Goal: Contribute content: Contribute content

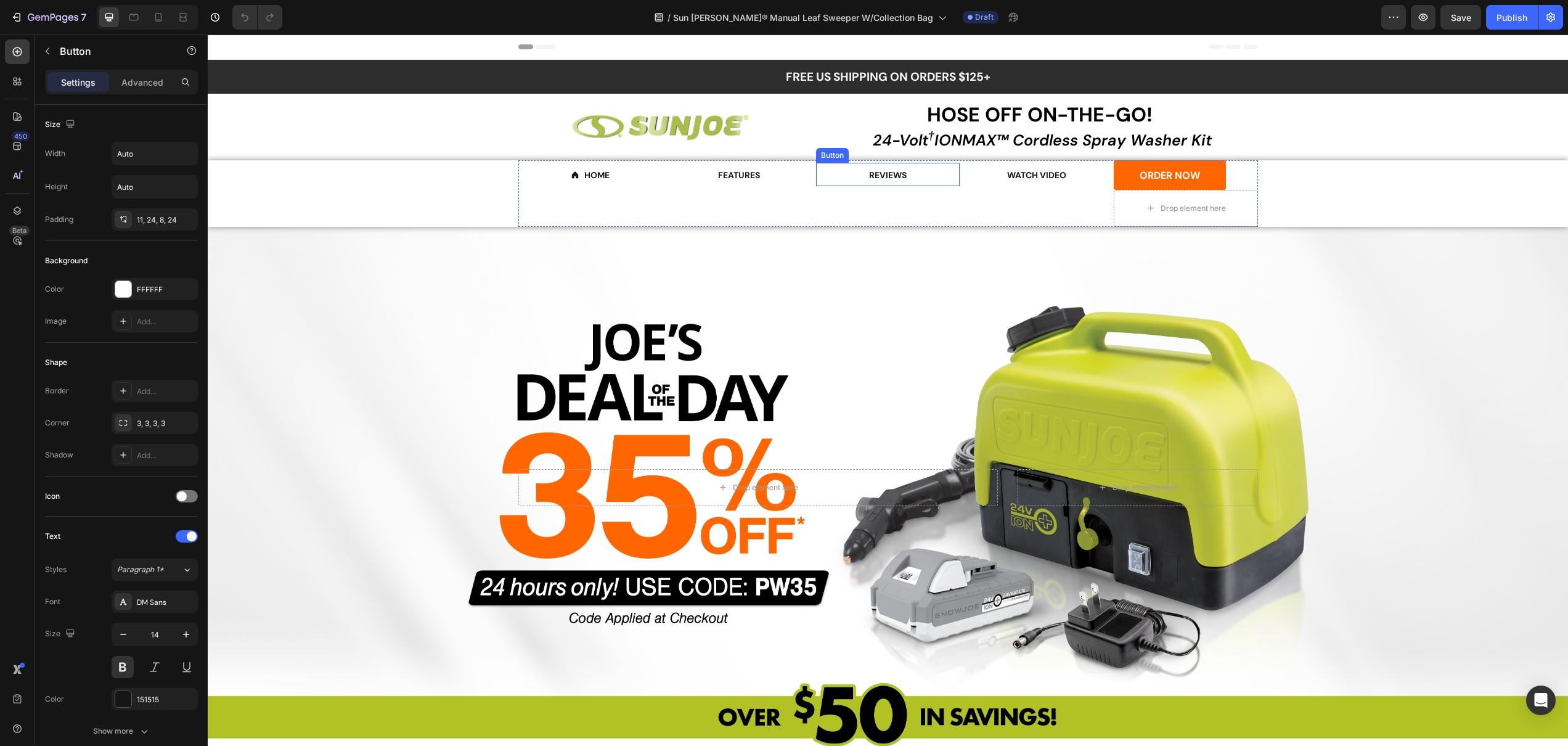
click at [923, 177] on div "REVIEWS Button" at bounding box center [888, 174] width 144 height 24
click at [897, 148] on icon at bounding box center [899, 151] width 8 height 9
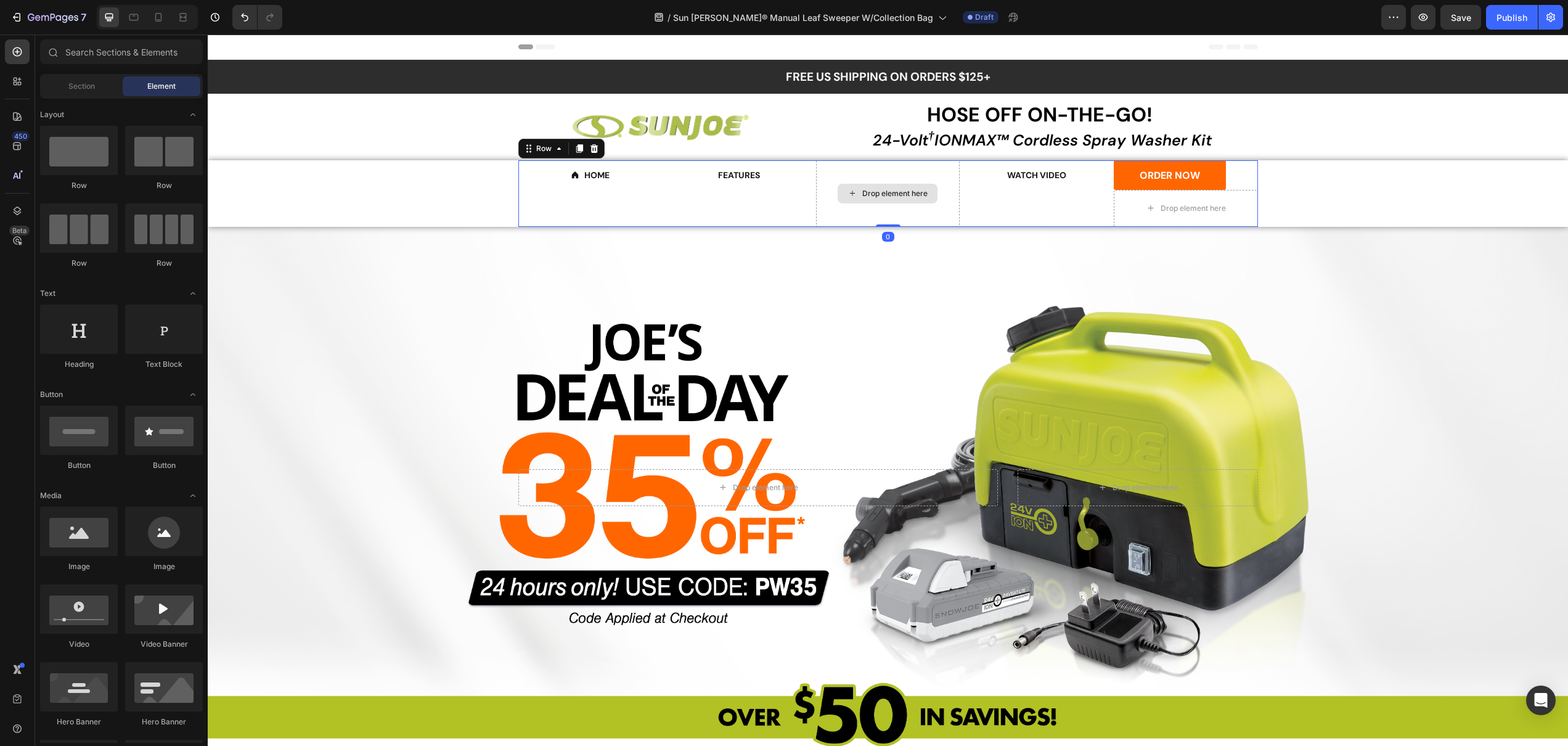
click at [853, 207] on div "Drop element here" at bounding box center [888, 193] width 144 height 67
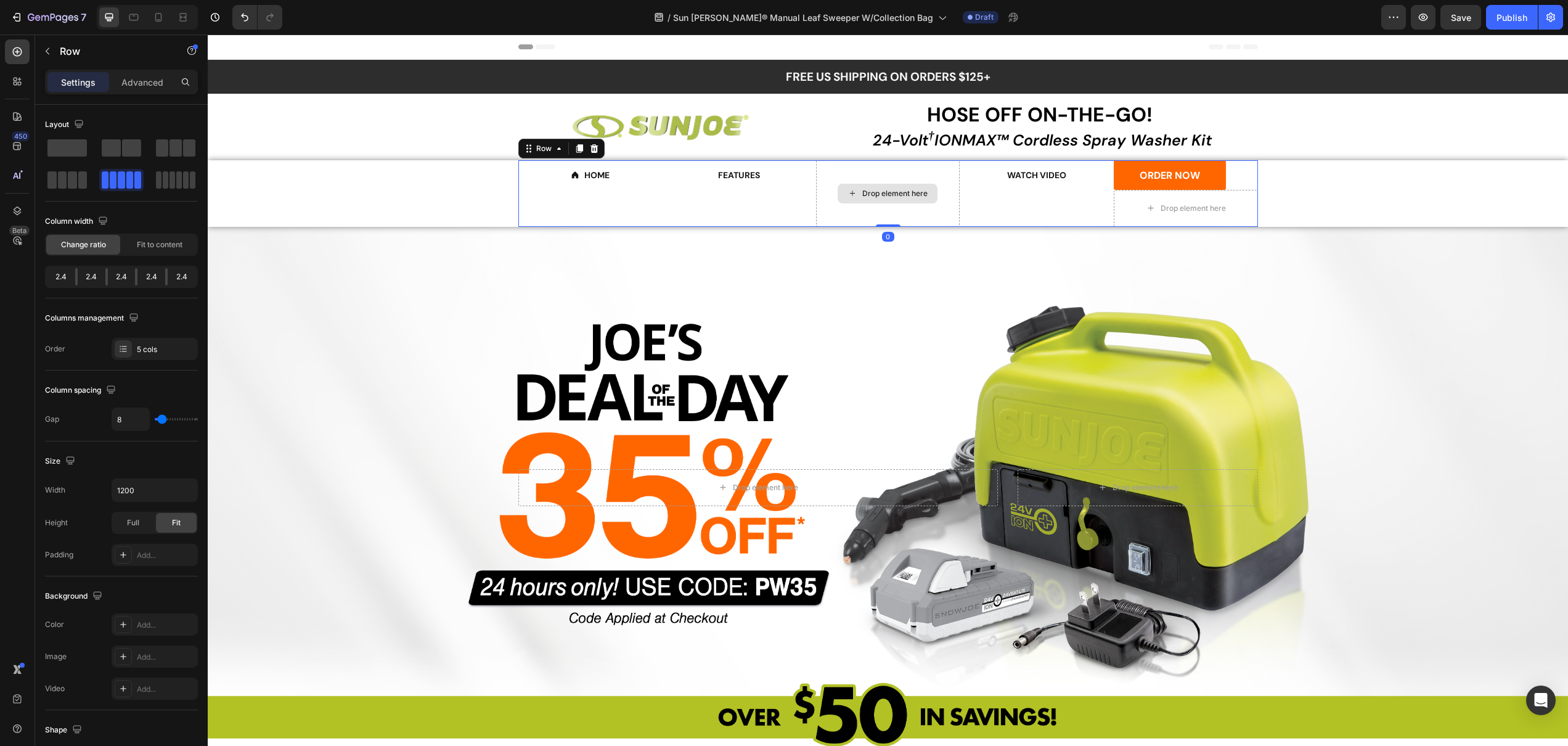
click at [835, 216] on div "Drop element here" at bounding box center [888, 193] width 144 height 67
drag, startPoint x: 824, startPoint y: 211, endPoint x: 822, endPoint y: 205, distance: 6.3
click at [824, 211] on div "Drop element here" at bounding box center [888, 193] width 144 height 67
click at [554, 147] on icon at bounding box center [559, 148] width 10 height 10
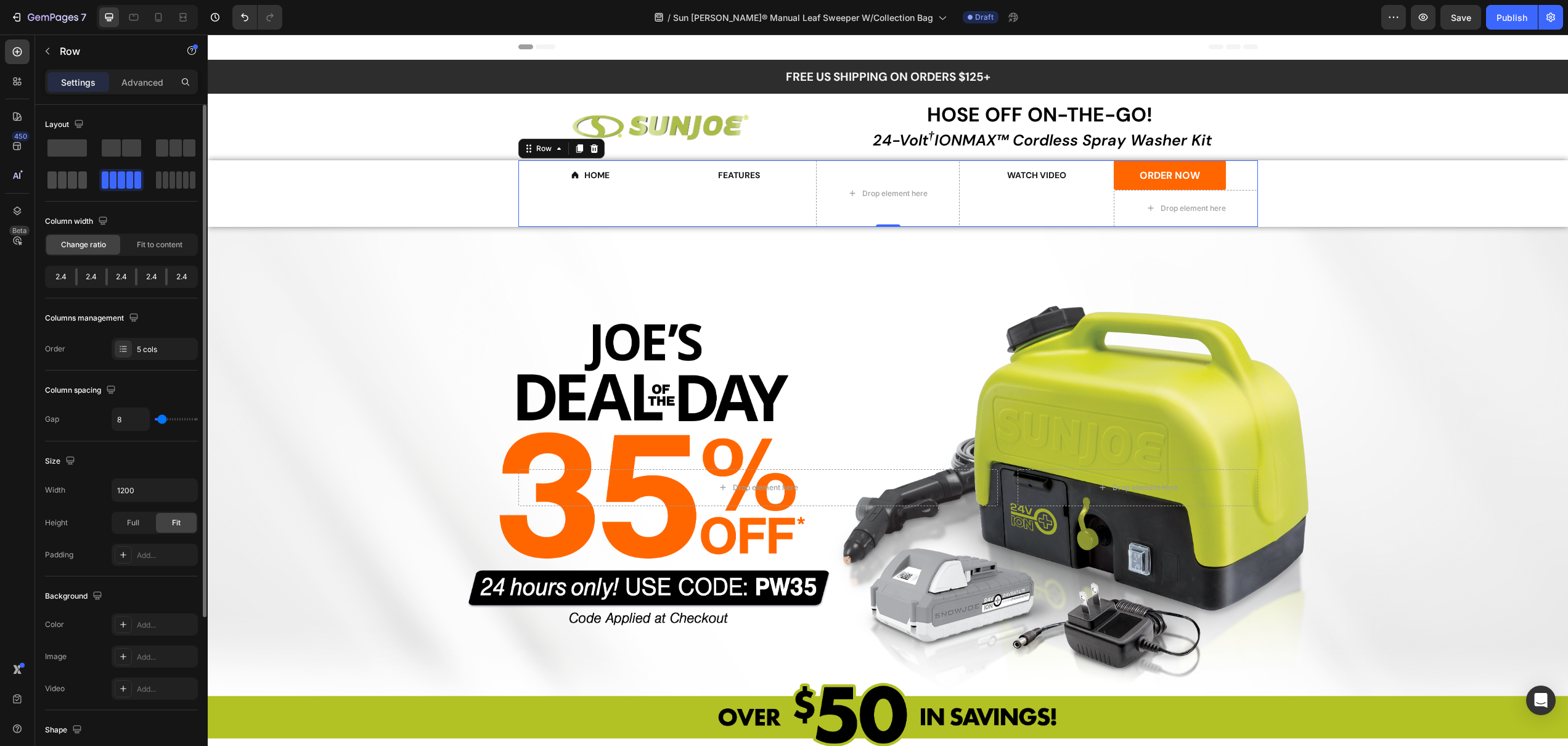
click at [183, 183] on span at bounding box center [185, 180] width 5 height 17
click at [1065, 192] on div "WATCH VIDEO Button" at bounding box center [1037, 193] width 144 height 67
click at [590, 151] on icon at bounding box center [594, 148] width 8 height 9
click at [1001, 199] on div "WATCH VIDEO Button" at bounding box center [1037, 193] width 144 height 67
drag, startPoint x: 974, startPoint y: 185, endPoint x: 990, endPoint y: 175, distance: 18.9
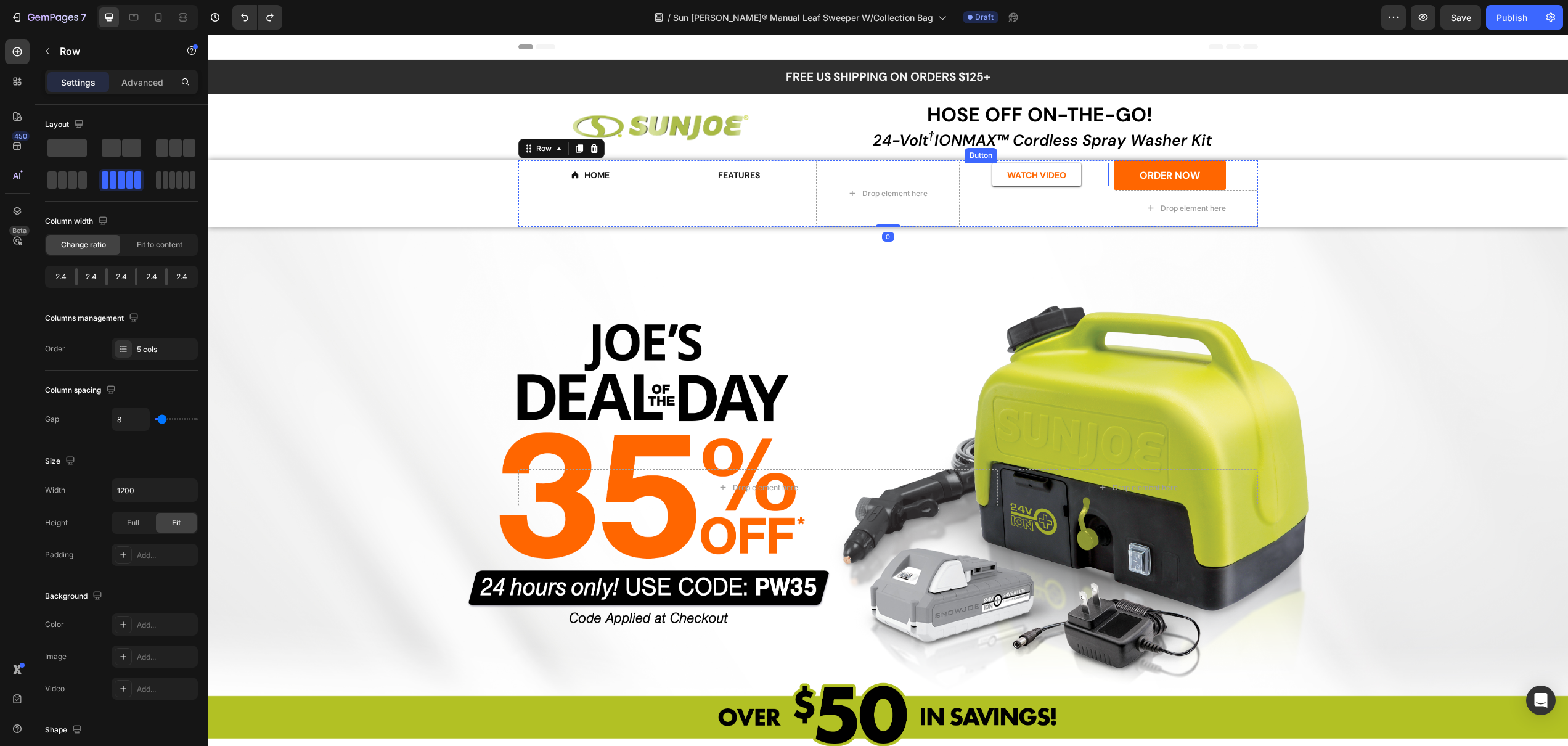
click at [975, 185] on div "WATCH VIDEO Button" at bounding box center [1037, 193] width 144 height 67
click at [993, 174] on link "WATCH VIDEO" at bounding box center [1036, 174] width 89 height 24
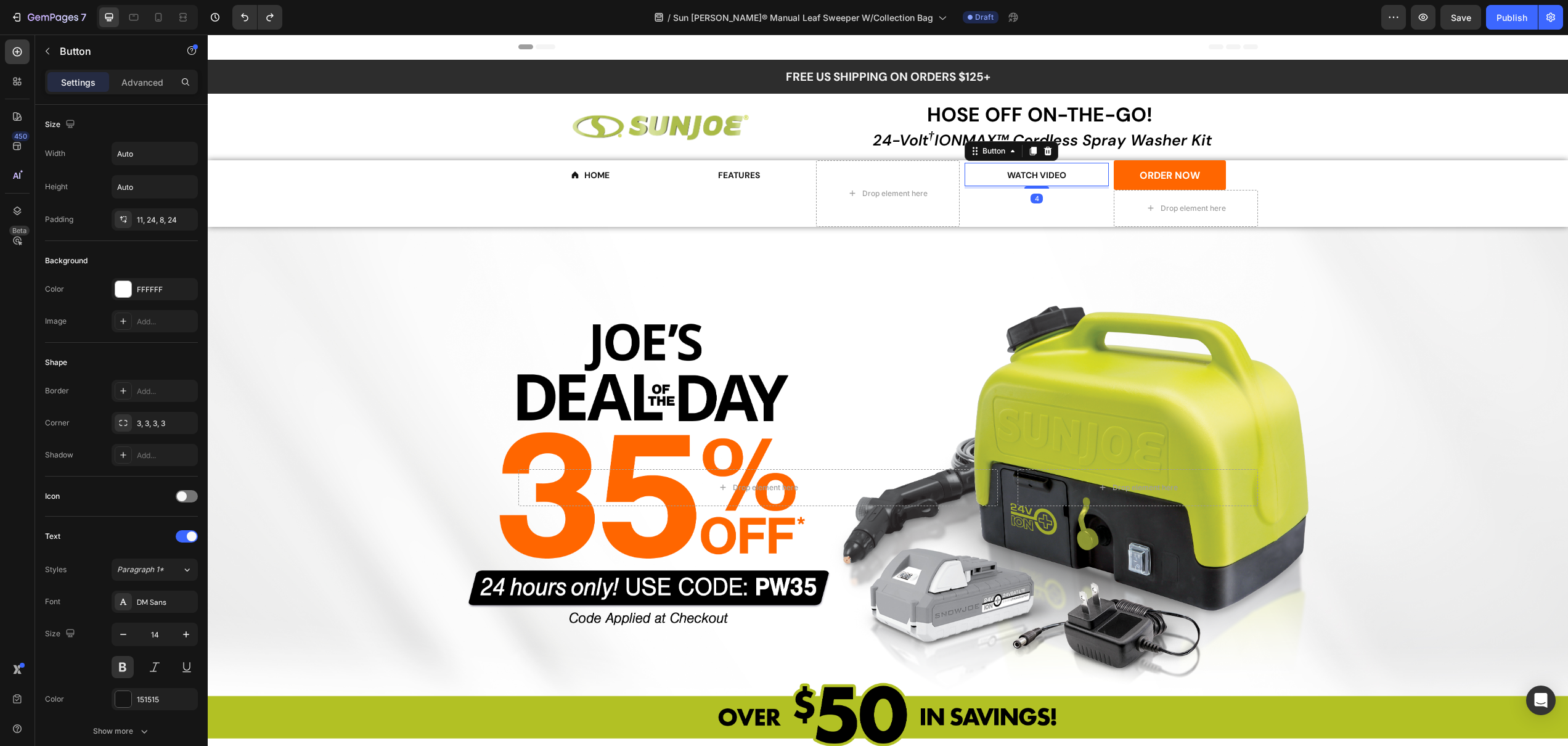
click at [1047, 146] on icon at bounding box center [1047, 151] width 10 height 10
click at [777, 179] on div "FEATURES Button" at bounding box center [739, 174] width 144 height 24
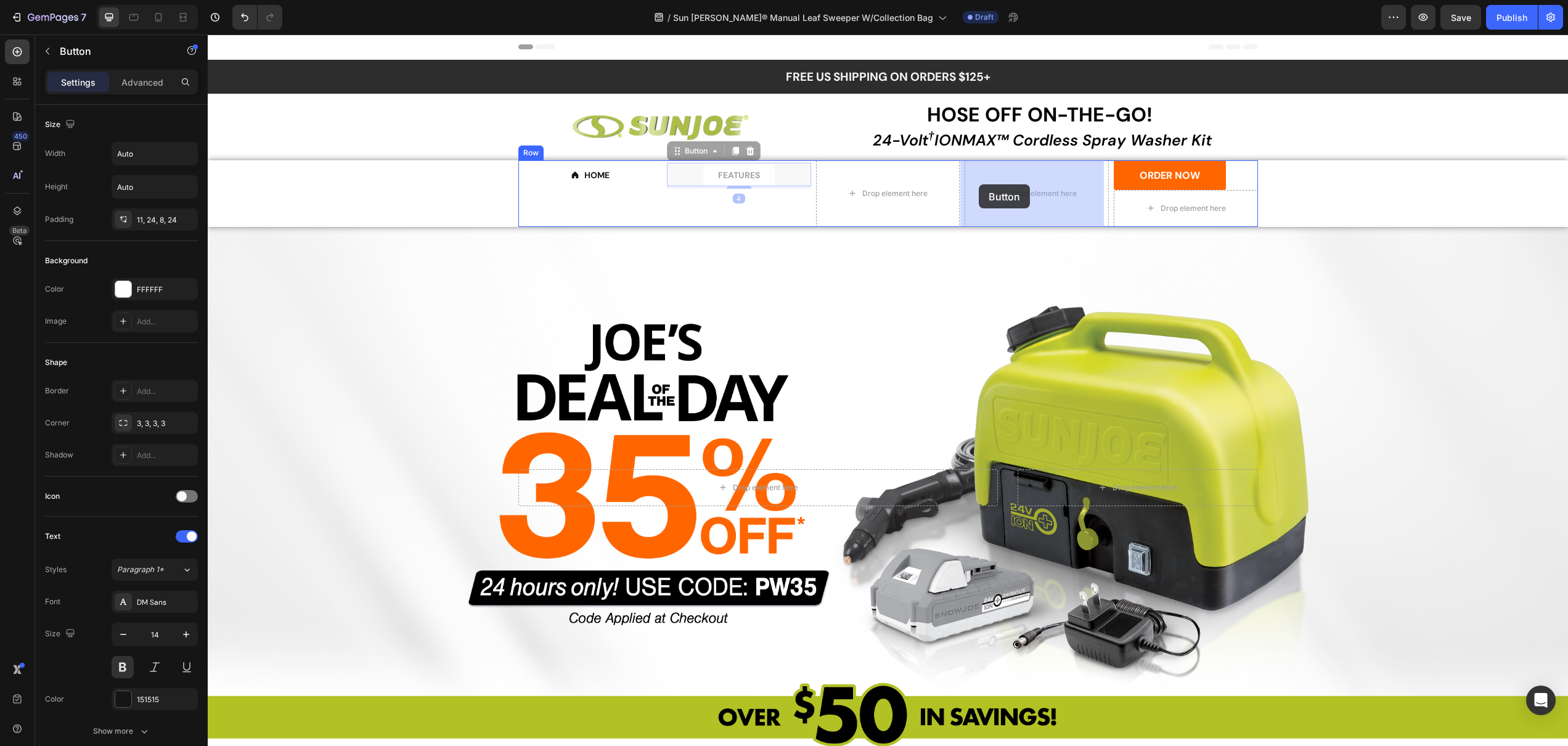
drag, startPoint x: 678, startPoint y: 152, endPoint x: 979, endPoint y: 185, distance: 302.8
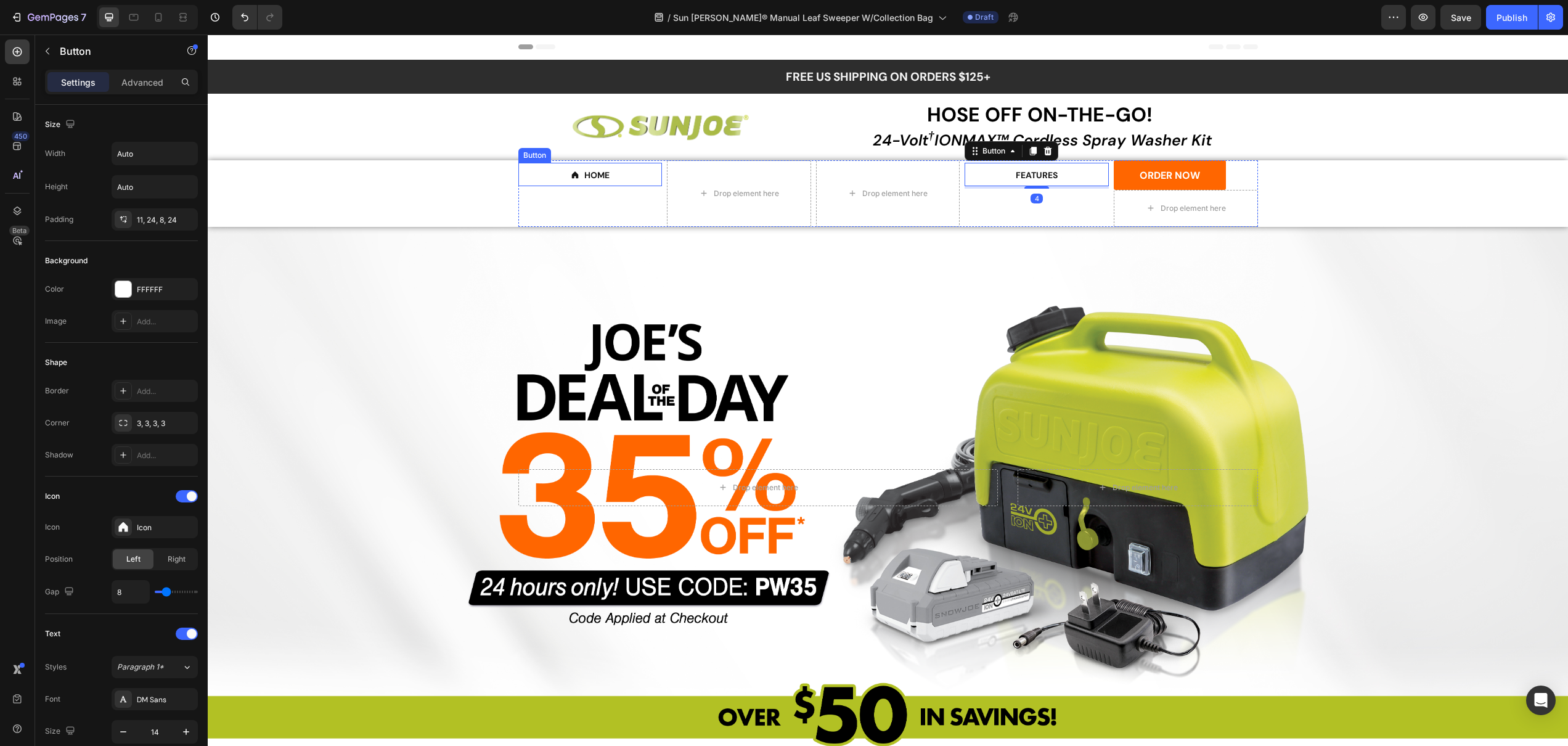
click at [630, 168] on div "HOME Button" at bounding box center [590, 174] width 144 height 24
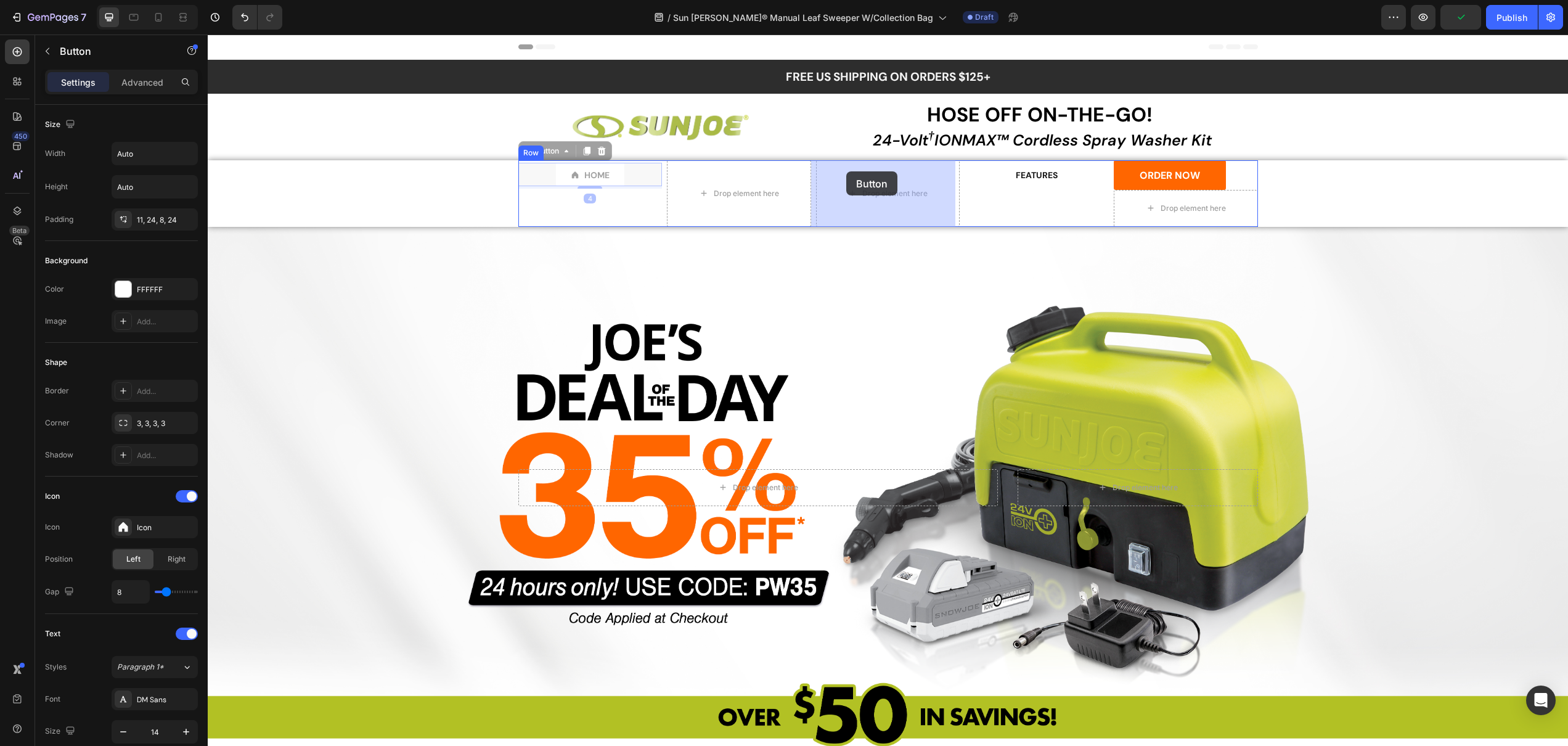
drag, startPoint x: 527, startPoint y: 151, endPoint x: 846, endPoint y: 171, distance: 319.6
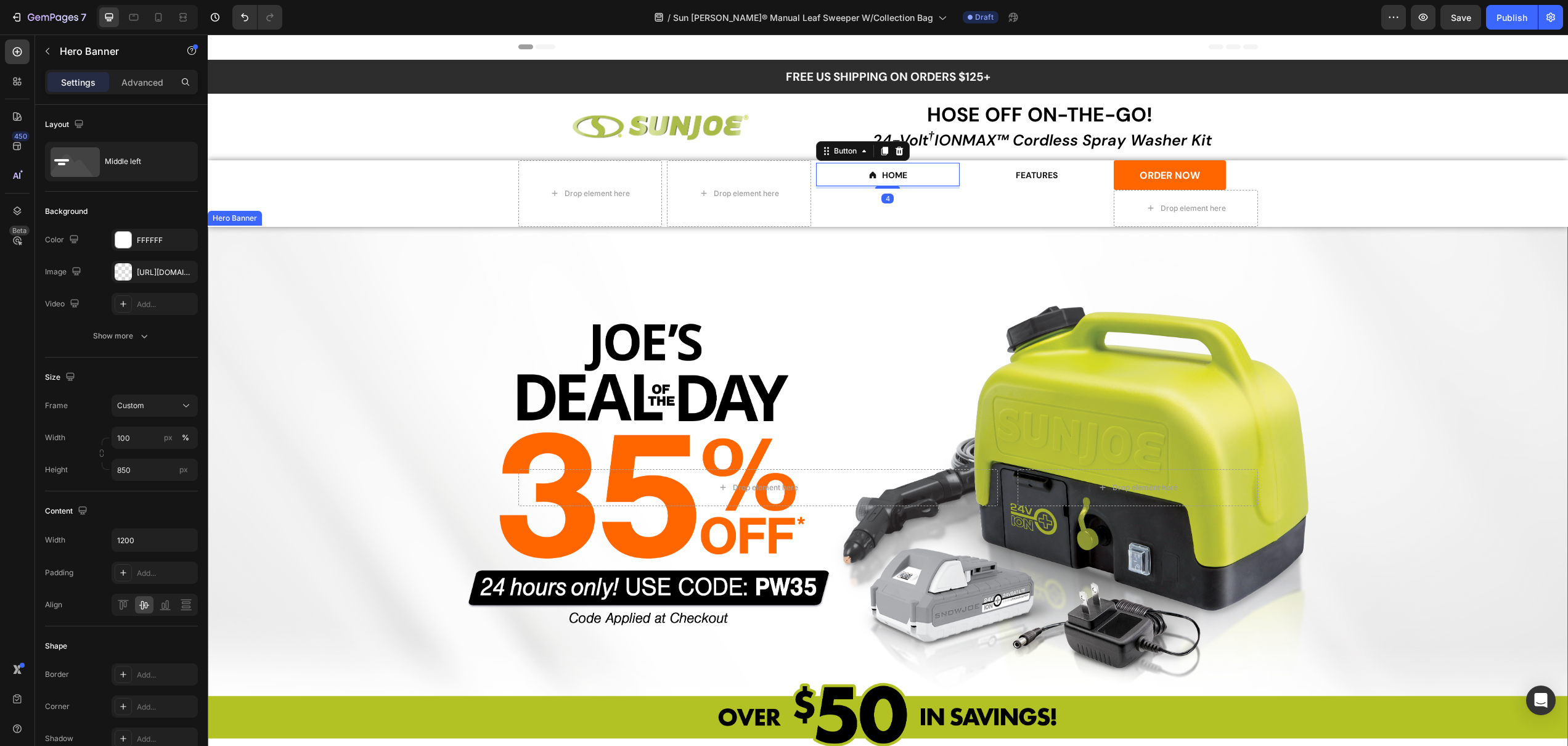
click at [1315, 271] on div "Overlay" at bounding box center [888, 487] width 1361 height 524
click at [1318, 273] on div "Overlay" at bounding box center [888, 487] width 1361 height 524
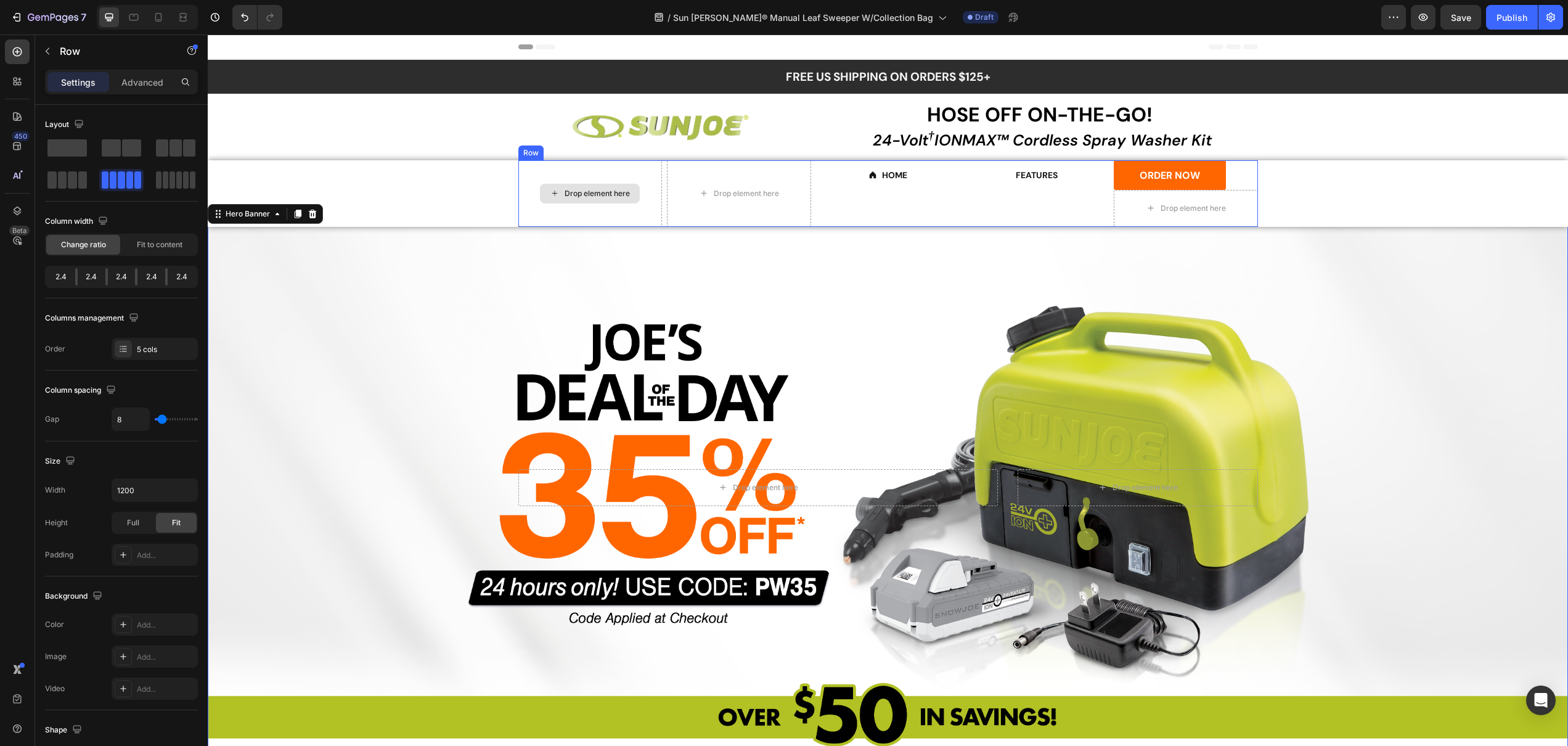
click at [529, 169] on div "Drop element here" at bounding box center [590, 193] width 144 height 67
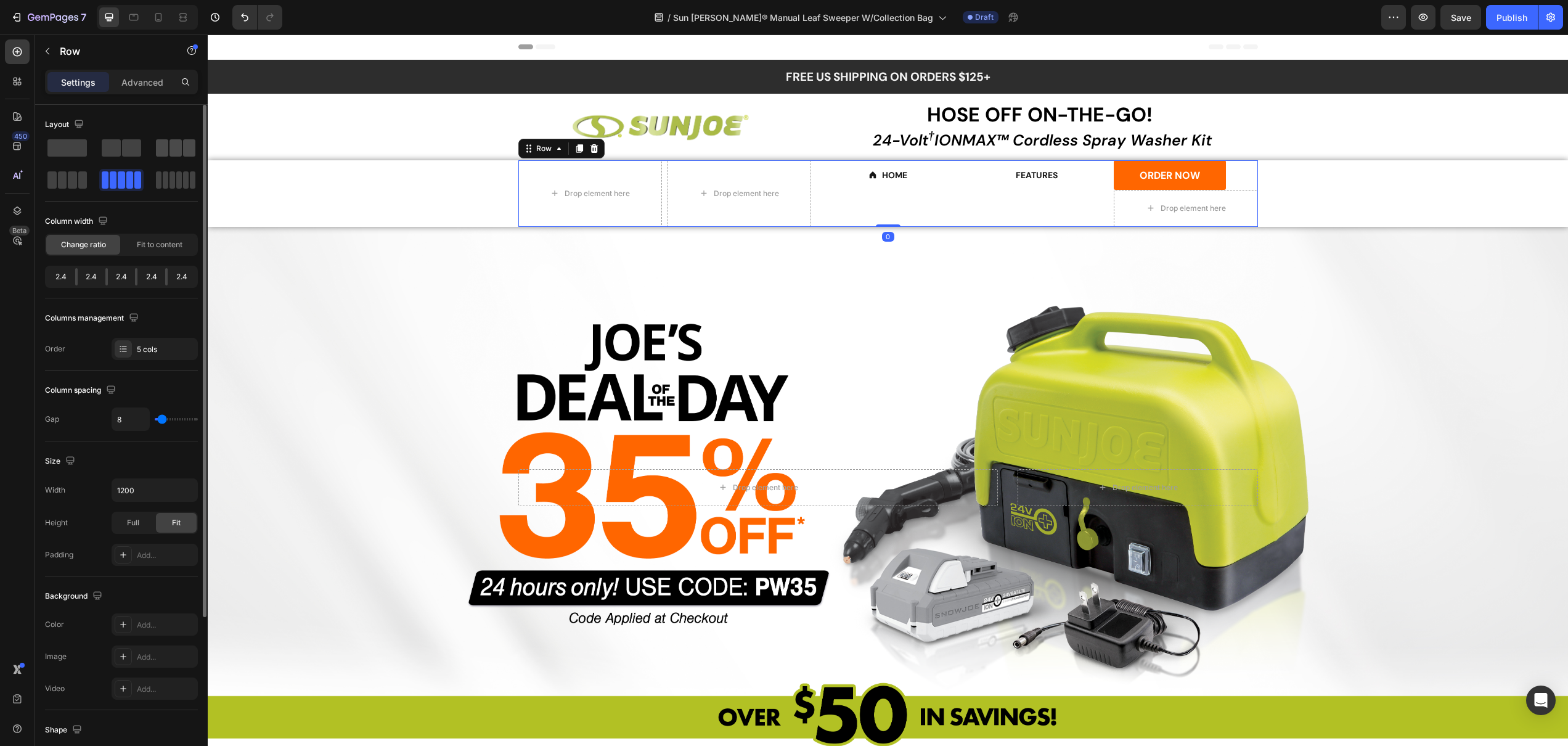
click at [168, 150] on span at bounding box center [163, 148] width 13 height 17
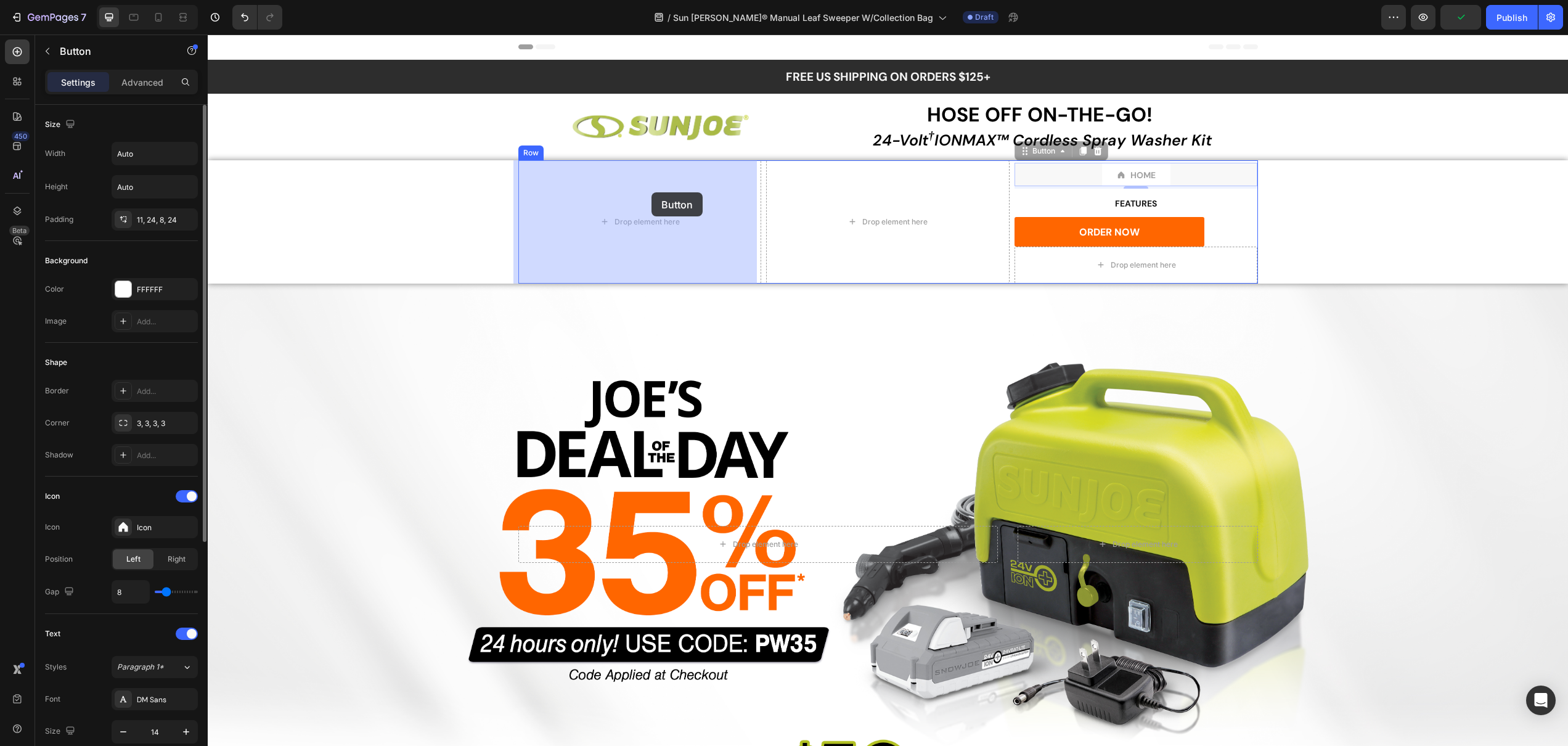
drag, startPoint x: 1028, startPoint y: 159, endPoint x: 652, endPoint y: 192, distance: 377.4
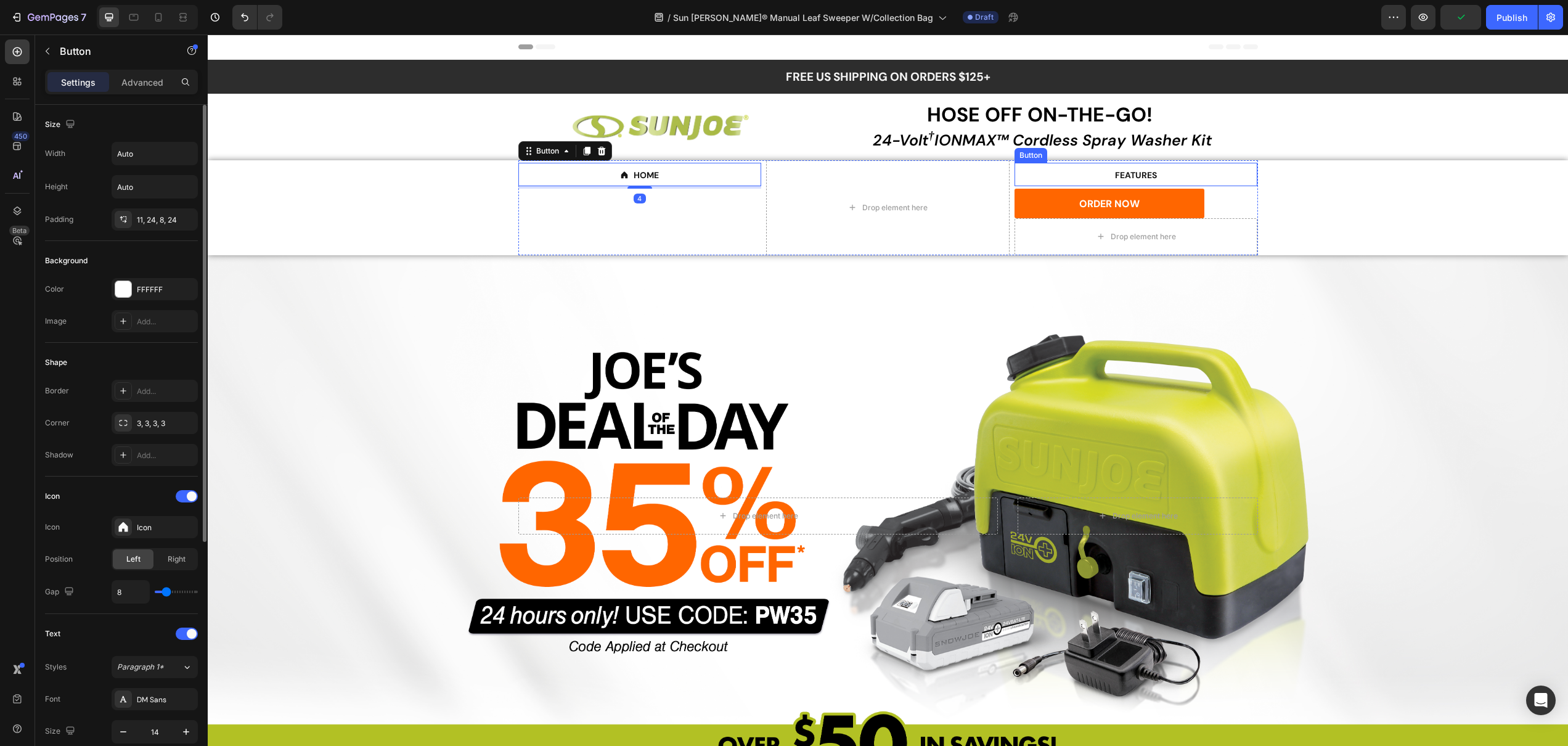
click at [1079, 169] on div "FEATURES Button" at bounding box center [1136, 174] width 243 height 24
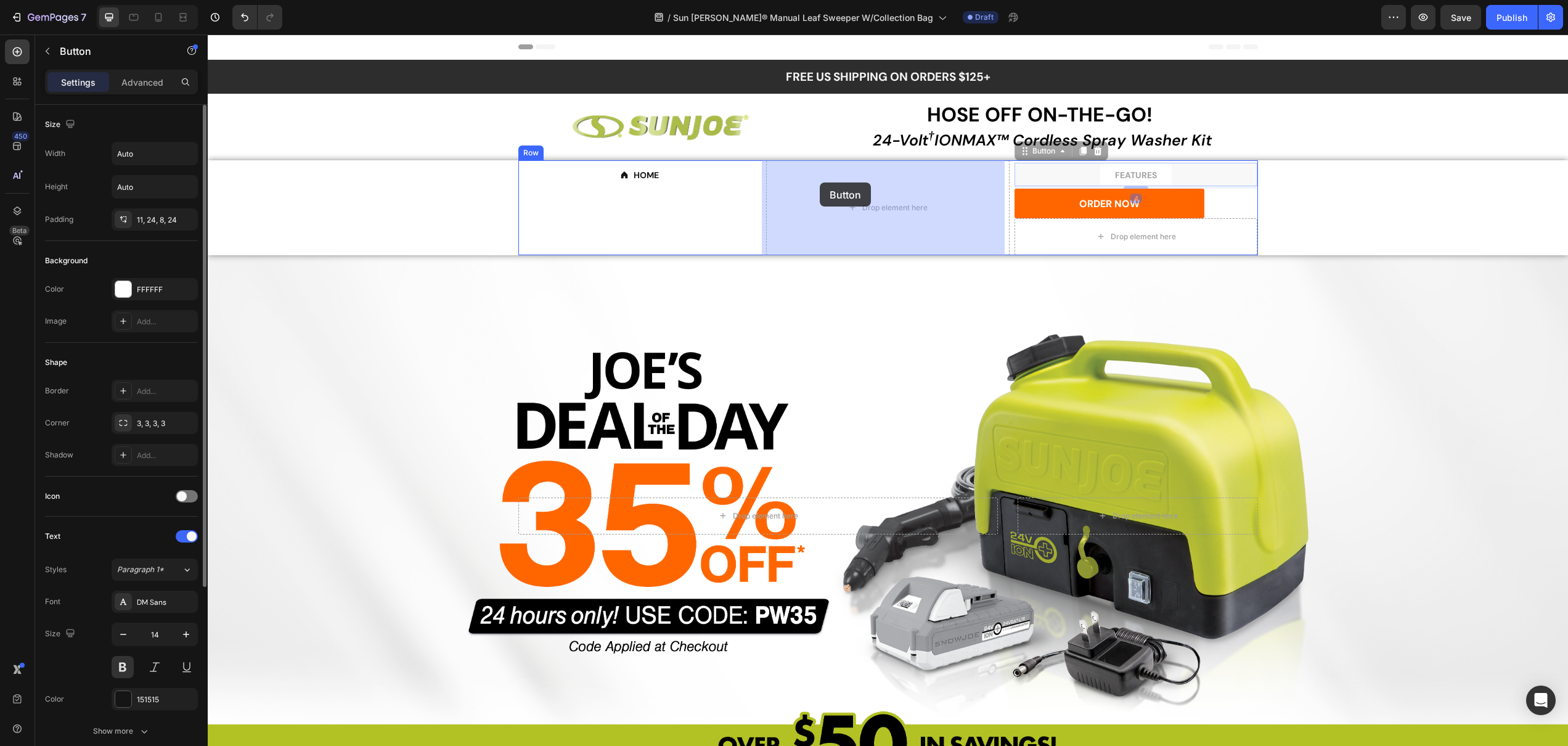
drag, startPoint x: 1031, startPoint y: 152, endPoint x: 835, endPoint y: 177, distance: 197.6
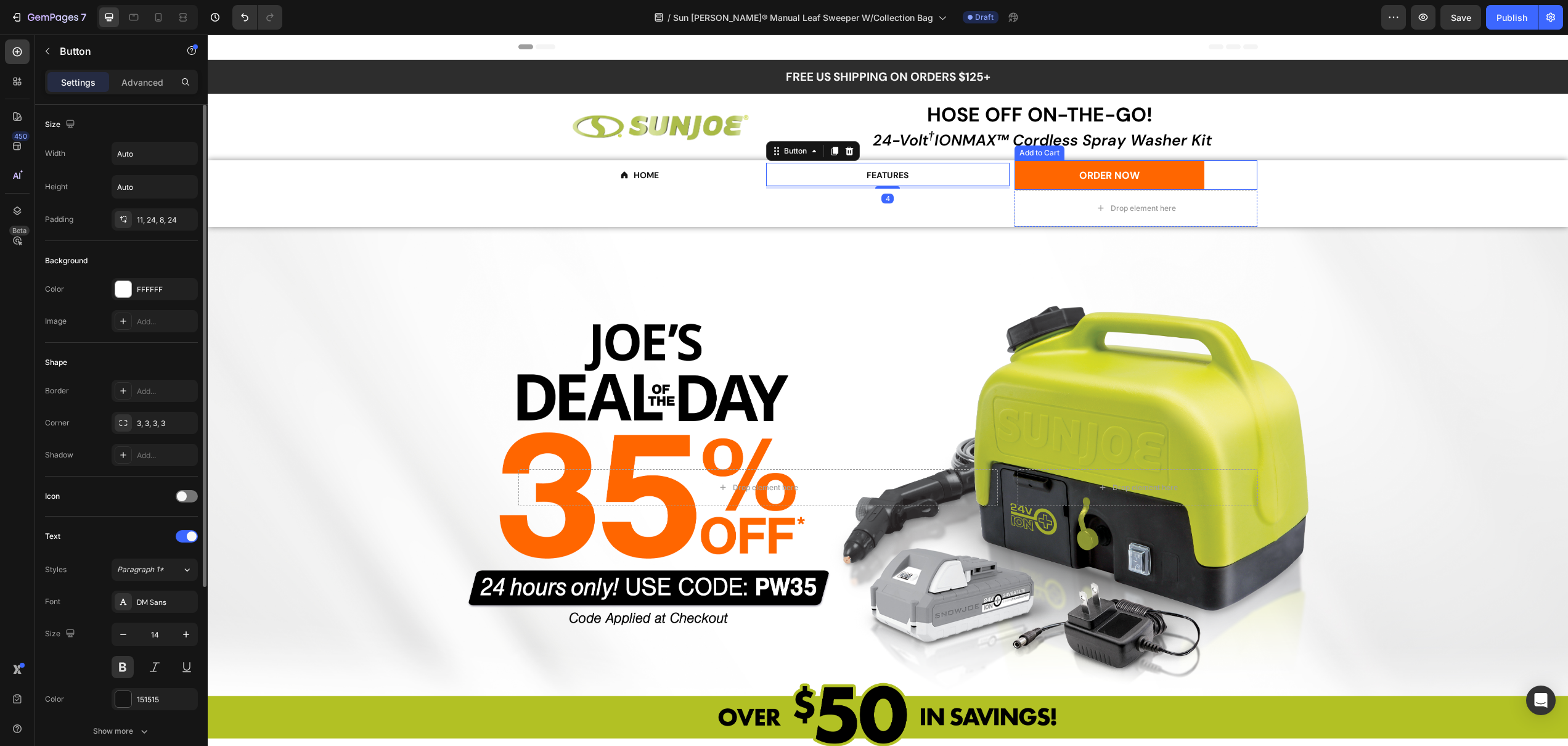
click at [1209, 182] on div "ORDER NOW Add to Cart" at bounding box center [1136, 175] width 243 height 30
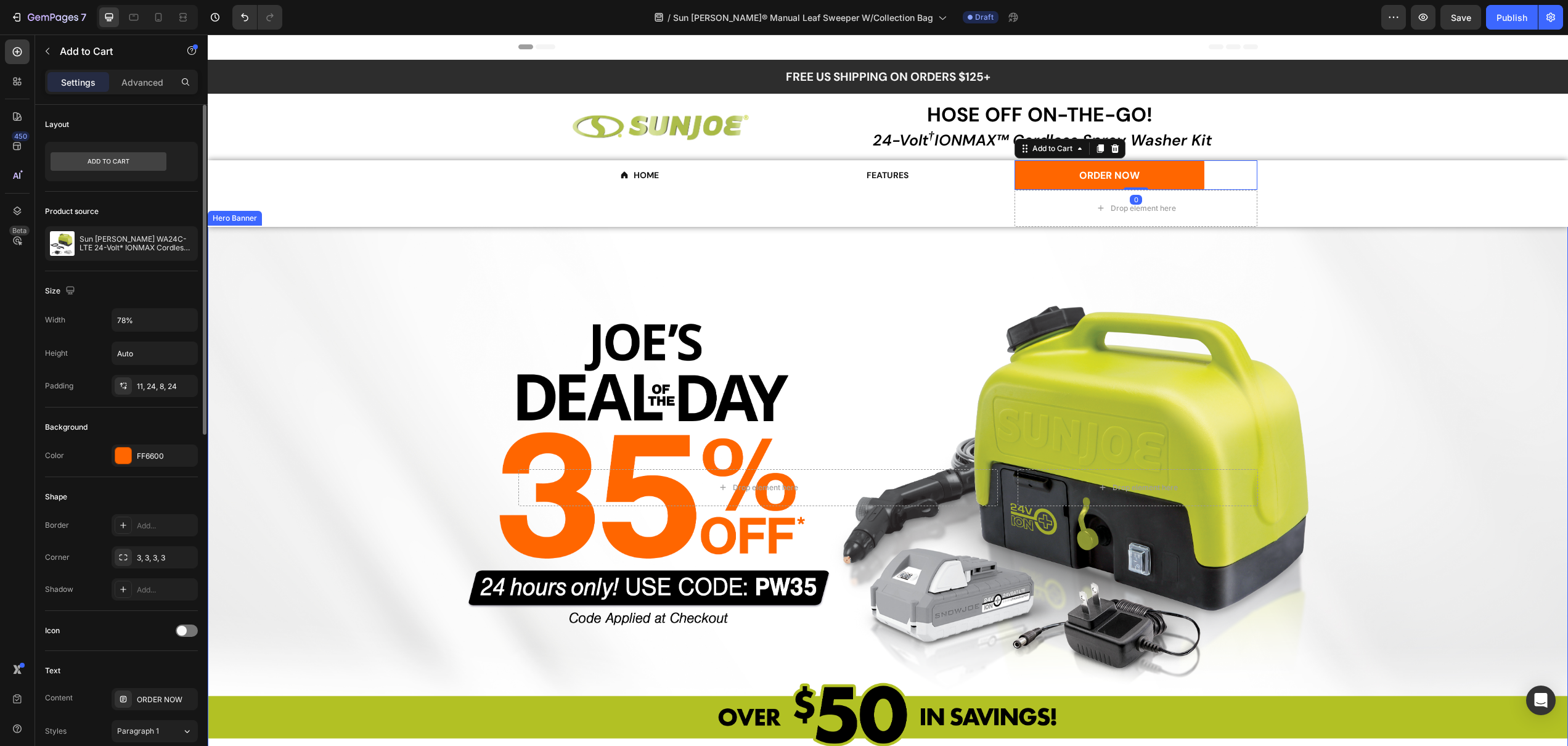
click at [1289, 254] on div "Overlay" at bounding box center [888, 487] width 1361 height 524
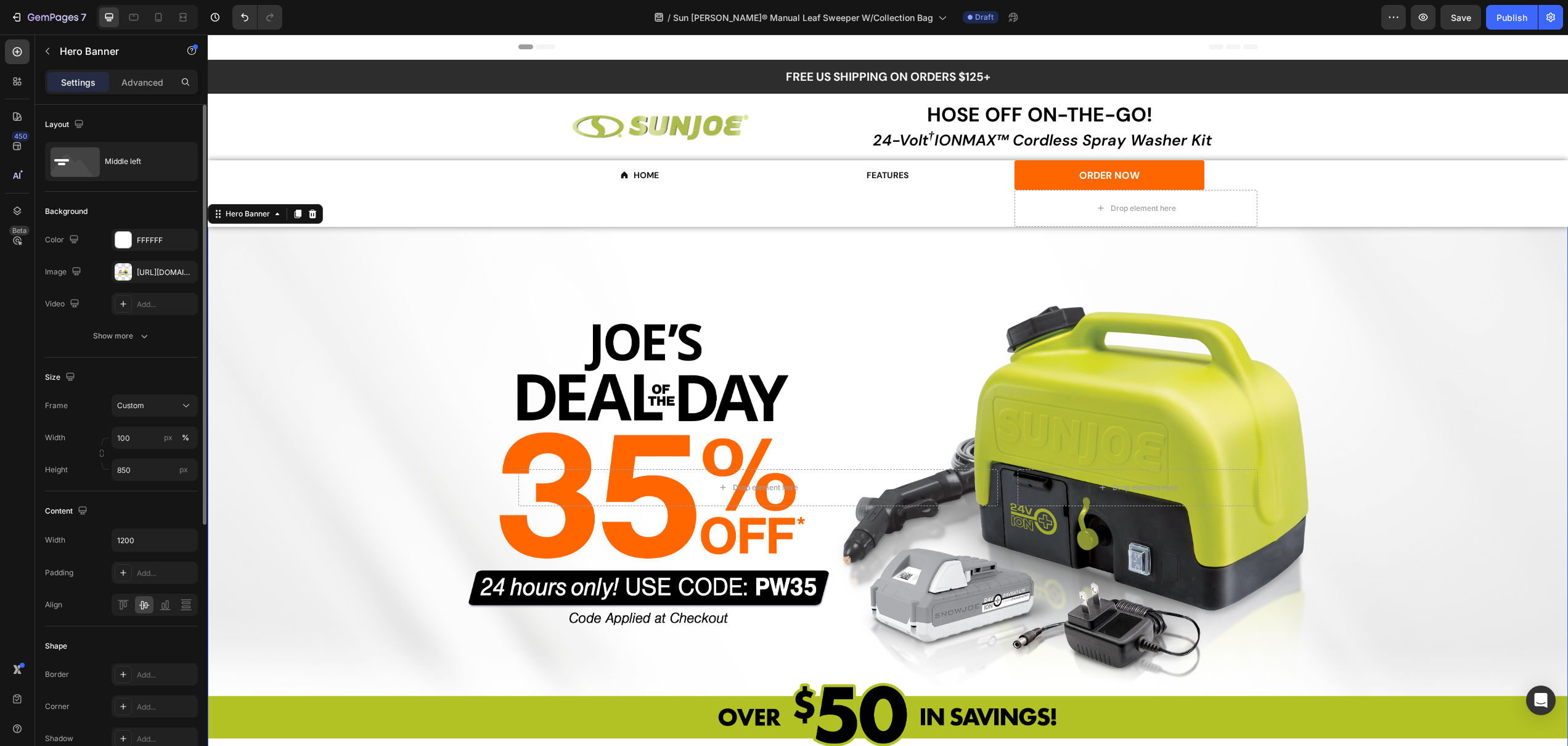
click at [1289, 280] on div "Overlay" at bounding box center [888, 487] width 1361 height 524
click at [1215, 171] on div "ORDER NOW Add to Cart" at bounding box center [1136, 175] width 243 height 30
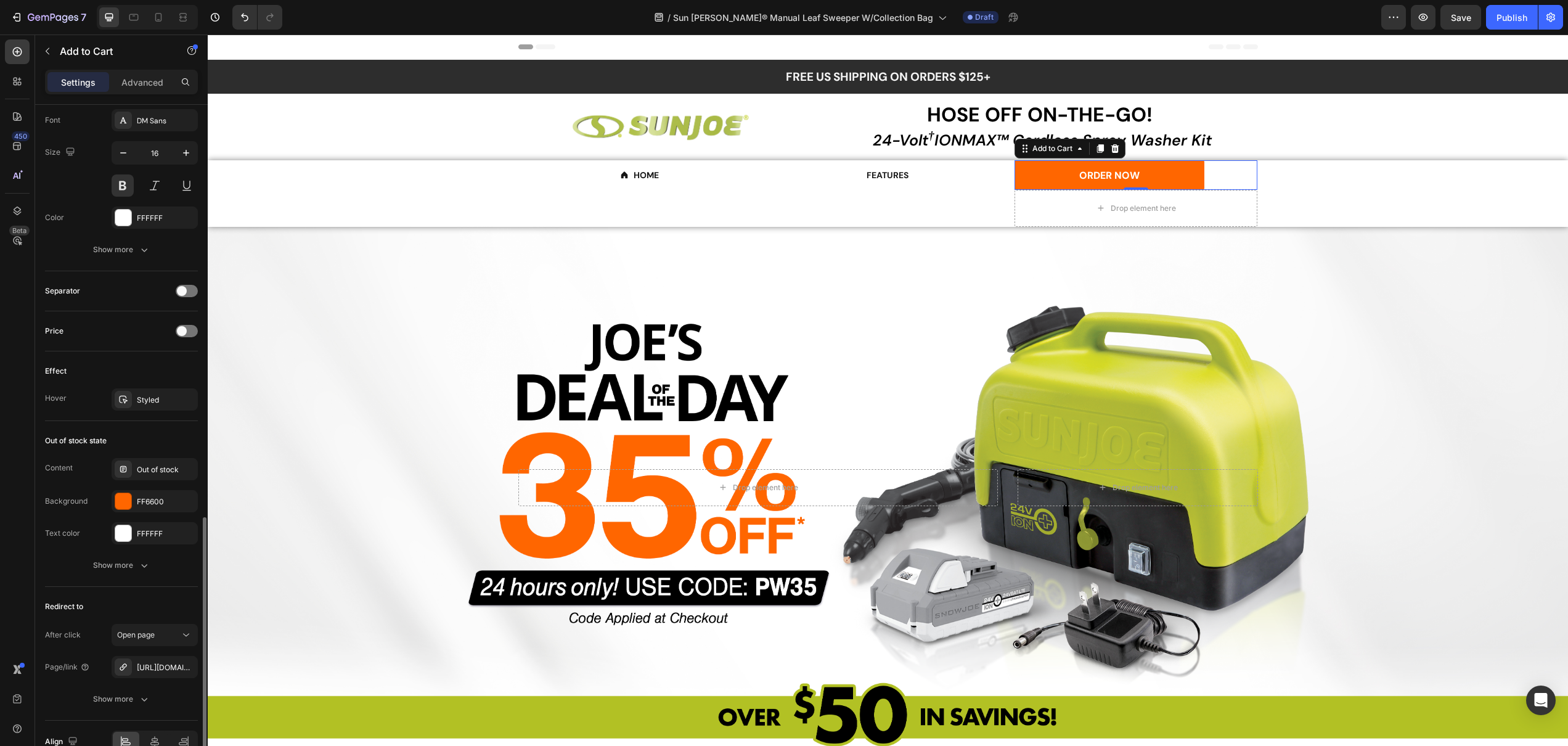
scroll to position [709, 0]
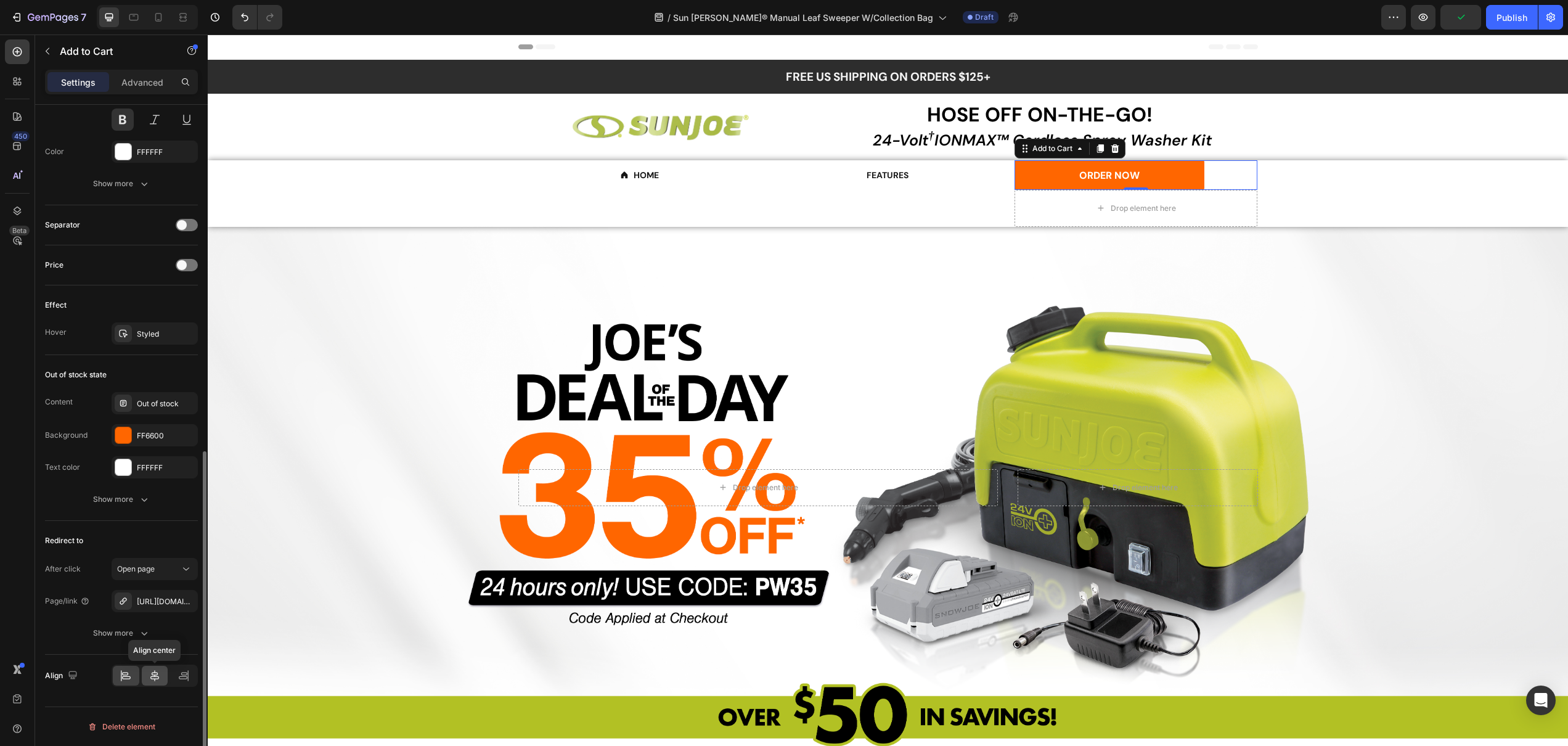
click at [153, 673] on icon at bounding box center [155, 675] width 9 height 11
click at [408, 343] on div "Overlay" at bounding box center [888, 487] width 1361 height 524
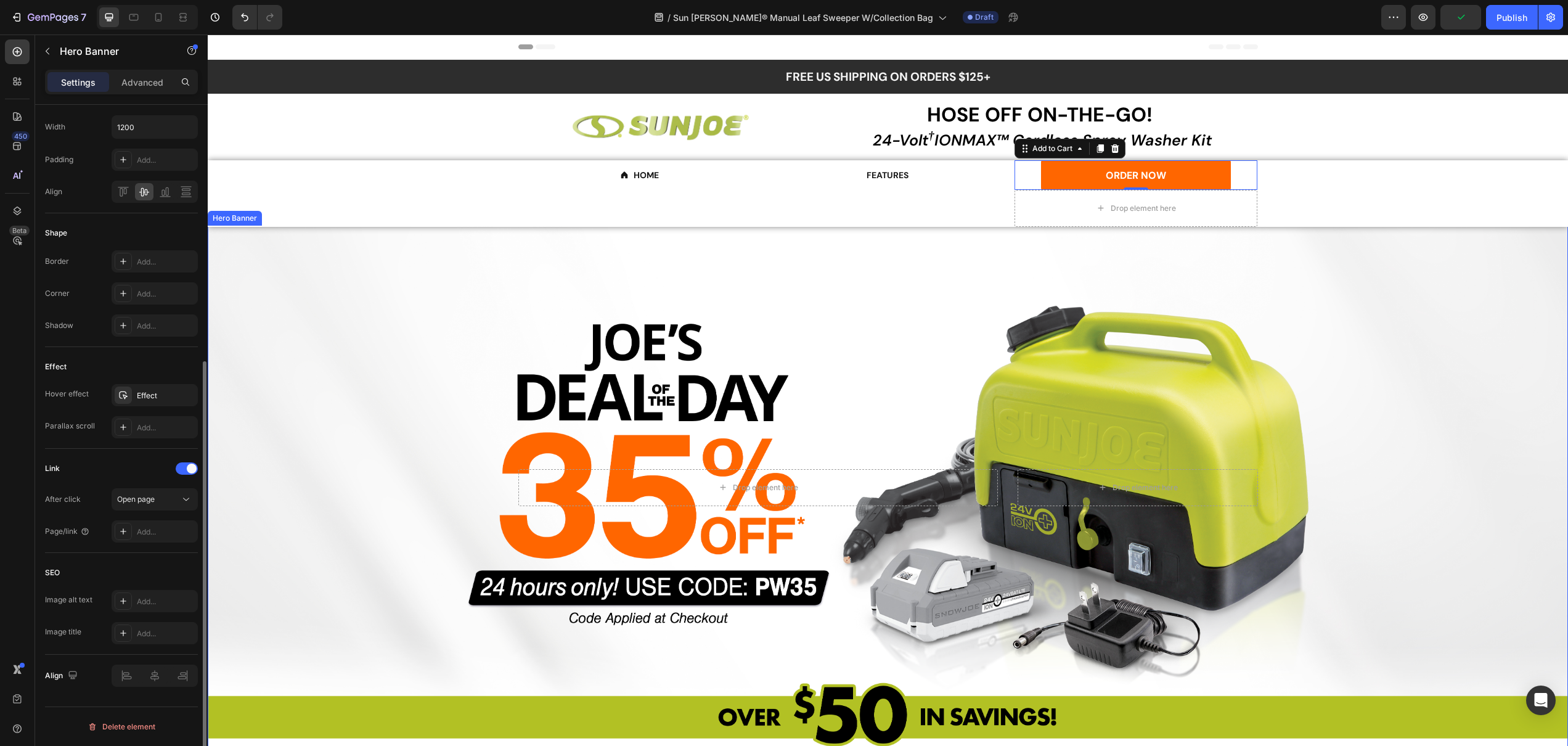
scroll to position [0, 0]
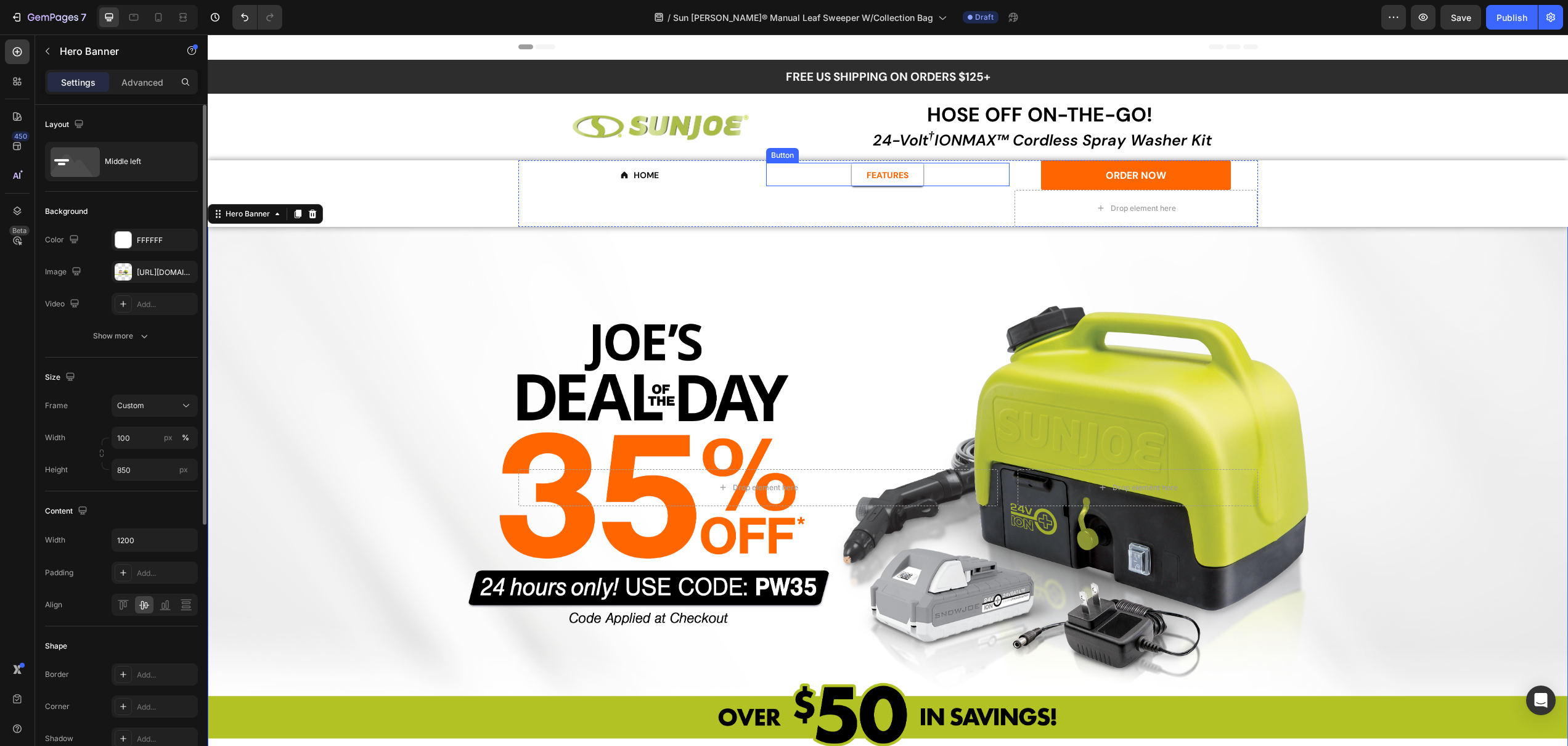
click at [914, 179] on link "FEATURES" at bounding box center [887, 174] width 71 height 24
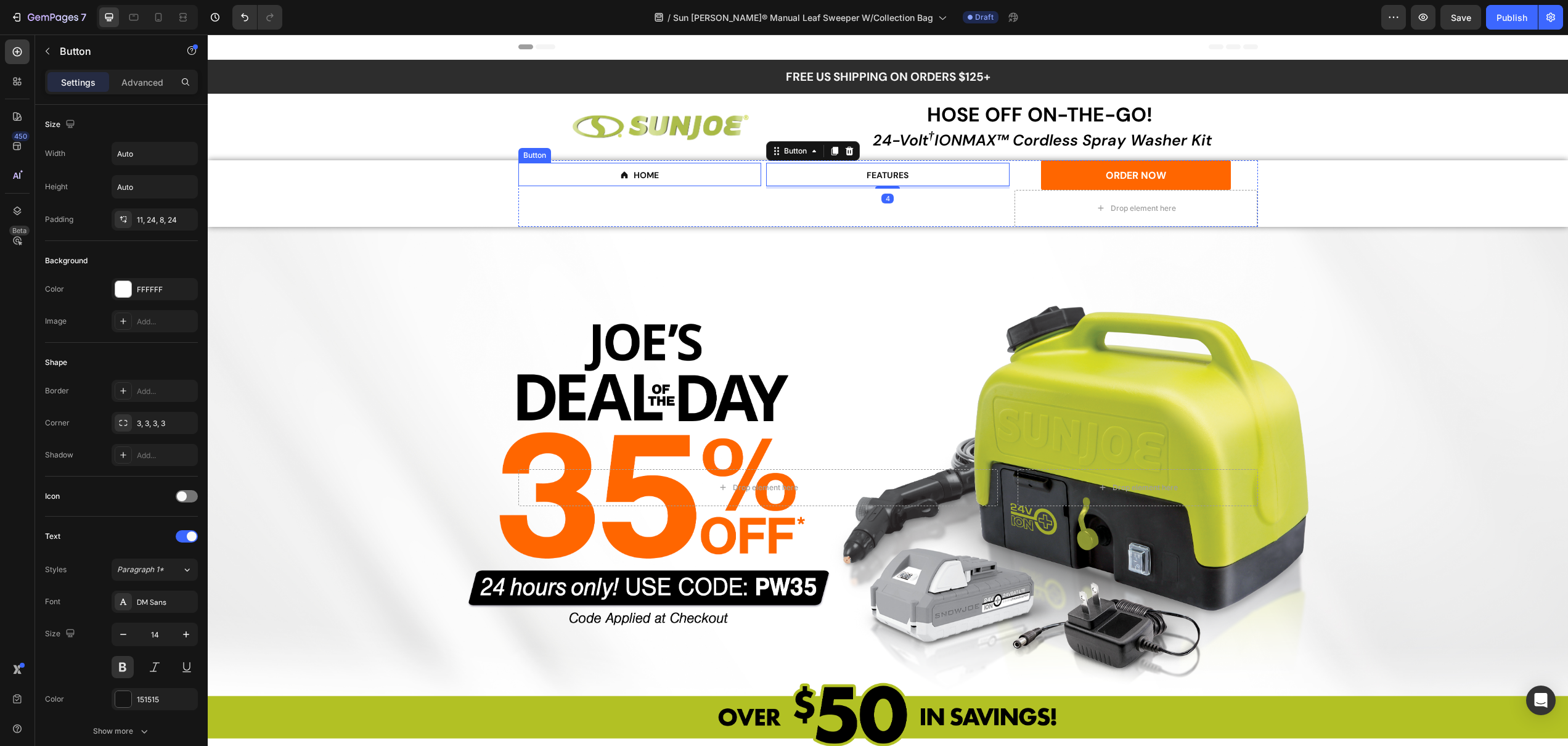
click at [725, 171] on div "HOME Button" at bounding box center [640, 174] width 243 height 24
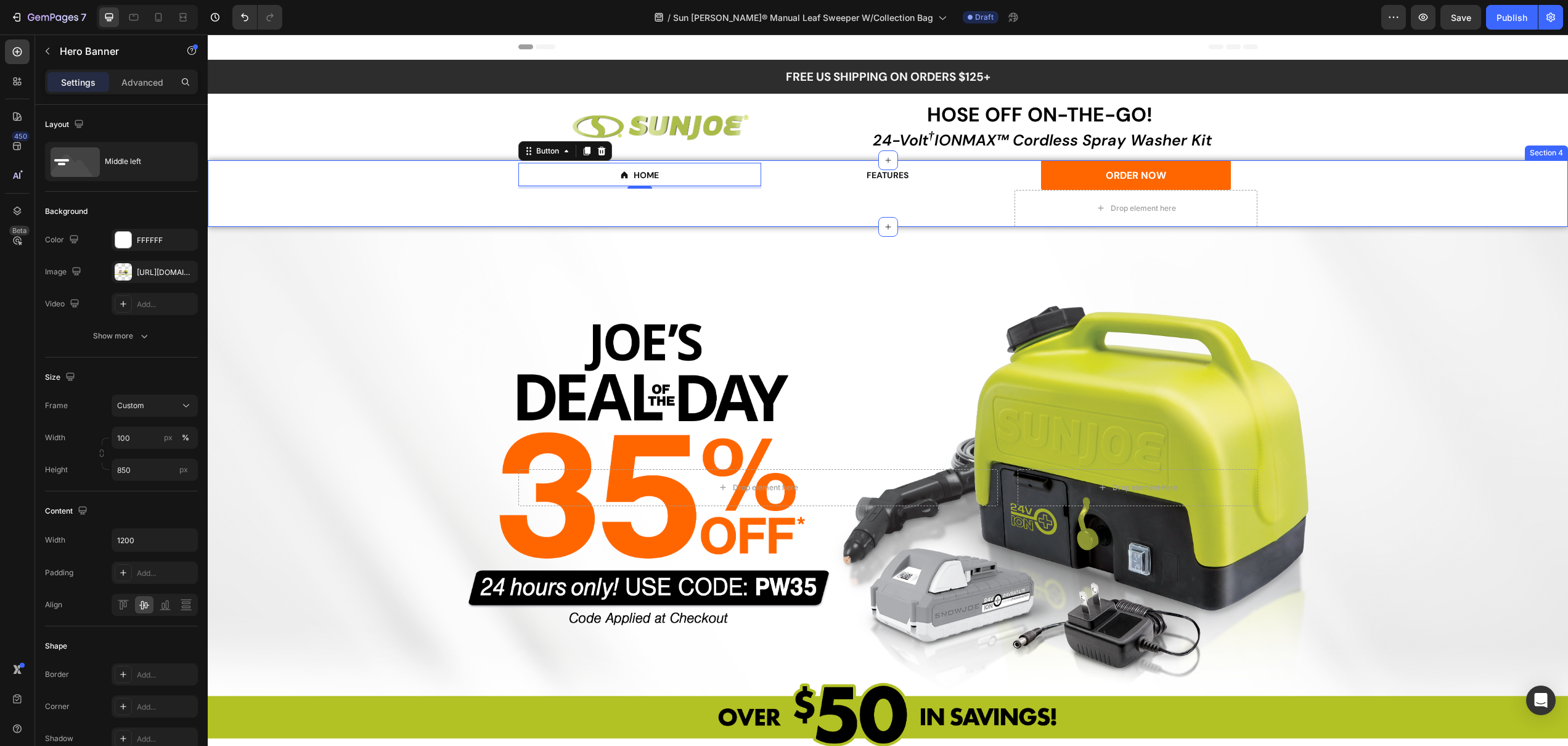
click at [1310, 231] on div "Overlay" at bounding box center [888, 487] width 1361 height 524
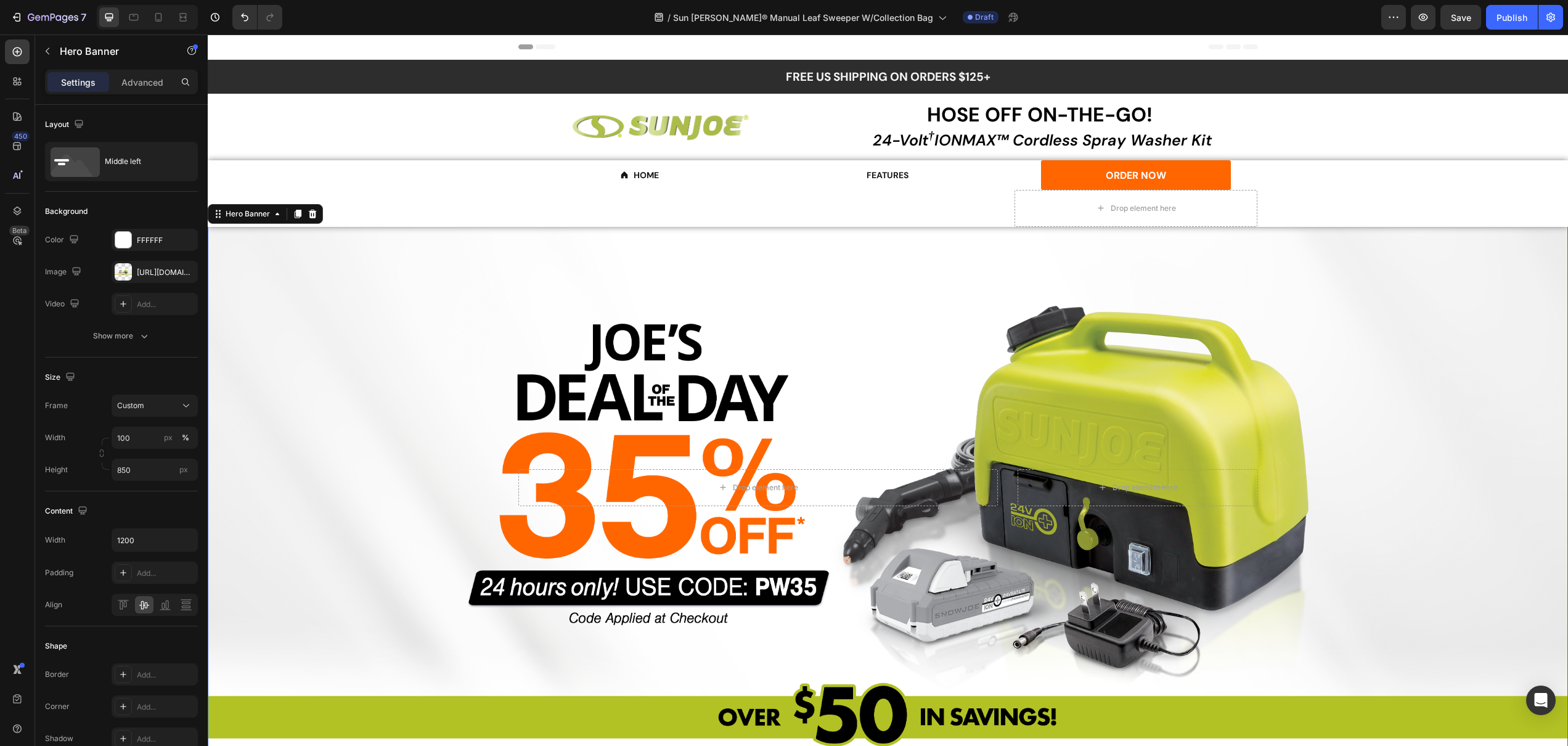
click at [1327, 242] on div "Overlay" at bounding box center [888, 487] width 1361 height 524
click at [950, 291] on div "Overlay" at bounding box center [888, 487] width 1361 height 524
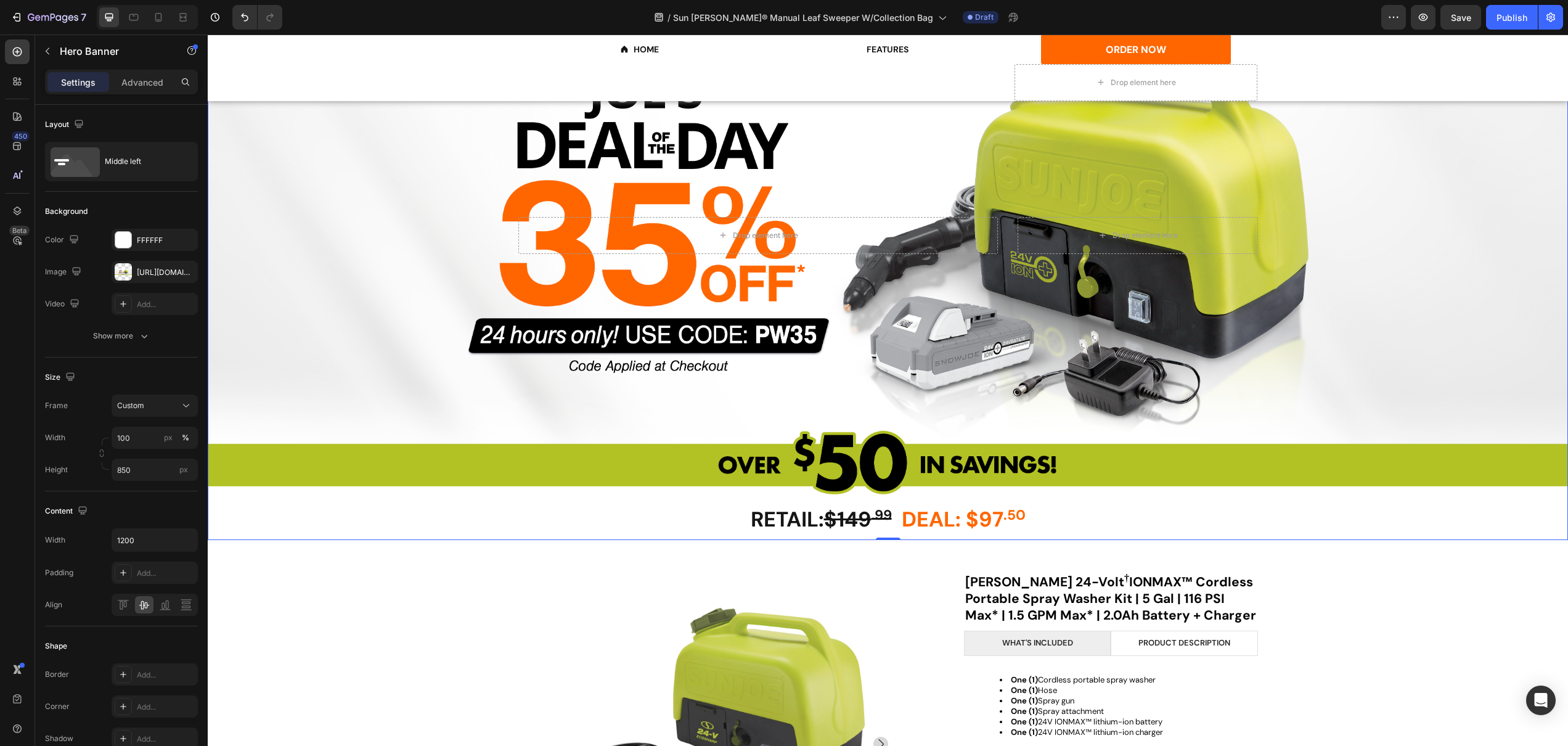
scroll to position [251, 0]
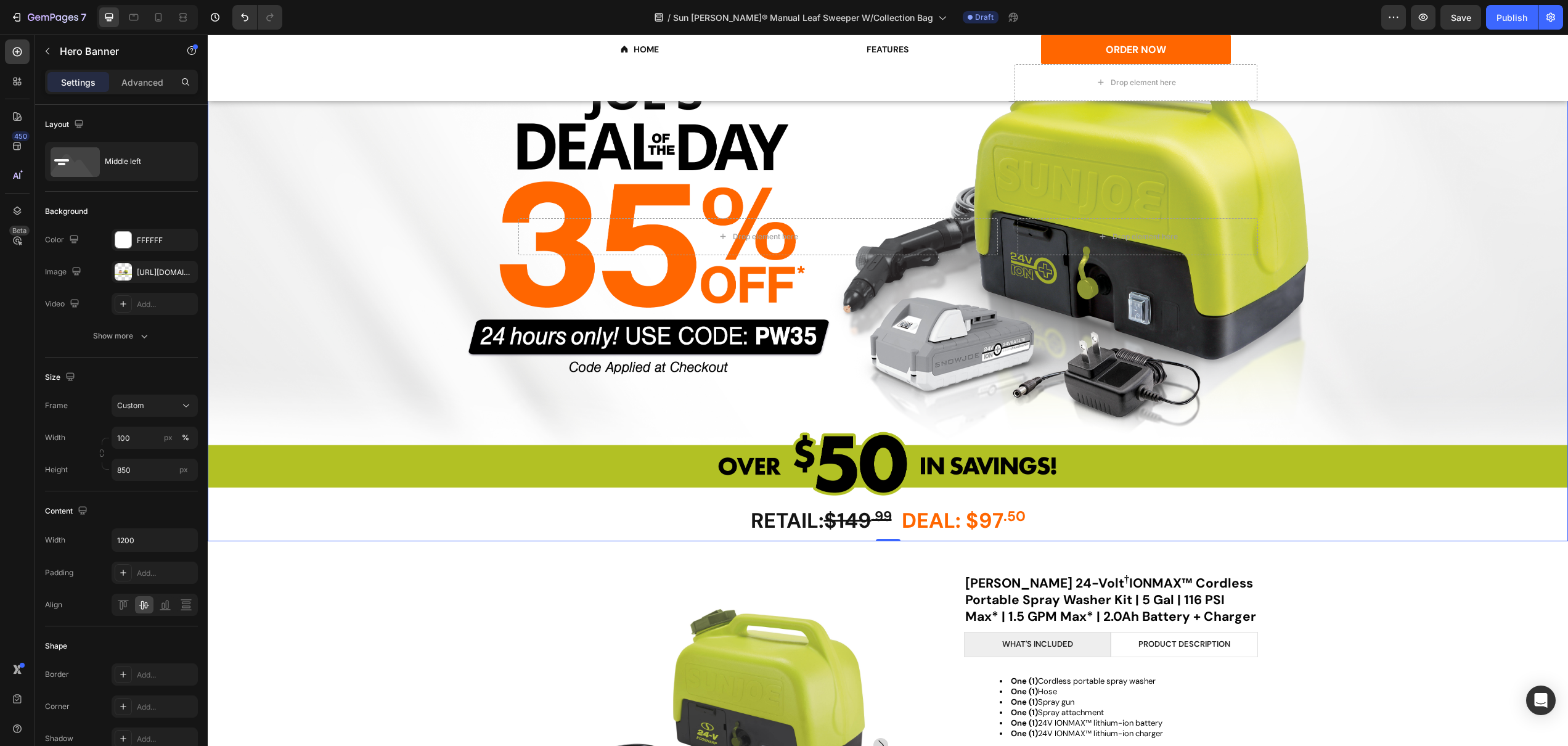
click at [412, 232] on div "Overlay" at bounding box center [888, 236] width 1361 height 524
click at [148, 267] on div "https://cdn.shopify.com/s/files/1/0630/6044/3291/files/gempages_503556048561374…" at bounding box center [155, 272] width 36 height 11
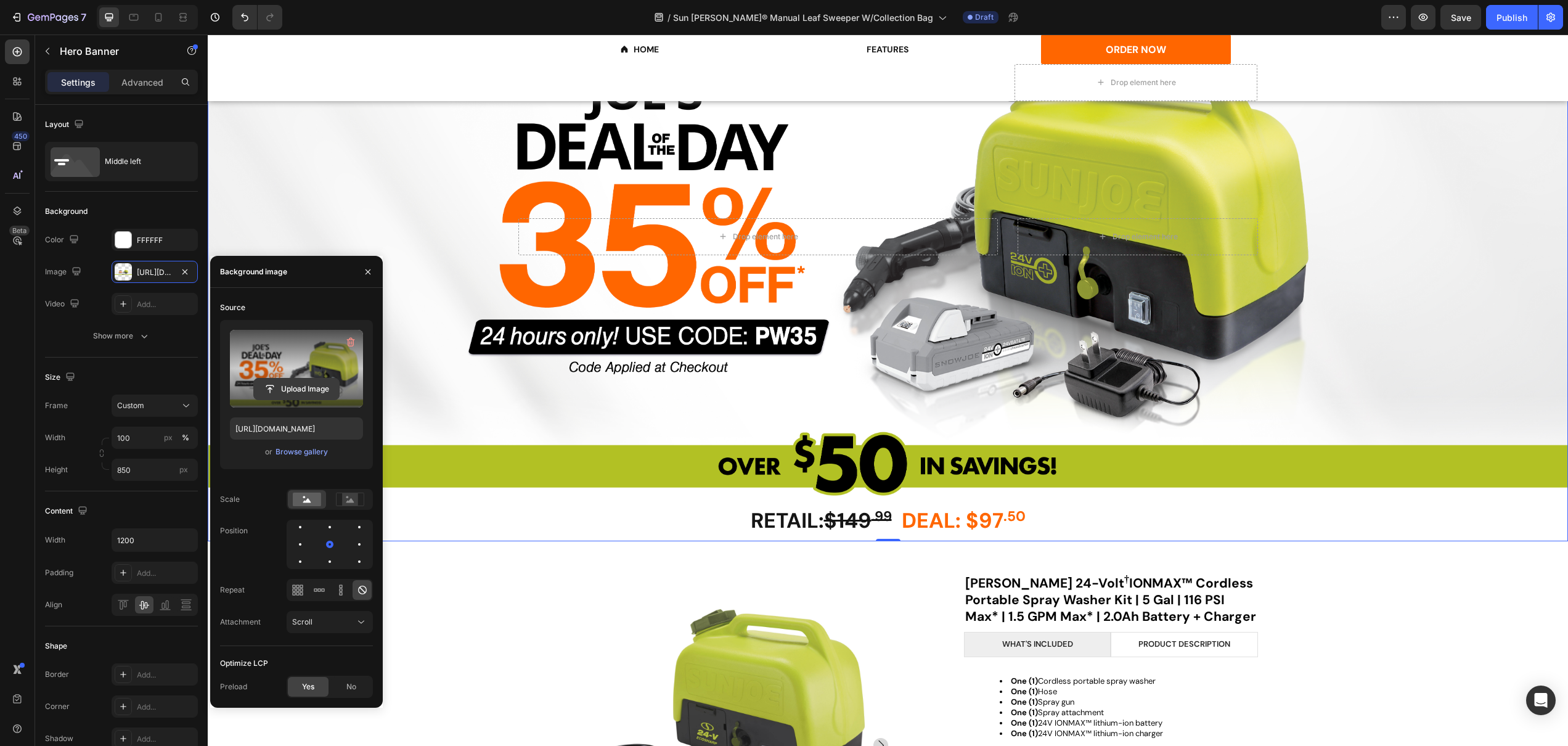
click at [309, 399] on input "file" at bounding box center [296, 389] width 85 height 21
type input "[URL][DOMAIN_NAME]"
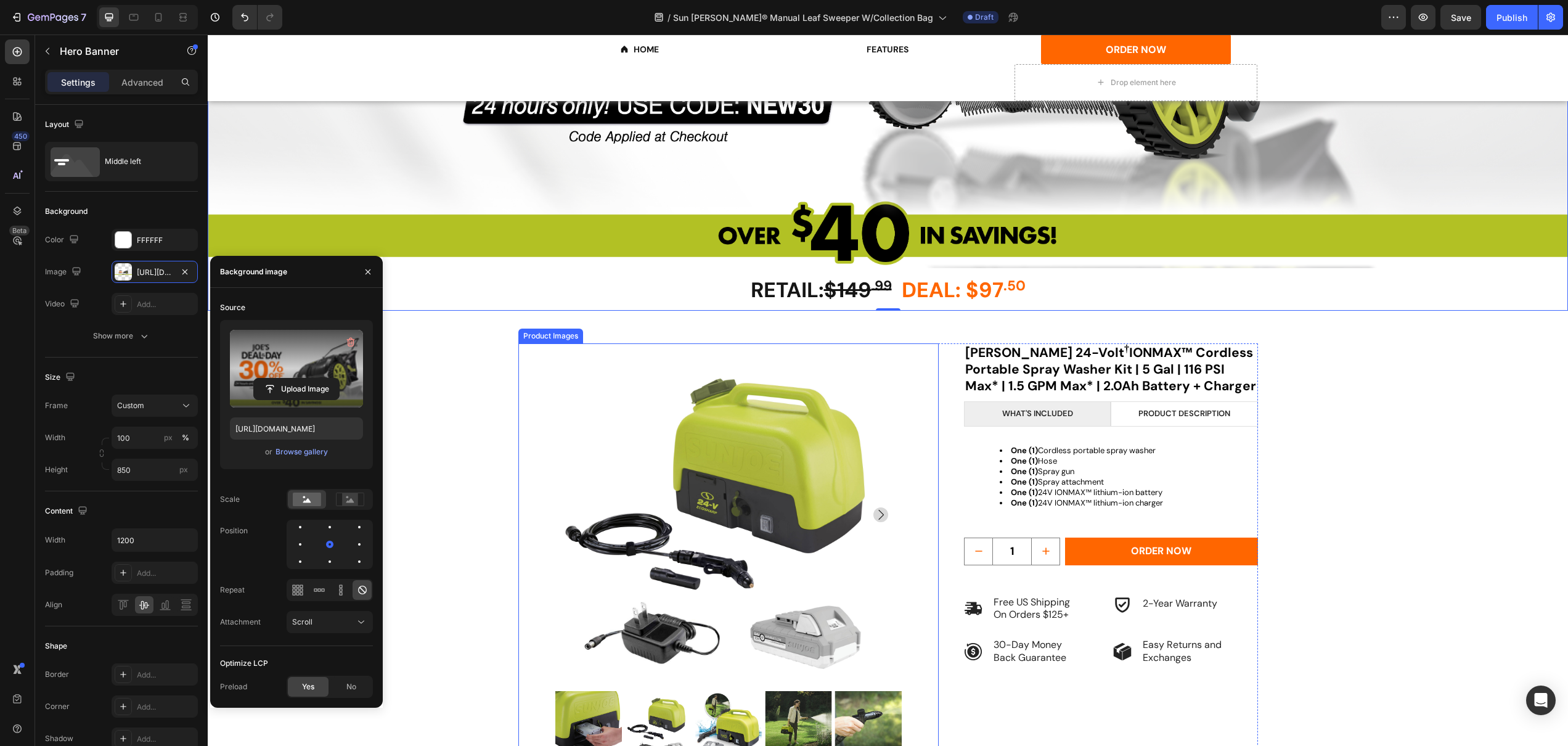
scroll to position [481, 0]
click at [850, 283] on strong "$149" at bounding box center [848, 291] width 47 height 27
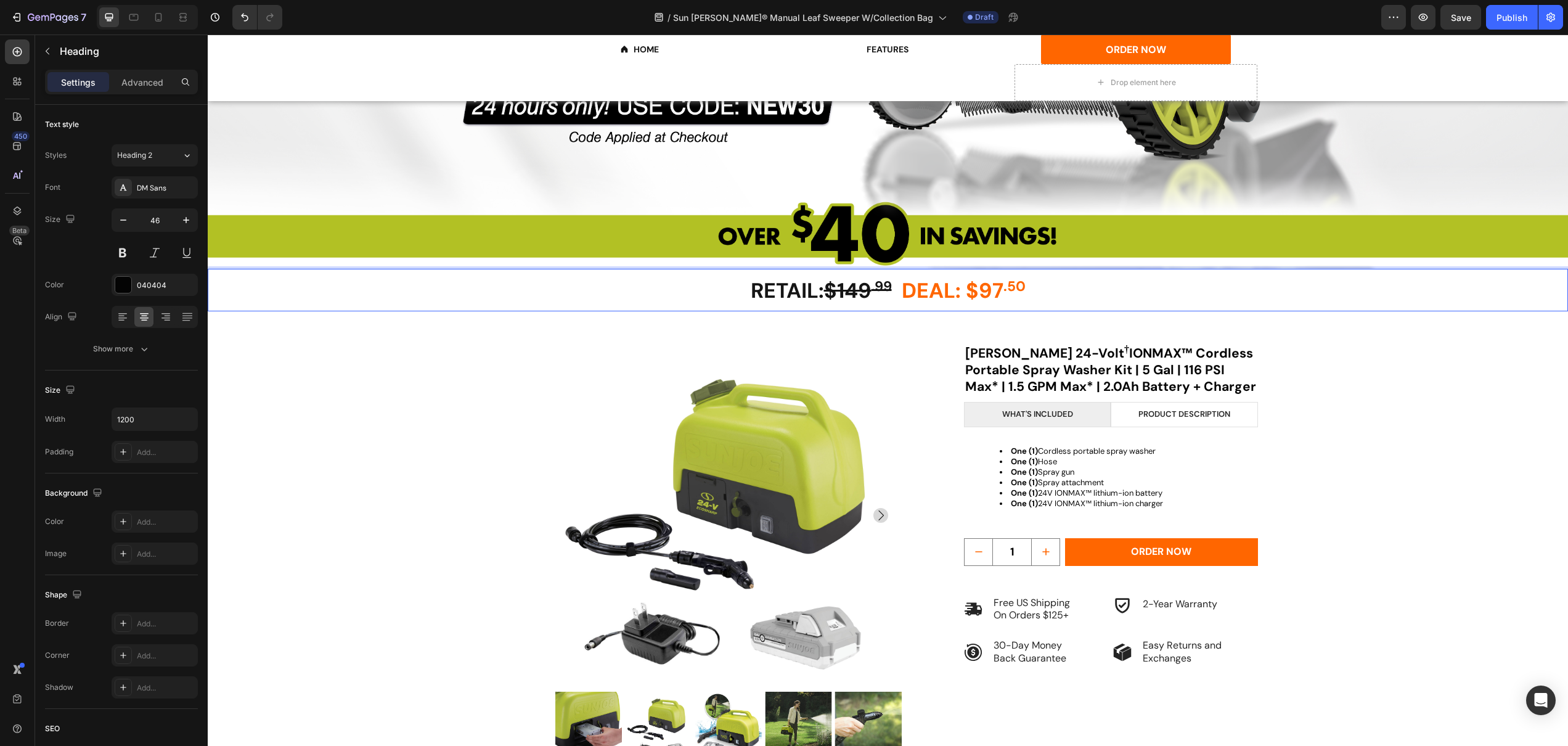
click at [856, 291] on strong "$149" at bounding box center [848, 291] width 47 height 27
click at [994, 291] on strong "DEAL: $97" at bounding box center [952, 291] width 102 height 27
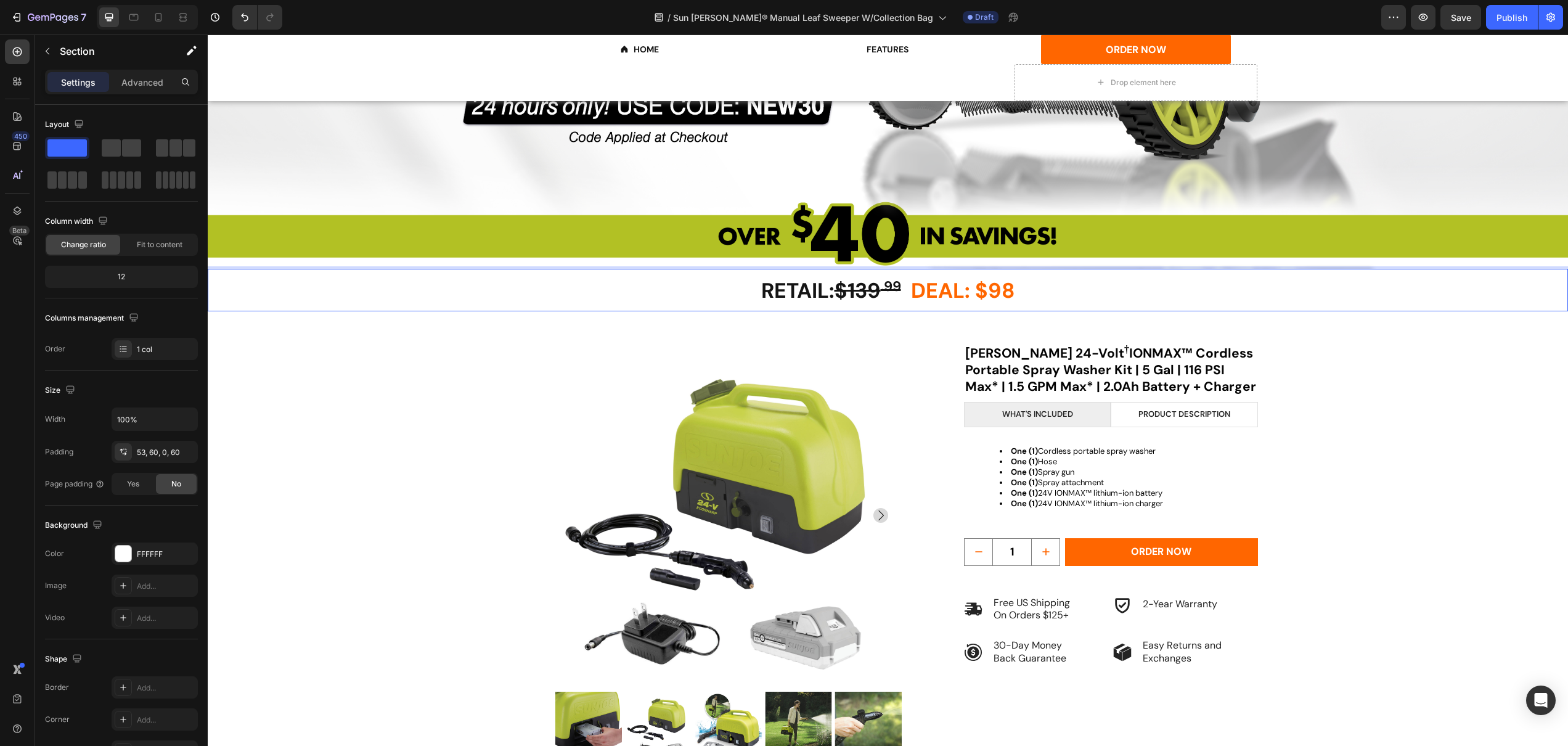
click at [836, 320] on div "RETAIL: $149 .99 DEAL: $97 .50 Heading Product Images Sun Joe 24-Volt † IONMAX™…" at bounding box center [888, 555] width 1361 height 489
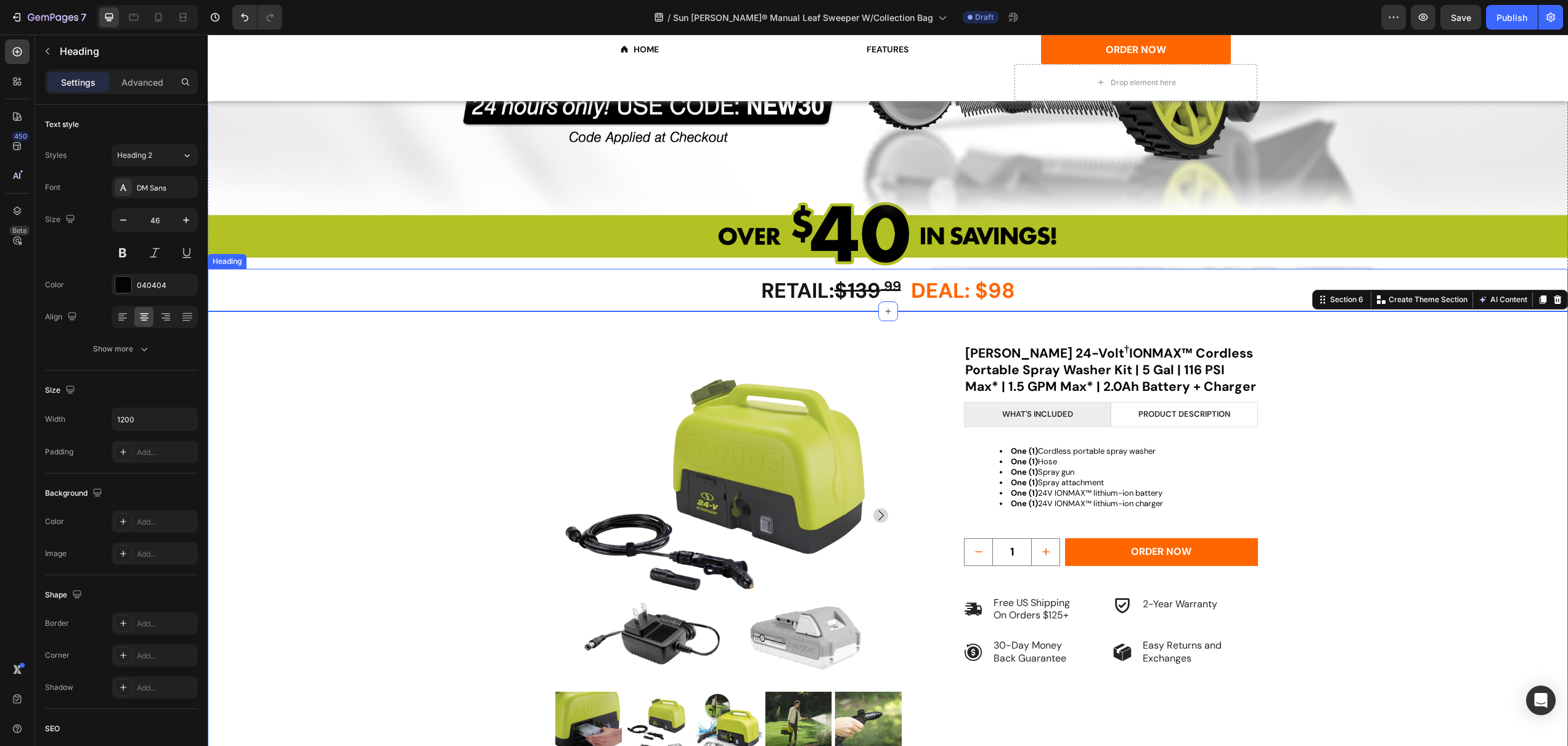
click at [704, 290] on p "⁠⁠⁠⁠⁠⁠⁠ RETAIL: $139 .99 DEAL: $98" at bounding box center [888, 290] width 737 height 40
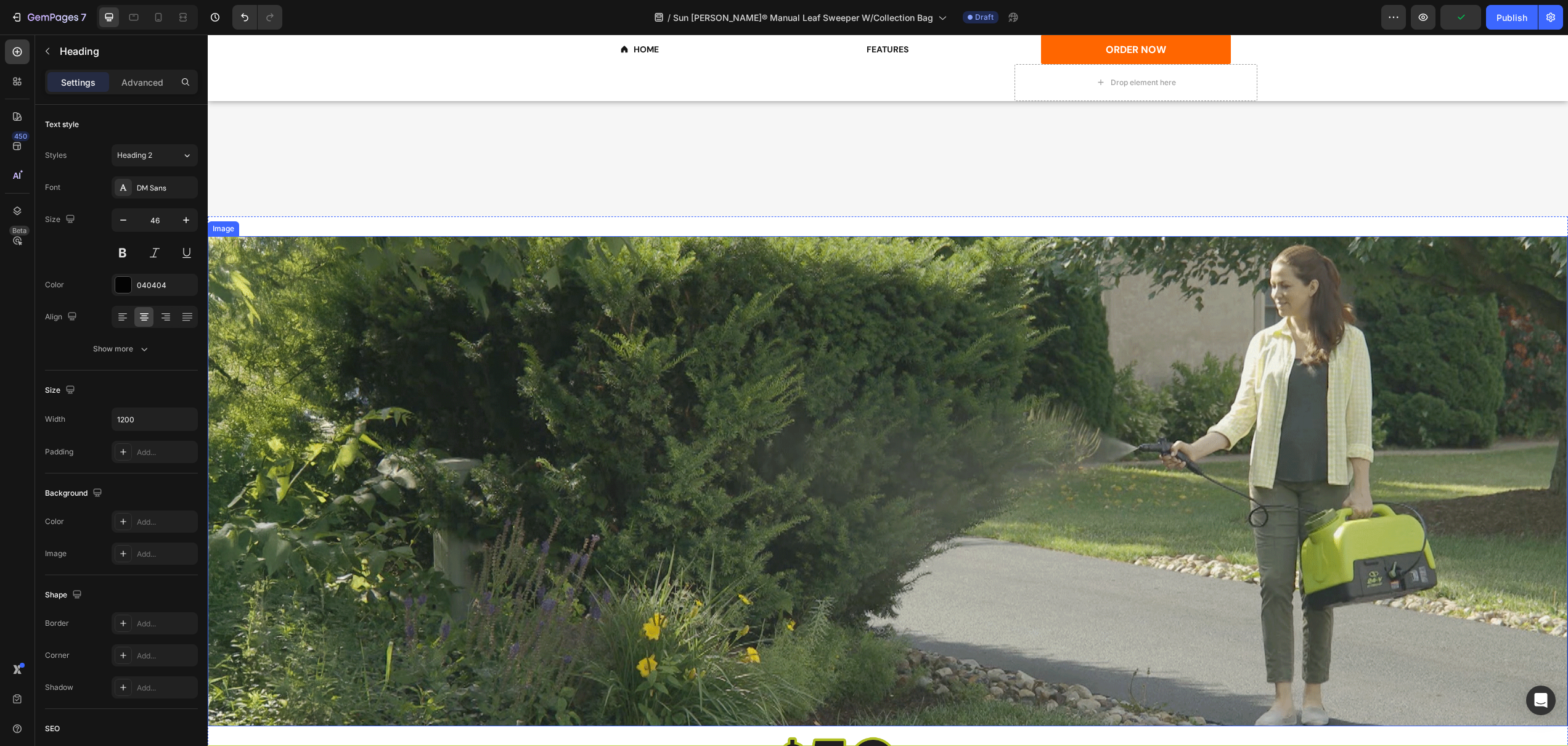
scroll to position [2420, 0]
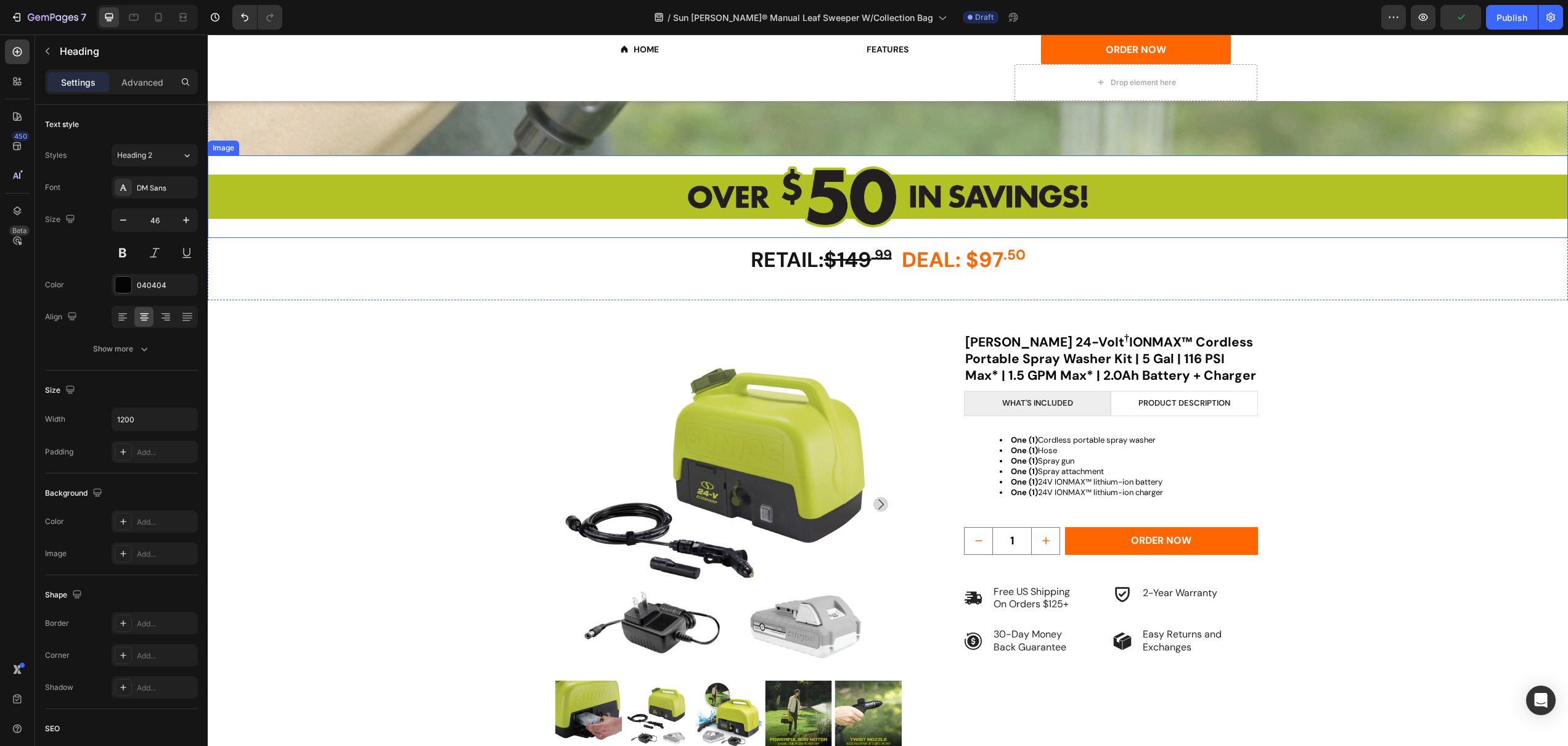
click at [703, 196] on img at bounding box center [888, 196] width 1361 height 82
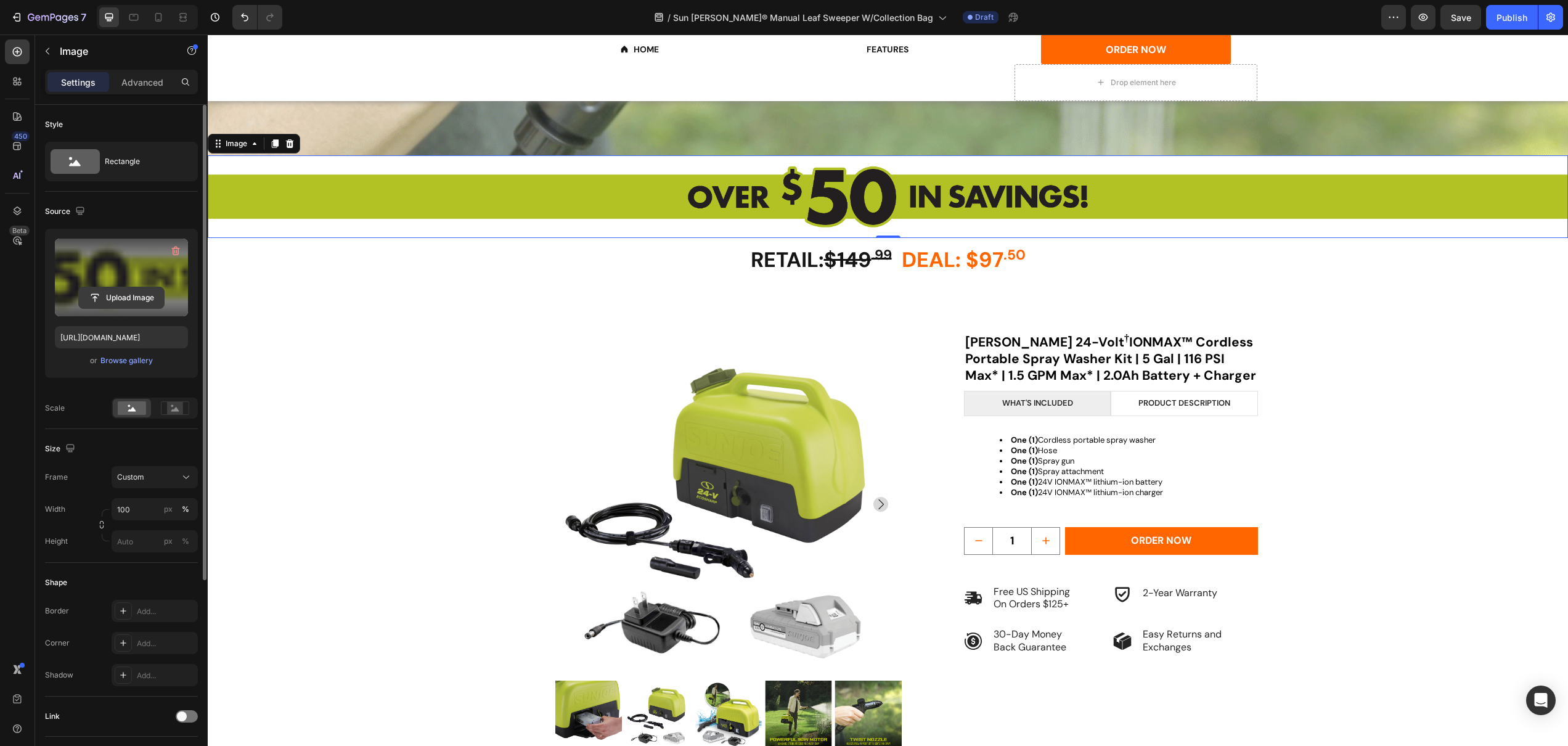
click at [122, 297] on input "file" at bounding box center [121, 298] width 85 height 21
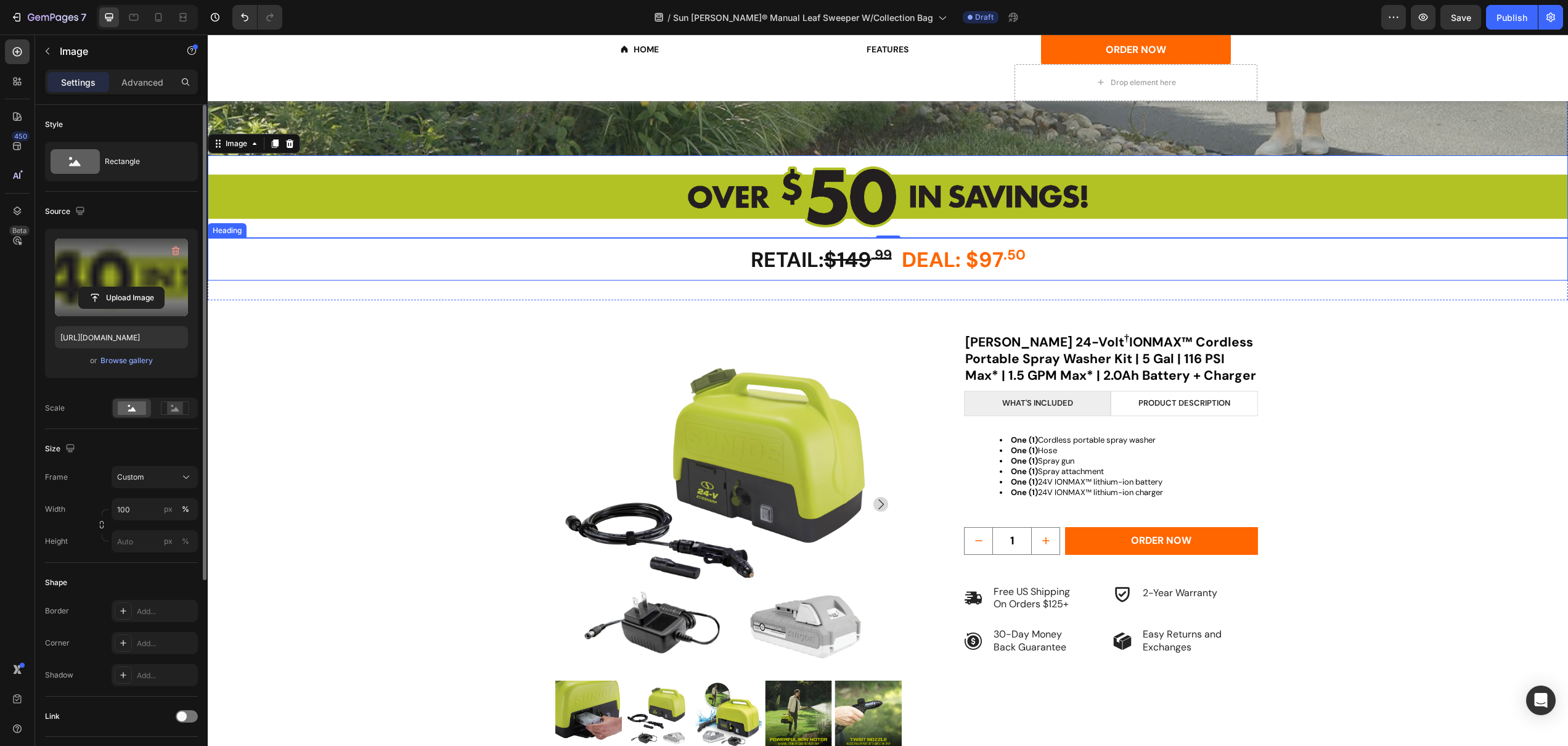
type input "[URL][DOMAIN_NAME]"
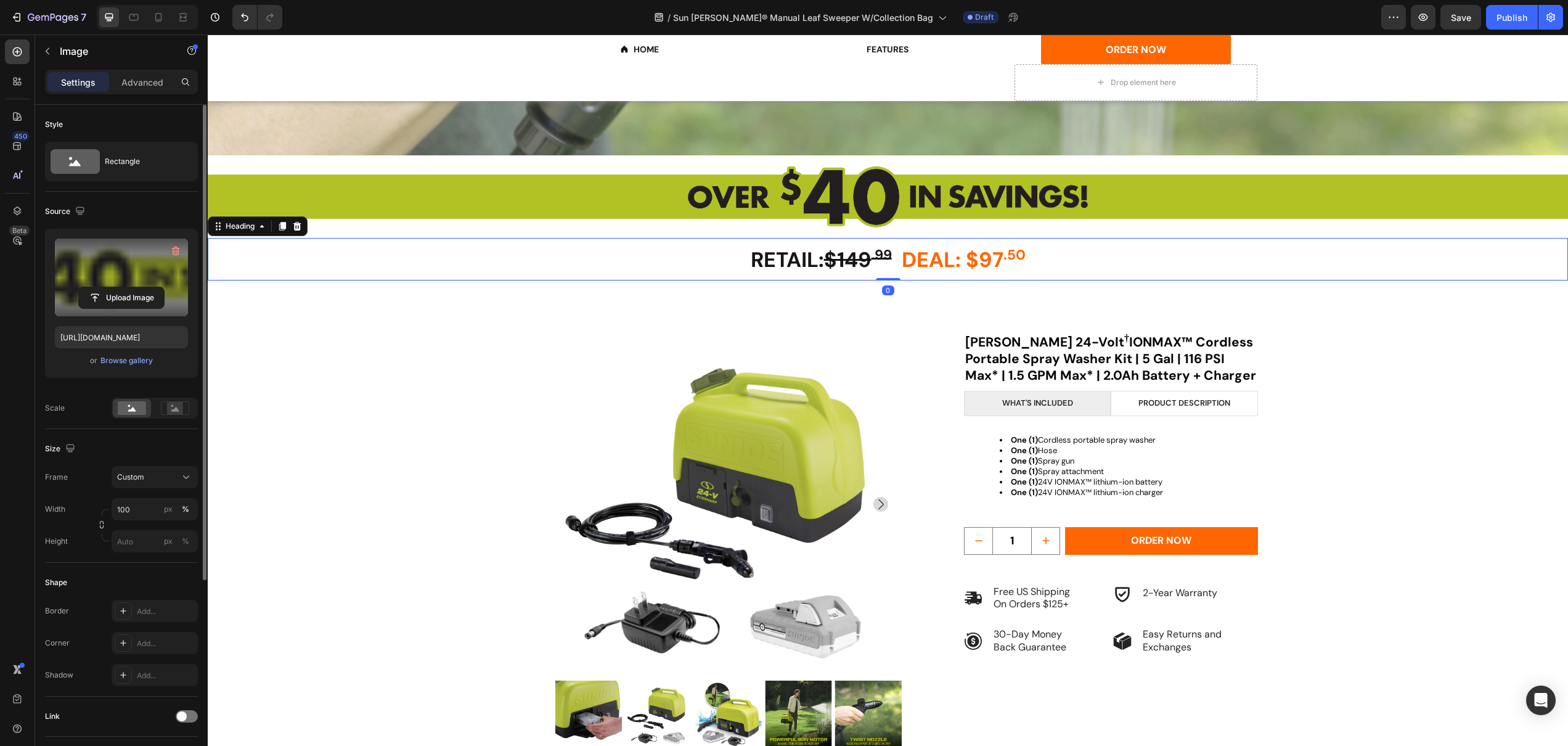
click at [862, 259] on strong "$149" at bounding box center [848, 259] width 47 height 27
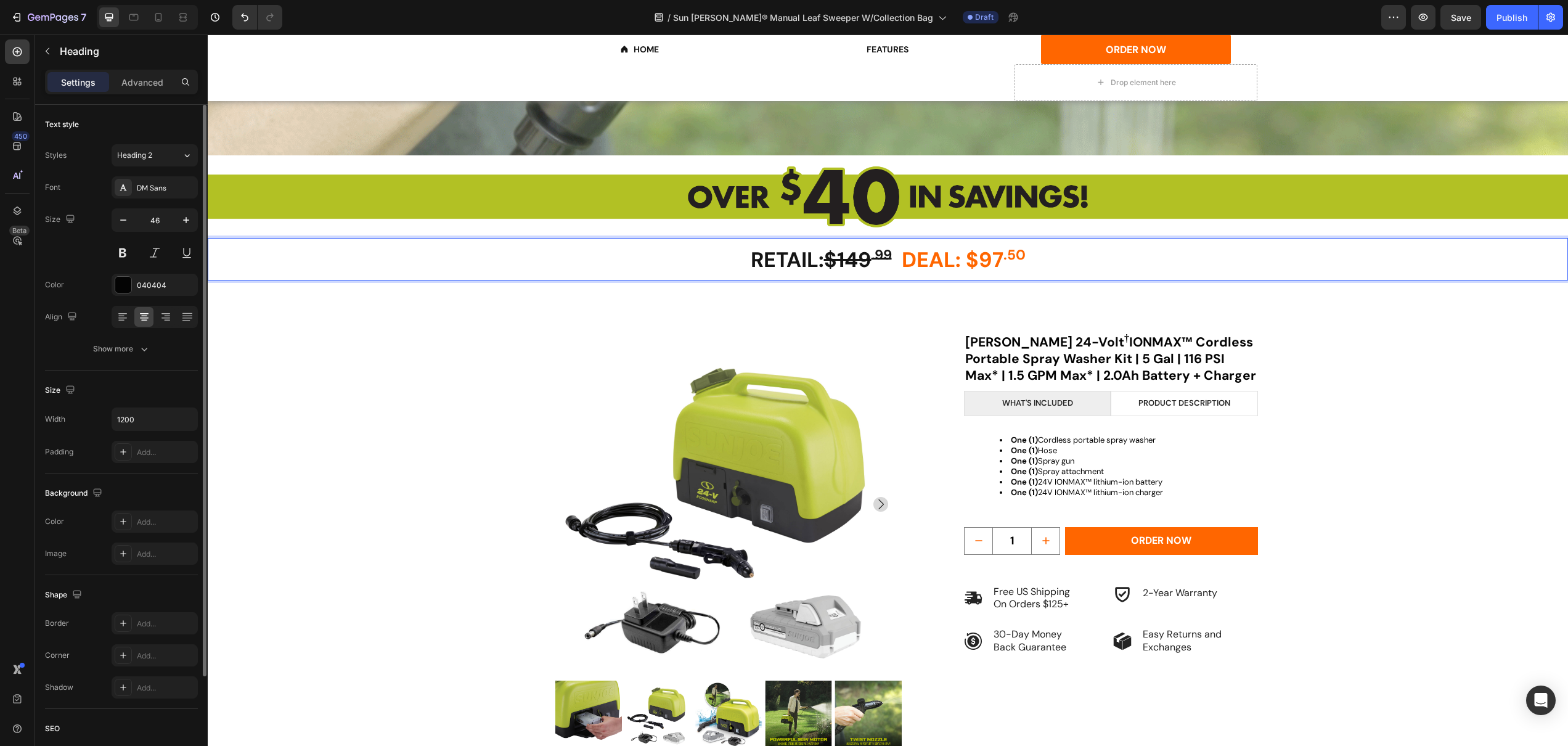
click at [852, 257] on strong "$149" at bounding box center [848, 259] width 47 height 27
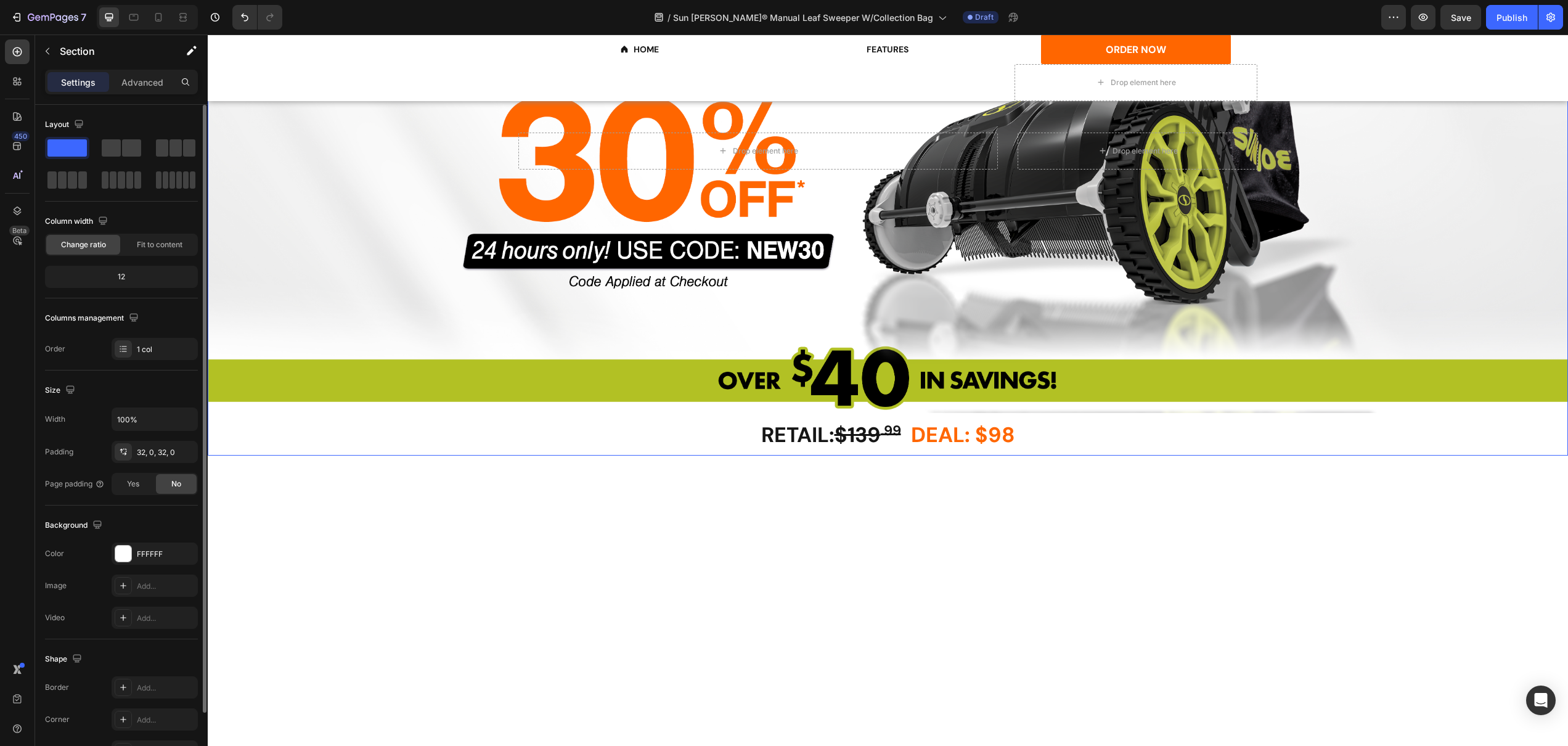
scroll to position [0, 0]
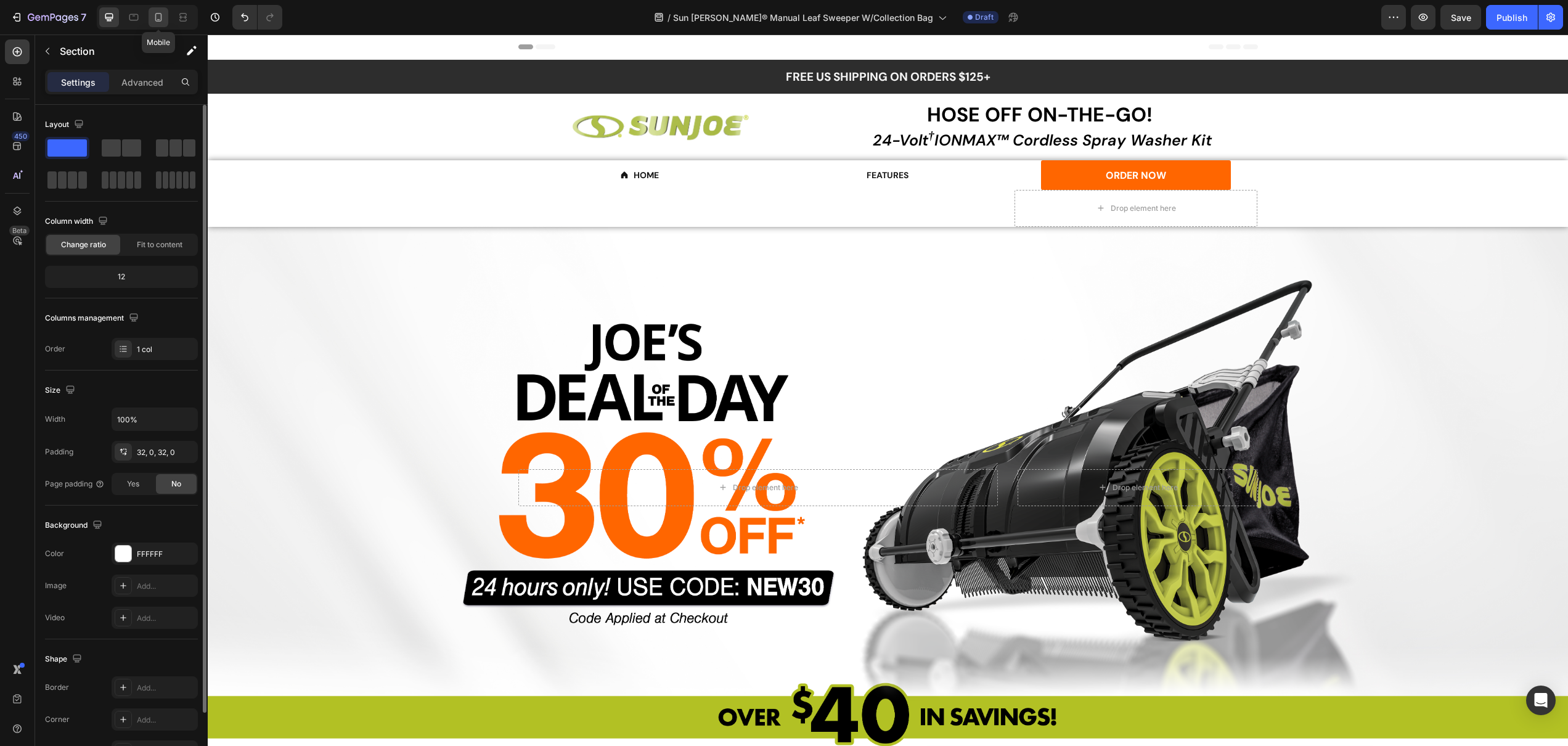
click at [162, 19] on icon at bounding box center [159, 17] width 13 height 13
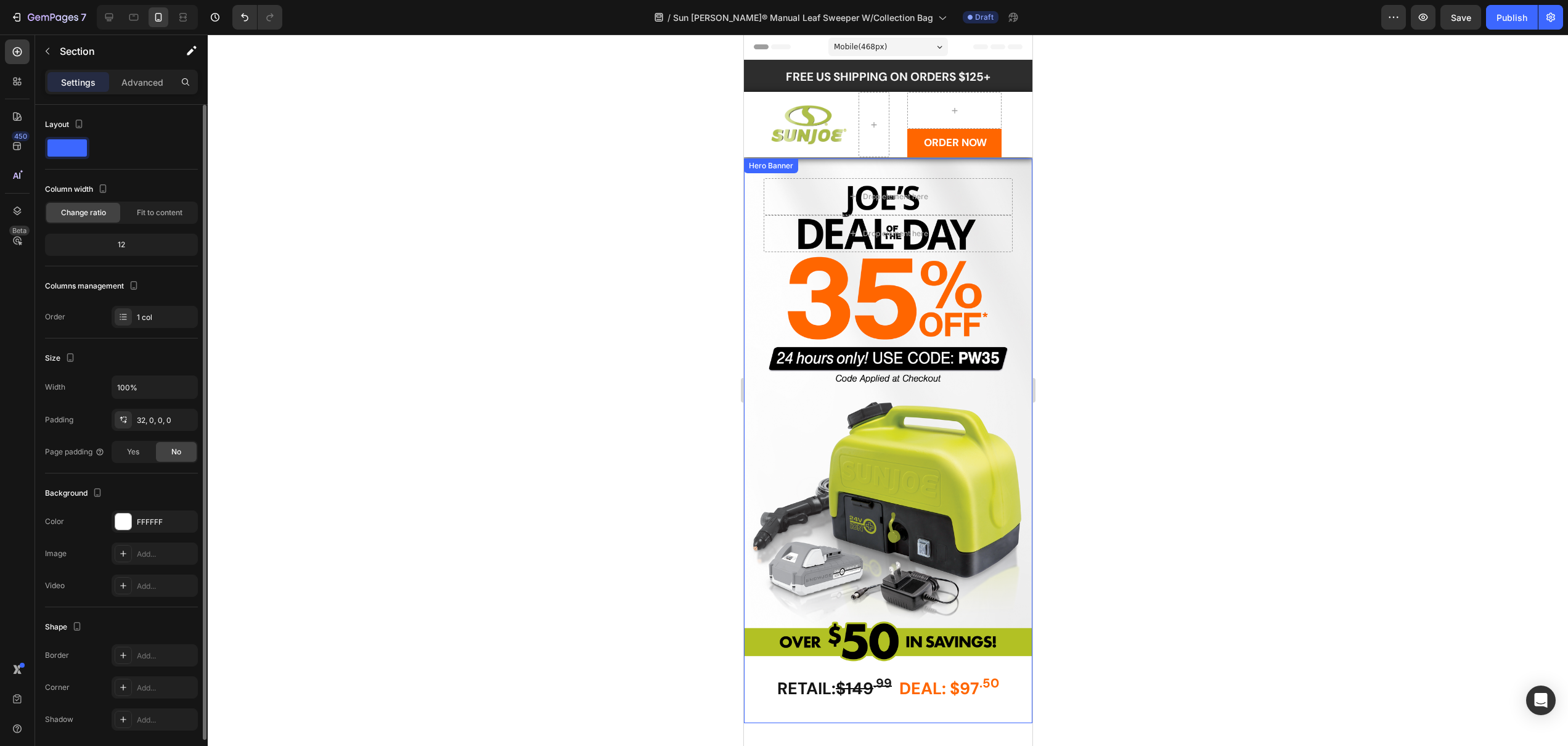
click at [928, 439] on div "Overlay" at bounding box center [887, 415] width 288 height 512
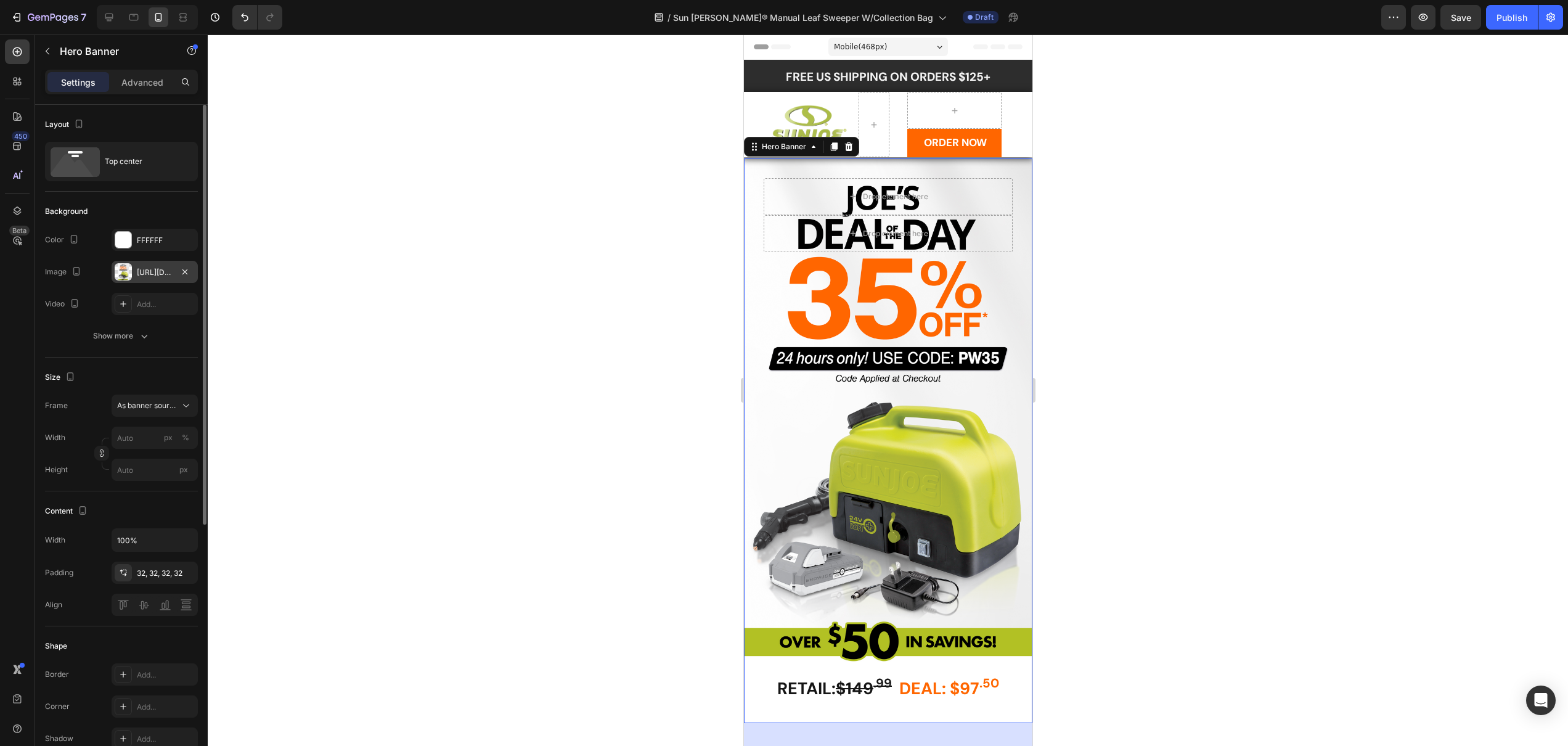
click at [156, 276] on div "[URL][DOMAIN_NAME]" at bounding box center [155, 272] width 36 height 11
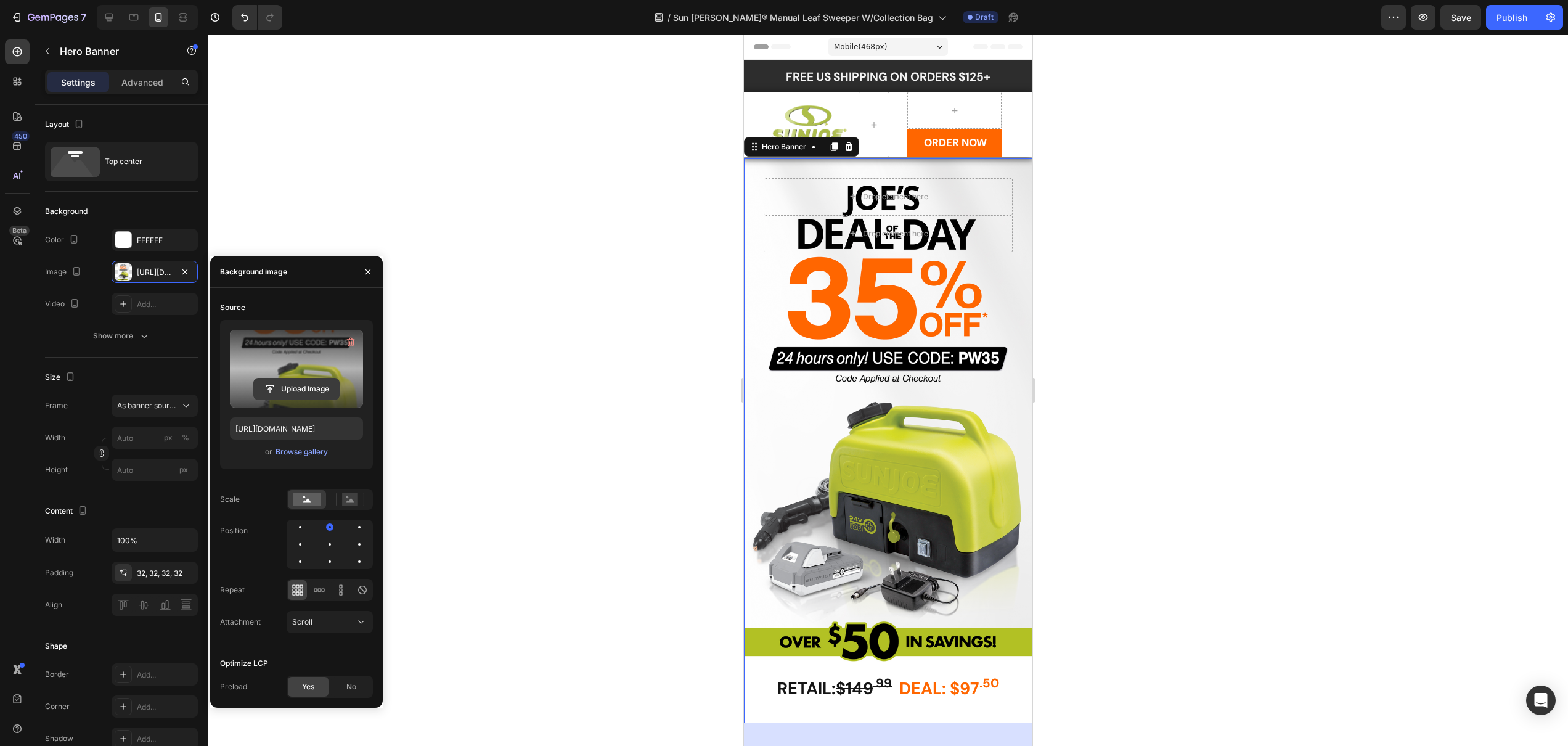
click at [297, 389] on input "file" at bounding box center [296, 389] width 85 height 21
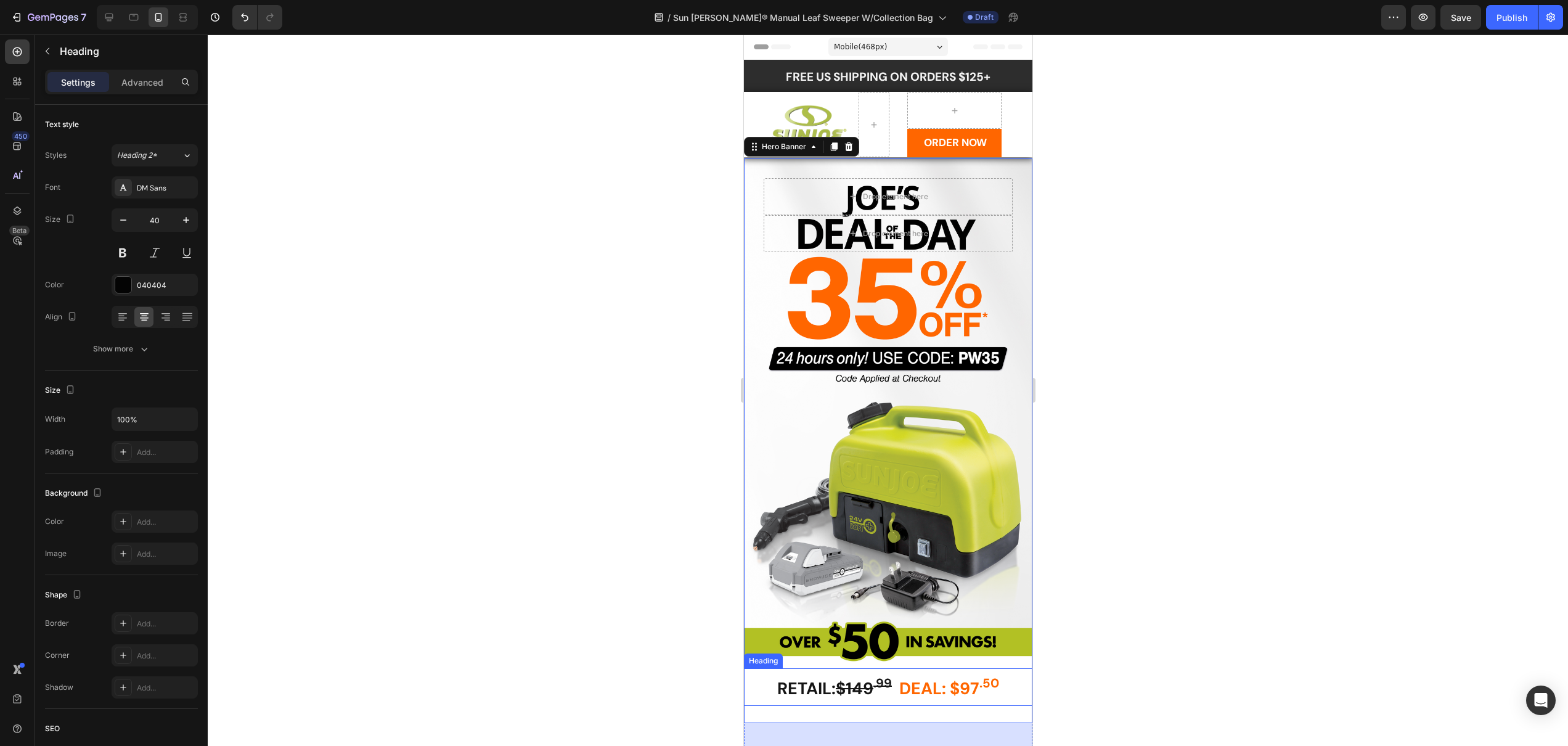
click at [853, 678] on strong "$149 .99" at bounding box center [863, 688] width 56 height 21
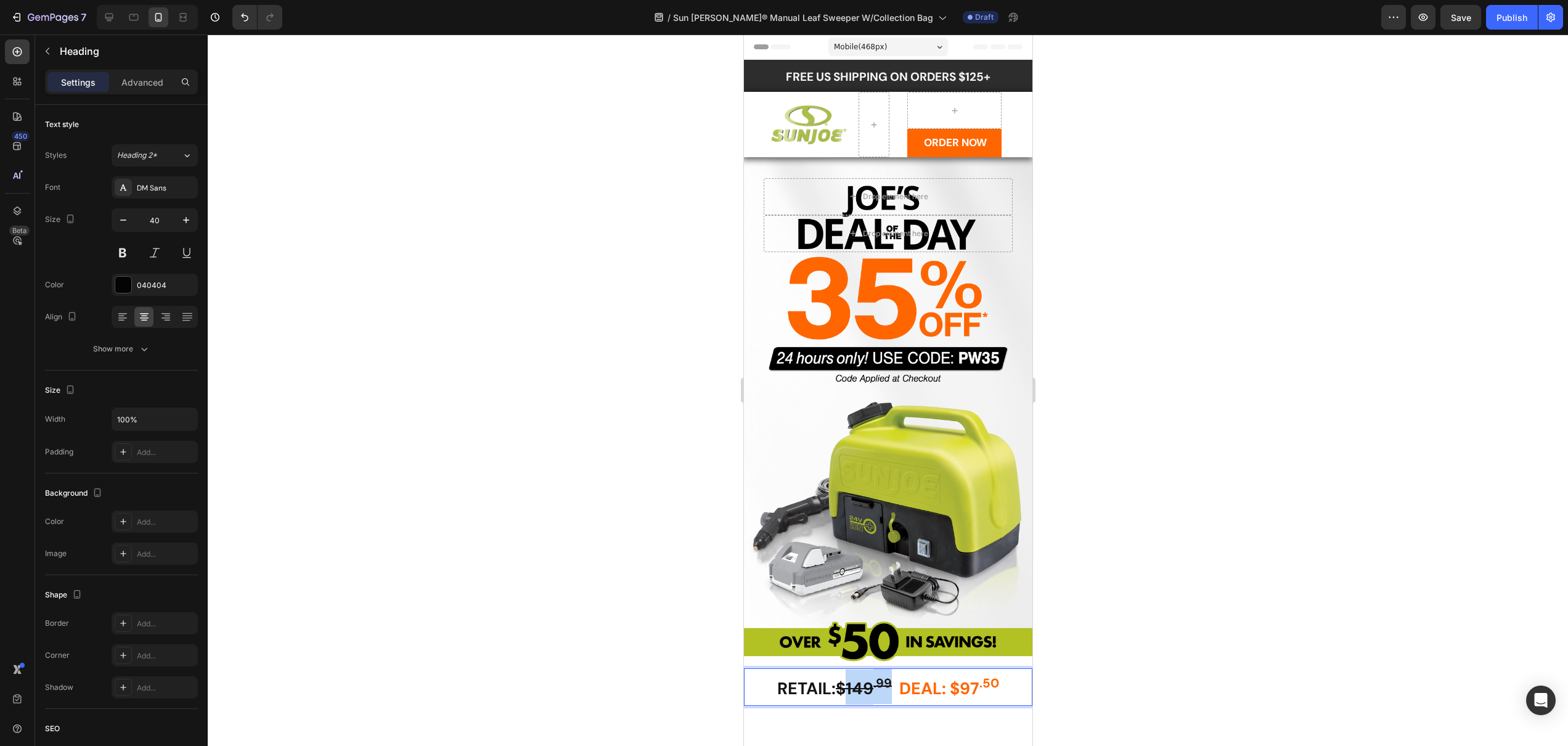
drag, startPoint x: 857, startPoint y: 672, endPoint x: 868, endPoint y: 673, distance: 11.0
click at [858, 678] on strong "$149 .99" at bounding box center [863, 688] width 56 height 21
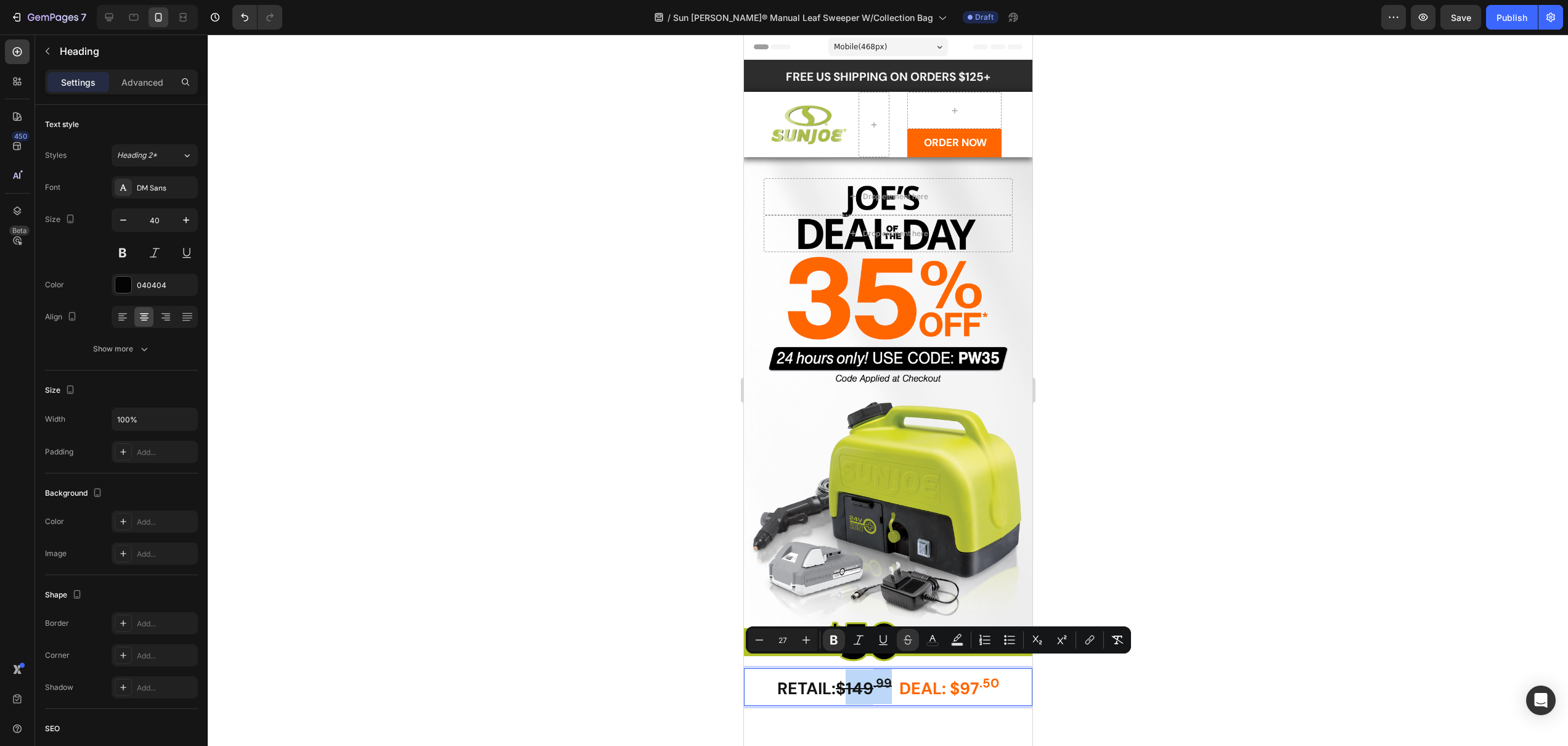
click at [866, 678] on strong "$149 .99" at bounding box center [863, 688] width 56 height 21
click at [862, 678] on strong "$149 .99" at bounding box center [863, 688] width 56 height 21
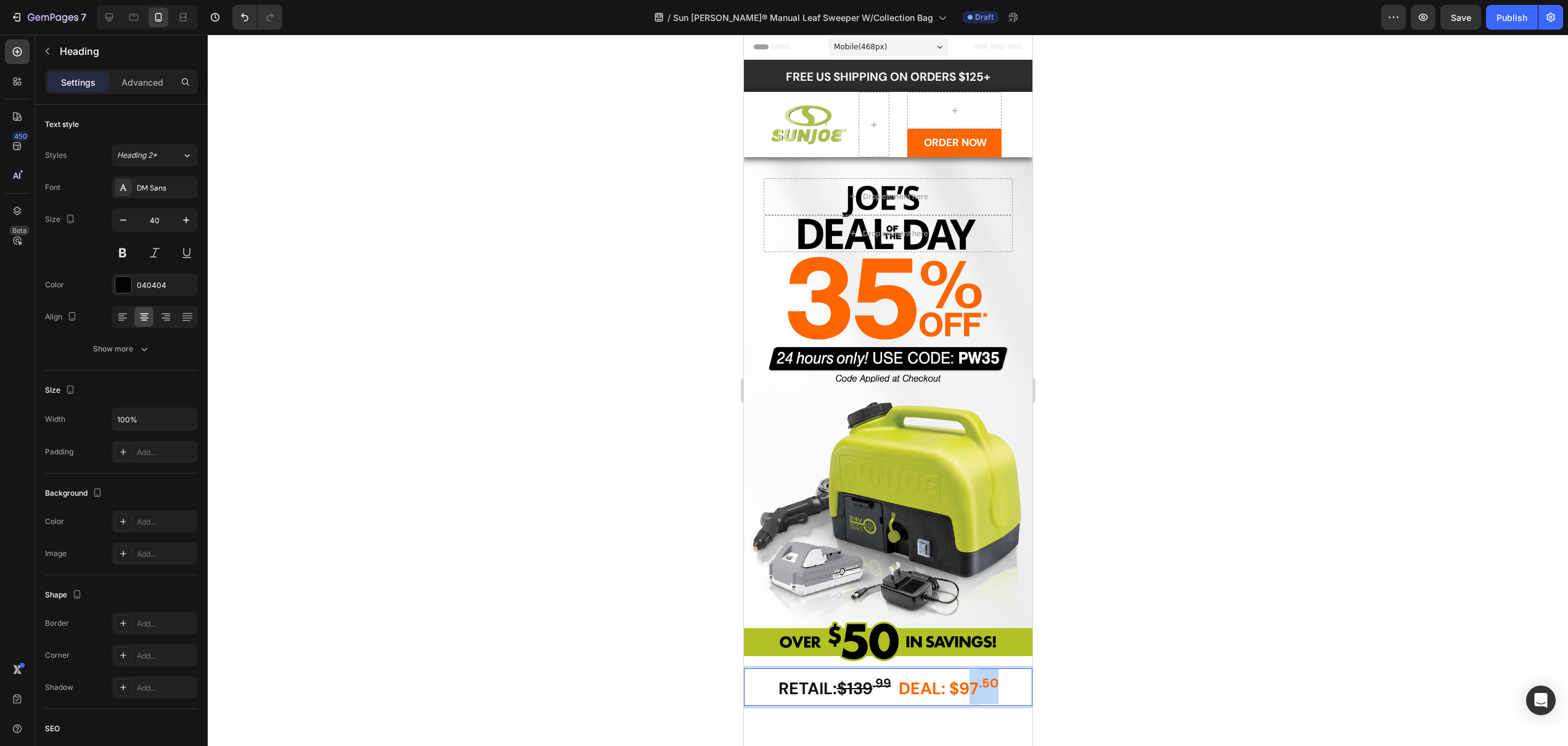
drag, startPoint x: 967, startPoint y: 667, endPoint x: 993, endPoint y: 675, distance: 27.2
click at [993, 678] on strong "DEAL: $97 .50" at bounding box center [948, 688] width 100 height 21
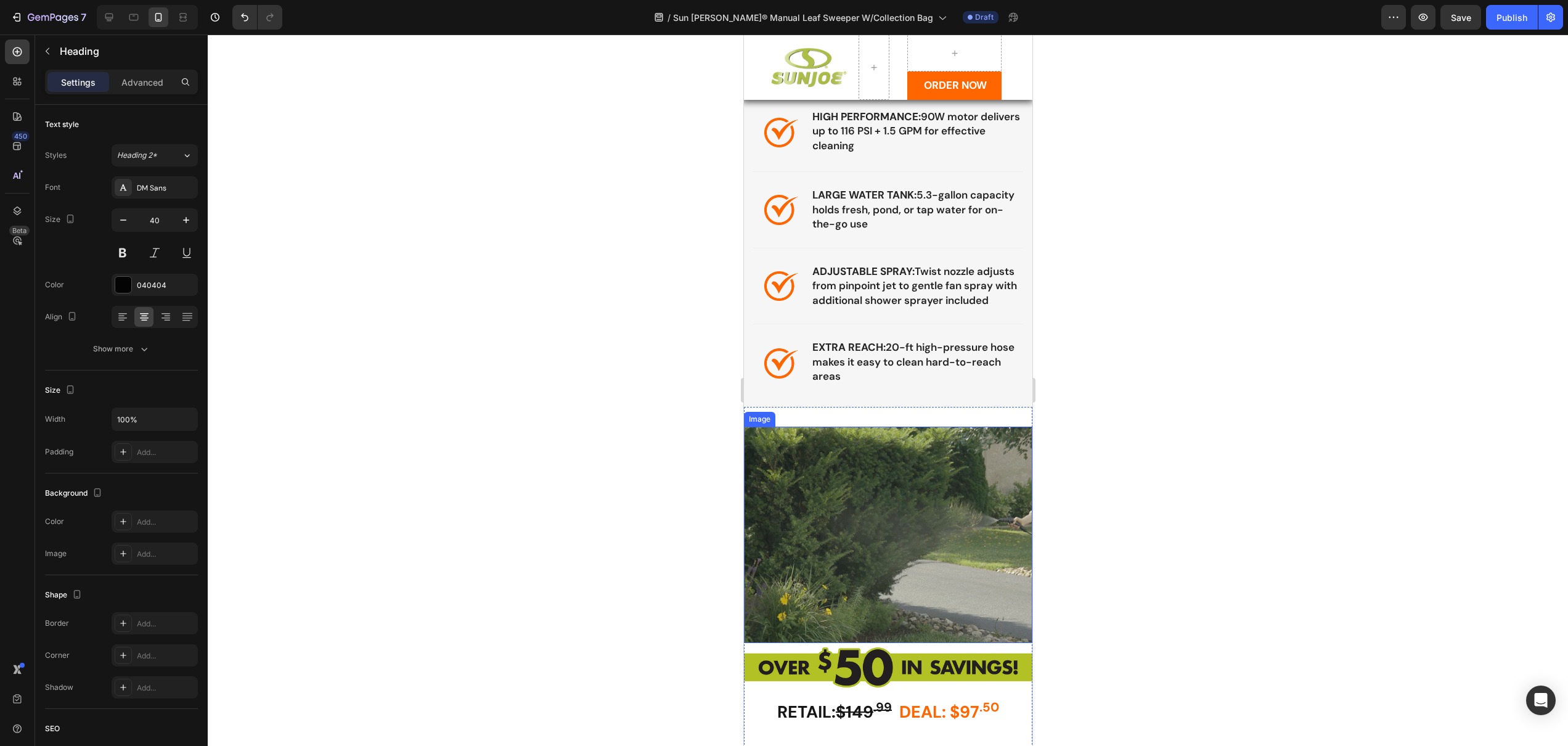
scroll to position [1939, 0]
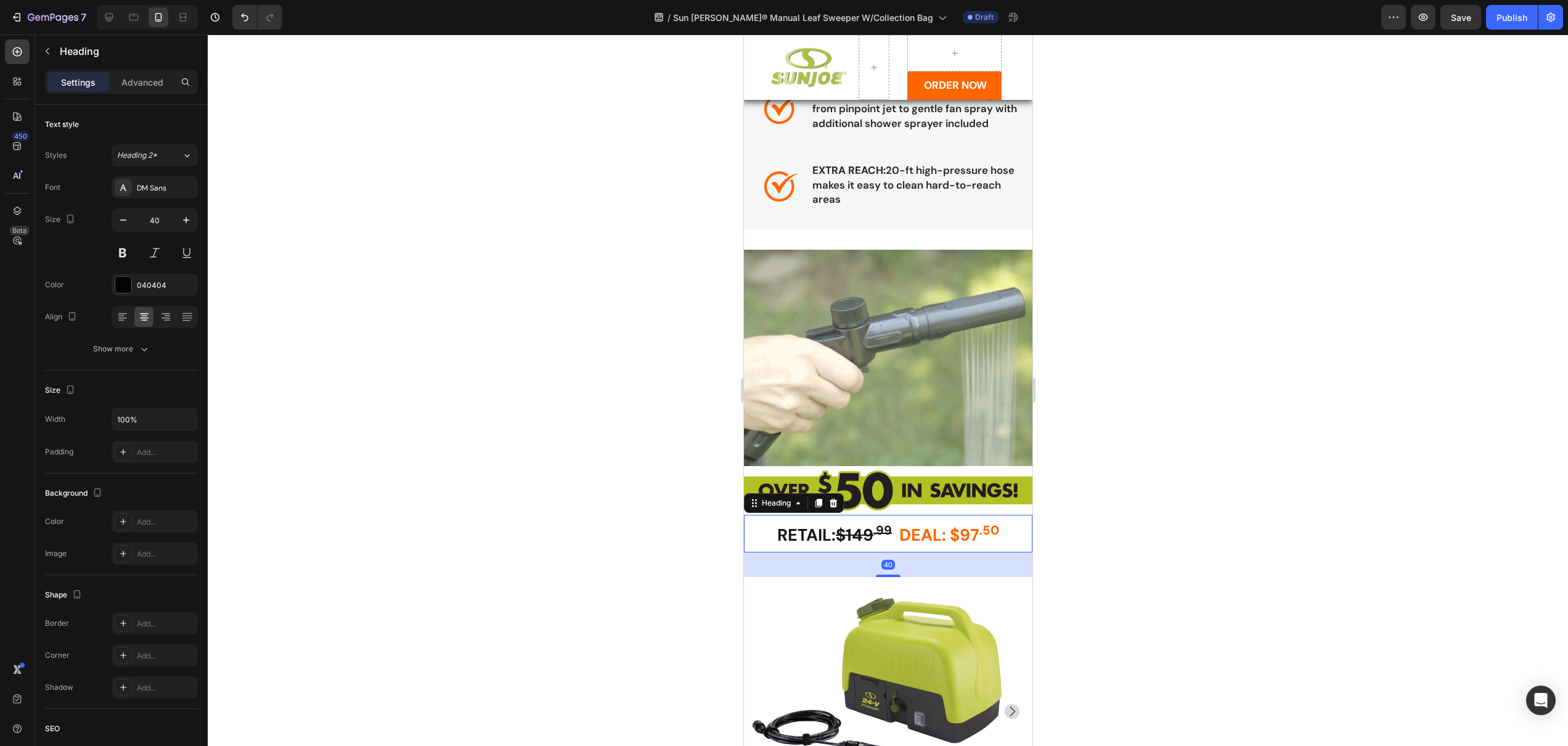
click at [958, 537] on strong "DEAL: $97 .50" at bounding box center [948, 534] width 100 height 21
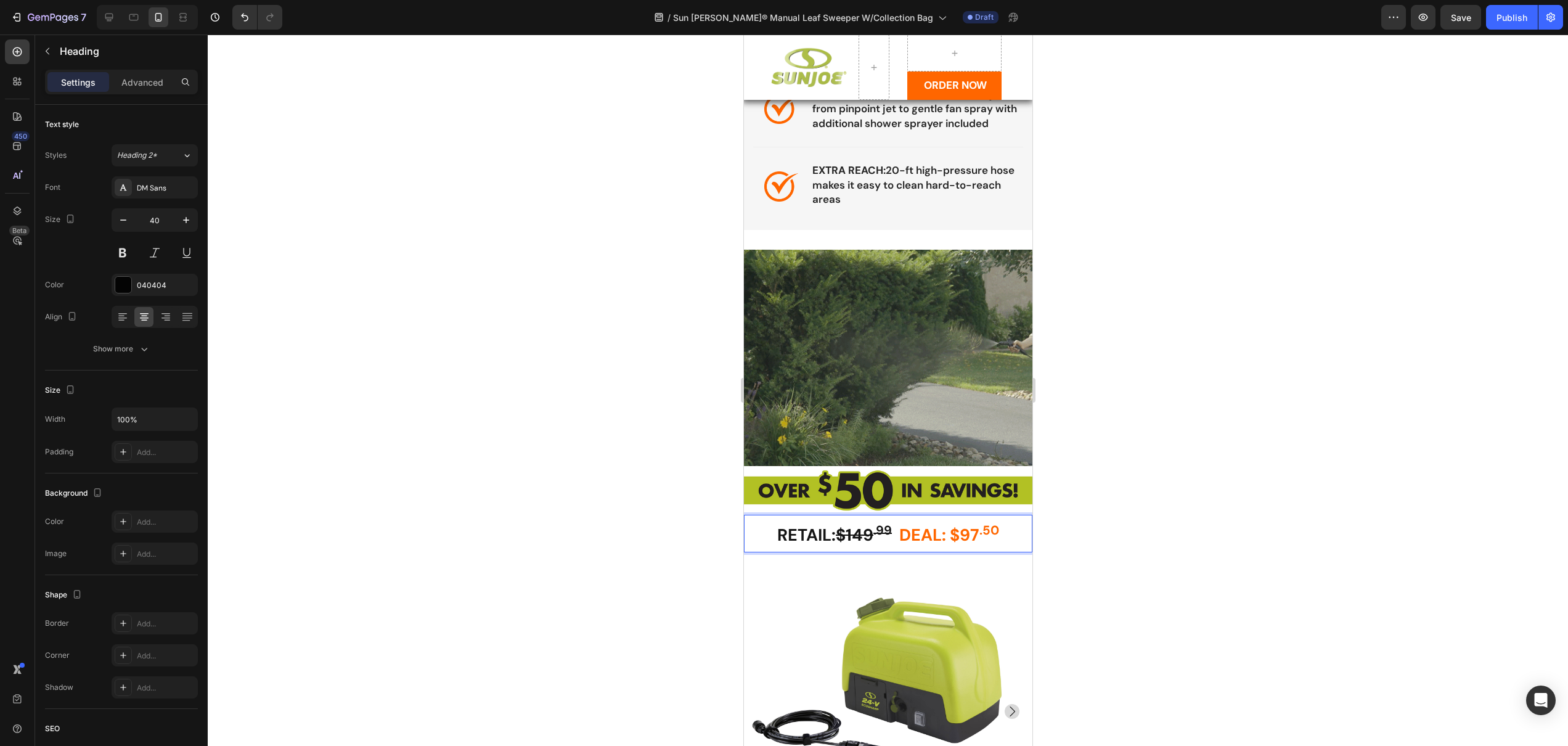
click at [971, 543] on strong "DEAL: $97 .50" at bounding box center [948, 534] width 100 height 21
drag, startPoint x: 970, startPoint y: 543, endPoint x: 996, endPoint y: 543, distance: 26.0
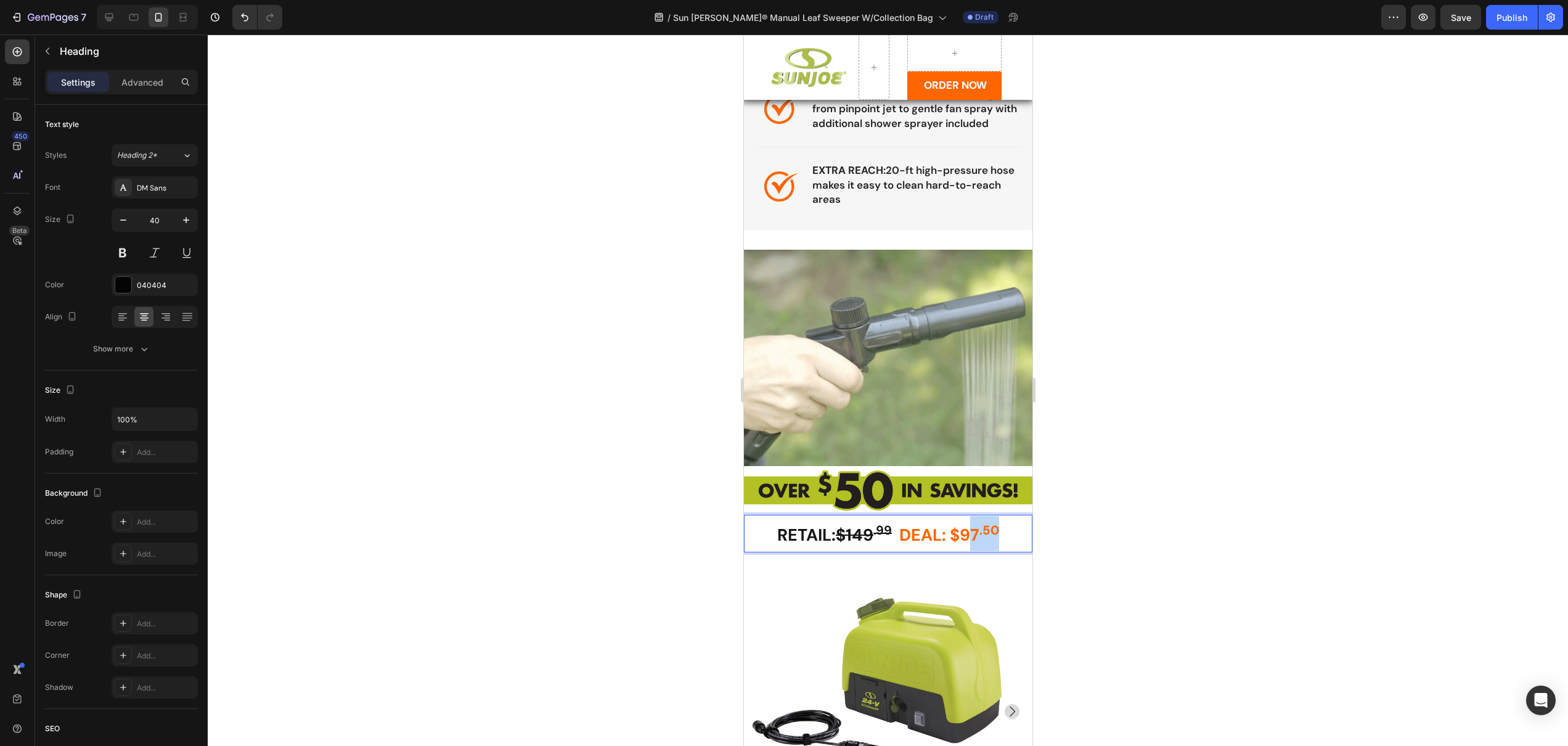
click at [996, 543] on p "RETAIL: $149 .99 DEAL: $97 .50" at bounding box center [887, 533] width 286 height 35
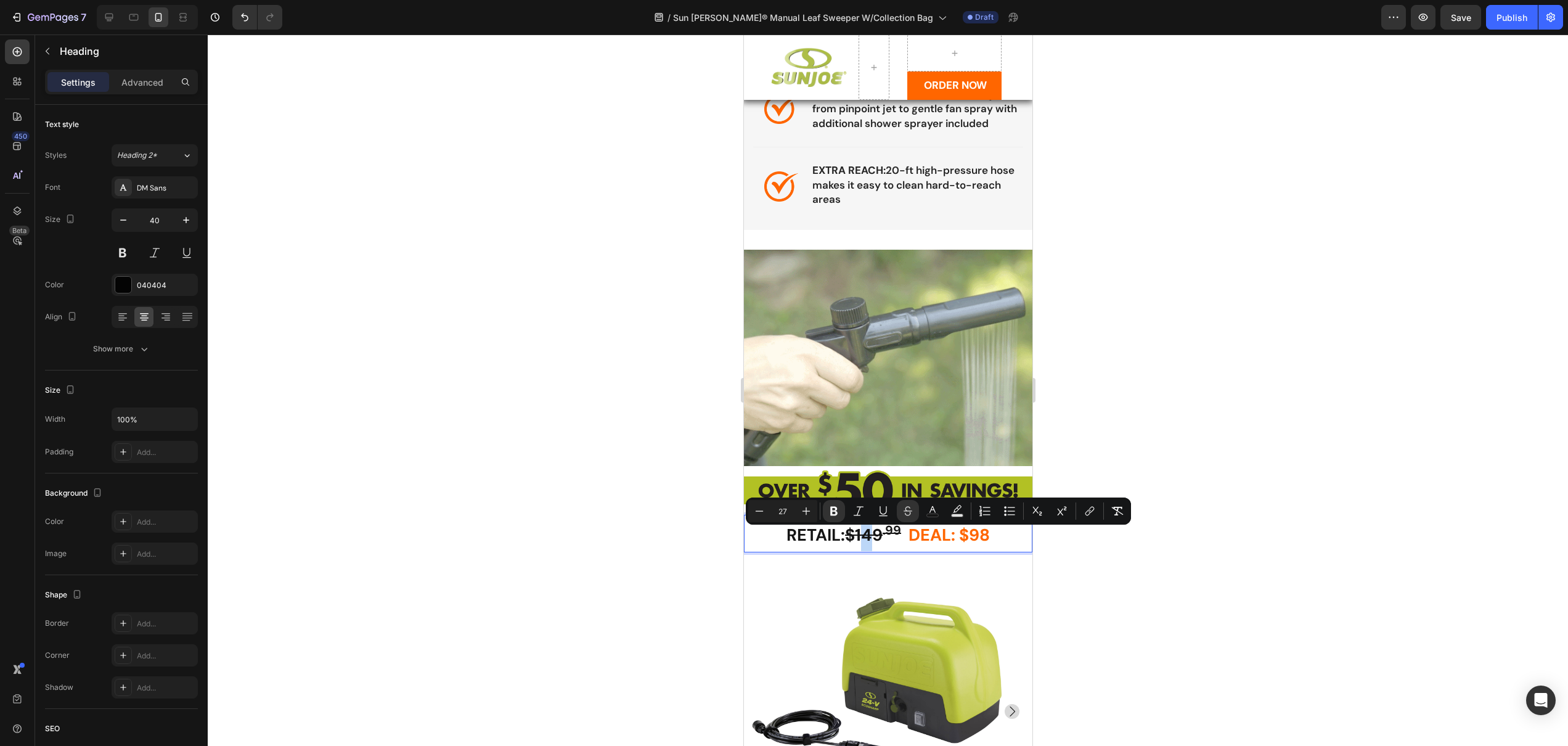
click at [862, 543] on strong "$149 .99" at bounding box center [872, 534] width 56 height 21
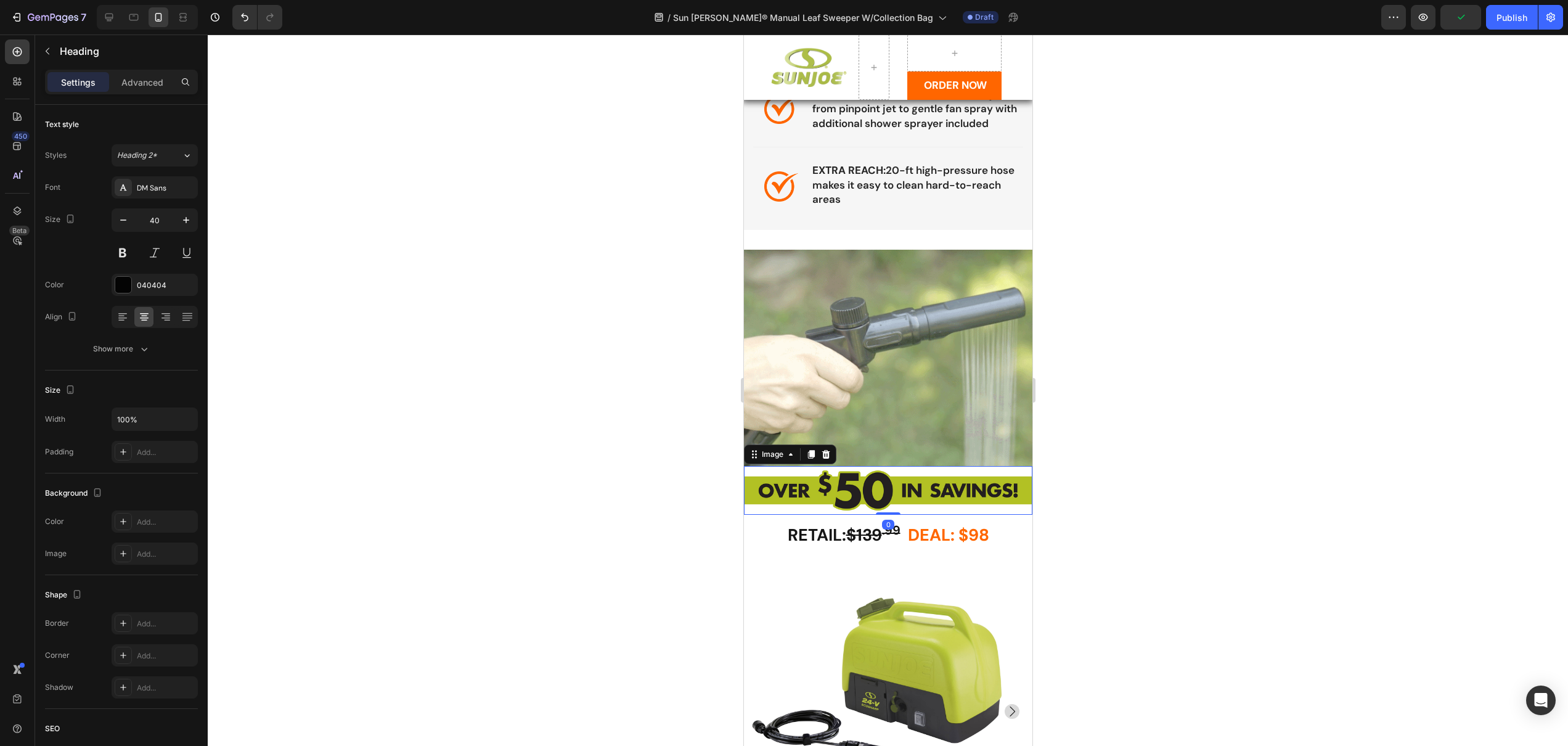
click at [804, 508] on img at bounding box center [887, 491] width 288 height 49
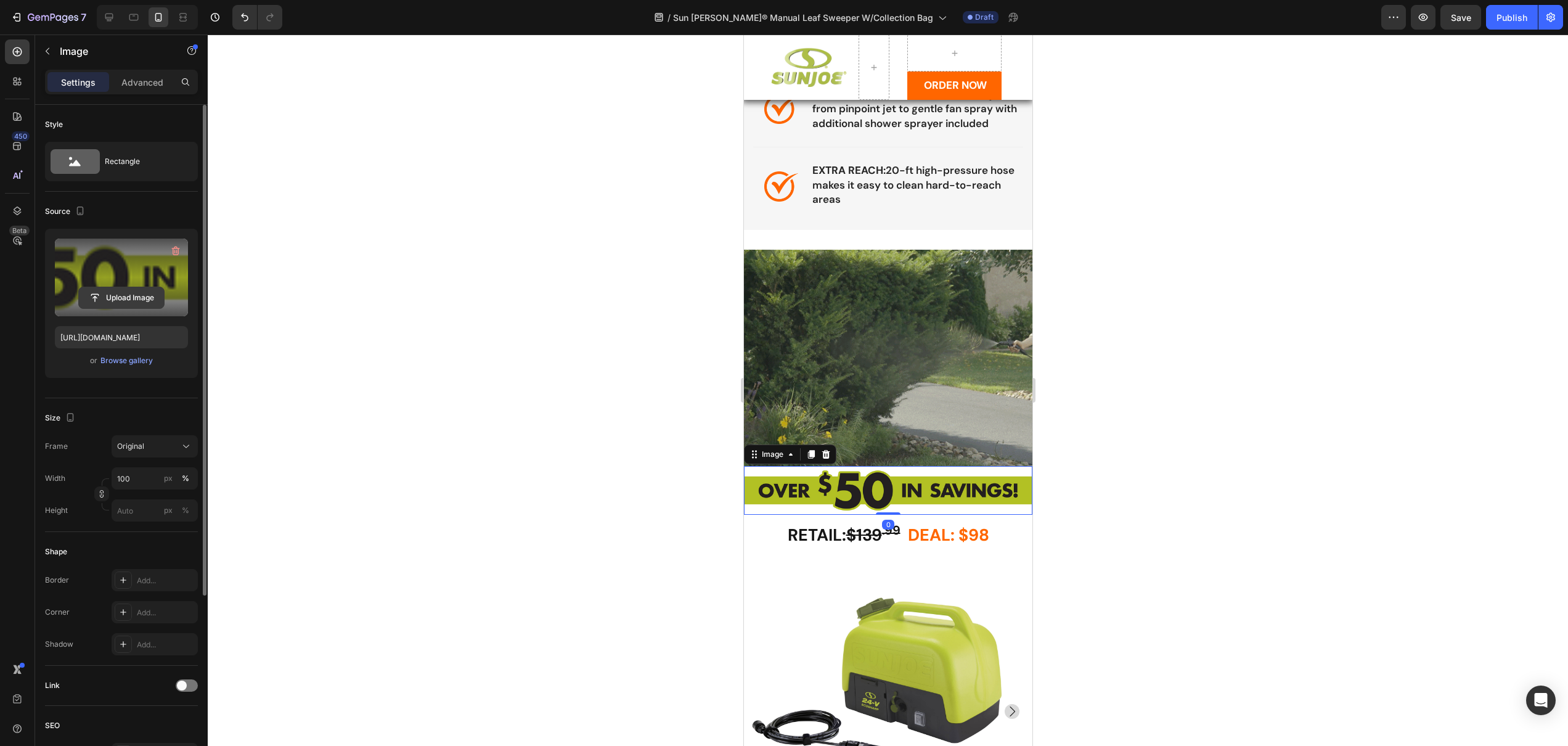
click at [115, 301] on input "file" at bounding box center [121, 298] width 85 height 21
click at [897, 368] on img at bounding box center [887, 358] width 288 height 217
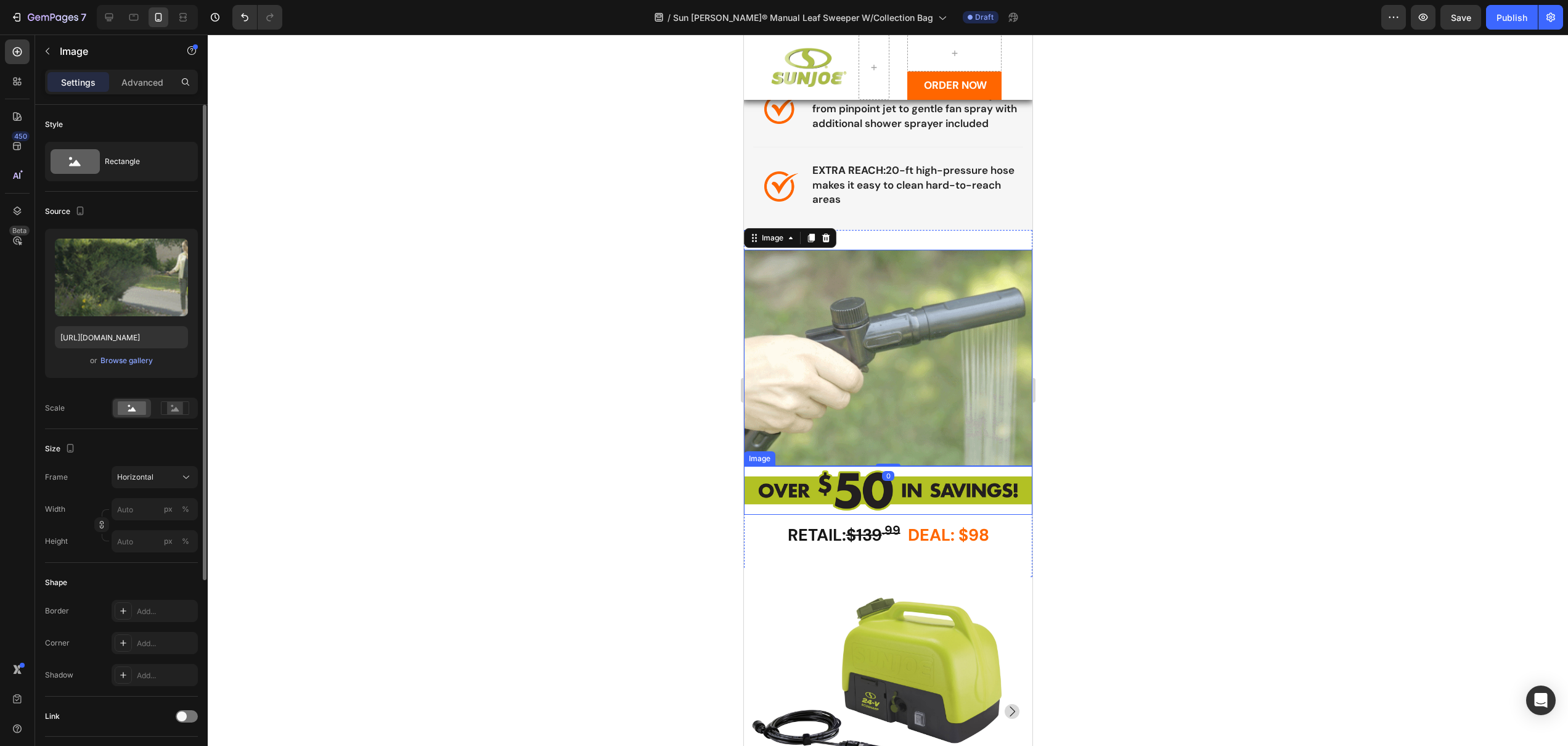
click at [814, 492] on img at bounding box center [887, 491] width 288 height 49
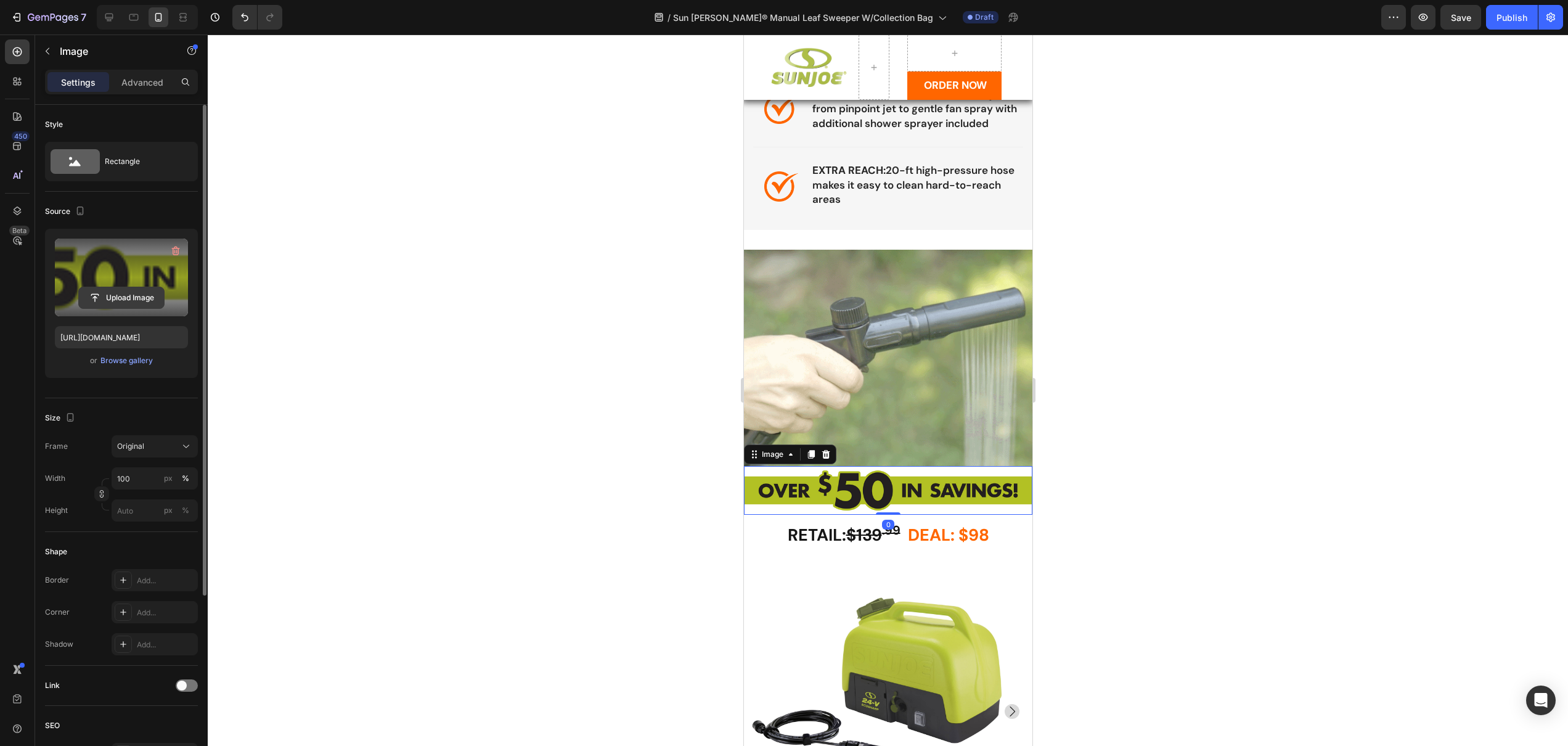
click at [99, 300] on input "file" at bounding box center [121, 298] width 85 height 21
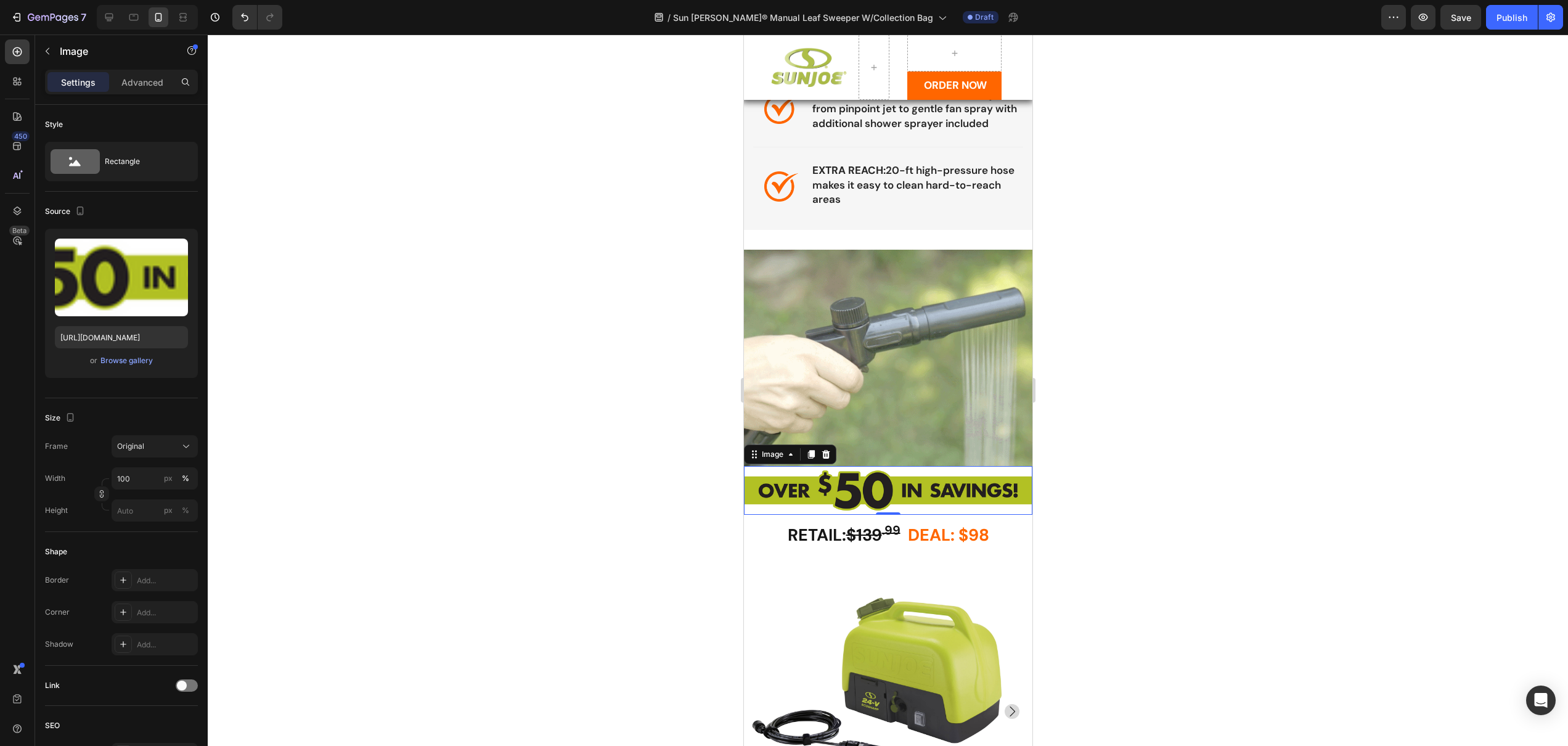
type input "https://cdn.shopify.com/s/files/1/0630/6044/3291/files/gempages_503556048561374…"
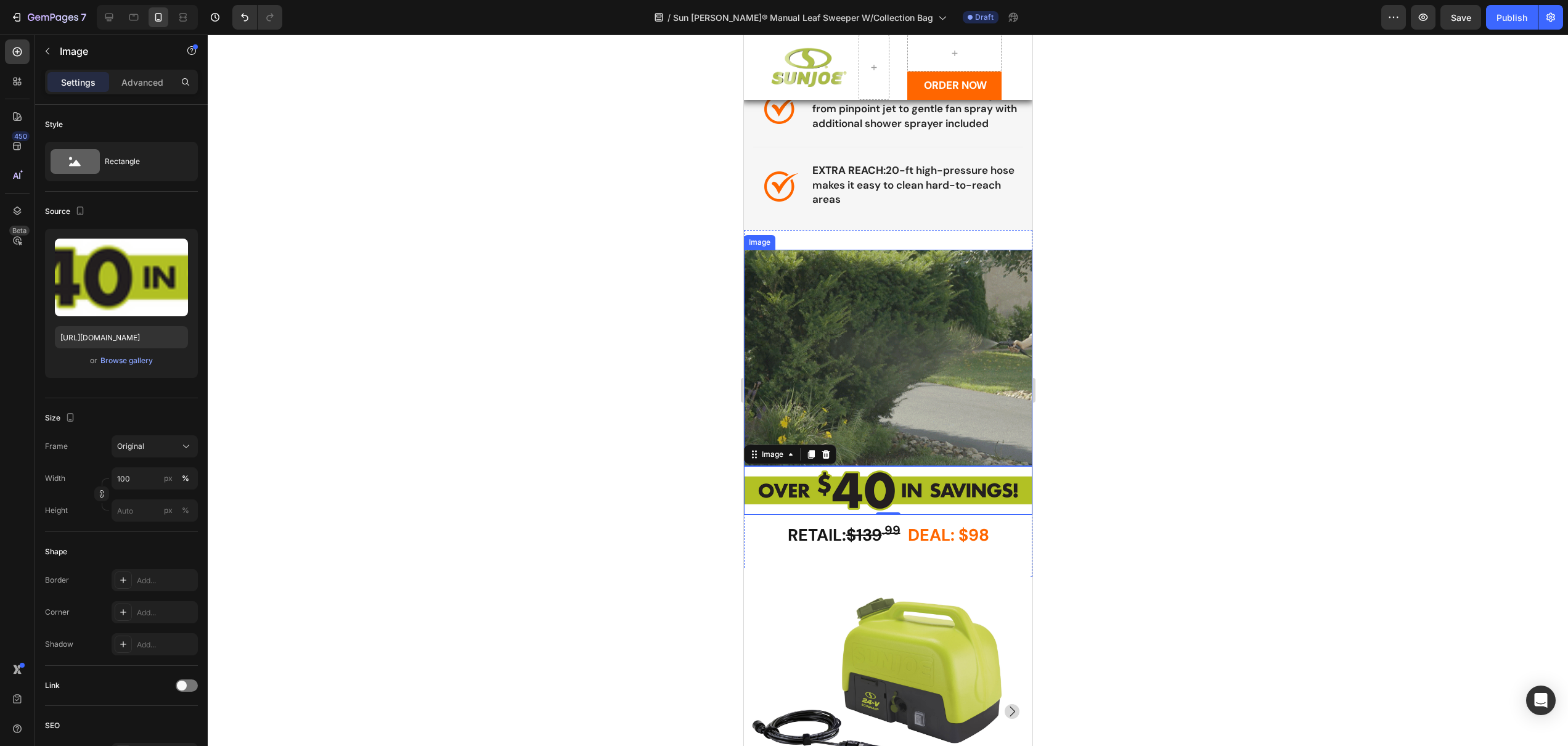
click at [919, 403] on img at bounding box center [887, 358] width 288 height 217
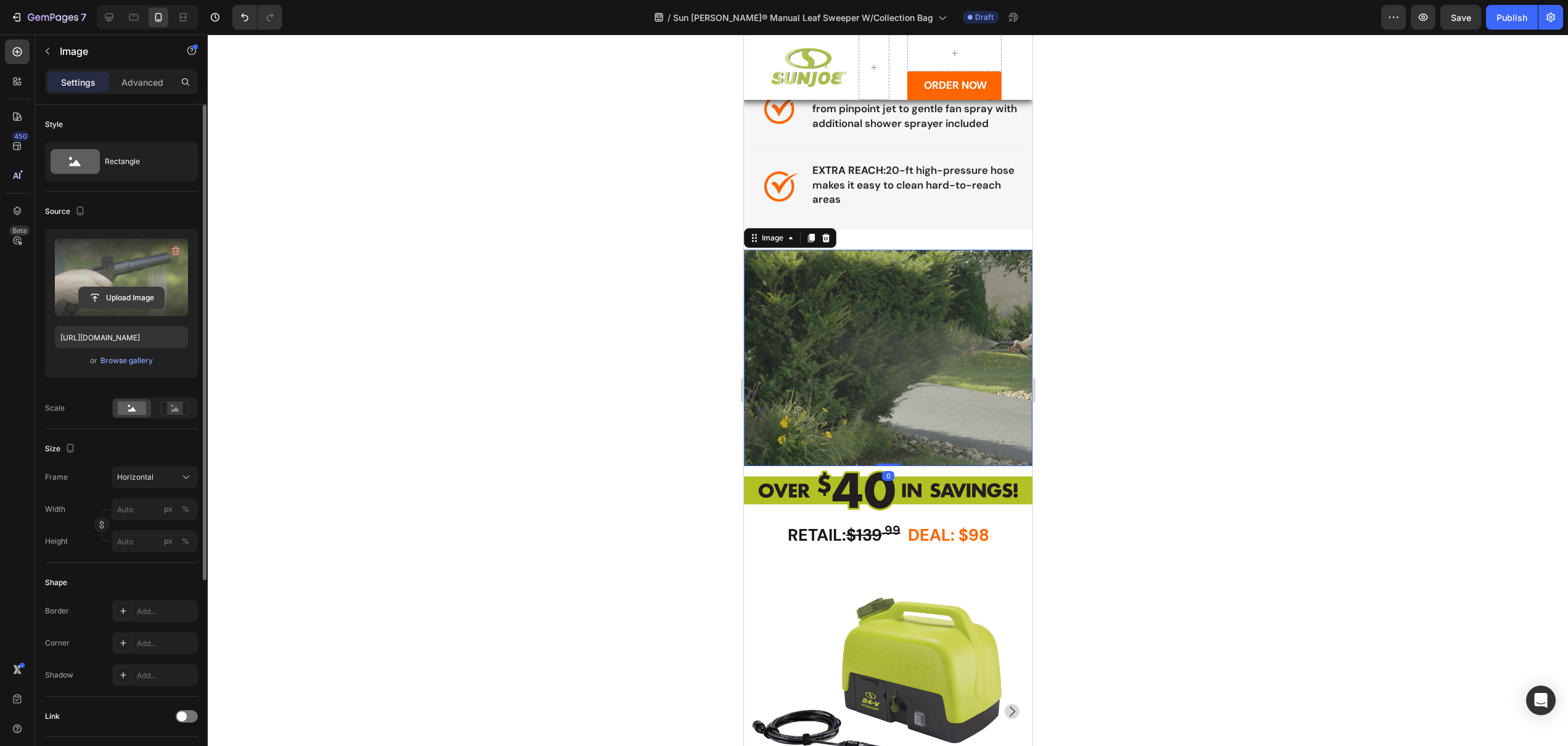
click at [104, 300] on input "file" at bounding box center [121, 298] width 85 height 21
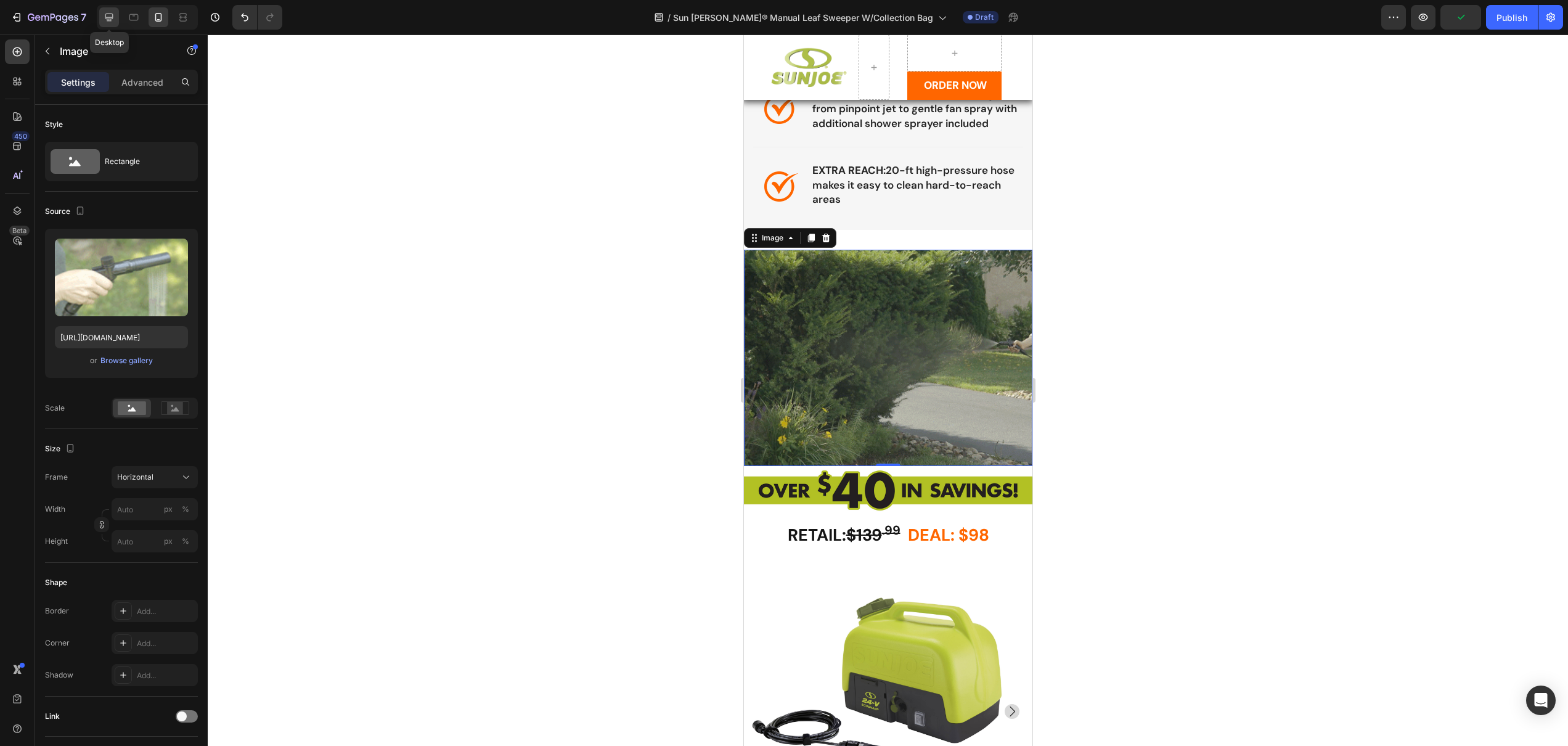
click at [107, 16] on icon at bounding box center [109, 17] width 13 height 13
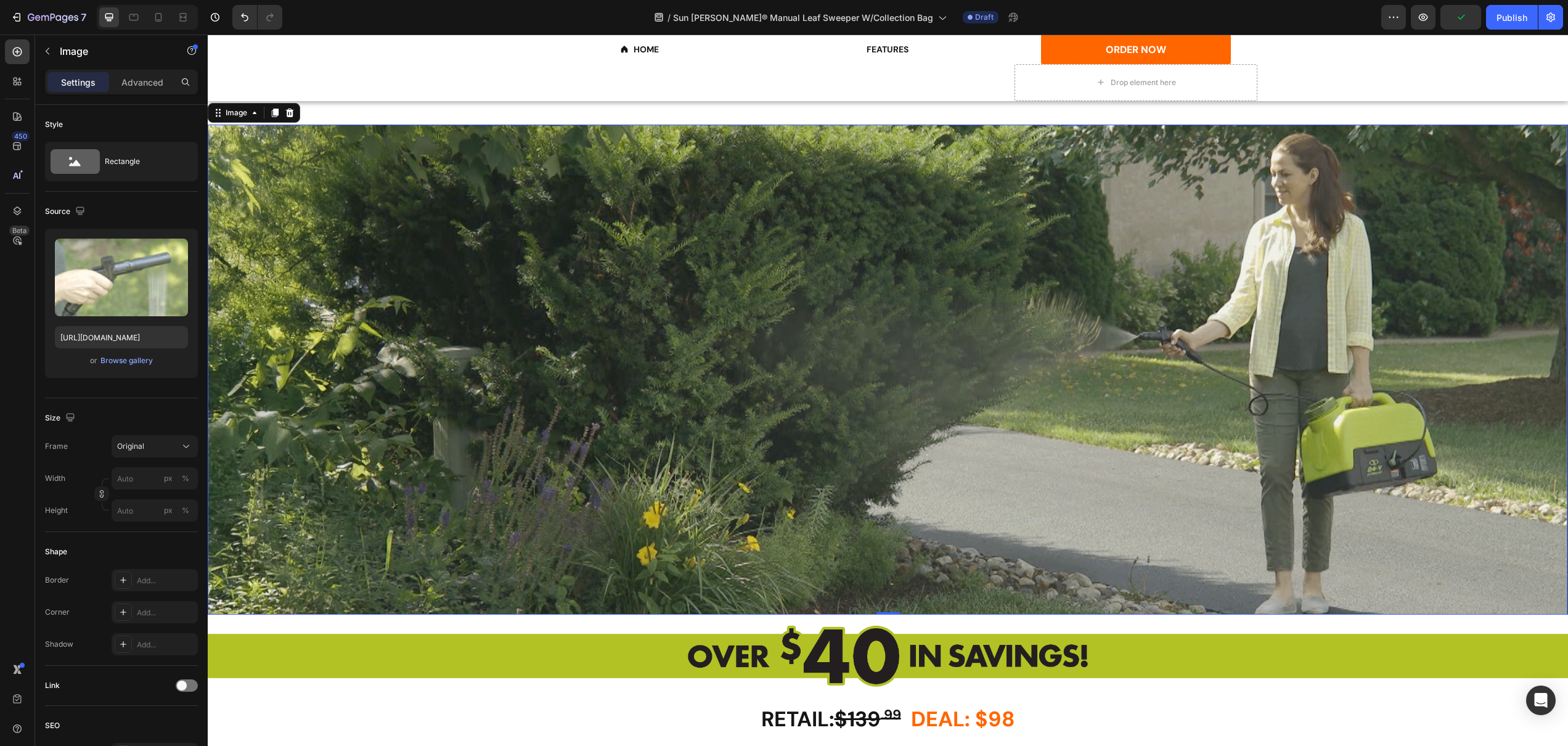
scroll to position [2018, 0]
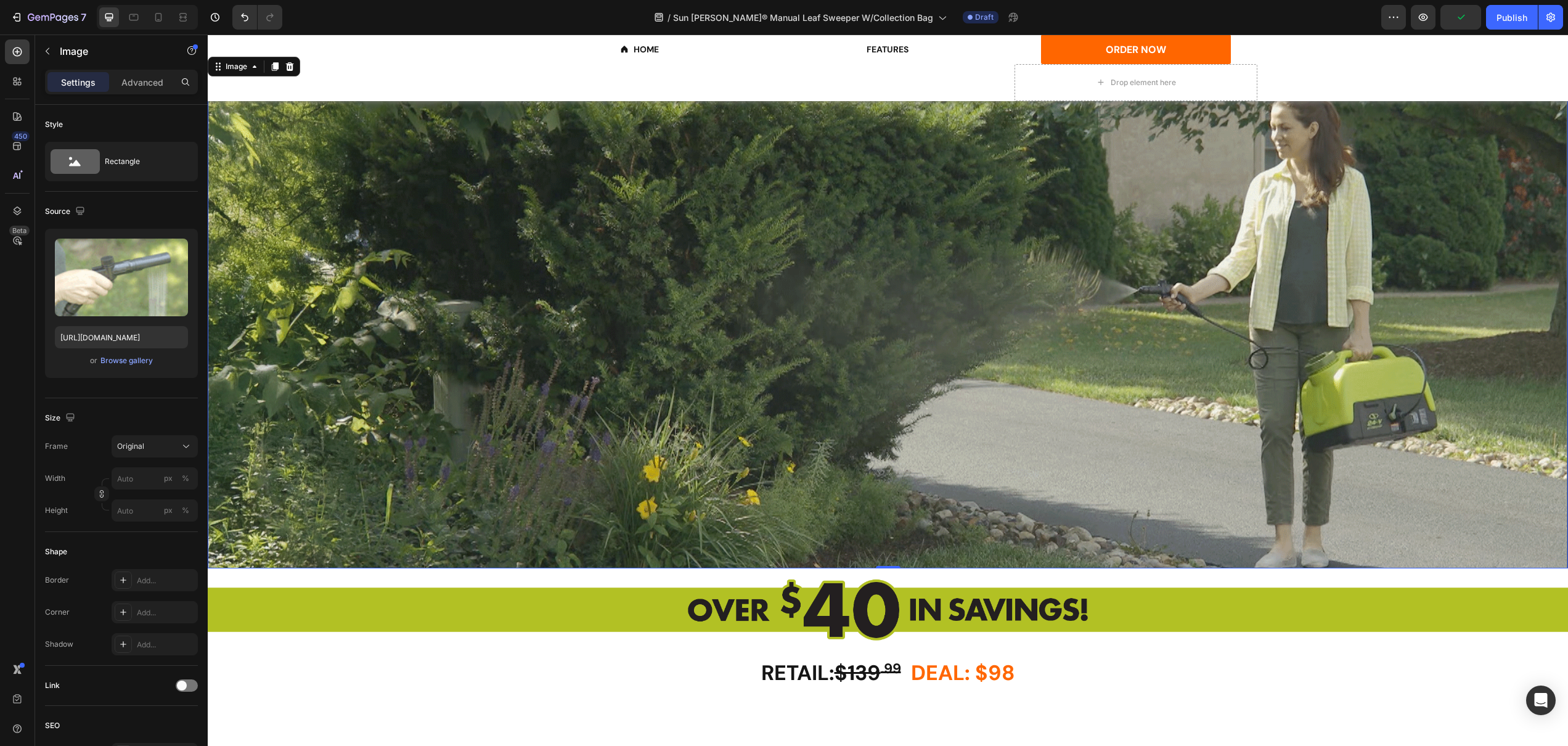
click at [864, 377] on img at bounding box center [888, 324] width 1361 height 490
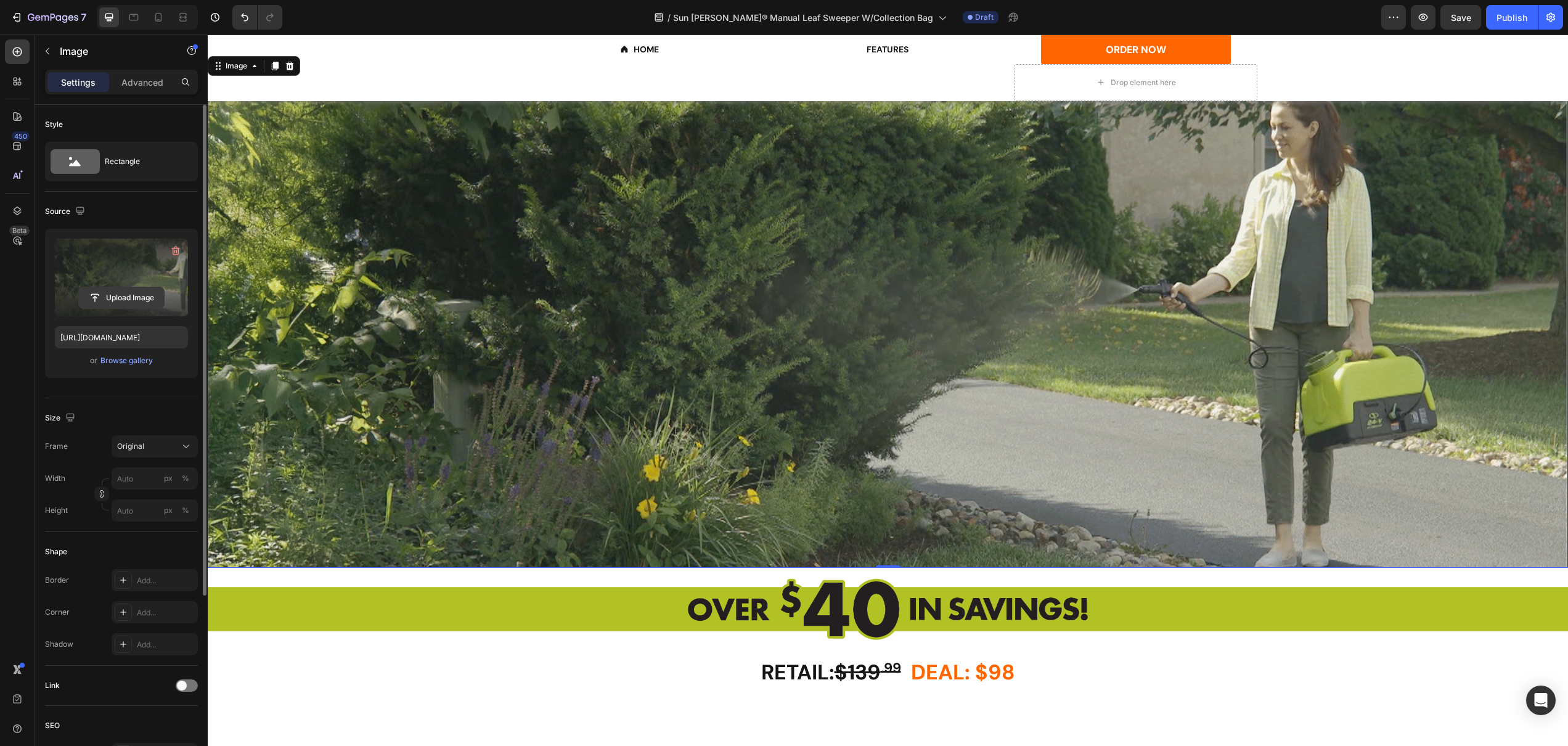
click at [130, 297] on input "file" at bounding box center [121, 298] width 85 height 21
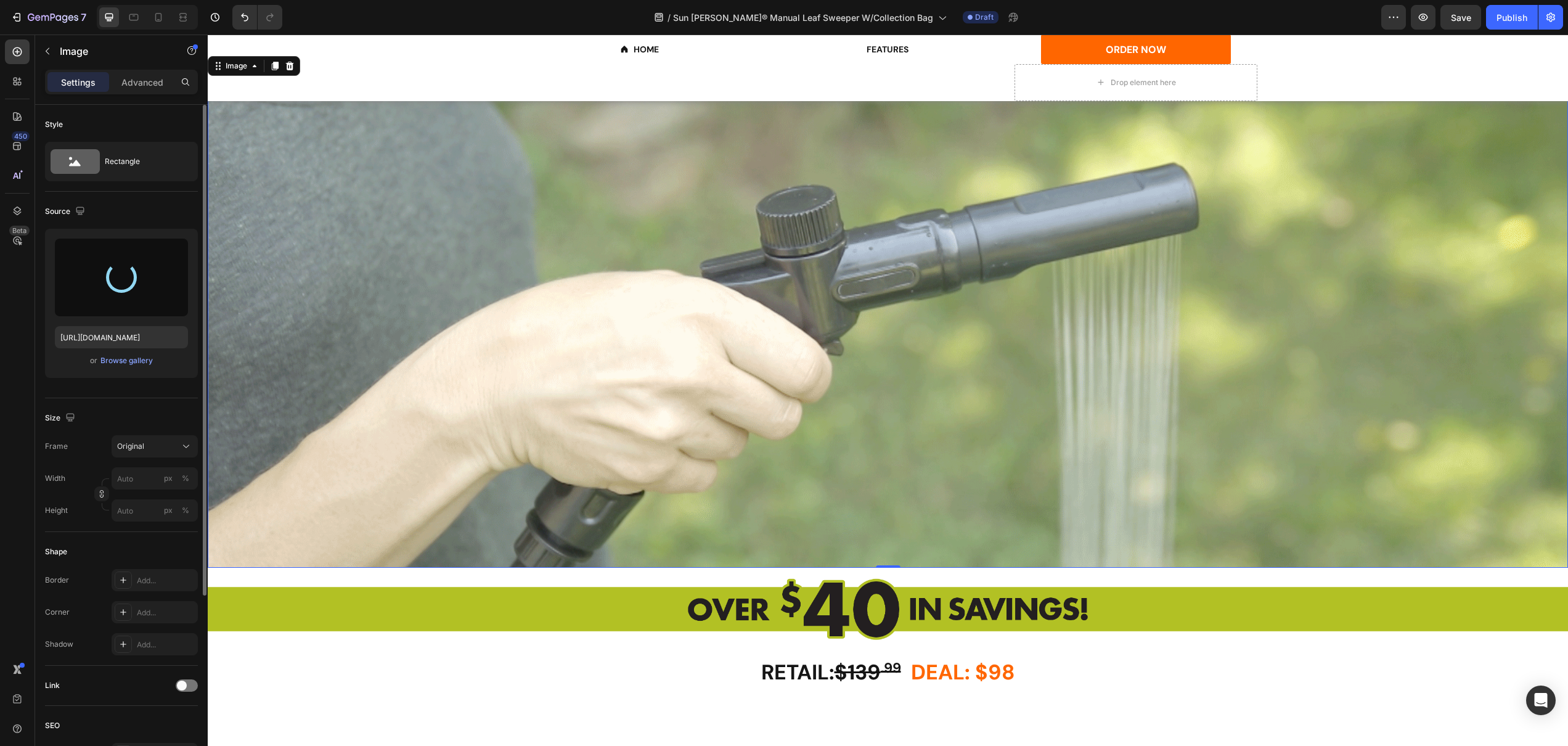
type input "[URL][DOMAIN_NAME]"
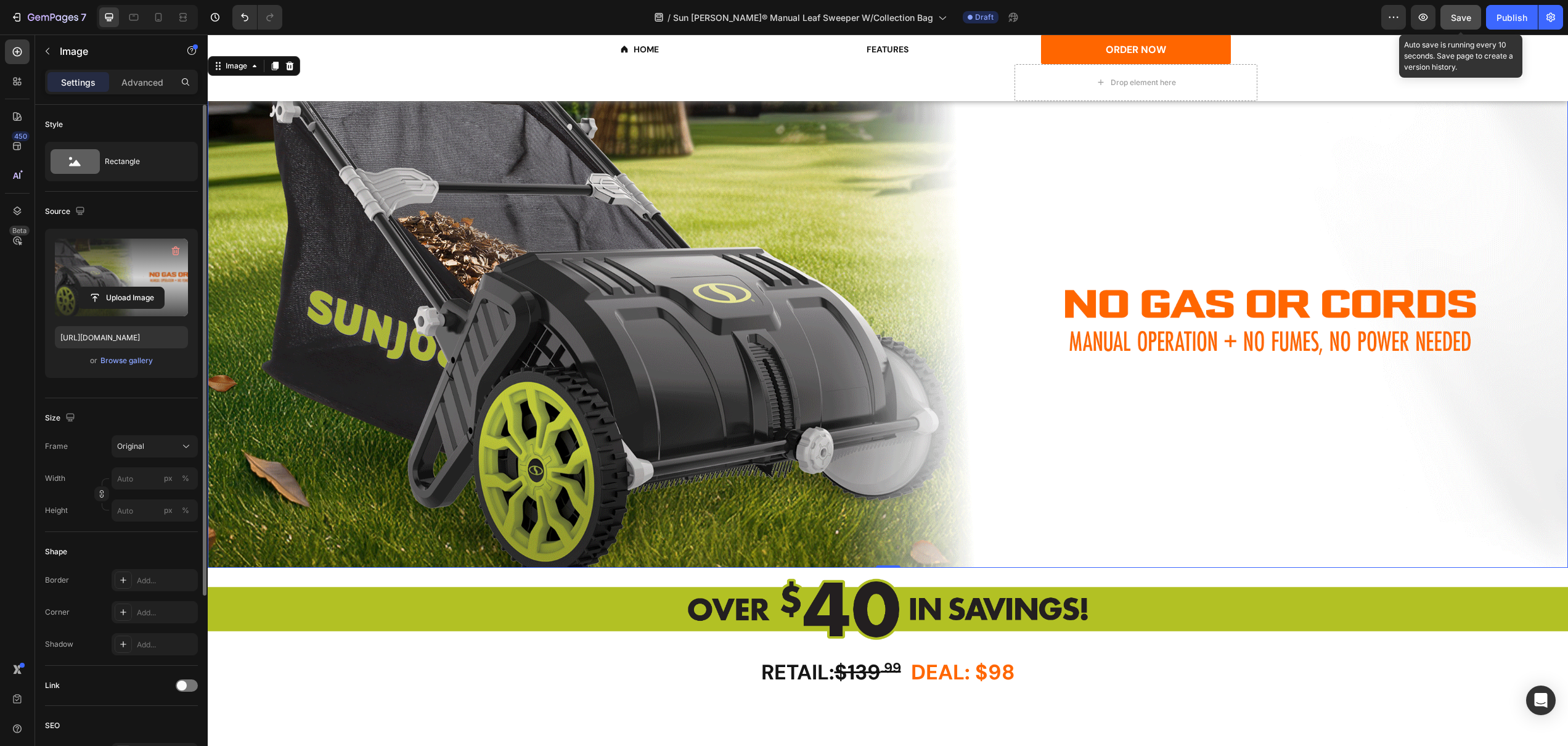
click at [1460, 21] on span "Save" at bounding box center [1461, 17] width 20 height 10
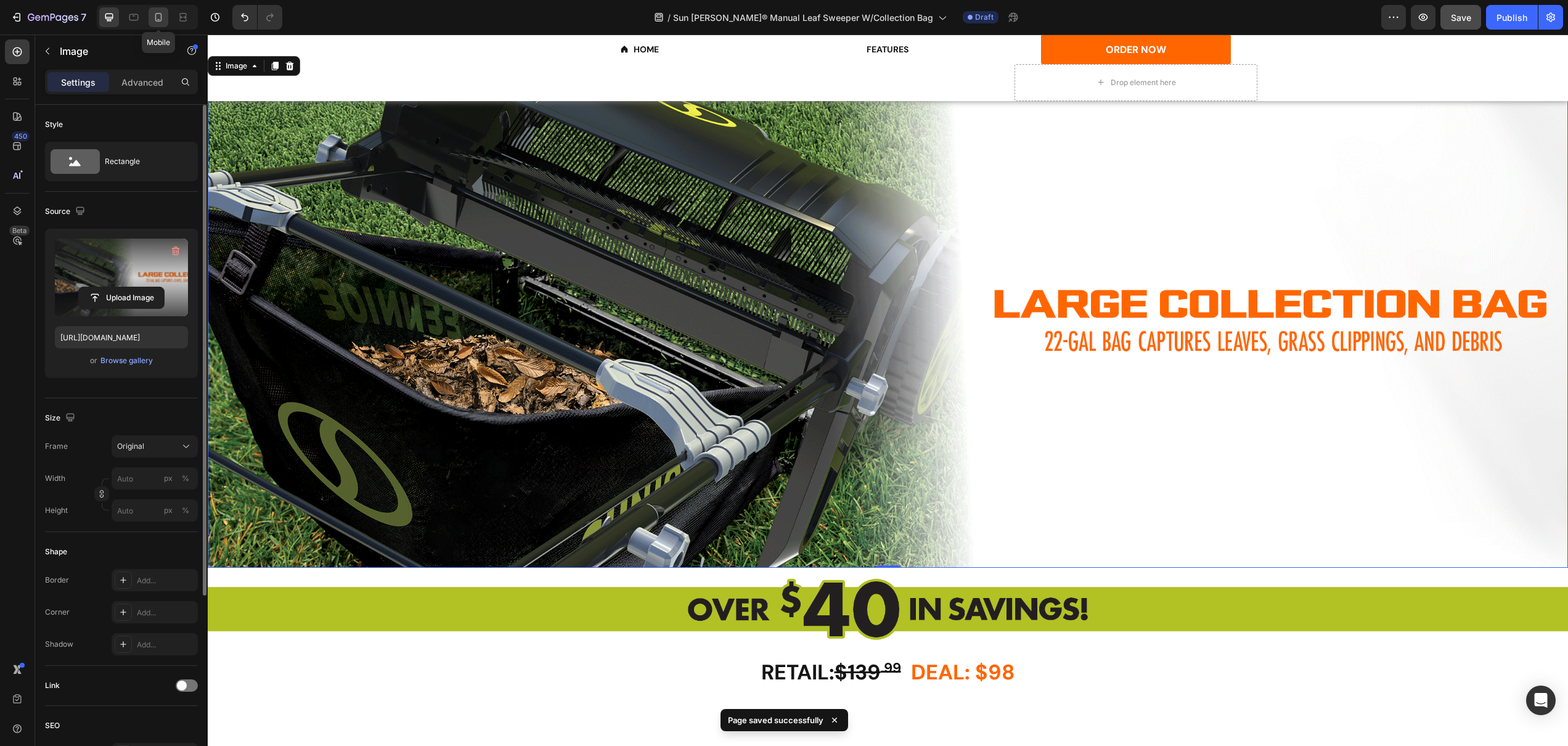
click at [153, 16] on icon at bounding box center [159, 17] width 13 height 13
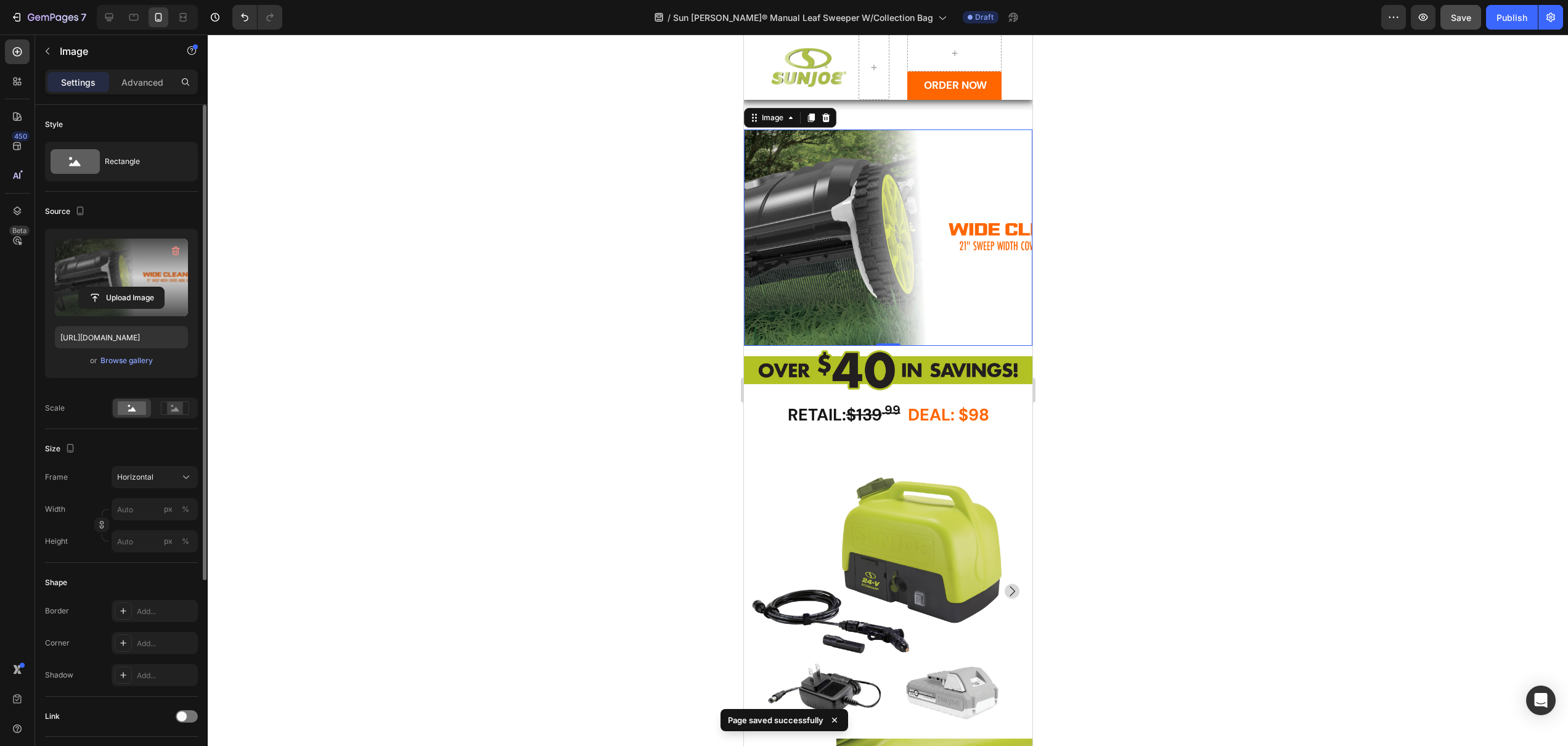
scroll to position [2125, 0]
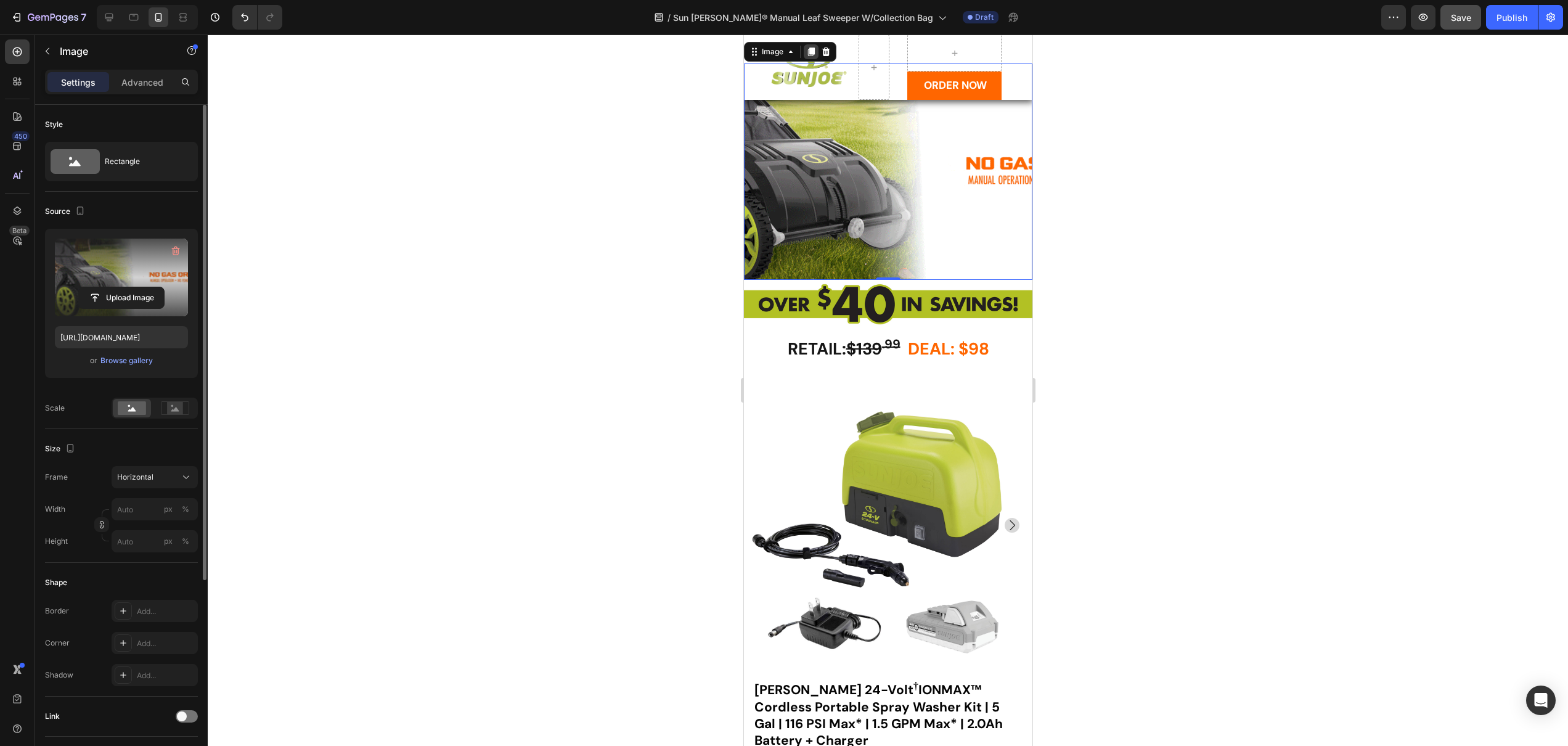
click at [810, 56] on icon at bounding box center [810, 51] width 7 height 9
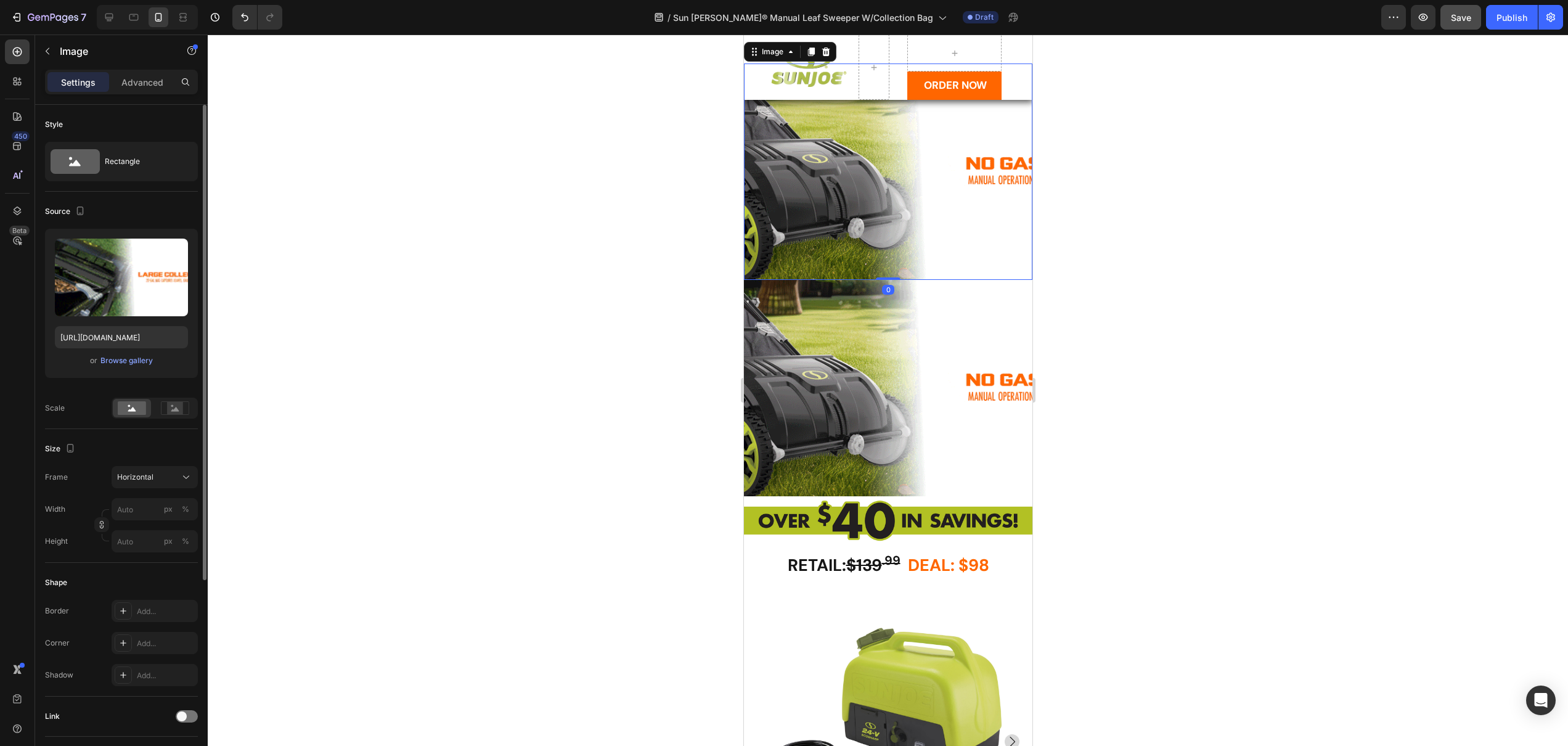
click at [843, 214] on img at bounding box center [887, 172] width 288 height 217
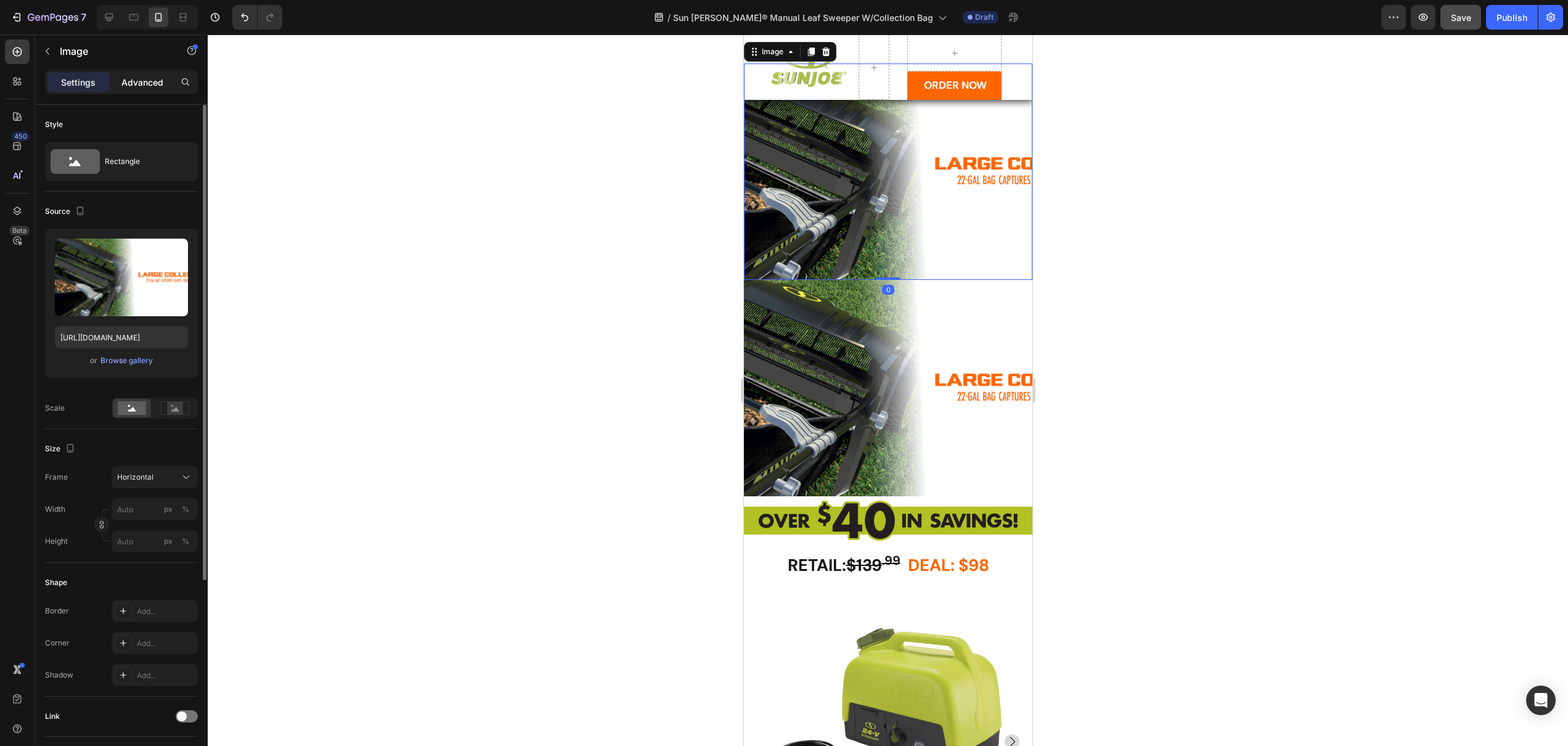
click at [148, 82] on p "Advanced" at bounding box center [142, 82] width 42 height 13
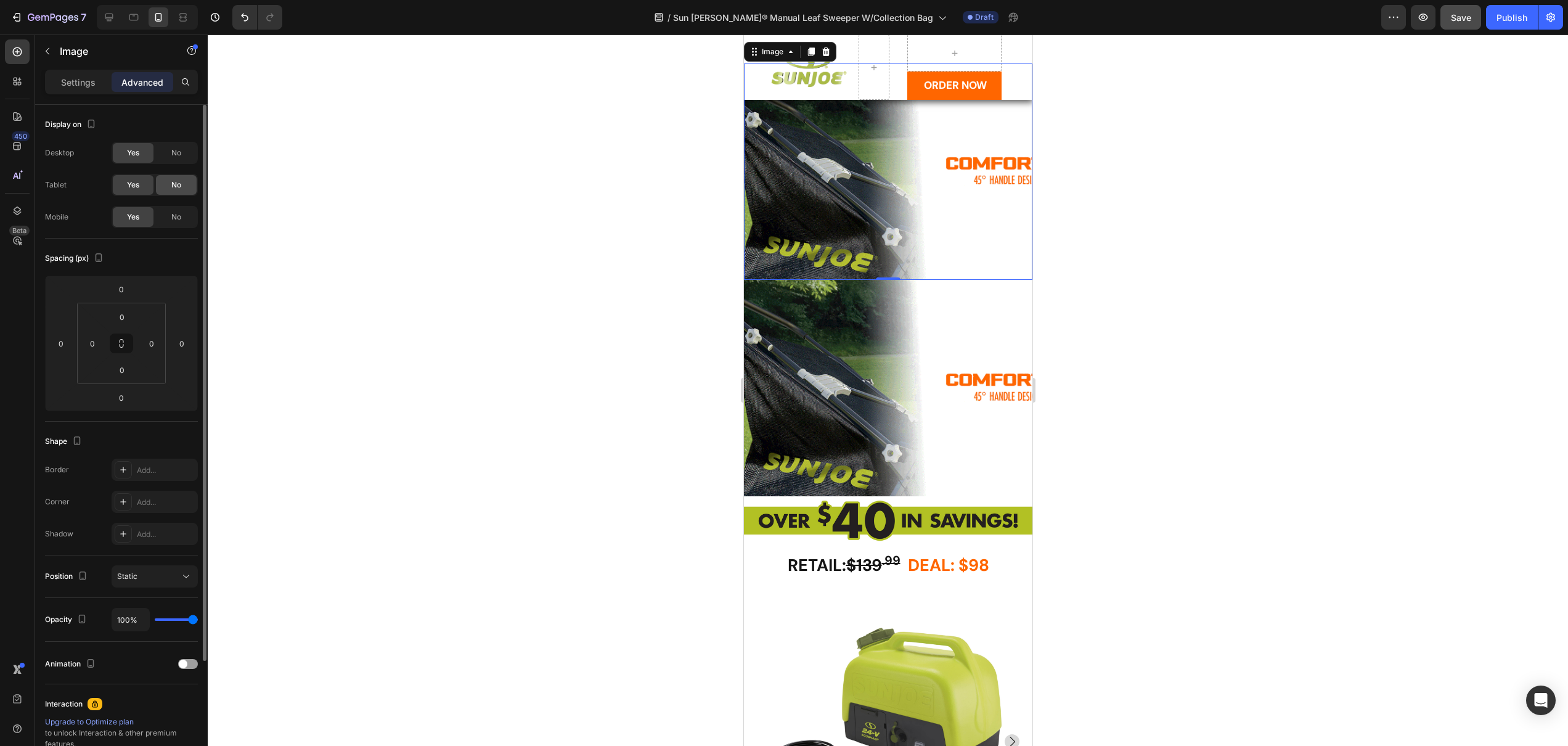
click at [177, 185] on span "No" at bounding box center [176, 185] width 10 height 11
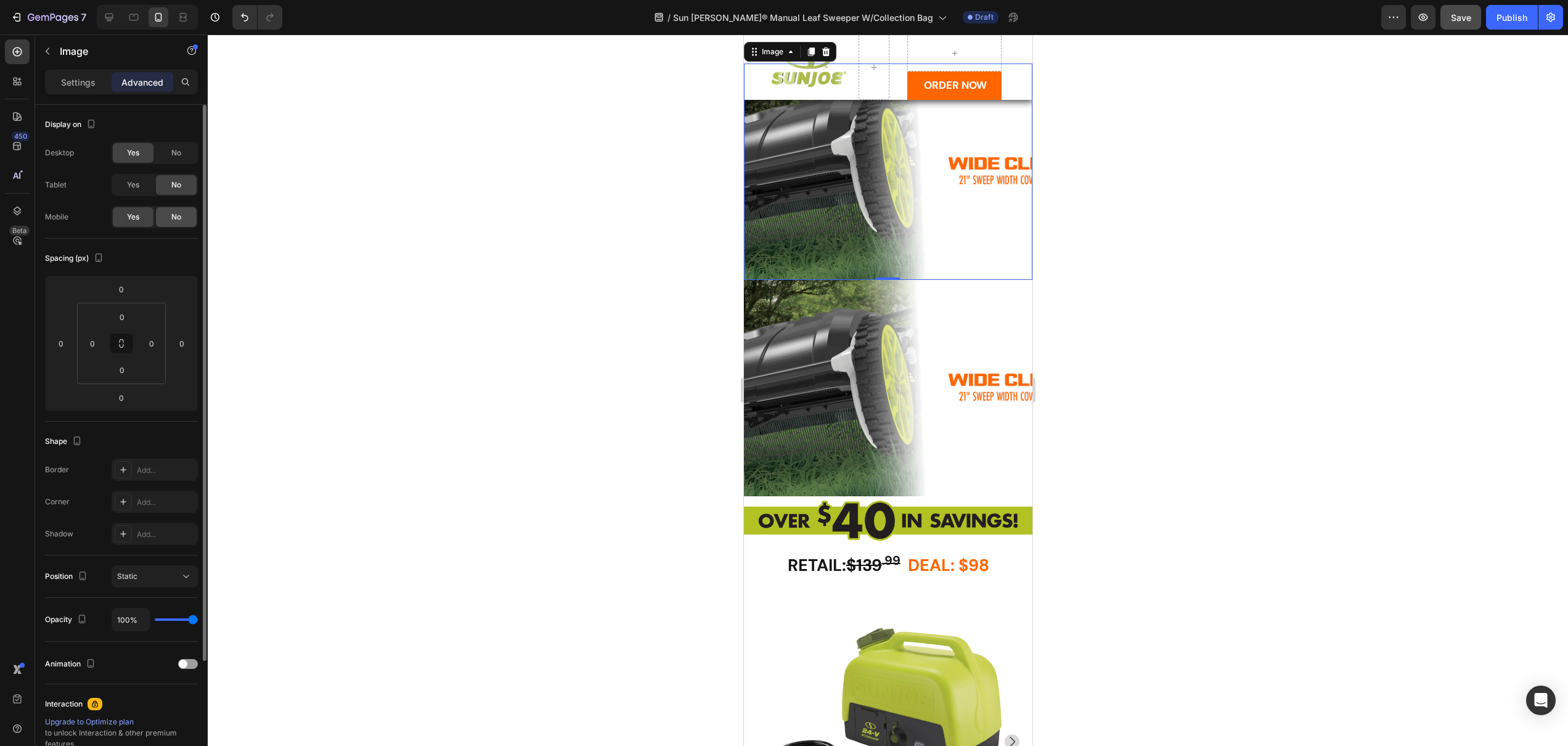
click at [179, 219] on span "No" at bounding box center [176, 217] width 10 height 11
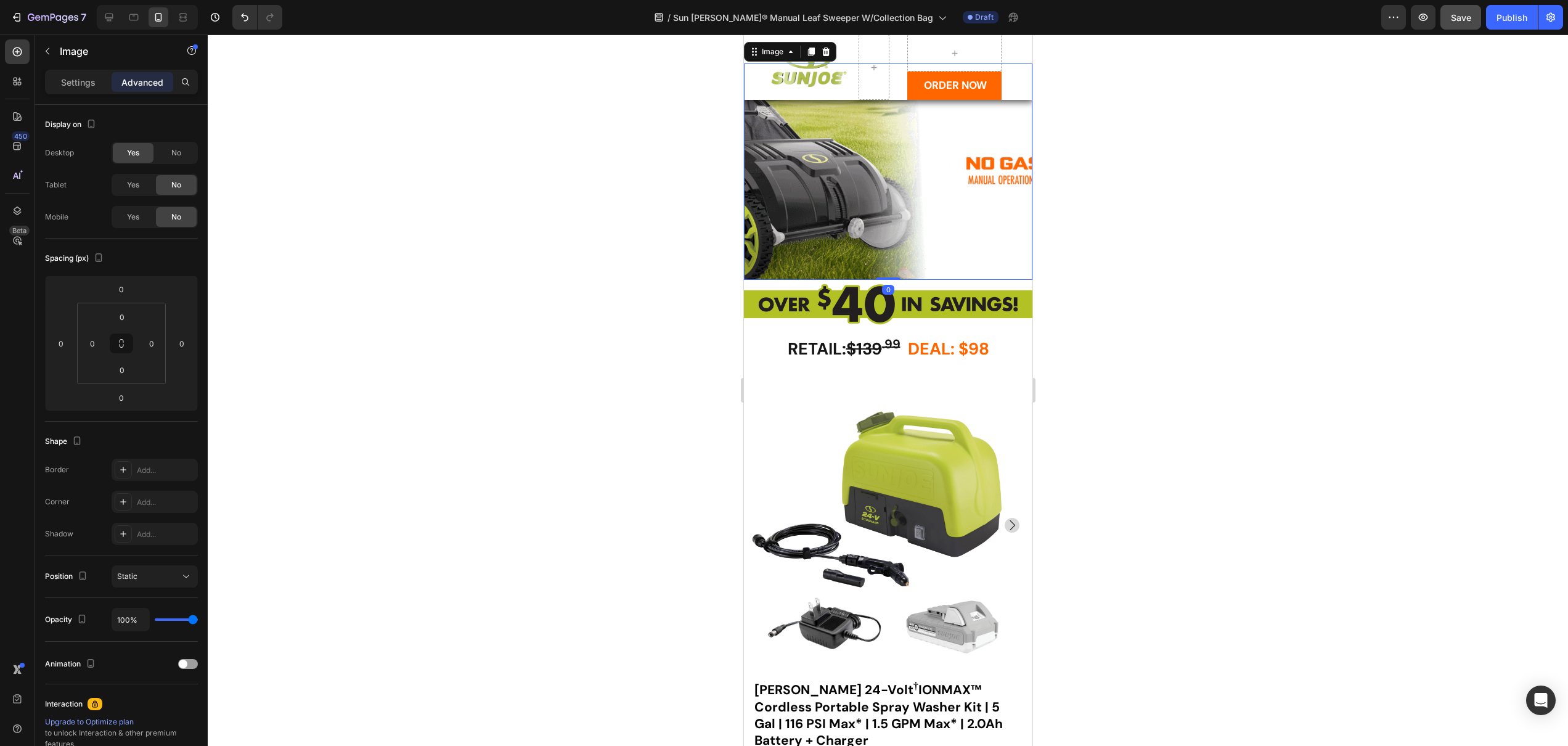
click at [880, 211] on img at bounding box center [887, 172] width 288 height 217
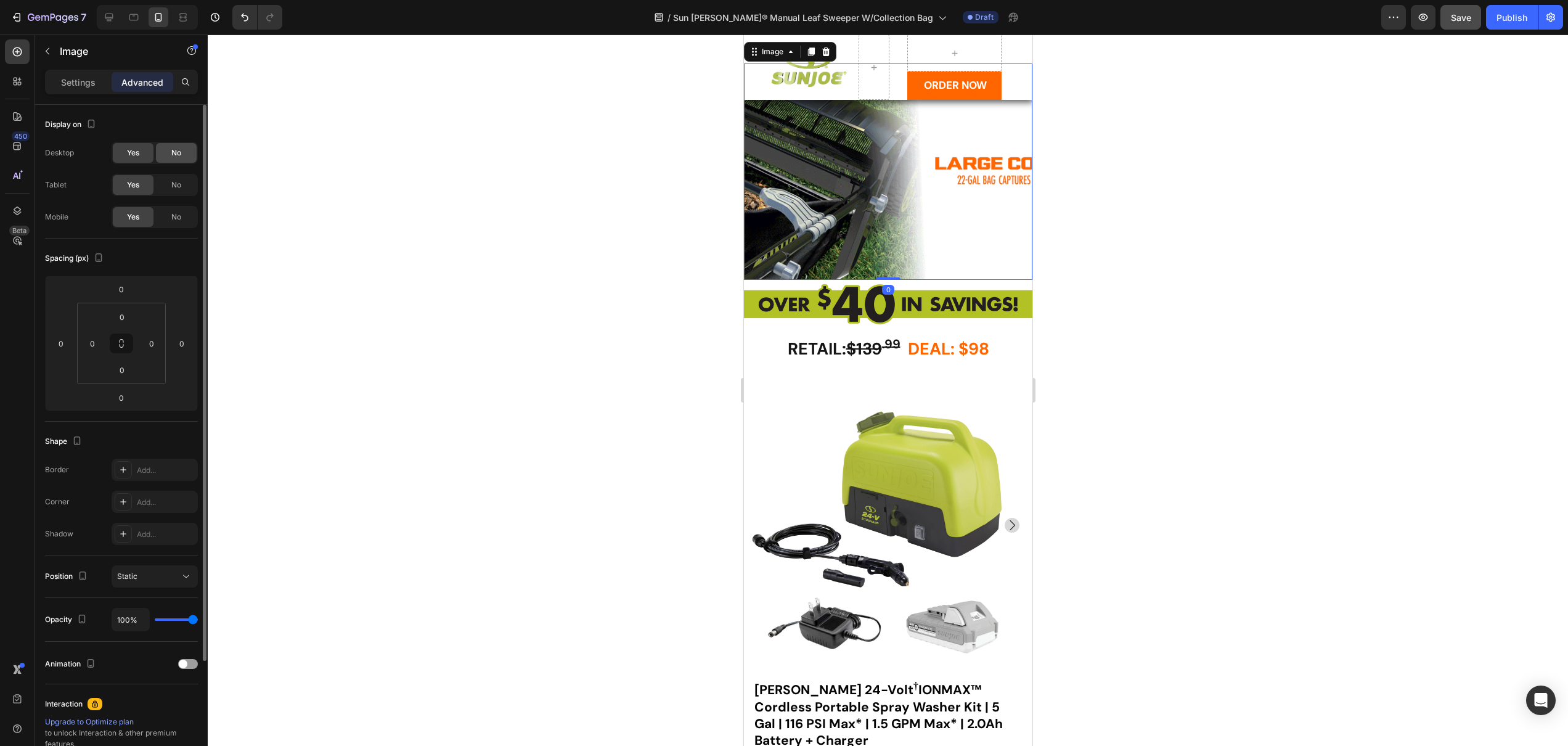
click at [166, 156] on div "No" at bounding box center [177, 152] width 41 height 20
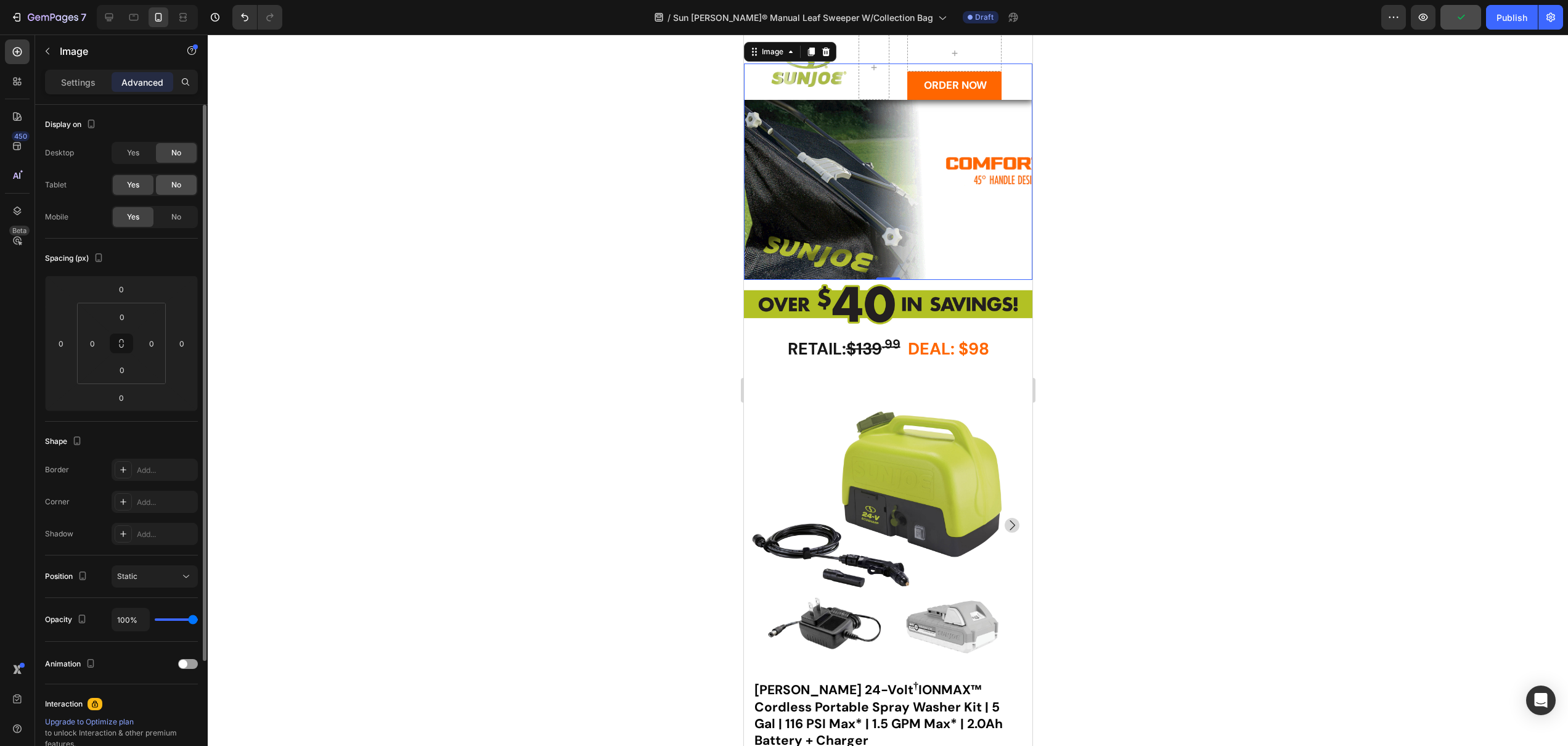
click at [178, 191] on div "No" at bounding box center [177, 185] width 41 height 20
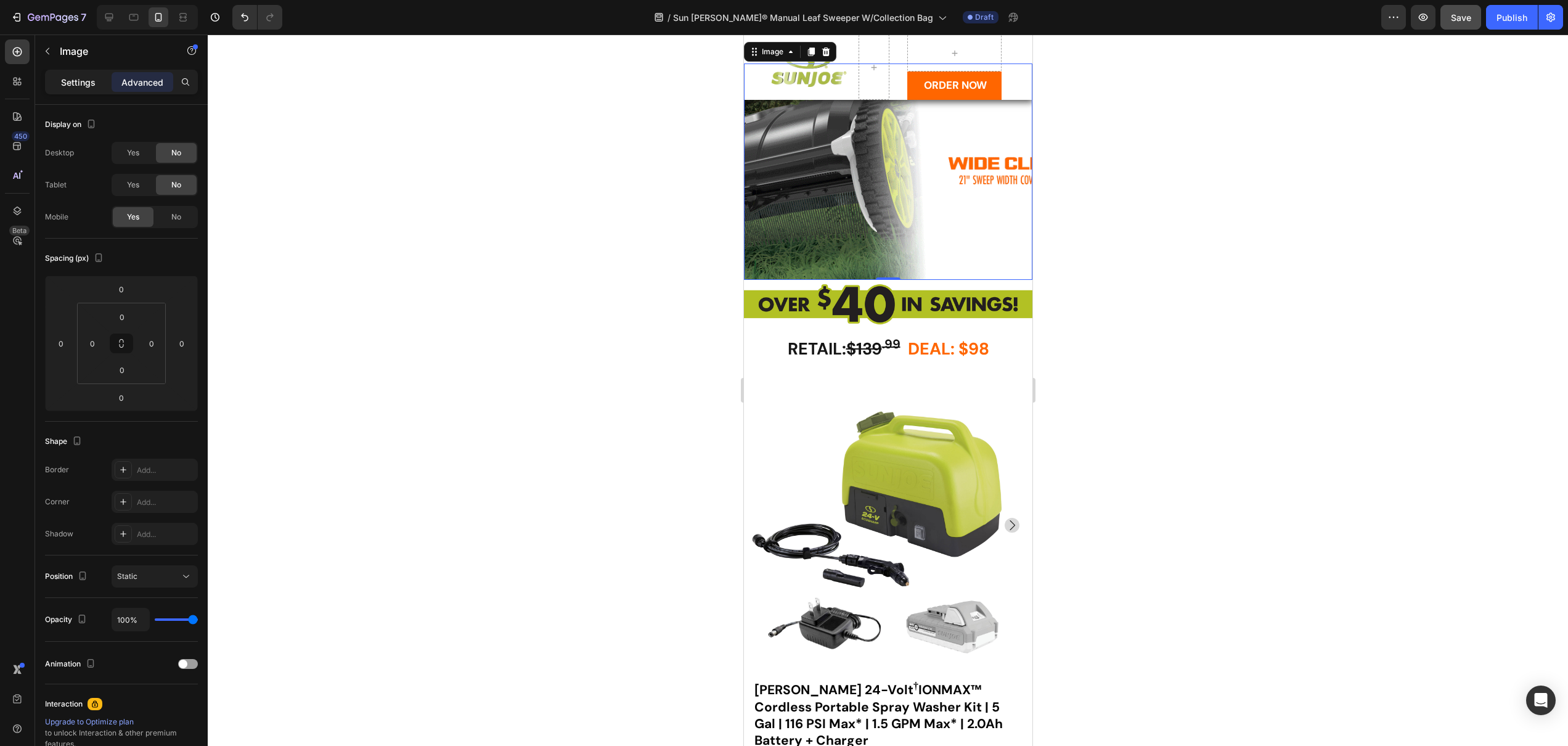
click at [87, 82] on p "Settings" at bounding box center [79, 82] width 35 height 13
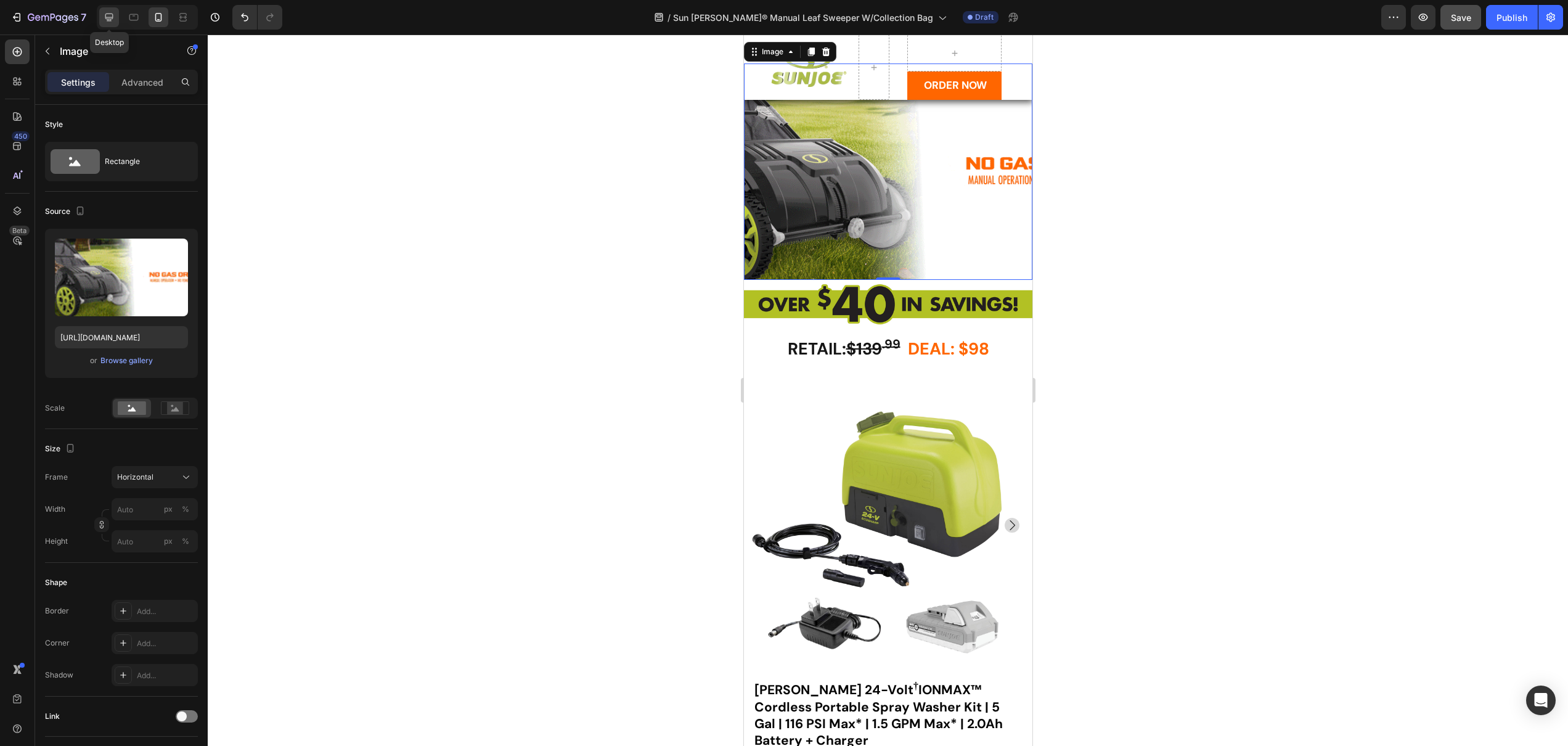
click at [111, 19] on icon at bounding box center [109, 17] width 8 height 8
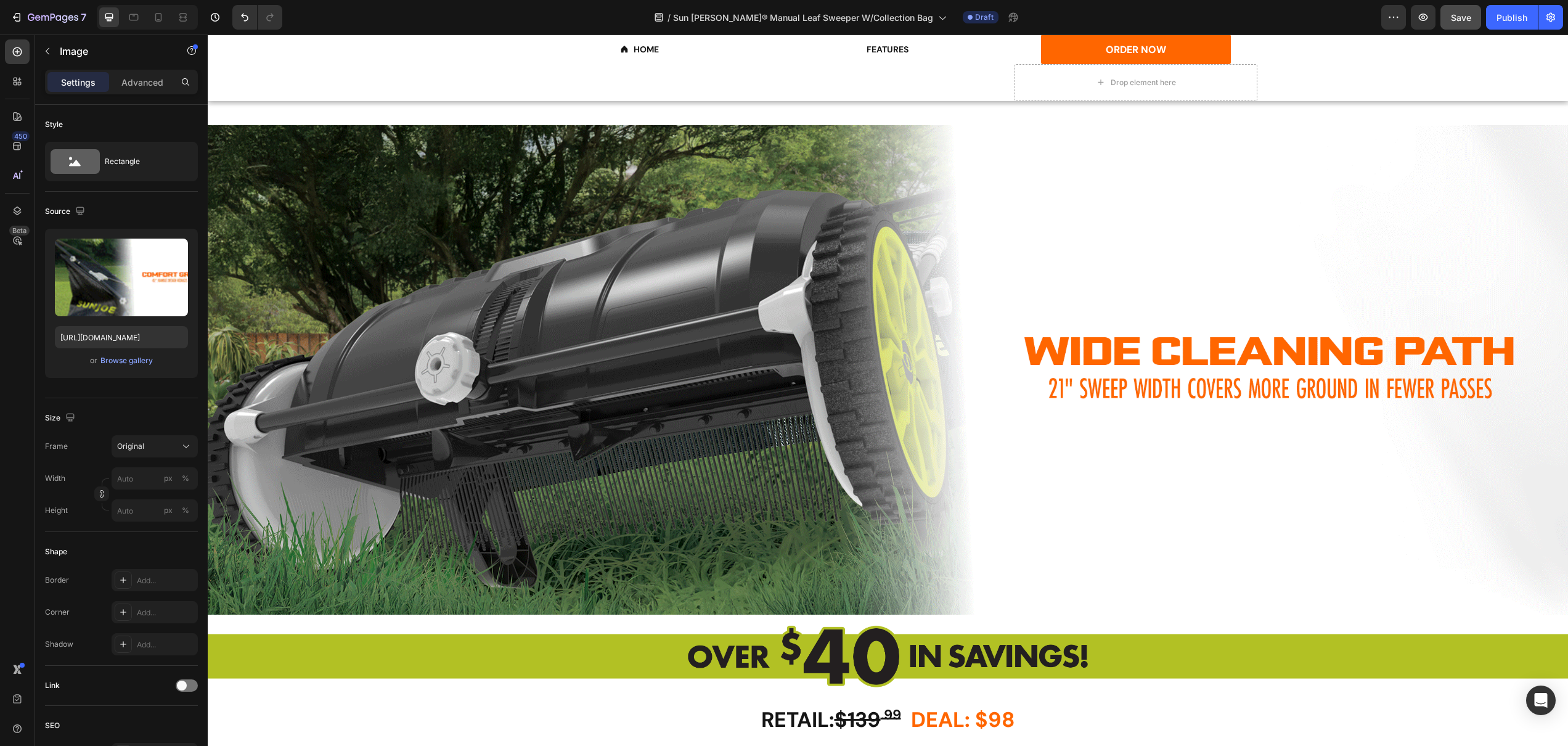
scroll to position [1873, 0]
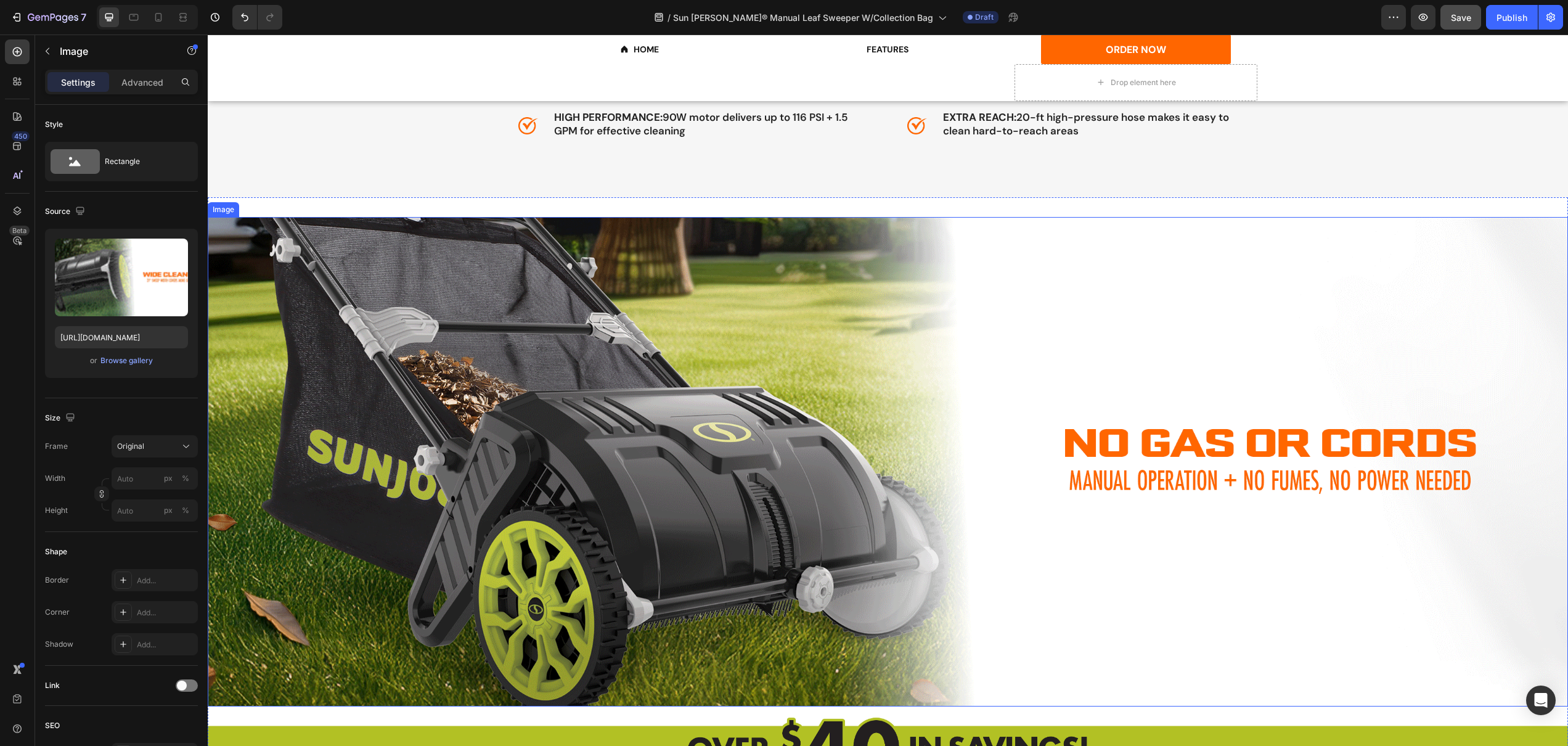
click at [807, 360] on img at bounding box center [888, 462] width 1361 height 490
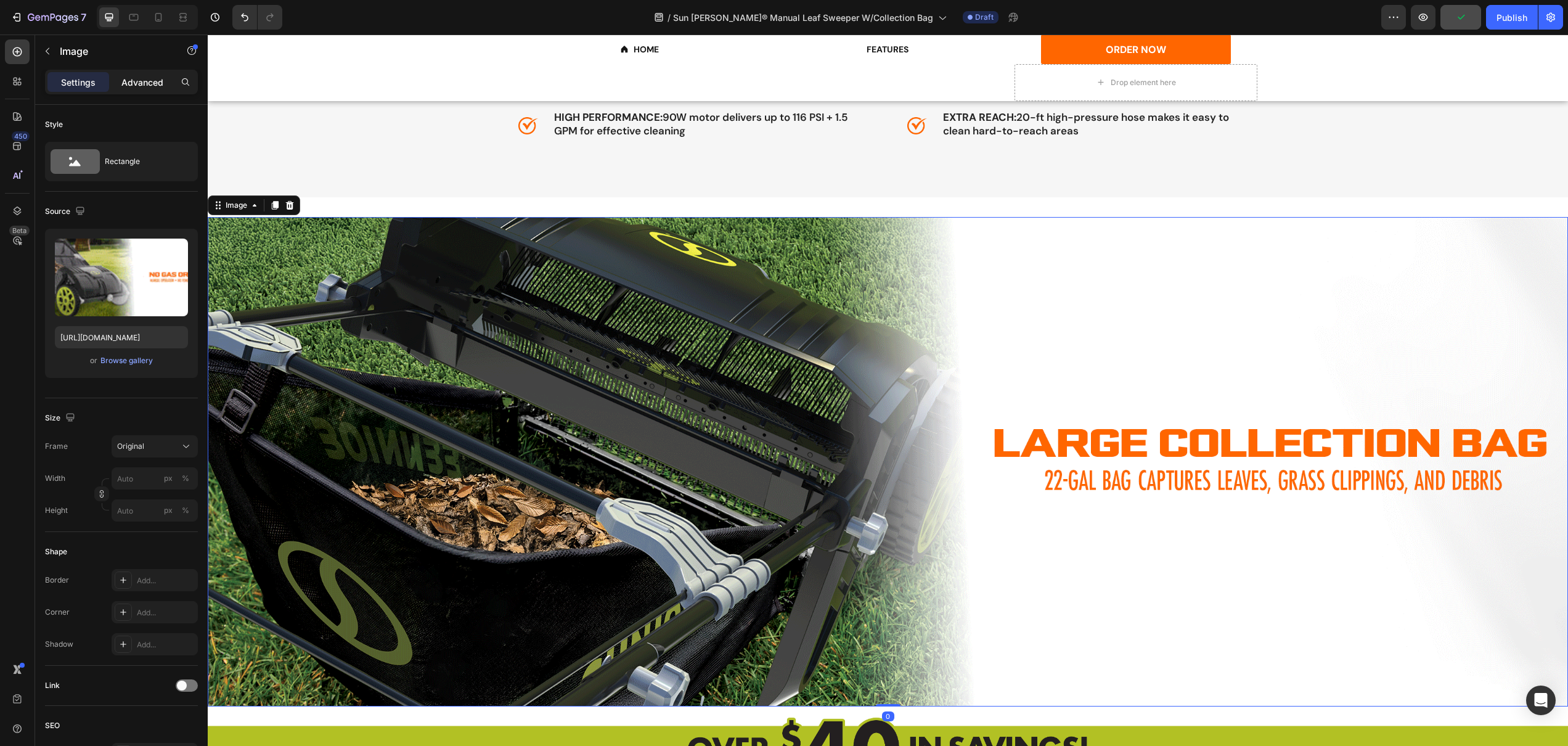
click at [144, 89] on div "Advanced" at bounding box center [142, 82] width 62 height 20
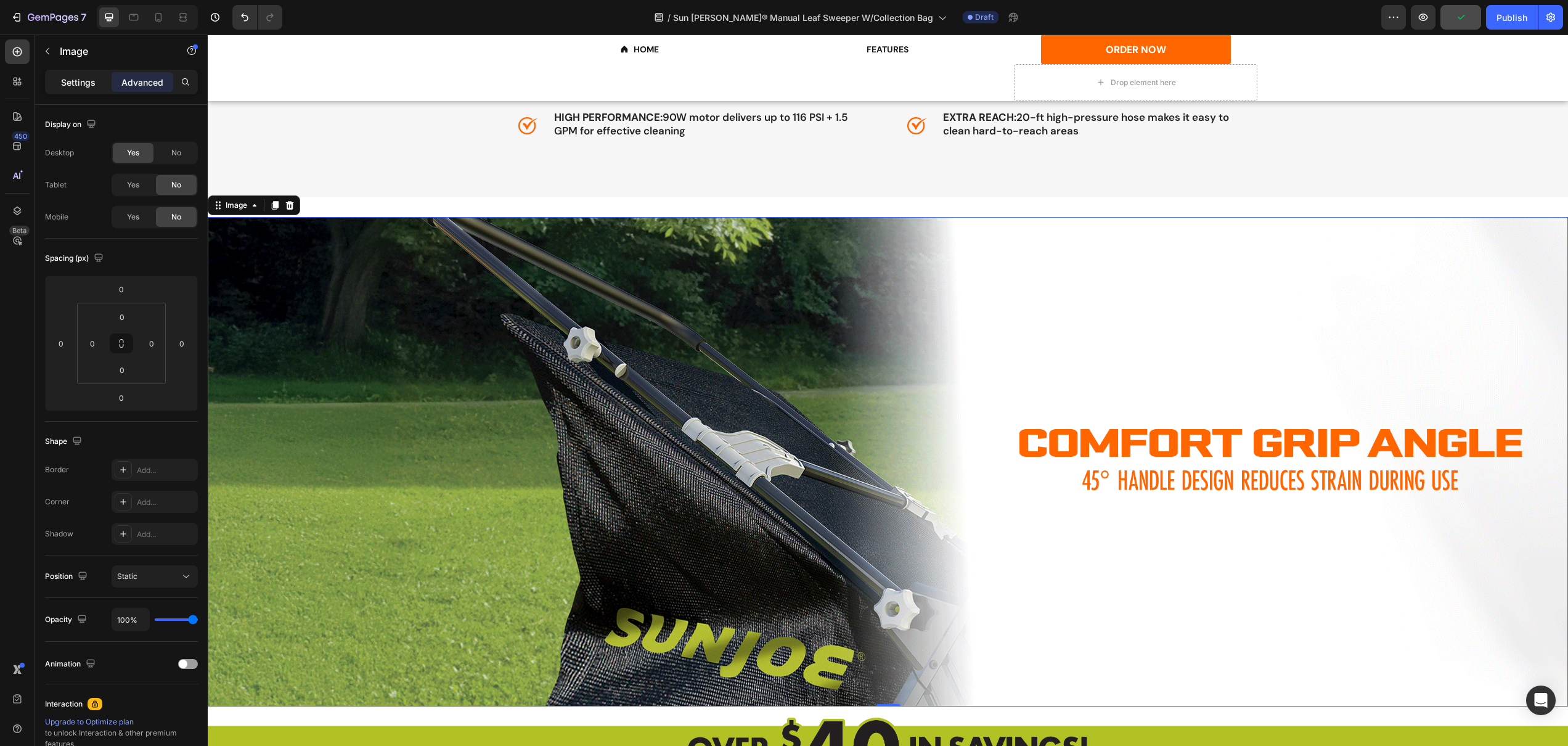
click at [93, 82] on p "Settings" at bounding box center [79, 82] width 35 height 13
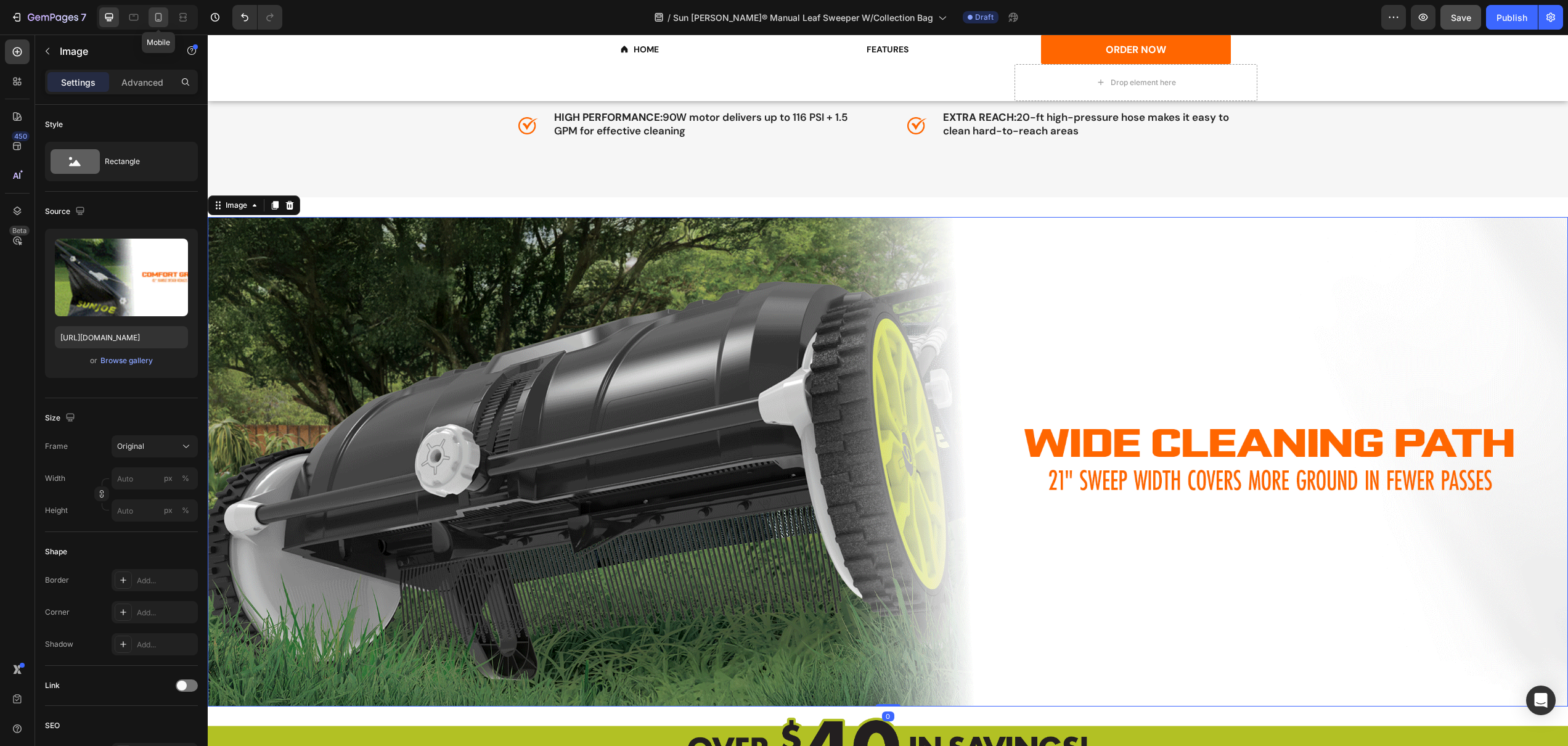
click at [158, 20] on icon at bounding box center [159, 17] width 13 height 13
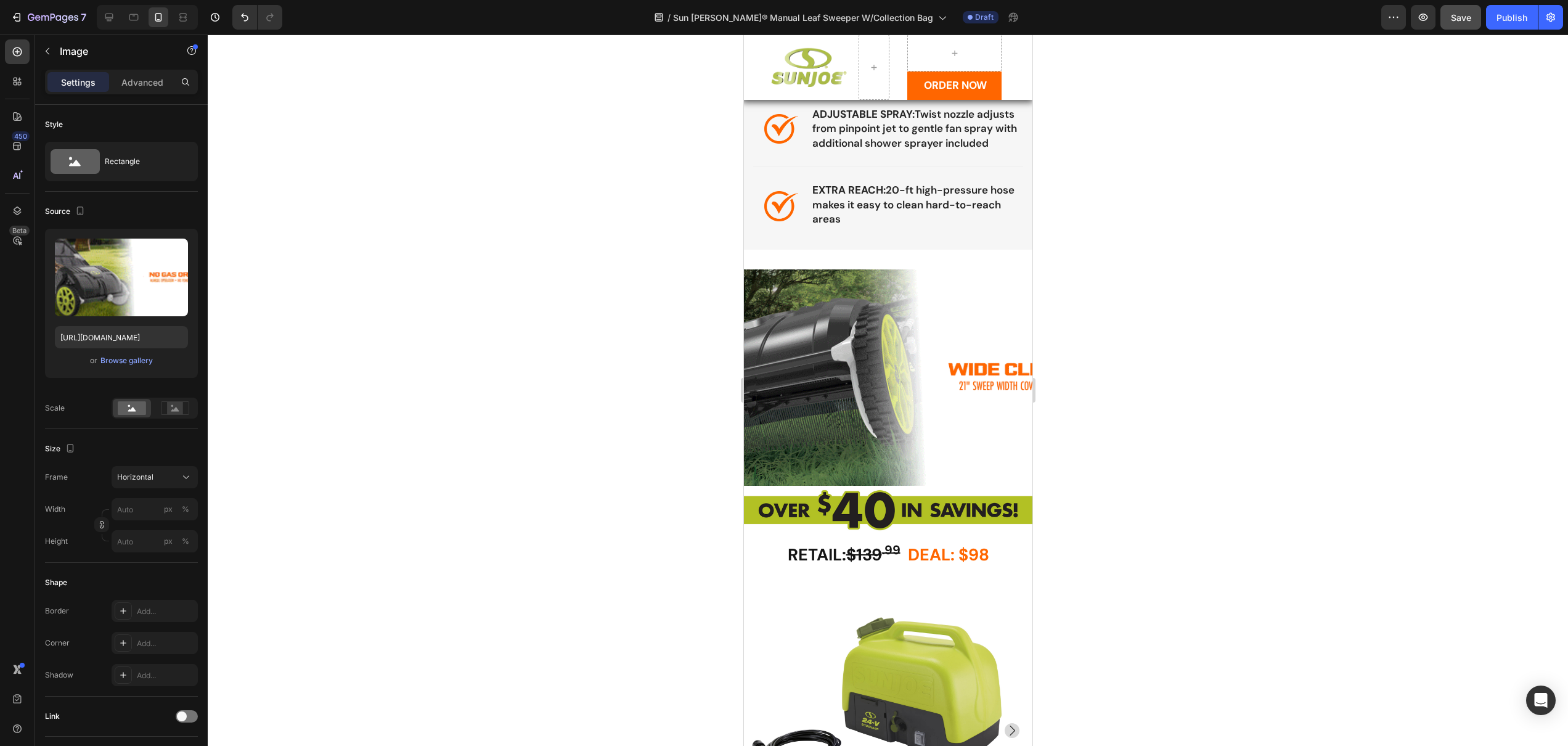
scroll to position [1912, 0]
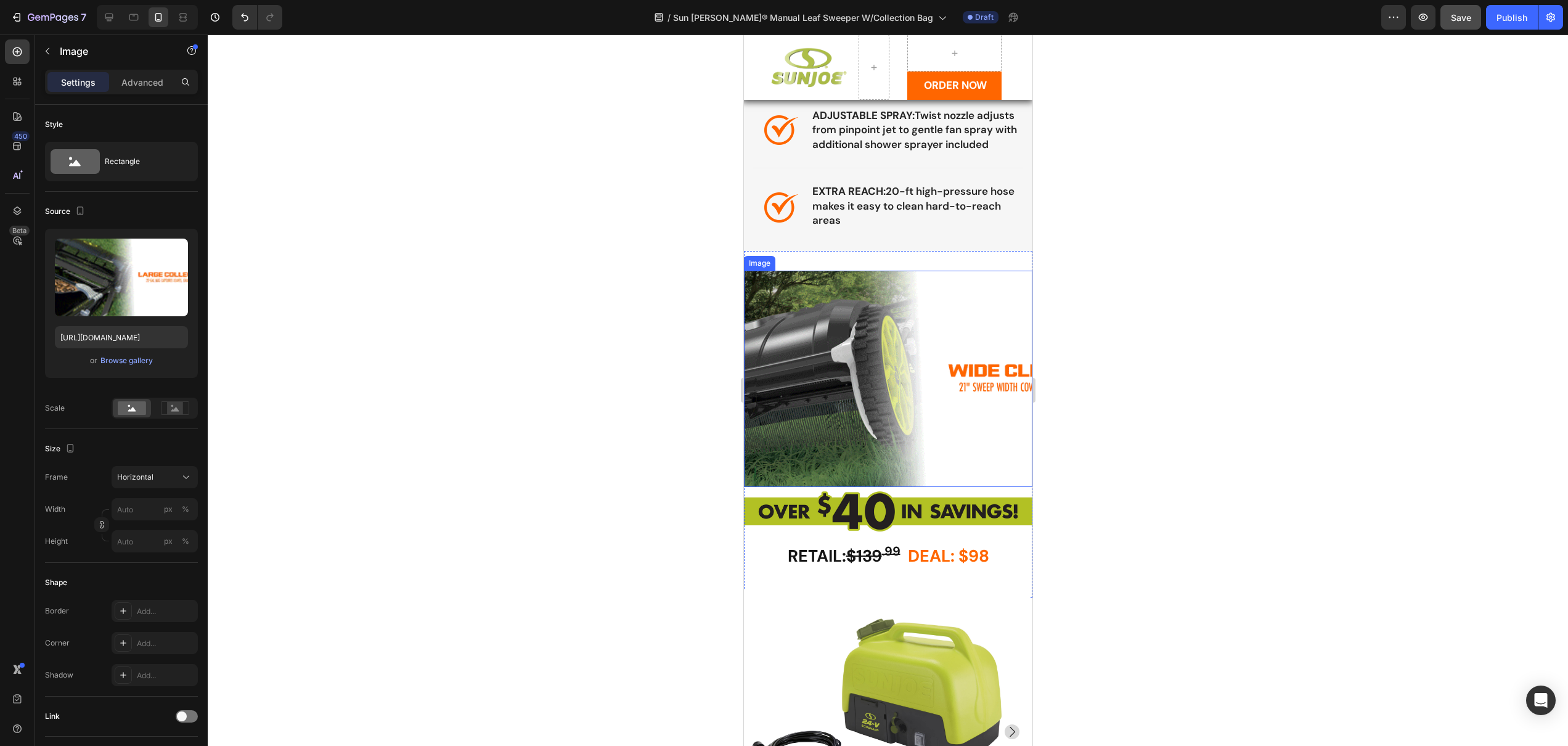
click at [806, 371] on img at bounding box center [887, 379] width 288 height 217
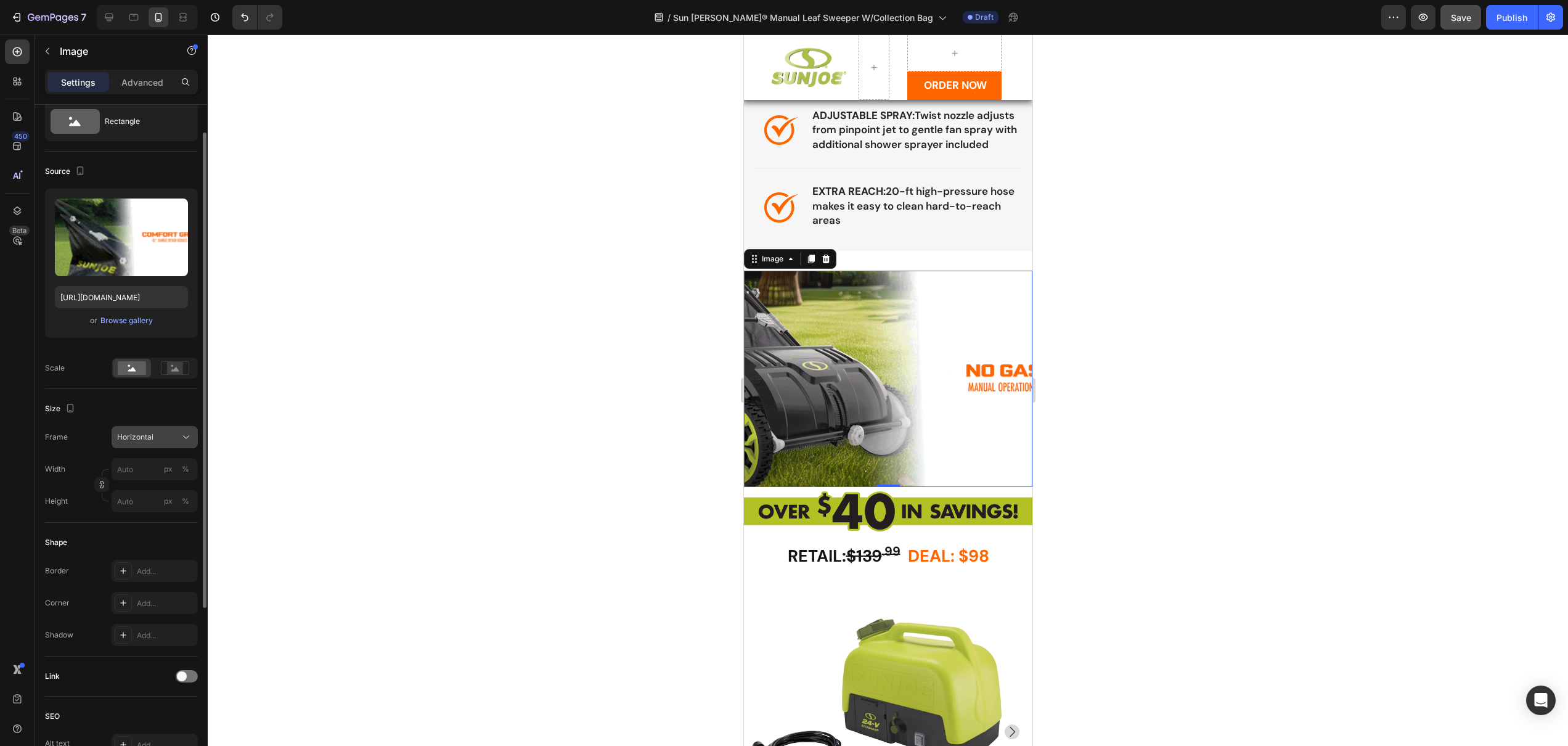
scroll to position [0, 0]
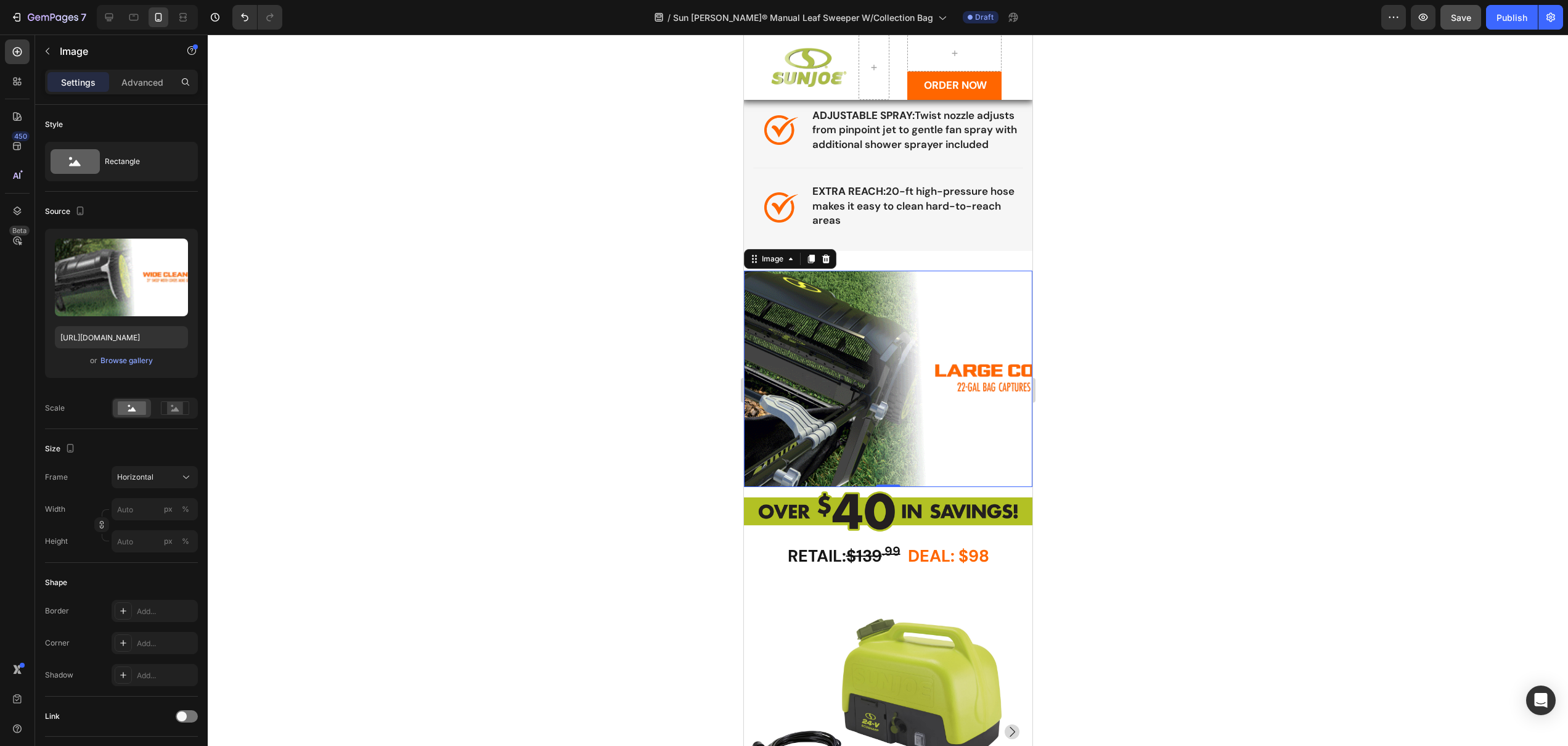
click at [1097, 494] on div at bounding box center [888, 390] width 1361 height 711
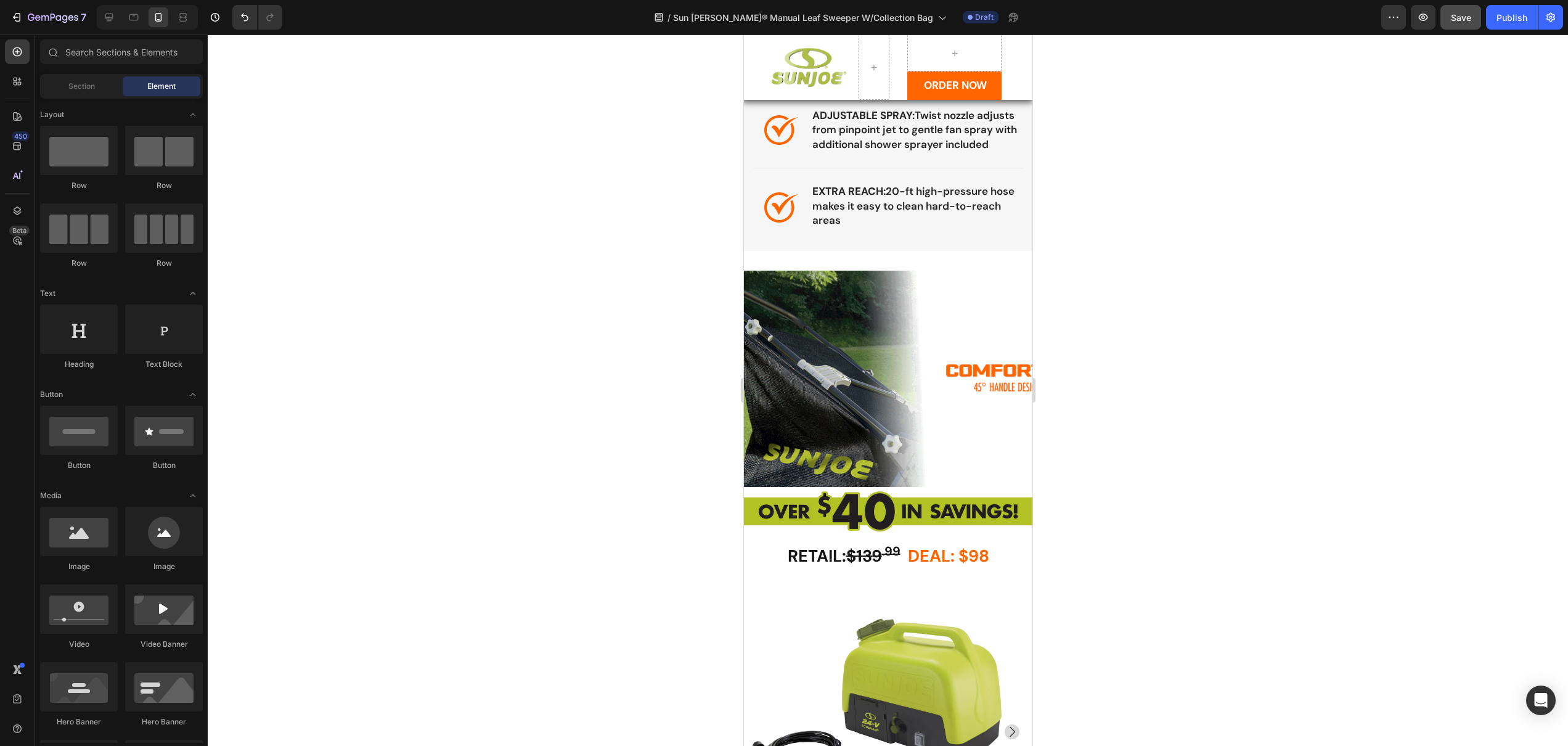
click at [996, 466] on img at bounding box center [887, 379] width 288 height 217
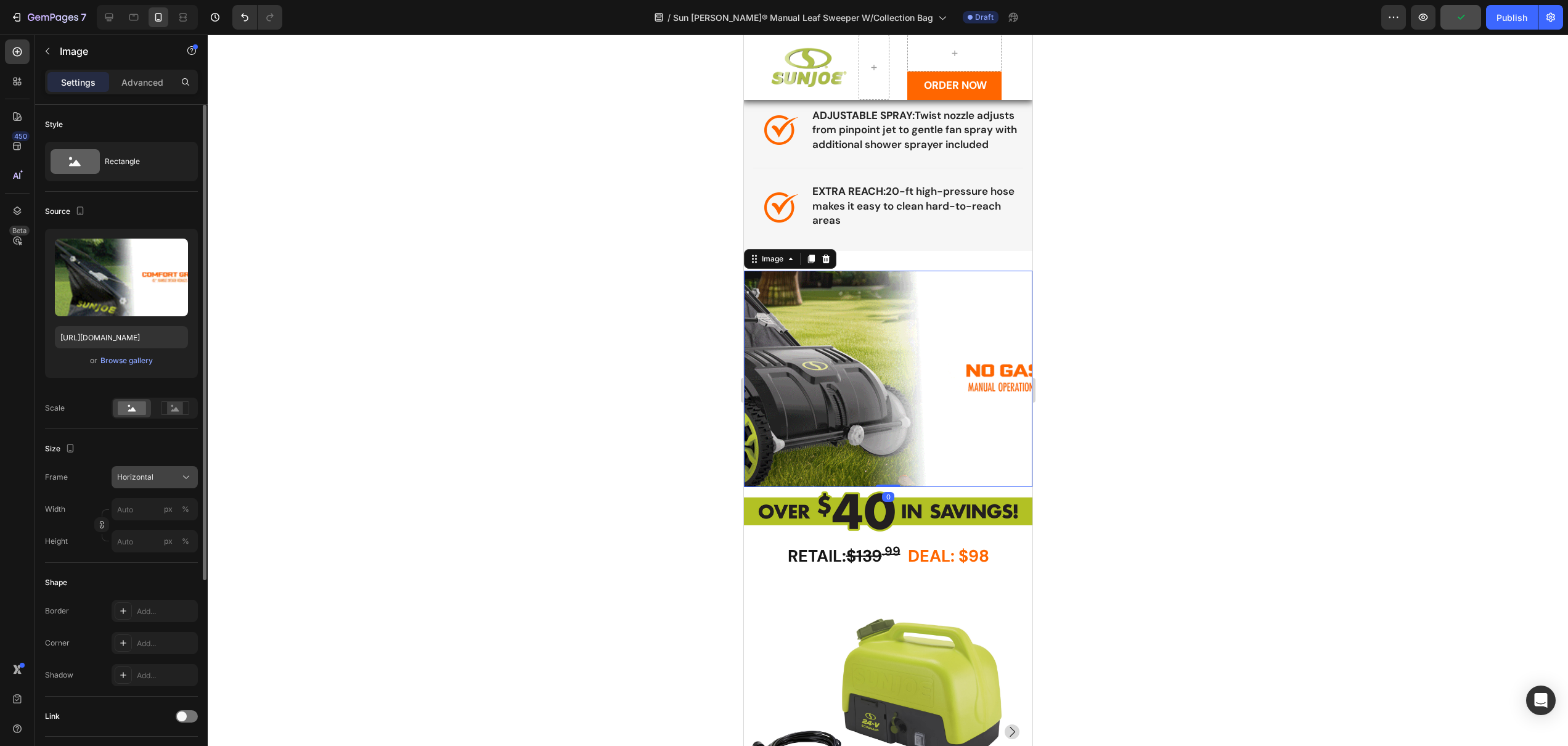
click at [181, 475] on icon at bounding box center [186, 477] width 13 height 13
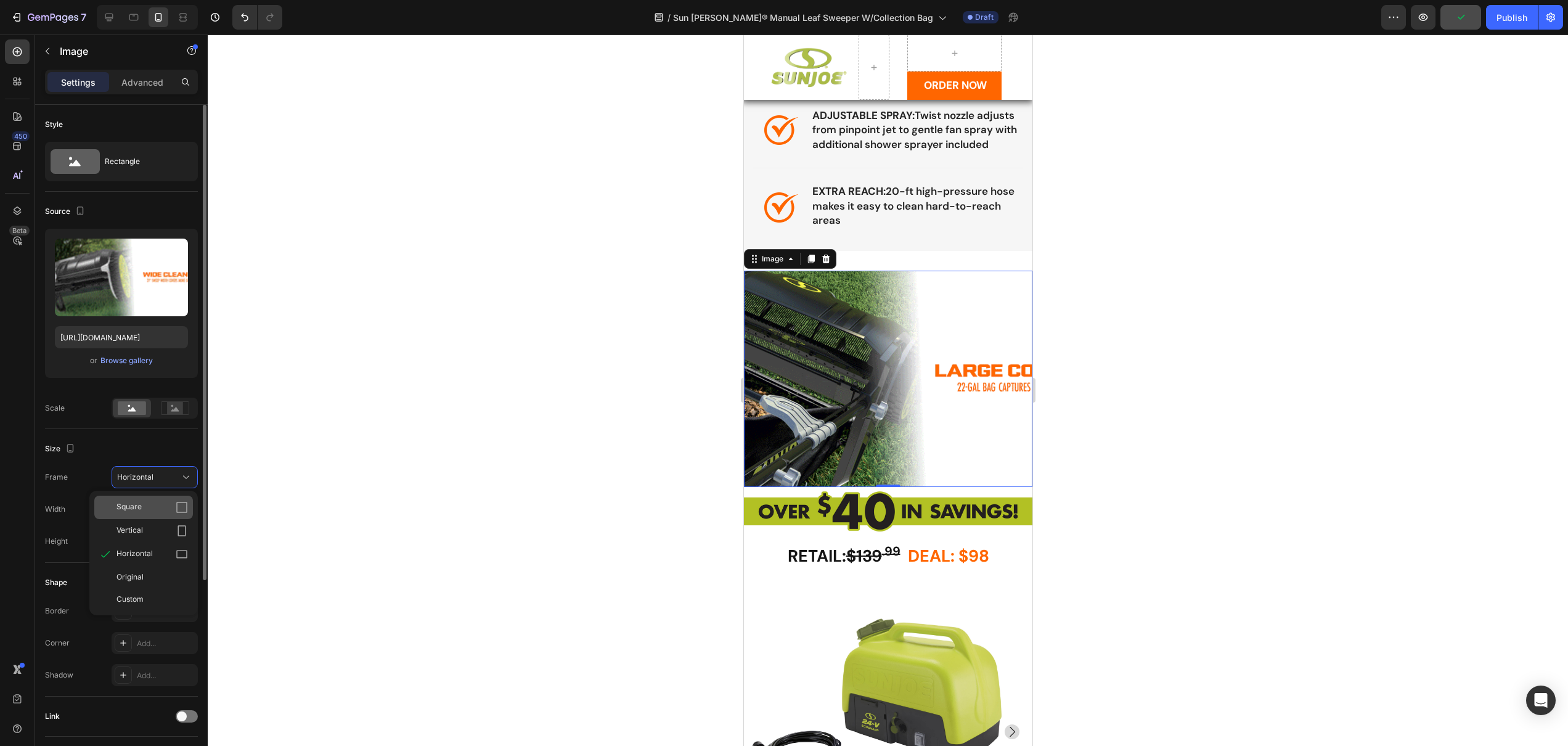
click at [170, 496] on div "Square" at bounding box center [144, 507] width 99 height 24
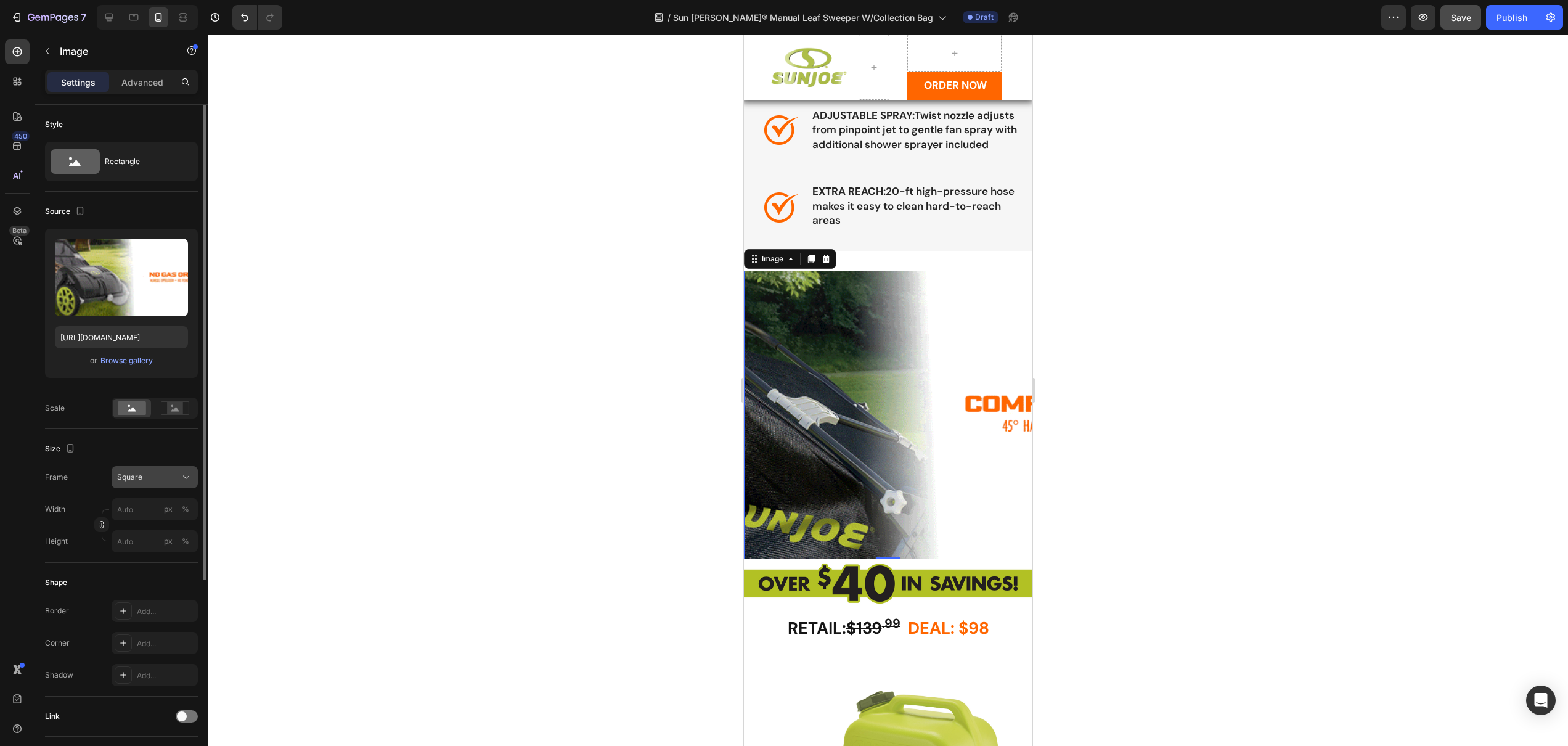
click at [176, 469] on button "Square" at bounding box center [155, 477] width 86 height 22
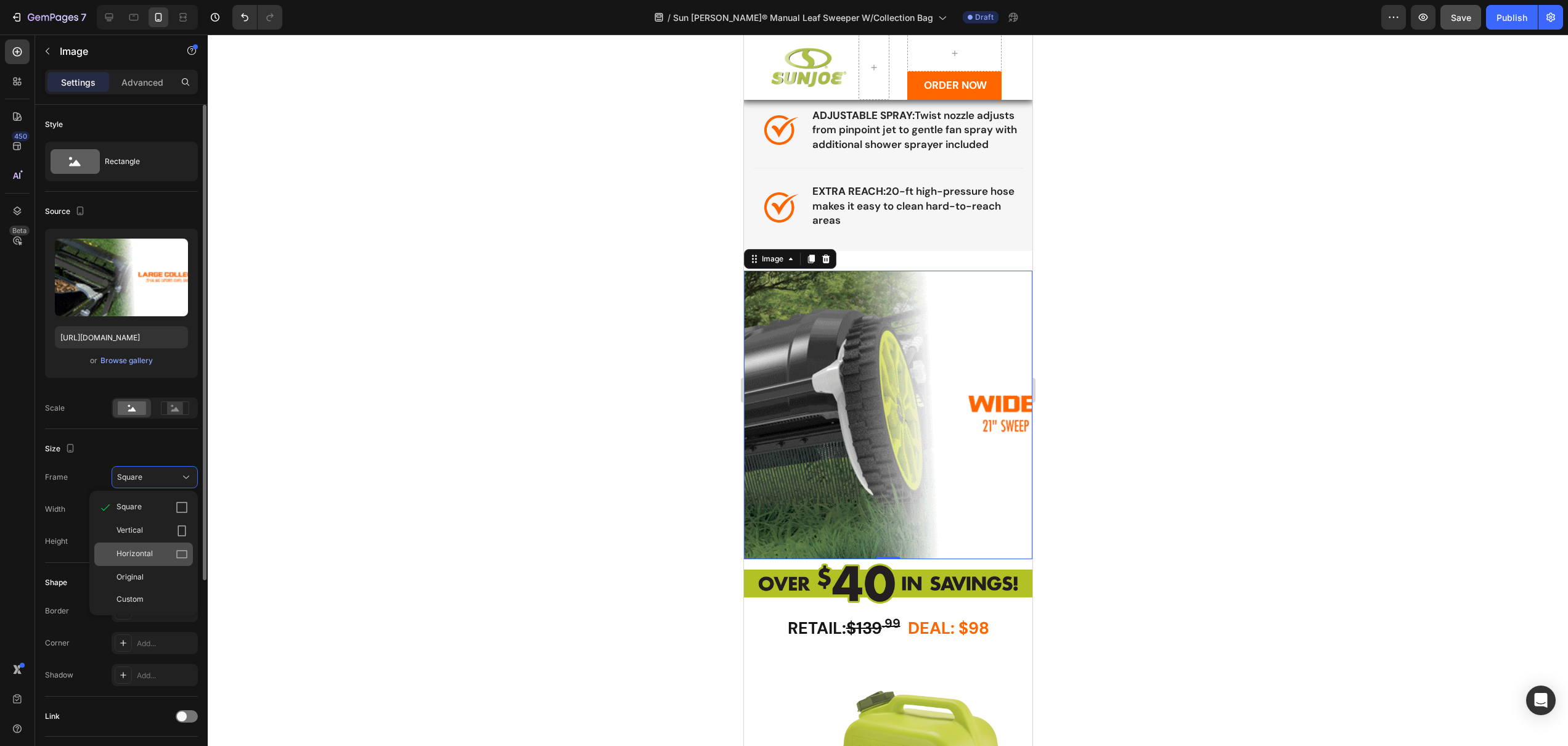
click at [152, 552] on div "Horizontal" at bounding box center [152, 554] width 71 height 13
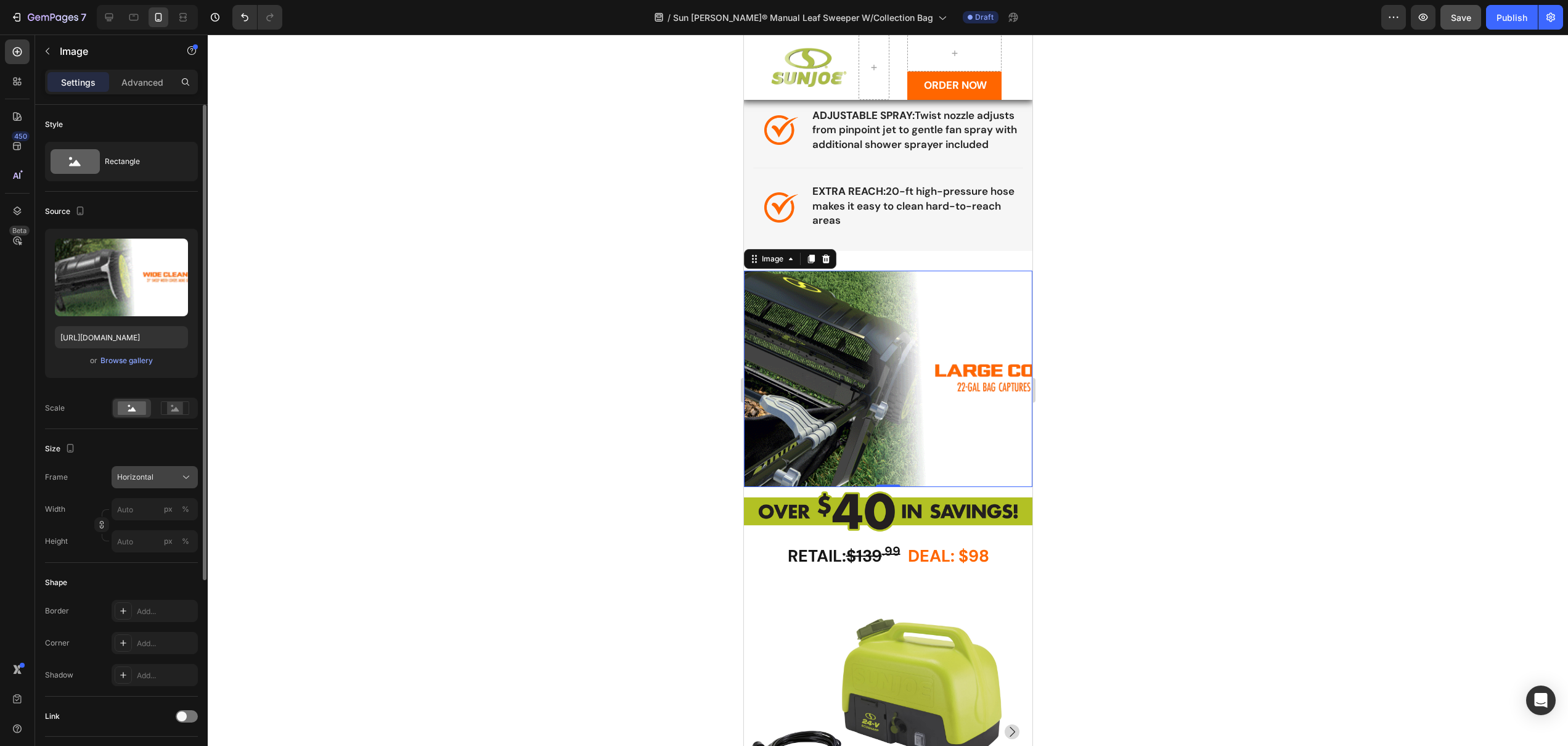
click at [163, 480] on div "Horizontal" at bounding box center [147, 477] width 60 height 11
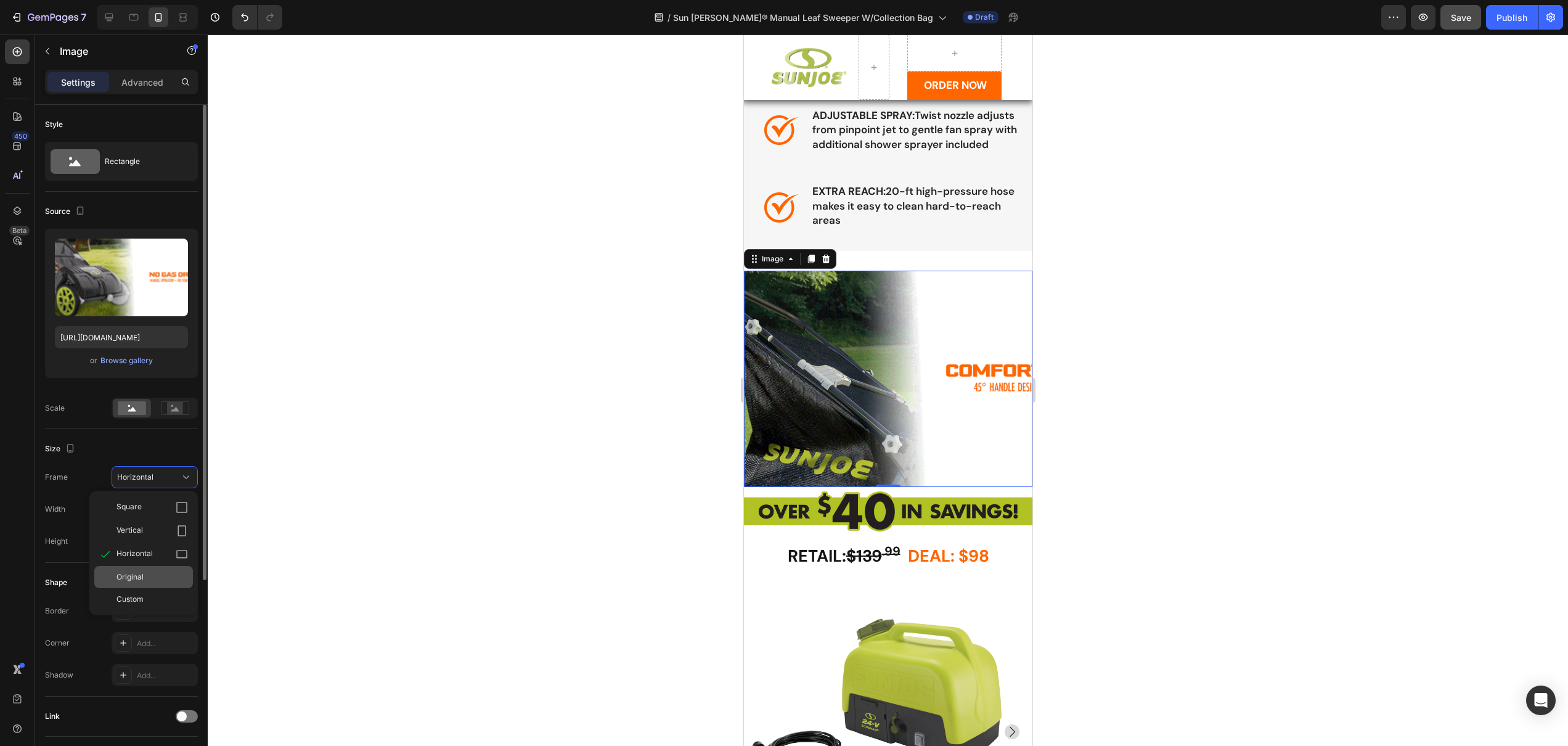
click at [142, 572] on span "Original" at bounding box center [130, 577] width 27 height 11
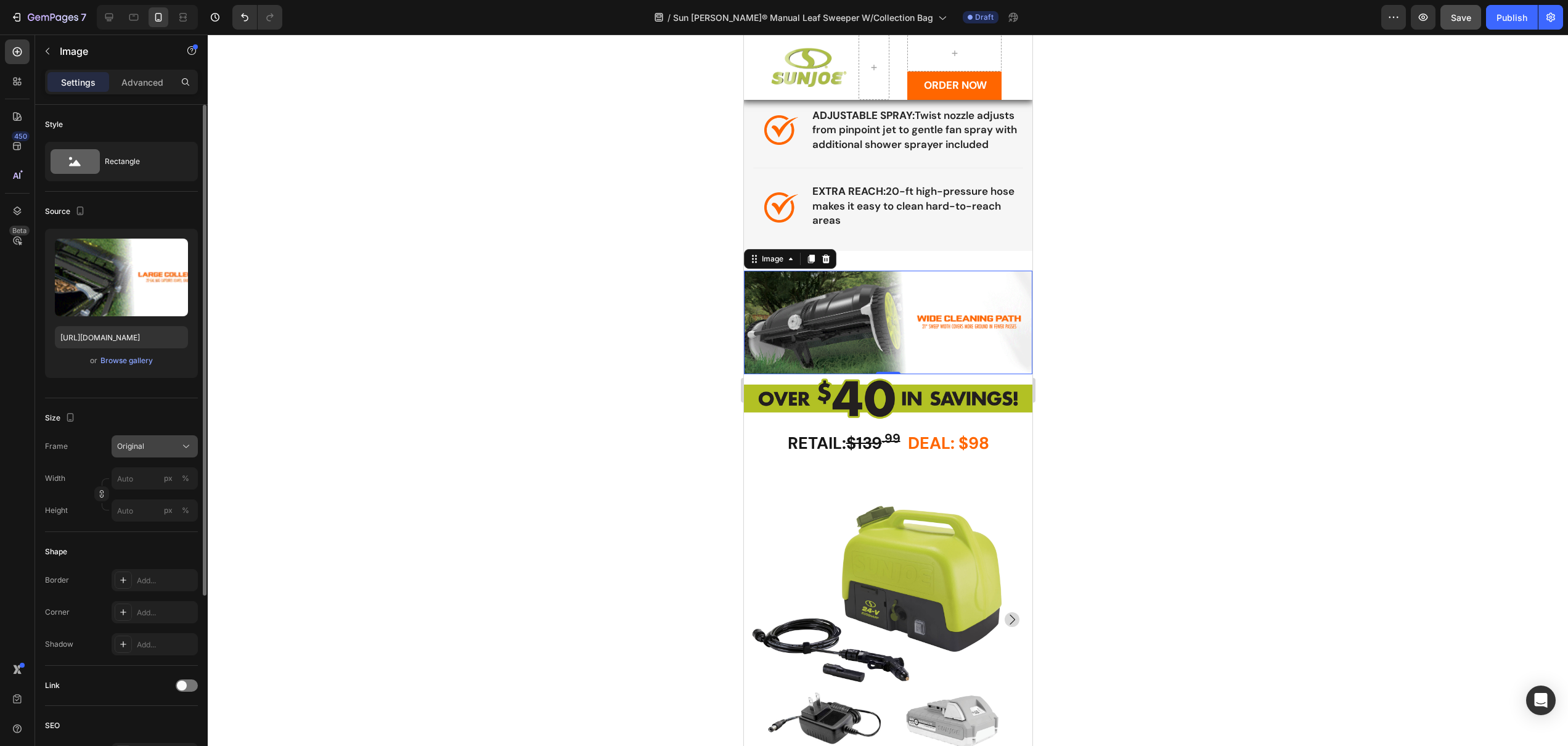
click at [156, 443] on div "Original" at bounding box center [147, 446] width 60 height 11
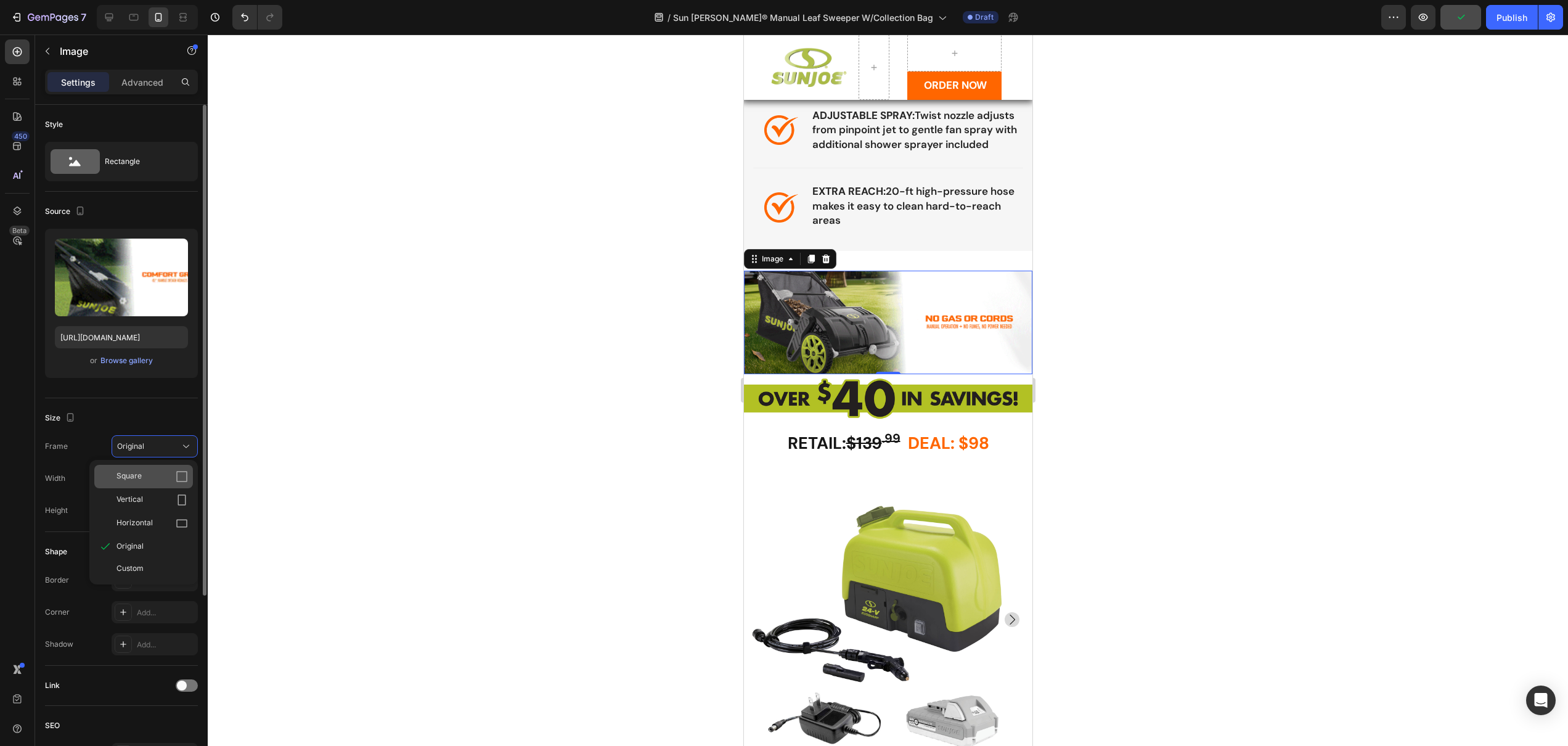
click at [143, 472] on div "Square" at bounding box center [152, 477] width 71 height 13
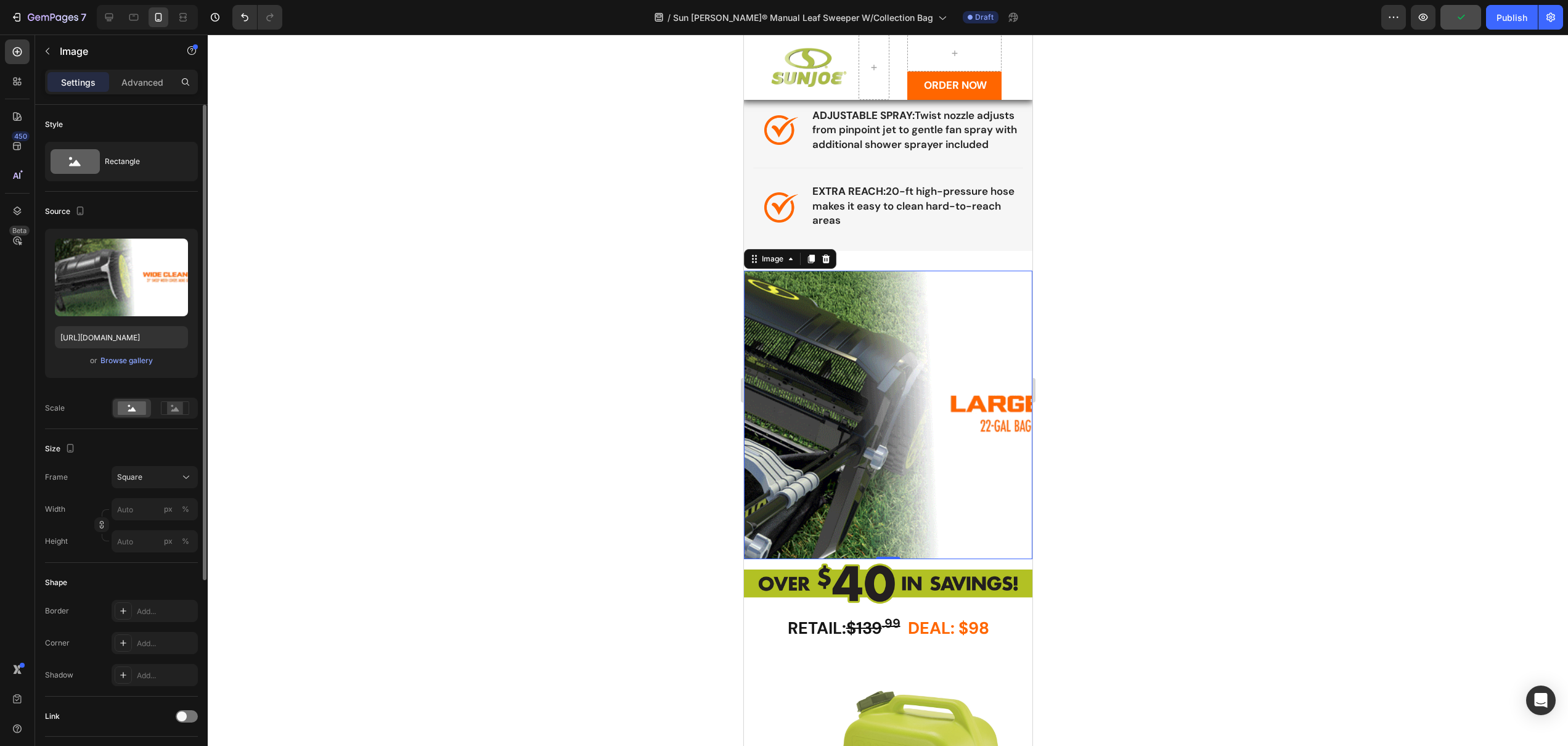
click at [459, 415] on div at bounding box center [888, 390] width 1361 height 711
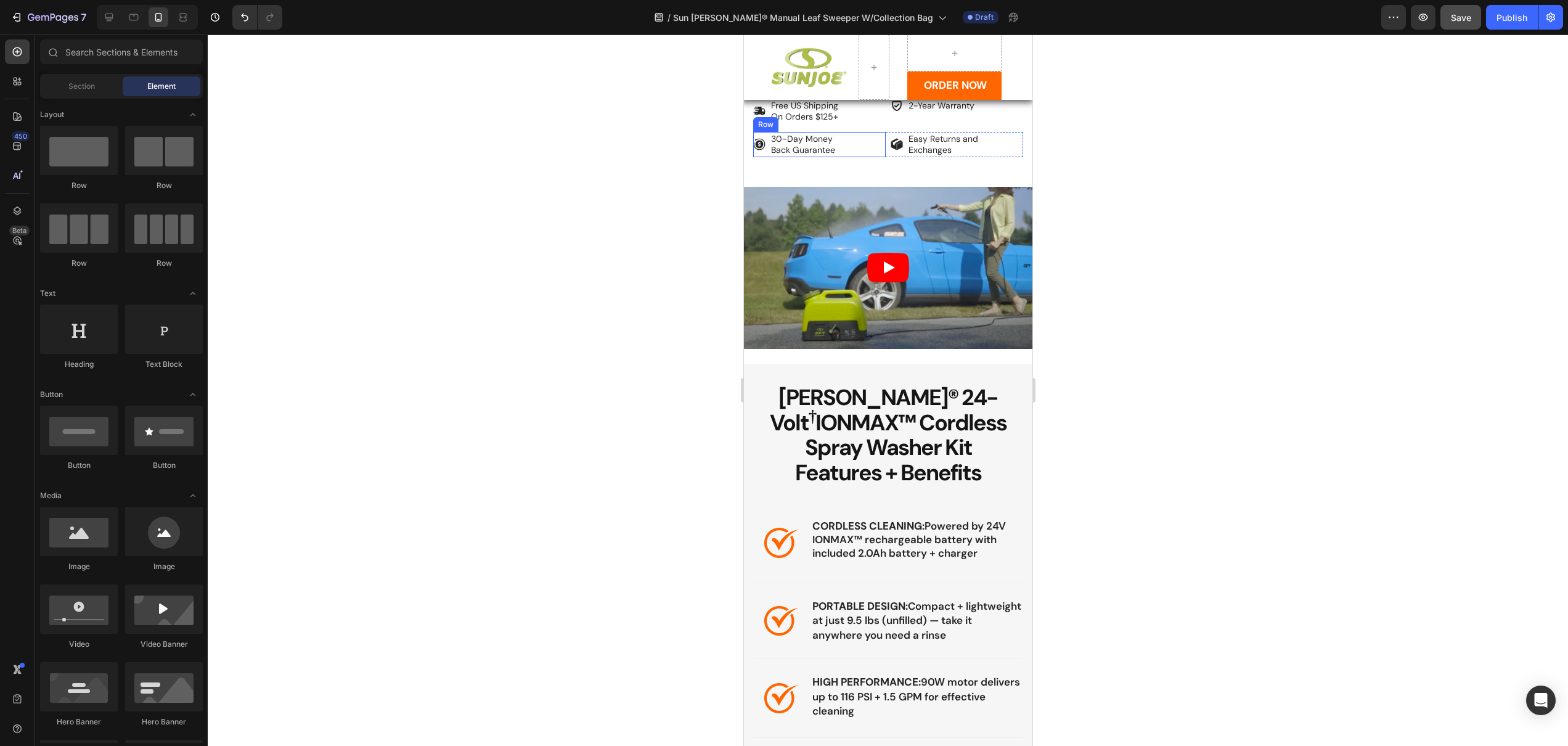
scroll to position [987, 0]
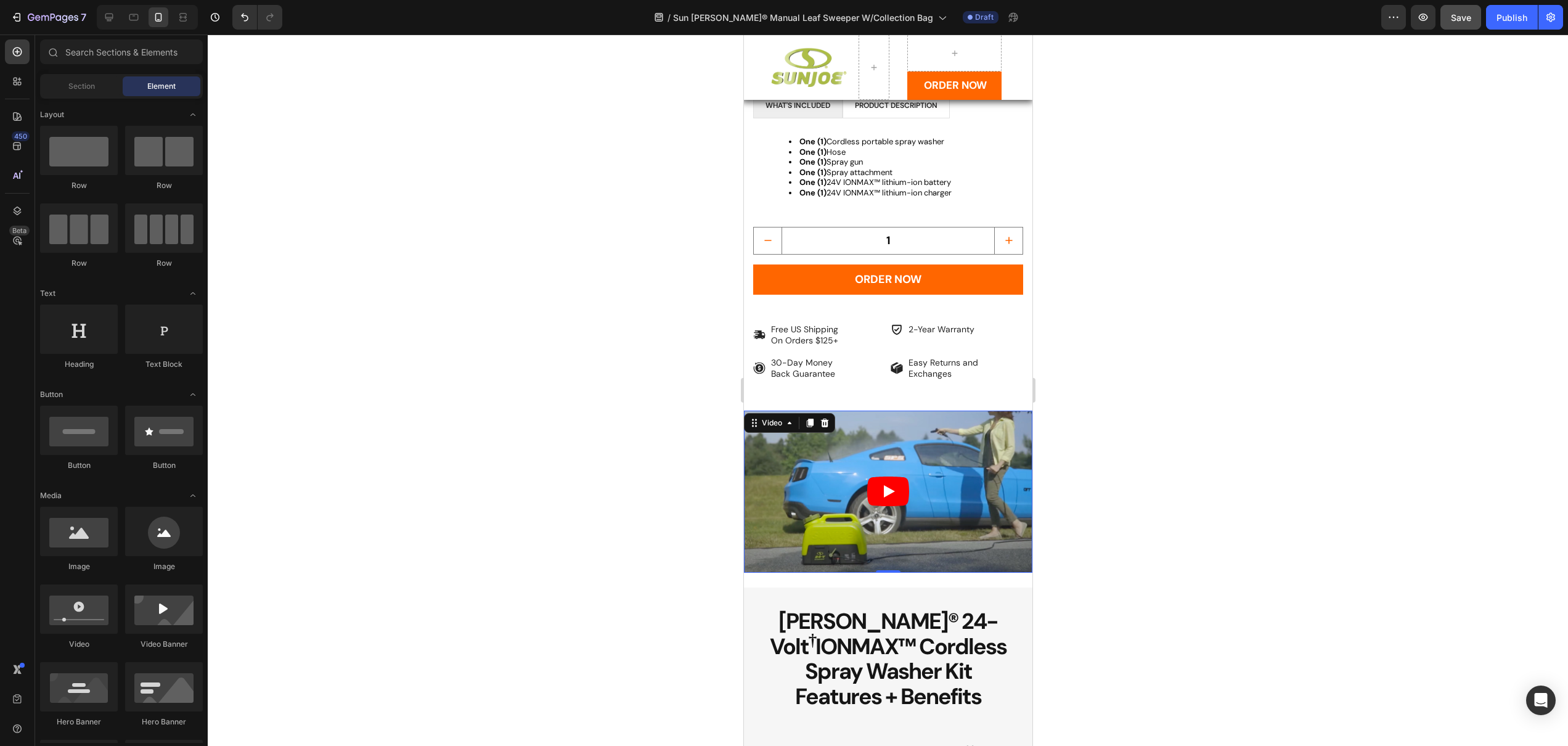
click at [850, 427] on article at bounding box center [887, 492] width 288 height 162
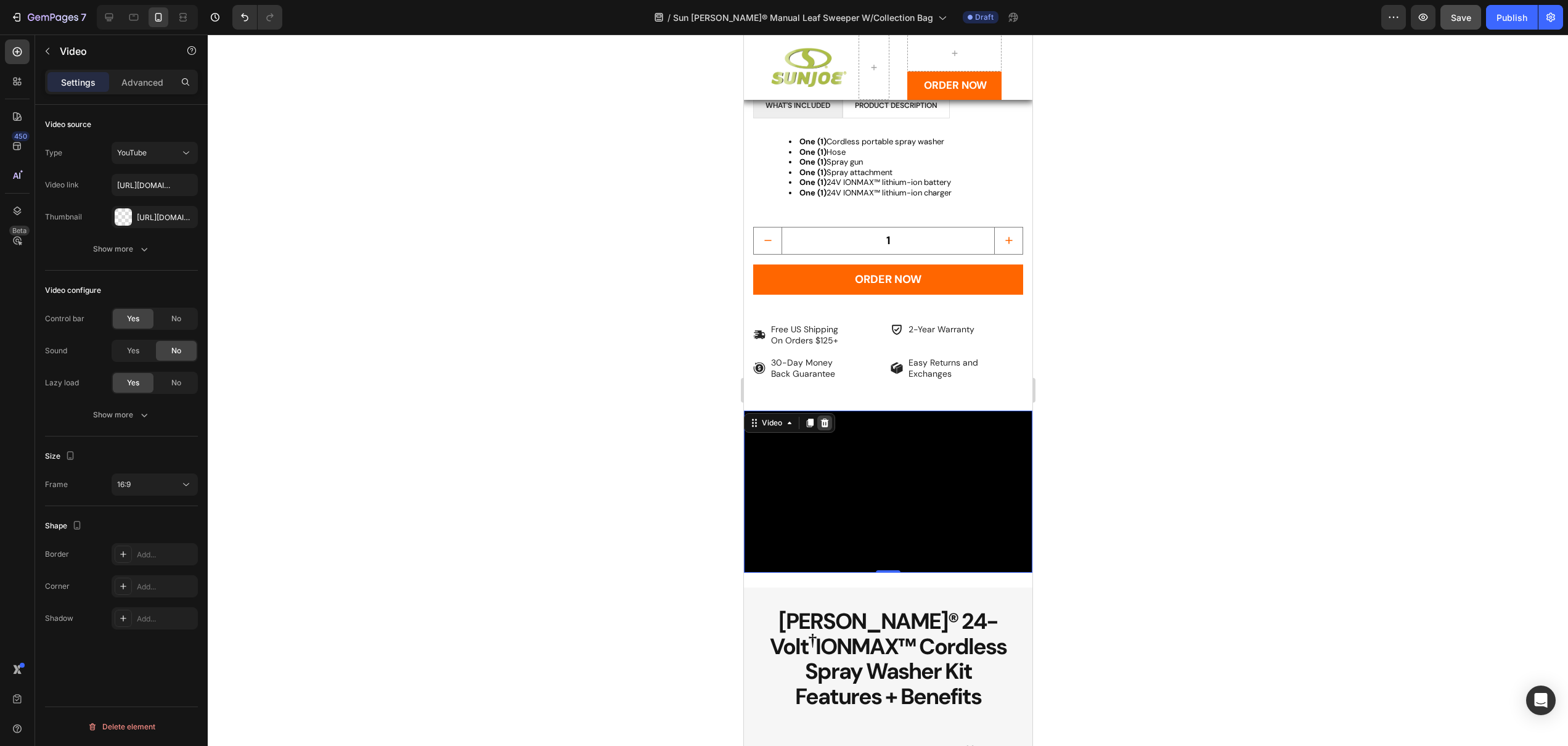
click at [823, 418] on icon at bounding box center [824, 422] width 10 height 10
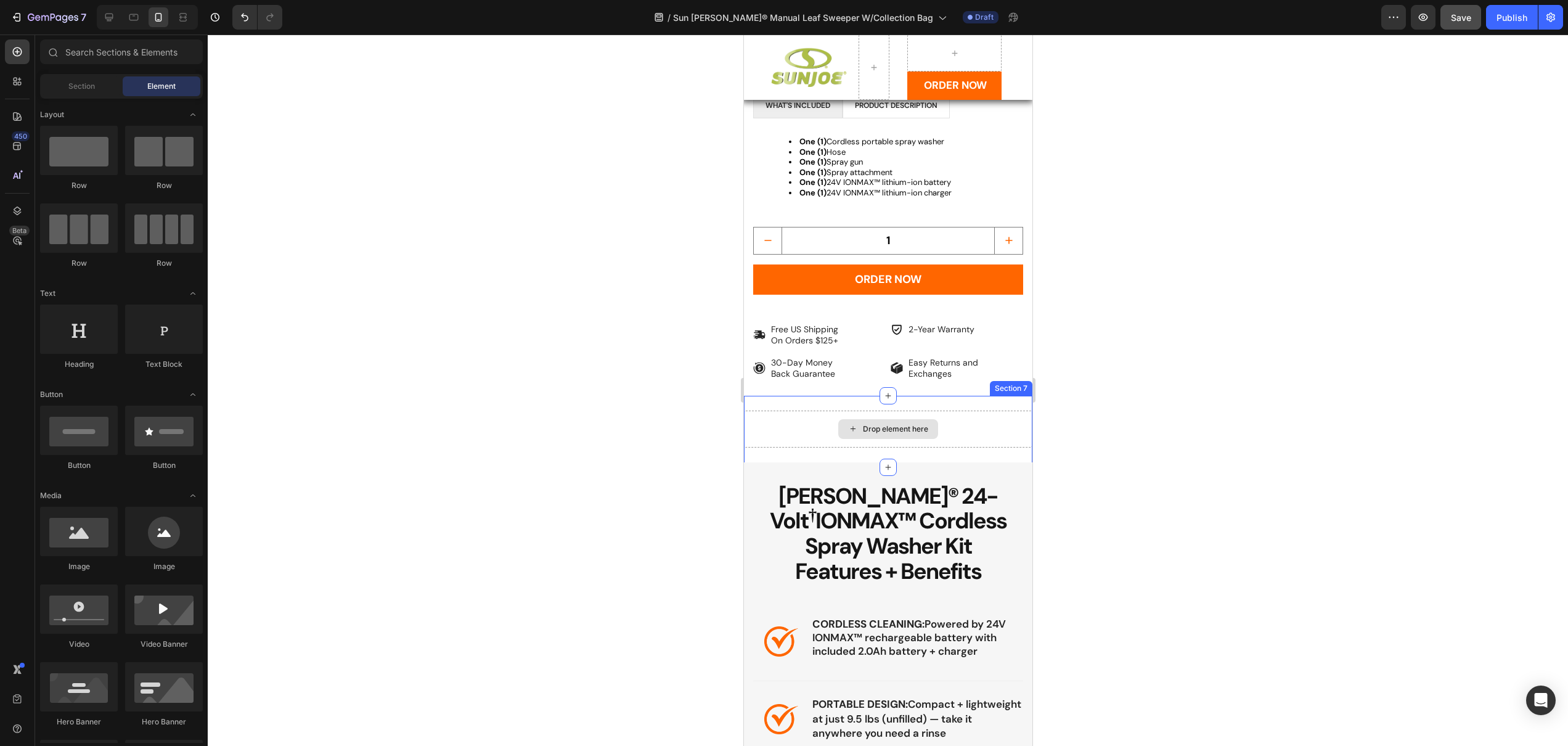
click at [810, 411] on div "Drop element here" at bounding box center [887, 429] width 288 height 37
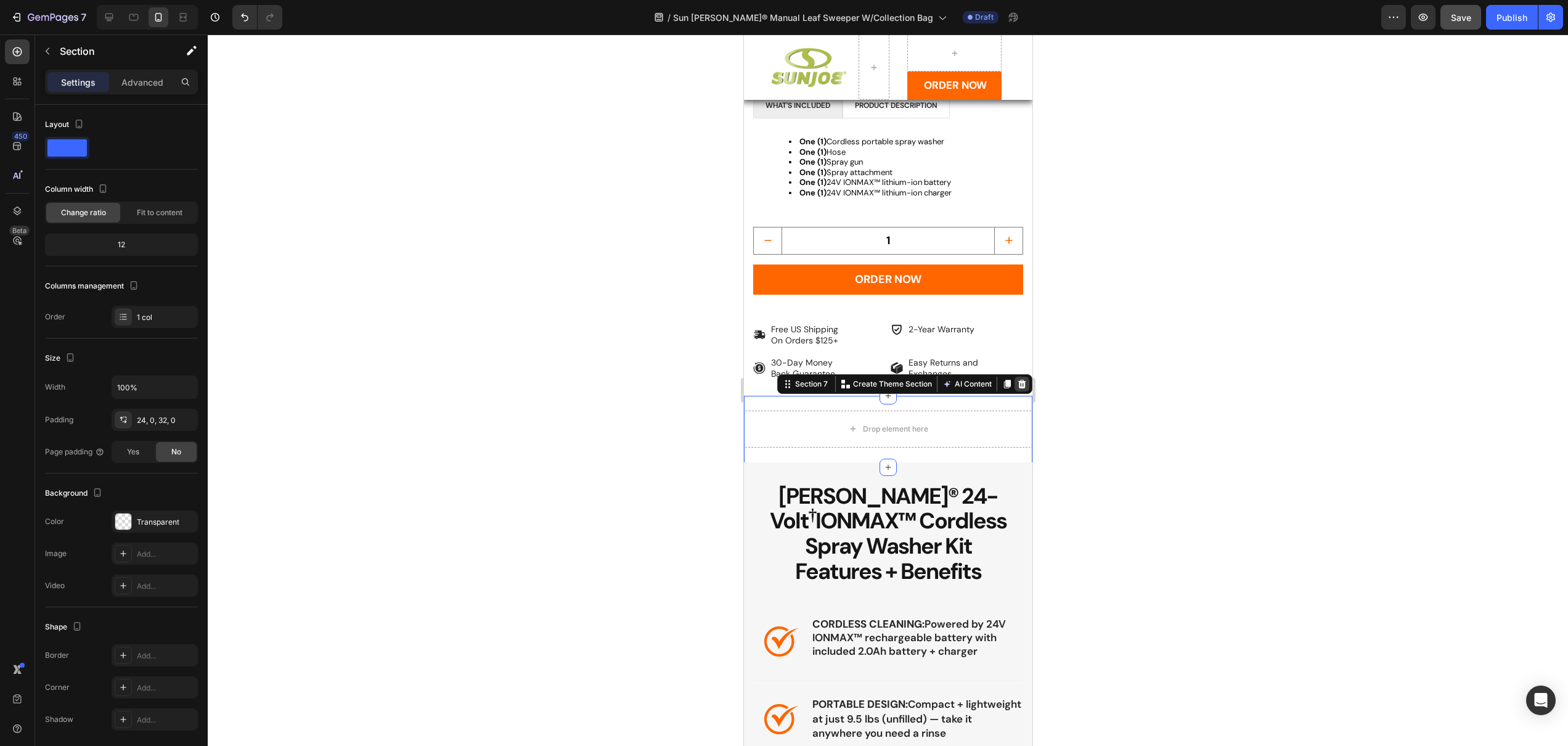
click at [1018, 379] on icon at bounding box center [1022, 383] width 8 height 9
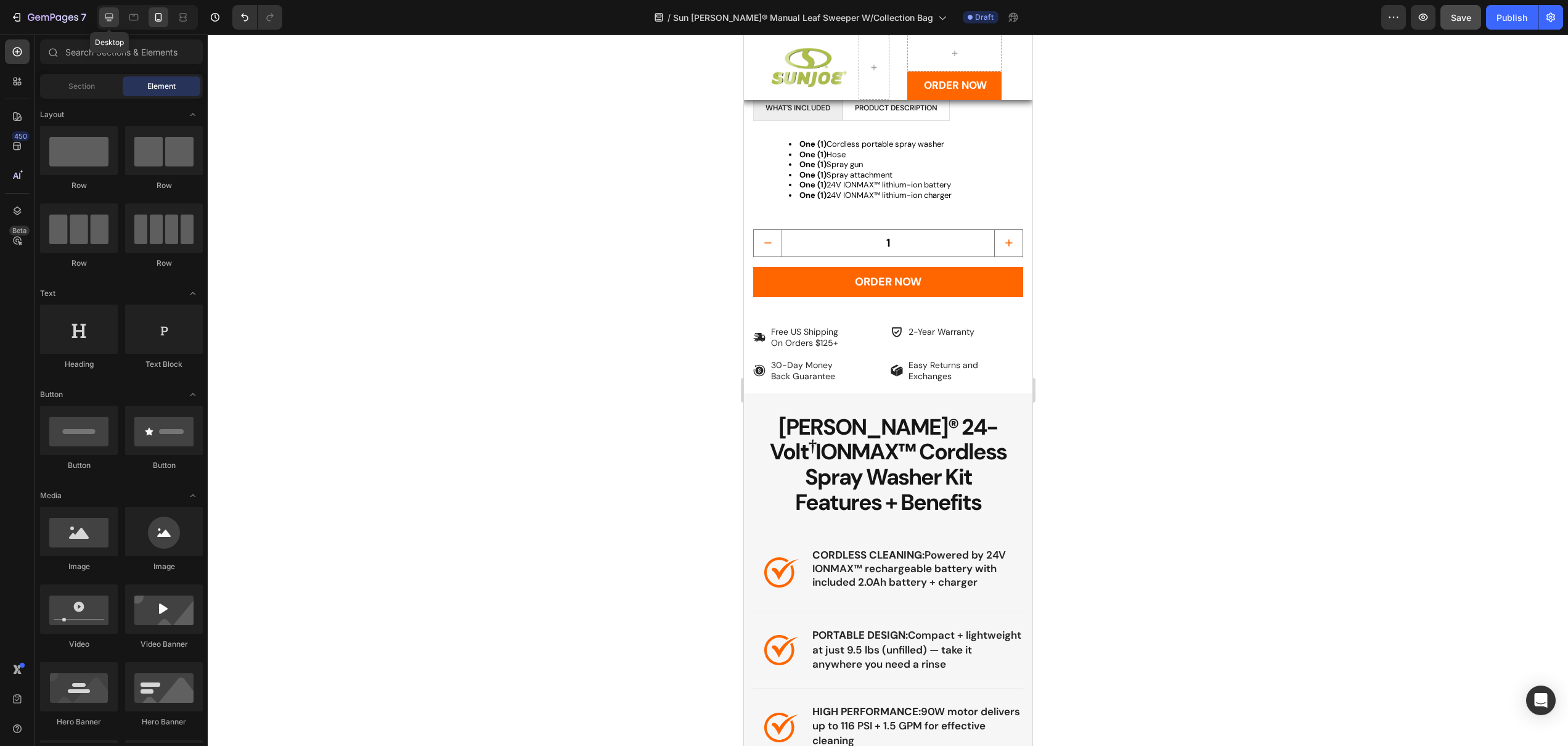
click at [103, 21] on icon at bounding box center [109, 17] width 13 height 13
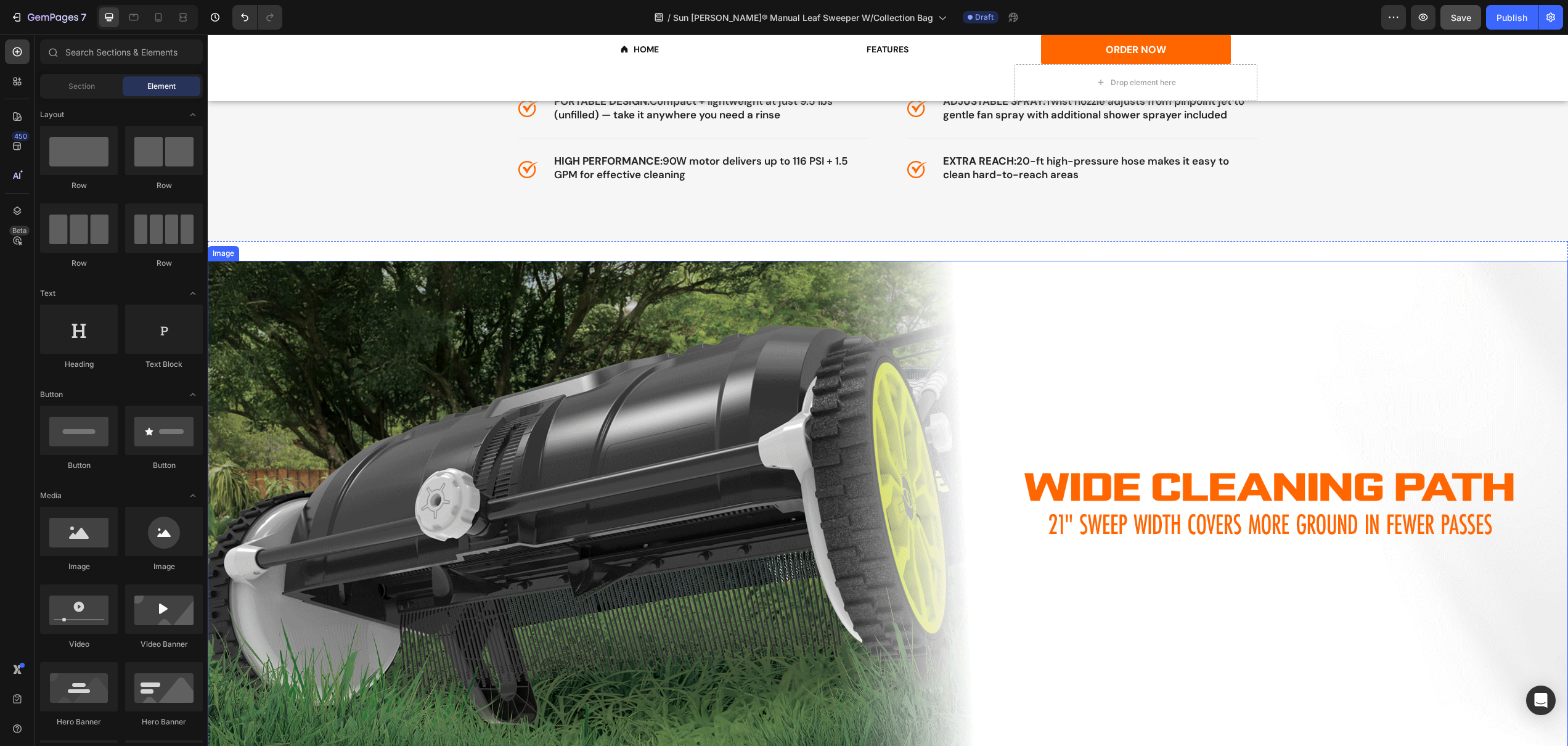
scroll to position [1498, 0]
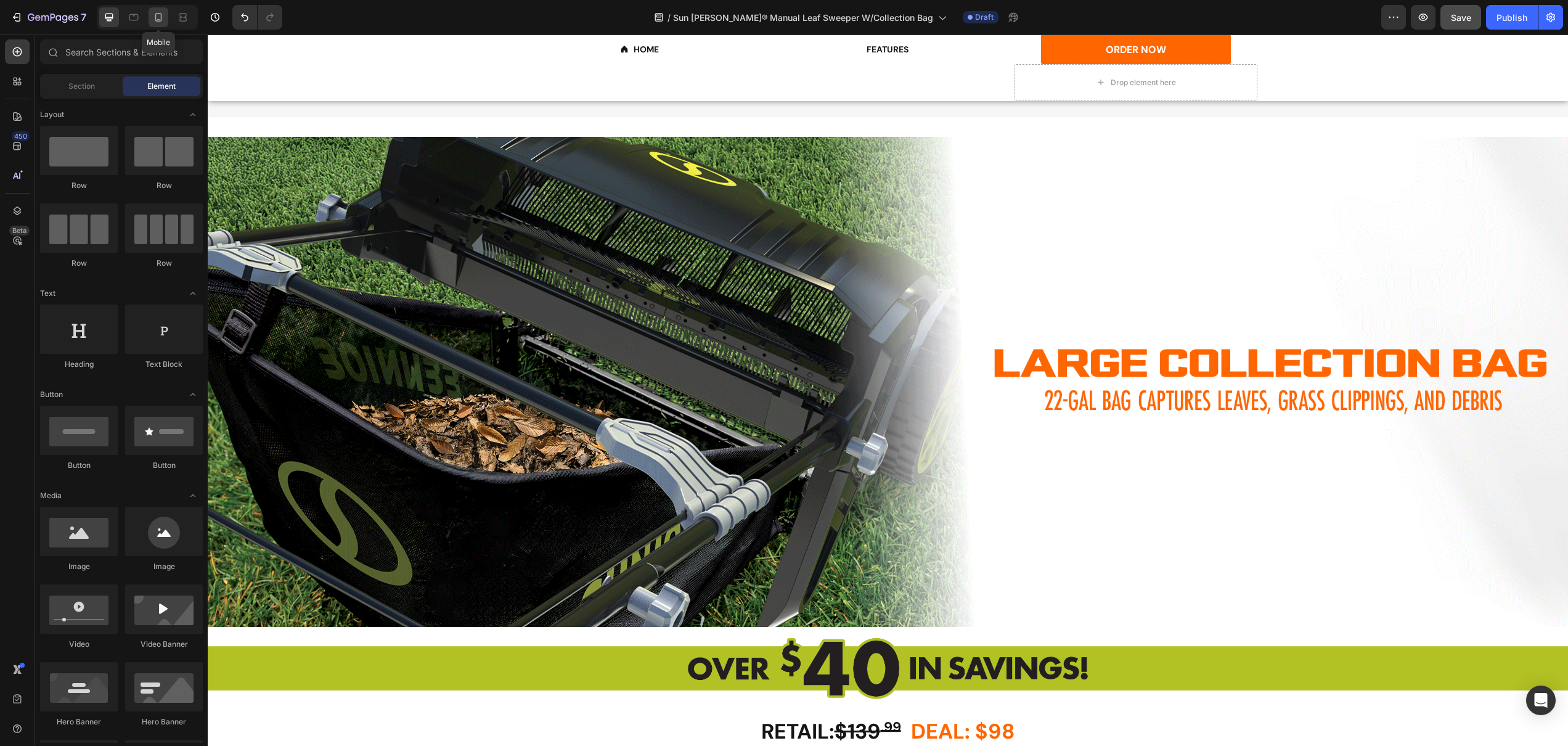
click at [157, 16] on icon at bounding box center [159, 17] width 13 height 13
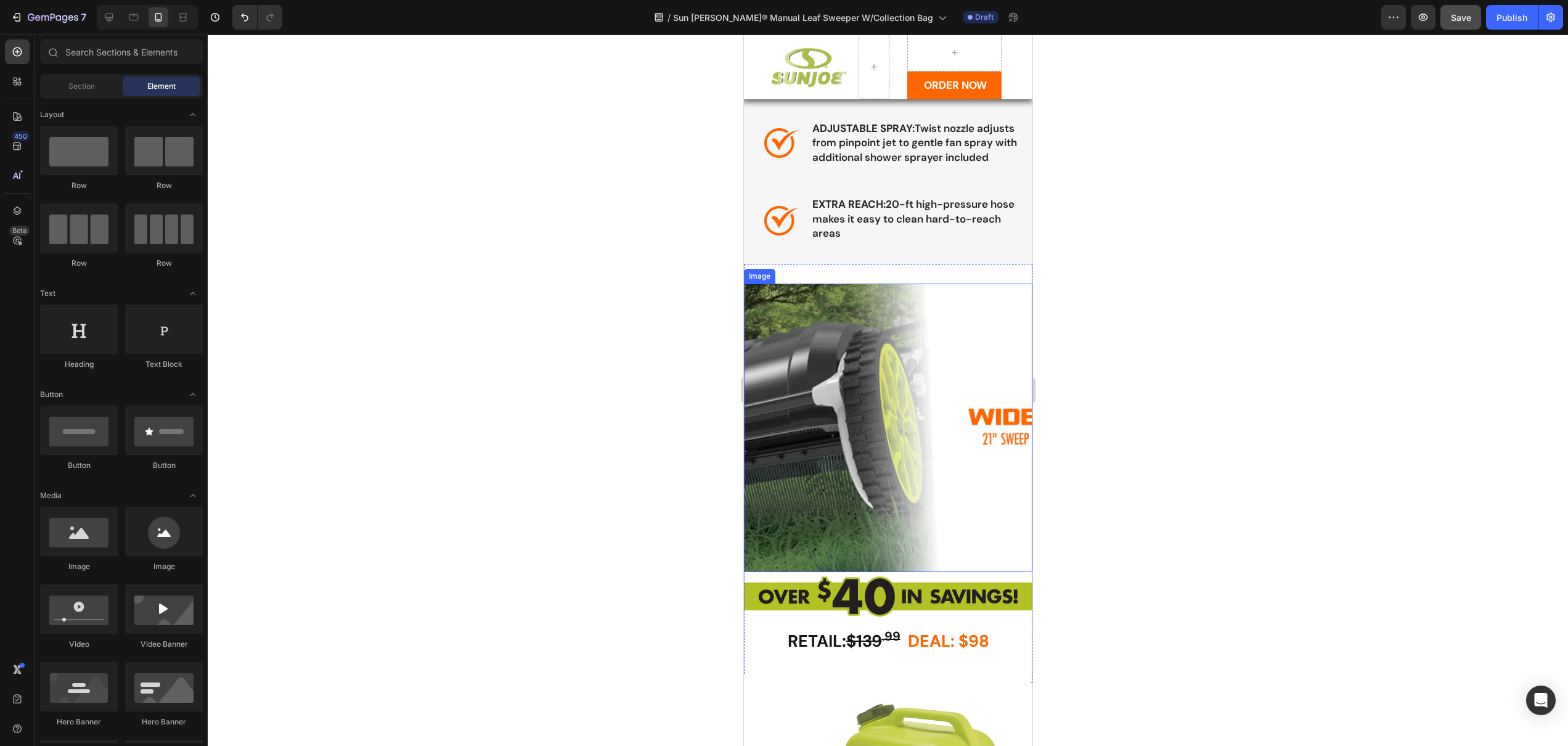
scroll to position [1719, 0]
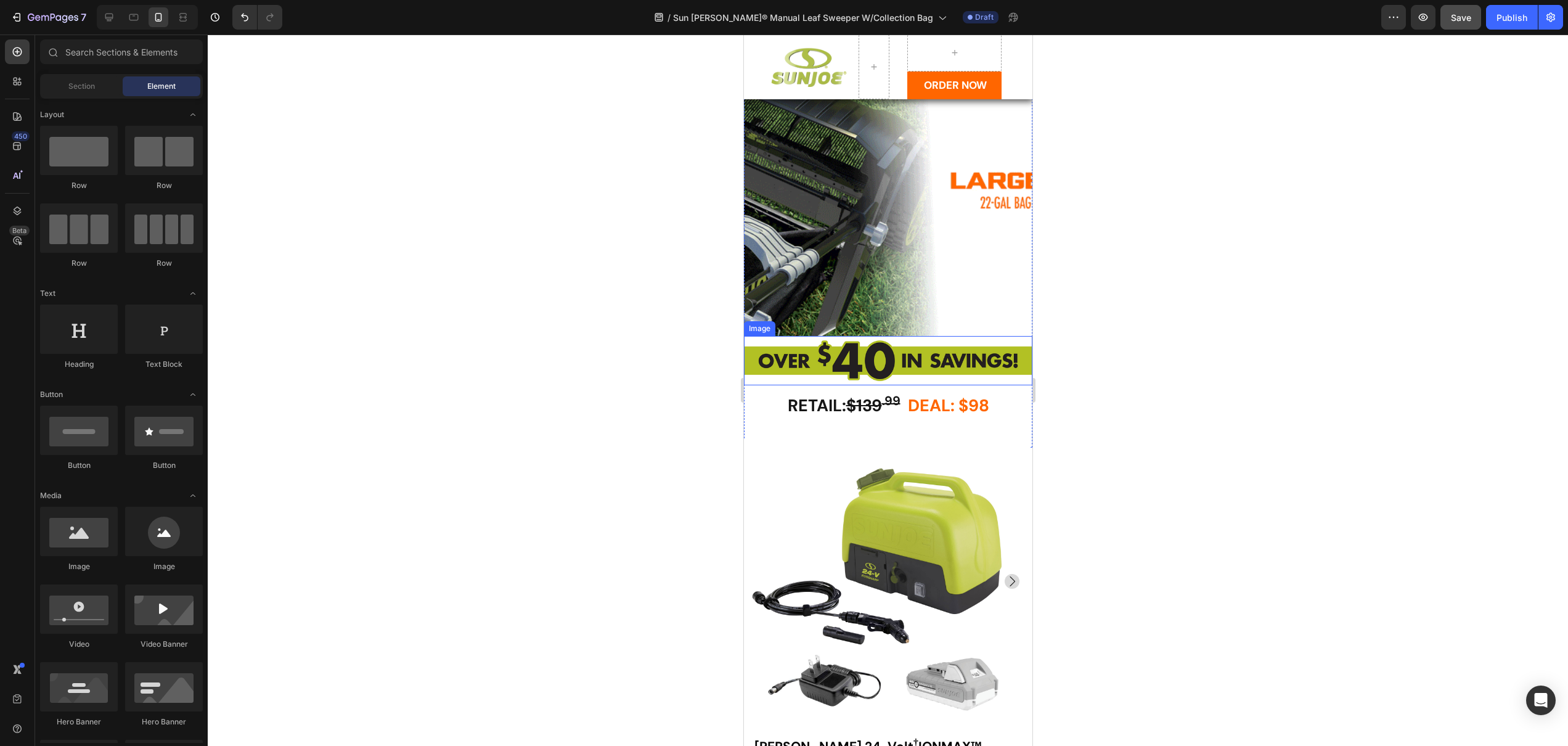
click at [847, 292] on img at bounding box center [887, 191] width 288 height 288
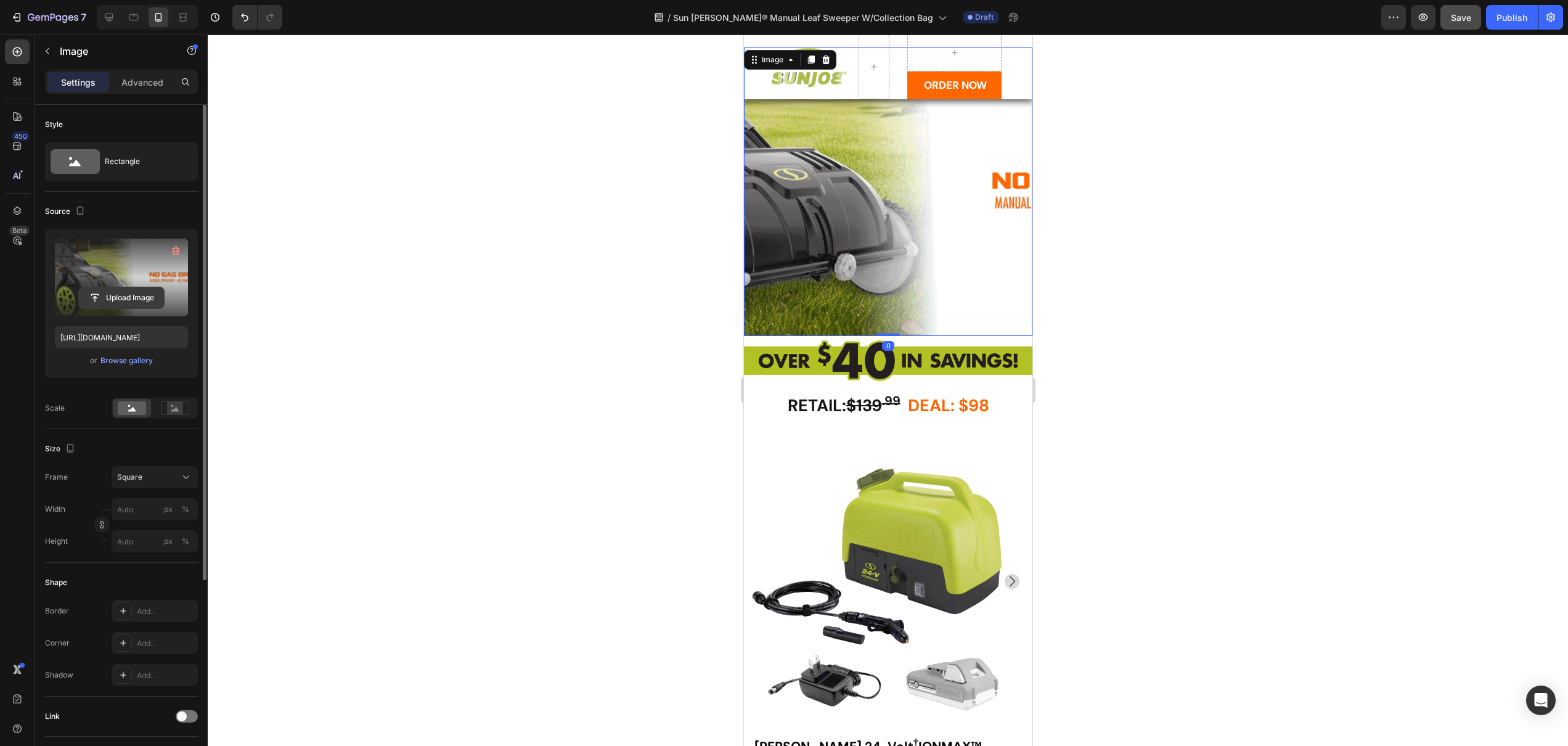
click at [119, 304] on input "file" at bounding box center [121, 298] width 85 height 21
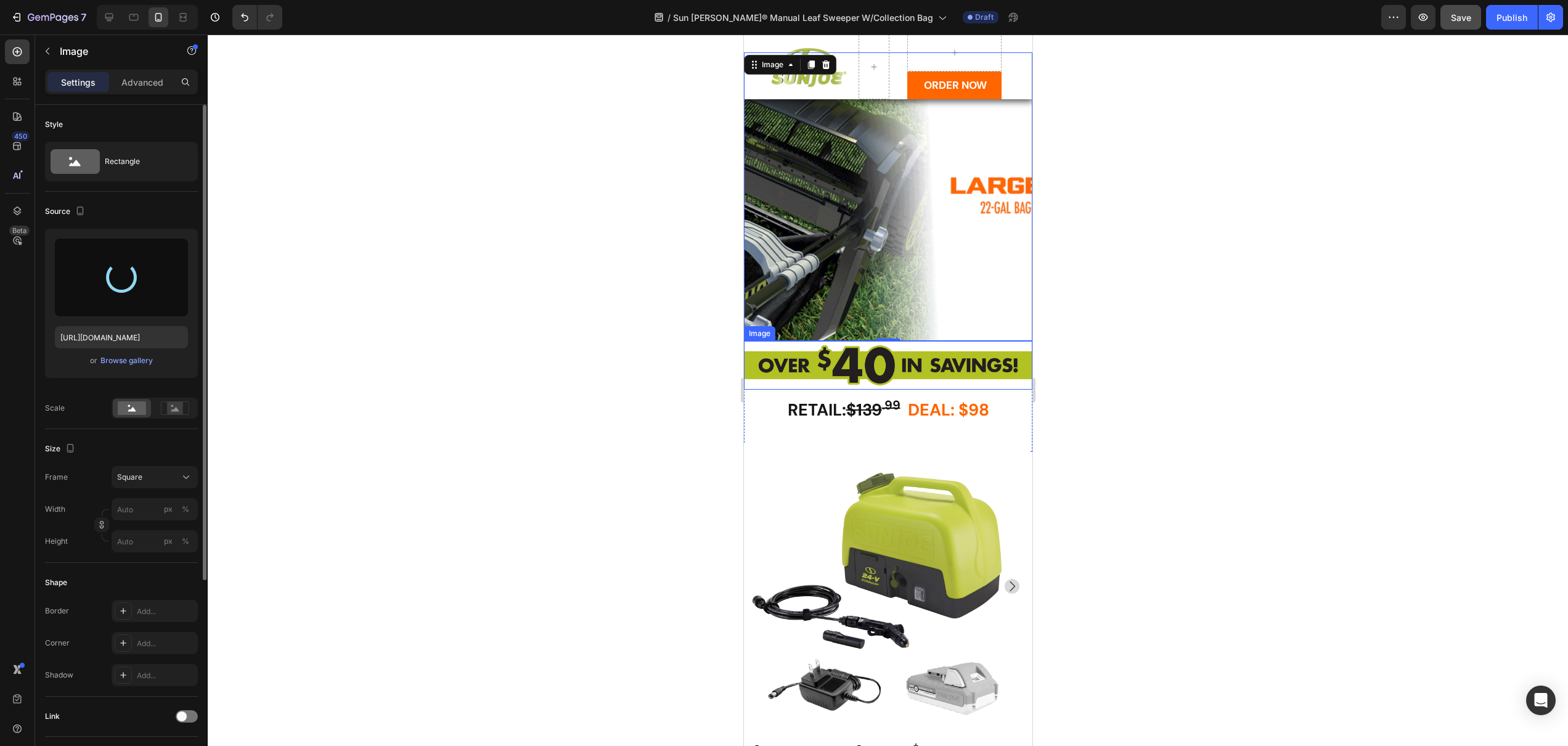
scroll to position [1677, 0]
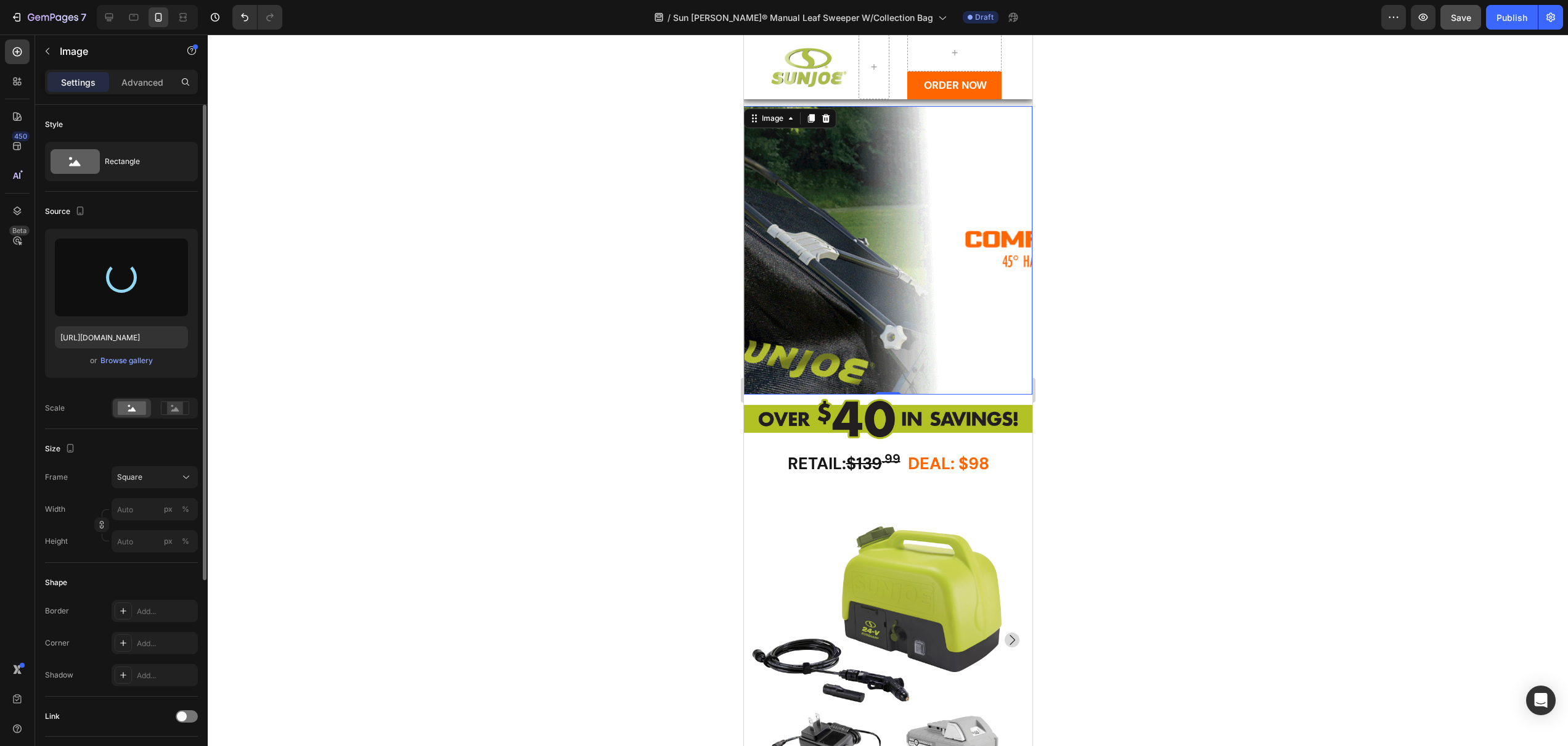
type input "[URL][DOMAIN_NAME]"
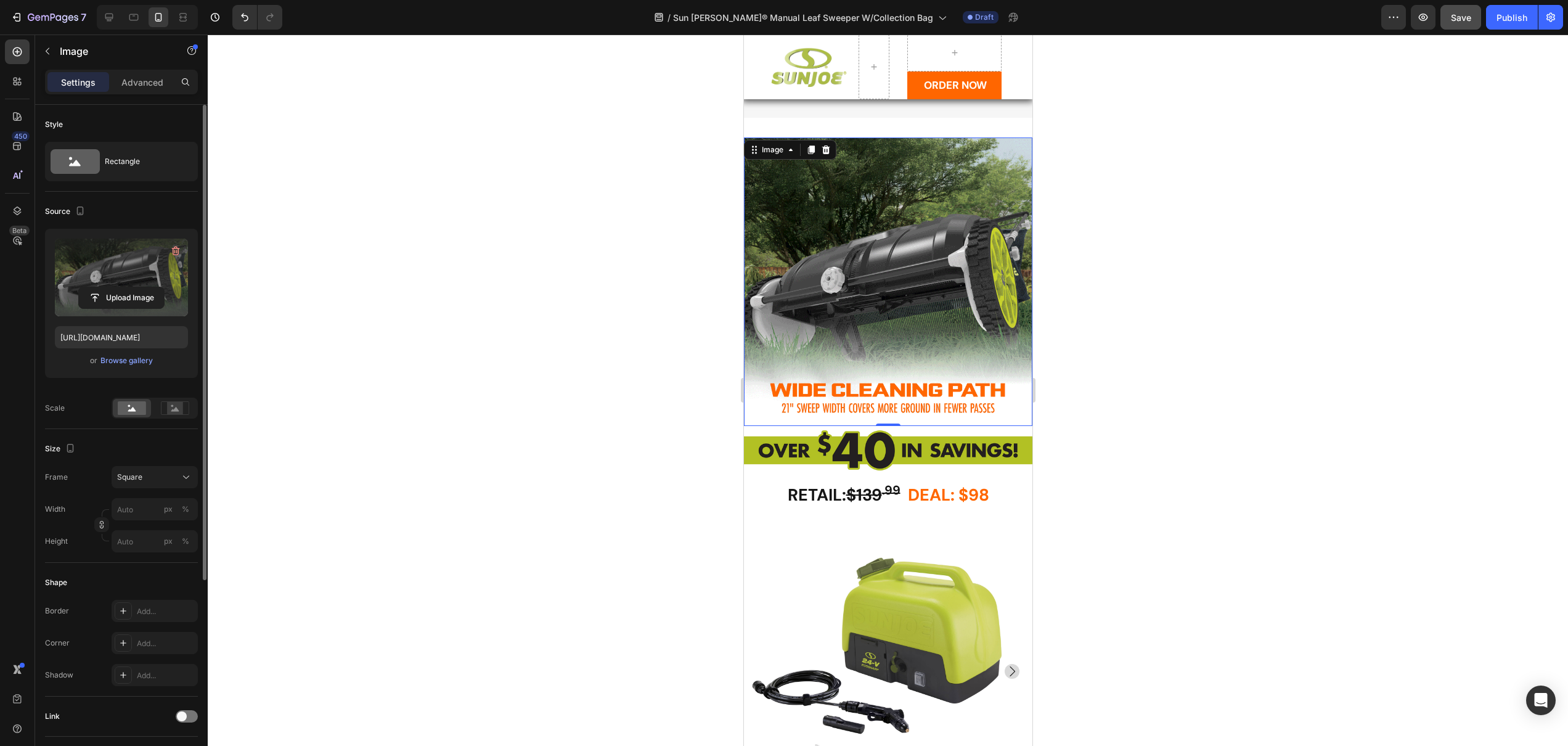
scroll to position [1614, 0]
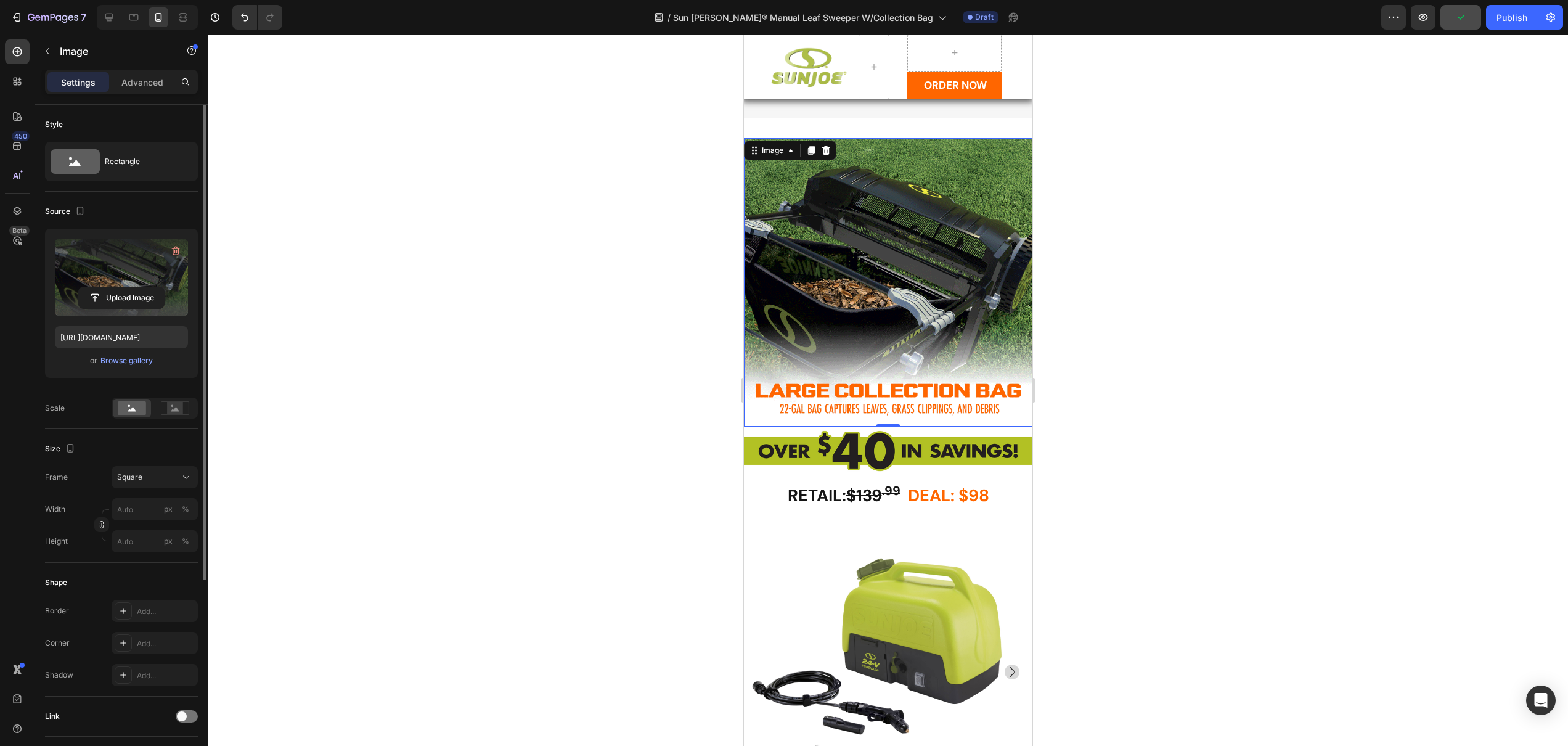
click at [605, 284] on div at bounding box center [888, 390] width 1361 height 711
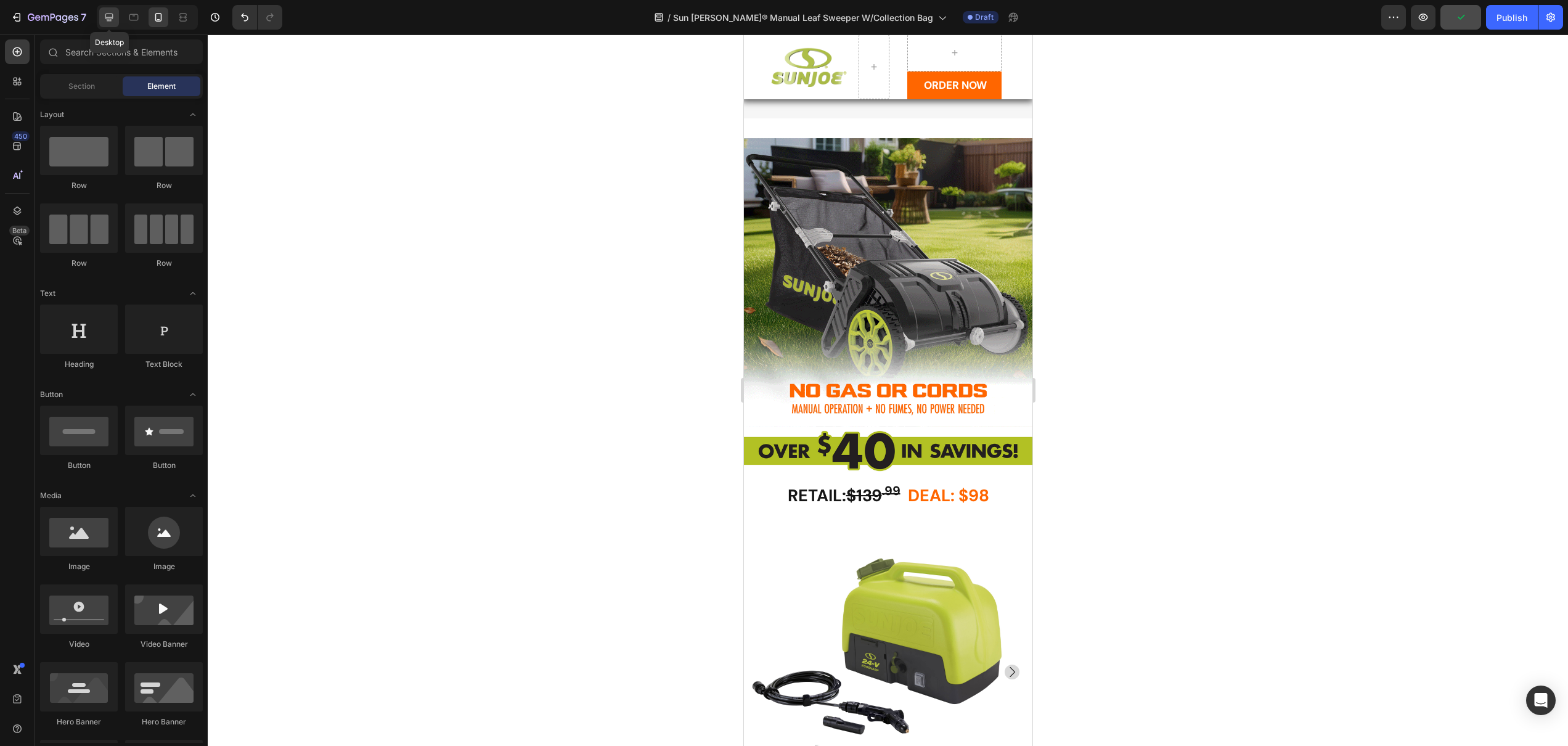
click at [110, 10] on div at bounding box center [108, 16] width 20 height 20
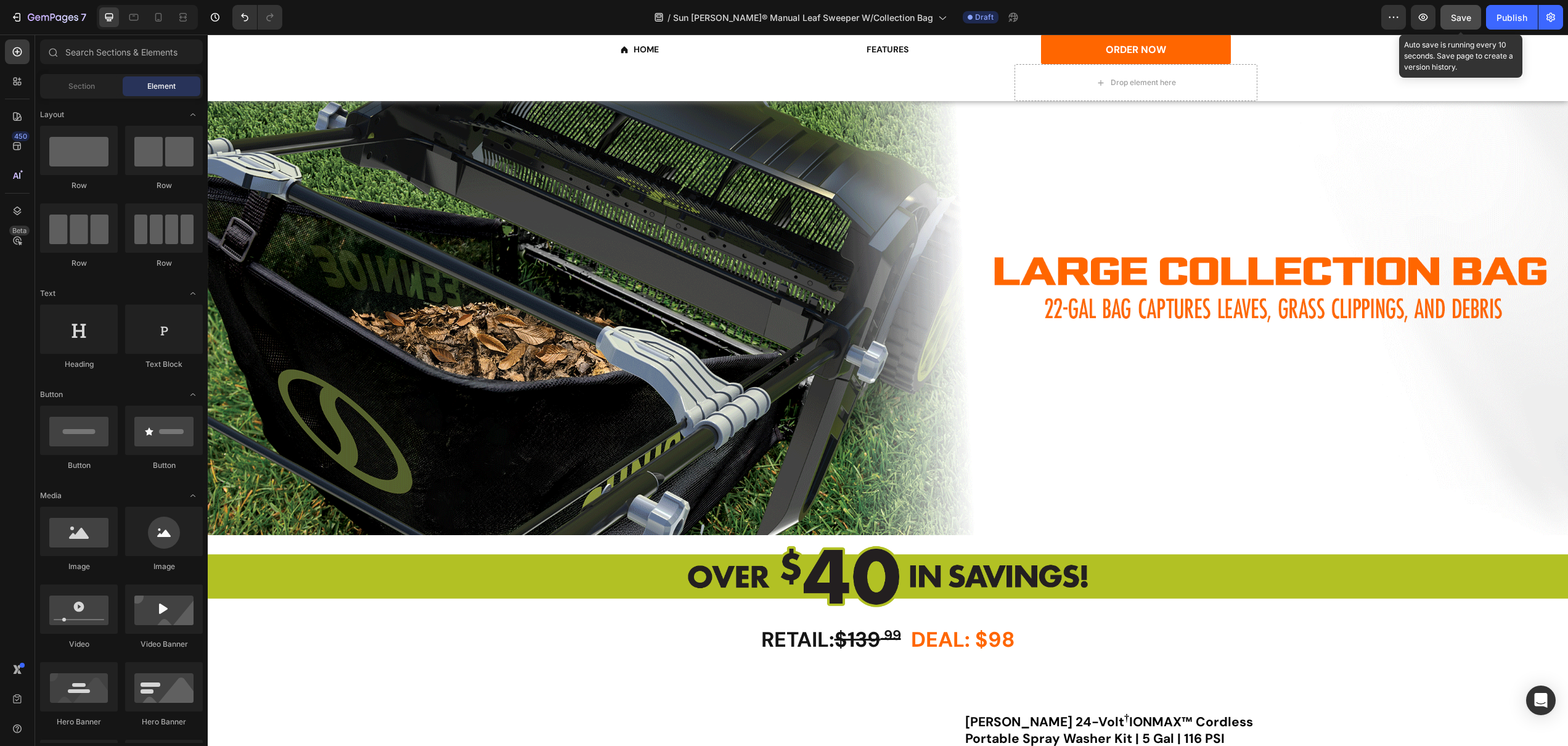
click at [1453, 19] on span "Save" at bounding box center [1461, 17] width 20 height 10
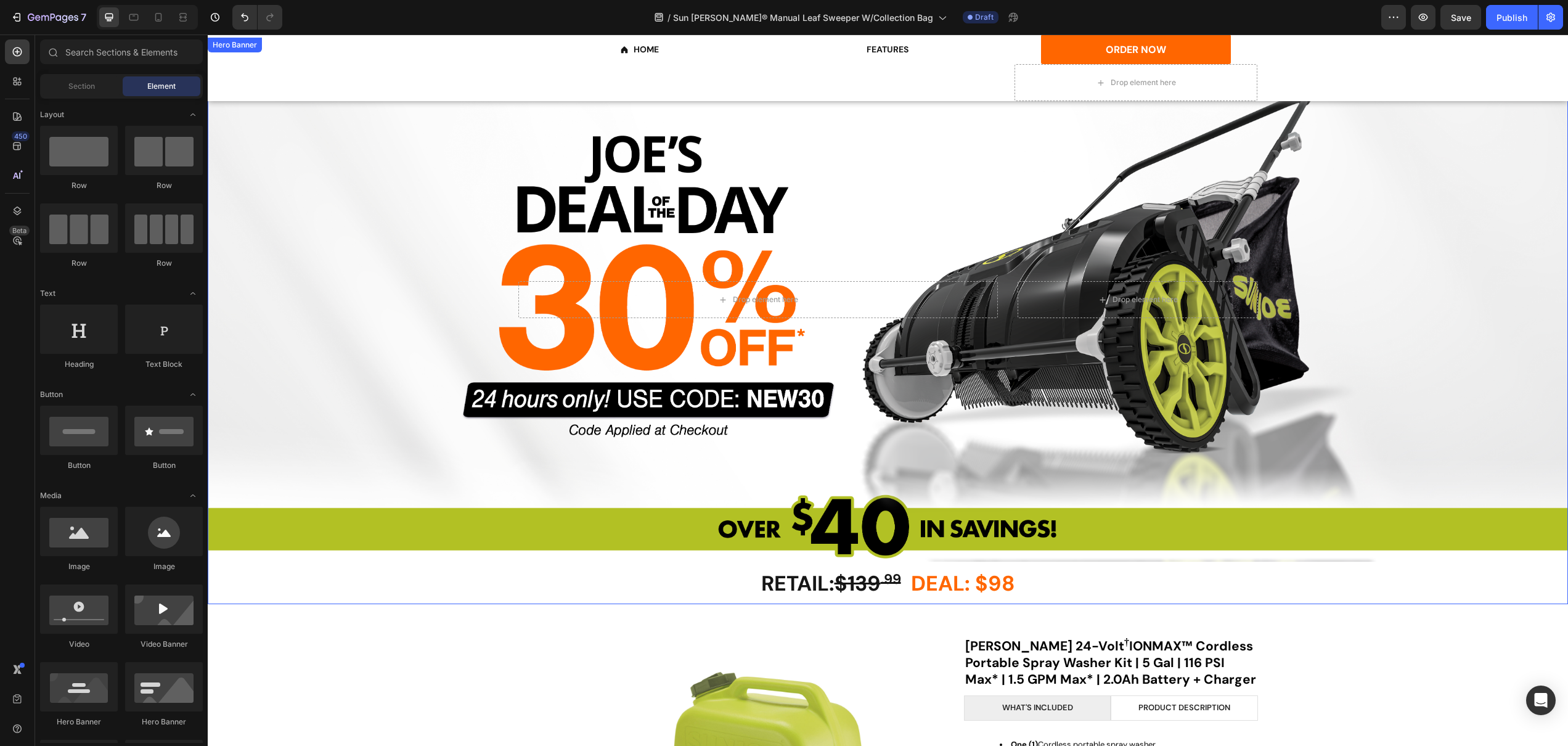
scroll to position [489, 0]
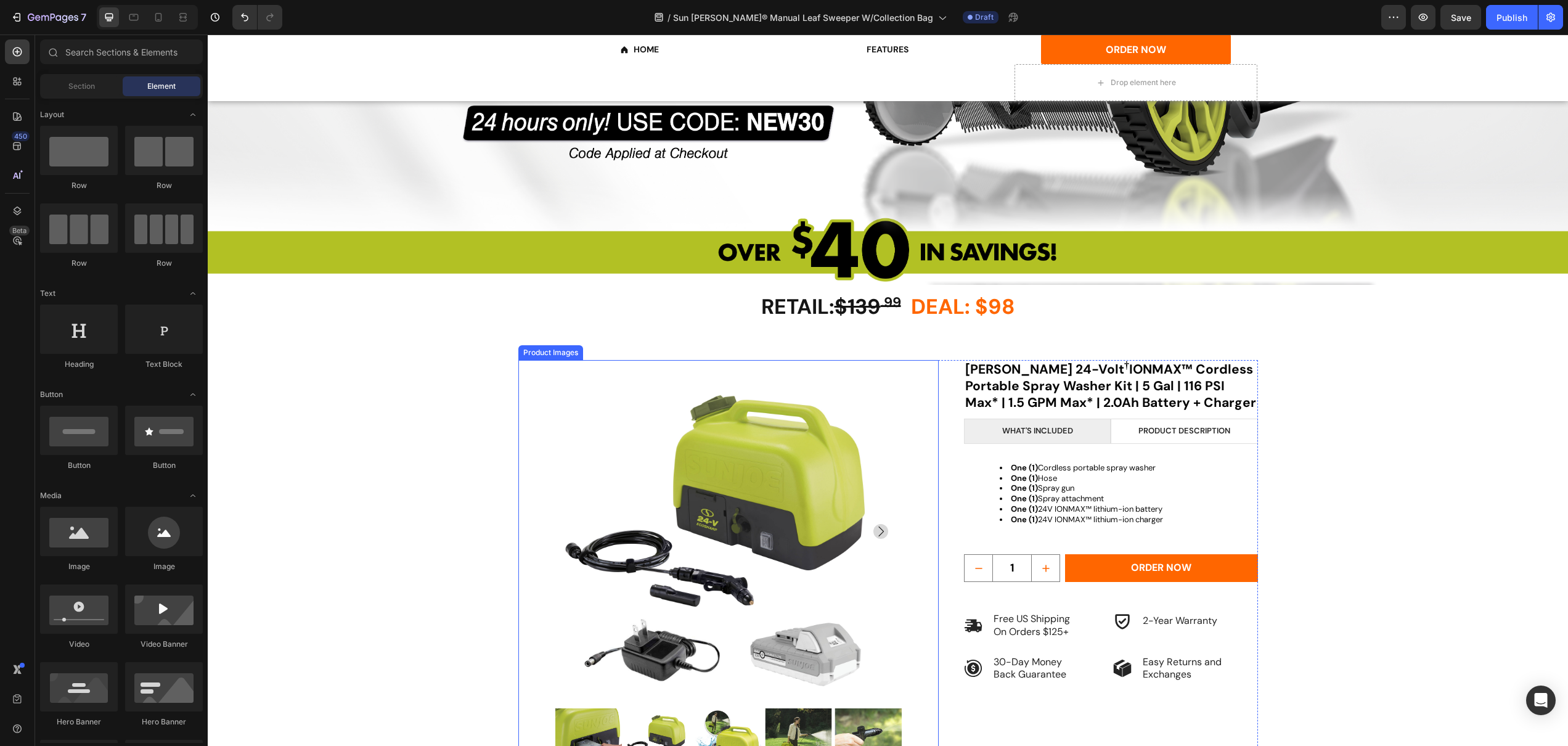
click at [729, 451] on img at bounding box center [726, 531] width 343 height 343
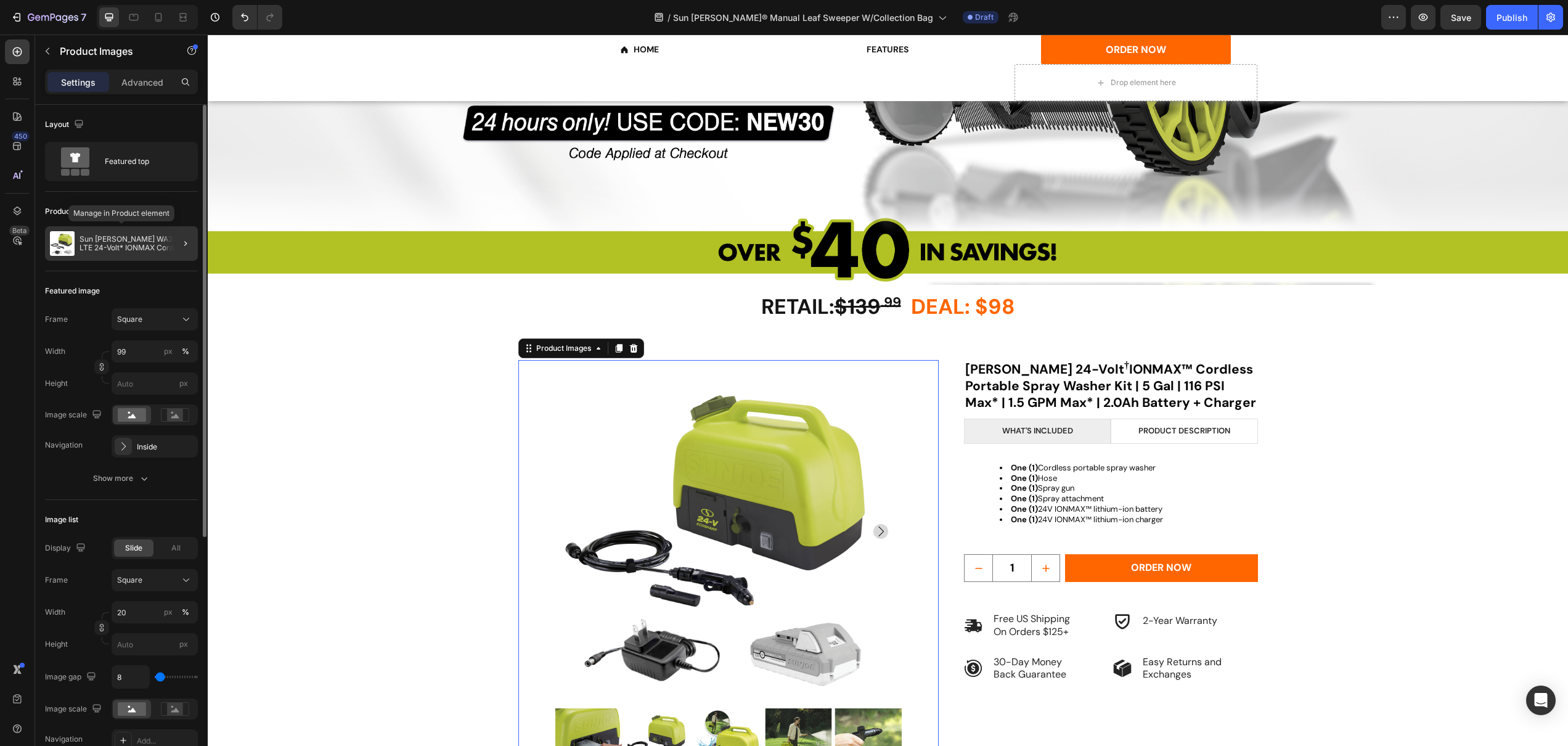
click at [97, 242] on p "Sun Joe WA24C-LTE 24-Volt* IONMAX Cordless Go-Anywhere Portable Sink/Shower Spr…" at bounding box center [136, 243] width 113 height 17
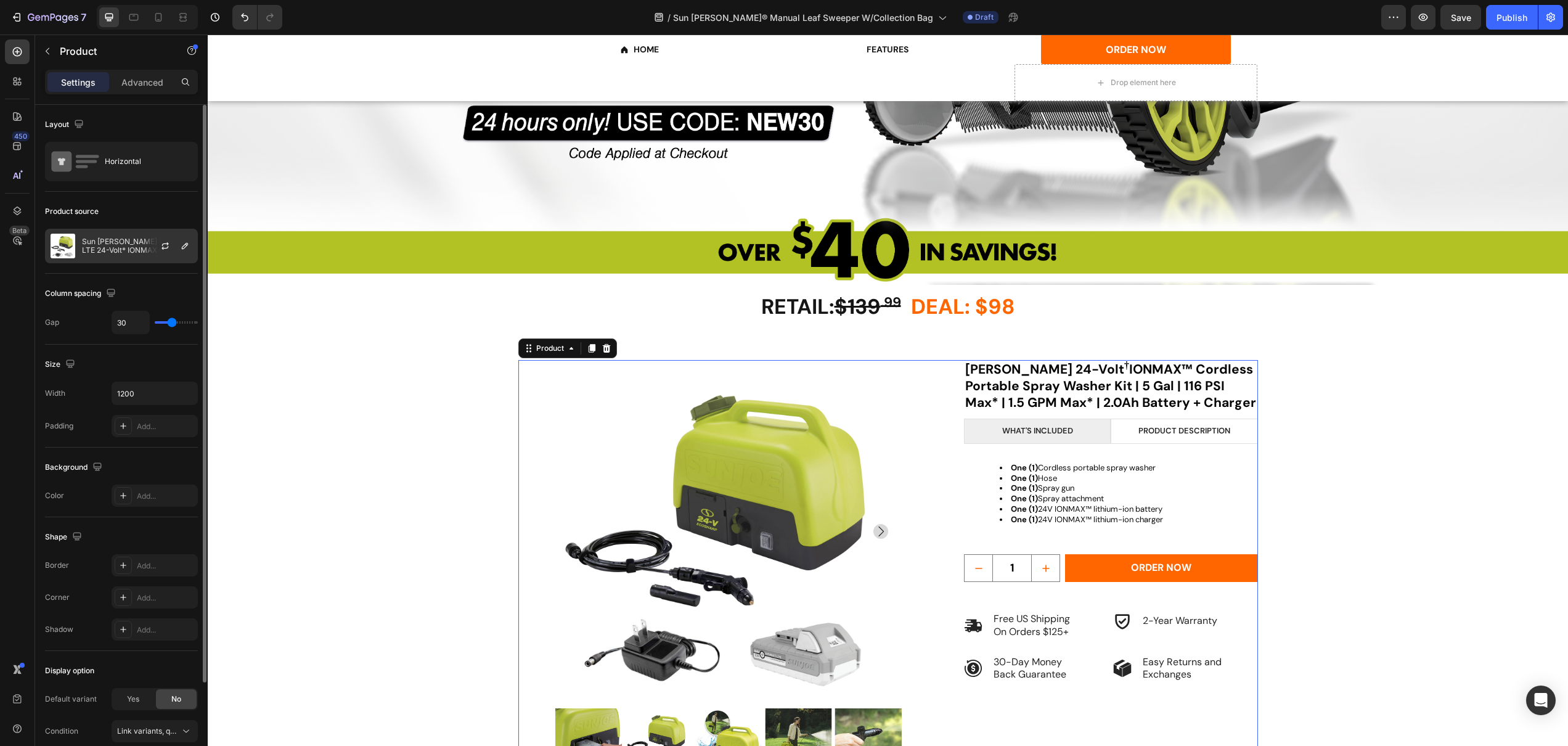
click at [106, 248] on p "Sun Joe WA24C-LTE 24-Volt* IONMAX Cordless Go-Anywhere Portable Sink/Shower Spr…" at bounding box center [137, 246] width 111 height 17
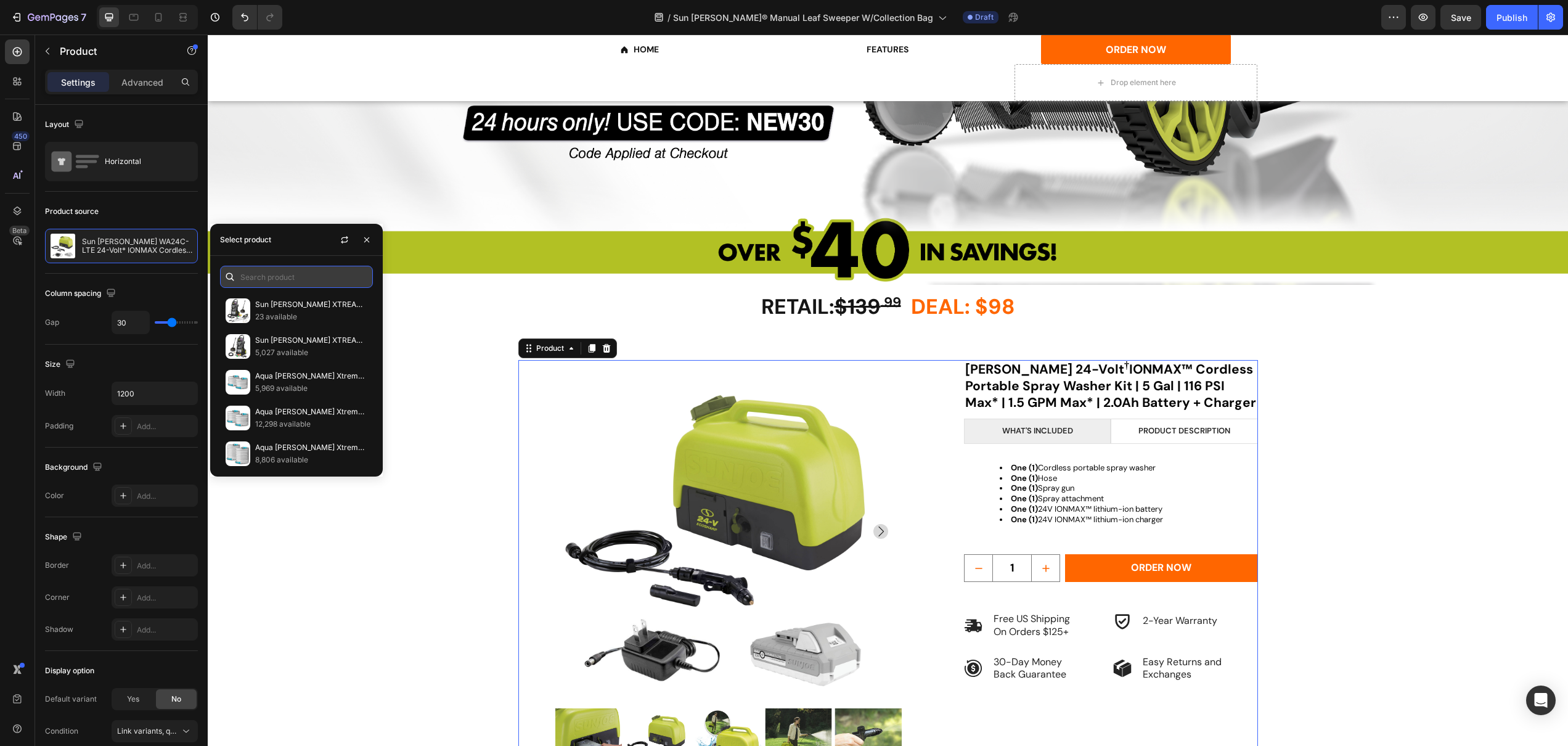
click at [269, 277] on input "text" at bounding box center [296, 276] width 153 height 22
type input "sdj6"
click at [282, 309] on p "[PERSON_NAME] SDJ601LS Manual Leaf Sweeper W/ 22-Gal Collection Bag | 21-Inch" at bounding box center [311, 305] width 112 height 13
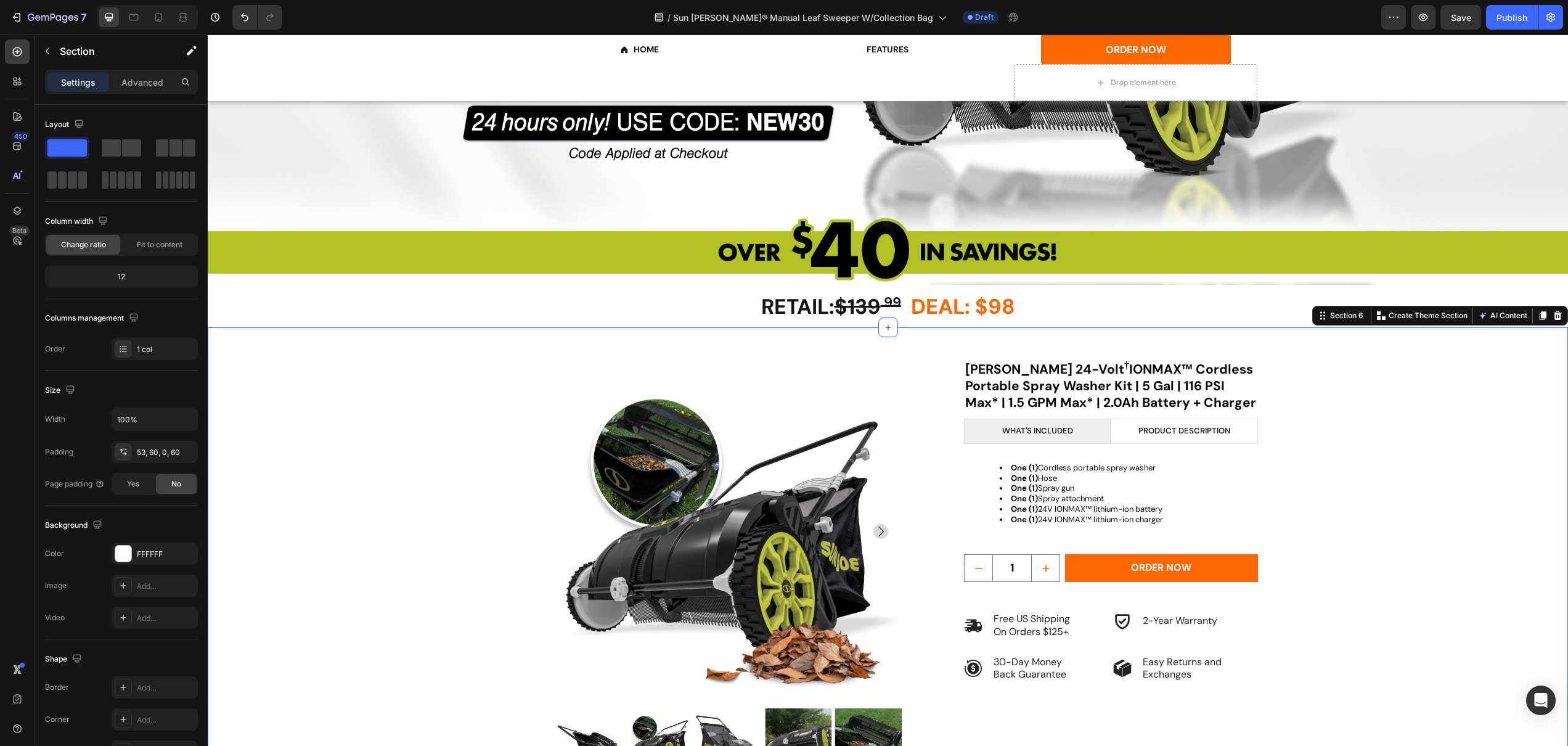
click at [1391, 448] on div "RETAIL: $139 .99 DEAL: $98 Heading Product Images Sun Joe 24-Volt † IONMAX™ Cor…" at bounding box center [888, 588] width 1286 height 457
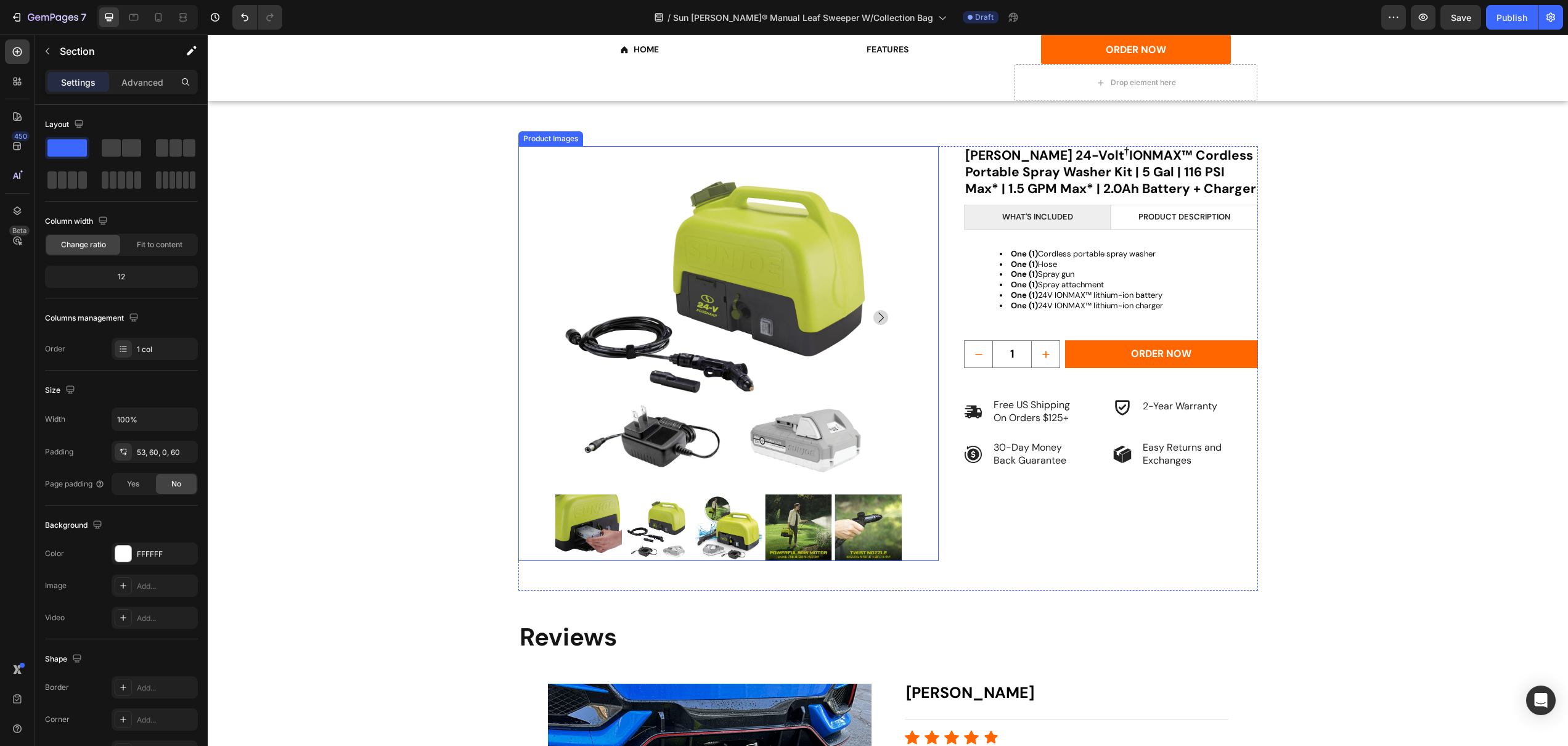
scroll to position [2305, 0]
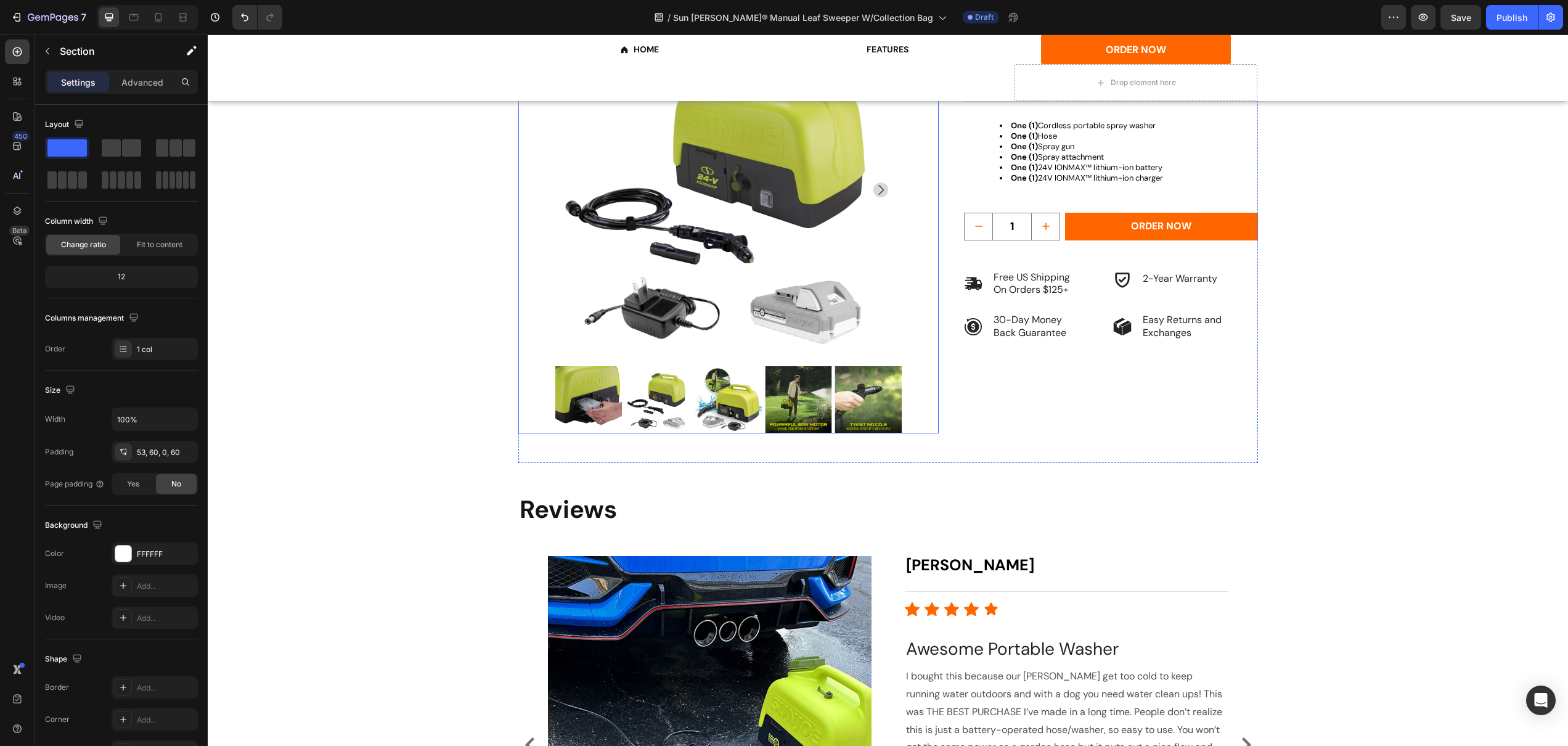
click at [747, 320] on img at bounding box center [726, 189] width 343 height 343
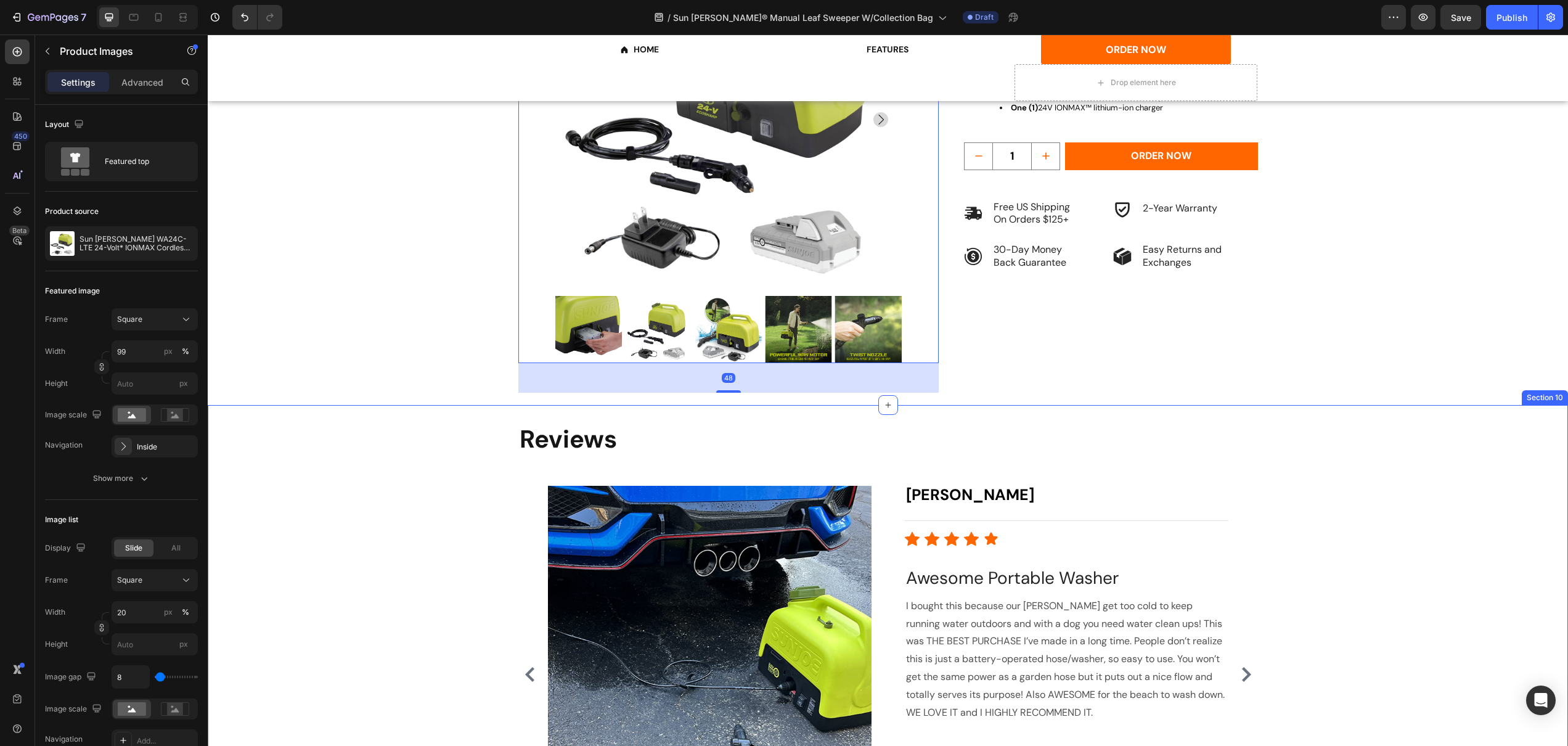
scroll to position [2386, 0]
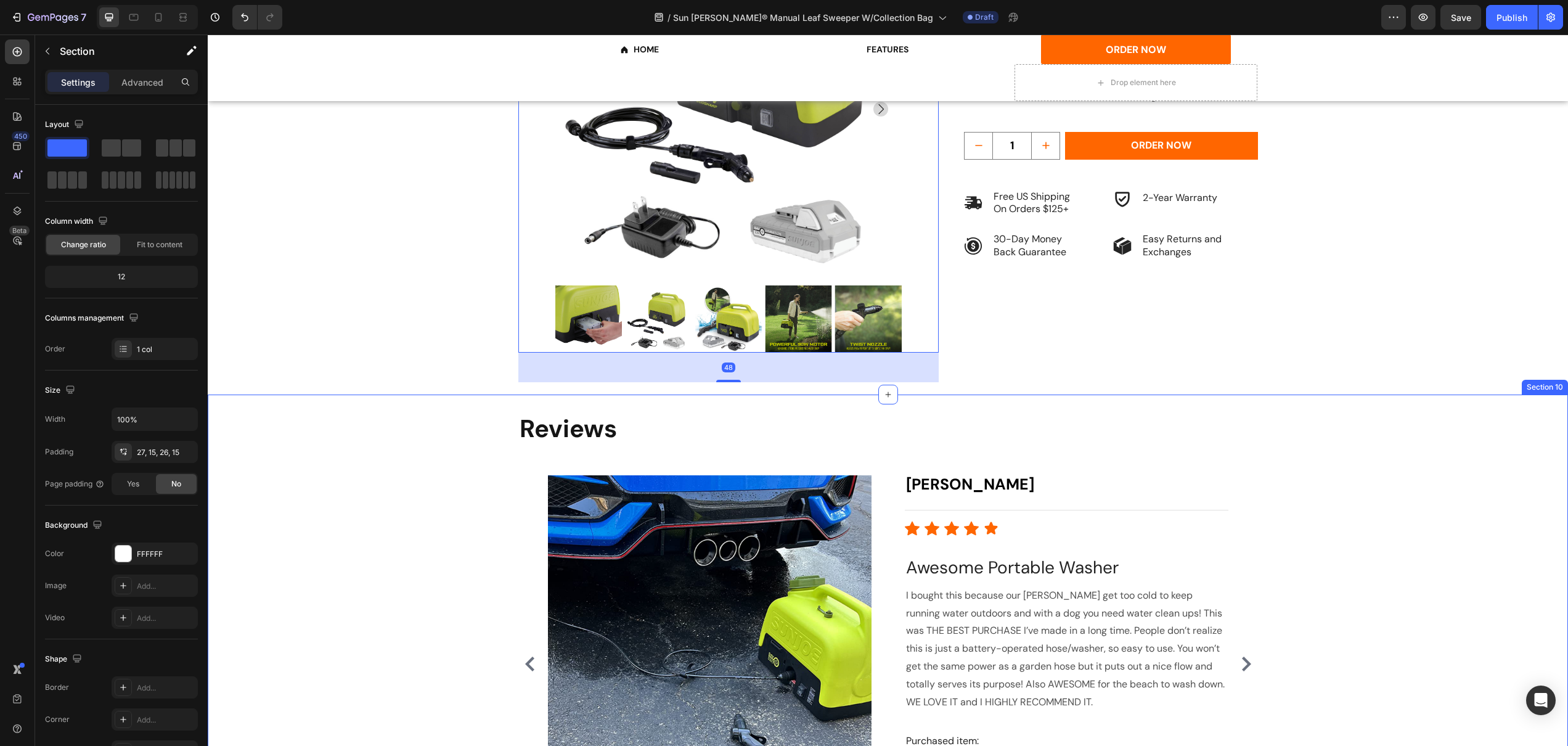
click at [433, 526] on div "Reviews Heading Image Jeanne E Text block Title Line Icon Icon Icon Icon Icon I…" at bounding box center [887, 632] width 1342 height 441
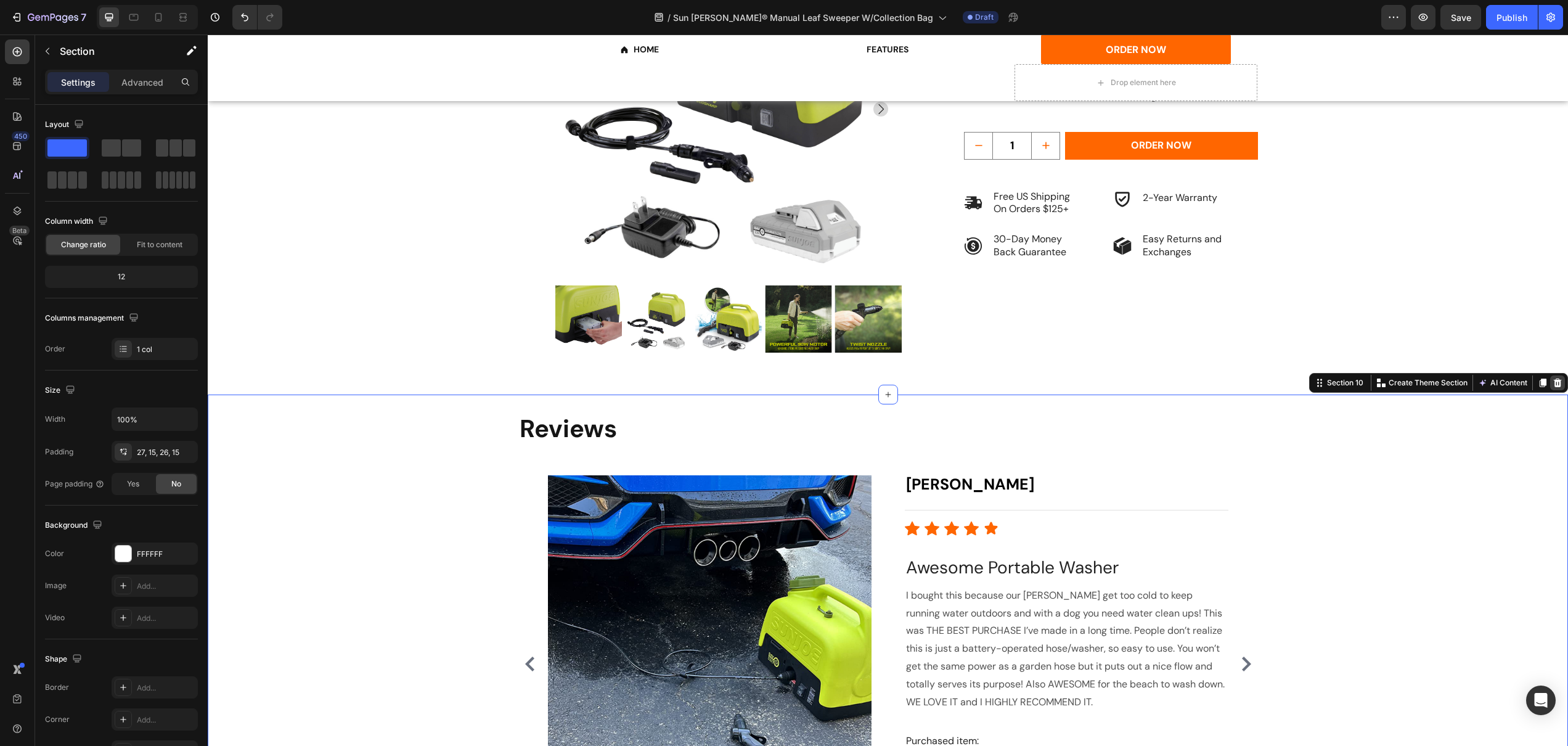
click at [1553, 384] on icon at bounding box center [1558, 382] width 10 height 10
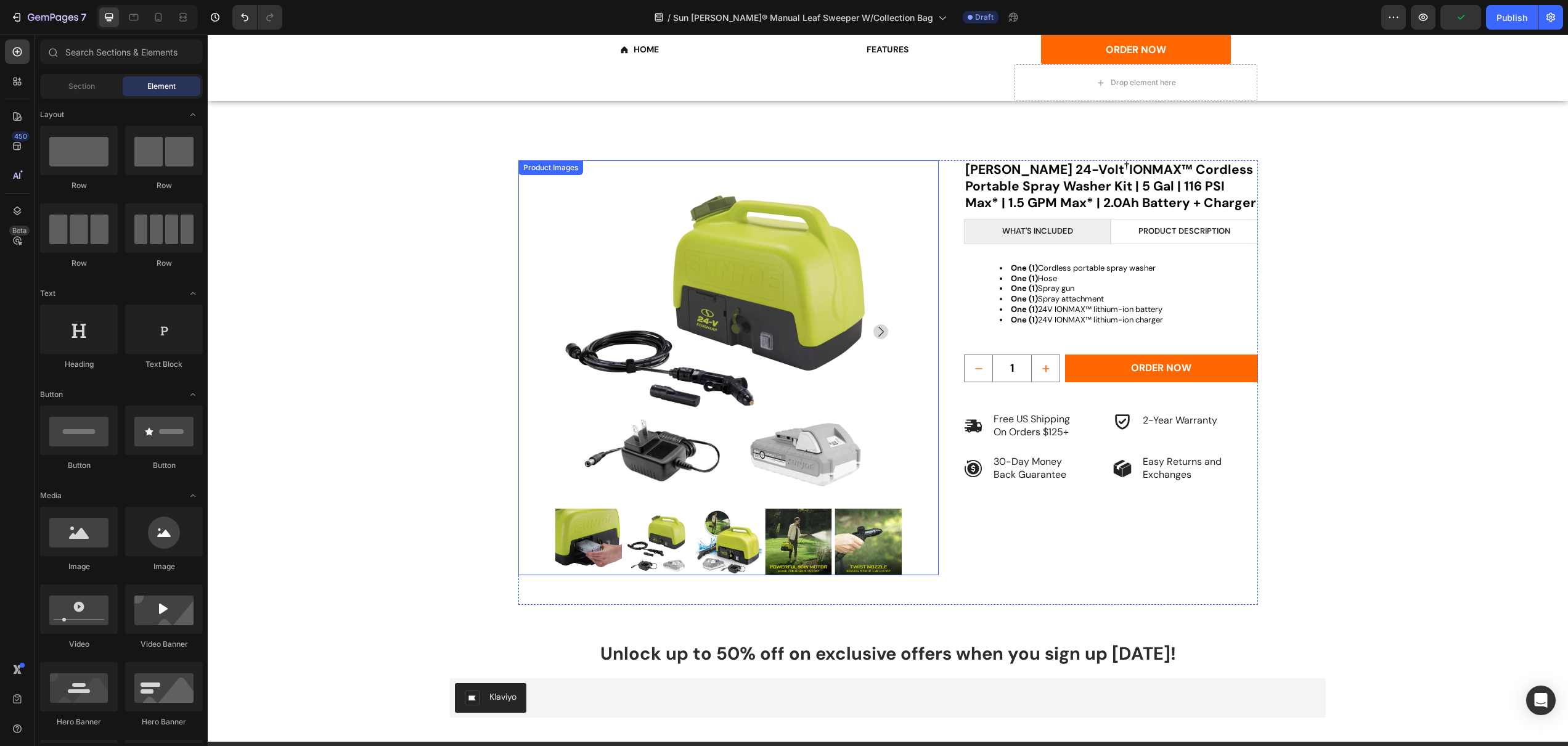
scroll to position [2113, 0]
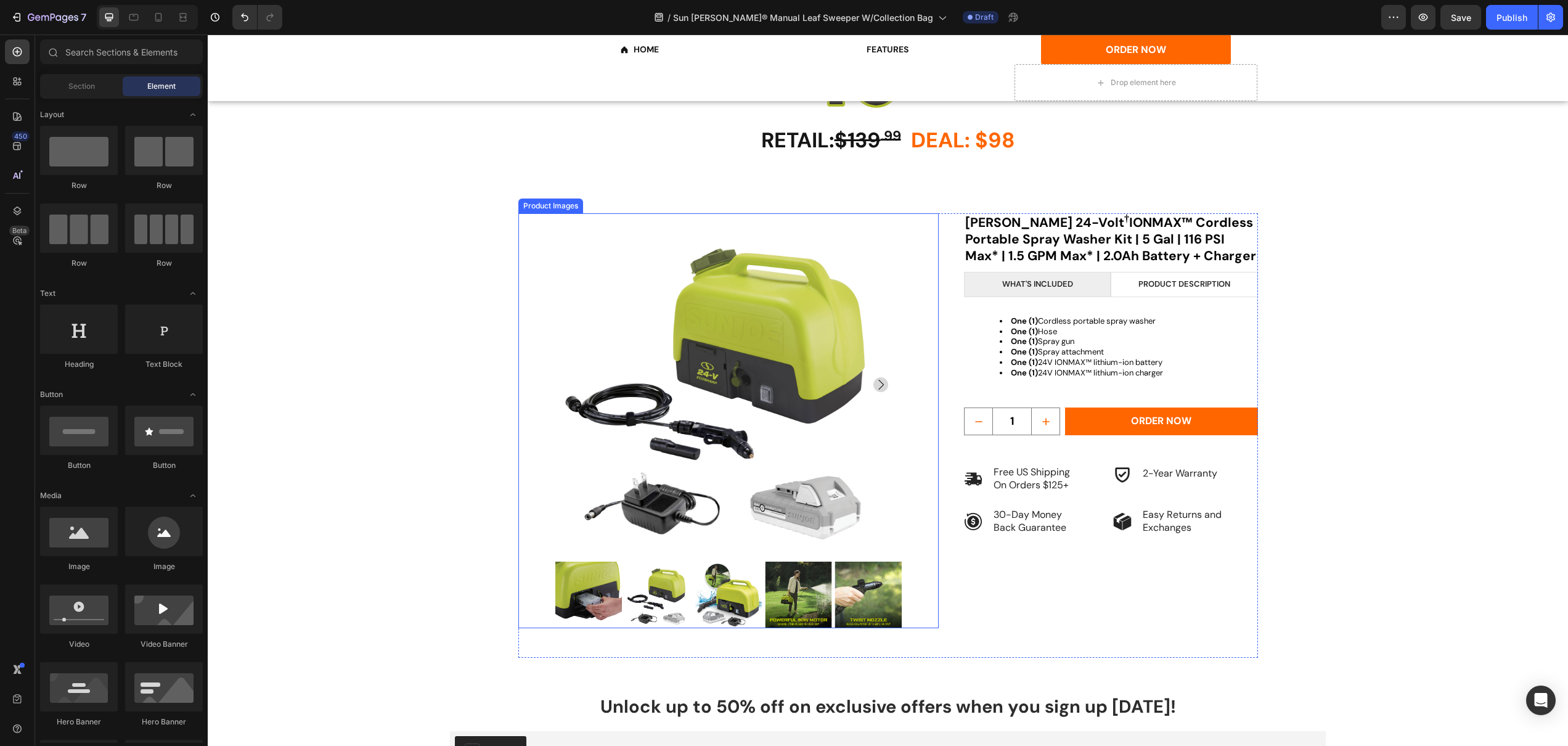
click at [535, 338] on div "Product Images" at bounding box center [729, 421] width 421 height 415
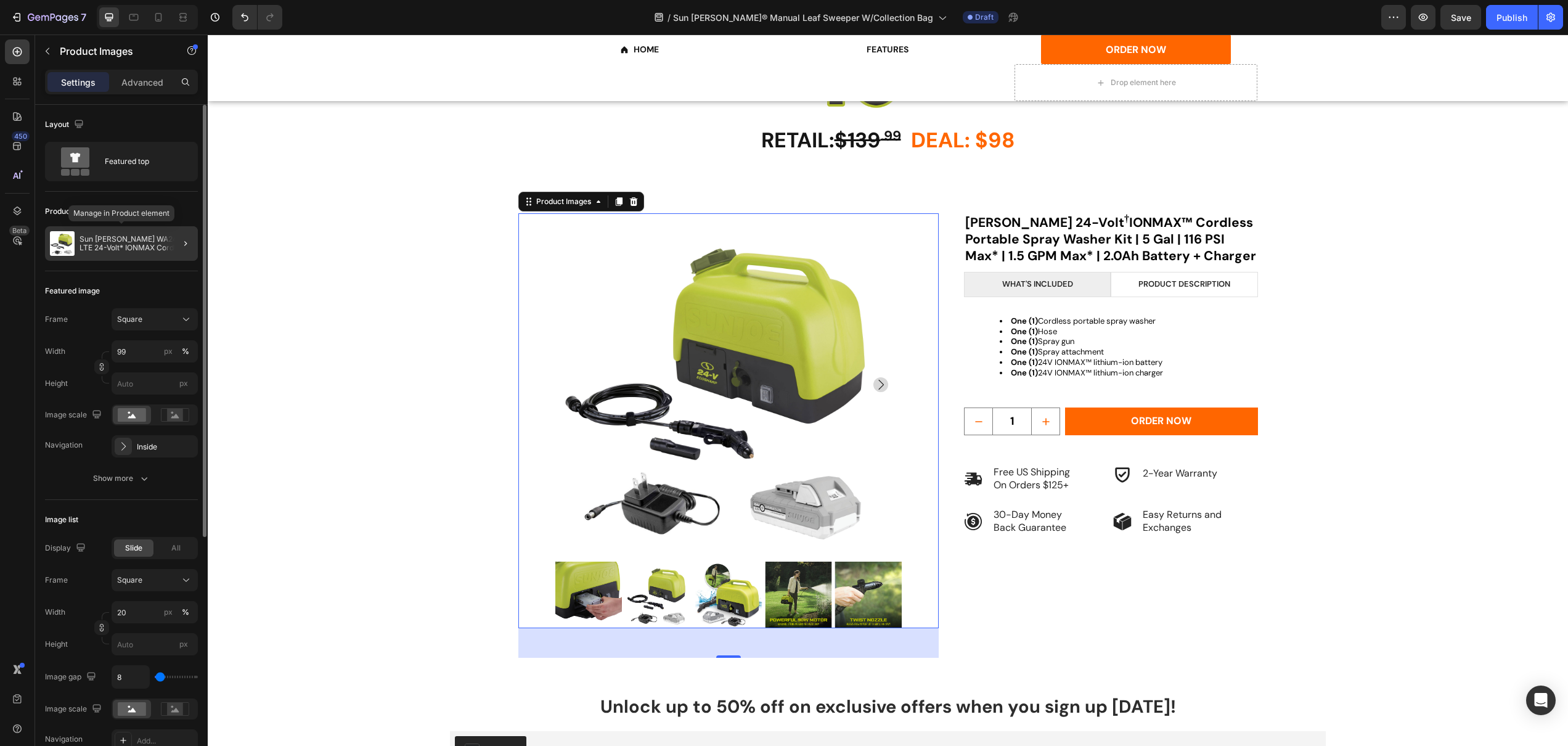
click at [133, 241] on p "Sun Joe WA24C-LTE 24-Volt* IONMAX Cordless Go-Anywhere Portable Sink/Shower Spr…" at bounding box center [136, 243] width 113 height 17
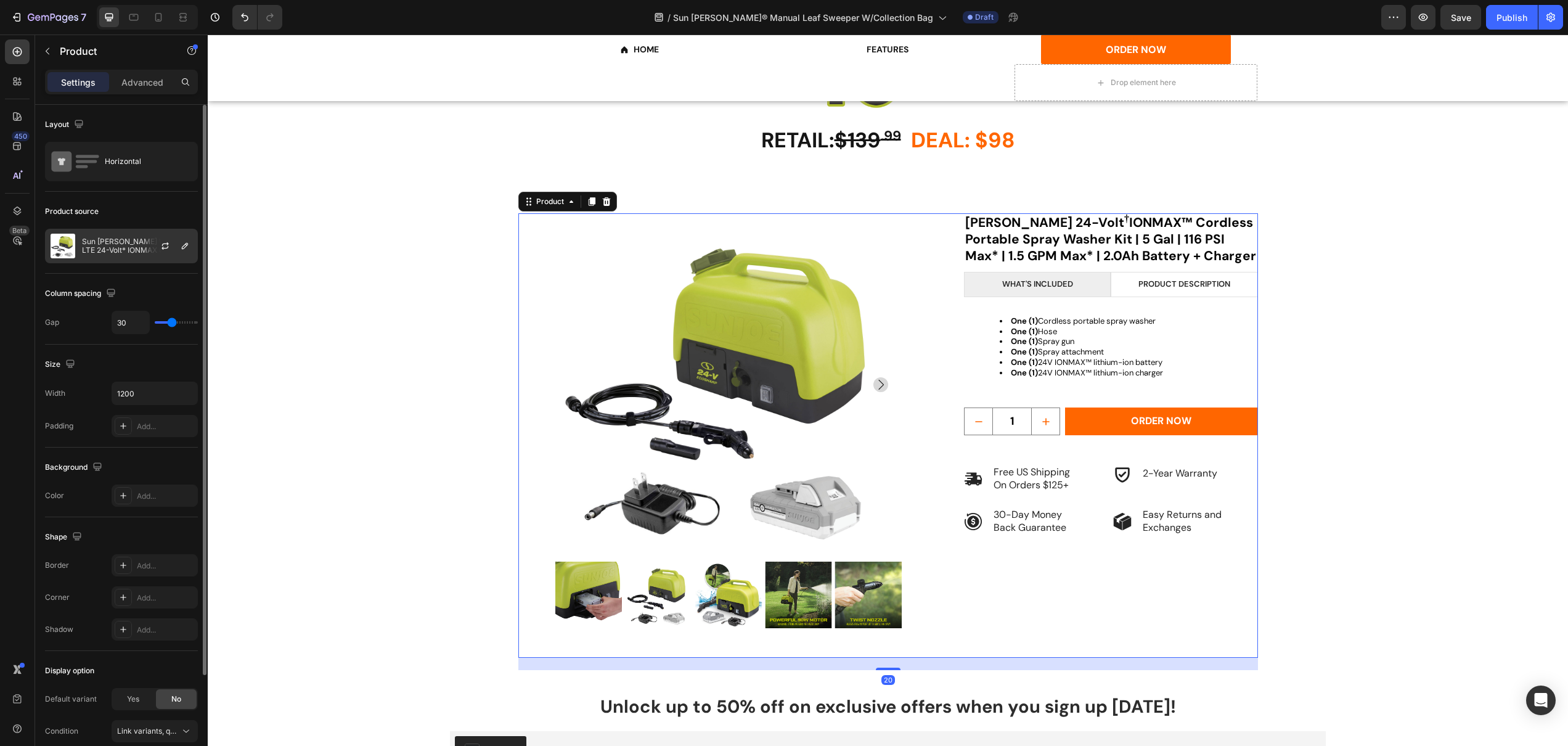
click at [118, 244] on p "Sun Joe WA24C-LTE 24-Volt* IONMAX Cordless Go-Anywhere Portable Sink/Shower Spr…" at bounding box center [137, 246] width 111 height 17
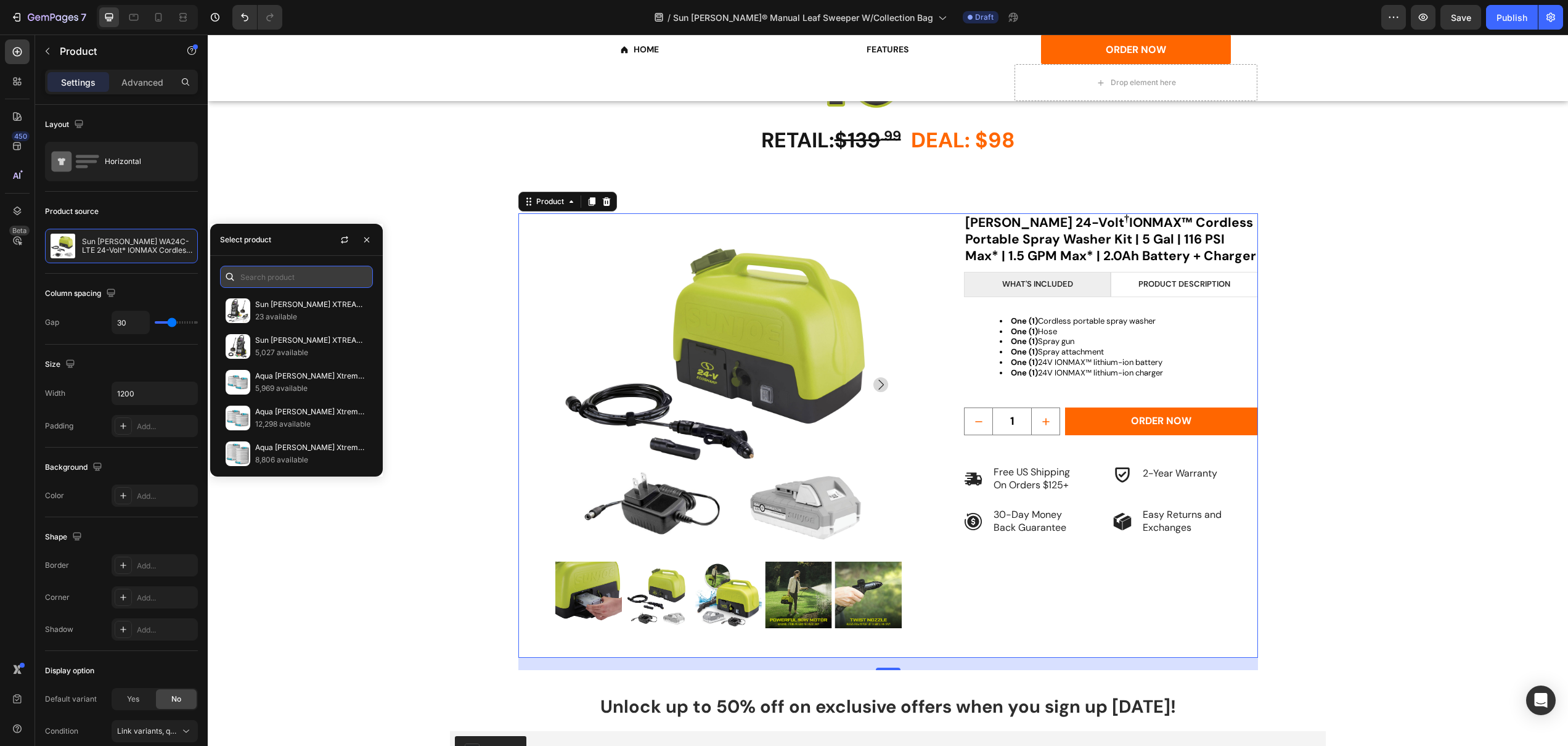
click at [269, 271] on input "text" at bounding box center [296, 276] width 153 height 22
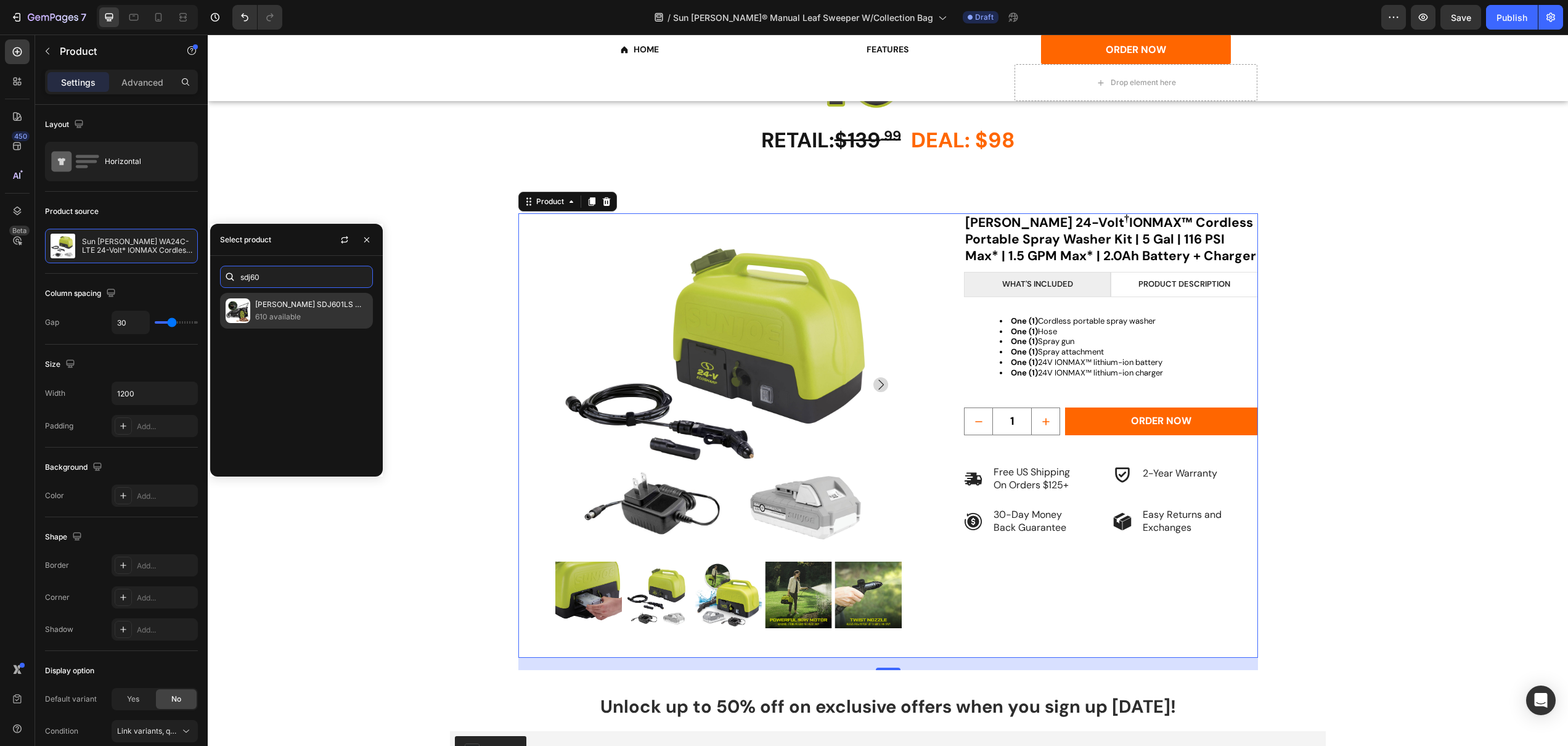
type input "sdj60"
click at [270, 301] on p "[PERSON_NAME] SDJ601LS Manual Leaf Sweeper W/ 22-Gal Collection Bag | 21-Inch" at bounding box center [311, 305] width 112 height 13
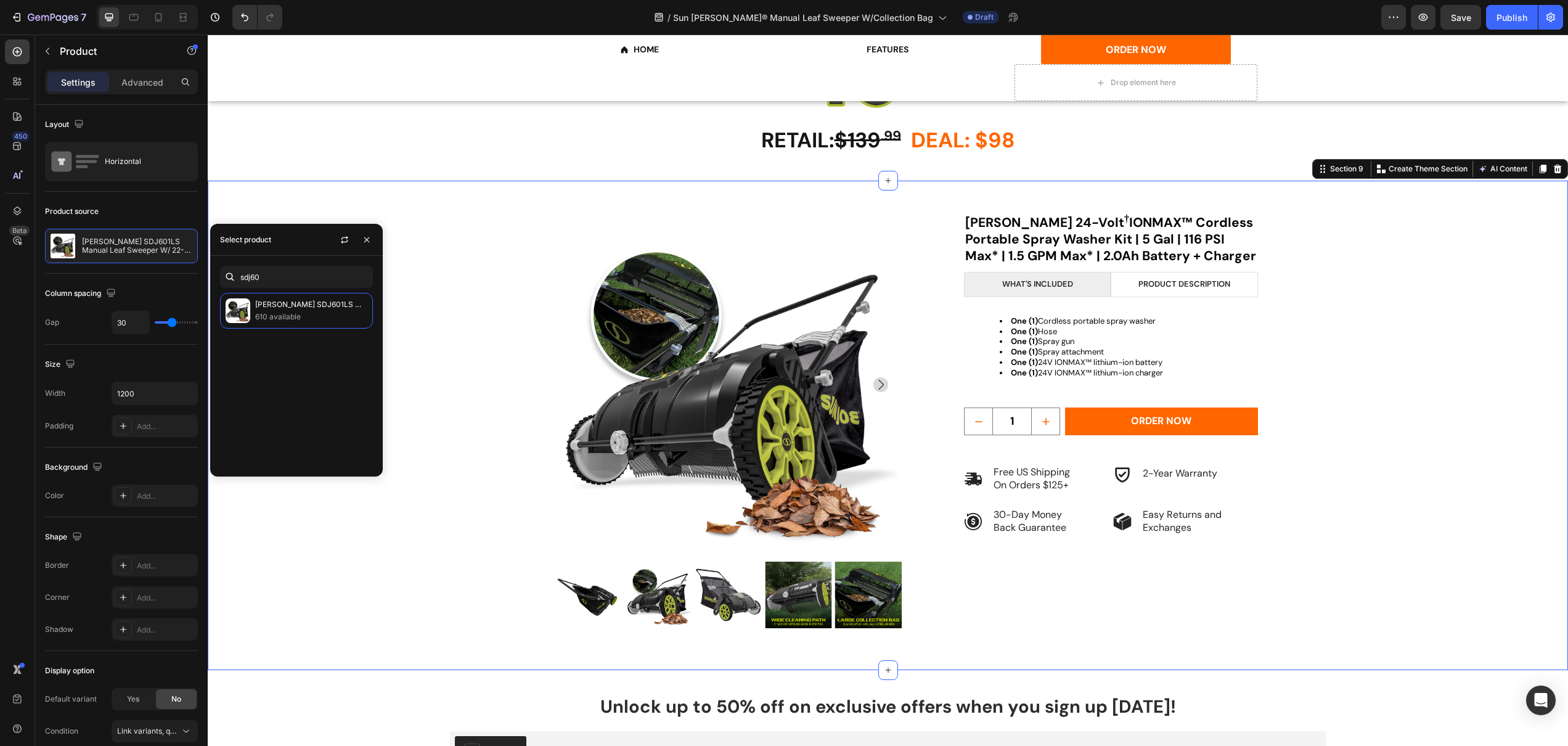
click at [488, 243] on div "Product Images Sun Joe 24-Volt † IONMAX™ Cordless Portable Spray Washer Kit | 5…" at bounding box center [888, 442] width 1286 height 457
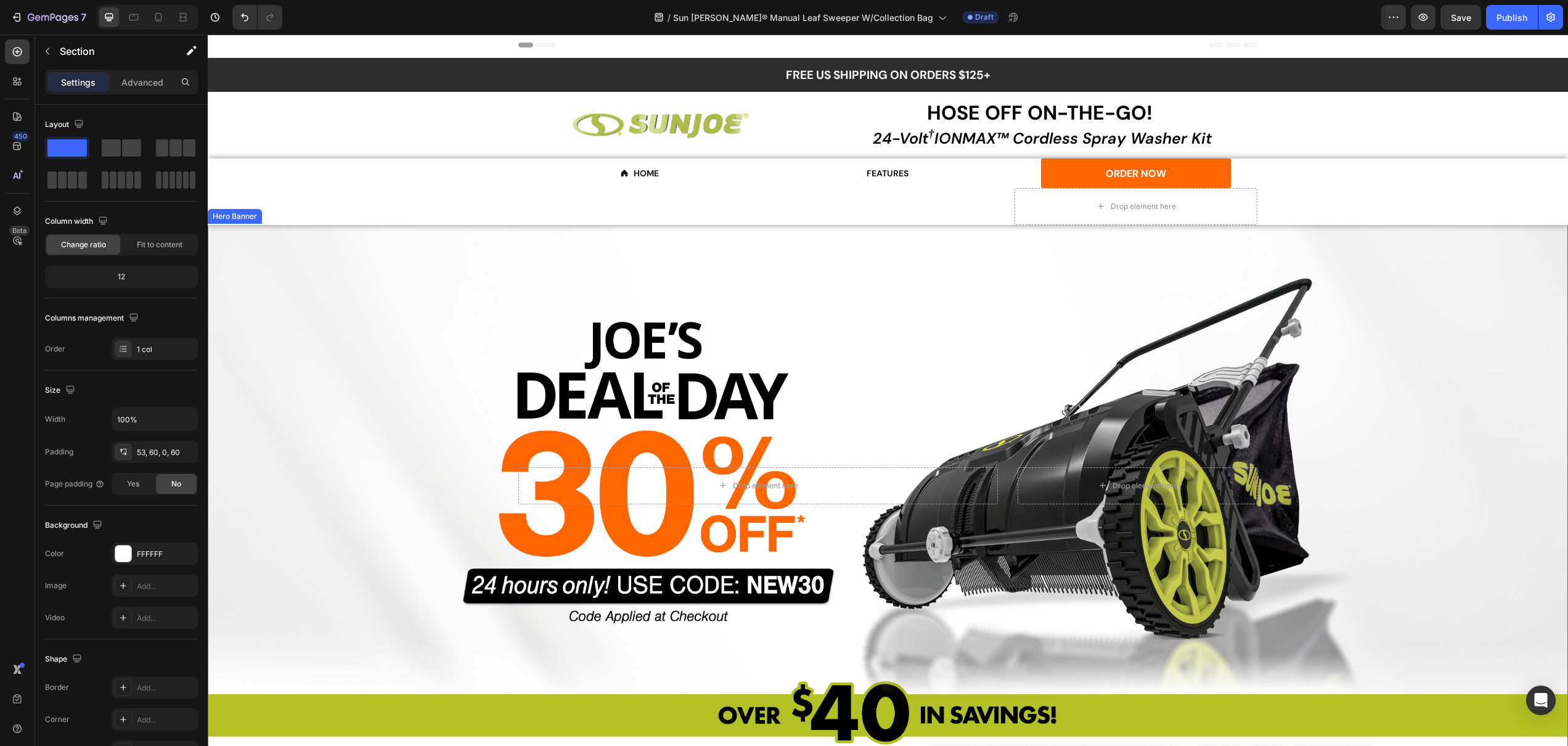
scroll to position [0, 0]
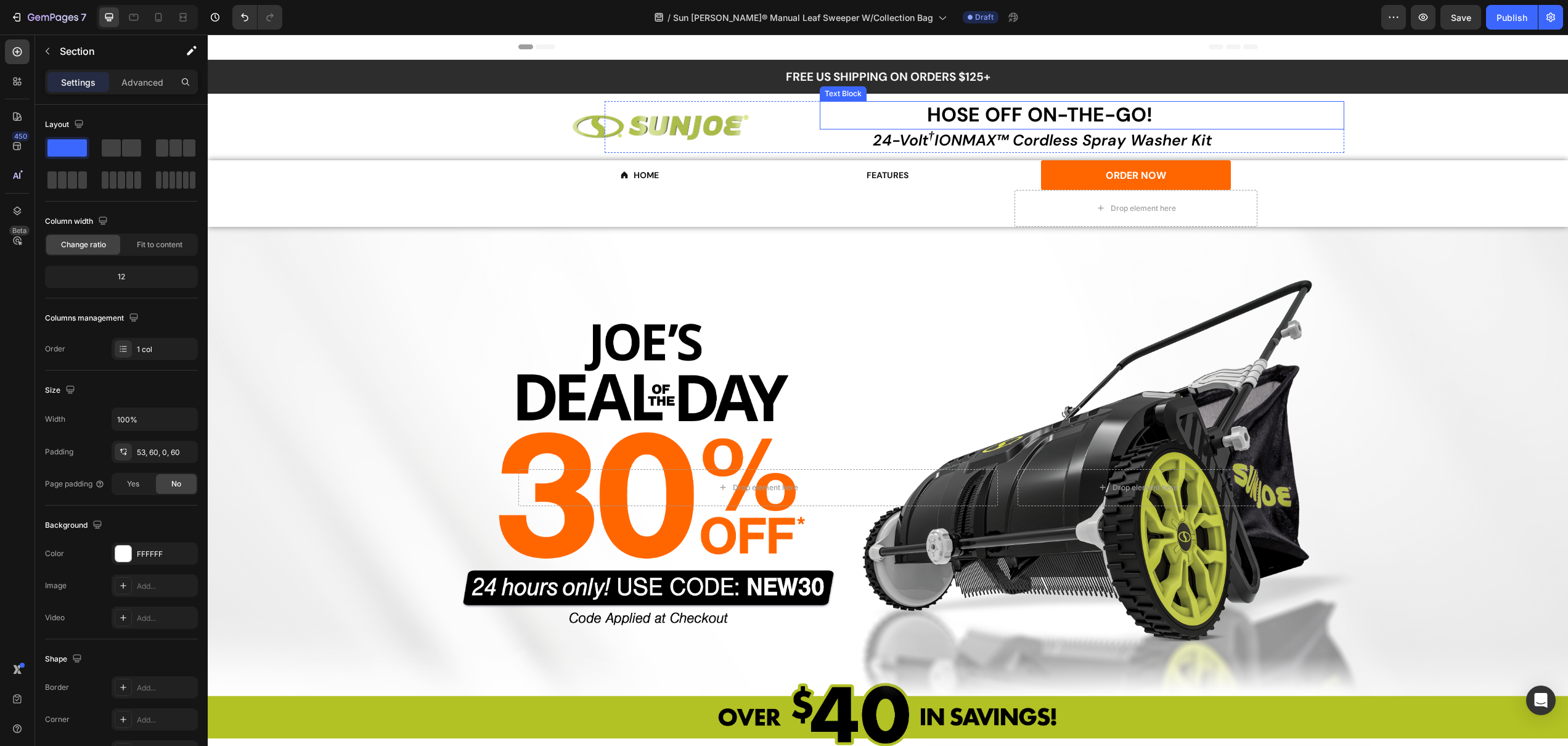
click at [993, 111] on span "HOSE OFF ON-THE-GO!" at bounding box center [1040, 115] width 225 height 26
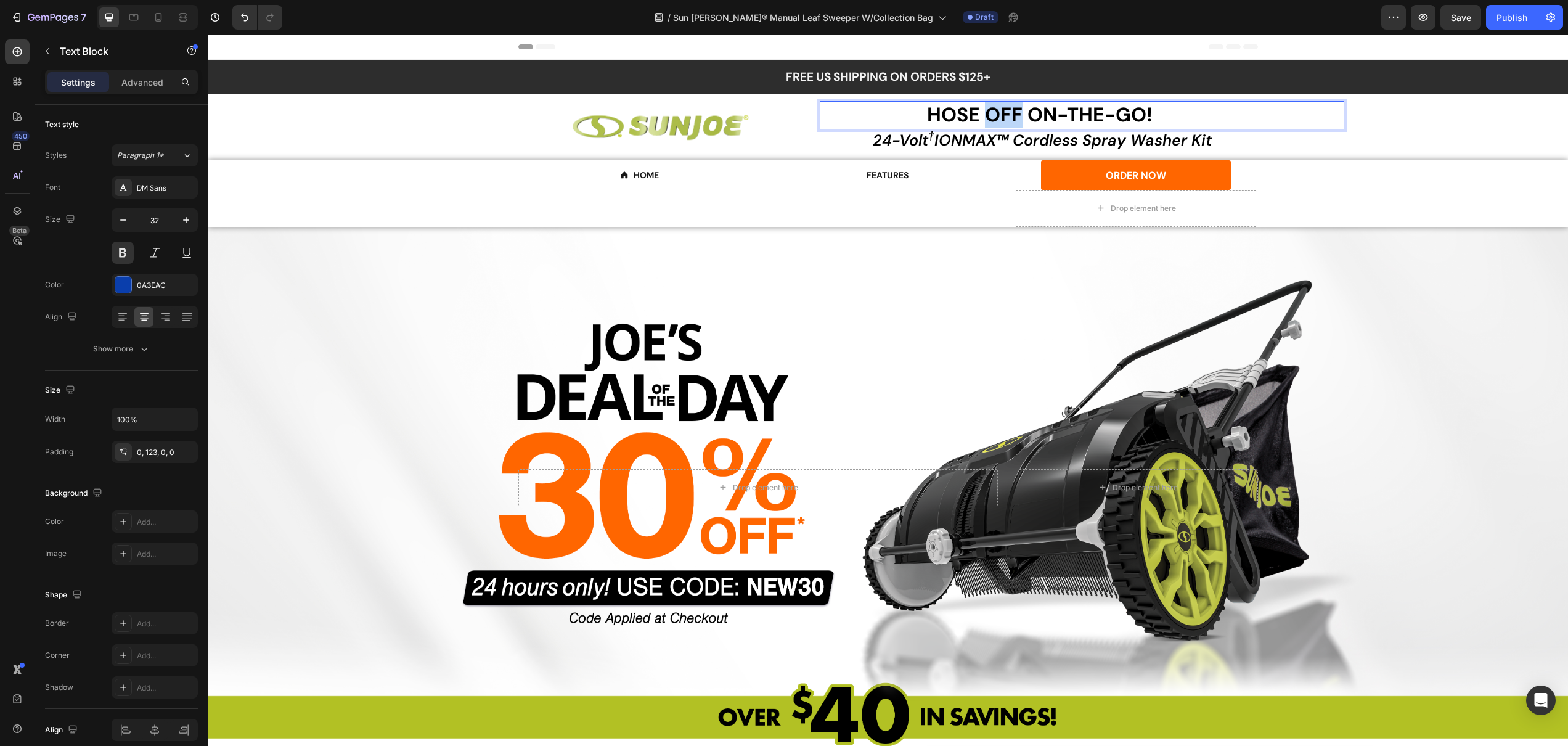
click at [993, 111] on span "HOSE OFF ON-THE-GO!" at bounding box center [1040, 115] width 225 height 26
drag, startPoint x: 924, startPoint y: 109, endPoint x: 1171, endPoint y: 113, distance: 247.0
click at [1171, 113] on p "HOSE OFF ON-THE-GO!" at bounding box center [1040, 115] width 440 height 26
click at [963, 139] on span "24-Volt † IONMAX™ Cordless Spray Washer Kit" at bounding box center [1042, 141] width 338 height 20
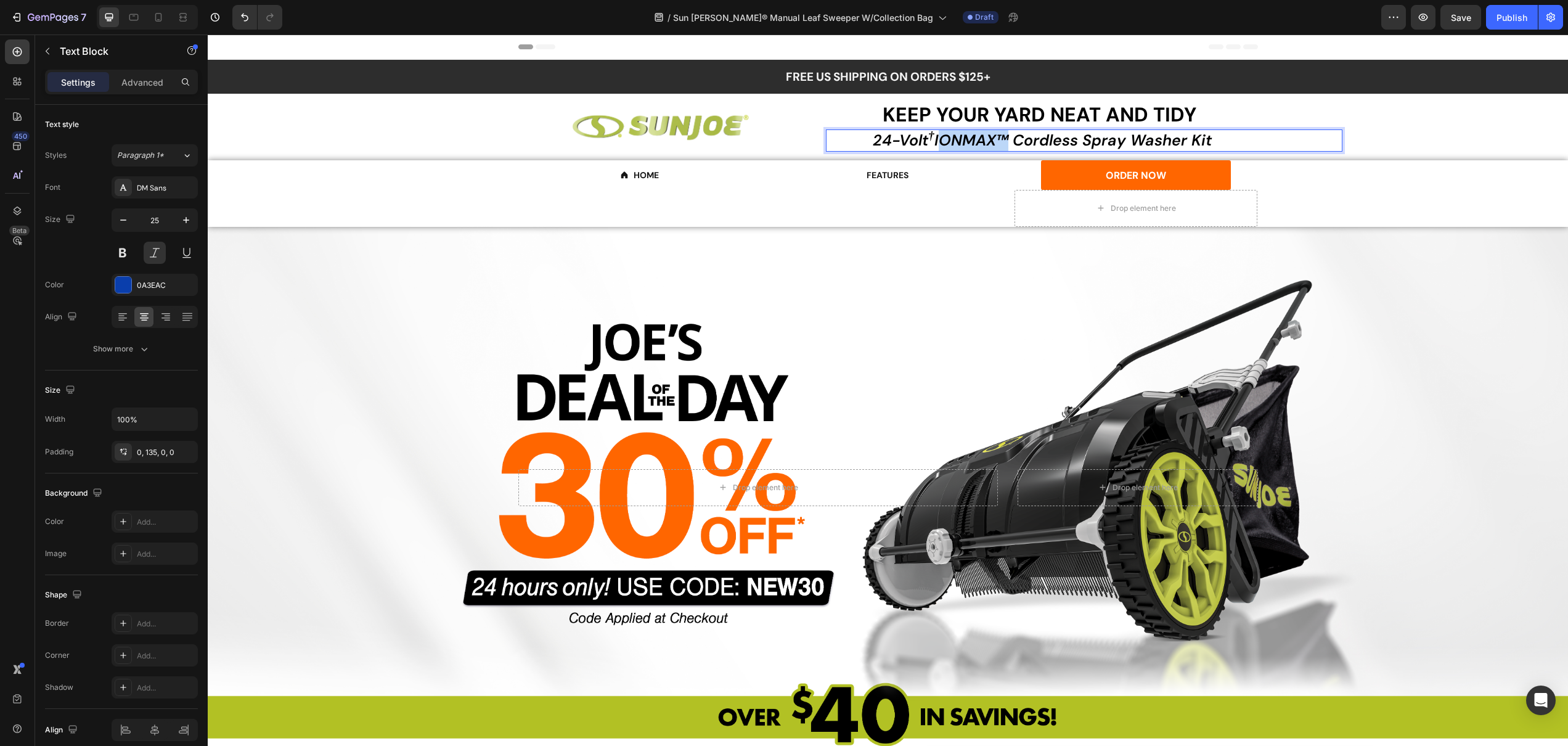
drag, startPoint x: 868, startPoint y: 137, endPoint x: 1220, endPoint y: 57, distance: 361.0
click at [1250, 139] on p "24-Volt † IONMAX™ Cordless Spray Washer Kit" at bounding box center [1043, 141] width 433 height 20
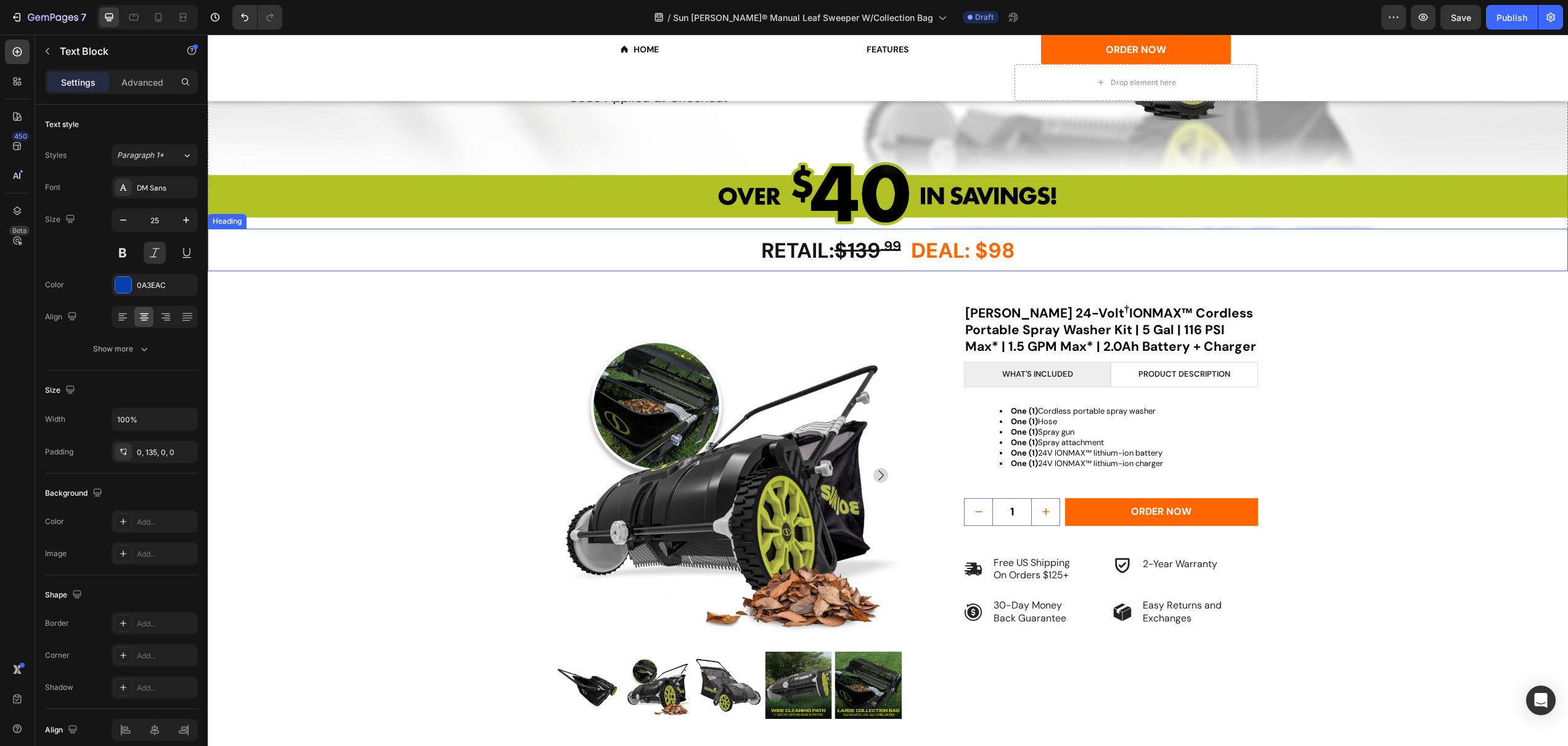
scroll to position [525, 0]
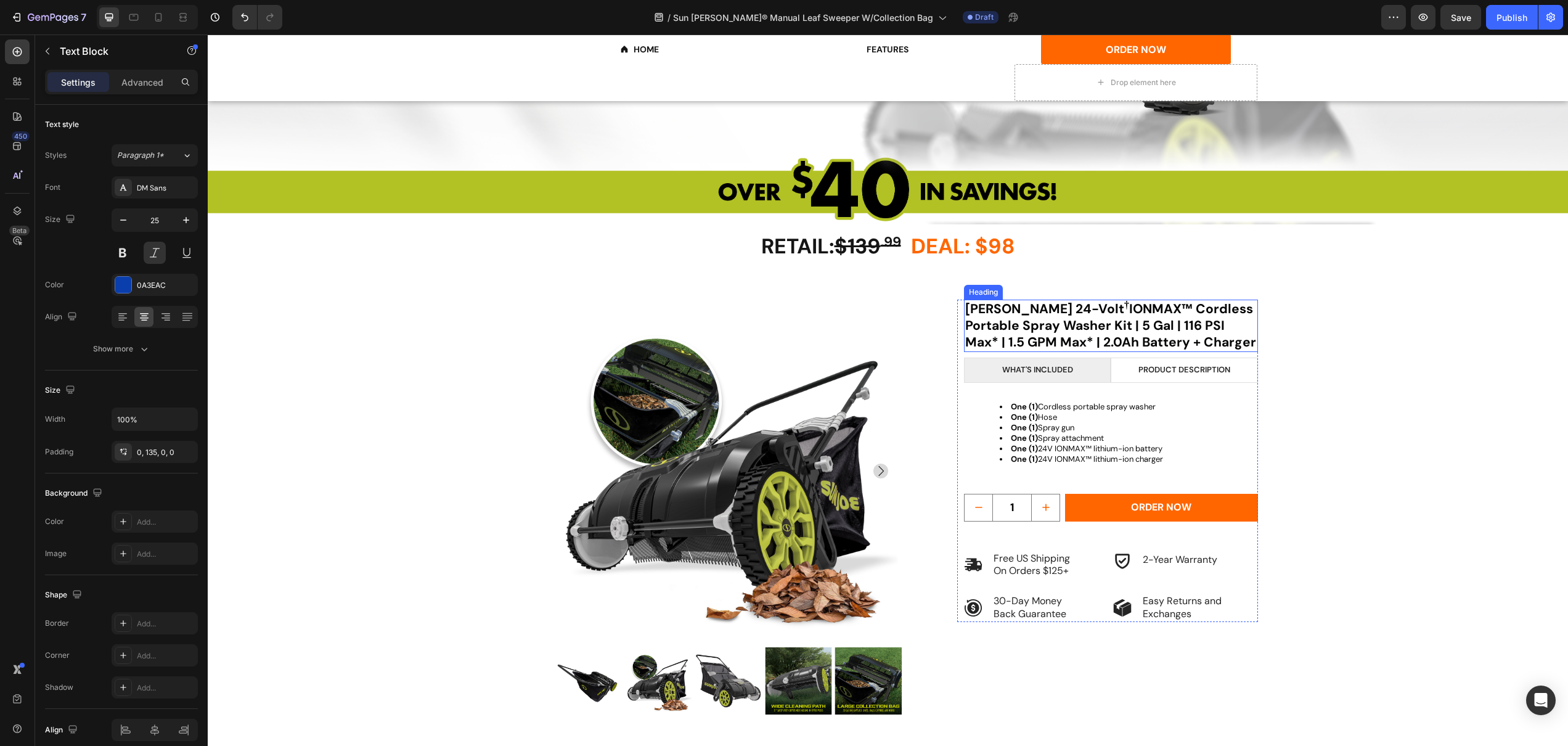
click at [1005, 309] on strong "Sun Joe 24-Volt † IONMAX™ Cordless Portable Spray Washer Kit | 5 Gal | 116 PSI …" at bounding box center [1110, 325] width 291 height 51
click at [978, 312] on strong "Sun Joe 24-Volt † IONMAX™ Cordless Portable Spray Washer Kit | 5 Gal | 116 PSI …" at bounding box center [1110, 325] width 291 height 51
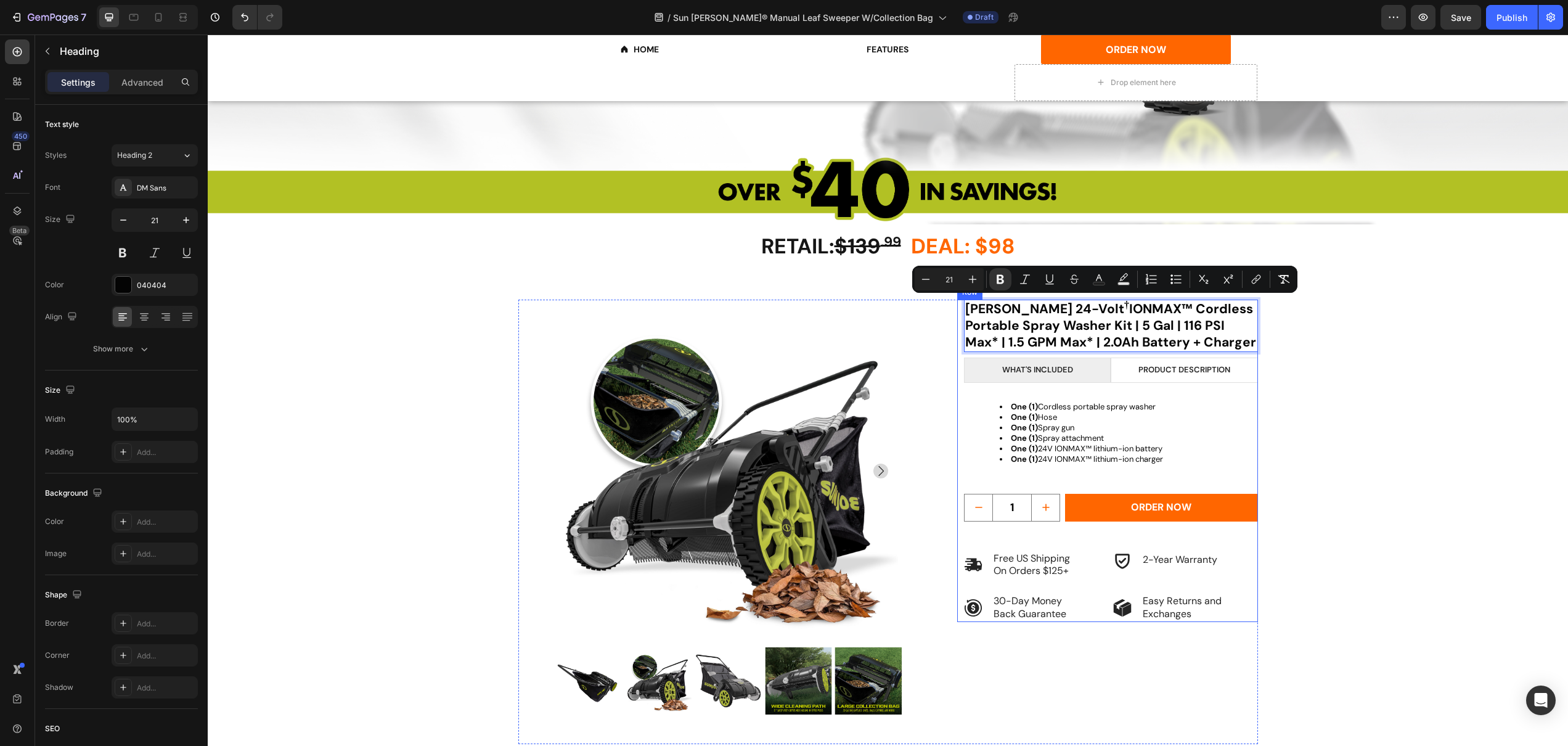
drag, startPoint x: 966, startPoint y: 309, endPoint x: 1200, endPoint y: 338, distance: 235.8
click at [1171, 353] on div "Sun Joe 24-Volt † IONMAX™ Cordless Portable Spray Washer Kit | 5 Gal | 116 PSI …" at bounding box center [1111, 461] width 294 height 323
click at [1200, 338] on p "Sun Joe 24-Volt † IONMAX™ Cordless Portable Spray Washer Kit | 5 Gal | 116 PSI …" at bounding box center [1110, 326] width 291 height 50
drag, startPoint x: 1073, startPoint y: 321, endPoint x: 990, endPoint y: 299, distance: 85.9
click at [990, 300] on h2 "Sun Joe 24-Volt † IONMAX™ Cordless Portable Spray Washer Kit | 5 Gal | 116 PSI …" at bounding box center [1111, 327] width 294 height 53
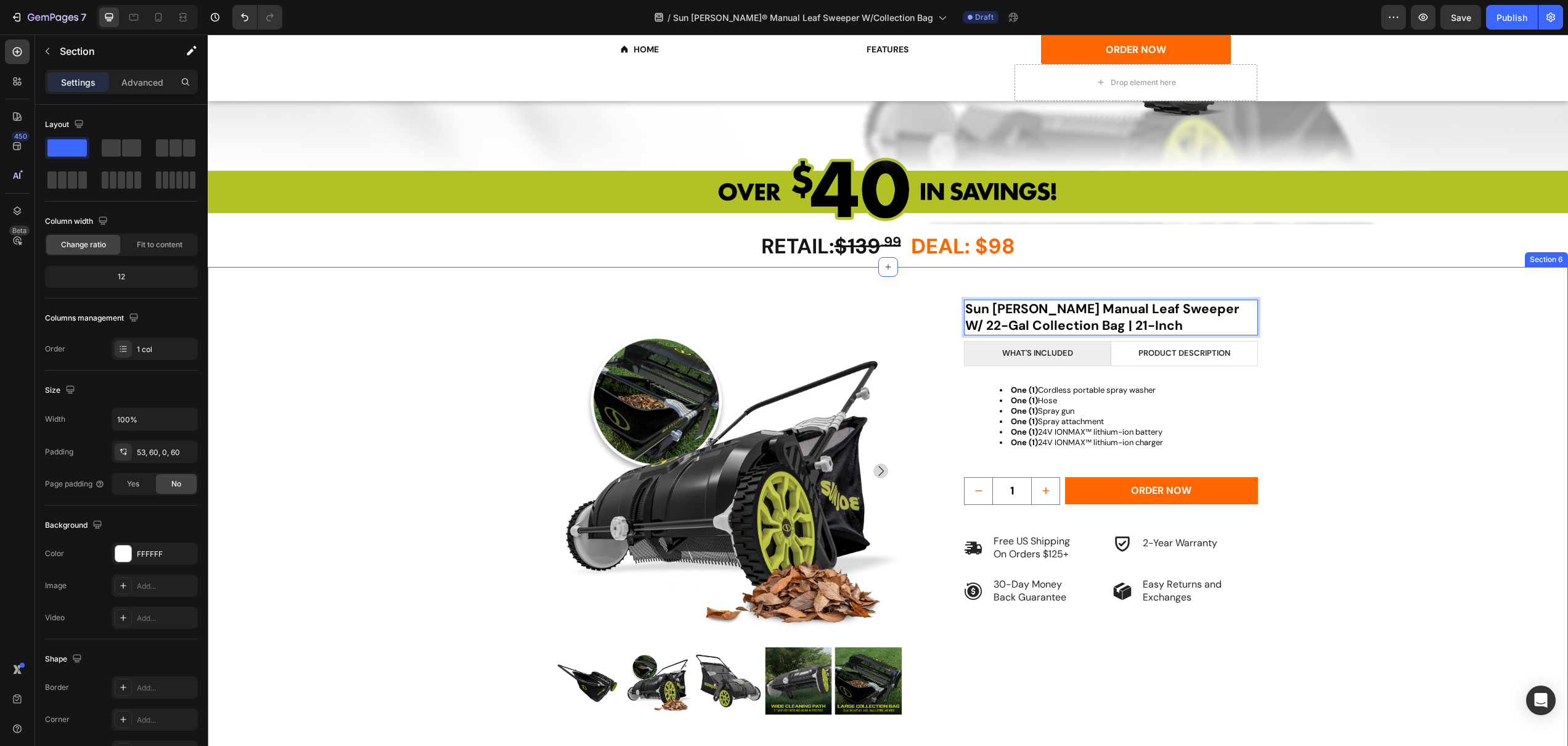
click at [1304, 402] on div "RETAIL: $139 .99 DEAL: $98 Heading Product Images Sun Joe Manual Leaf Sweeper W…" at bounding box center [888, 528] width 1286 height 457
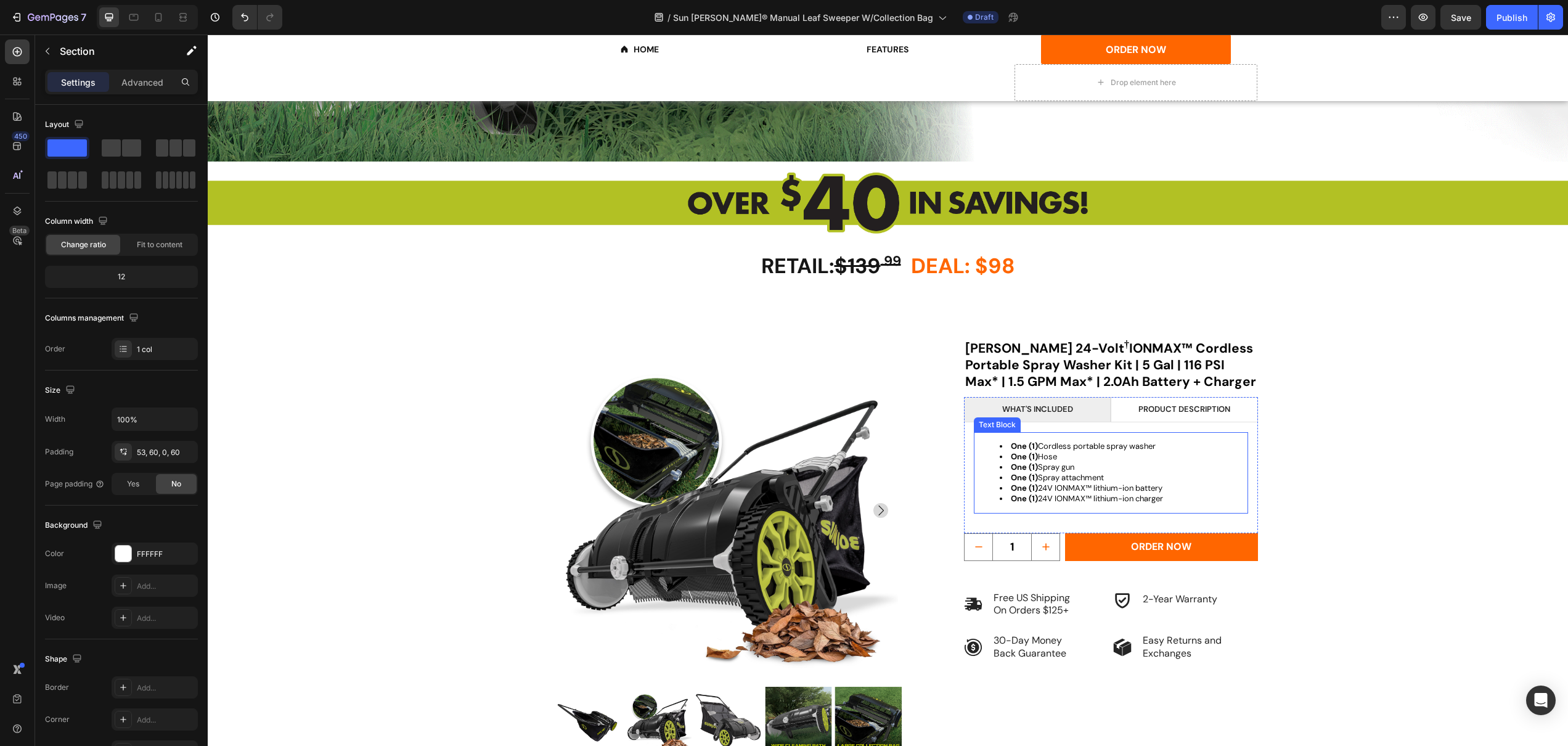
scroll to position [2035, 0]
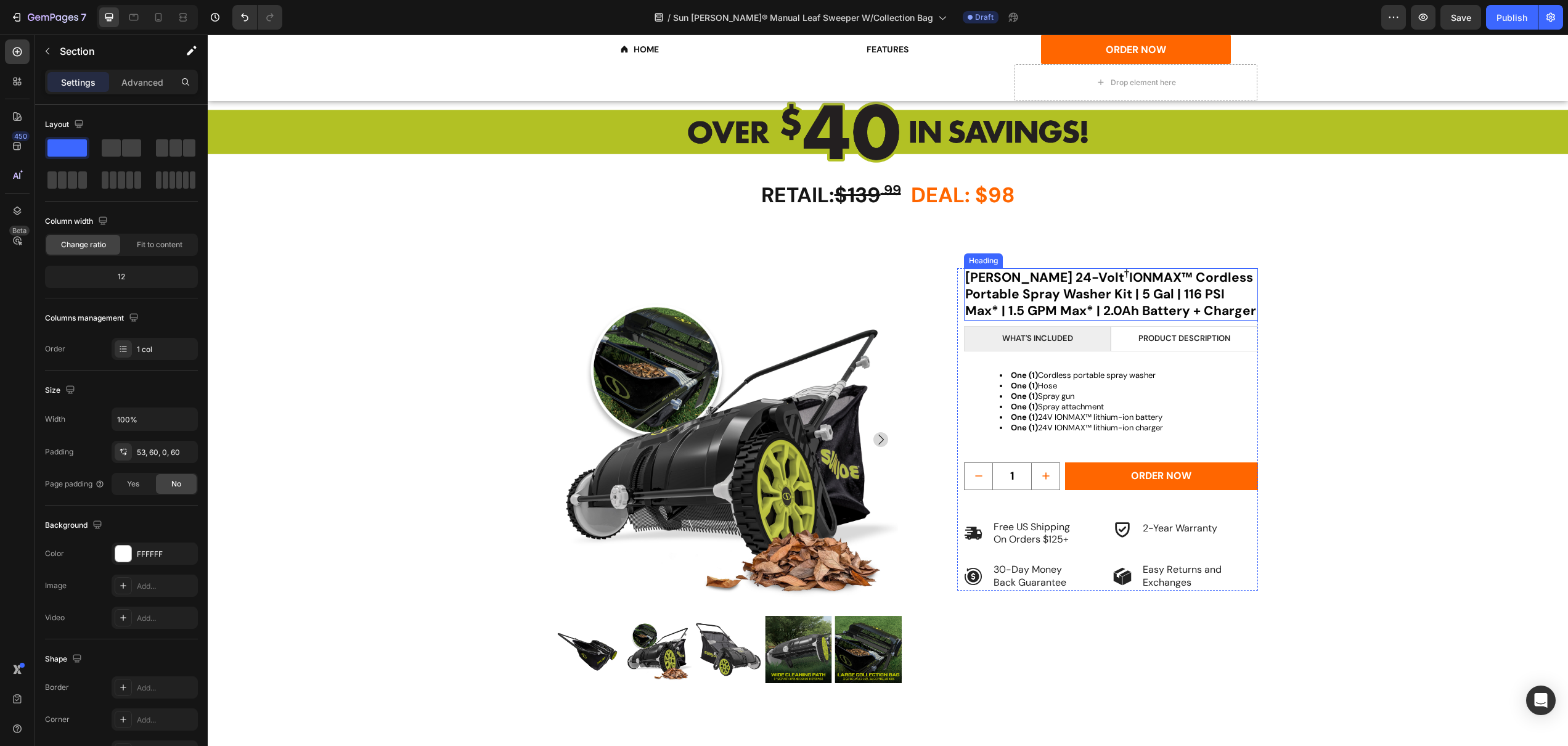
click at [997, 290] on strong "Sun Joe 24-Volt † IONMAX™ Cordless Portable Spray Washer Kit | 5 Gal | 116 PSI …" at bounding box center [1110, 294] width 291 height 51
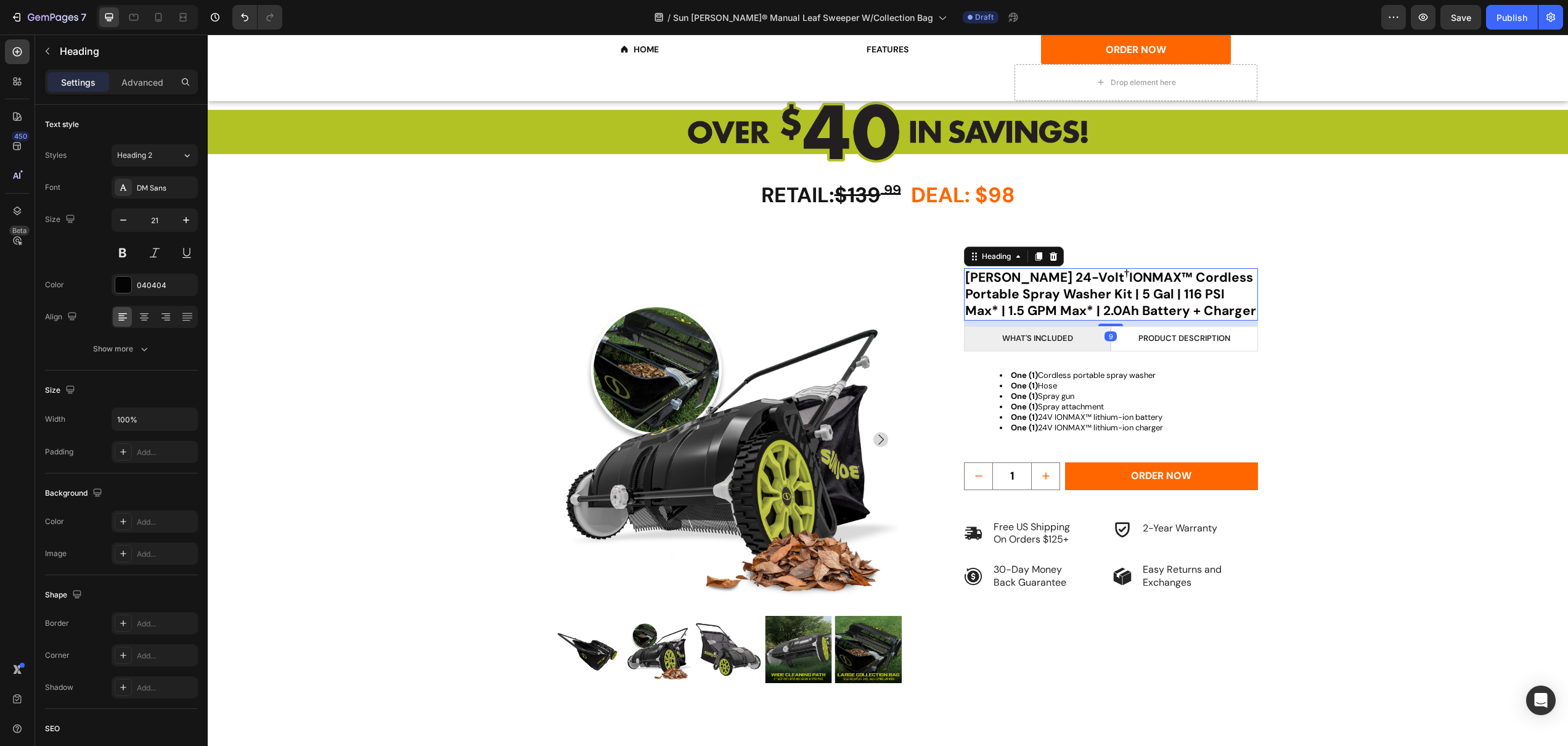
click at [1100, 290] on strong "Sun Joe 24-Volt † IONMAX™ Cordless Portable Spray Washer Kit | 5 Gal | 116 PSI …" at bounding box center [1110, 294] width 291 height 51
drag, startPoint x: 1176, startPoint y: 305, endPoint x: 934, endPoint y: 272, distance: 244.2
click at [934, 272] on div "Product Images Sun Joe 24-Volt † IONMAX™ Cordless Portable Spray Washer Kit | 5…" at bounding box center [888, 491] width 740 height 444
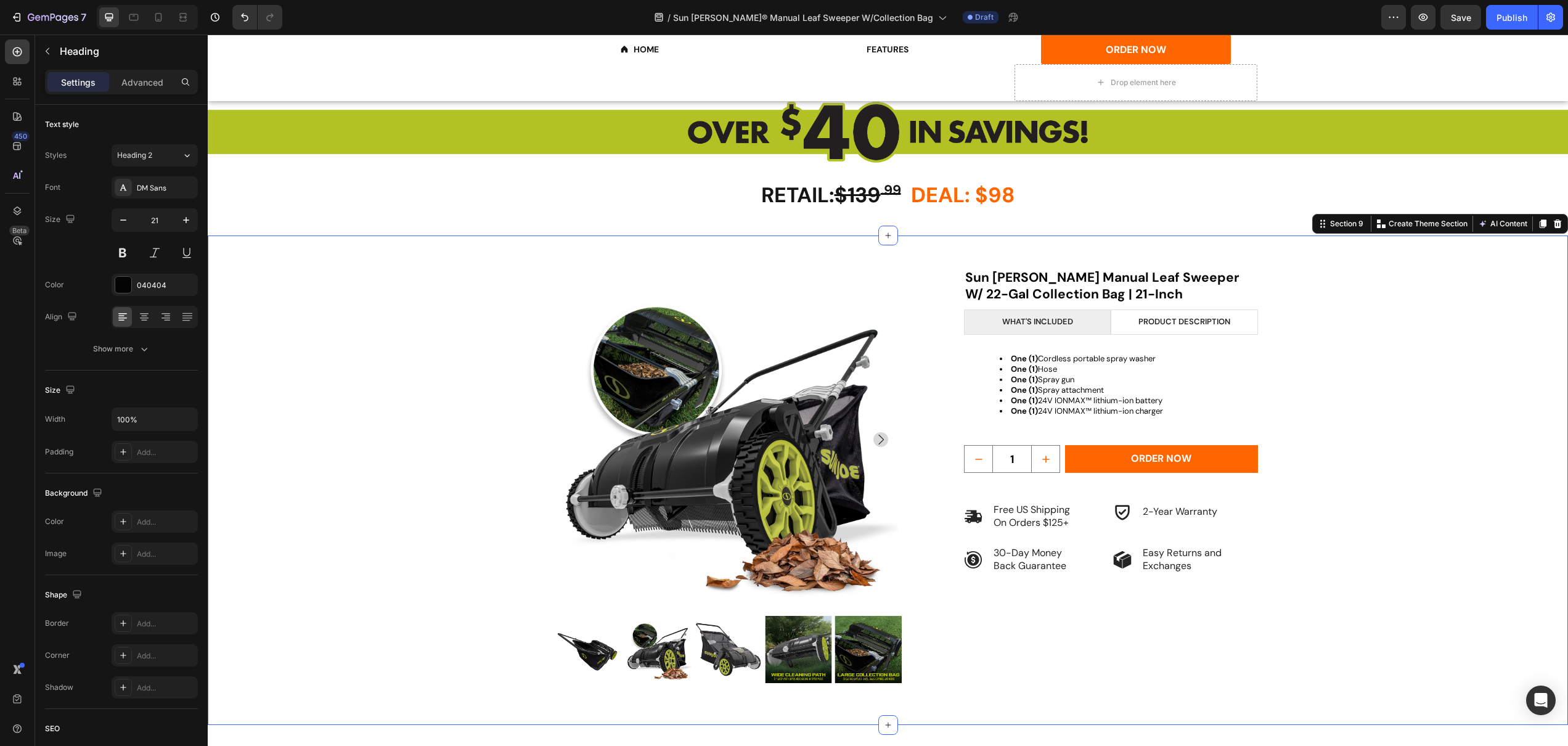
click at [1414, 316] on div "Product Images ⁠⁠⁠⁠⁠⁠⁠ Sun Joe Manual Leaf Sweeper W/ 22-Gal Collection Bag | 2…" at bounding box center [888, 497] width 1286 height 457
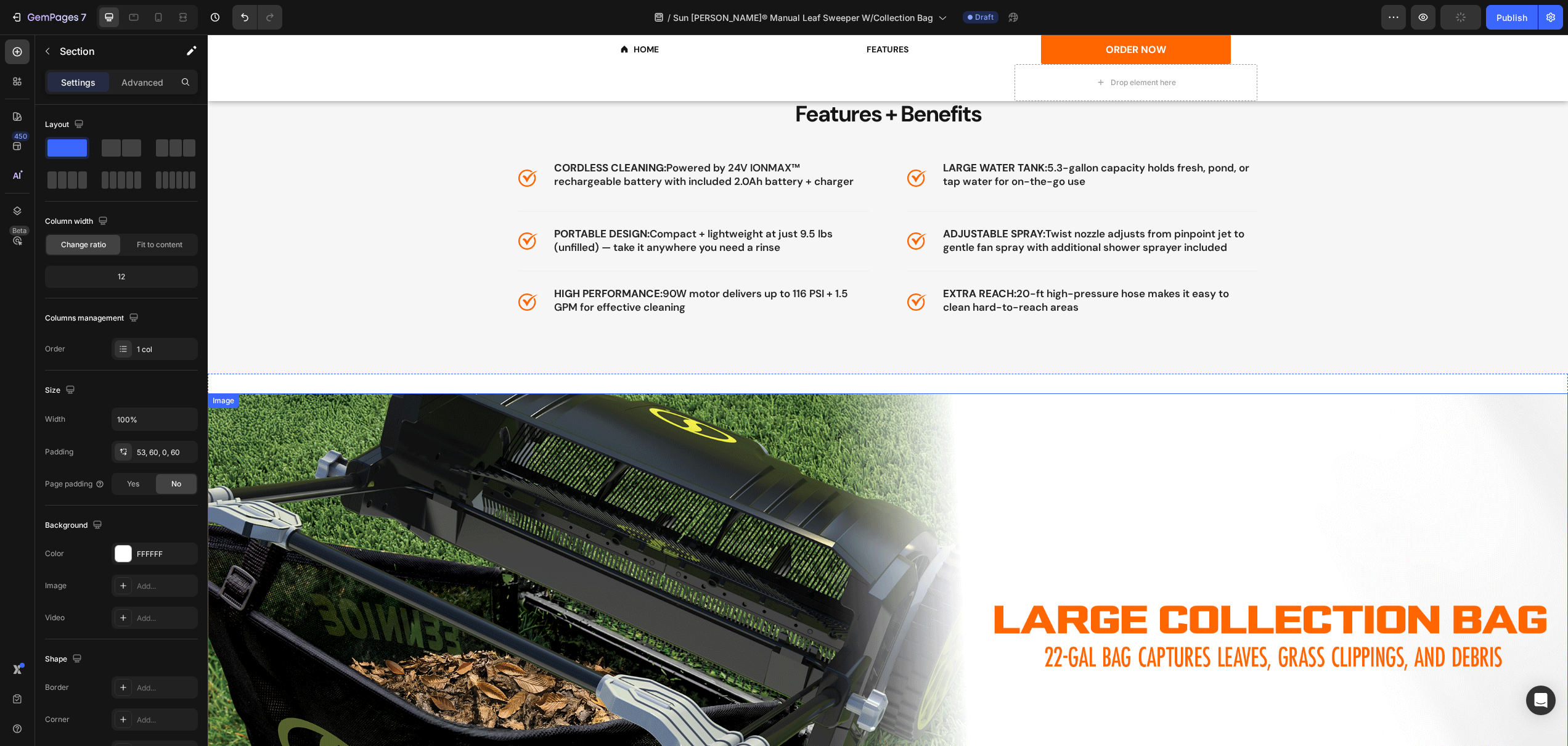
scroll to position [1143, 0]
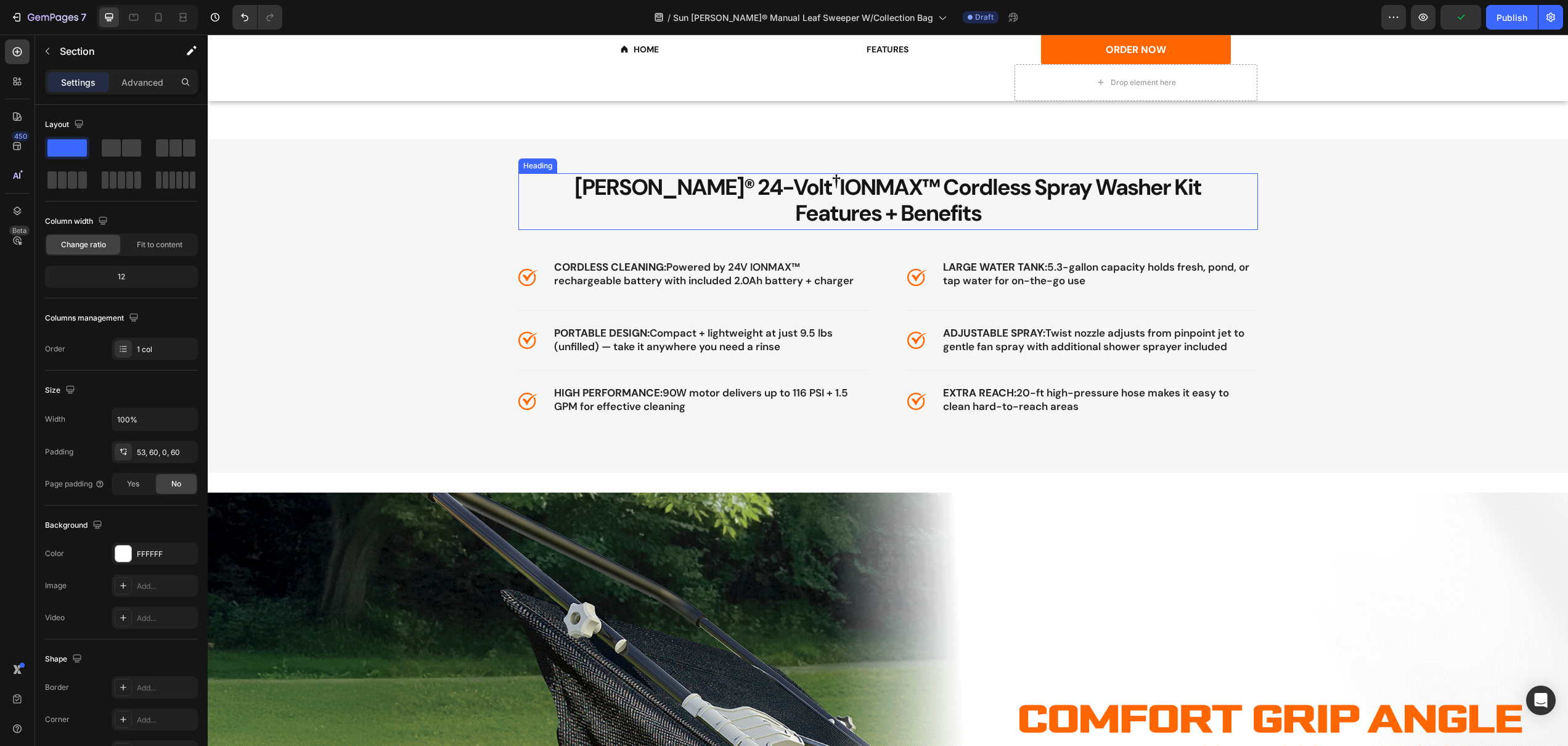
click at [822, 202] on span "Features + Benefits" at bounding box center [888, 213] width 186 height 29
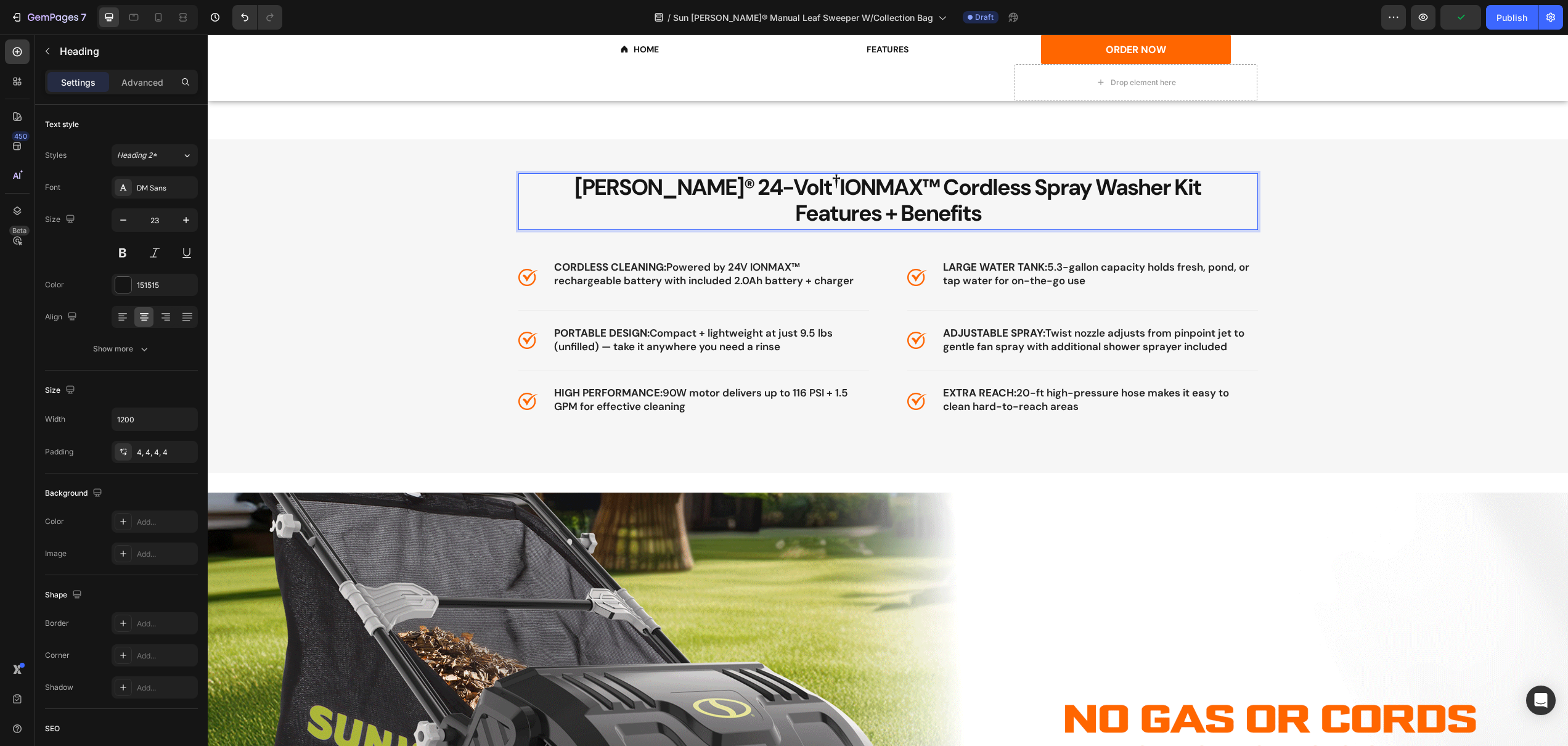
click at [1186, 188] on h2 "Sun Joe® 24-Volt † IONMAX™ Cordless Spray Washer Kit Features + Benefits" at bounding box center [888, 202] width 740 height 57
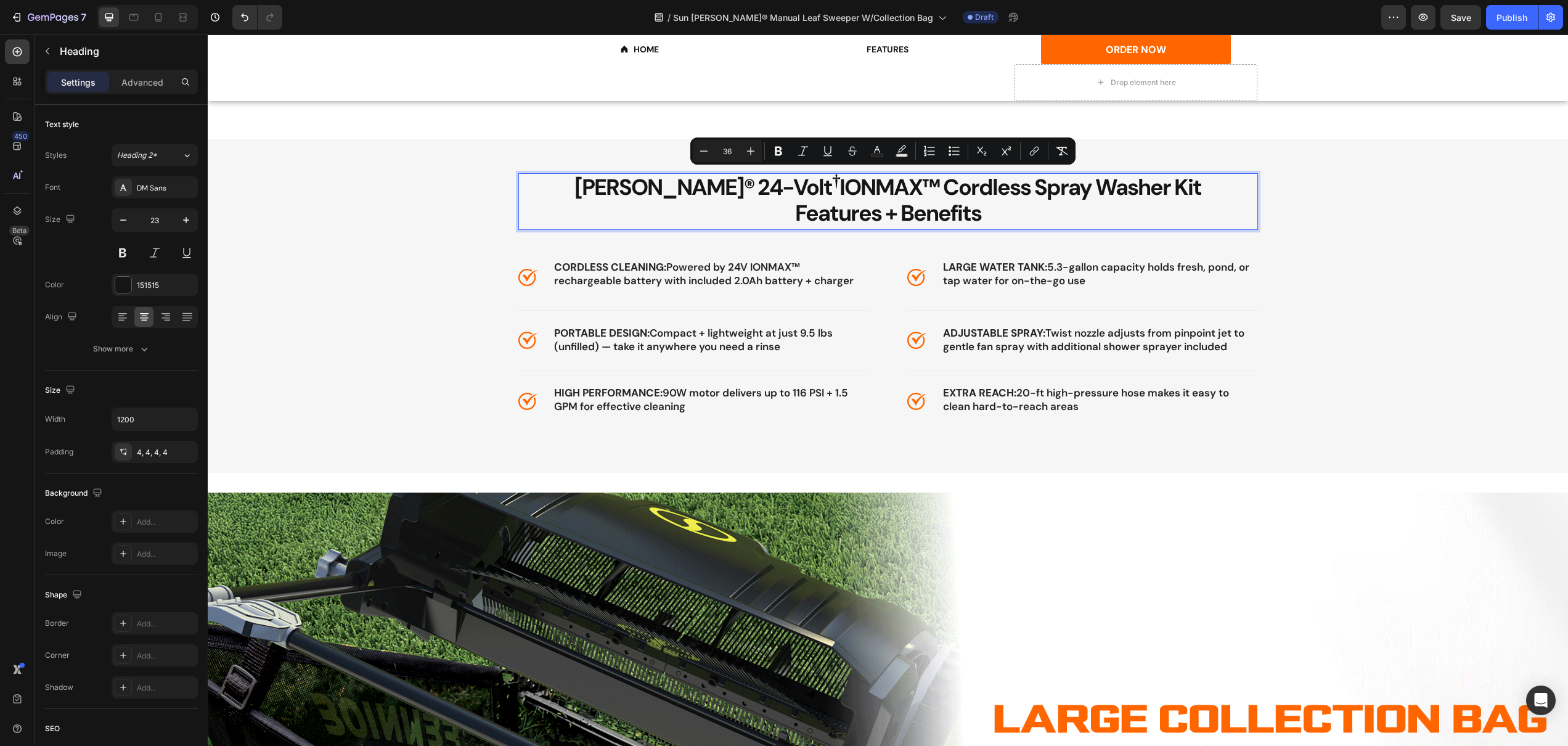
drag, startPoint x: 1175, startPoint y: 188, endPoint x: 616, endPoint y: 181, distance: 559.0
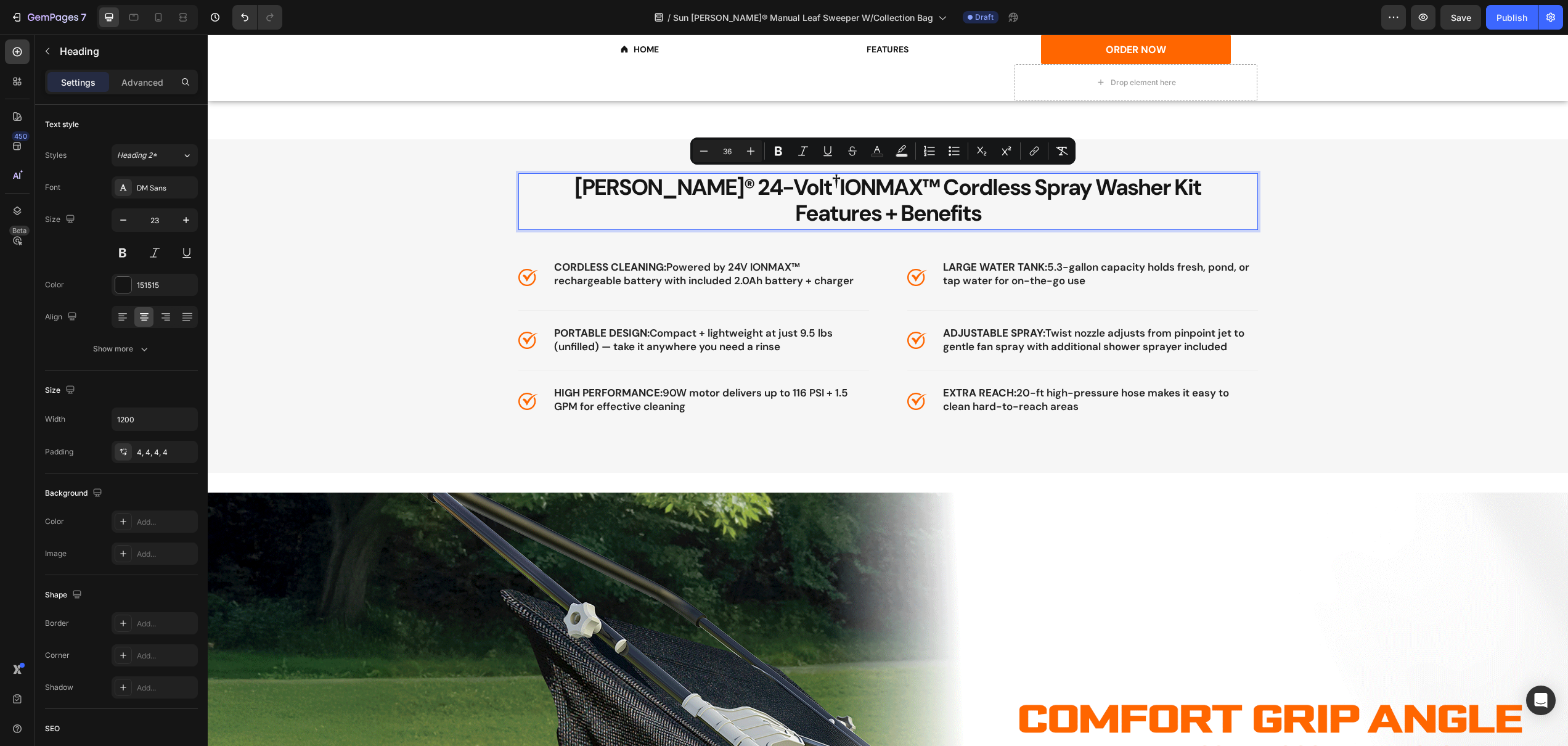
click at [616, 181] on p "Sun Joe® 24-Volt † IONMAX™ Cordless Spray Washer Kit Features + Benefits" at bounding box center [888, 202] width 735 height 52
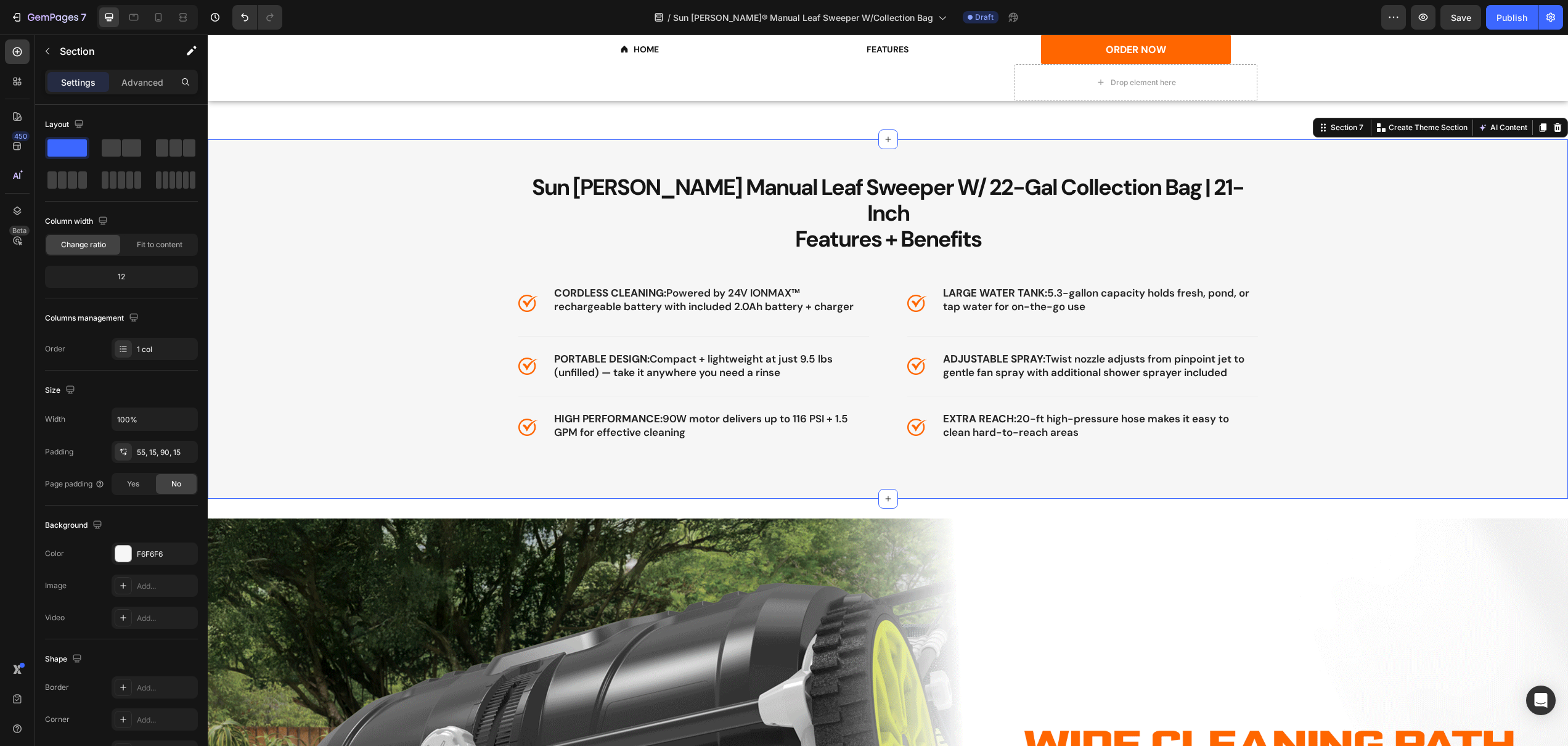
click at [1416, 260] on div "⁠⁠⁠⁠⁠⁠⁠ Sun Joe Manual Leaf Sweeper W/ 22-Gal Collection Bag | 21-Inch Features…" at bounding box center [887, 309] width 1342 height 270
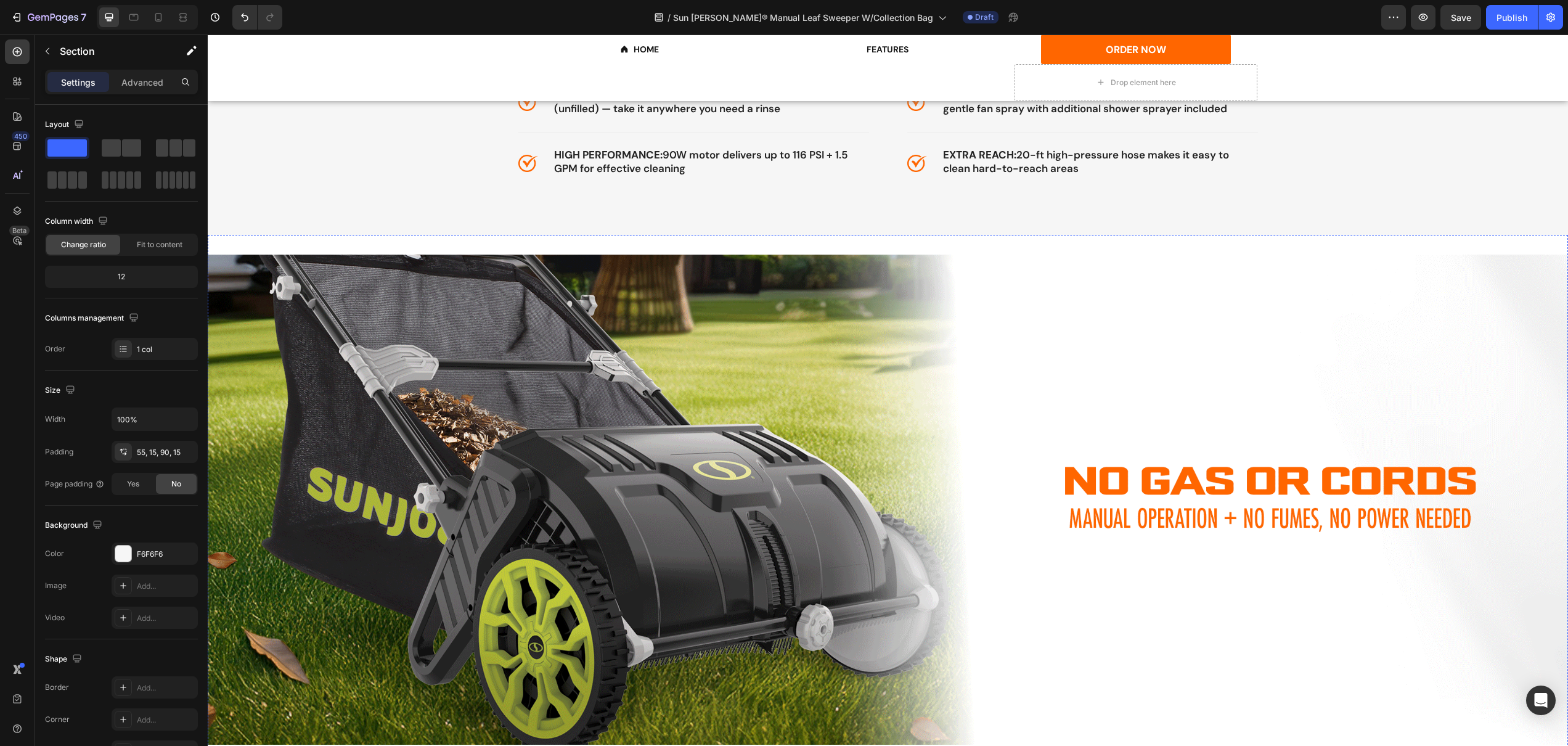
scroll to position [1422, 0]
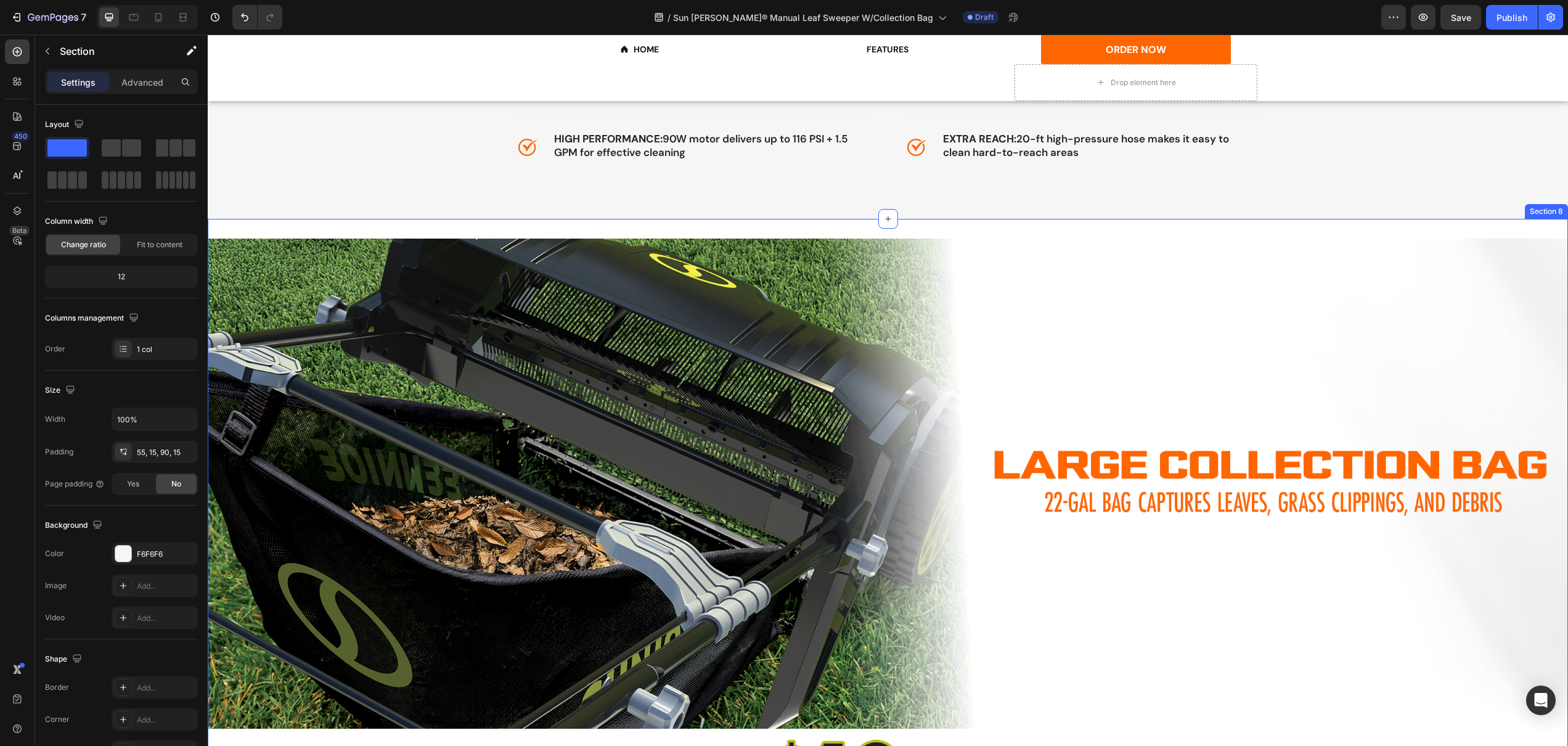
click at [618, 219] on div "Image Image Image RETAIL: $139 .99 DEAL: $98 Heading Image RETAIL: $139 .99 DEA…" at bounding box center [888, 547] width 1361 height 655
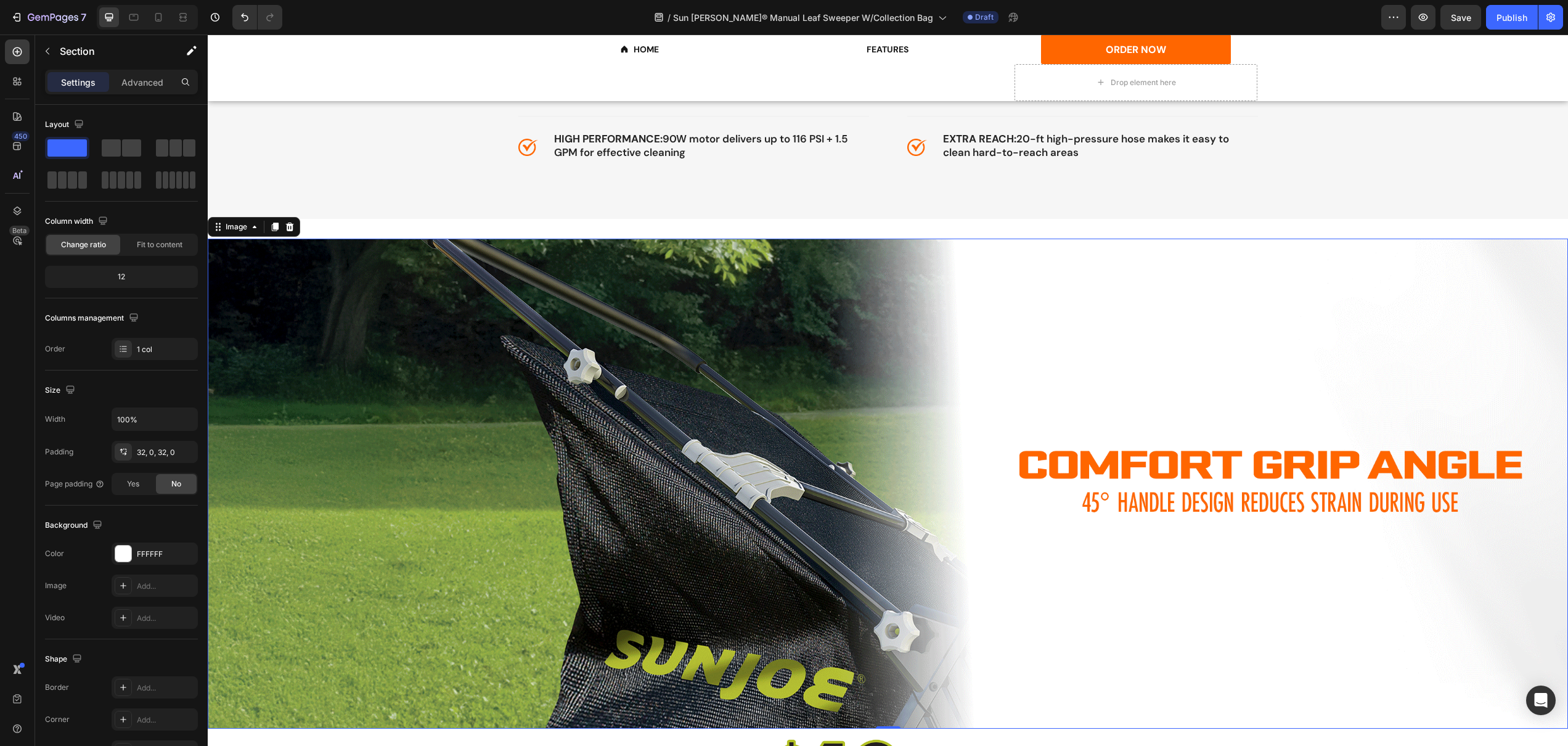
click at [754, 239] on img at bounding box center [888, 484] width 1361 height 490
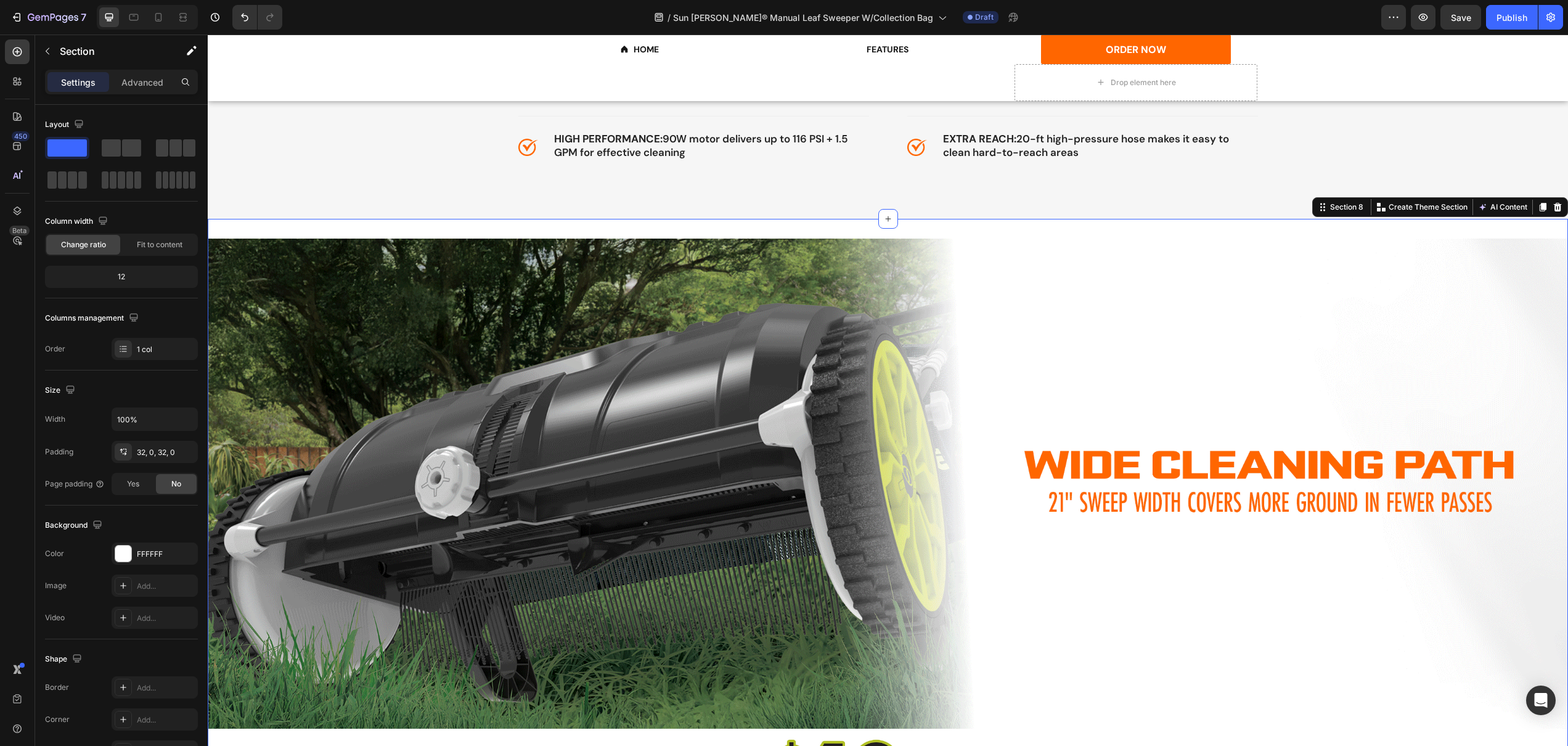
click at [400, 219] on div "Image Image Image RETAIL: $139 .99 DEAL: $98 Heading Image RETAIL: $139 .99 DEA…" at bounding box center [888, 547] width 1361 height 655
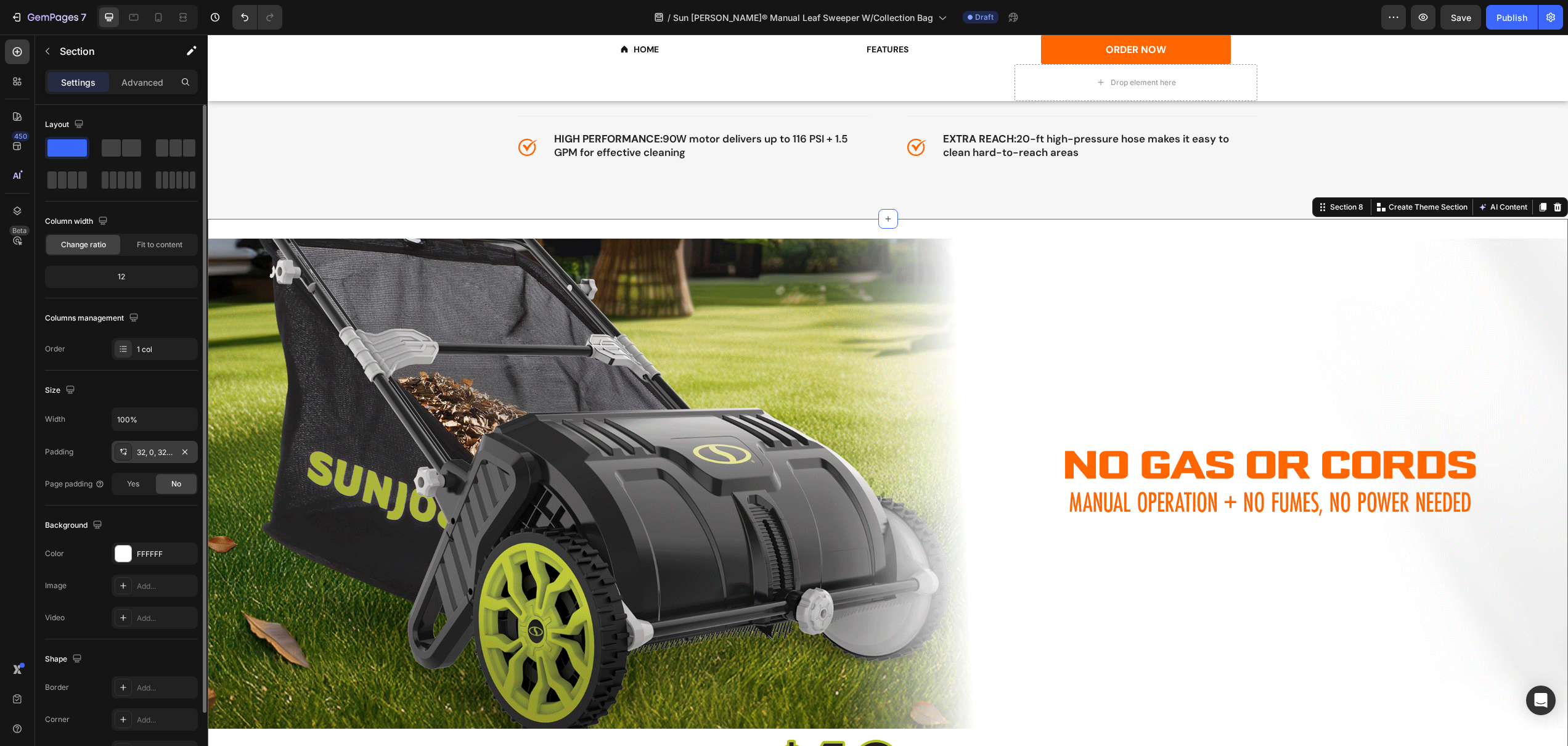
click at [155, 455] on div "32, 0, 32, 0" at bounding box center [155, 452] width 36 height 11
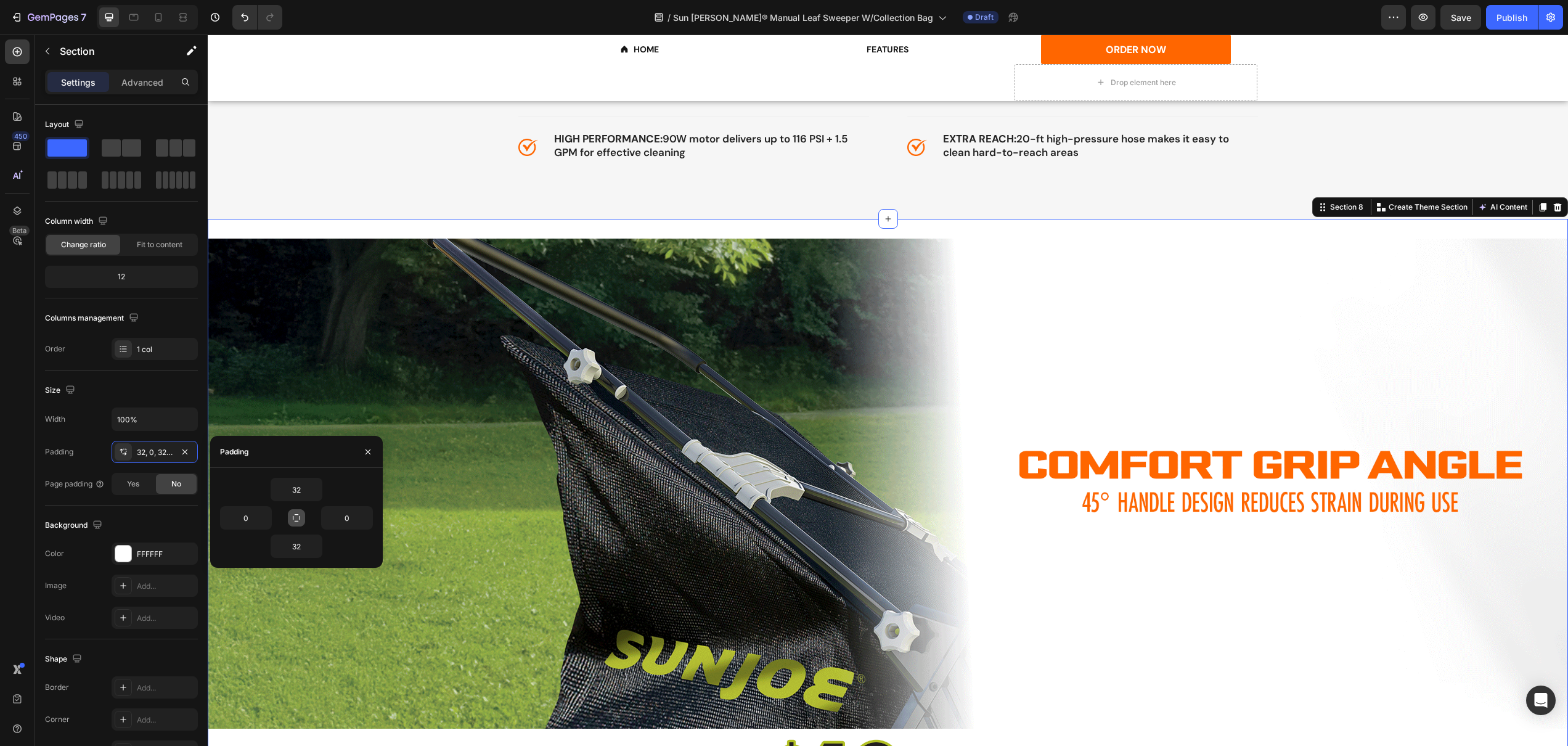
click at [294, 513] on icon "button" at bounding box center [296, 517] width 10 height 10
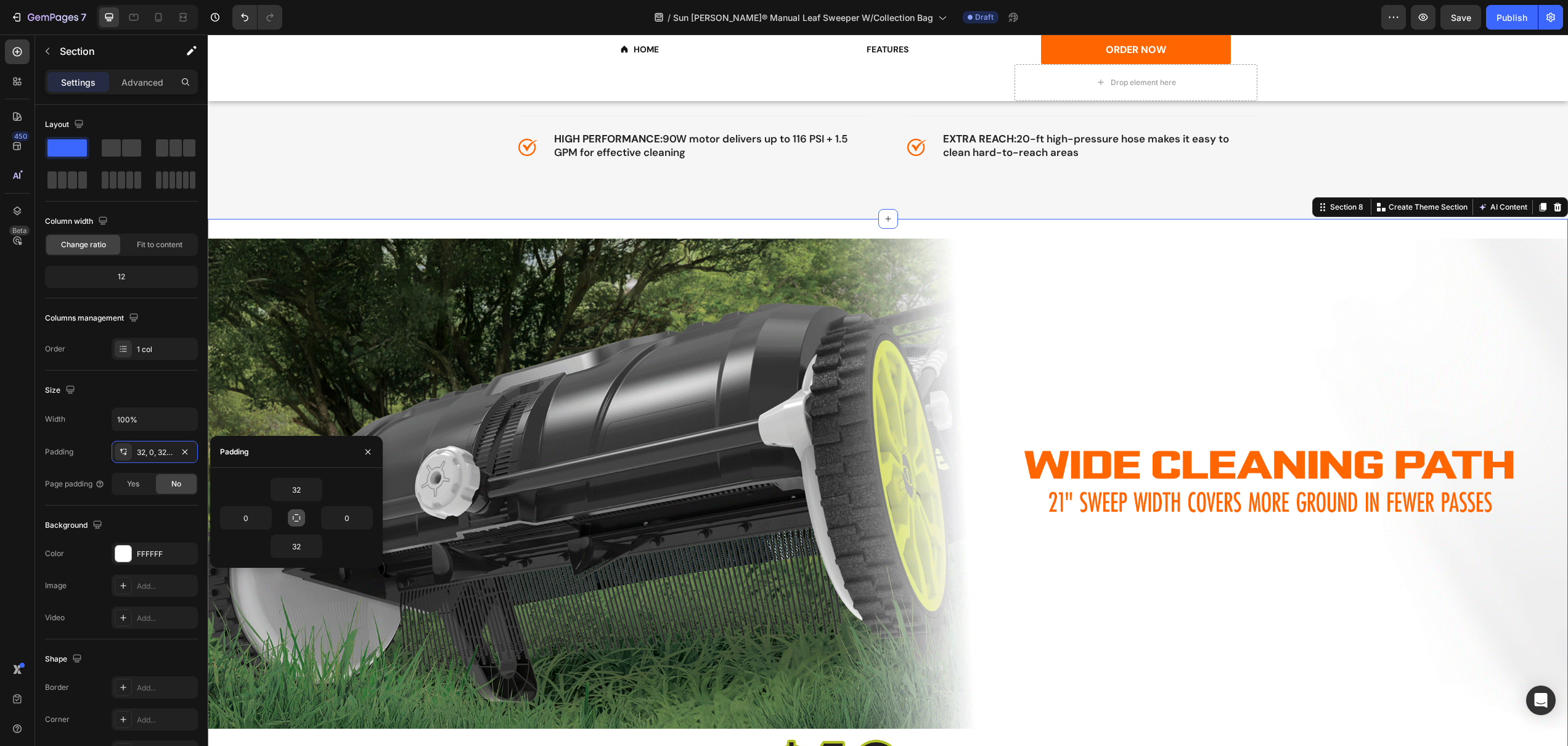
type input "32"
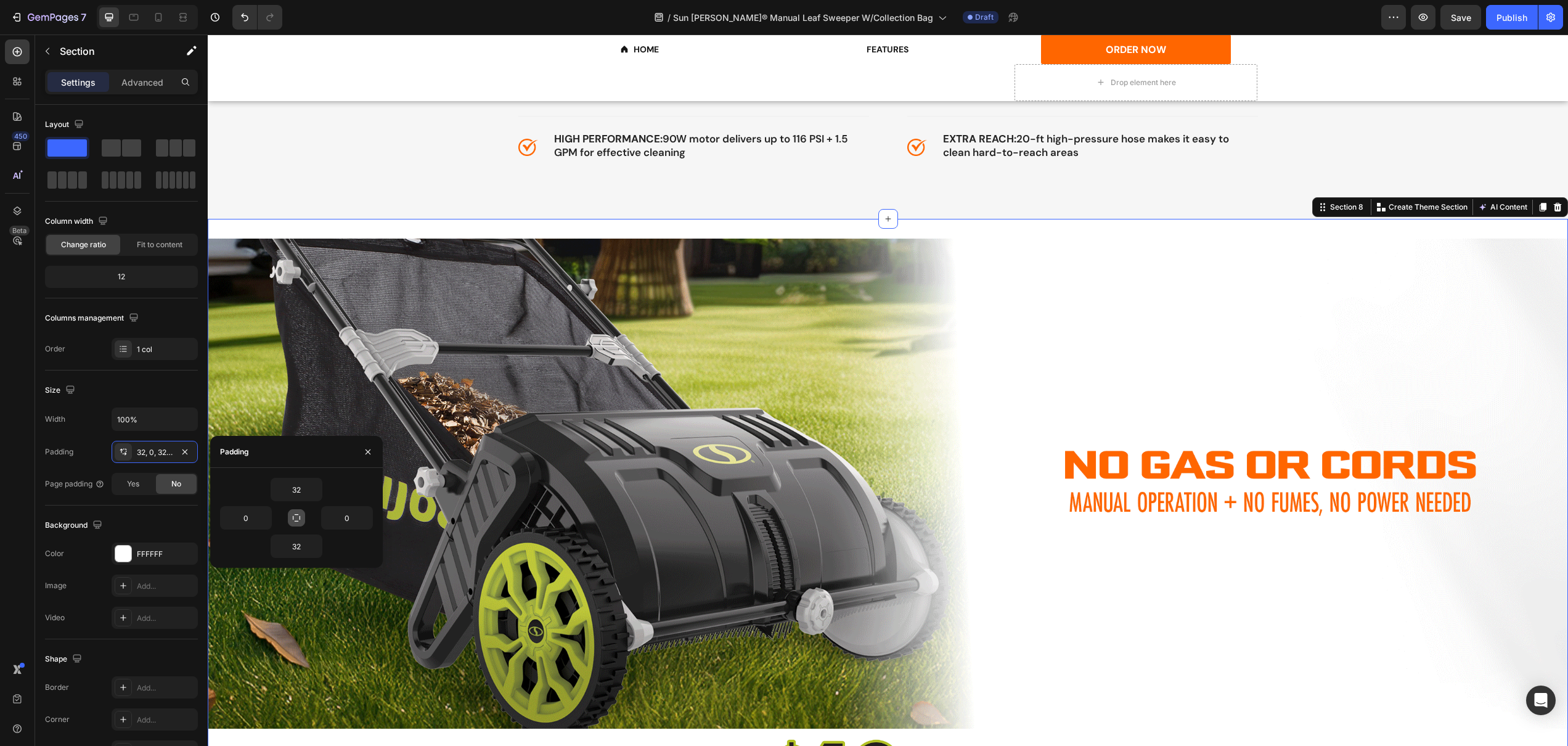
type input "32"
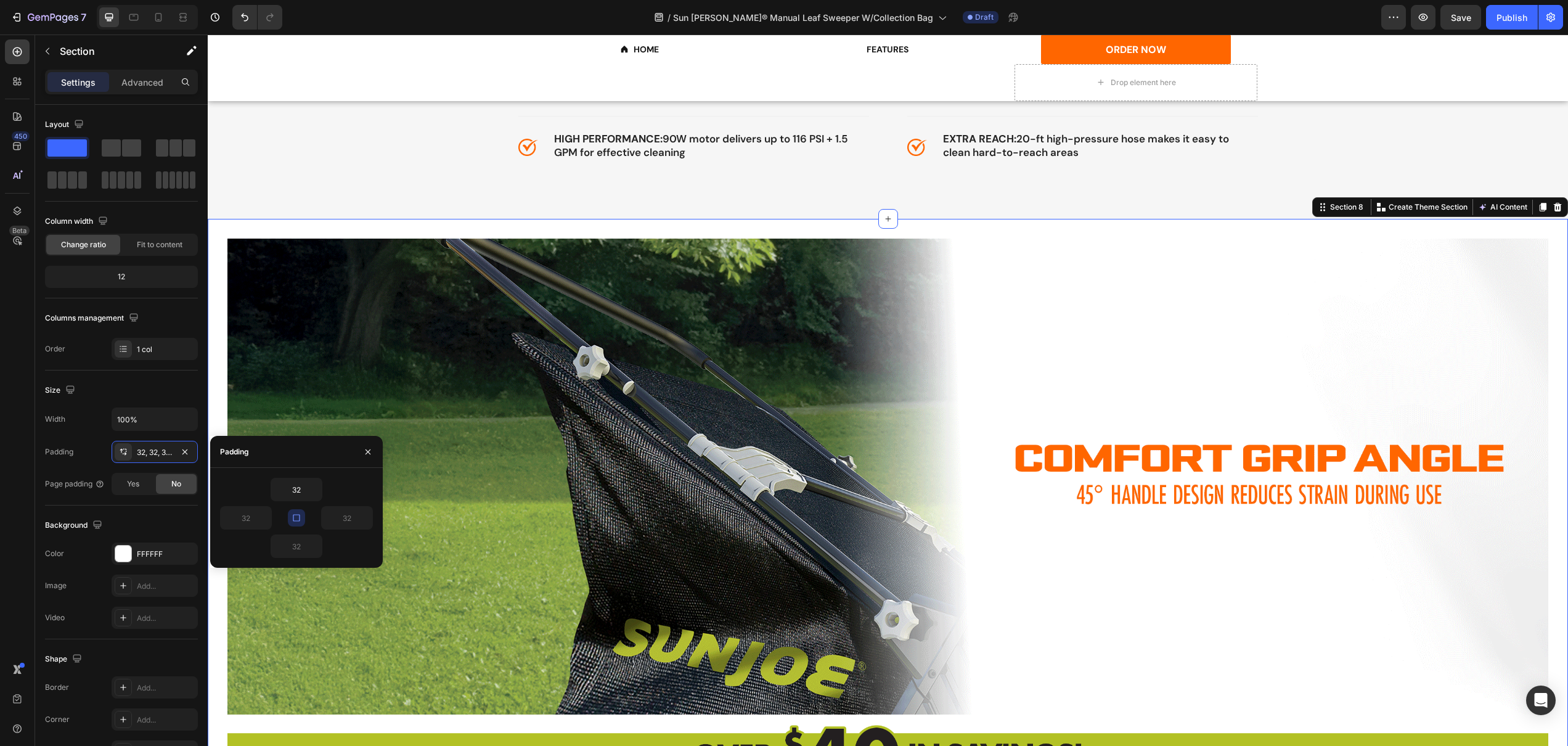
click at [295, 515] on icon "button" at bounding box center [296, 517] width 10 height 10
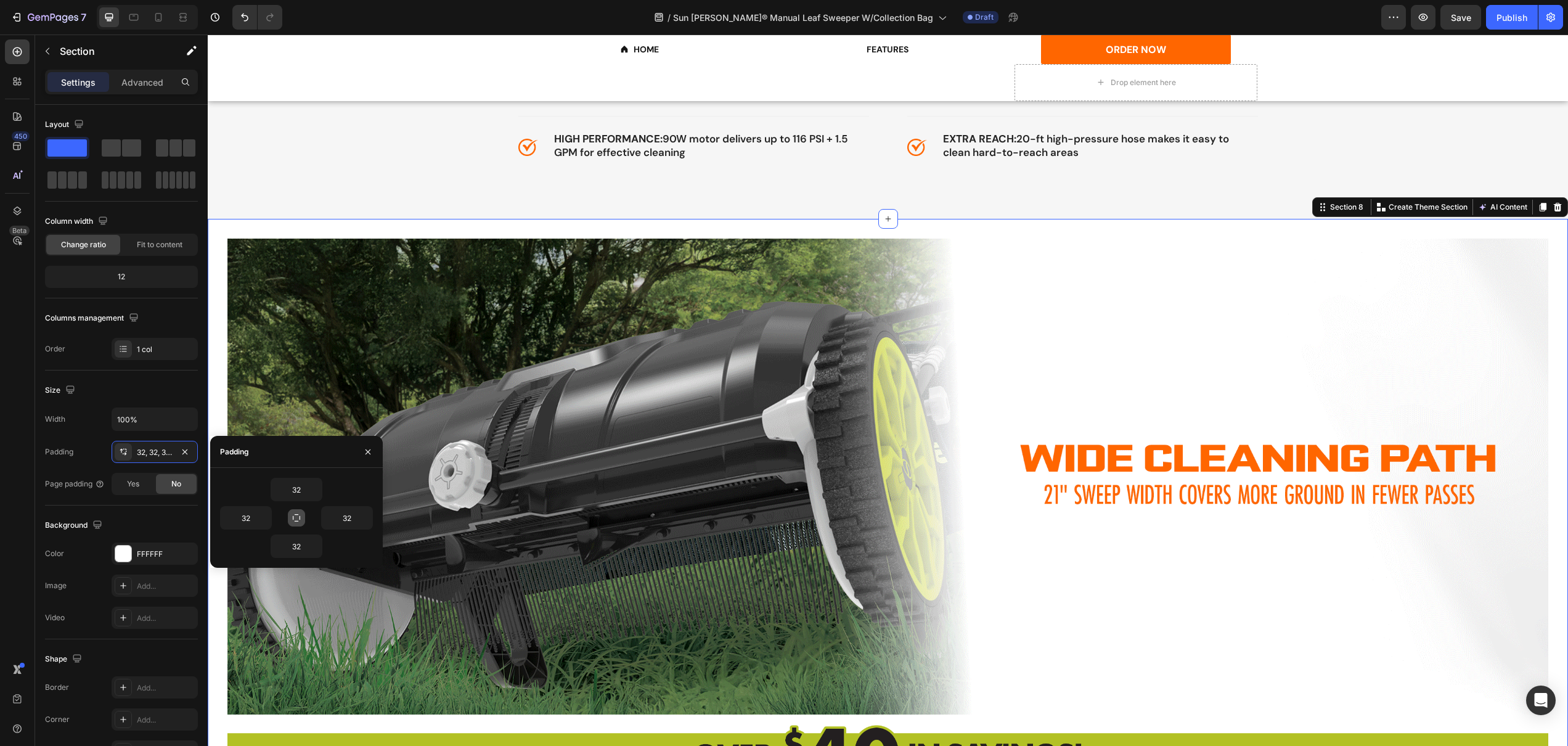
click at [299, 515] on icon "button" at bounding box center [296, 517] width 10 height 10
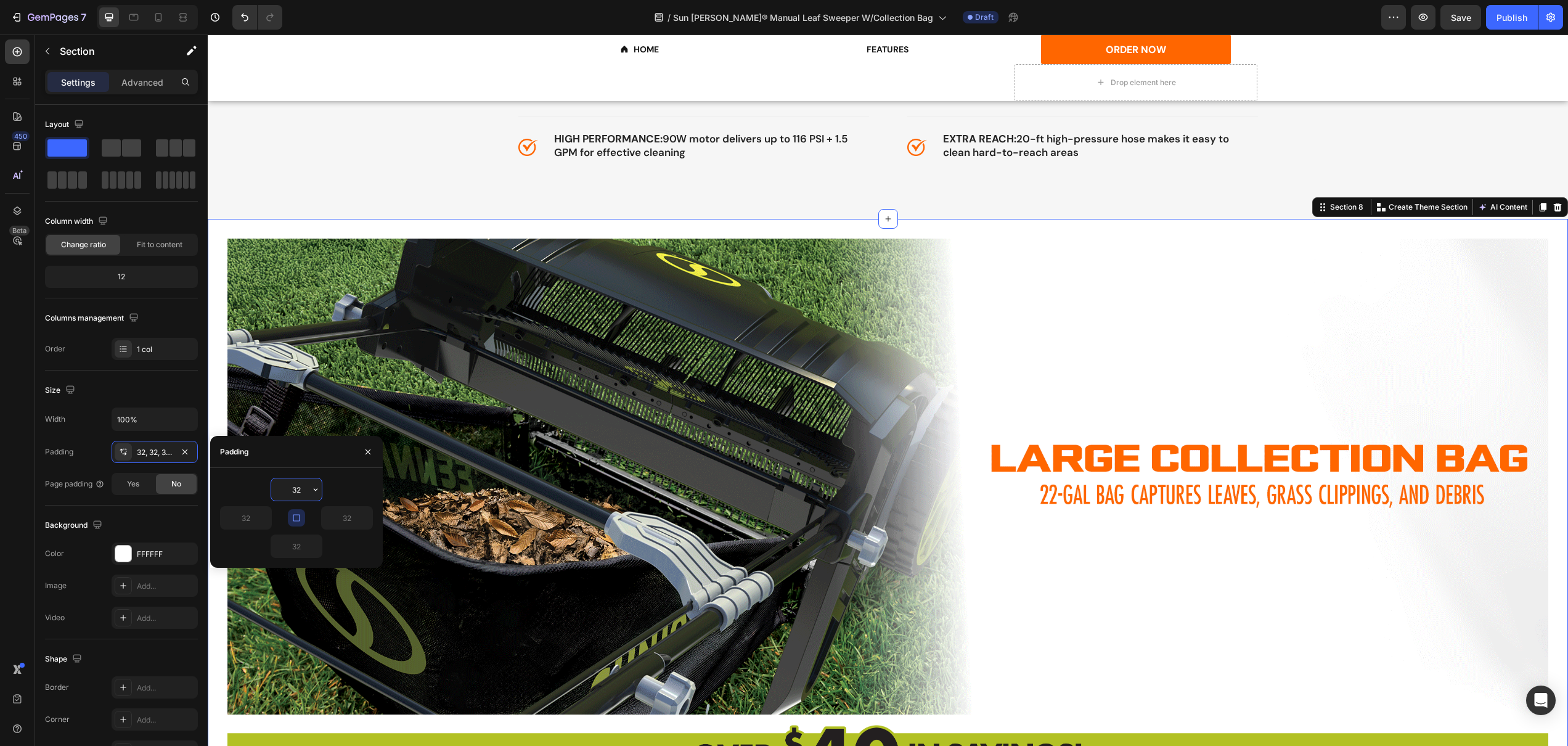
click at [300, 492] on input "32" at bounding box center [296, 489] width 50 height 22
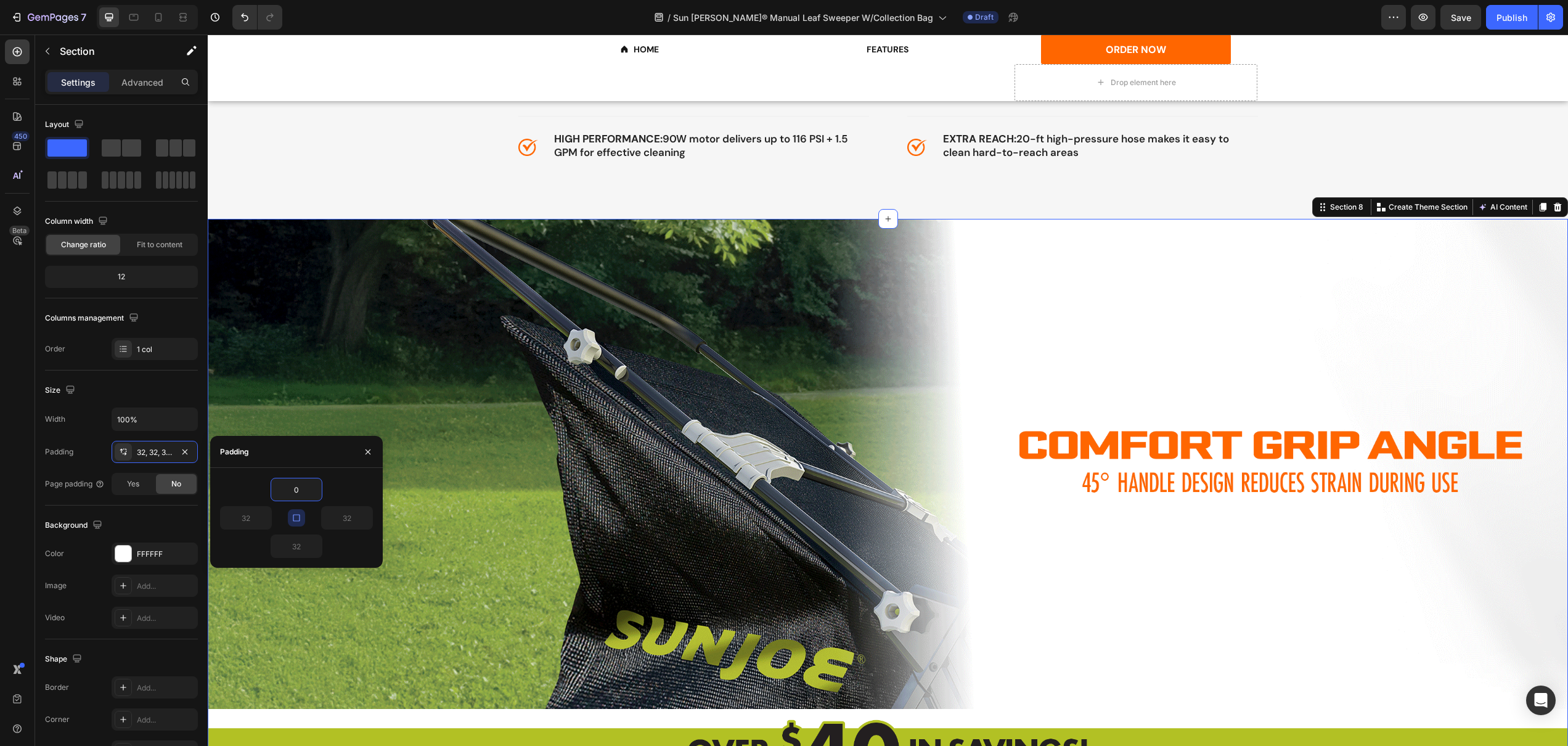
type input "0"
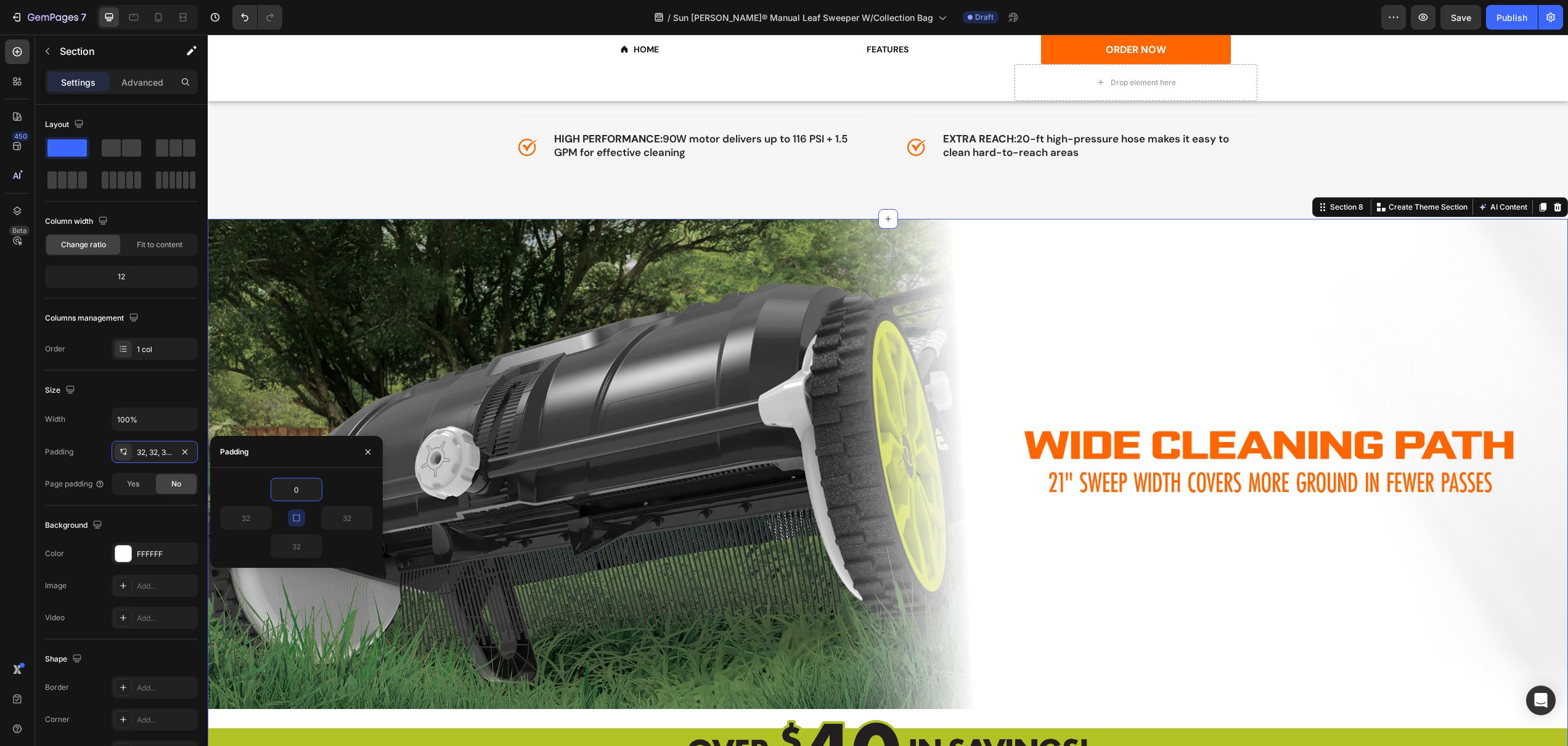
type input "0"
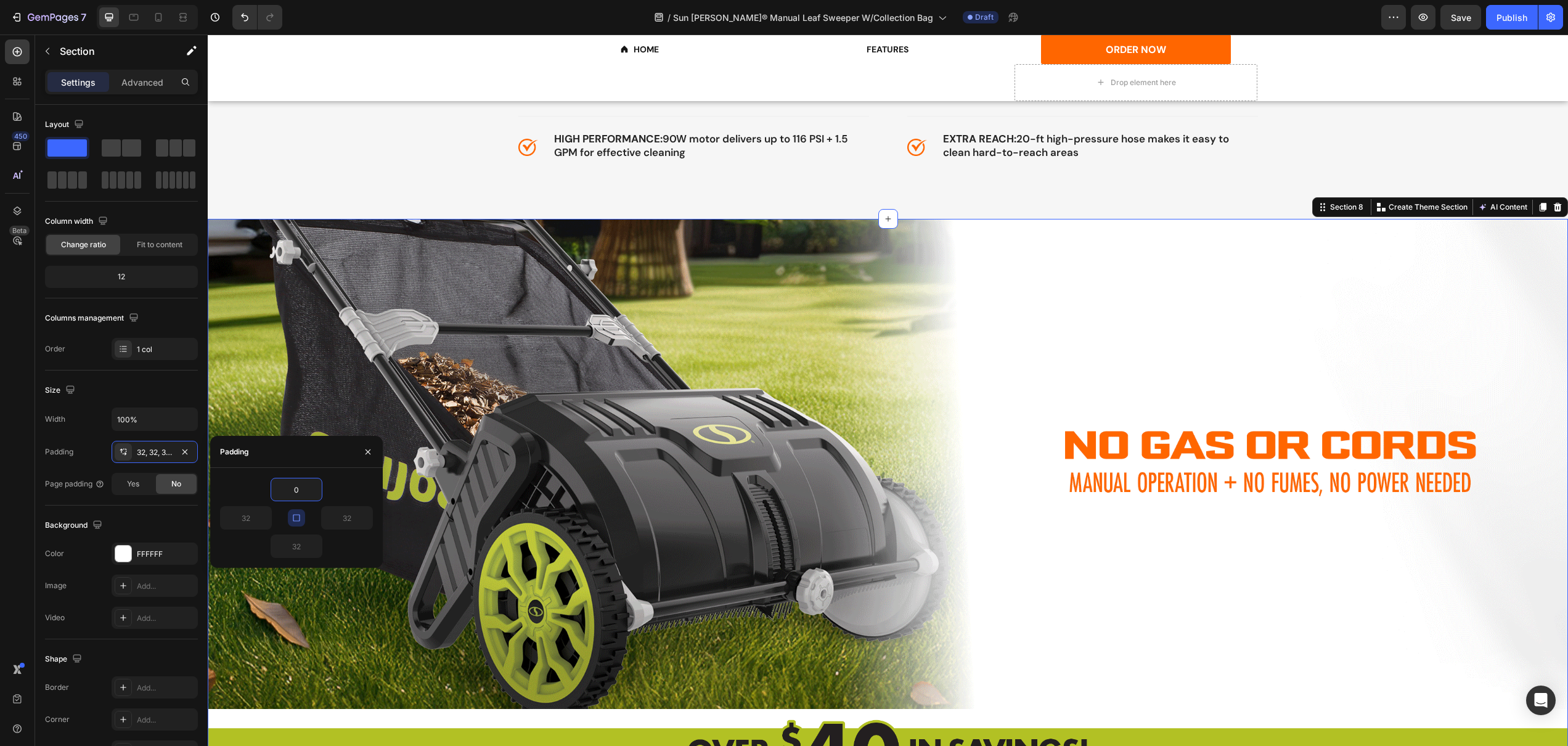
type input "0"
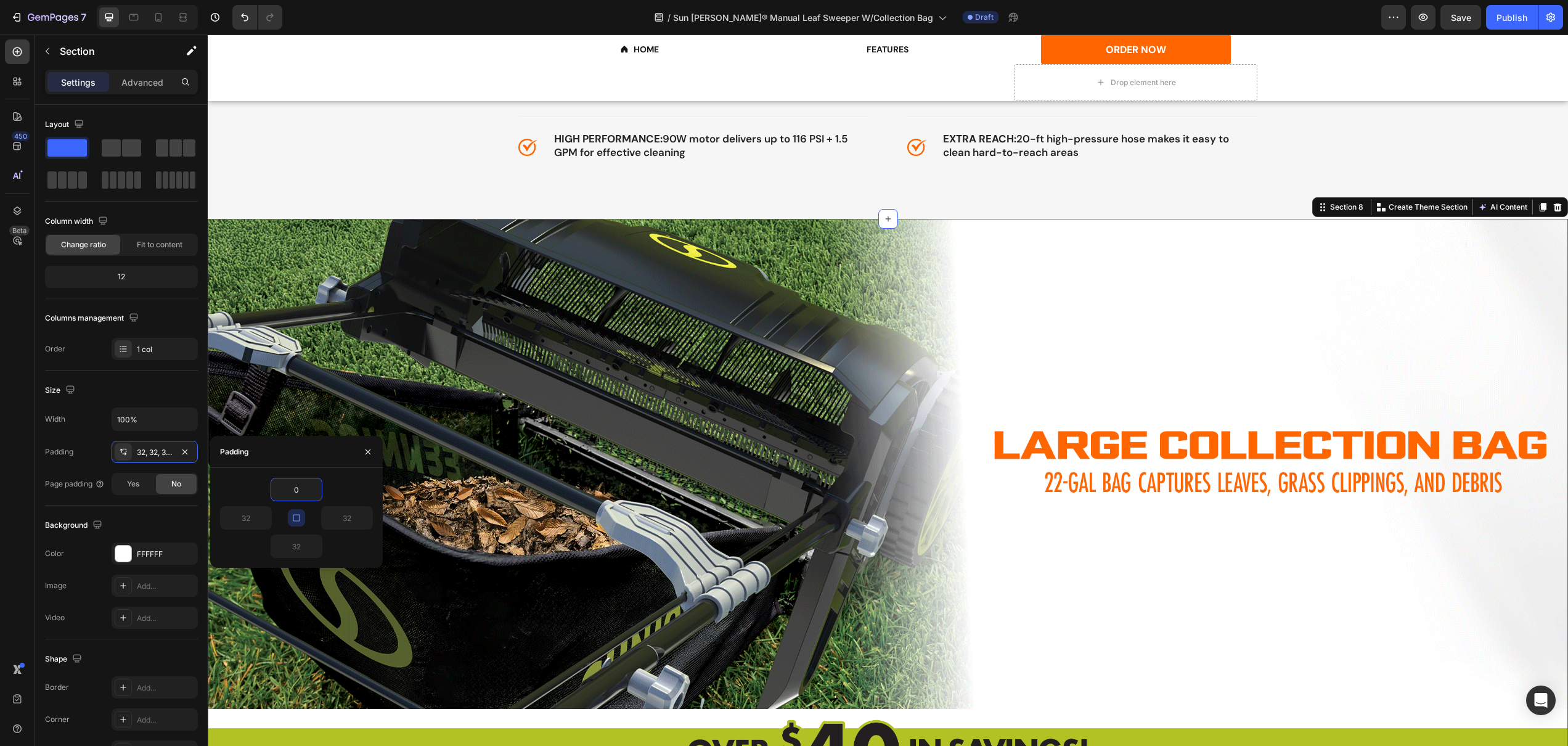
type input "0"
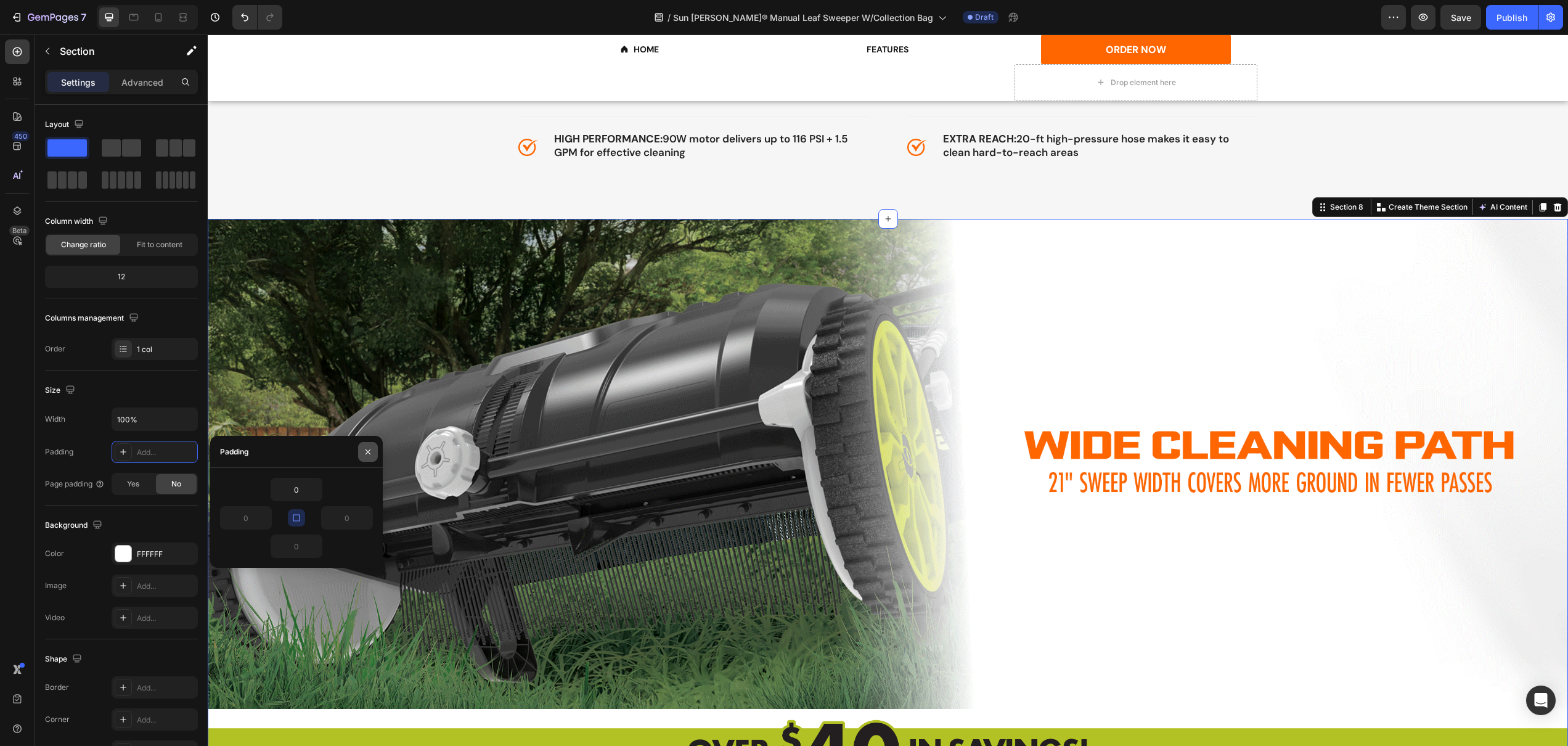
drag, startPoint x: 365, startPoint y: 460, endPoint x: 162, endPoint y: 419, distance: 207.1
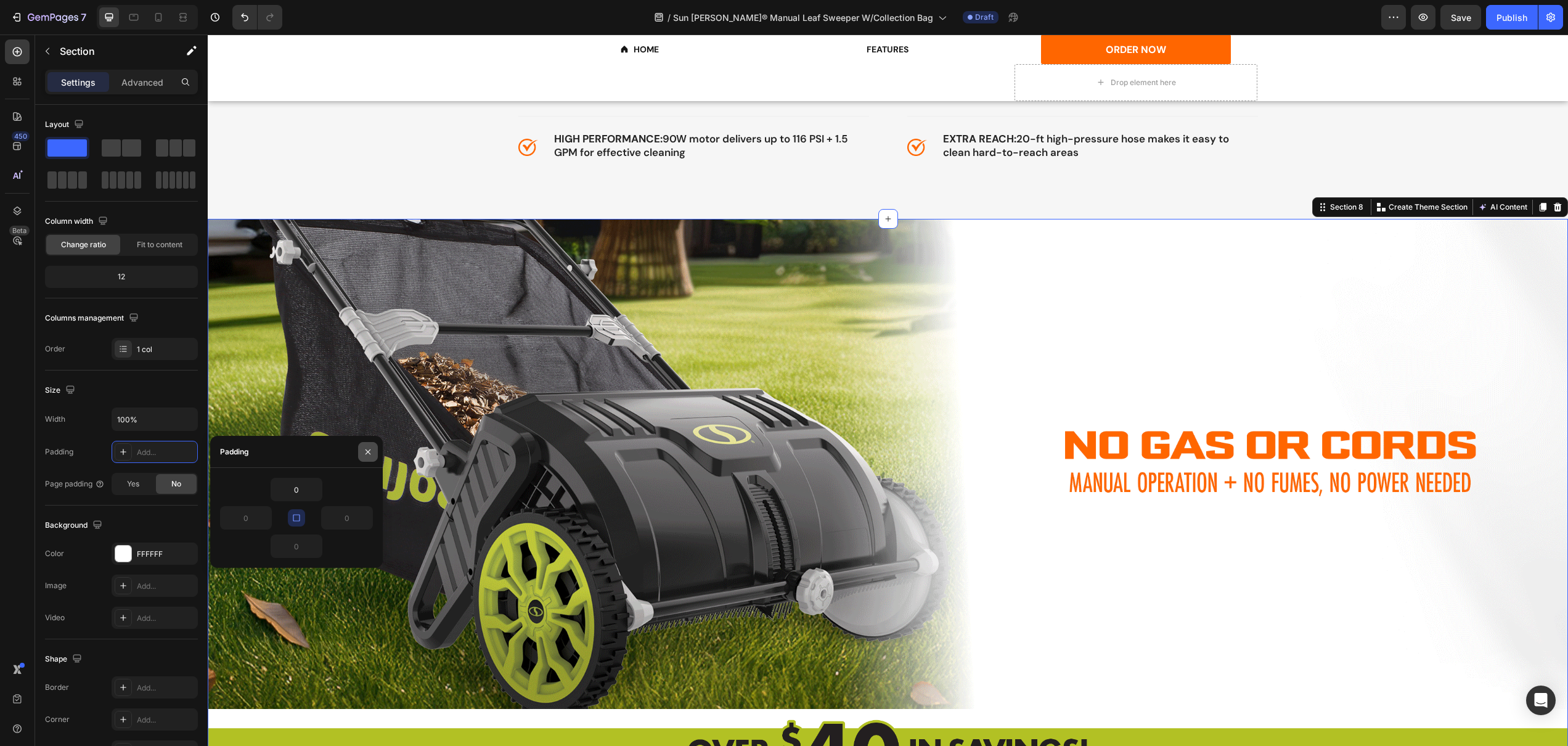
click at [365, 460] on button "button" at bounding box center [367, 452] width 20 height 20
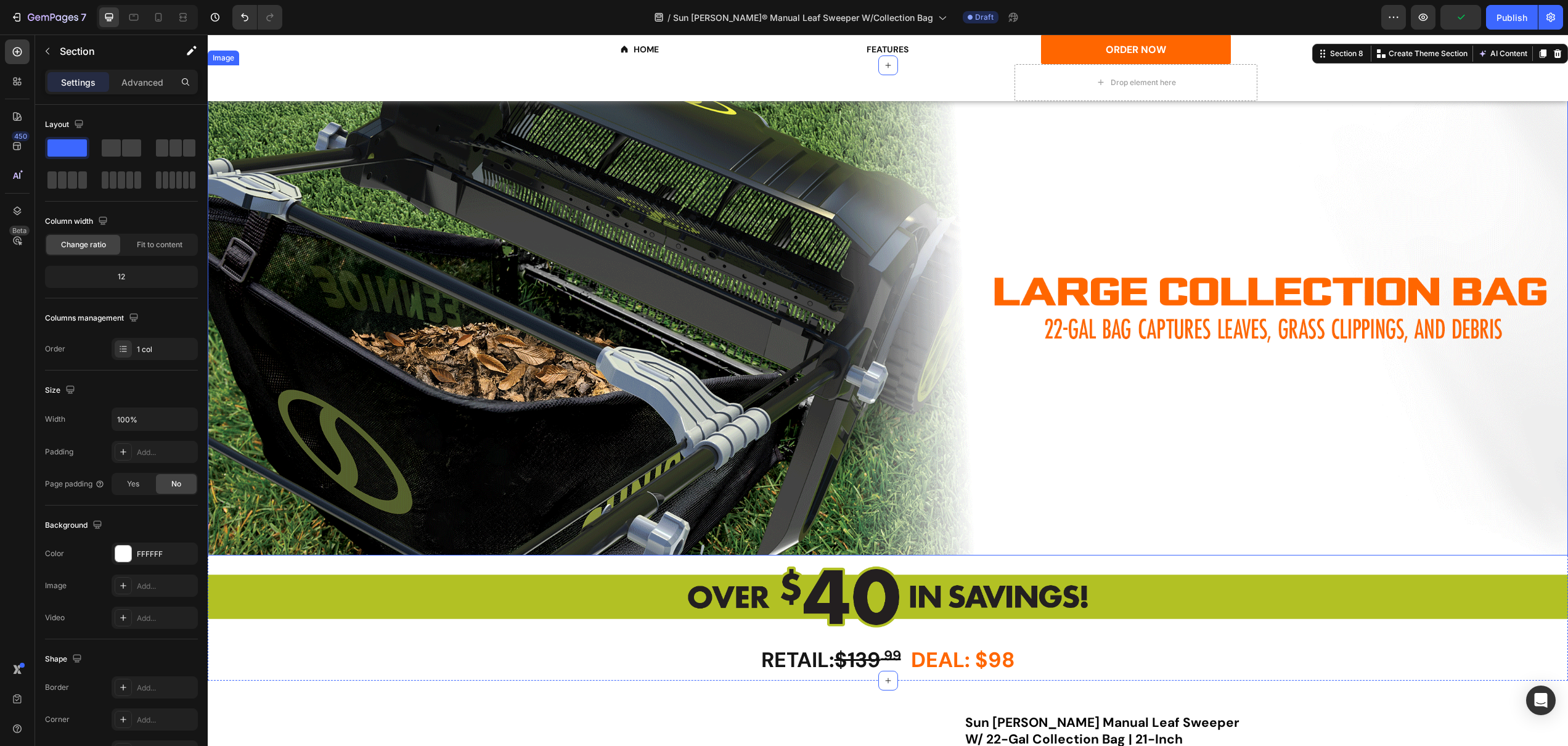
scroll to position [1576, 0]
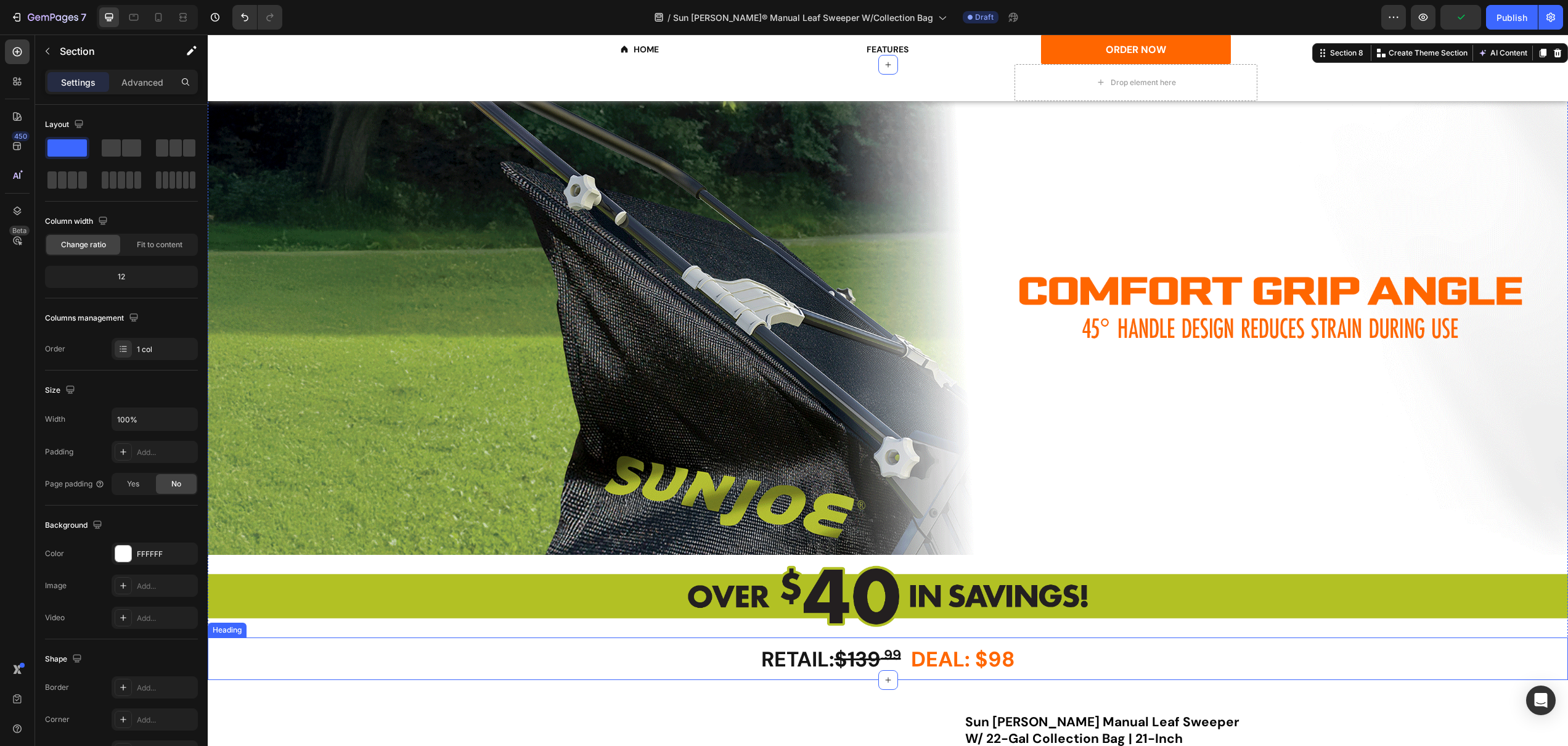
click at [518, 644] on h2 "RETAIL: $139 .99 DEAL: $98" at bounding box center [888, 659] width 740 height 42
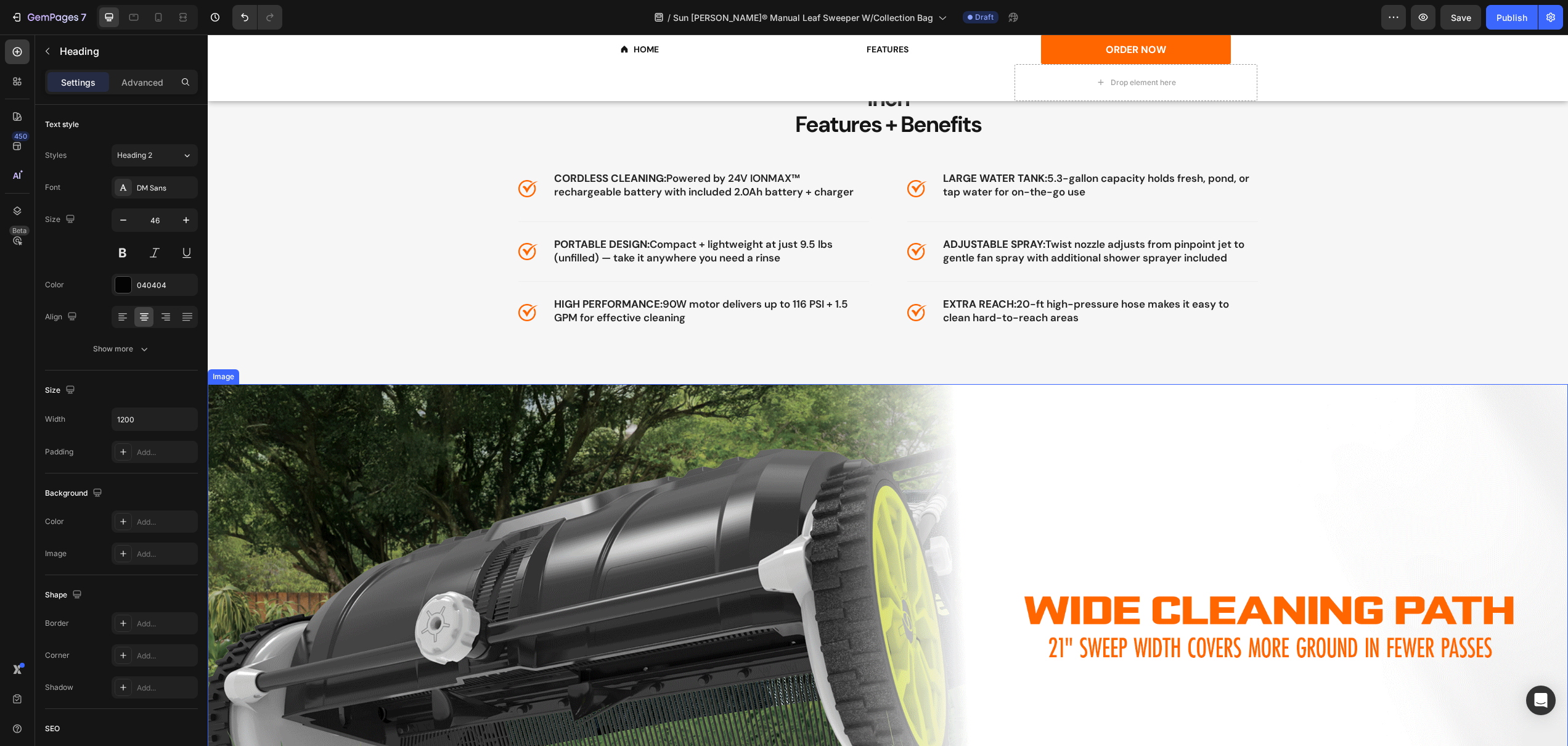
scroll to position [1258, 0]
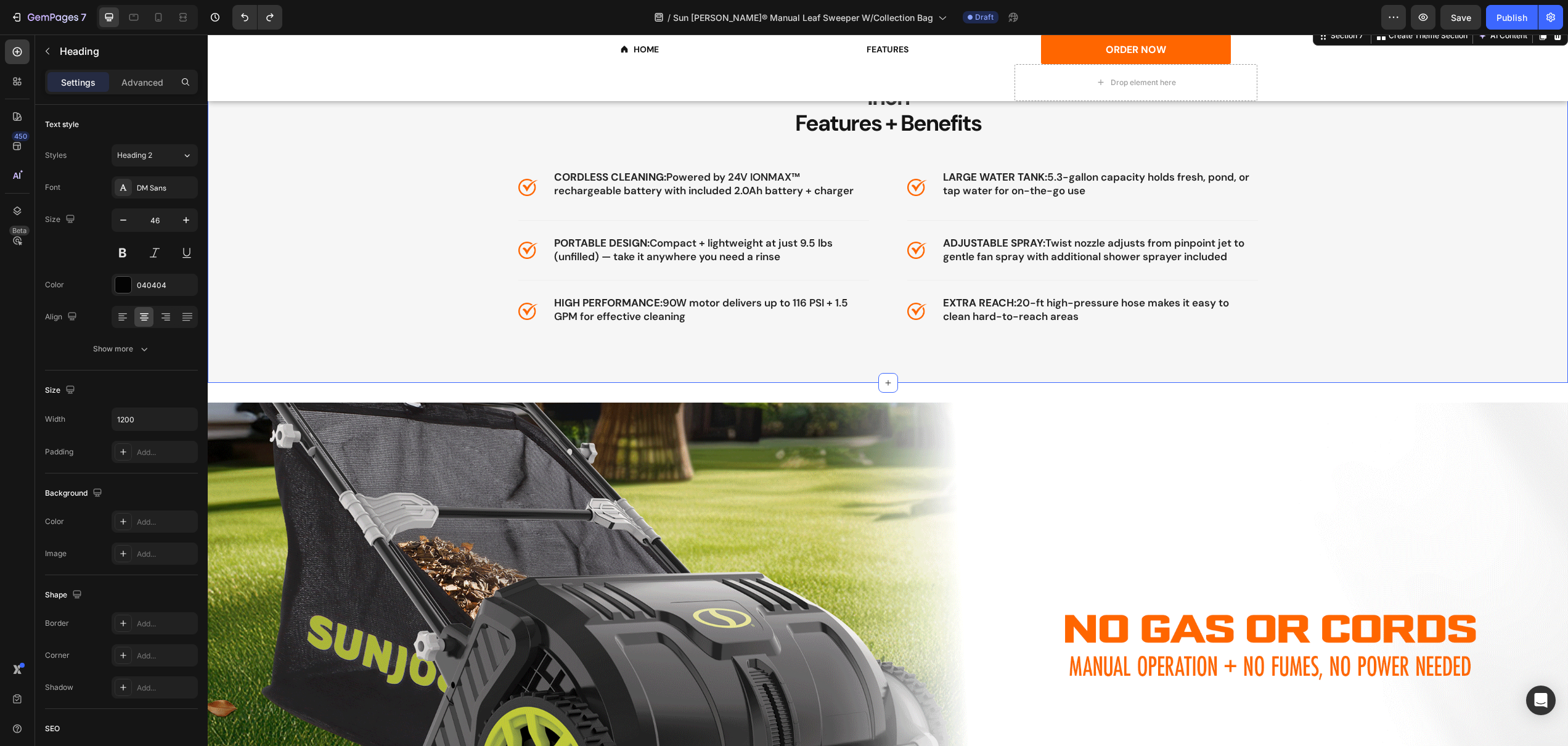
click at [568, 349] on div "Sun Joe Manual Leaf Sweeper W/ 22-Gal Collection Bag | 21-Inch Features + Benef…" at bounding box center [888, 203] width 1361 height 360
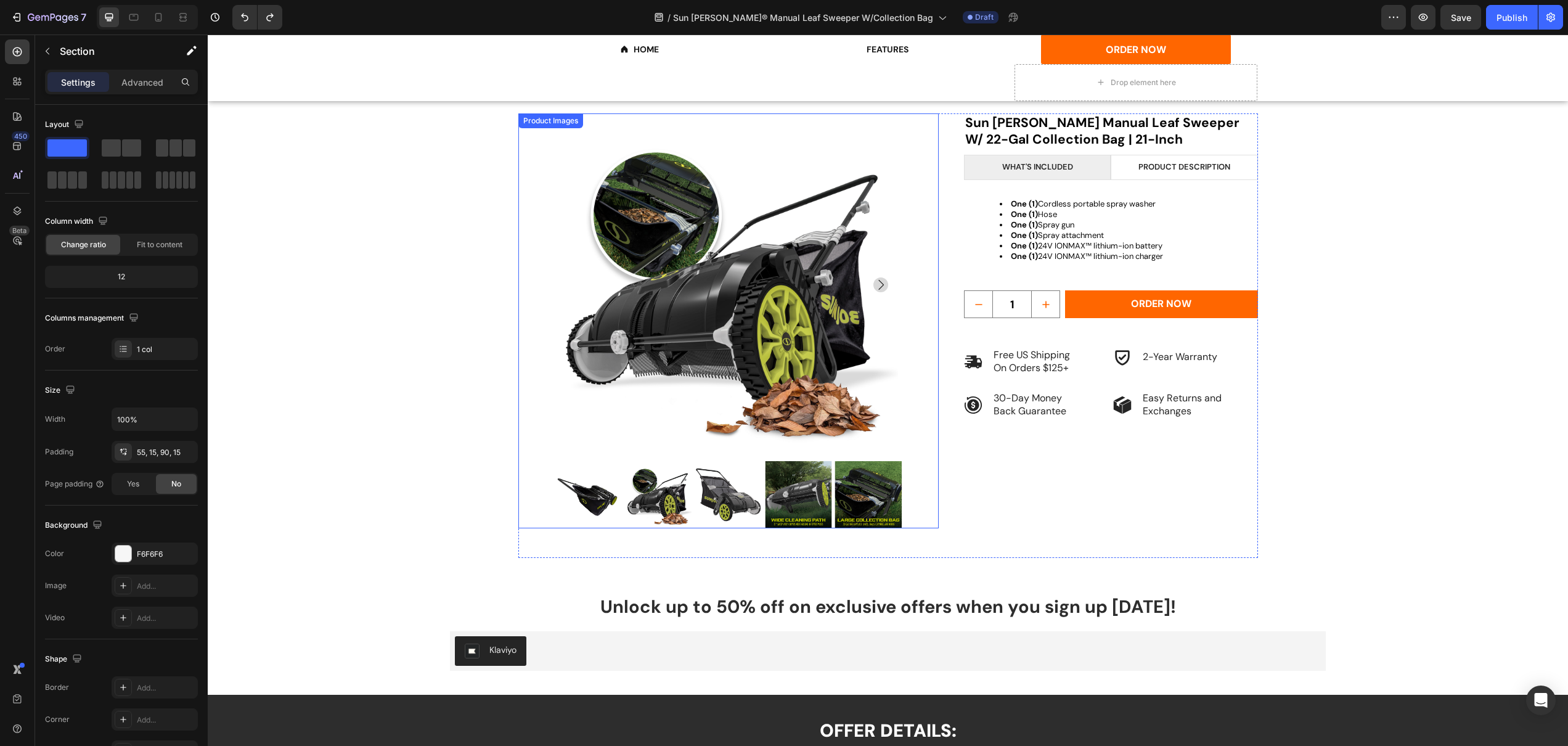
scroll to position [2180, 0]
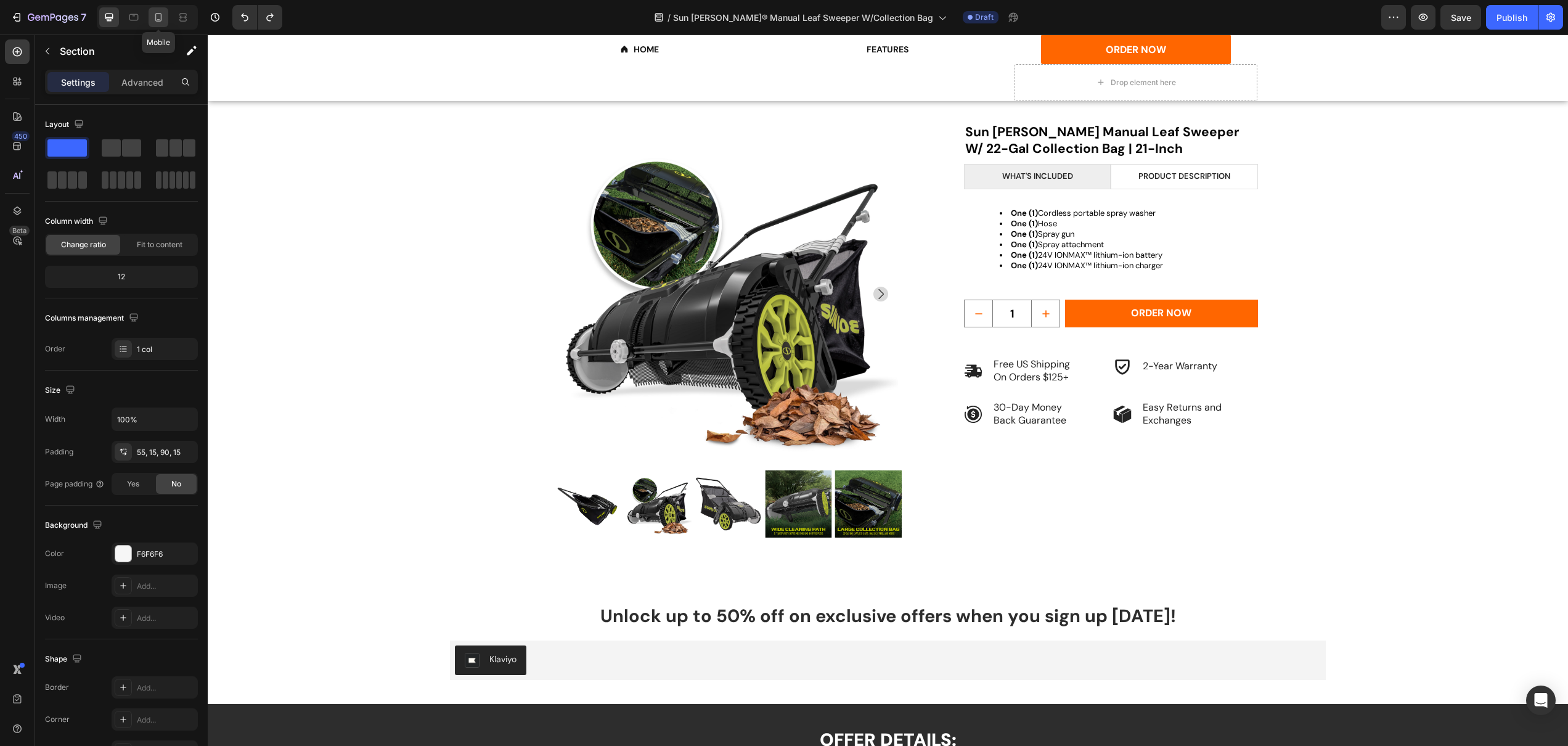
click at [165, 22] on div at bounding box center [158, 16] width 20 height 20
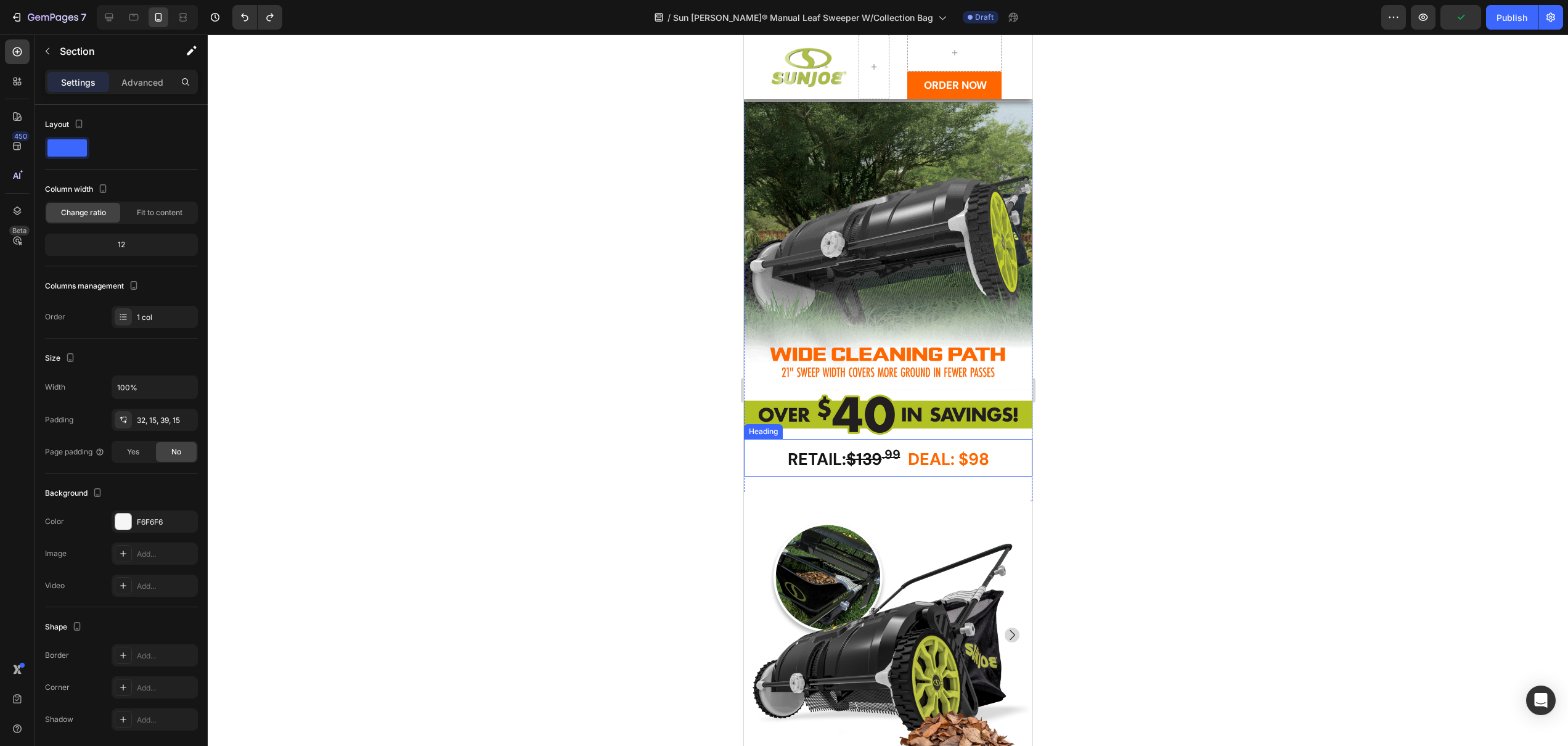
scroll to position [1905, 0]
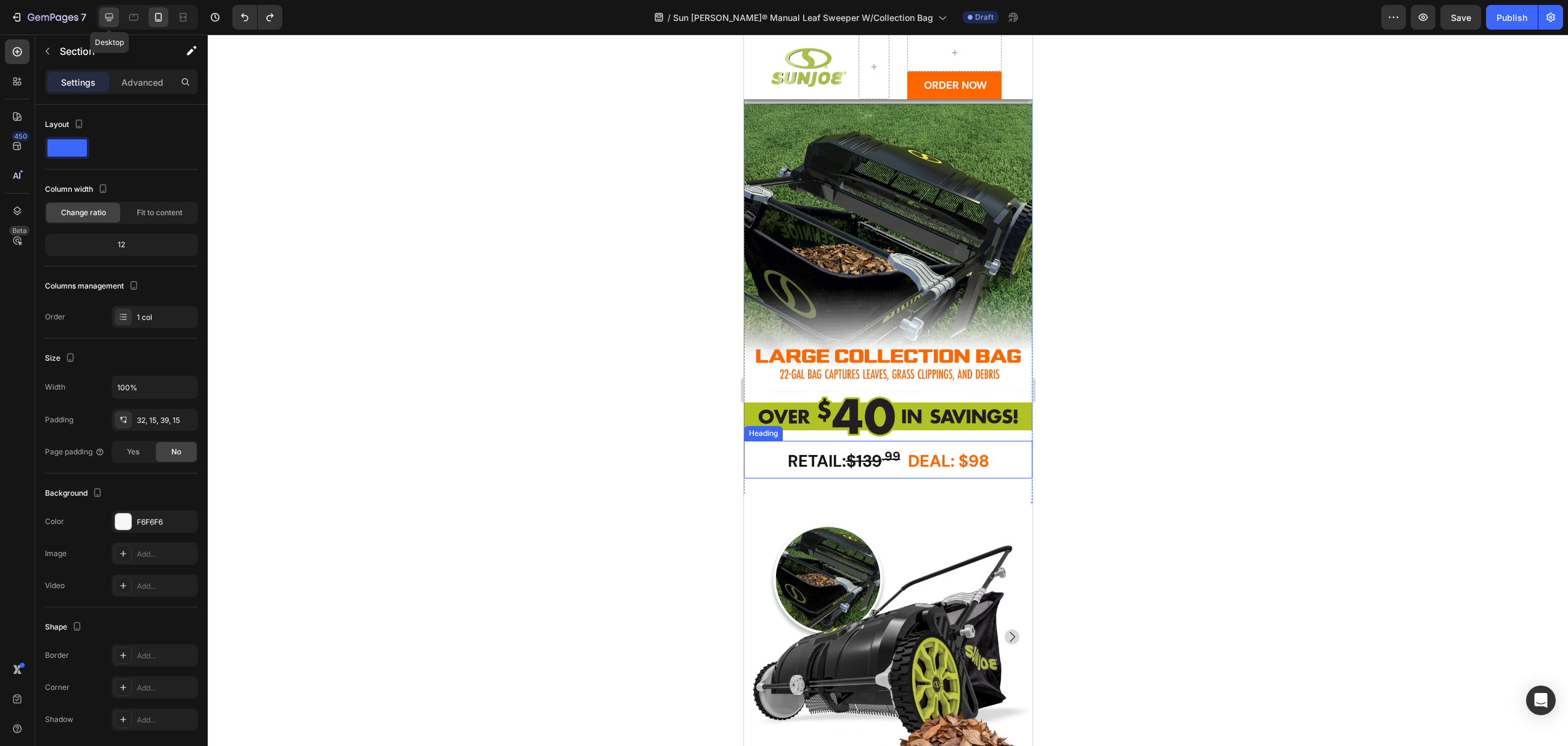
click at [109, 20] on icon at bounding box center [109, 17] width 13 height 13
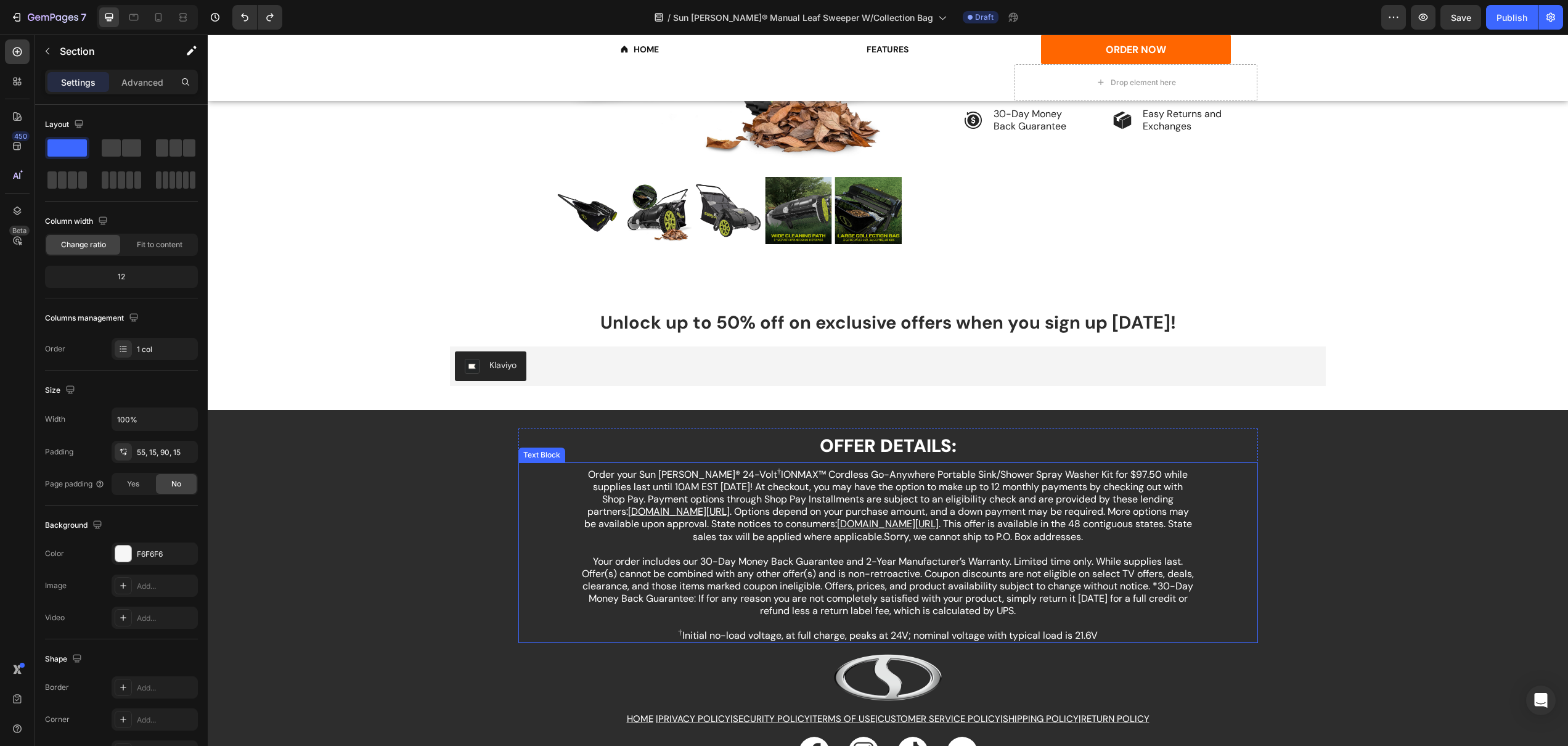
scroll to position [2470, 0]
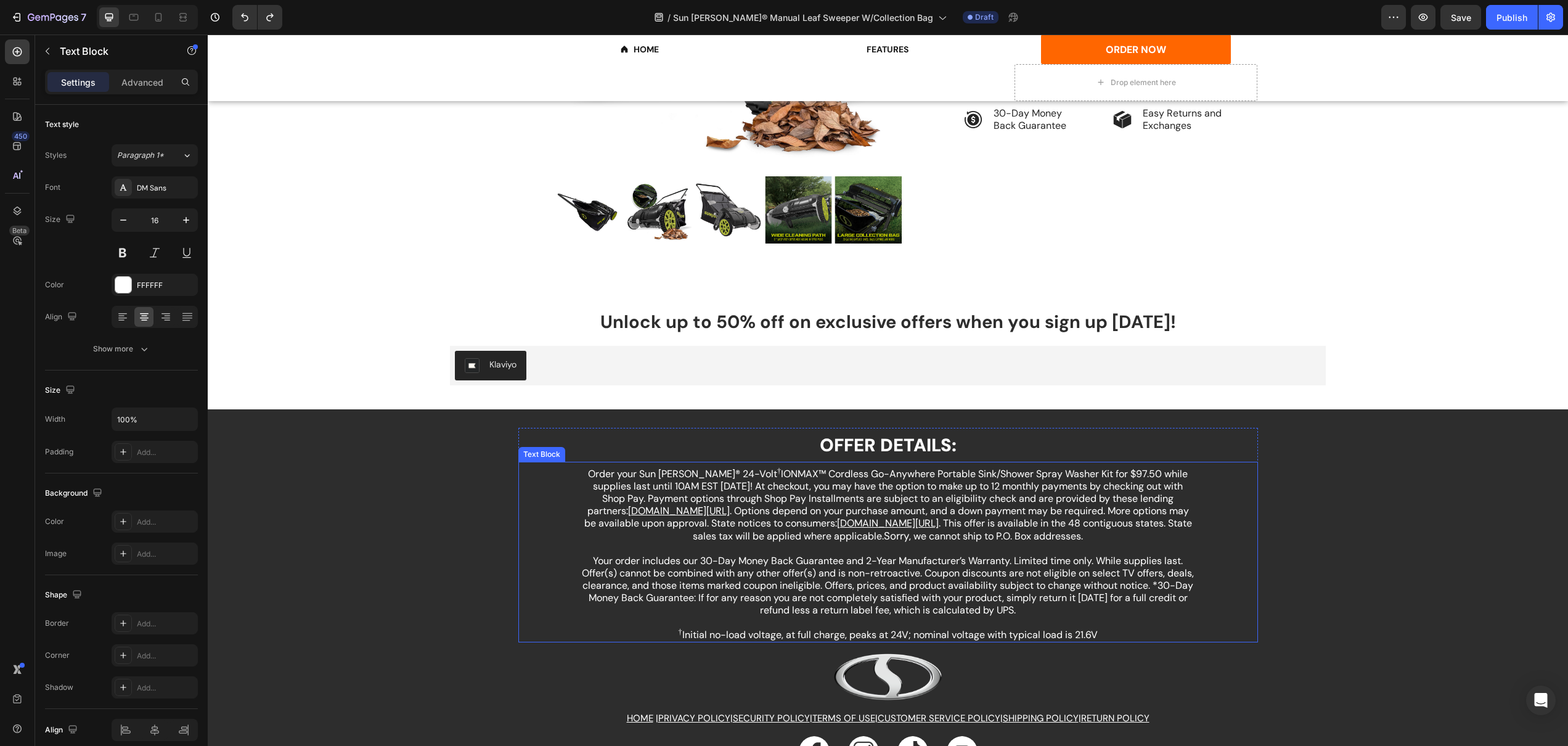
click at [609, 477] on p "Order your Sun Joe® 24-Volt † IONMAX™ Cordless Go-Anywhere Portable Sink/Shower…" at bounding box center [888, 511] width 614 height 87
click at [594, 476] on p "Order your Sun Joe® 24-Volt † IONMAX™ Cordless Go-Anywhere Portable Sink/Shower…" at bounding box center [888, 511] width 614 height 87
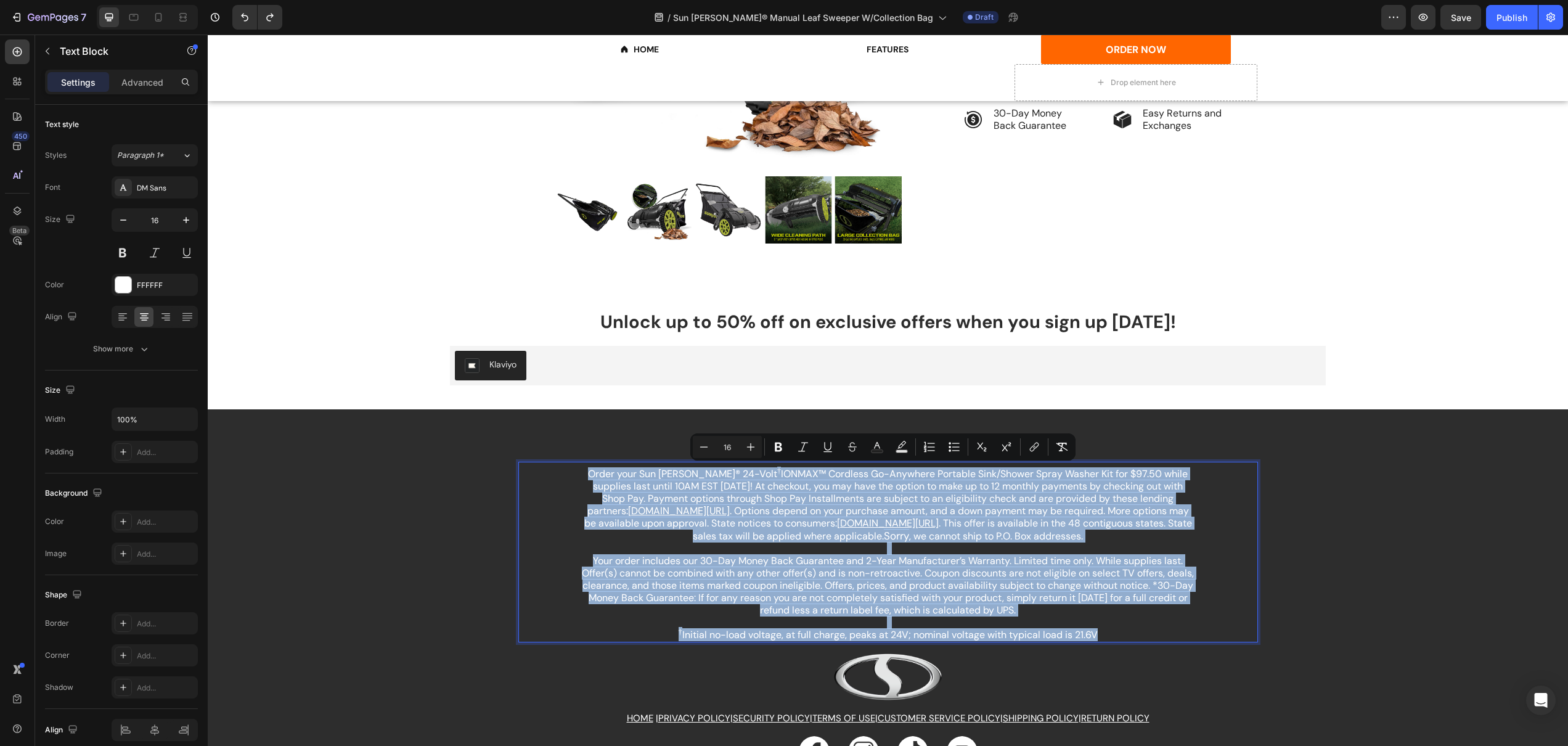
drag, startPoint x: 582, startPoint y: 475, endPoint x: 1112, endPoint y: 634, distance: 553.3
click at [1112, 634] on div "Order your Sun Joe® 24-Volt † IONMAX™ Cordless Go-Anywhere Portable Sink/Shower…" at bounding box center [888, 554] width 616 height 176
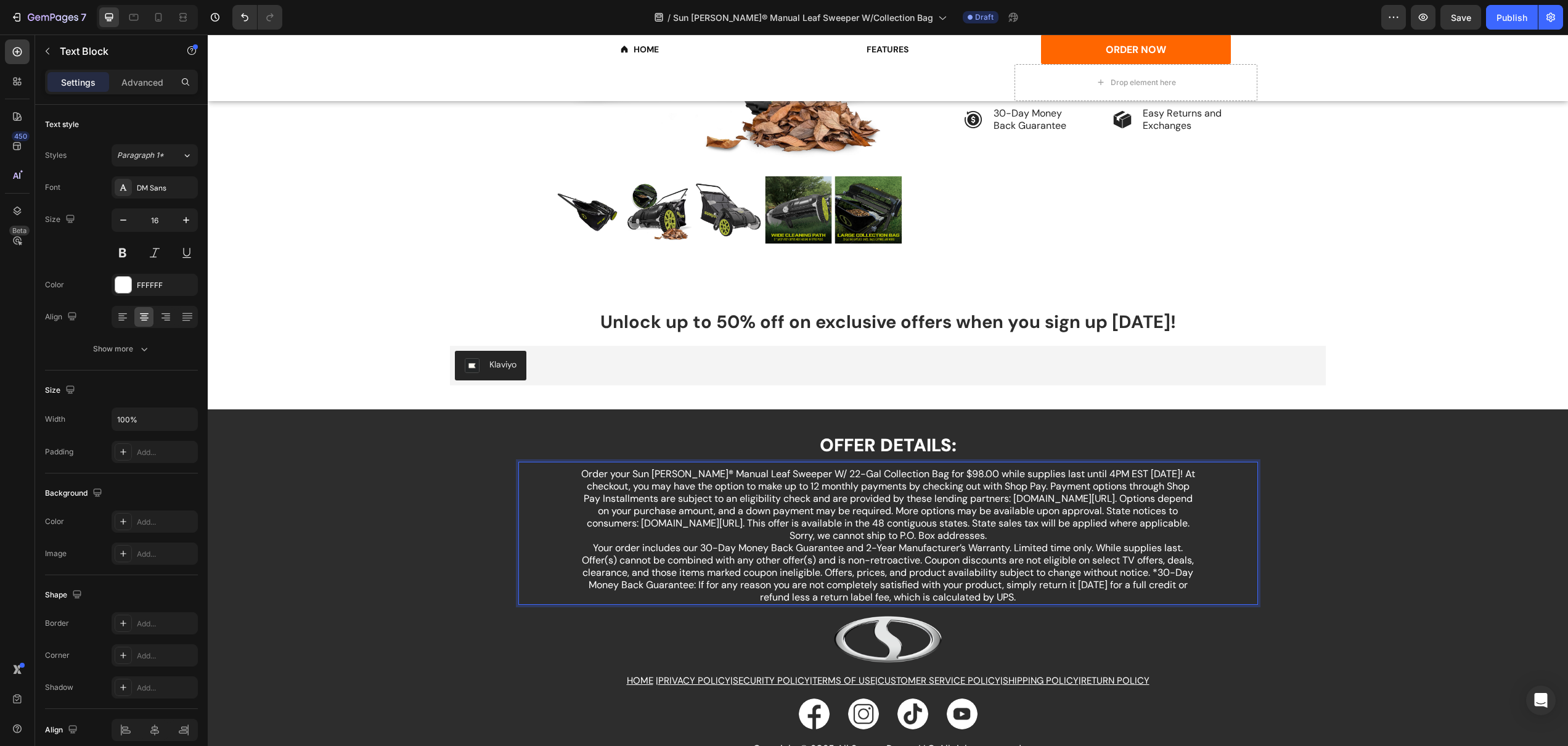
click at [996, 528] on p "Order your Sun Joe® Manual Leaf Sweeper W/ 22-Gal Collection Bag for $98.00 whi…" at bounding box center [888, 505] width 614 height 74
click at [996, 533] on p "Order your Sun Joe® Manual Leaf Sweeper W/ 22-Gal Collection Bag for $98.00 whi…" at bounding box center [888, 505] width 614 height 74
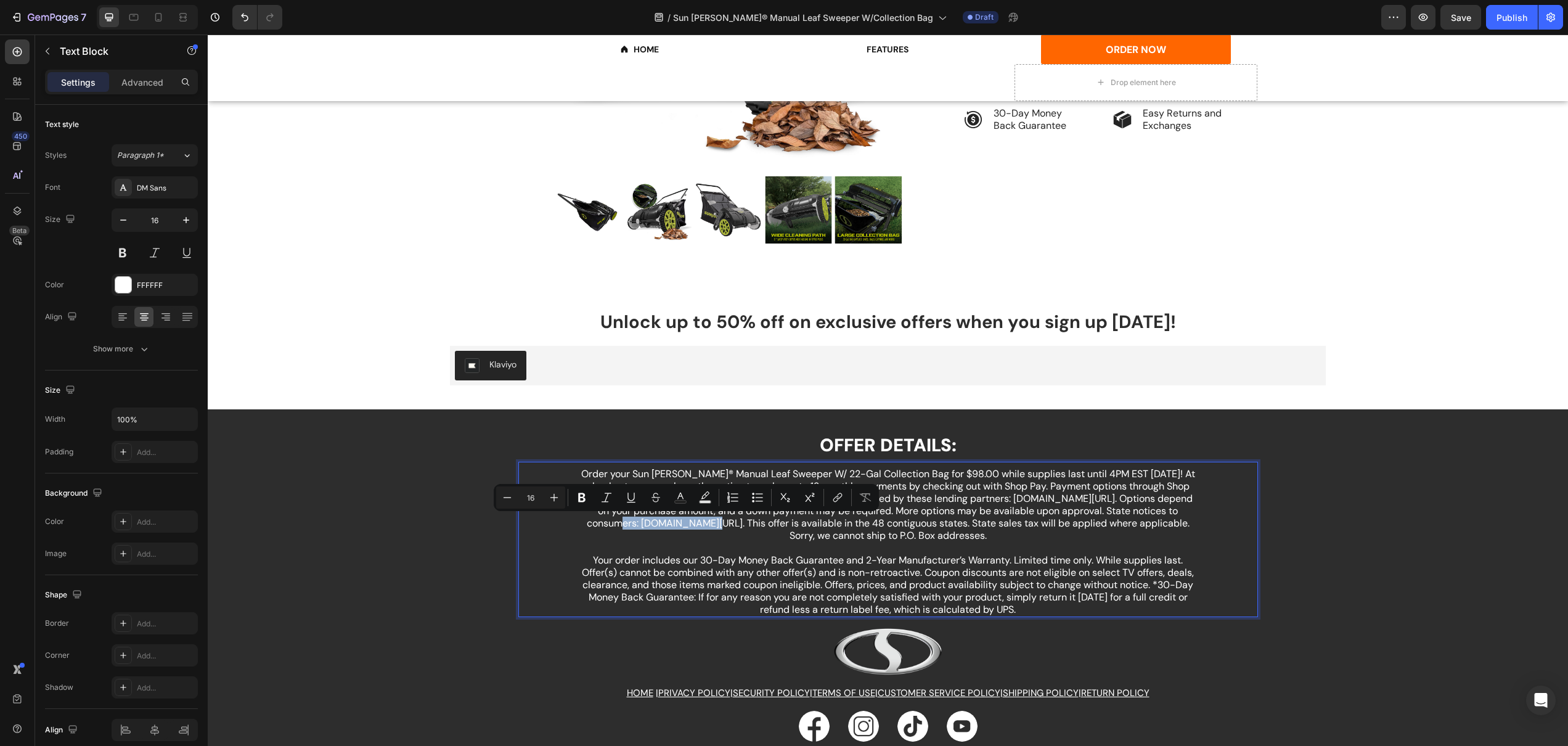
drag, startPoint x: 644, startPoint y: 525, endPoint x: 732, endPoint y: 528, distance: 88.1
click at [732, 528] on p "Order your Sun Joe® Manual Leaf Sweeper W/ 22-Gal Collection Bag for $98.00 whi…" at bounding box center [888, 511] width 614 height 86
click at [1008, 505] on p "Order your Sun Joe® Manual Leaf Sweeper W/ 22-Gal Collection Bag for $98.00 whi…" at bounding box center [888, 511] width 614 height 86
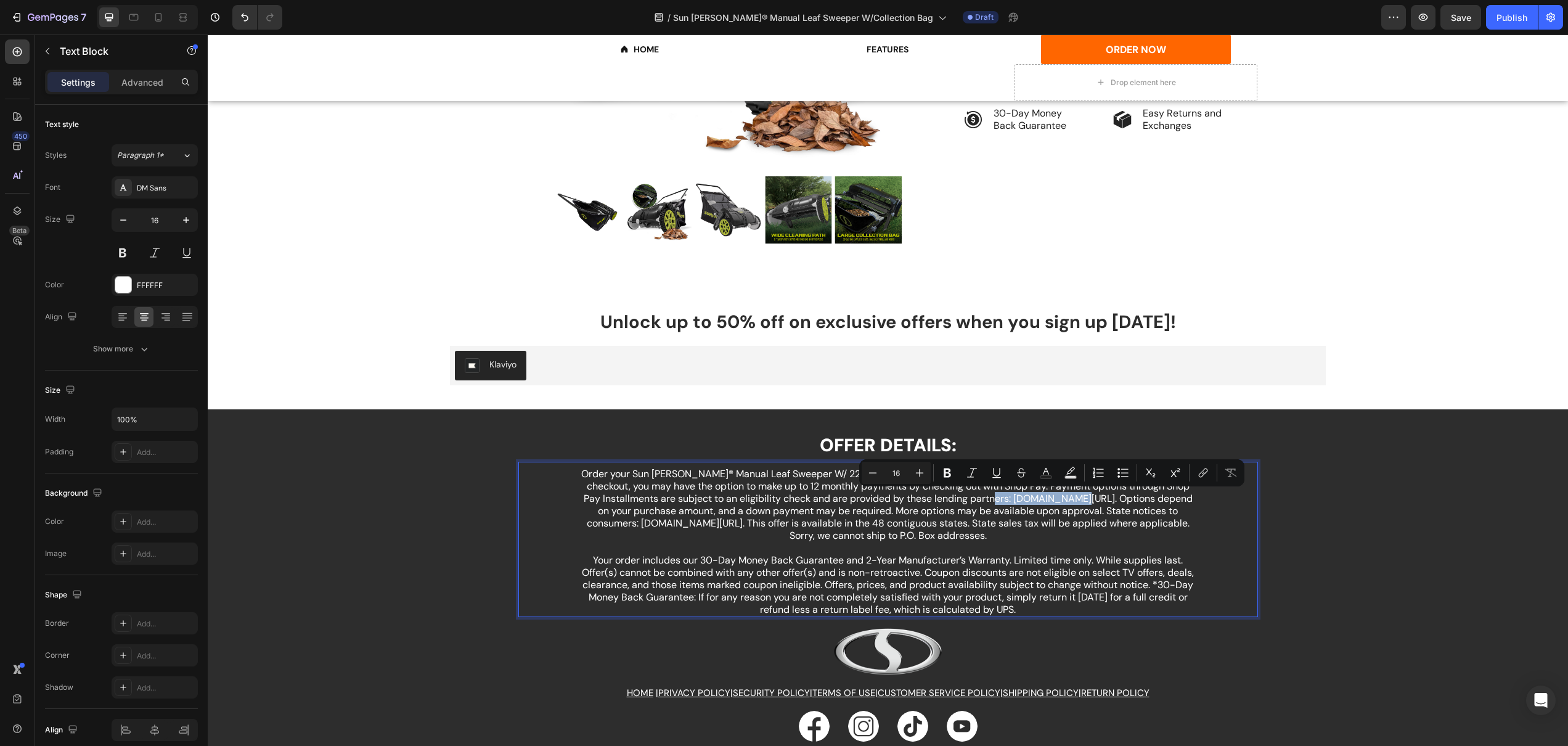
drag, startPoint x: 1011, startPoint y: 500, endPoint x: 1095, endPoint y: 503, distance: 84.1
click at [1095, 503] on p "Order your Sun Joe® Manual Leaf Sweeper W/ 22-Gal Collection Bag for $98.00 whi…" at bounding box center [888, 511] width 614 height 86
click at [1201, 475] on icon "Editor contextual toolbar" at bounding box center [1204, 473] width 13 height 13
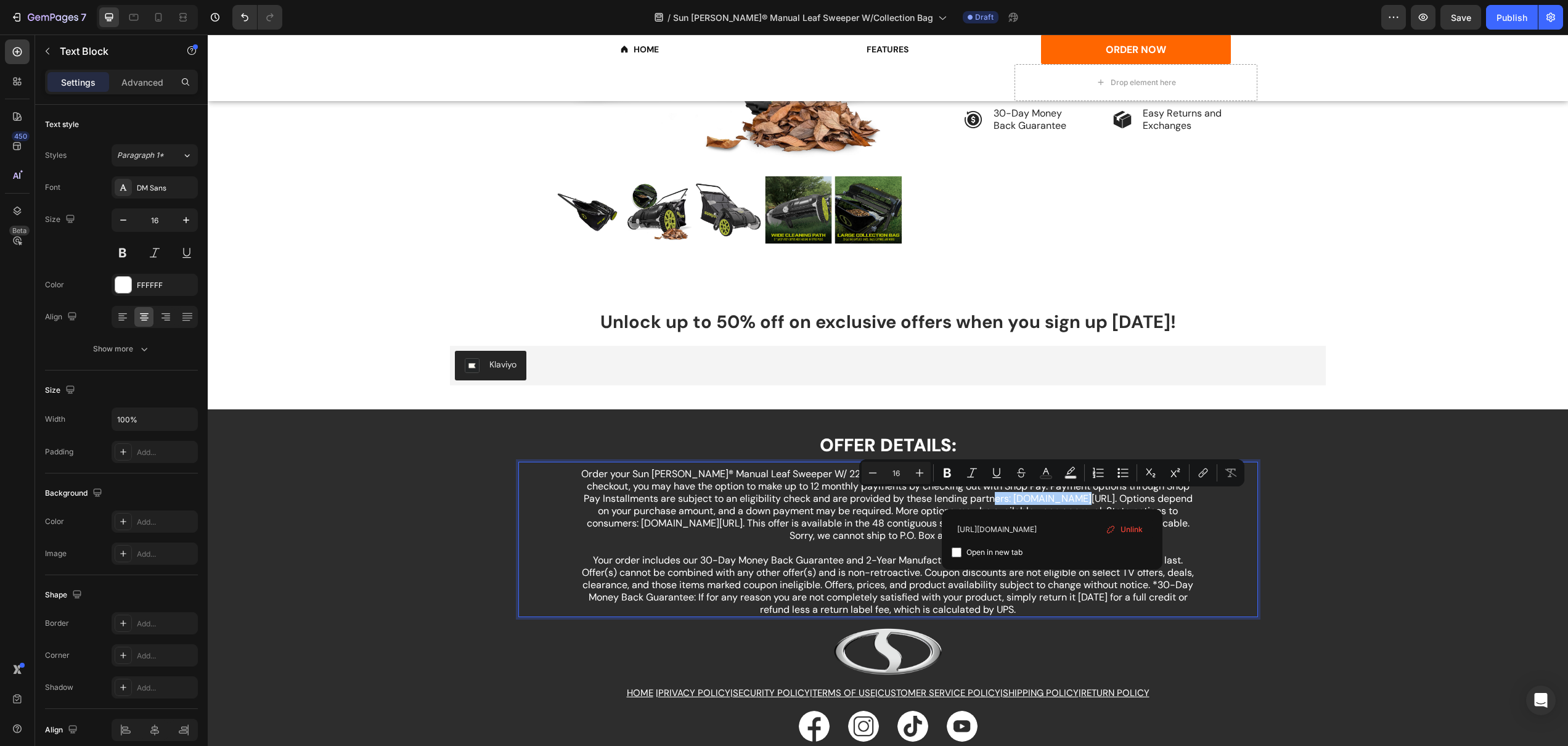
type input "https://www.affirm.com/lenders"
click at [959, 550] on input "Editor contextual toolbar" at bounding box center [956, 552] width 10 height 10
checkbox input "true"
click at [840, 532] on p "Order your Sun Joe® Manual Leaf Sweeper W/ 22-Gal Collection Bag for $98.00 whi…" at bounding box center [888, 511] width 614 height 86
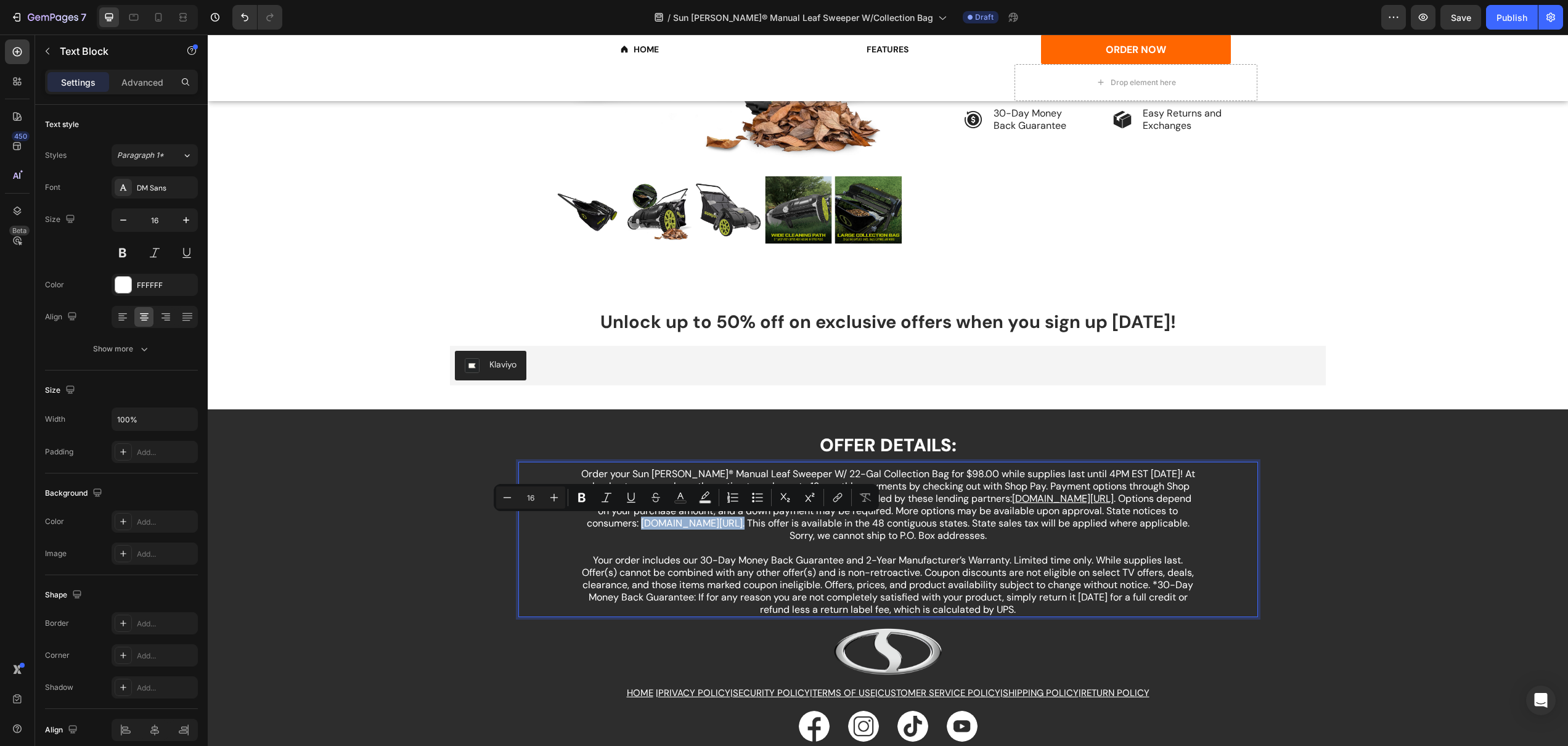
drag, startPoint x: 641, startPoint y: 525, endPoint x: 730, endPoint y: 528, distance: 89.1
click at [730, 528] on p "Order your Sun Joe® Manual Leaf Sweeper W/ 22-Gal Collection Bag for $98.00 whi…" at bounding box center [888, 511] width 614 height 86
click at [828, 503] on button "link" at bounding box center [838, 497] width 22 height 22
type input "https://www.affirm.com/licenses"
click at [591, 577] on input "Editor contextual toolbar" at bounding box center [591, 577] width 10 height 10
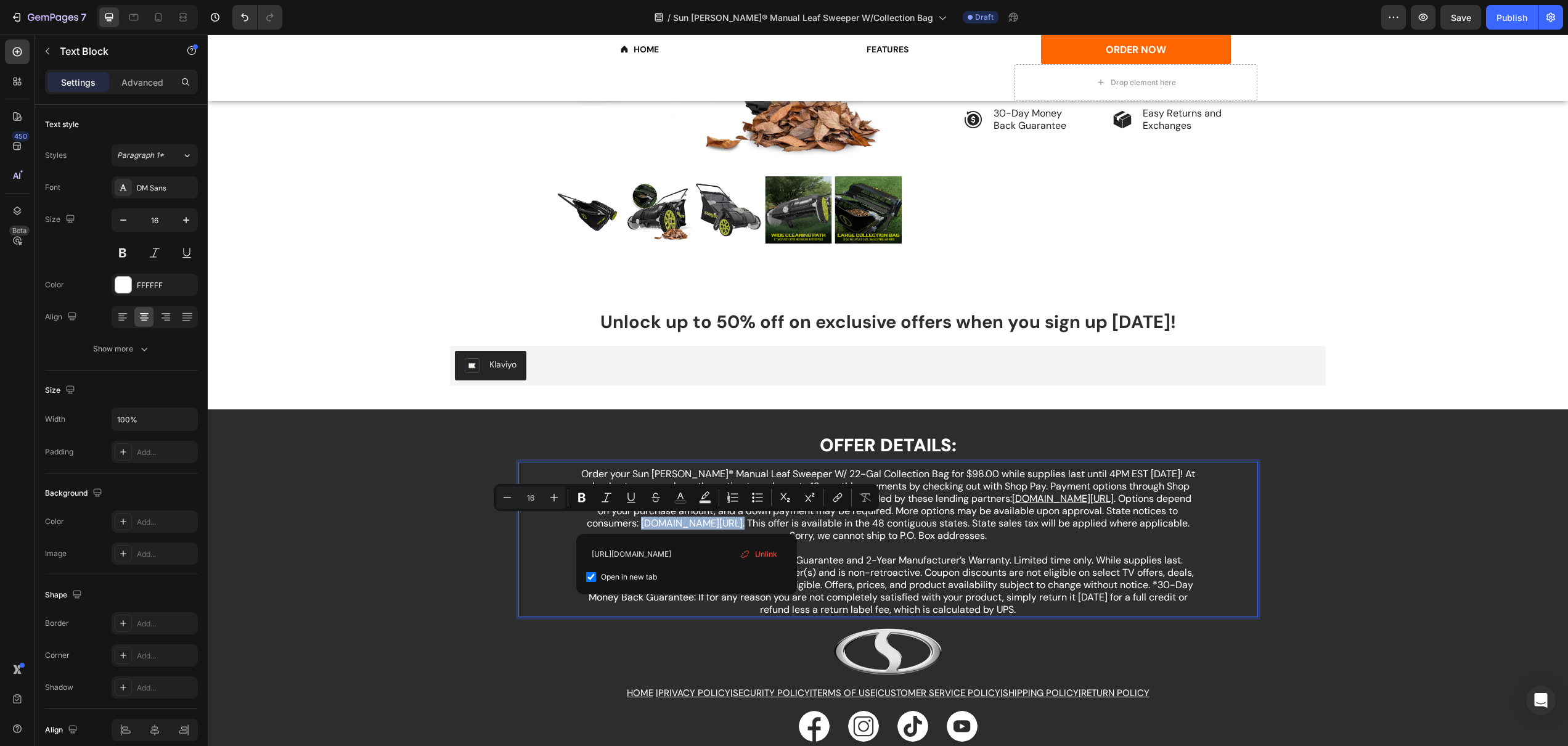
checkbox input "true"
click at [933, 552] on p "Order your Sun Joe® Manual Leaf Sweeper W/ 22-Gal Collection Bag for $98.00 whi…" at bounding box center [888, 511] width 614 height 86
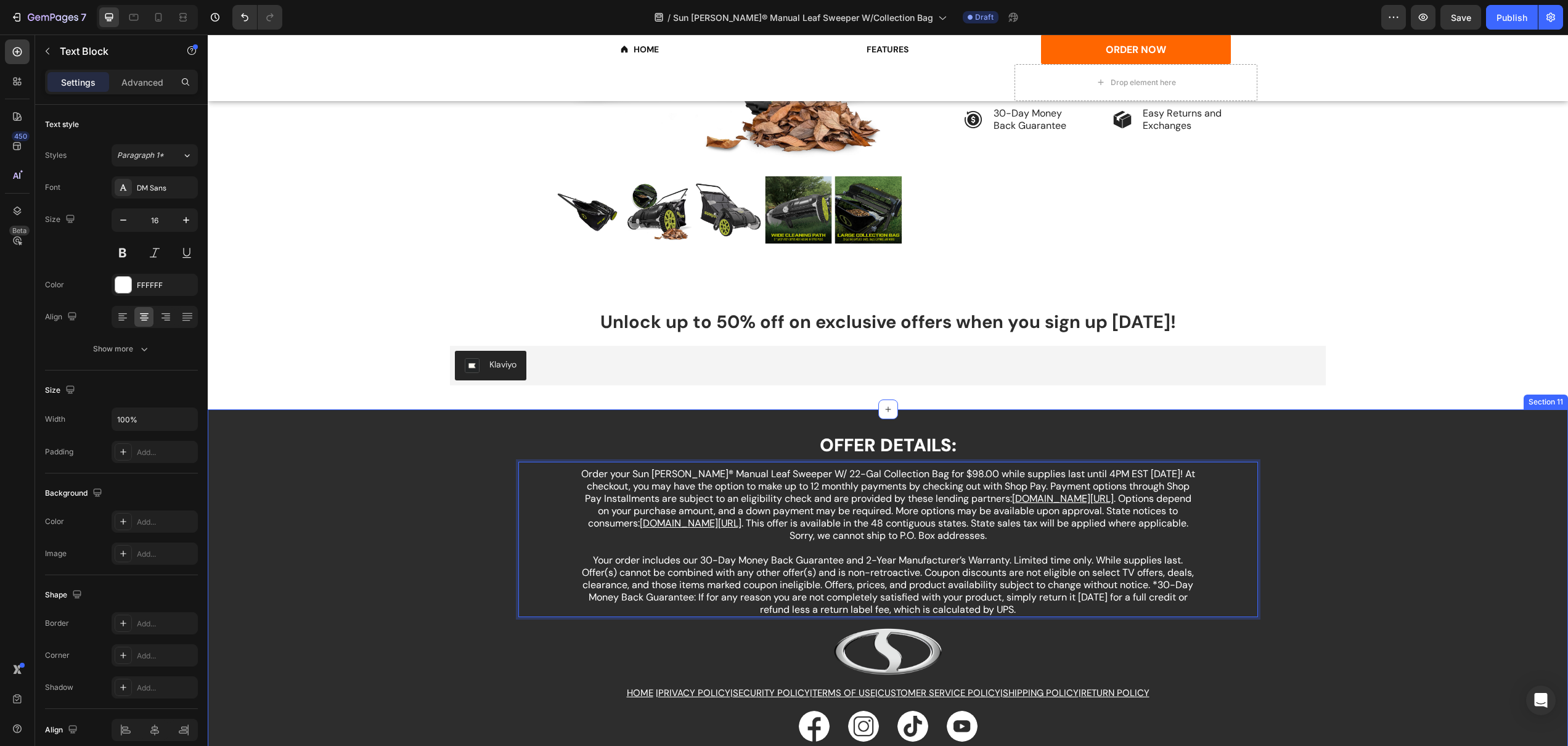
click at [1302, 553] on div "OFFER DETAILS: Heading Order your Sun Joe® Manual Leaf Sweeper W/ 22-Gal Collec…" at bounding box center [888, 609] width 1361 height 361
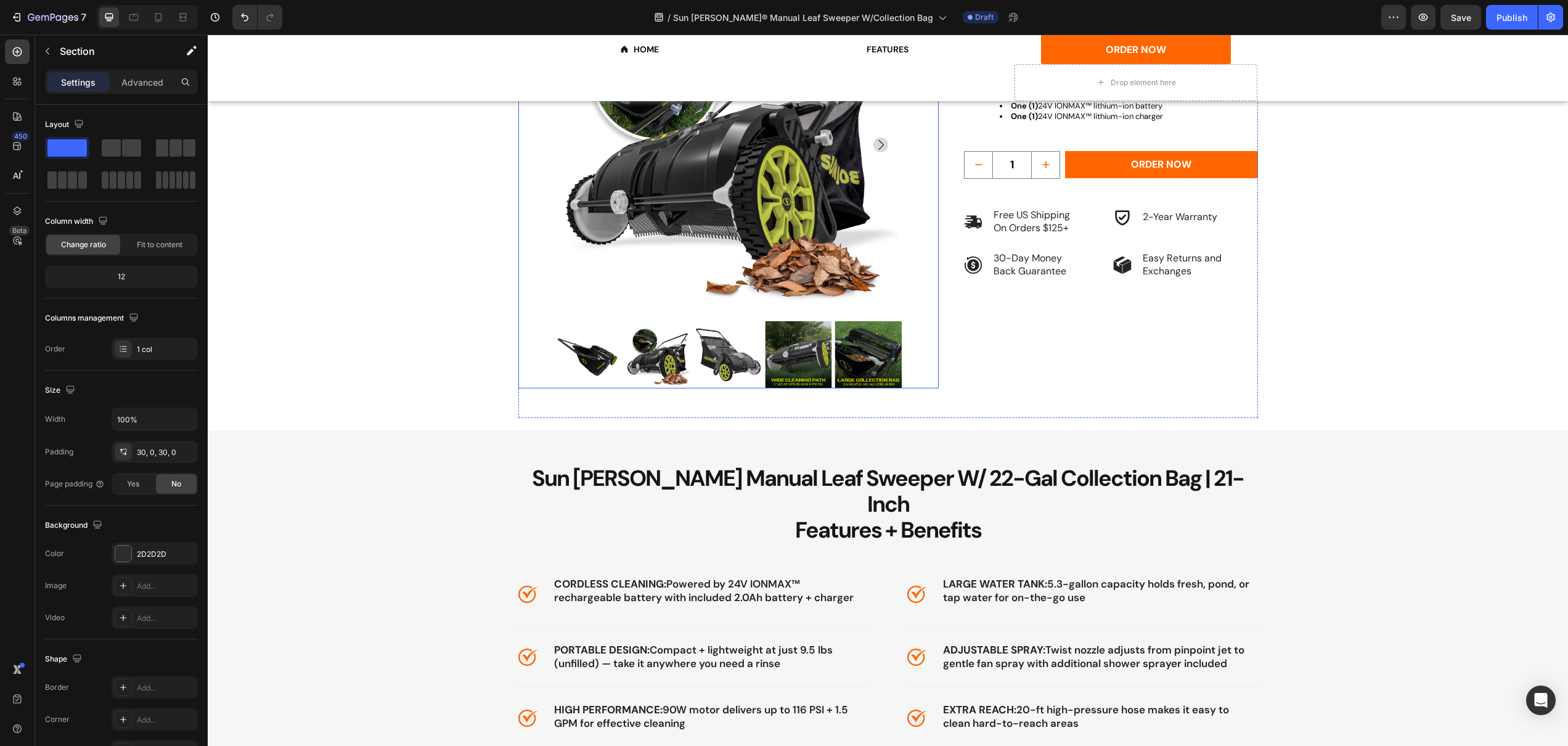
scroll to position [1073, 0]
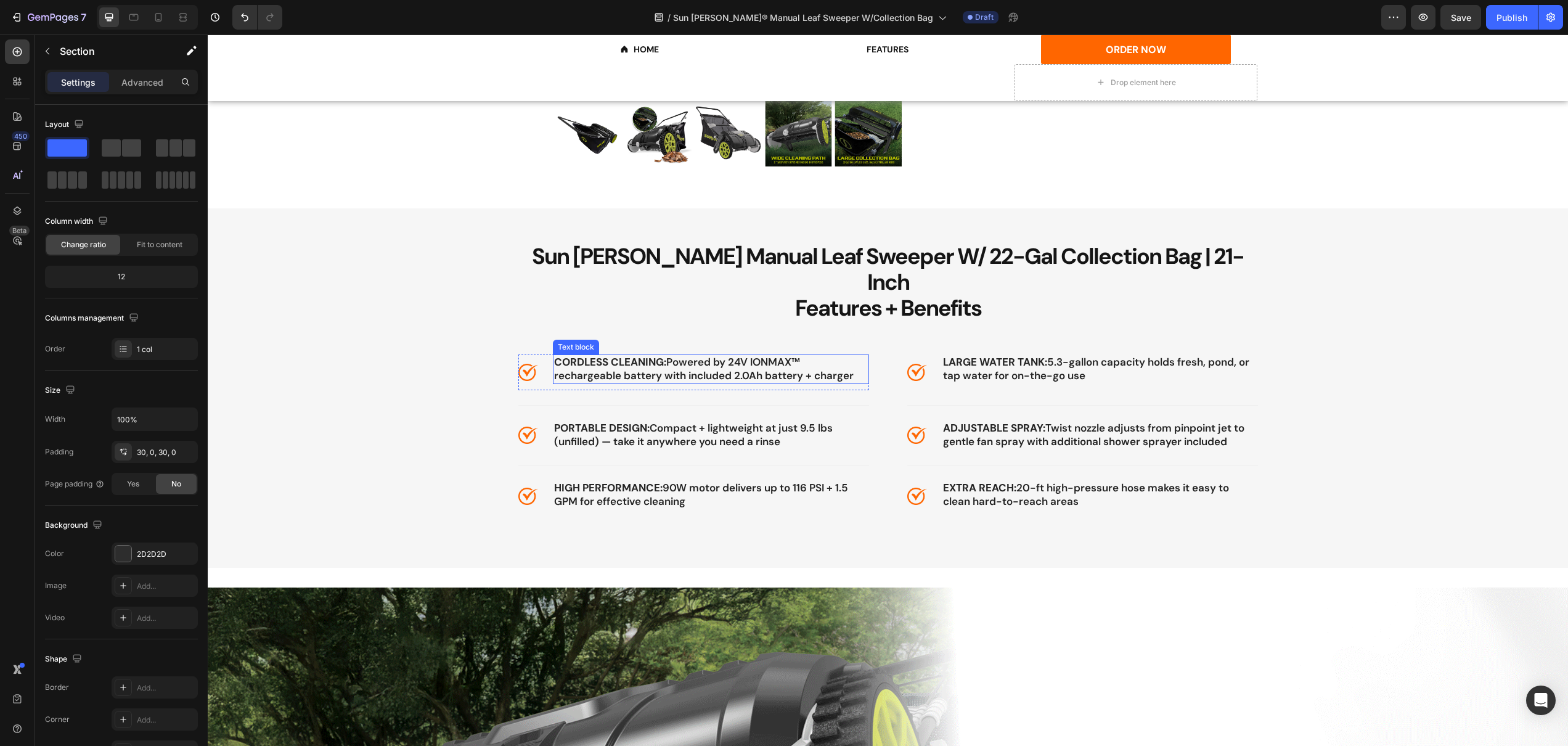
click at [572, 355] on strong "CORDLESS CLEANING:" at bounding box center [610, 361] width 112 height 13
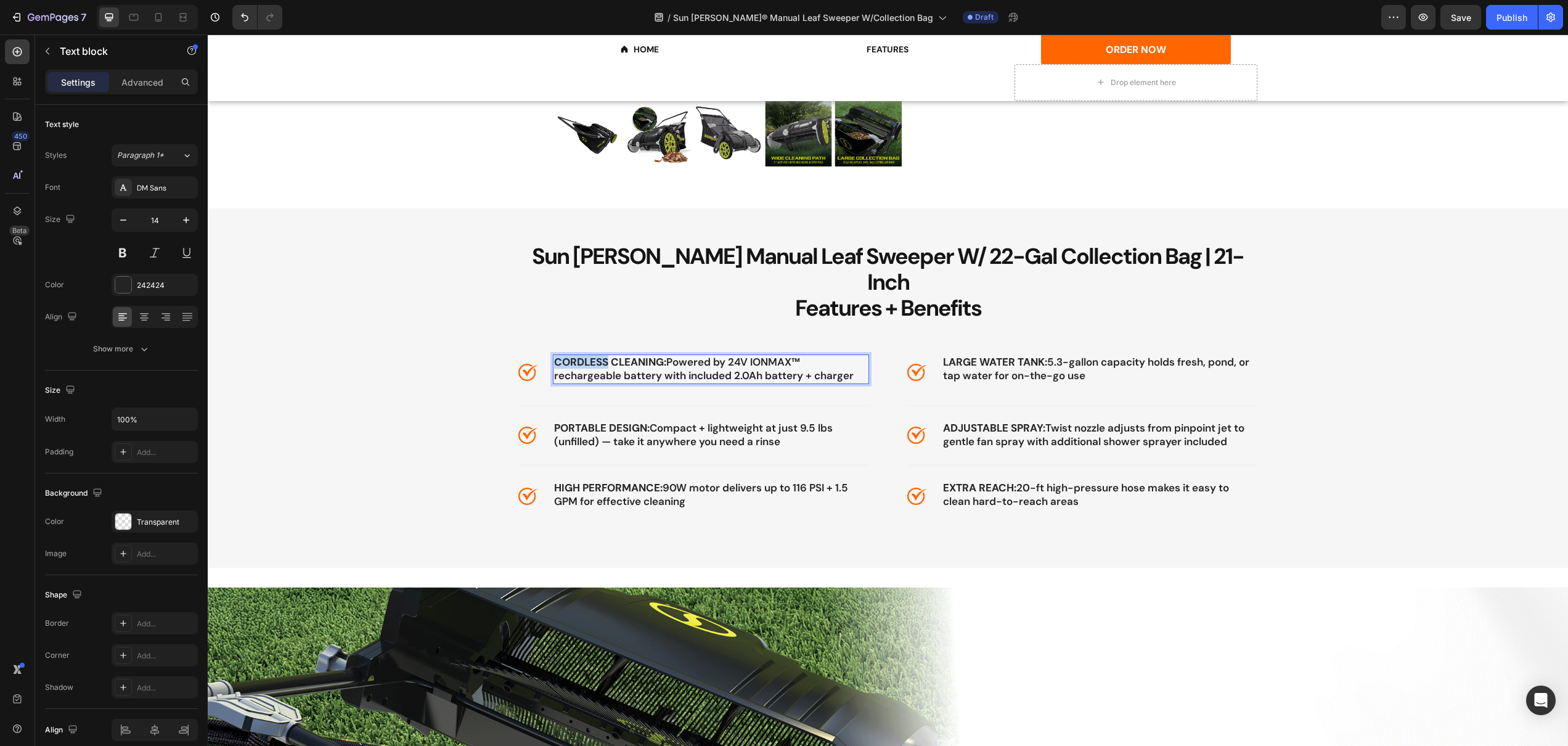
click at [572, 355] on strong "CORDLESS CLEANING:" at bounding box center [610, 361] width 112 height 13
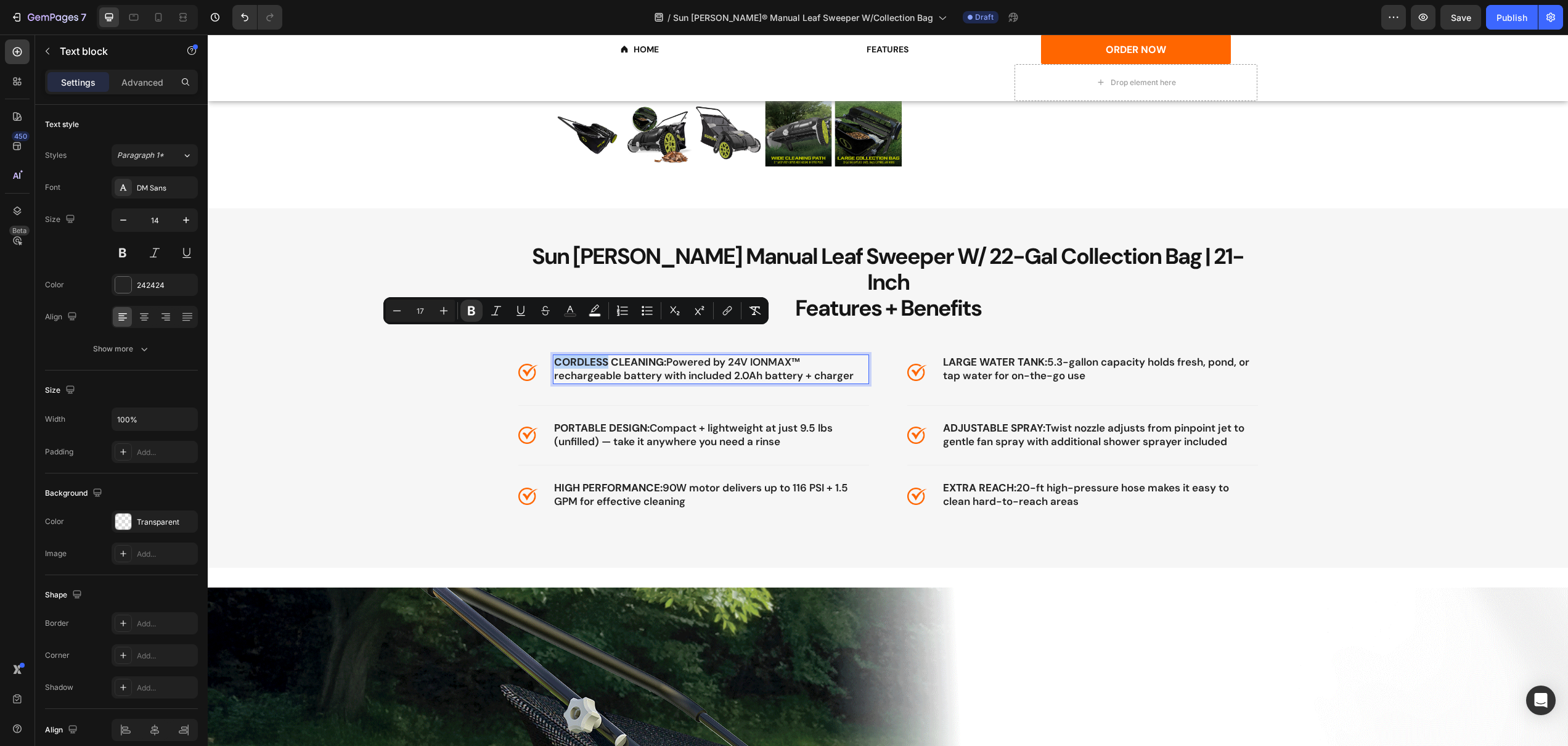
drag, startPoint x: 565, startPoint y: 335, endPoint x: 559, endPoint y: 336, distance: 6.1
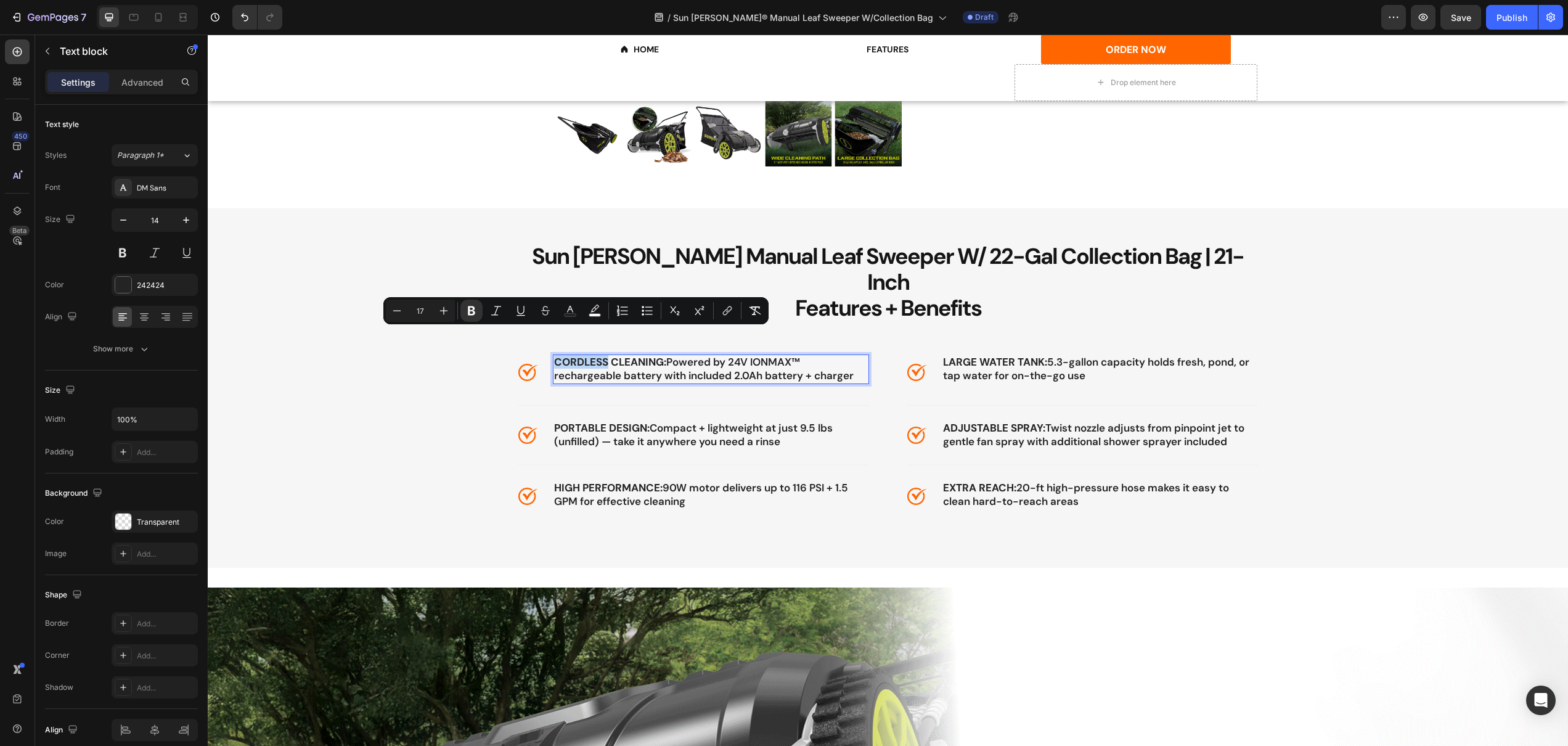
click at [565, 355] on strong "CORDLESS CLEANING:" at bounding box center [610, 361] width 112 height 13
click at [554, 355] on strong "CORDLESS CLEANING:" at bounding box center [610, 361] width 112 height 13
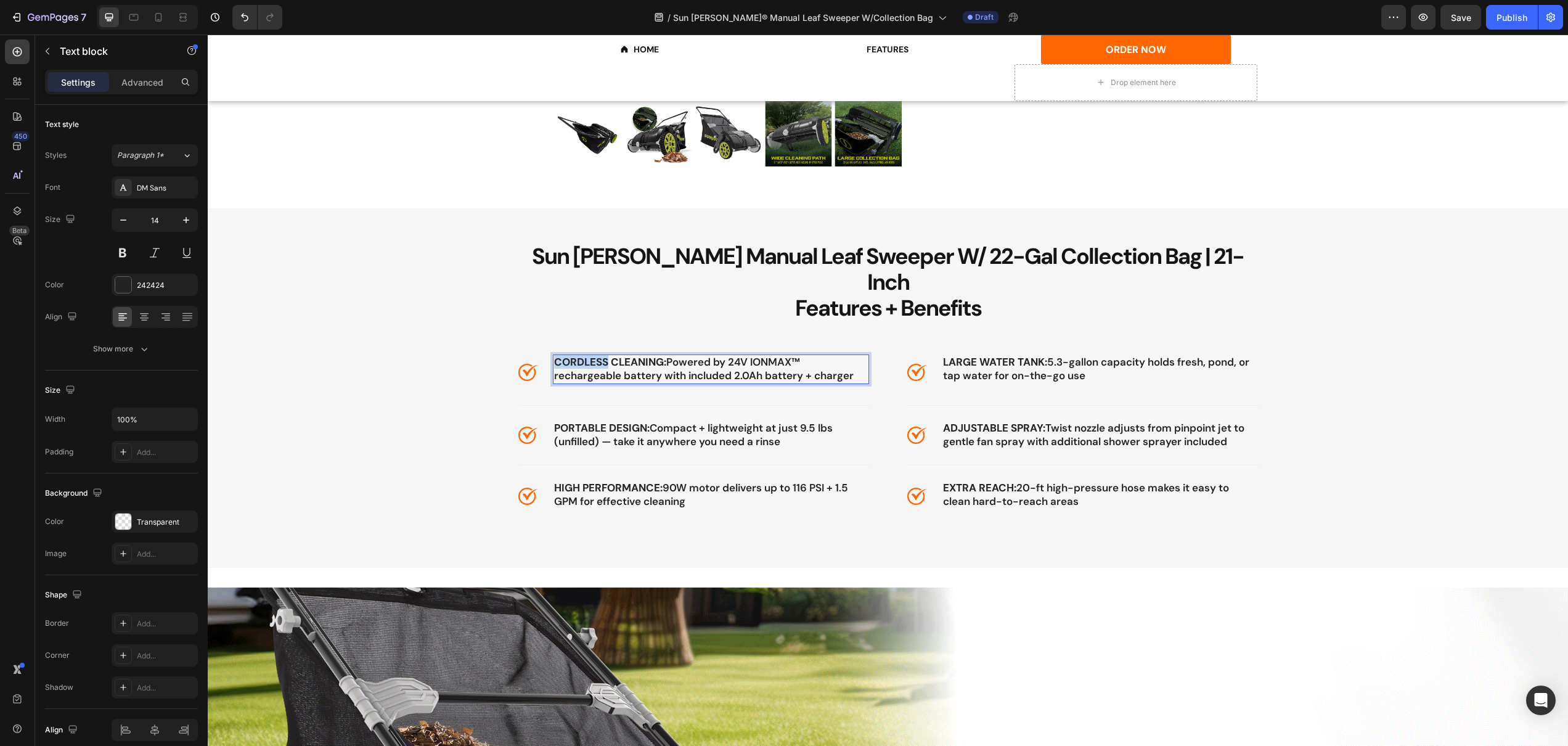
drag, startPoint x: 550, startPoint y: 335, endPoint x: 856, endPoint y: 357, distance: 306.8
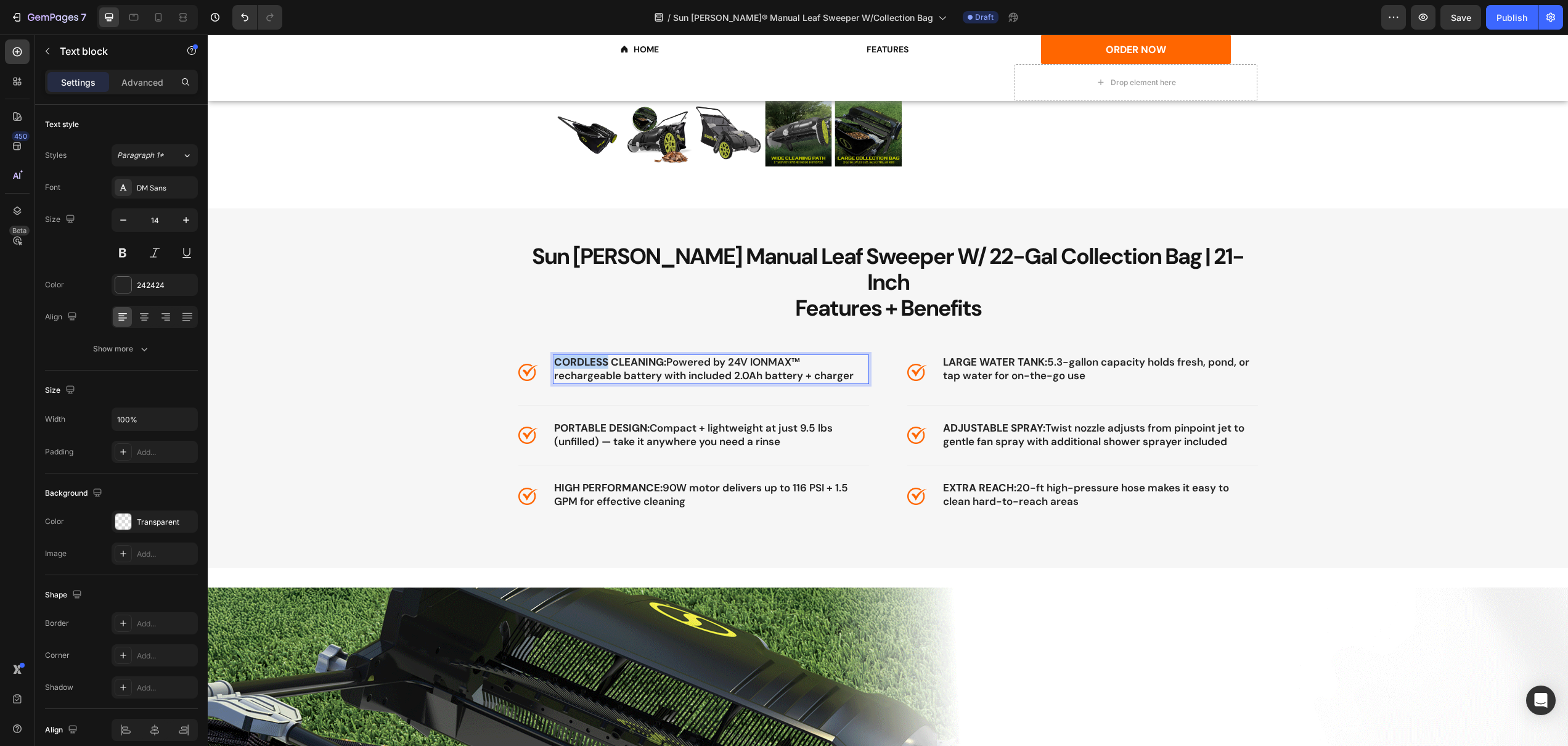
click at [856, 357] on div "CORDLESS CLEANING: Powered by 24V IONMAX™ rechargeable battery with included 2.…" at bounding box center [711, 369] width 316 height 30
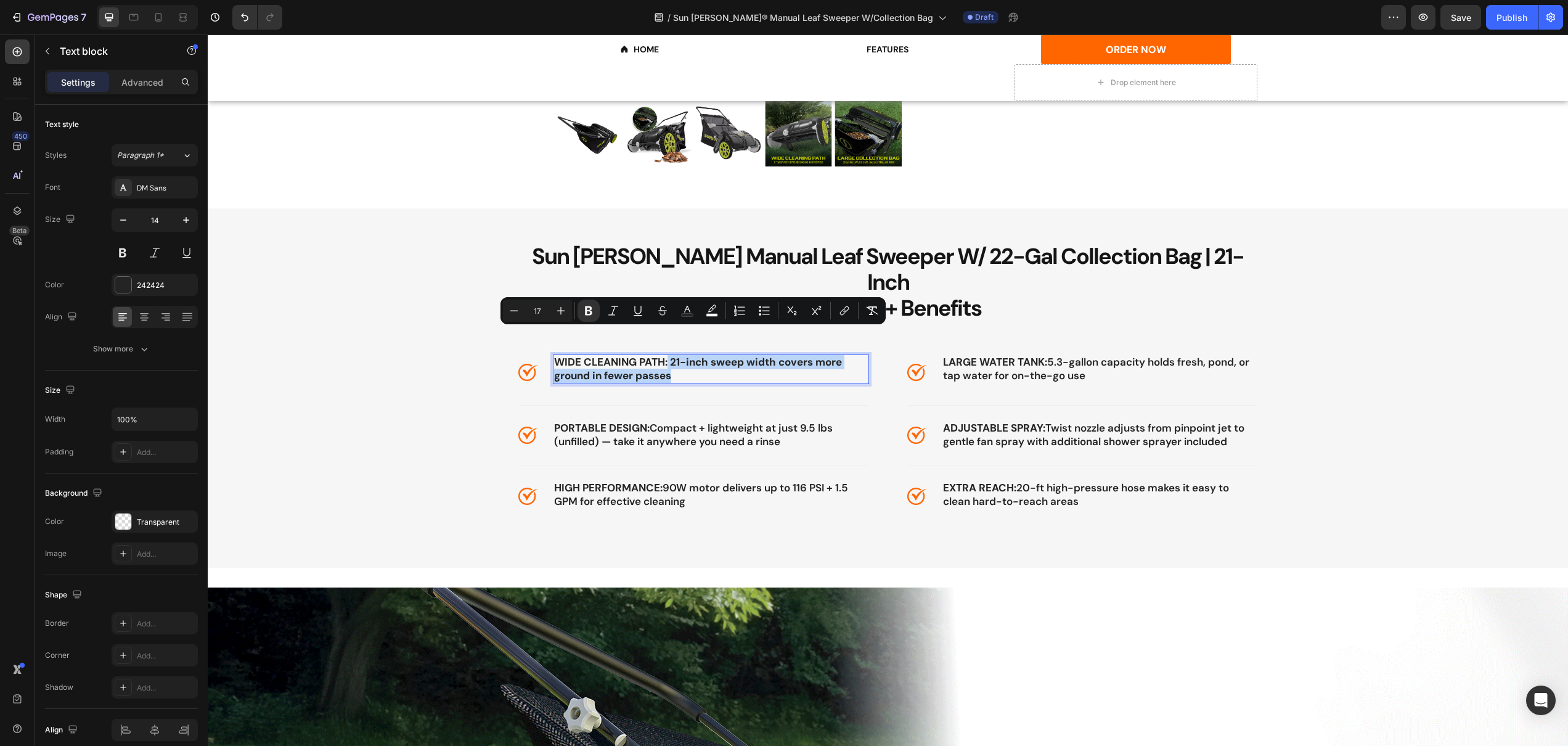
drag, startPoint x: 663, startPoint y: 338, endPoint x: 699, endPoint y: 356, distance: 40.2
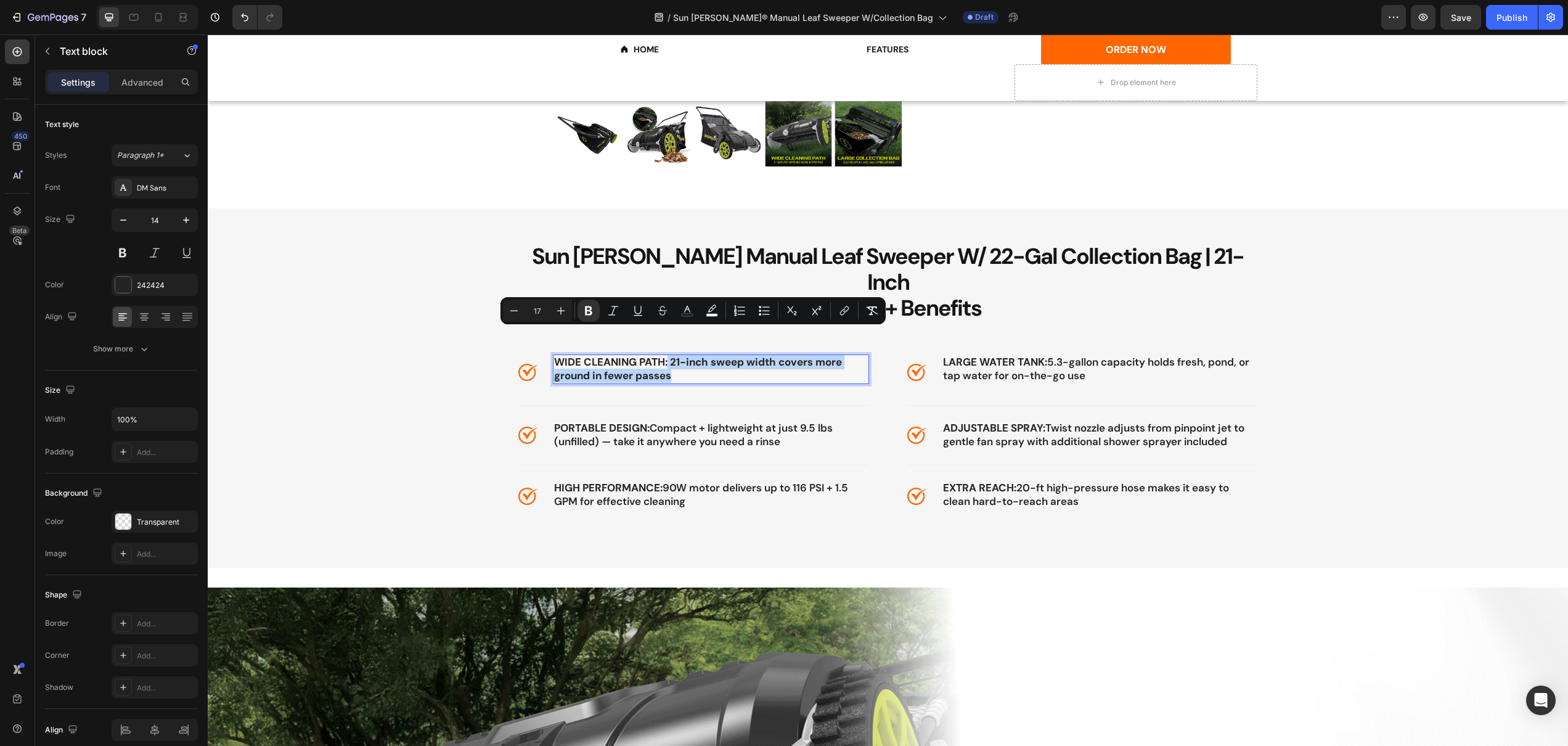
click at [699, 356] on p "WIDE CLEANING PATH: 21-inch sweep width covers more ground in fewer passes" at bounding box center [711, 369] width 314 height 27
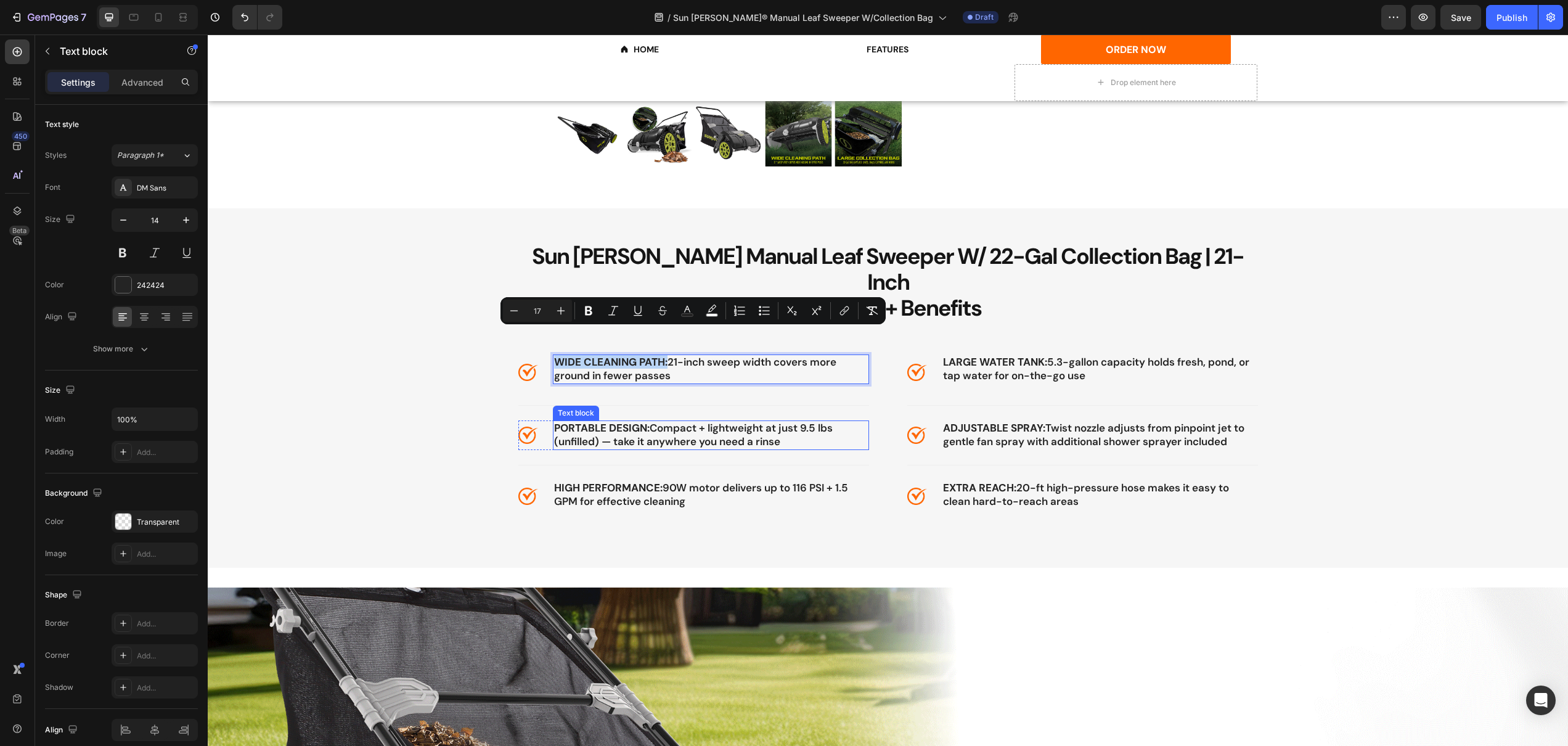
click at [639, 421] on span "PORTABLE DESIGN: Compact + lightweight at just 9.5 lbs (unfilled) — take it any…" at bounding box center [693, 434] width 279 height 27
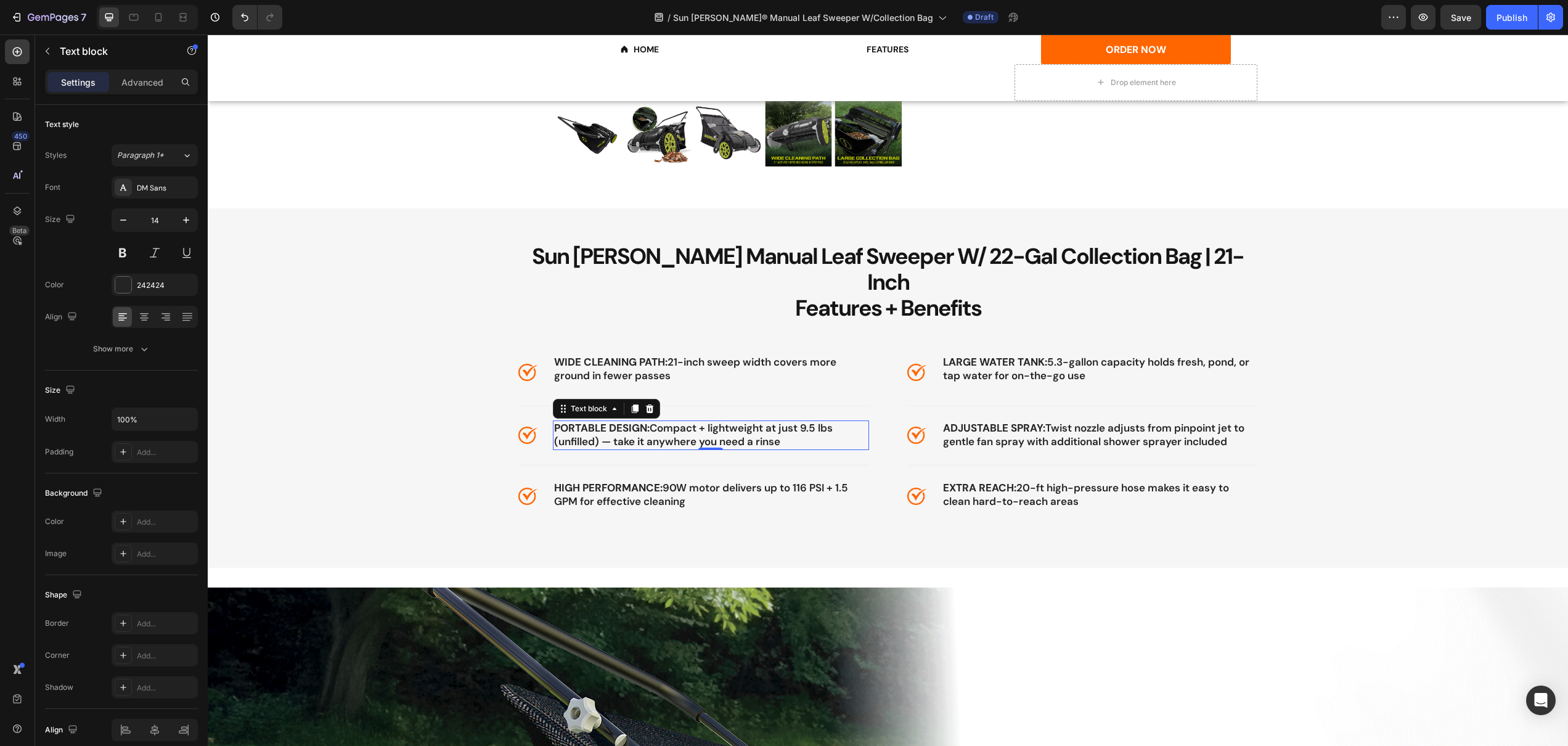
click at [582, 421] on span "PORTABLE DESIGN: Compact + lightweight at just 9.5 lbs (unfilled) — take it any…" at bounding box center [693, 434] width 279 height 27
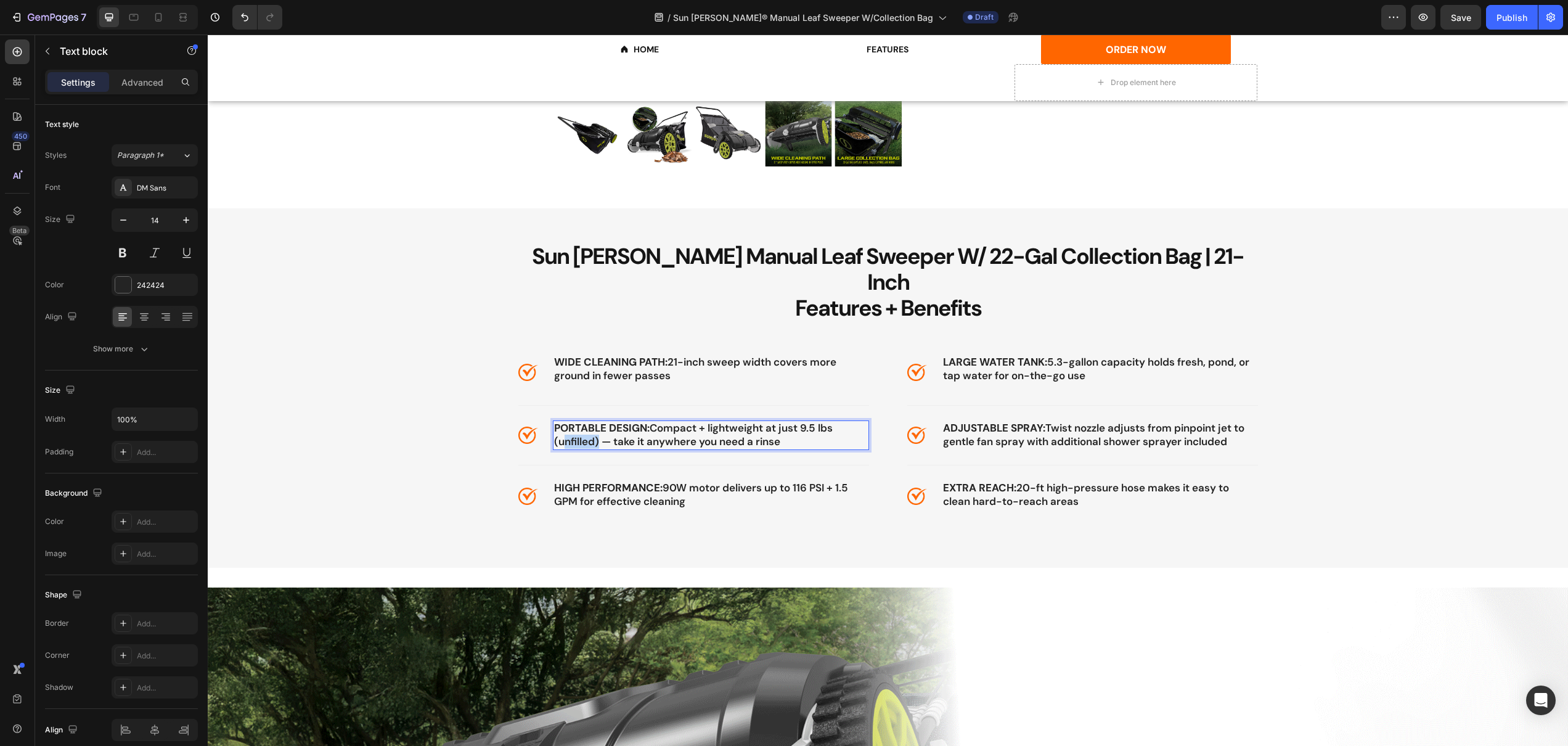
click at [582, 421] on span "PORTABLE DESIGN: Compact + lightweight at just 9.5 lbs (unfilled) — take it any…" at bounding box center [693, 434] width 279 height 27
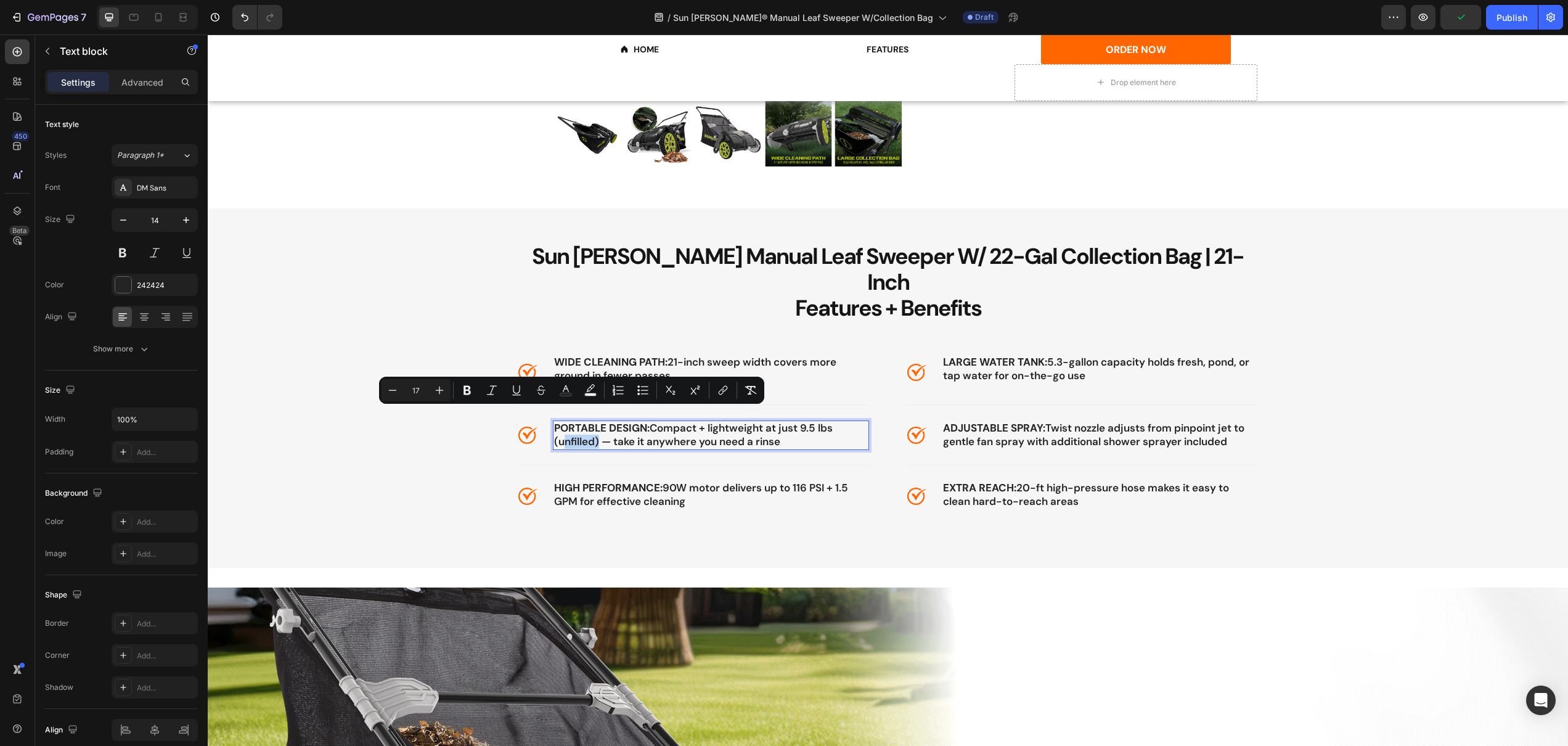
click at [555, 402] on div "Minus 17 Plus Bold Italic Underline Strikethrough color color Numbered List Bul…" at bounding box center [572, 390] width 386 height 27
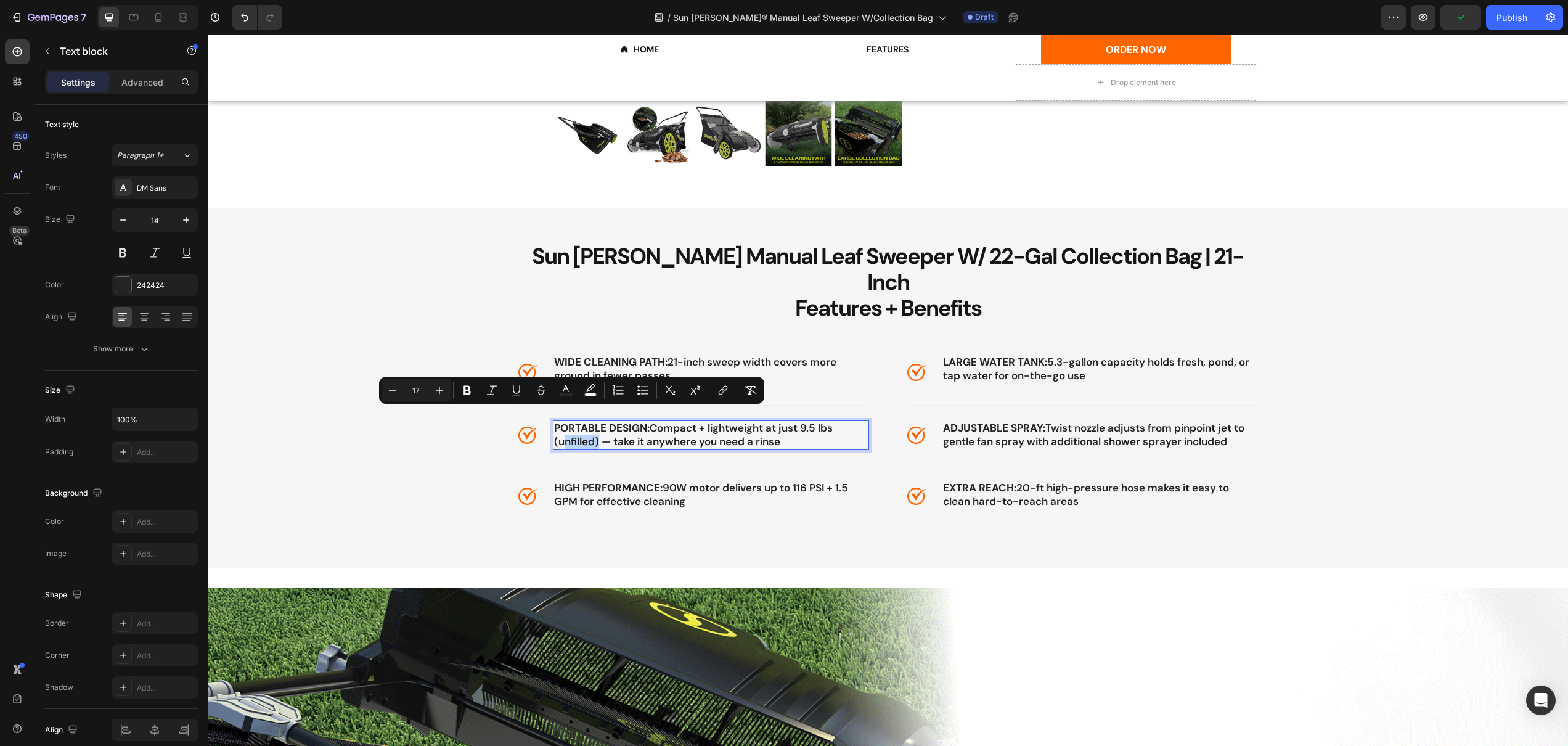
click at [554, 421] on span "PORTABLE DESIGN: Compact + lightweight at just 9.5 lbs (unfilled) — take it any…" at bounding box center [693, 434] width 279 height 27
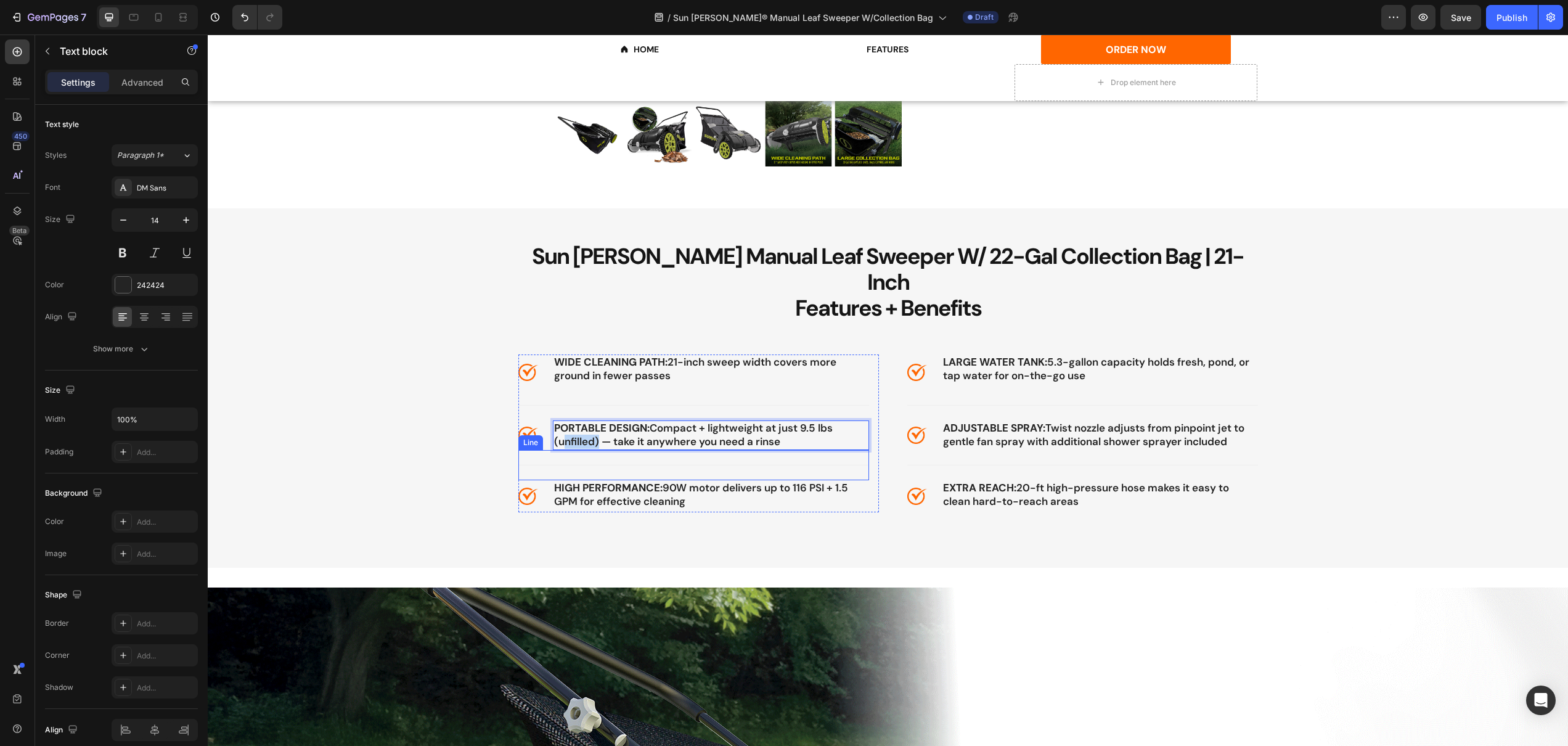
drag, startPoint x: 551, startPoint y: 403, endPoint x: 788, endPoint y: 431, distance: 238.6
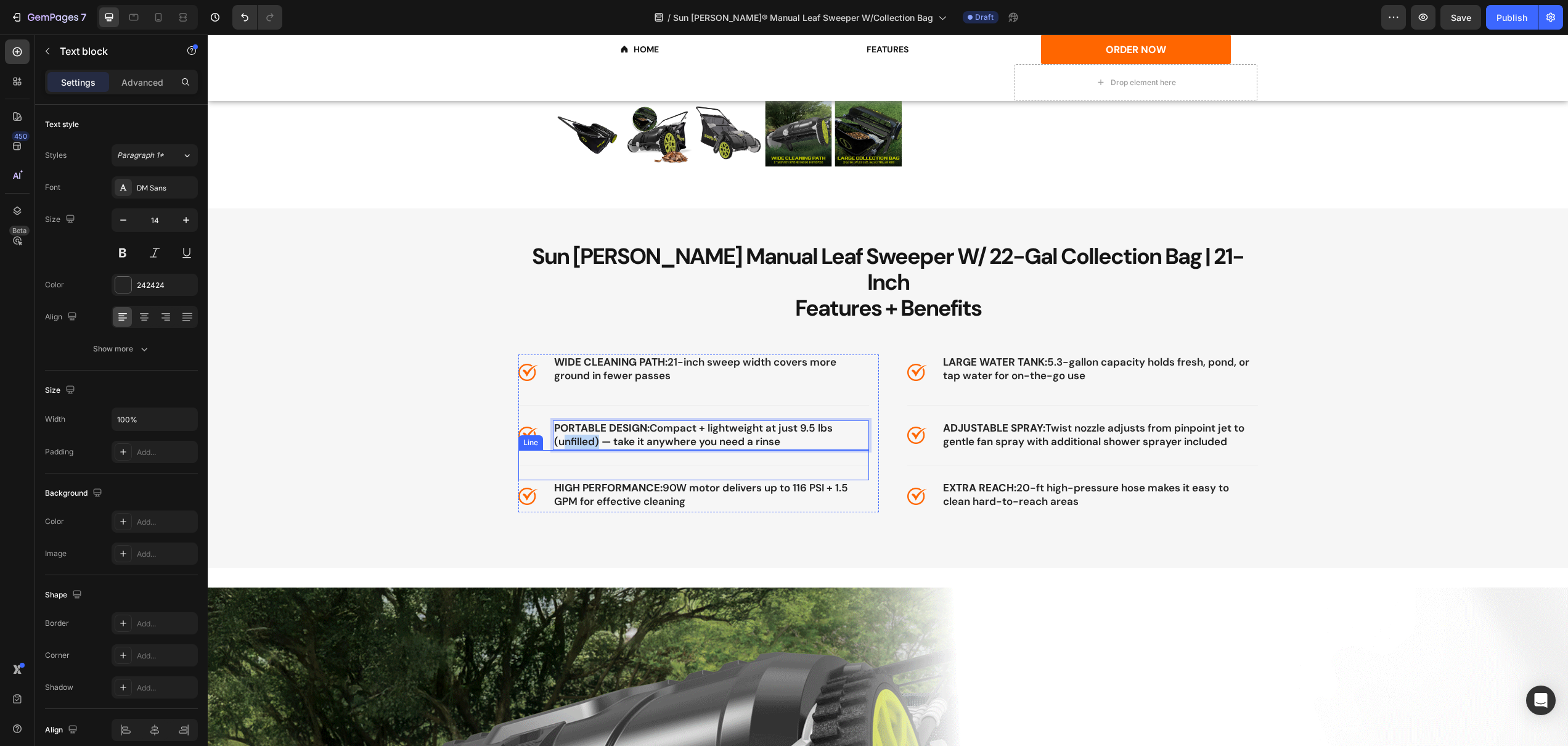
click at [788, 431] on div "Image WIDE CLEANING PATH: 21-inch sweep width covers more ground in fewer passe…" at bounding box center [693, 433] width 351 height 158
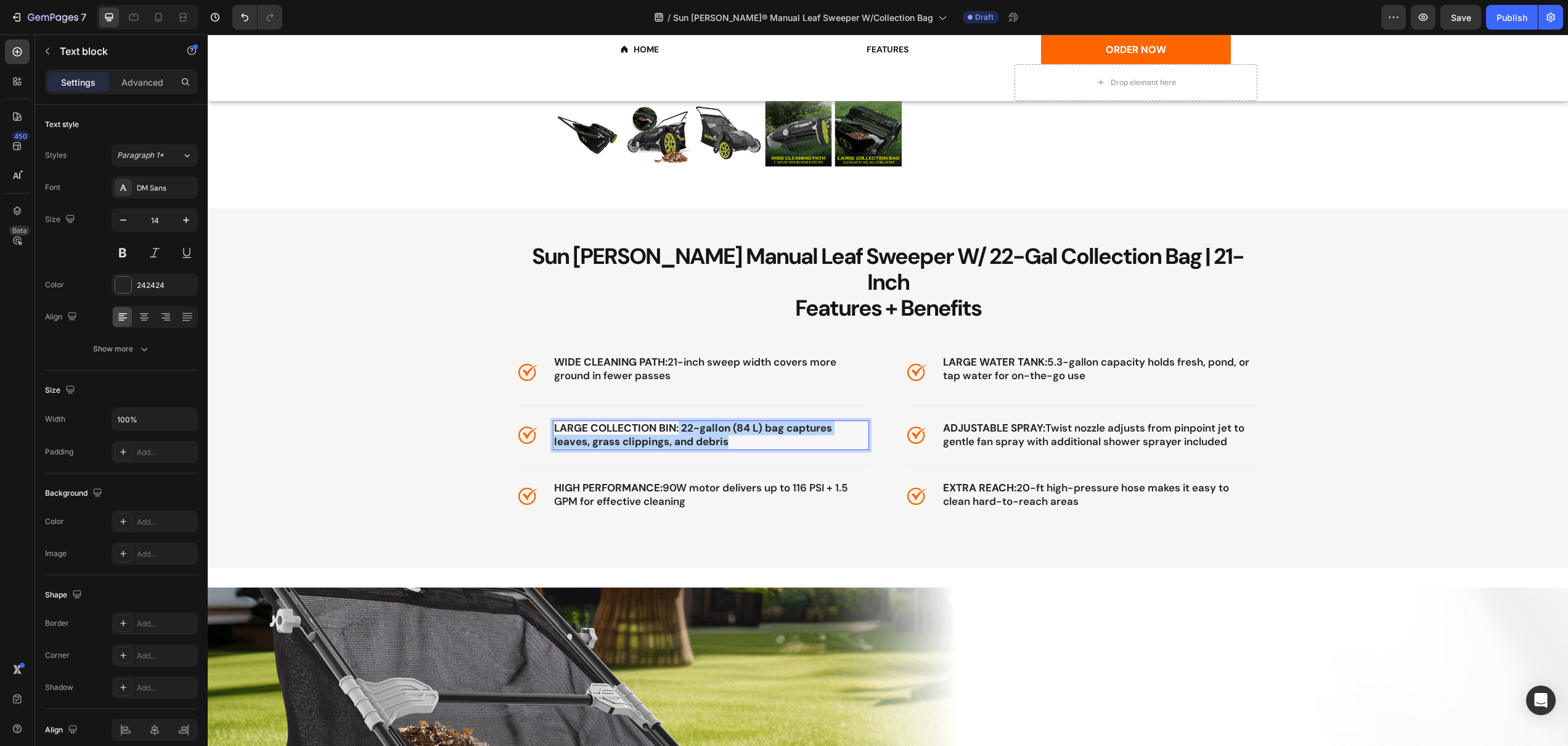
drag, startPoint x: 675, startPoint y: 401, endPoint x: 748, endPoint y: 418, distance: 75.0
click at [748, 422] on p "LARGE COLLECTION BIN: 22-gallon (84 L) bag captures leaves, grass clippings, an…" at bounding box center [711, 435] width 314 height 27
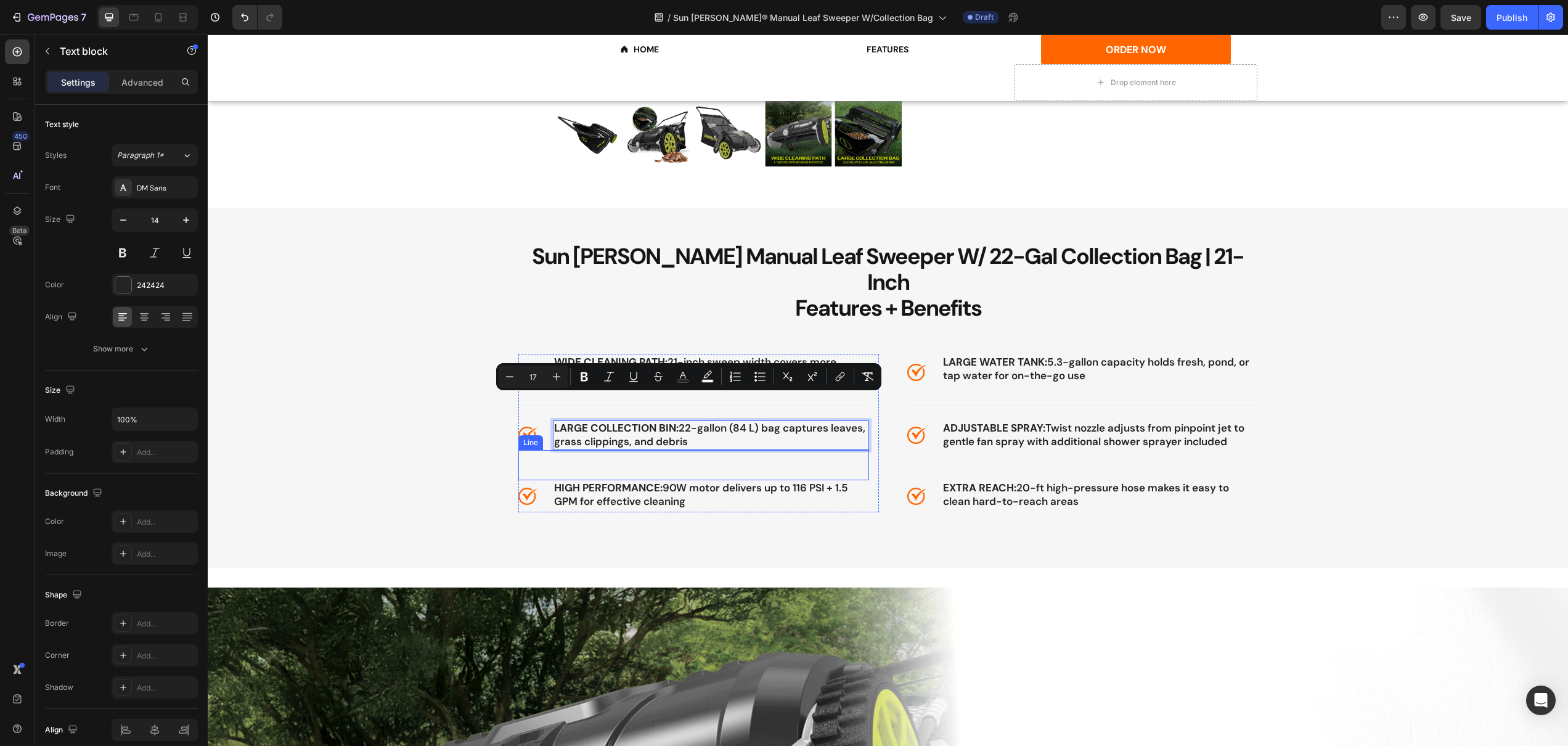
click at [715, 481] on span "HIGH PERFORMANCE: 90W motor delivers up to 116 PSI + 1.5 GPM for effective clea…" at bounding box center [701, 494] width 294 height 27
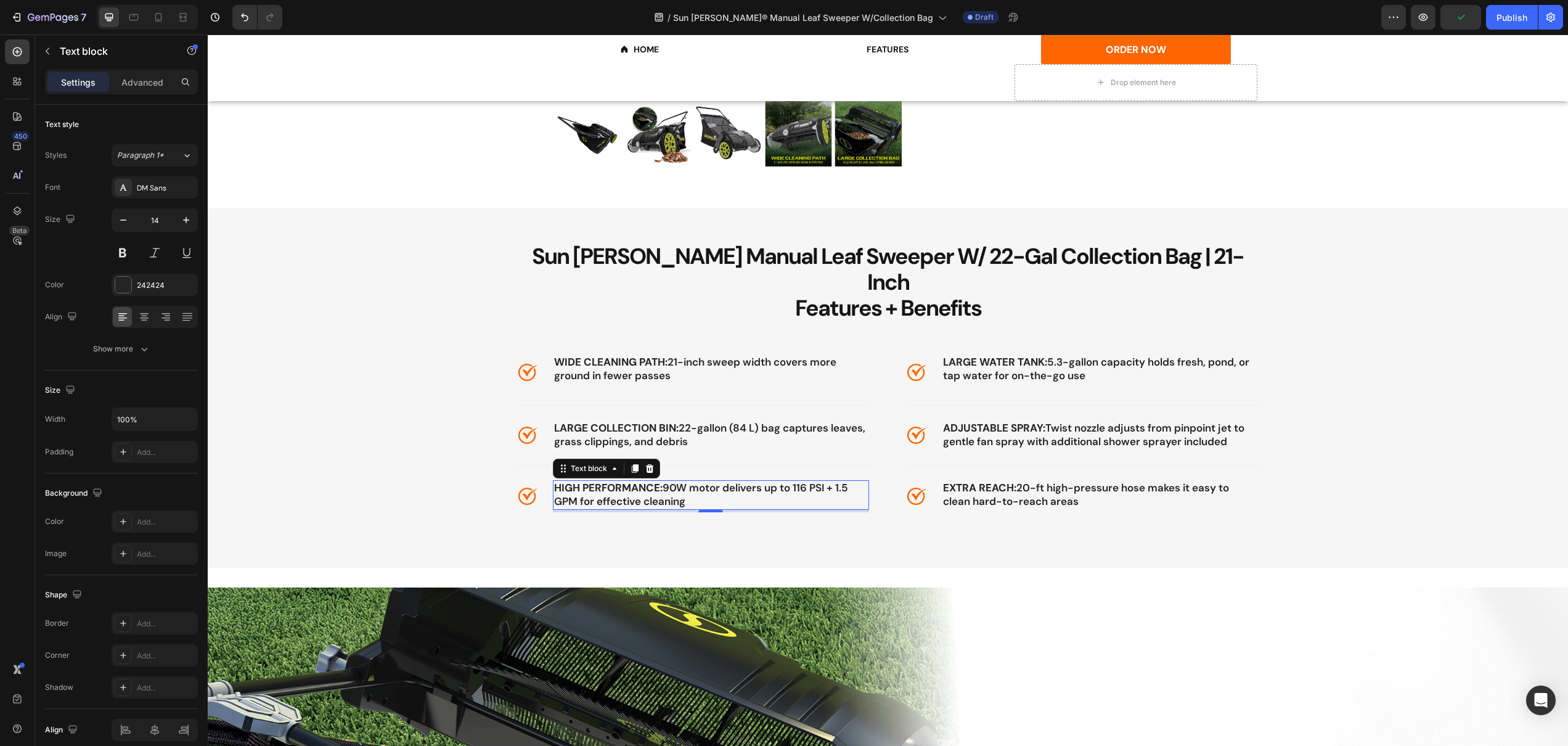
click at [576, 481] on span "HIGH PERFORMANCE: 90W motor delivers up to 116 PSI + 1.5 GPM for effective clea…" at bounding box center [701, 494] width 294 height 27
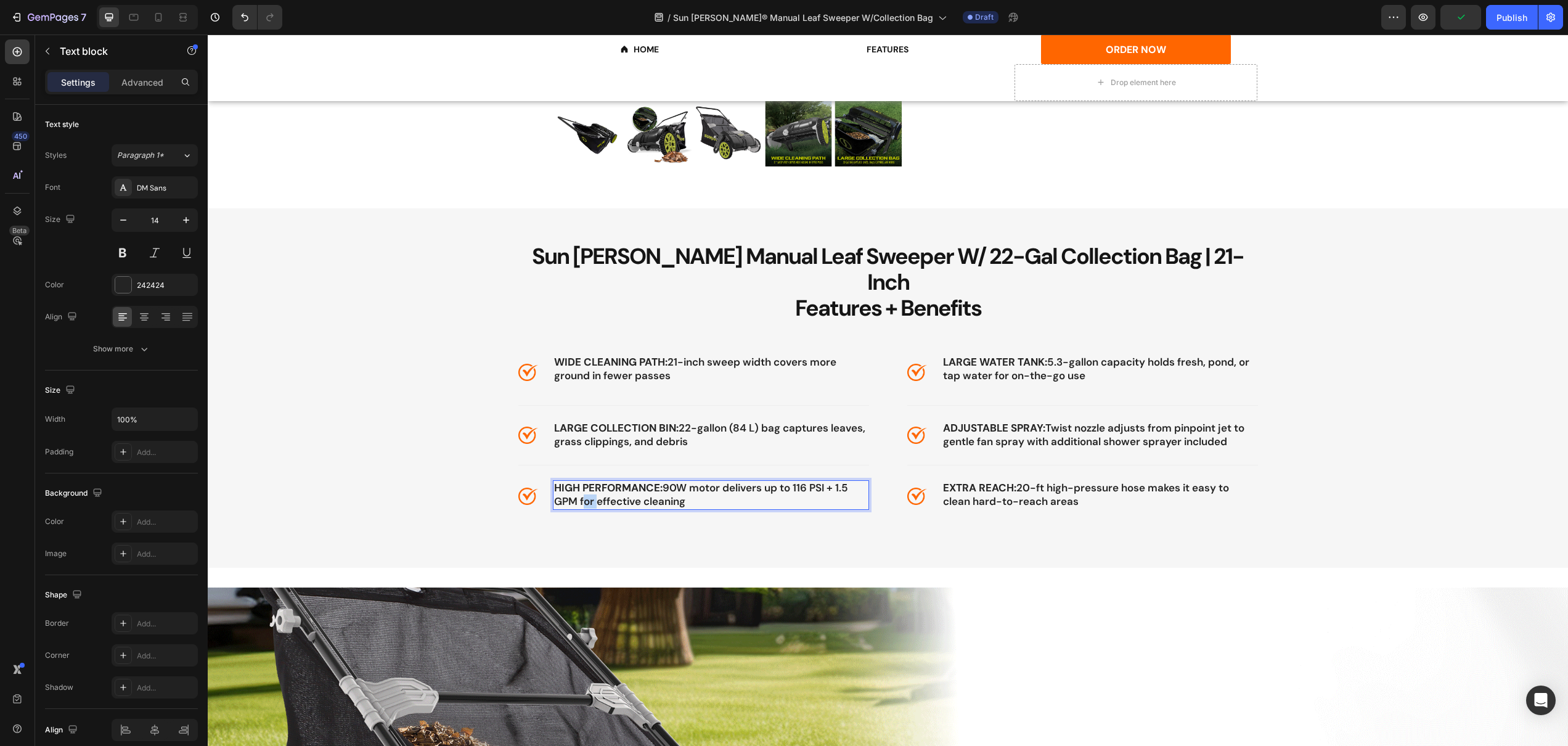
click at [576, 481] on span "HIGH PERFORMANCE: 90W motor delivers up to 116 PSI + 1.5 GPM for effective clea…" at bounding box center [701, 494] width 294 height 27
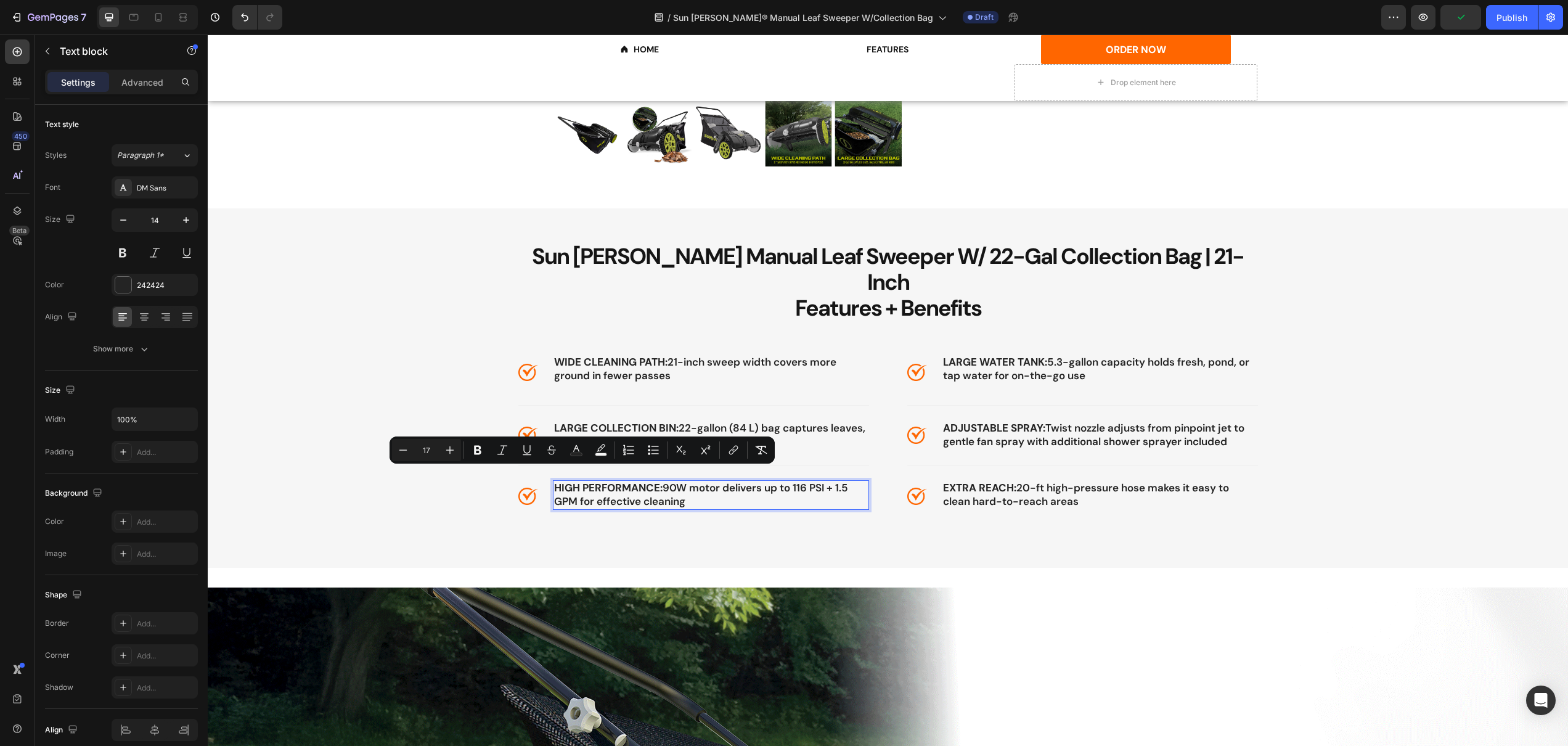
click at [554, 481] on strong "HIGH PERFORMANCE:" at bounding box center [609, 487] width 108 height 13
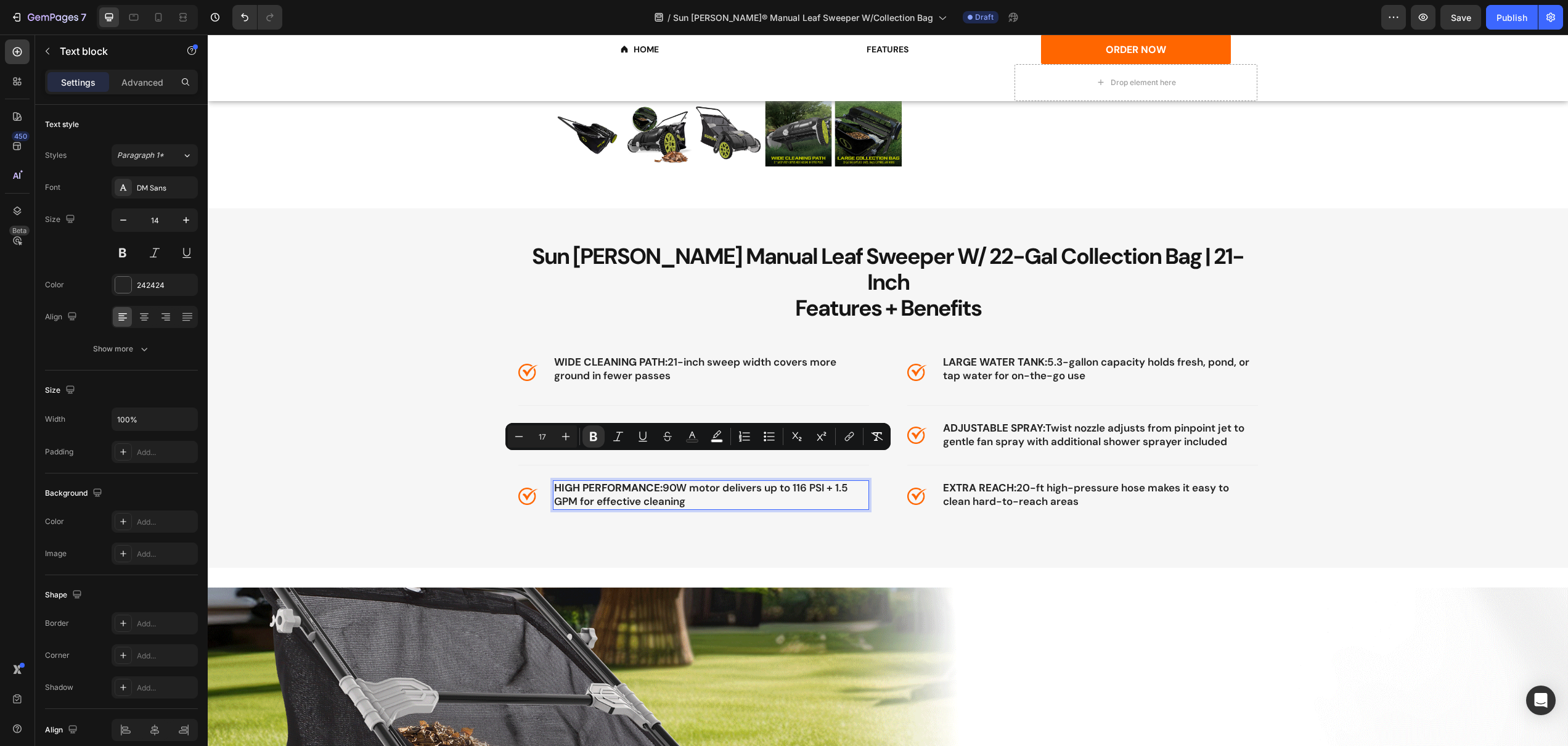
drag, startPoint x: 552, startPoint y: 463, endPoint x: 710, endPoint y: 479, distance: 158.8
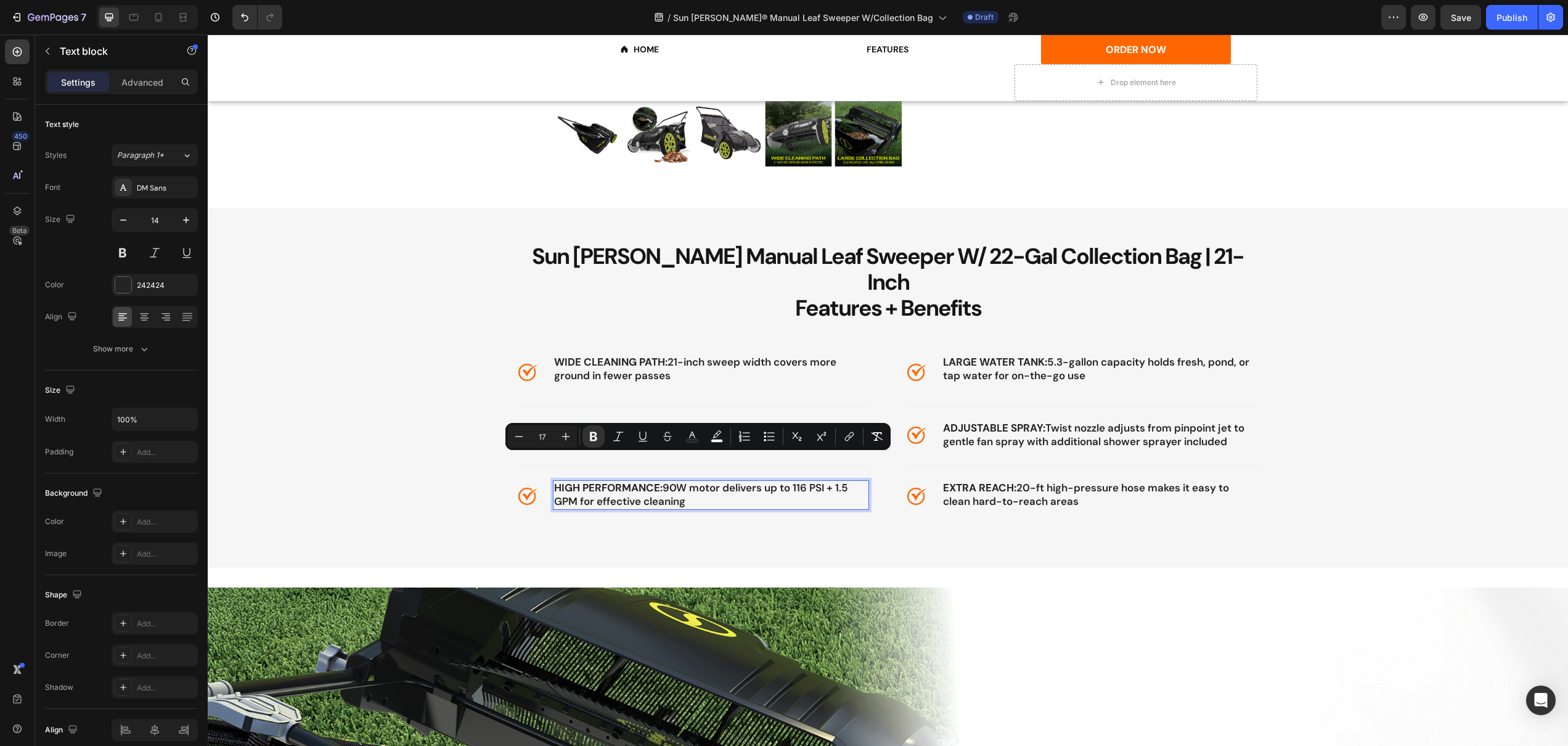
click at [710, 481] on p "HIGH PERFORMANCE: 90W motor delivers up to 116 PSI + 1.5 GPM for effective clea…" at bounding box center [711, 495] width 314 height 27
type input "14"
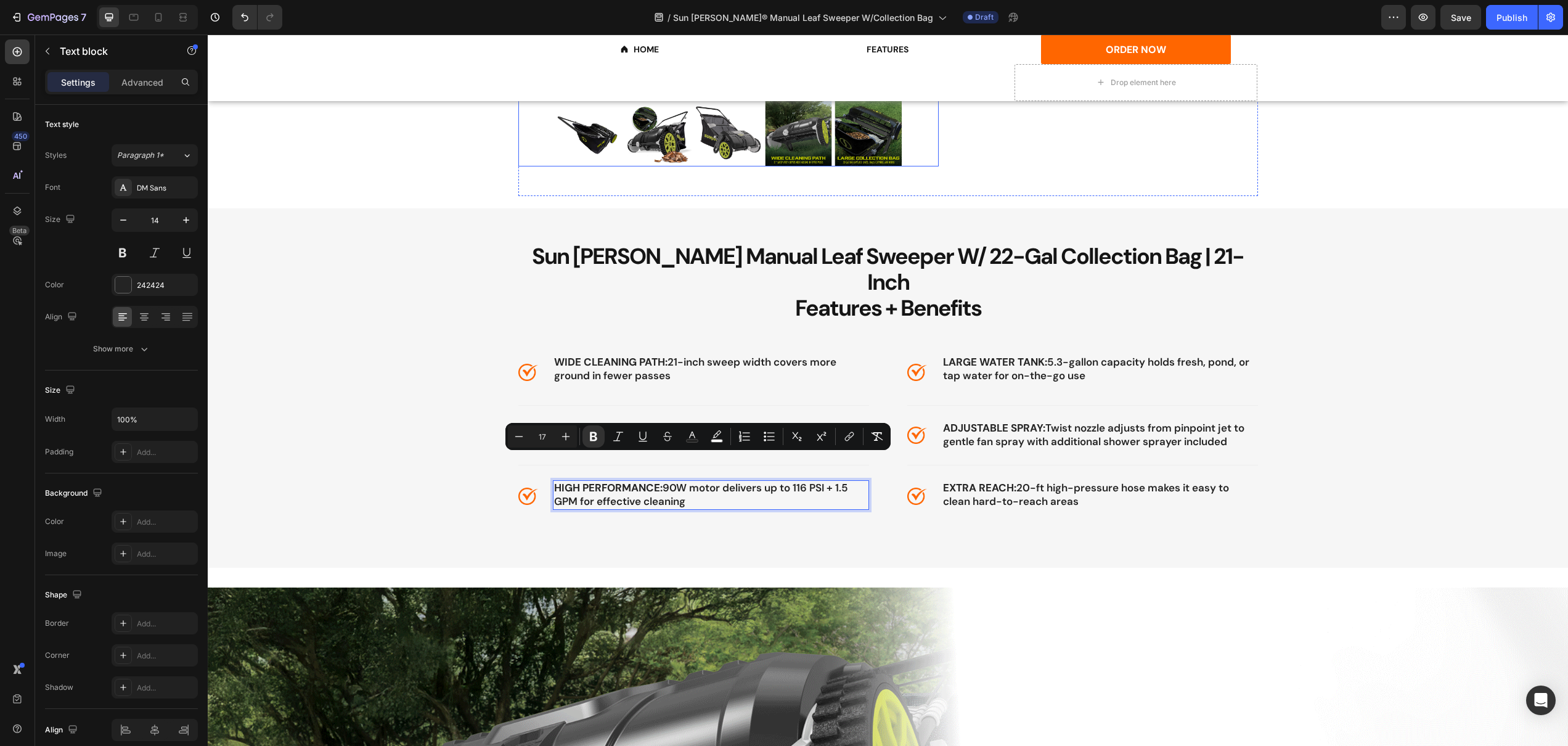
type input "11"
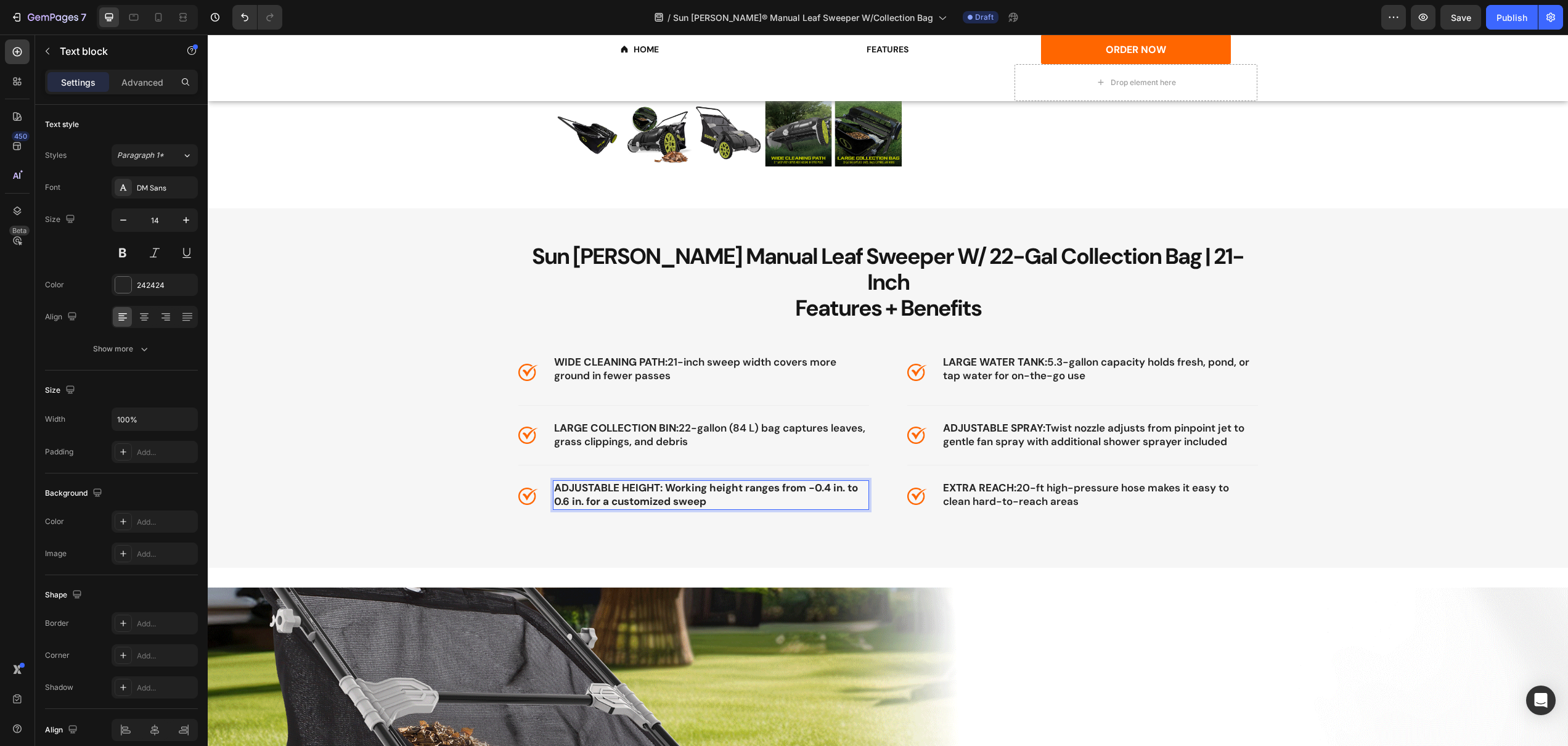
drag, startPoint x: 657, startPoint y: 460, endPoint x: 706, endPoint y: 478, distance: 52.2
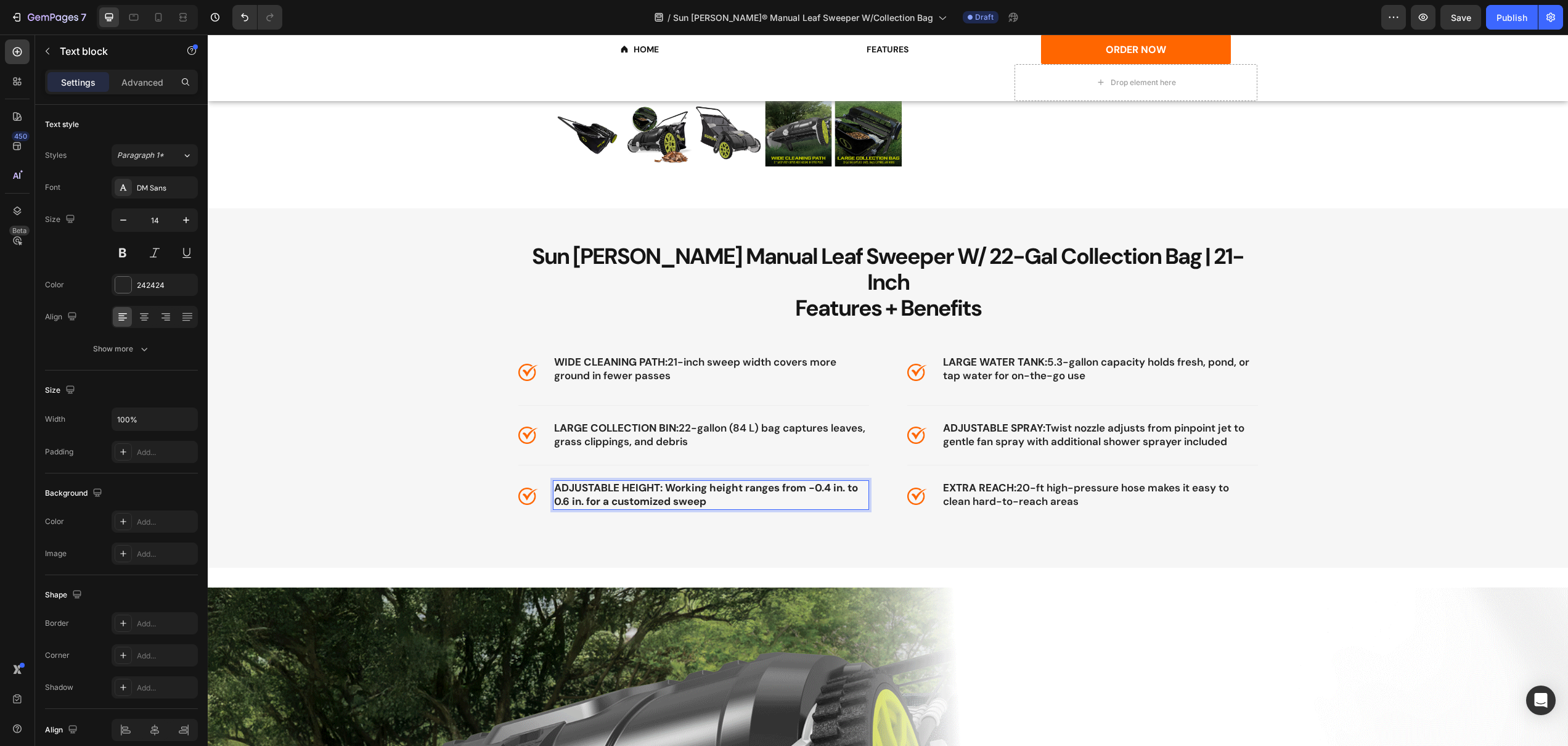
click at [706, 481] on p "ADJUSTABLE HEIGHT: Working height ranges from -0.4 in. to 0.6 in. for a customi…" at bounding box center [711, 495] width 314 height 27
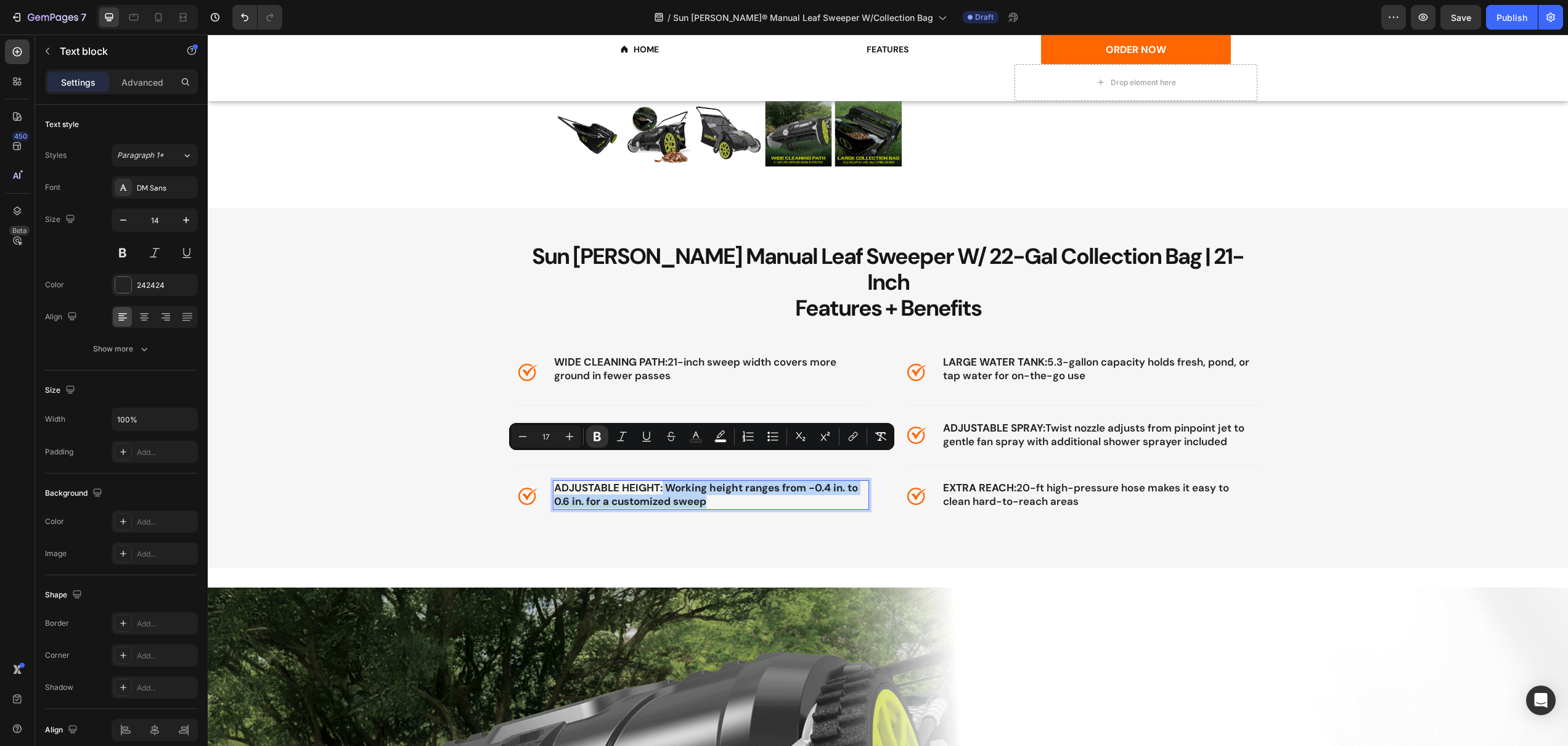
drag, startPoint x: 658, startPoint y: 462, endPoint x: 722, endPoint y: 478, distance: 66.0
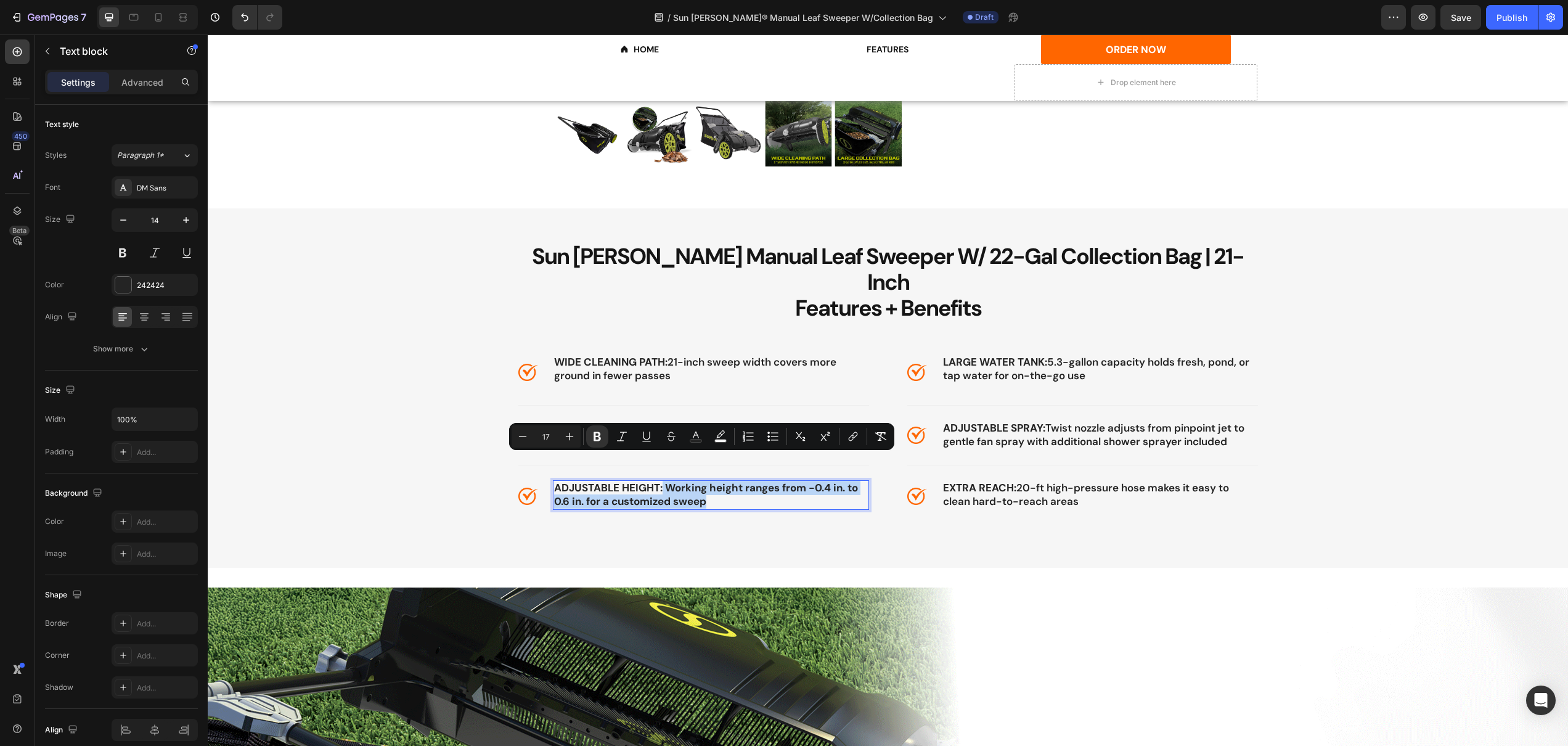
click at [722, 481] on p "ADJUSTABLE HEIGHT: Working height ranges from -0.4 in. to 0.6 in. for a customi…" at bounding box center [711, 495] width 314 height 27
click at [727, 510] on div "Sun [PERSON_NAME] Manual Leaf Sweeper W/ 22-Gal Collection Bag | 21-Inch Featur…" at bounding box center [888, 388] width 1361 height 360
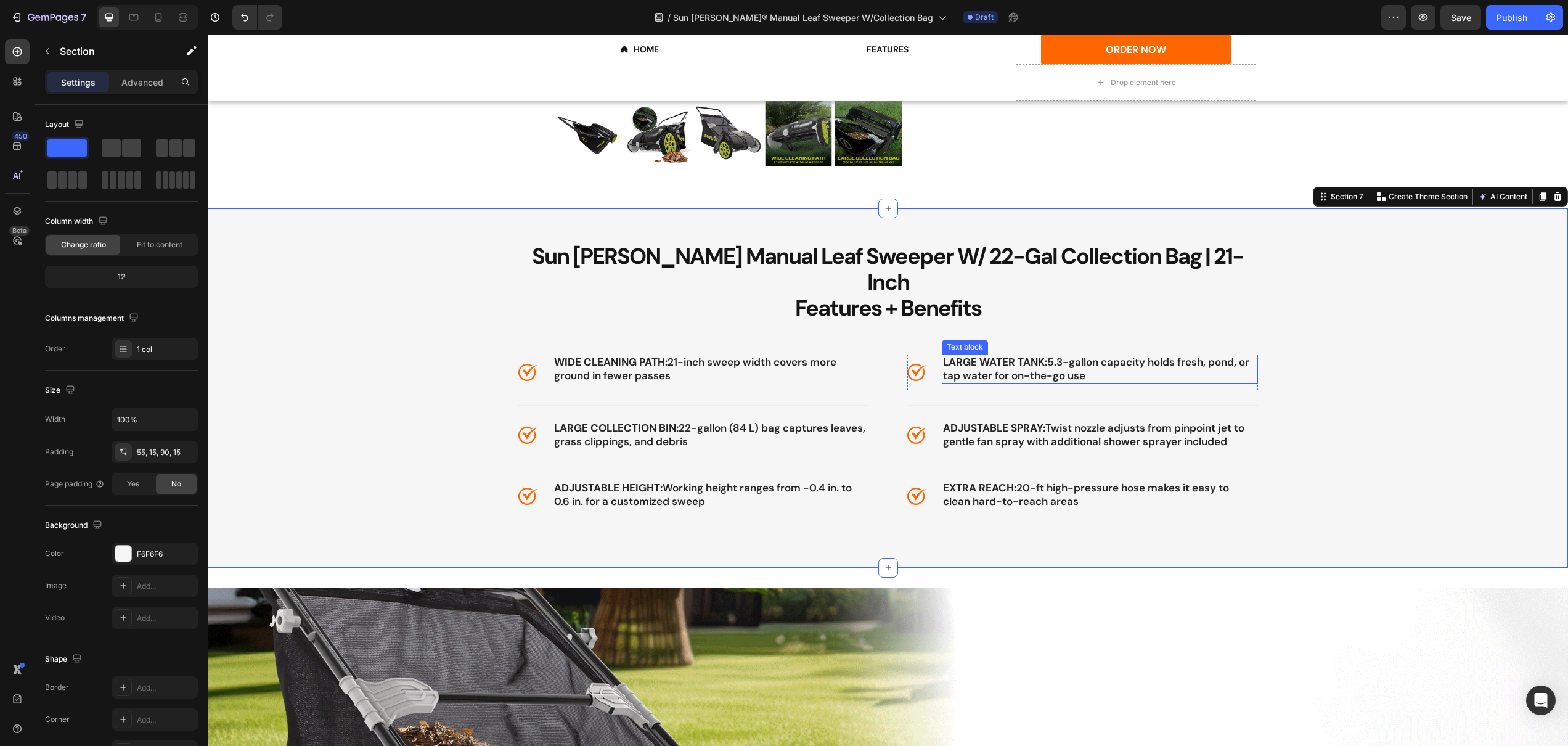
click at [1023, 355] on strong "LARGE WATER TANK:" at bounding box center [995, 361] width 104 height 13
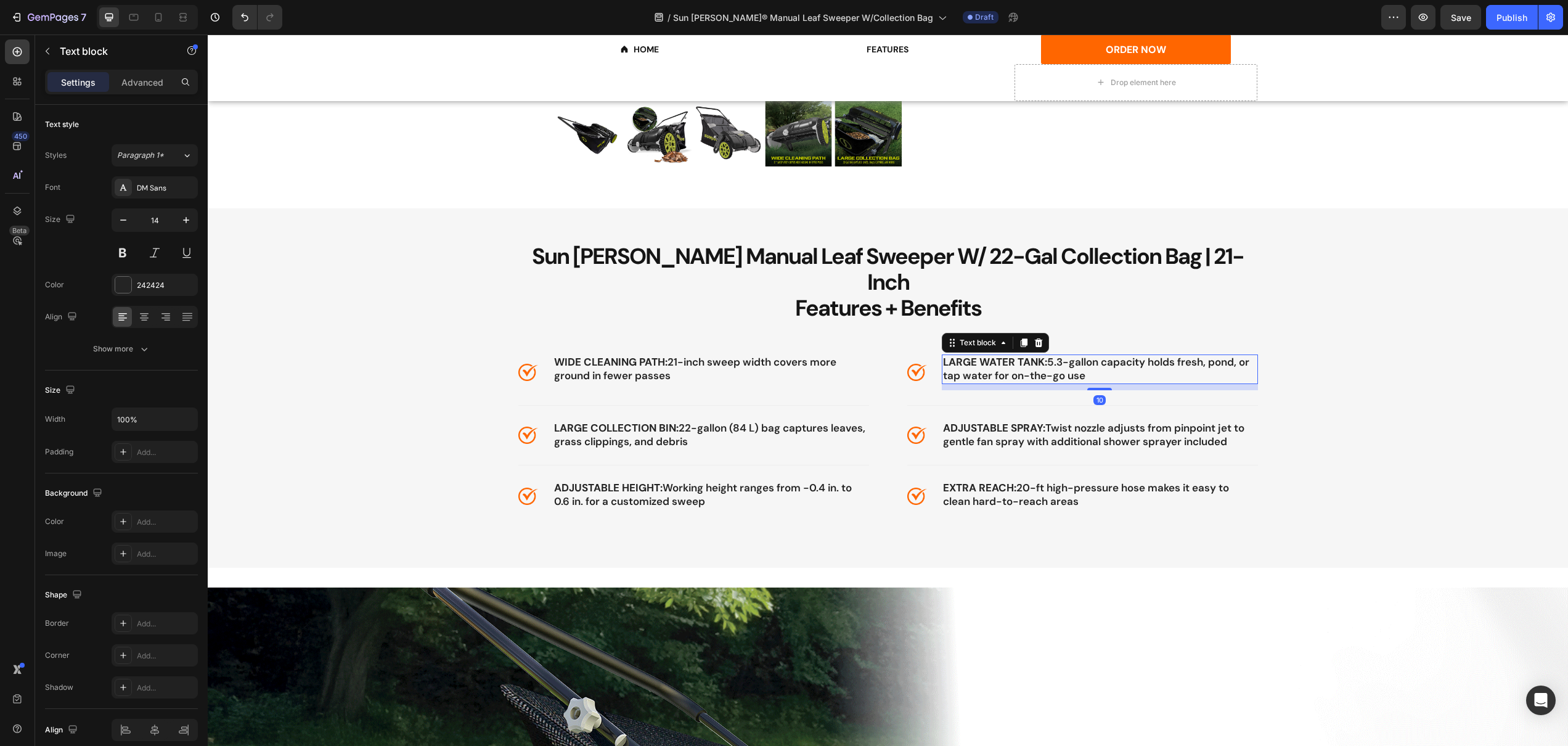
click at [1023, 355] on strong "LARGE WATER TANK:" at bounding box center [995, 361] width 104 height 13
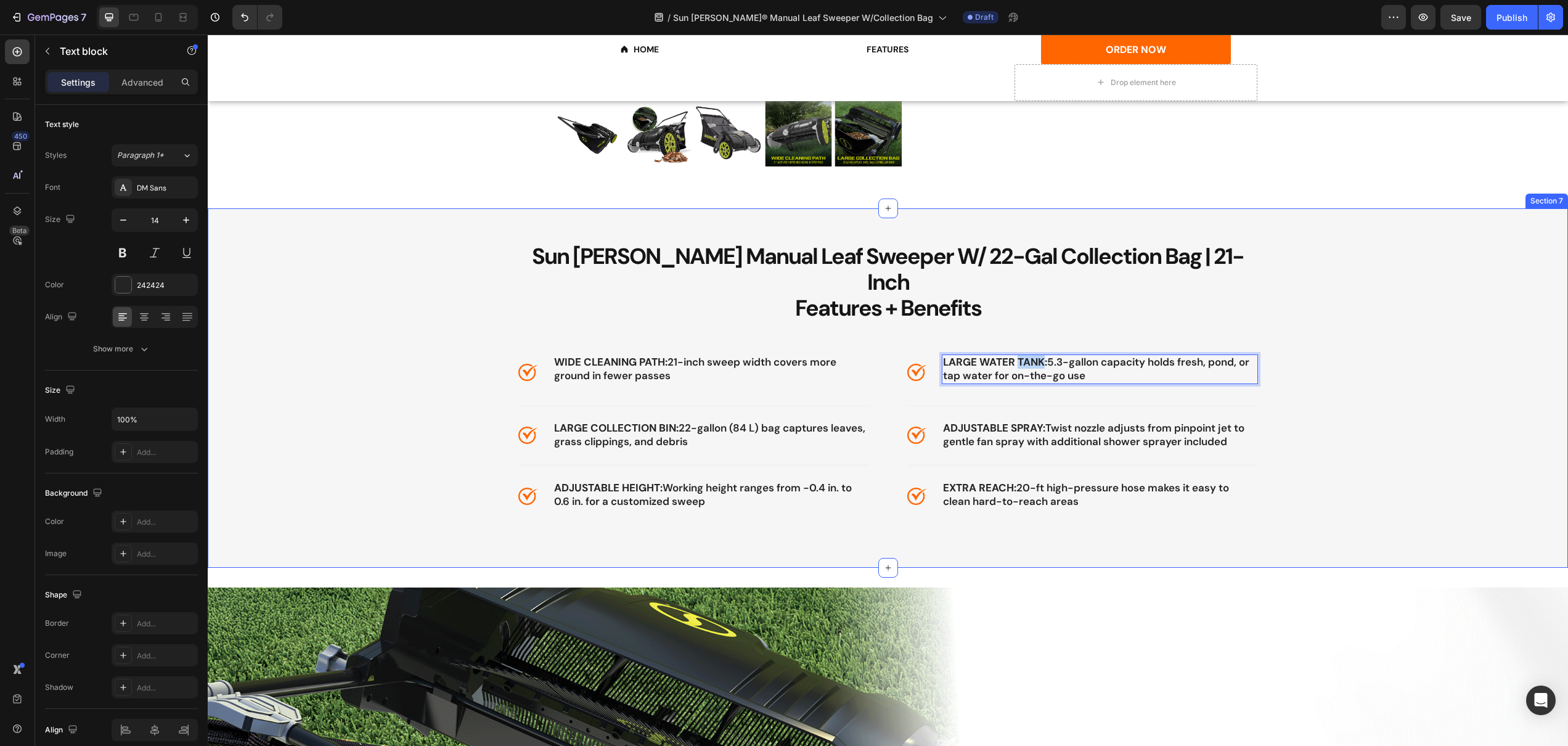
drag, startPoint x: 1087, startPoint y: 352, endPoint x: 953, endPoint y: 325, distance: 136.7
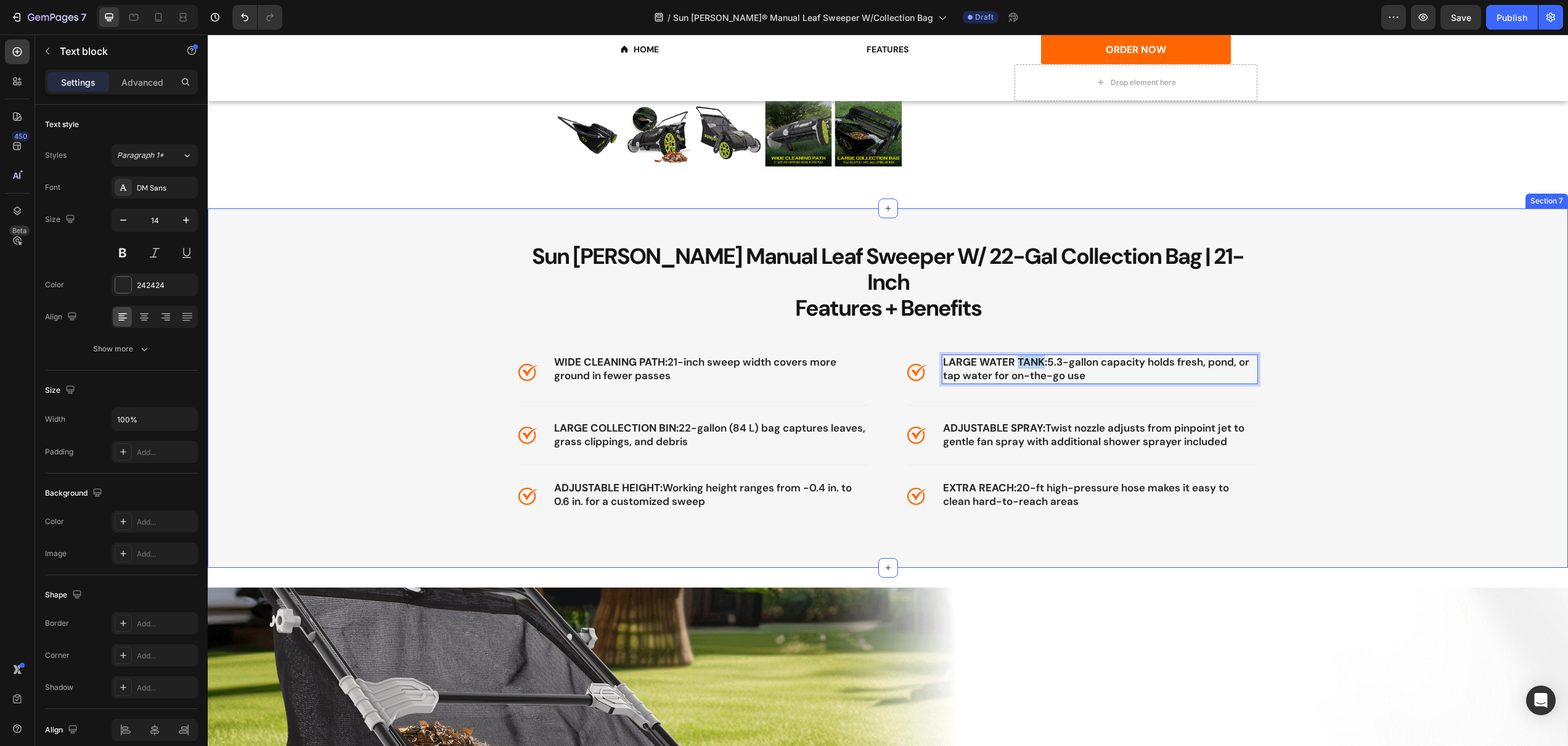
click at [953, 325] on div "Sun [PERSON_NAME] Manual Leaf Sweeper W/ 22-Gal Collection Bag | 21-Inch Featur…" at bounding box center [887, 378] width 1342 height 270
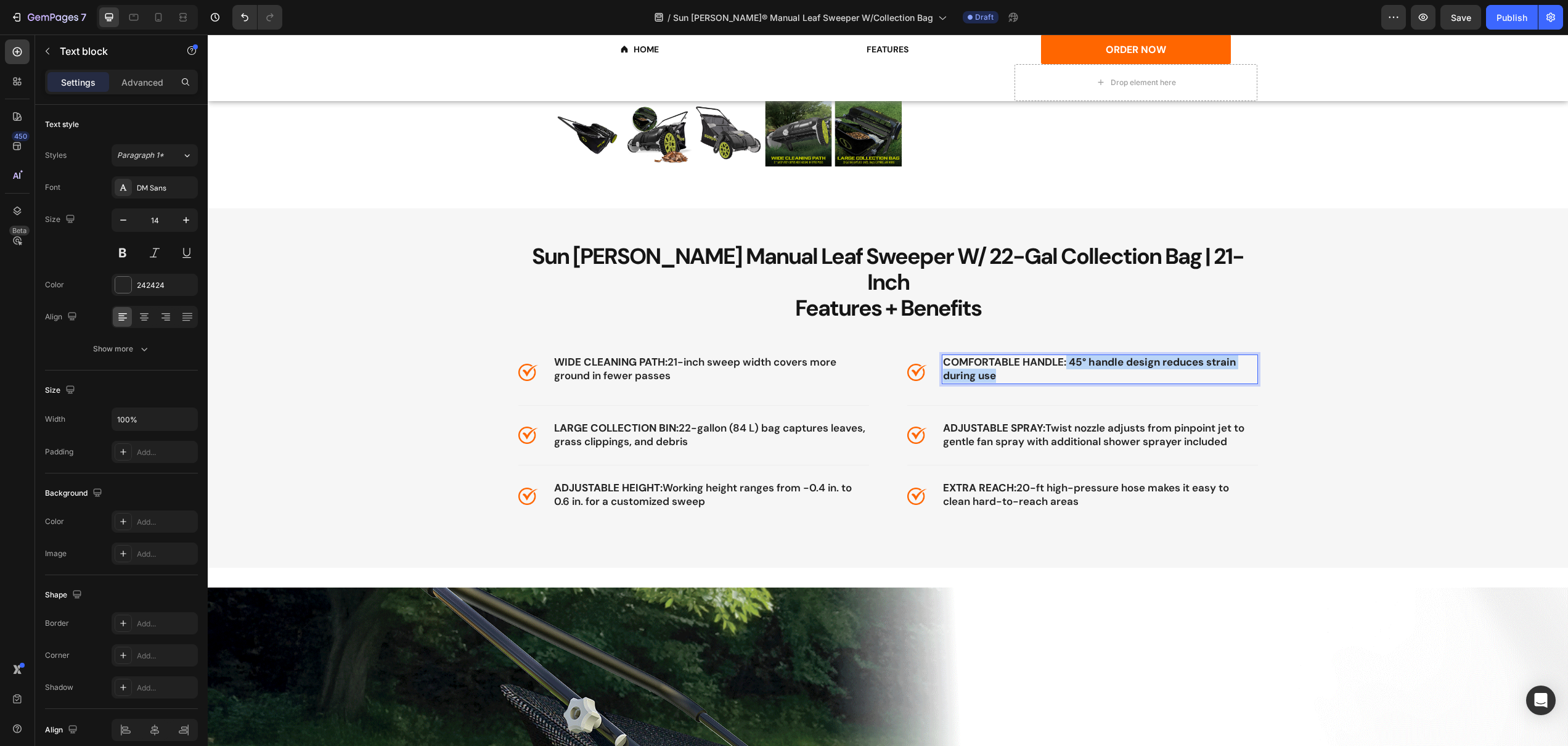
drag, startPoint x: 1063, startPoint y: 335, endPoint x: 1086, endPoint y: 347, distance: 25.9
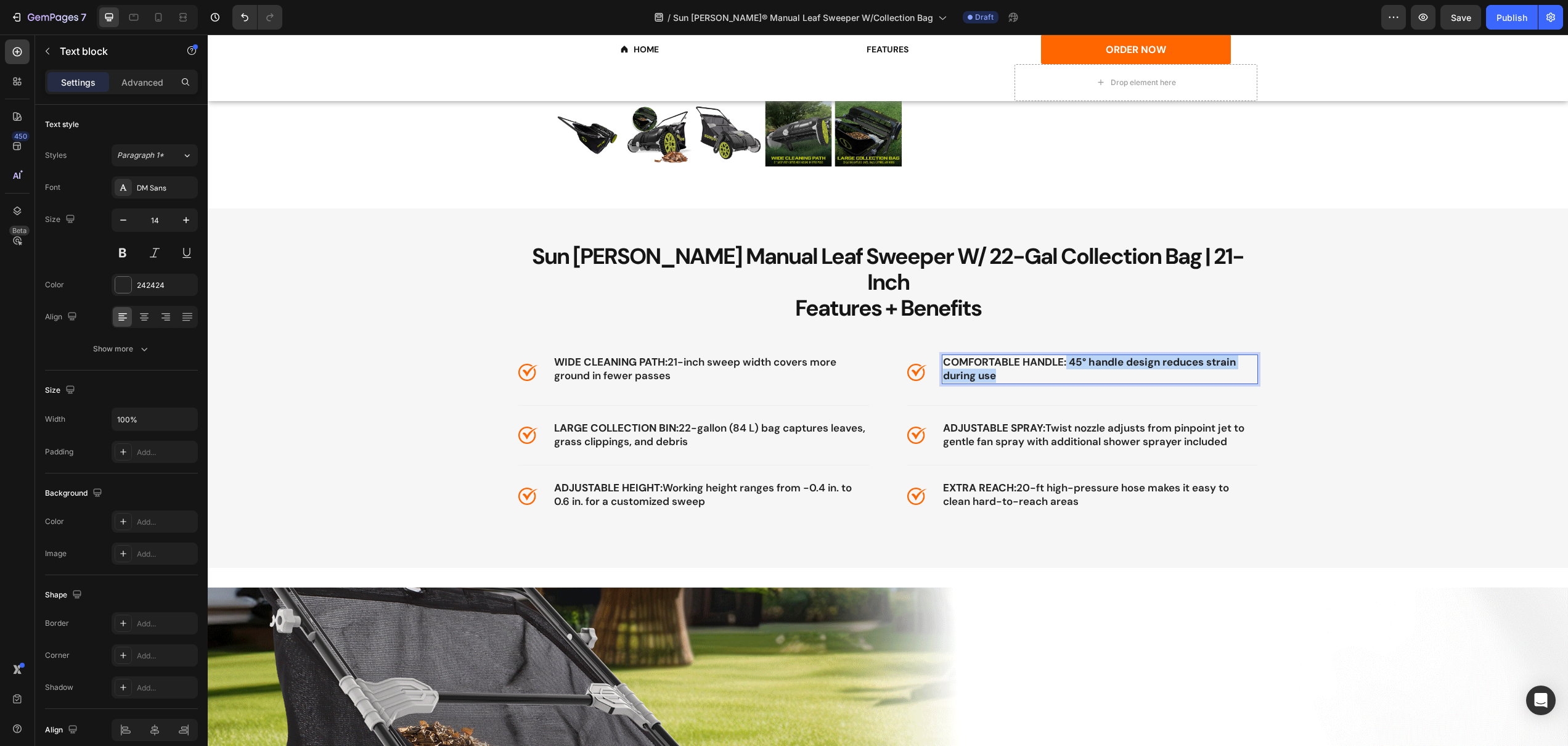
click at [1086, 356] on p "COMFORTABLE HANDLE: 45° handle design reduces strain during use" at bounding box center [1100, 369] width 314 height 27
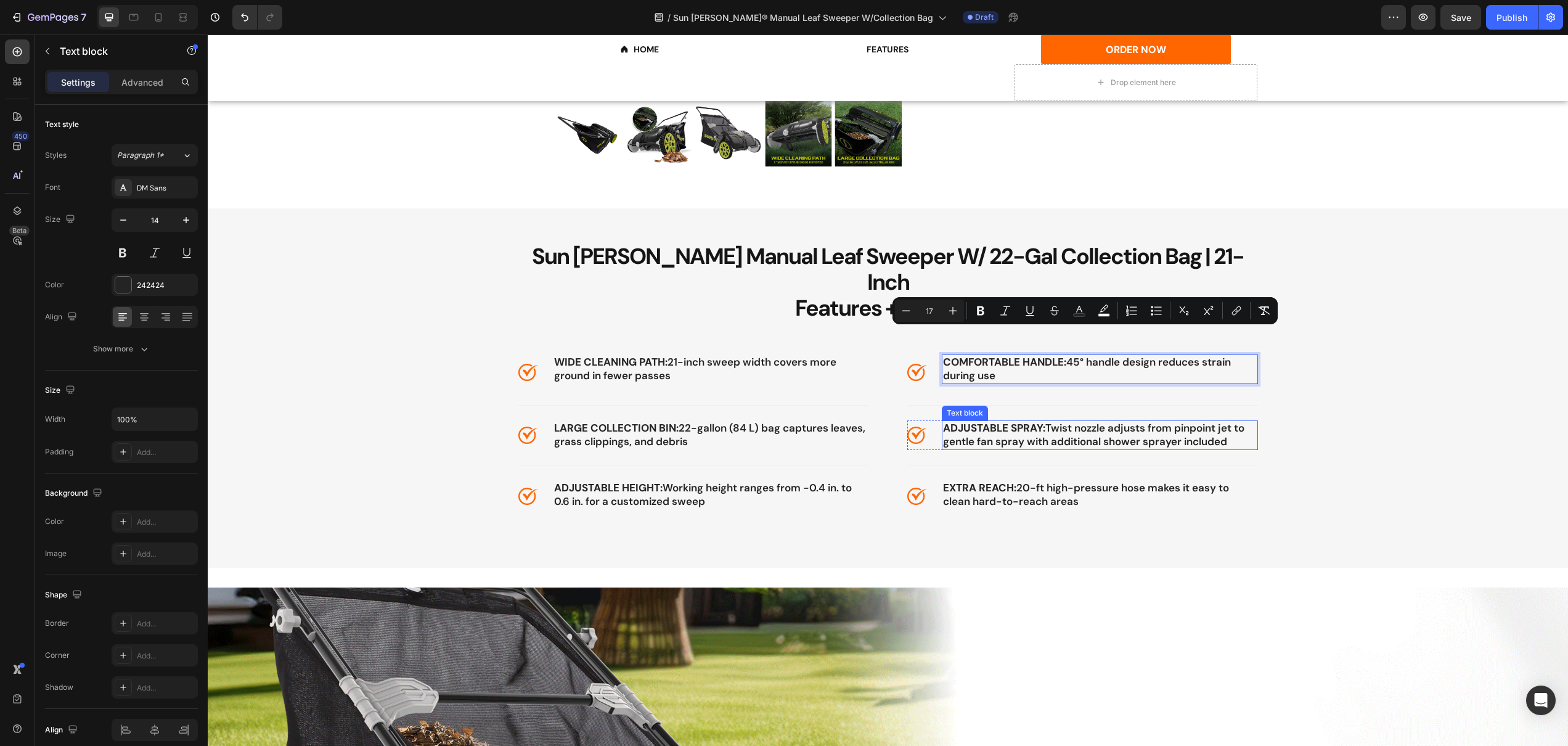
click at [1000, 421] on span "ADJUSTABLE SPRAY: Twist nozzle adjusts from pinpoint jet to gentle fan spray wi…" at bounding box center [1094, 434] width 302 height 27
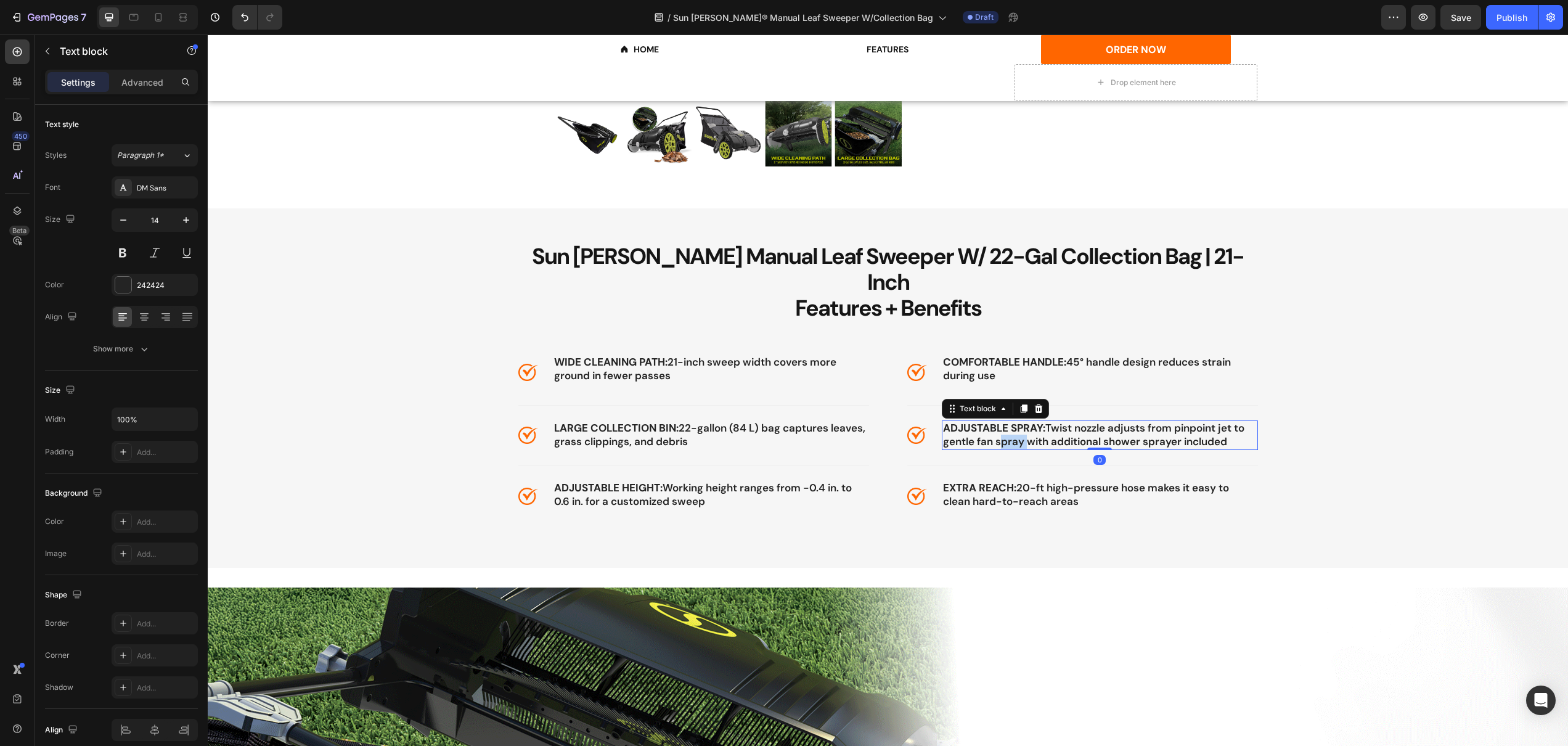
click at [1000, 421] on span "ADJUSTABLE SPRAY: Twist nozzle adjusts from pinpoint jet to gentle fan spray wi…" at bounding box center [1094, 434] width 302 height 27
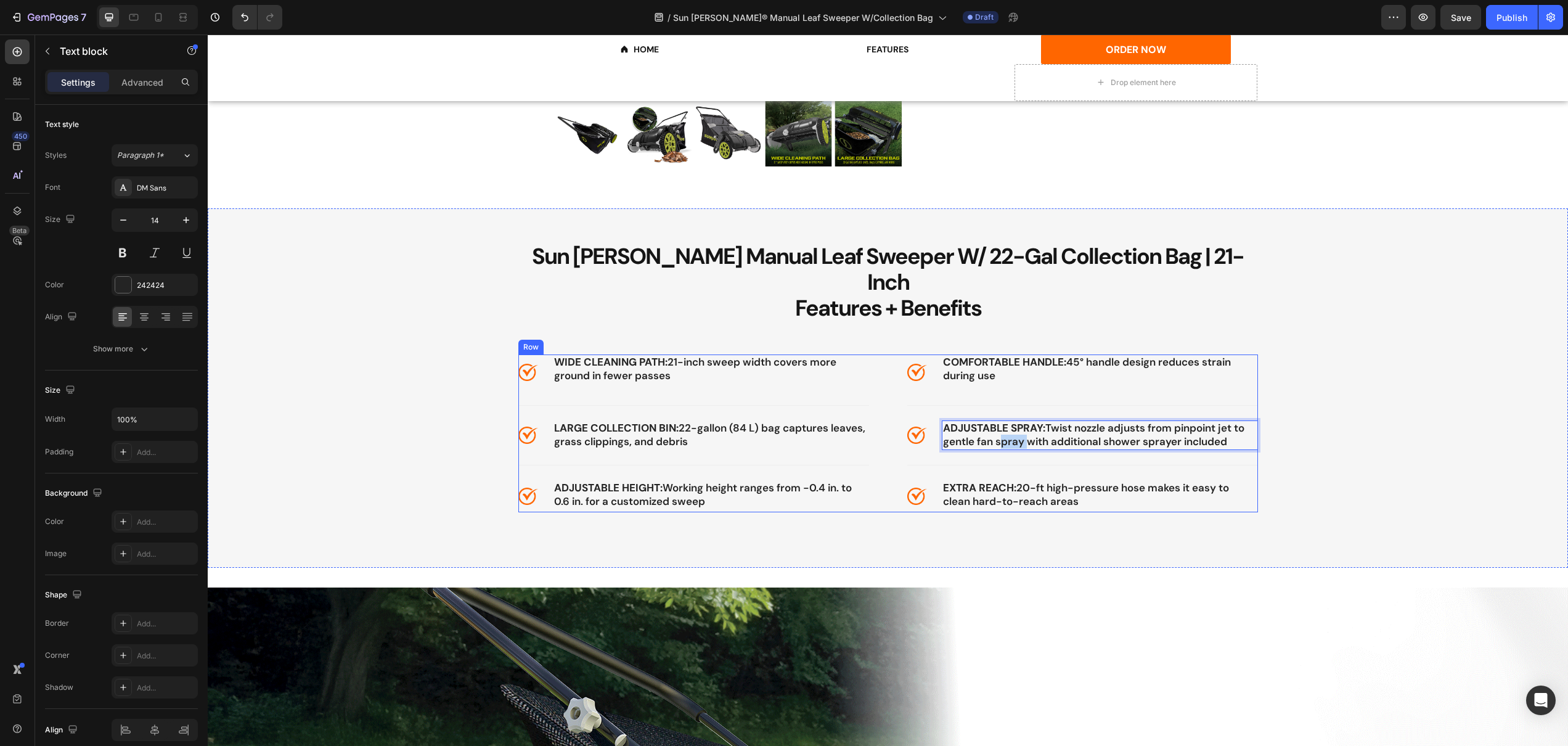
drag, startPoint x: 1121, startPoint y: 401, endPoint x: 890, endPoint y: 388, distance: 231.4
click at [890, 388] on div "Image WIDE CLEANING PATH: 21-inch sweep width covers more ground in fewer passe…" at bounding box center [888, 433] width 740 height 158
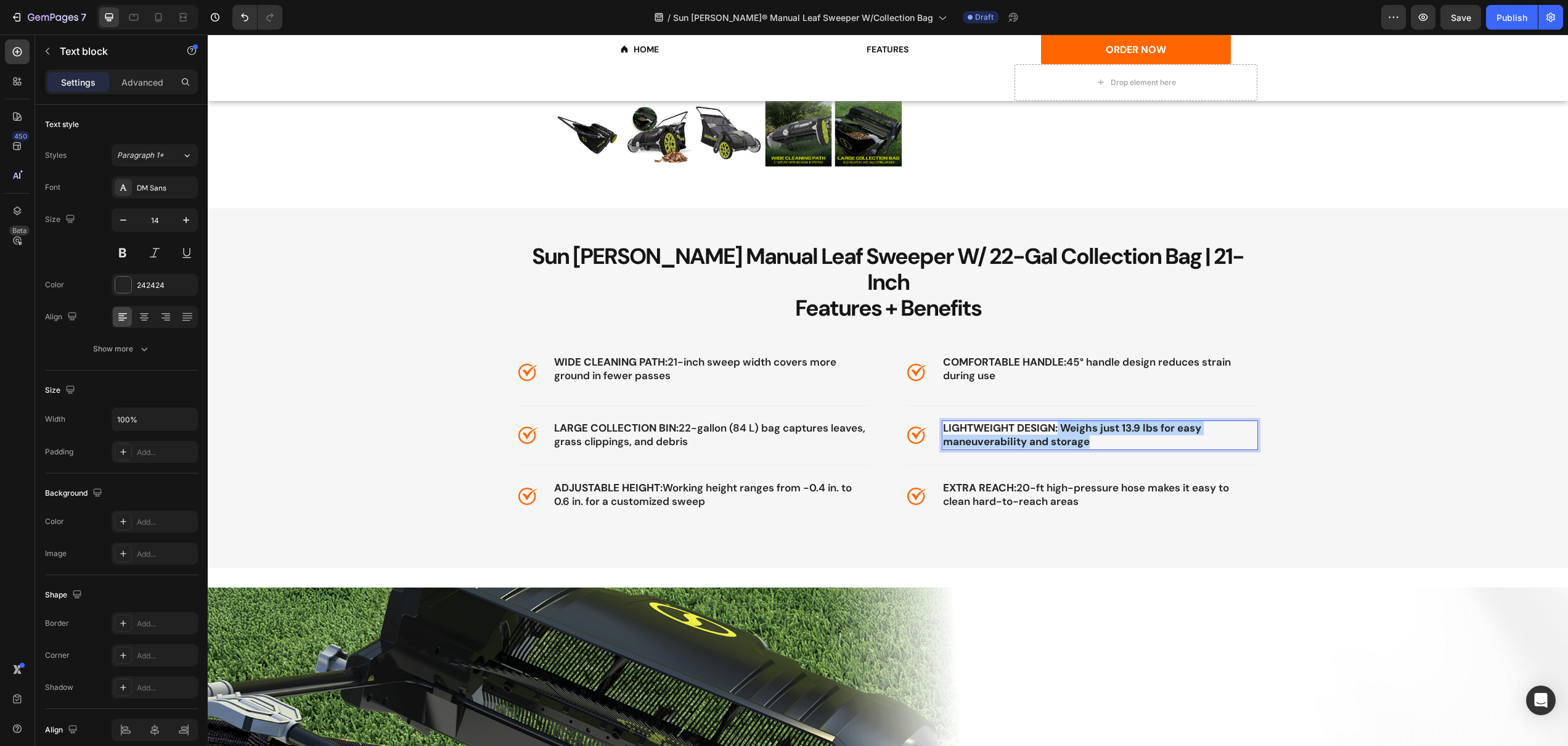
drag, startPoint x: 1054, startPoint y: 403, endPoint x: 1102, endPoint y: 422, distance: 51.6
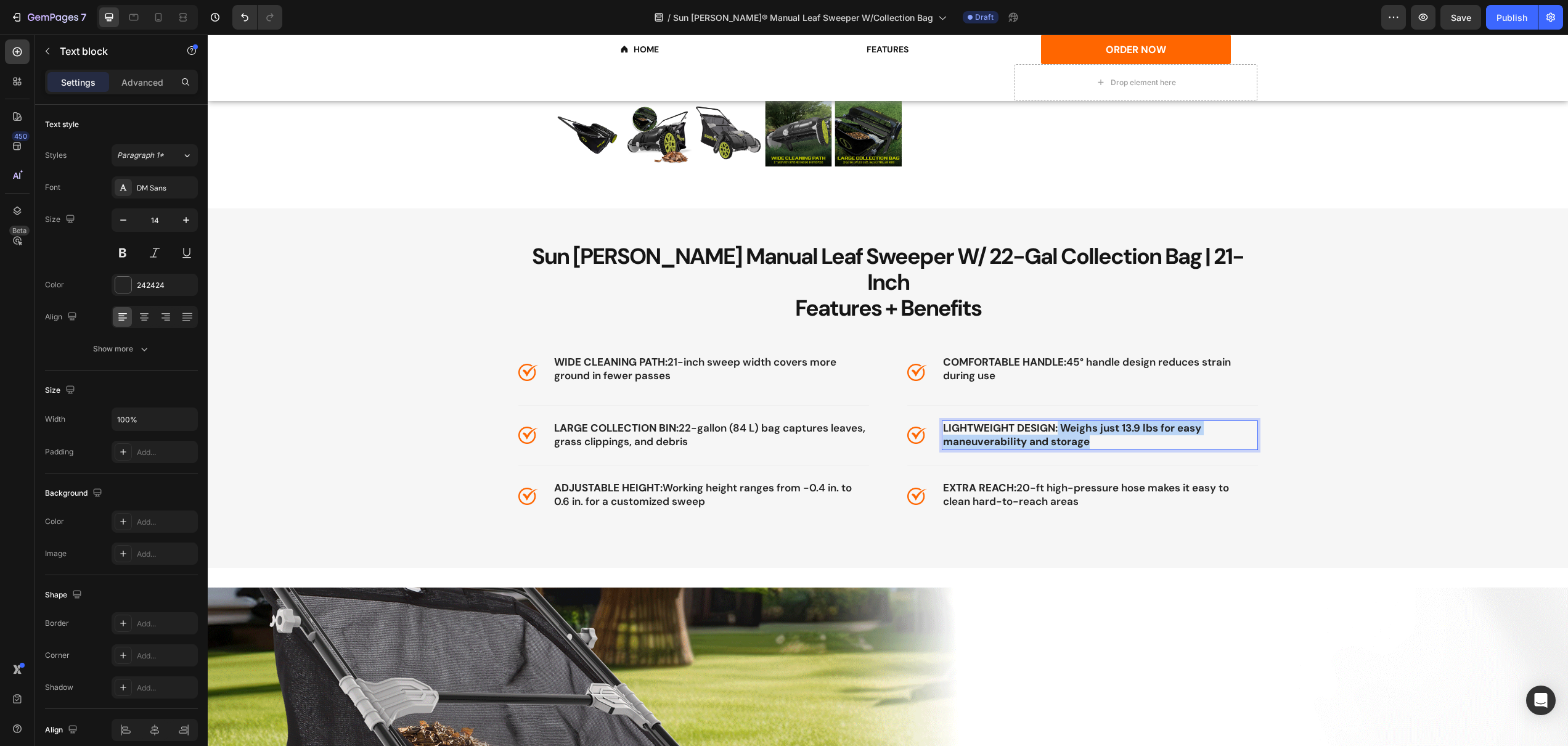
click at [1102, 422] on p "LIGHTWEIGHT DESIGN: Weighs just 13.9 lbs for easy maneuverability and storage" at bounding box center [1100, 435] width 314 height 27
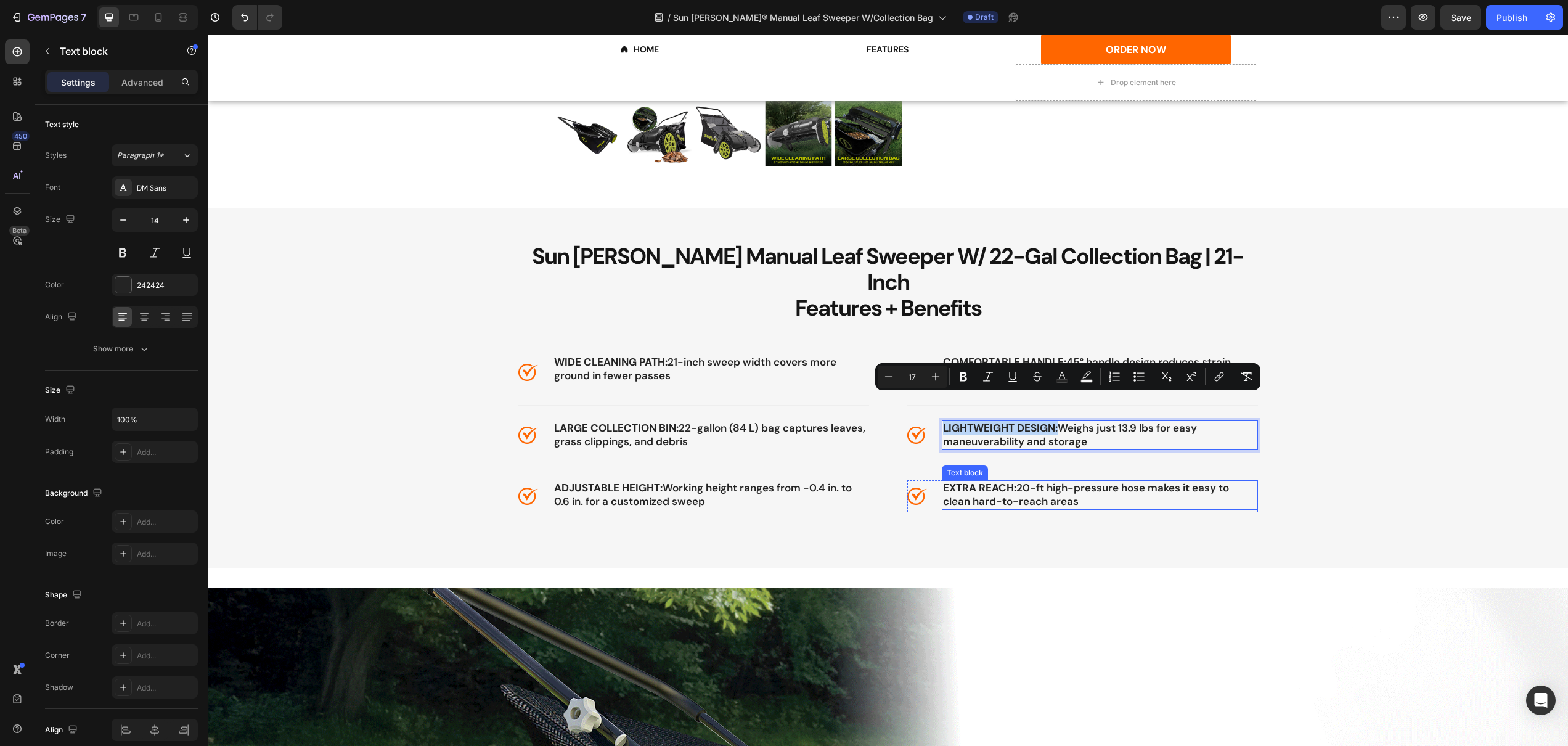
click at [1039, 481] on span "EXTRA REACH: 20-ft high-pressure hose makes it easy to clean hard-to-reach areas" at bounding box center [1086, 494] width 286 height 27
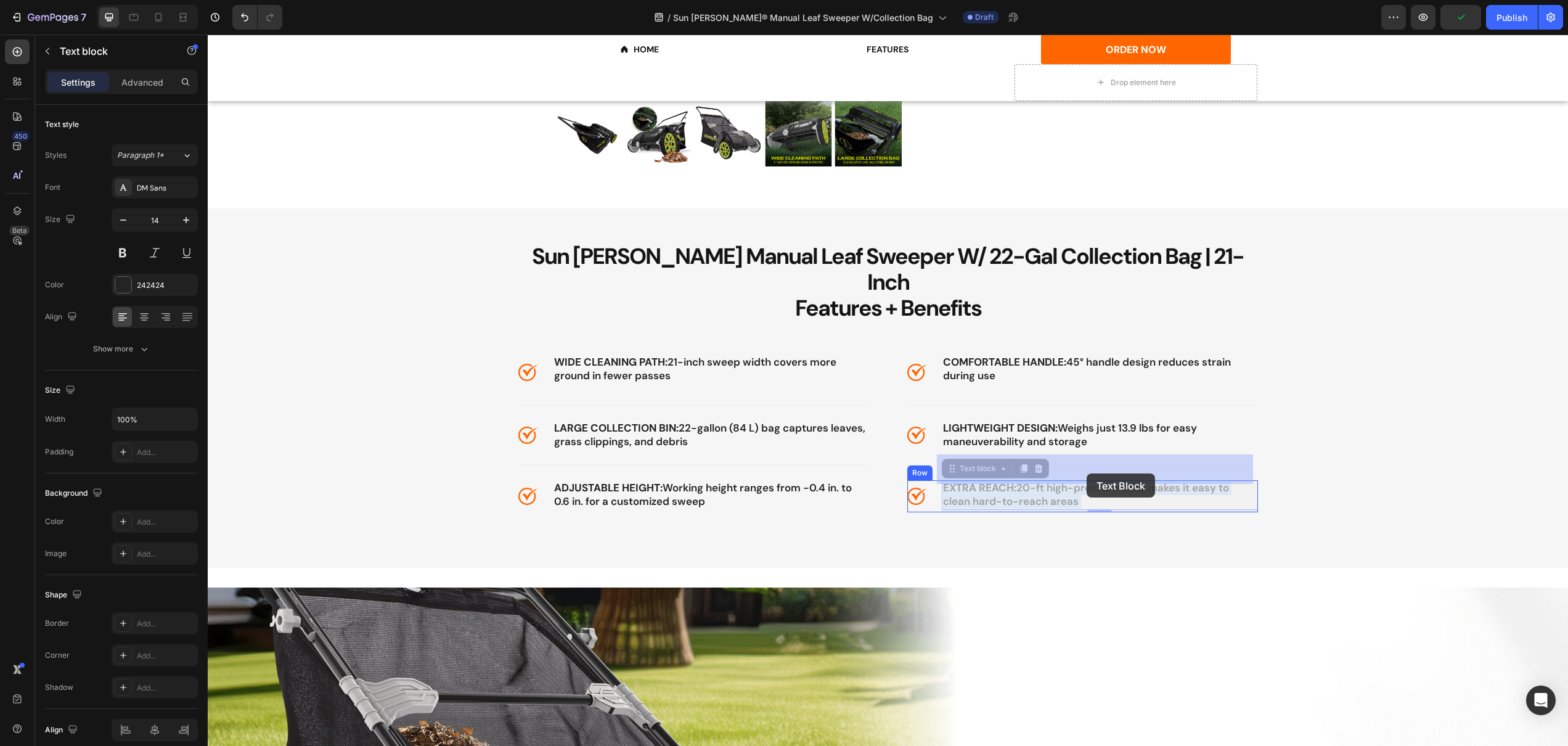
drag, startPoint x: 940, startPoint y: 463, endPoint x: 1087, endPoint y: 474, distance: 147.4
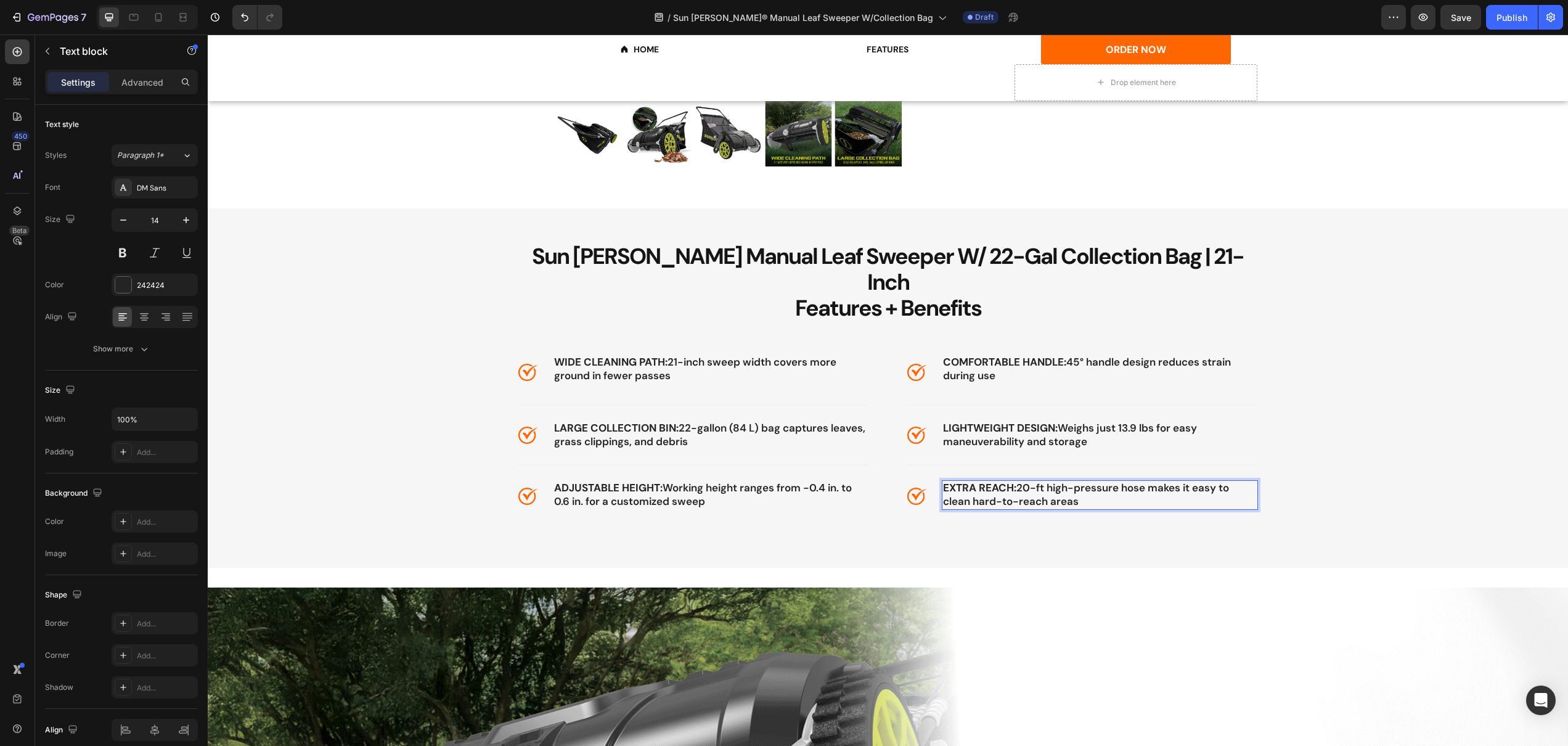
click at [963, 481] on strong "EXTRA REACH:" at bounding box center [979, 487] width 73 height 13
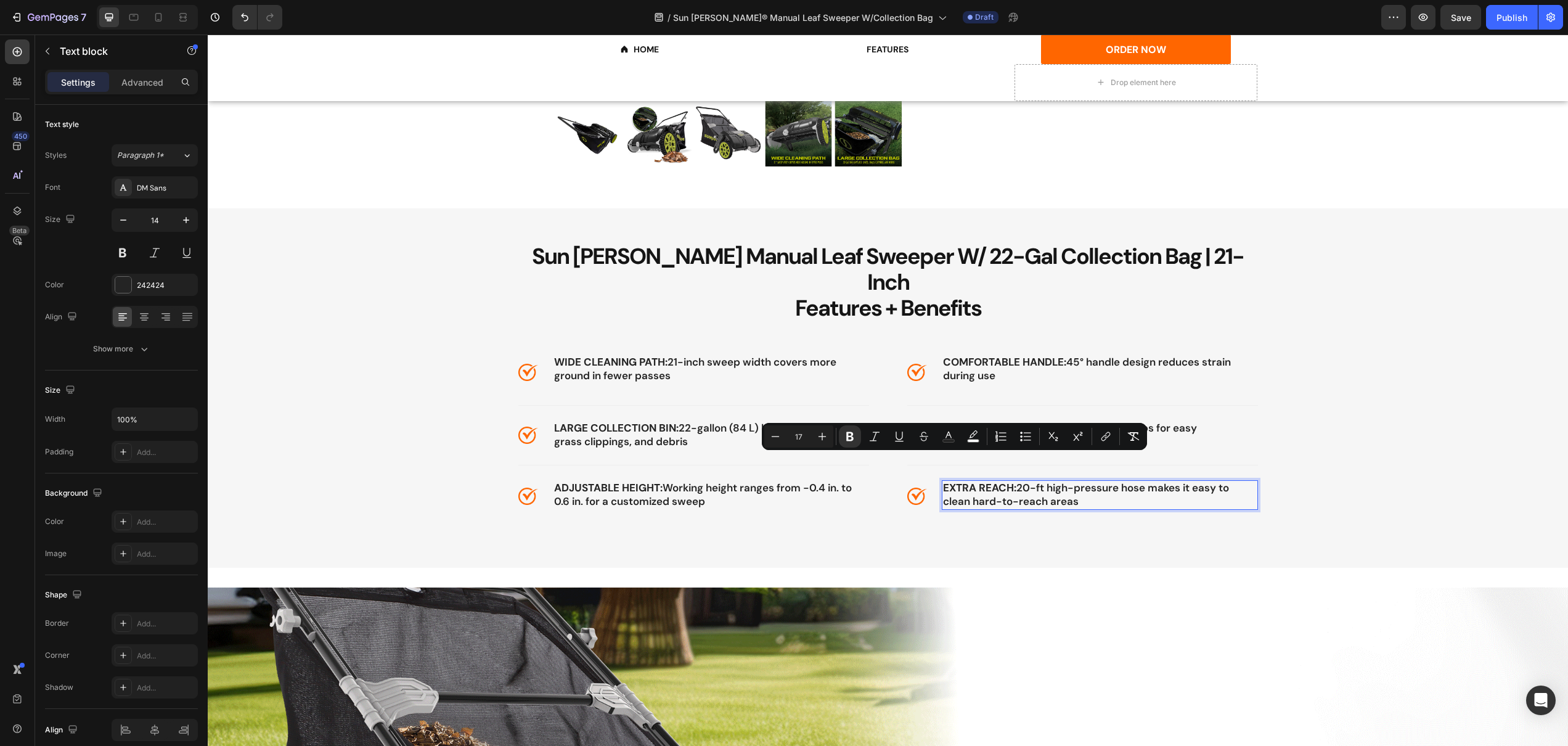
click at [945, 481] on strong "EXTRA REACH:" at bounding box center [979, 487] width 73 height 13
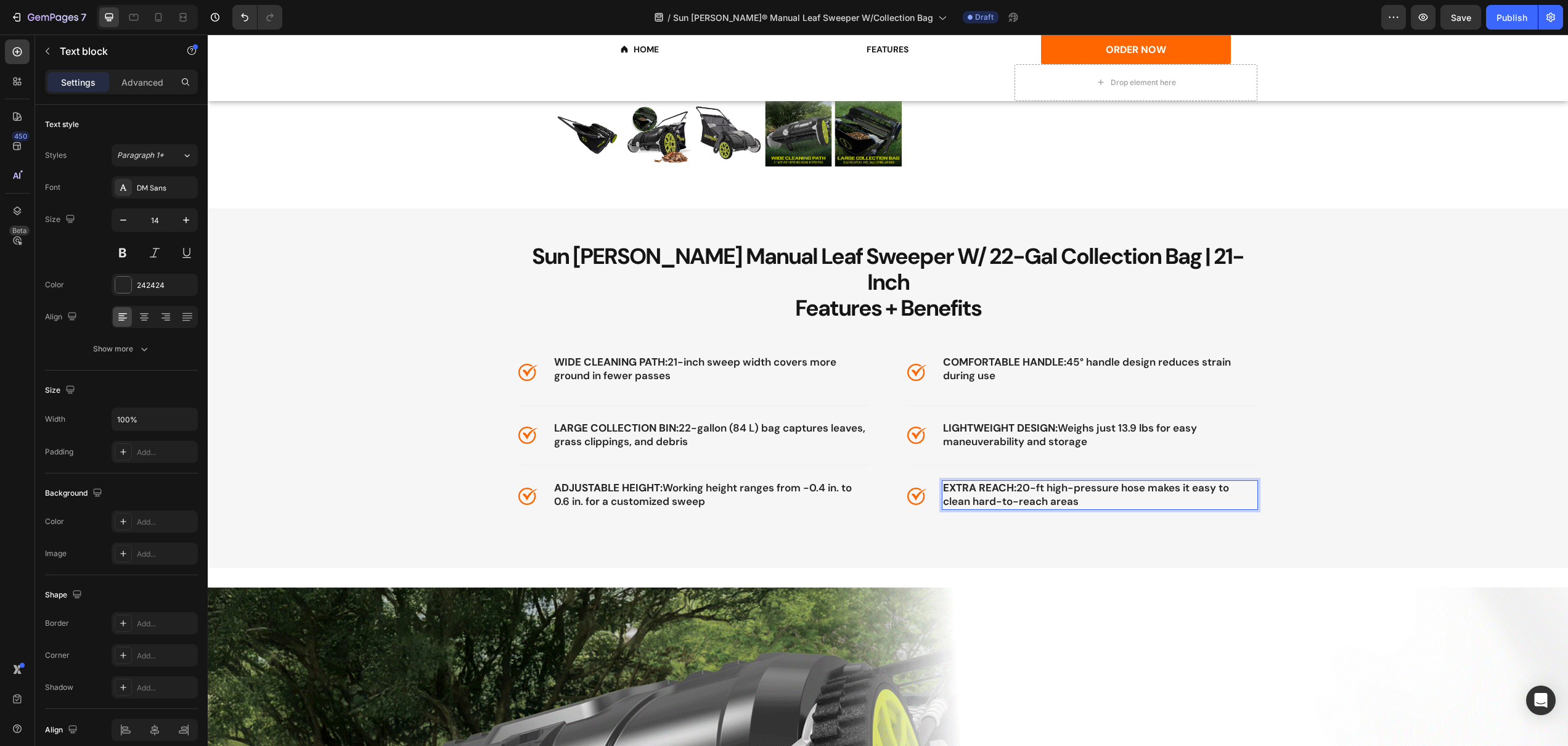
drag, startPoint x: 940, startPoint y: 463, endPoint x: 1091, endPoint y: 483, distance: 152.3
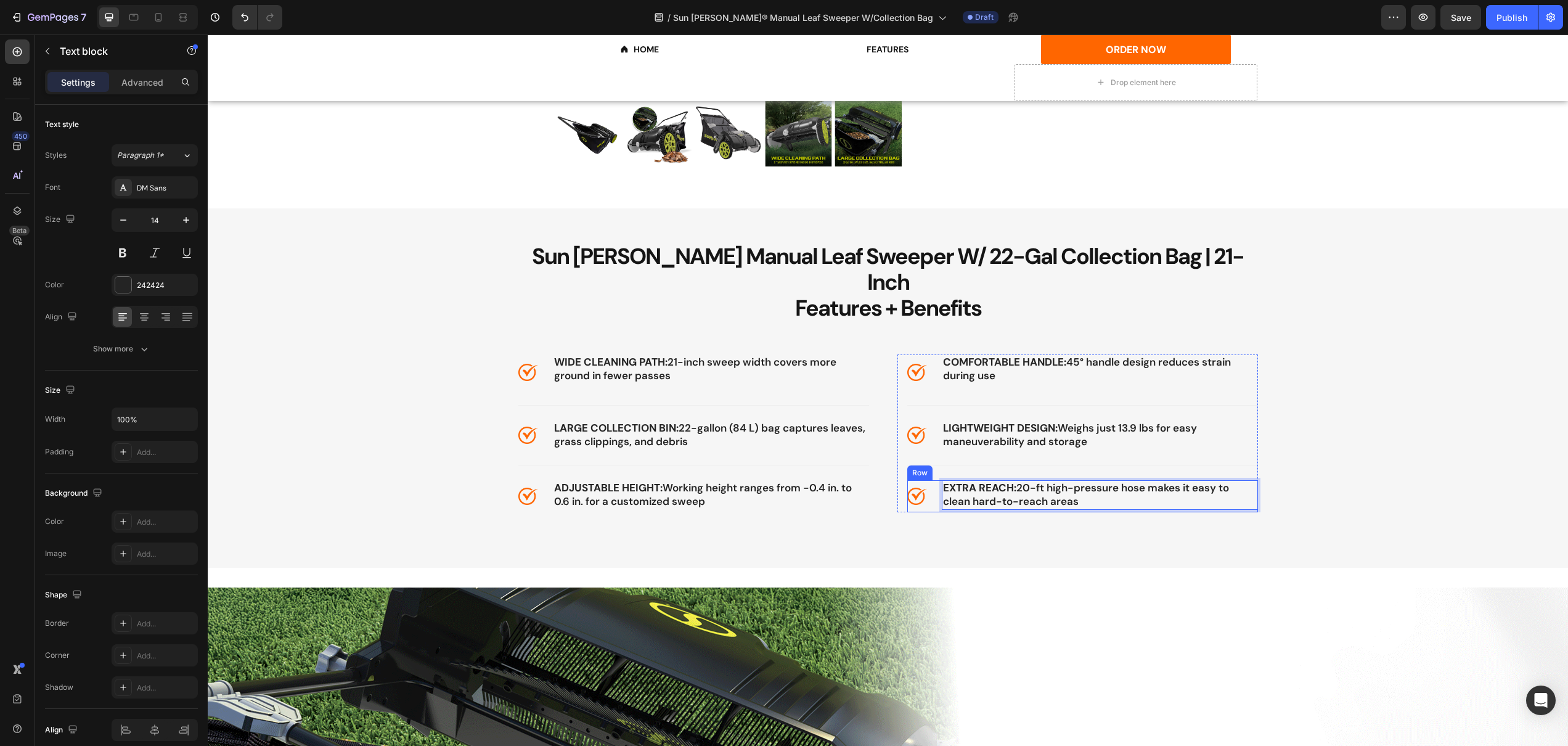
drag, startPoint x: 1088, startPoint y: 481, endPoint x: 936, endPoint y: 468, distance: 152.6
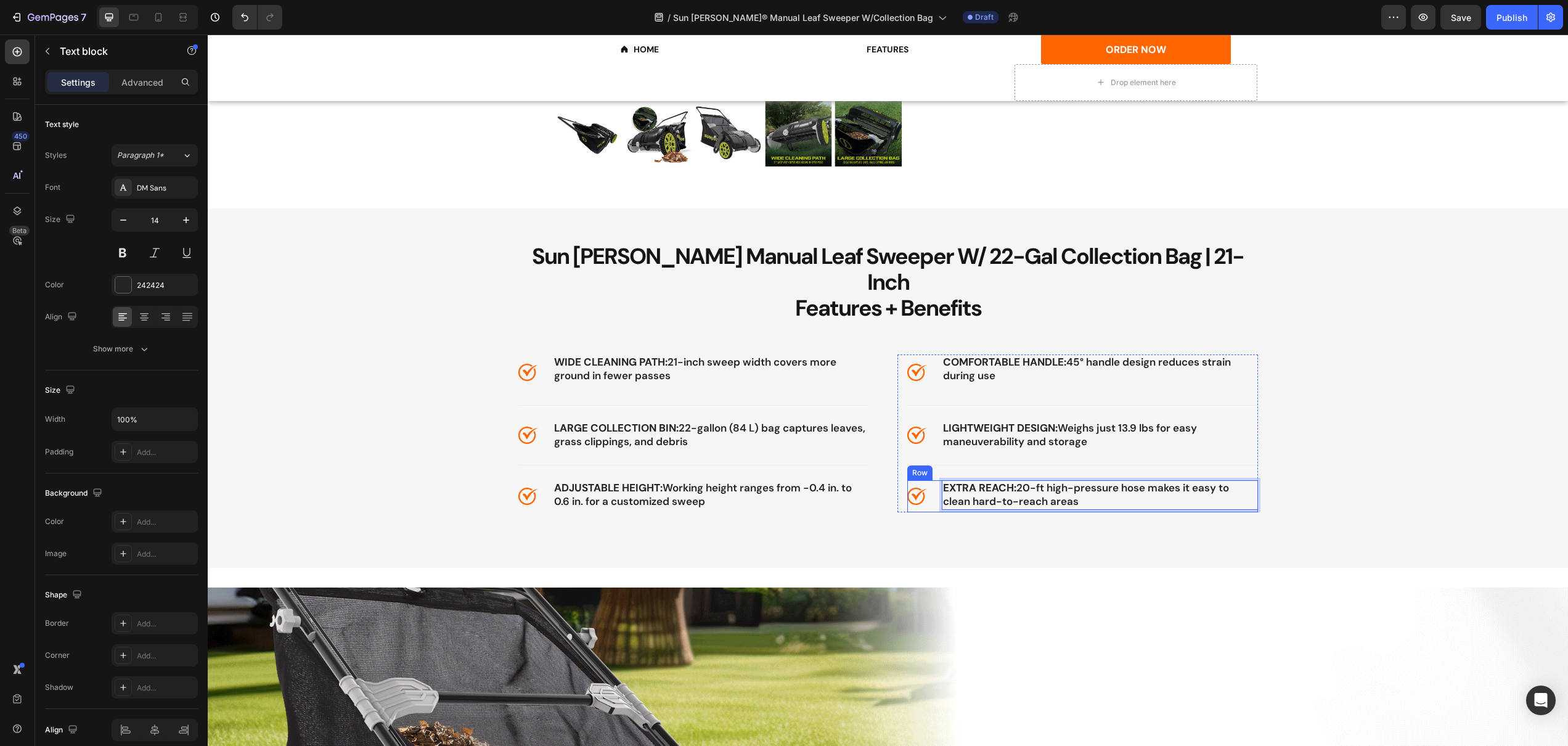
click at [936, 481] on div "Image EXTRA REACH: 20-ft high-pressure hose makes it easy to clean hard-to-reac…" at bounding box center [1083, 496] width 351 height 32
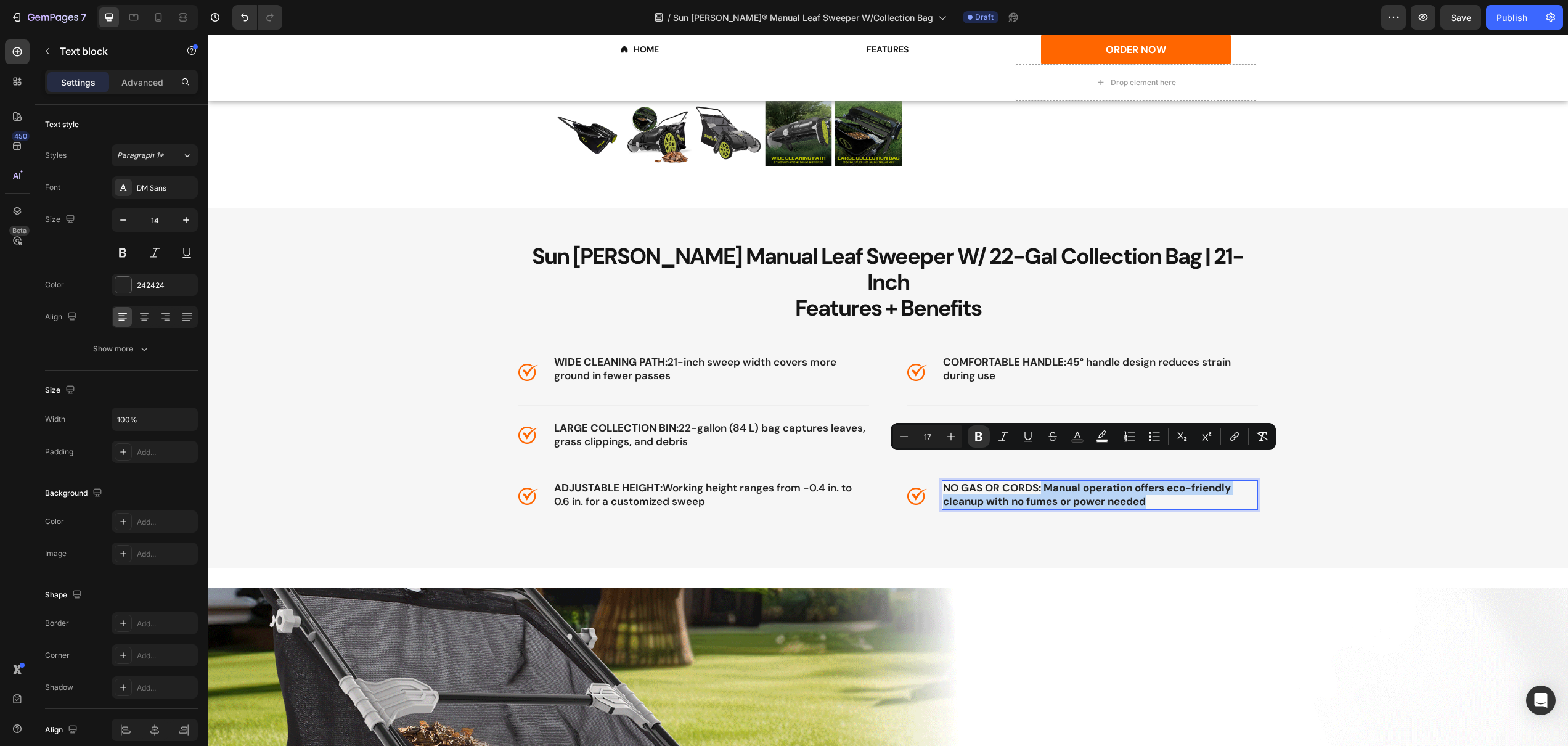
drag, startPoint x: 1037, startPoint y: 463, endPoint x: 1146, endPoint y: 481, distance: 110.5
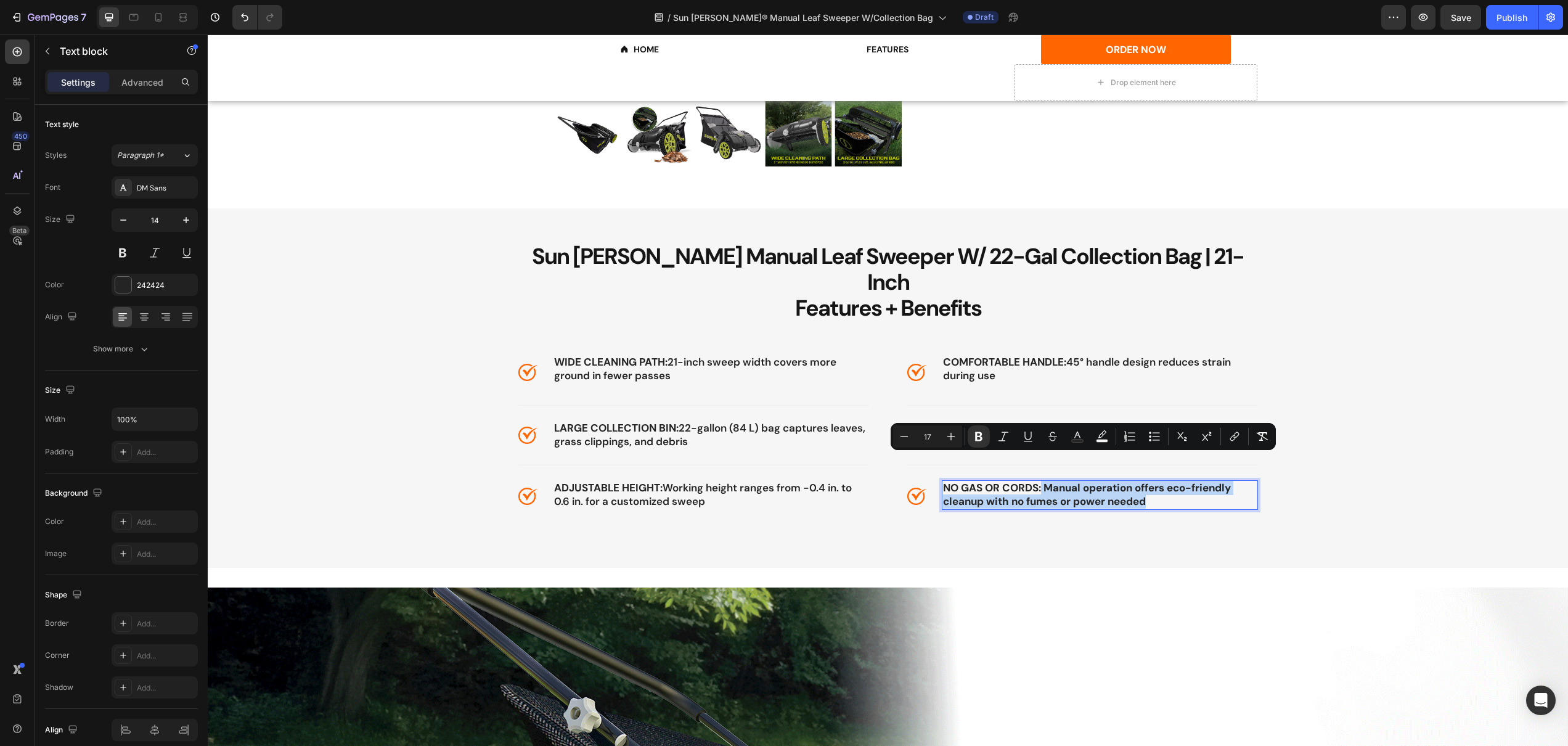
click at [1146, 481] on p "NO GAS OR CORDS: Manual operation offers eco-friendly cleanup with no fumes or …" at bounding box center [1100, 495] width 314 height 27
click at [1145, 506] on div "Sun [PERSON_NAME] Manual Leaf Sweeper W/ 22-Gal Collection Bag | 21-Inch Featur…" at bounding box center [888, 388] width 1361 height 360
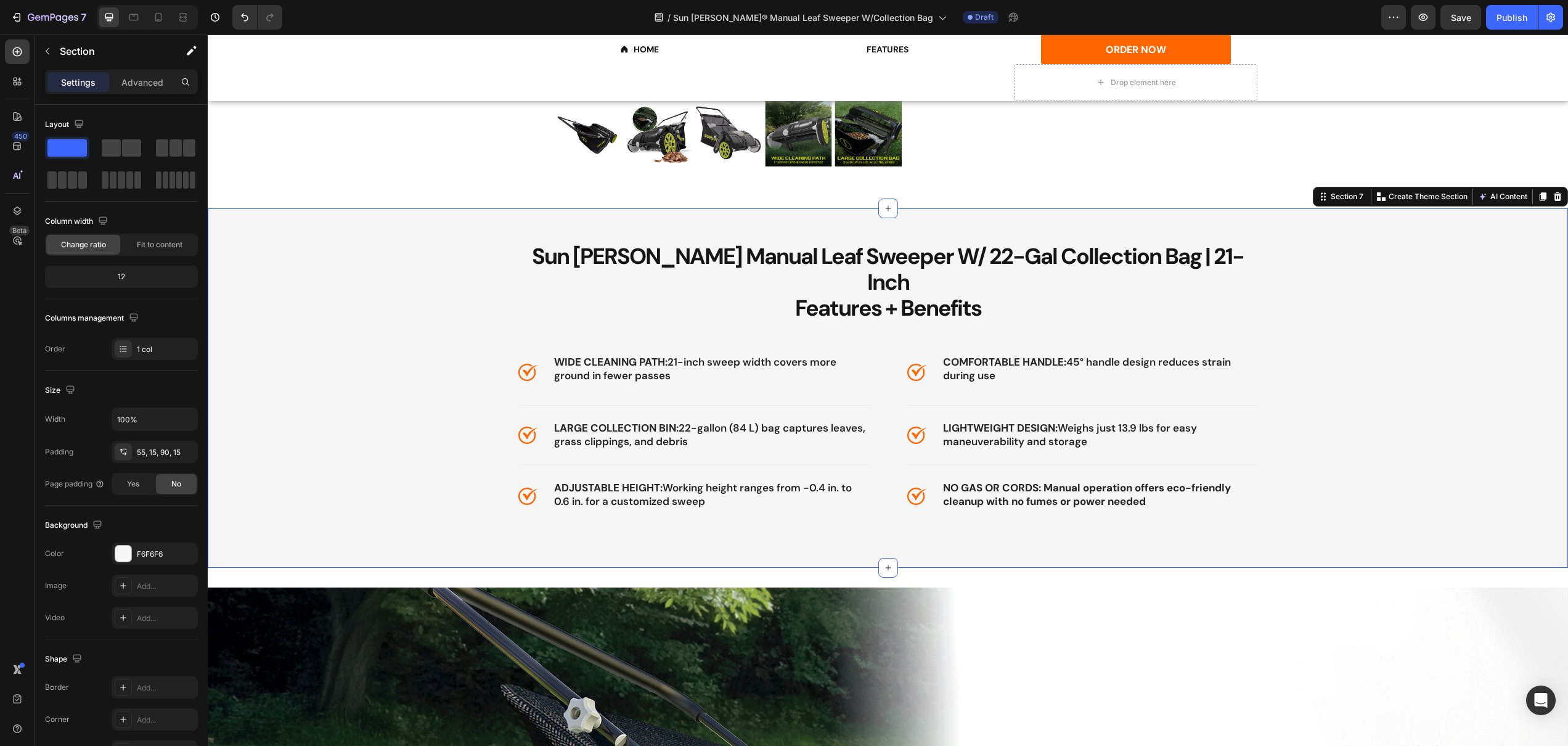
click at [1122, 500] on div "Sun [PERSON_NAME] Manual Leaf Sweeper W/ 22-Gal Collection Bag | 21-Inch Featur…" at bounding box center [888, 388] width 1361 height 360
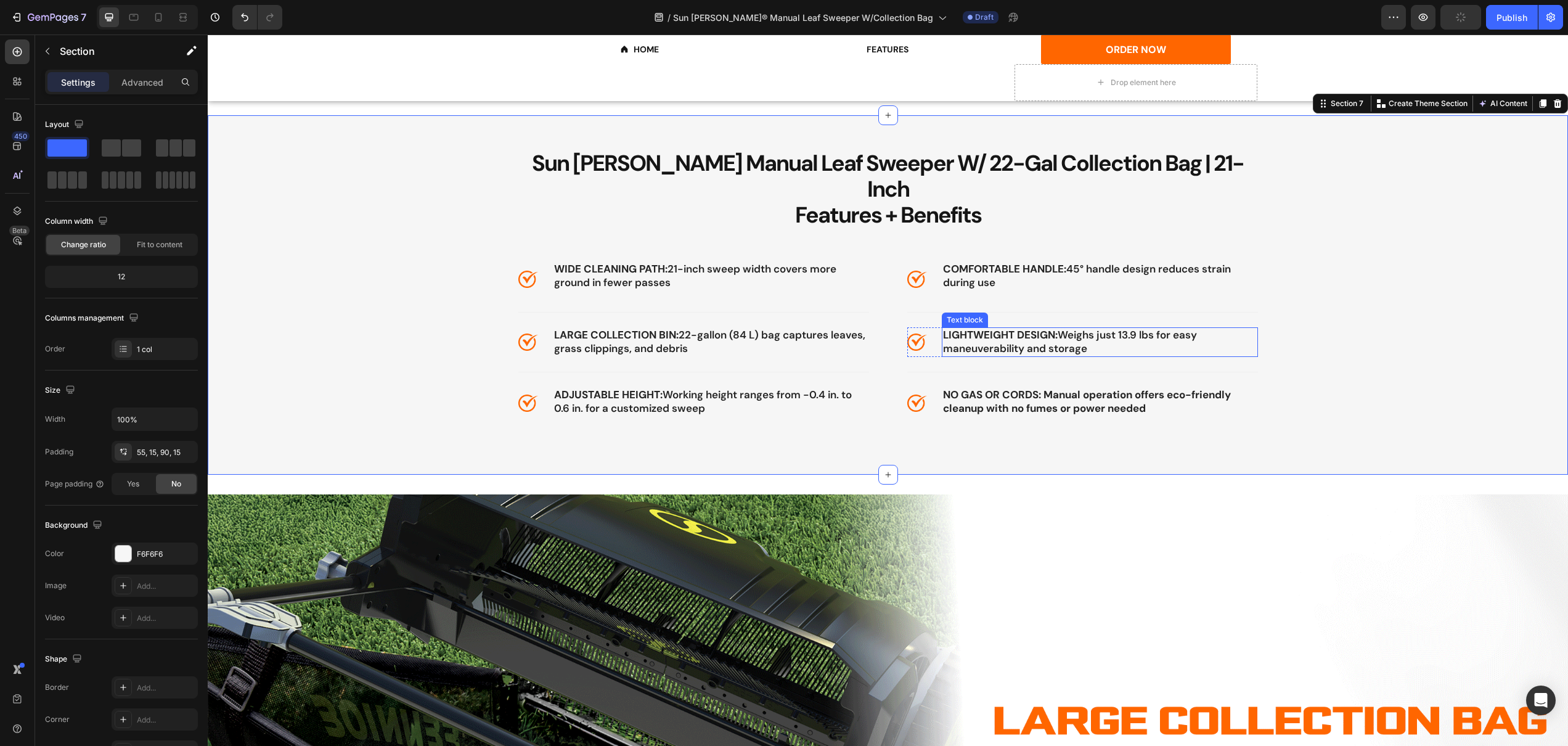
scroll to position [1192, 0]
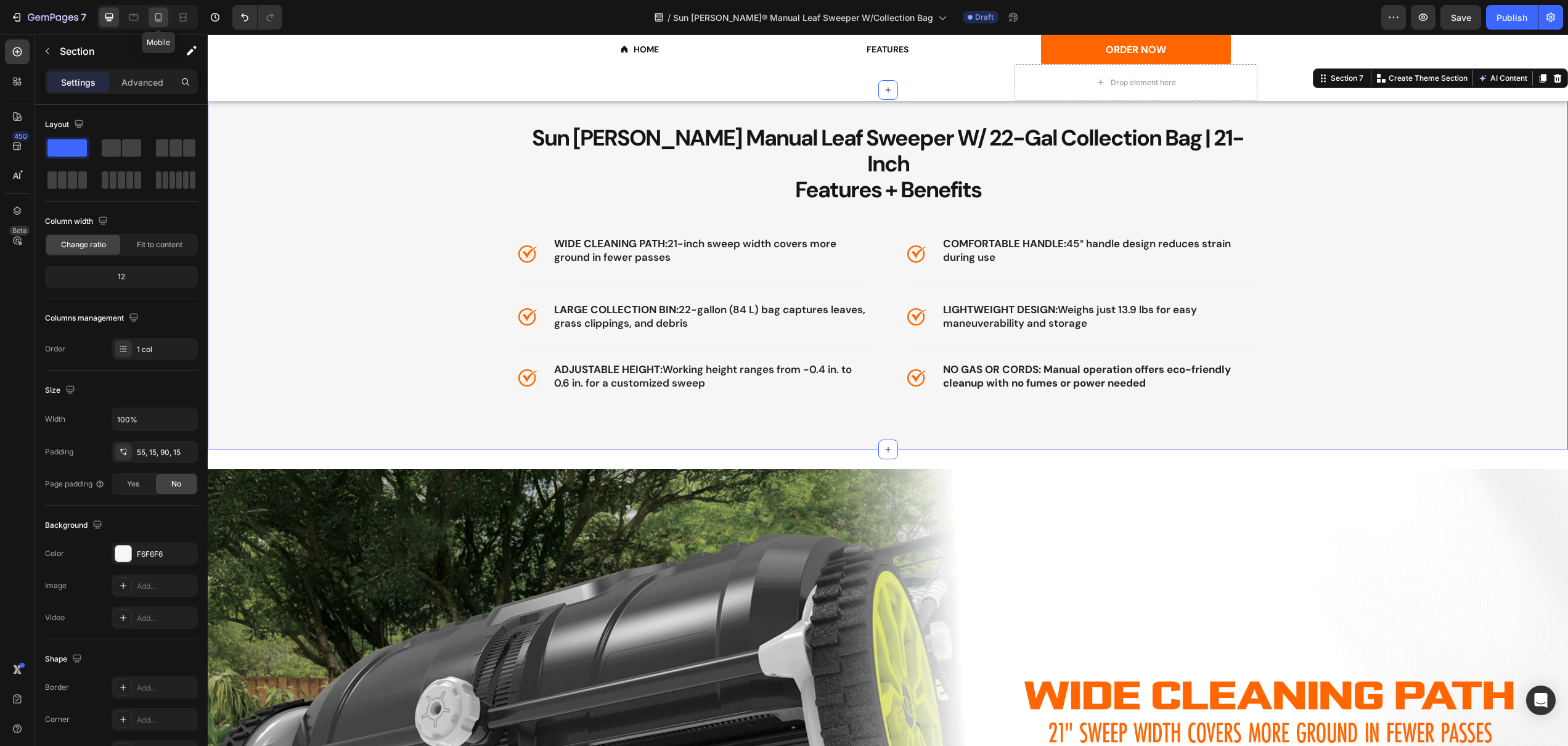
click at [157, 20] on icon at bounding box center [159, 17] width 13 height 13
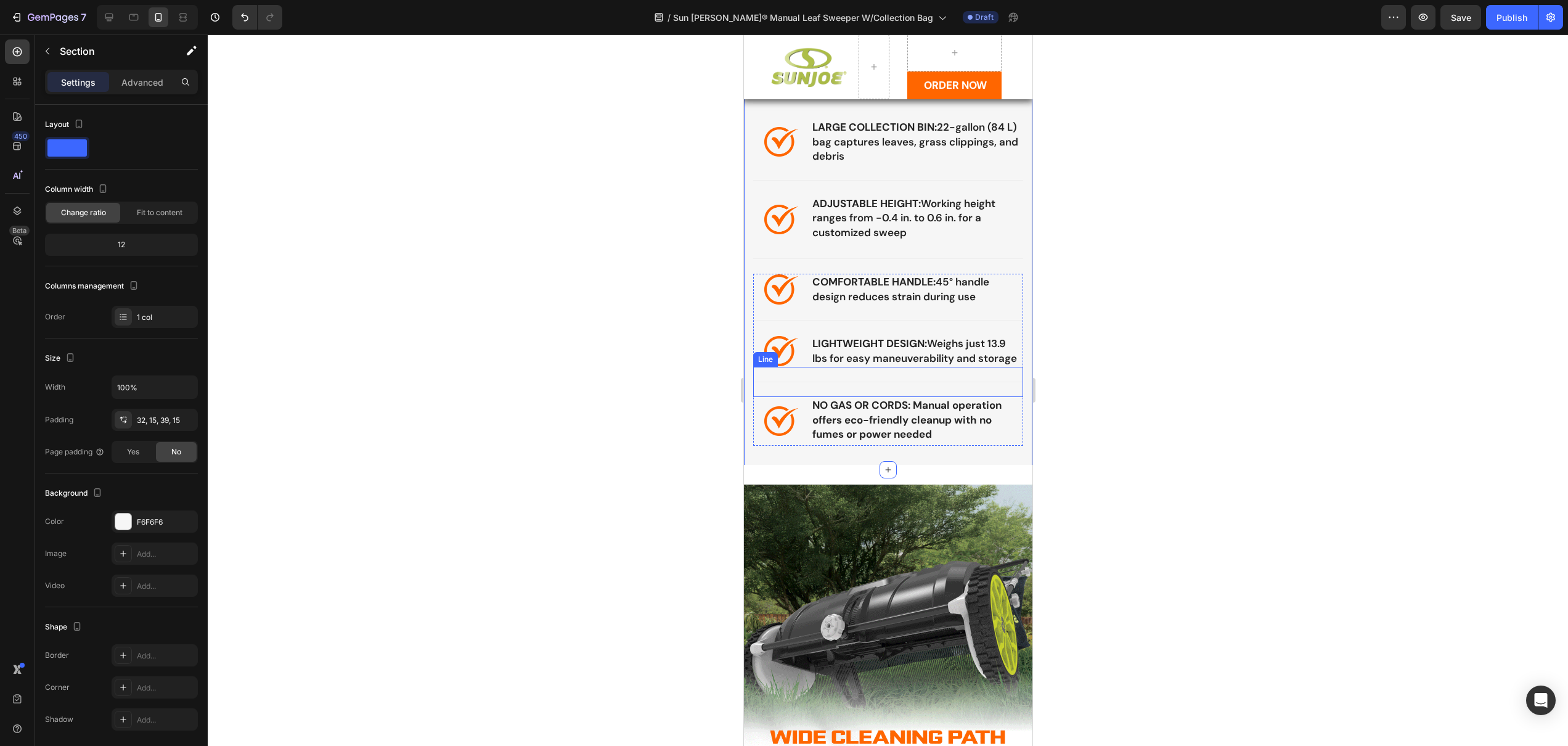
scroll to position [1337, 0]
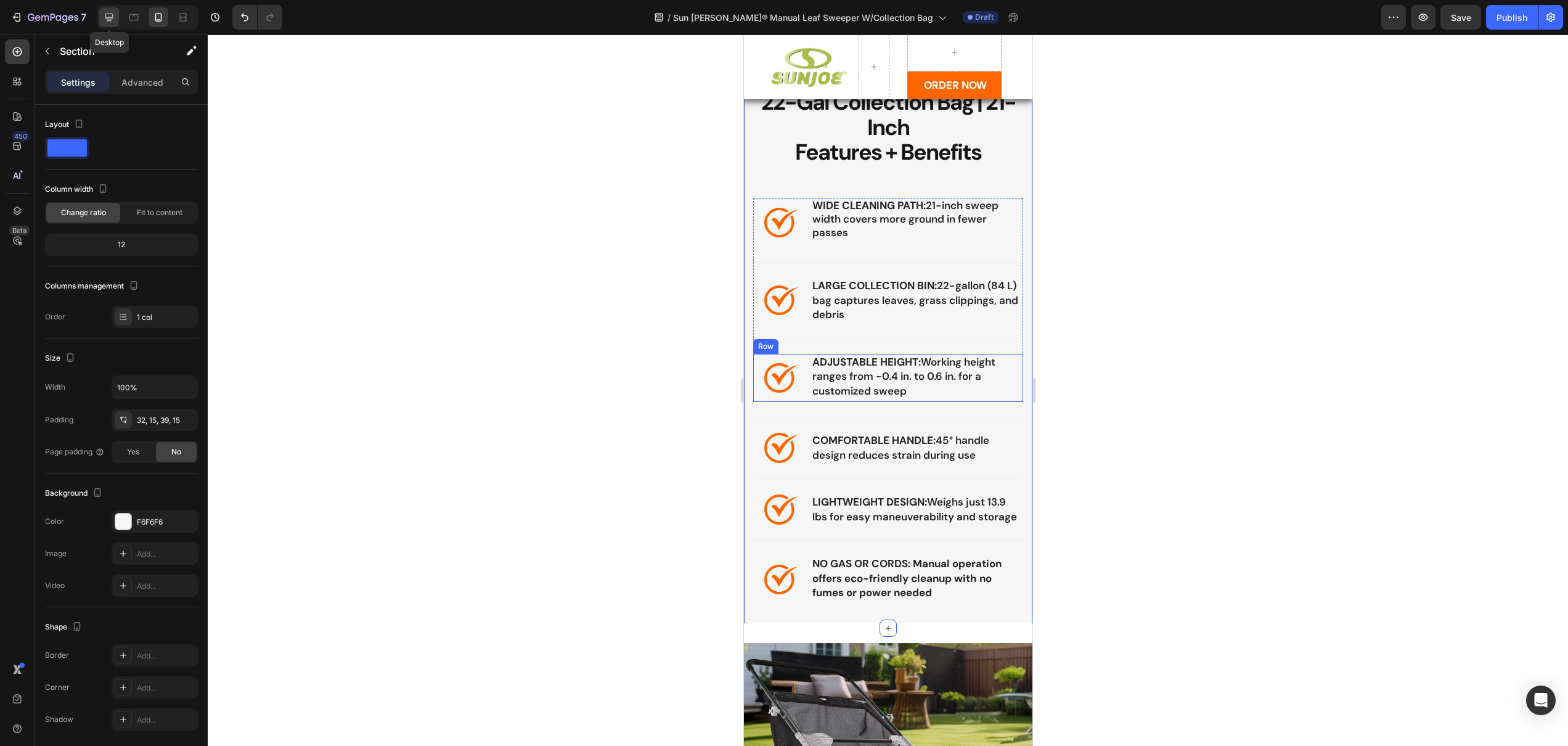
click at [108, 20] on icon at bounding box center [109, 17] width 8 height 8
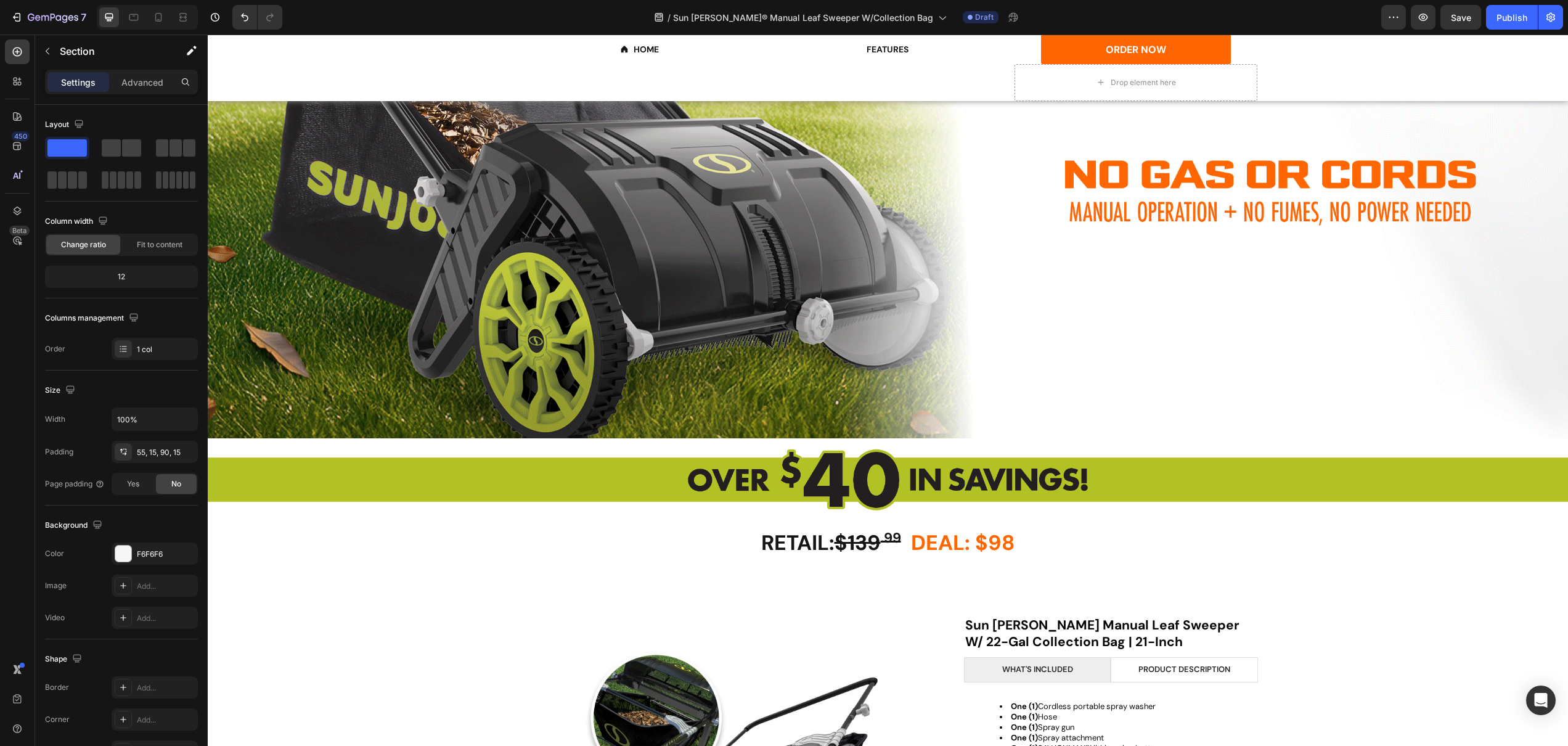
scroll to position [1918, 0]
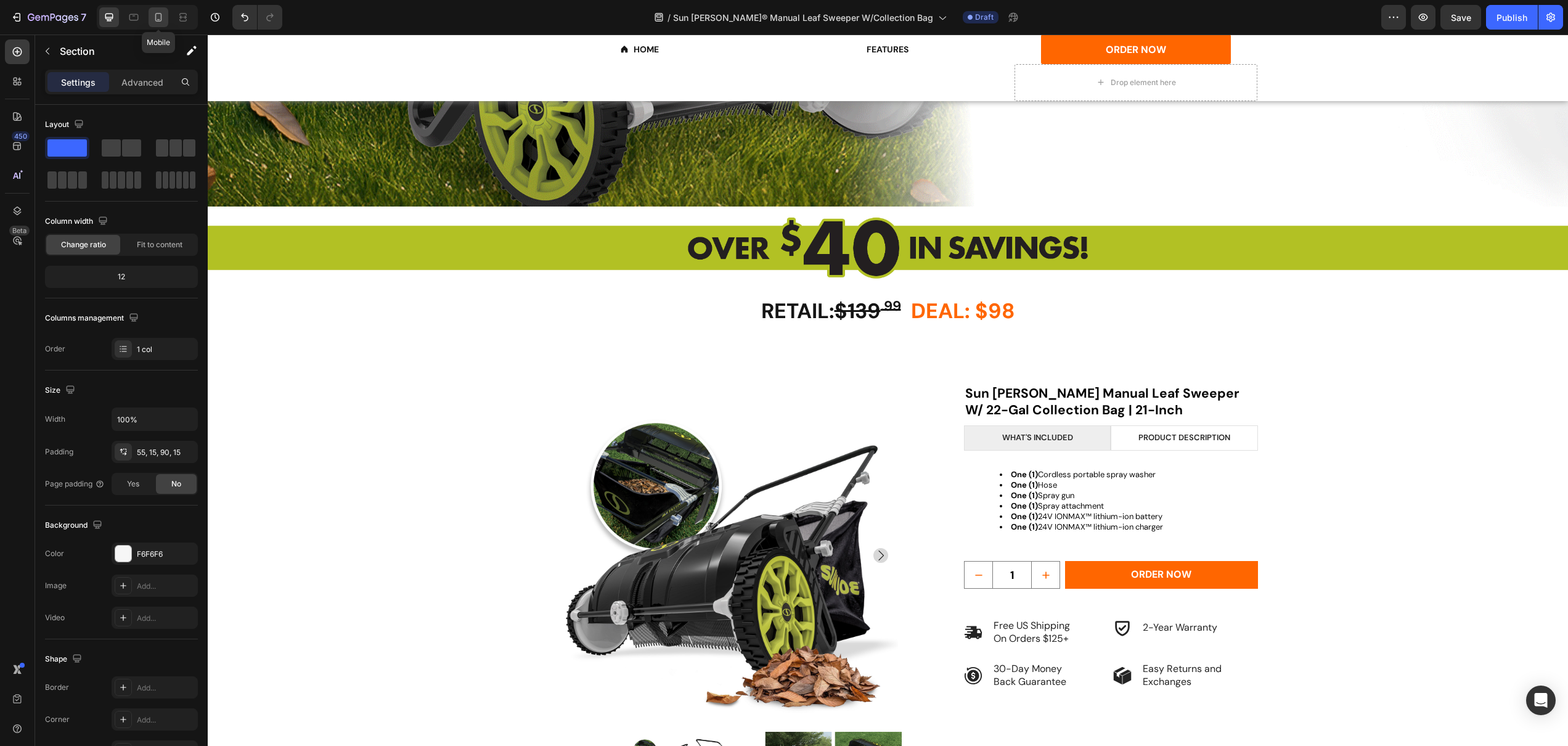
click at [158, 19] on icon at bounding box center [159, 16] width 7 height 9
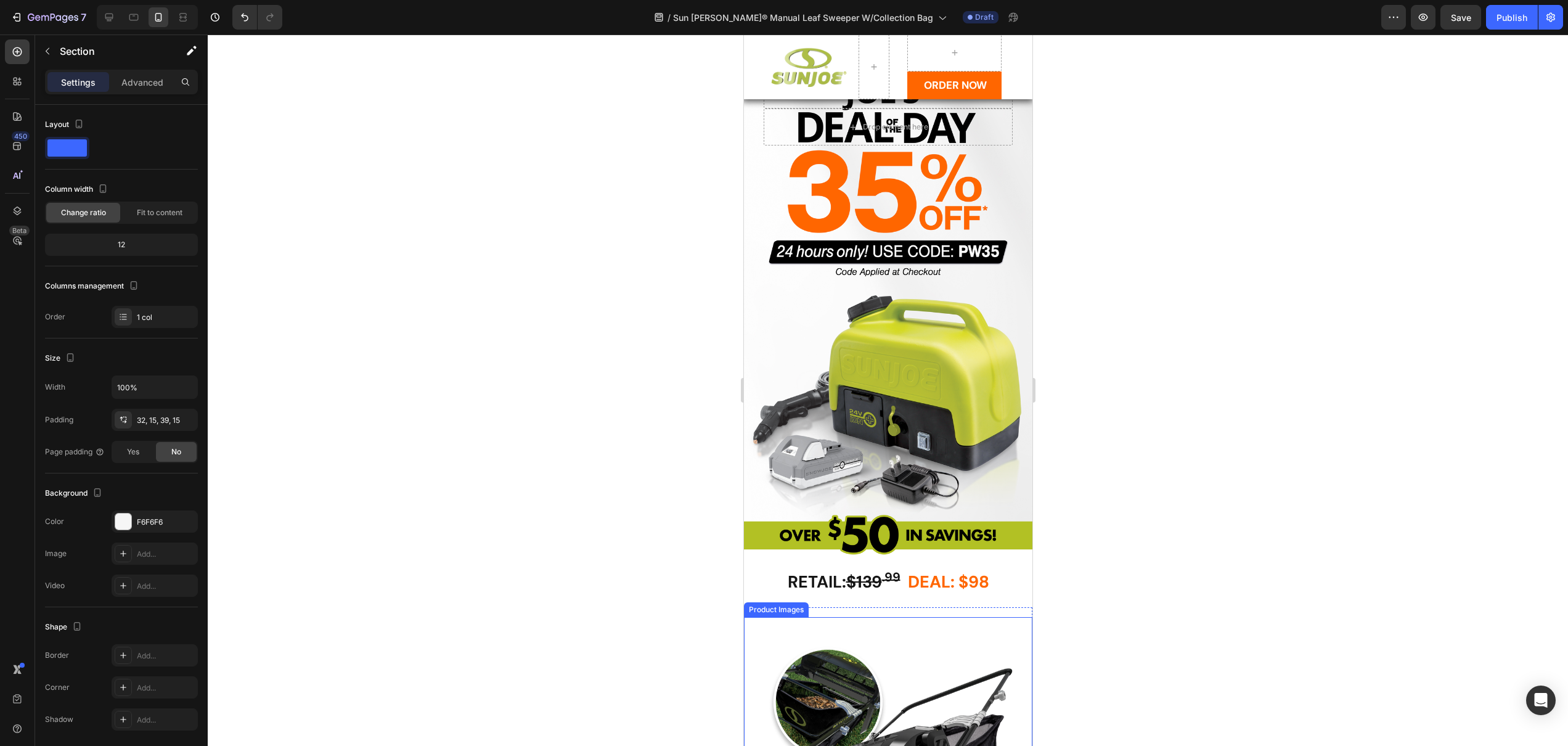
scroll to position [72, 0]
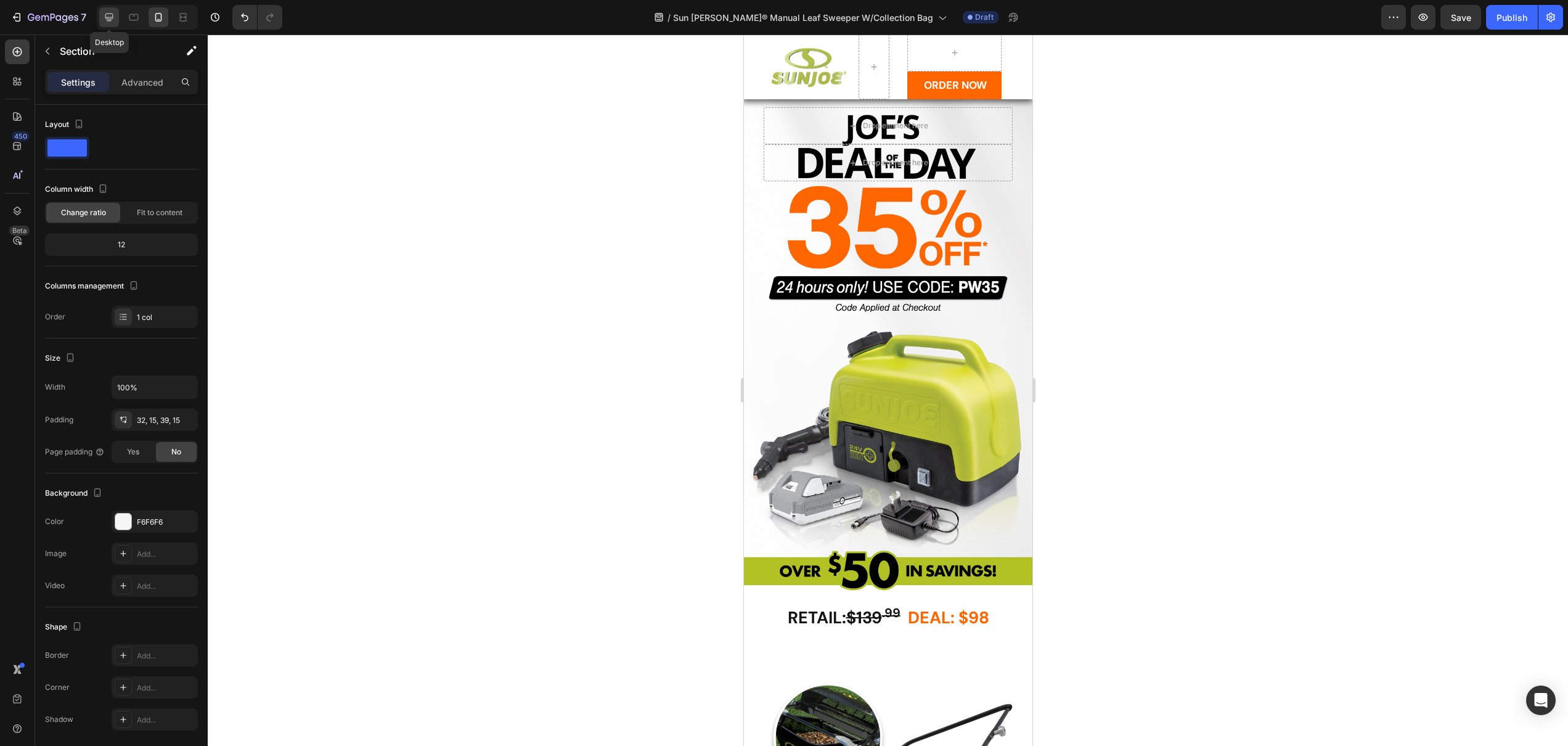
click at [104, 12] on icon at bounding box center [109, 17] width 13 height 13
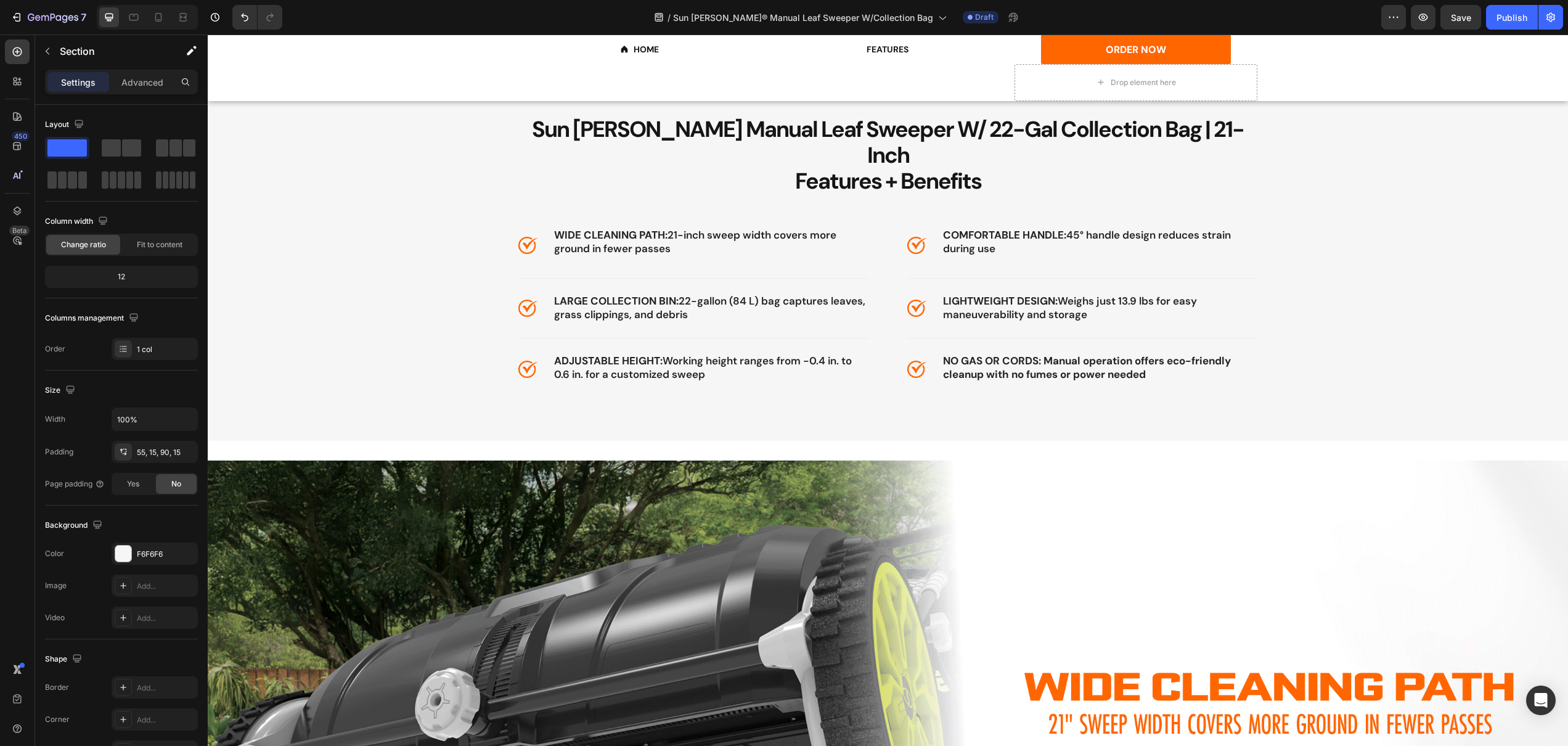
scroll to position [1204, 0]
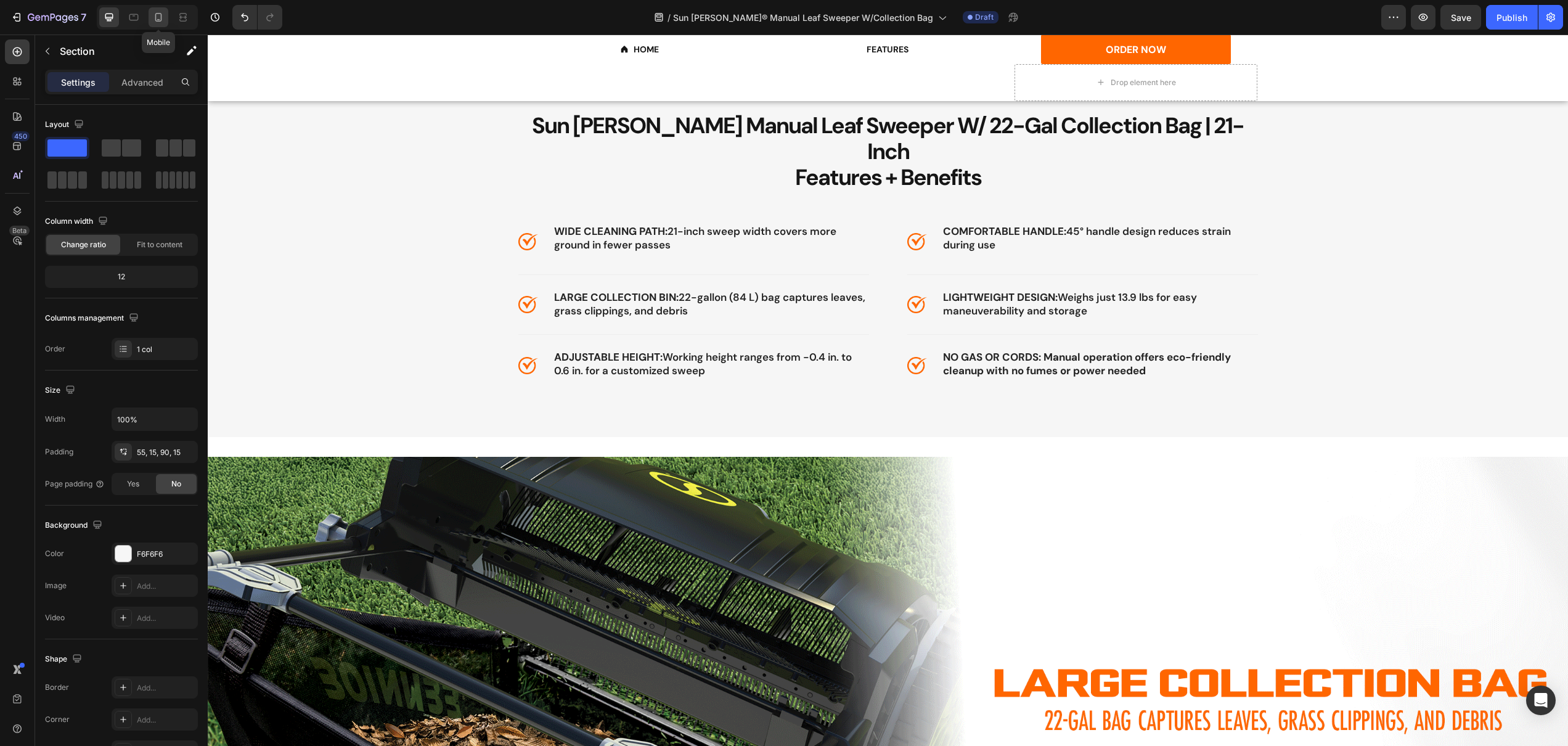
click at [162, 13] on icon at bounding box center [159, 17] width 13 height 13
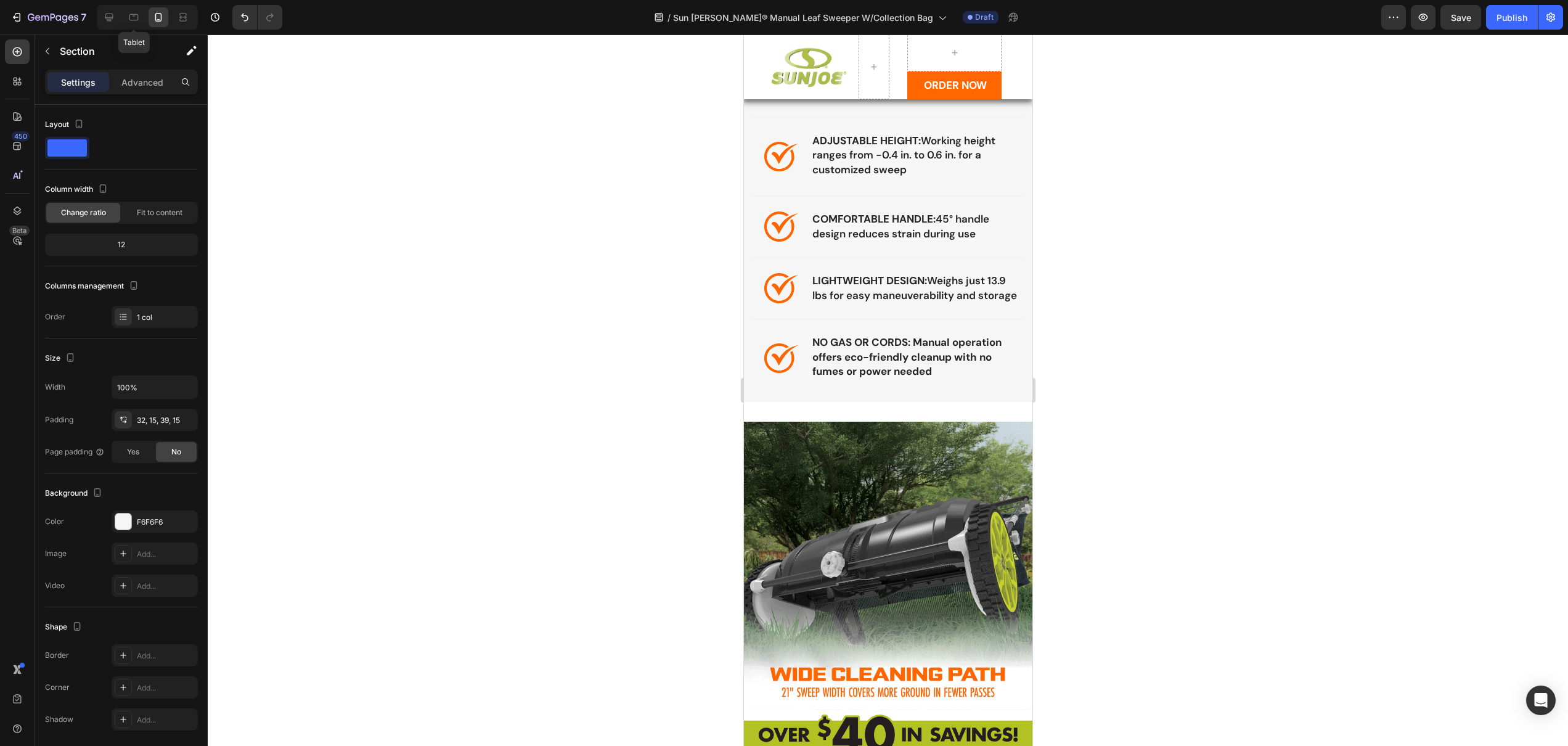
scroll to position [1562, 0]
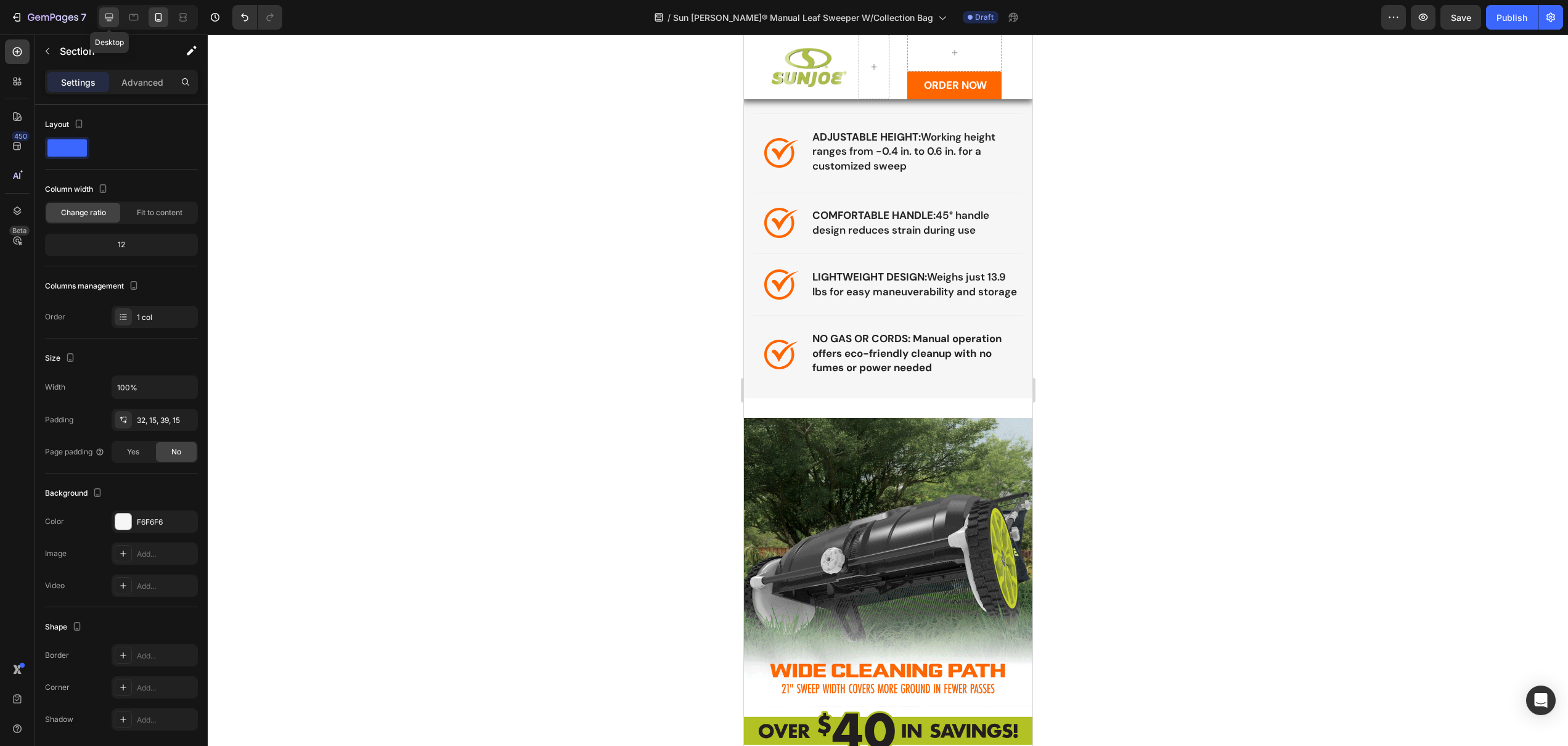
click at [108, 16] on icon at bounding box center [109, 17] width 13 height 13
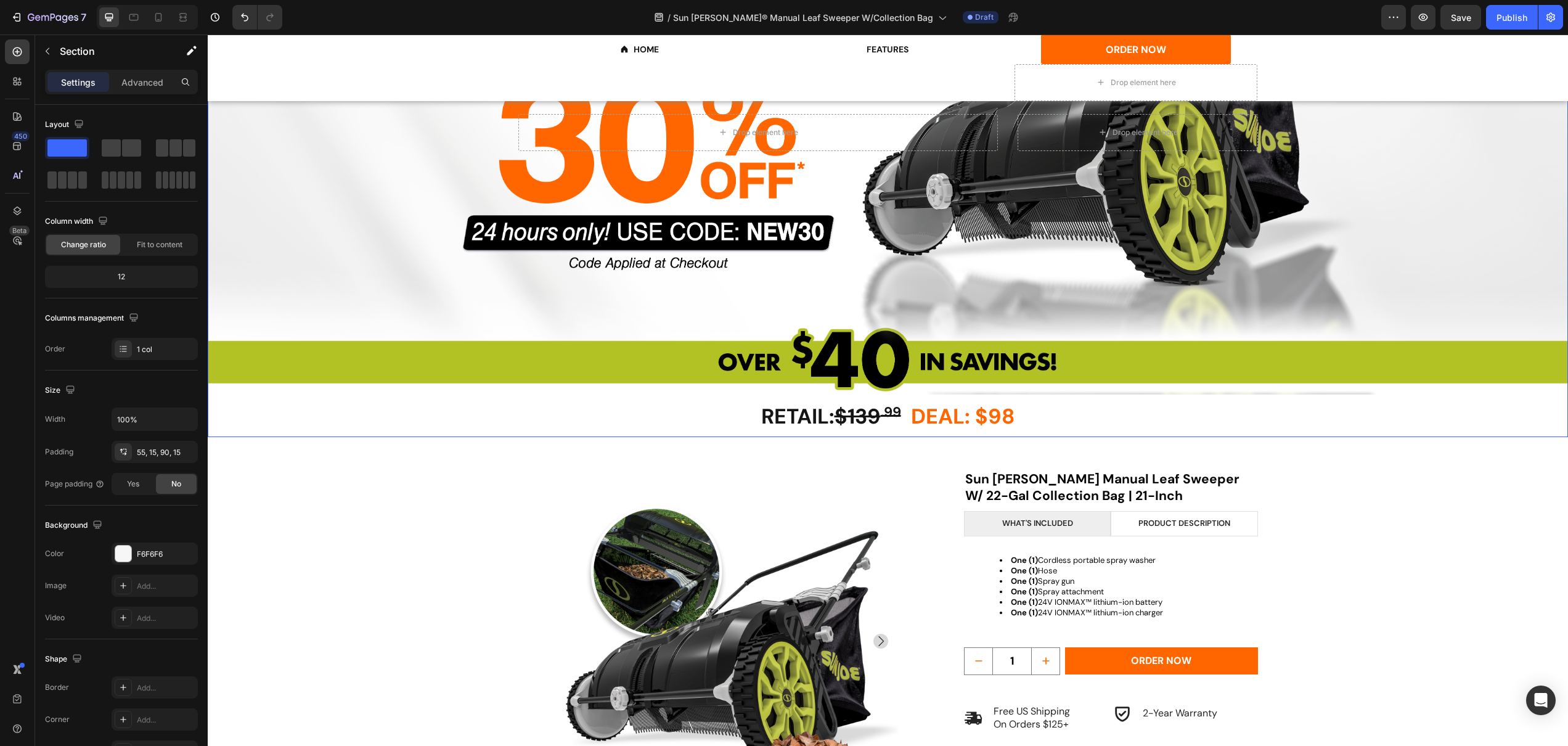
scroll to position [372, 0]
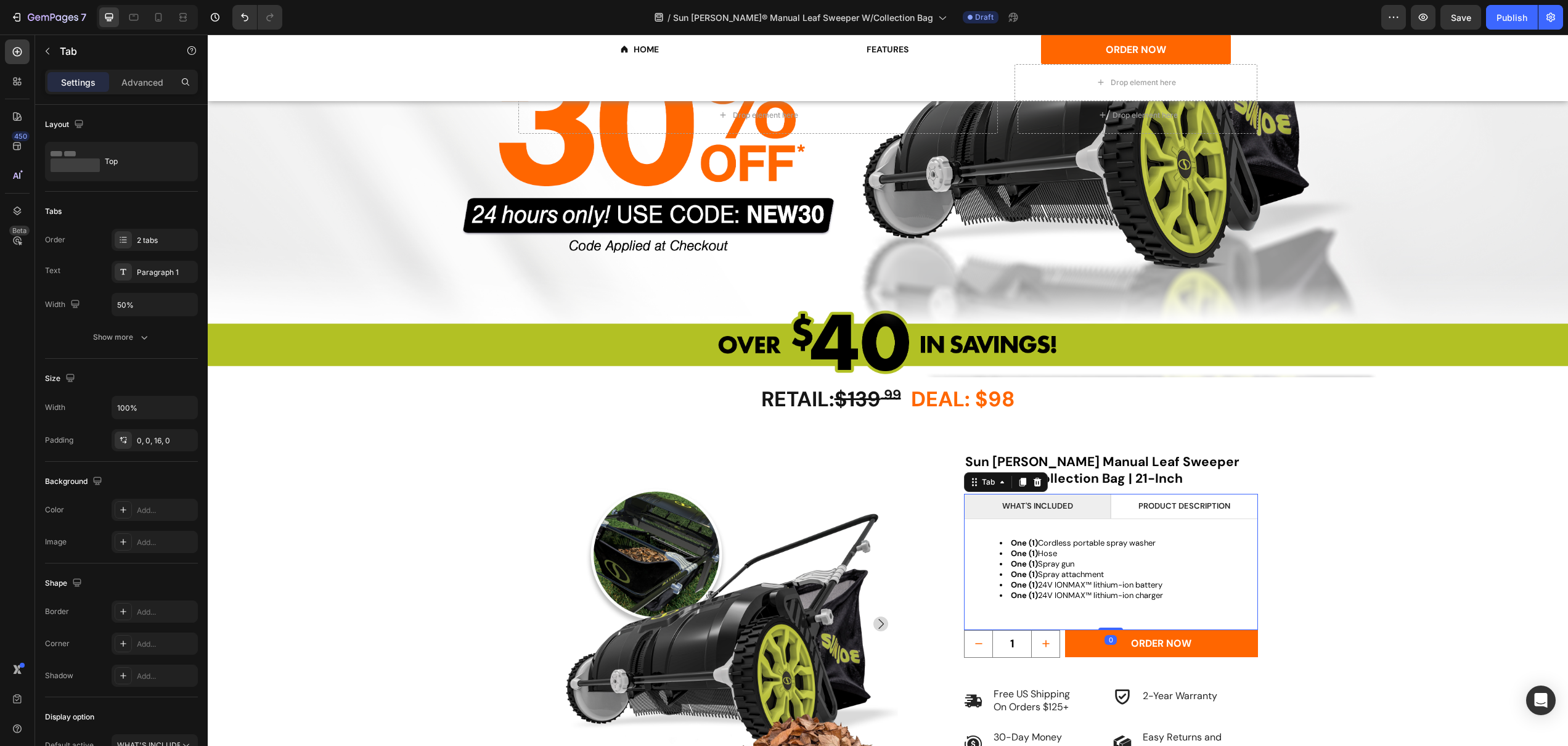
click at [1095, 512] on li "WHAT'S INCLUDED" at bounding box center [1037, 506] width 147 height 25
click at [1085, 506] on li "WHAT'S INCLUDED" at bounding box center [1037, 506] width 147 height 25
click at [1129, 509] on li "PRODUCT description" at bounding box center [1184, 506] width 147 height 25
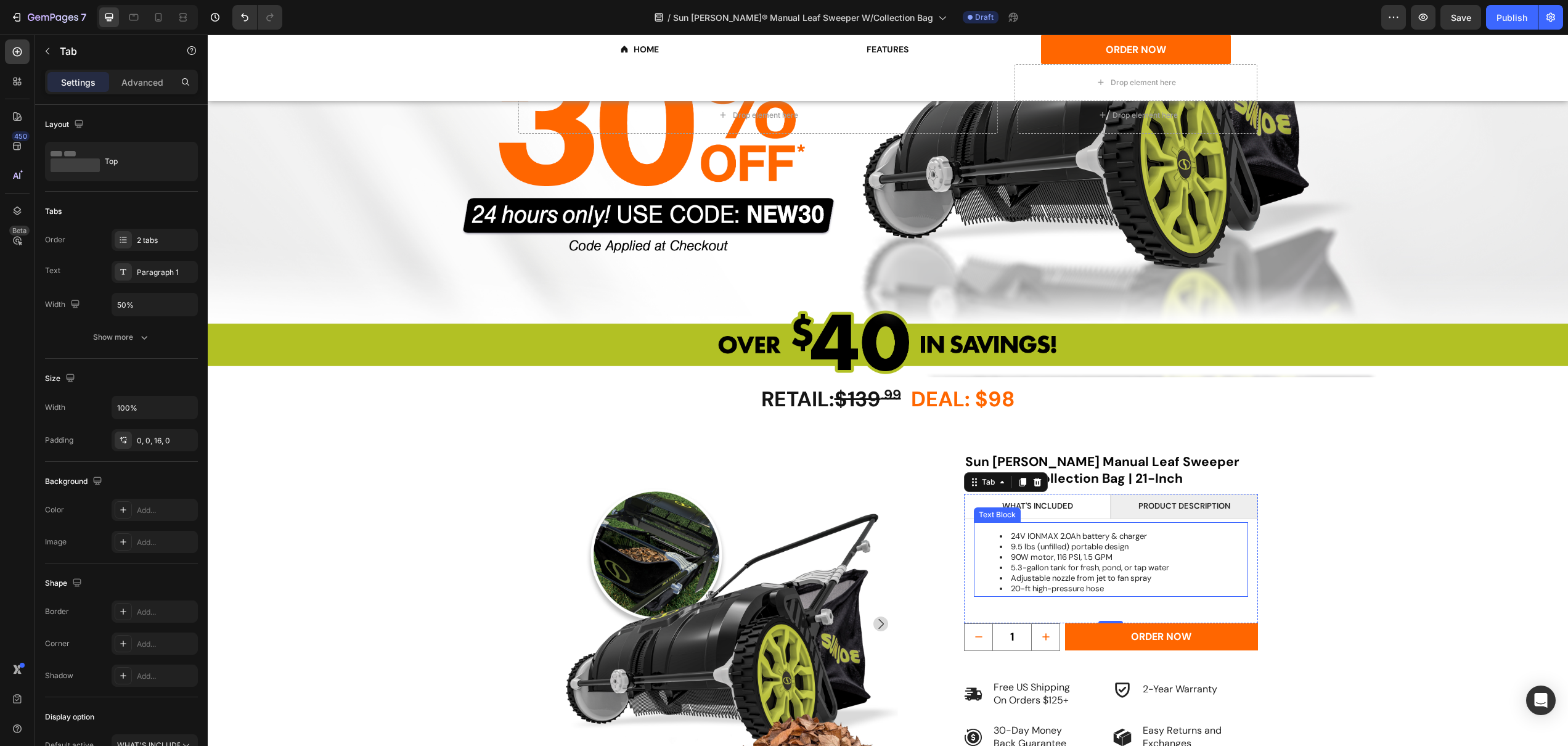
click at [1077, 554] on li "90W motor, 116 PSI, 1.5 GPM" at bounding box center [1123, 557] width 247 height 10
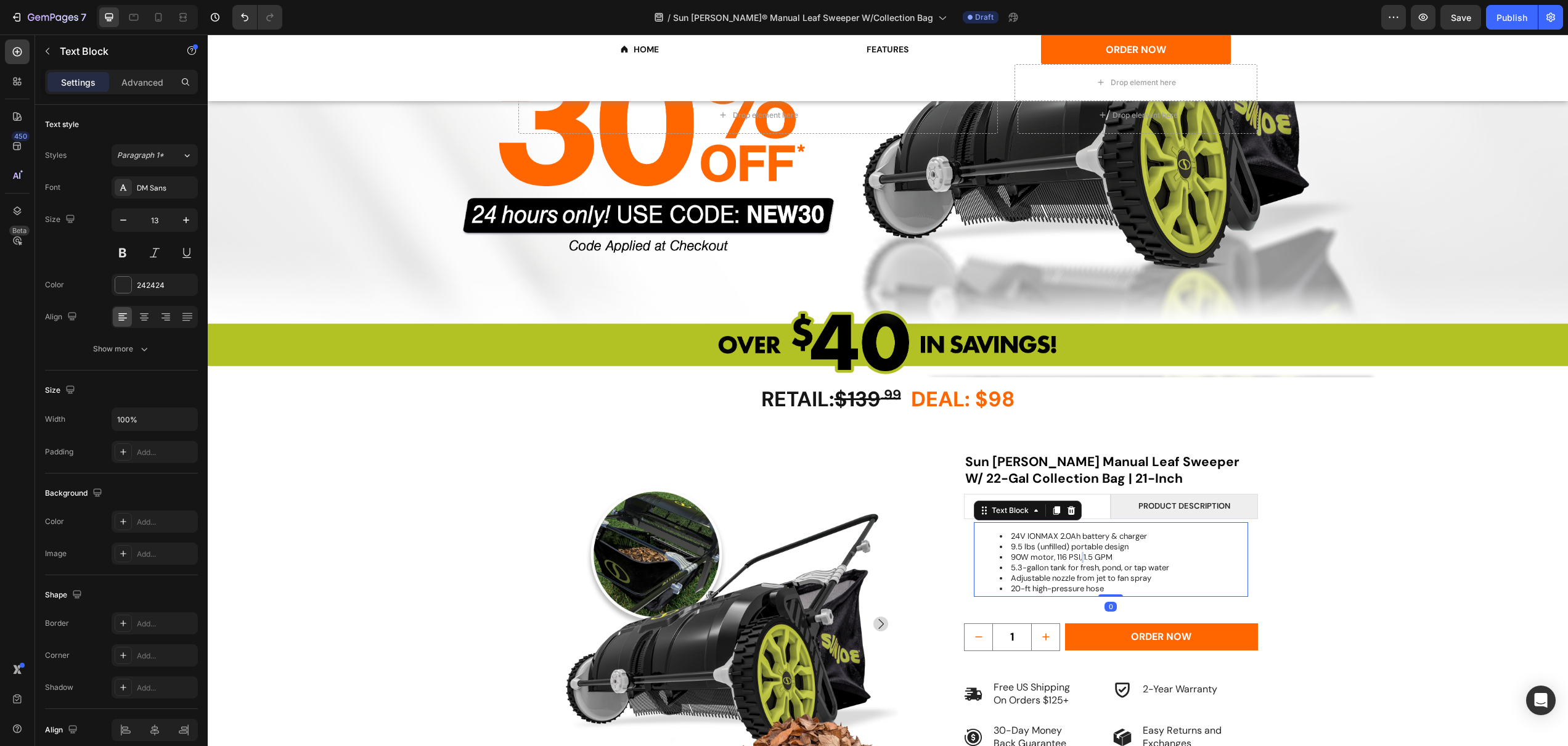
drag, startPoint x: 1077, startPoint y: 554, endPoint x: 1025, endPoint y: 541, distance: 53.6
click at [1076, 554] on li "90W motor, 116 PSI, 1.5 GPM" at bounding box center [1123, 557] width 247 height 10
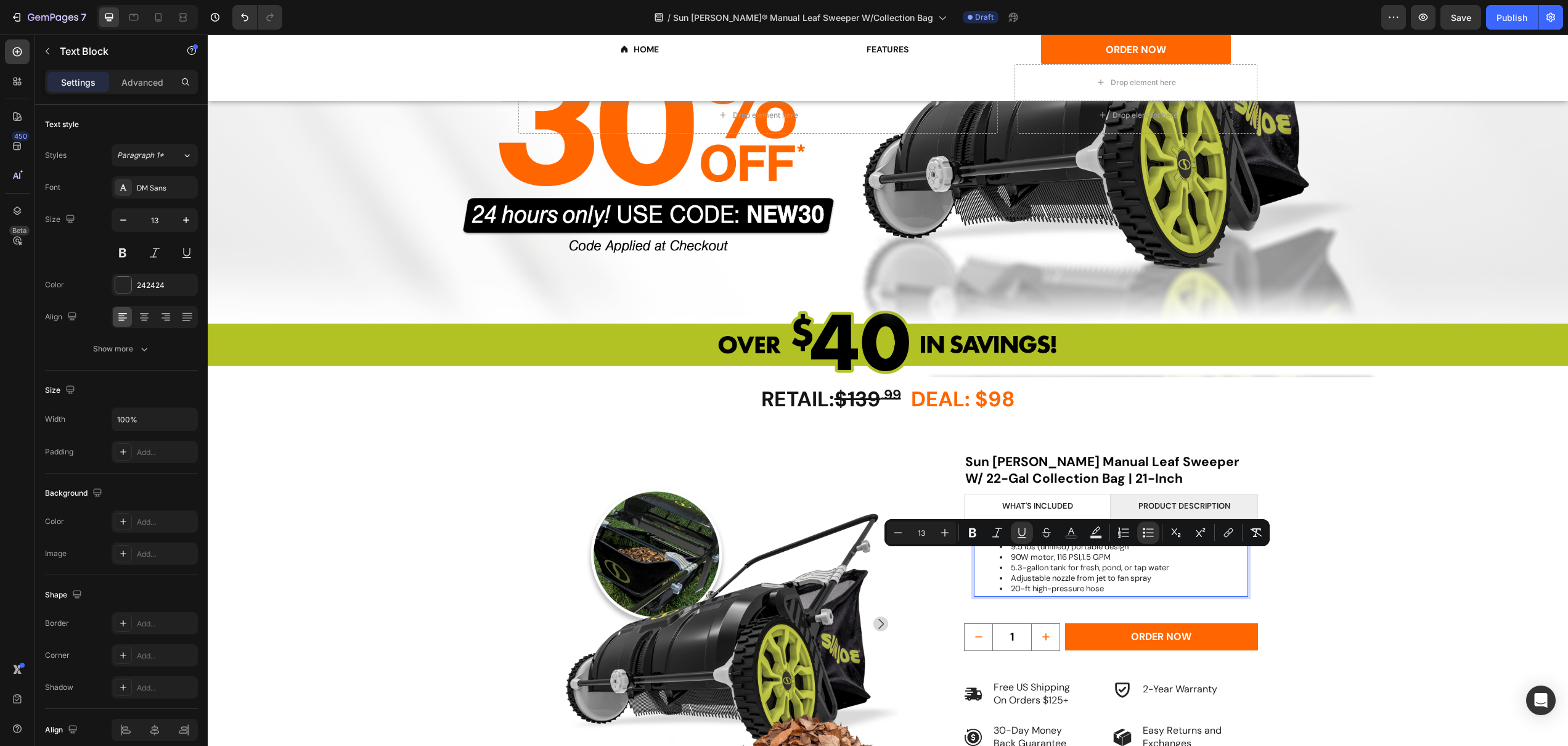
click at [1014, 564] on li "5.3-gallon tank for fresh, pond, or tap water" at bounding box center [1123, 568] width 247 height 10
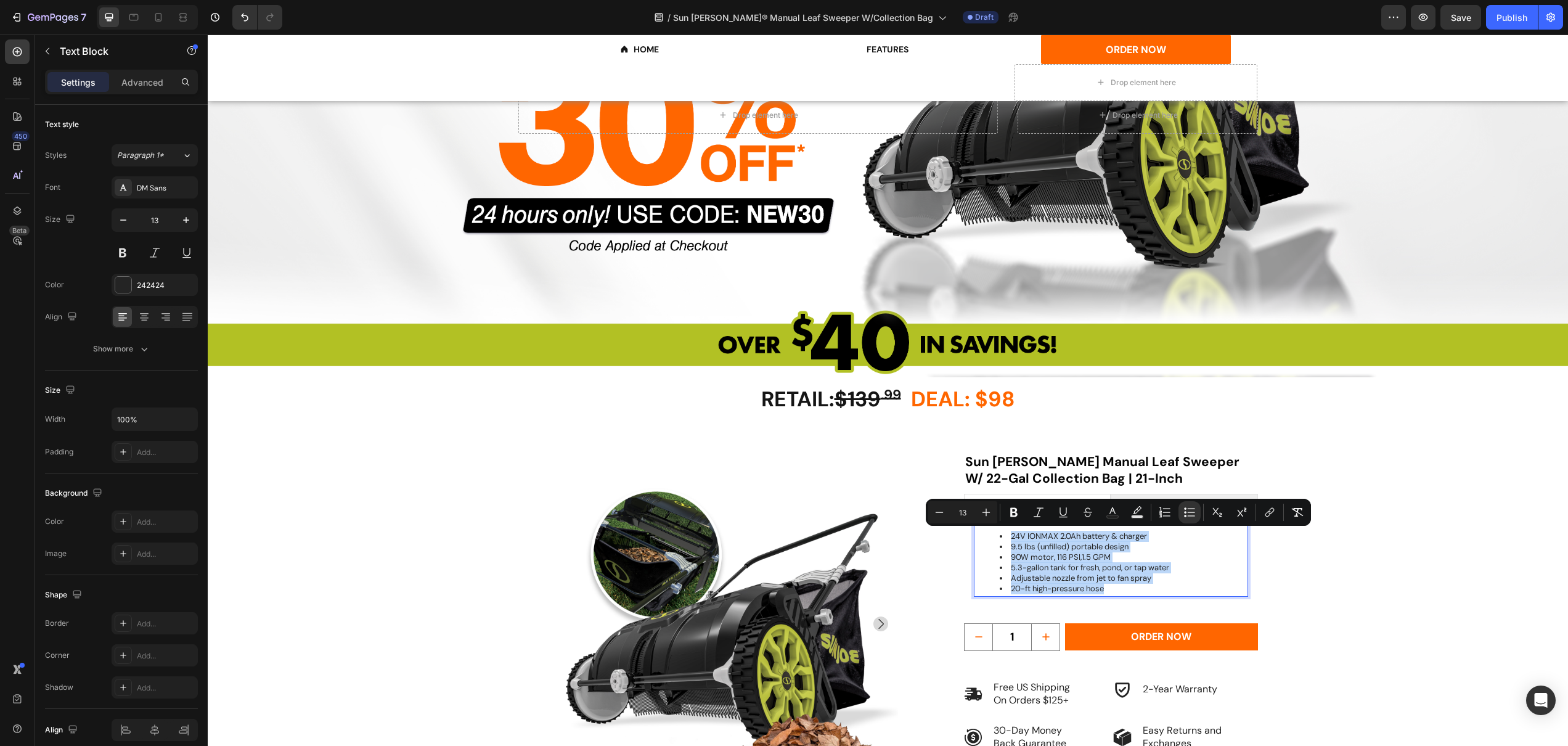
drag, startPoint x: 1096, startPoint y: 587, endPoint x: 1008, endPoint y: 539, distance: 100.2
click at [1008, 539] on ul "24V IONMAX 2.0Ah battery & charger 9.5 lbs (unfilled) portable design 90W motor…" at bounding box center [1111, 562] width 272 height 62
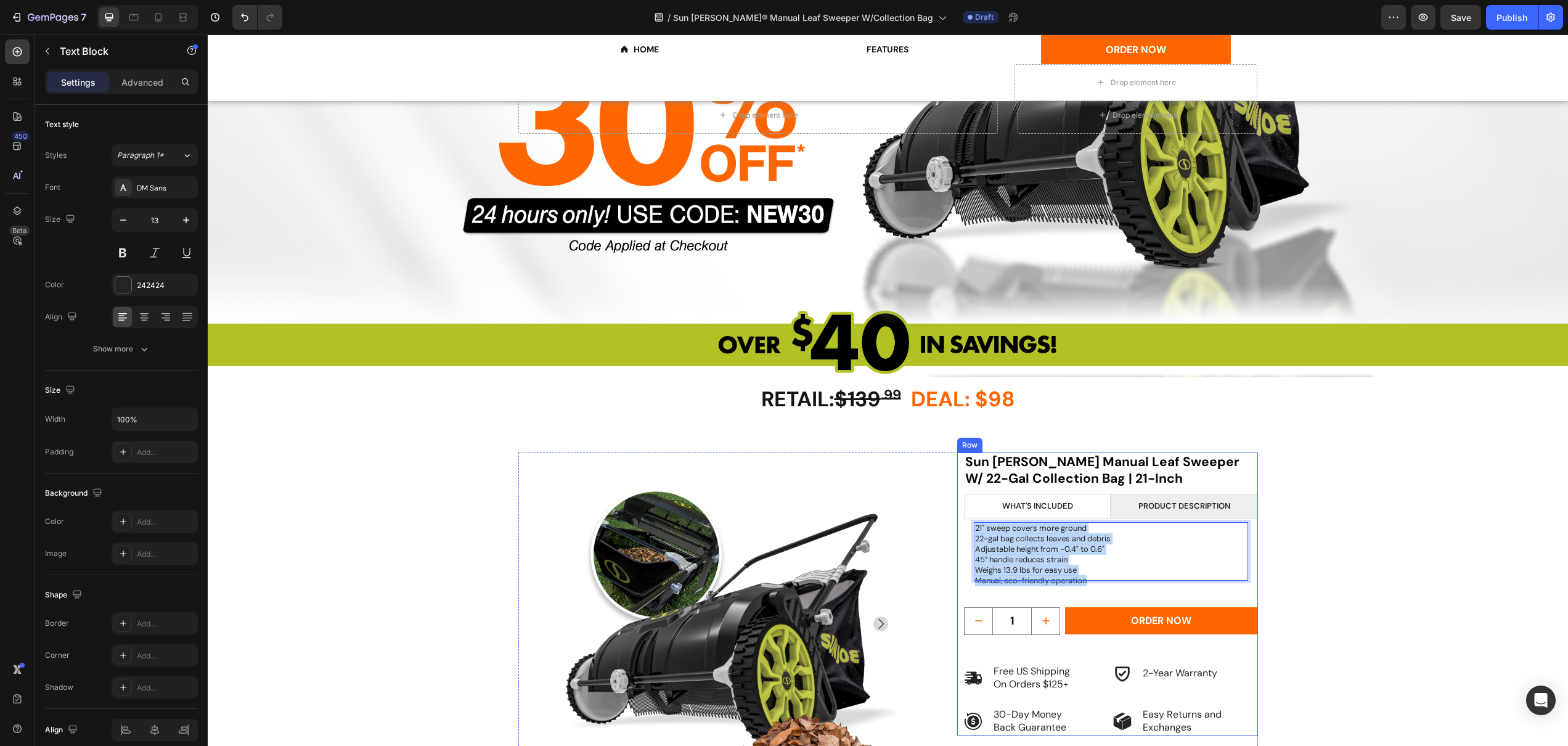
drag, startPoint x: 1091, startPoint y: 576, endPoint x: 956, endPoint y: 528, distance: 143.3
click at [957, 528] on div "Sun [PERSON_NAME] Manual Leaf Sweeper W/ 22-Gal Collection Bag | 21-Inch Headin…" at bounding box center [1107, 594] width 301 height 283
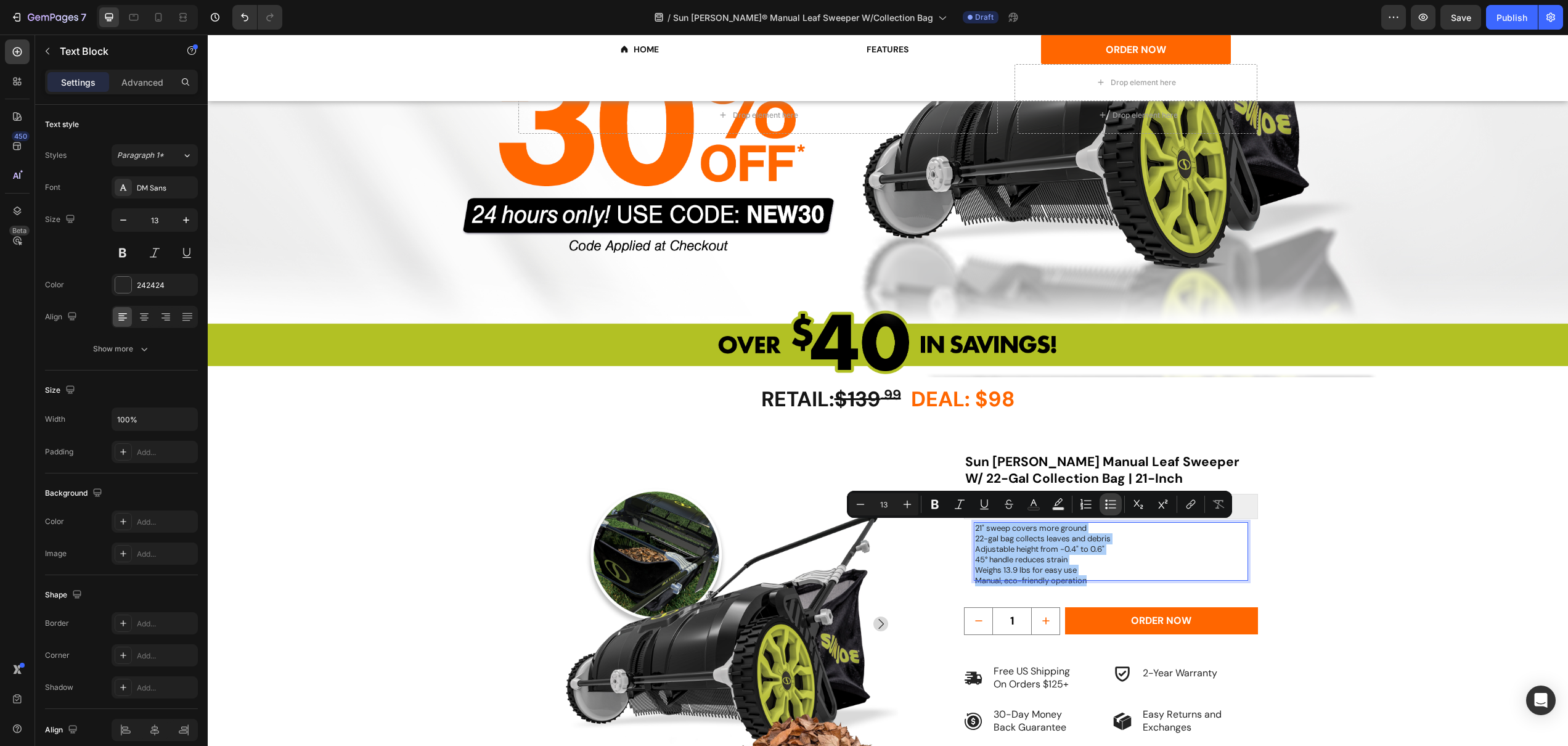
click at [1106, 510] on icon "Editor contextual toolbar" at bounding box center [1111, 504] width 13 height 13
type input "13"
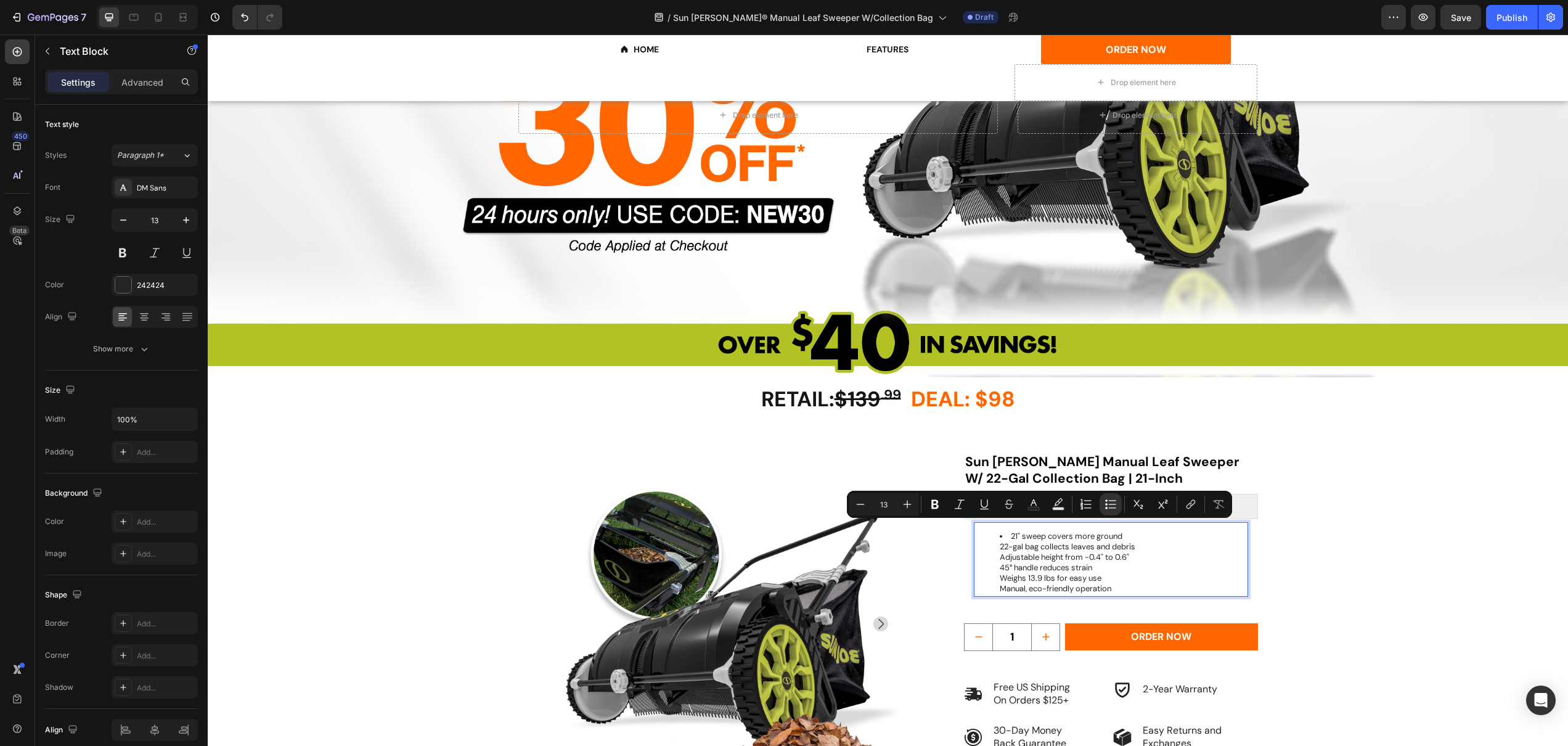
click at [1135, 561] on li "21" sweep covers more ground 22-gal bag collects leaves and debris Adjustable h…" at bounding box center [1123, 562] width 247 height 62
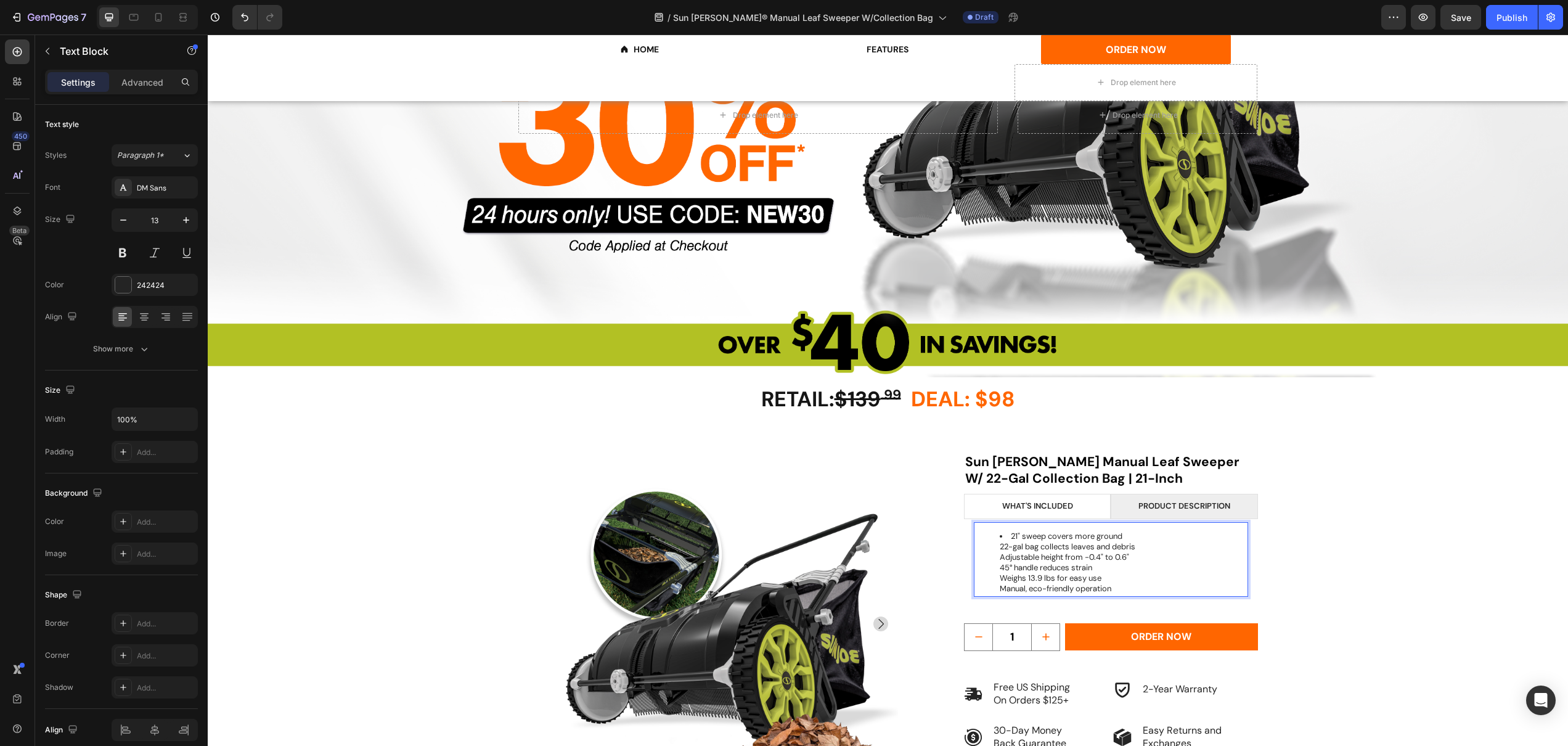
click at [1000, 550] on li "21" sweep covers more ground 22-gal bag collects leaves and debris Adjustable h…" at bounding box center [1123, 562] width 247 height 62
click at [1270, 569] on div "RETAIL: $139 .99 DEAL: $98 Heading Product Images Sun [PERSON_NAME] Manual Leaf…" at bounding box center [888, 681] width 1286 height 457
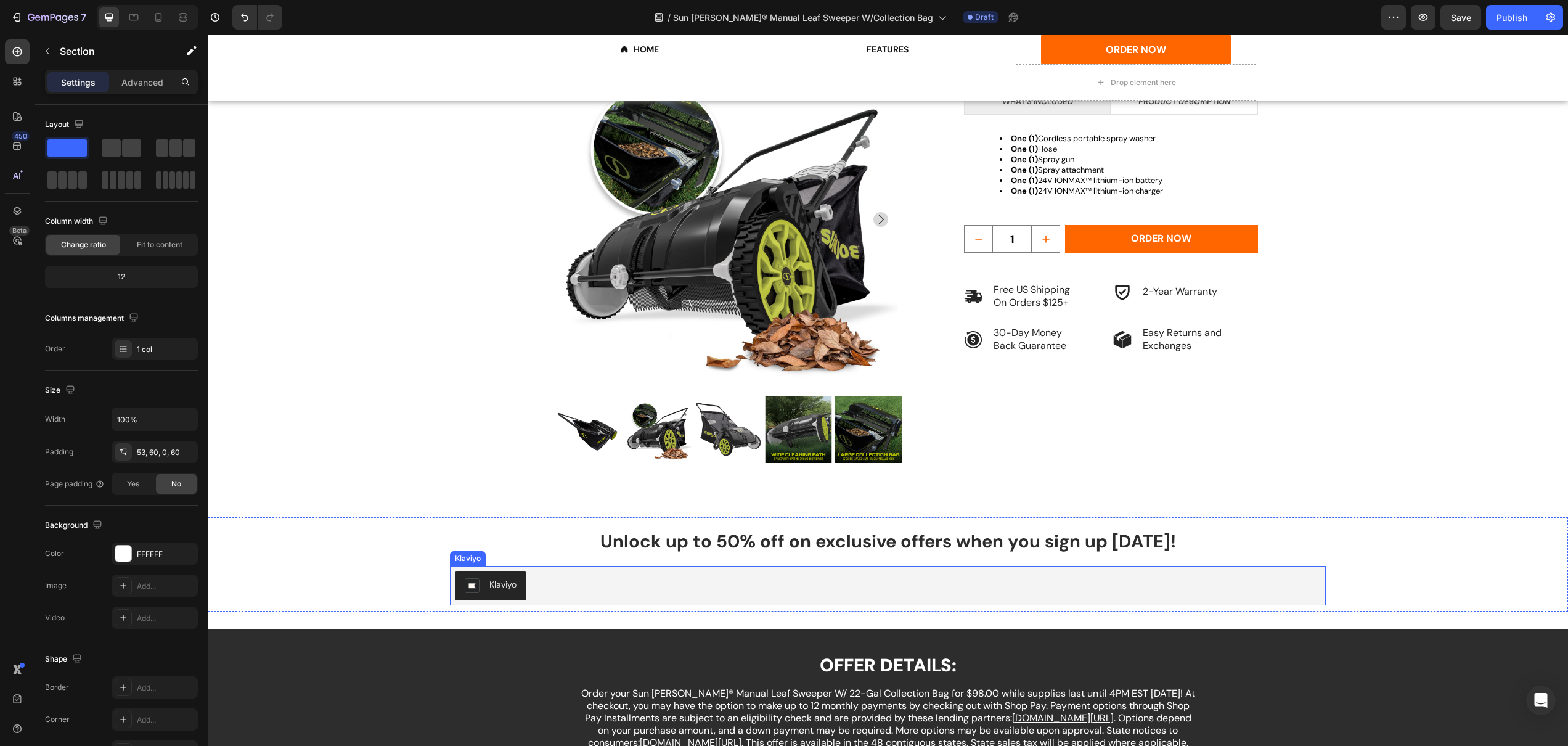
scroll to position [2156, 0]
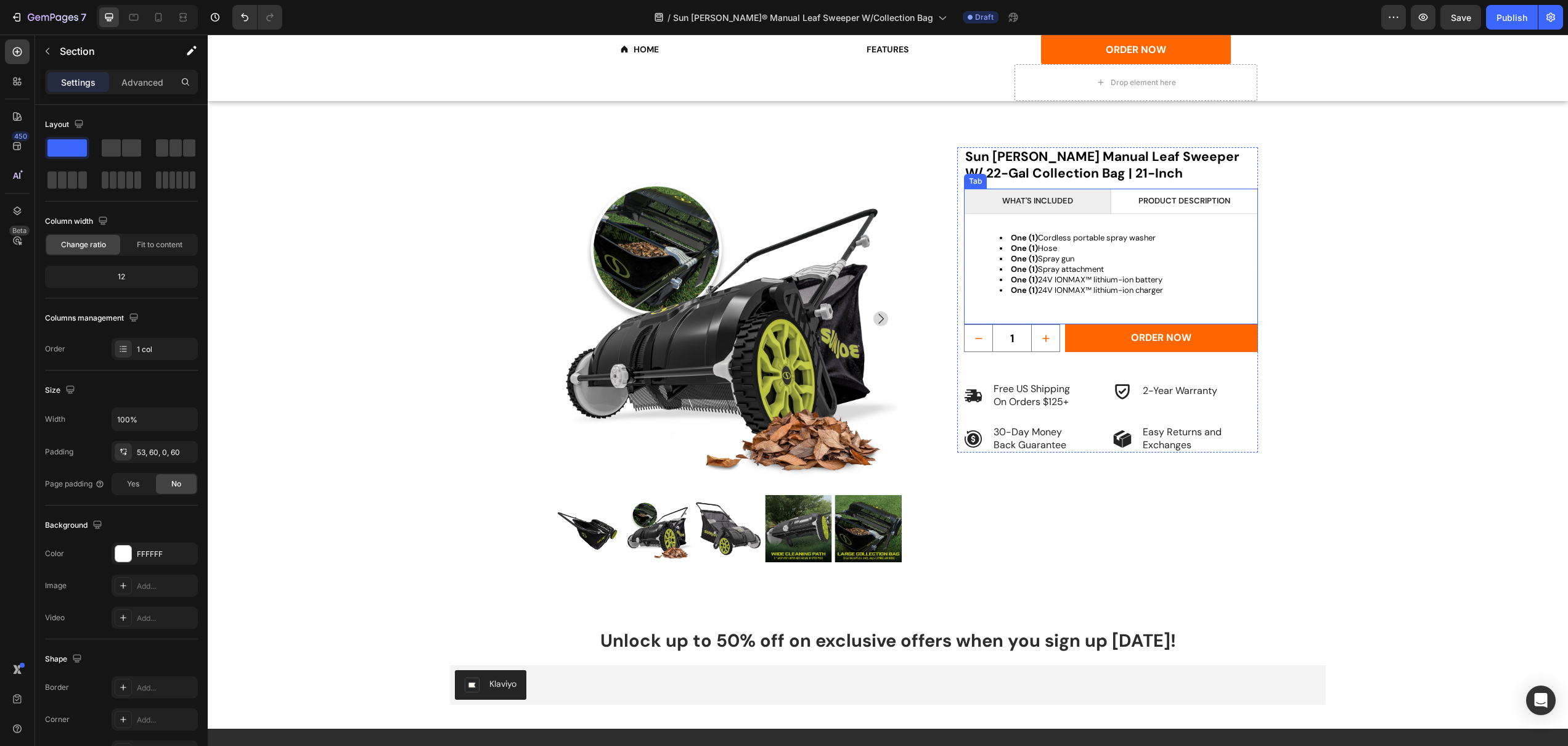
click at [1087, 202] on li "WHAT'S INCLUDED" at bounding box center [1037, 201] width 147 height 25
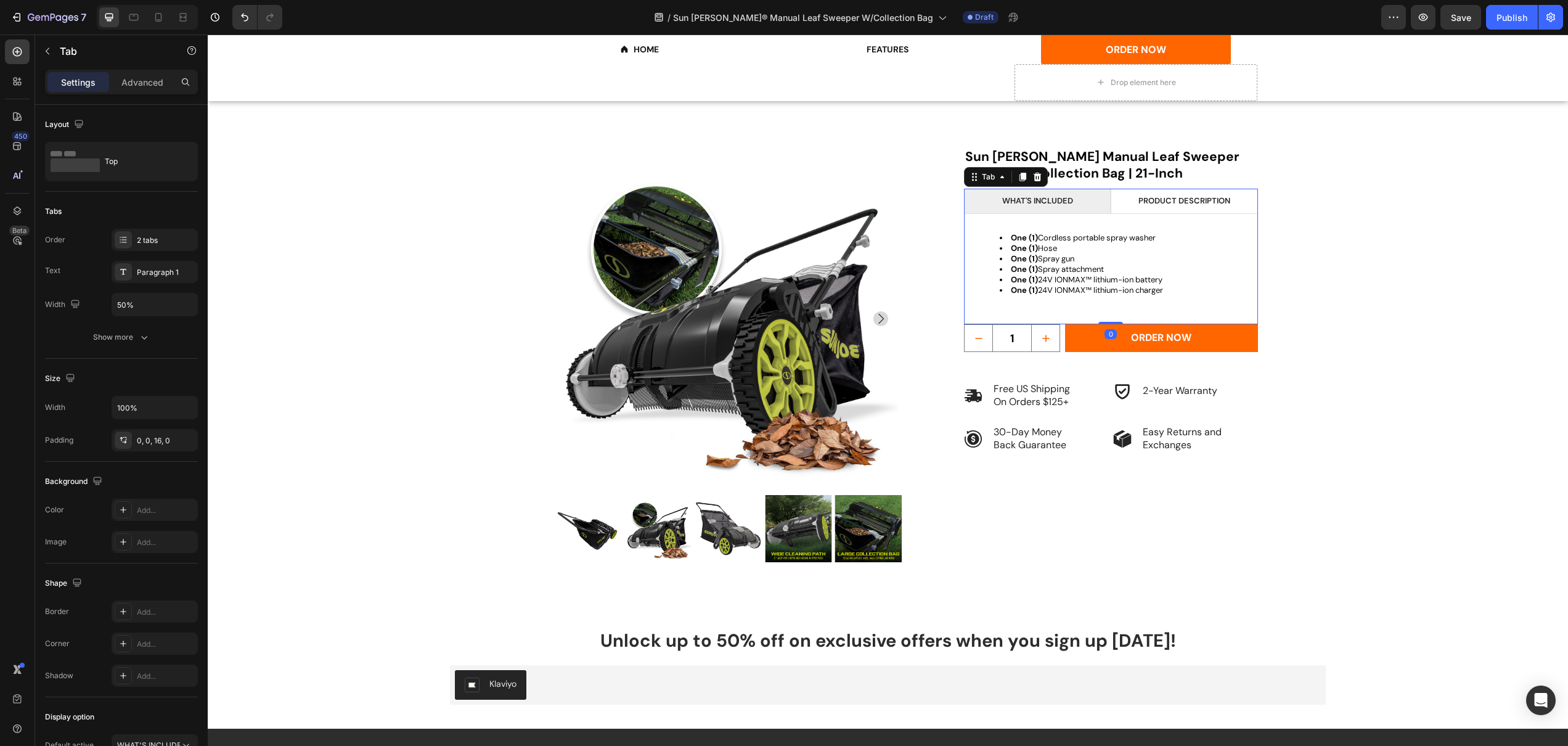
click at [1123, 199] on li "PRODUCT description" at bounding box center [1184, 201] width 147 height 25
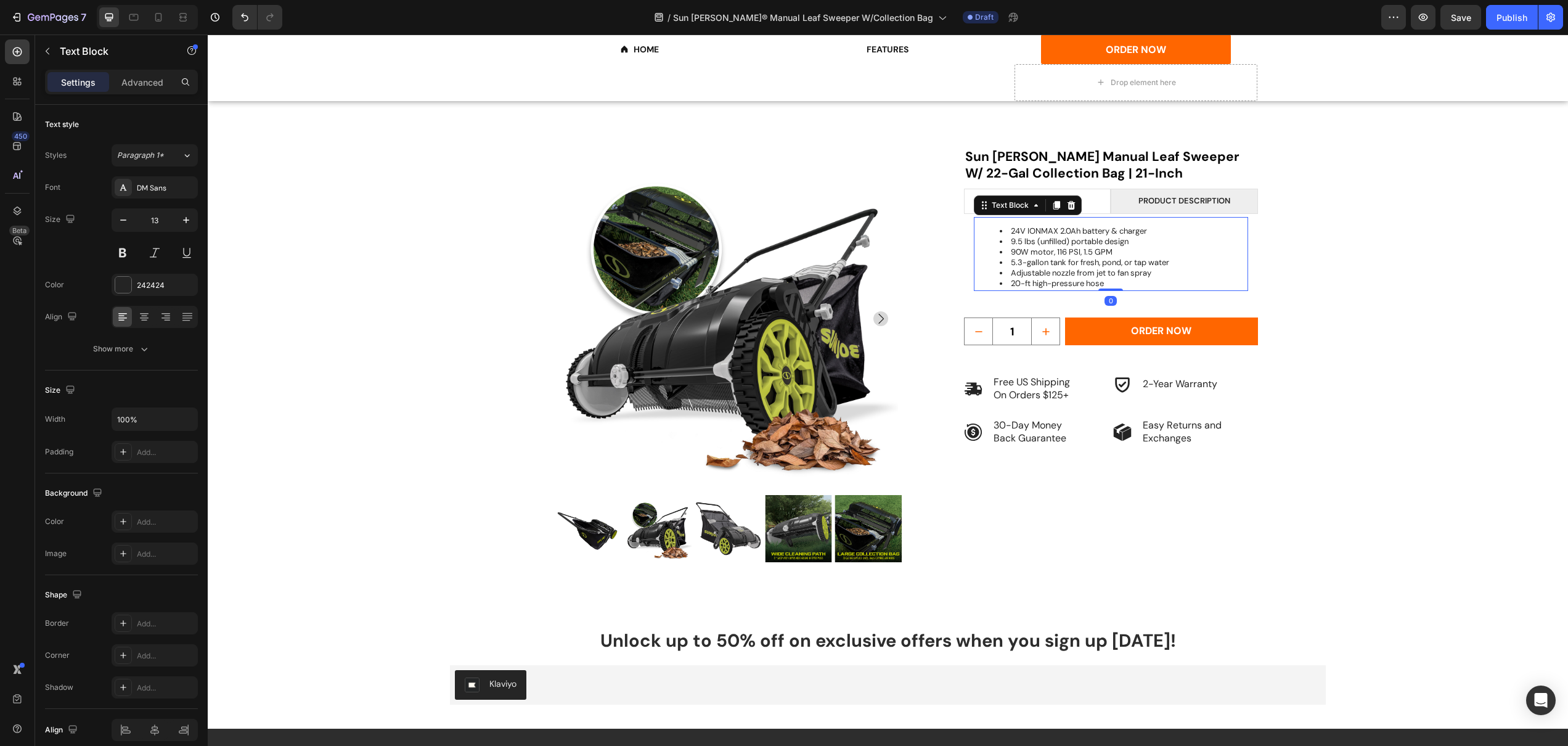
click at [1107, 260] on li "5.3-gallon tank for fresh, pond, or tap water" at bounding box center [1123, 262] width 247 height 10
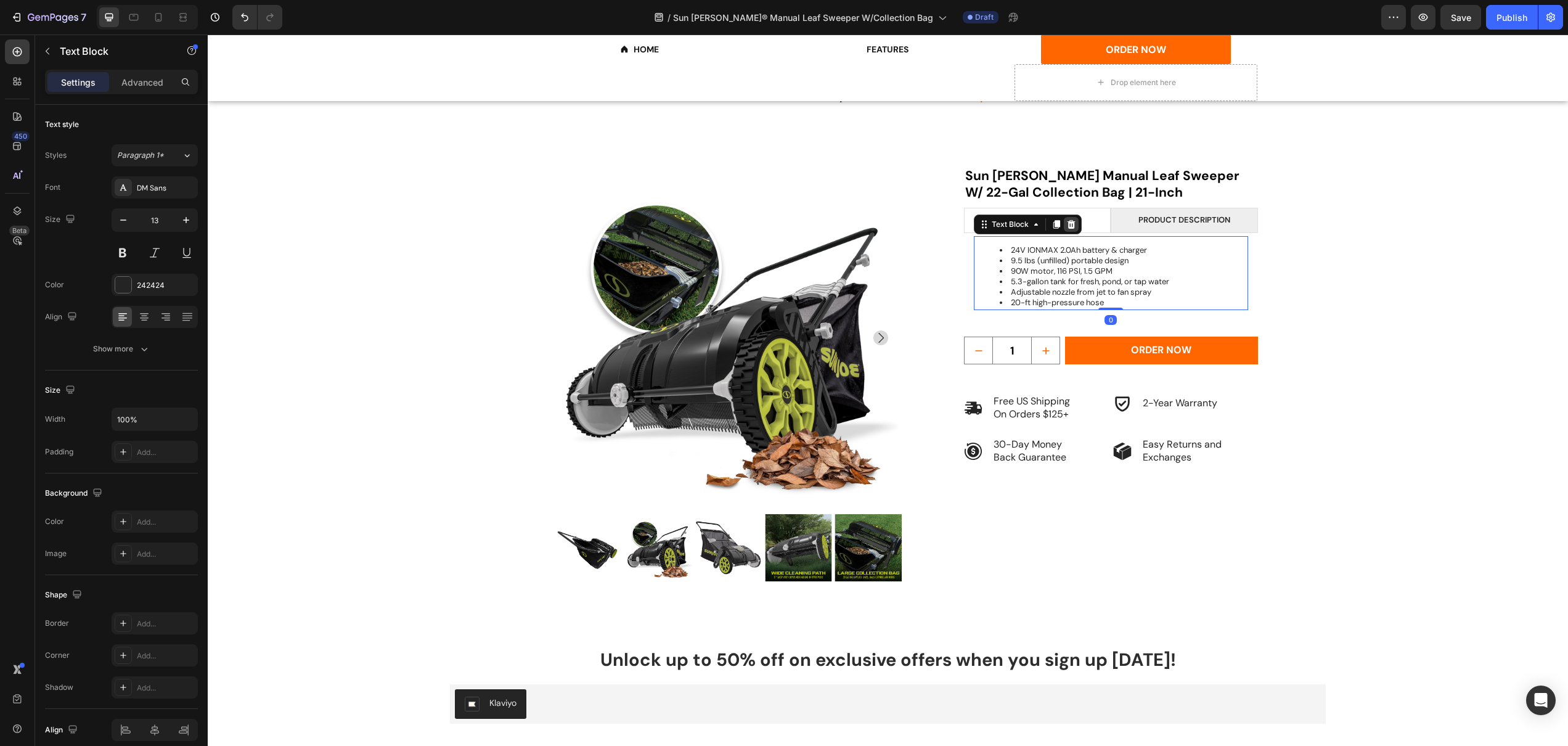
scroll to position [2111, 0]
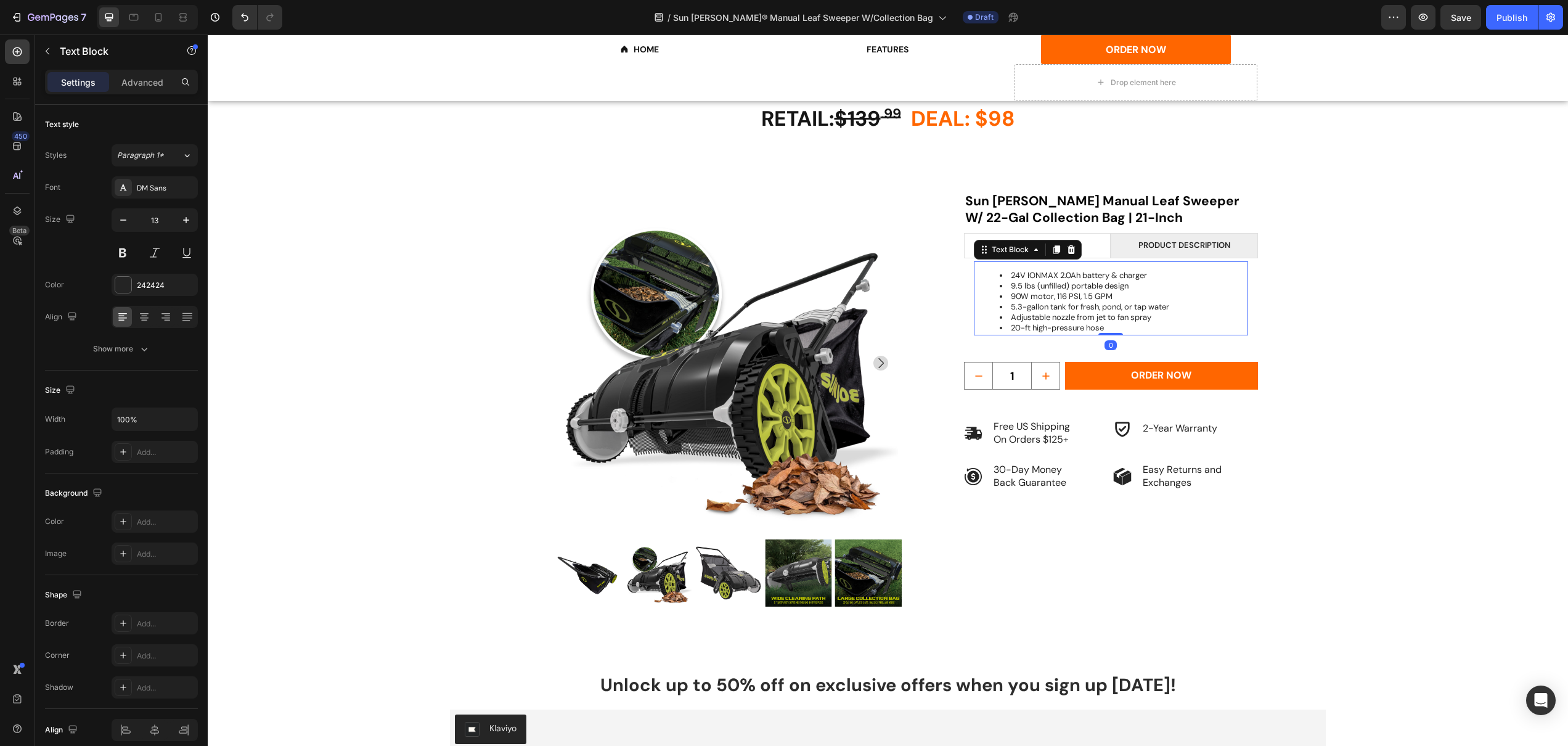
click at [1011, 262] on div "24V IONMAX 2.0Ah battery & charger 9.5 lbs (unfilled) portable design 90W motor…" at bounding box center [1110, 302] width 274 height 81
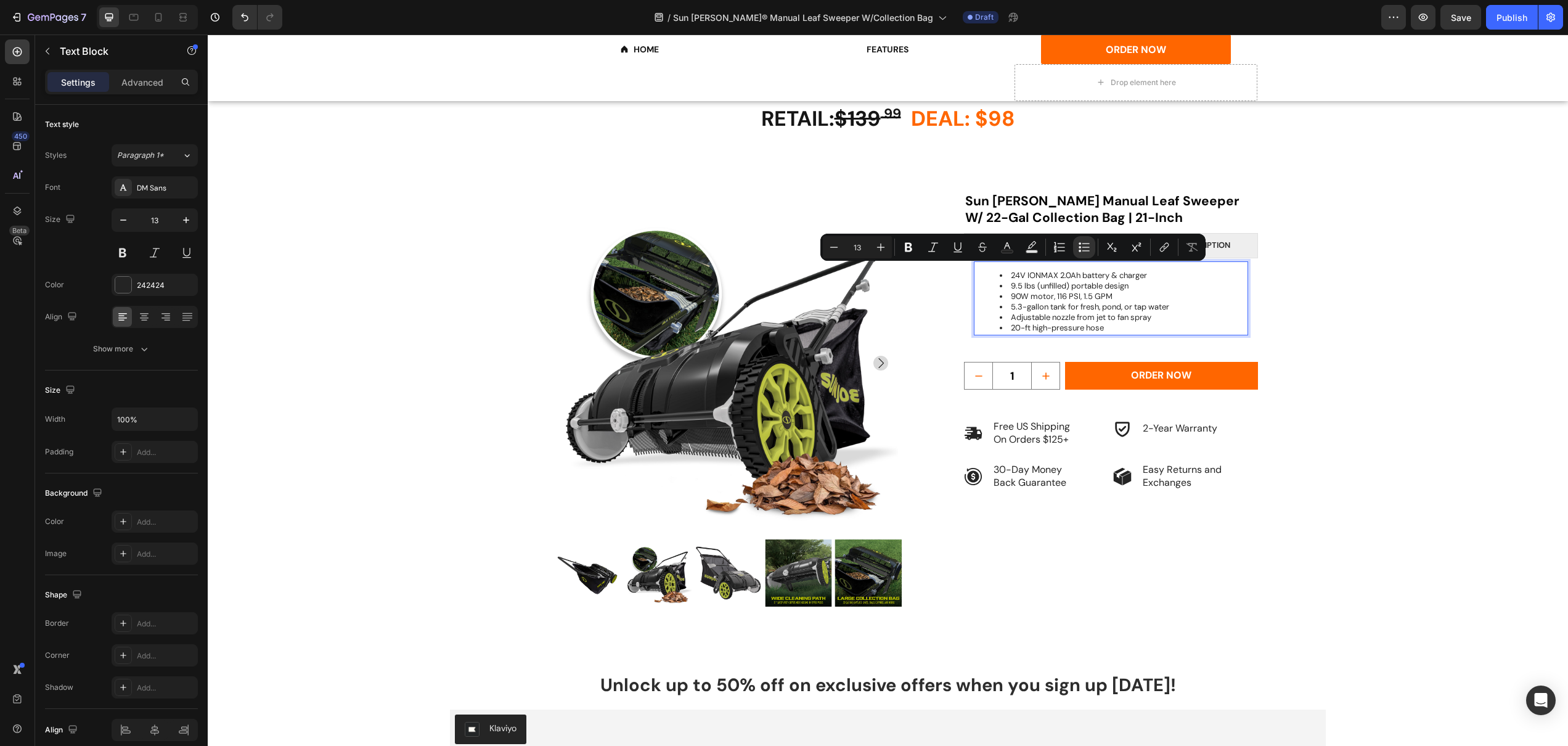
click at [1025, 271] on li "24V IONMAX 2.0Ah battery & charger" at bounding box center [1123, 276] width 247 height 10
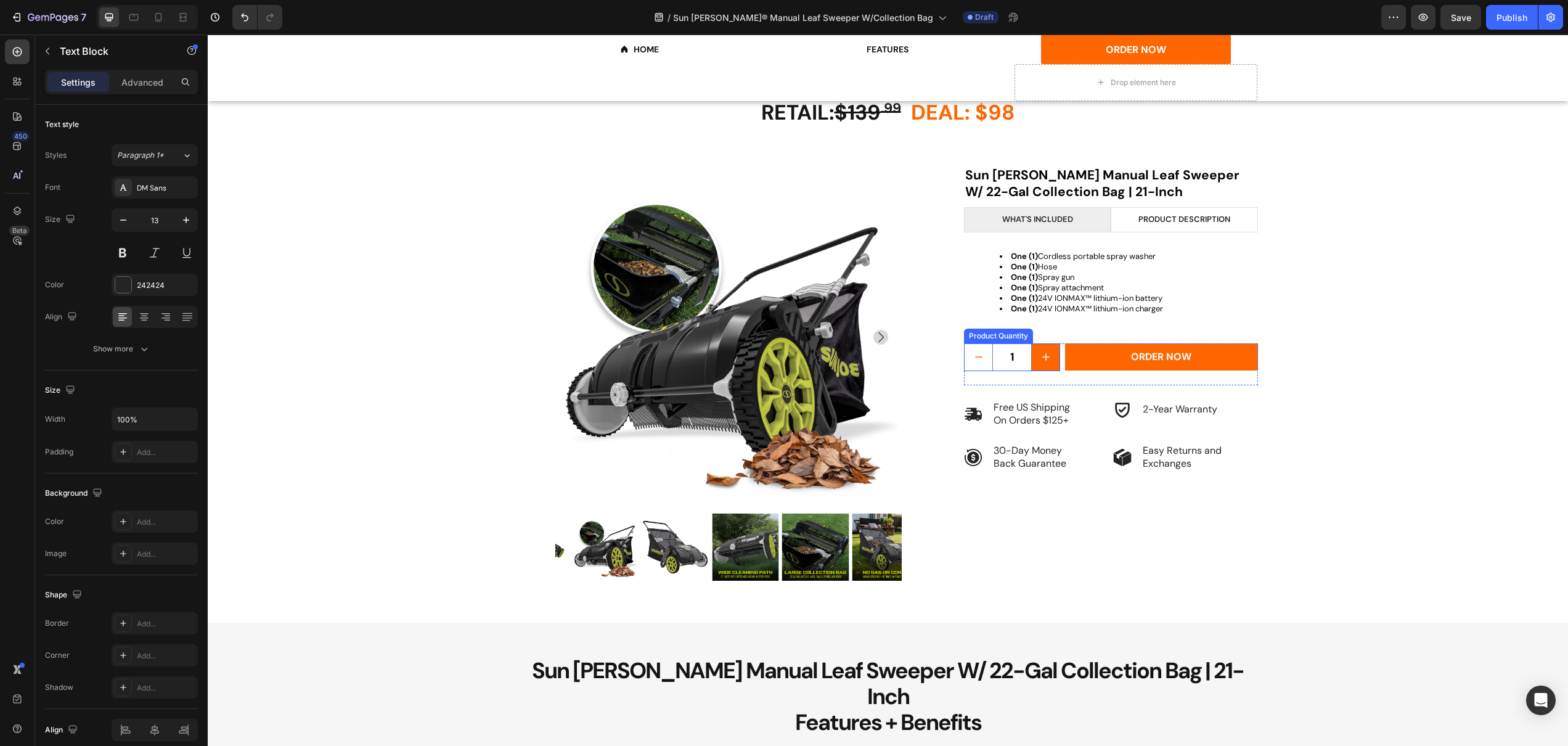
scroll to position [412, 0]
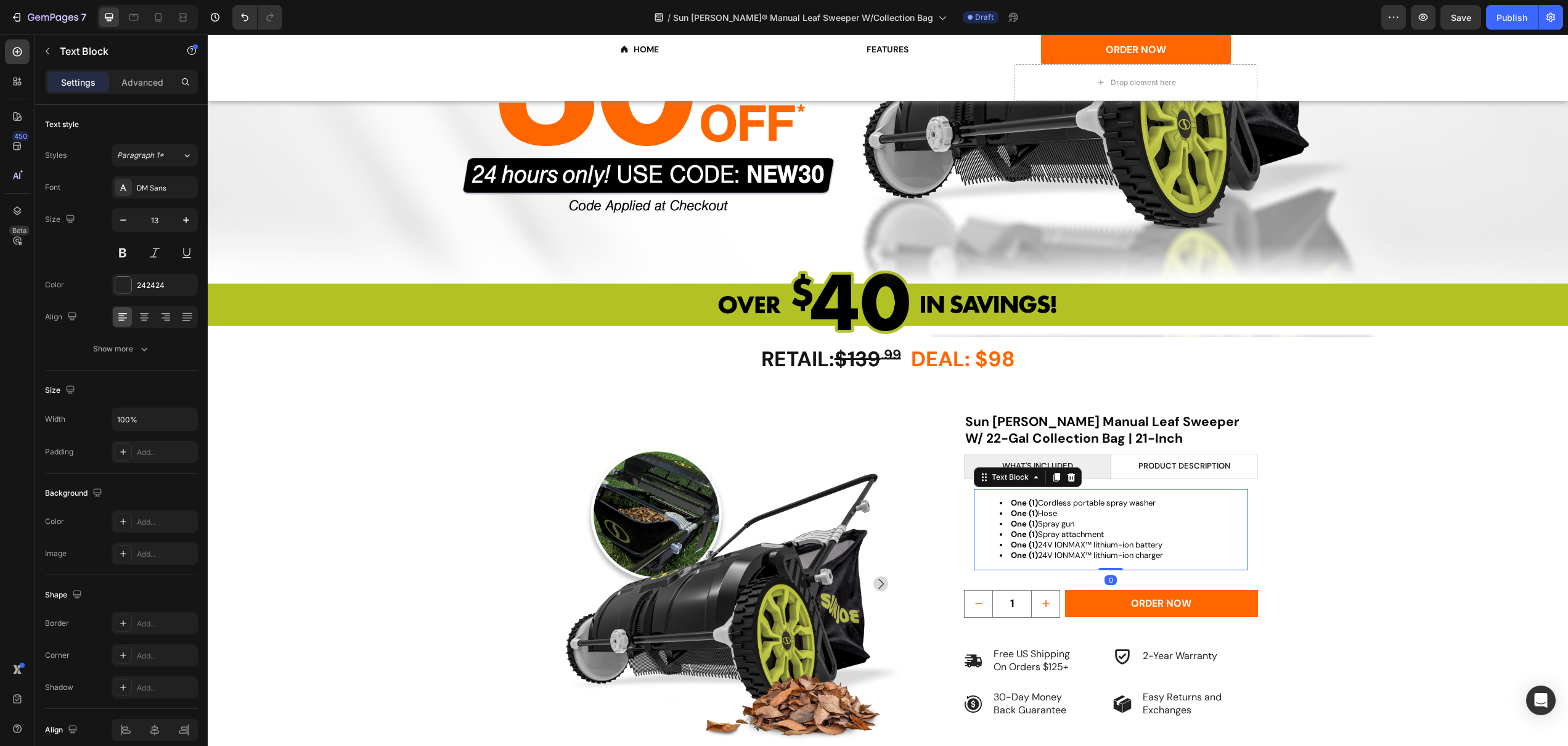
click at [1062, 514] on li "One (1) Hose" at bounding box center [1123, 514] width 247 height 10
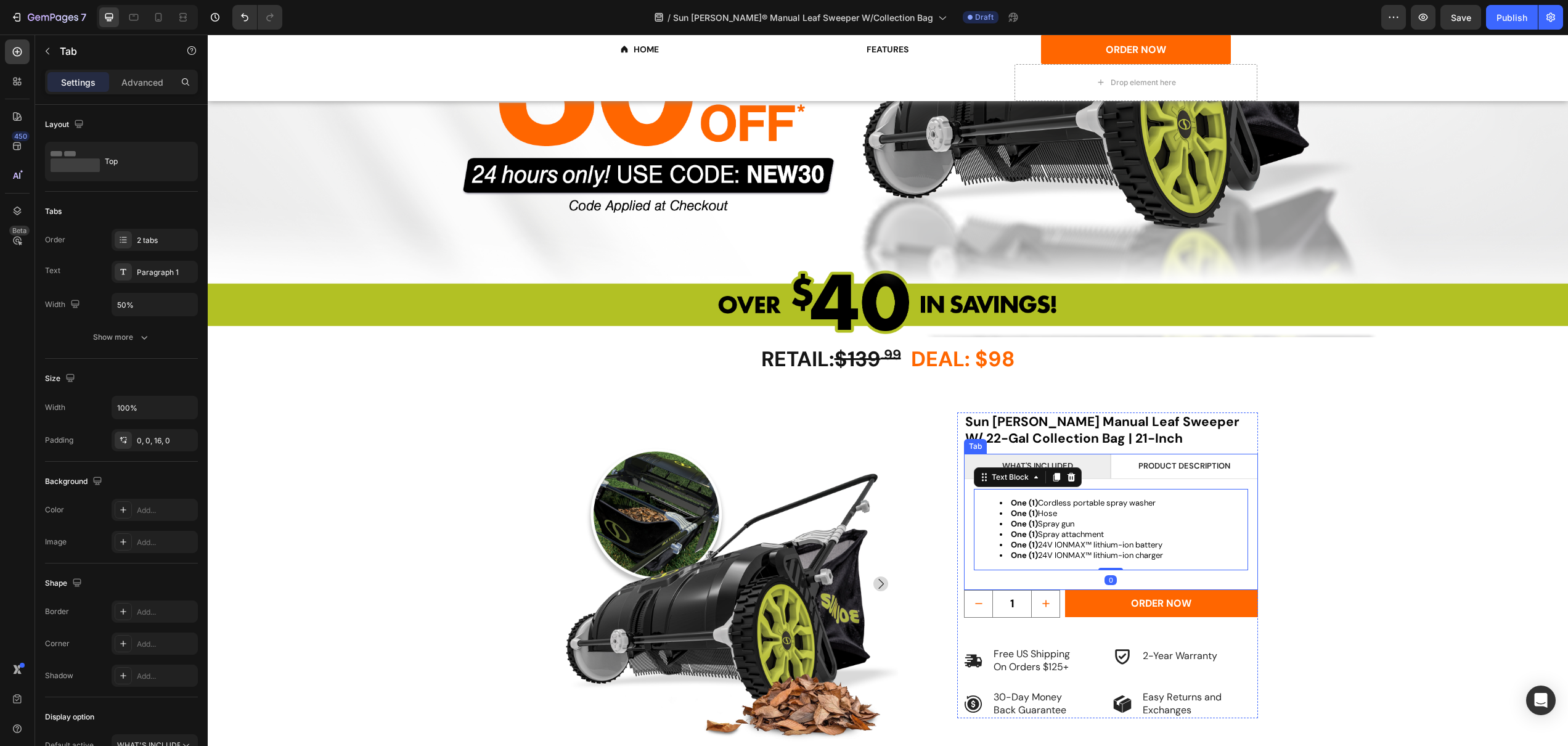
click at [1128, 470] on li "PRODUCT description" at bounding box center [1184, 466] width 147 height 25
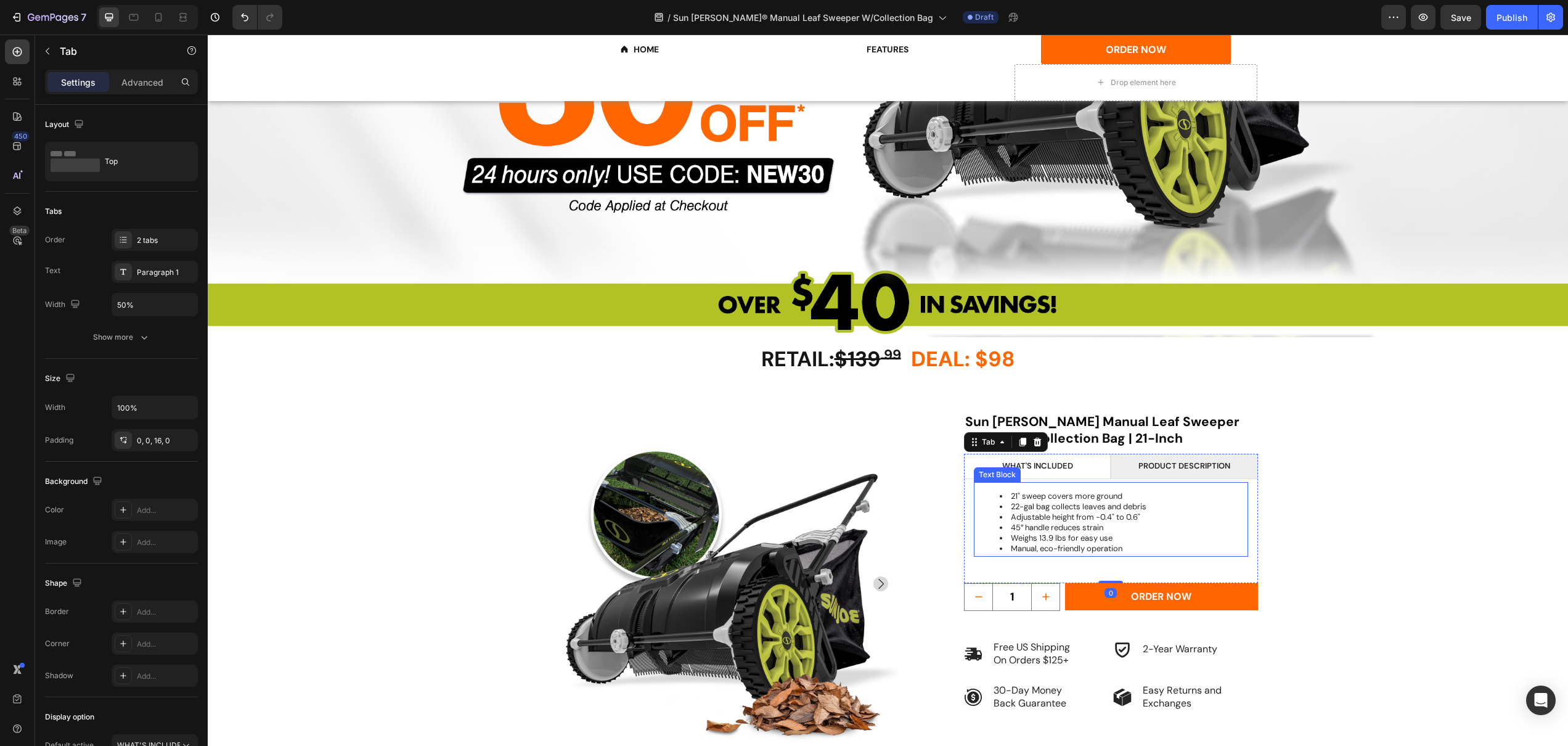
click at [1102, 498] on li "21" sweep covers more ground" at bounding box center [1123, 496] width 247 height 10
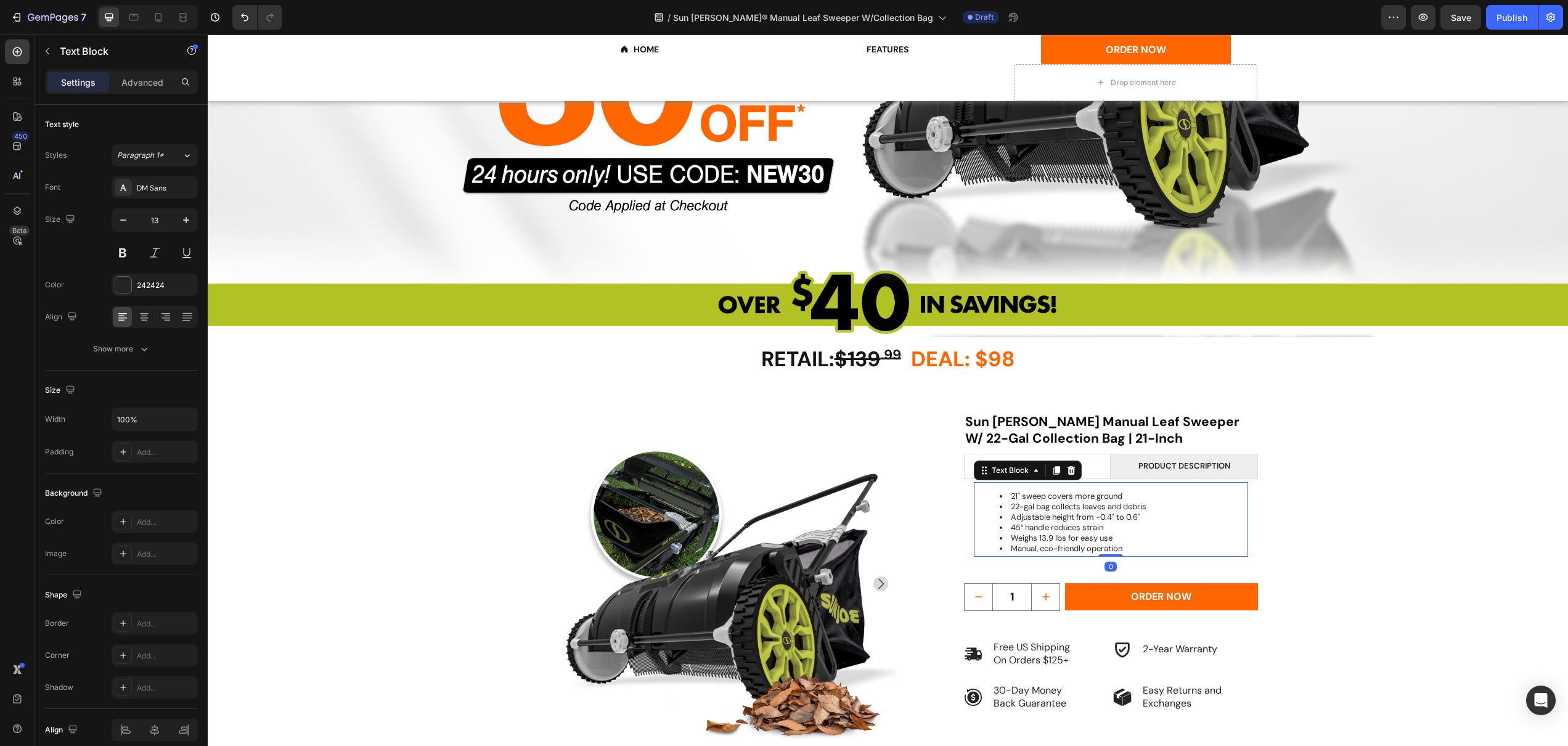
click at [1125, 547] on li "Manual, eco-friendly operation" at bounding box center [1123, 548] width 247 height 10
drag, startPoint x: 1118, startPoint y: 543, endPoint x: 1004, endPoint y: 497, distance: 122.9
click at [1004, 497] on ul "21" sweep covers more ground 22-gal bag collects leaves and debris Adjustable h…" at bounding box center [1111, 522] width 272 height 62
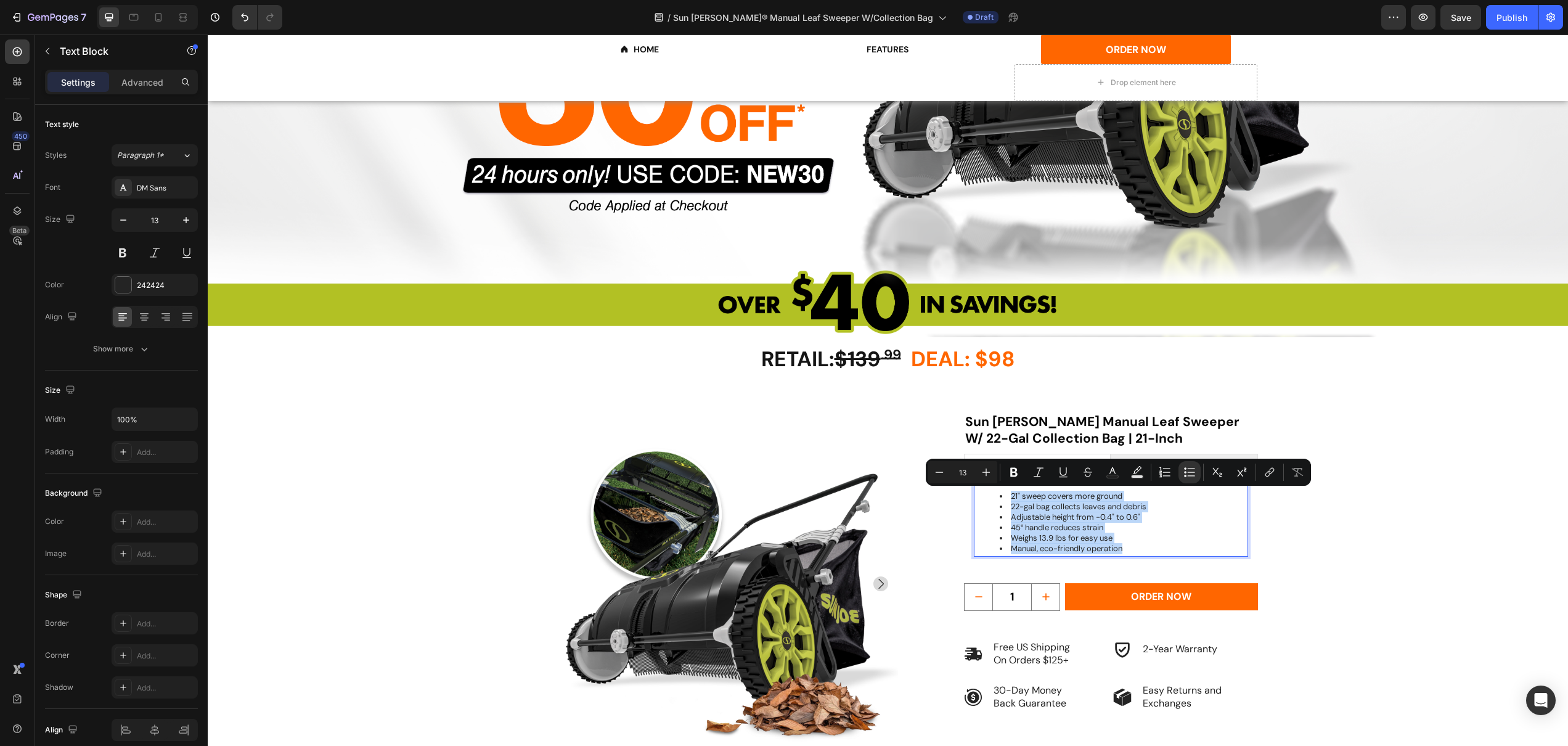
copy ul "21" sweep covers more ground 22-gal bag collects leaves and debris Adjustable h…"
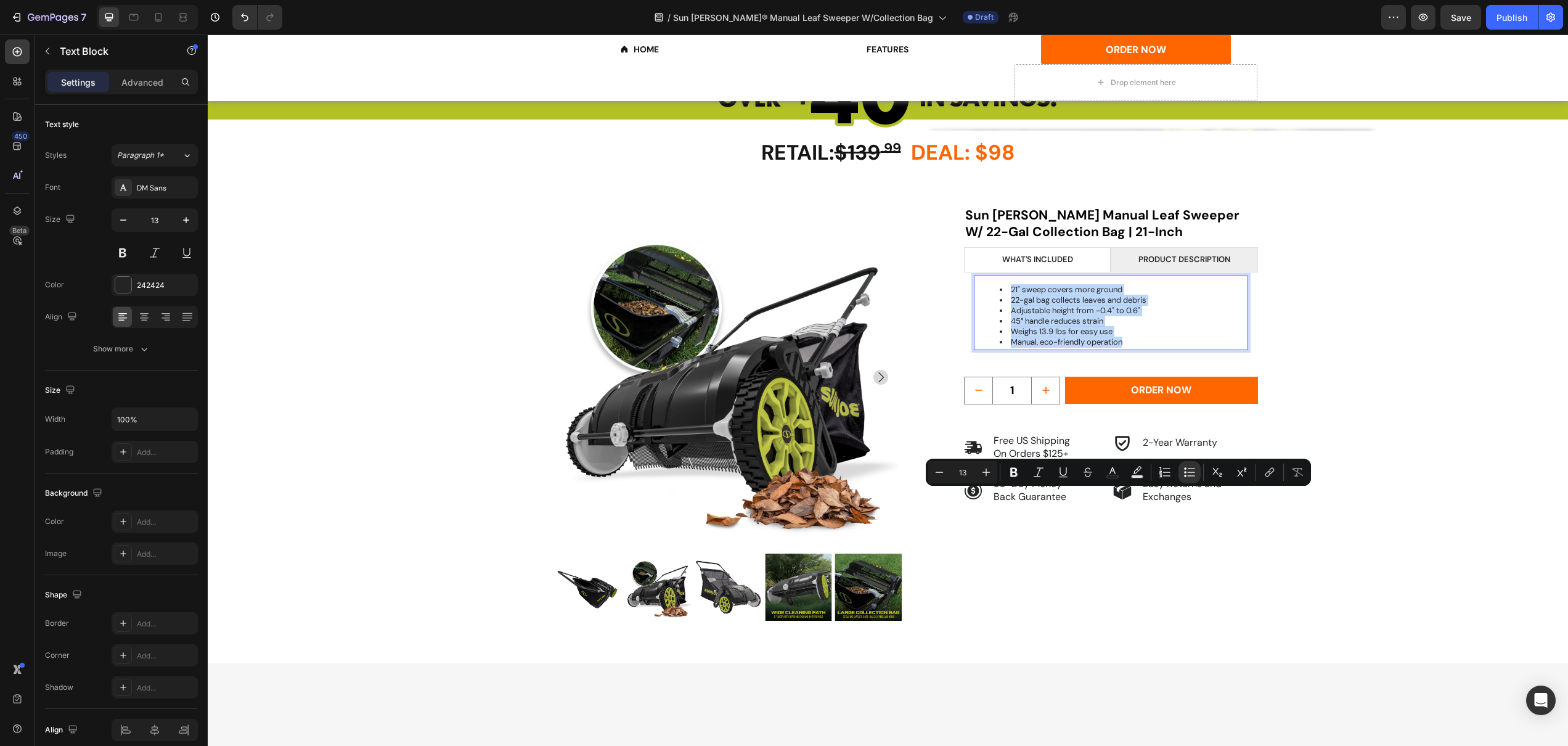
type input "16"
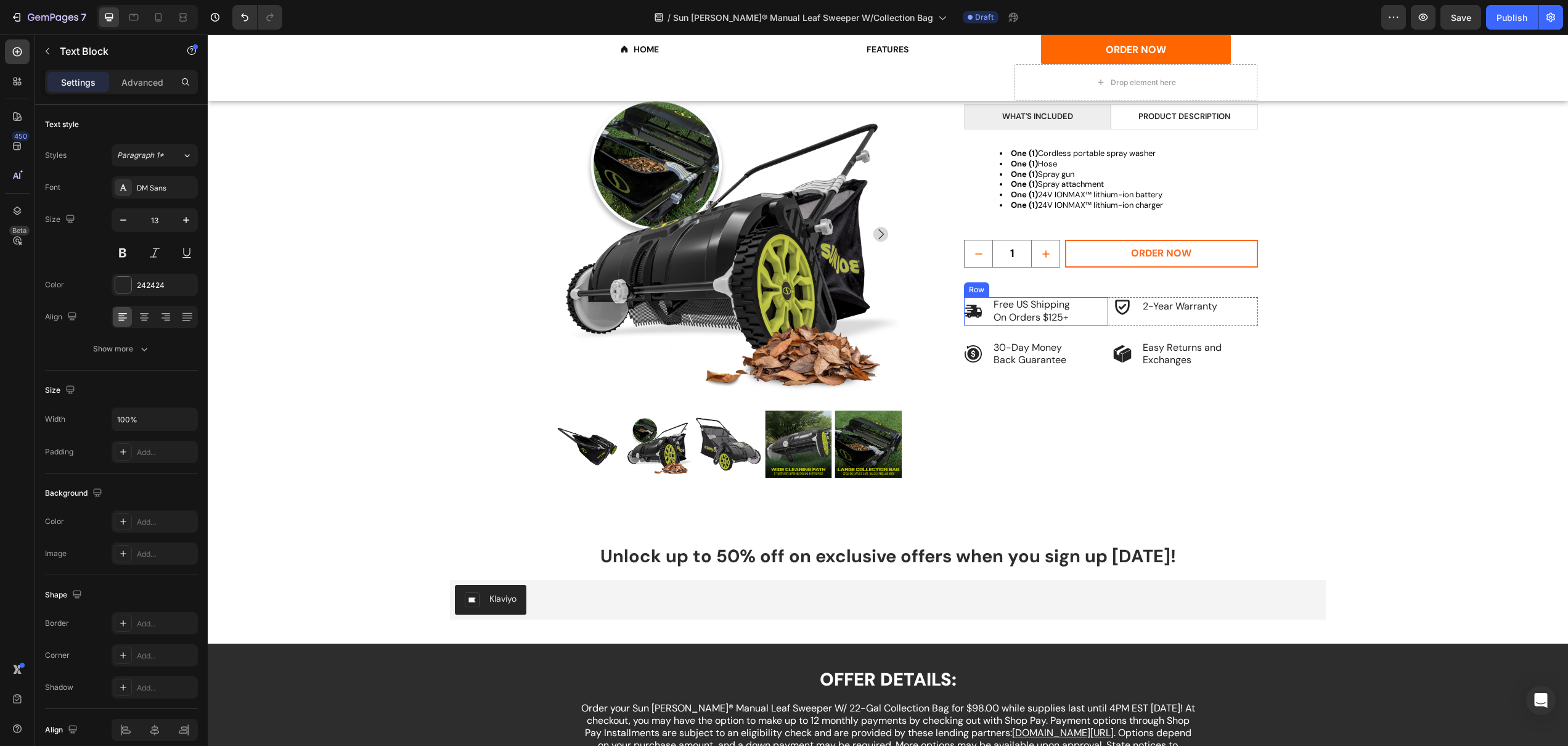
scroll to position [2242, 0]
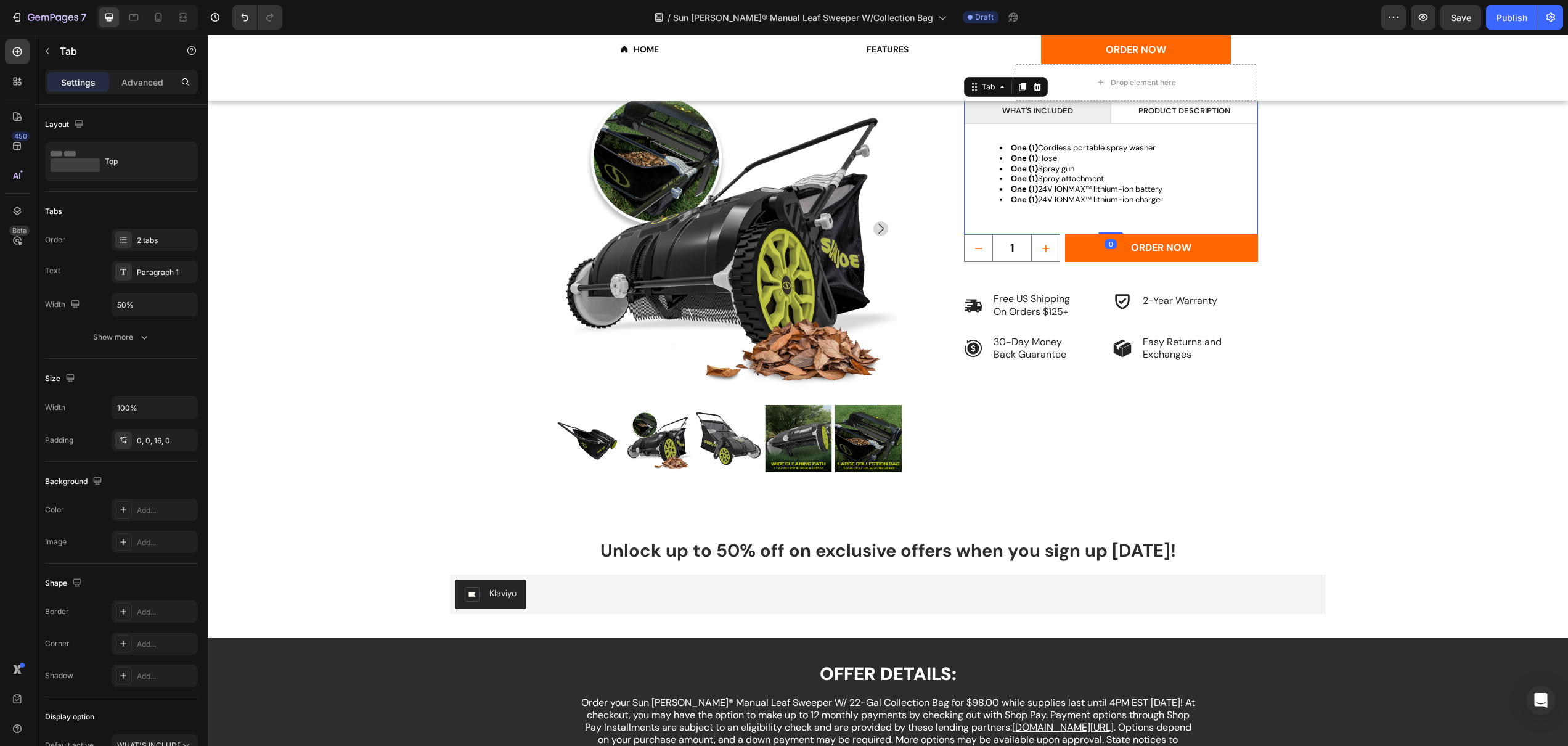
click at [1125, 110] on li "PRODUCT description" at bounding box center [1184, 112] width 147 height 25
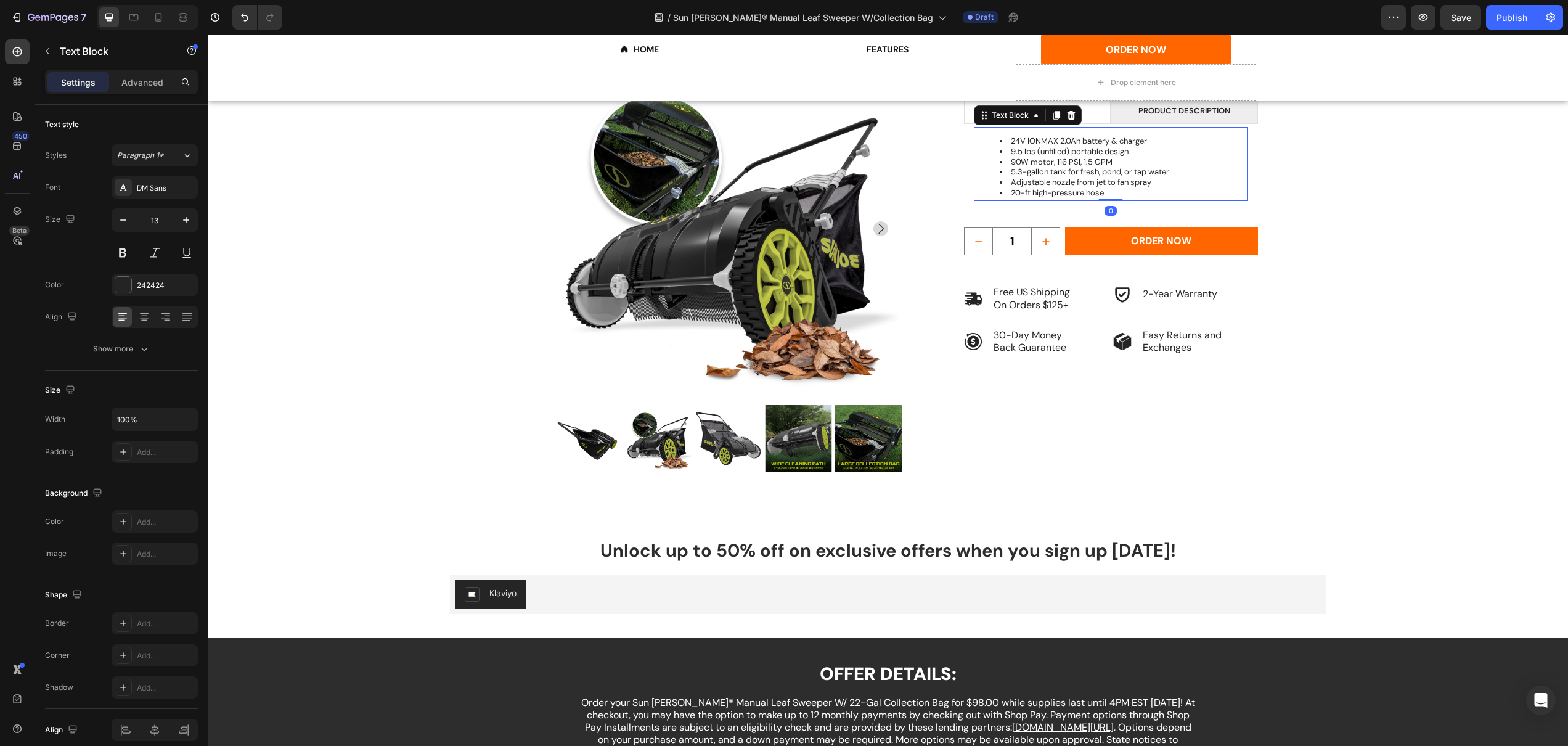
click at [1120, 196] on li "20-ft high-pressure hose" at bounding box center [1123, 192] width 247 height 10
click at [1116, 192] on li "20-ft high-pressure hose" at bounding box center [1123, 192] width 247 height 10
click at [1115, 191] on li "20-ft high-pressure hose" at bounding box center [1123, 192] width 247 height 10
click at [1113, 192] on li "20-ft high-pressure hose" at bounding box center [1123, 192] width 247 height 10
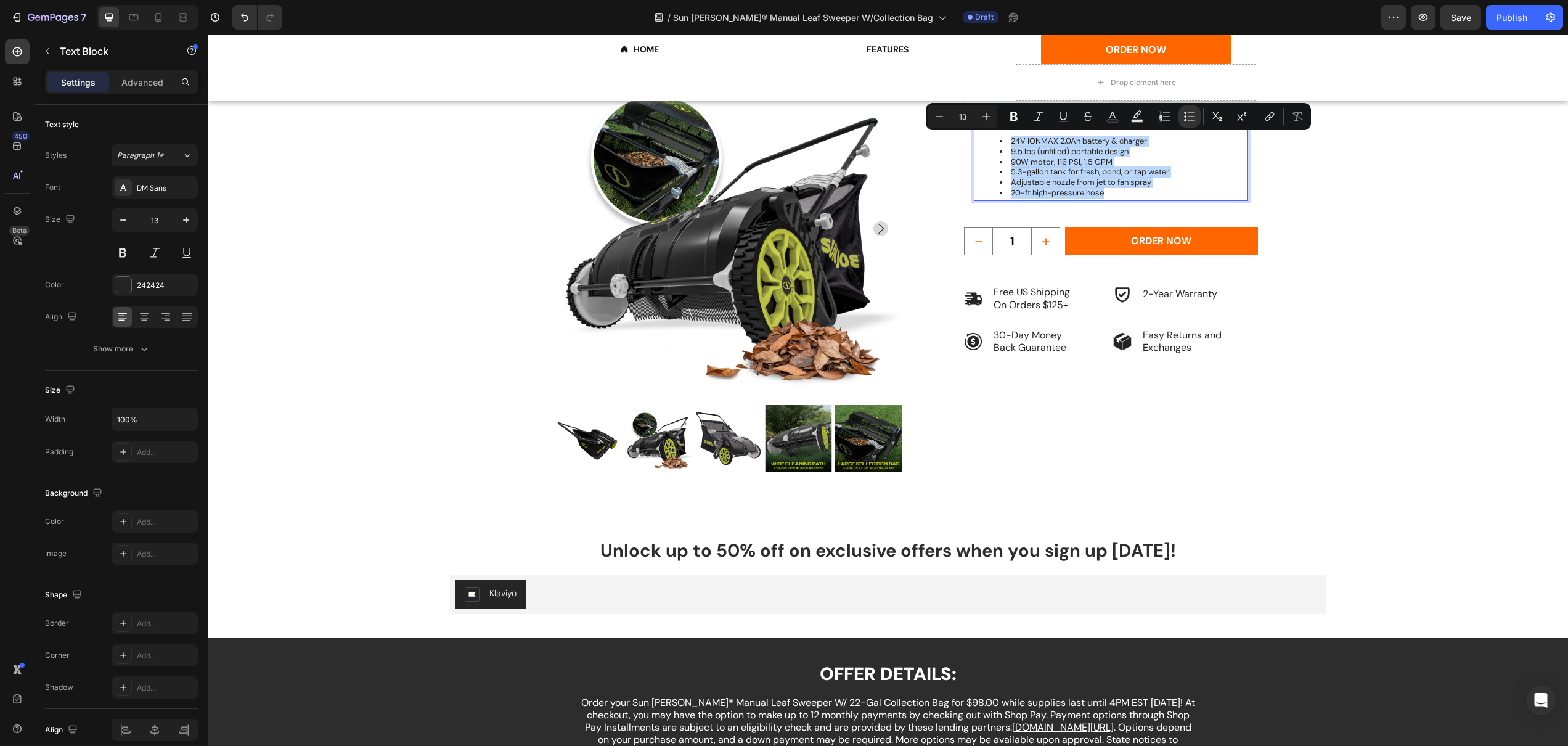
drag, startPoint x: 1110, startPoint y: 192, endPoint x: 994, endPoint y: 143, distance: 125.9
click at [994, 143] on ul "24V IONMAX 2.0Ah battery & charger 9.5 lbs (unfilled) portable design 90W motor…" at bounding box center [1111, 167] width 272 height 62
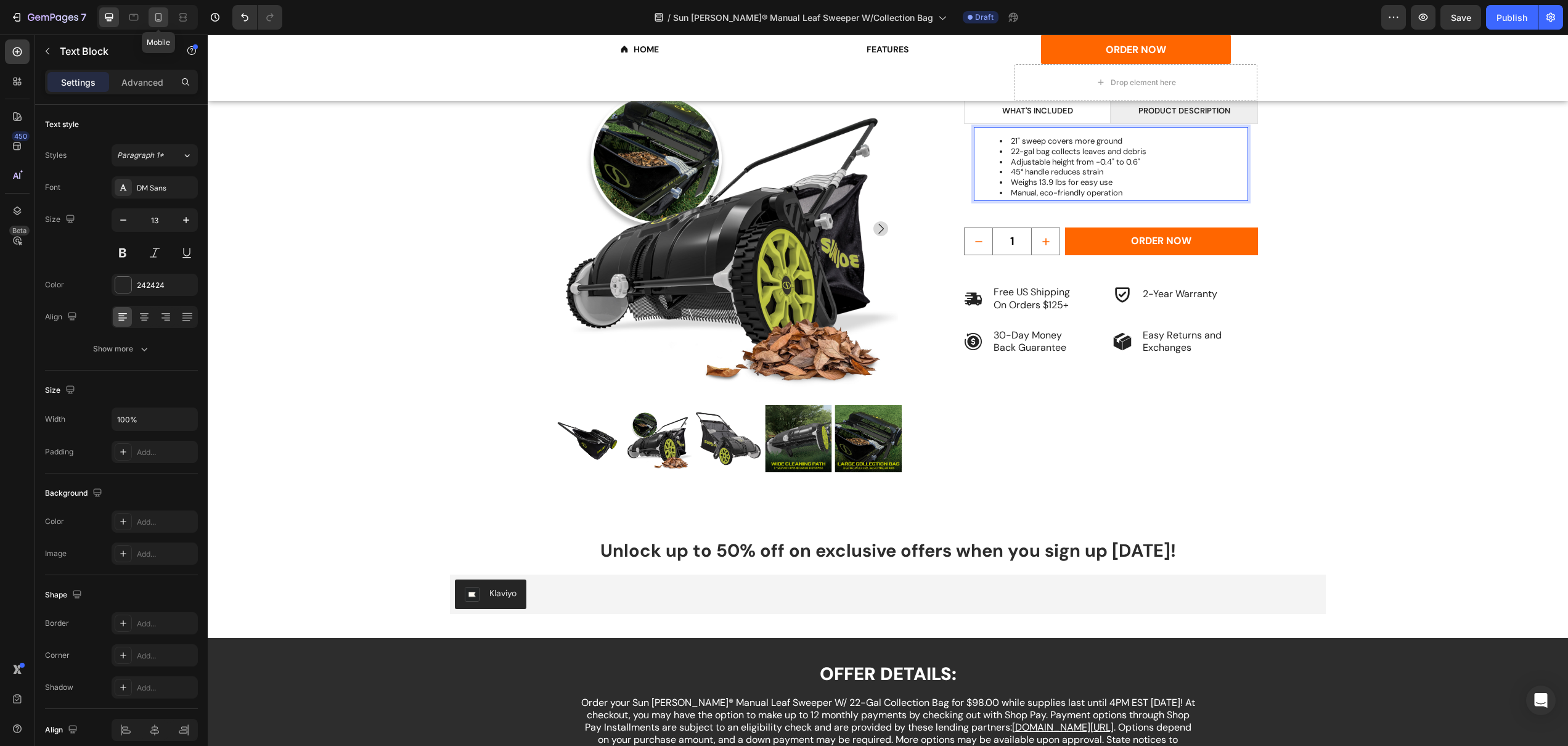
click at [164, 16] on icon at bounding box center [159, 17] width 13 height 13
type input "12"
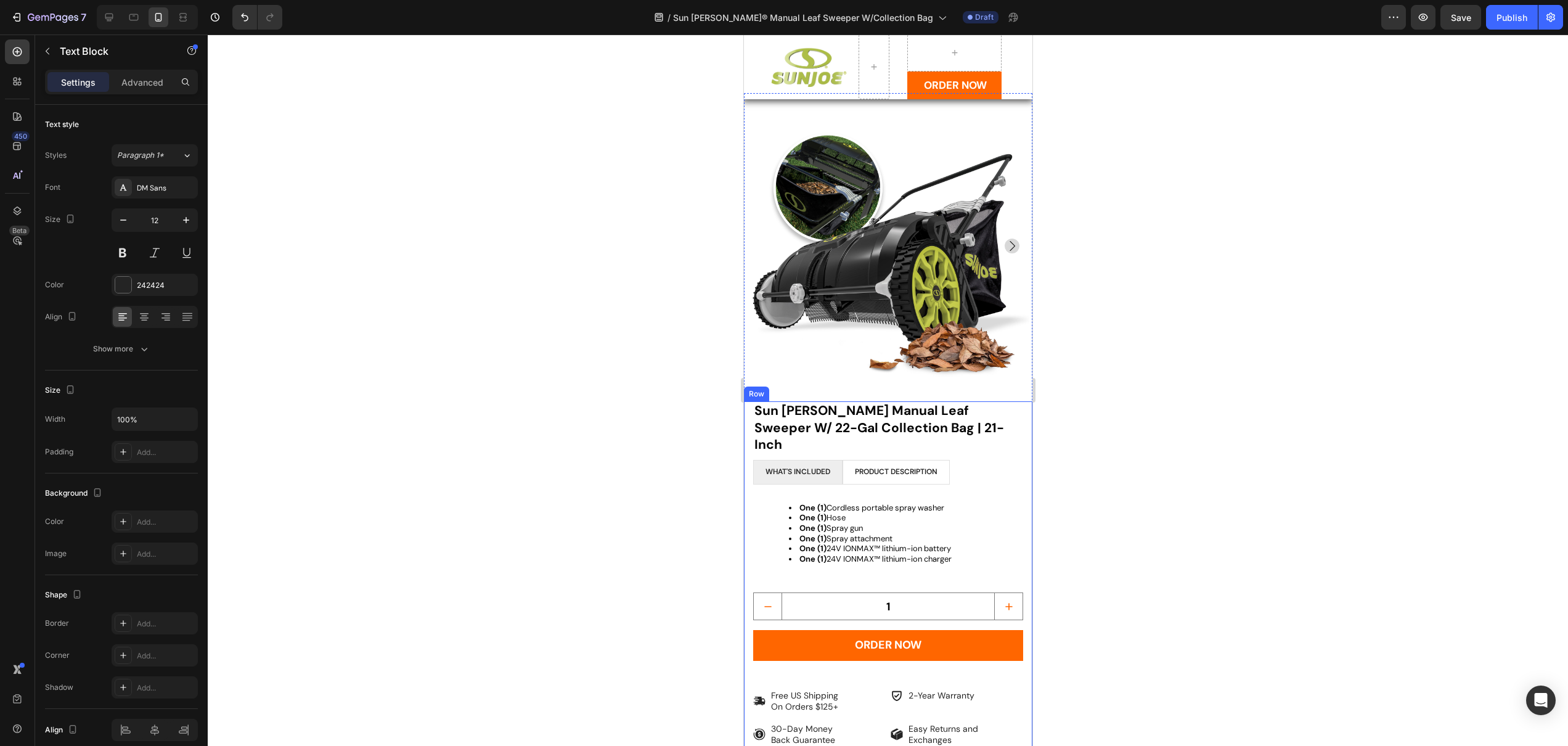
scroll to position [623, 0]
click at [849, 459] on li "PRODUCT description" at bounding box center [895, 471] width 108 height 24
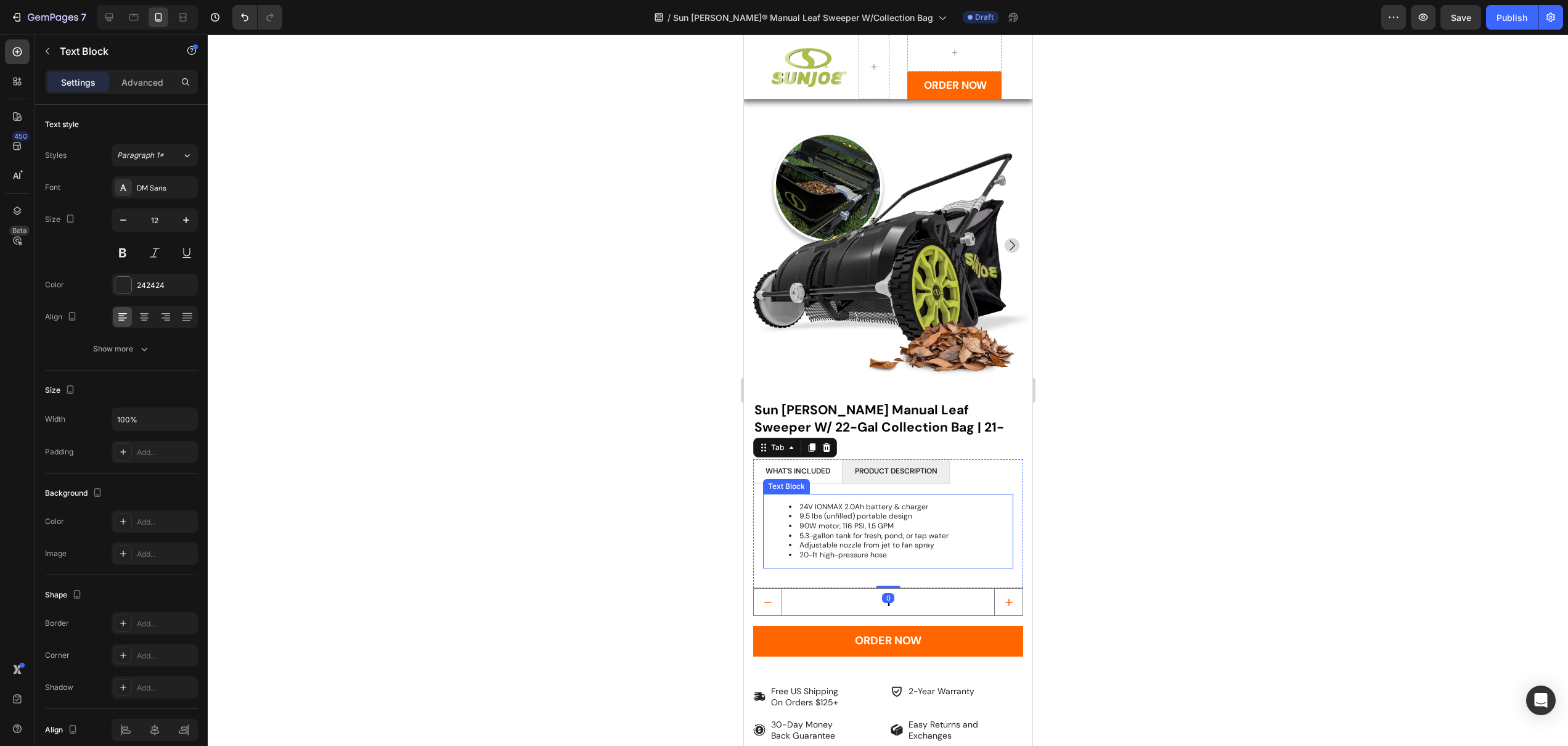
click at [859, 532] on li "5.3-gallon tank for fresh, pond, or tap water" at bounding box center [900, 536] width 223 height 10
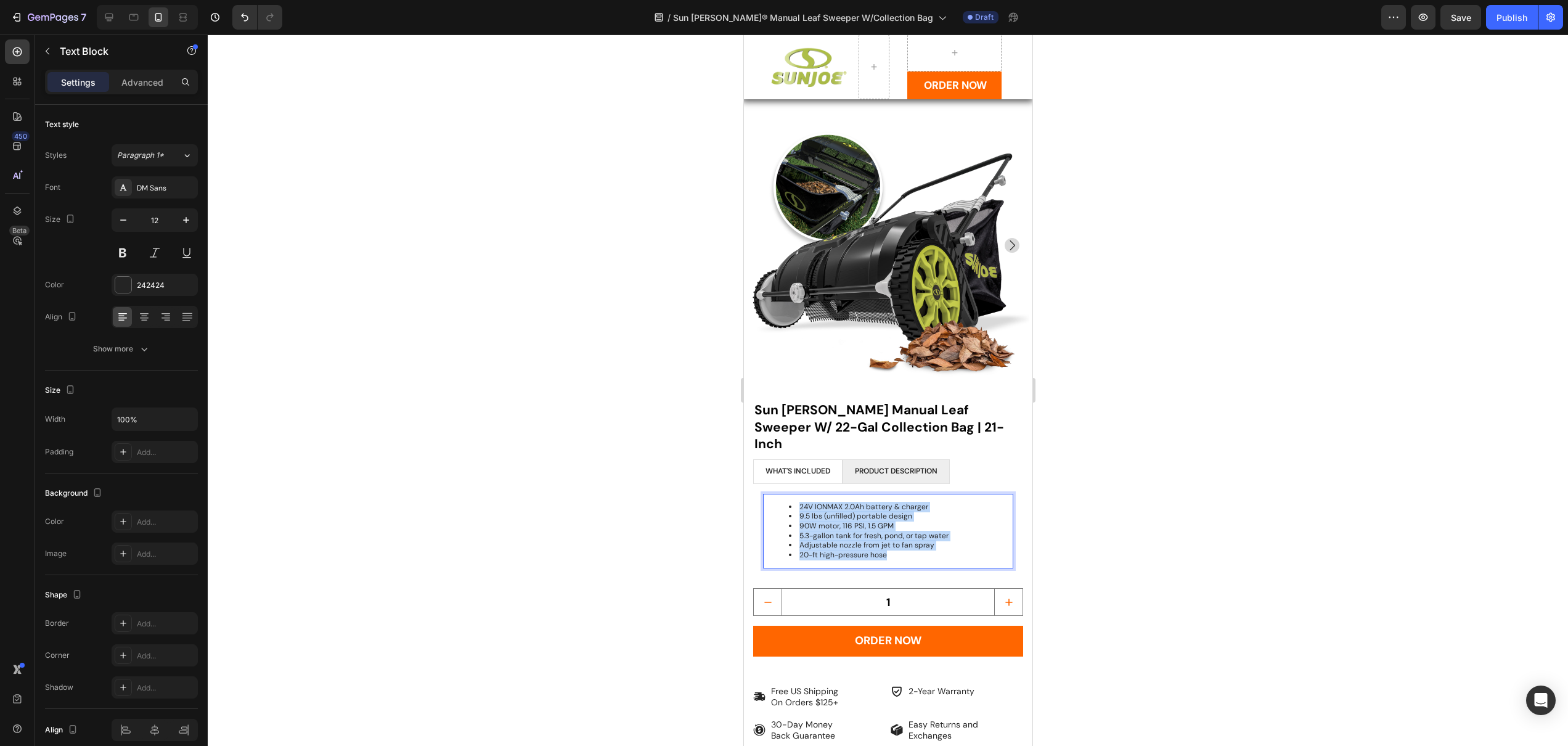
drag, startPoint x: 891, startPoint y: 512, endPoint x: 799, endPoint y: 463, distance: 104.2
click at [799, 503] on ul "24V IONMAX 2.0Ah battery & charger 9.5 lbs (unfilled) portable design 90W motor…" at bounding box center [888, 532] width 248 height 58
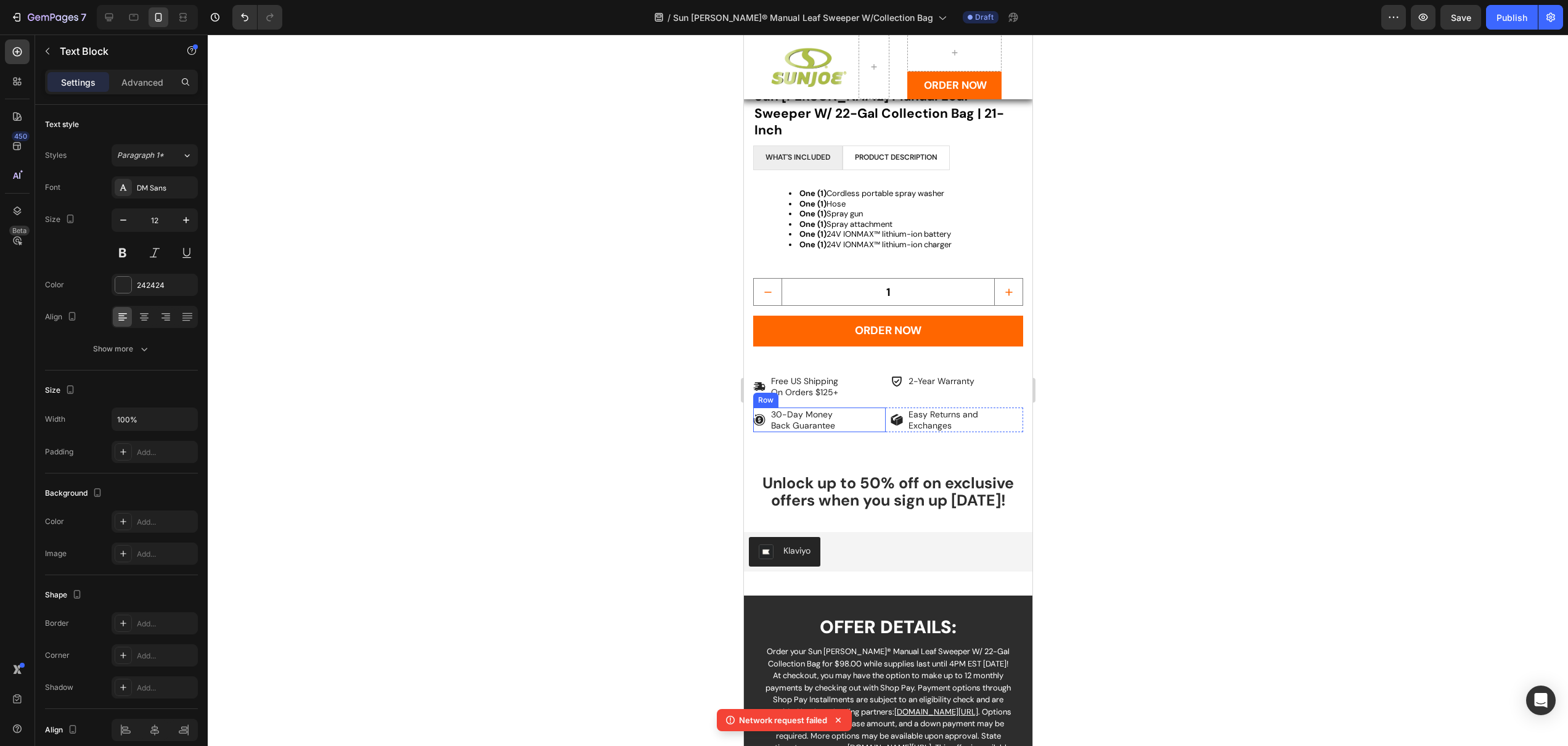
scroll to position [2384, 0]
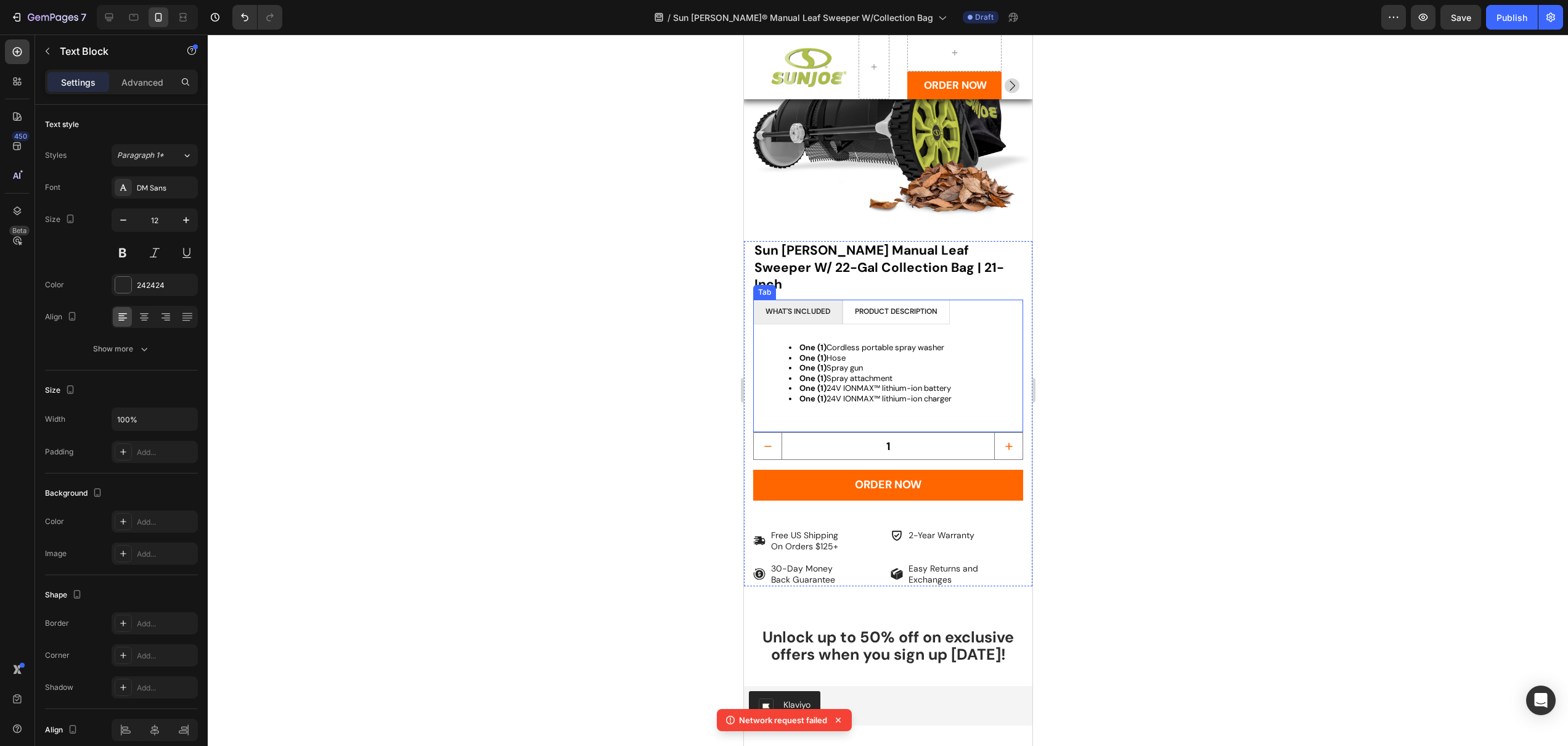
click at [854, 300] on li "PRODUCT description" at bounding box center [895, 312] width 108 height 24
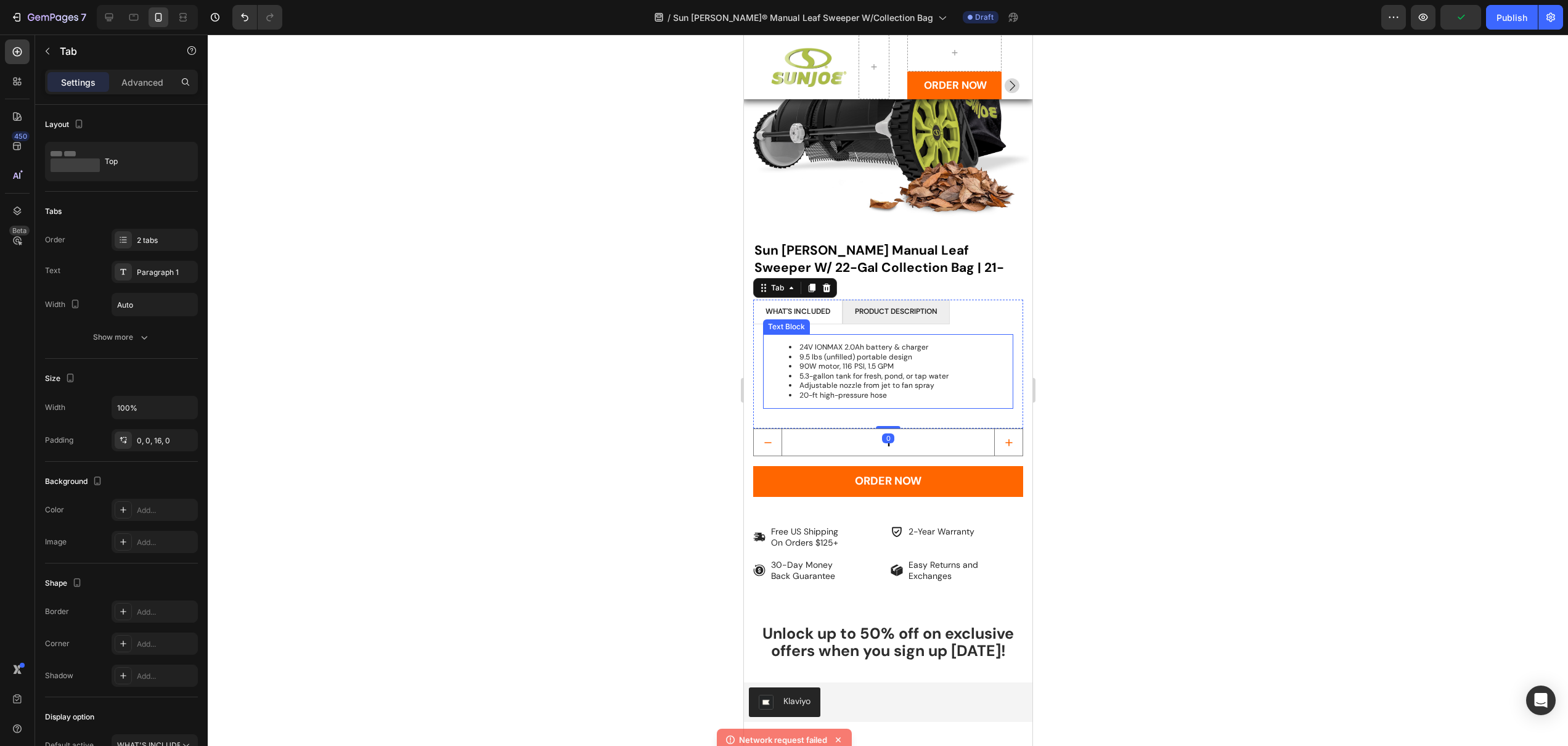
click at [914, 391] on li "20-ft high-pressure hose" at bounding box center [900, 396] width 223 height 10
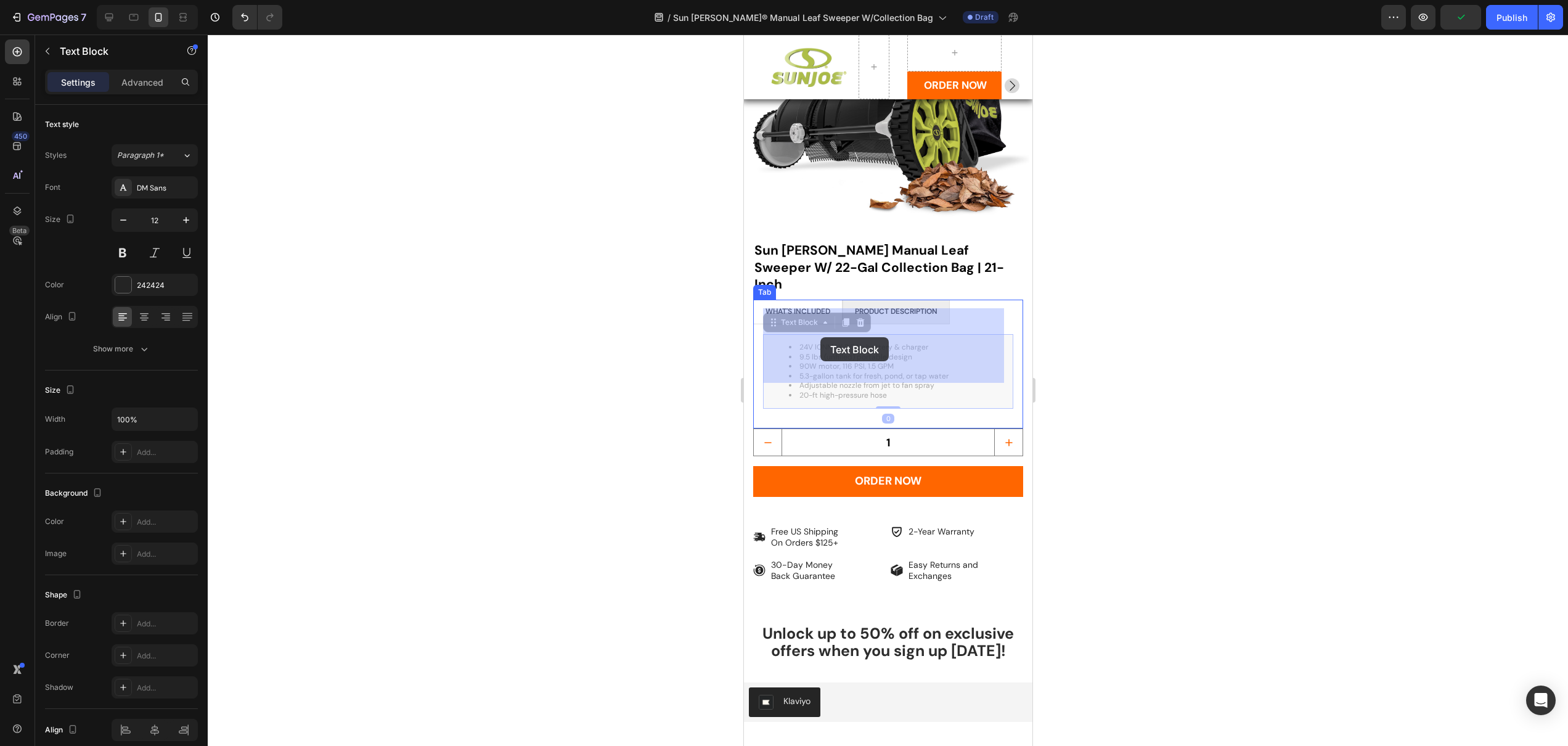
drag, startPoint x: 894, startPoint y: 371, endPoint x: 820, endPoint y: 337, distance: 81.4
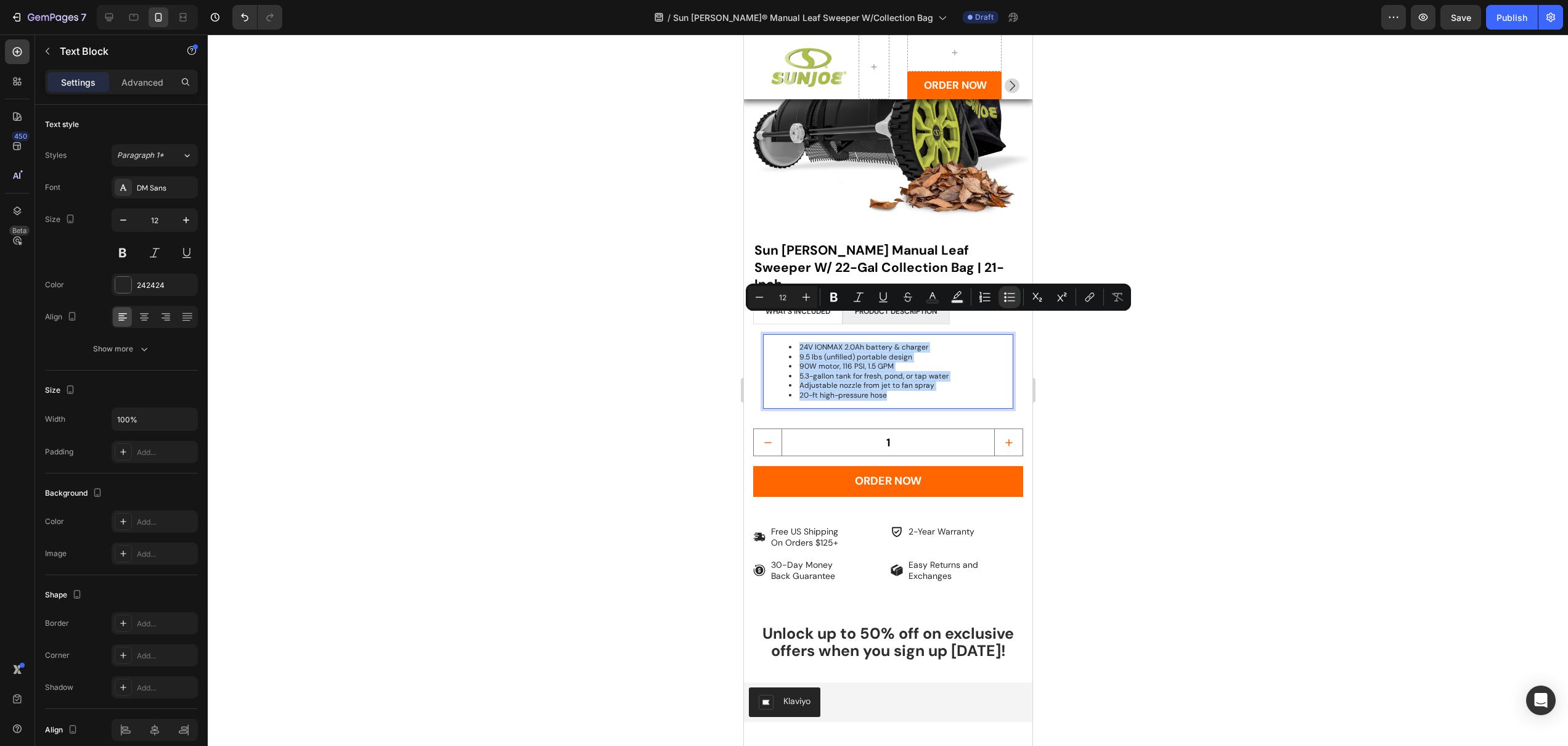
drag, startPoint x: 889, startPoint y: 368, endPoint x: 796, endPoint y: 323, distance: 103.3
click at [796, 343] on ul "24V IONMAX 2.0Ah battery & charger 9.5 lbs (unfilled) portable design 90W motor…" at bounding box center [888, 372] width 248 height 58
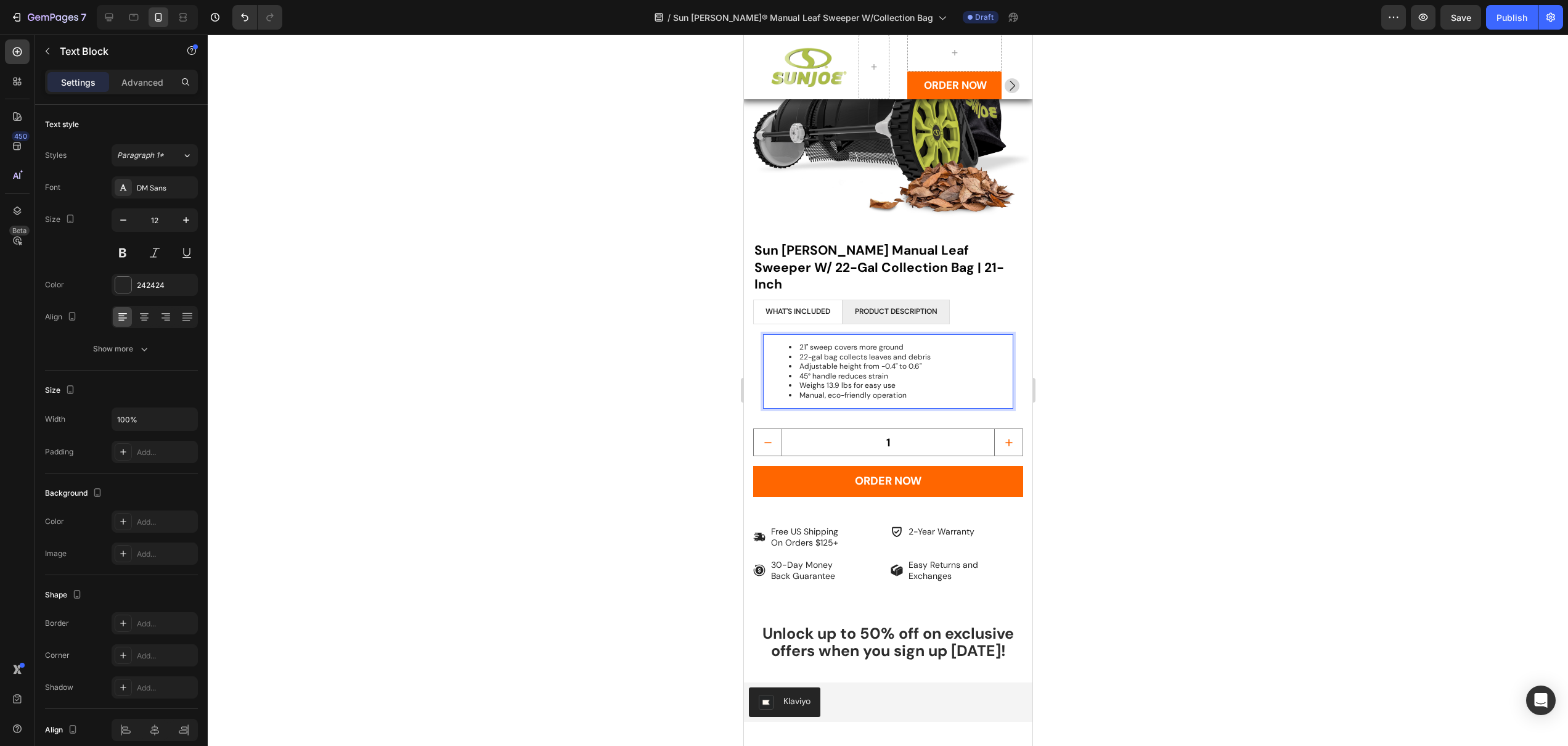
click at [950, 381] on li "Weighs 13.9 lbs for easy use" at bounding box center [900, 386] width 223 height 10
click at [1109, 363] on div at bounding box center [888, 390] width 1361 height 711
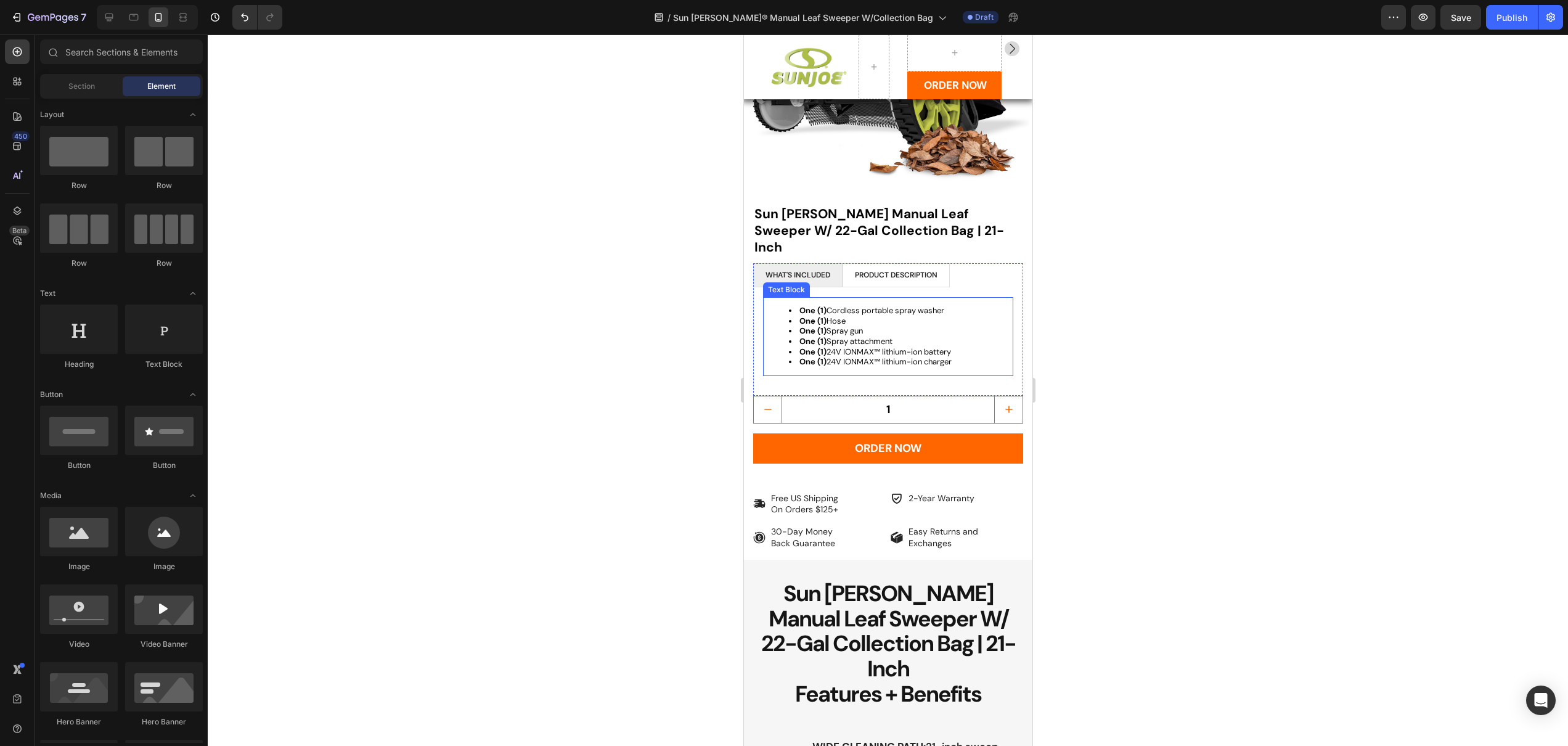
scroll to position [777, 0]
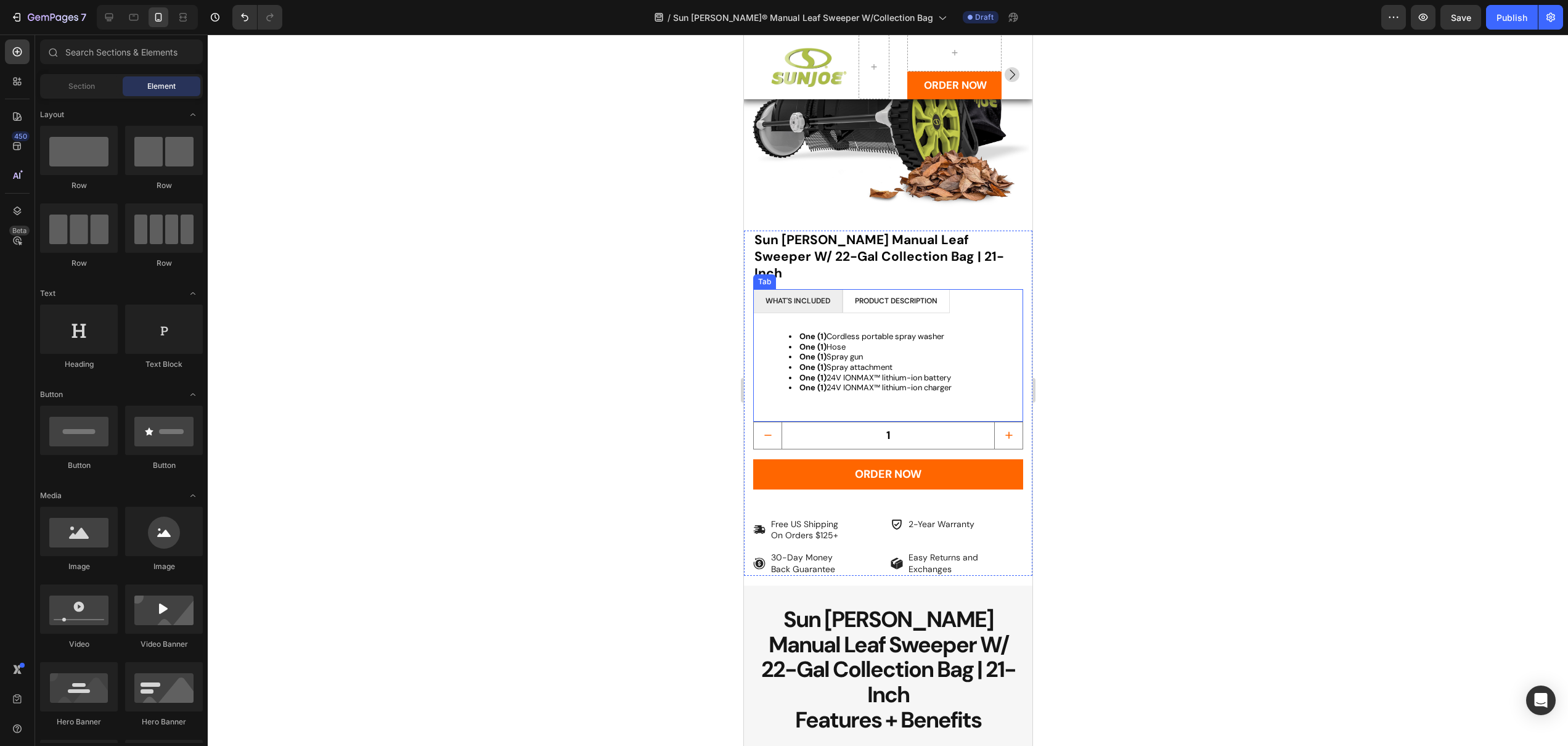
click at [827, 289] on li "WHAT'S INCLUDED" at bounding box center [798, 301] width 90 height 24
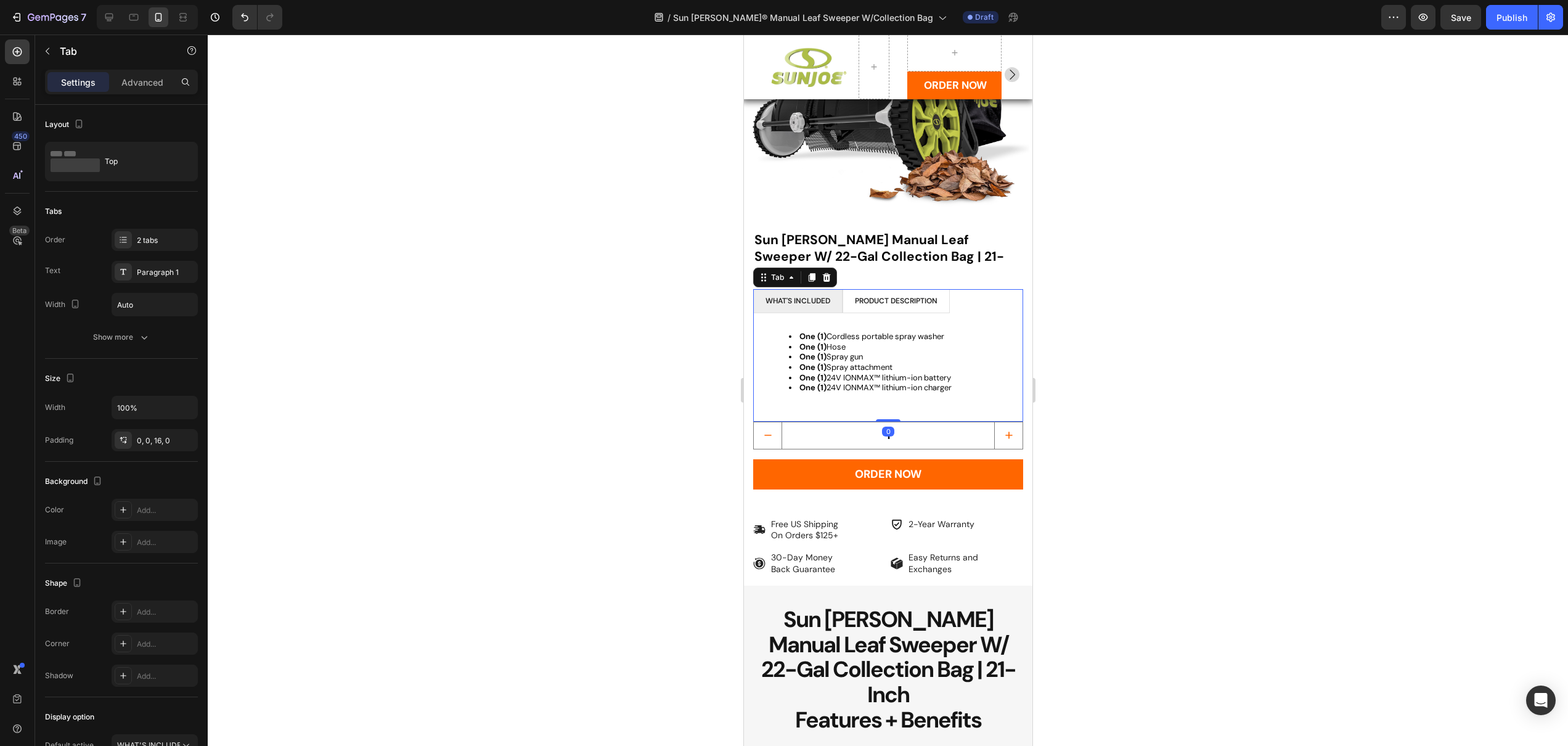
click at [831, 294] on div "WHAT'S INCLUDED" at bounding box center [797, 301] width 68 height 13
click at [837, 289] on li "WHAT'S INCLUDED" at bounding box center [798, 301] width 90 height 24
click at [839, 289] on li "WHAT'S INCLUDED" at bounding box center [798, 301] width 90 height 24
click at [838, 289] on li "WHAT'S INCLUDED" at bounding box center [798, 301] width 90 height 24
click at [829, 272] on icon at bounding box center [826, 277] width 10 height 10
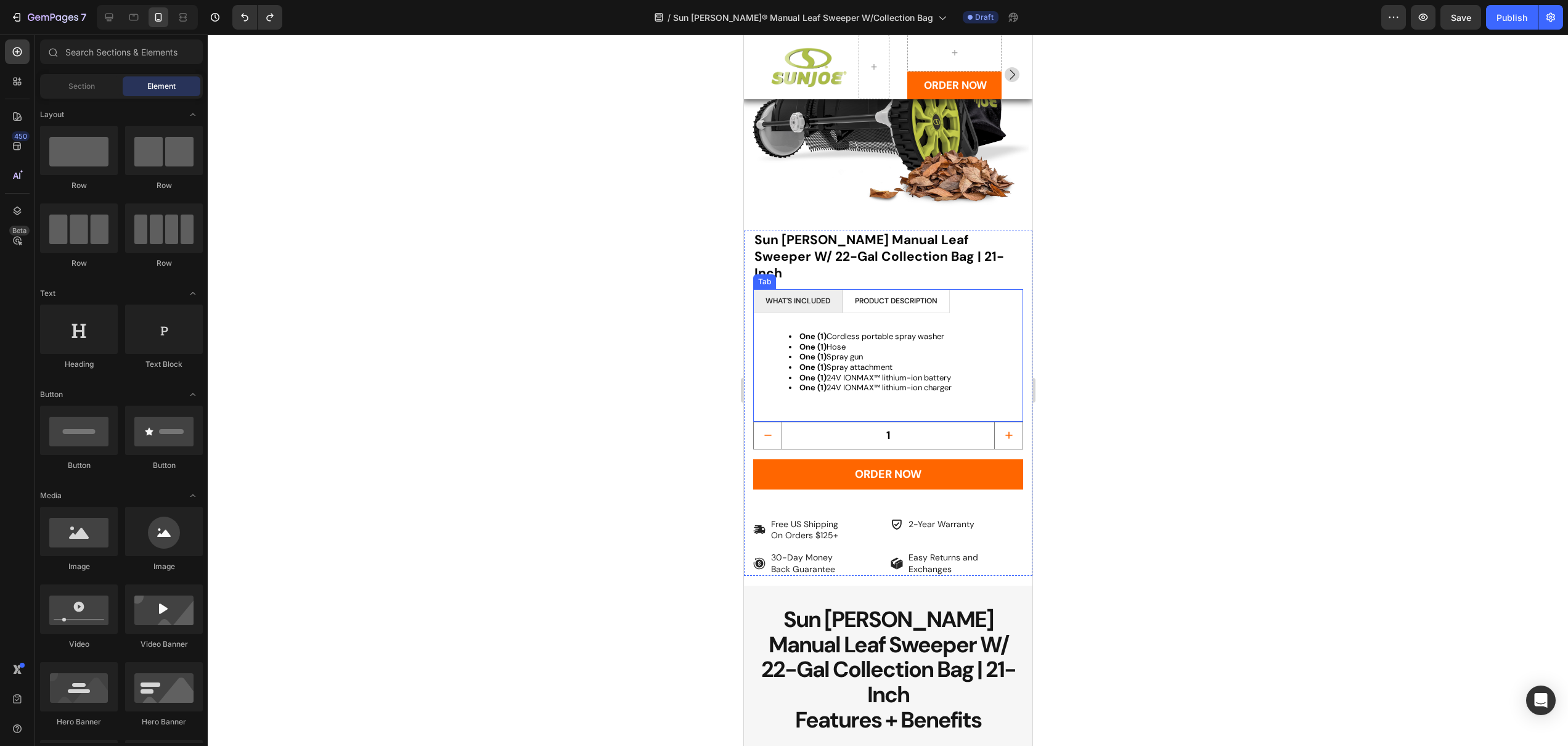
click at [843, 289] on li "PRODUCT description" at bounding box center [895, 301] width 108 height 24
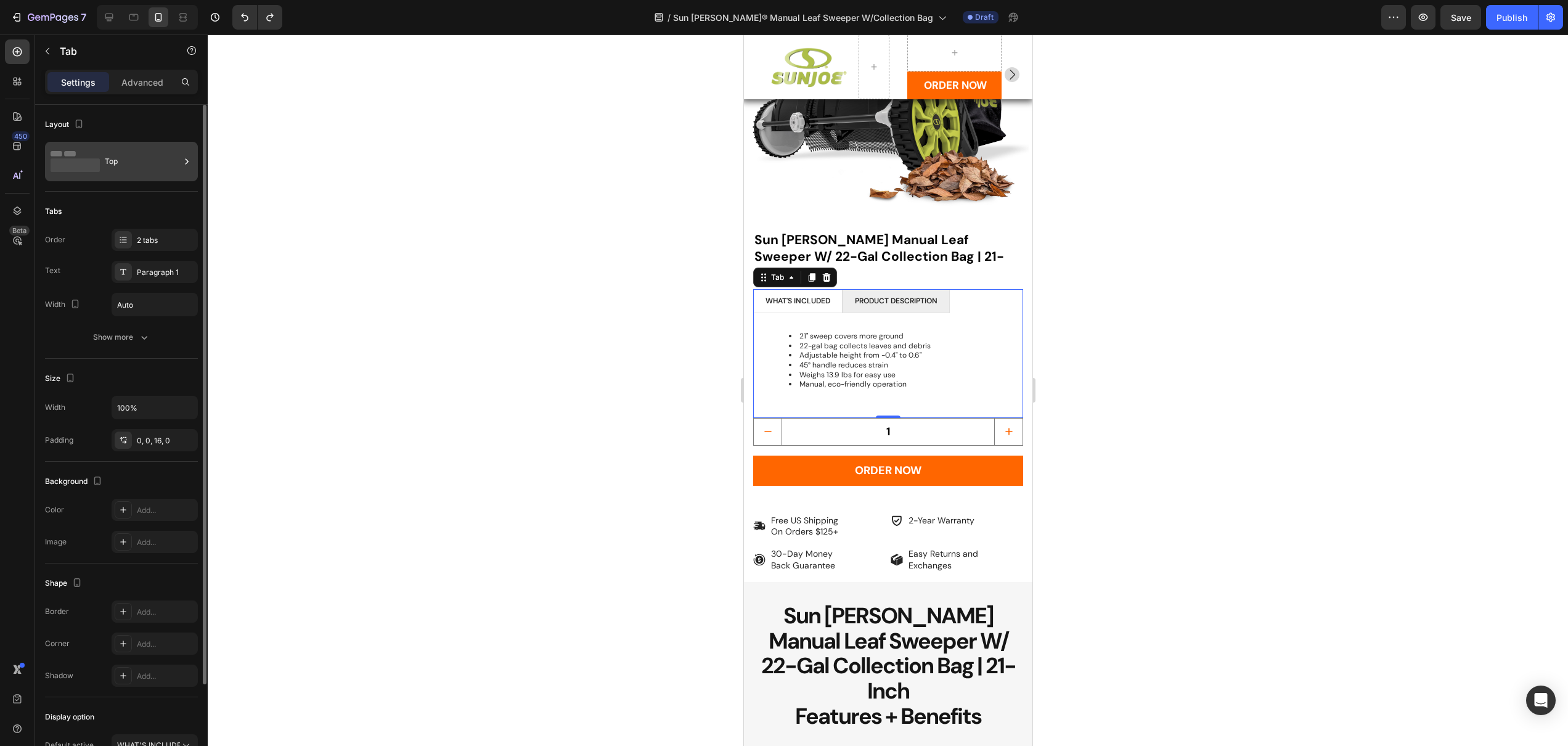
click at [137, 152] on div "Top" at bounding box center [142, 162] width 75 height 28
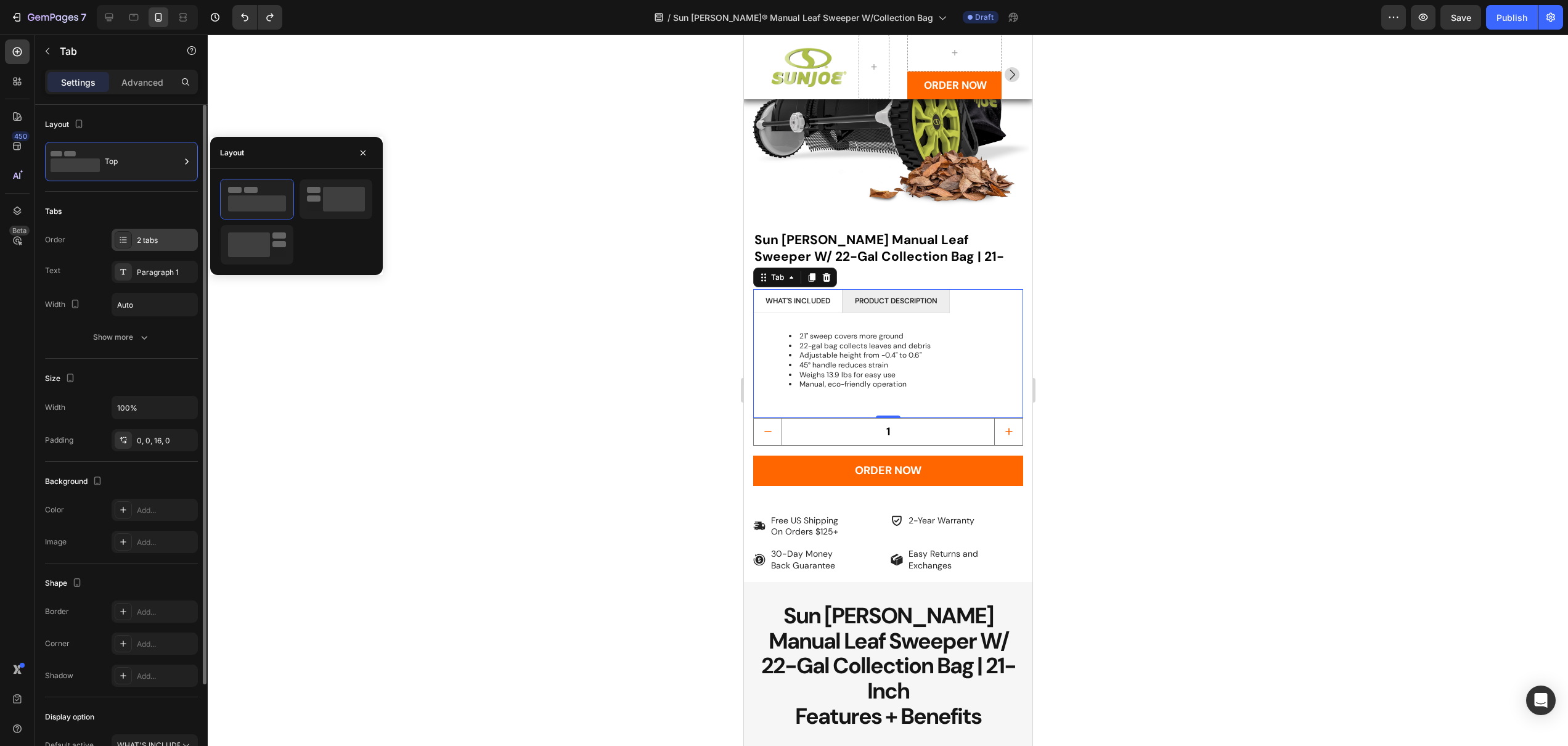
click at [169, 247] on div "2 tabs" at bounding box center [155, 240] width 86 height 22
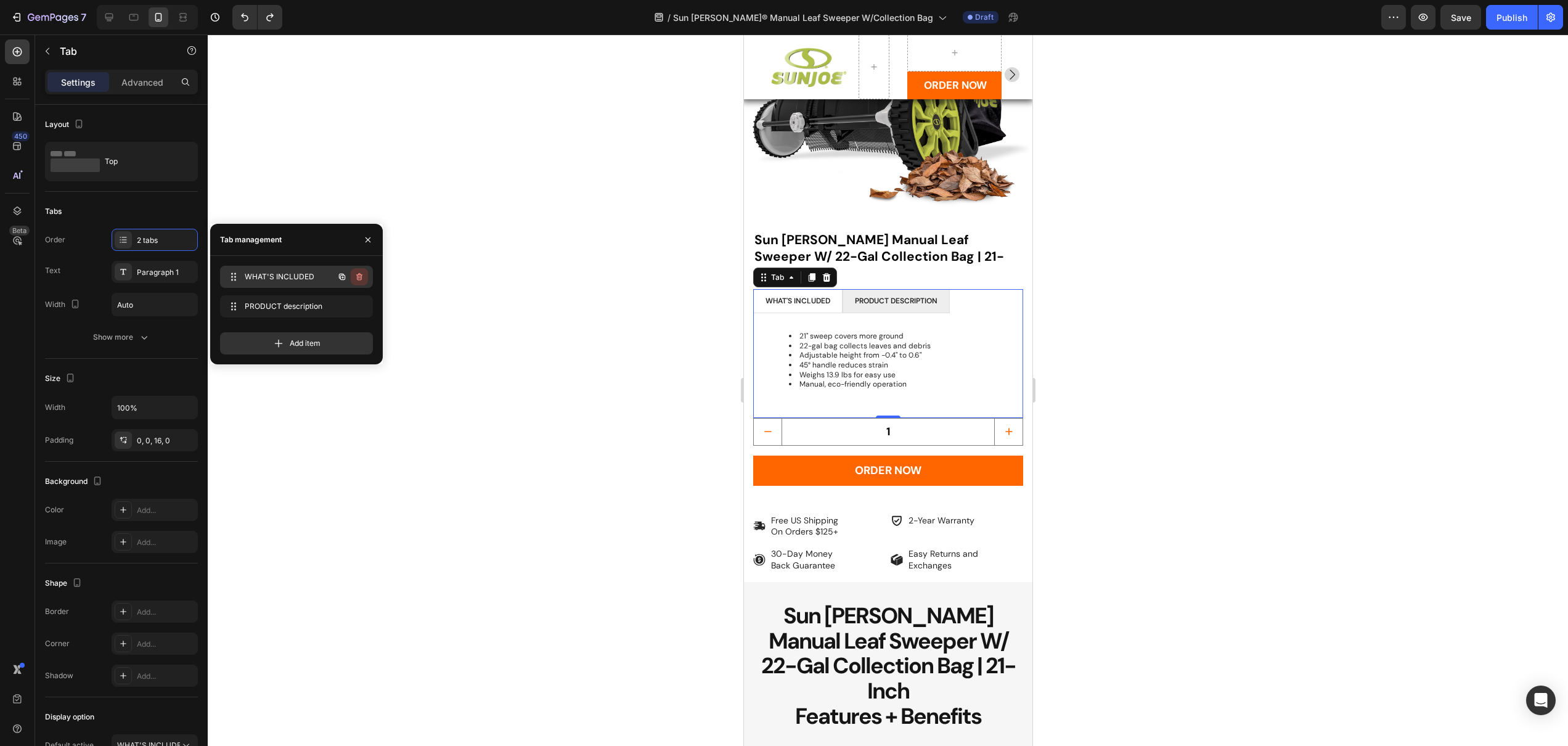
click at [360, 276] on icon "button" at bounding box center [360, 278] width 1 height 3
click at [360, 276] on div "Delete" at bounding box center [351, 276] width 23 height 11
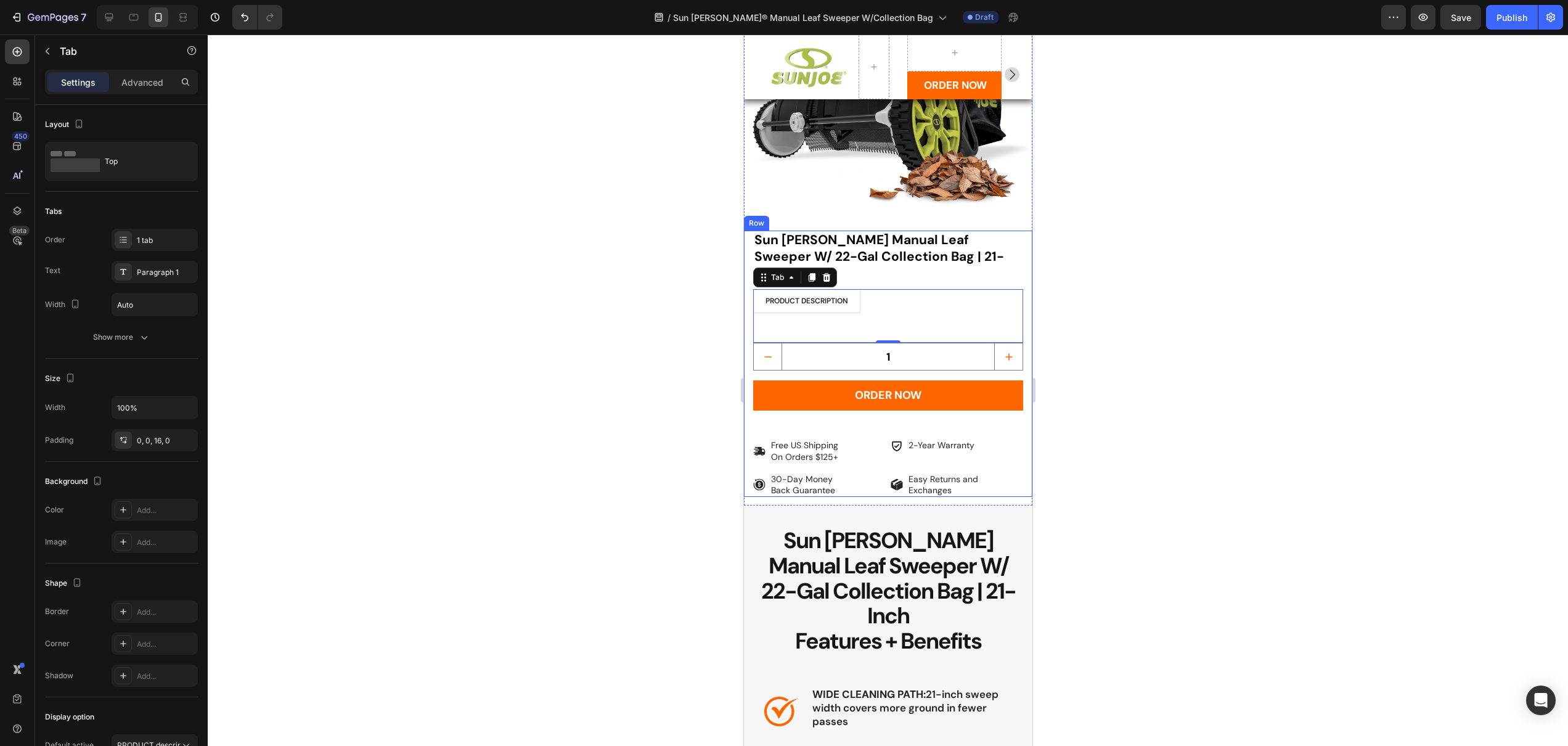
click at [662, 302] on div at bounding box center [888, 390] width 1361 height 711
click at [857, 289] on li "PRODUCT description" at bounding box center [806, 301] width 108 height 24
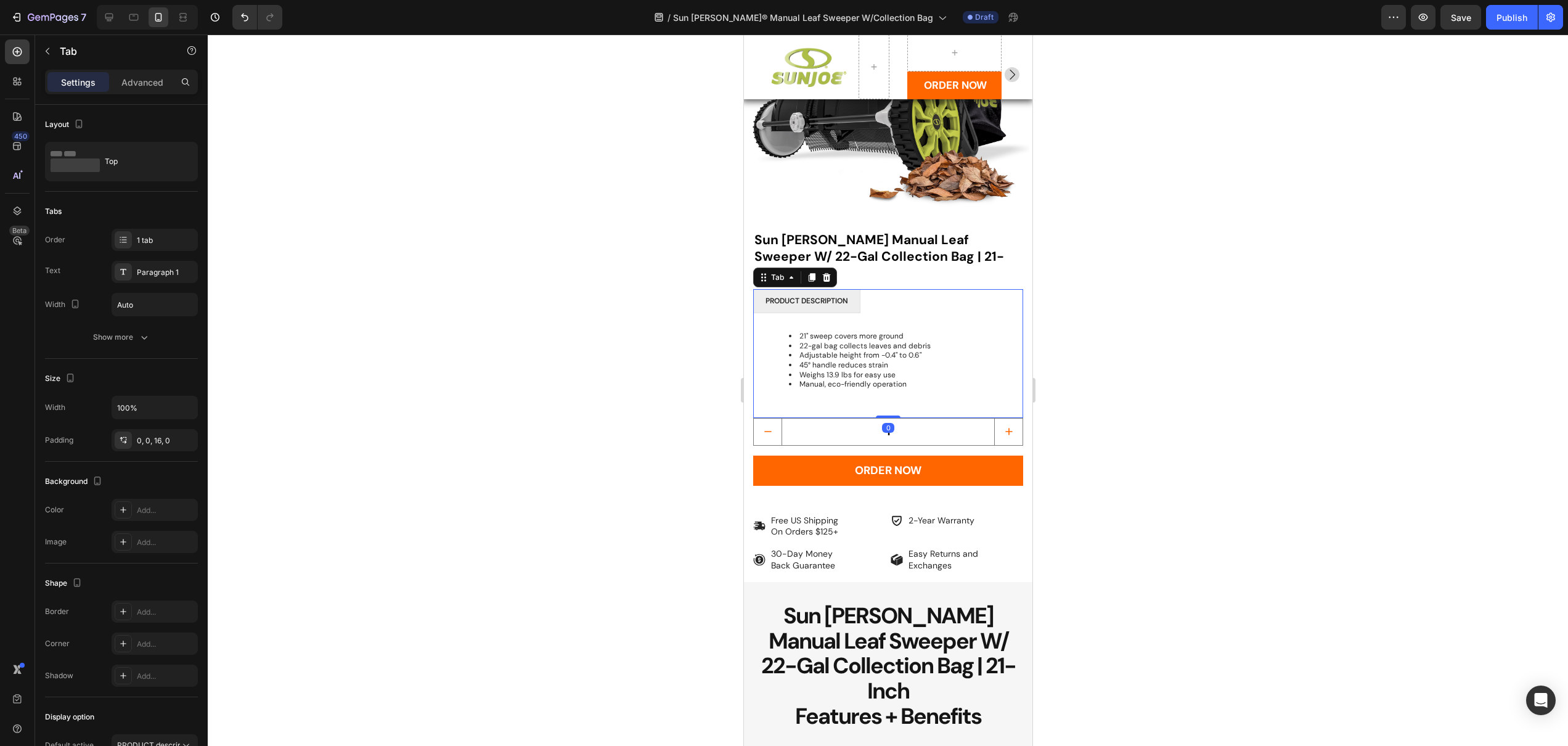
click at [687, 312] on div at bounding box center [888, 390] width 1361 height 711
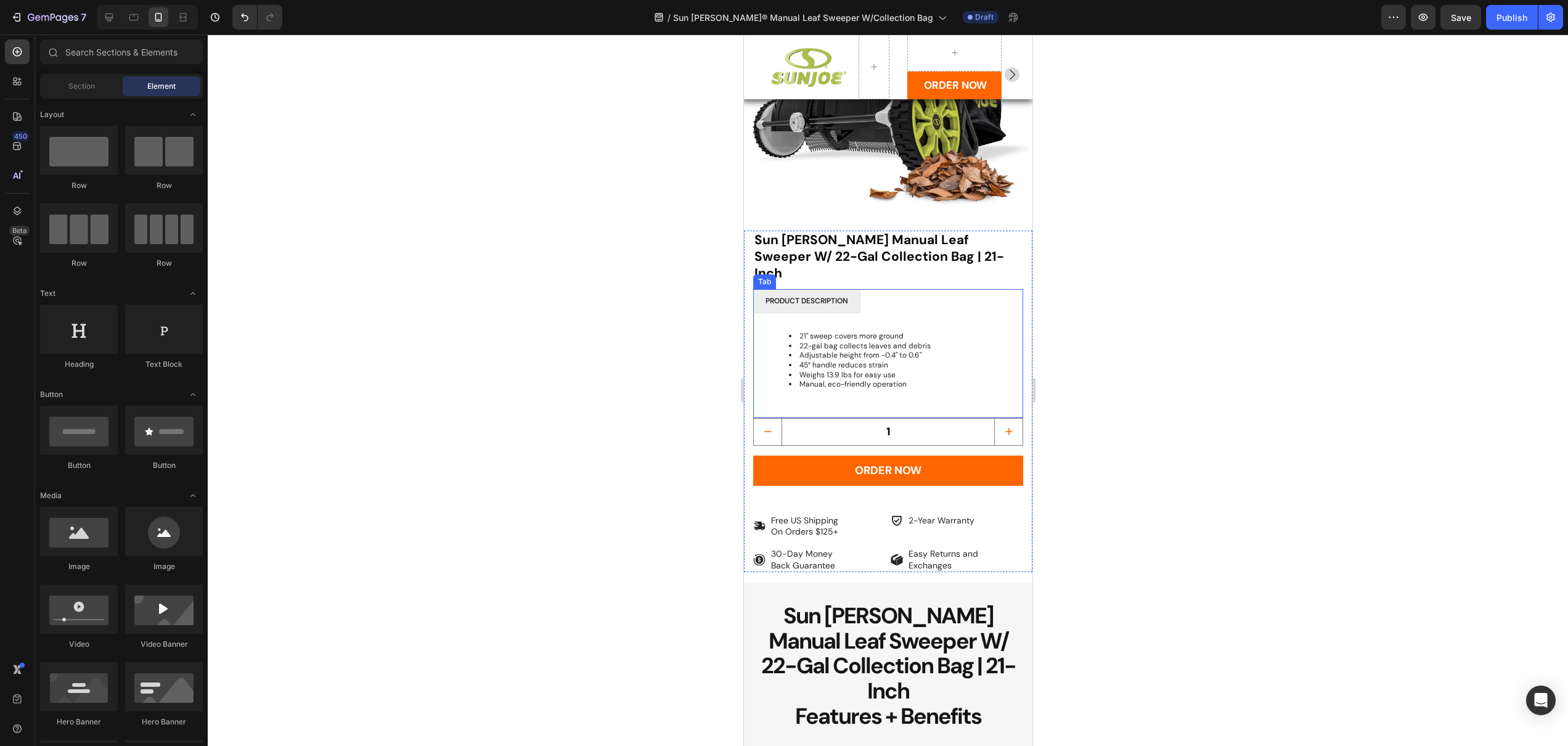
click at [859, 289] on li "PRODUCT description" at bounding box center [806, 301] width 108 height 24
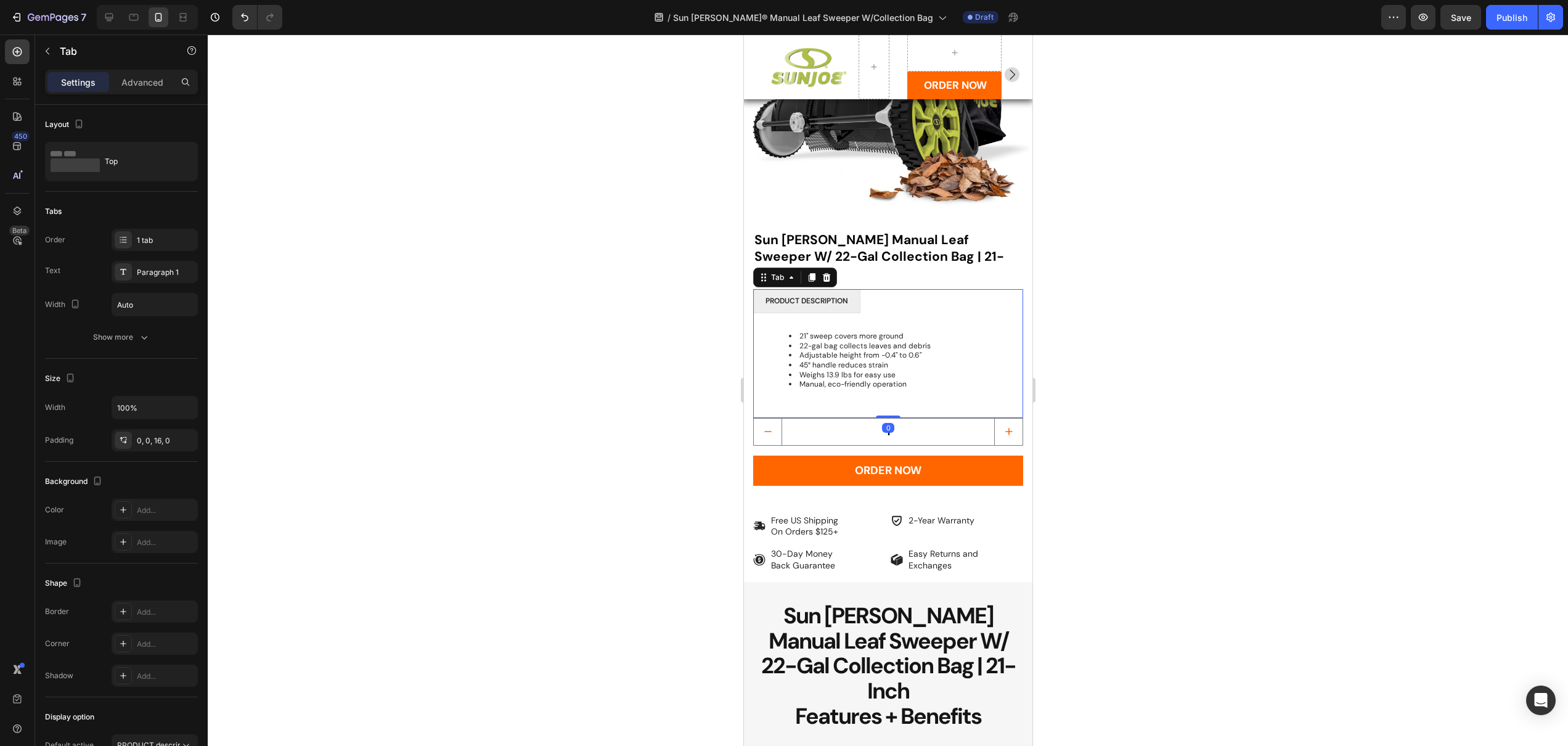
click at [635, 283] on div at bounding box center [888, 390] width 1361 height 711
click at [879, 313] on div "21" sweep covers more ground 22-gal bag collects leaves and debris Adjustable h…" at bounding box center [888, 360] width 270 height 95
click at [836, 342] on li "22-gal bag collects leaves and debris" at bounding box center [900, 346] width 223 height 10
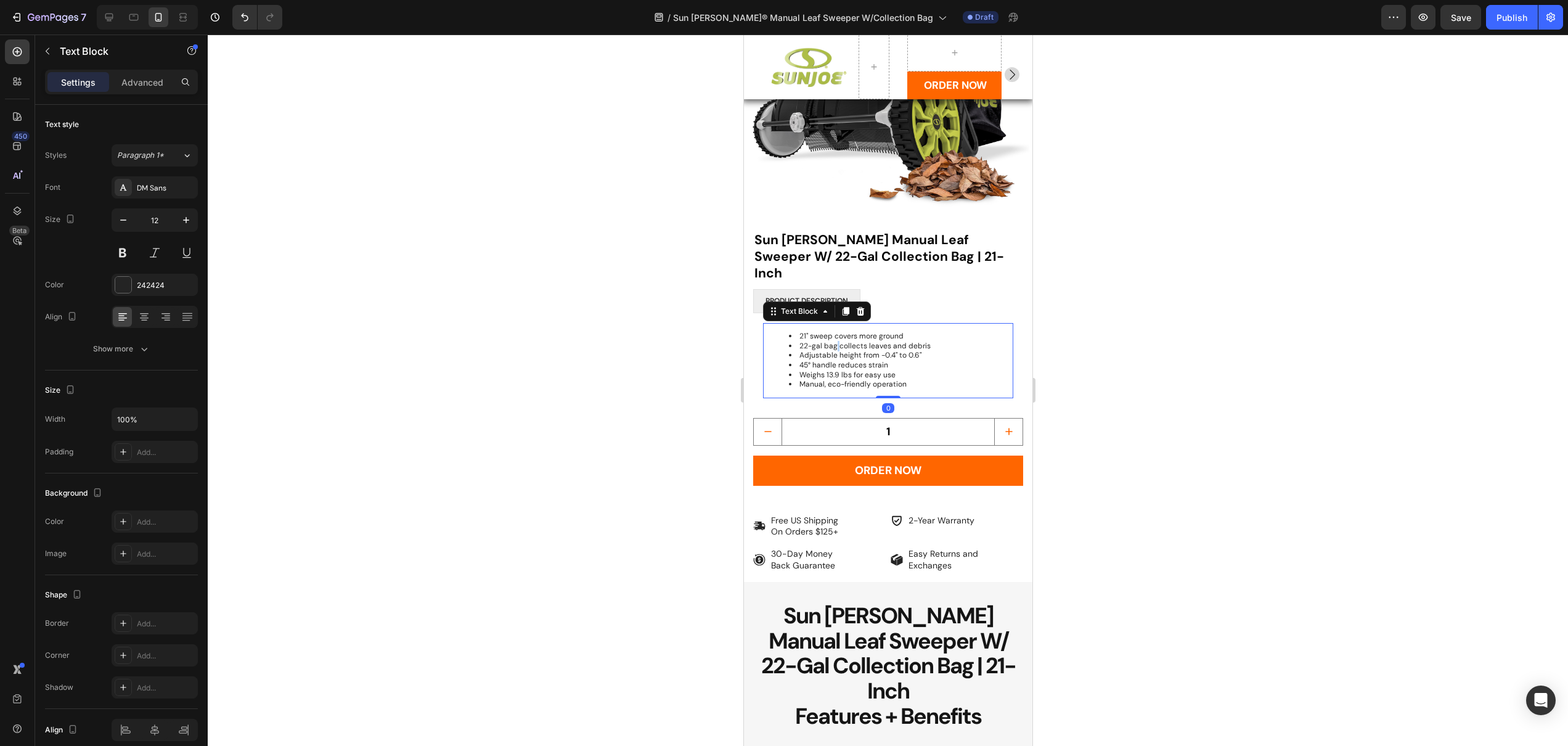
click at [836, 342] on li "22-gal bag collects leaves and debris" at bounding box center [900, 346] width 223 height 10
click at [903, 380] on li "Manual, eco-friendly operation" at bounding box center [900, 385] width 223 height 10
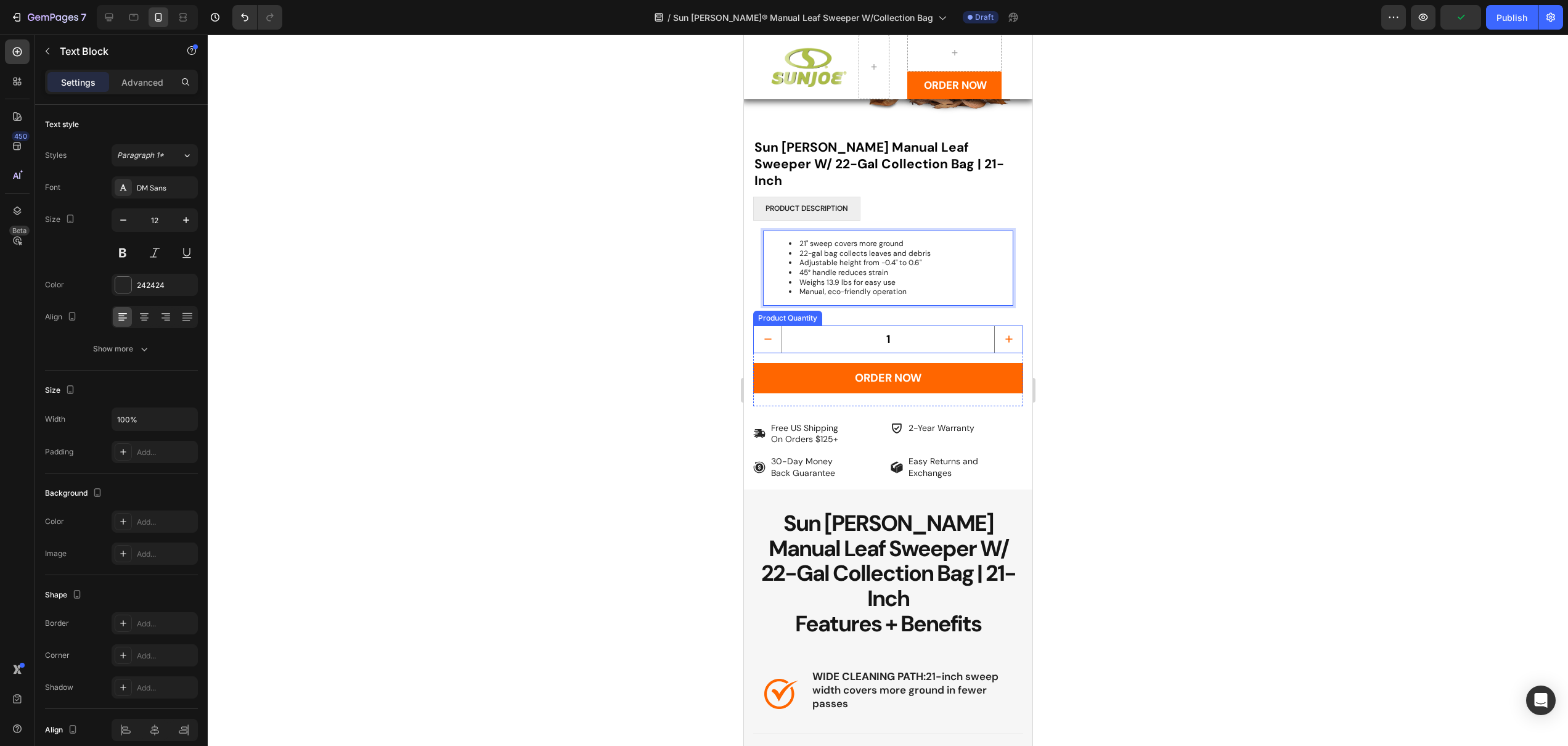
scroll to position [765, 0]
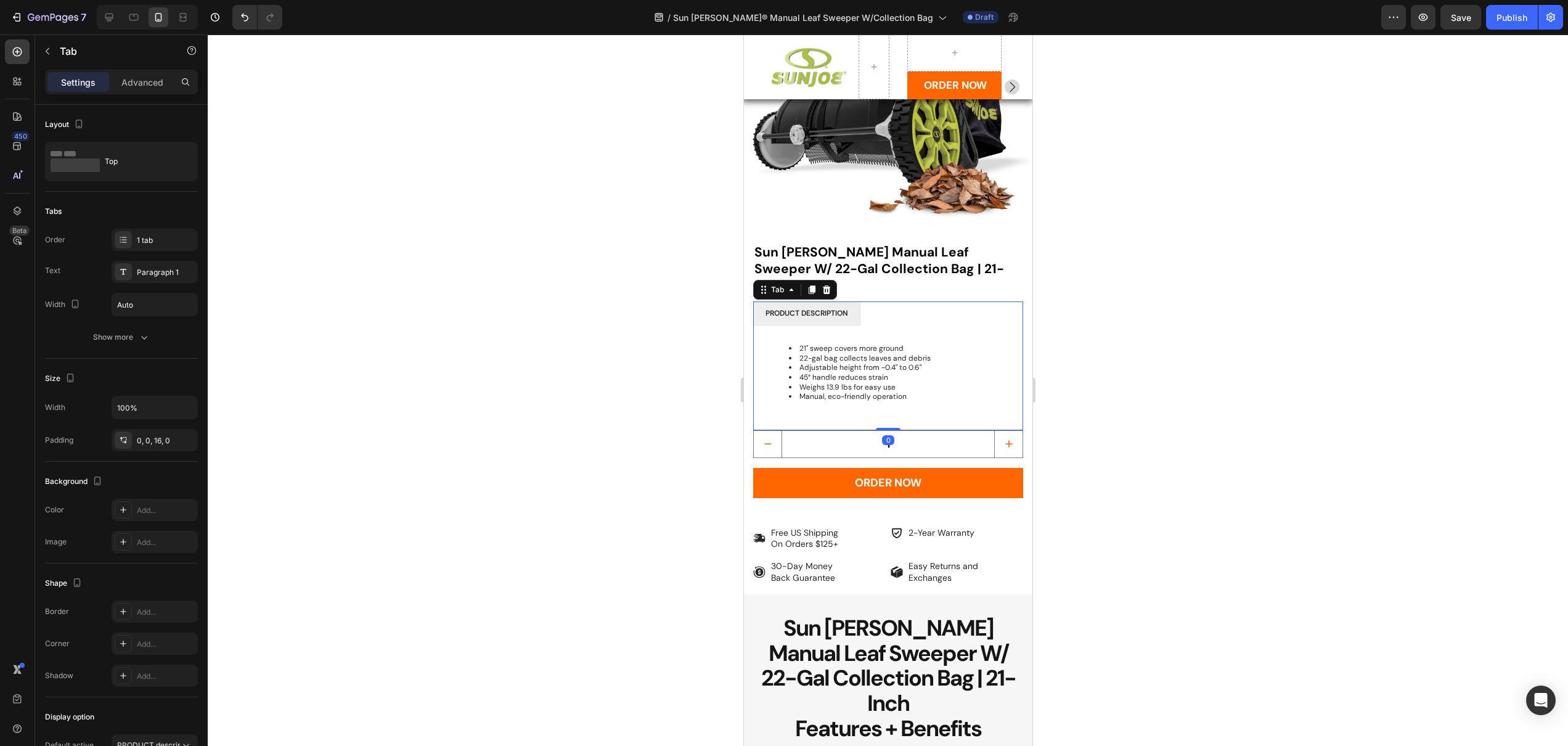
click at [859, 302] on li "PRODUCT description" at bounding box center [806, 313] width 108 height 24
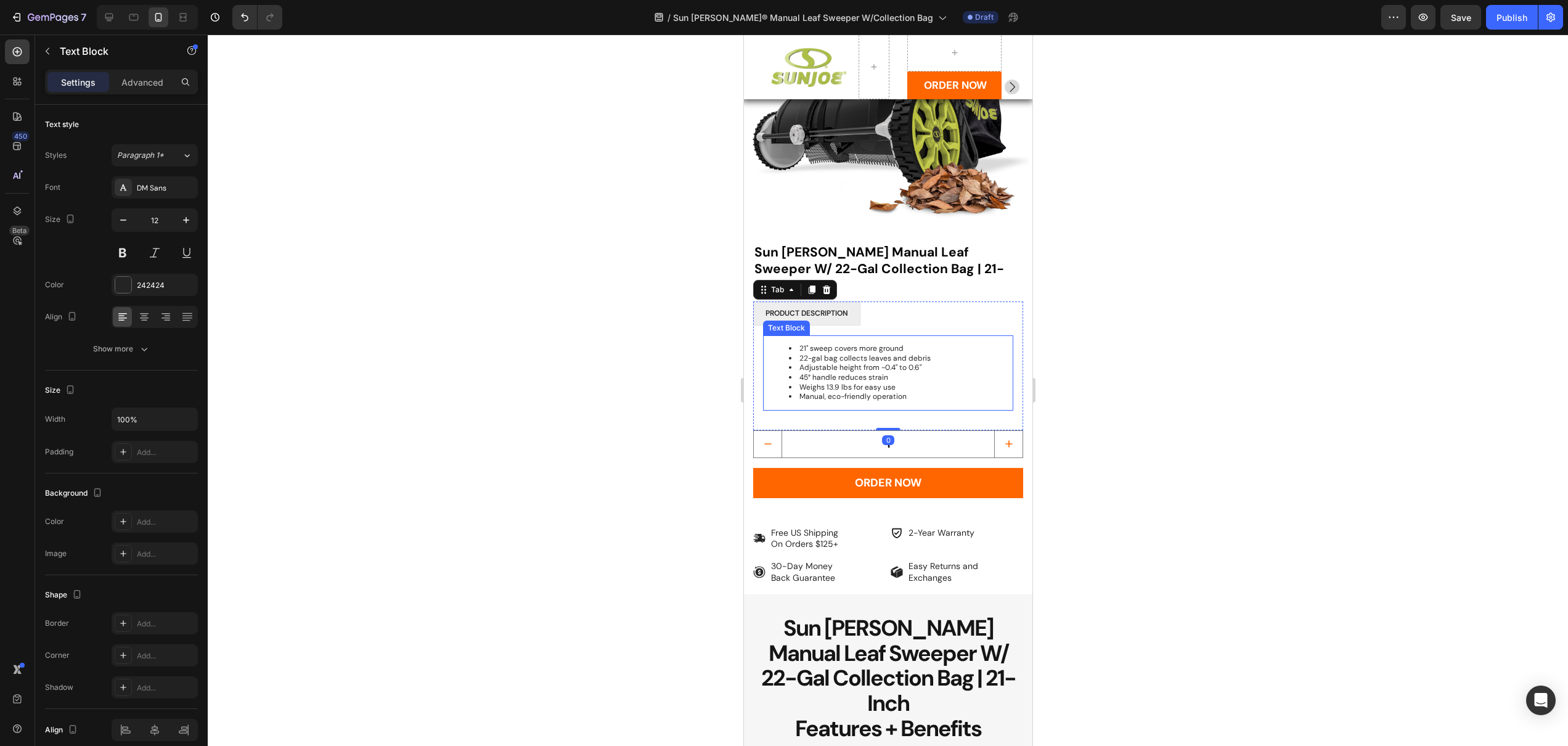
click at [872, 344] on li "21" sweep covers more ground" at bounding box center [900, 349] width 223 height 10
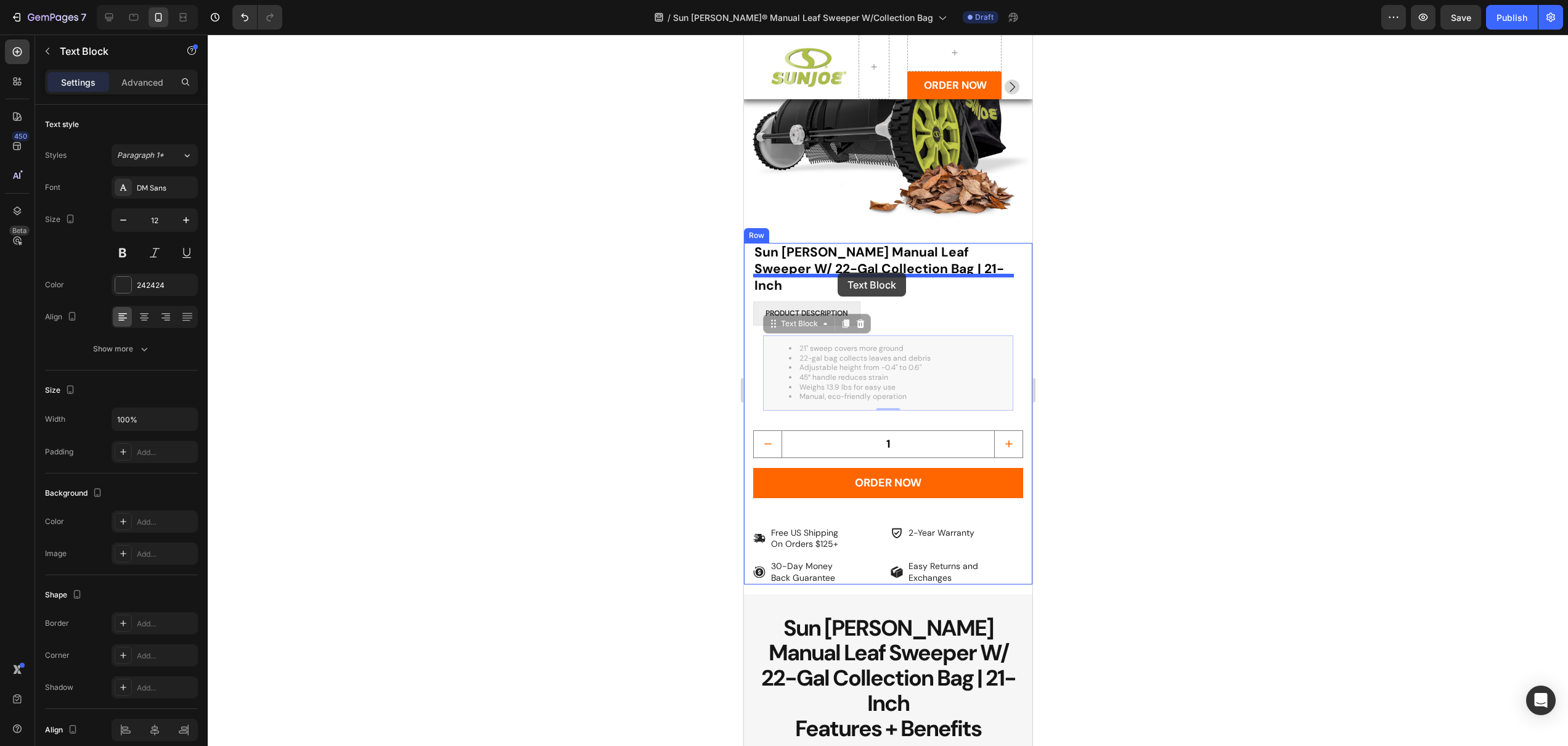
drag, startPoint x: 791, startPoint y: 298, endPoint x: 837, endPoint y: 272, distance: 52.8
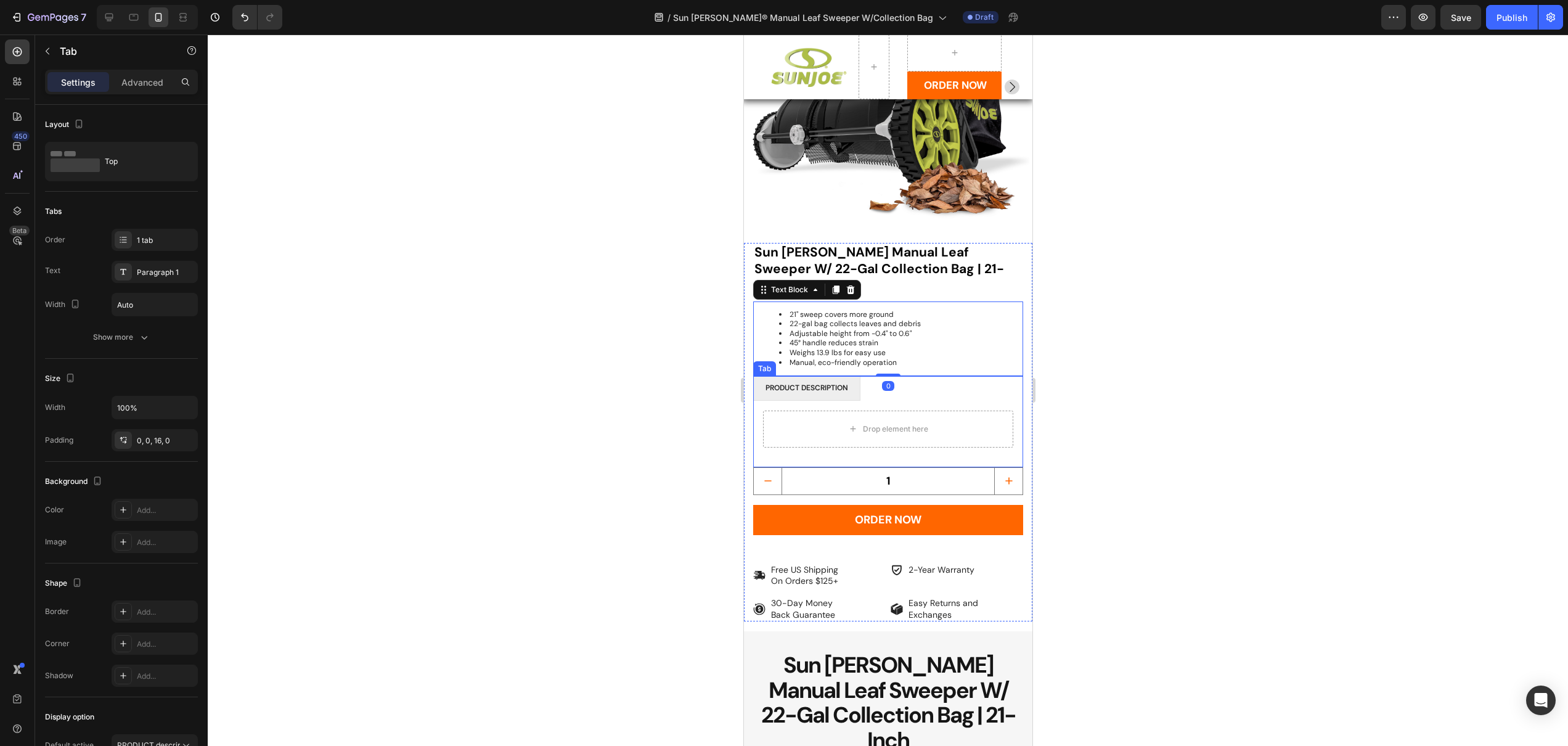
click at [868, 376] on ul "PRODUCT description" at bounding box center [888, 388] width 270 height 24
click at [826, 360] on icon at bounding box center [826, 364] width 8 height 9
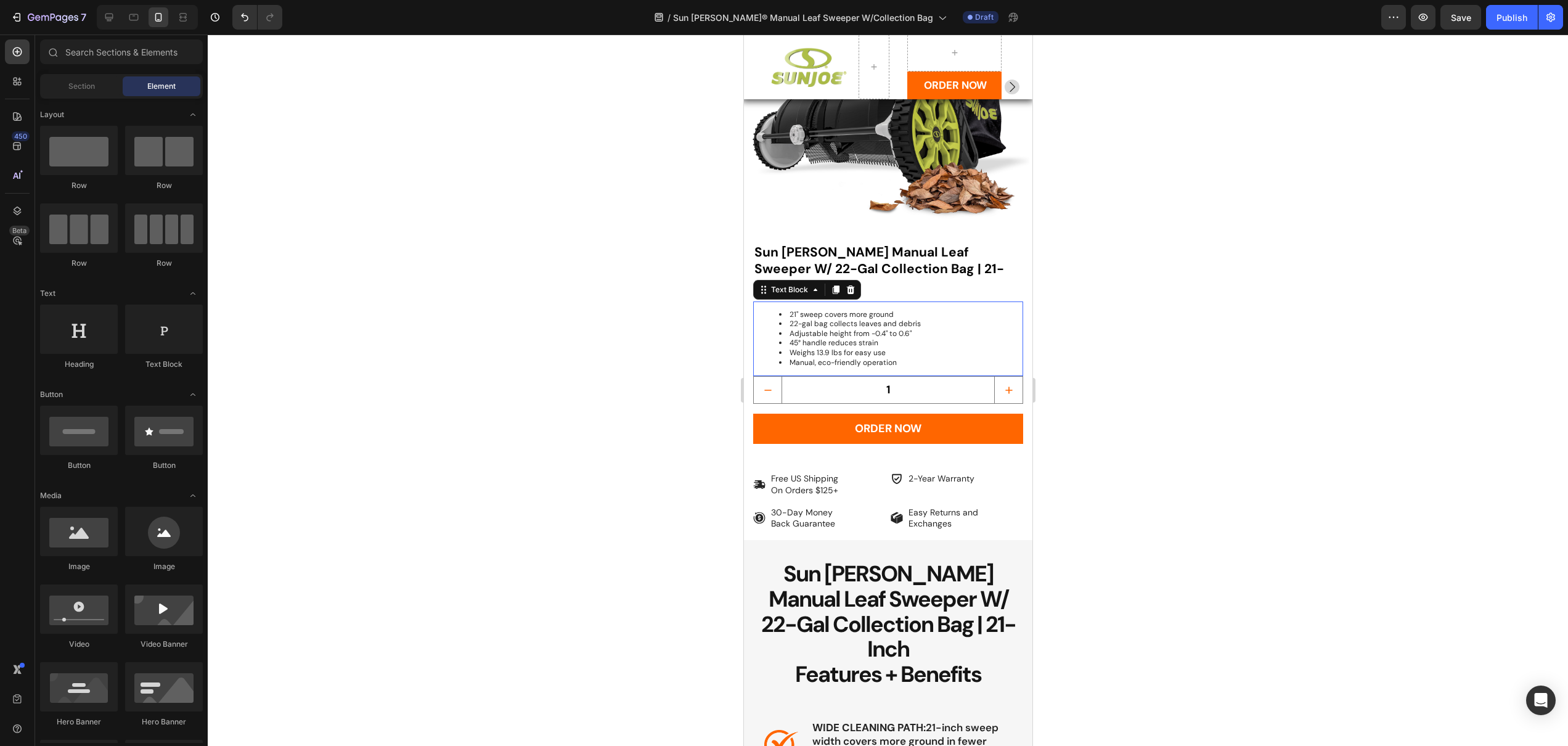
click at [813, 329] on li "Adjustable height from -0.4" to 0.6"" at bounding box center [900, 334] width 243 height 10
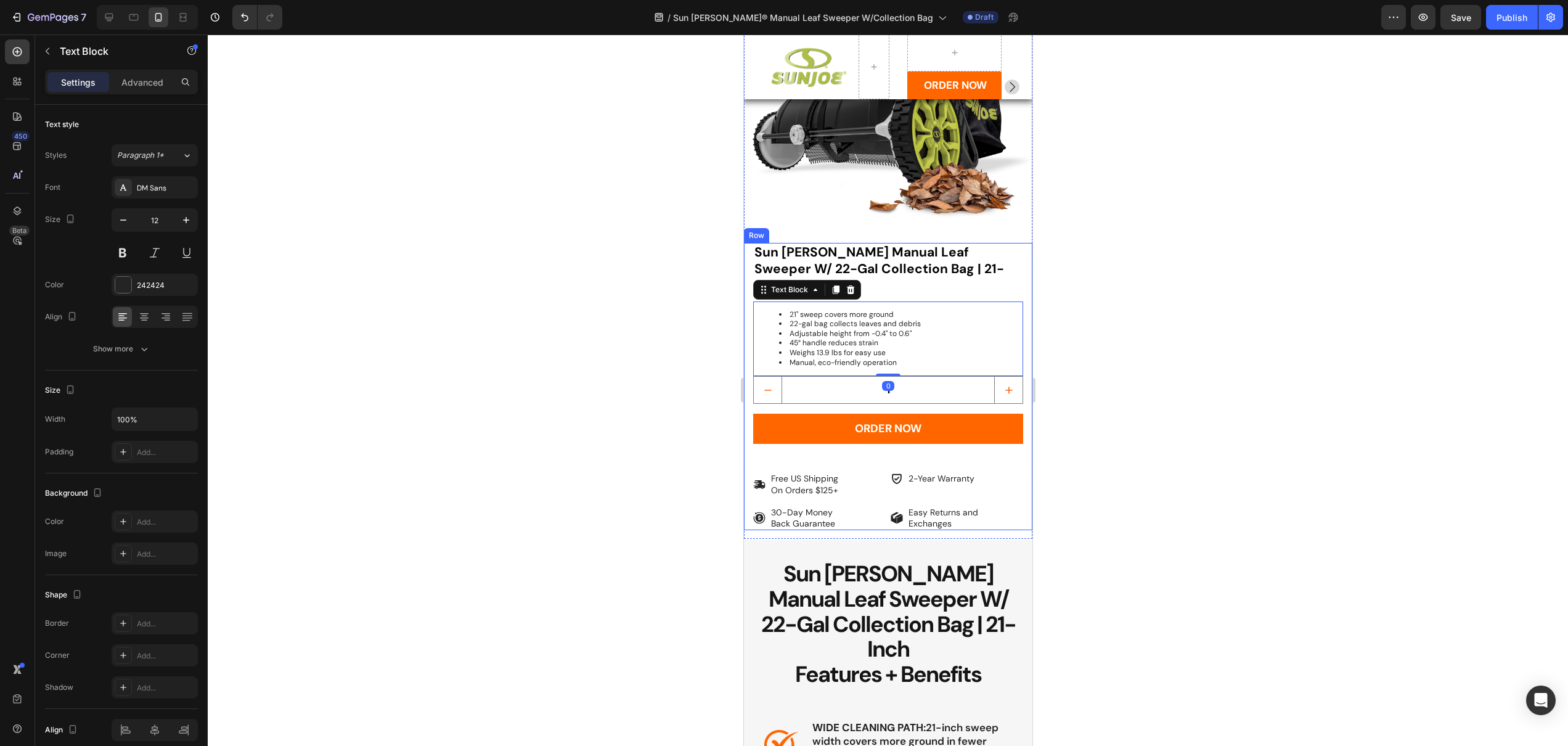
click at [671, 312] on div at bounding box center [888, 390] width 1361 height 711
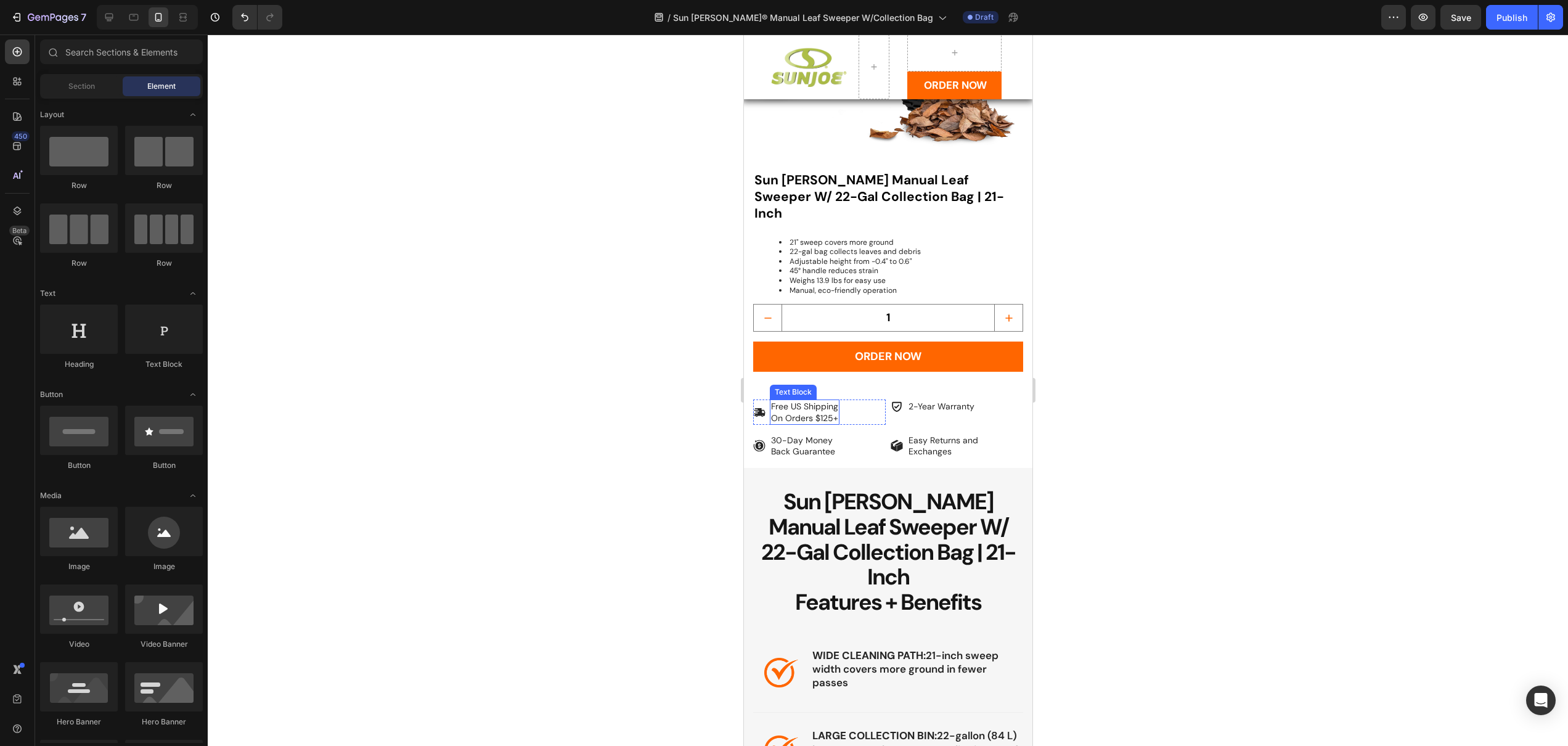
scroll to position [762, 0]
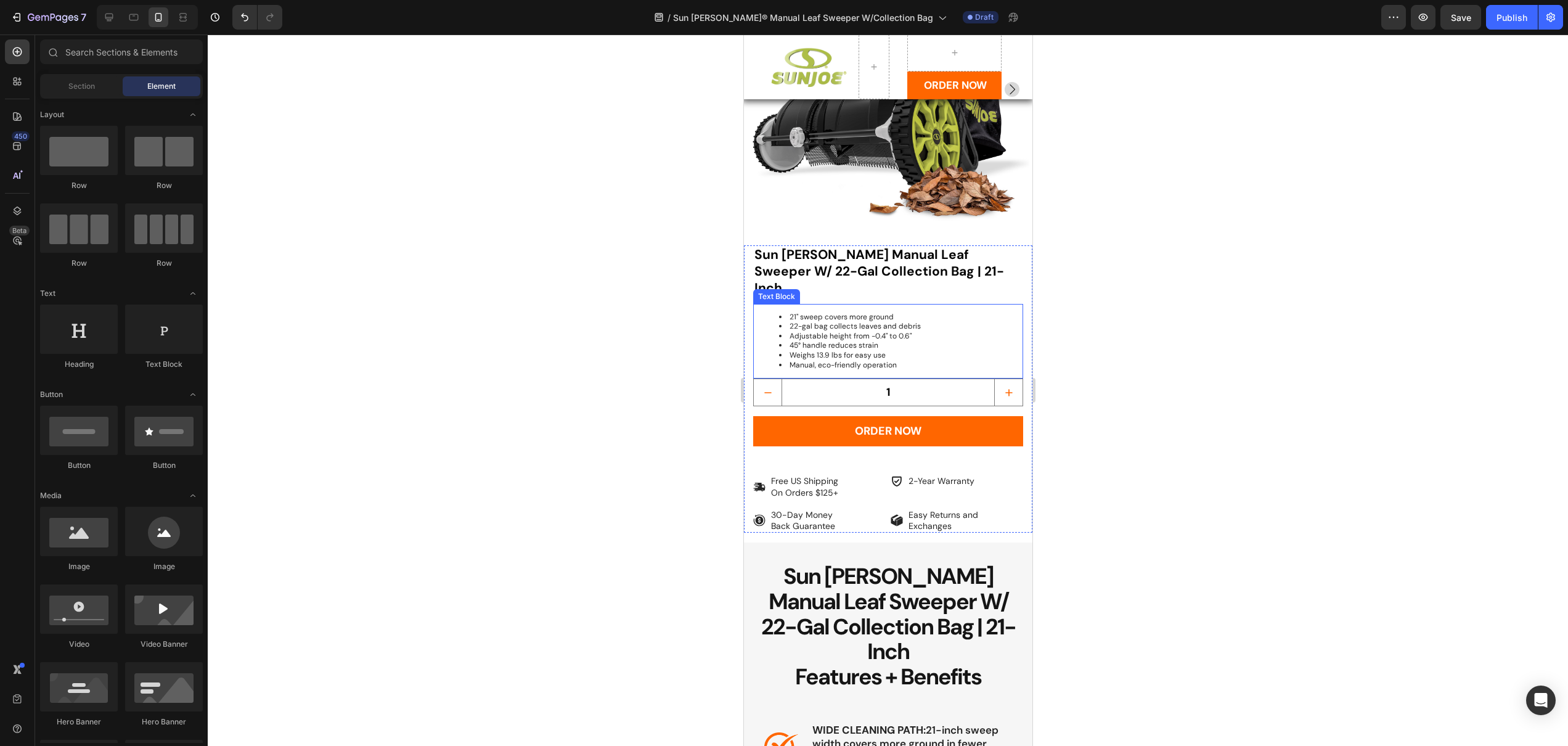
click at [777, 313] on ul "21" sweep covers more ground 22-gal bag collects leaves and debris Adjustable h…" at bounding box center [887, 342] width 268 height 58
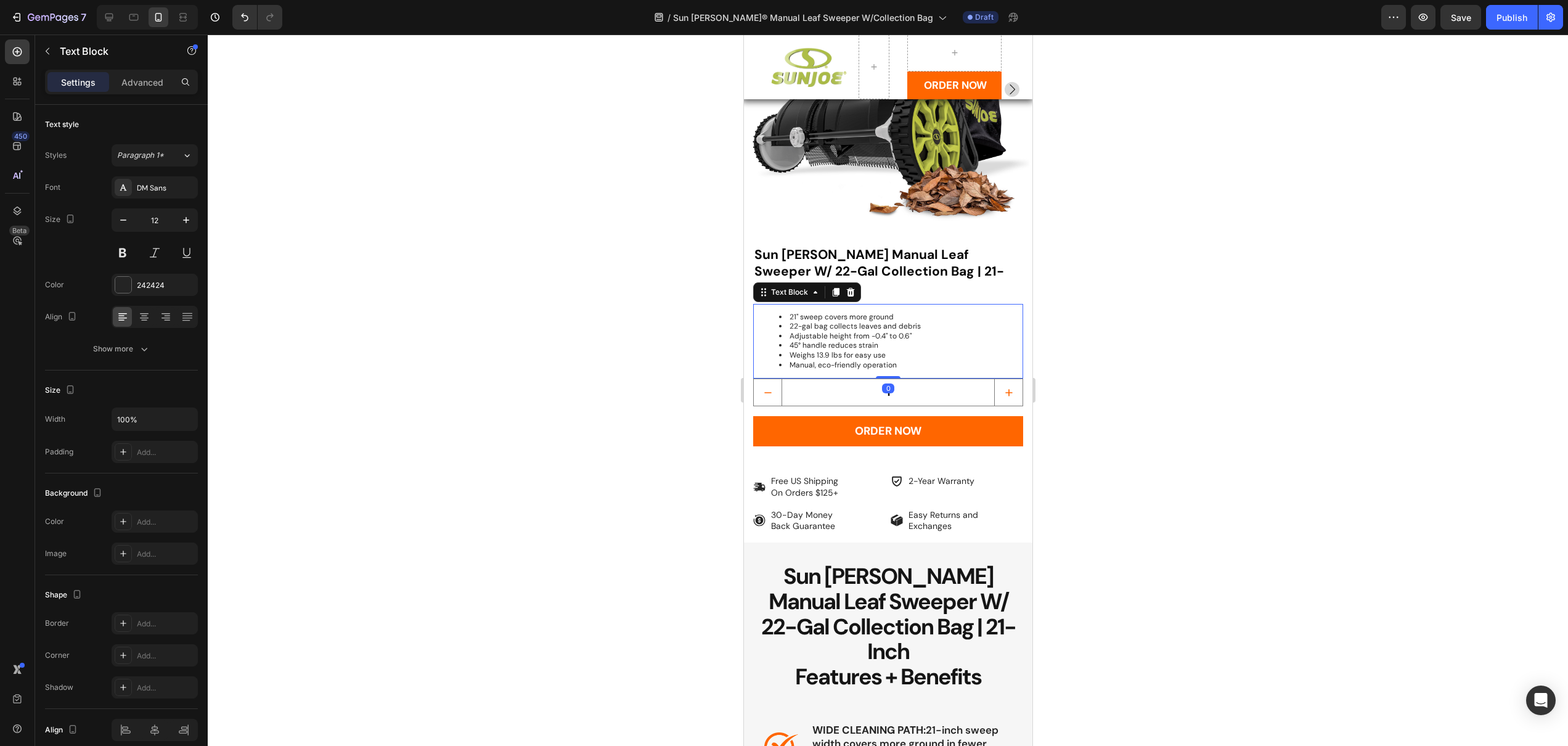
click at [777, 313] on ul "21" sweep covers more ground 22-gal bag collects leaves and debris Adjustable h…" at bounding box center [887, 342] width 268 height 58
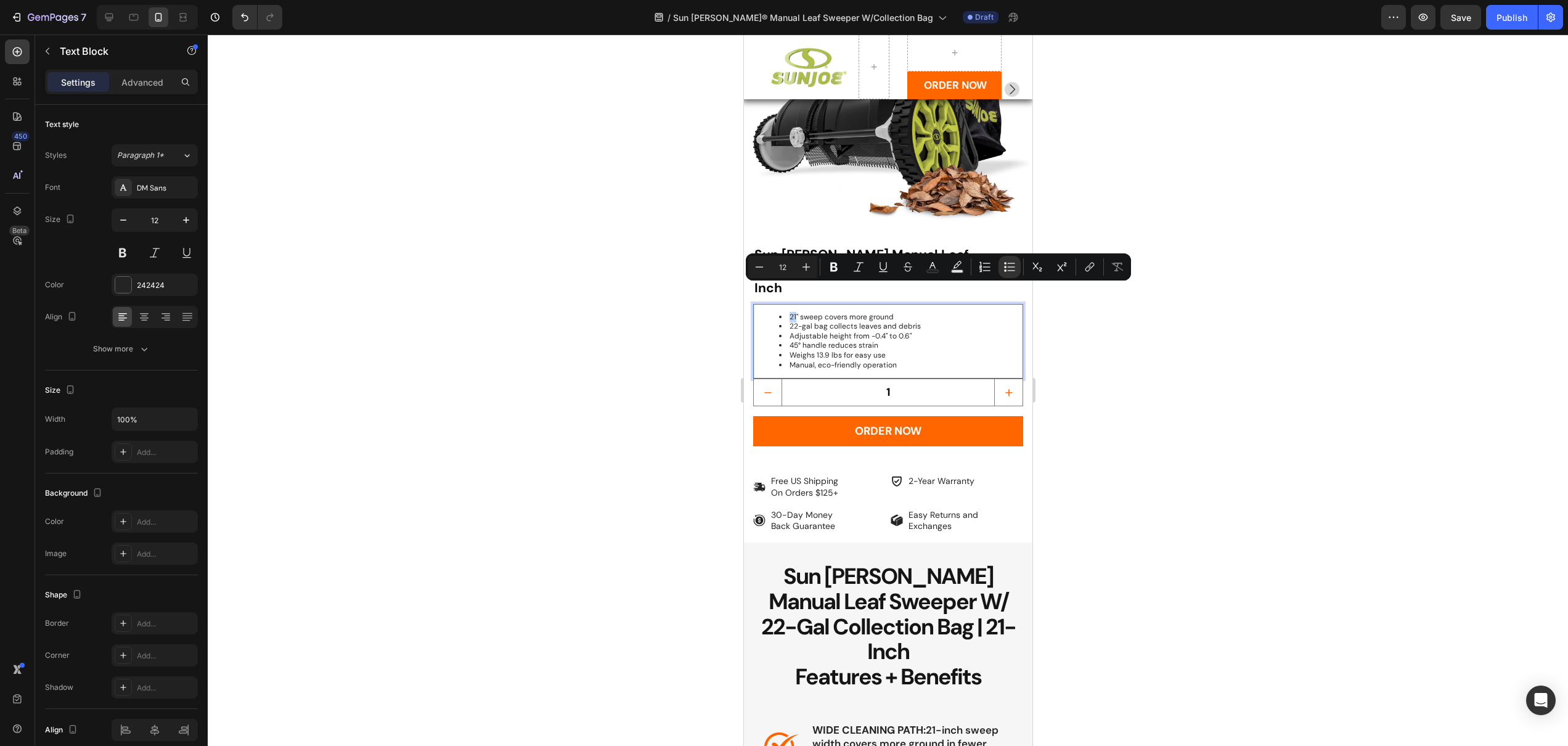
click at [767, 313] on ul "21" sweep covers more ground 22-gal bag collects leaves and debris Adjustable h…" at bounding box center [887, 342] width 268 height 58
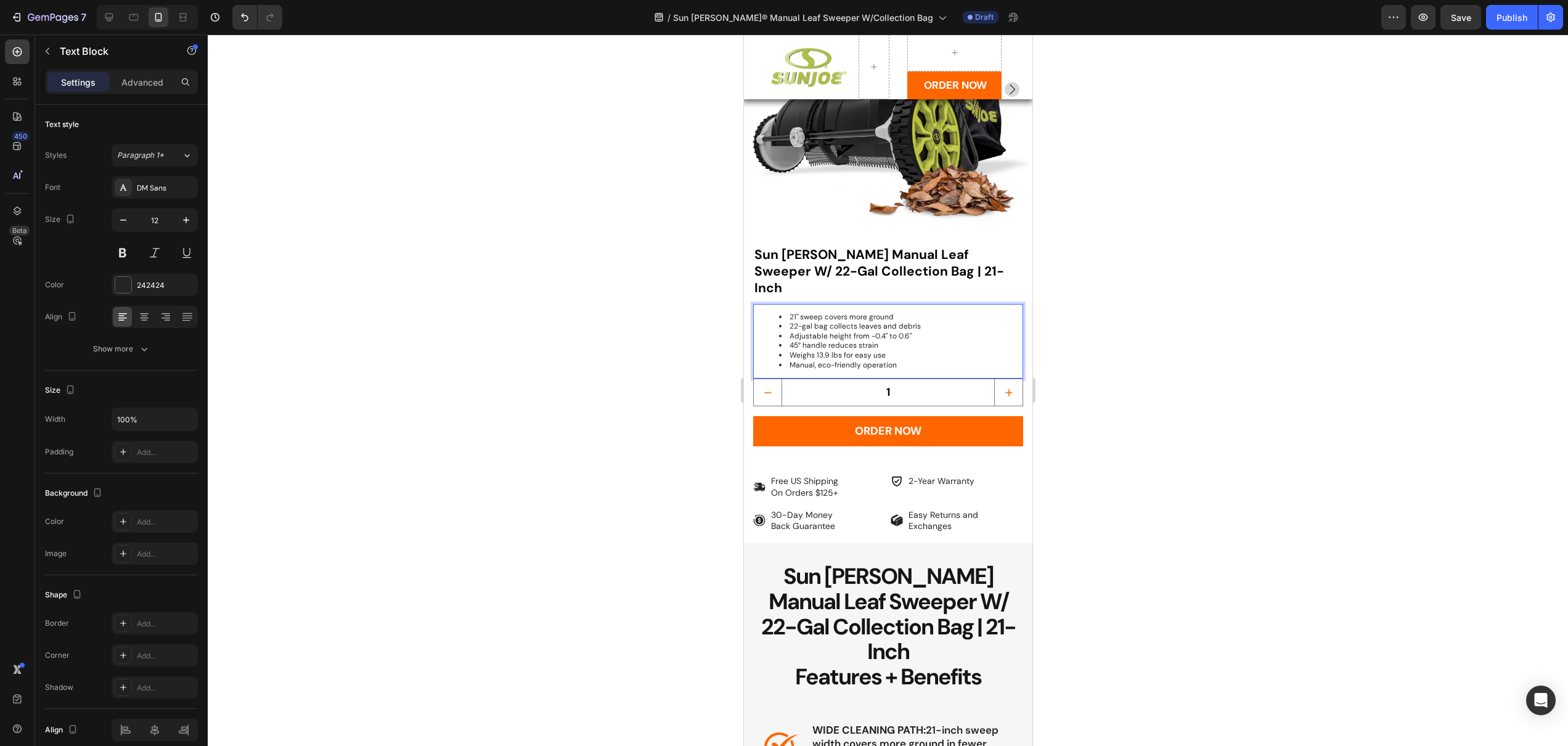
click at [758, 304] on div "21" sweep covers more ground 22-gal bag collects leaves and debris Adjustable h…" at bounding box center [888, 342] width 270 height 75
click at [759, 276] on div "Sun [PERSON_NAME] Manual Leaf Sweeper W/ 22-Gal Collection Bag | 21-Inch Headin…" at bounding box center [888, 389] width 270 height 287
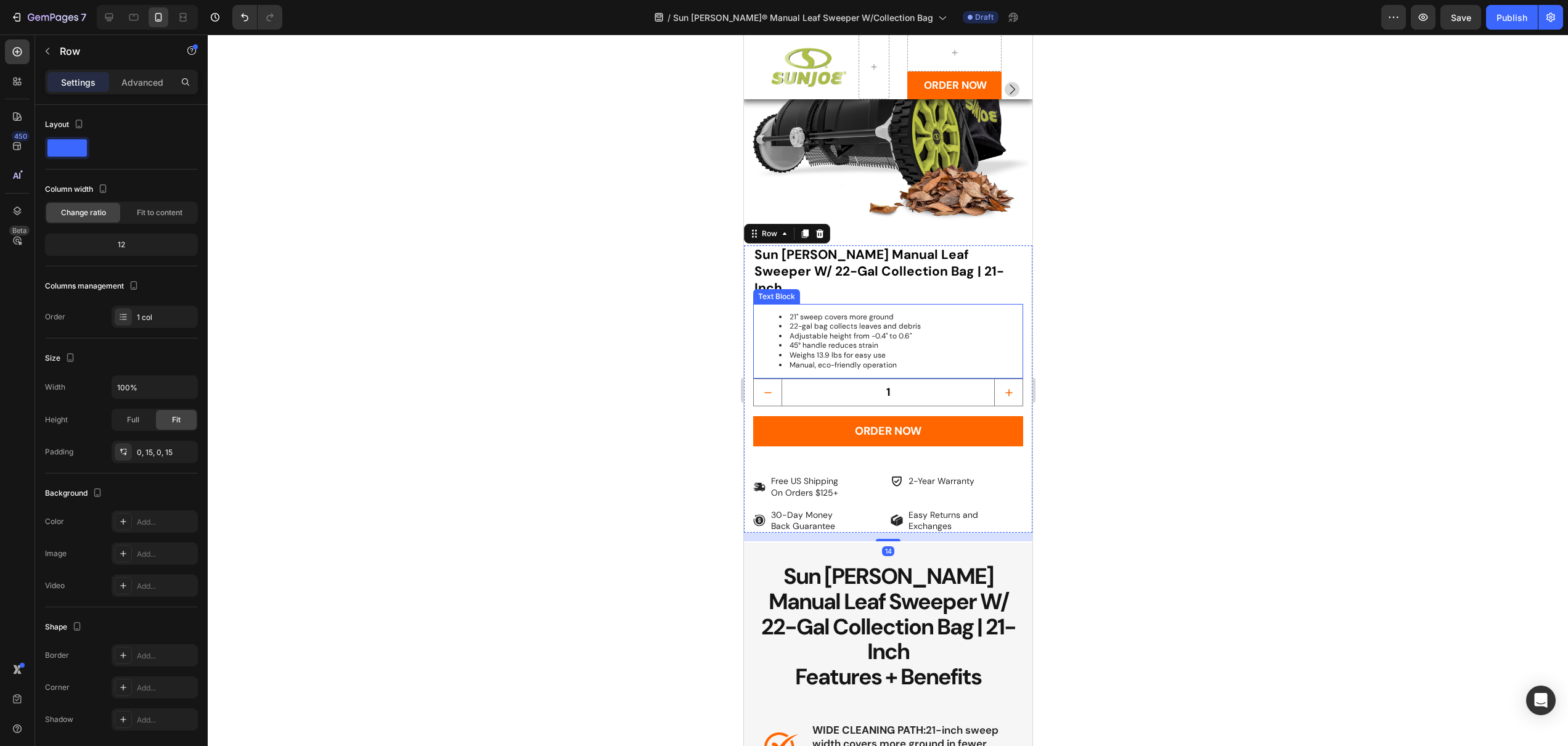
click at [769, 304] on div "21" sweep covers more ground 22-gal bag collects leaves and debris Adjustable h…" at bounding box center [888, 342] width 270 height 75
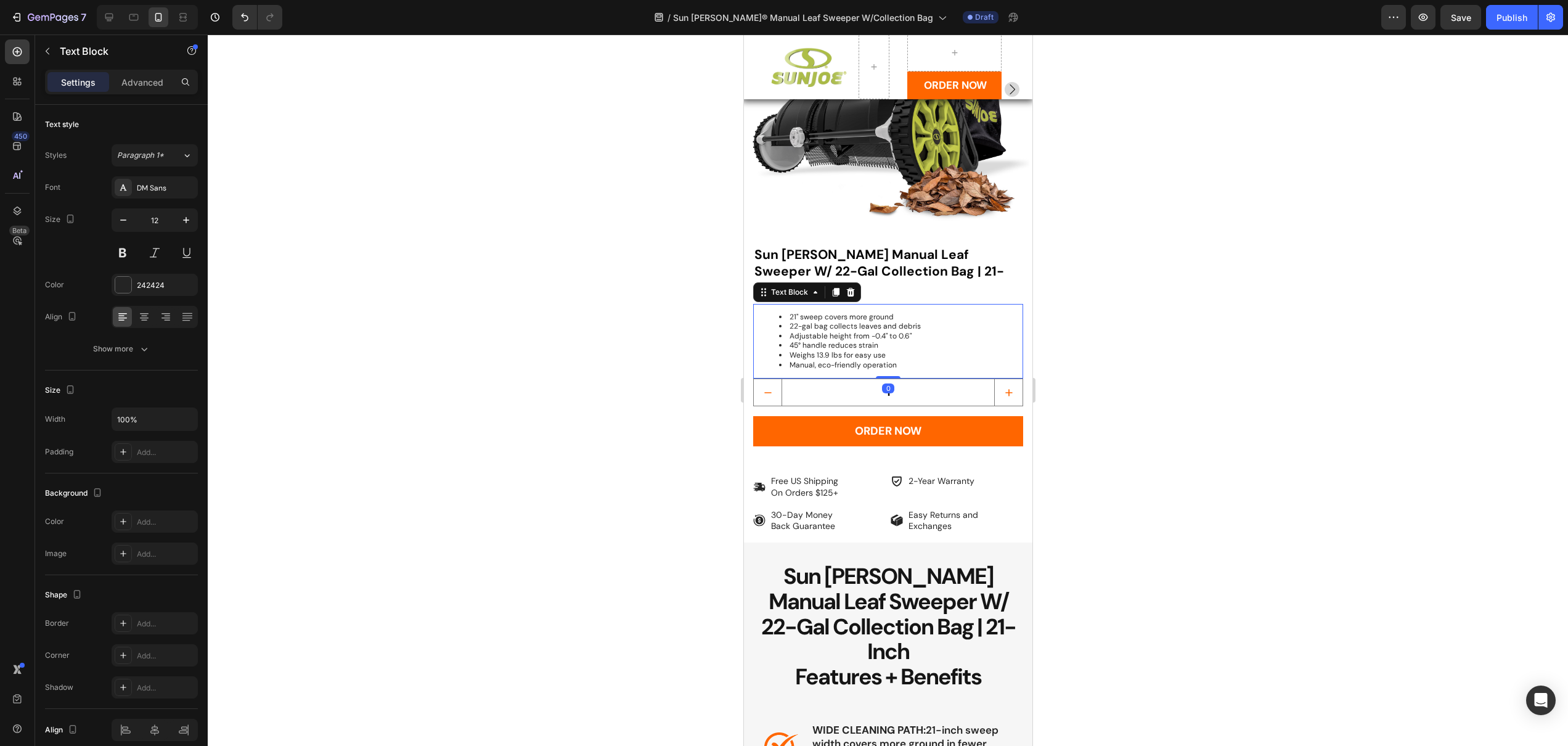
click at [769, 304] on div "21" sweep covers more ground 22-gal bag collects leaves and debris Adjustable h…" at bounding box center [888, 342] width 270 height 75
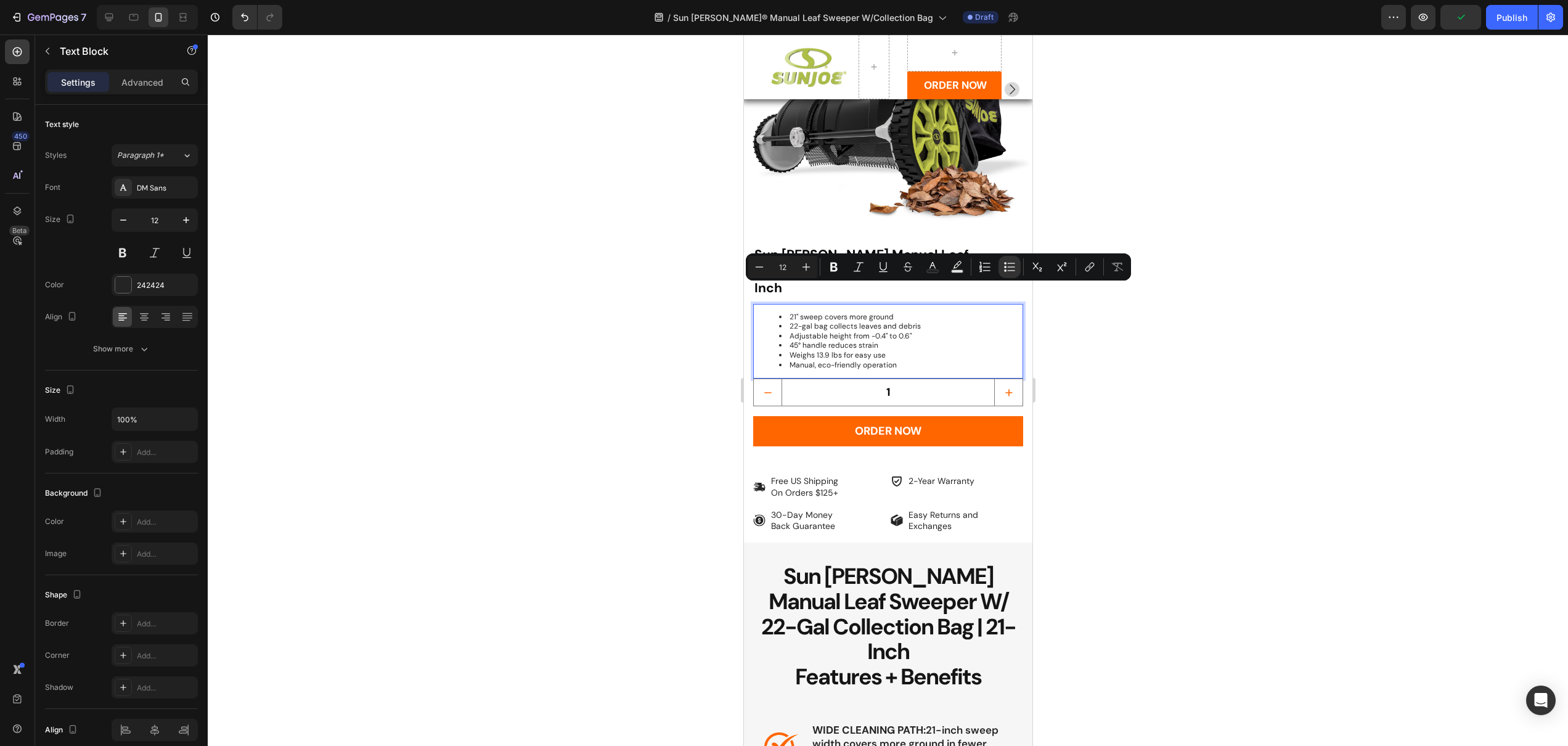
click at [784, 313] on li "21" sweep covers more ground" at bounding box center [900, 317] width 243 height 10
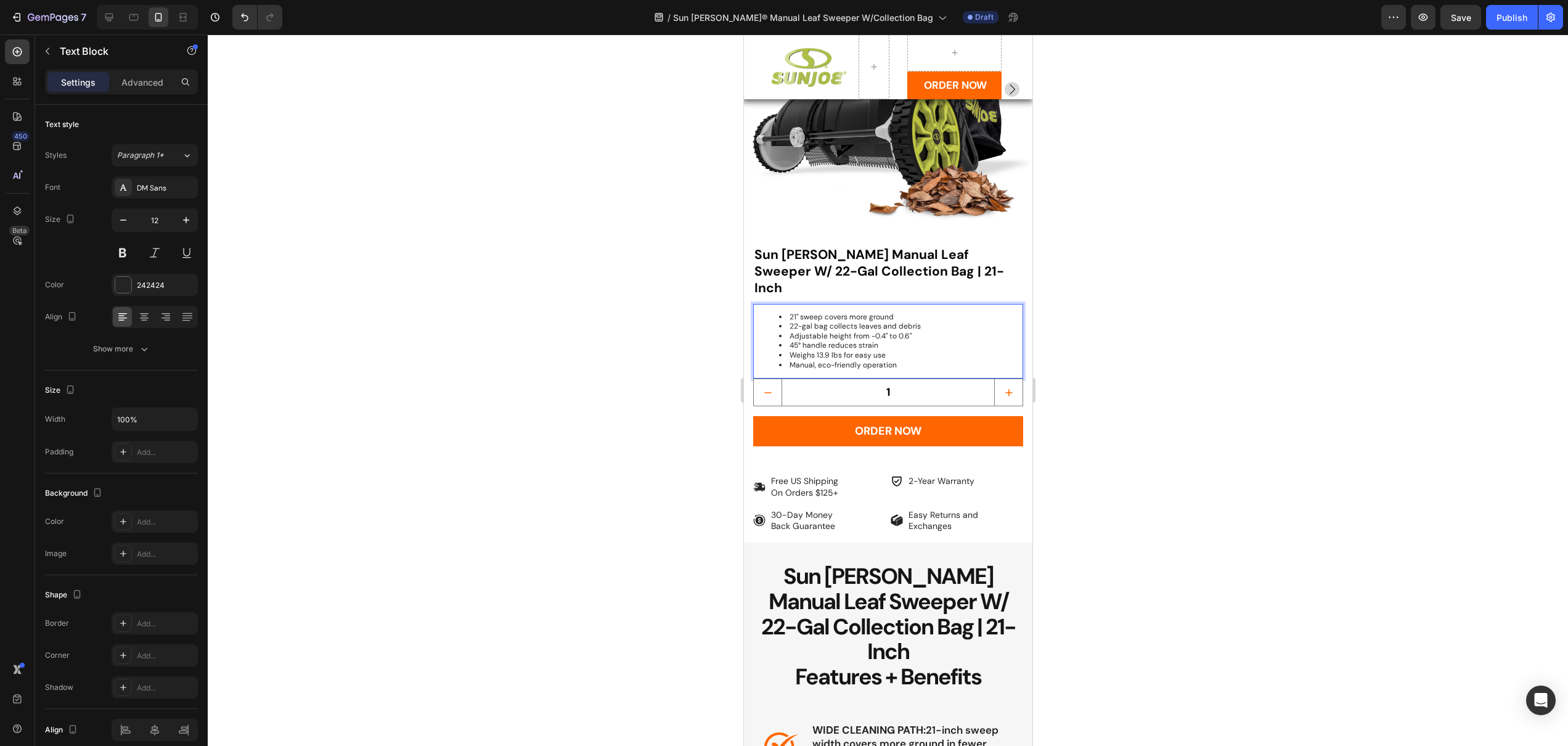
click at [656, 278] on div at bounding box center [888, 390] width 1361 height 711
click at [833, 304] on div "21" sweep covers more ground 22-gal bag collects leaves and debris Adjustable h…" at bounding box center [888, 342] width 270 height 75
click at [838, 288] on icon at bounding box center [835, 292] width 7 height 9
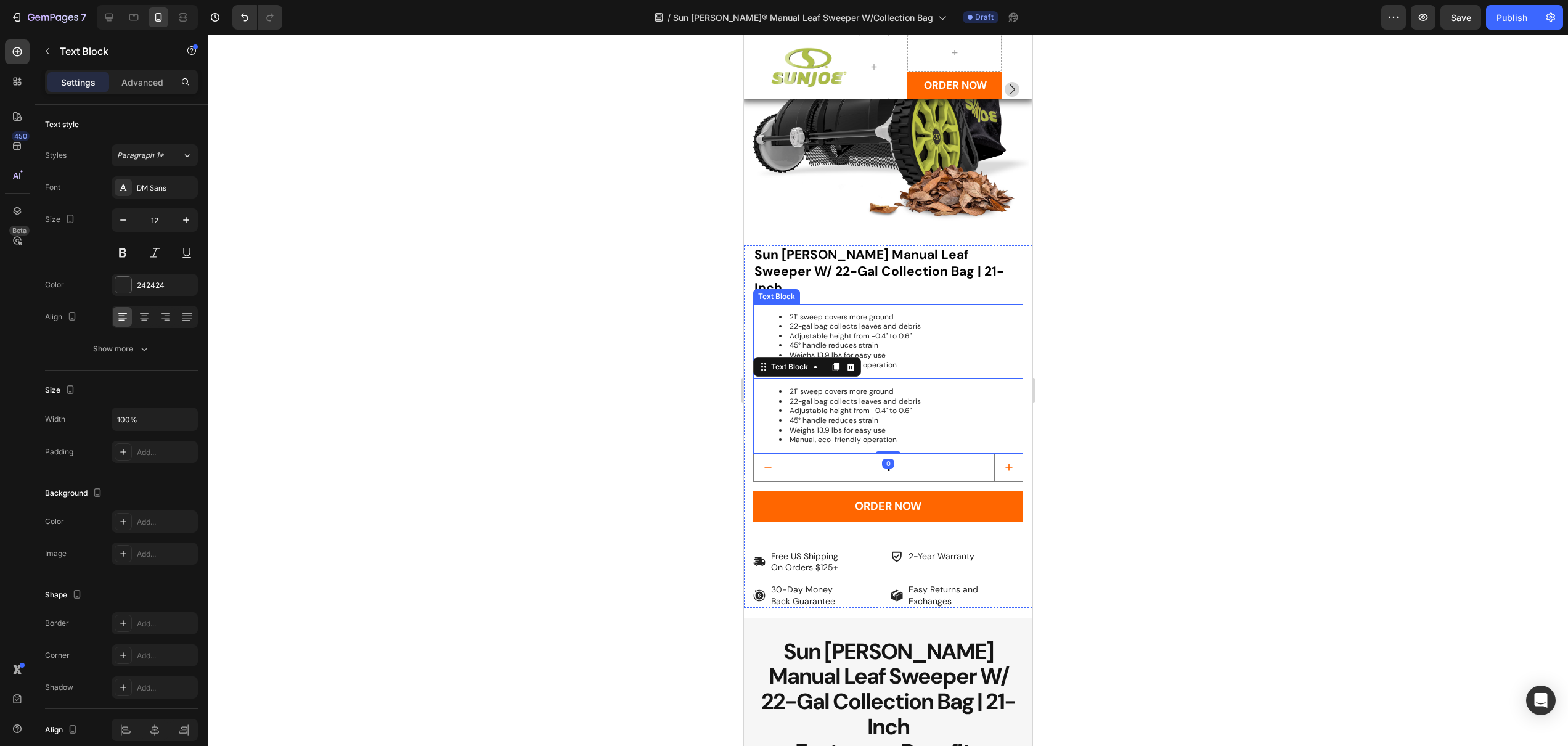
click at [828, 313] on li "21" sweep covers more ground" at bounding box center [900, 317] width 243 height 10
click at [905, 343] on div "21" sweep covers more ground 22-gal bag collects leaves and debris Adjustable h…" at bounding box center [888, 342] width 270 height 75
click at [902, 360] on li "Manual, eco-friendly operation" at bounding box center [900, 365] width 243 height 10
drag, startPoint x: 799, startPoint y: 323, endPoint x: 764, endPoint y: 291, distance: 47.4
click at [764, 313] on ul "21" sweep covers more ground 22-gal bag collects leaves and debris Adjustable h…" at bounding box center [887, 342] width 268 height 58
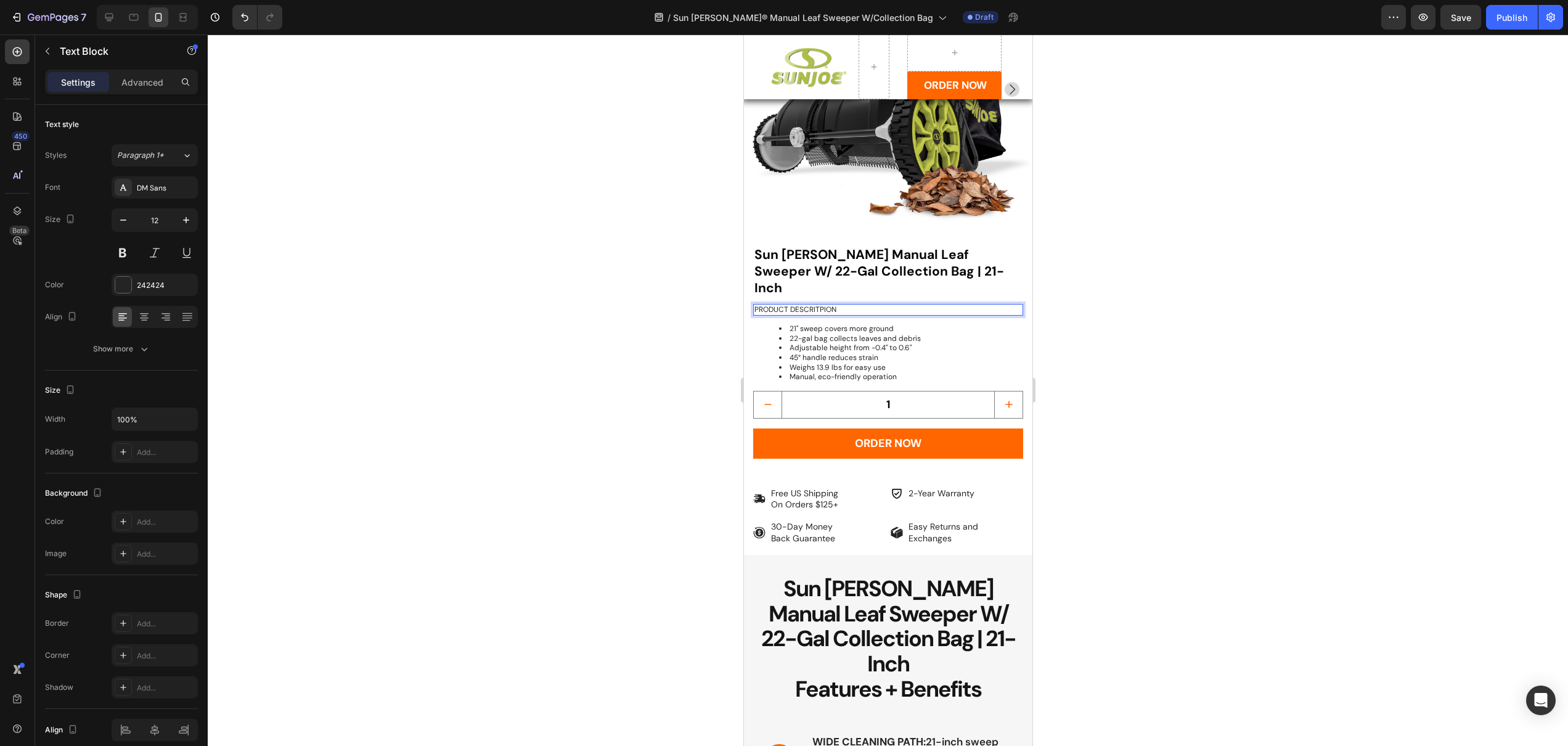
click at [583, 345] on div at bounding box center [888, 390] width 1361 height 711
click at [828, 305] on p "PRODUCT DESCRITPION" at bounding box center [887, 310] width 268 height 10
click at [189, 222] on icon "button" at bounding box center [186, 220] width 13 height 13
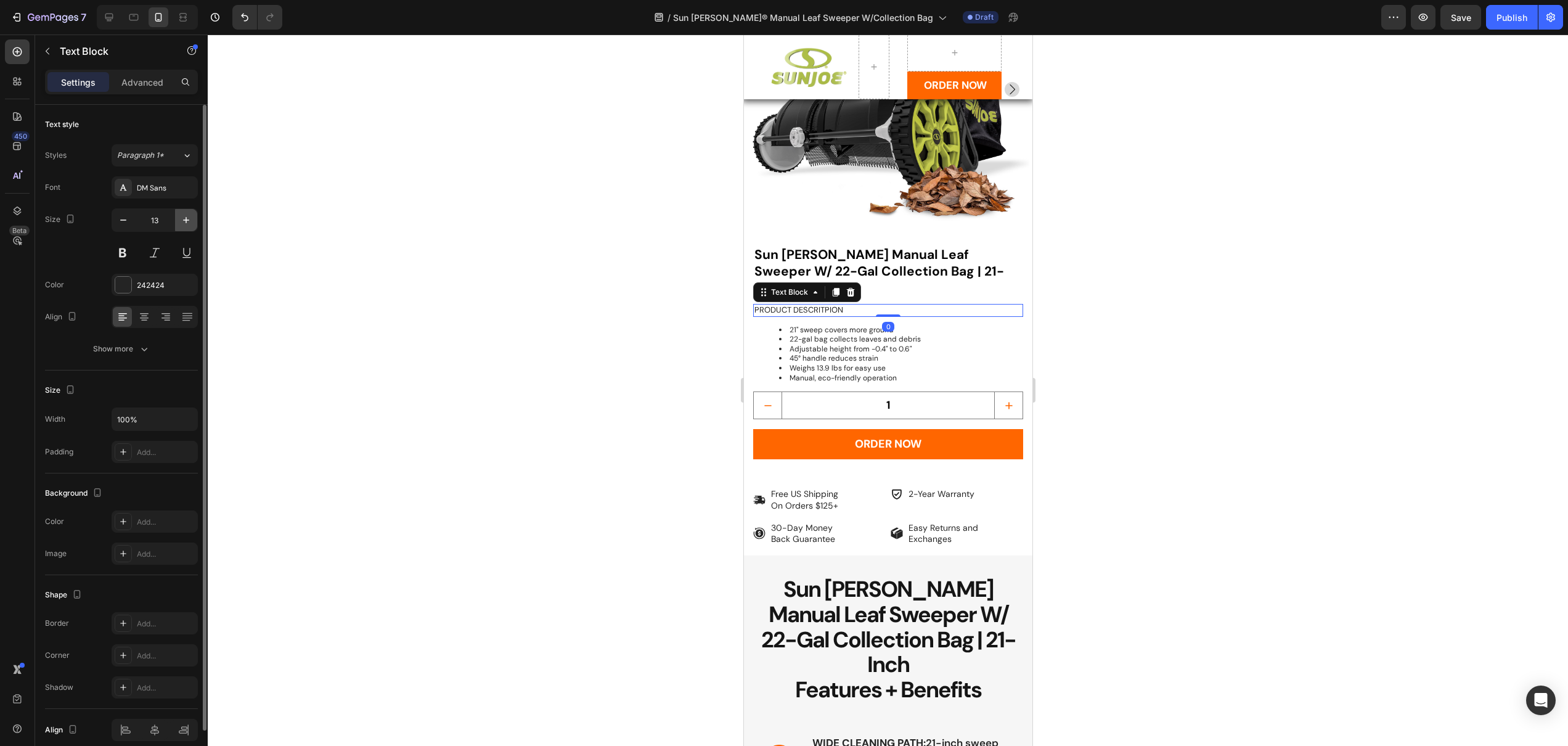
click at [189, 222] on icon "button" at bounding box center [186, 220] width 13 height 13
type input "14"
click at [129, 248] on button at bounding box center [122, 253] width 22 height 22
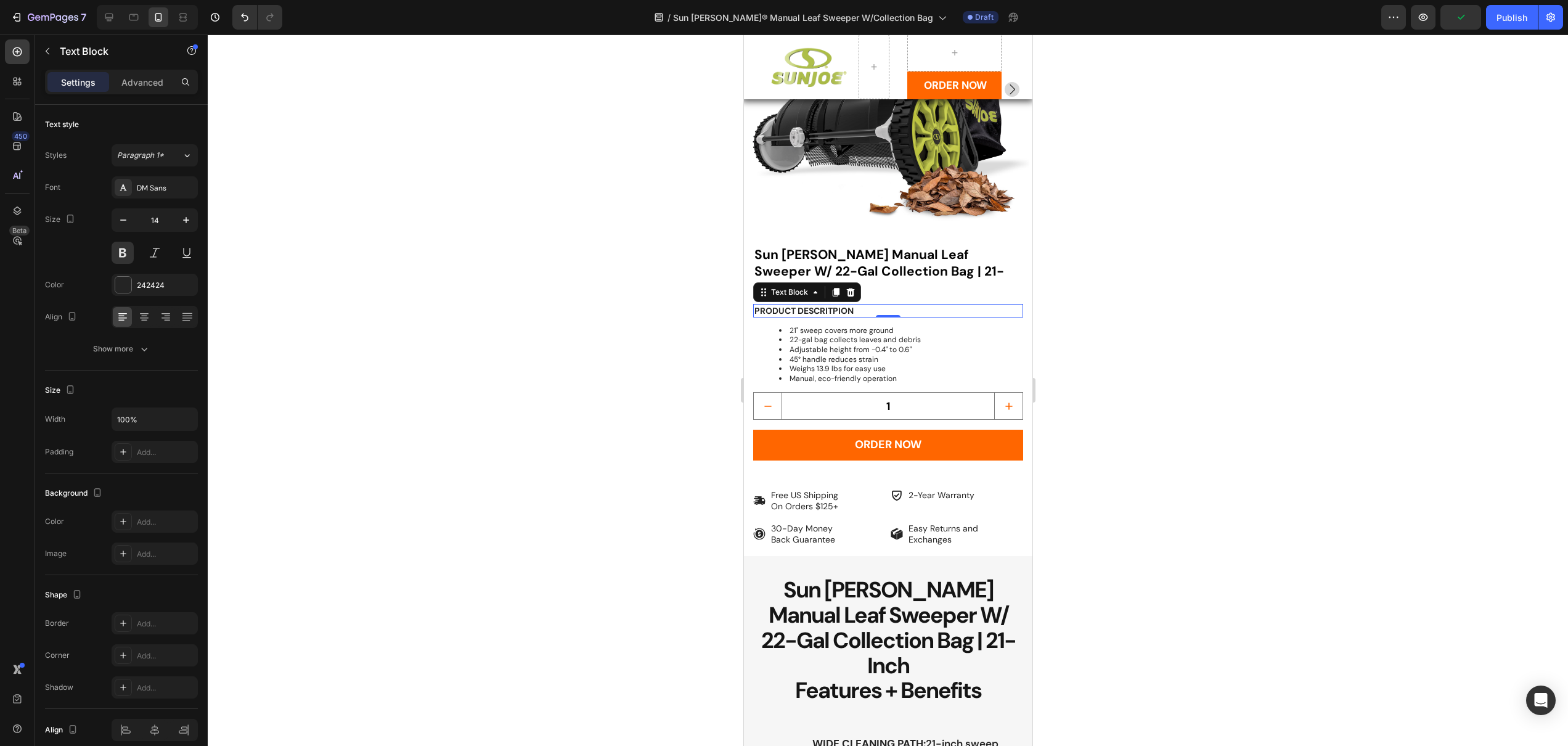
click at [477, 295] on div at bounding box center [888, 390] width 1361 height 711
click at [796, 305] on p "PRODUCT DESCRITPION" at bounding box center [887, 311] width 268 height 11
click at [466, 347] on div at bounding box center [888, 390] width 1361 height 711
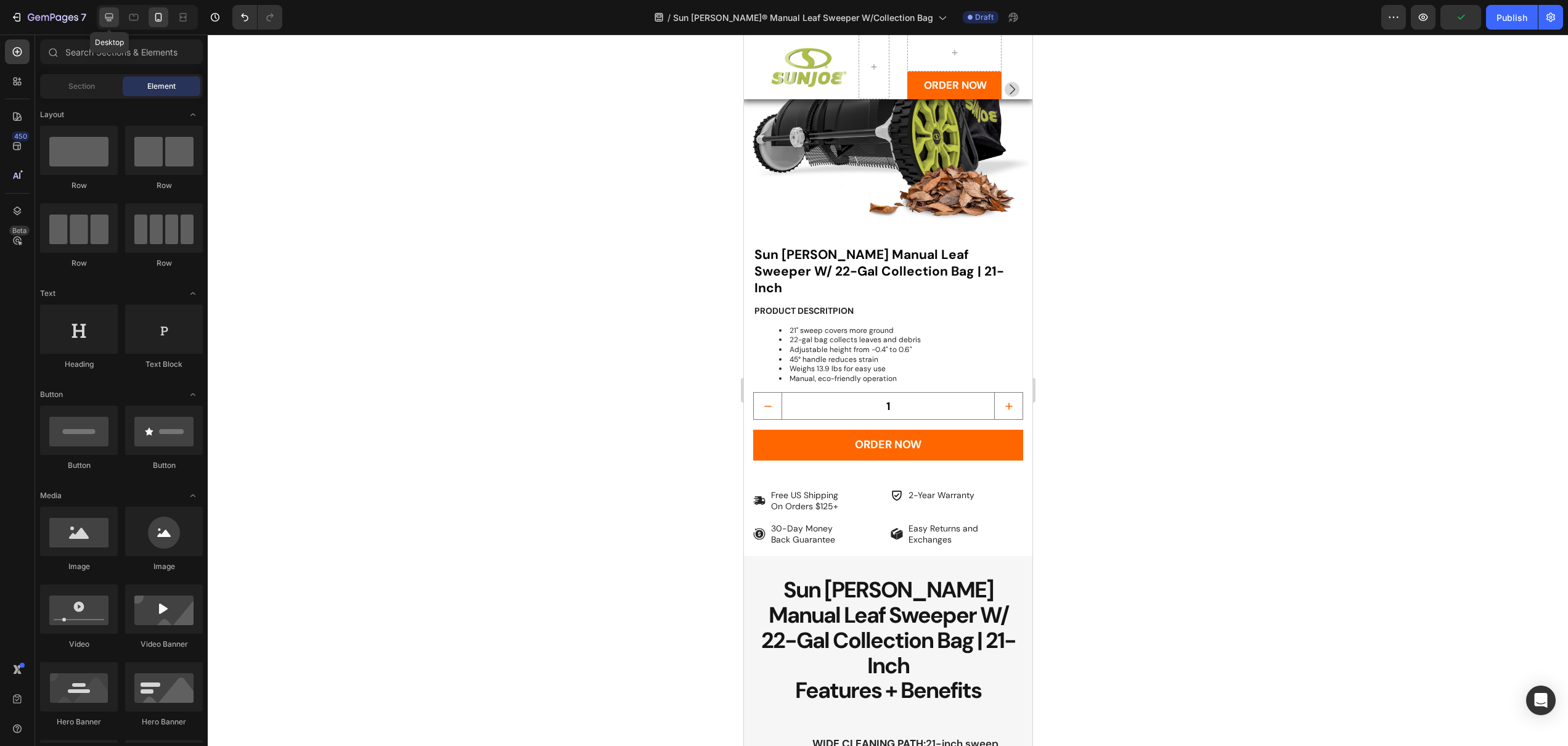
click at [114, 13] on icon at bounding box center [109, 17] width 13 height 13
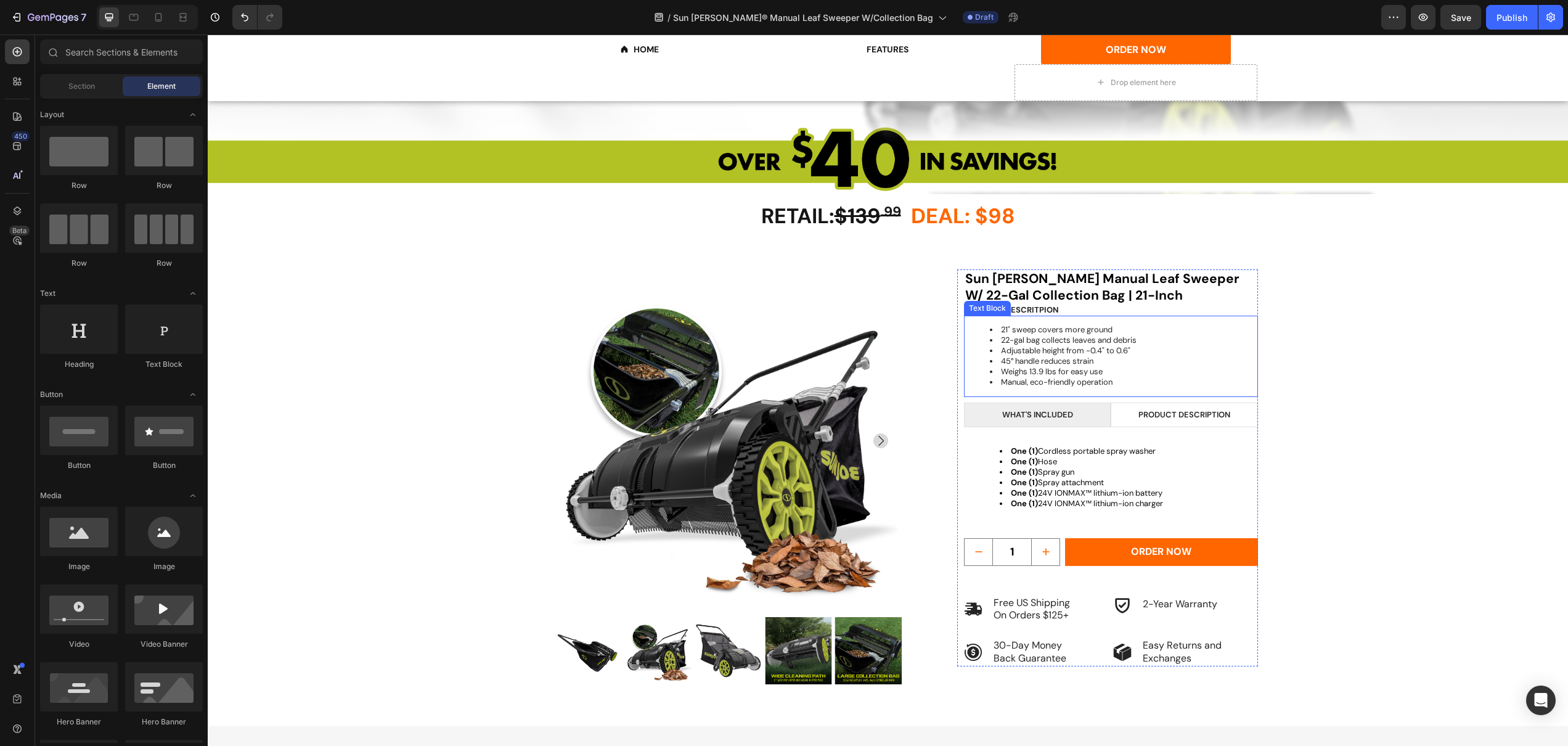
scroll to position [552, 0]
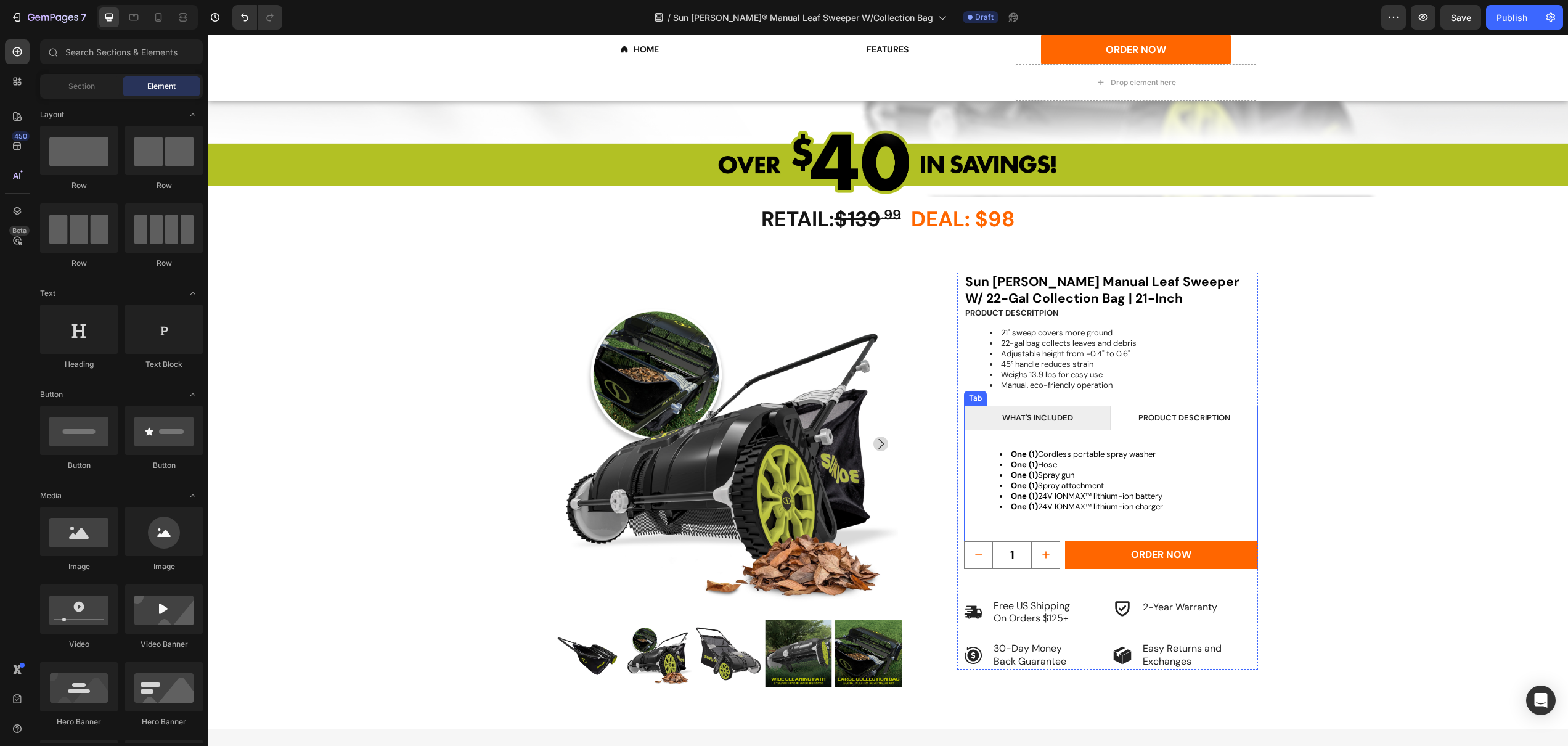
click at [1154, 434] on div "One (1) Cordless portable spray washer One (1) Hose One (1) Spray gun One (1) S…" at bounding box center [1111, 481] width 294 height 101
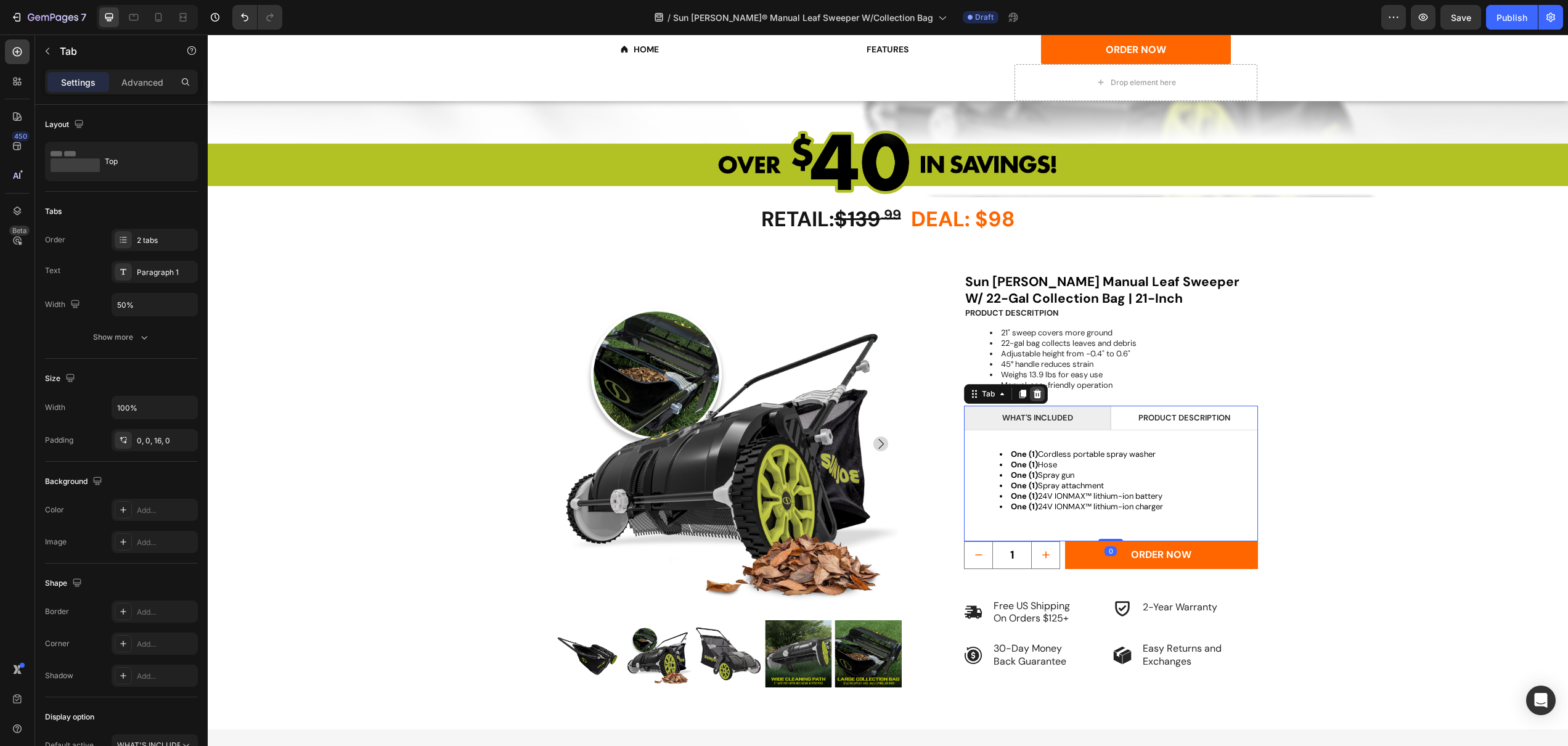
click at [1034, 393] on icon at bounding box center [1038, 393] width 8 height 9
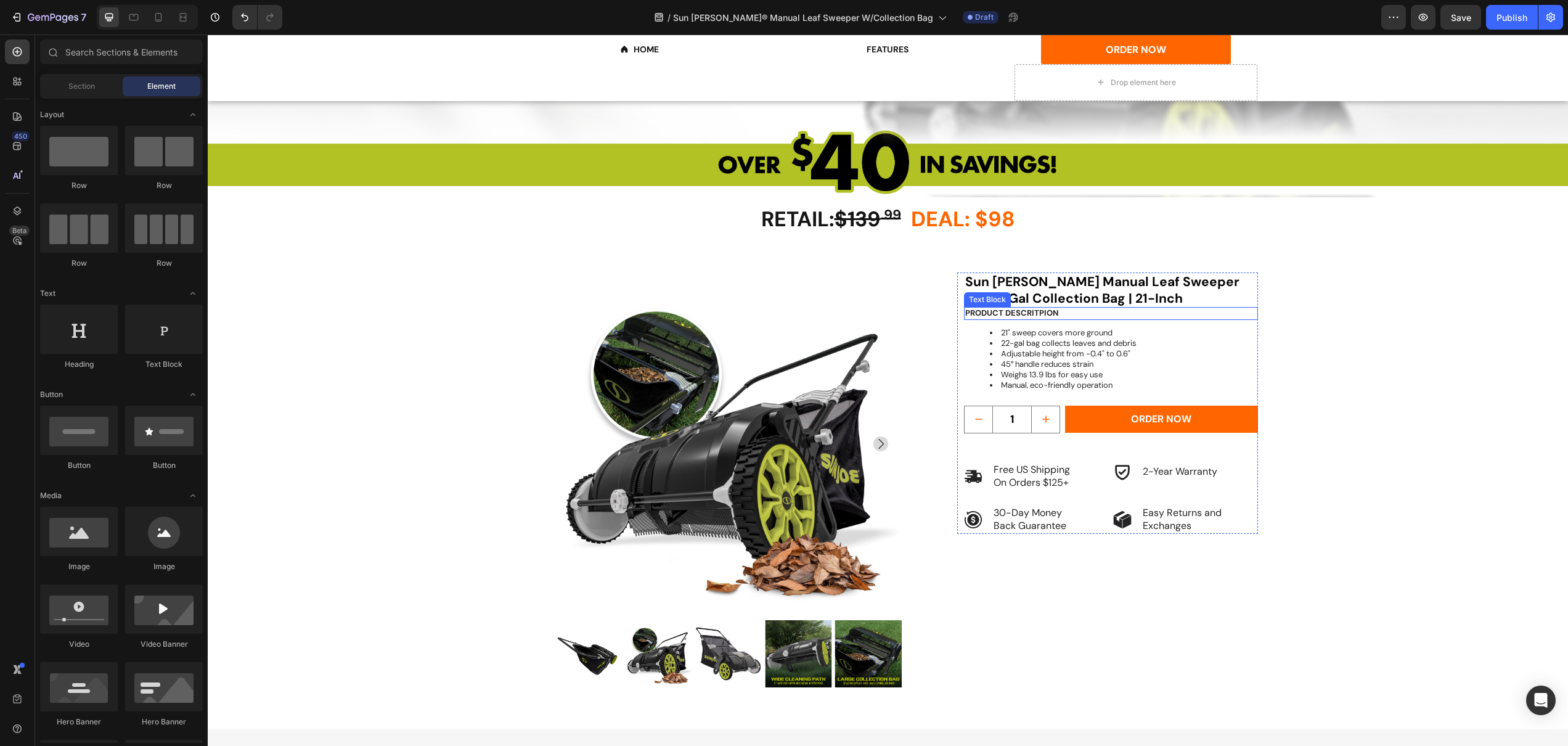
click at [1022, 314] on p "PRODUCT DESCRITPION" at bounding box center [1110, 313] width 291 height 10
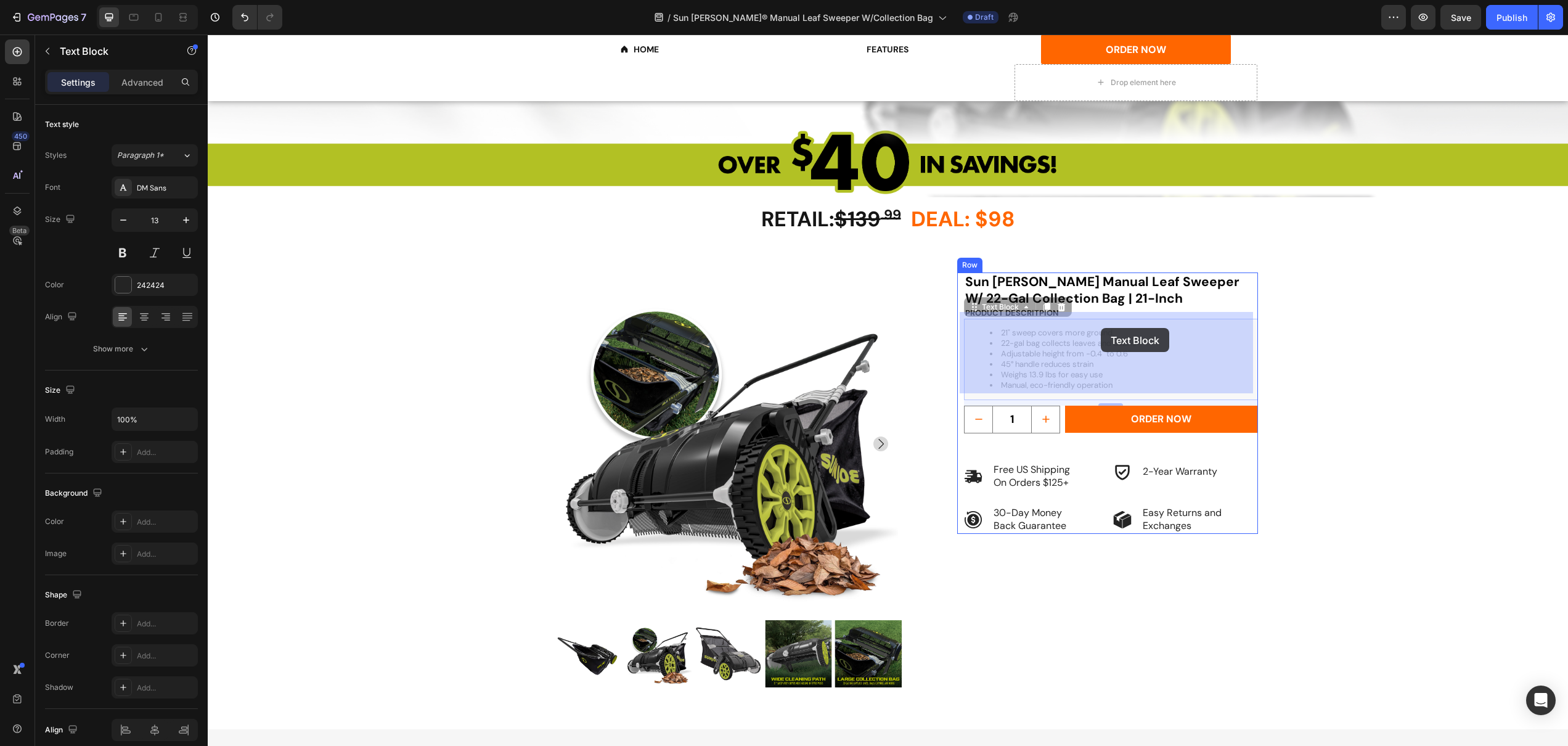
drag, startPoint x: 1101, startPoint y: 328, endPoint x: 1100, endPoint y: 321, distance: 7.1
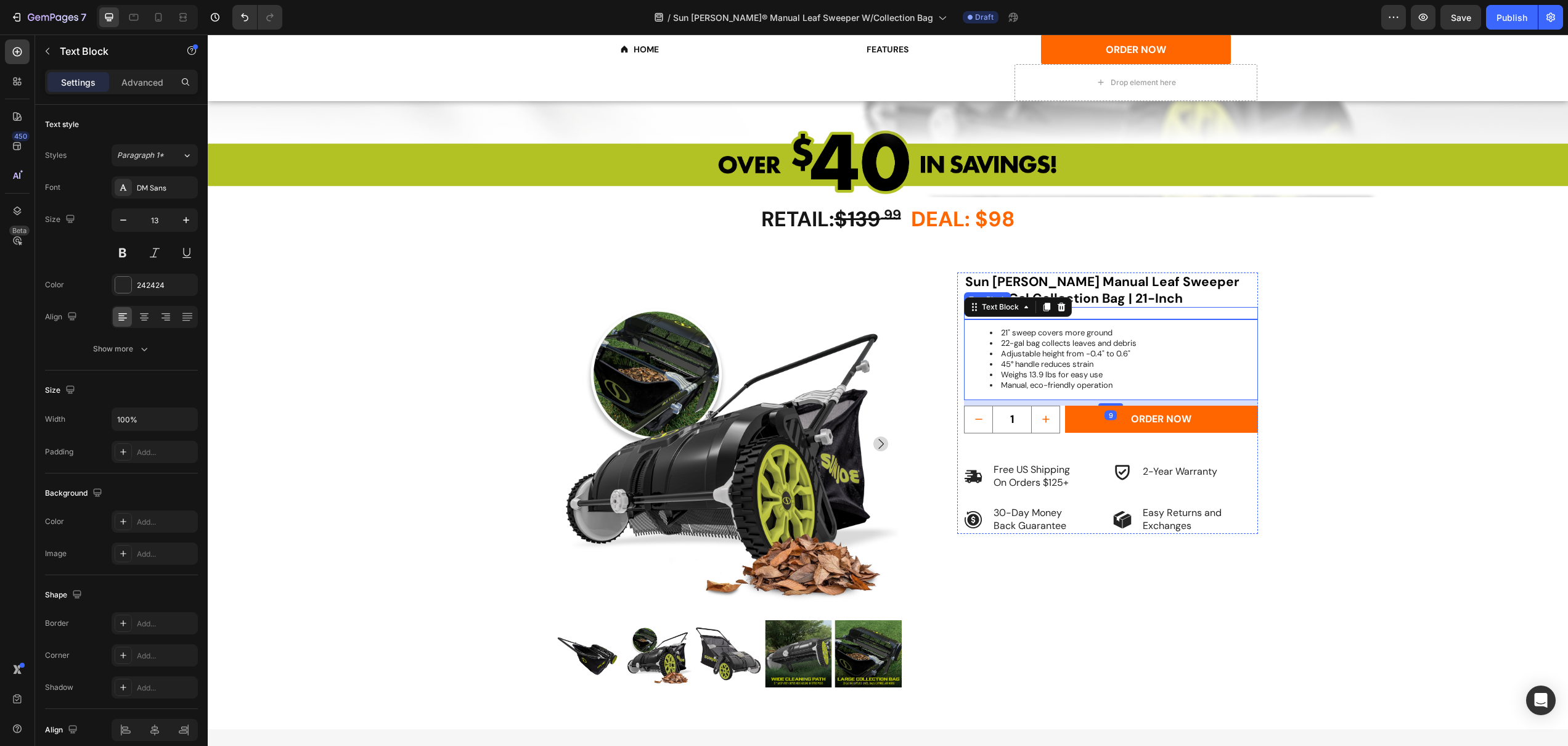
click at [1092, 314] on p "PRODUCT DESCRITPION" at bounding box center [1110, 313] width 291 height 10
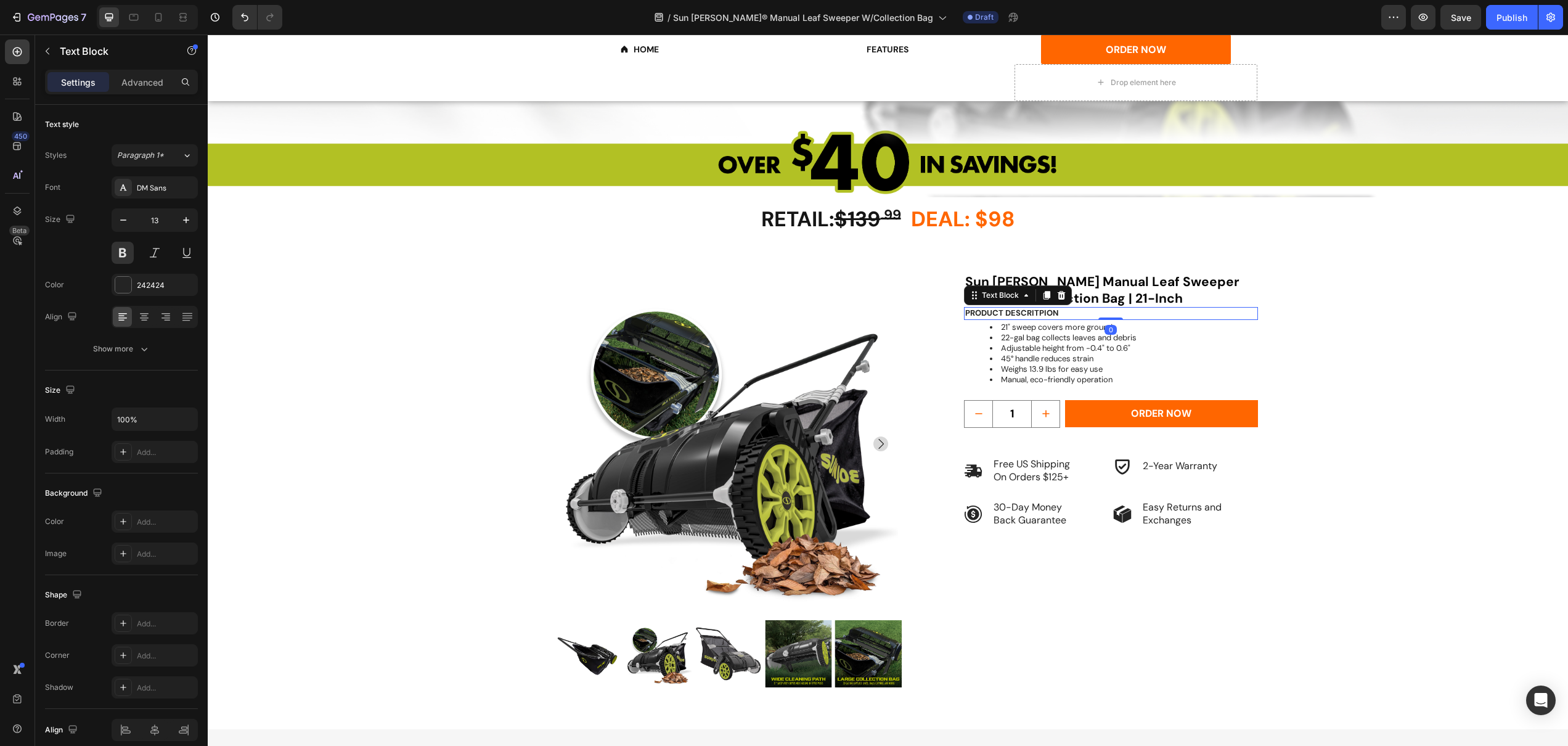
drag, startPoint x: 1103, startPoint y: 323, endPoint x: 1100, endPoint y: 309, distance: 14.3
click at [1100, 309] on div "PRODUCT DESCRITPION Text Block 0" at bounding box center [1111, 313] width 294 height 13
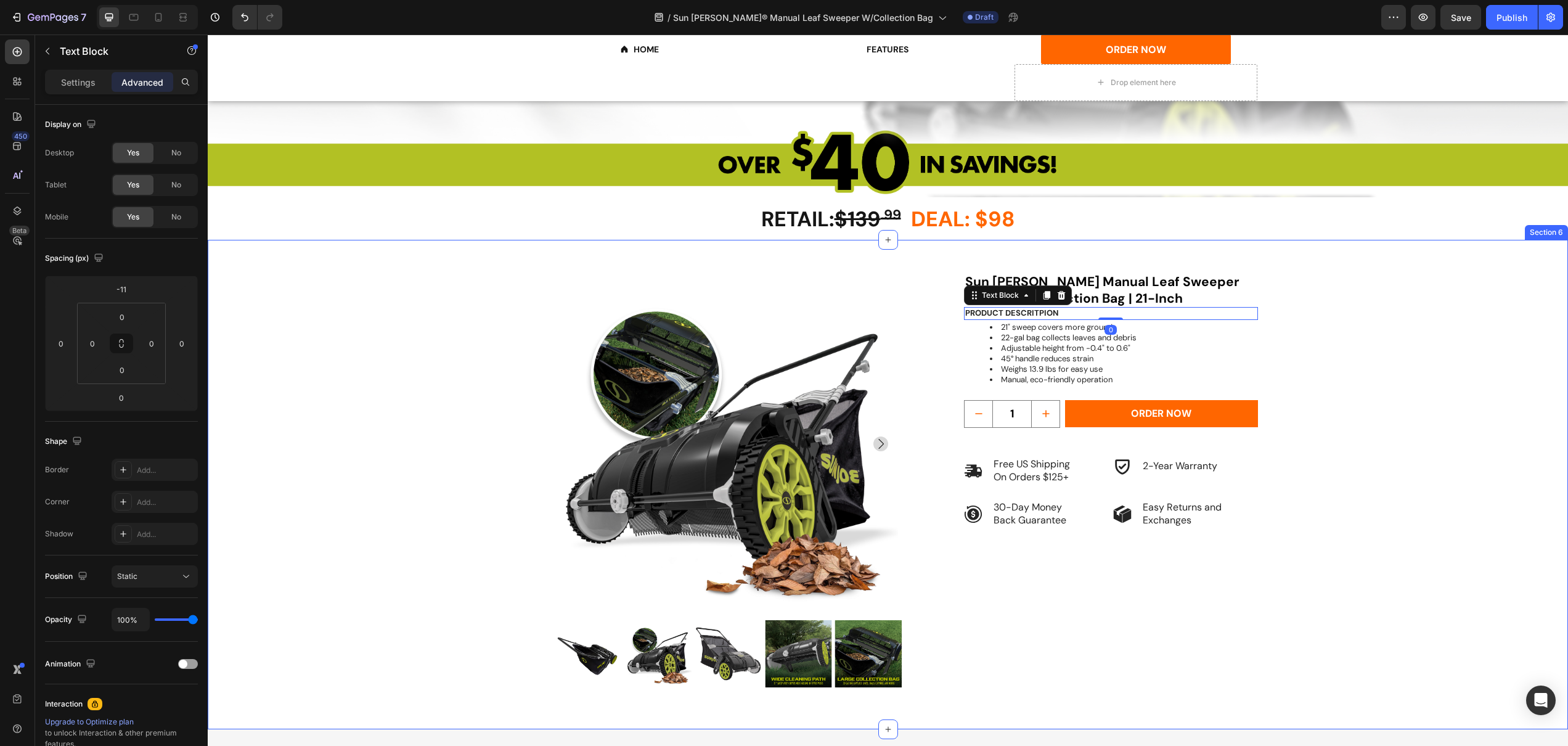
drag, startPoint x: 1322, startPoint y: 285, endPoint x: 1327, endPoint y: 291, distance: 7.8
click at [1322, 285] on div "RETAIL: $139 .99 DEAL: $98 Heading Product Images Sun [PERSON_NAME] Manual Leaf…" at bounding box center [888, 501] width 1286 height 457
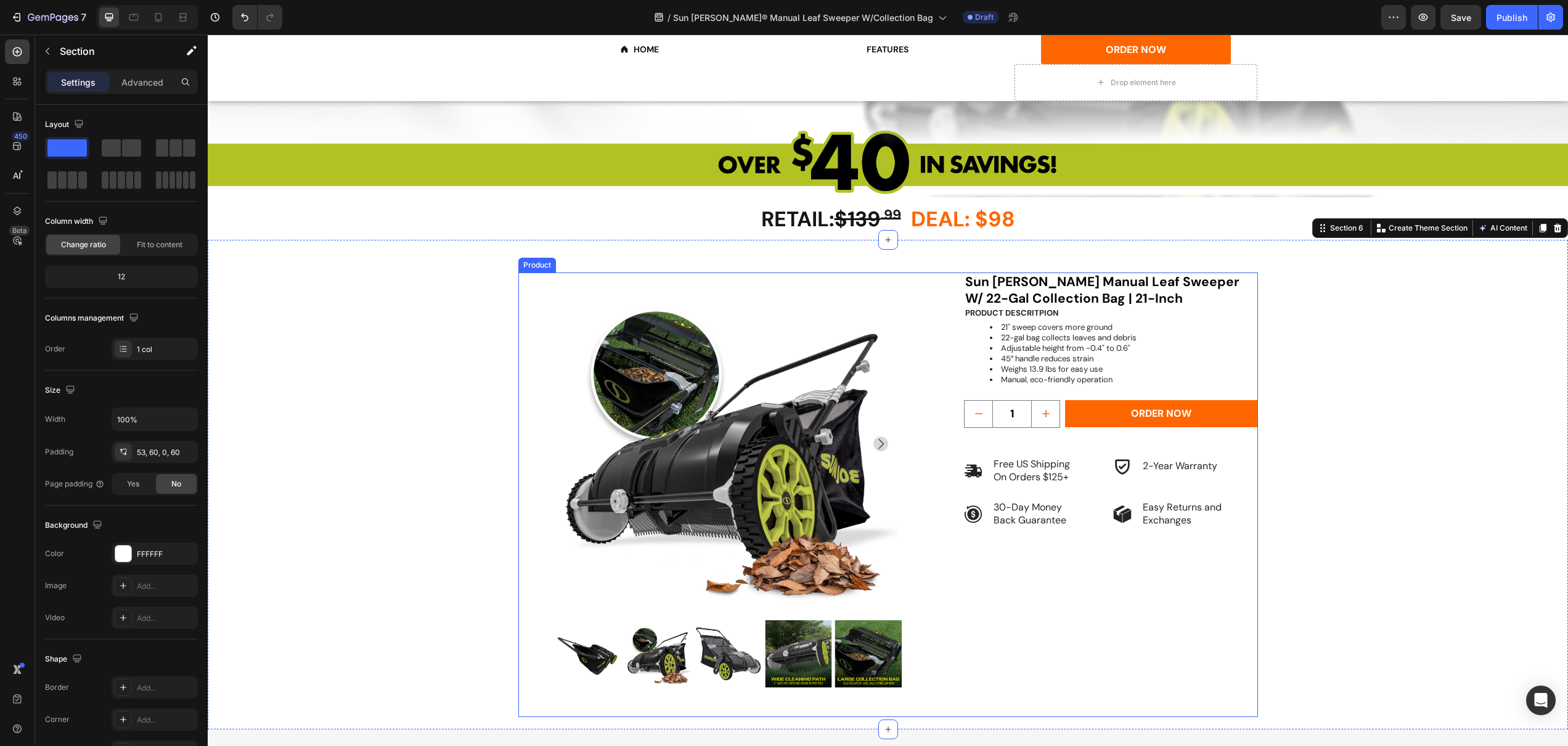
click at [992, 577] on div "Sun [PERSON_NAME] Manual Leaf Sweeper W/ 22-Gal Collection Bag | 21-Inch Headin…" at bounding box center [1107, 495] width 301 height 444
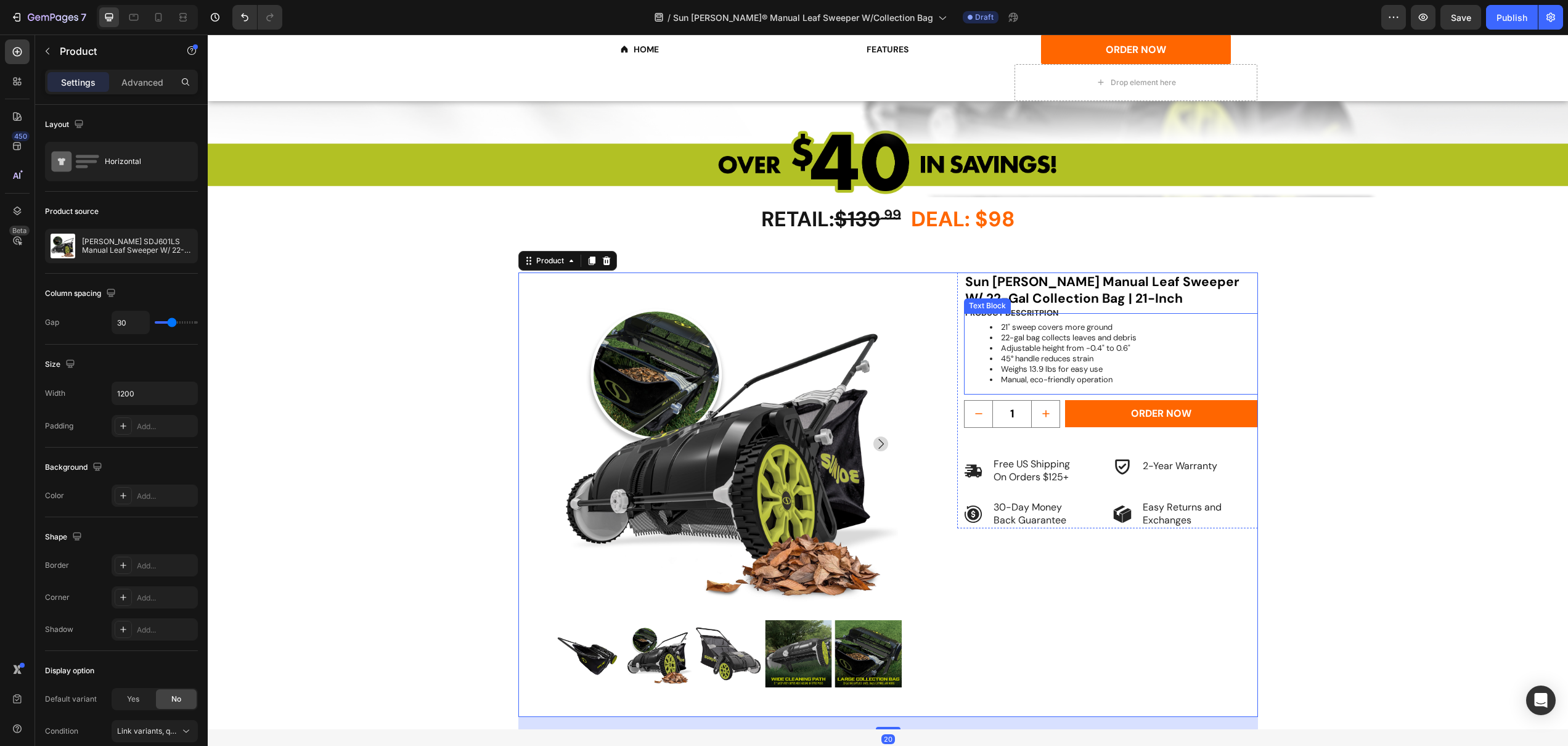
click at [1000, 317] on div "21" sweep covers more ground 22-gal bag collects leaves and debris Adjustable h…" at bounding box center [1111, 353] width 294 height 81
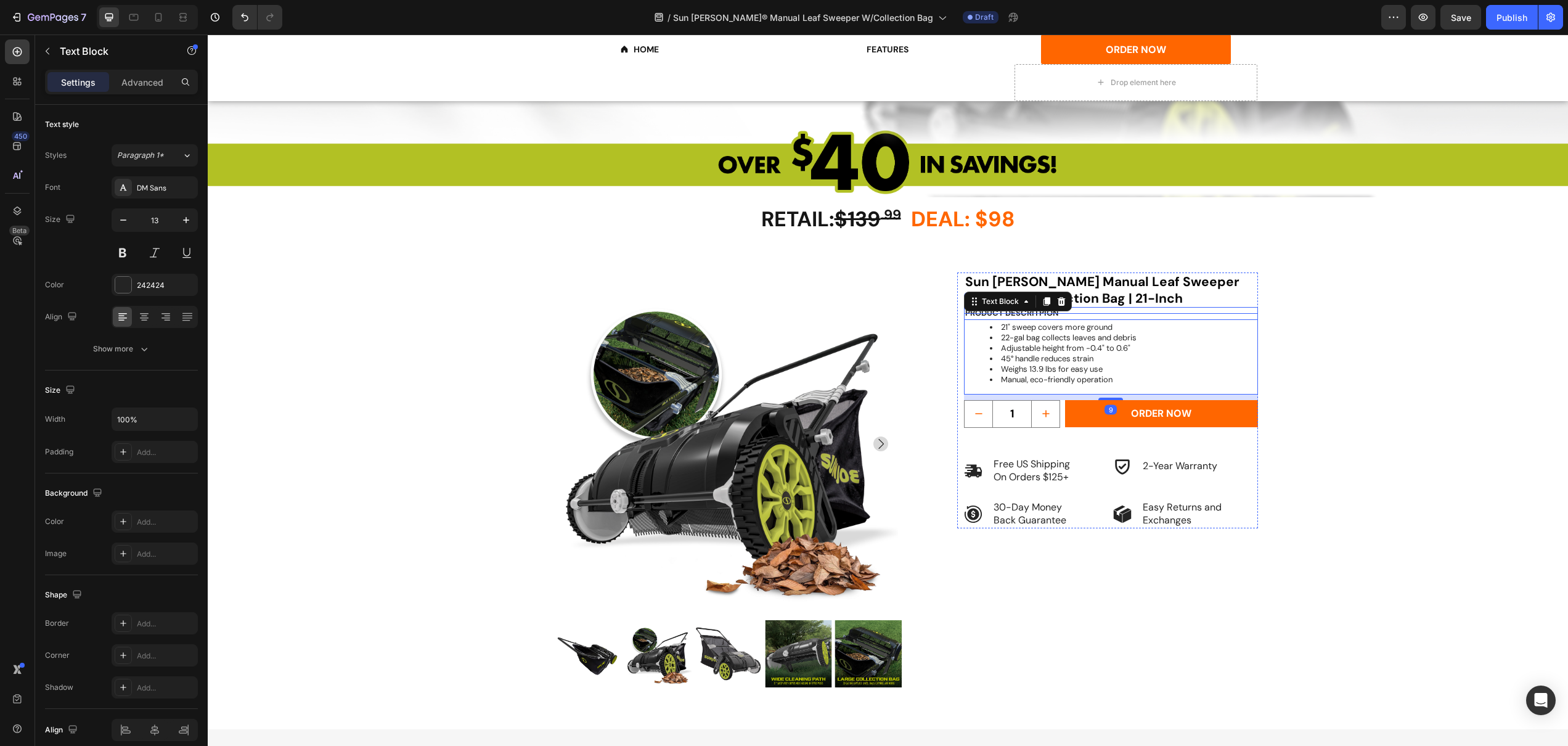
click at [1074, 307] on div "PRODUCT DESCRITPION" at bounding box center [1111, 313] width 294 height 13
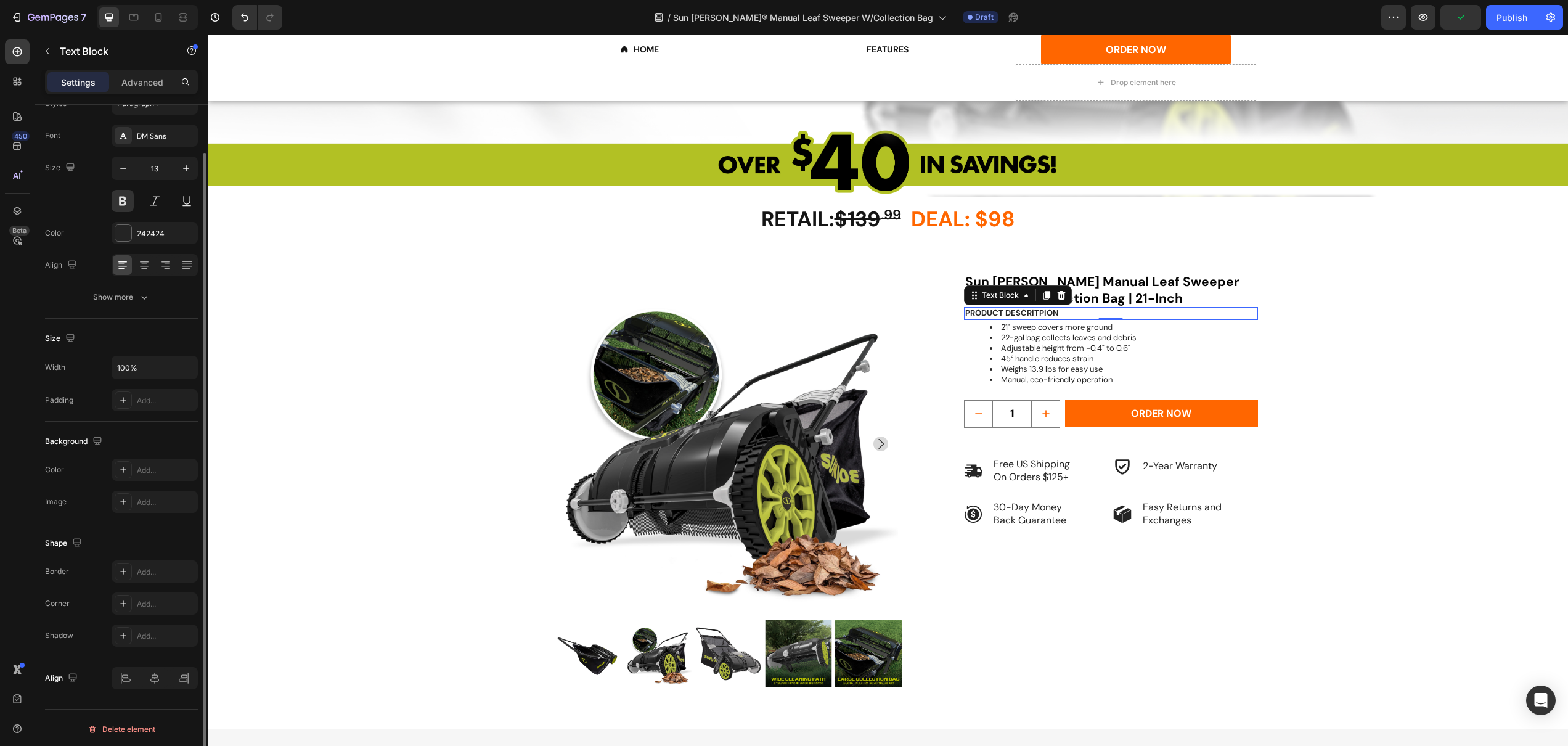
scroll to position [12, 0]
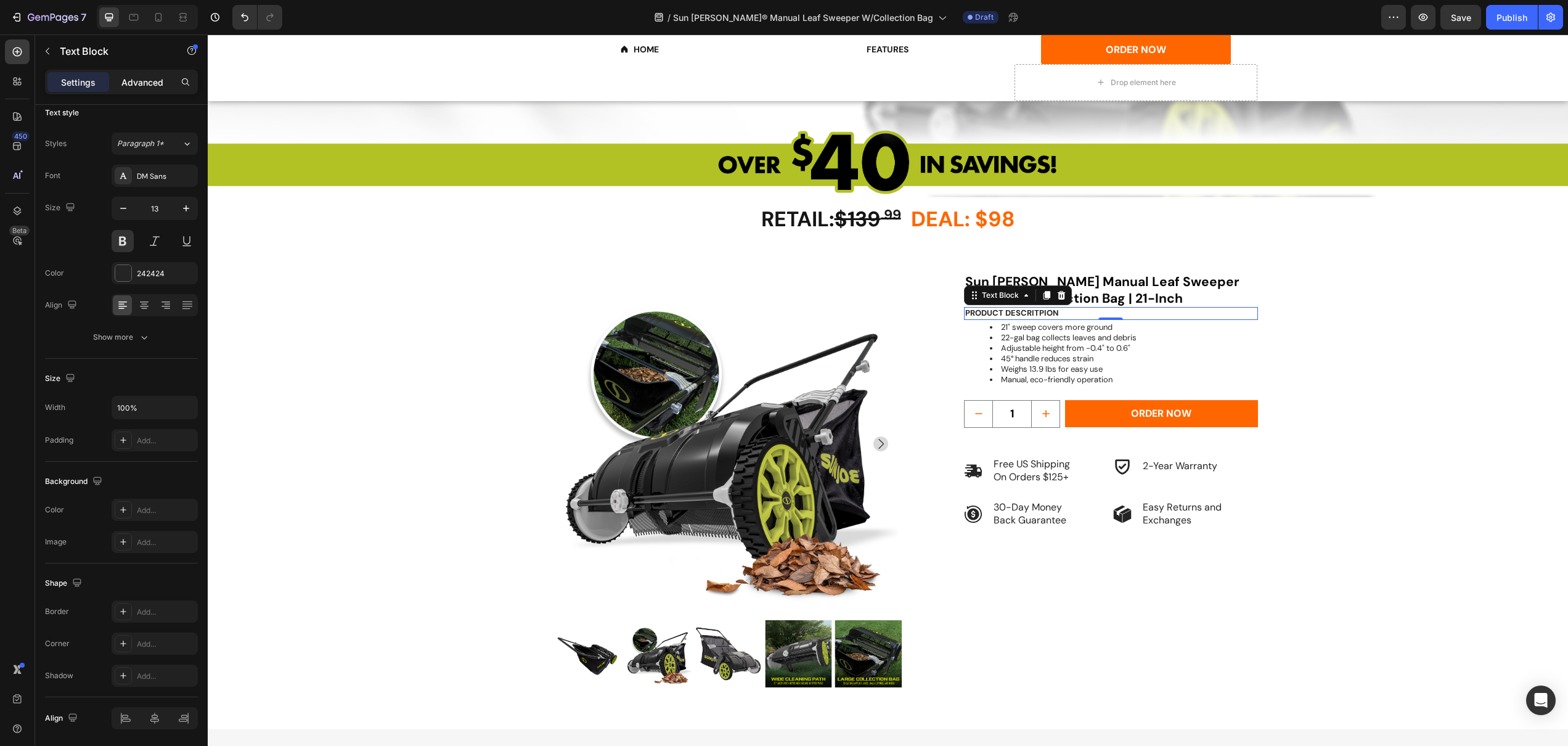
click at [137, 85] on p "Advanced" at bounding box center [142, 82] width 42 height 13
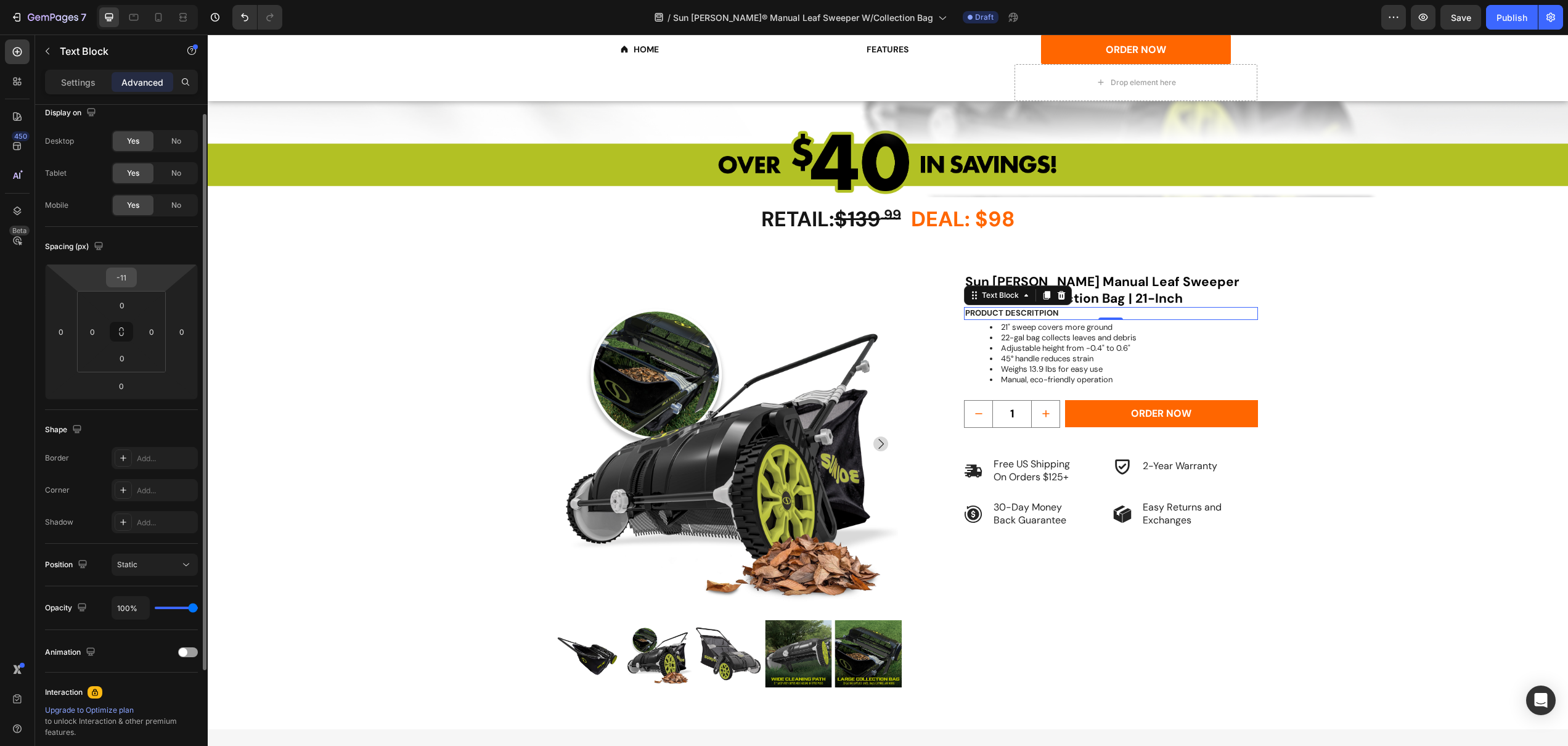
click at [124, 274] on input "-11" at bounding box center [121, 278] width 24 height 19
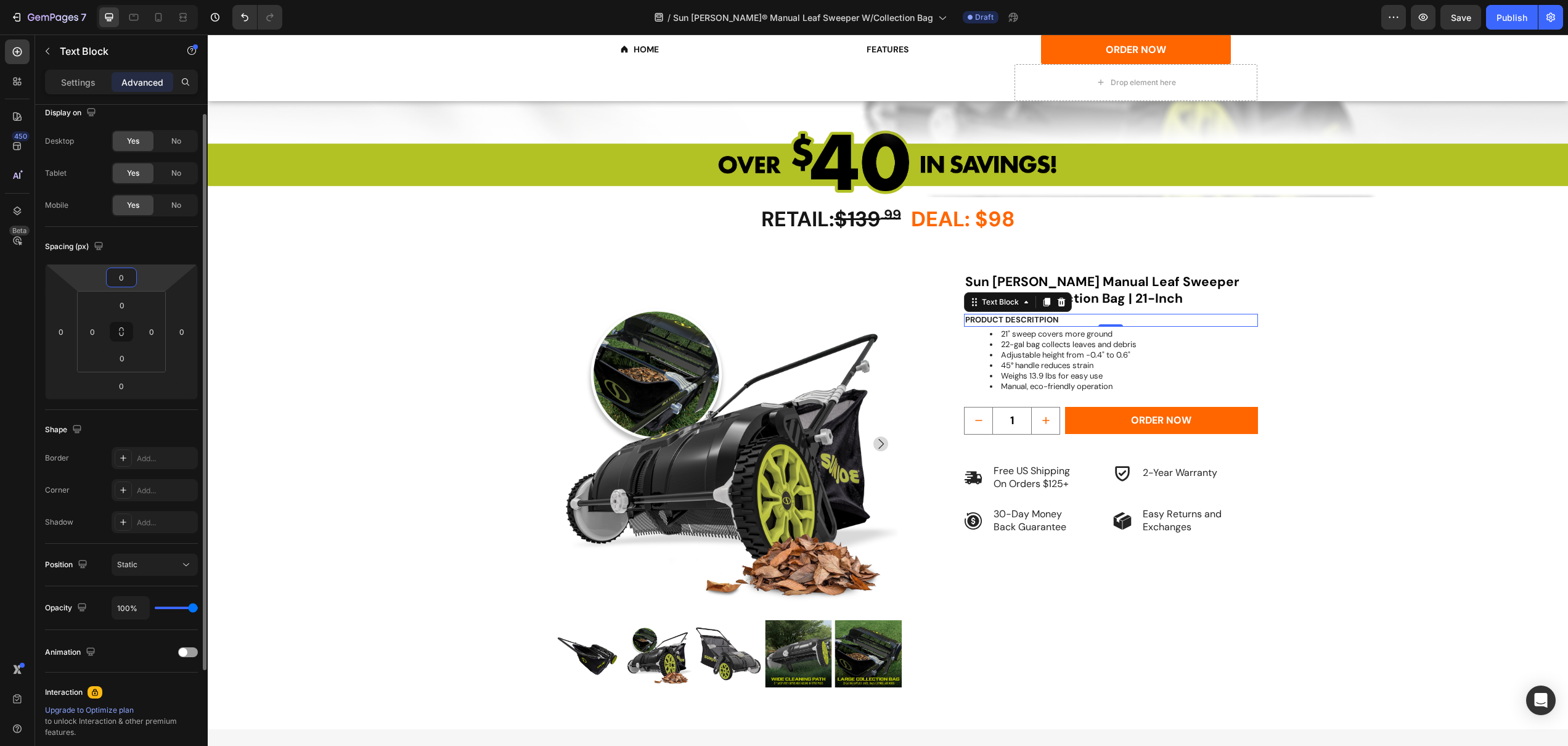
type input "0"
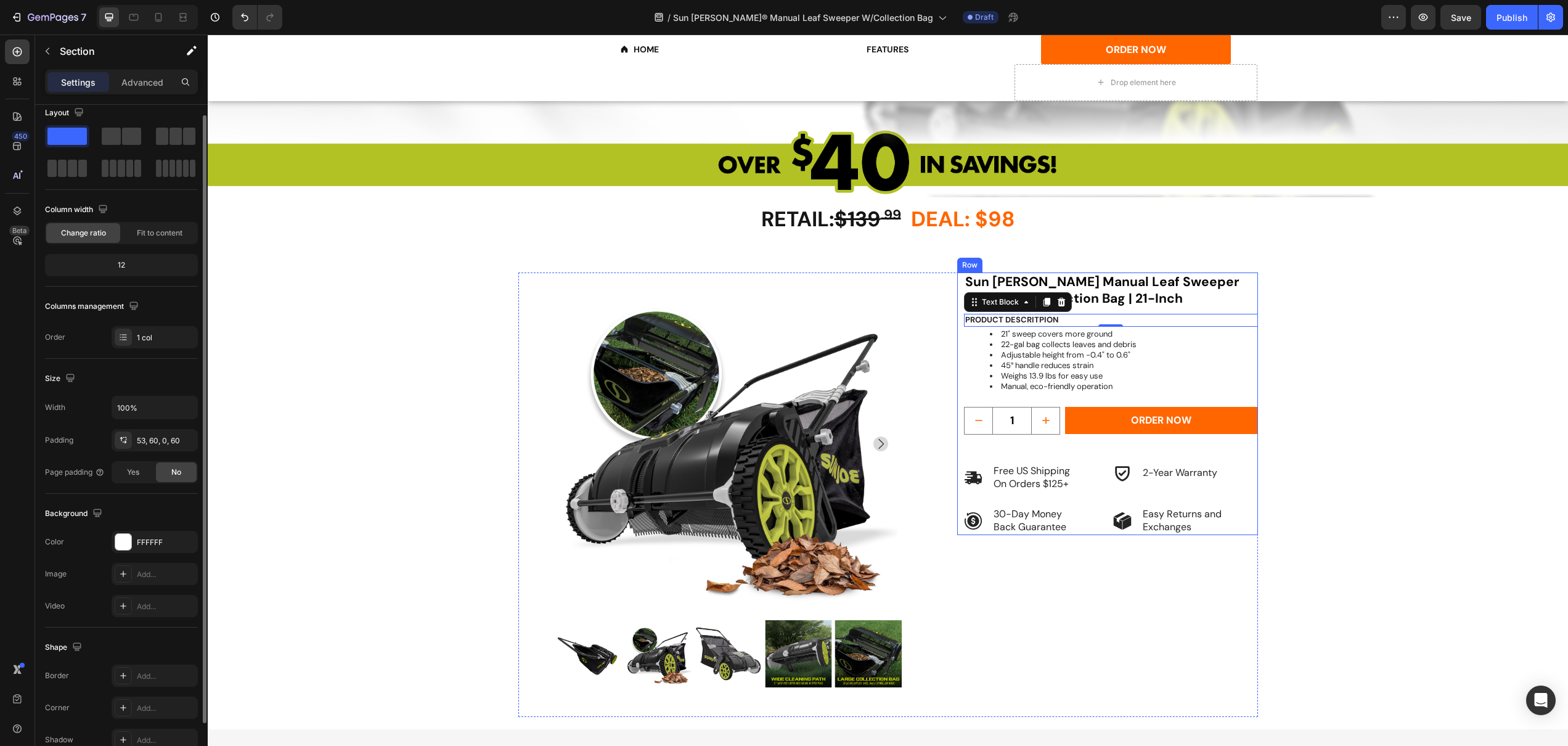
click at [1360, 511] on div "RETAIL: $139 .99 DEAL: $98 Heading Product Images Sun [PERSON_NAME] Manual Leaf…" at bounding box center [888, 501] width 1286 height 457
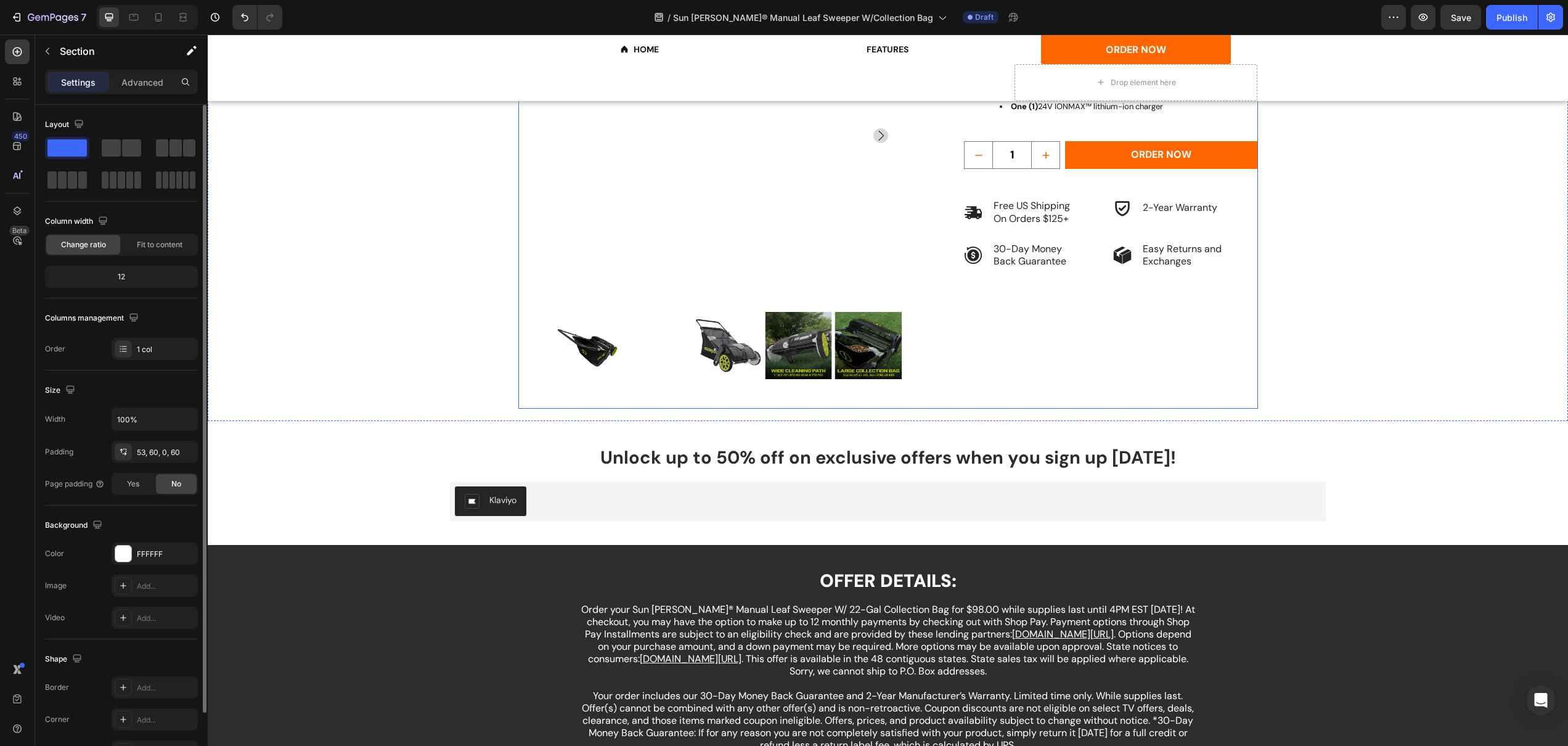
scroll to position [2090, 0]
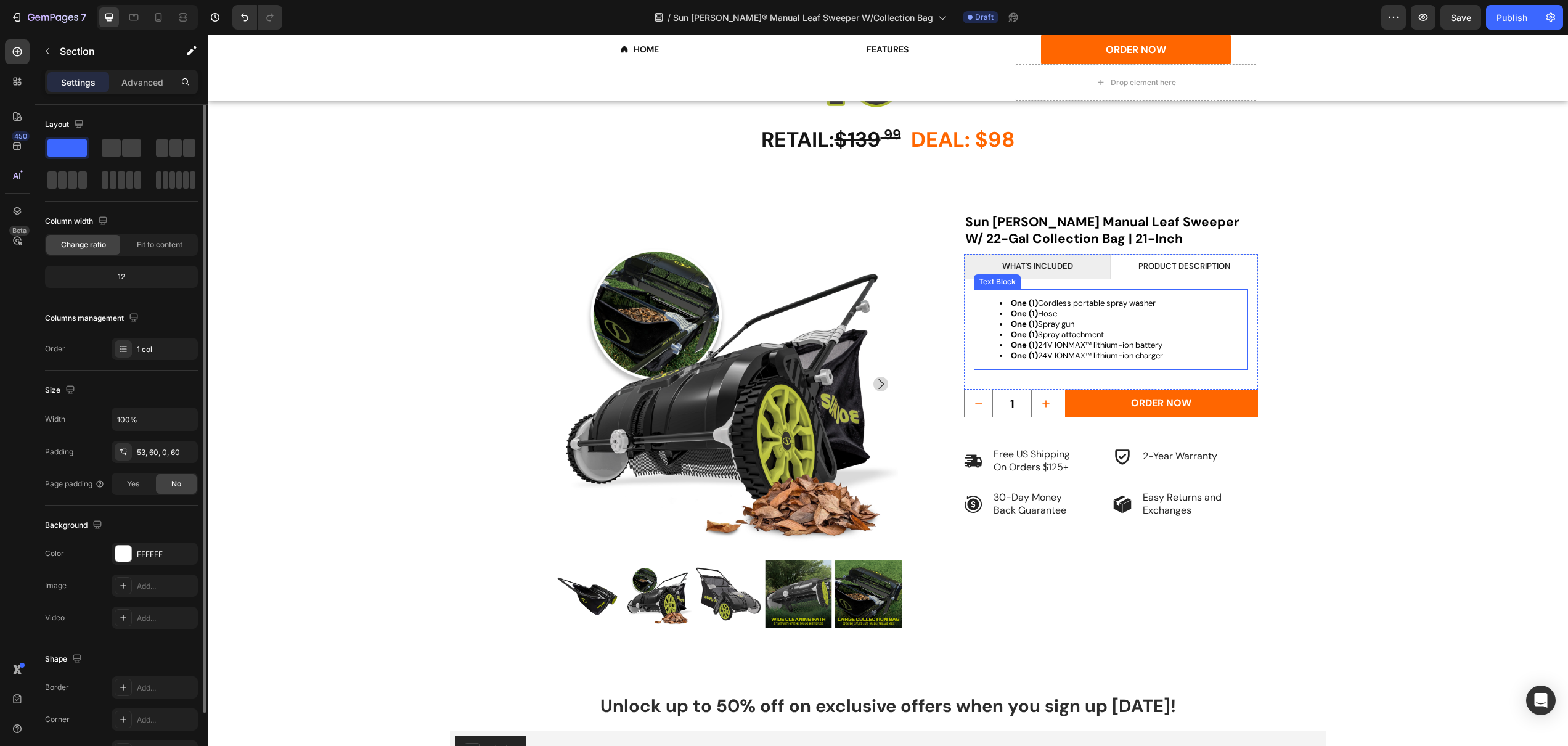
click at [1053, 322] on span "One (1) Spray gun" at bounding box center [1043, 324] width 64 height 10
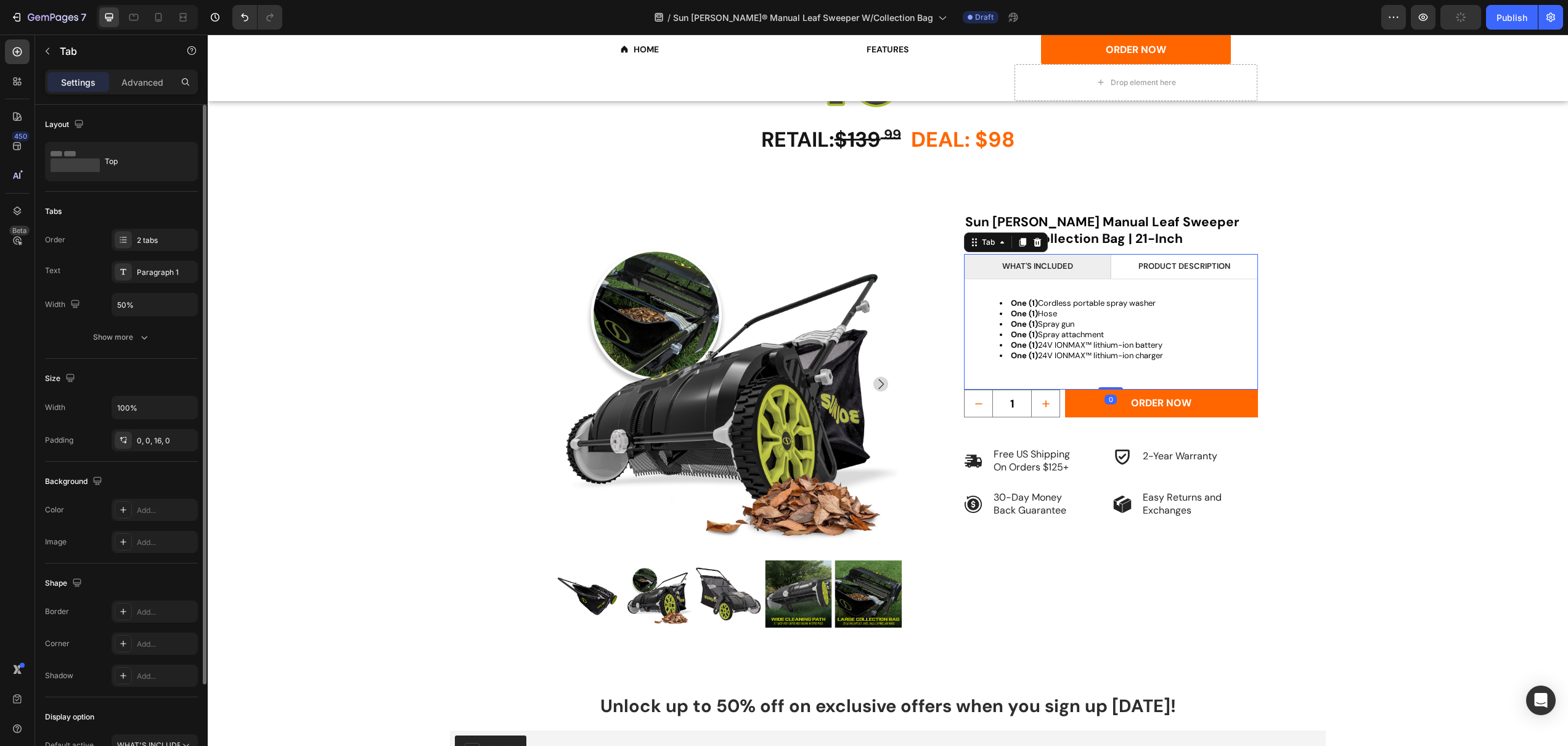
click at [1126, 265] on li "PRODUCT description" at bounding box center [1184, 266] width 147 height 25
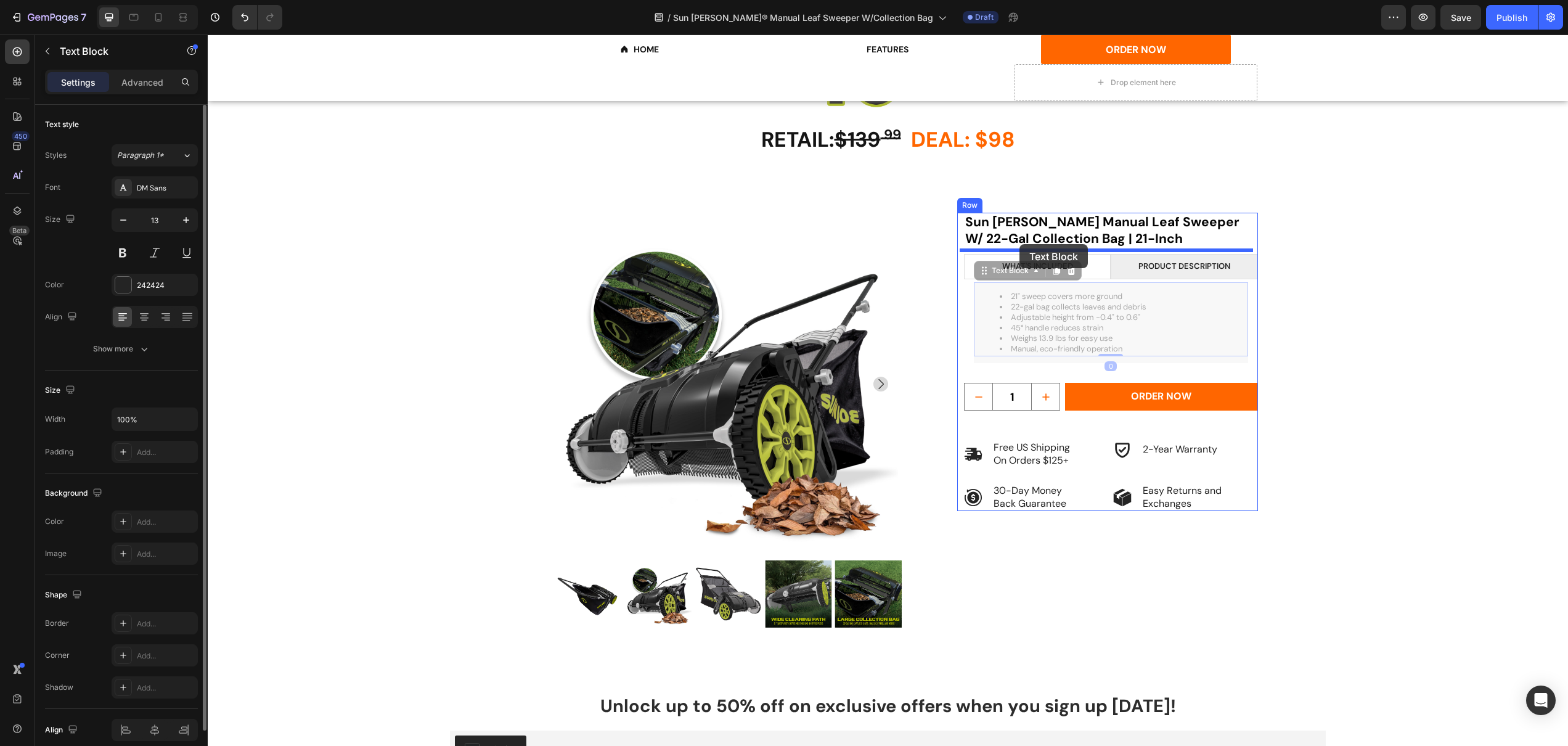
drag, startPoint x: 1000, startPoint y: 276, endPoint x: 1020, endPoint y: 244, distance: 37.7
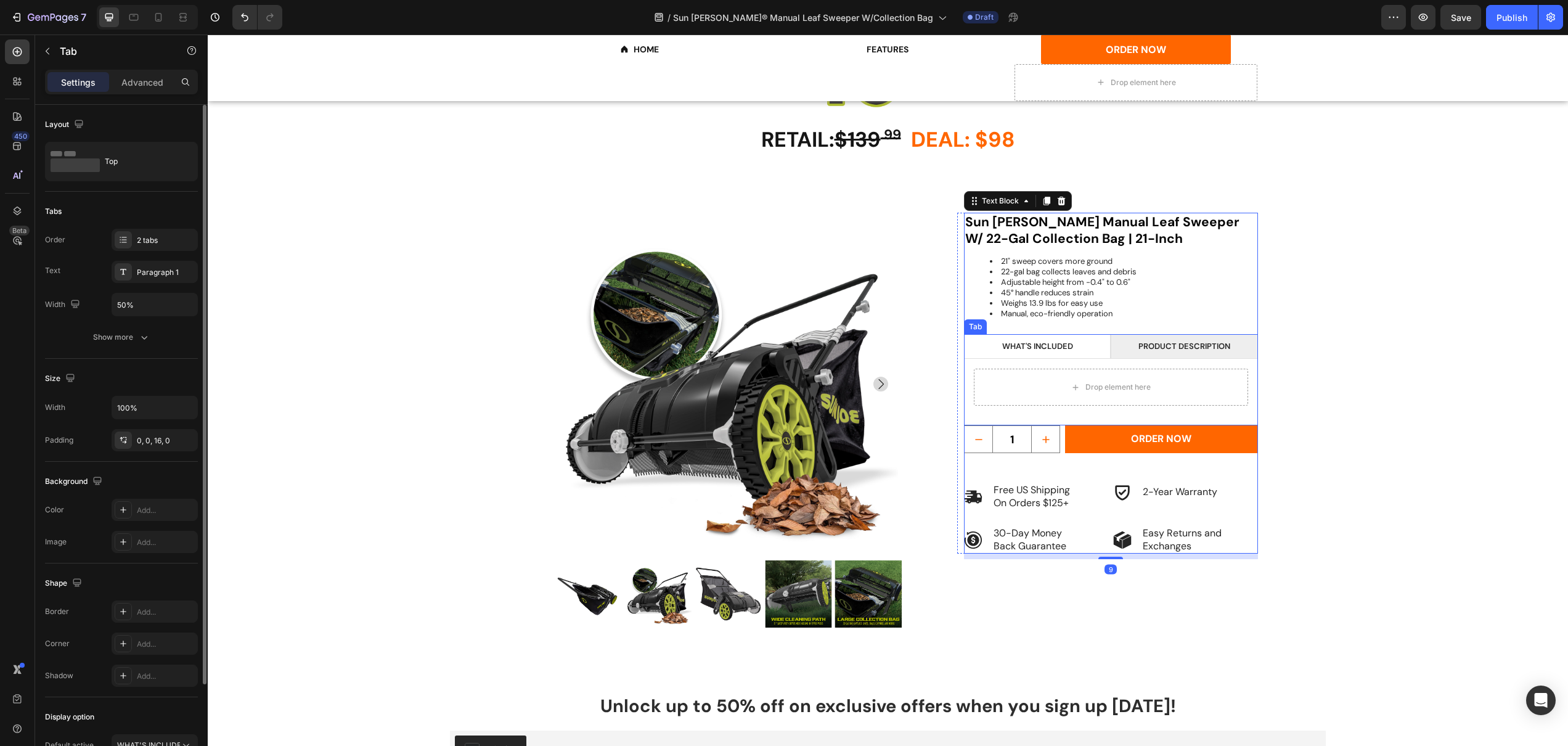
click at [989, 335] on li "WHAT'S INCLUDED" at bounding box center [1037, 347] width 147 height 25
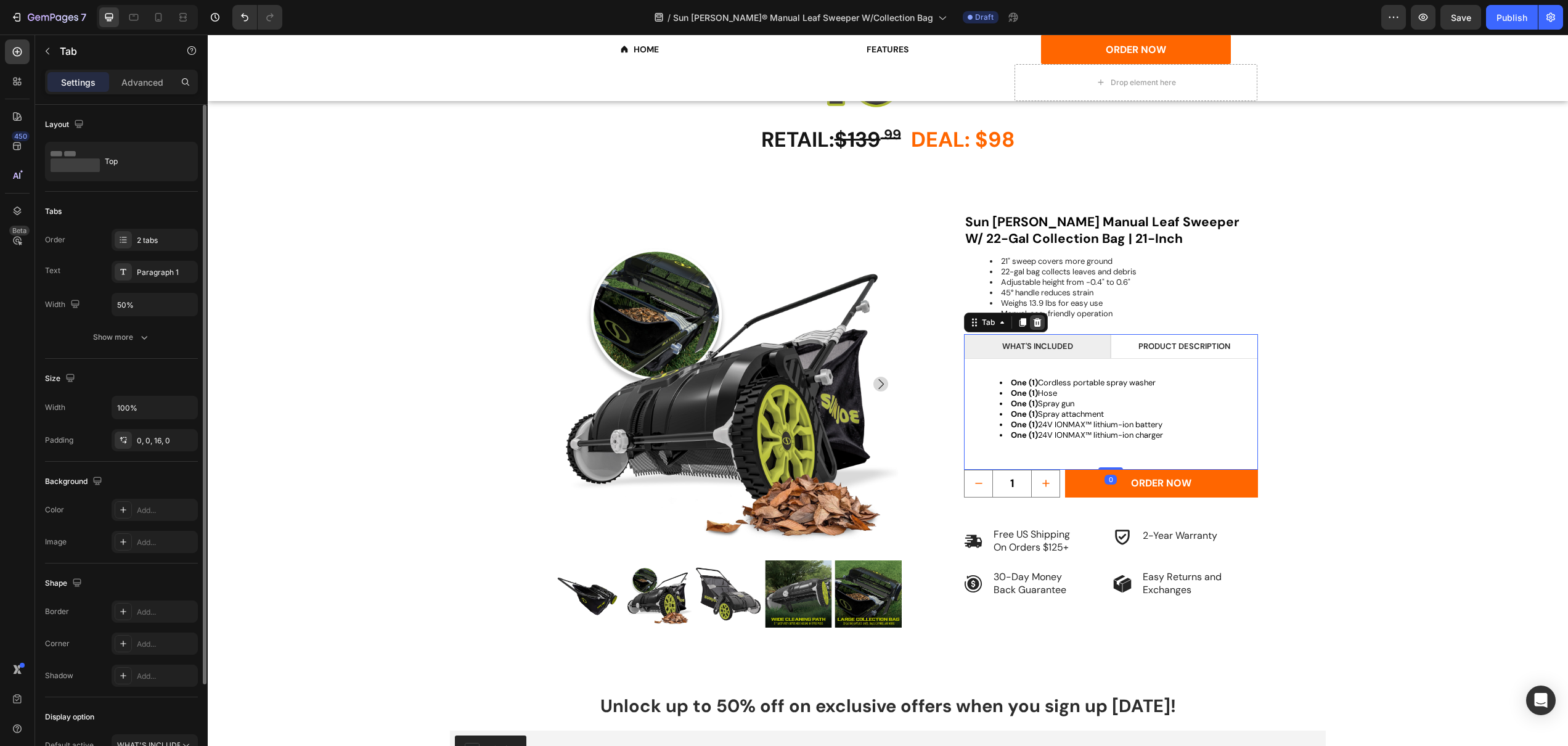
click at [1036, 315] on div at bounding box center [1037, 322] width 15 height 15
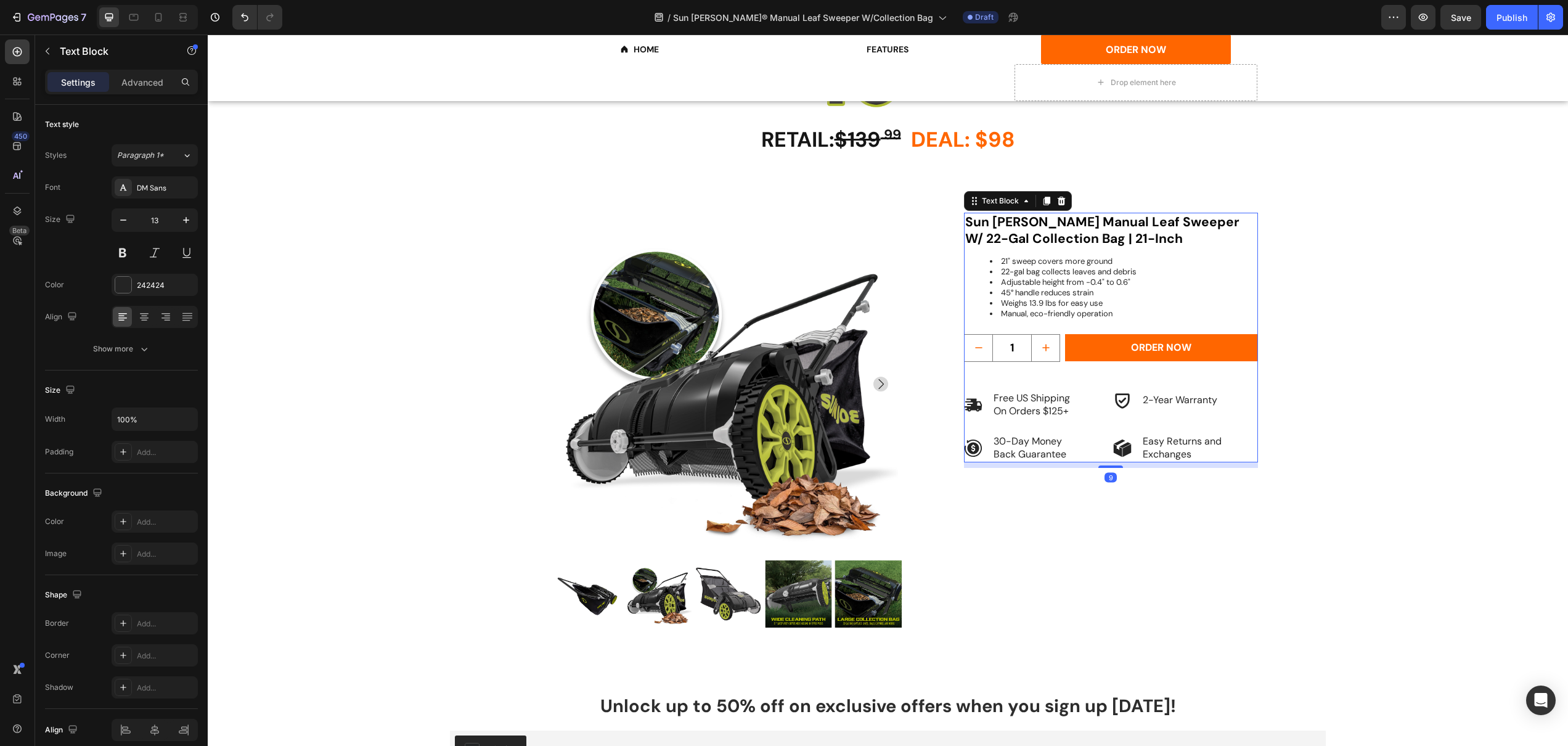
click at [1025, 272] on li "22-gal bag collects leaves and debris" at bounding box center [1124, 272] width 267 height 10
click at [996, 261] on li "21" sweep covers more ground" at bounding box center [1124, 261] width 267 height 10
click at [1032, 267] on li "22-gal bag collects leaves and debris" at bounding box center [1124, 272] width 267 height 10
click at [1117, 277] on li "Adjustable height from -0.4" to 0.6"" at bounding box center [1124, 282] width 267 height 10
drag, startPoint x: 1139, startPoint y: 294, endPoint x: 1138, endPoint y: 303, distance: 9.1
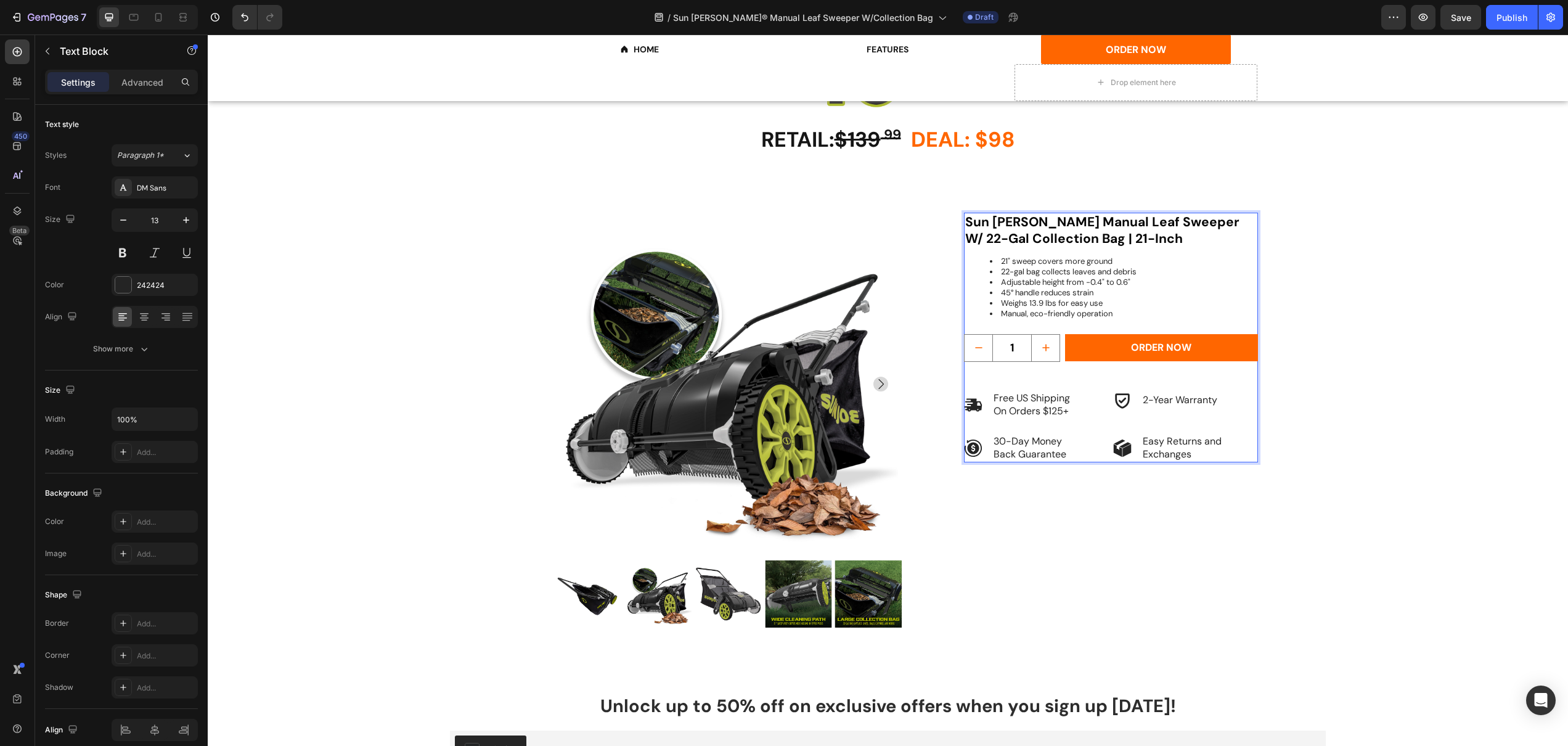
click at [1139, 298] on li "Weighs 13.9 lbs for easy use" at bounding box center [1124, 303] width 267 height 10
click at [1132, 309] on li "Manual, eco-friendly operation" at bounding box center [1124, 313] width 267 height 10
click at [1033, 250] on div "21" sweep covers more ground 22-gal bag collects leaves and debris Adjustable h…" at bounding box center [1111, 287] width 294 height 81
click at [947, 280] on div "Product Images Sun [PERSON_NAME] Manual Leaf Sweeper W/ 22-Gal Collection Bag |…" at bounding box center [888, 435] width 740 height 444
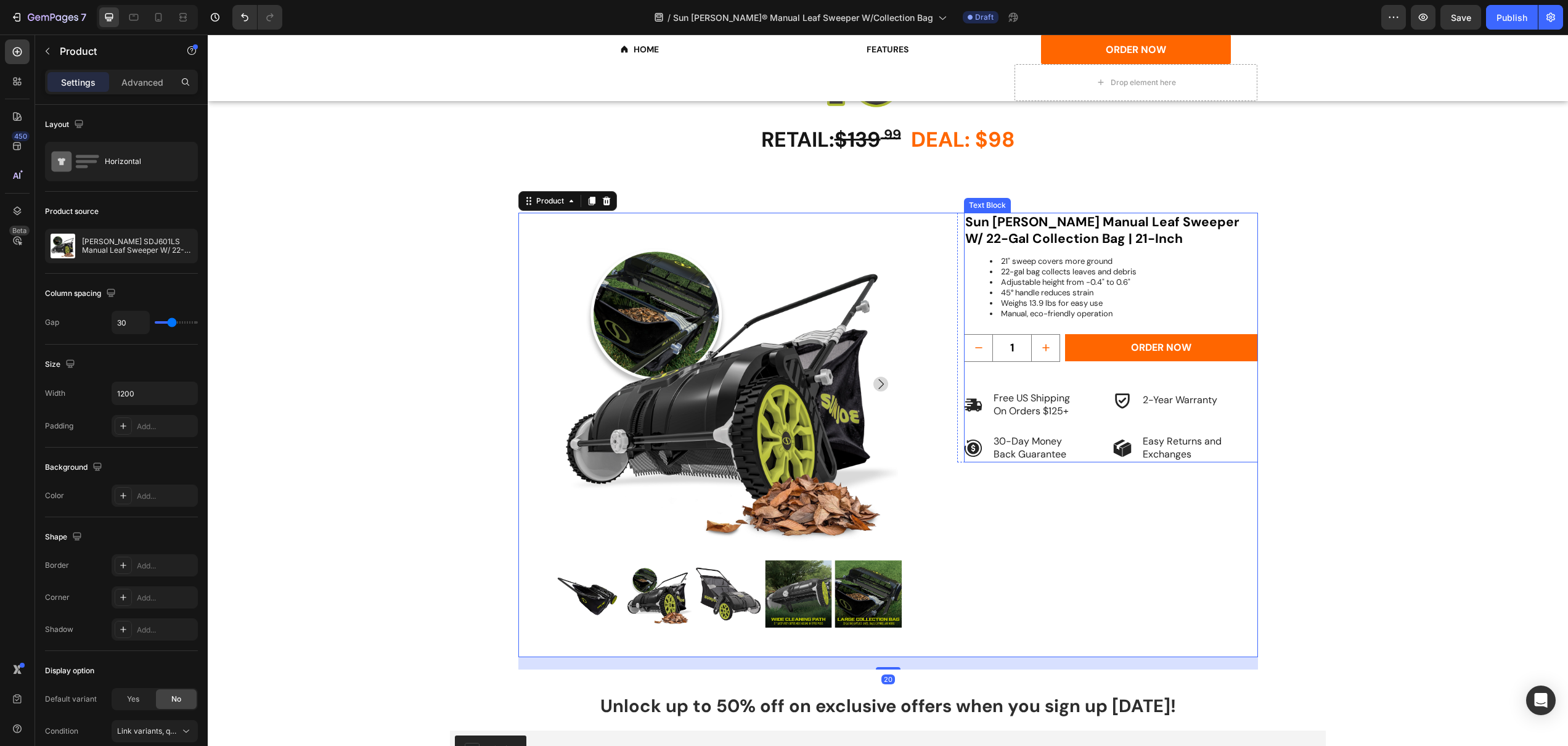
click at [1021, 278] on li "Adjustable height from -0.4" to 0.6"" at bounding box center [1124, 282] width 267 height 10
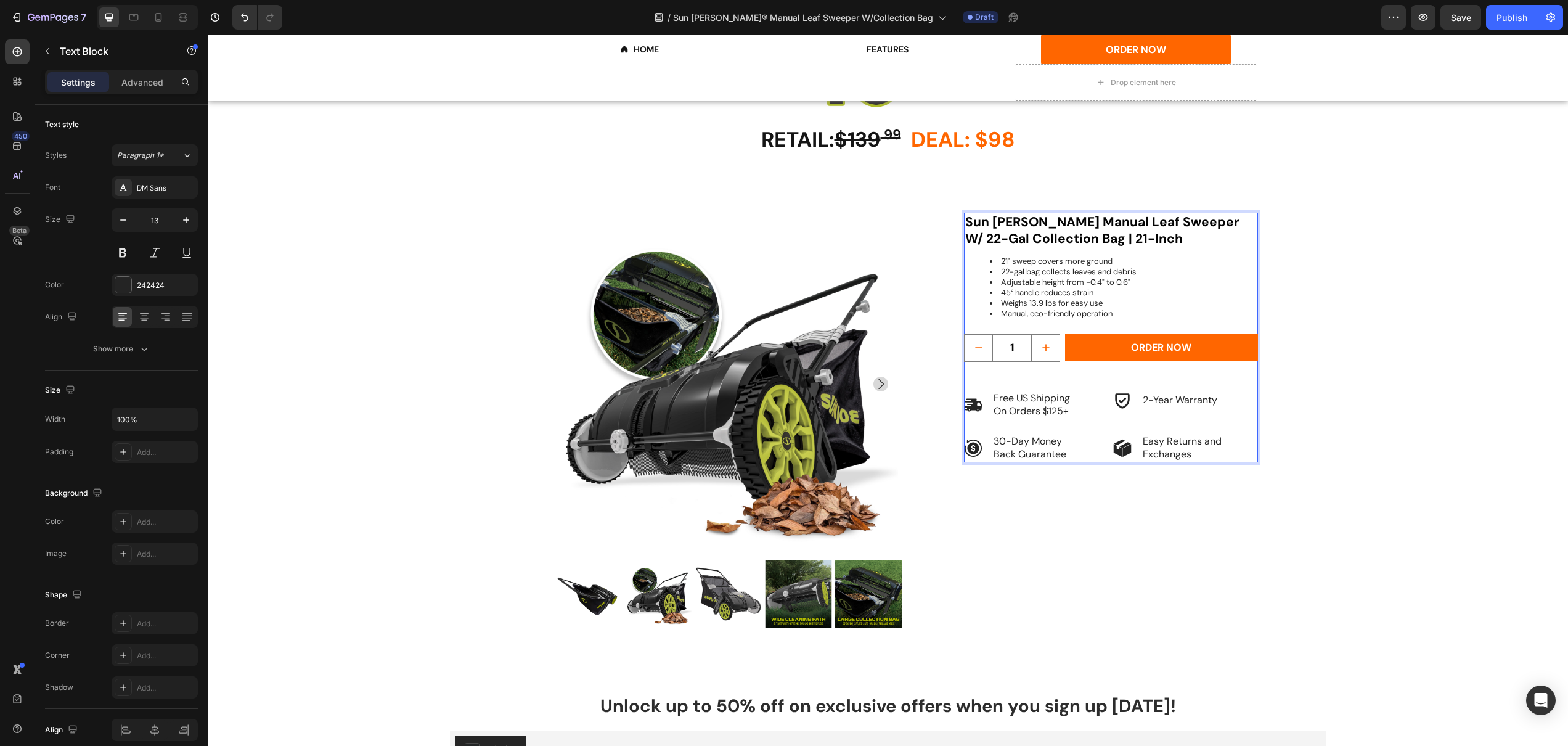
click at [1036, 258] on li "21" sweep covers more ground" at bounding box center [1124, 261] width 267 height 10
click at [1094, 423] on div "Sun [PERSON_NAME] Manual Leaf Sweeper W/ 22-Gal Collection Bag | 21-Inch Headin…" at bounding box center [1111, 338] width 294 height 250
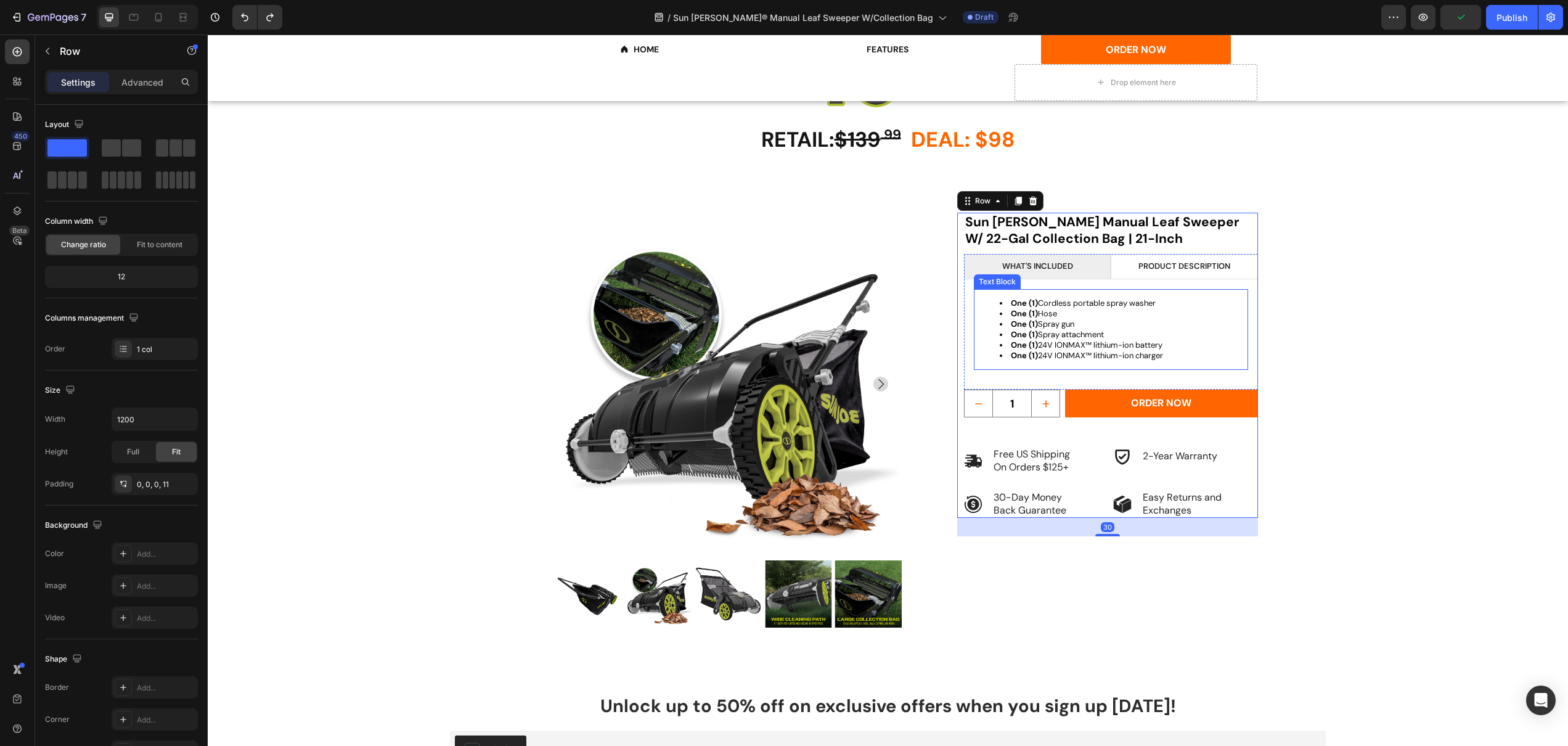
click at [996, 289] on div "One (1) Cordless portable spray washer One (1) Hose One (1) Spray gun One (1) S…" at bounding box center [1110, 329] width 274 height 81
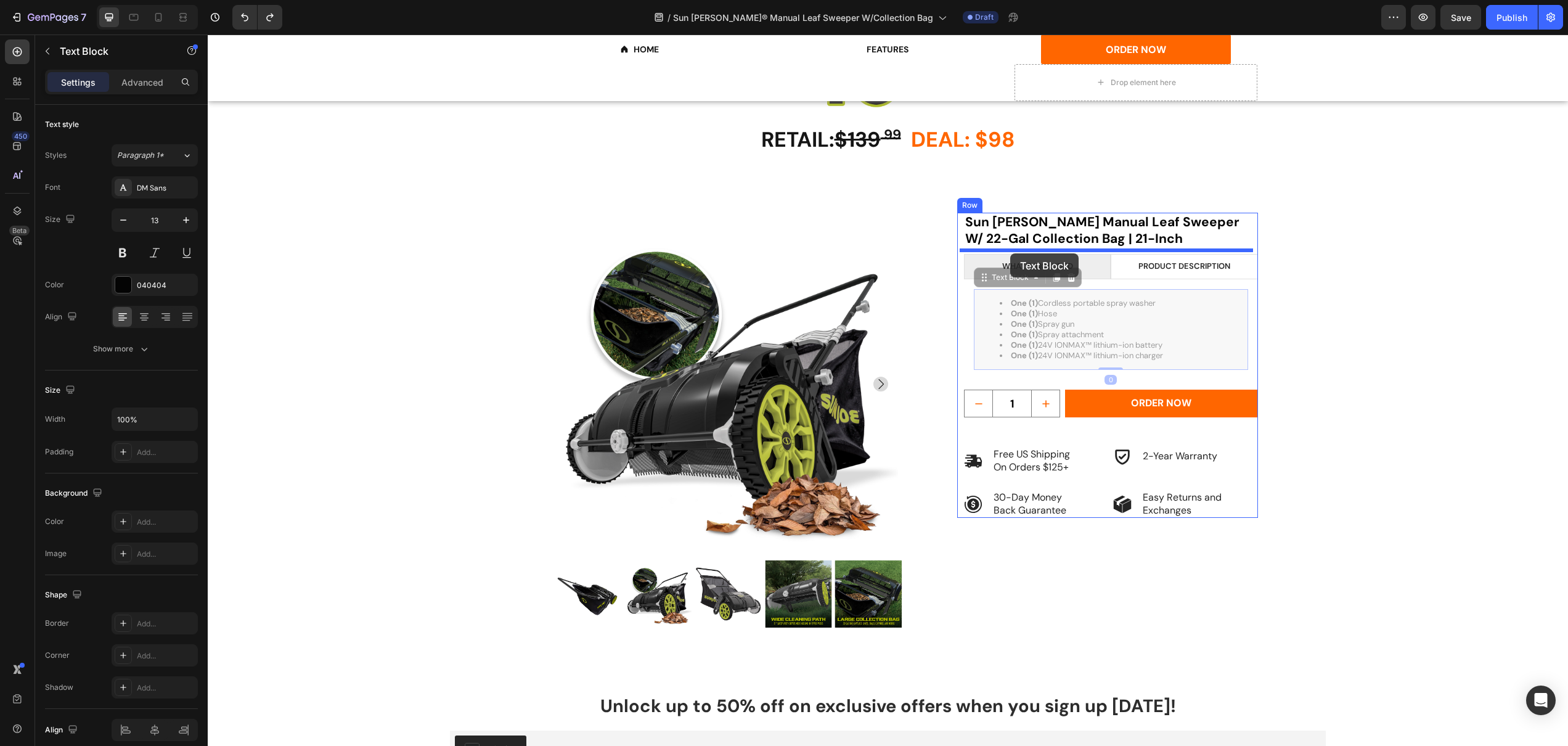
drag, startPoint x: 994, startPoint y: 272, endPoint x: 1011, endPoint y: 254, distance: 24.8
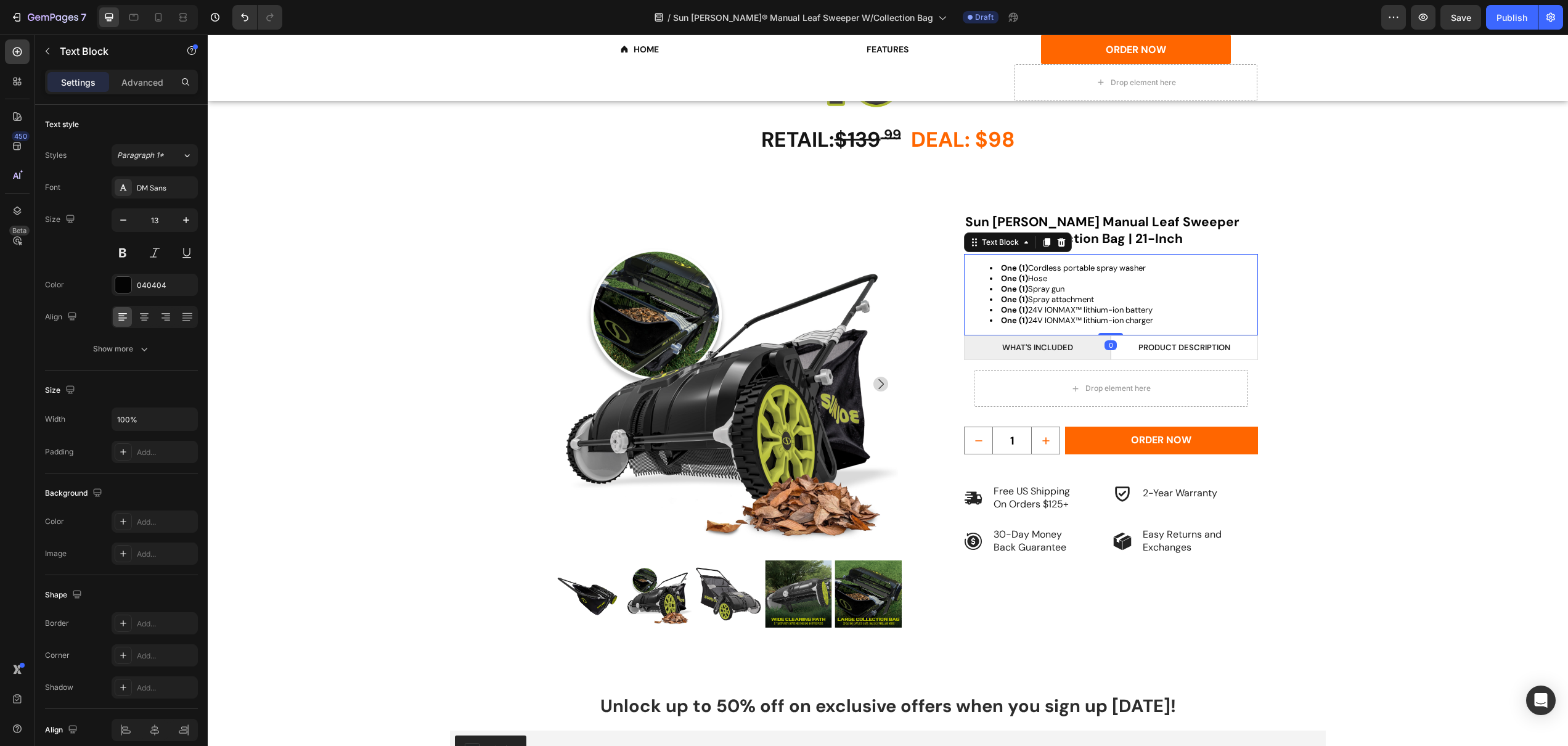
click at [990, 266] on li "One (1) Cordless portable spray washer" at bounding box center [1124, 268] width 267 height 10
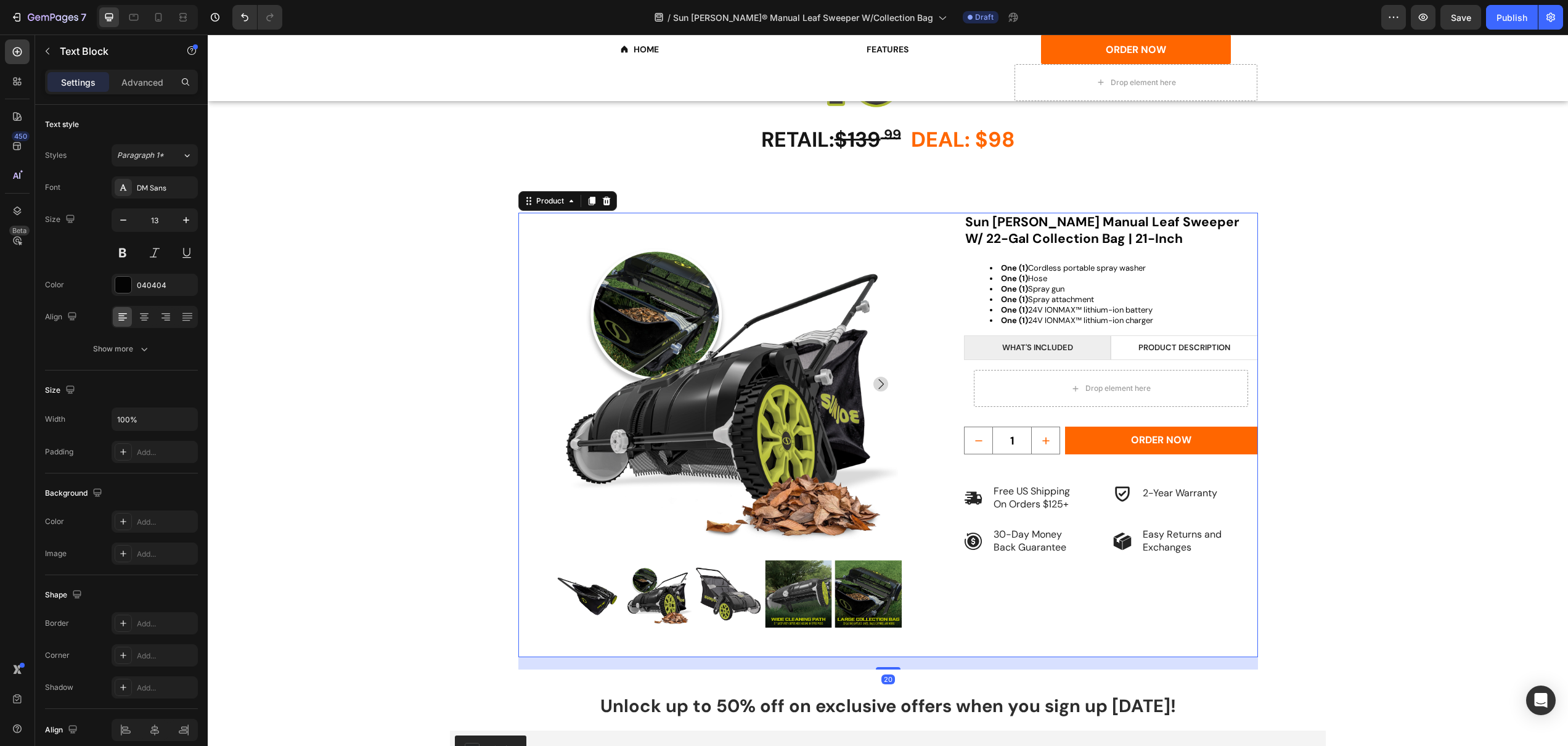
click at [948, 261] on div "Product Images Sun [PERSON_NAME] Manual Leaf Sweeper W/ 22-Gal Collection Bag |…" at bounding box center [888, 435] width 740 height 444
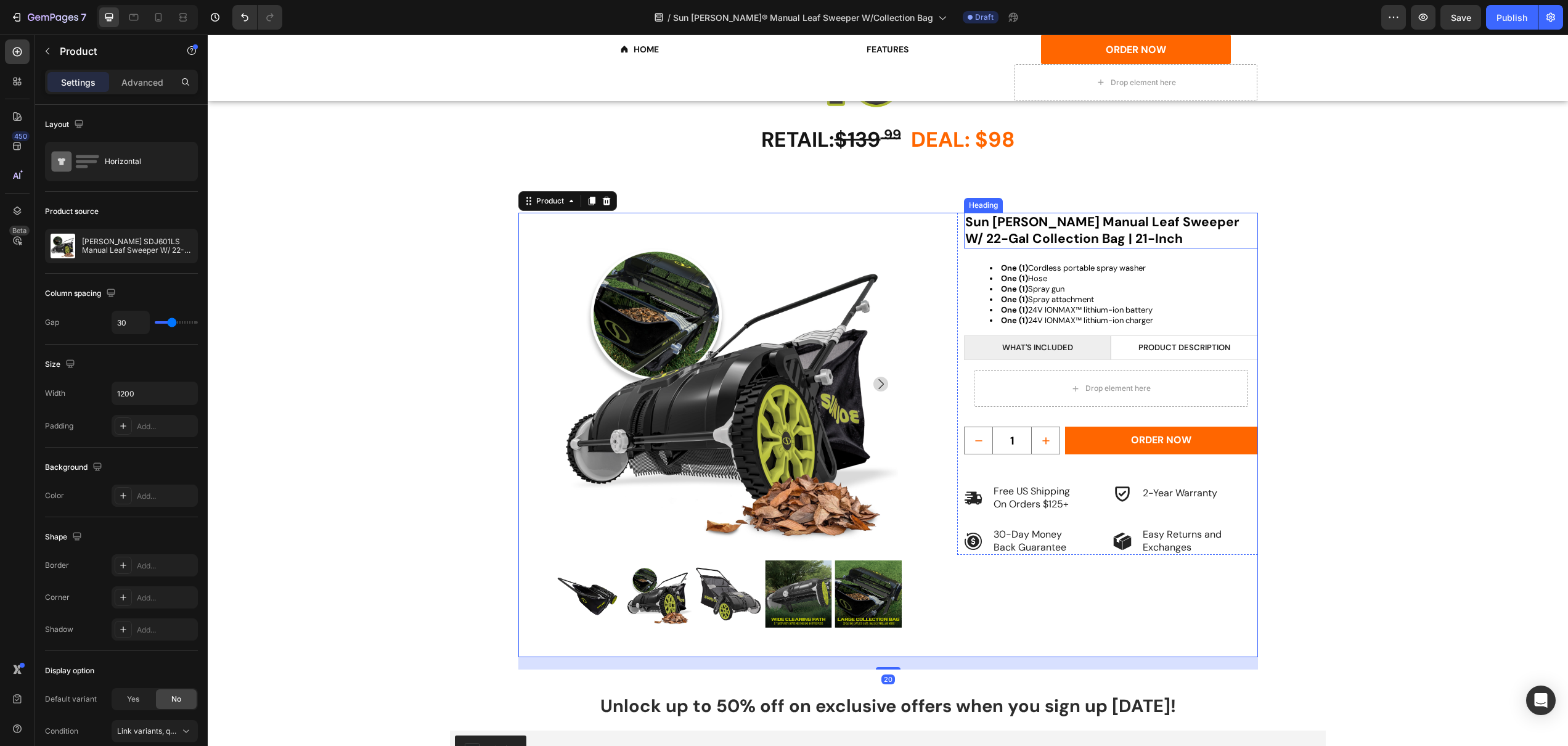
click at [1016, 225] on strong "Sun [PERSON_NAME] Manual Leaf Sweeper W/ 22-Gal Collection Bag | 21-Inch" at bounding box center [1102, 230] width 274 height 34
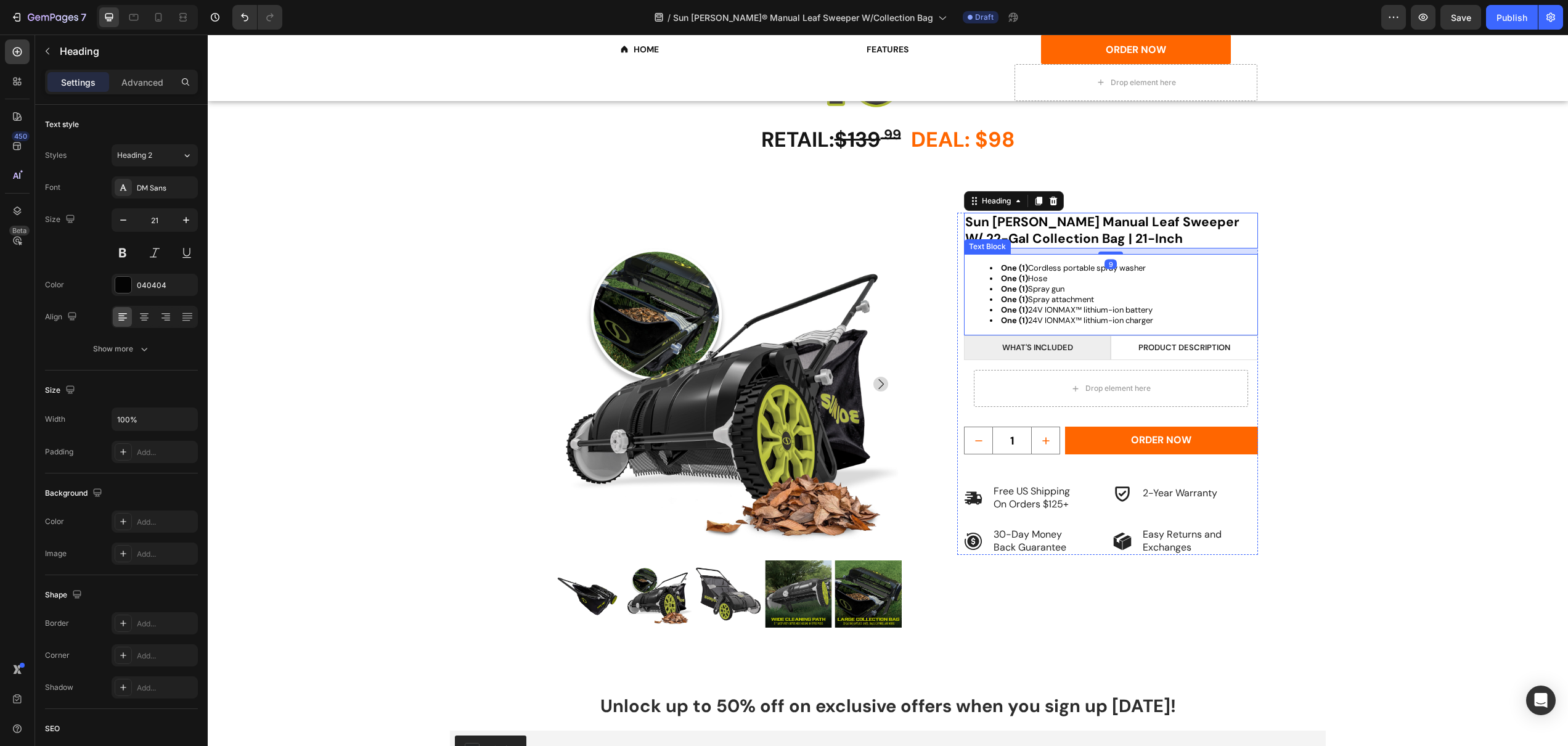
click at [1036, 262] on span "One (1) Cordless portable spray washer" at bounding box center [1073, 267] width 144 height 10
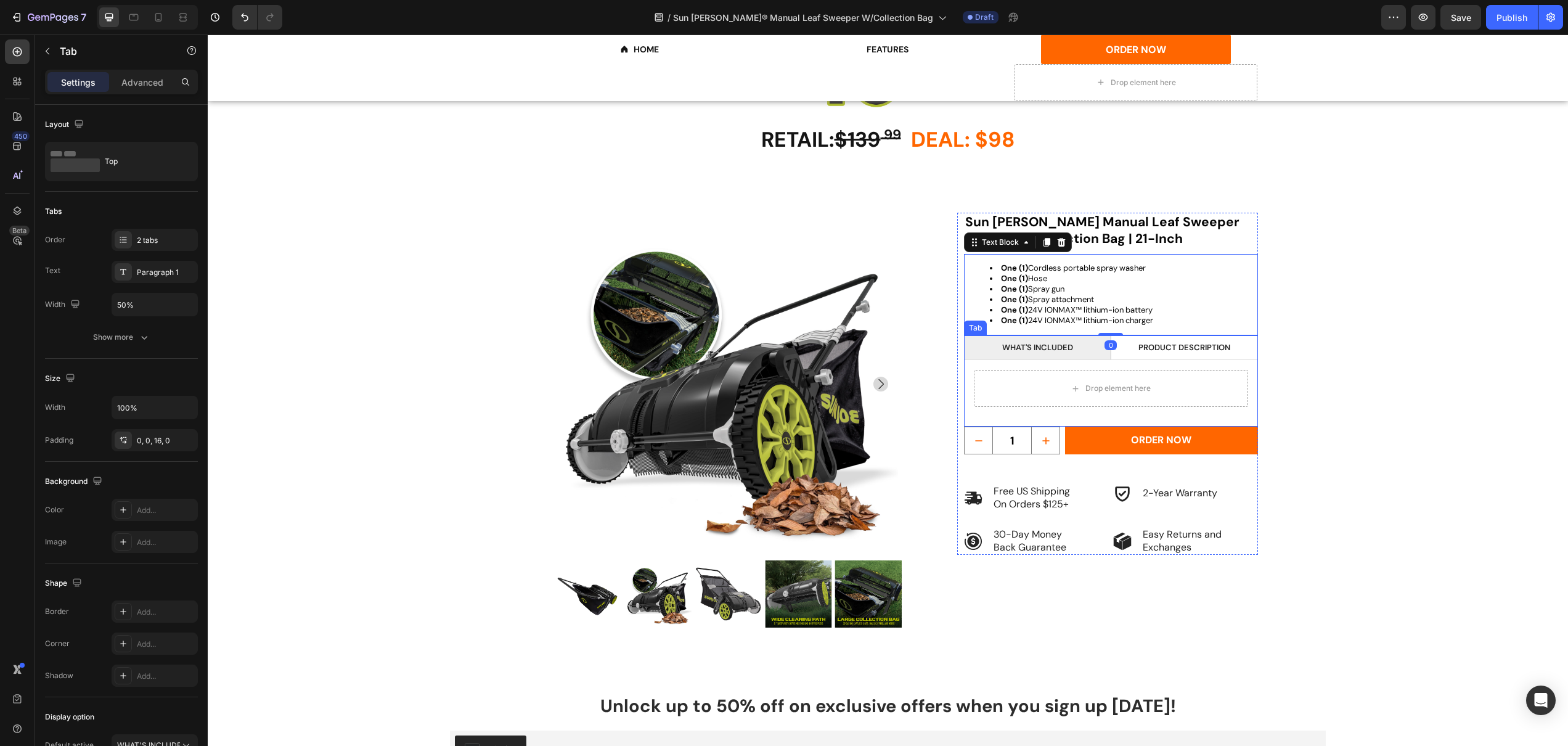
click at [982, 347] on li "WHAT'S INCLUDED" at bounding box center [1037, 348] width 147 height 25
click at [1033, 321] on icon at bounding box center [1037, 324] width 10 height 10
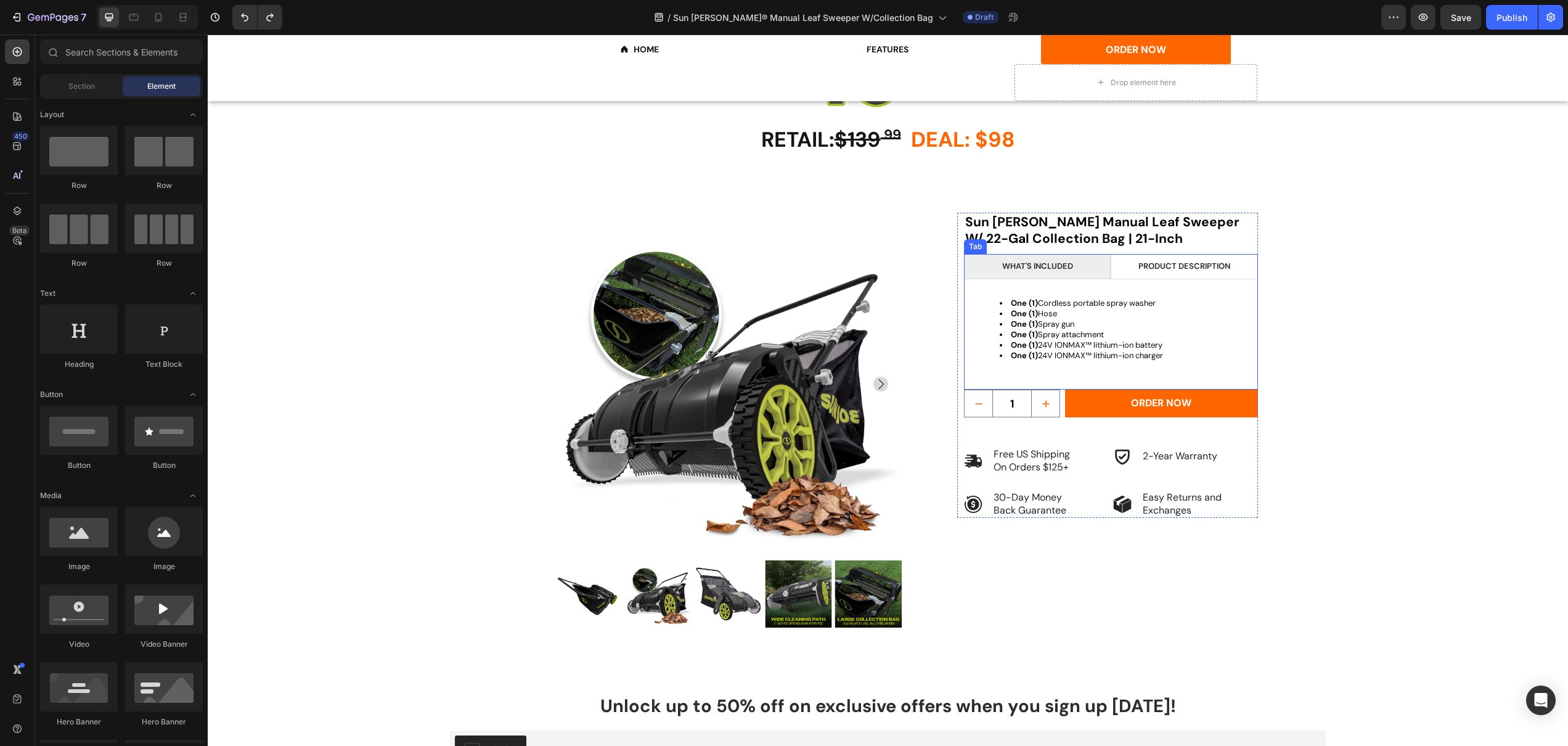
click at [1129, 261] on li "PRODUCT description" at bounding box center [1184, 266] width 147 height 25
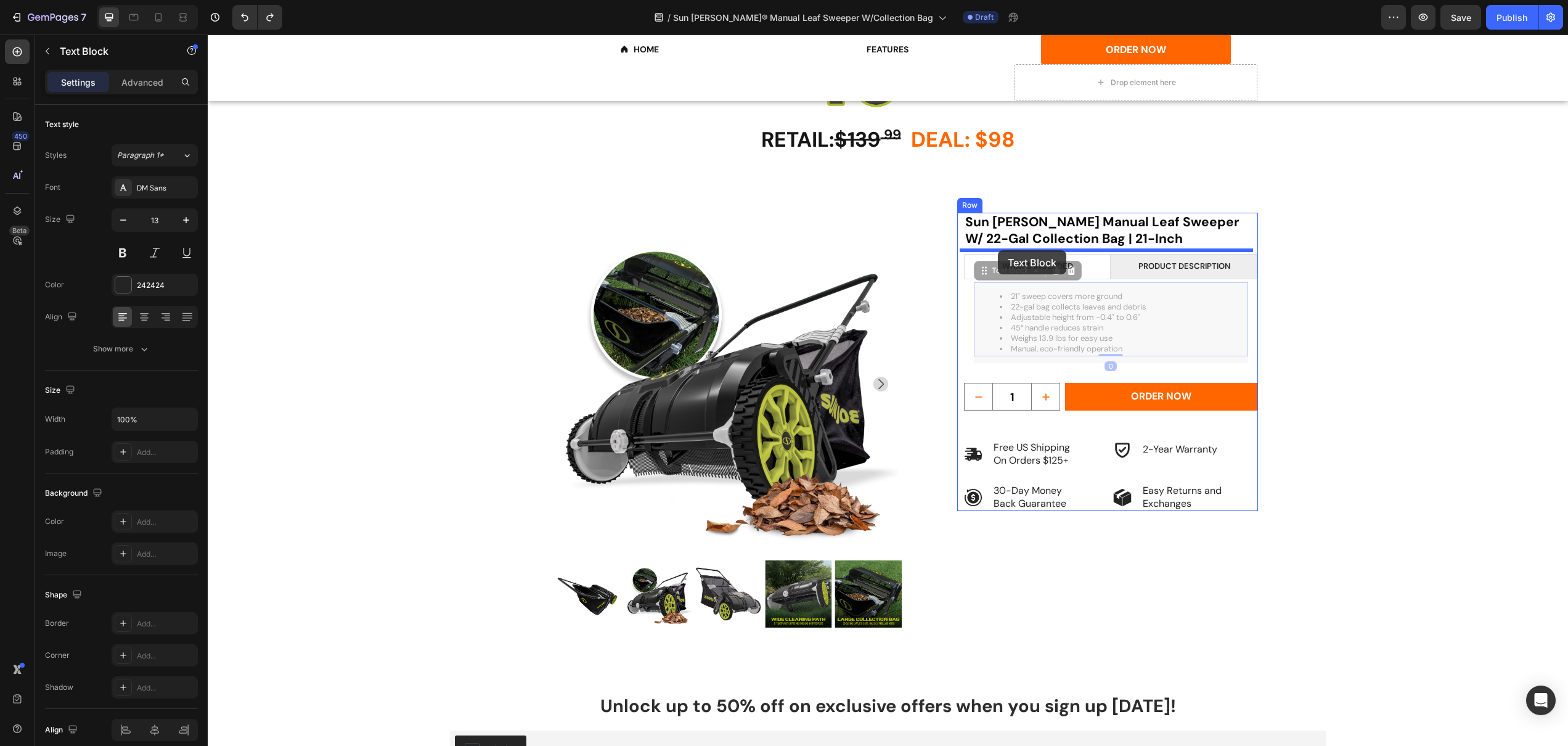
drag, startPoint x: 994, startPoint y: 274, endPoint x: 998, endPoint y: 250, distance: 24.3
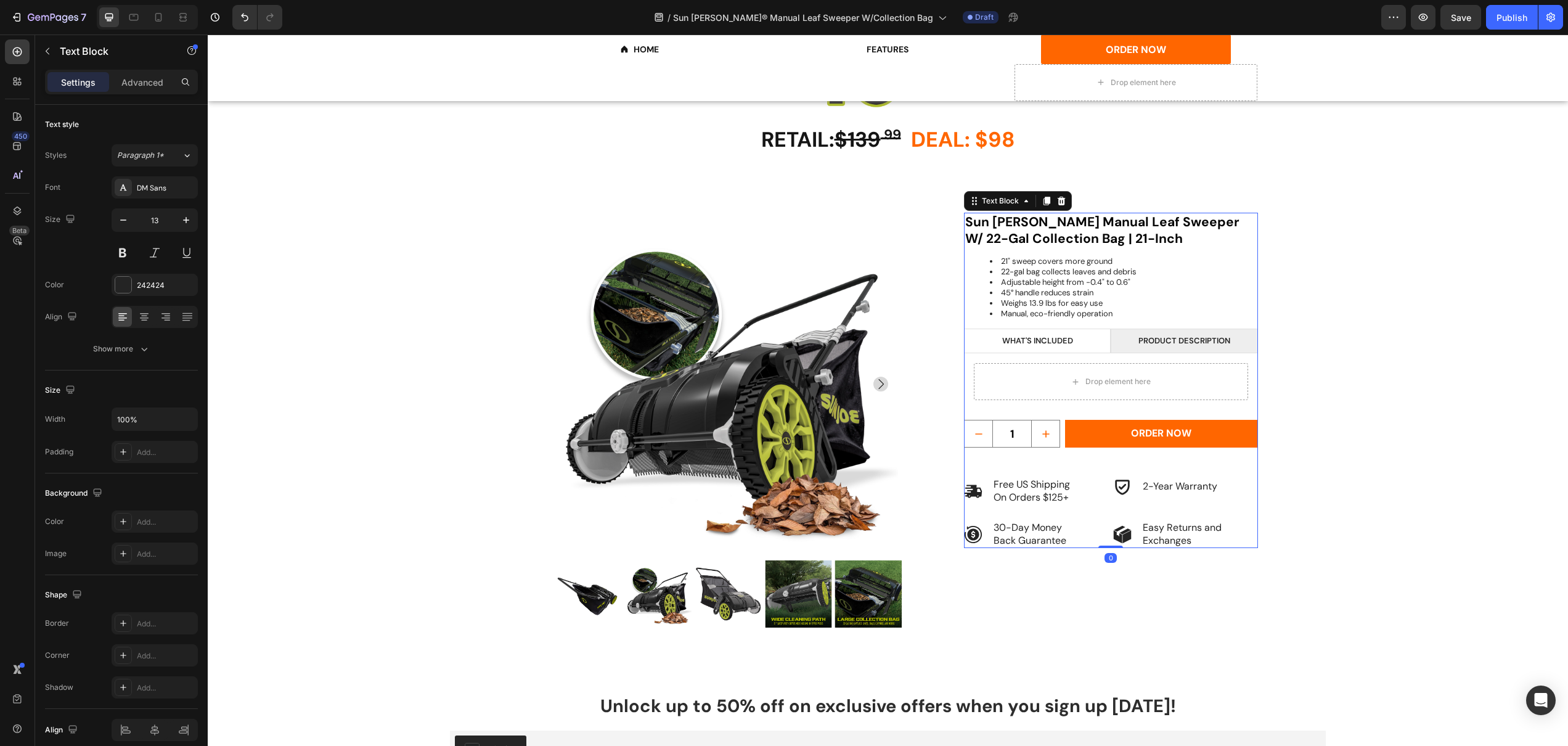
click at [991, 261] on li "21" sweep covers more ground" at bounding box center [1124, 261] width 267 height 10
click at [1215, 300] on li "Weighs 13.9 lbs for easy use" at bounding box center [1124, 303] width 267 height 10
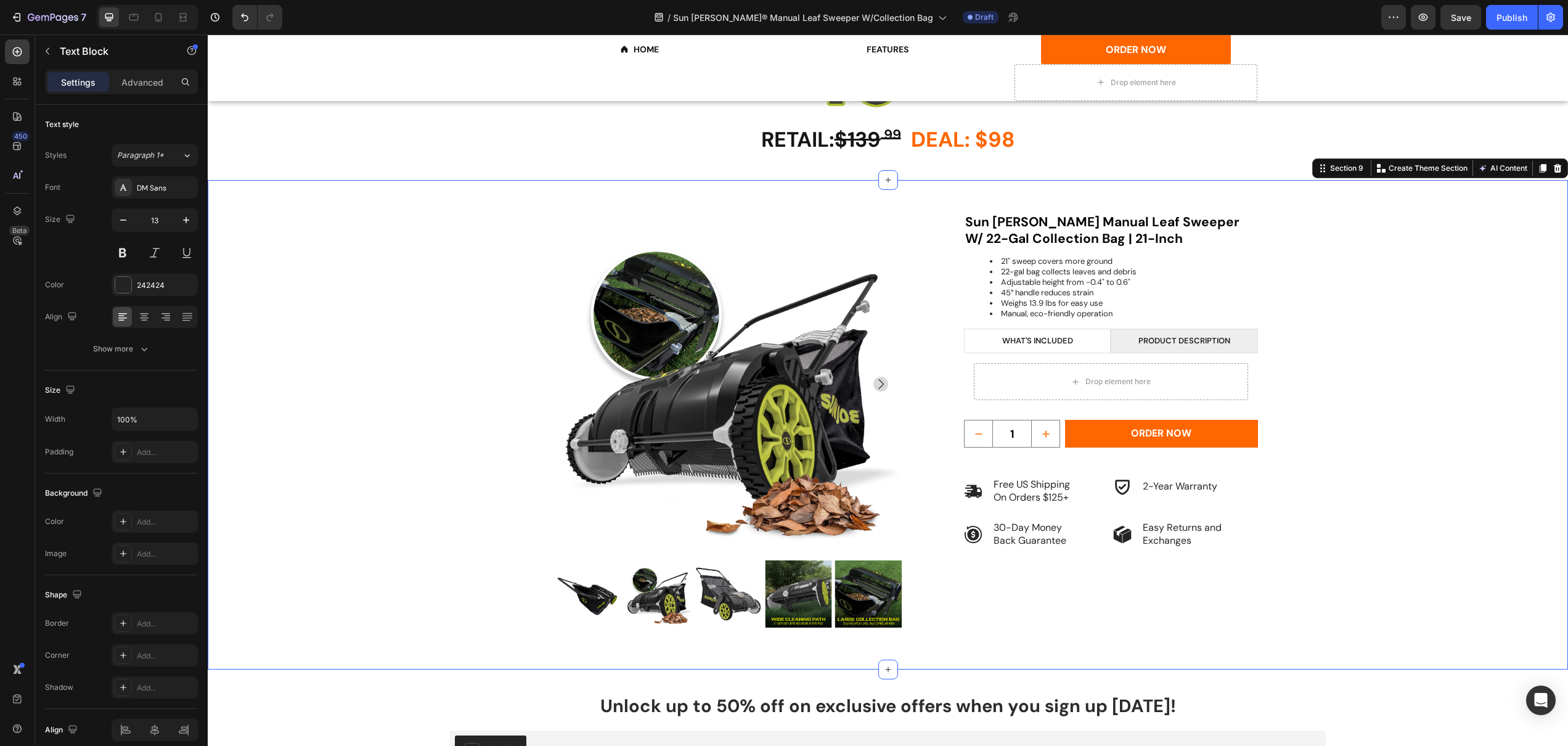
click at [1270, 317] on div "Product Images Sun [PERSON_NAME] Manual Leaf Sweeper W/ 22-Gal Collection Bag |…" at bounding box center [888, 441] width 1286 height 457
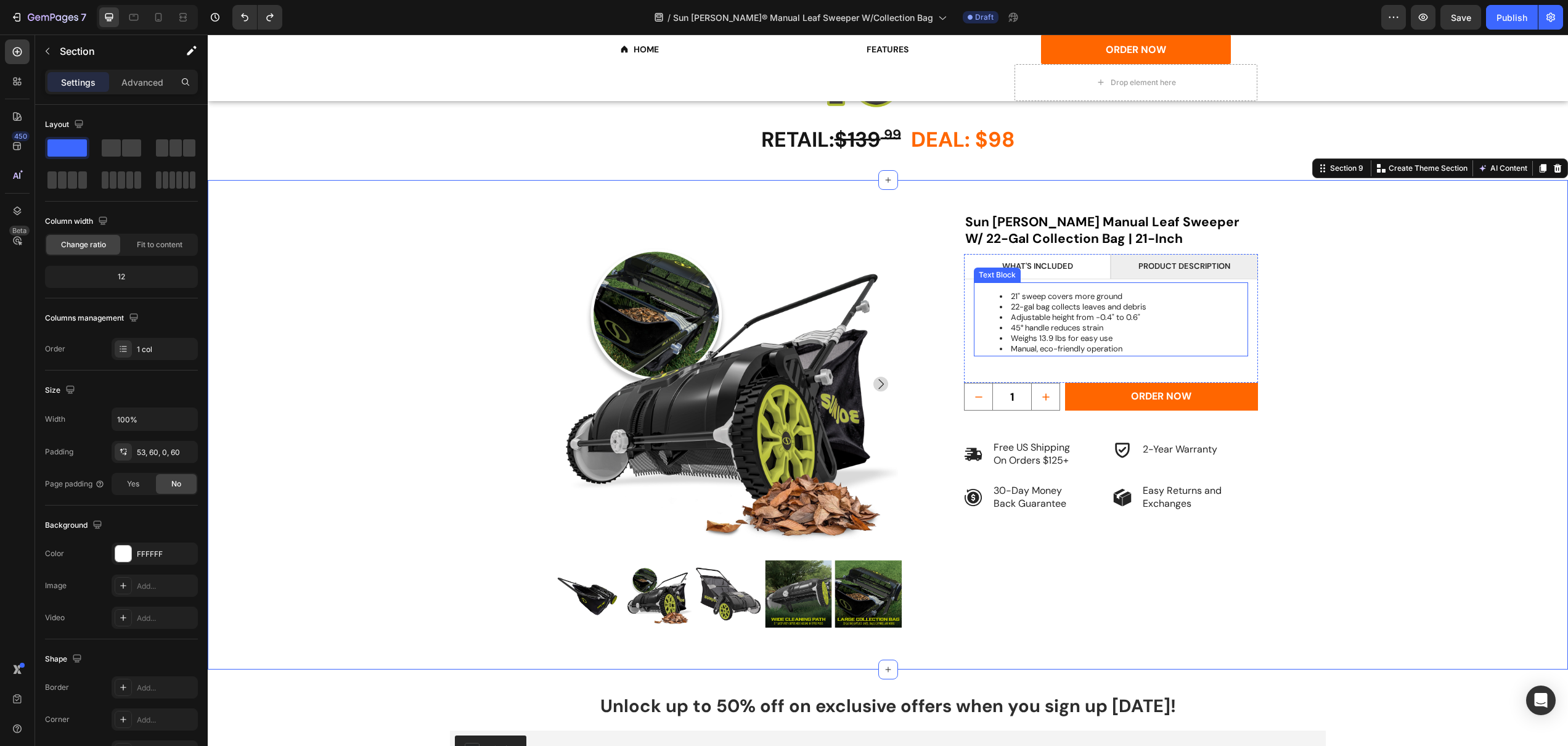
click at [996, 269] on div "Text Block" at bounding box center [997, 275] width 42 height 11
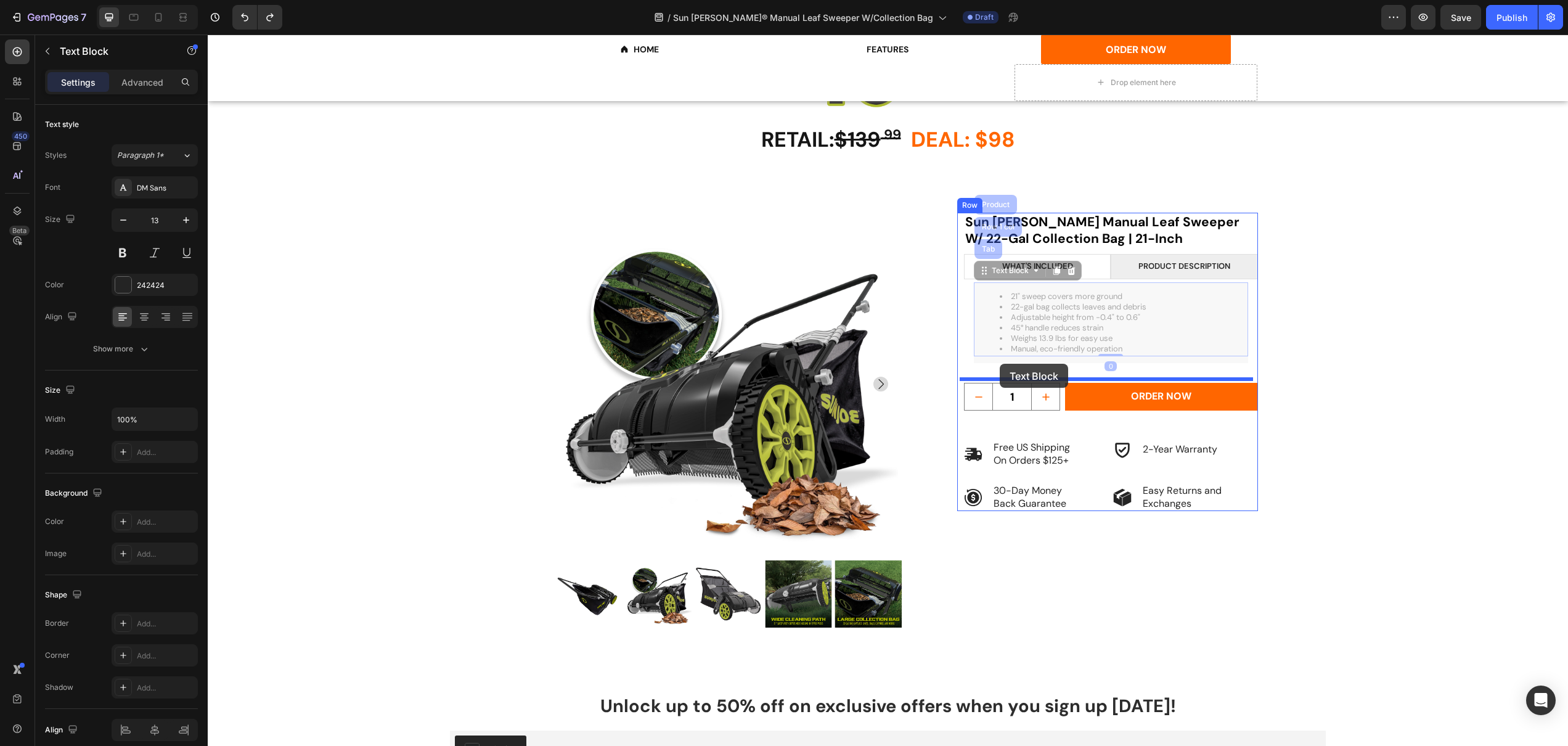
drag, startPoint x: 994, startPoint y: 271, endPoint x: 1000, endPoint y: 364, distance: 93.2
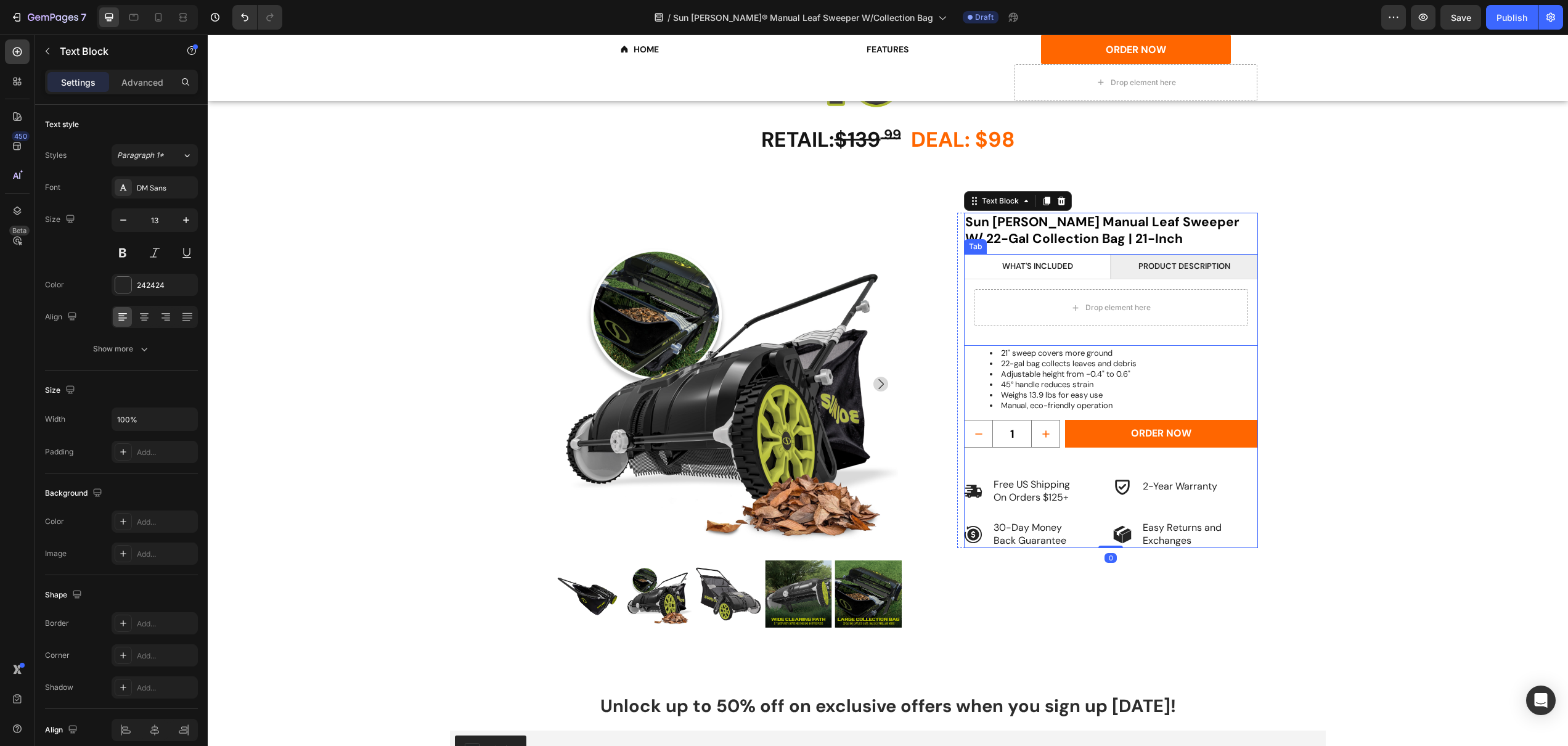
drag, startPoint x: 1008, startPoint y: 329, endPoint x: 991, endPoint y: 365, distance: 39.8
click at [1008, 329] on div "One (1) Cordless portable spray washer One (1) Hose One (1) Spray gun One (1) S…" at bounding box center [1111, 308] width 294 height 57
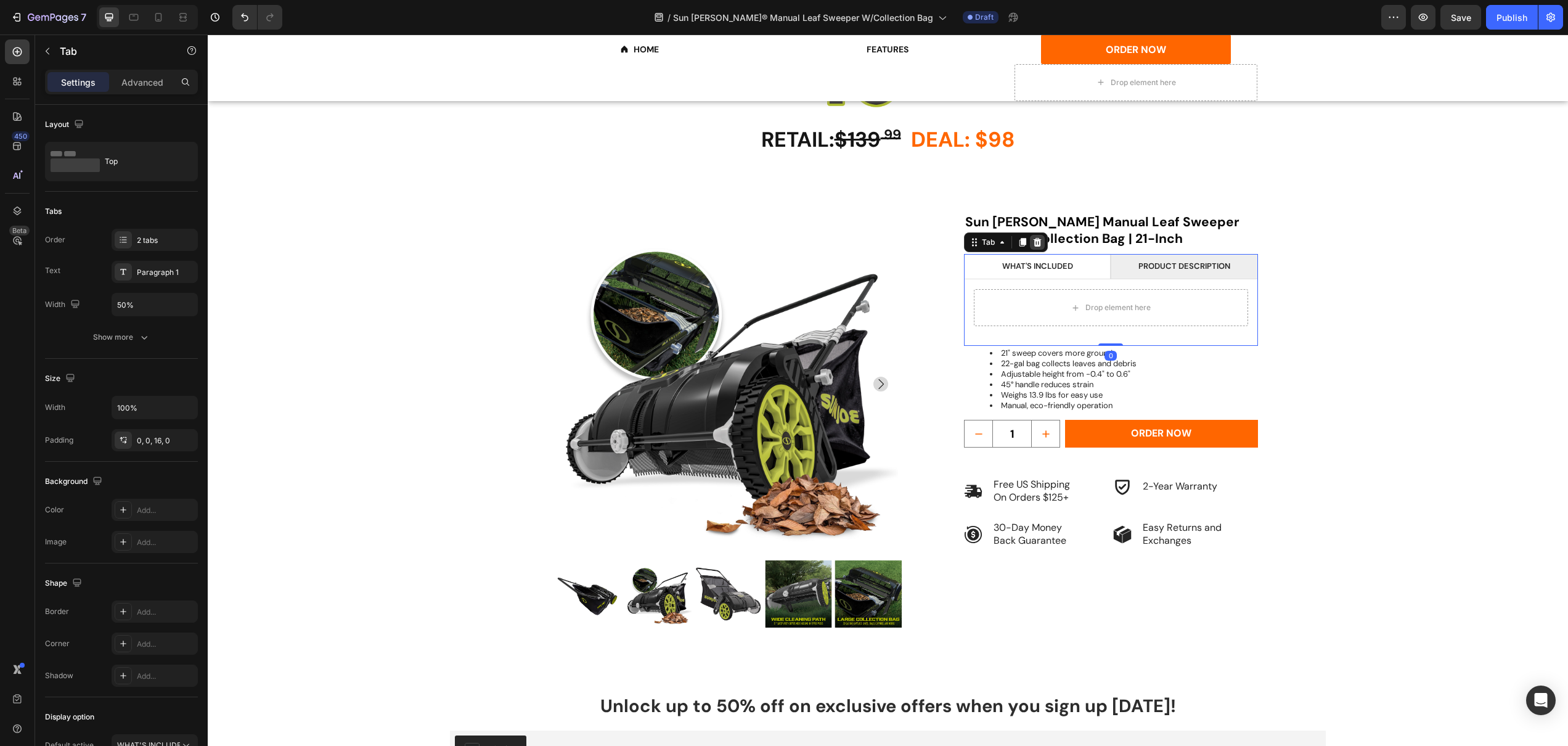
click at [1033, 243] on icon at bounding box center [1037, 242] width 10 height 10
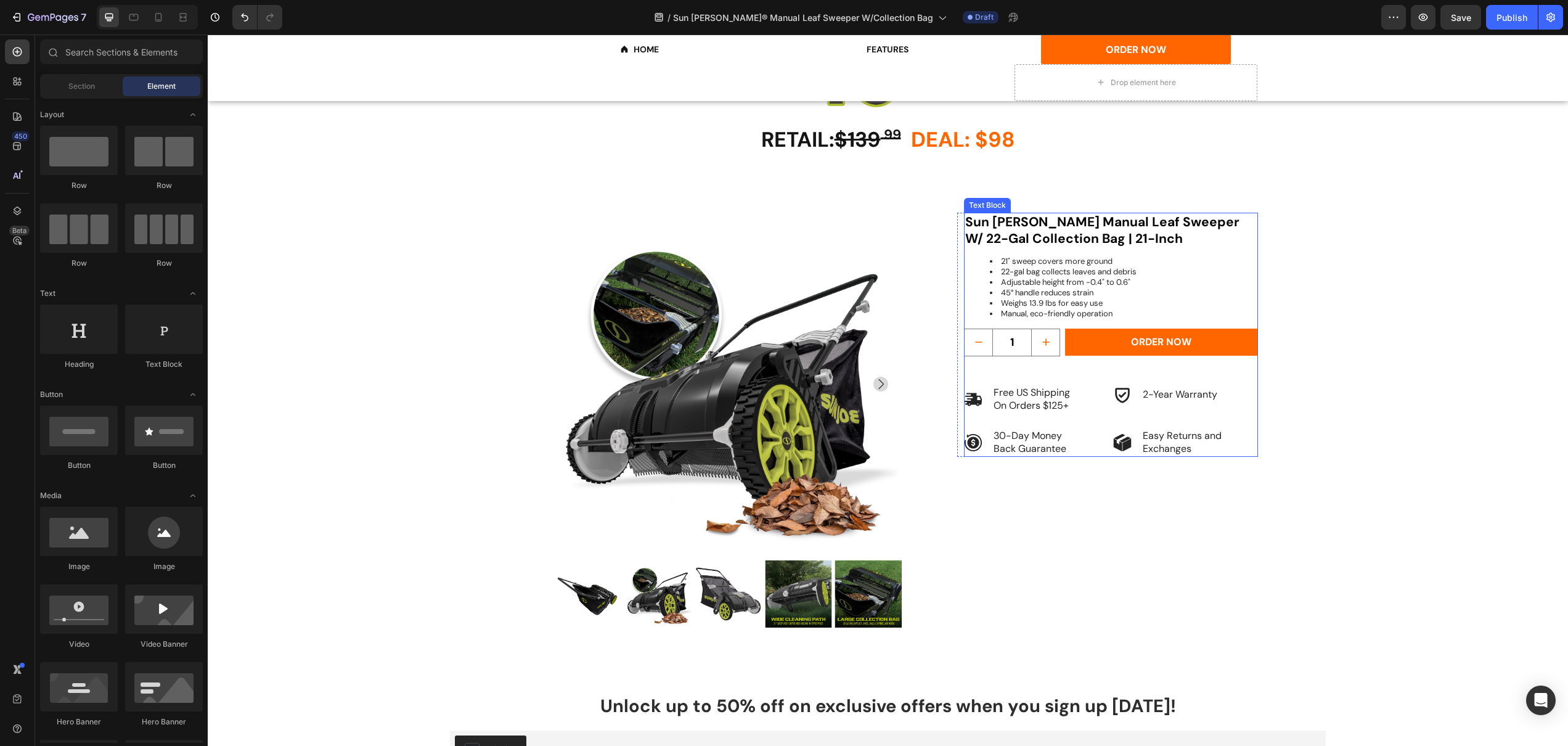
click at [1017, 267] on li "22-gal bag collects leaves and debris" at bounding box center [1124, 272] width 267 height 10
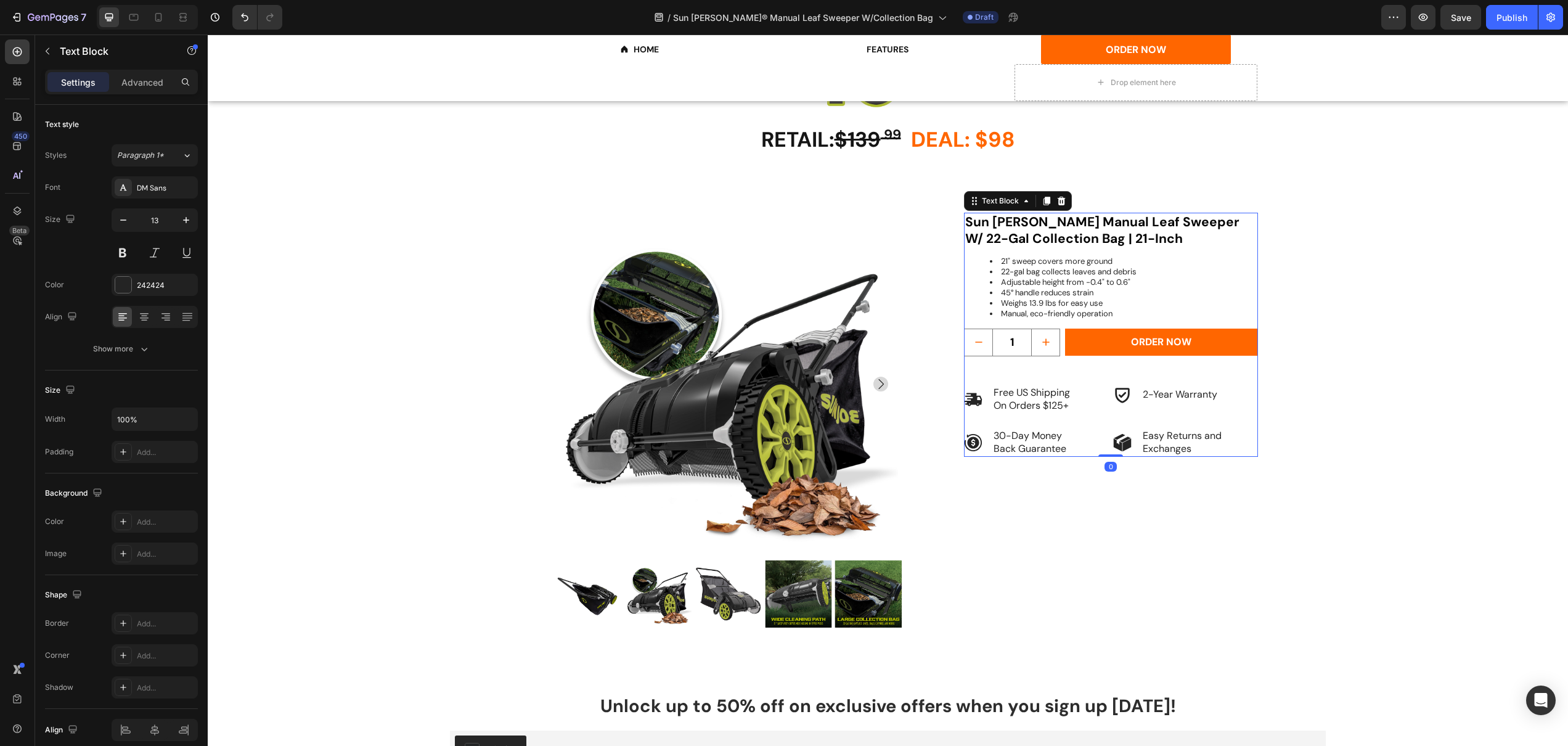
click at [996, 257] on li "21" sweep covers more ground" at bounding box center [1124, 261] width 267 height 10
click at [990, 258] on li "21" sweep covers more ground" at bounding box center [1124, 261] width 267 height 10
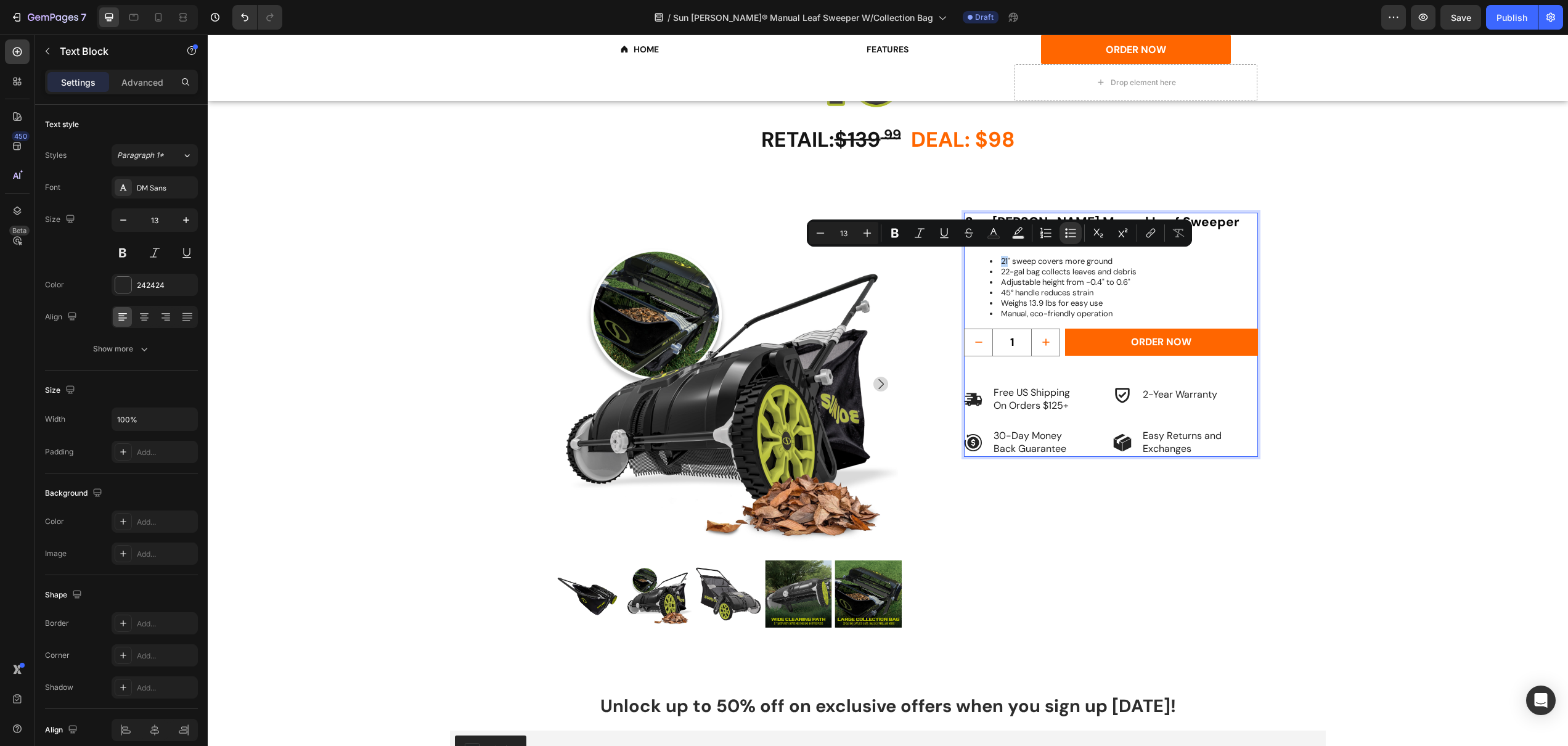
click at [982, 257] on ul "21" sweep covers more ground 22-gal bag collects leaves and debris Adjustable h…" at bounding box center [1110, 287] width 291 height 62
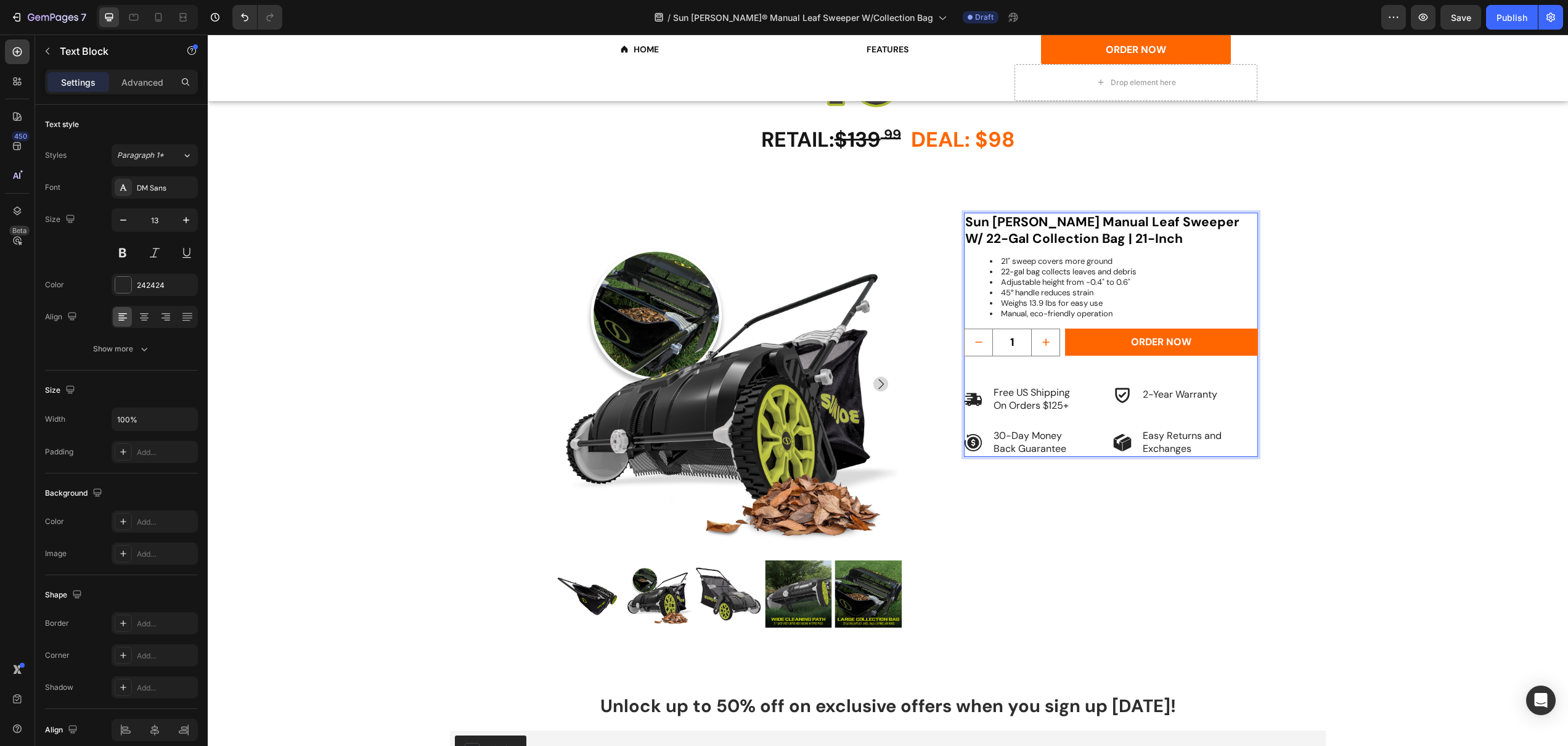
click at [990, 267] on li "22-gal bag collects leaves and debris" at bounding box center [1124, 272] width 267 height 10
click at [993, 247] on div "21" sweep covers more ground 22-gal bag collects leaves and debris Adjustable h…" at bounding box center [1111, 287] width 294 height 81
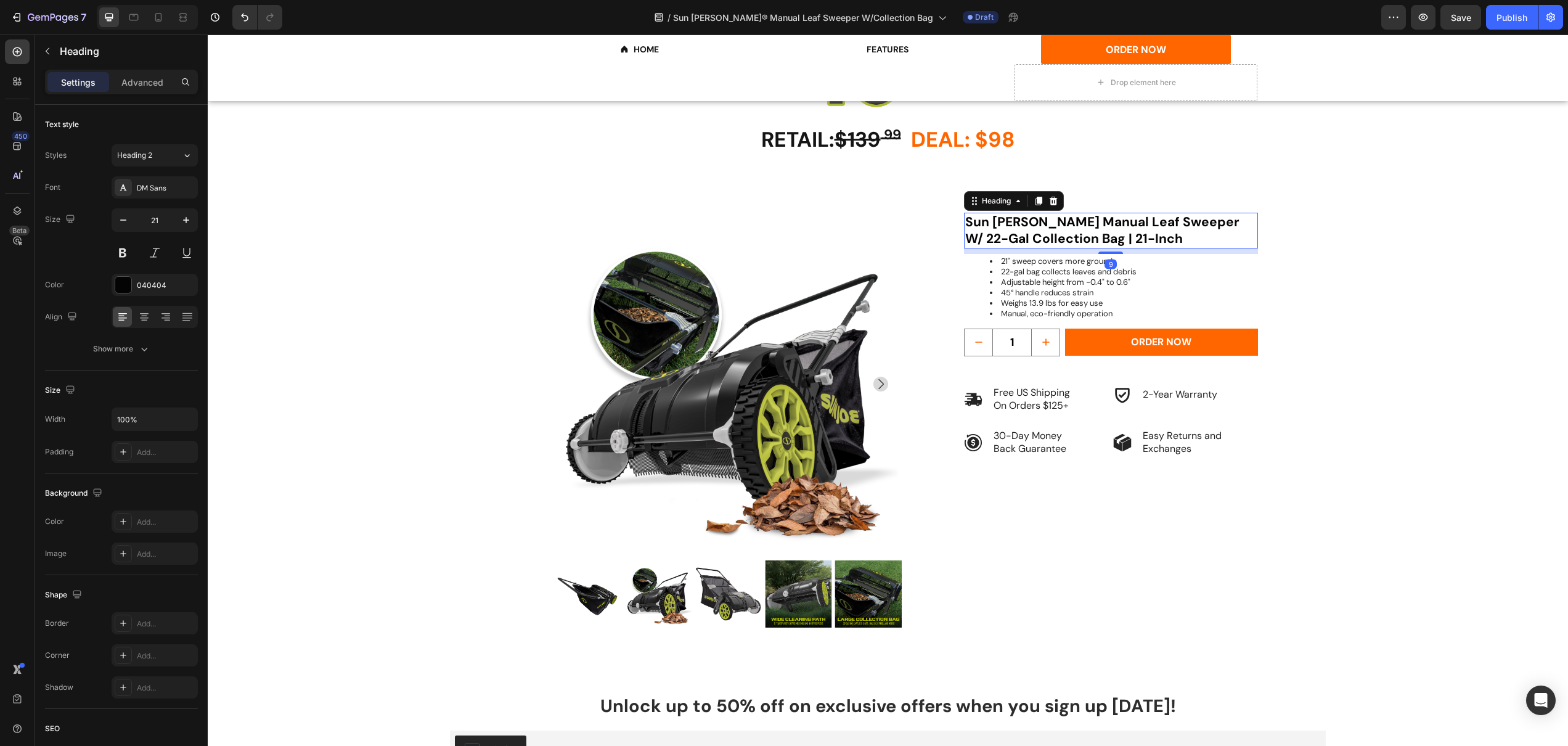
click at [1020, 231] on strong "Sun [PERSON_NAME] Manual Leaf Sweeper W/ 22-Gal Collection Bag | 21-Inch" at bounding box center [1102, 230] width 274 height 34
click at [1058, 248] on div "9" at bounding box center [1111, 250] width 294 height 5
click at [1063, 257] on li "21" sweep covers more ground" at bounding box center [1124, 261] width 267 height 10
click at [1088, 250] on div "21" sweep covers more ground 22-gal bag collects leaves and debris Adjustable h…" at bounding box center [1111, 287] width 294 height 81
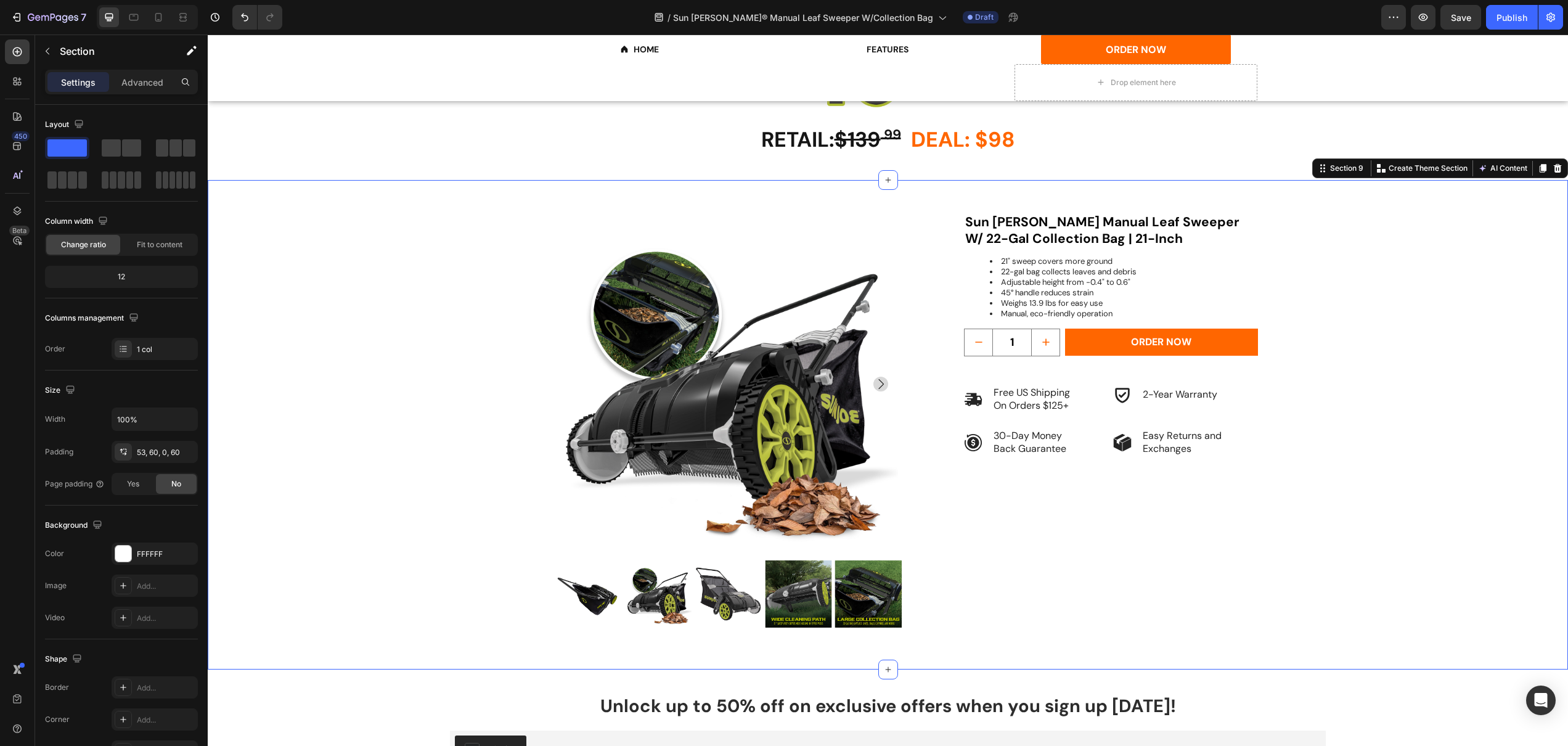
click at [1310, 300] on div "Product Images Sun [PERSON_NAME] Manual Leaf Sweeper W/ 22-Gal Collection Bag |…" at bounding box center [888, 441] width 1286 height 457
click at [1182, 291] on li "45° handle reduces strain" at bounding box center [1124, 293] width 267 height 10
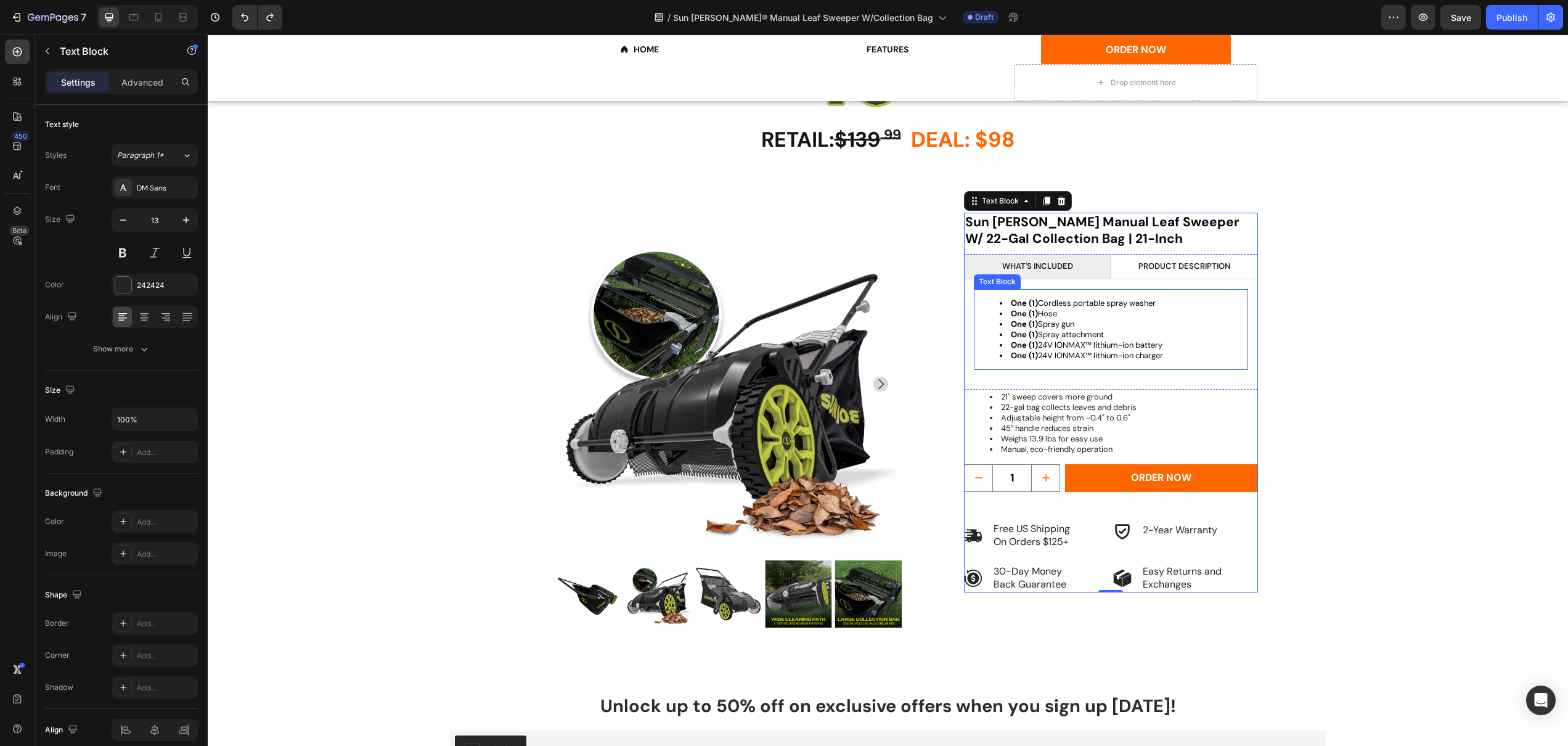
click at [1071, 340] on span "One (1) 24V IONMAX™ lithium-ion battery" at bounding box center [1087, 345] width 152 height 10
click at [996, 276] on div "Text Block" at bounding box center [1010, 277] width 42 height 11
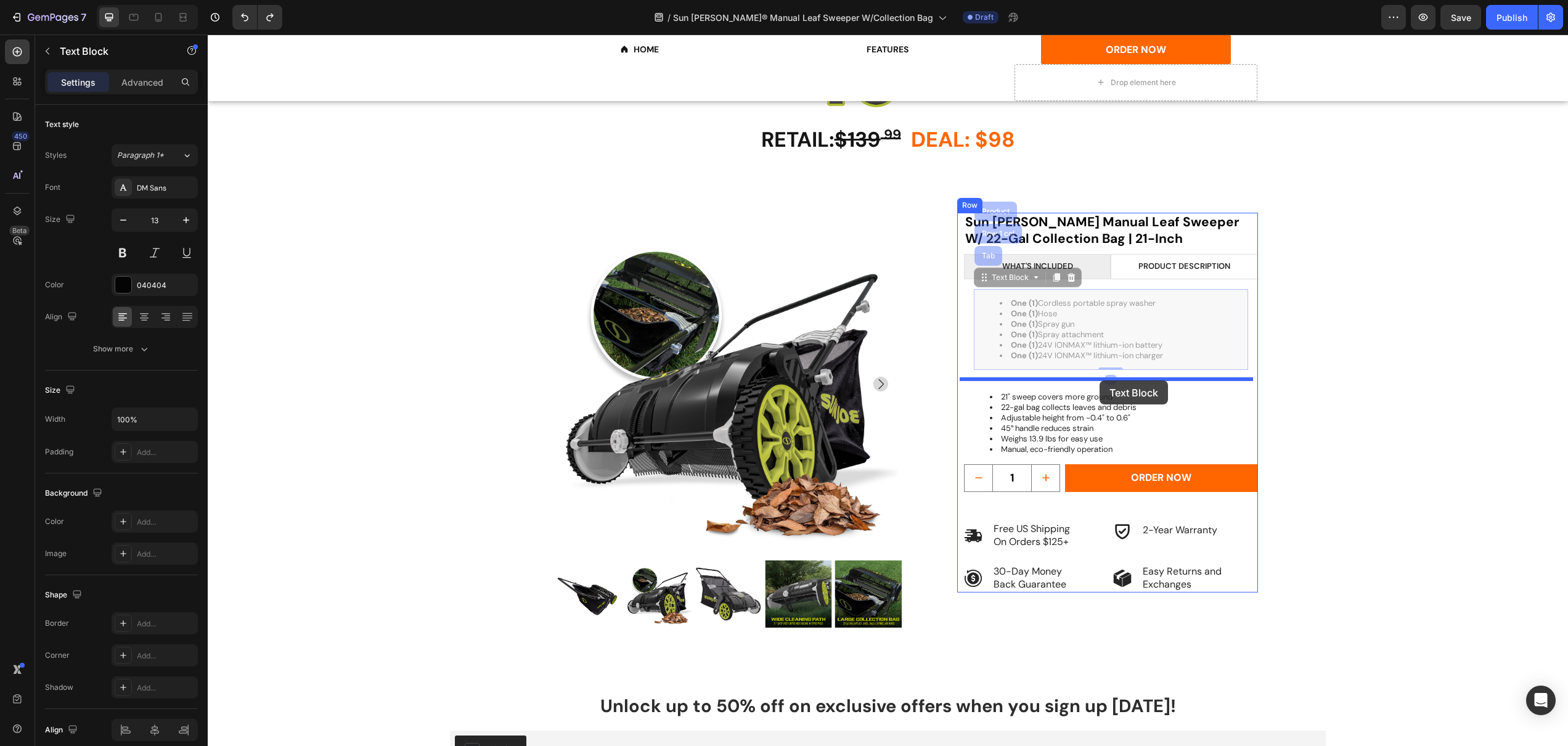
drag, startPoint x: 990, startPoint y: 280, endPoint x: 1100, endPoint y: 380, distance: 148.7
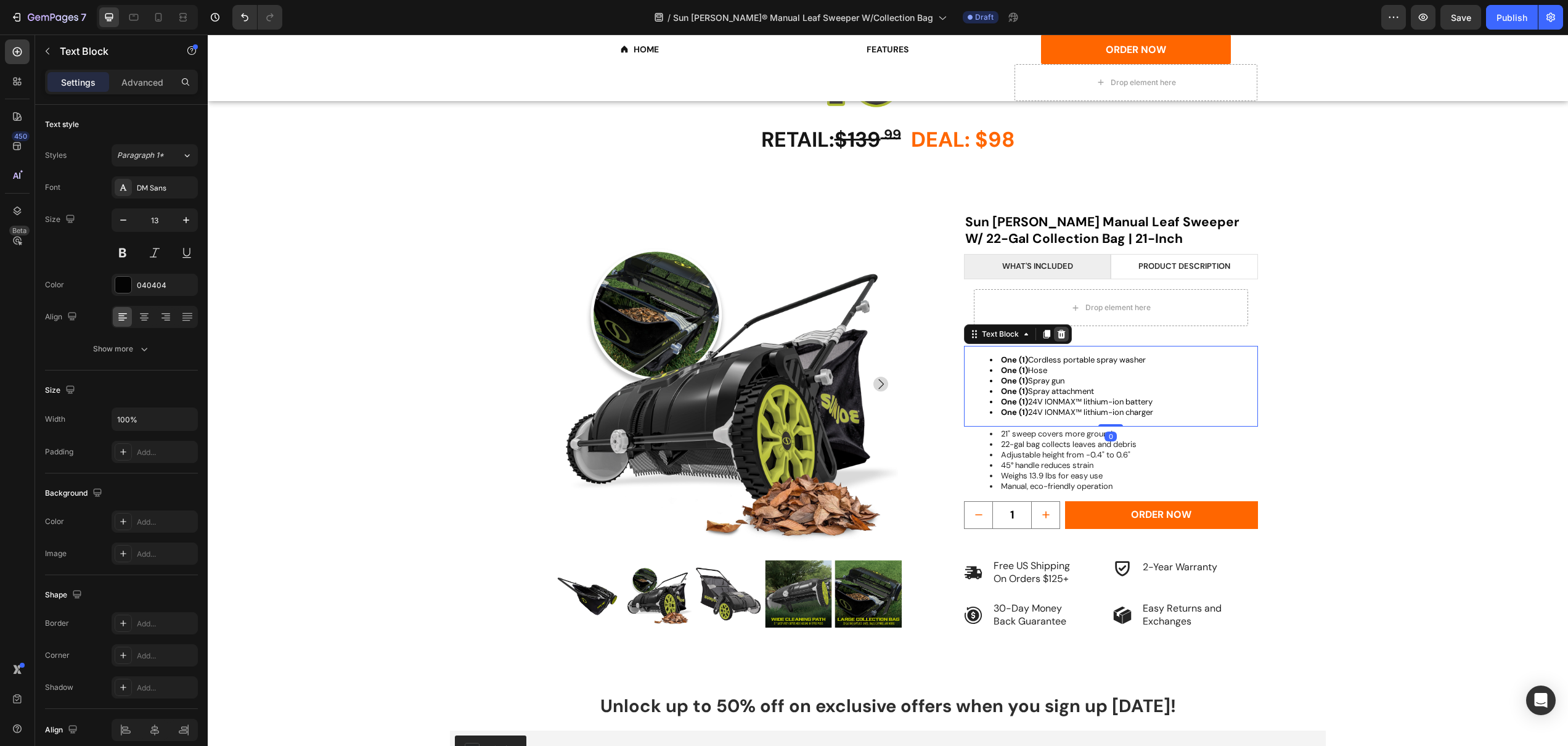
click at [1058, 335] on div at bounding box center [1062, 334] width 15 height 15
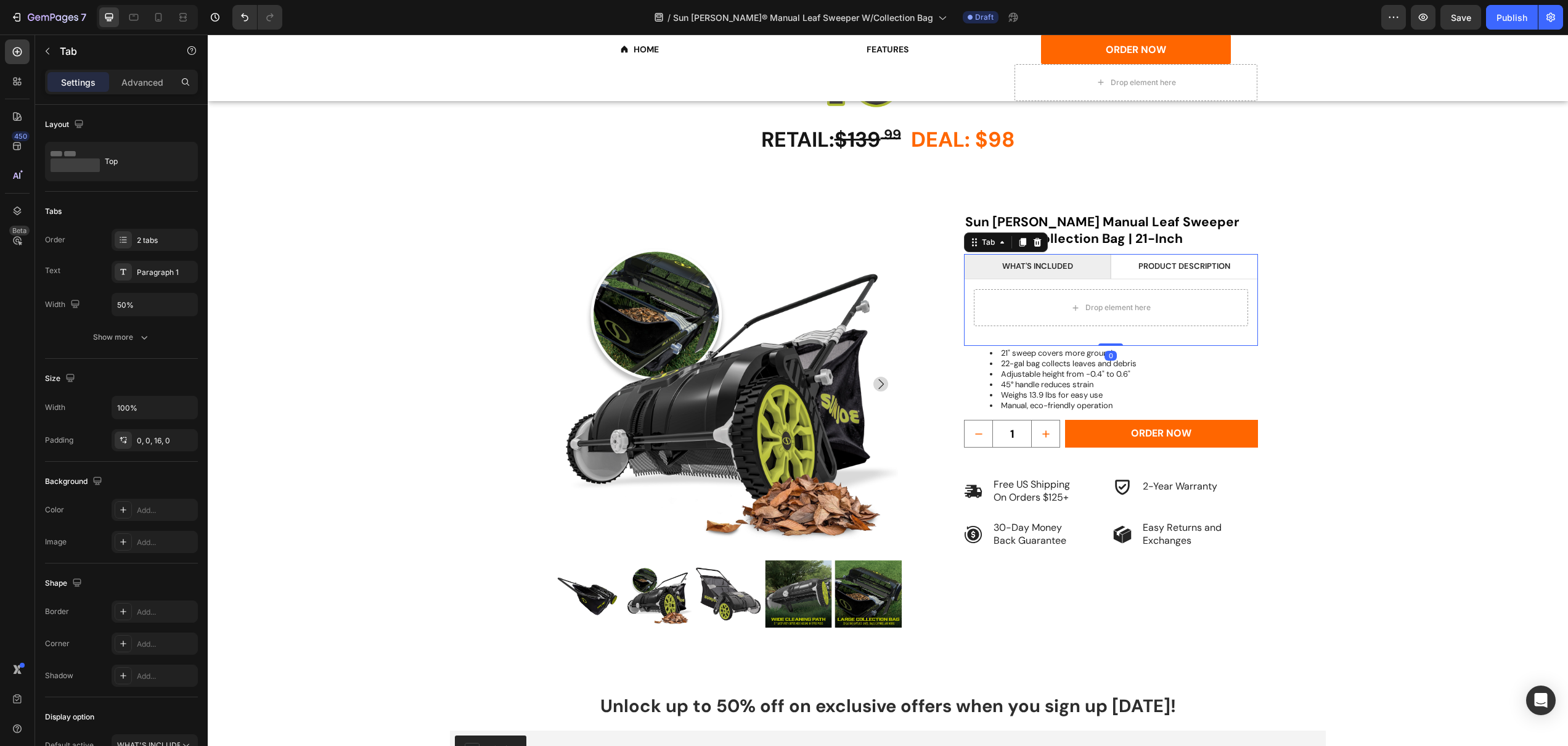
click at [1055, 254] on li "WHAT'S INCLUDED" at bounding box center [1037, 266] width 147 height 25
click at [1036, 237] on icon at bounding box center [1037, 242] width 10 height 10
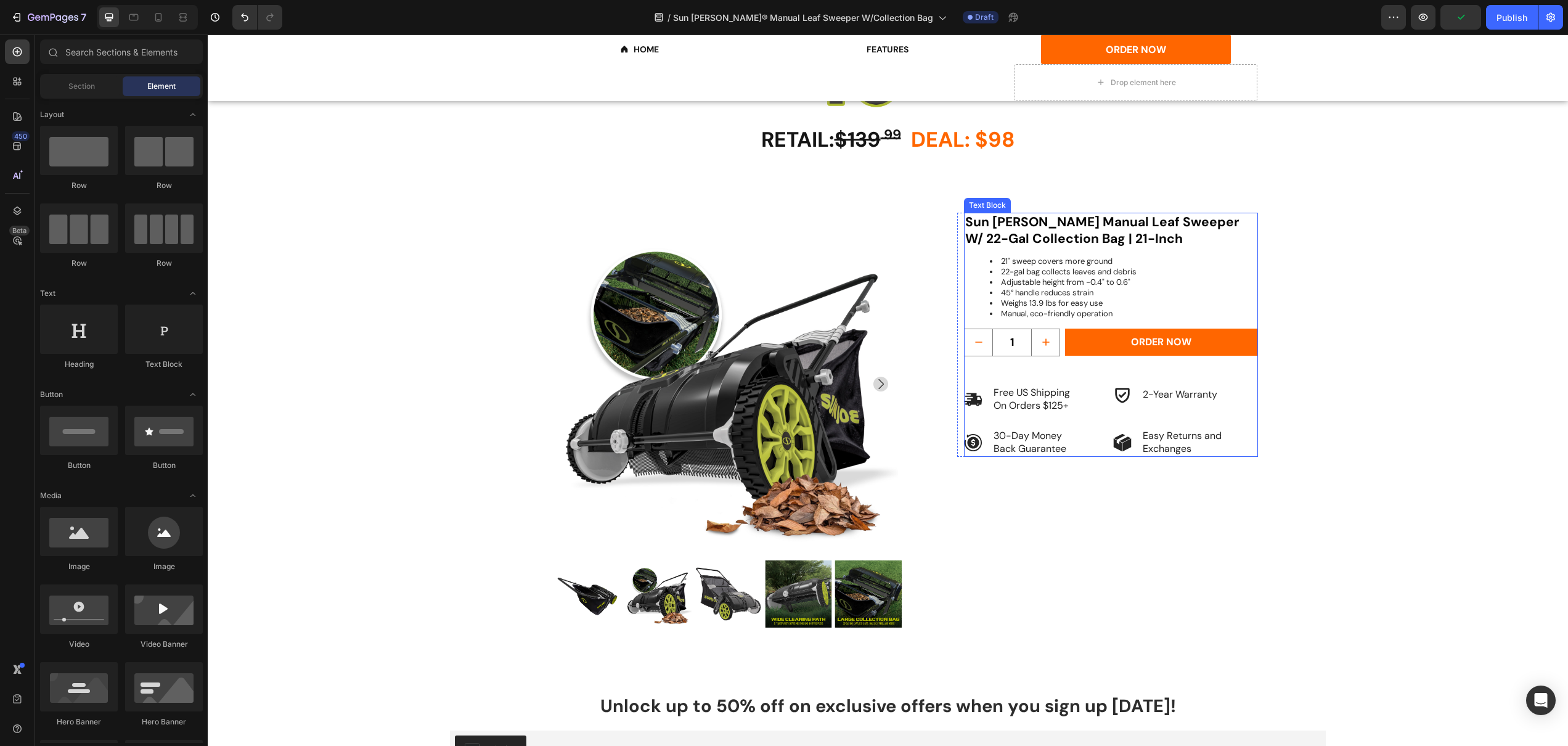
click at [1050, 277] on li "Adjustable height from -0.4" to 0.6"" at bounding box center [1124, 282] width 267 height 10
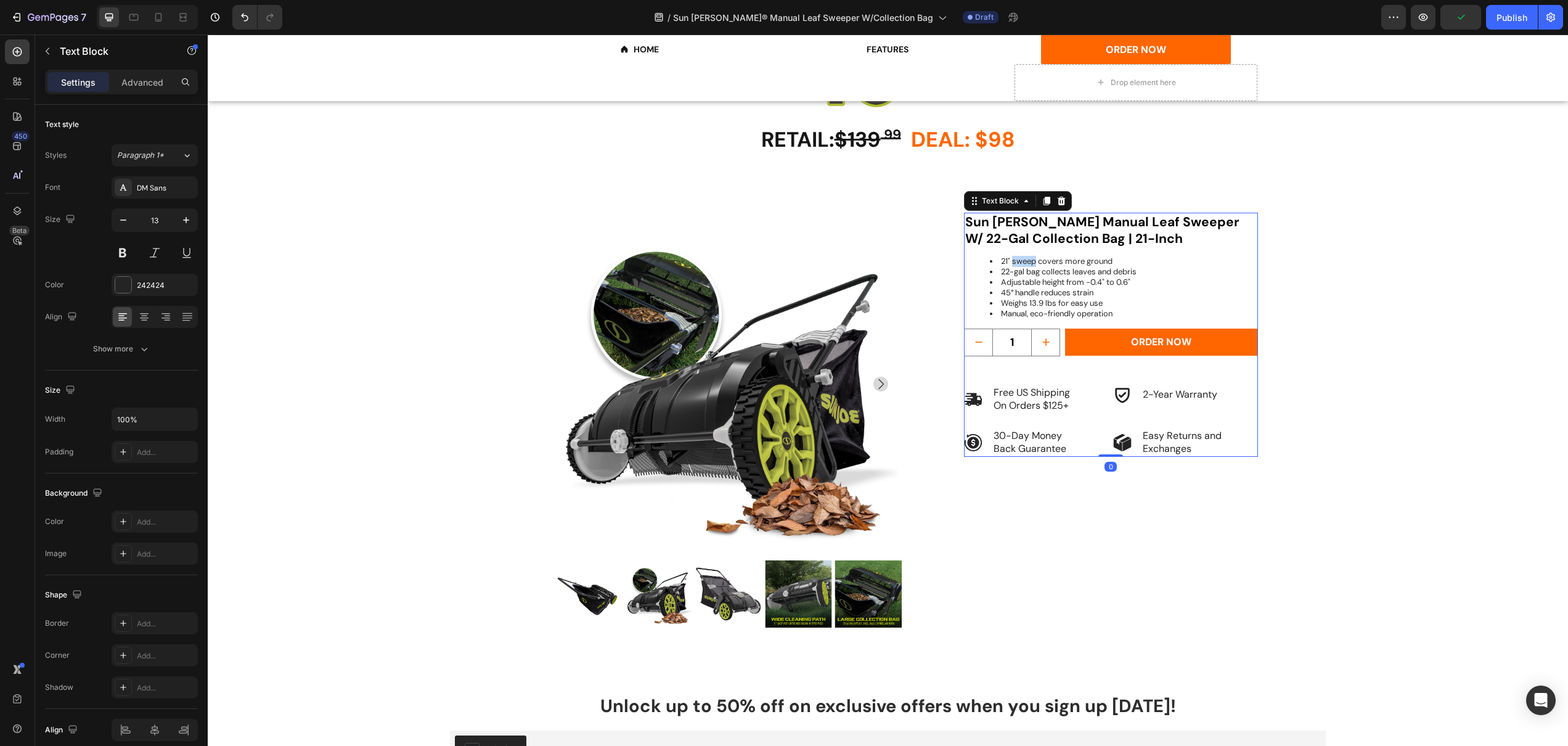
drag, startPoint x: 1018, startPoint y: 257, endPoint x: 1004, endPoint y: 259, distance: 14.1
click at [1018, 257] on li "21" sweep covers more ground" at bounding box center [1124, 261] width 267 height 10
click at [982, 263] on ul "21" sweep covers more ground 22-gal bag collects leaves and debris Adjustable h…" at bounding box center [1110, 287] width 291 height 62
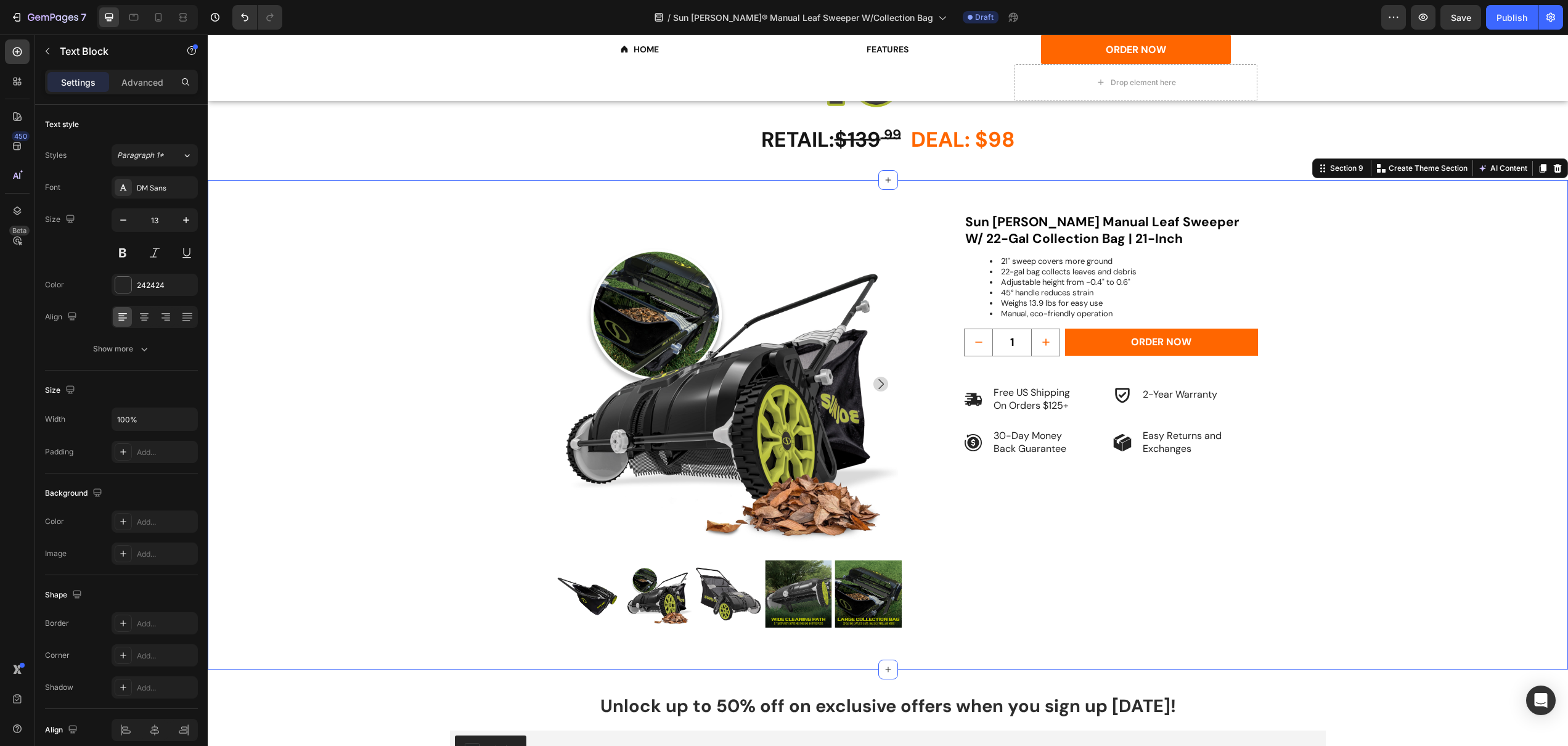
click at [1270, 408] on div "Product Images Sun [PERSON_NAME] Manual Leaf Sweeper W/ 22-Gal Collection Bag |…" at bounding box center [888, 441] width 1286 height 457
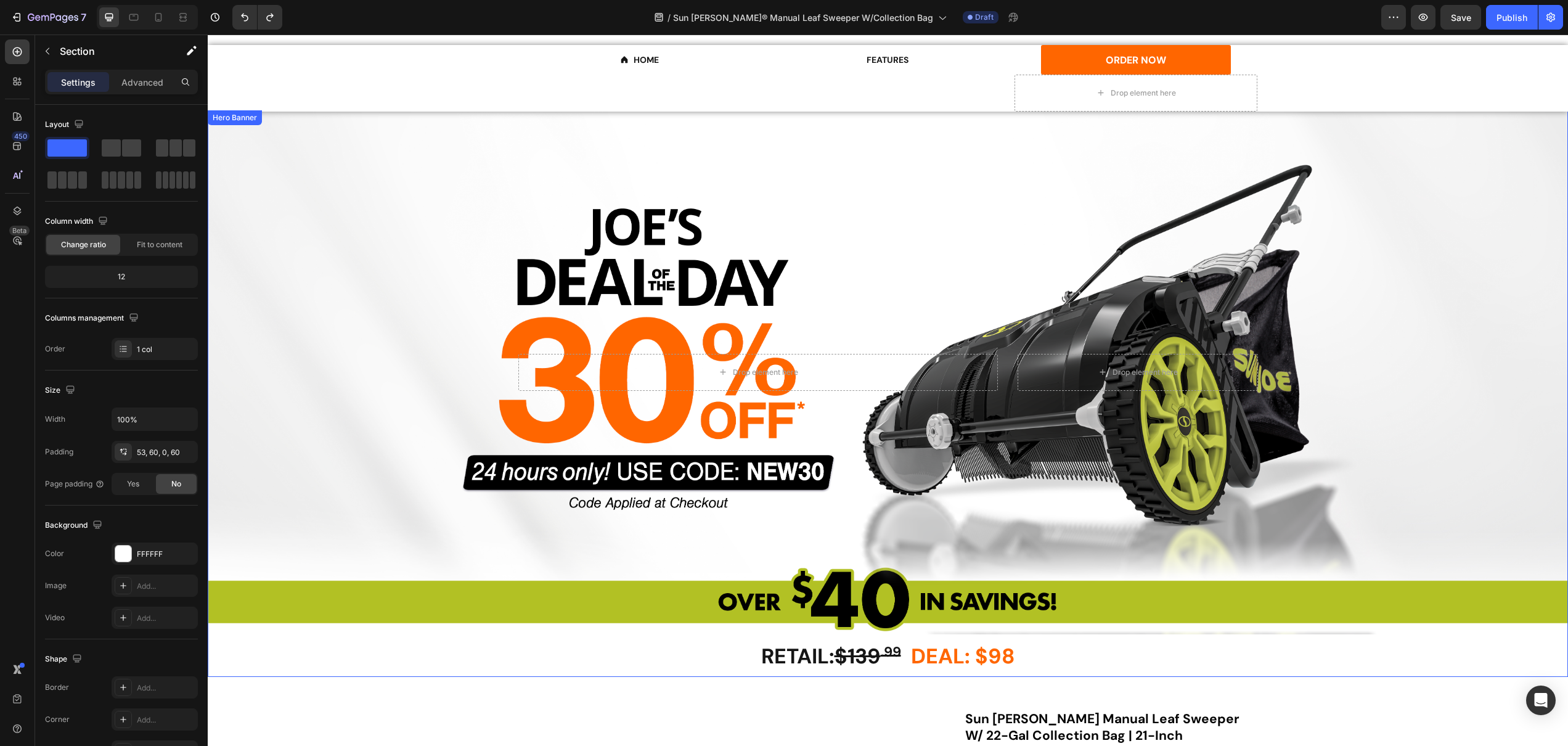
scroll to position [521, 0]
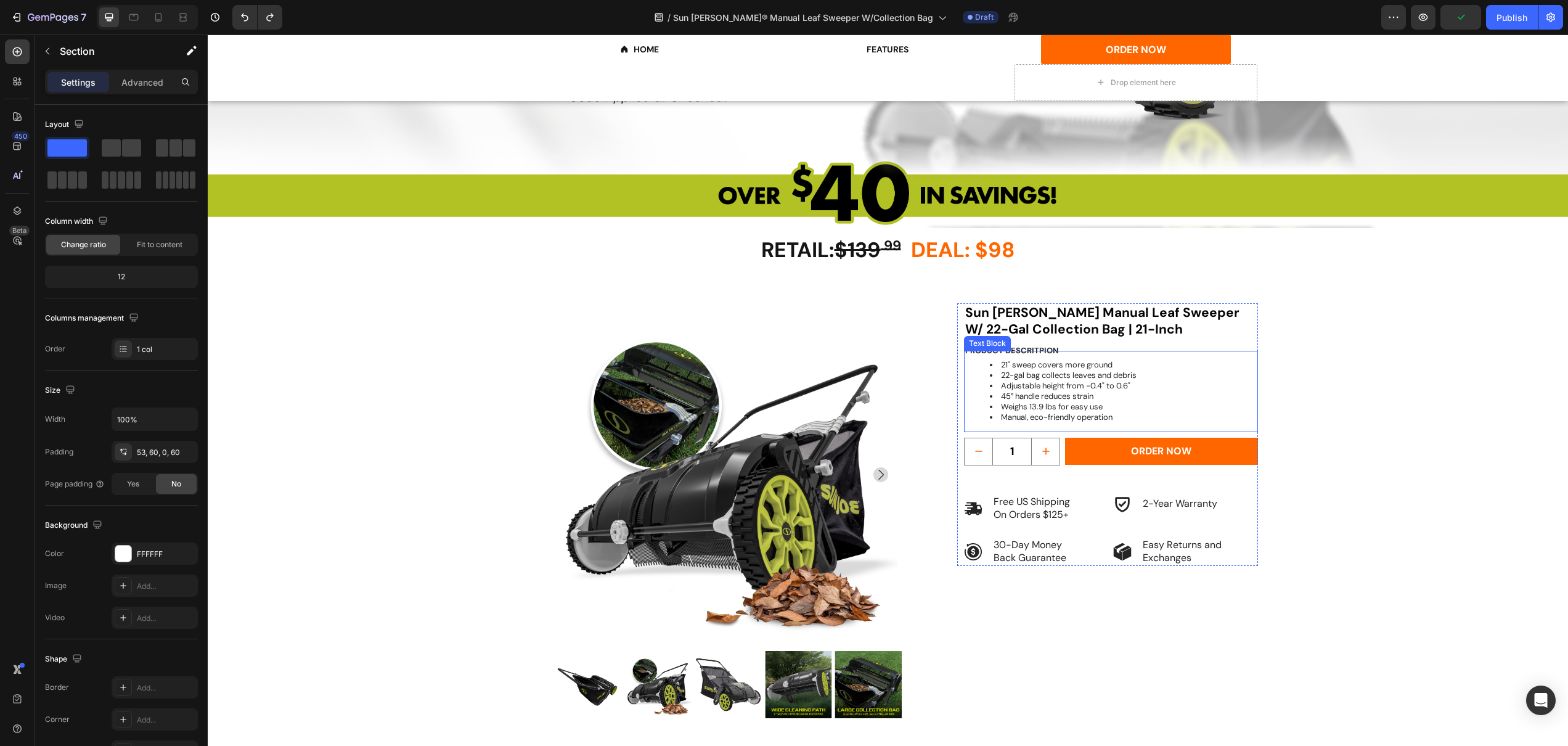
click at [1000, 371] on li "22-gal bag collects leaves and debris" at bounding box center [1124, 375] width 267 height 10
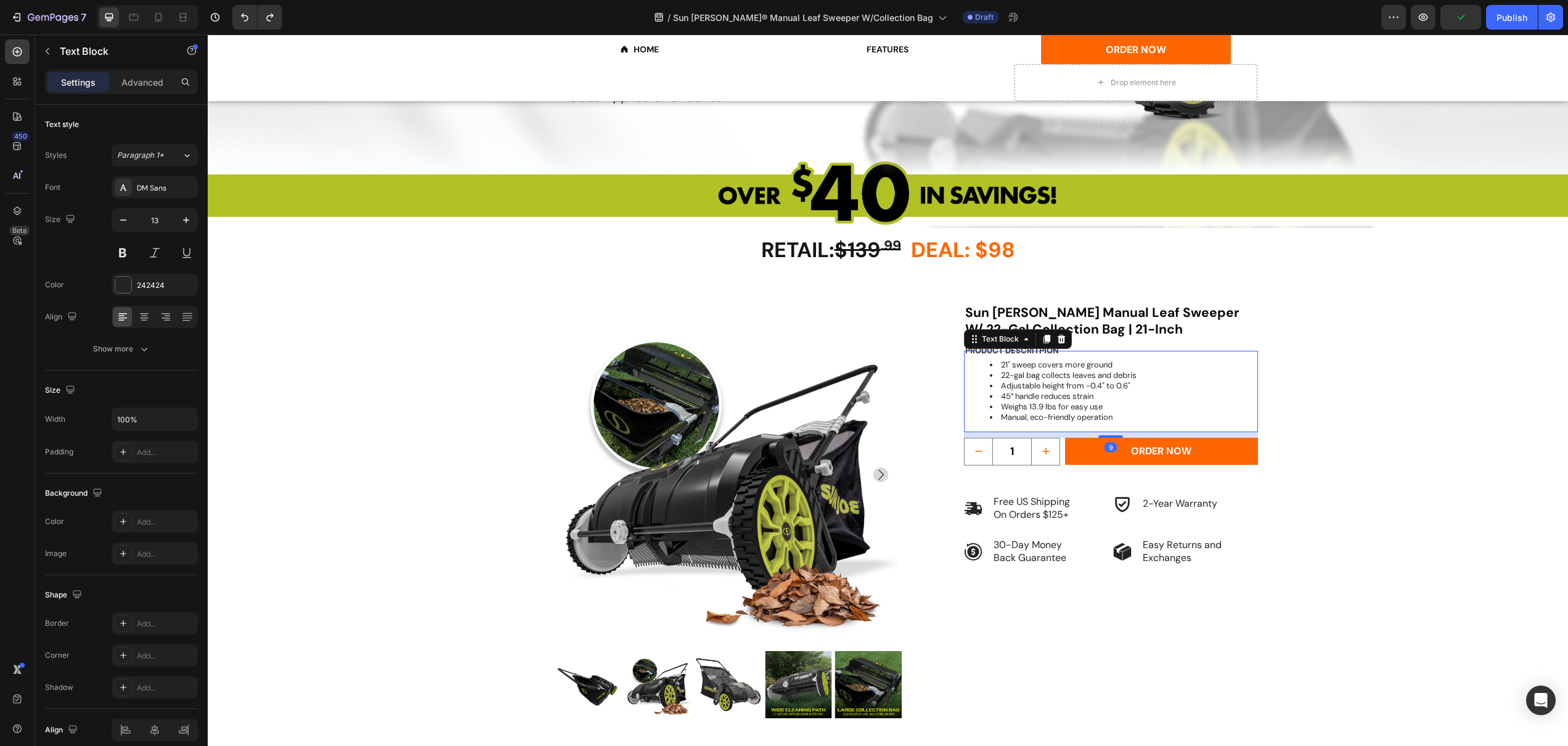
click at [929, 349] on div "Product Images" at bounding box center [729, 510] width 421 height 415
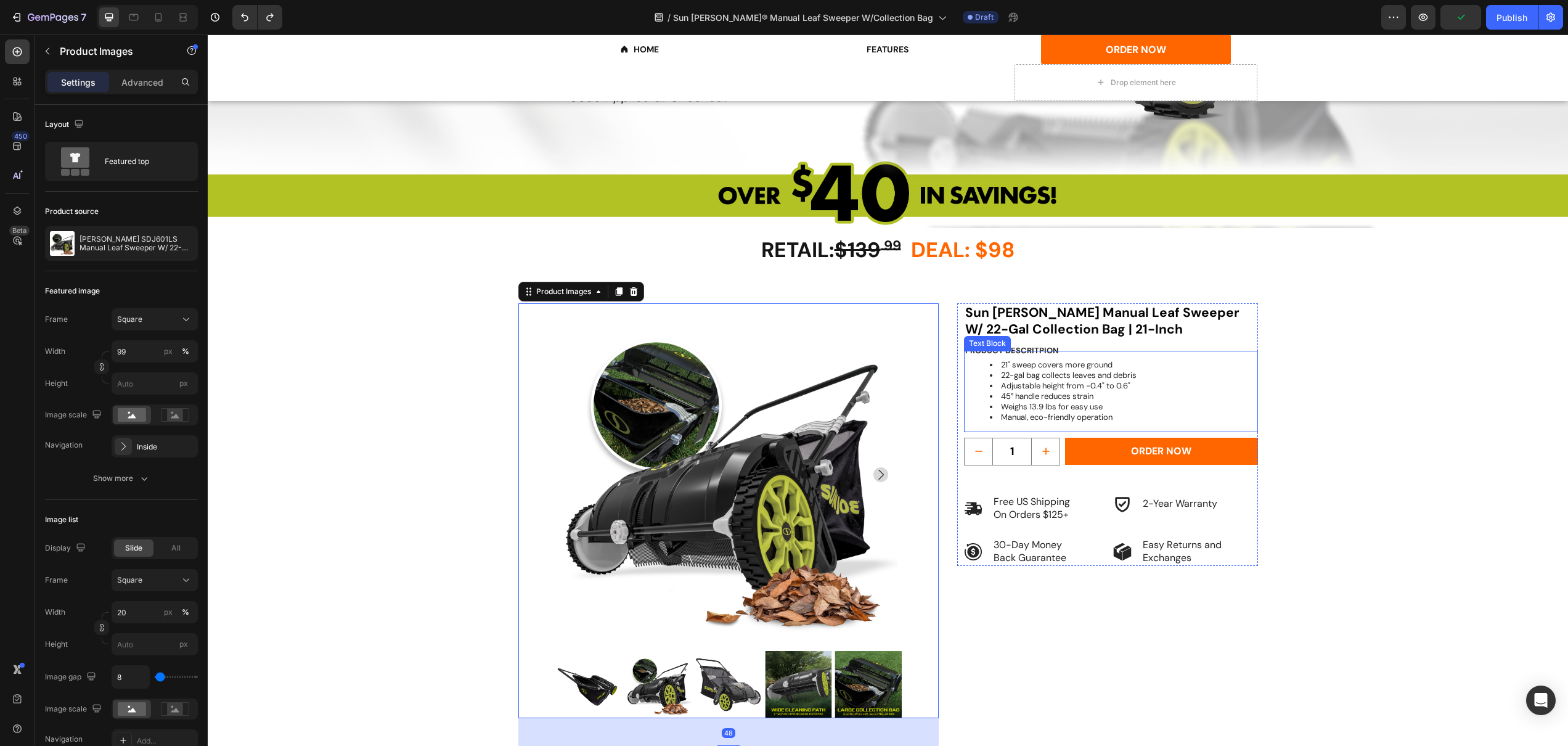
click at [978, 355] on div "21" sweep covers more ground 22-gal bag collects leaves and debris Adjustable h…" at bounding box center [1111, 391] width 294 height 81
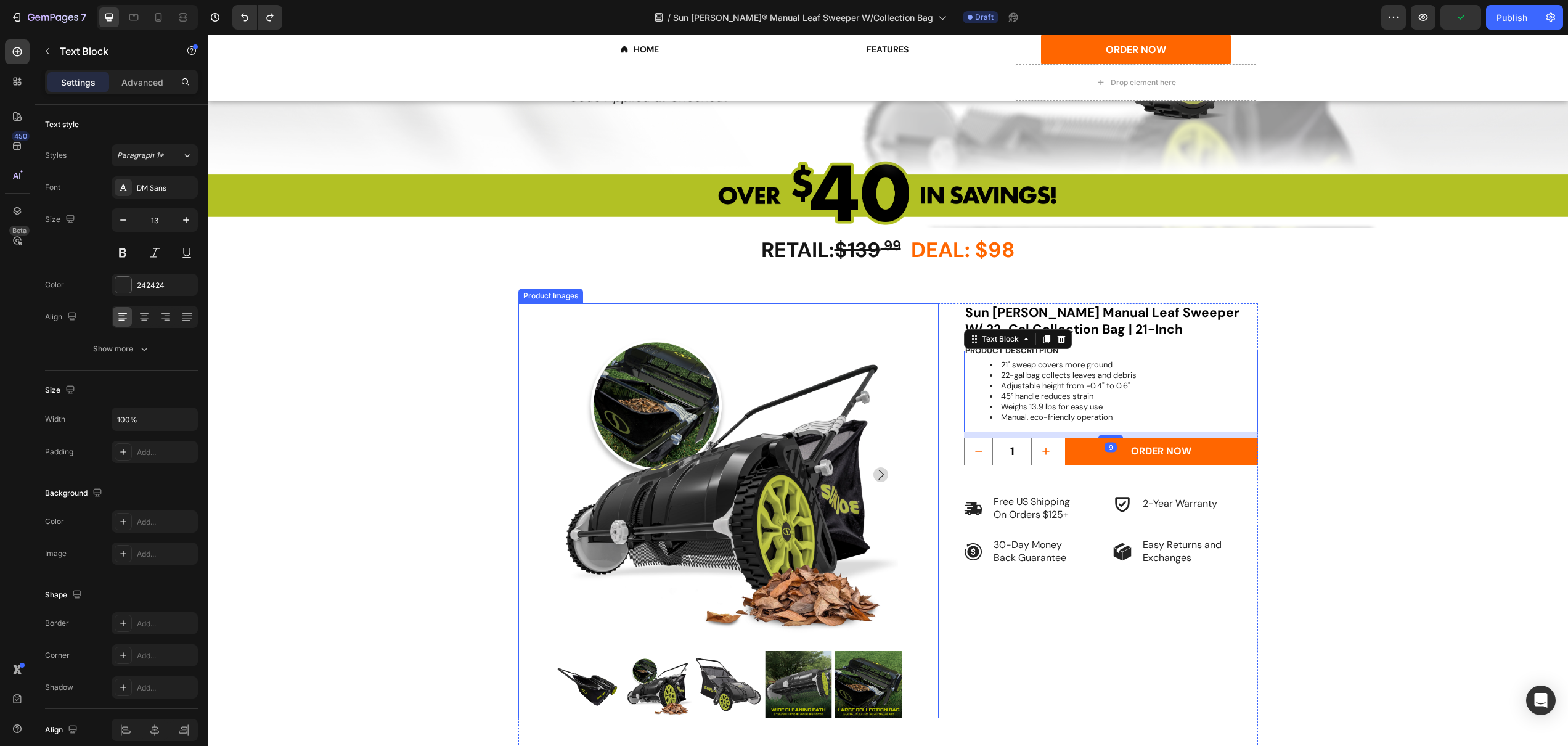
click at [703, 309] on img at bounding box center [726, 474] width 343 height 343
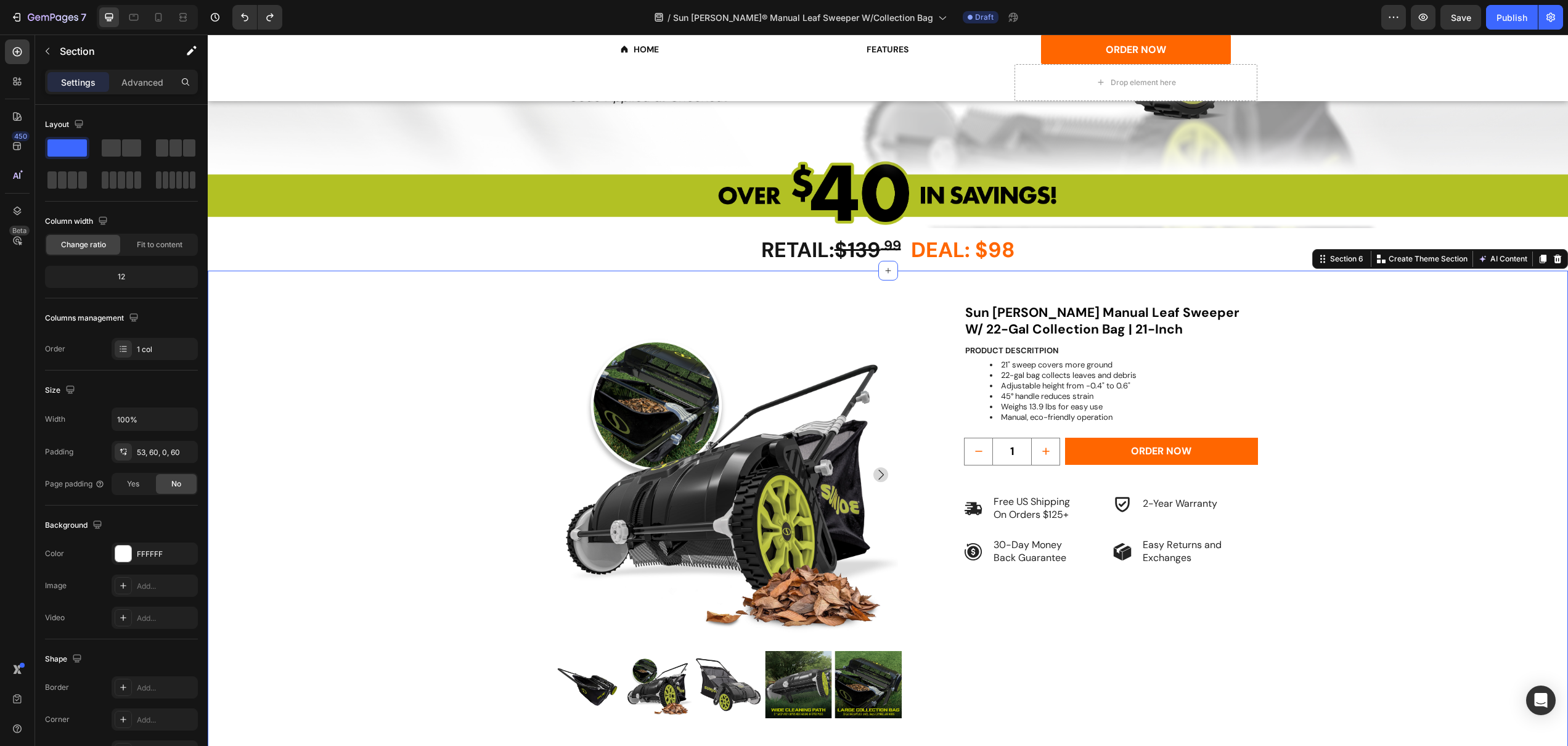
click at [422, 297] on div "RETAIL: $139 .99 DEAL: $98 Heading Product Images Sun [PERSON_NAME] Manual Leaf…" at bounding box center [888, 515] width 1361 height 489
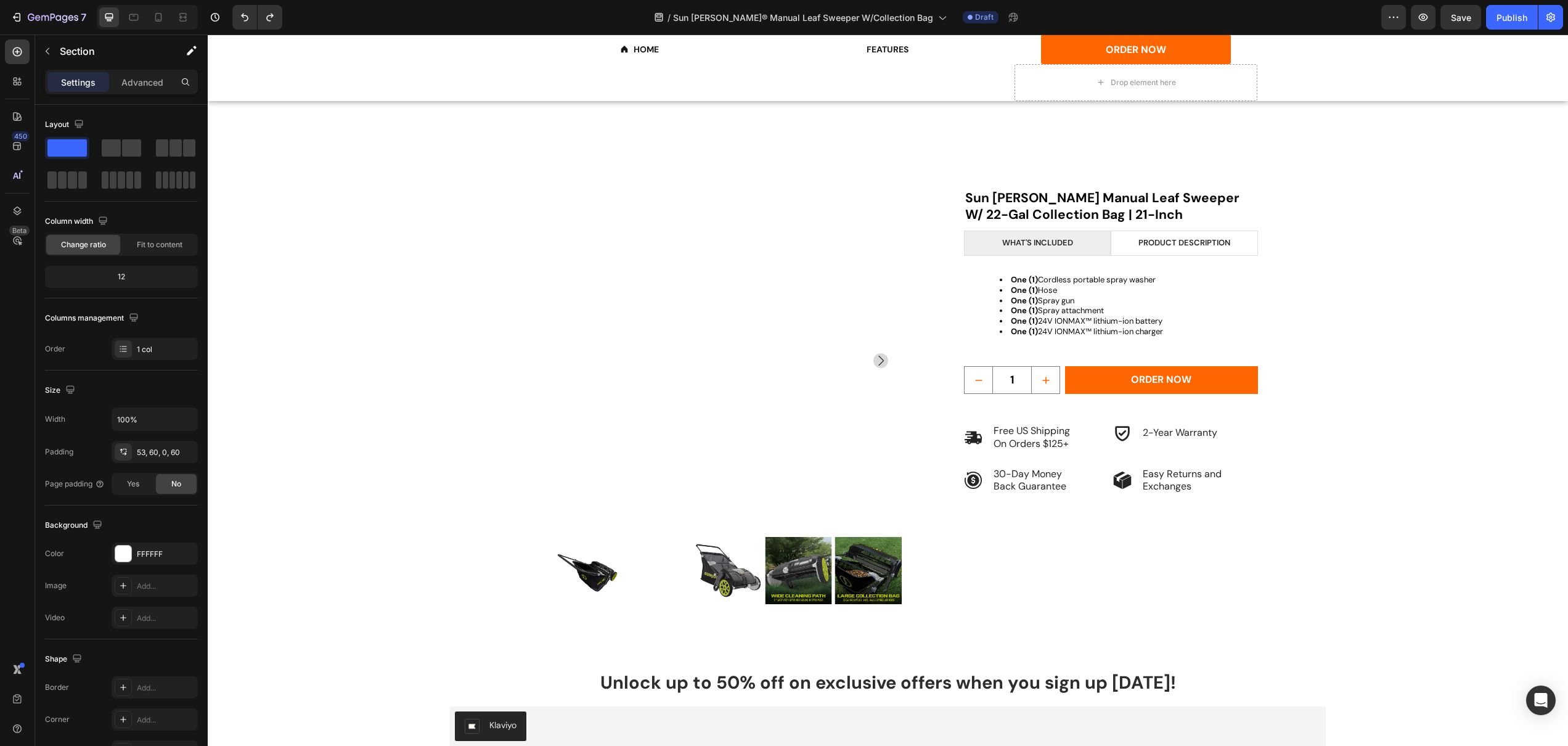
scroll to position [2109, 0]
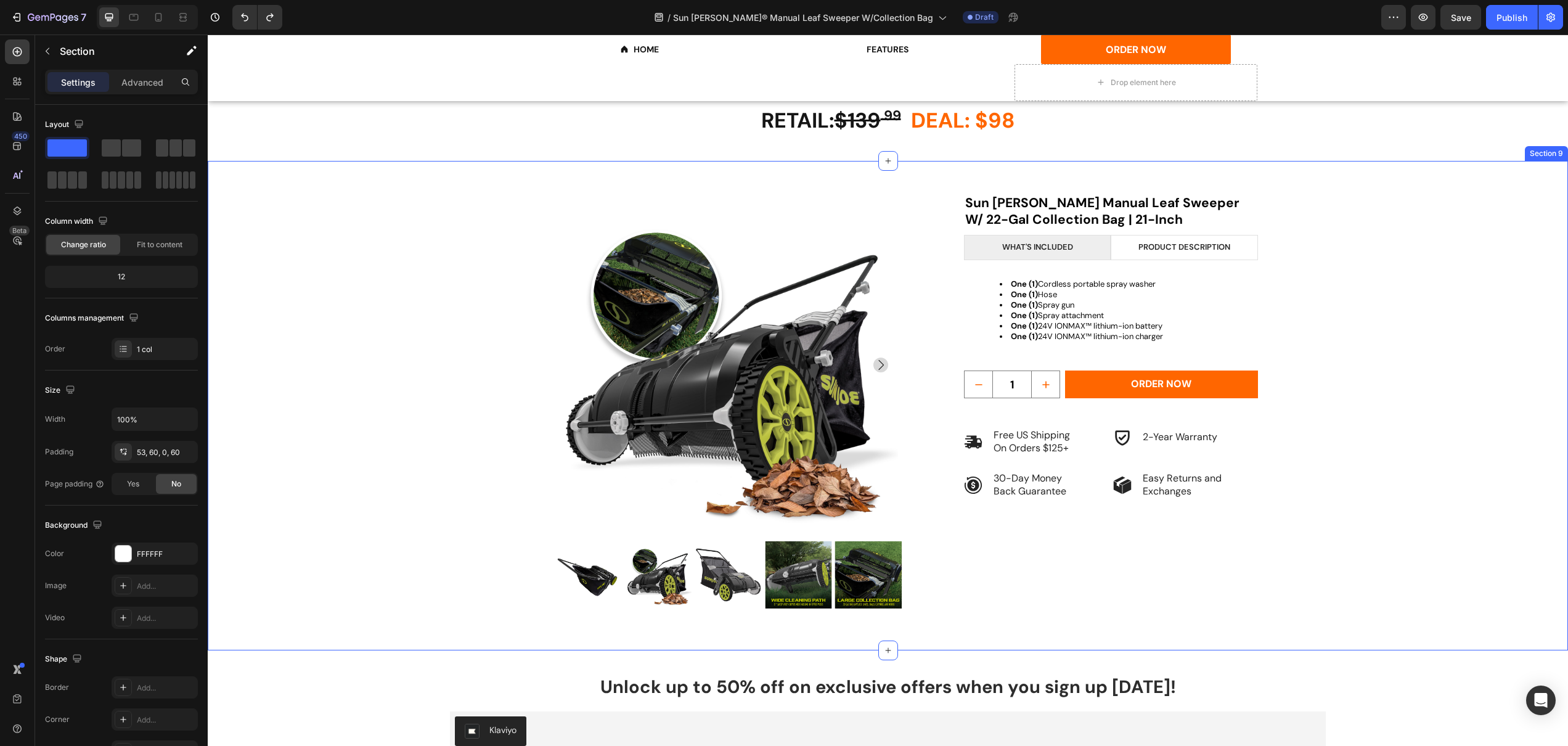
click at [1351, 418] on div "Product Images Sun [PERSON_NAME] Manual Leaf Sweeper W/ 22-Gal Collection Bag |…" at bounding box center [888, 422] width 1286 height 457
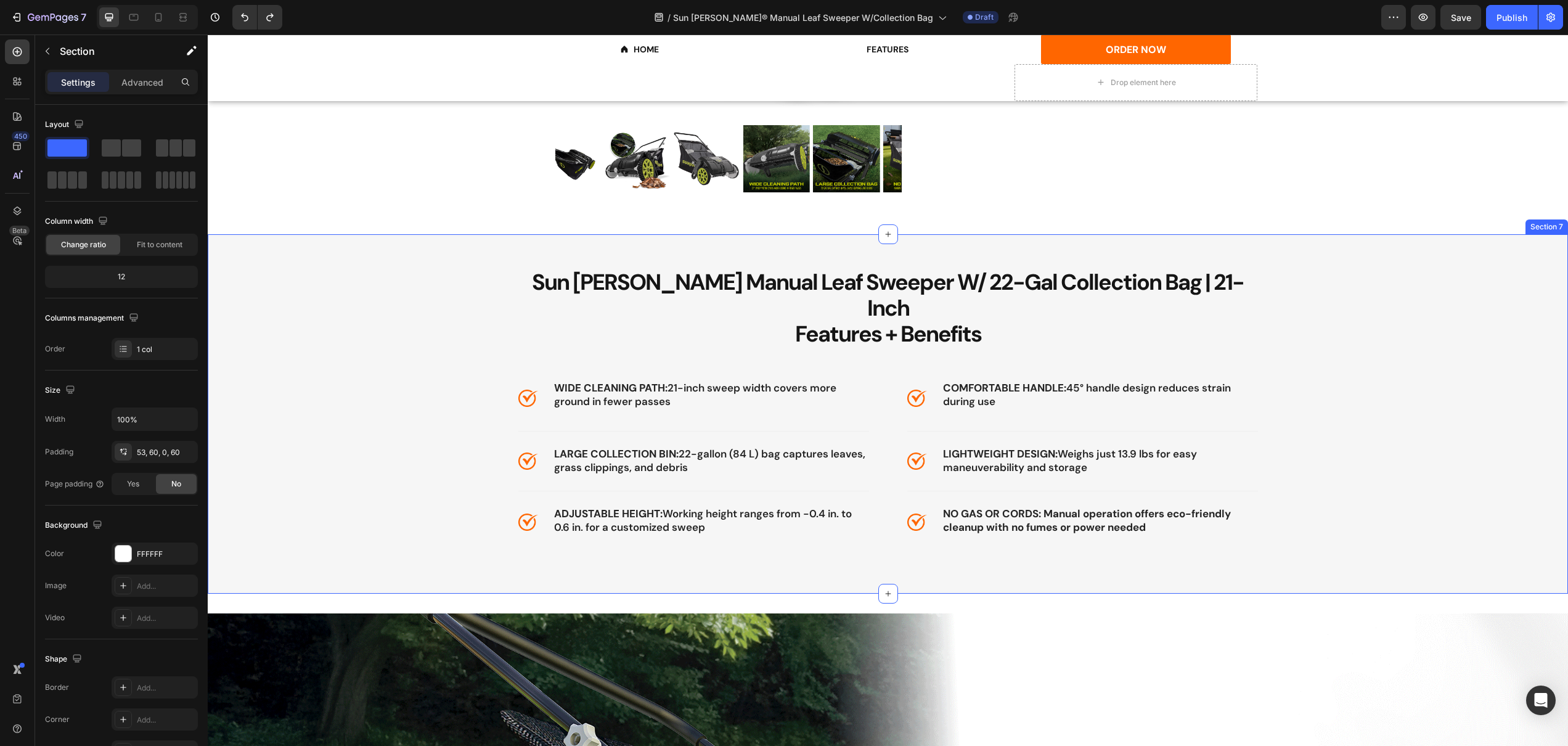
scroll to position [486, 0]
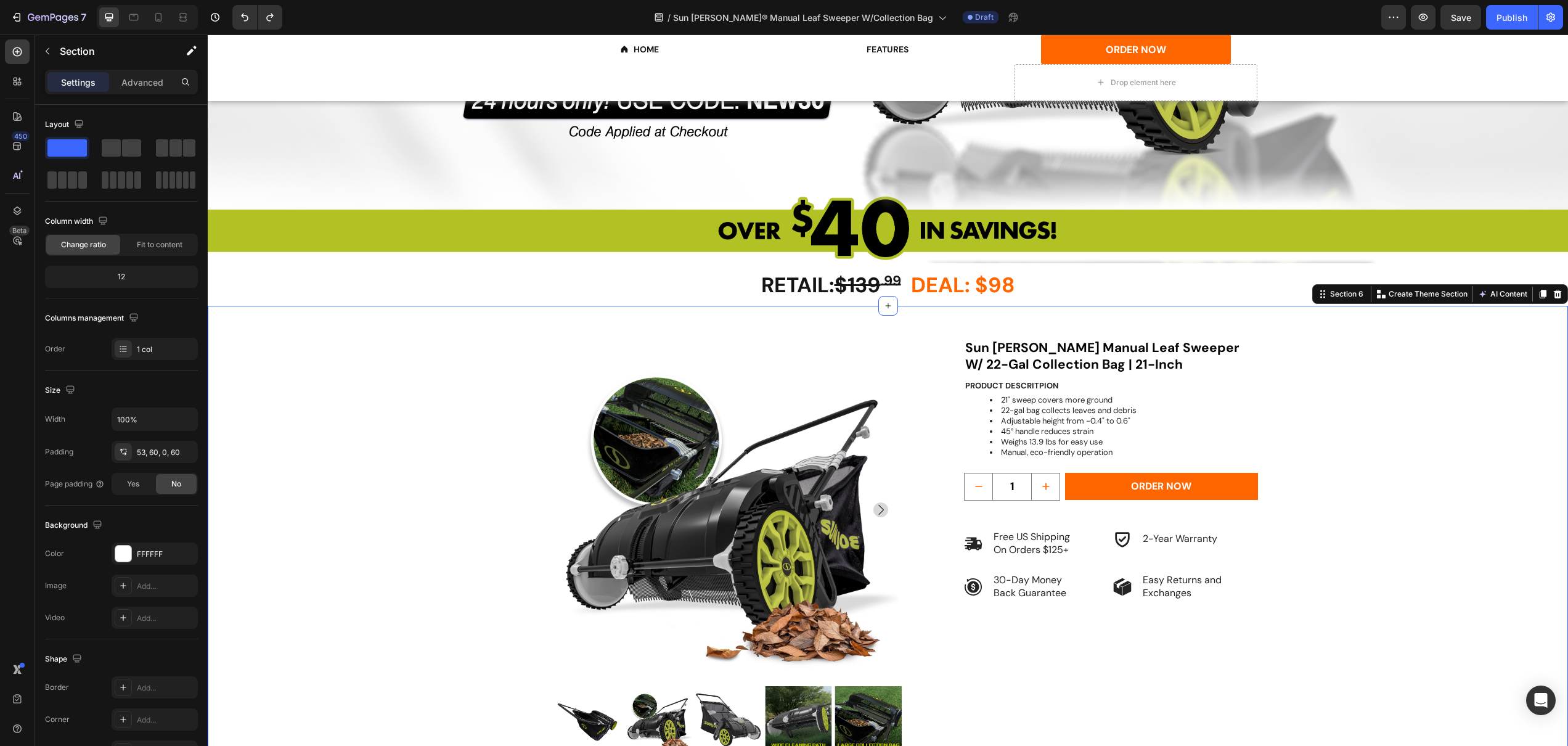
click at [1353, 354] on div "RETAIL: $139 .99 DEAL: $98 Heading Product Images Sun [PERSON_NAME] Manual Leaf…" at bounding box center [888, 567] width 1286 height 457
drag, startPoint x: 1530, startPoint y: 291, endPoint x: 1142, endPoint y: 335, distance: 390.5
click at [1538, 291] on icon at bounding box center [1543, 294] width 10 height 10
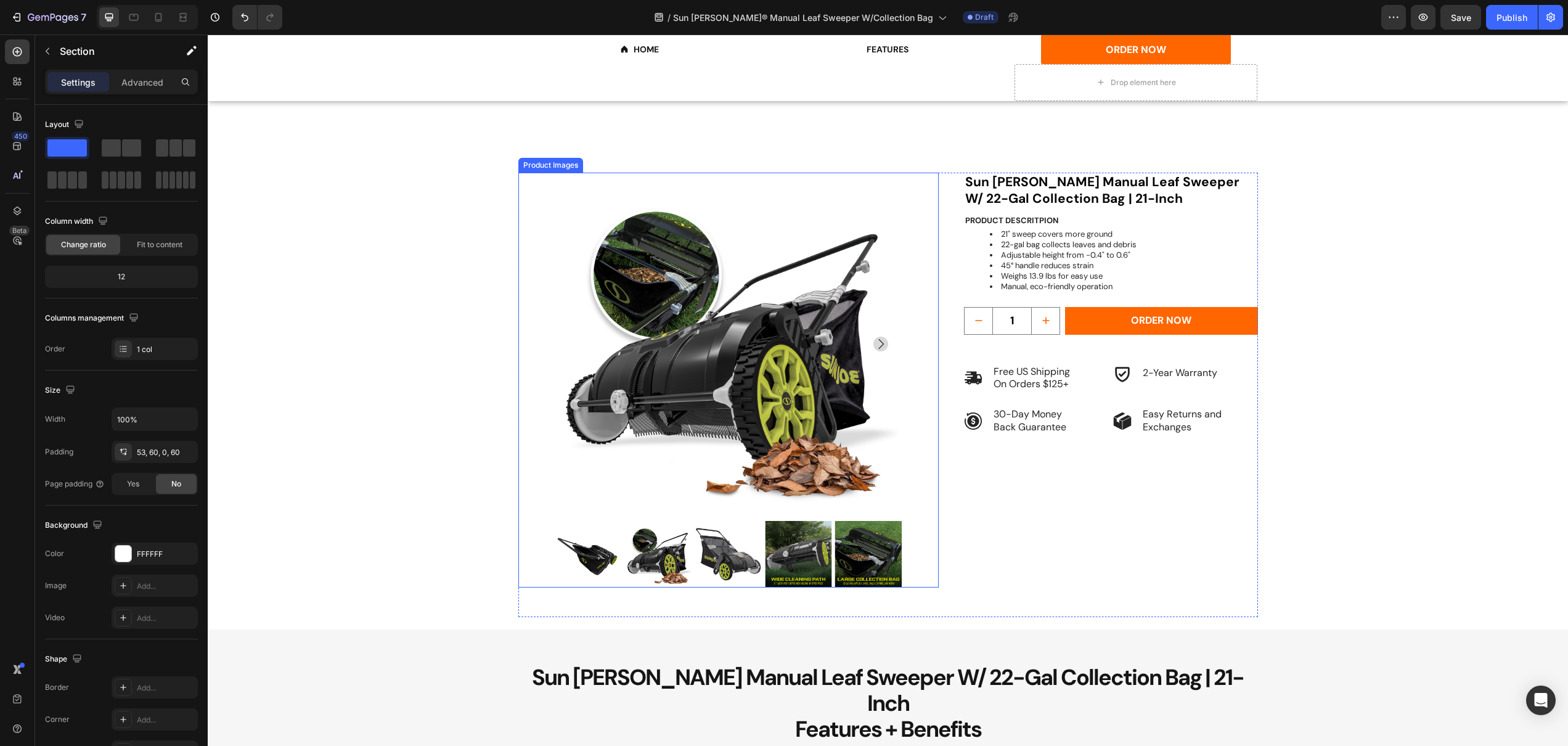
scroll to position [966, 0]
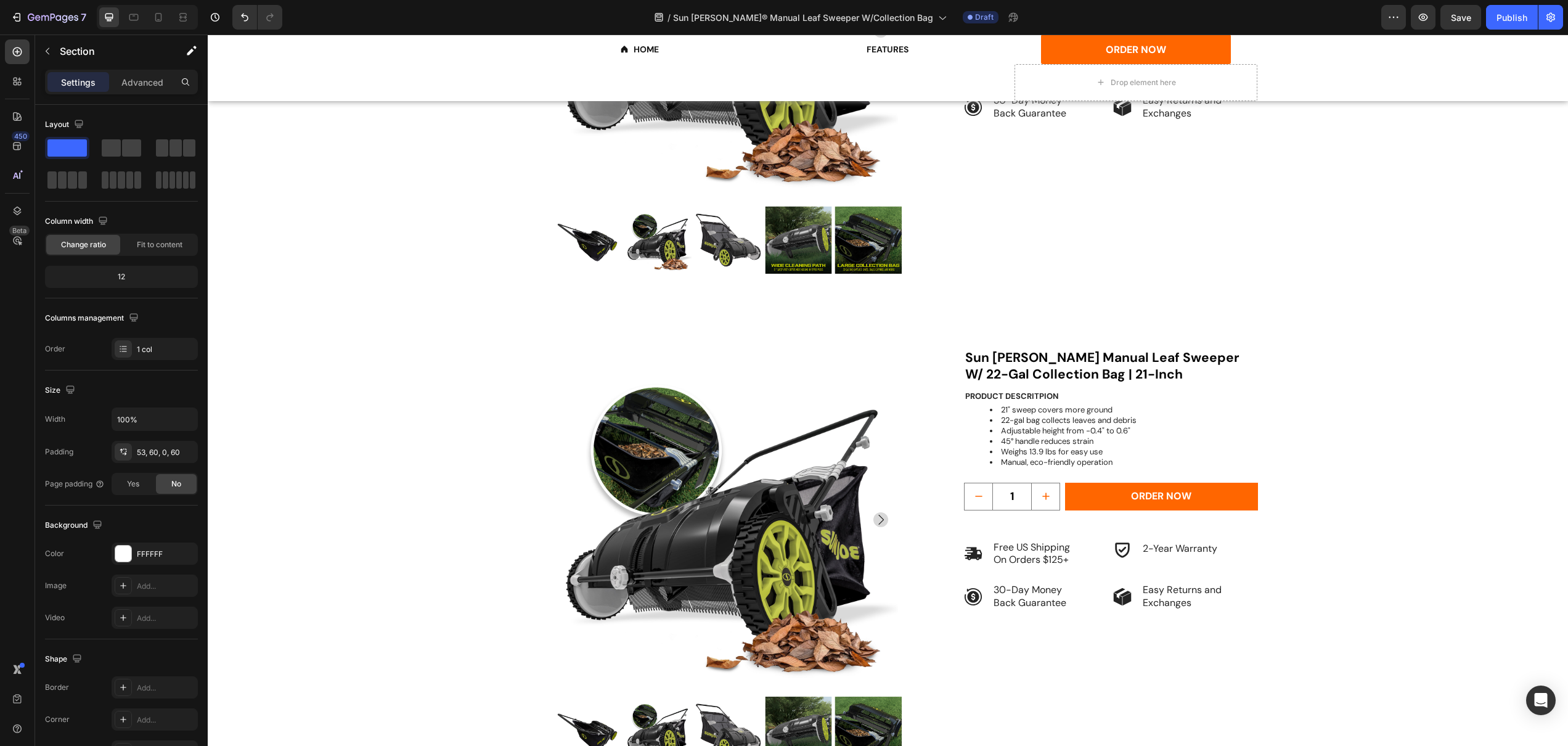
click at [455, 364] on div "RETAIL: $139 .99 DEAL: $98 Heading Product Images Sun [PERSON_NAME] Manual Leaf…" at bounding box center [888, 577] width 1286 height 457
click at [440, 299] on div "RETAIL: $139 .99 DEAL: $98 Heading Product Images Sun [PERSON_NAME] Manual Leaf…" at bounding box center [888, 87] width 1286 height 457
click at [433, 313] on div "RETAIL: $139 .99 DEAL: $98 Heading Product Images Sun [PERSON_NAME] Manual Leaf…" at bounding box center [888, 87] width 1286 height 457
click at [429, 320] on div "RETAIL: $139 .99 DEAL: $98 Heading Product Images Sun [PERSON_NAME] Manual Leaf…" at bounding box center [888, 560] width 1361 height 489
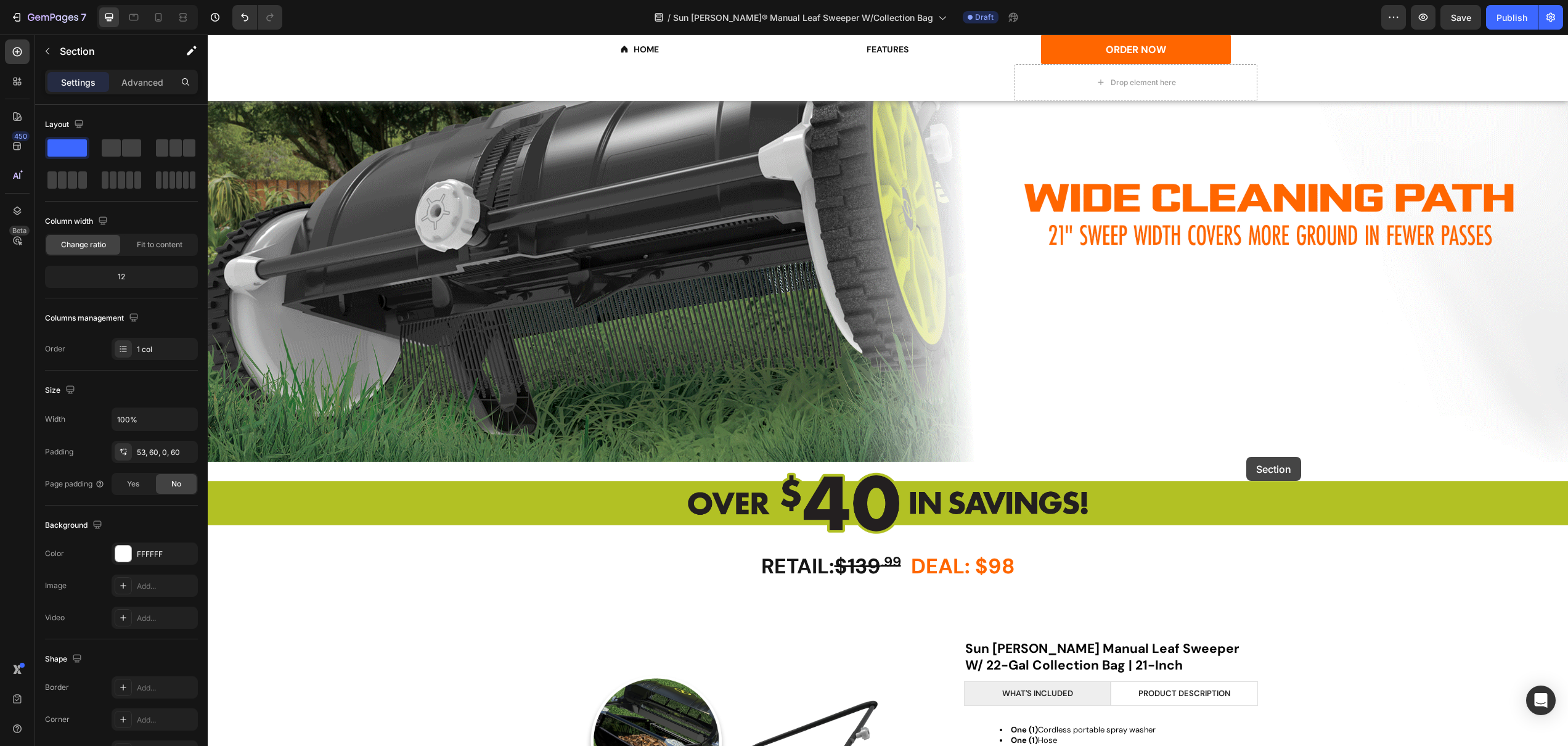
scroll to position [2427, 0]
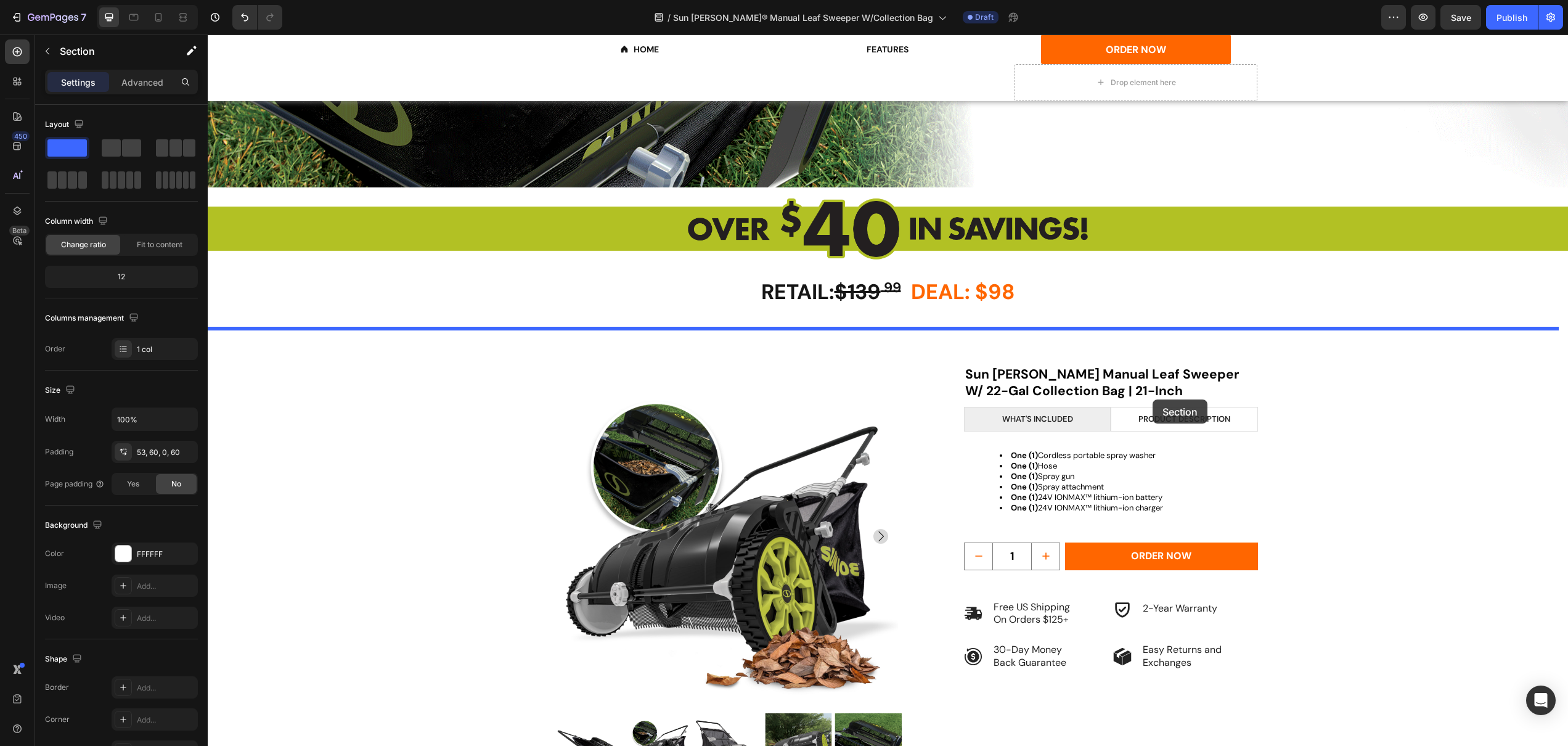
drag, startPoint x: 1318, startPoint y: 305, endPoint x: 1151, endPoint y: 397, distance: 190.7
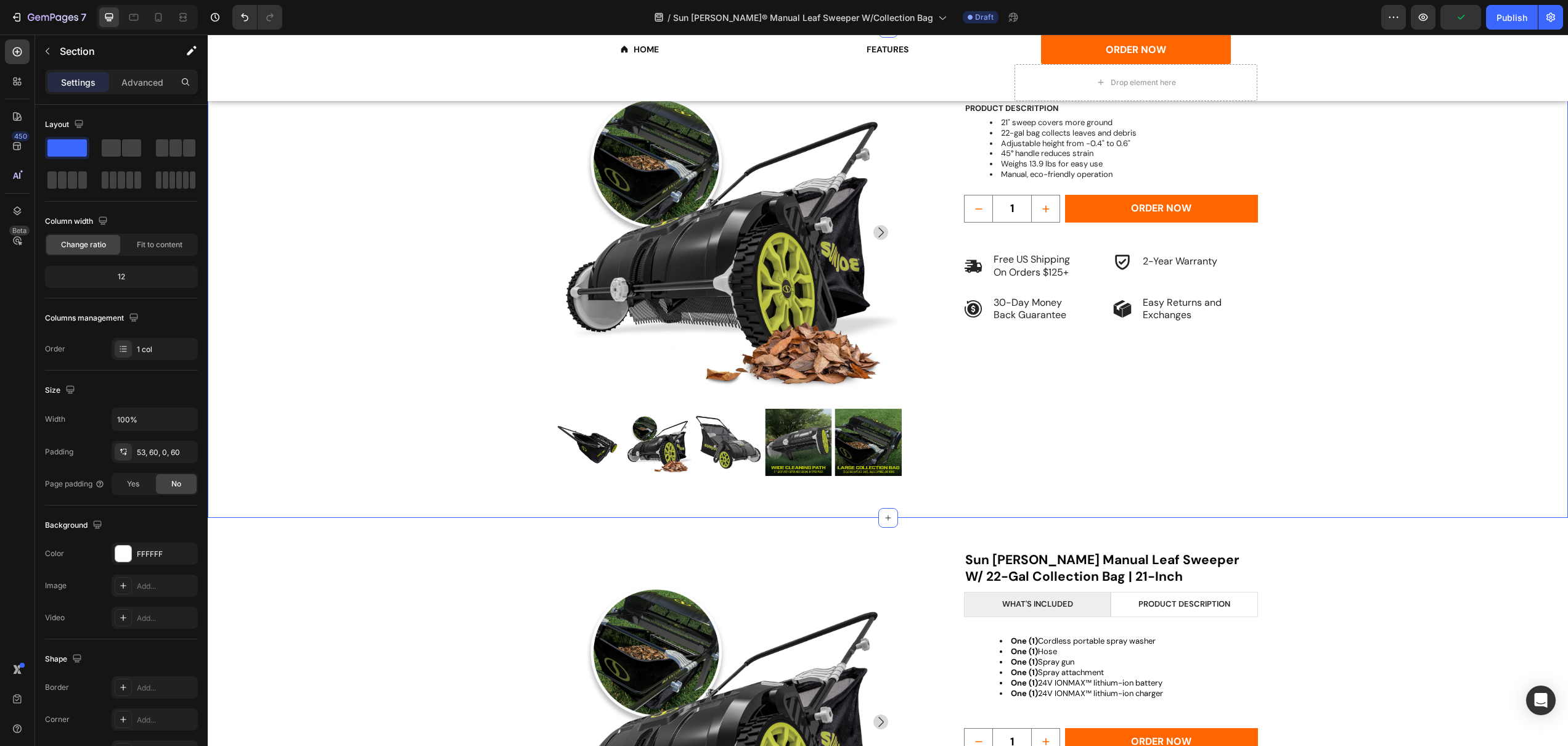
scroll to position [2501, 0]
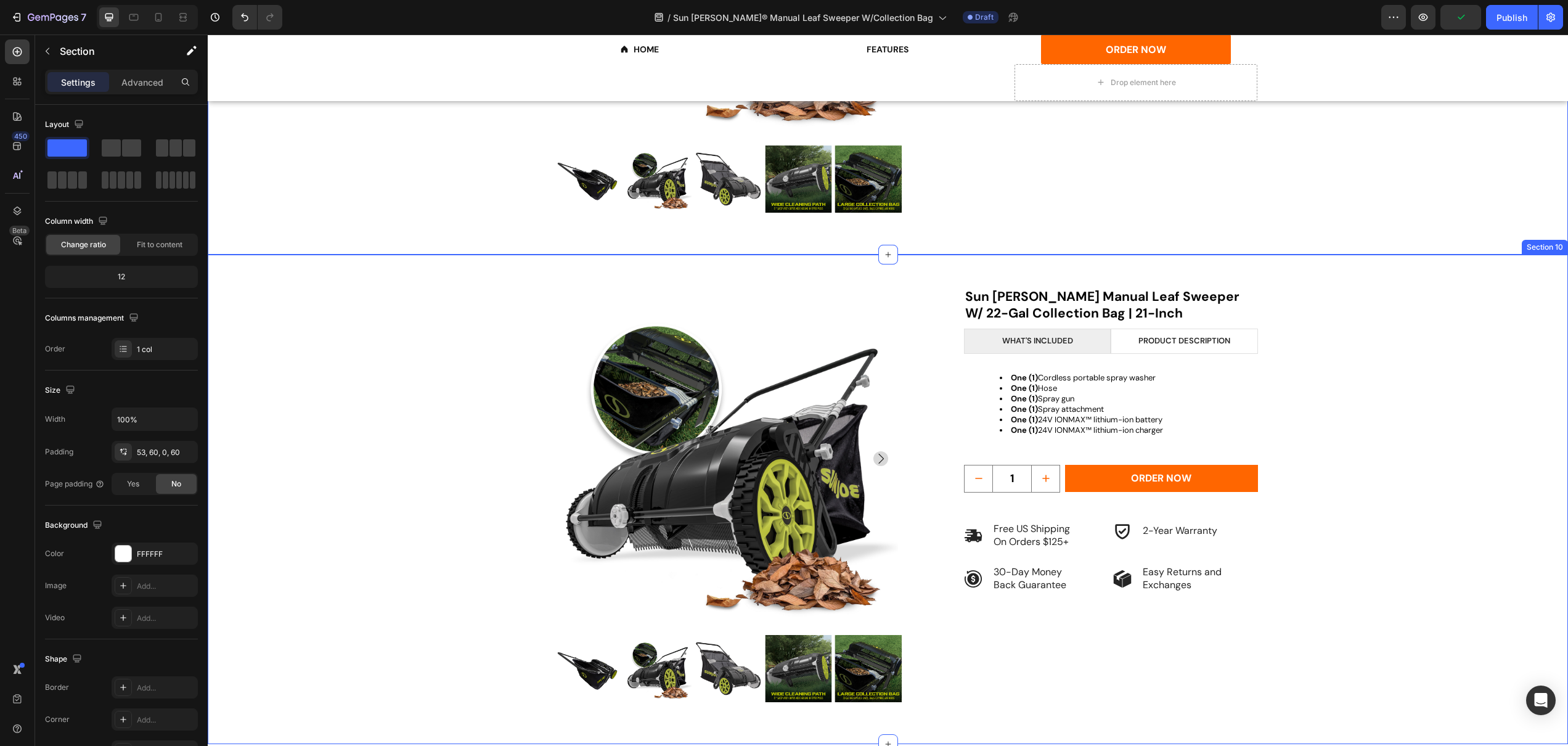
click at [480, 445] on div "Product Images Sun [PERSON_NAME] Manual Leaf Sweeper W/ 22-Gal Collection Bag |…" at bounding box center [888, 516] width 1286 height 457
click at [1554, 240] on icon at bounding box center [1558, 242] width 8 height 9
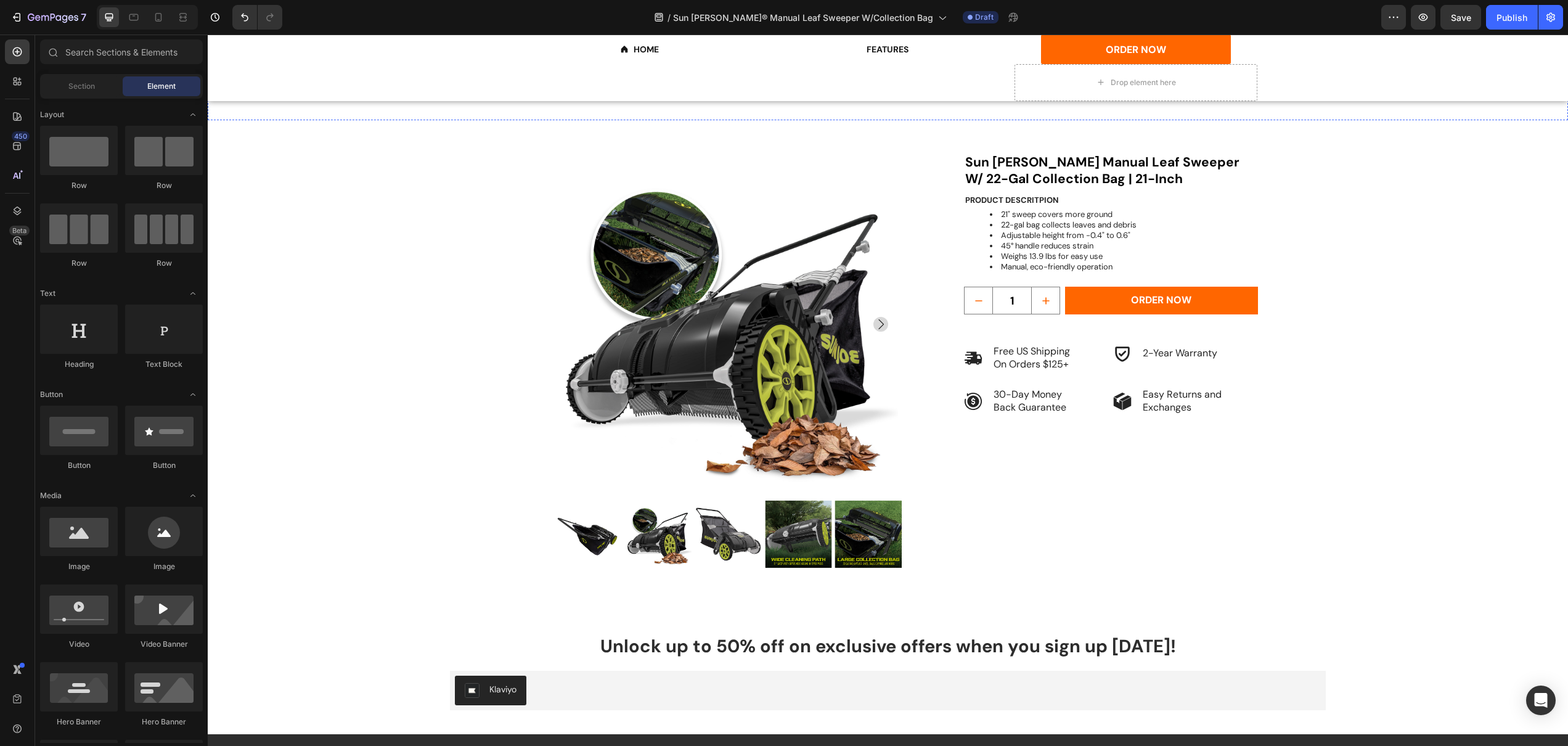
scroll to position [2376, 0]
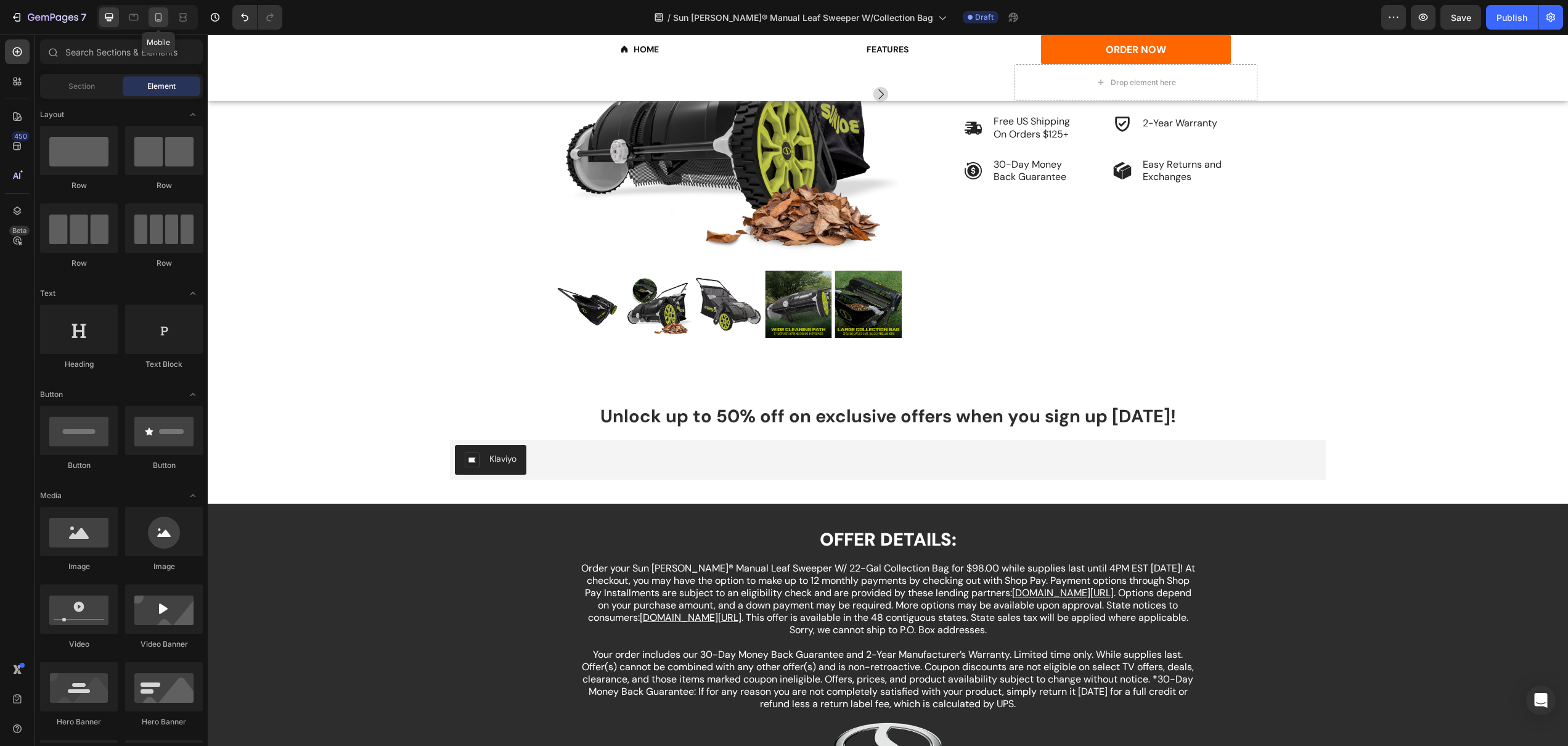
click at [166, 14] on div at bounding box center [158, 16] width 20 height 20
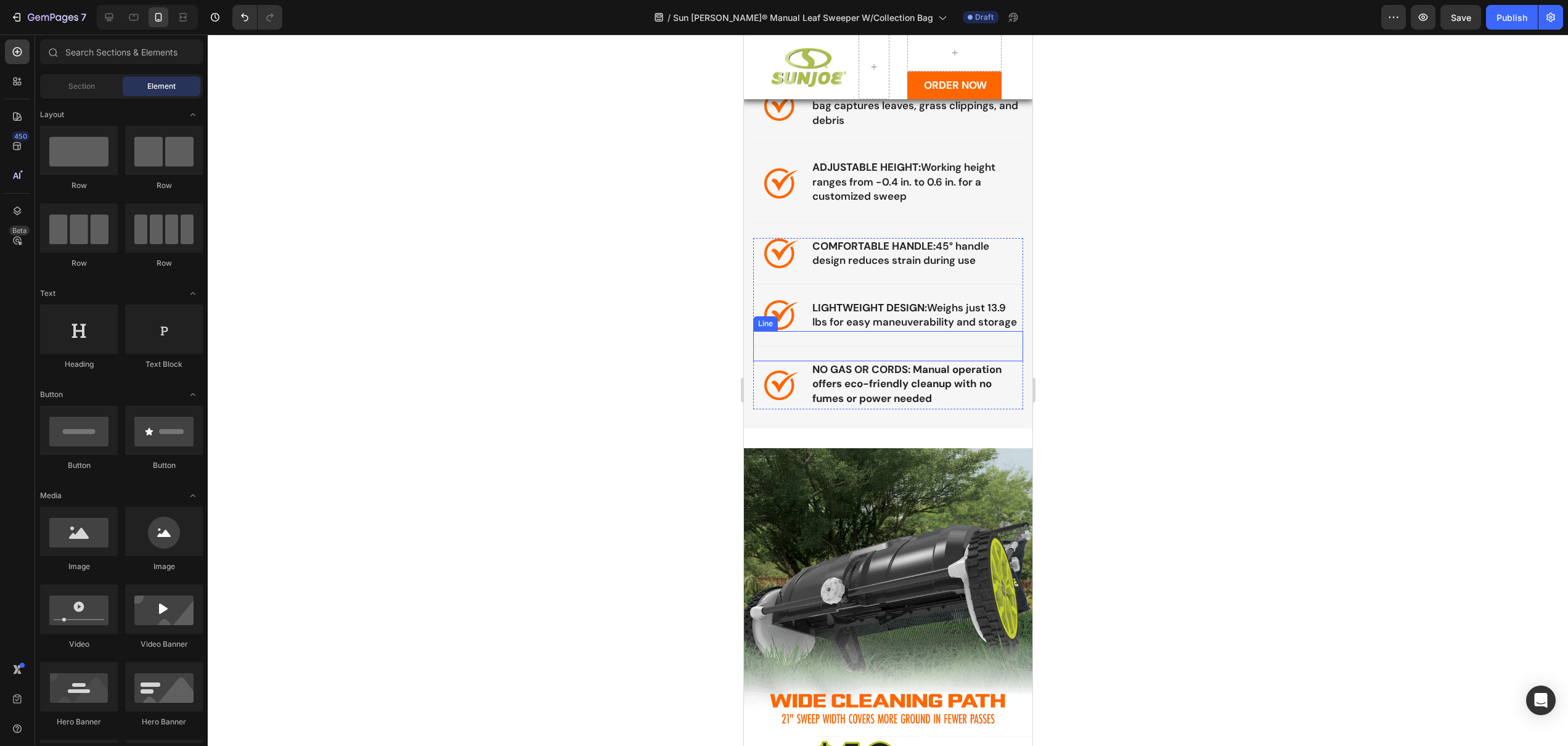
scroll to position [1866, 0]
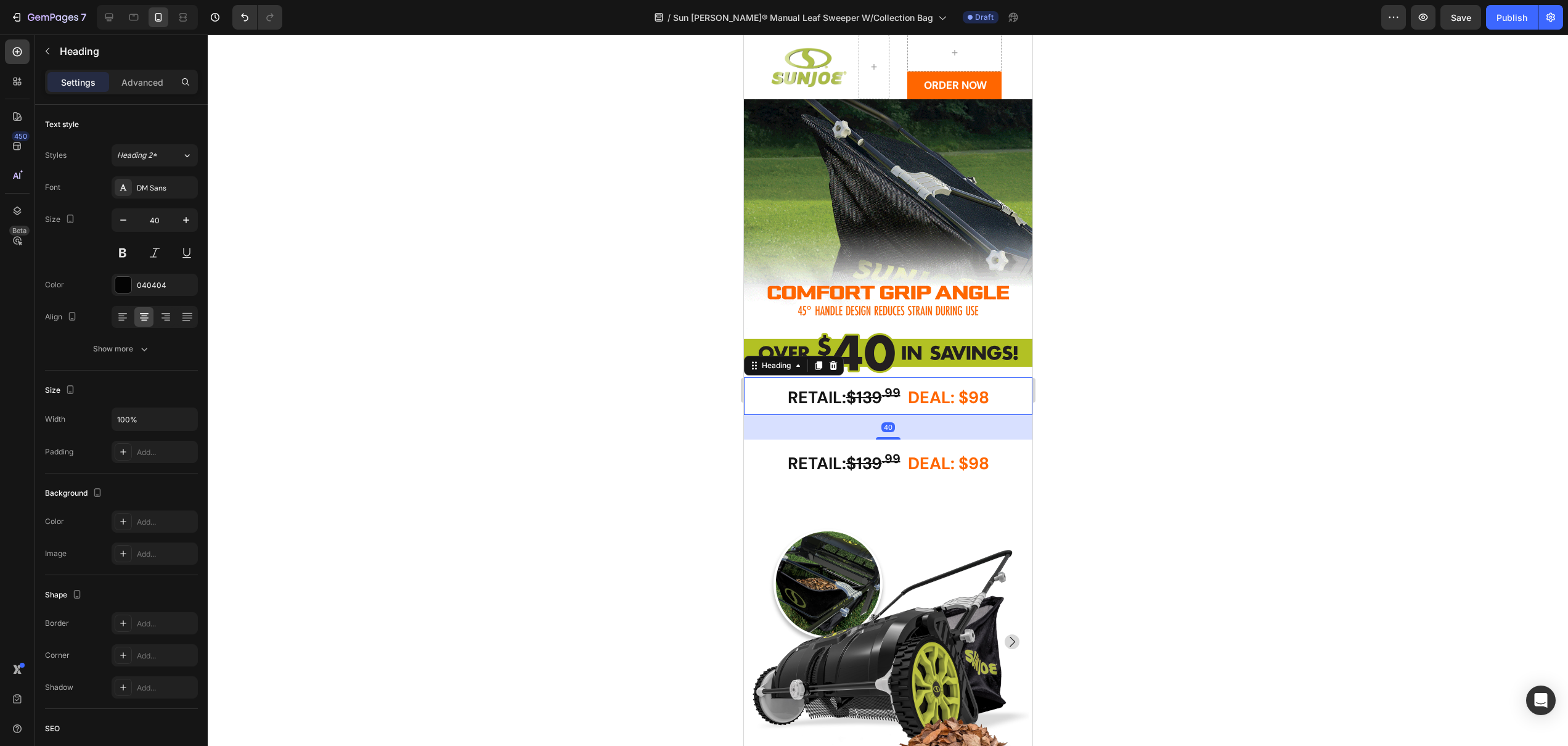
click at [919, 393] on strong "DEAL: $98" at bounding box center [948, 397] width 82 height 21
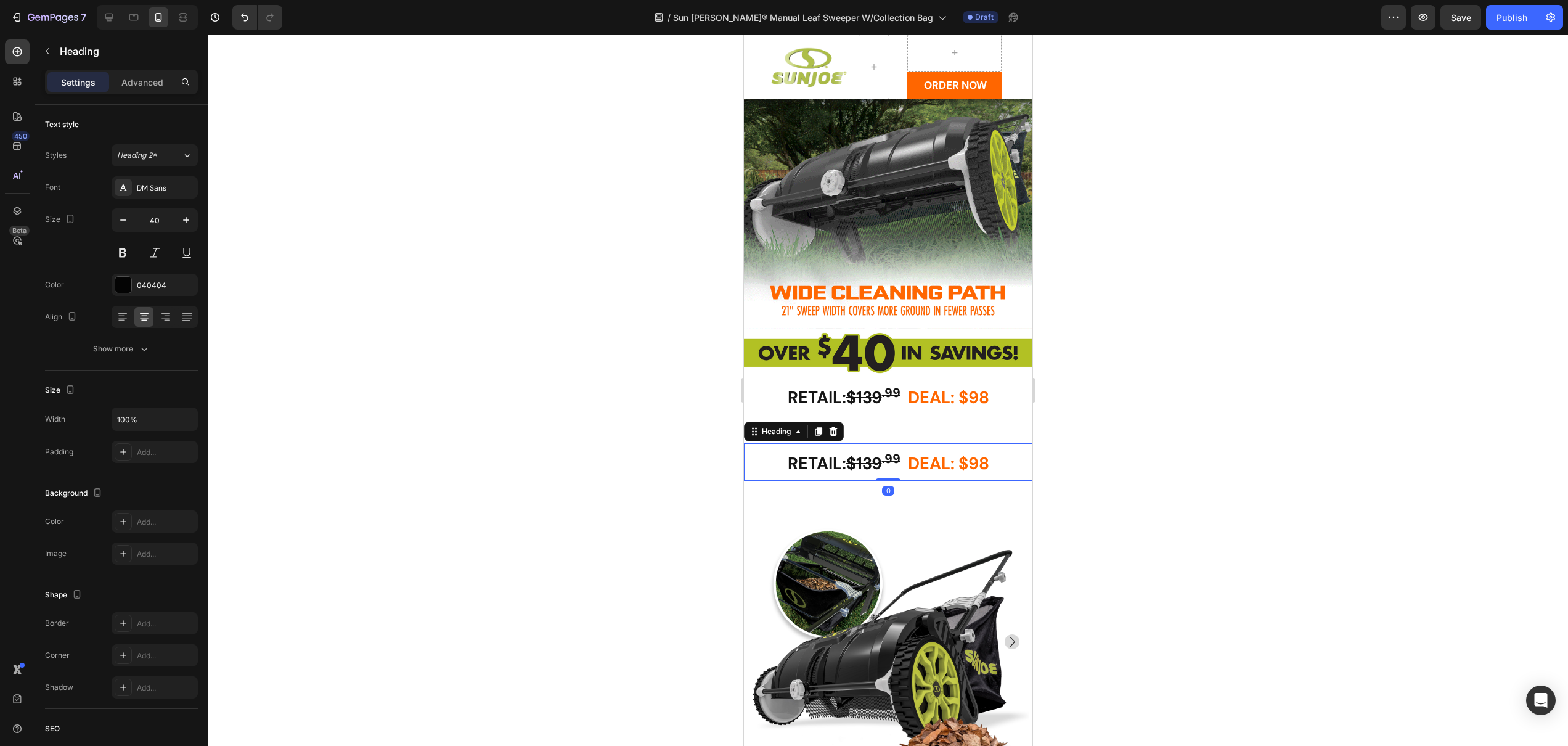
click at [981, 443] on h2 "RETAIL: $139 .99 DEAL: $98" at bounding box center [887, 462] width 288 height 38
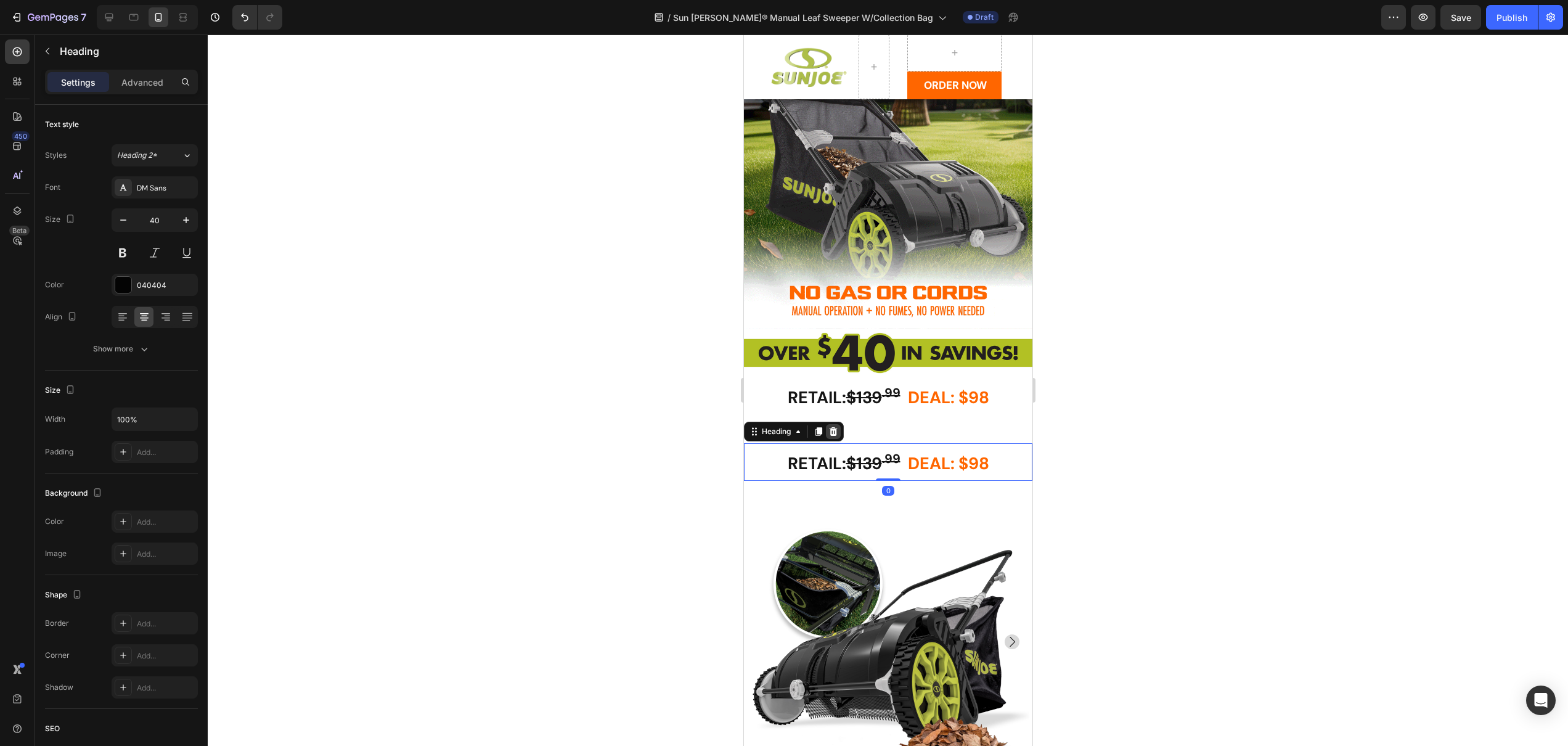
click at [832, 426] on icon at bounding box center [832, 431] width 10 height 10
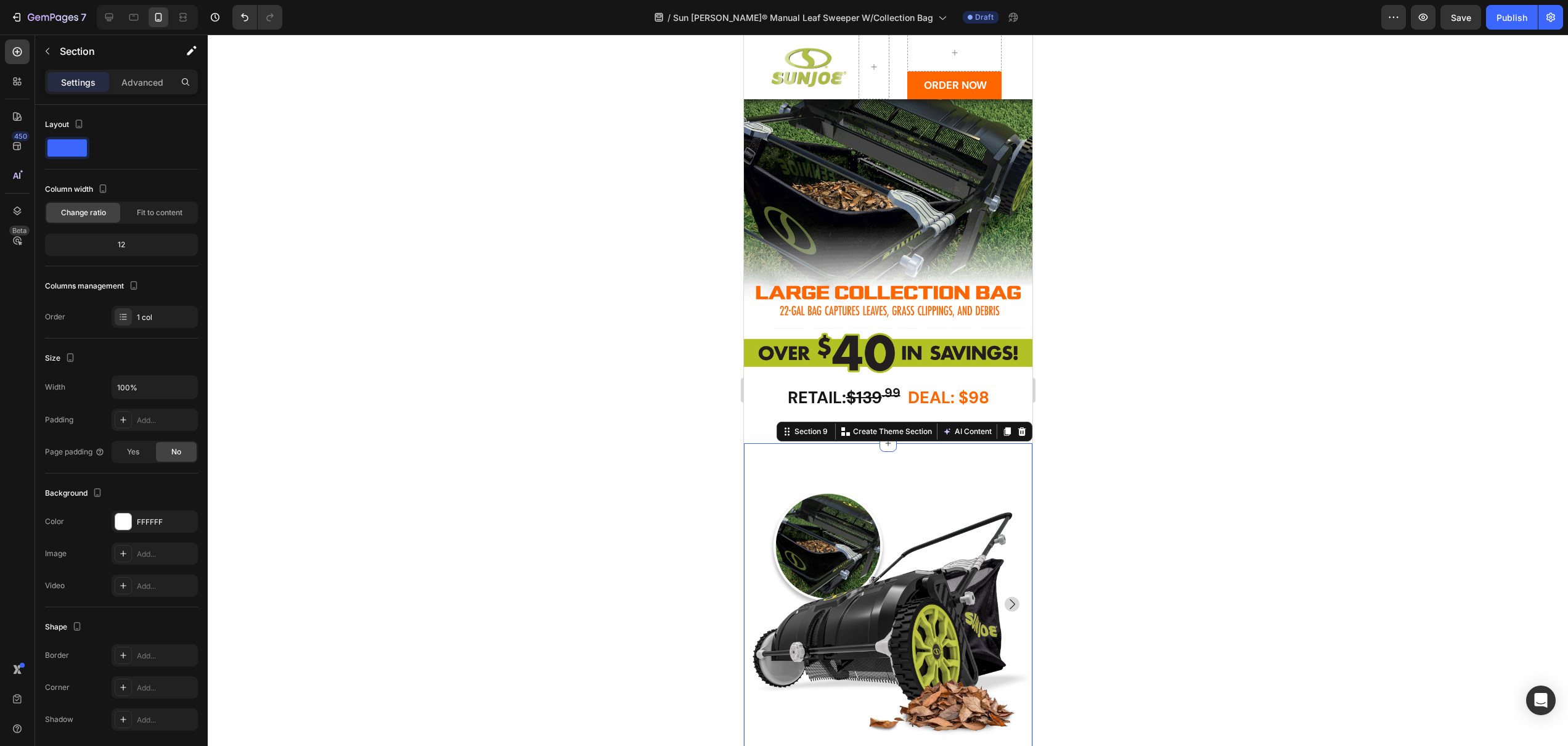
click at [773, 443] on div "Product Images Sun [PERSON_NAME] Manual Leaf Sweeper W/ 22-Gal Collection Bag |…" at bounding box center [887, 759] width 288 height 633
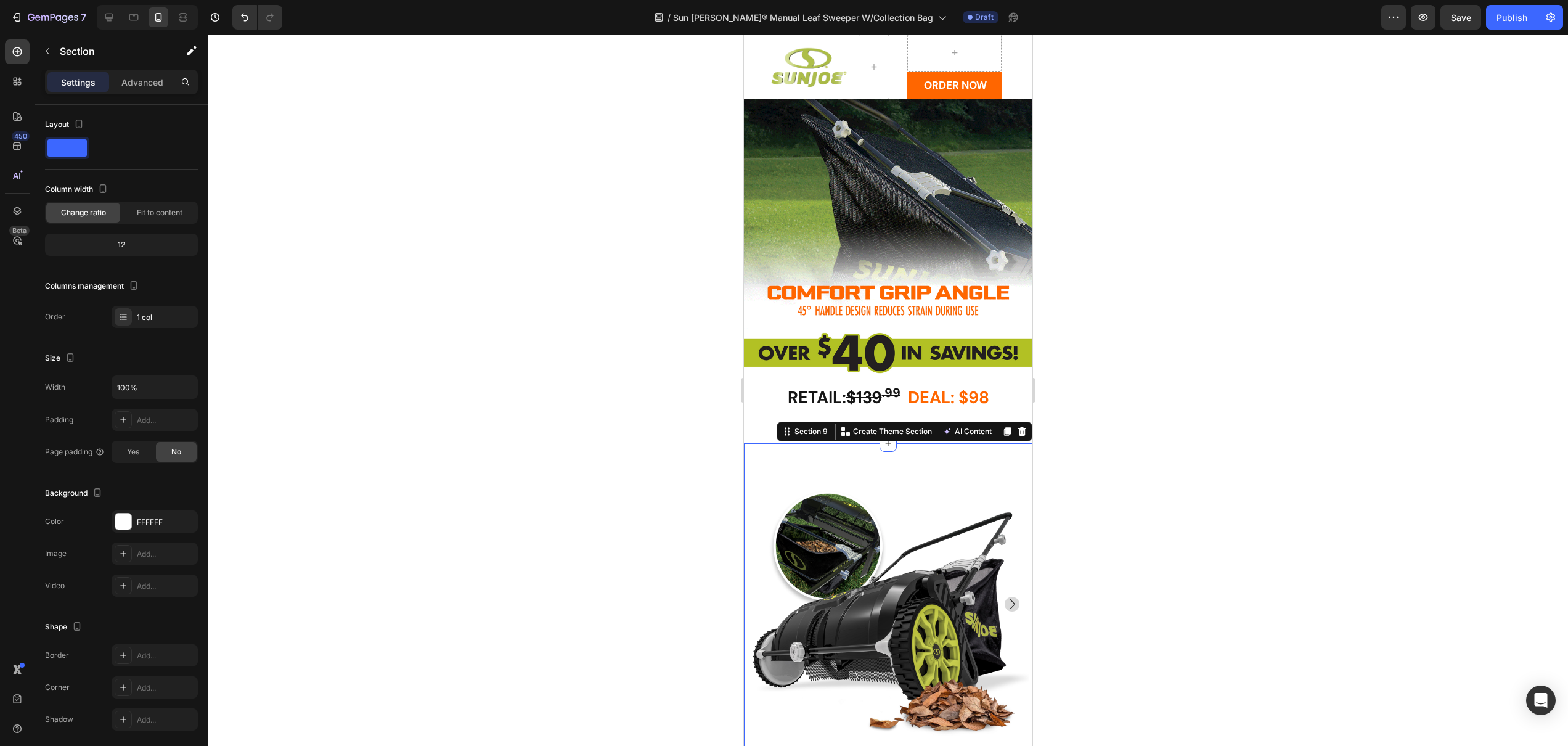
click at [673, 417] on div at bounding box center [888, 390] width 1361 height 711
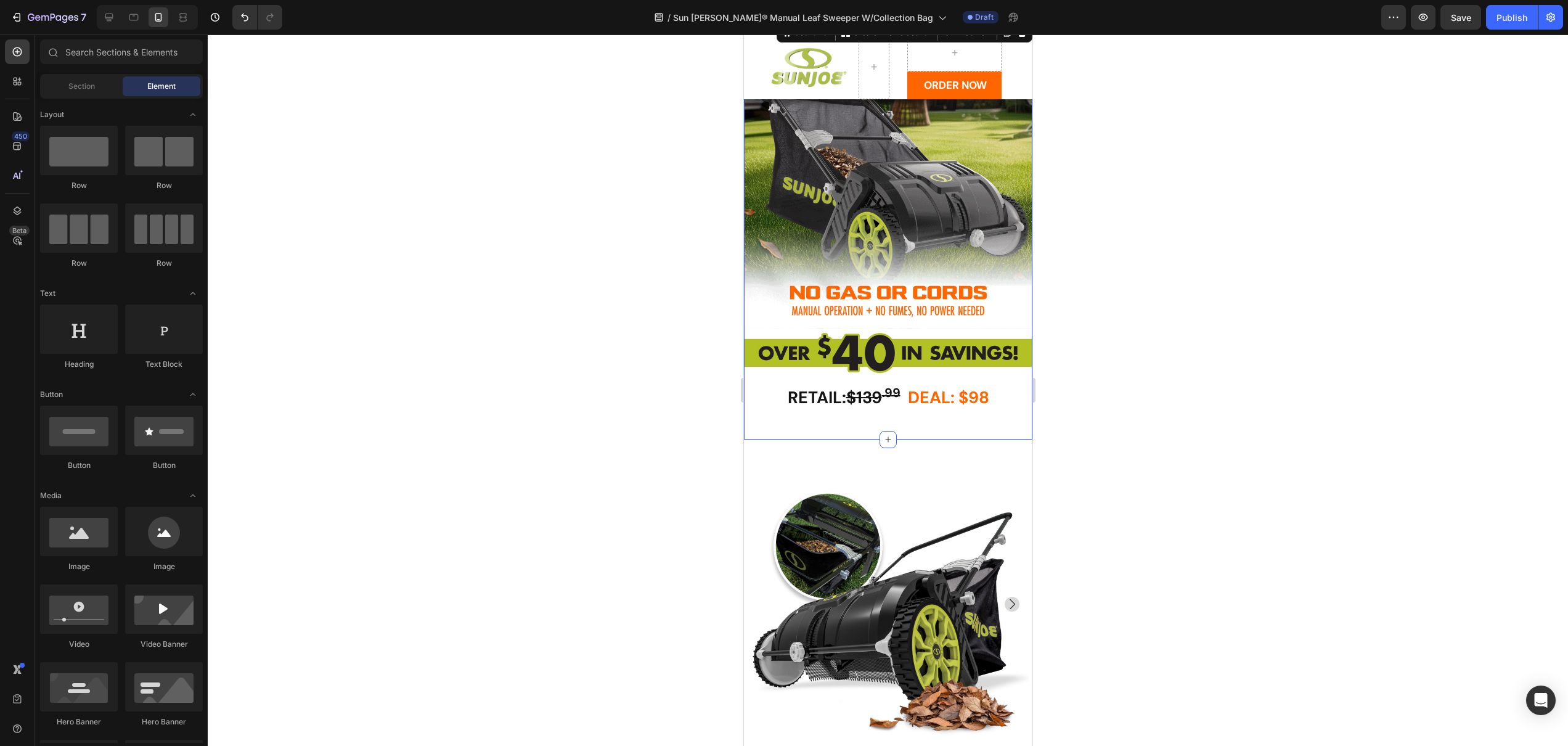
click at [844, 412] on div "Image Image Image RETAIL: $139 .99 DEAL: $98 Heading Image RETAIL: $139 .99 DEA…" at bounding box center [887, 240] width 288 height 400
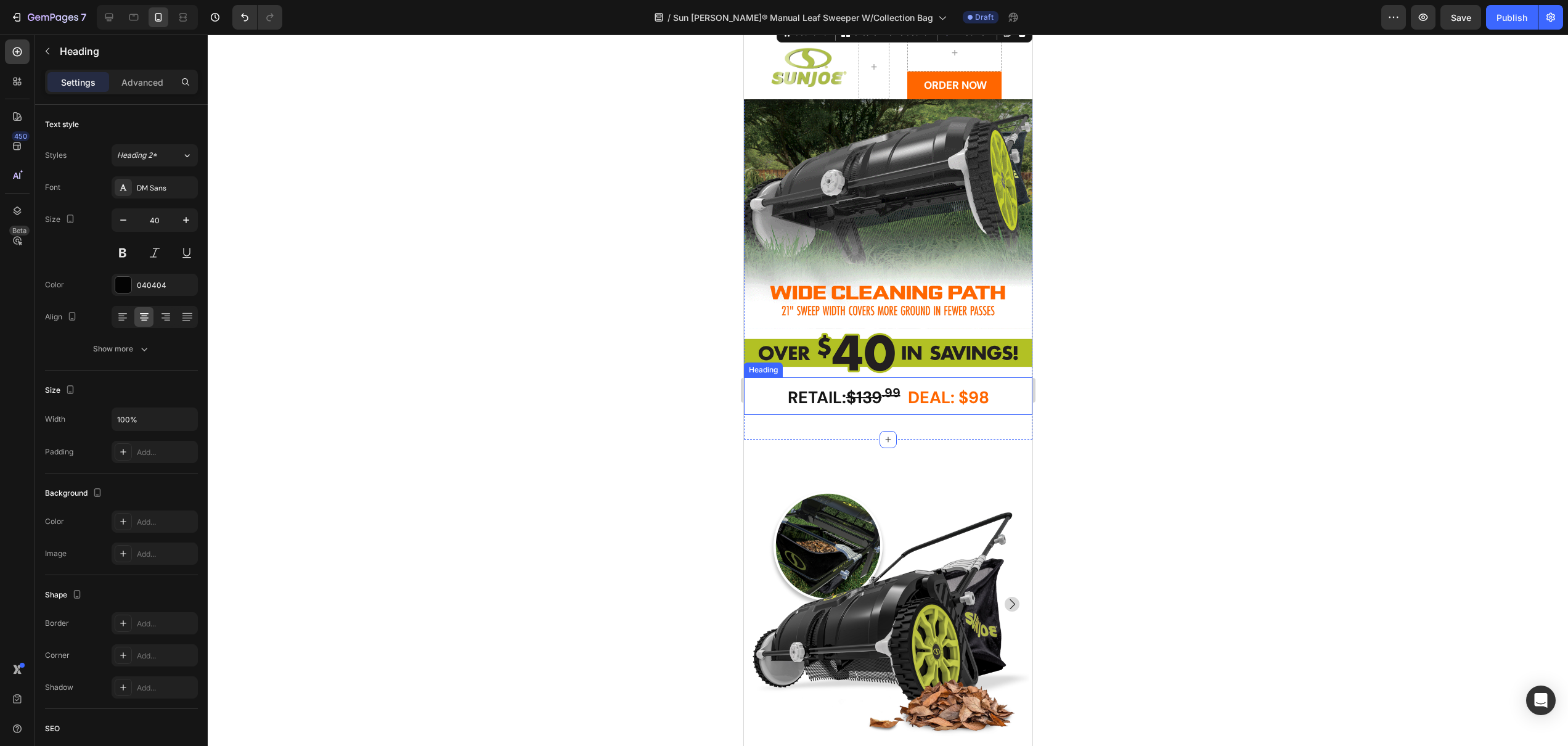
click at [762, 380] on h2 "RETAIL: $139 .99 DEAL: $98" at bounding box center [887, 396] width 288 height 38
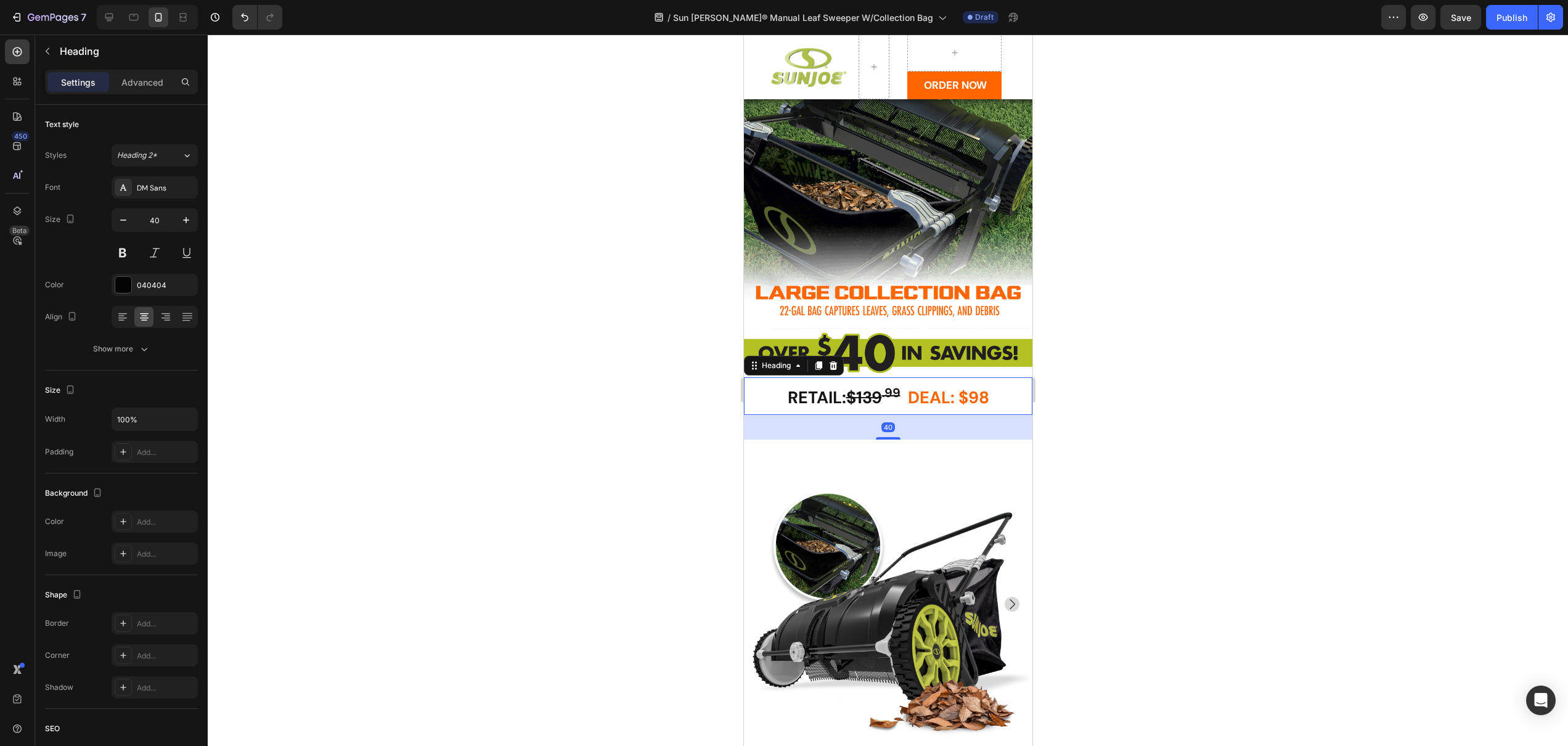
click at [707, 389] on div at bounding box center [888, 390] width 1361 height 711
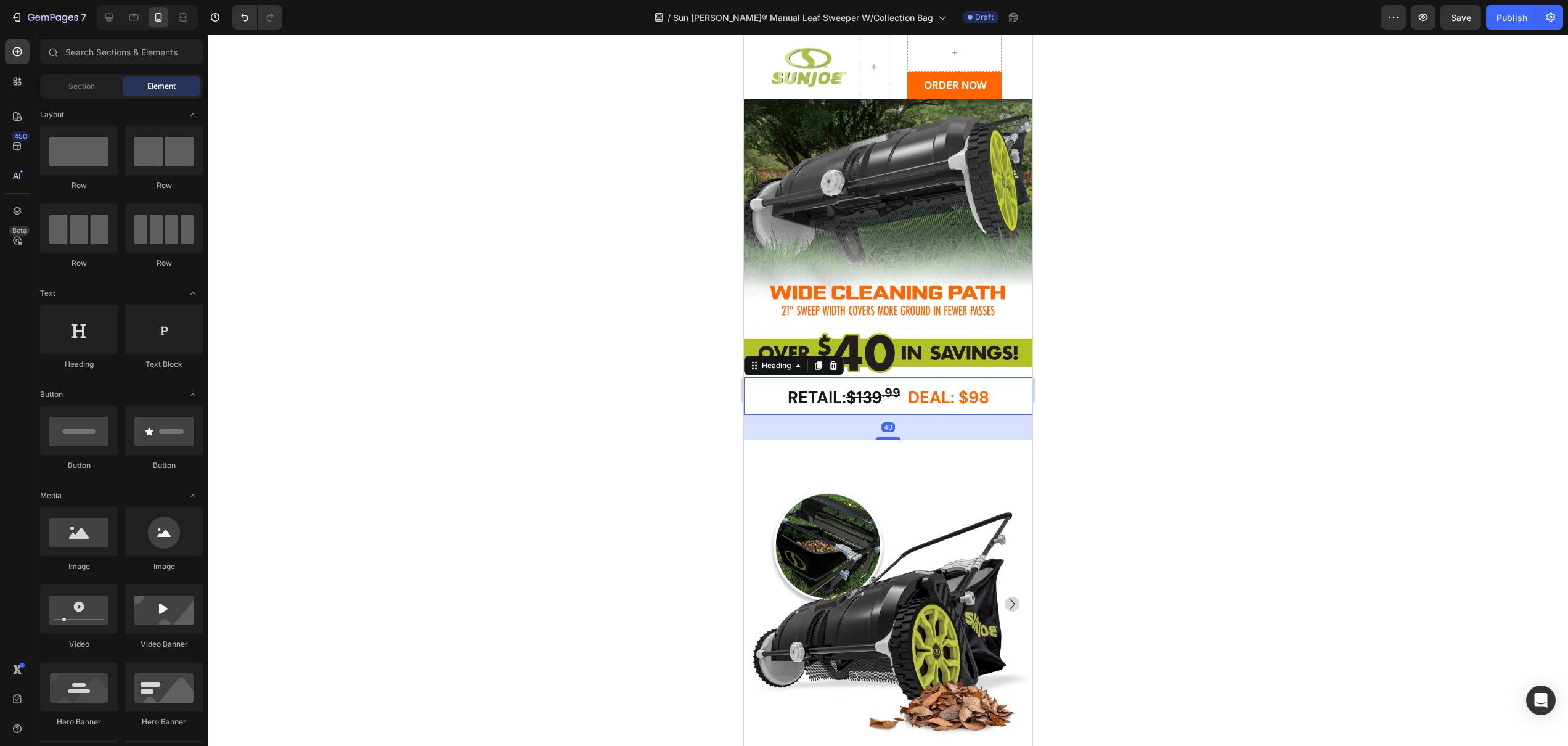
click at [788, 402] on h2 "RETAIL: $139 .99 DEAL: $98" at bounding box center [887, 396] width 288 height 38
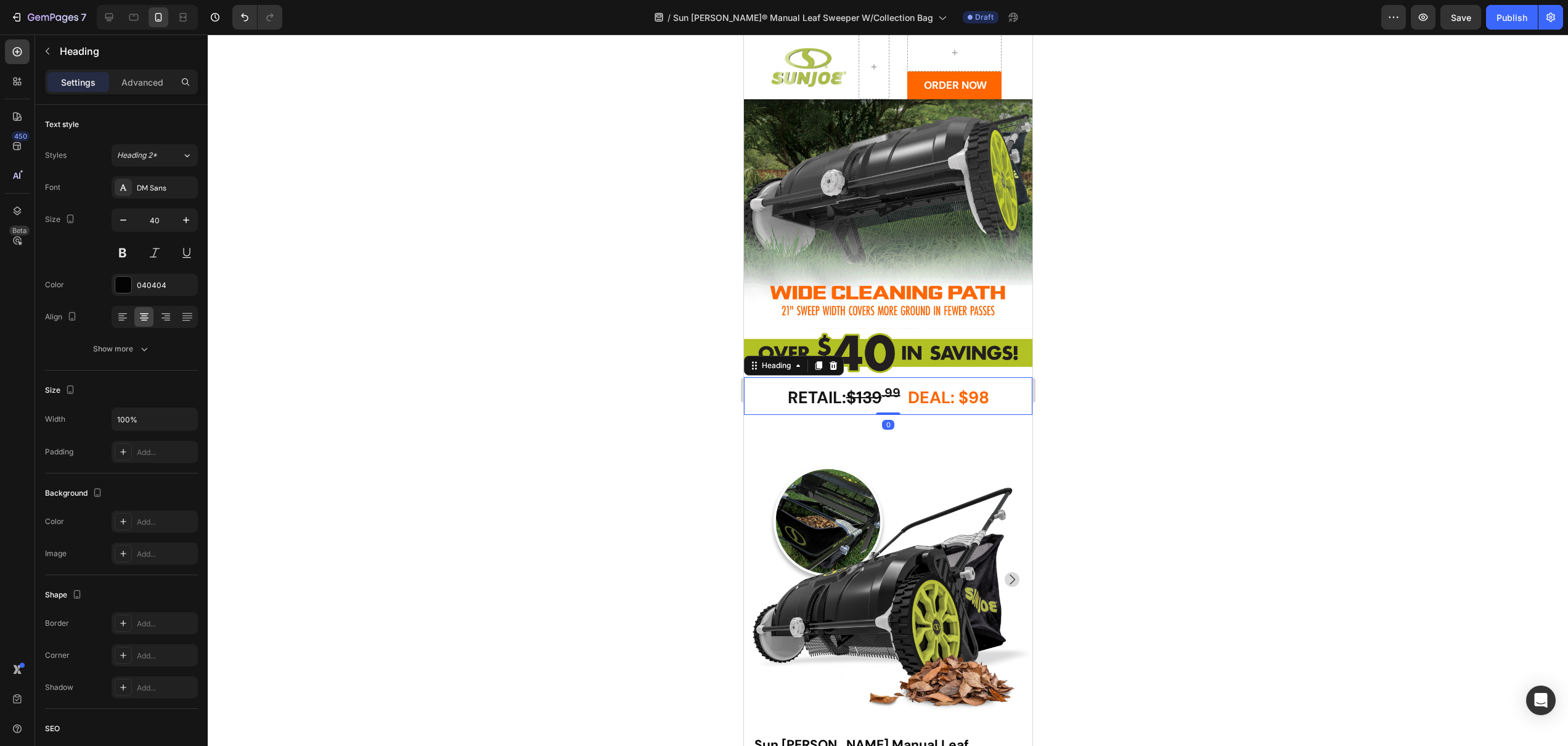
drag, startPoint x: 879, startPoint y: 426, endPoint x: 1882, endPoint y: 464, distance: 1003.7
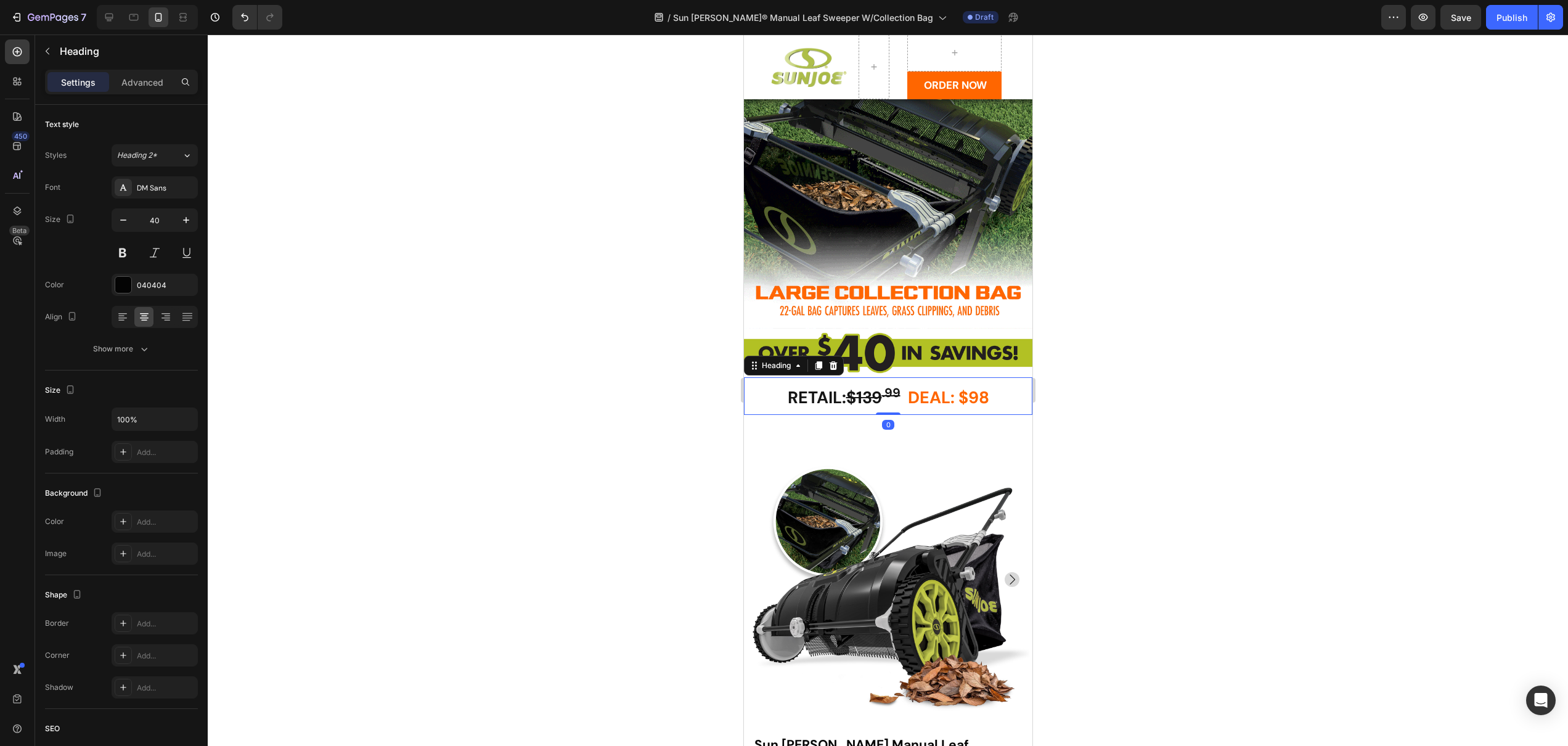
click at [882, 395] on div "RETAIL: $139 .99 DEAL: $98 Heading 0" at bounding box center [887, 396] width 288 height 38
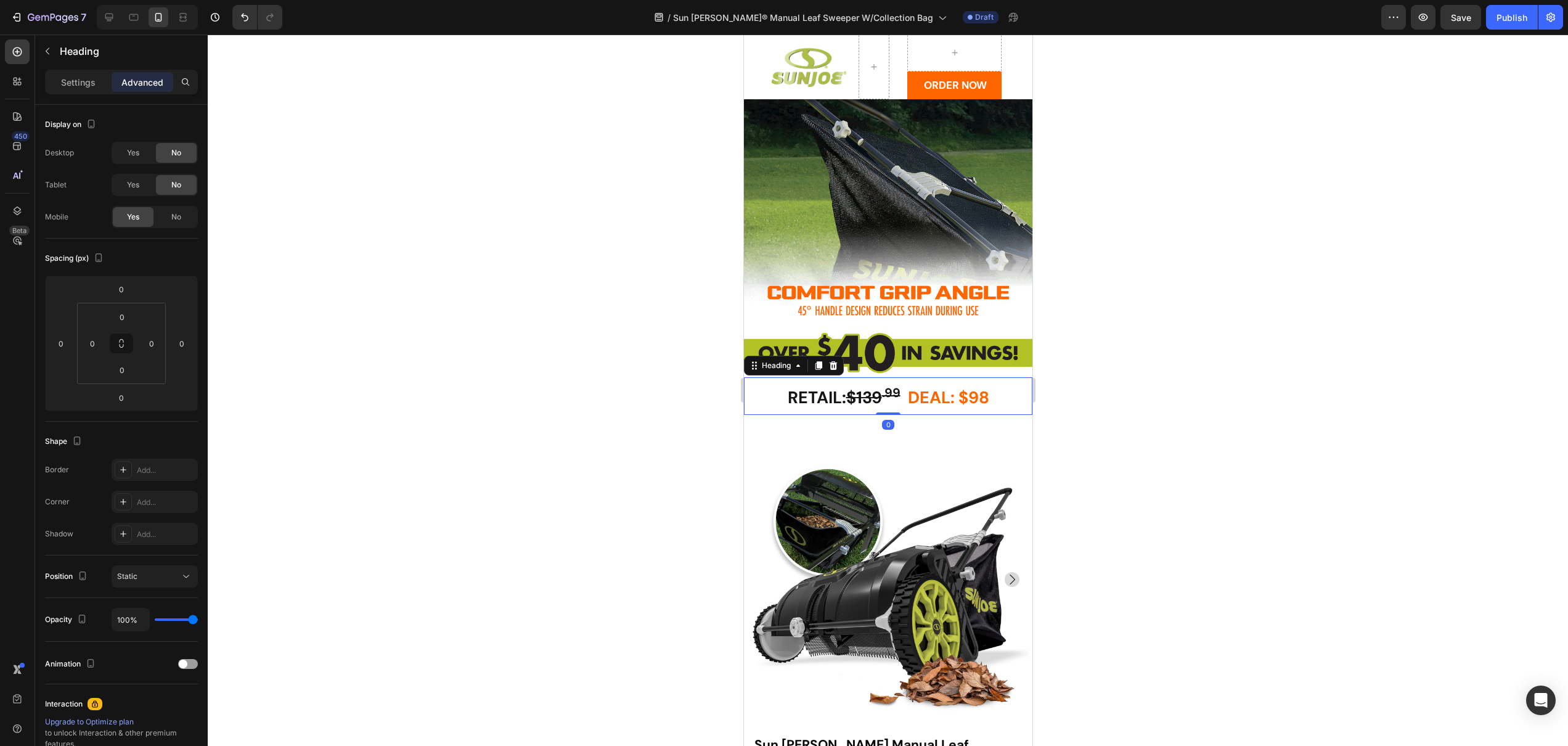
click at [1142, 430] on div at bounding box center [888, 390] width 1361 height 711
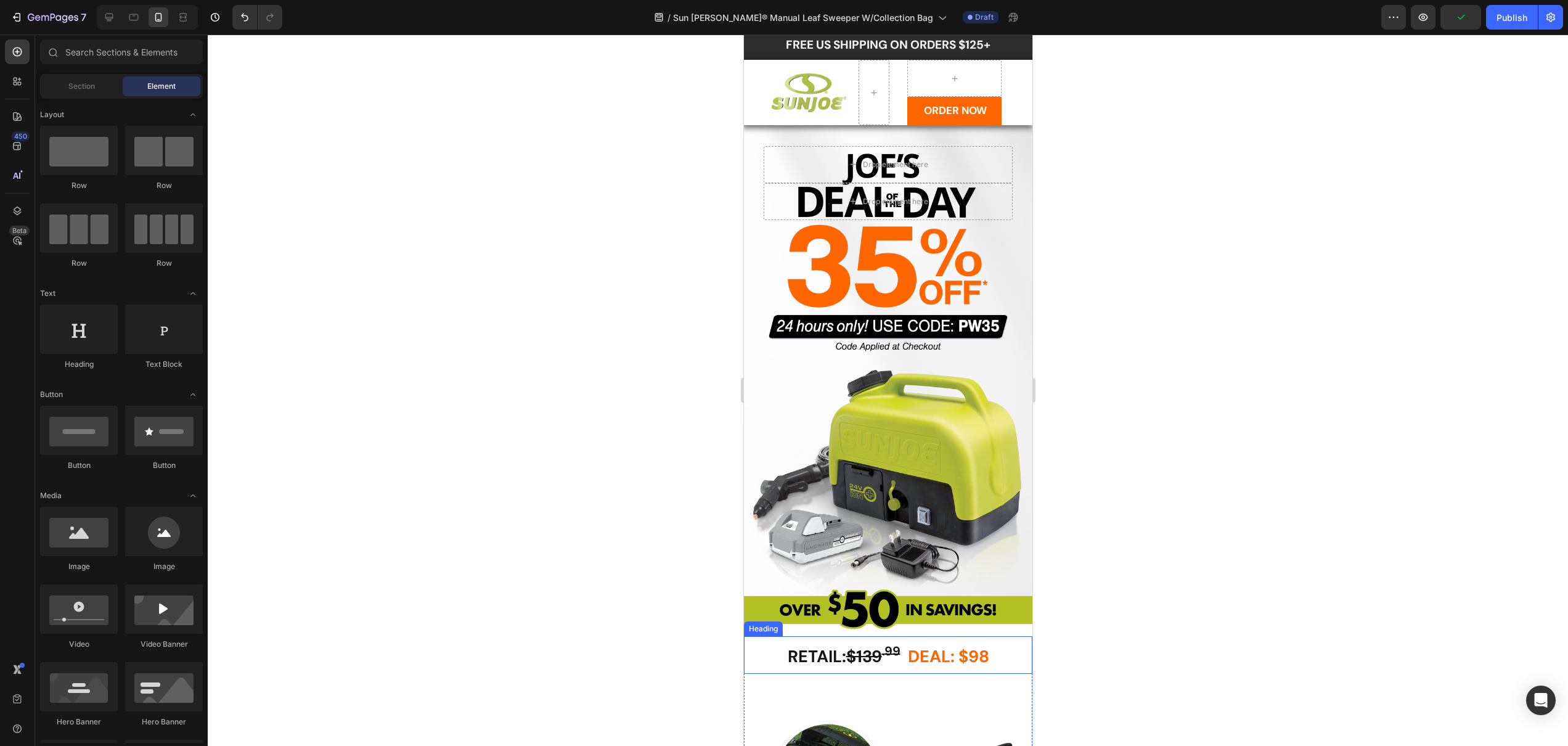
scroll to position [33, 0]
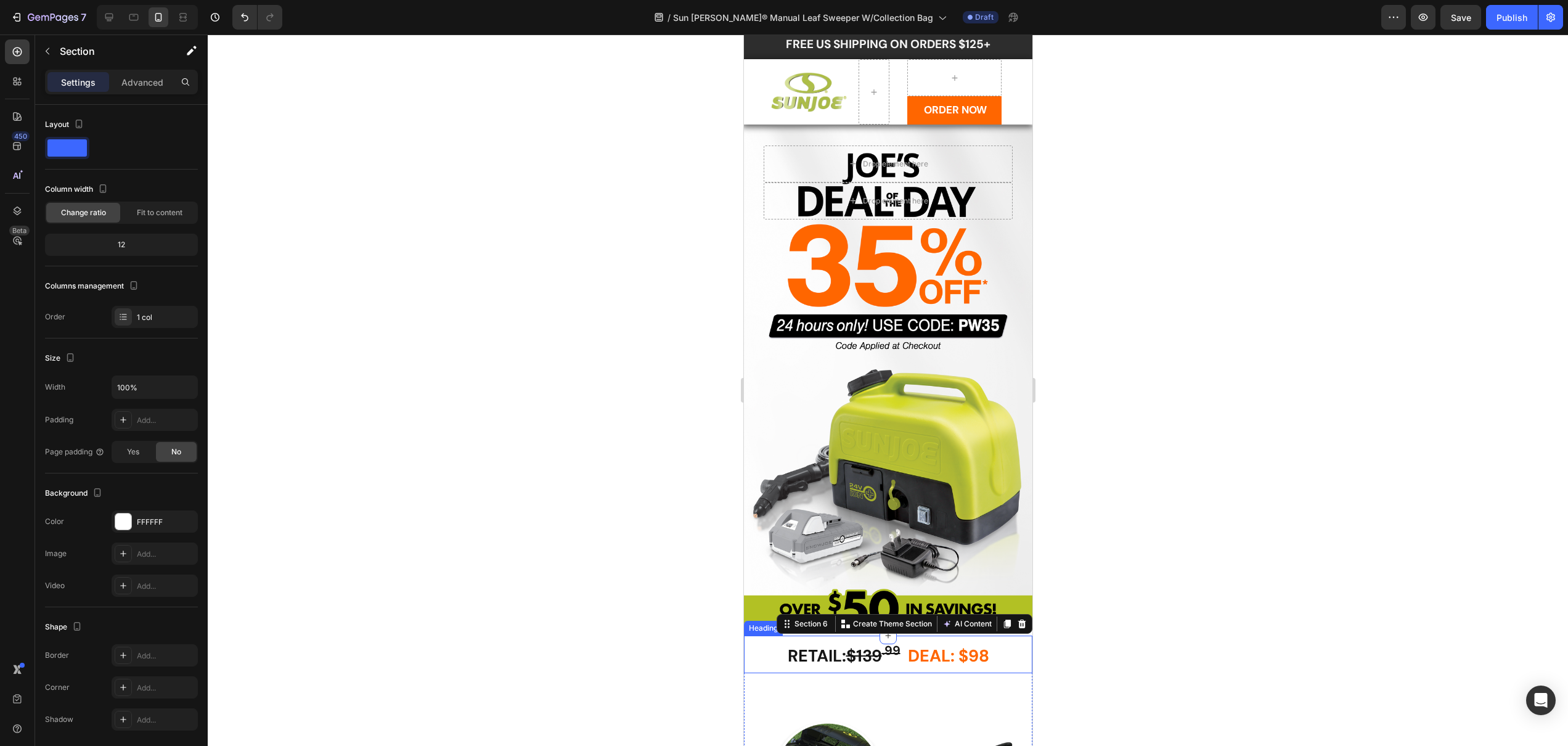
click at [747, 649] on h2 "RETAIL: $139 .99 DEAL: $98" at bounding box center [887, 654] width 288 height 38
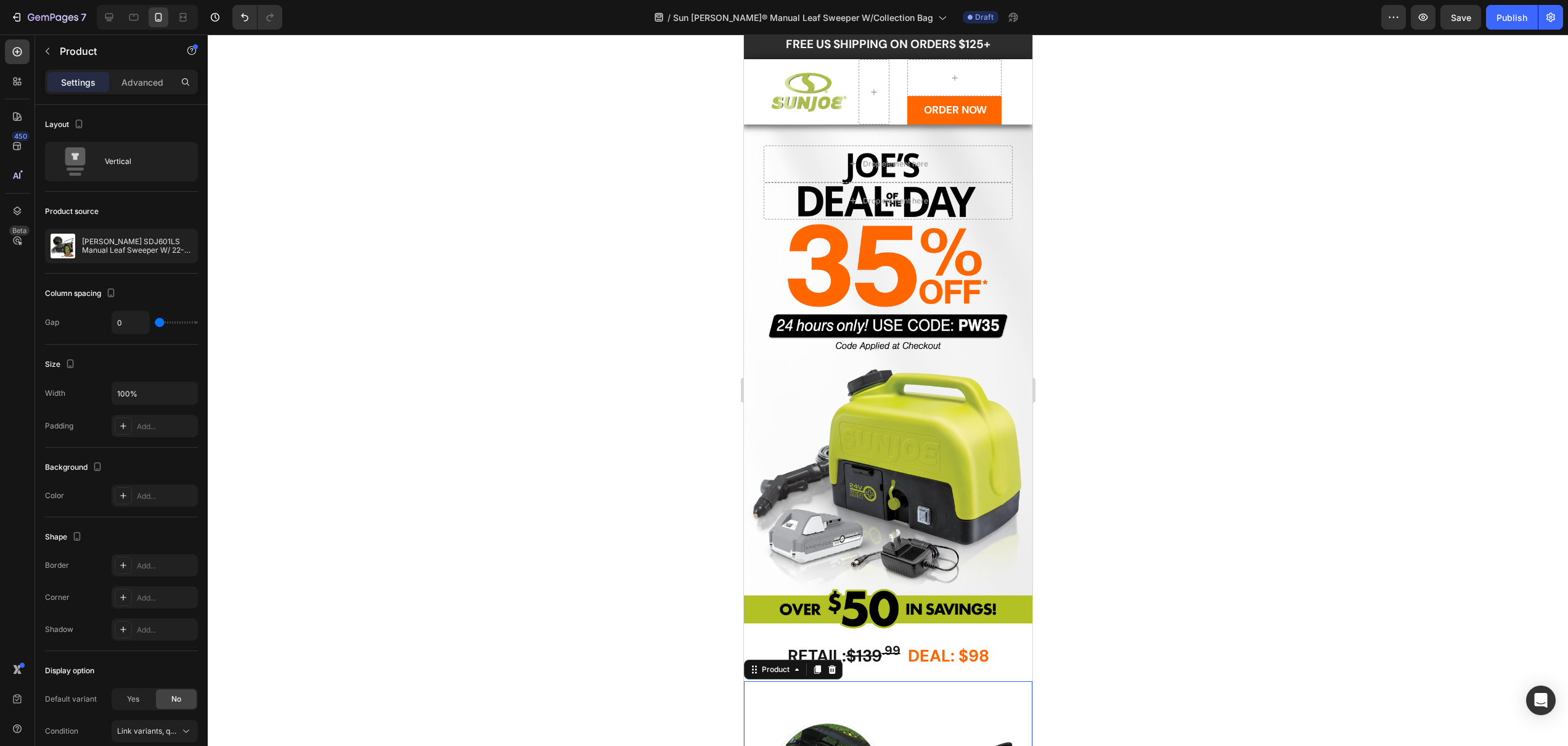
click at [701, 660] on div at bounding box center [888, 390] width 1361 height 711
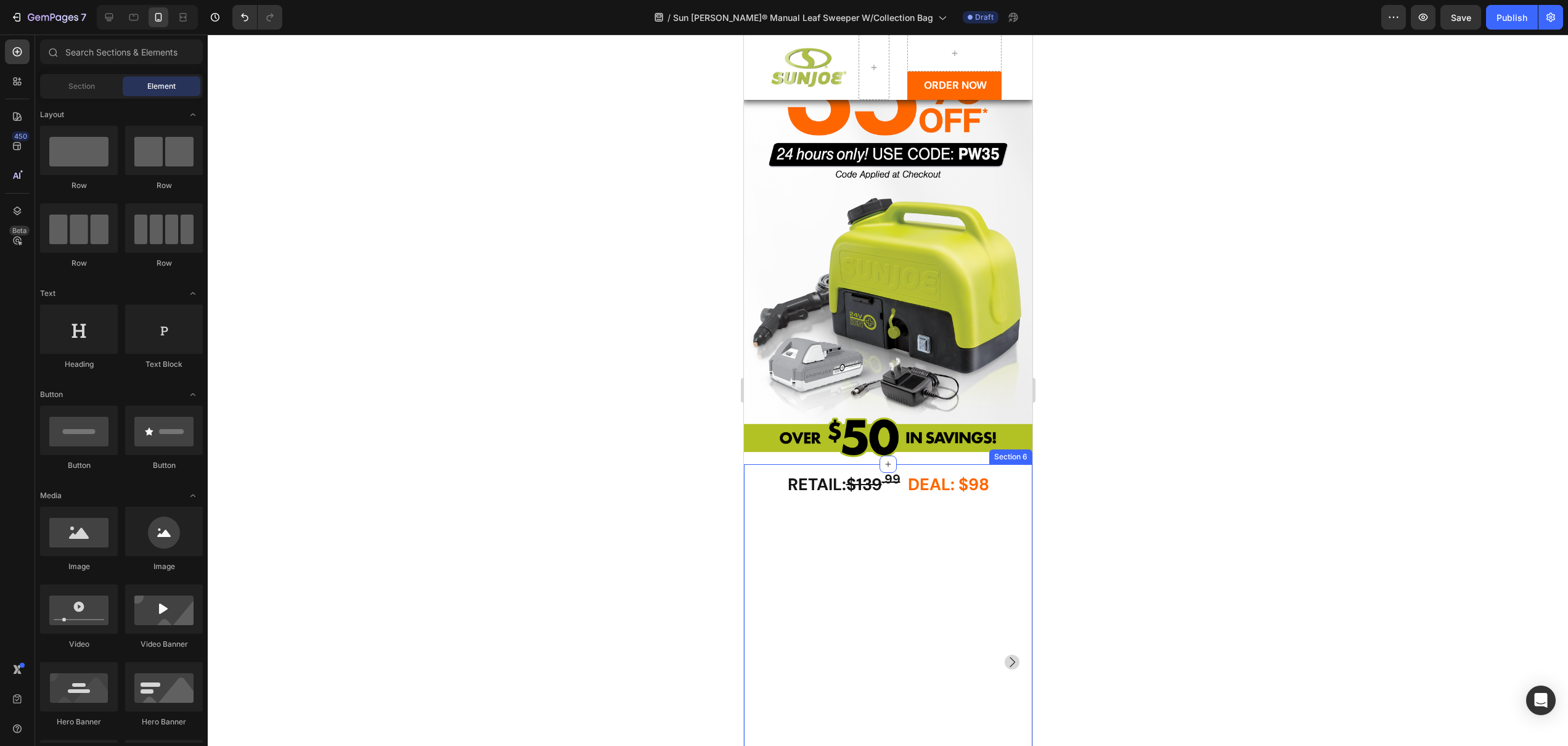
scroll to position [0, 0]
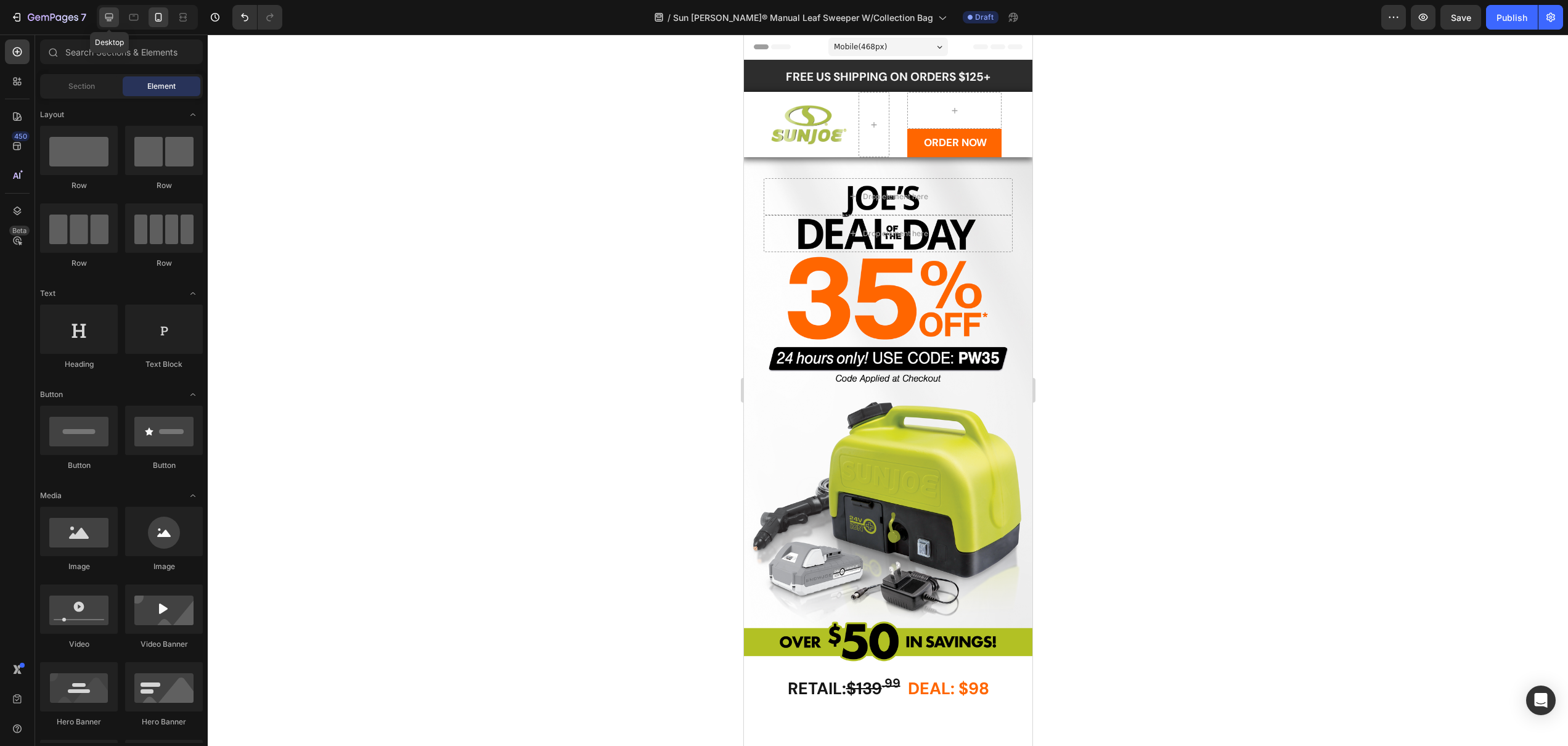
click at [118, 16] on div at bounding box center [108, 16] width 20 height 20
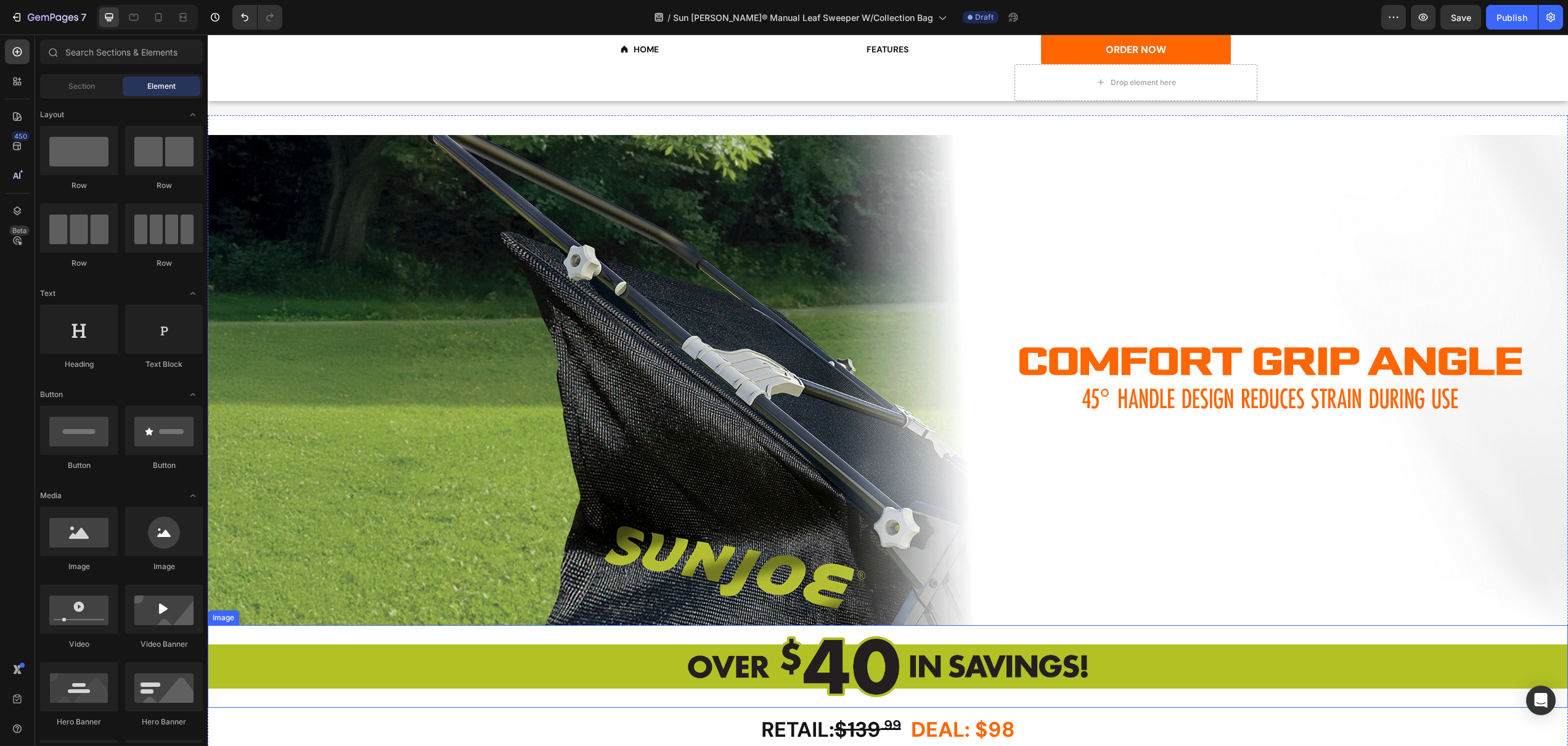
scroll to position [1525, 0]
click at [167, 16] on div at bounding box center [158, 16] width 20 height 20
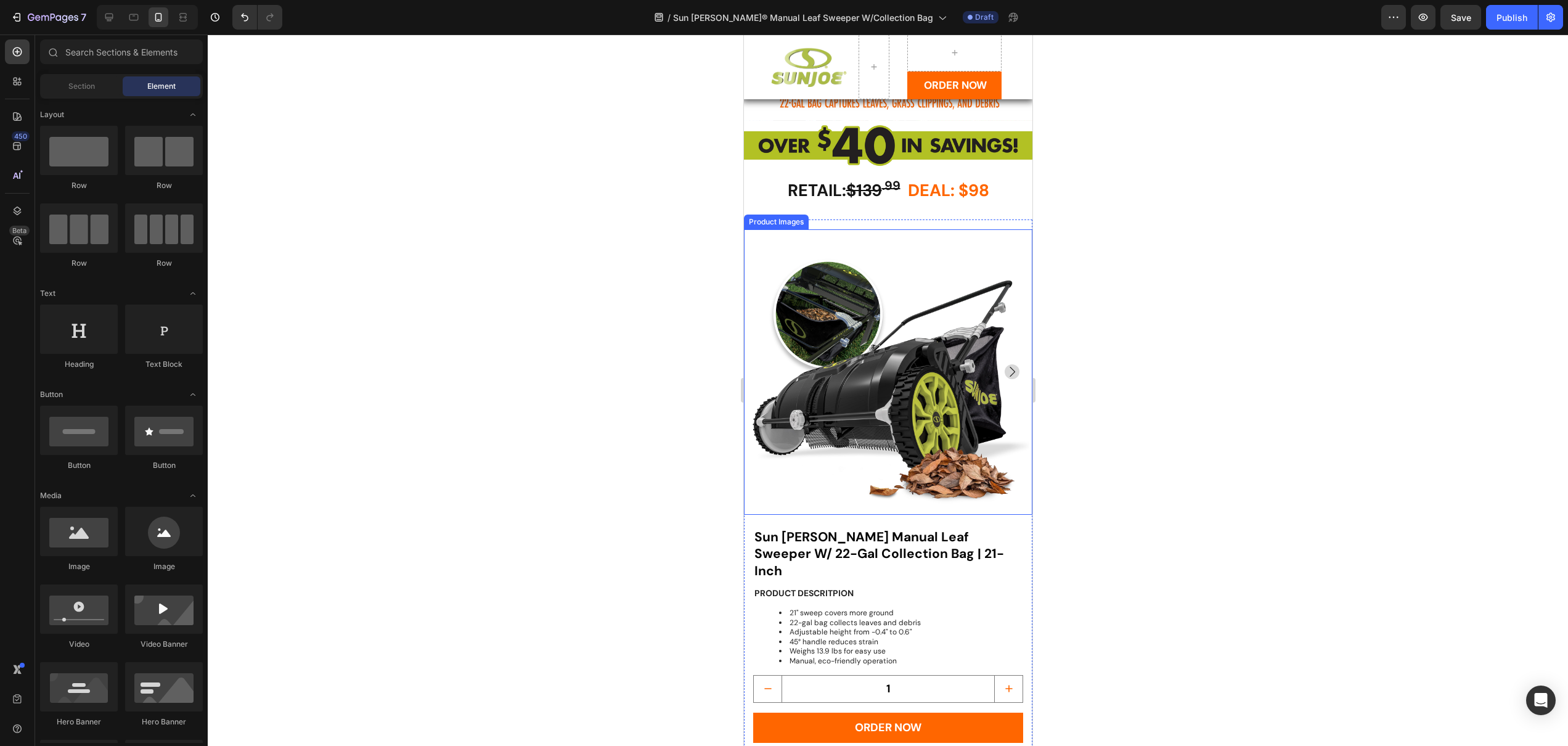
scroll to position [1874, 0]
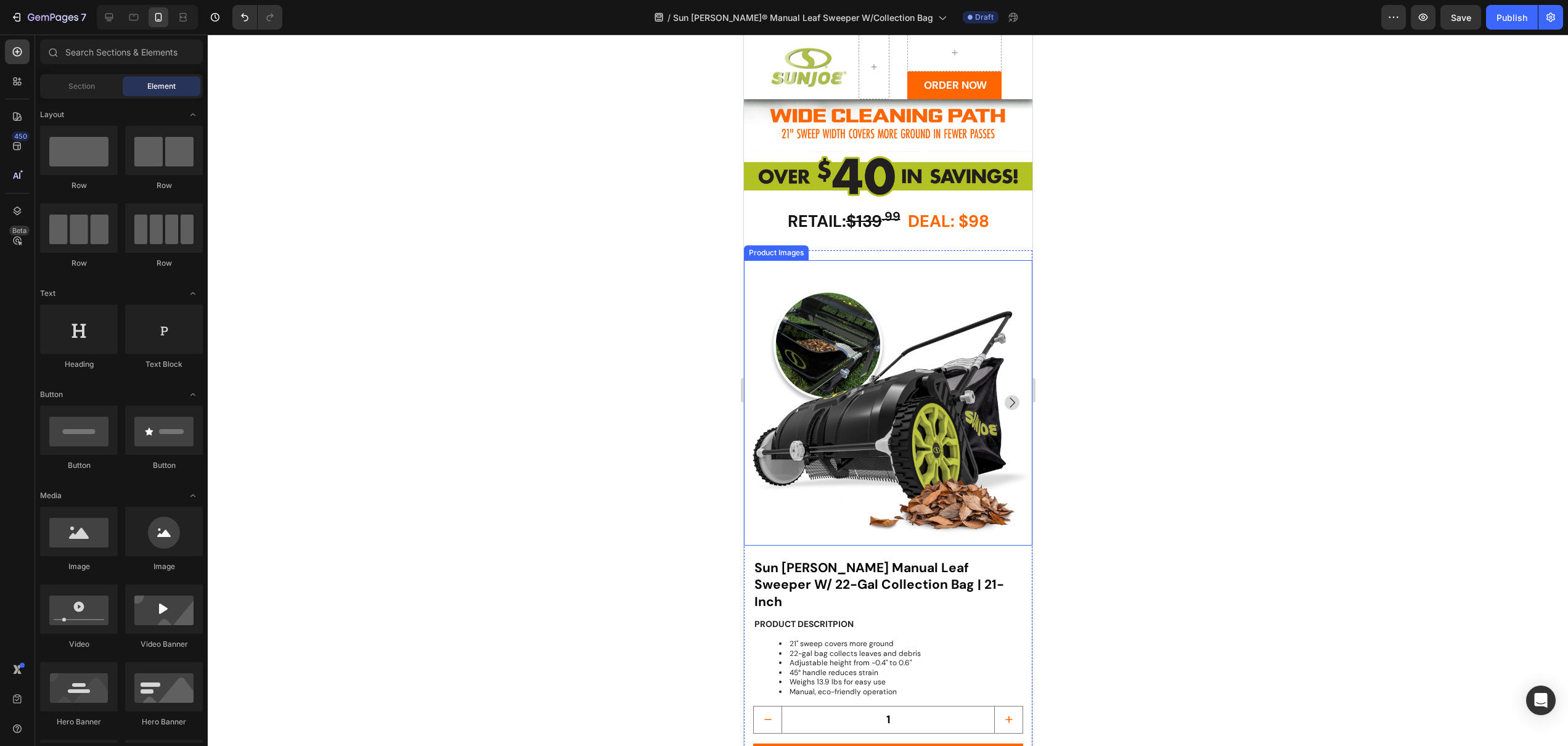
click at [1008, 395] on icon "Carousel Next Arrow" at bounding box center [1011, 402] width 15 height 15
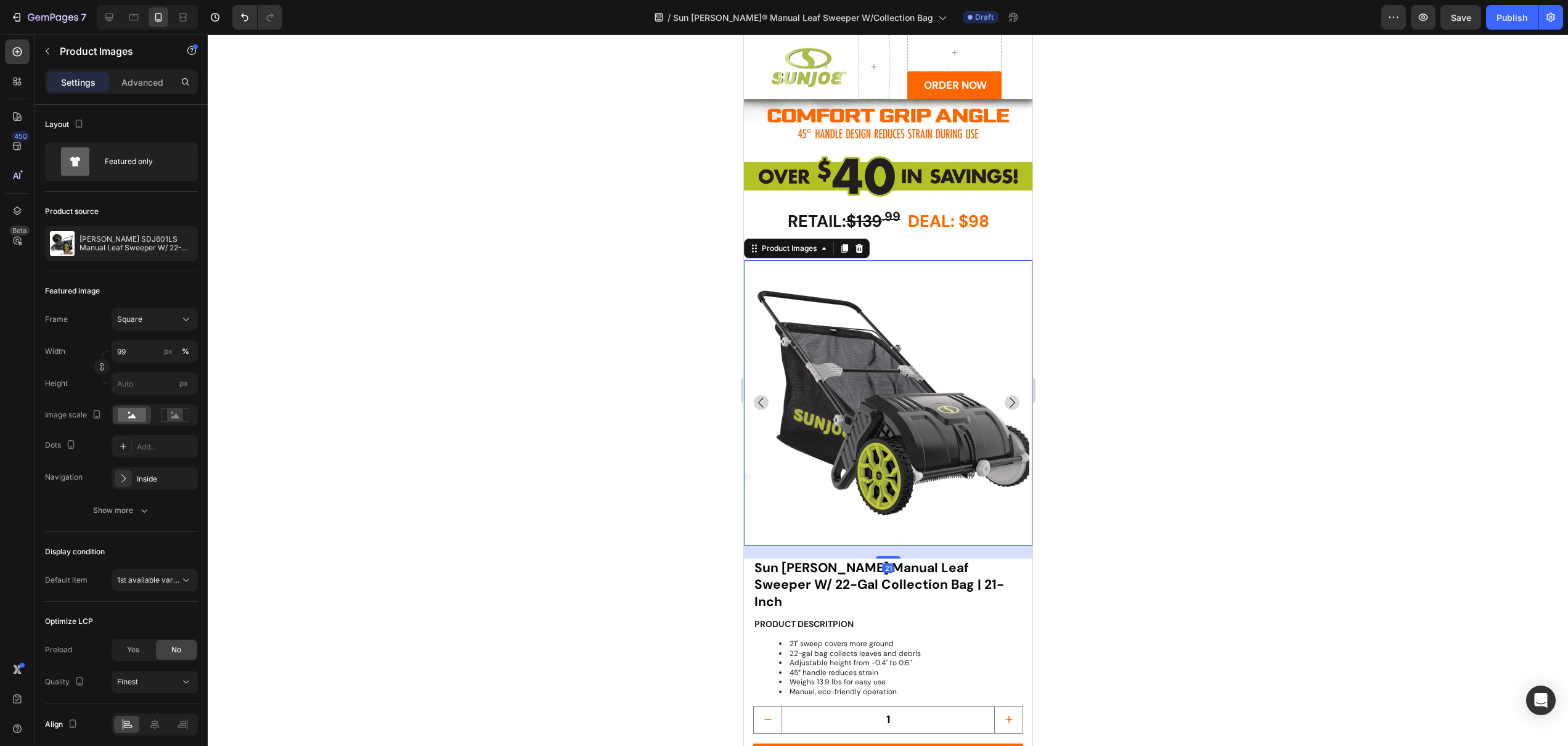
click at [1006, 395] on icon "Carousel Next Arrow" at bounding box center [1011, 402] width 15 height 15
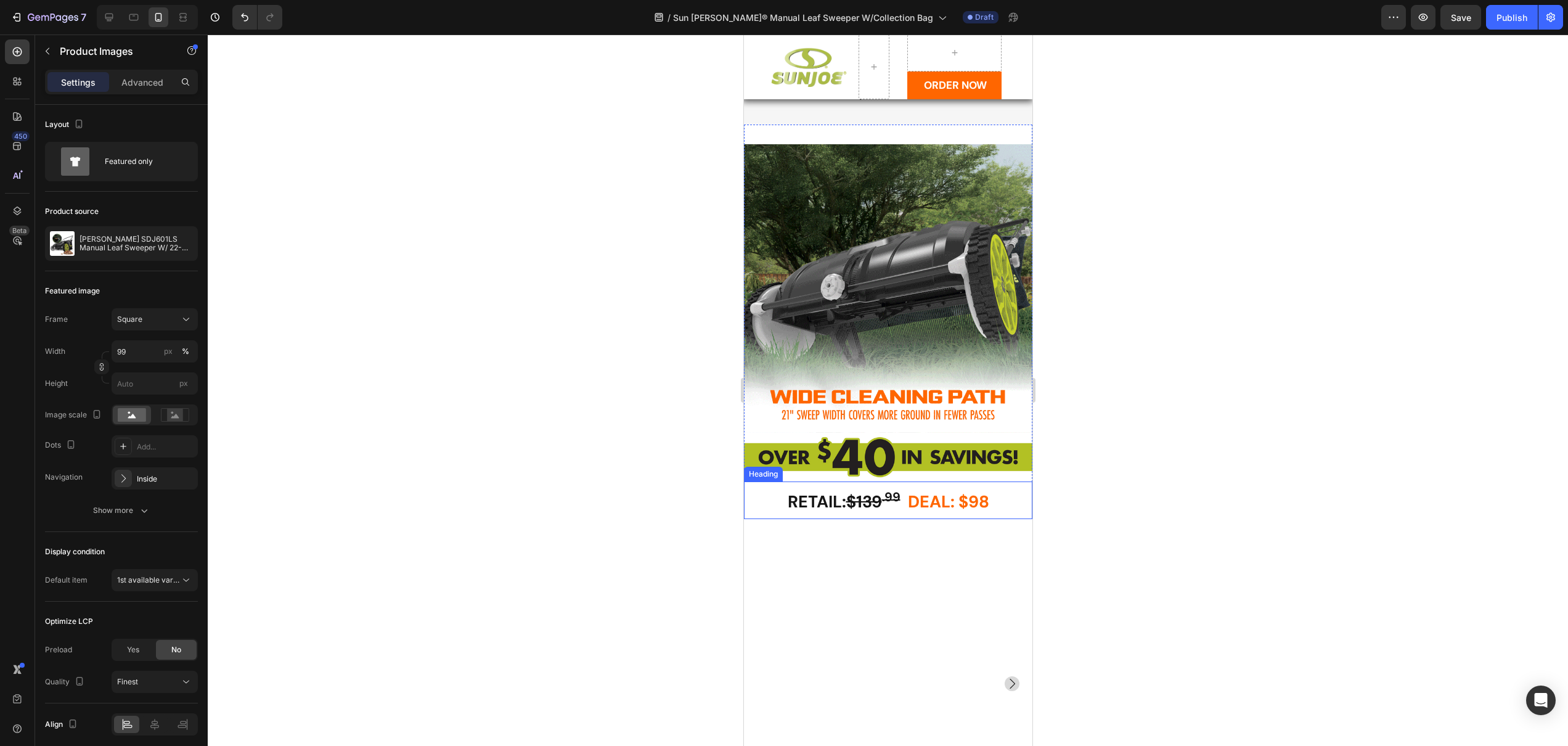
scroll to position [1669, 0]
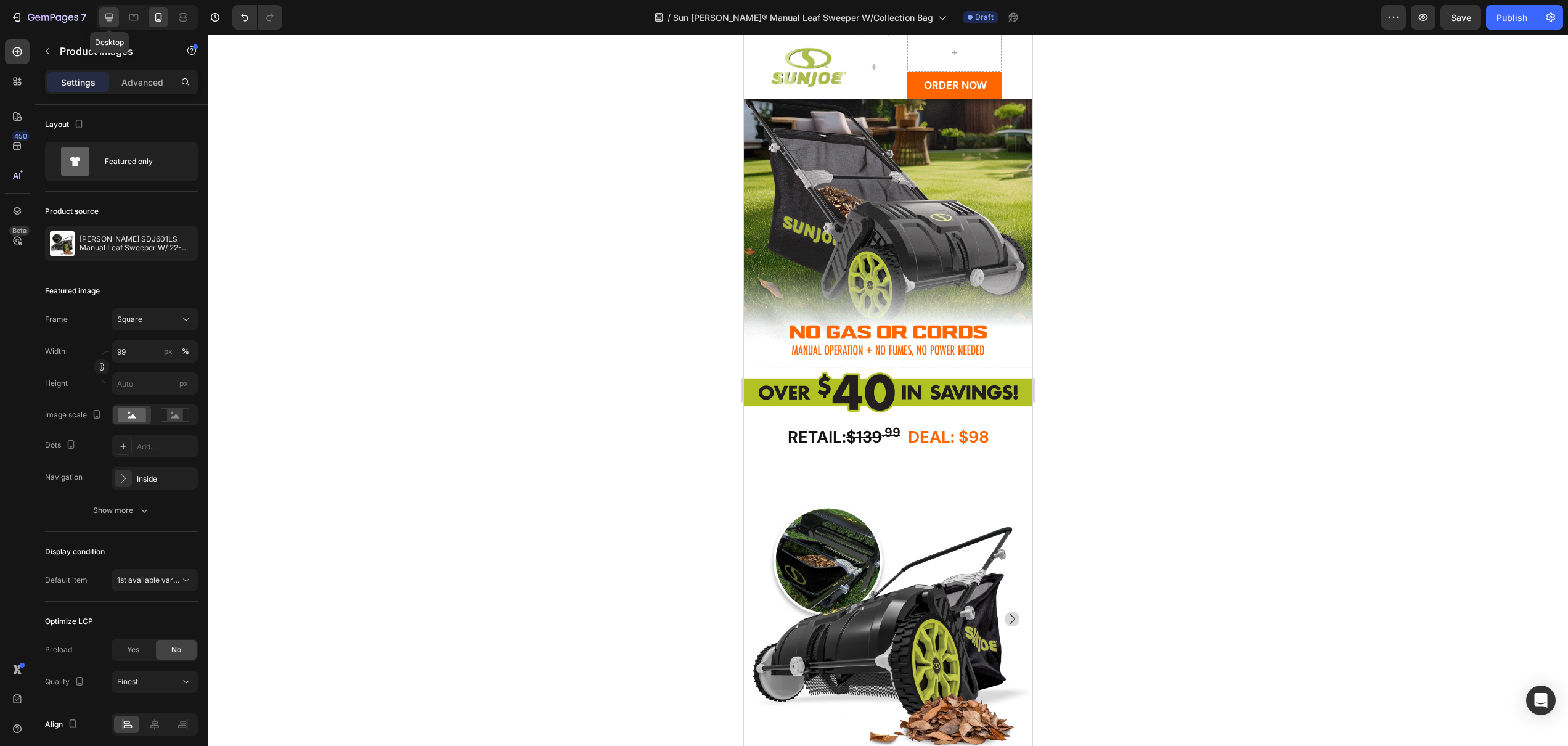
click at [115, 21] on icon at bounding box center [109, 17] width 13 height 13
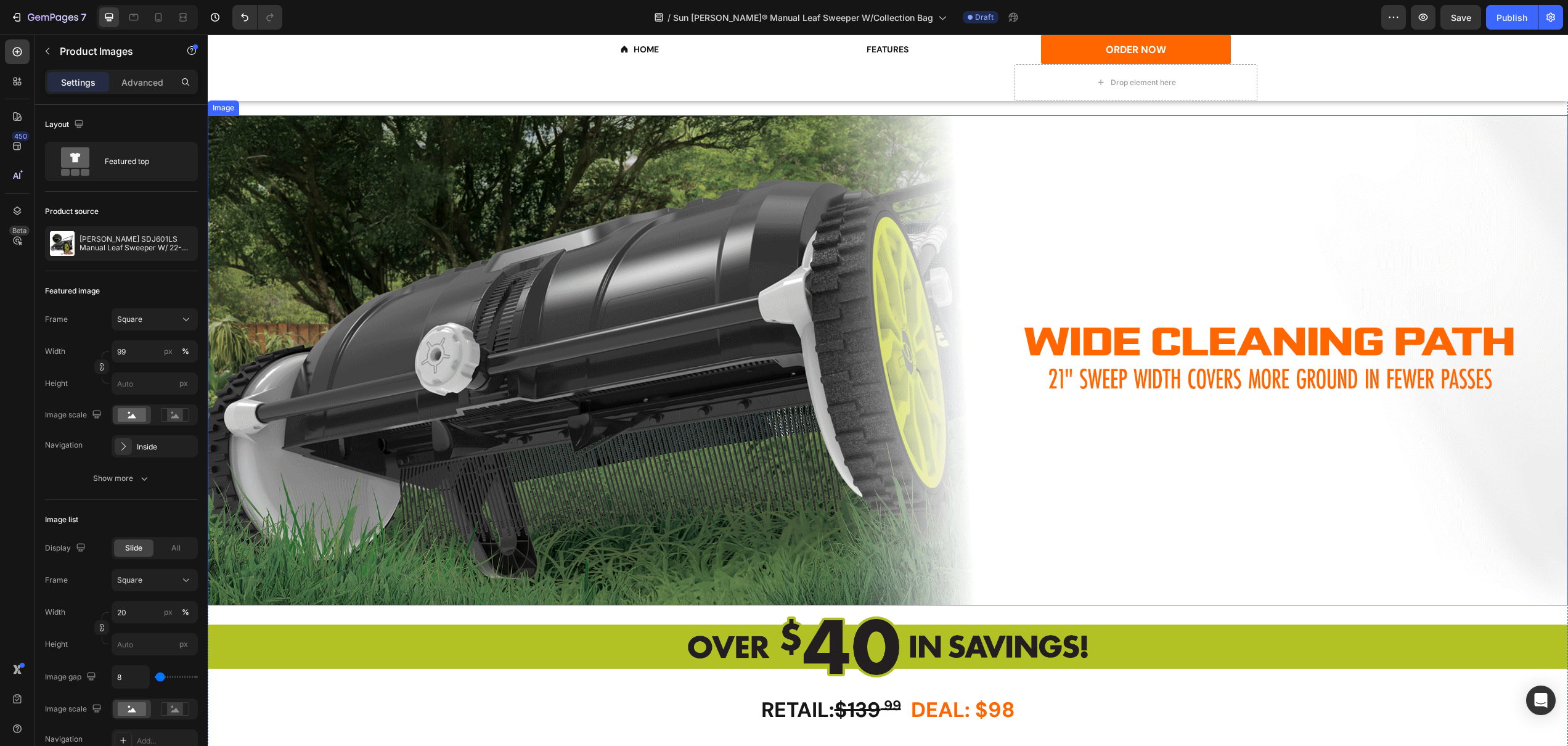
scroll to position [1499, 0]
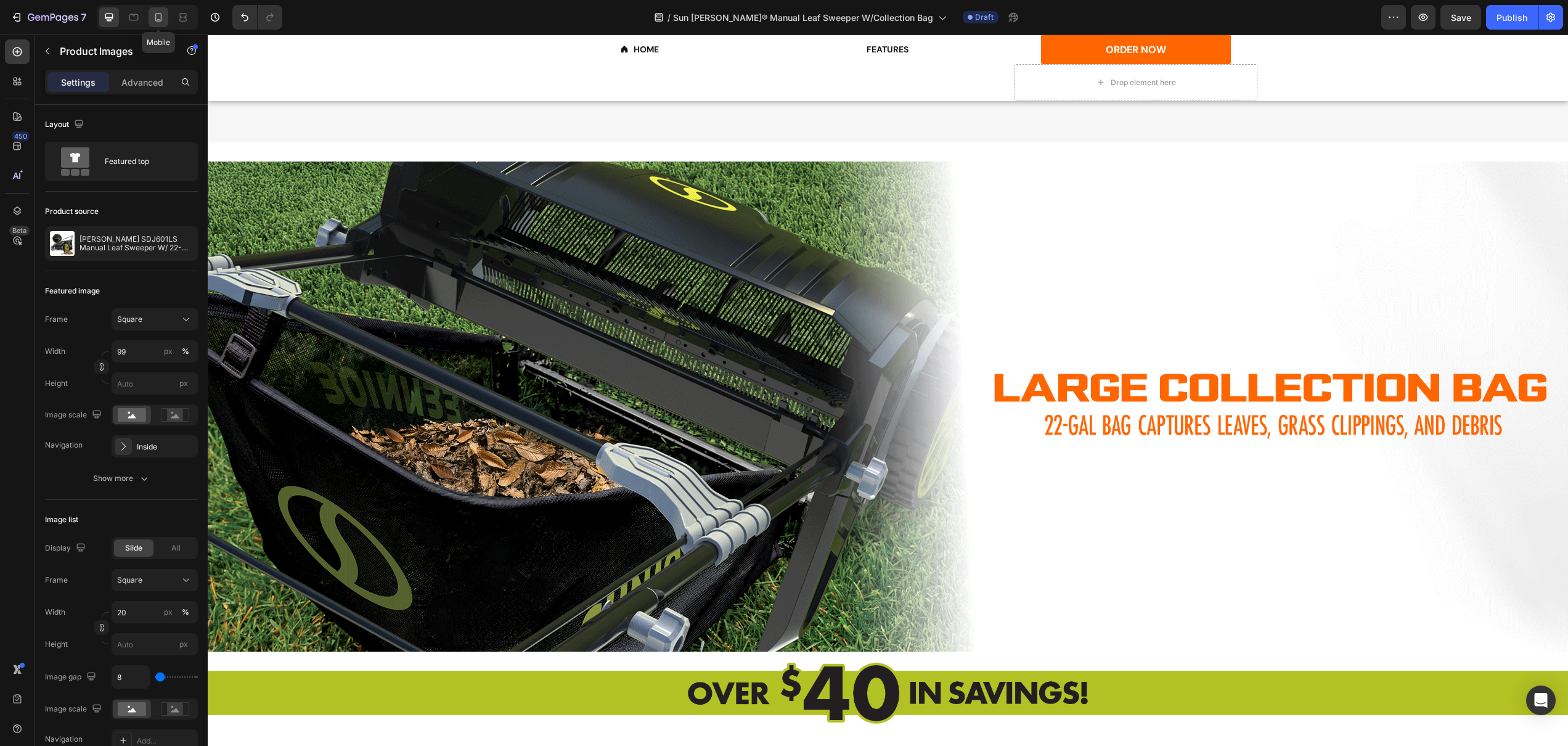
click at [155, 16] on icon at bounding box center [159, 16] width 7 height 9
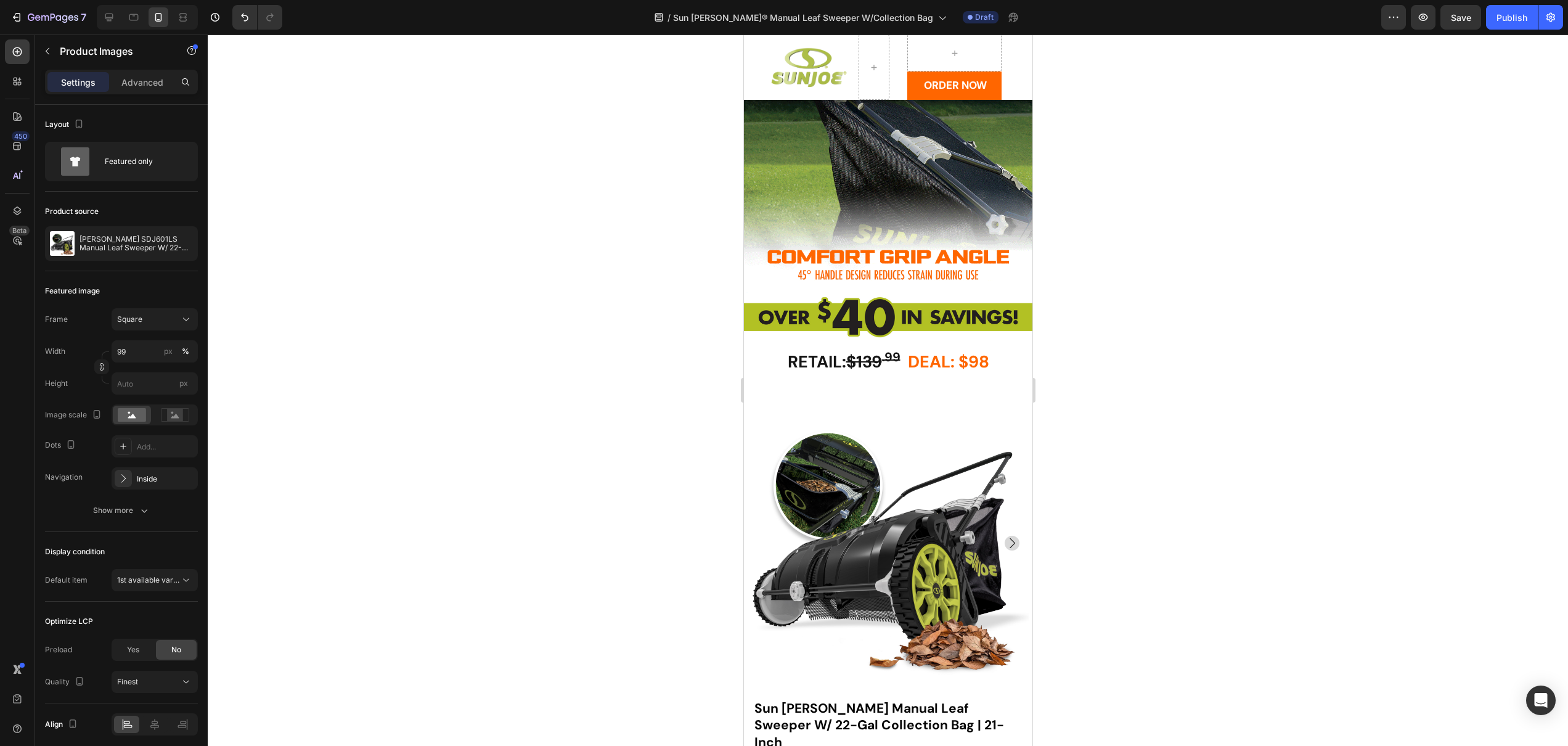
scroll to position [1899, 0]
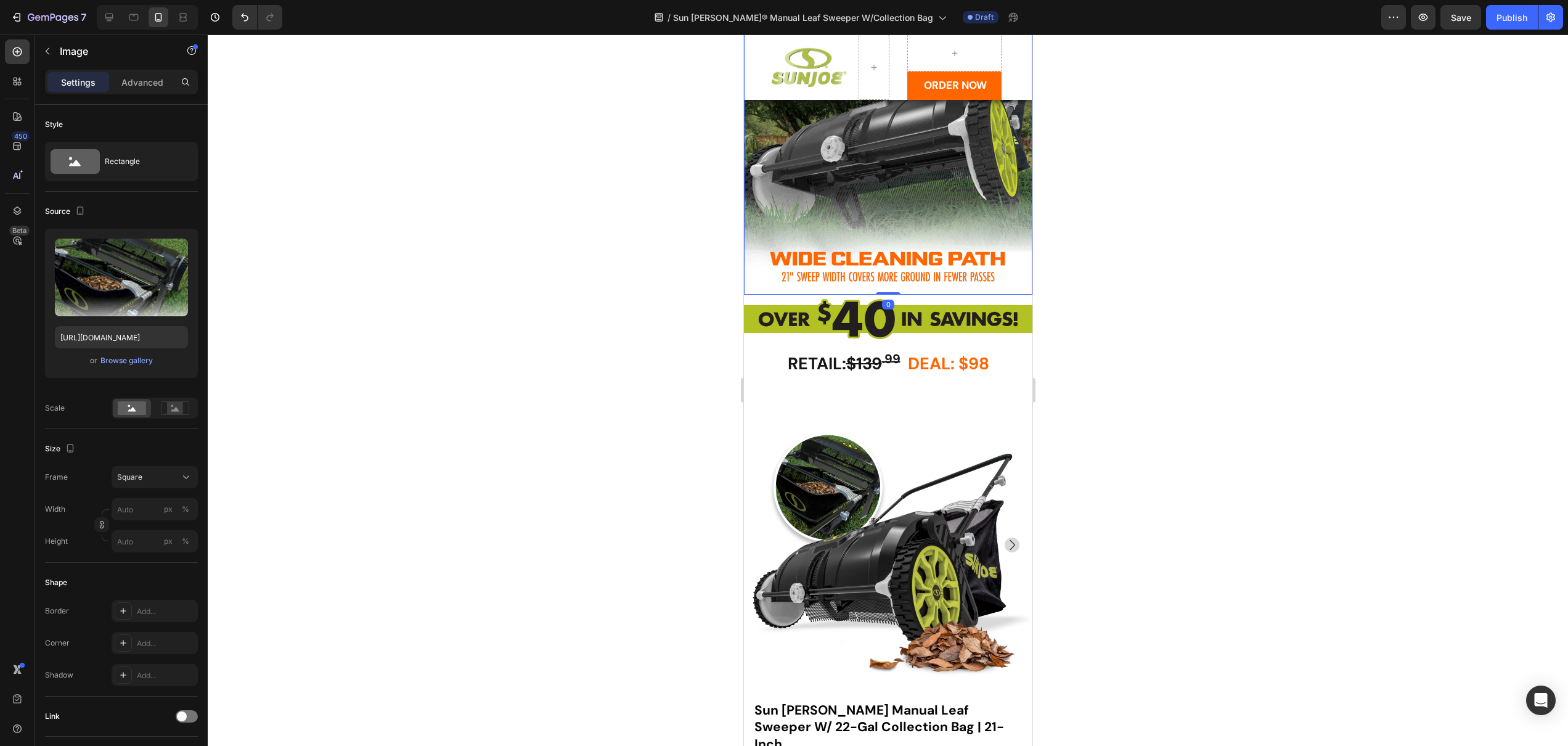
click at [888, 254] on img at bounding box center [887, 150] width 288 height 288
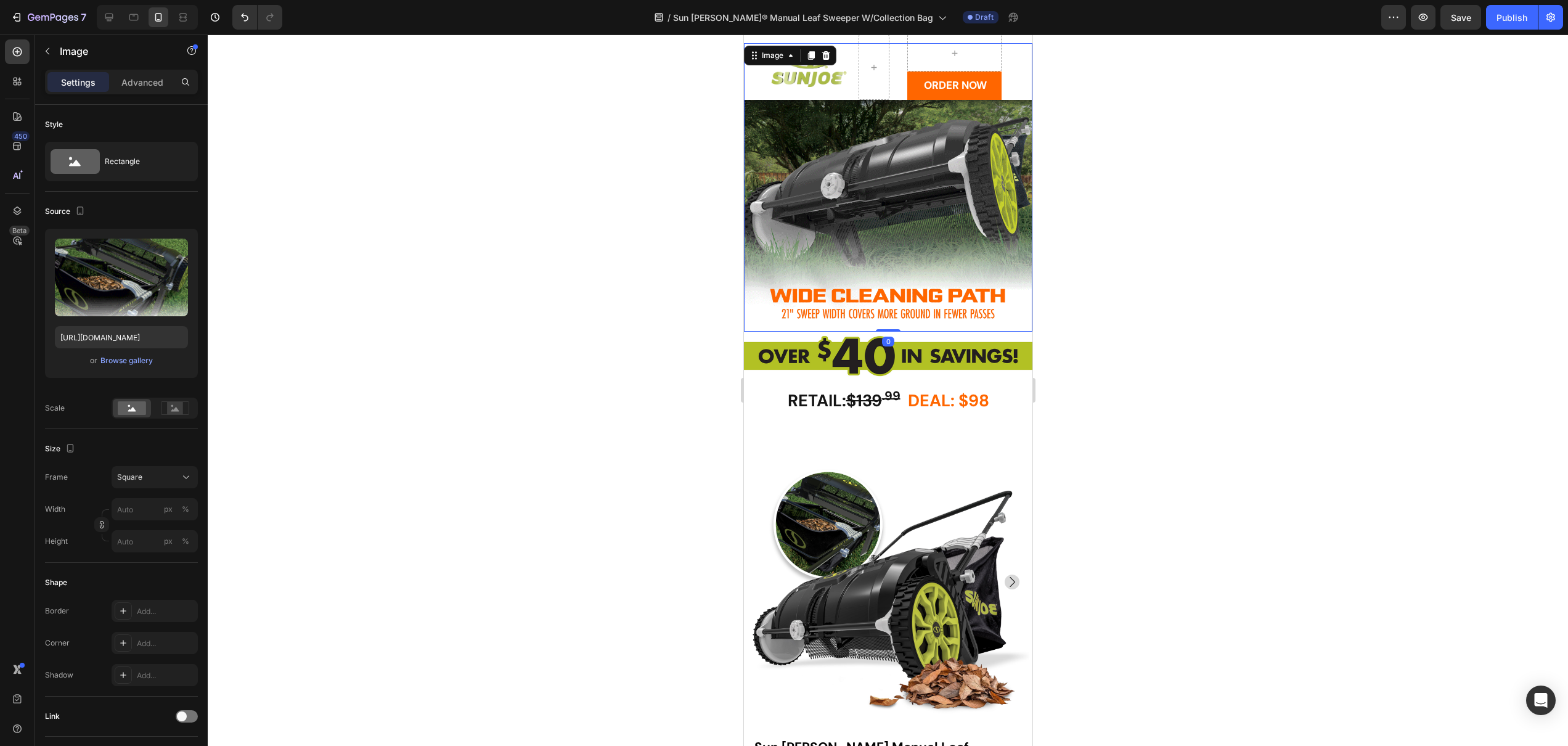
scroll to position [1859, 0]
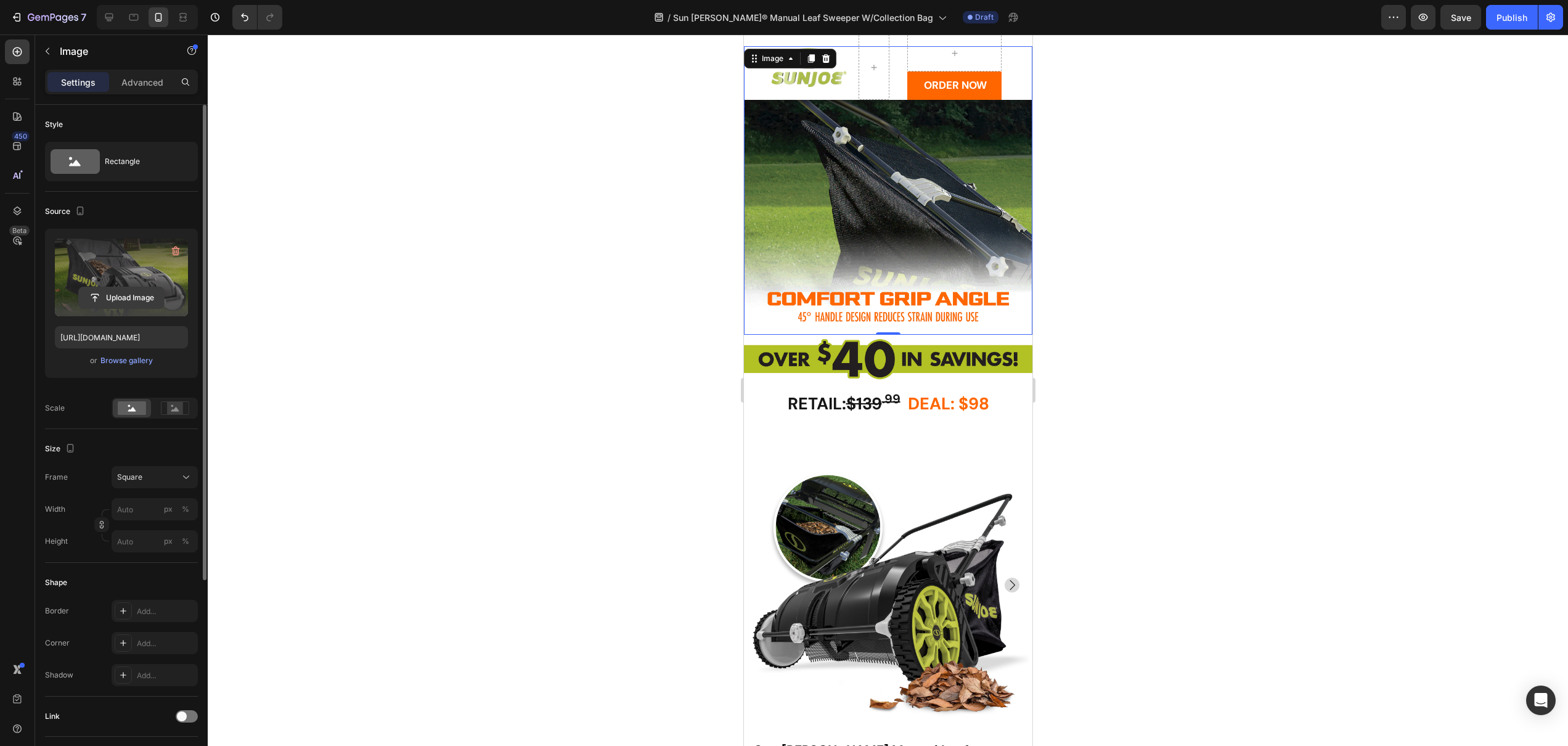
click at [124, 300] on input "file" at bounding box center [121, 298] width 85 height 21
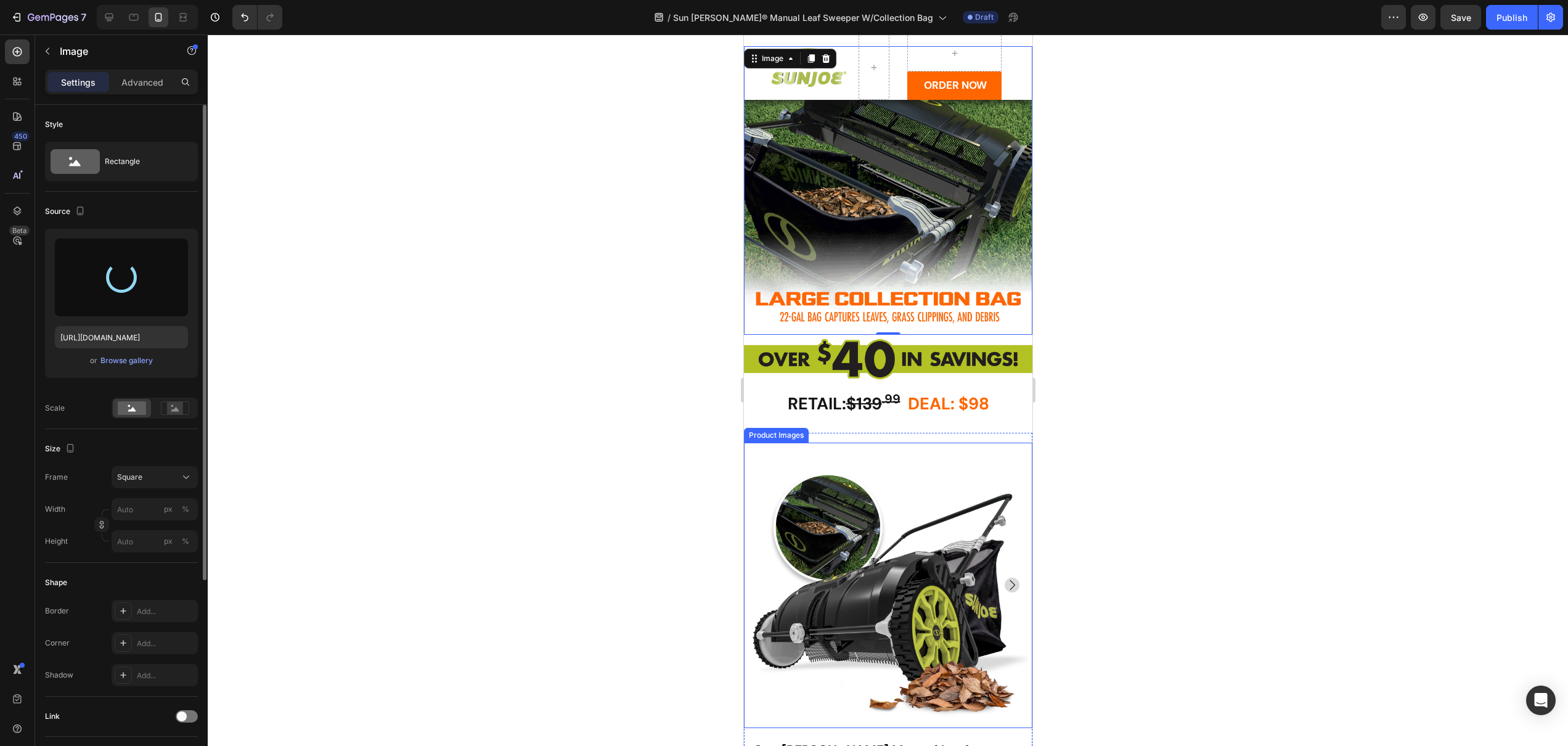
type input "[URL][DOMAIN_NAME]"
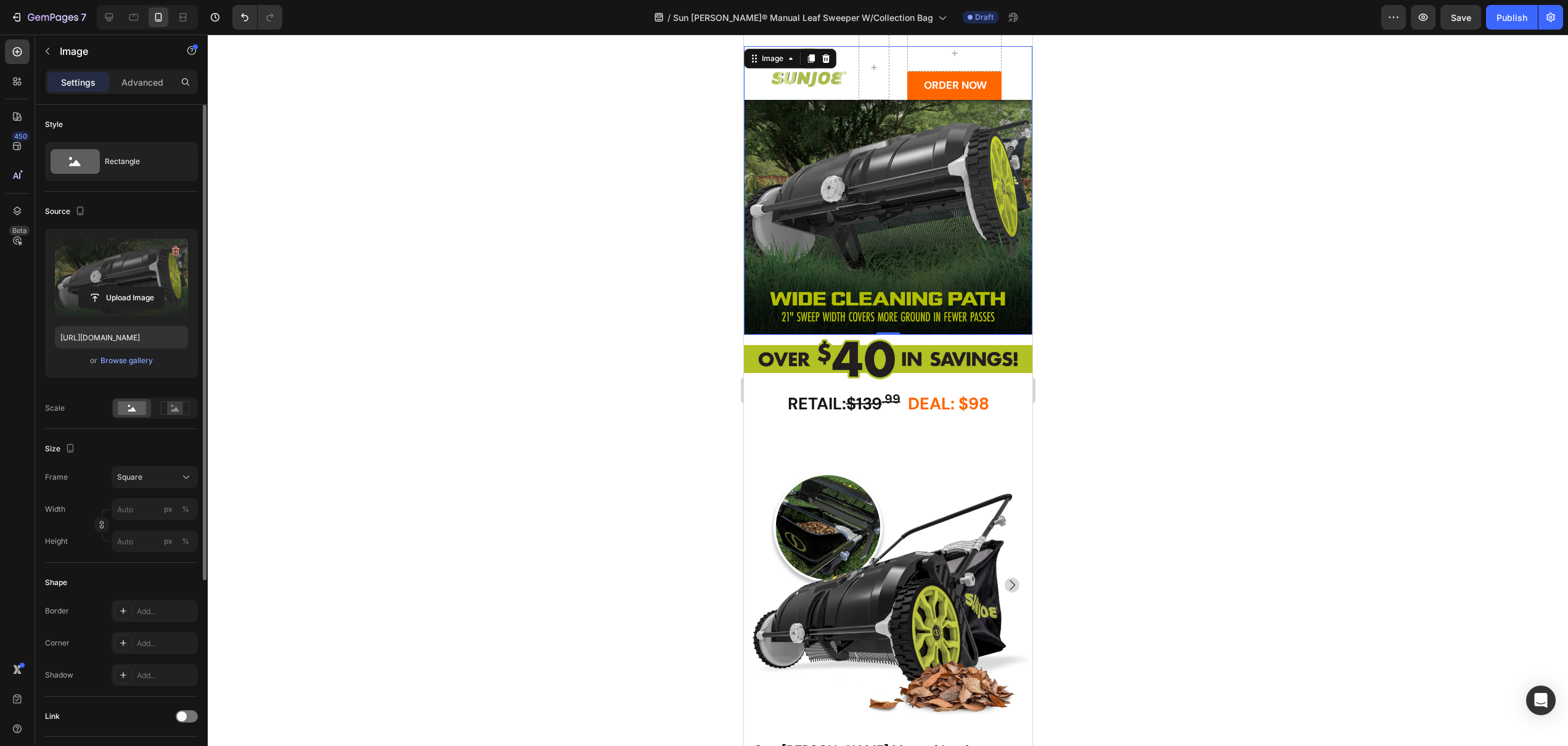
click at [1179, 505] on div at bounding box center [888, 390] width 1361 height 711
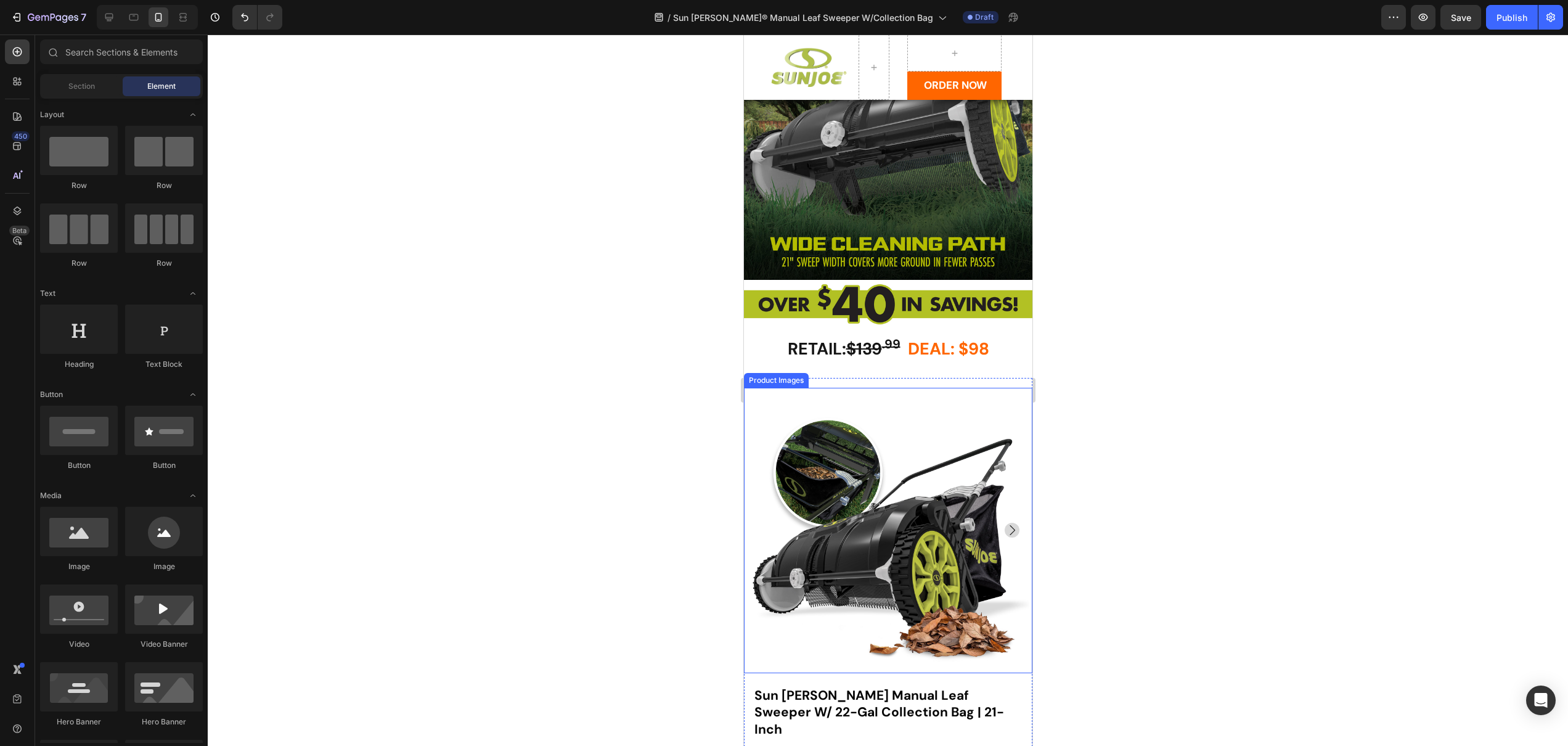
scroll to position [2028, 0]
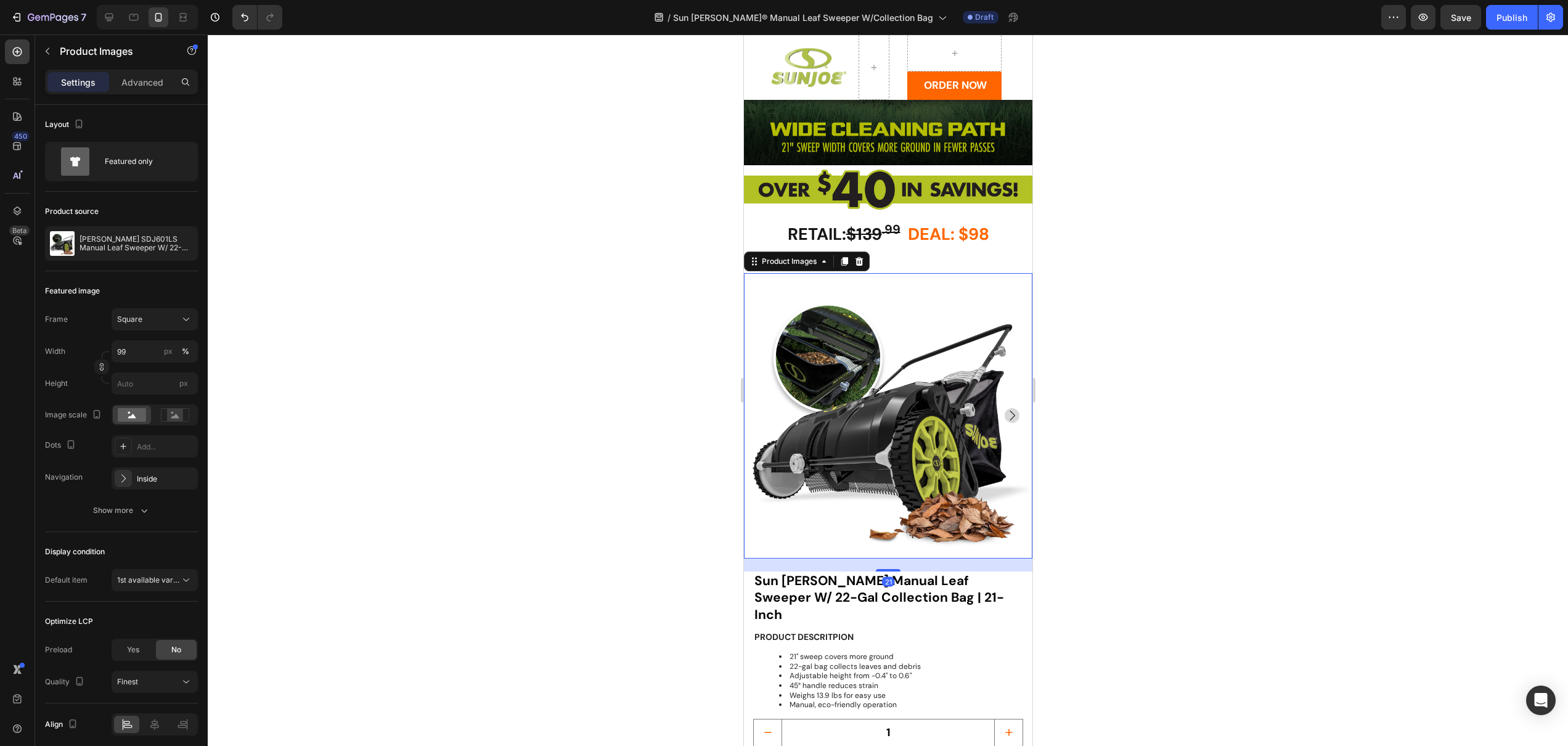
click at [1004, 408] on icon "Carousel Next Arrow" at bounding box center [1011, 415] width 15 height 15
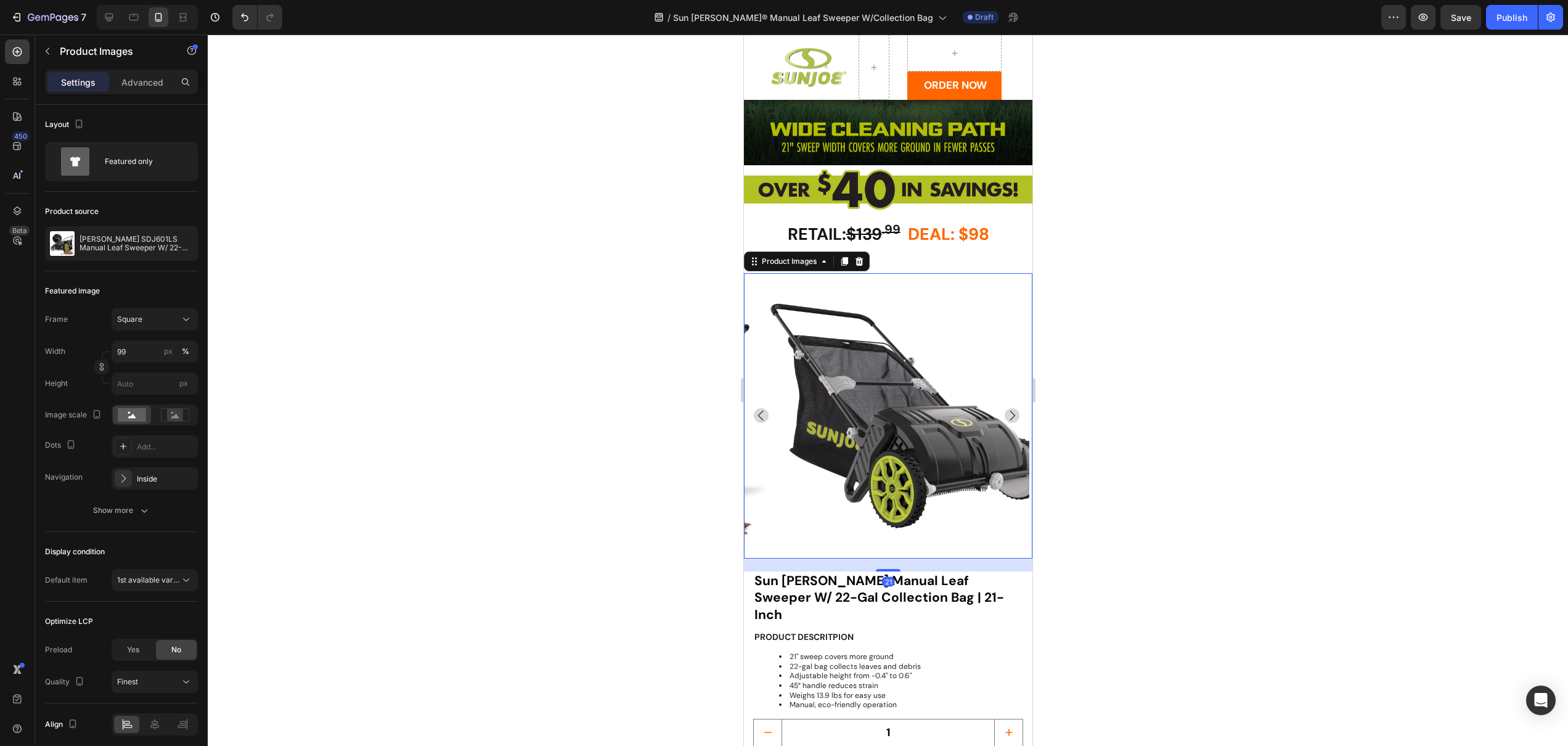
click at [1004, 408] on icon "Carousel Next Arrow" at bounding box center [1011, 415] width 15 height 15
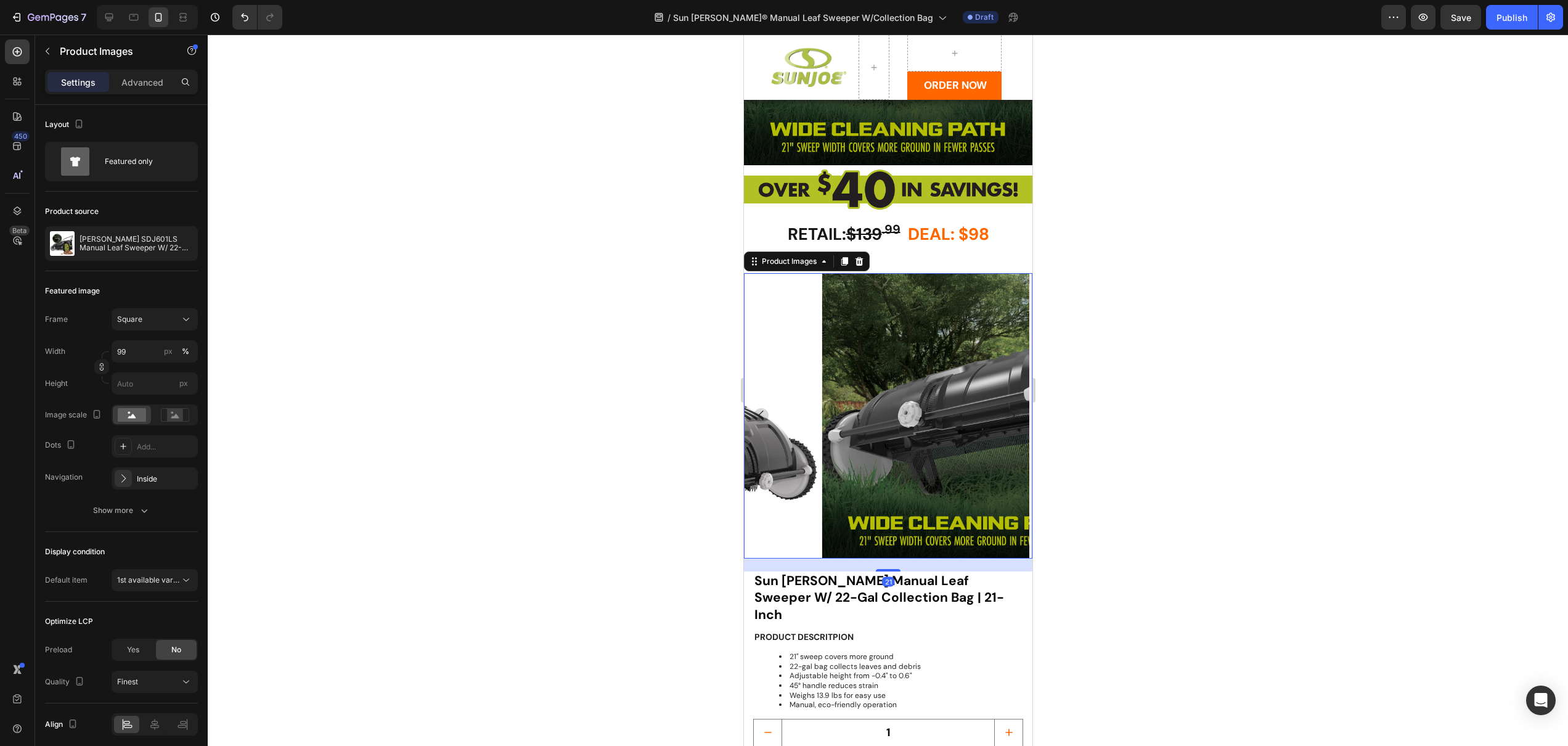
click at [1004, 408] on icon "Carousel Next Arrow" at bounding box center [1011, 415] width 15 height 15
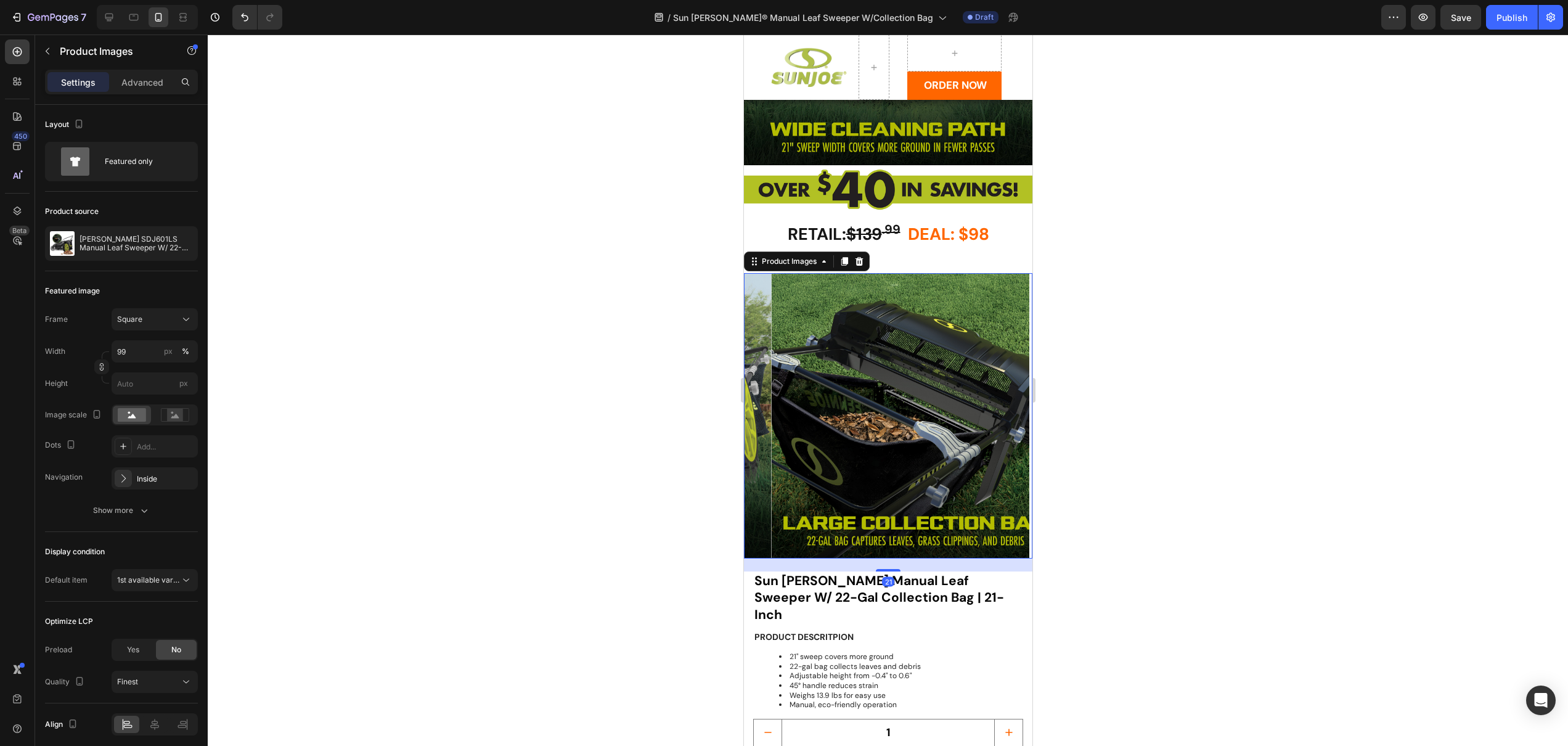
click at [1004, 408] on icon "Carousel Next Arrow" at bounding box center [1011, 415] width 15 height 15
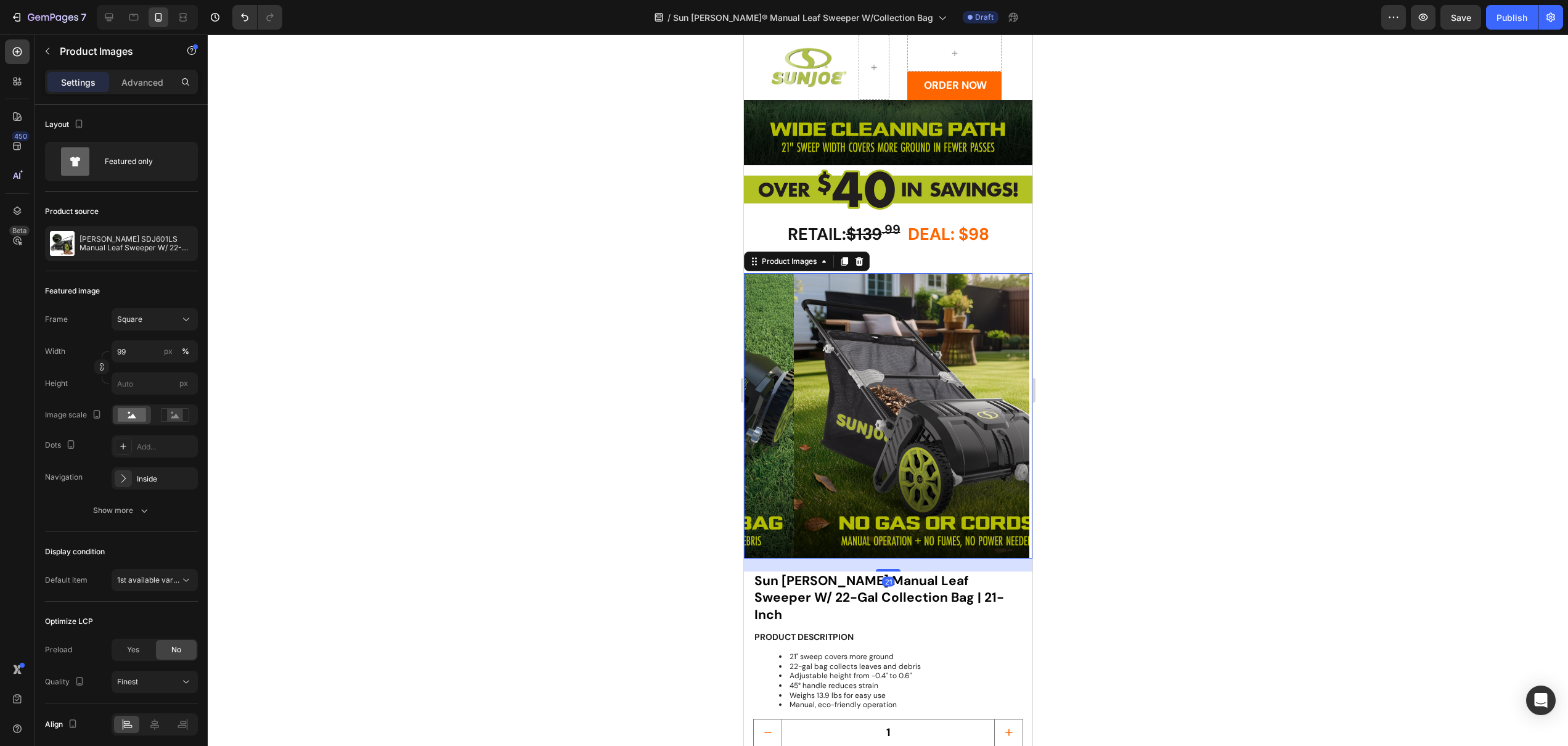
click at [1004, 408] on icon "Carousel Next Arrow" at bounding box center [1011, 415] width 15 height 15
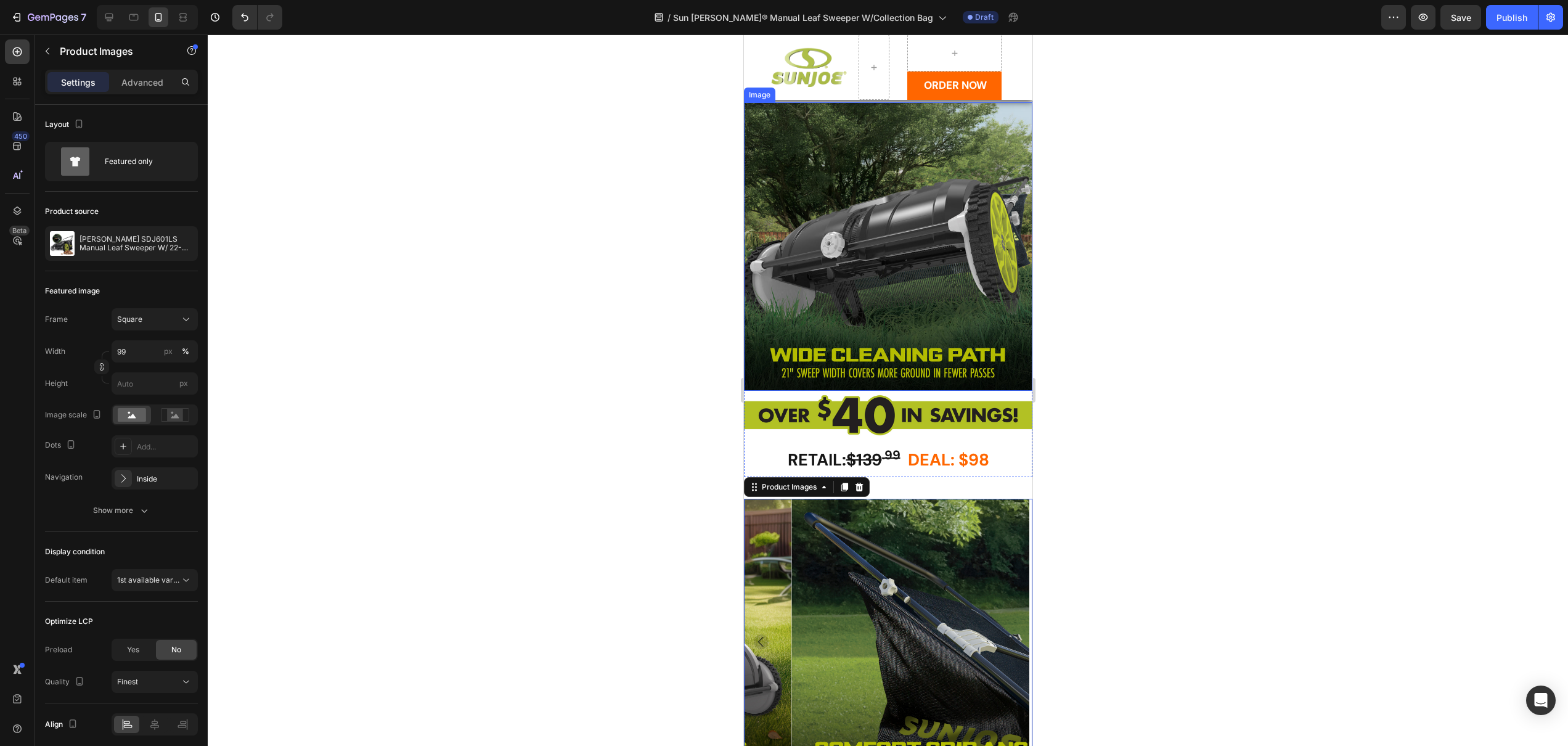
scroll to position [1765, 0]
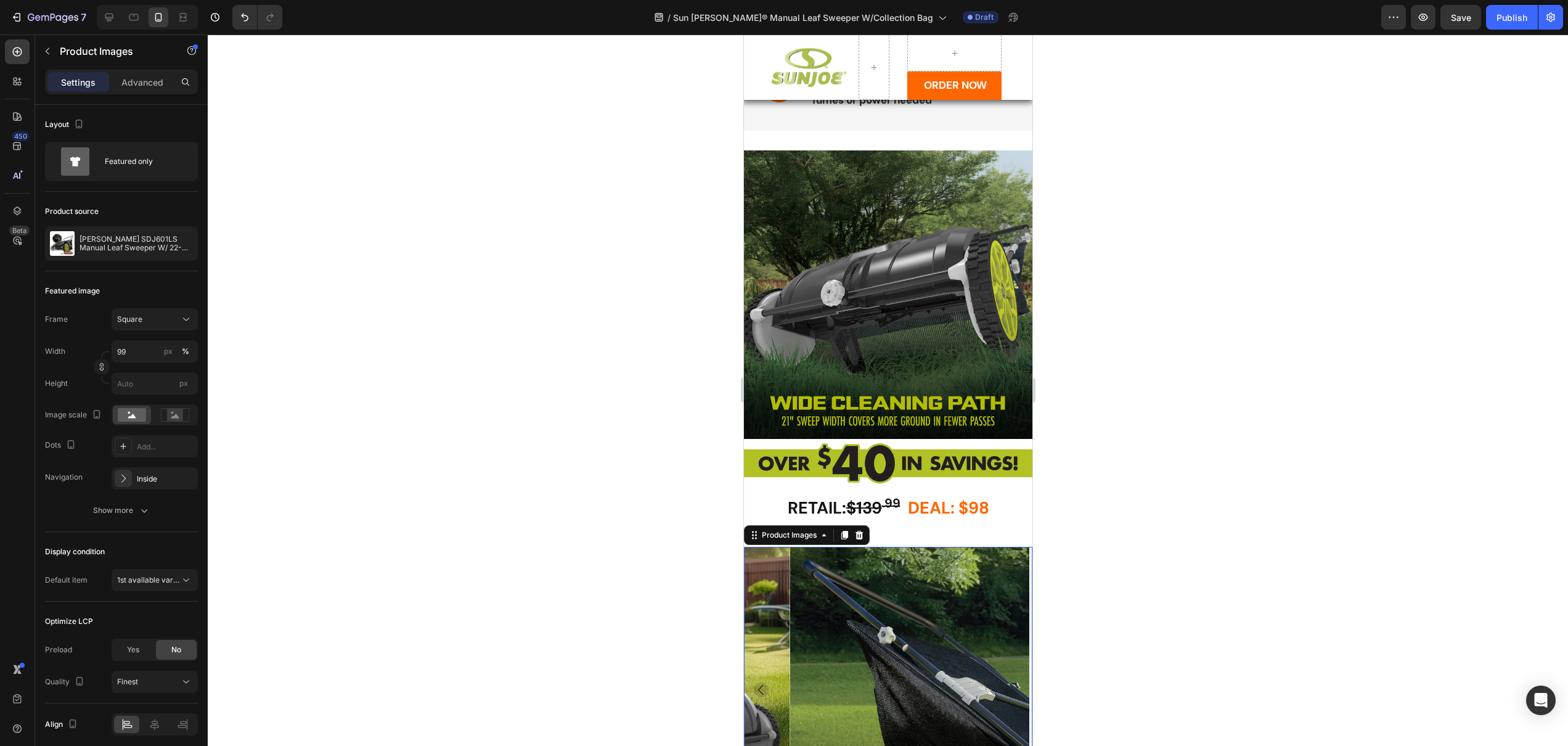
click at [1139, 254] on div at bounding box center [888, 390] width 1361 height 711
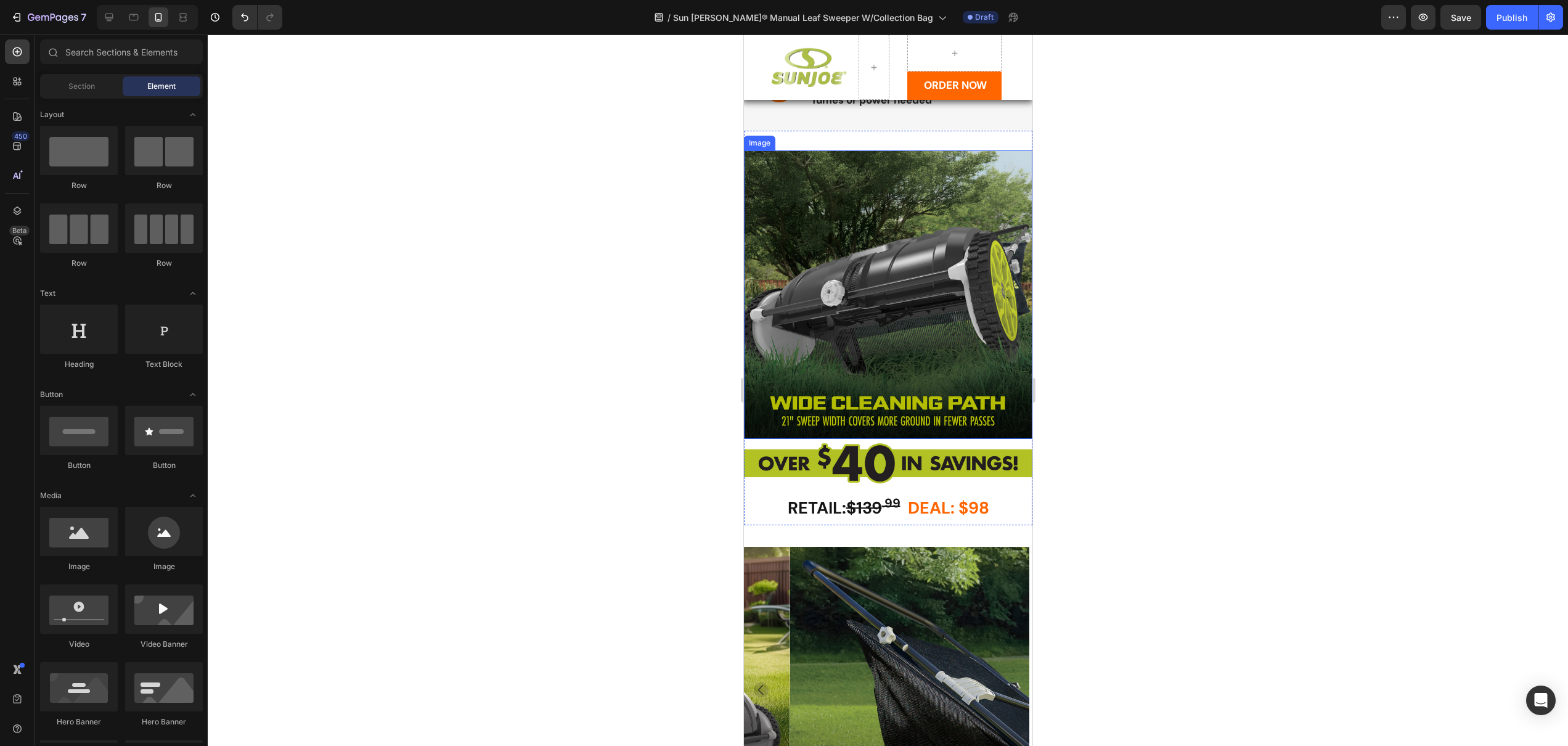
click at [808, 280] on img at bounding box center [887, 294] width 288 height 288
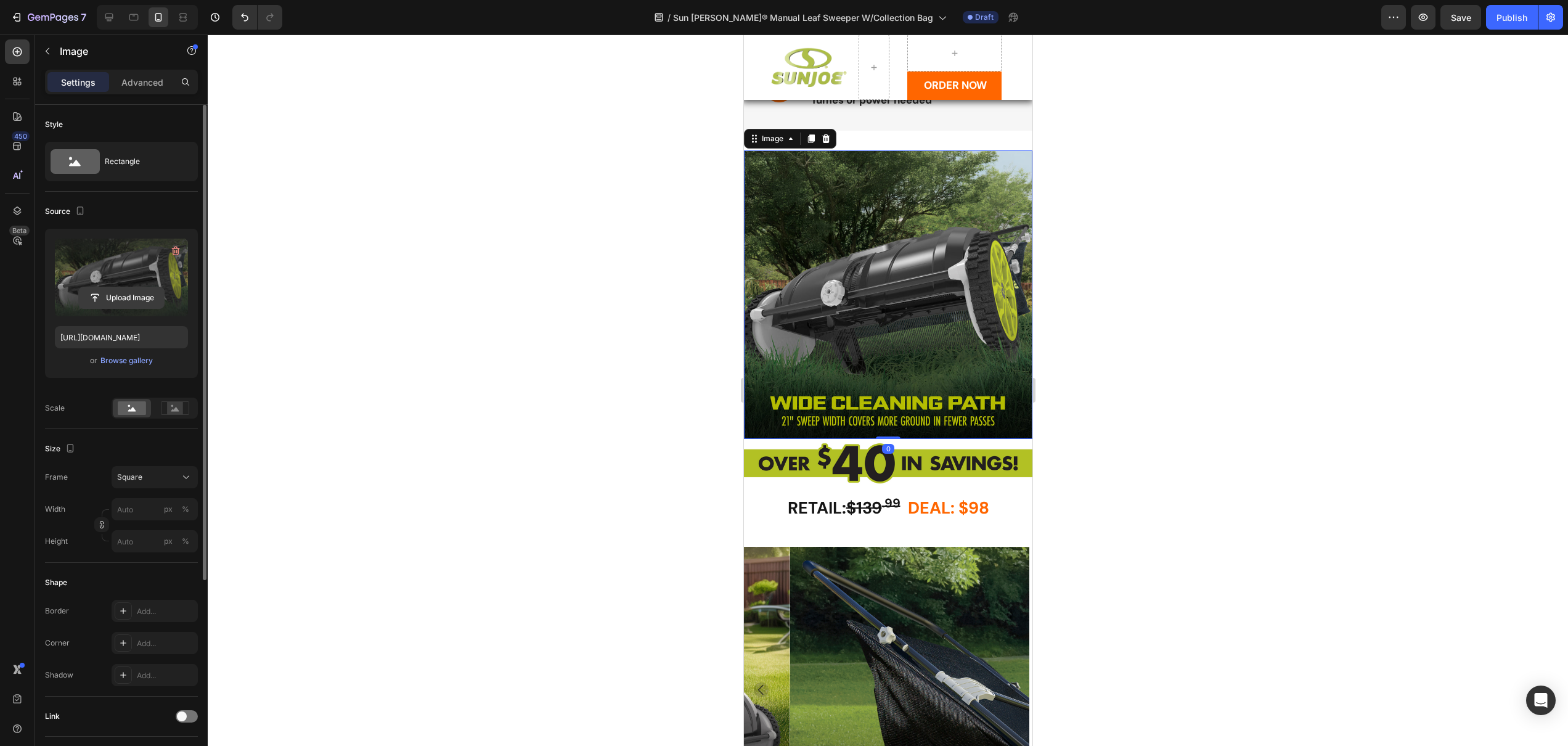
click at [117, 297] on input "file" at bounding box center [121, 298] width 85 height 21
type input "[URL][DOMAIN_NAME]"
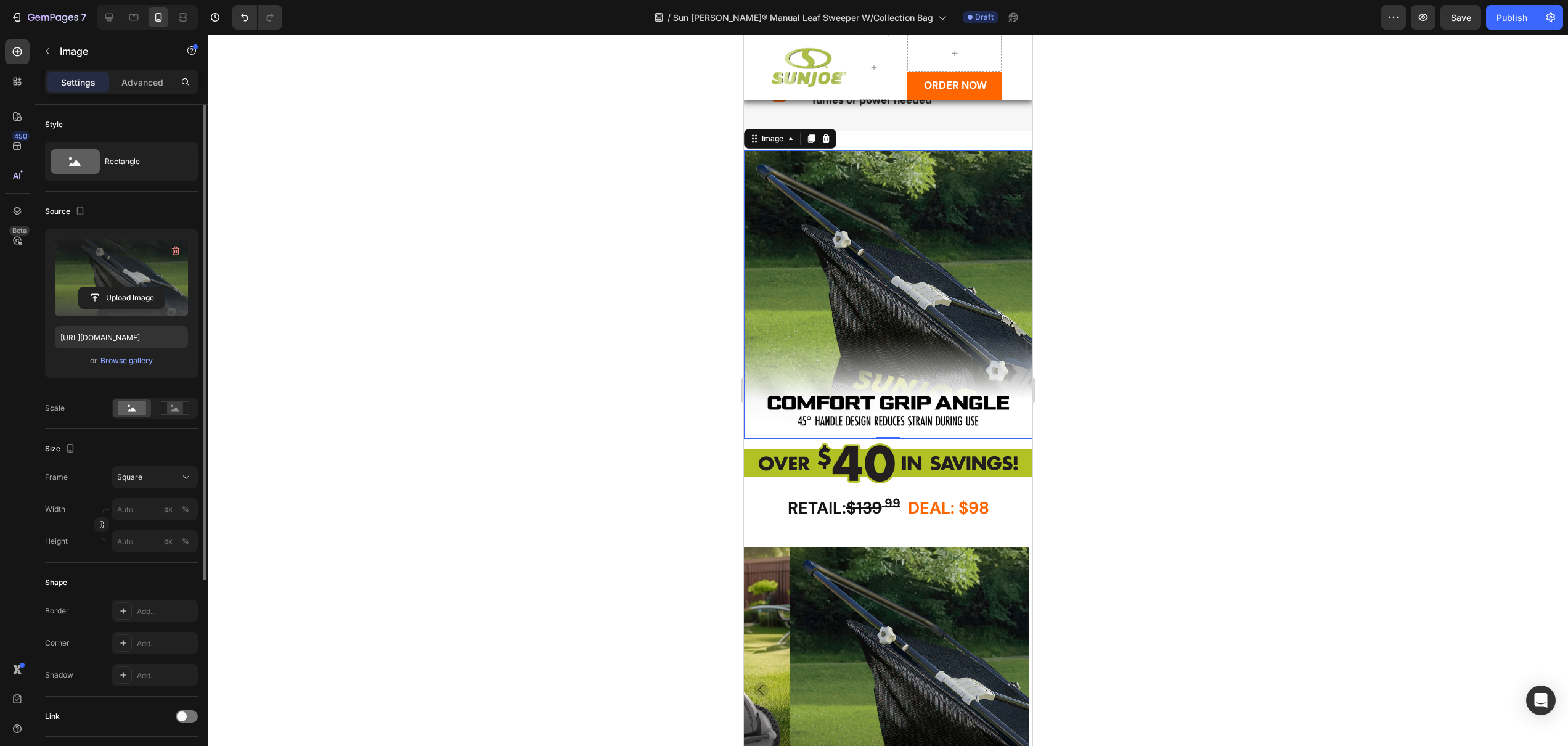
click at [1182, 306] on div at bounding box center [888, 390] width 1361 height 711
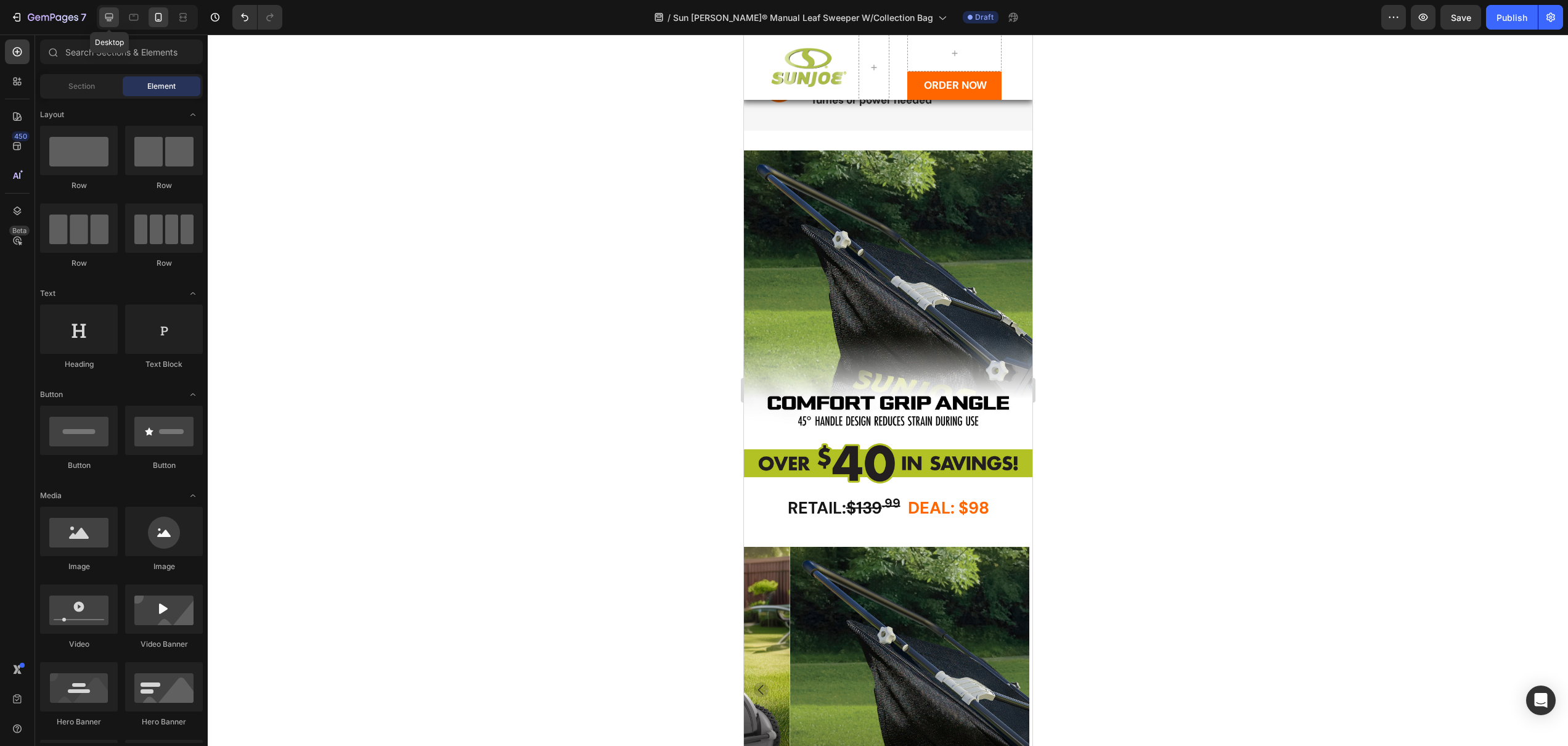
click at [110, 13] on icon at bounding box center [109, 17] width 8 height 8
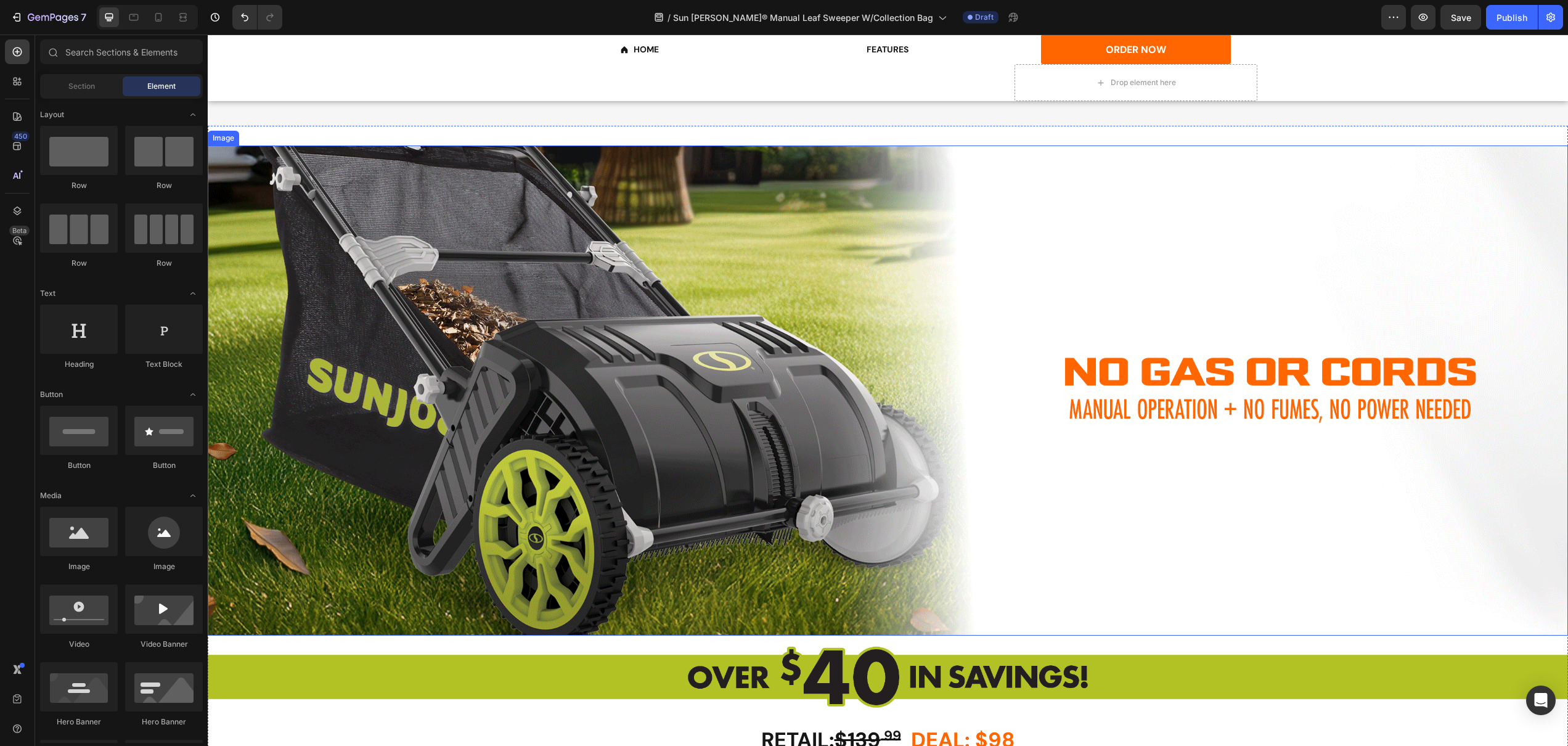
click at [451, 401] on img at bounding box center [888, 390] width 1361 height 490
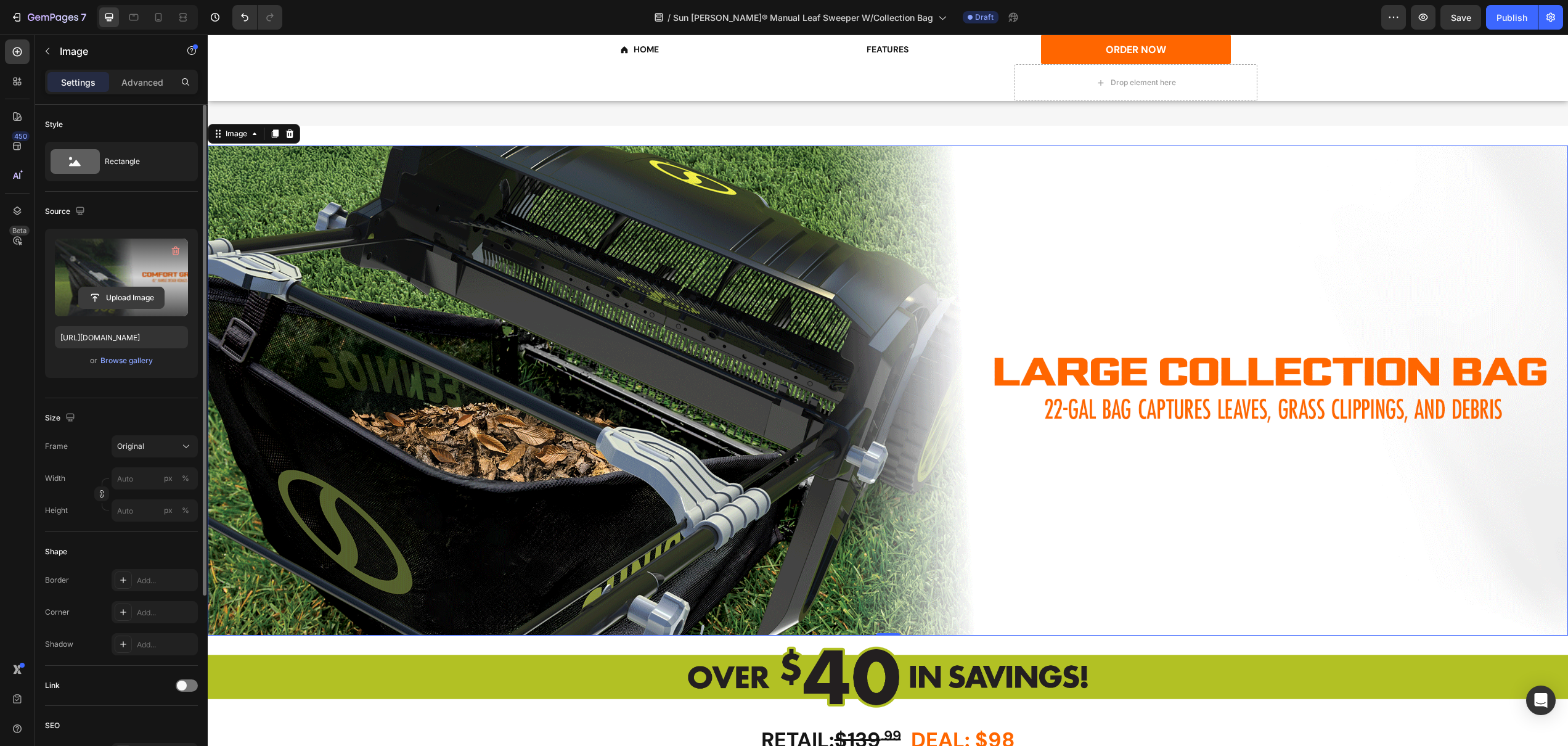
click at [119, 299] on input "file" at bounding box center [121, 298] width 85 height 21
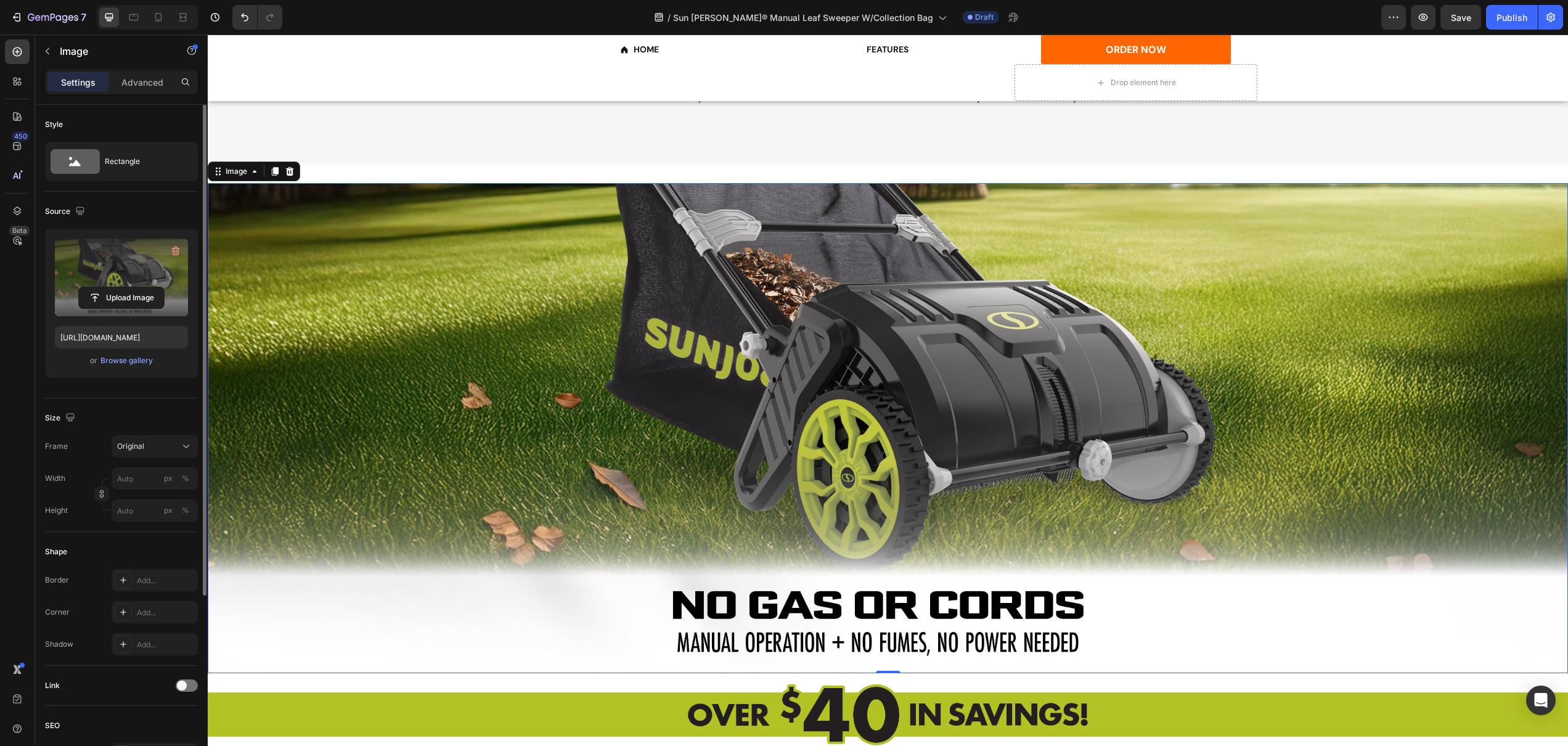
scroll to position [1642, 0]
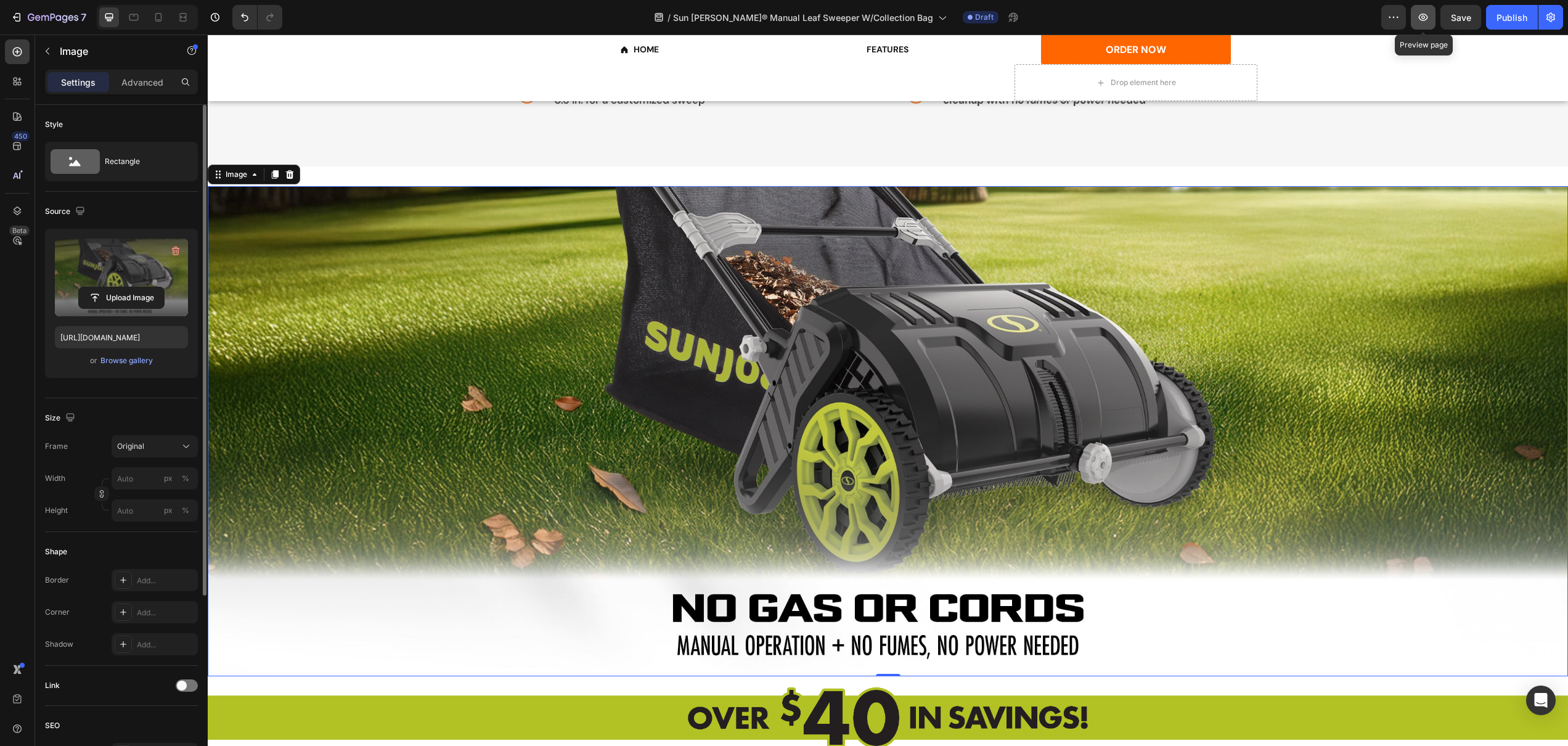
click at [1416, 16] on button "button" at bounding box center [1423, 16] width 24 height 24
click at [519, 265] on img at bounding box center [888, 431] width 1361 height 490
click at [104, 302] on input "file" at bounding box center [121, 298] width 85 height 21
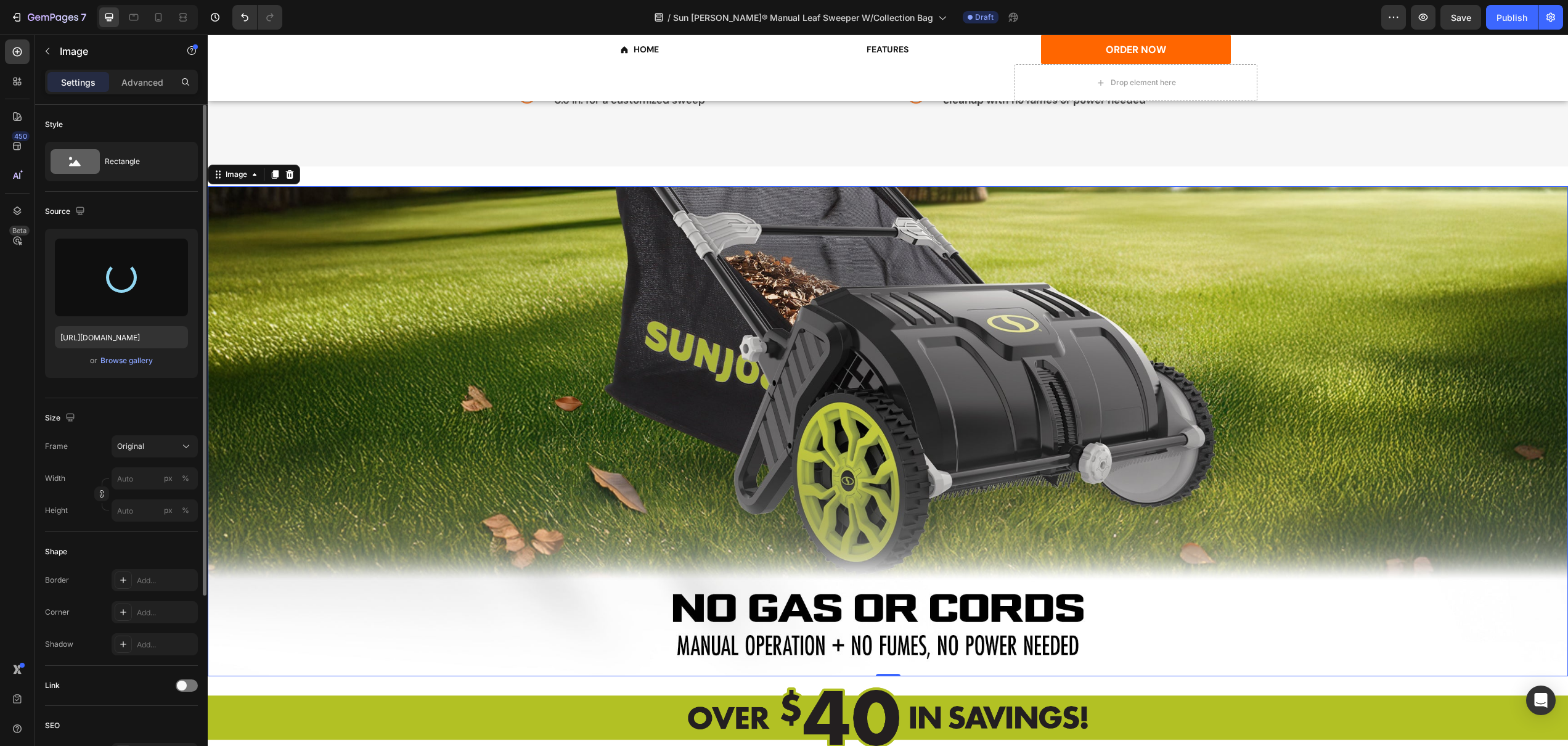
type input "[URL][DOMAIN_NAME]"
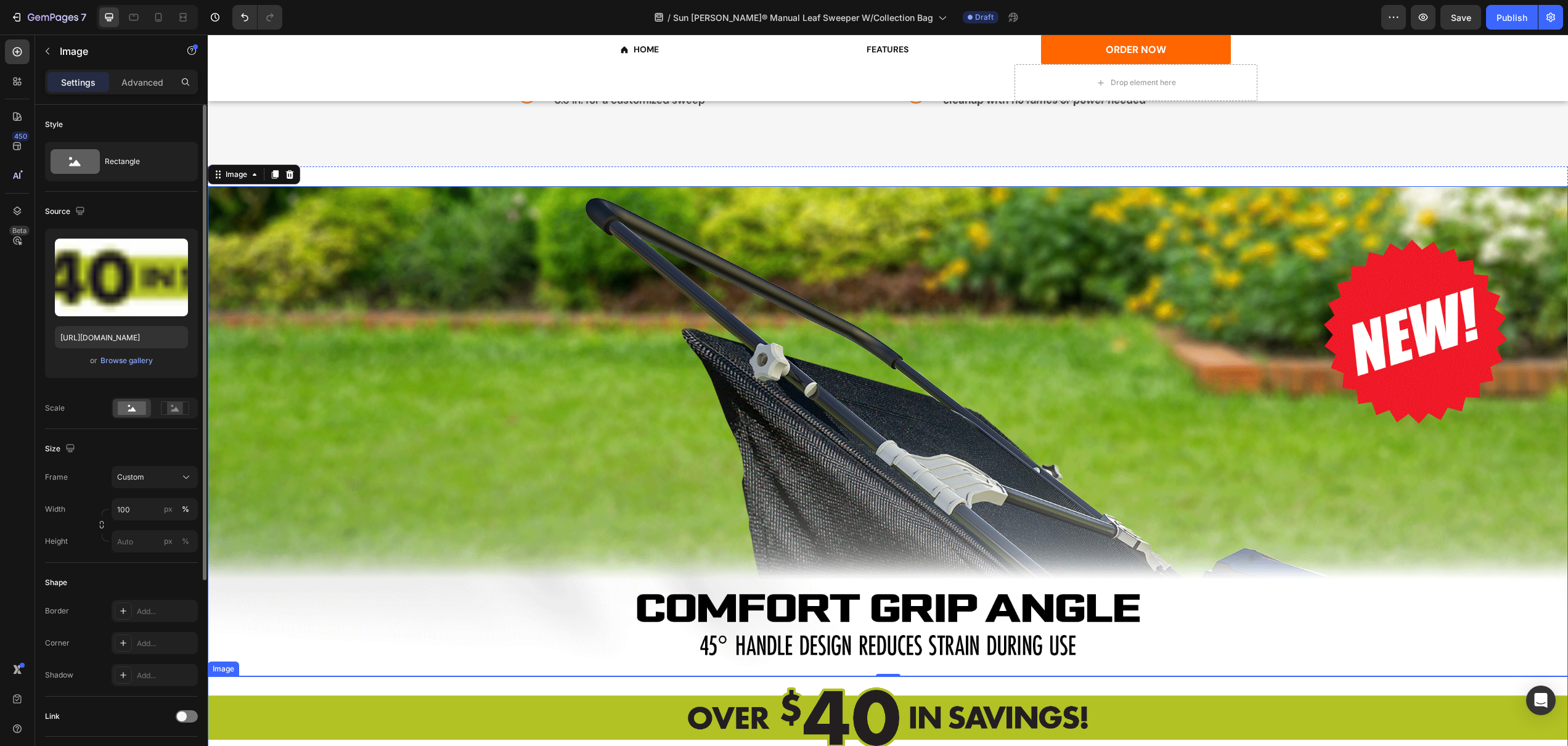
click at [299, 722] on img at bounding box center [888, 717] width 1361 height 82
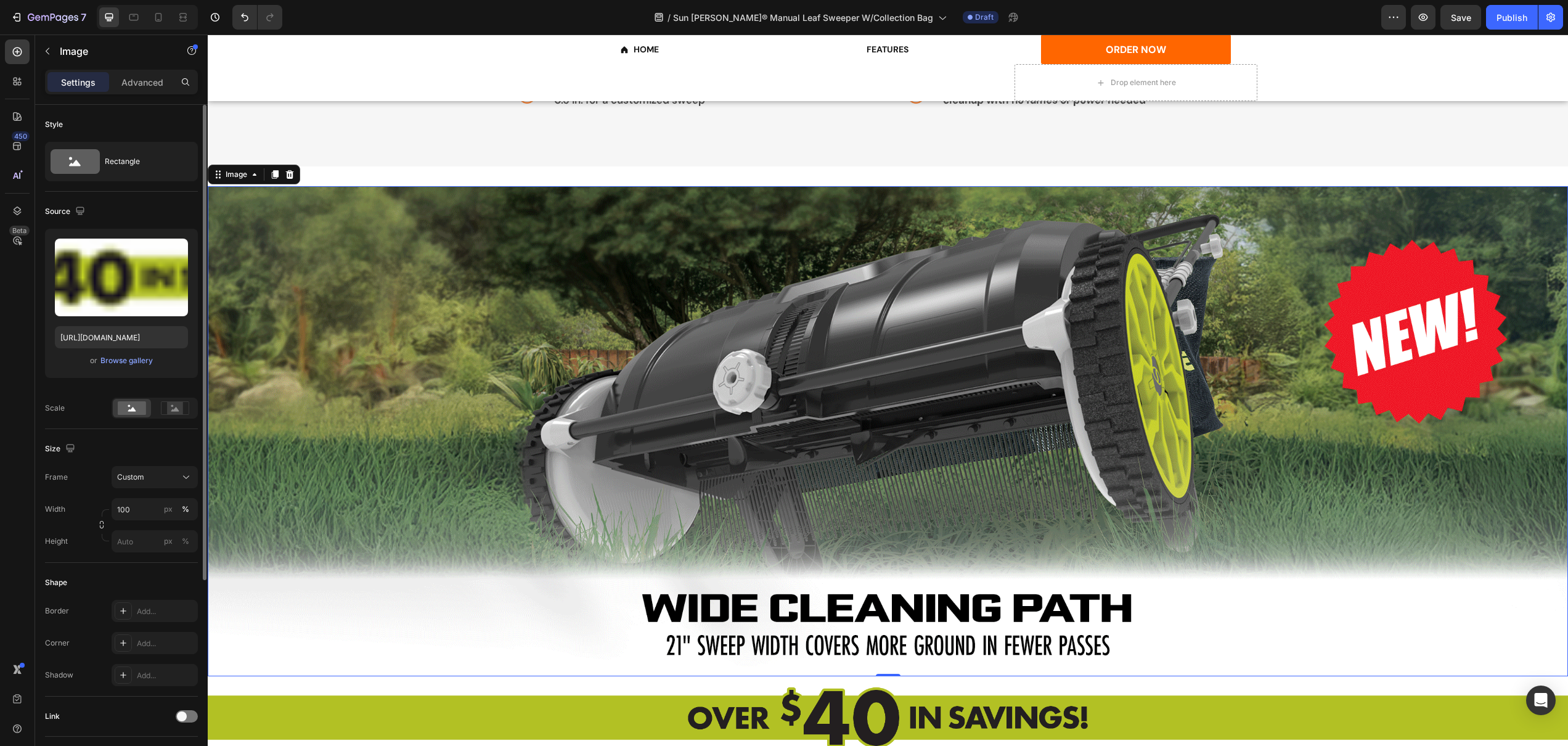
click at [481, 583] on img at bounding box center [888, 431] width 1361 height 490
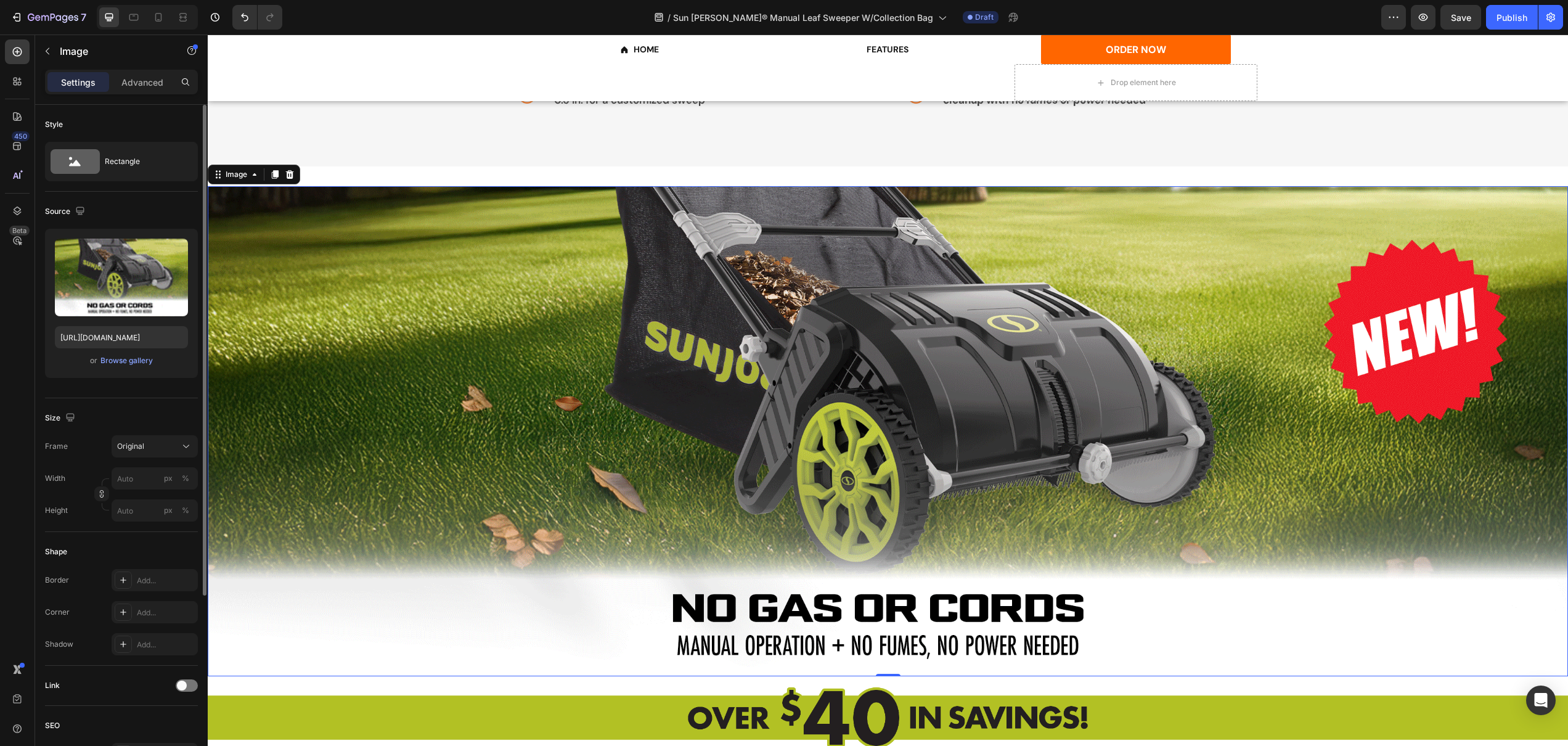
click at [413, 452] on img at bounding box center [888, 431] width 1361 height 490
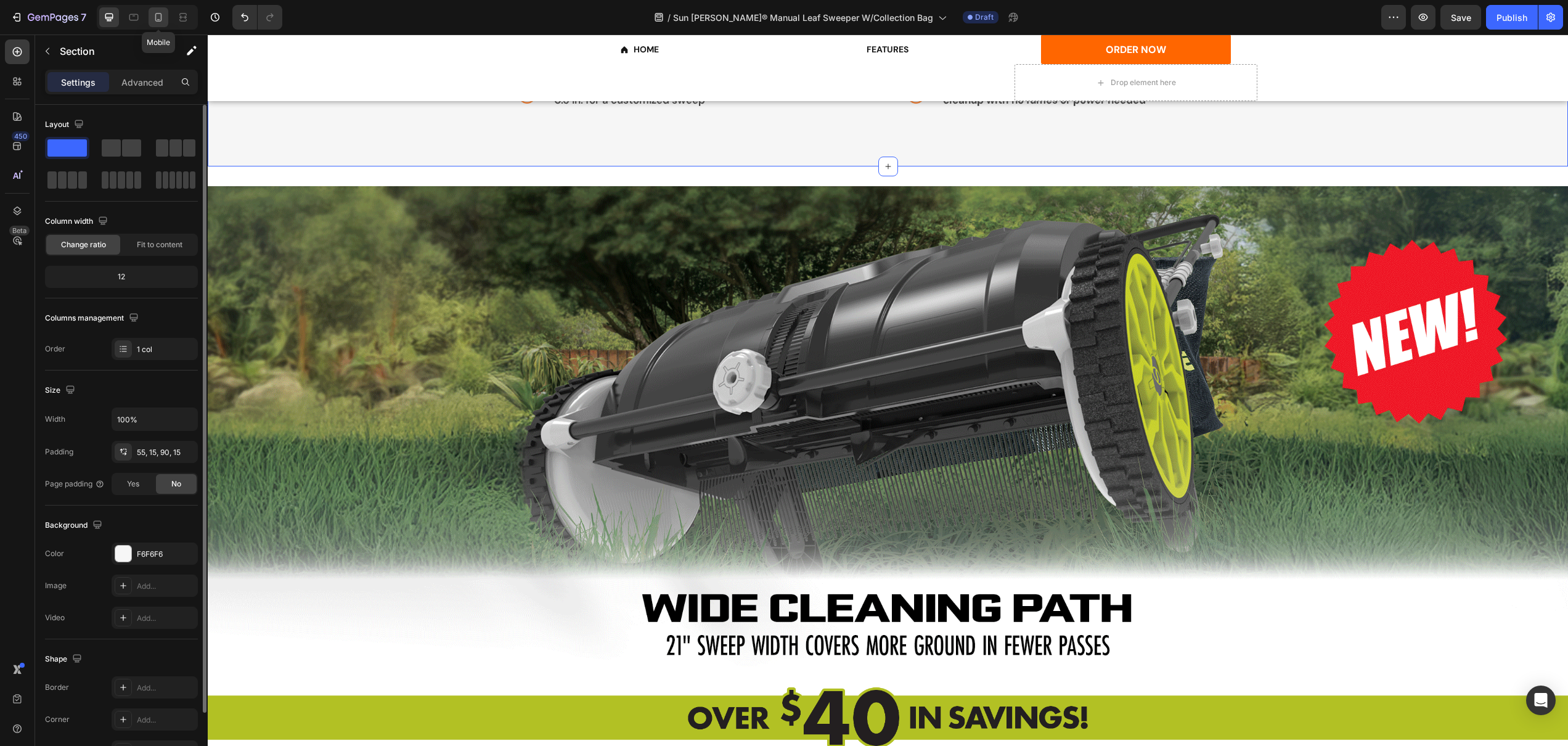
click at [158, 16] on icon at bounding box center [159, 17] width 13 height 13
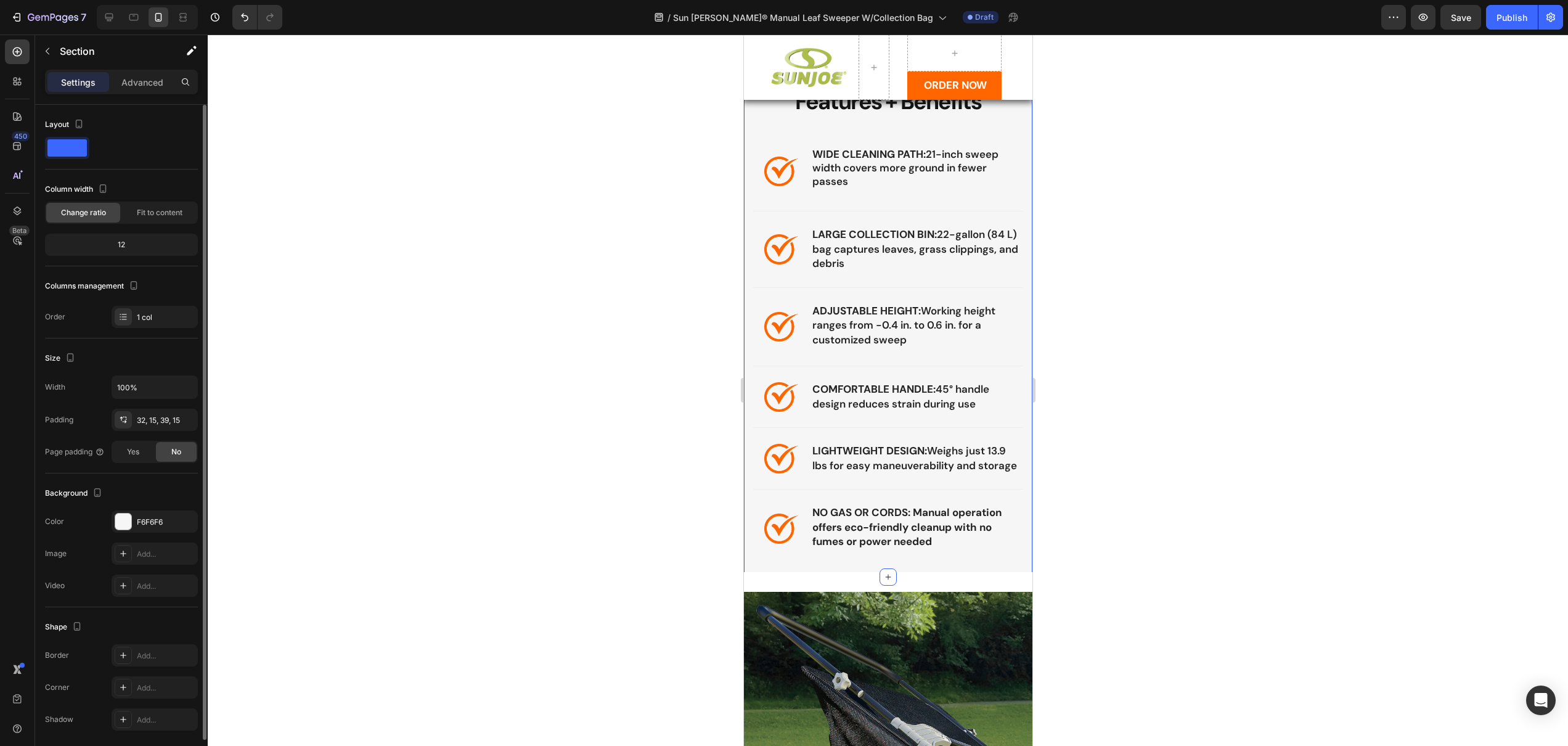
scroll to position [1742, 0]
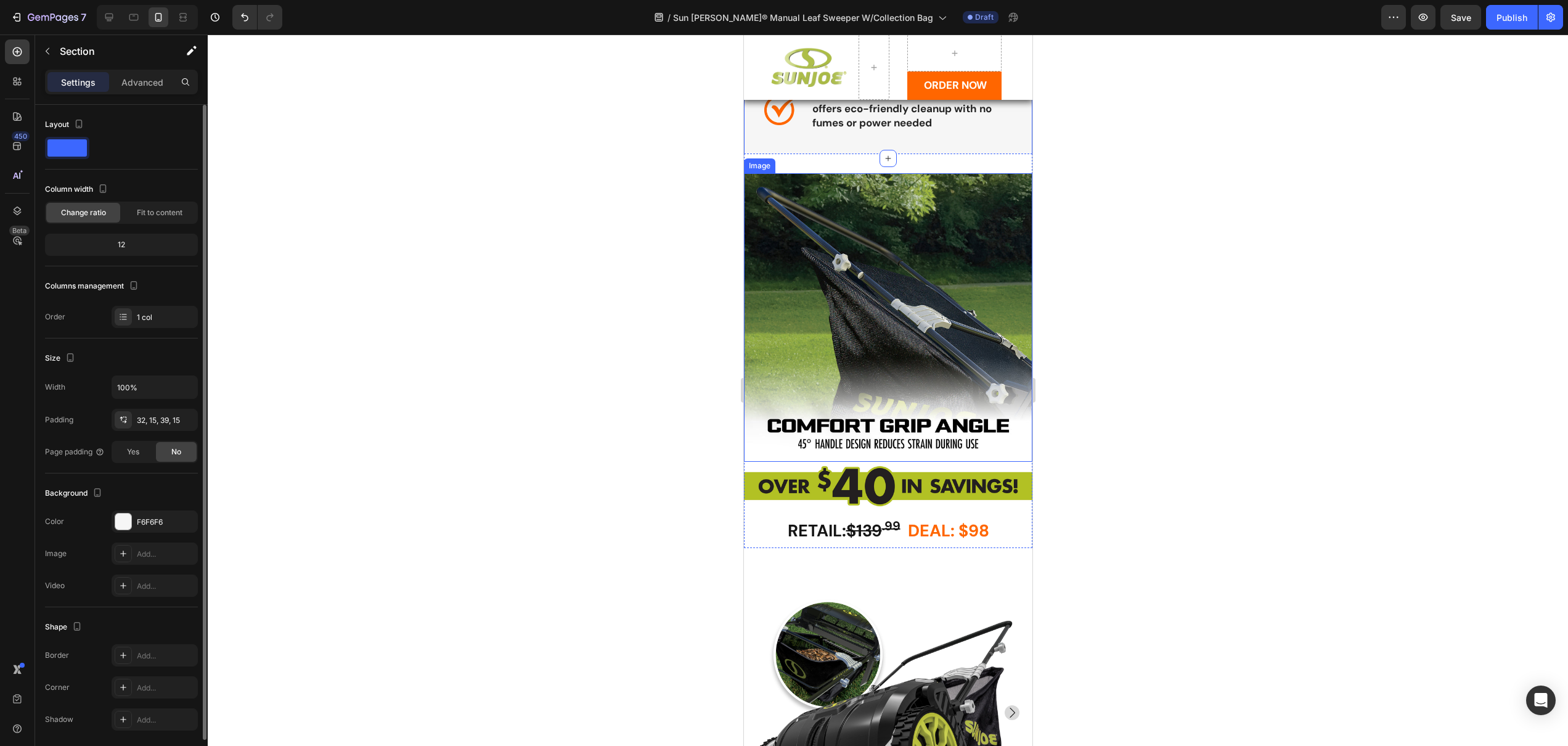
click at [462, 269] on div at bounding box center [888, 390] width 1361 height 711
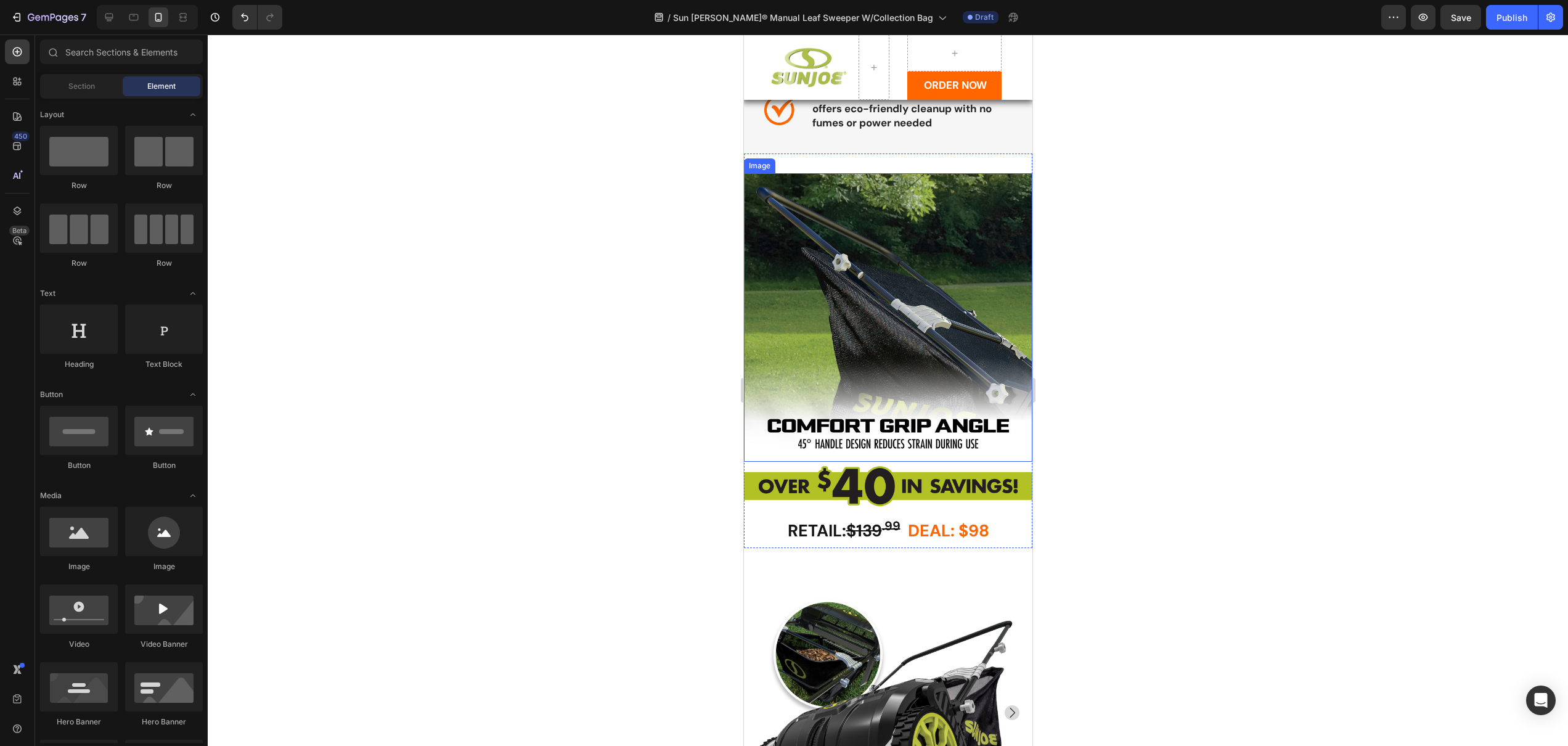
click at [912, 294] on img at bounding box center [887, 317] width 288 height 288
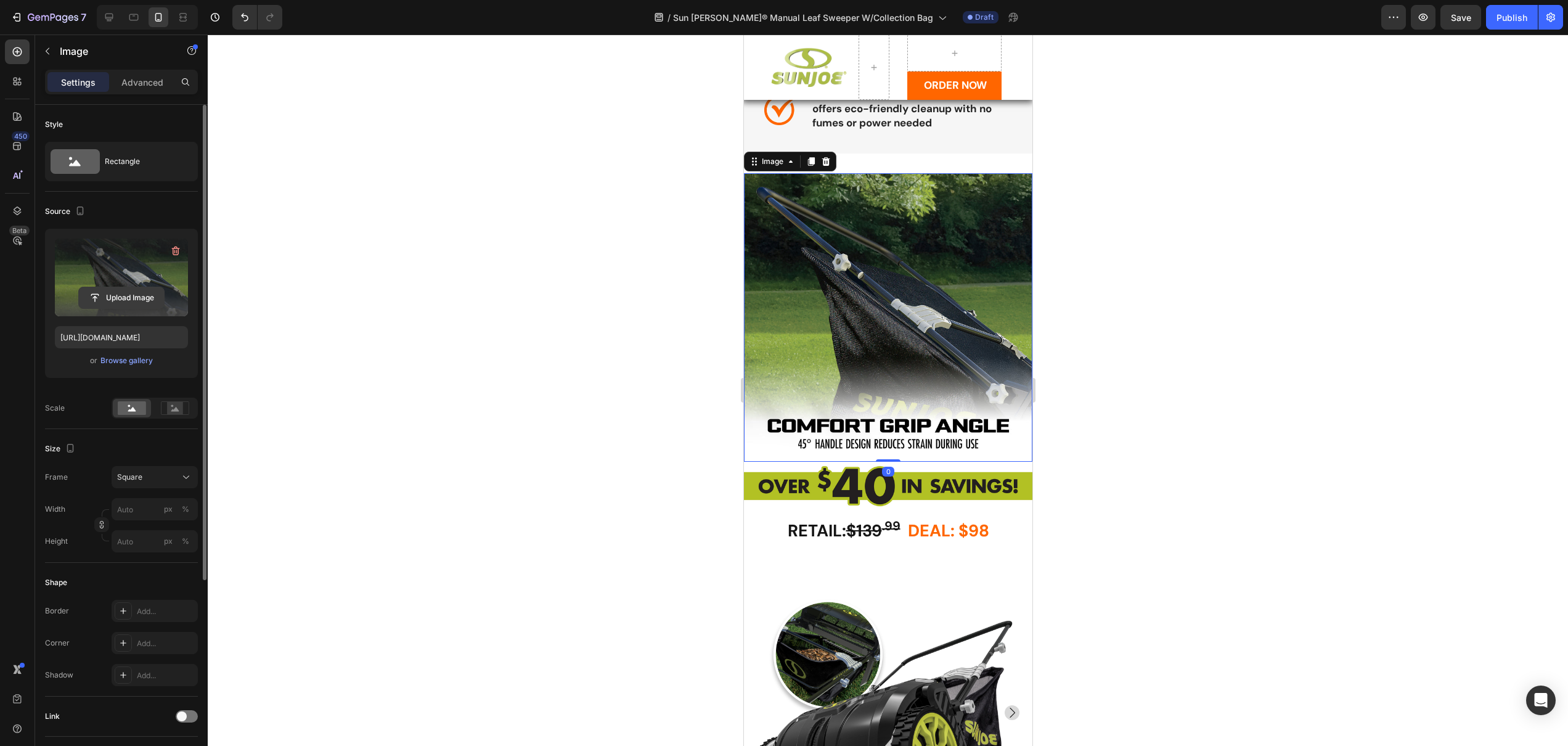
click at [105, 294] on input "file" at bounding box center [121, 298] width 85 height 21
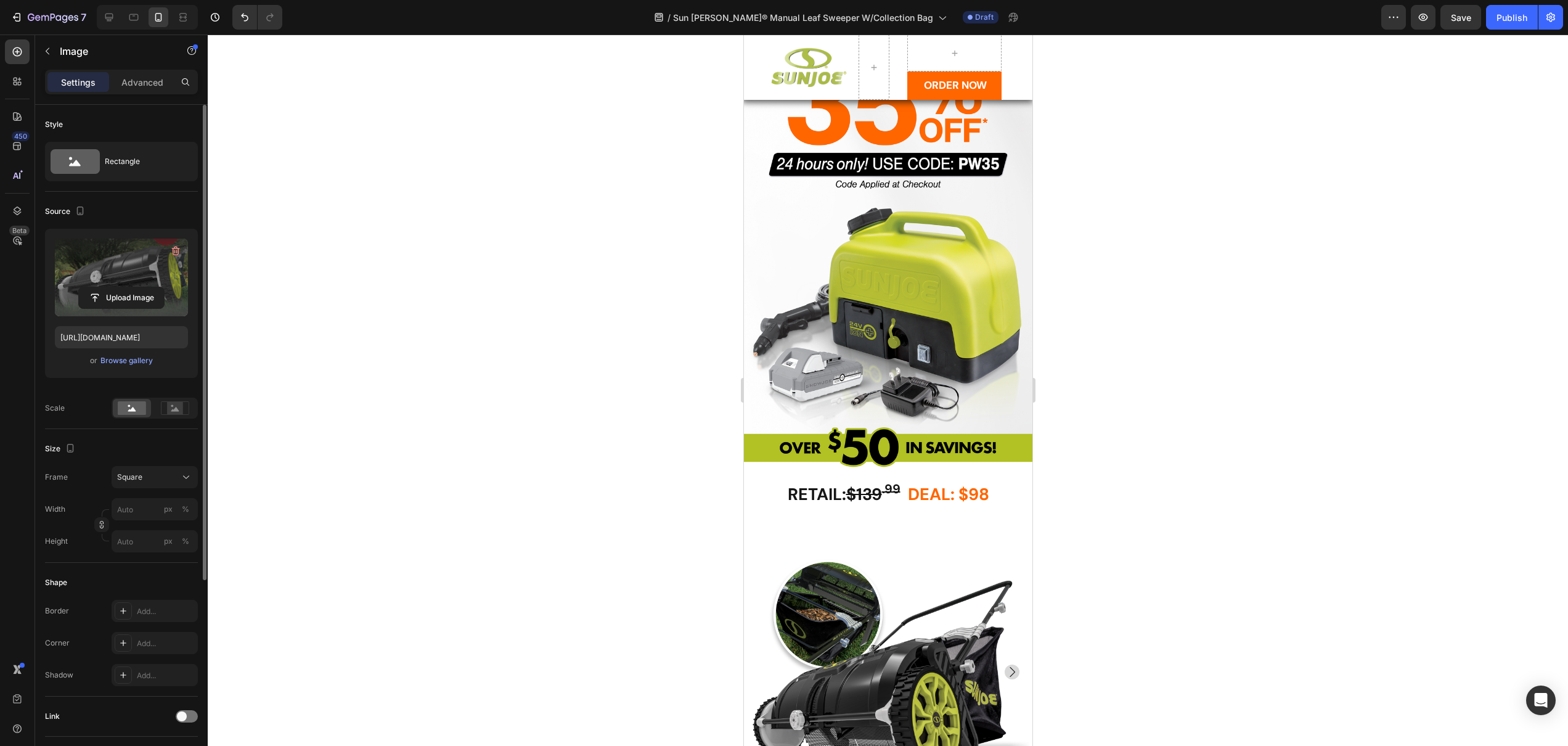
scroll to position [0, 0]
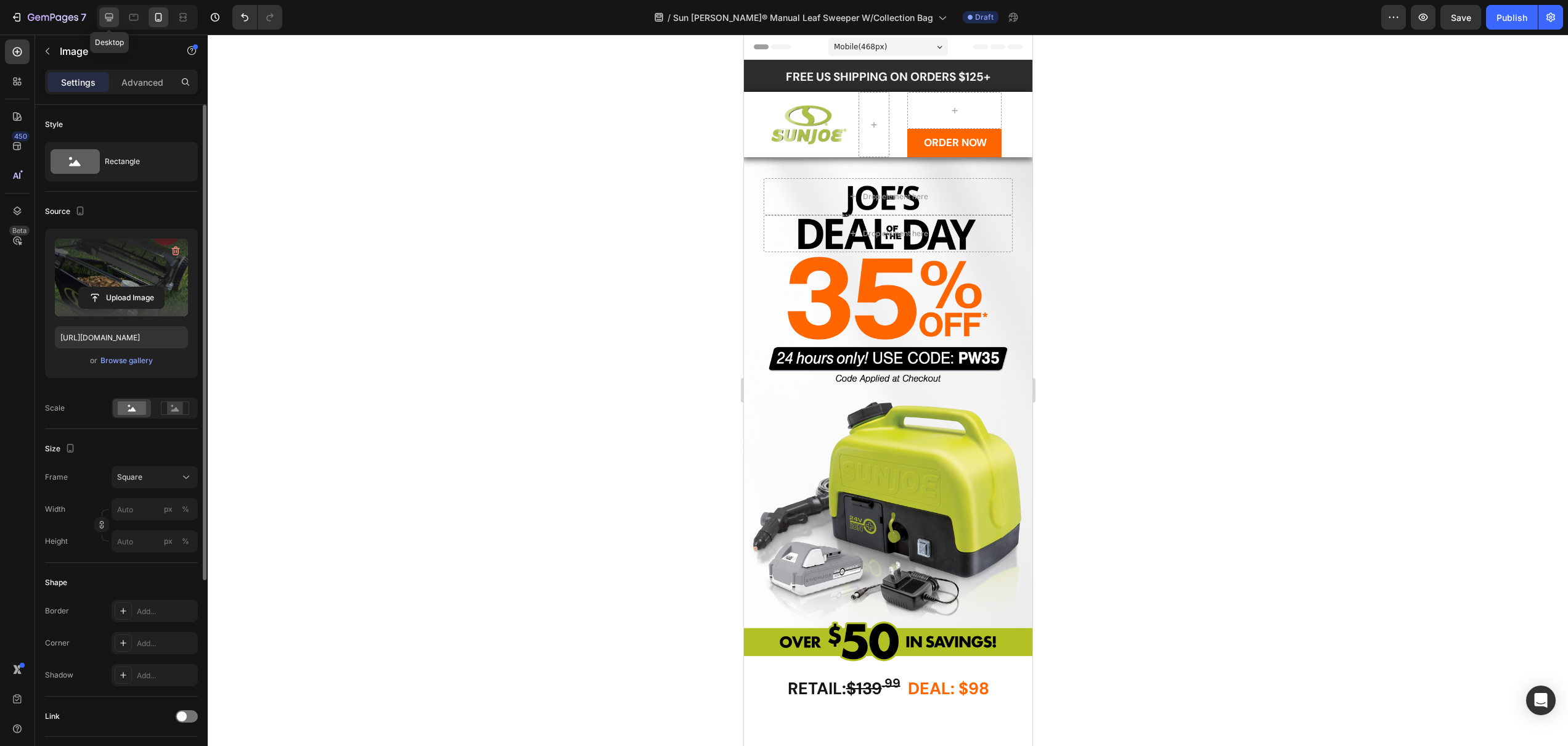
click at [104, 12] on icon at bounding box center [109, 17] width 13 height 13
type input "[URL][DOMAIN_NAME]"
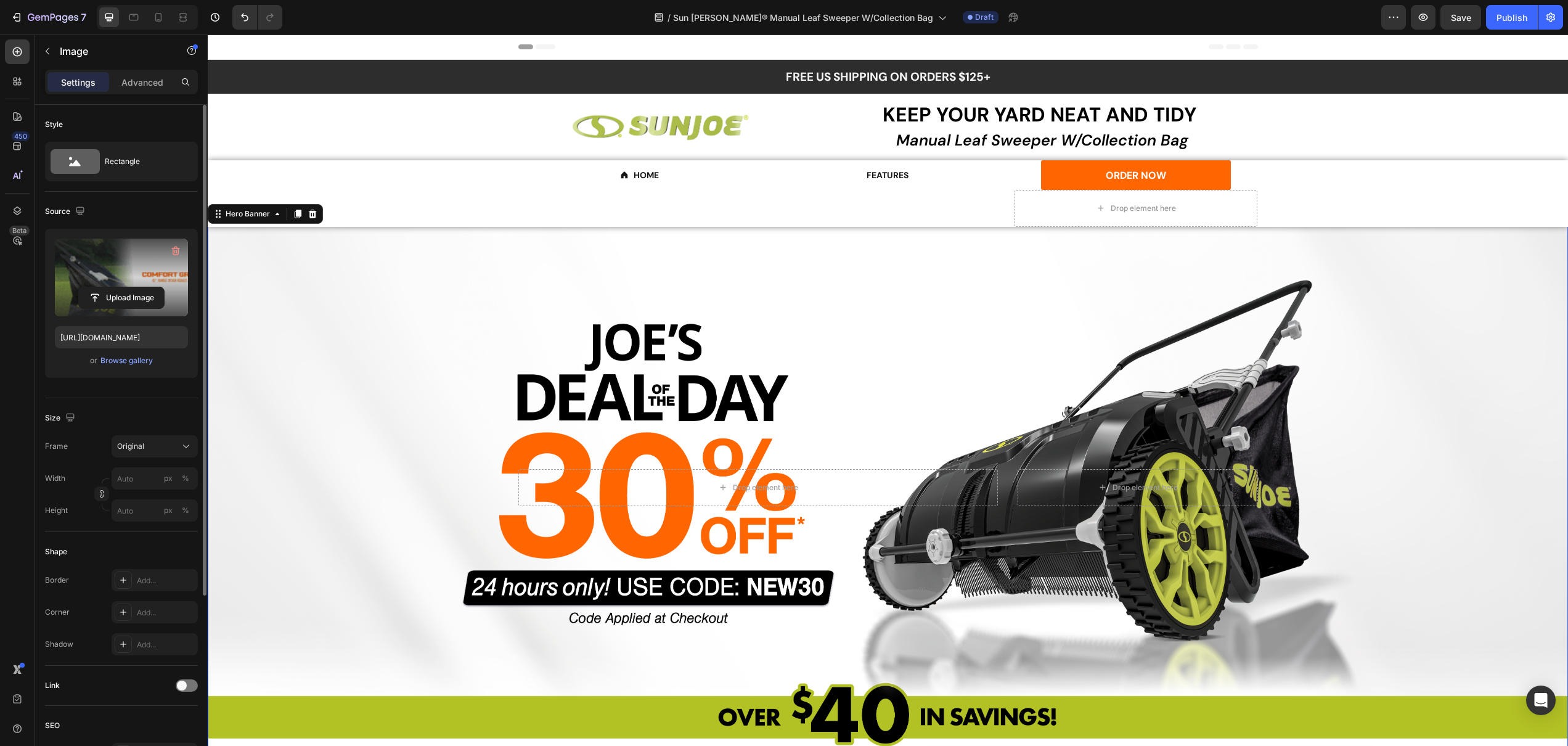
click at [526, 335] on div "Overlay" at bounding box center [888, 487] width 1361 height 524
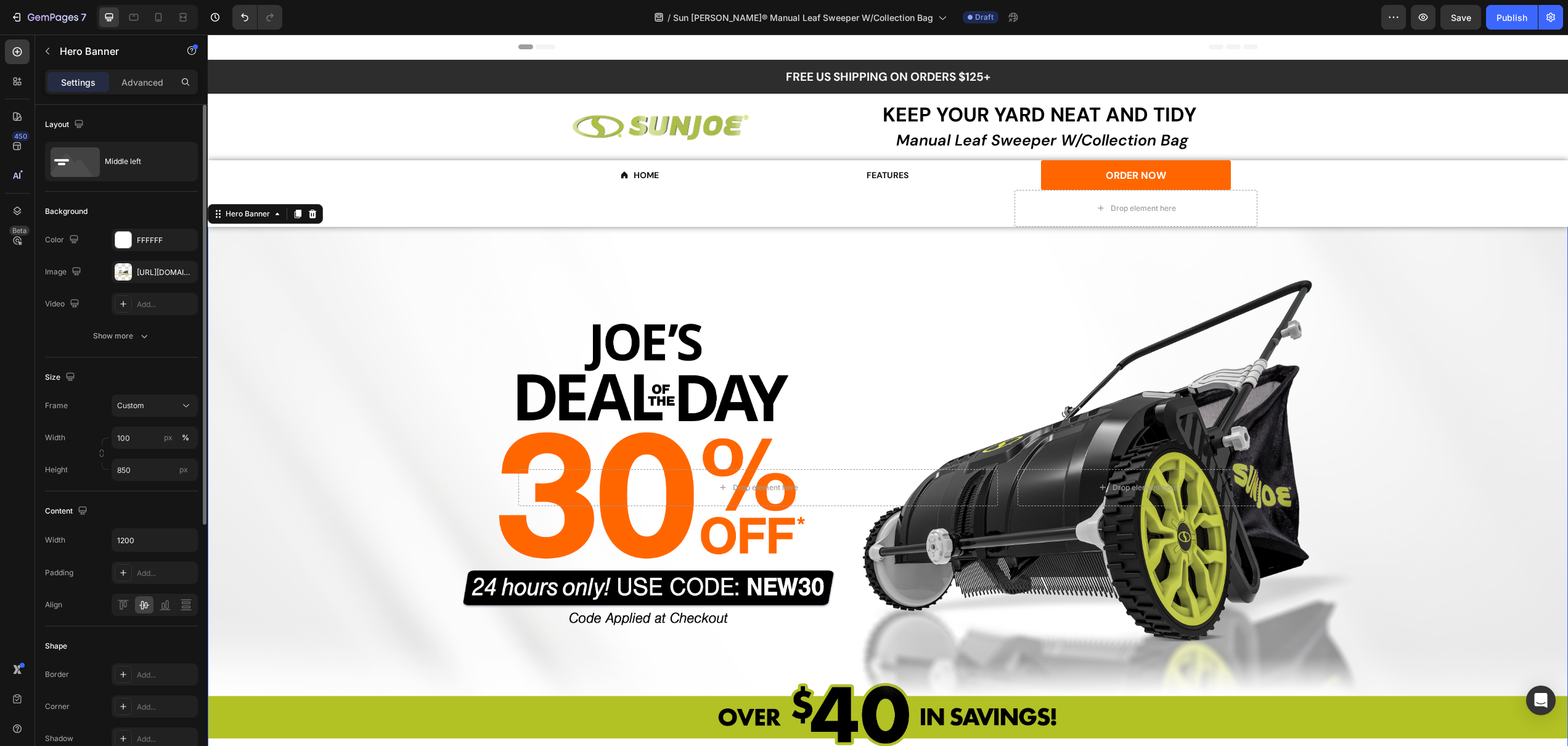
click at [849, 425] on div "Overlay" at bounding box center [888, 487] width 1361 height 524
click at [156, 272] on div "[URL][DOMAIN_NAME]" at bounding box center [155, 272] width 36 height 11
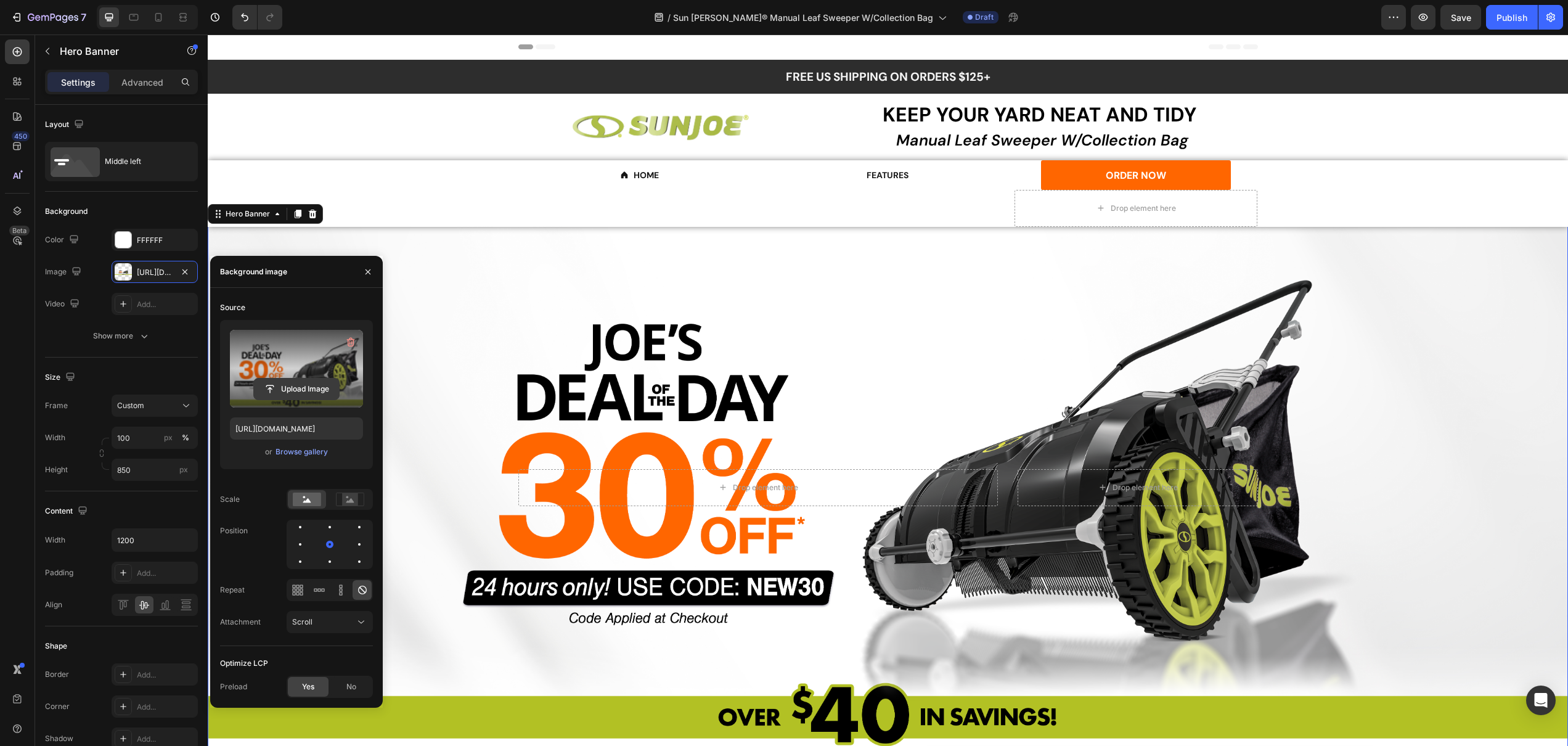
click at [280, 380] on input "file" at bounding box center [296, 389] width 85 height 21
click at [309, 389] on input "file" at bounding box center [296, 389] width 85 height 21
type input "[URL][DOMAIN_NAME]"
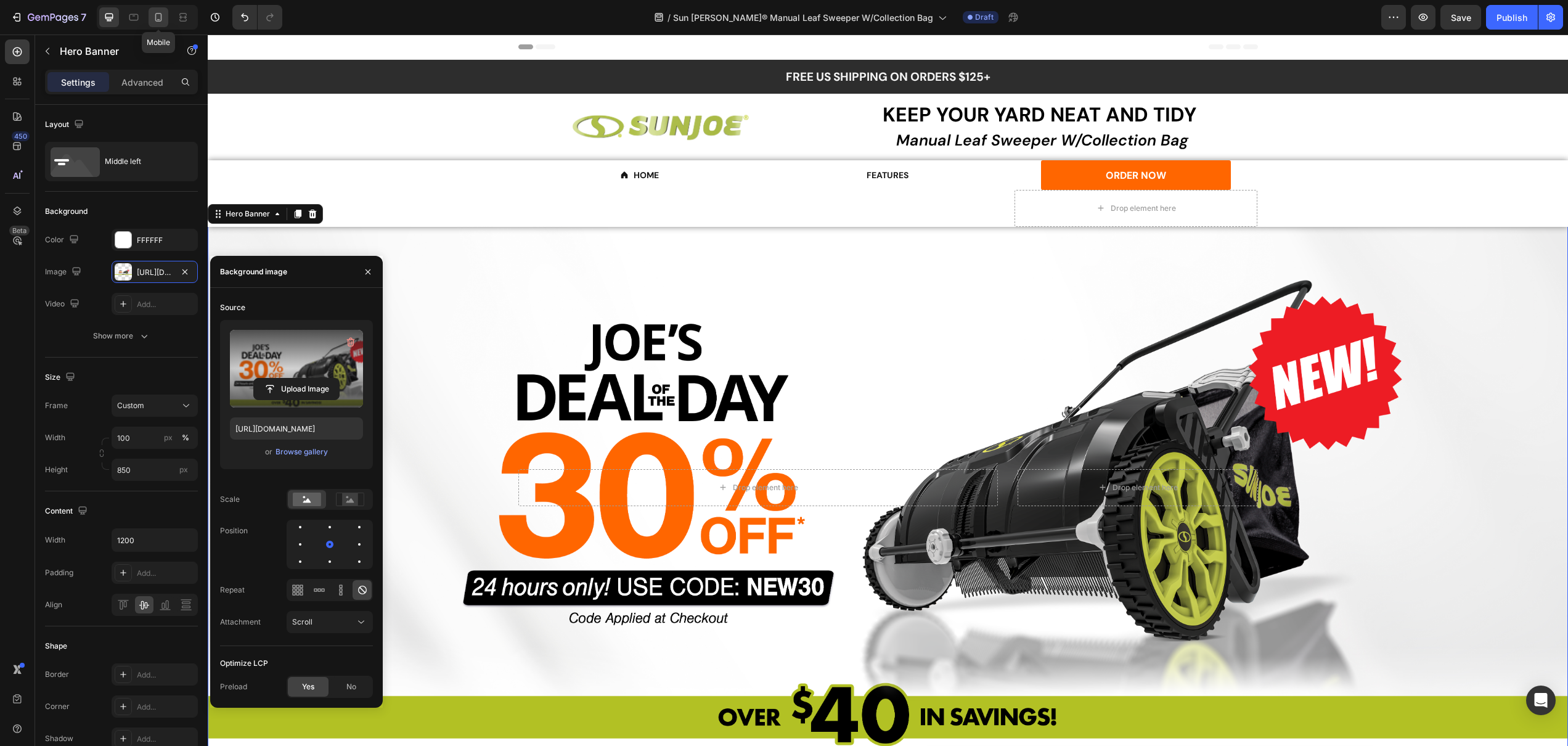
click at [159, 16] on icon at bounding box center [159, 17] width 13 height 13
type input "100%"
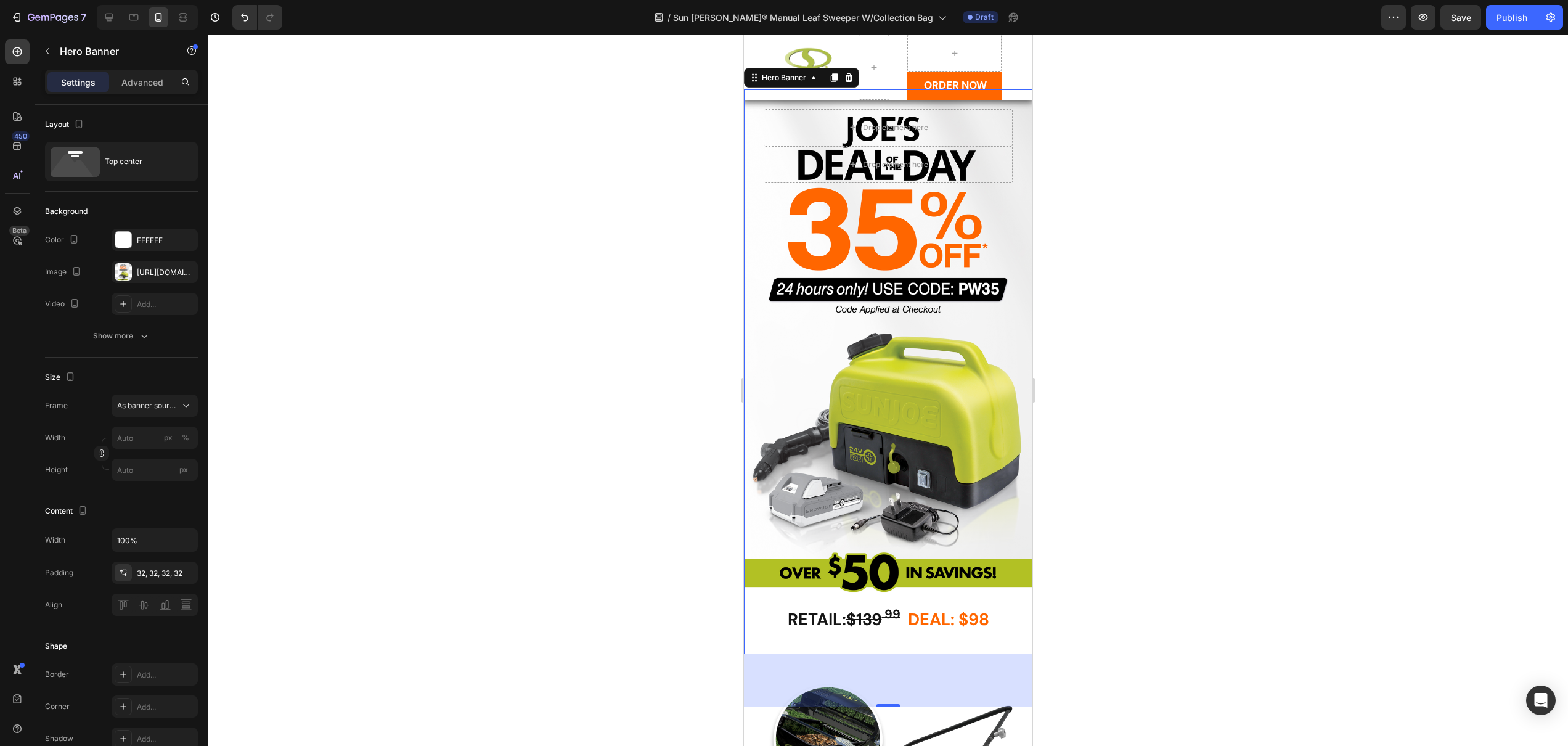
scroll to position [81, 0]
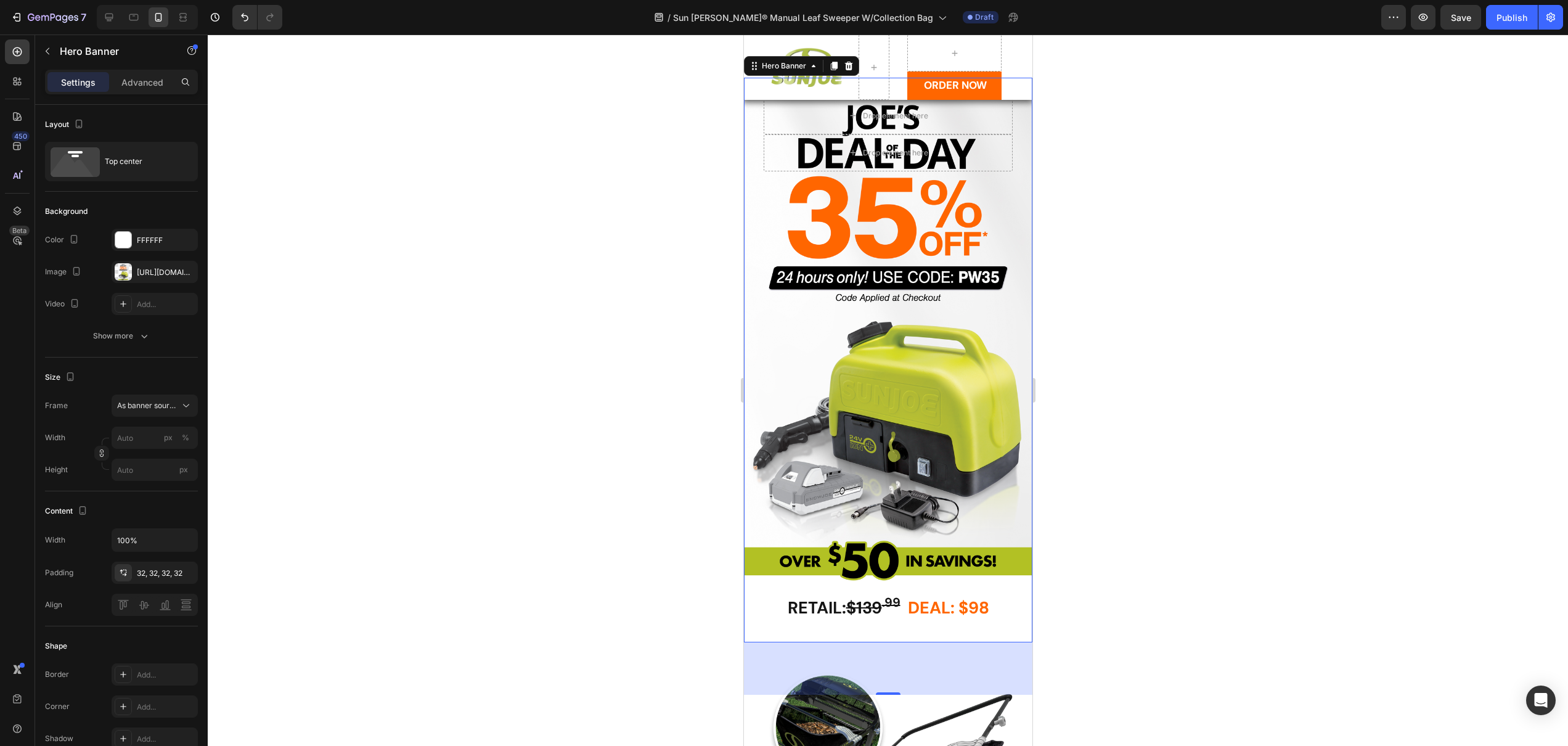
click at [856, 372] on div "Overlay" at bounding box center [887, 334] width 288 height 512
click at [907, 370] on div "Overlay" at bounding box center [887, 334] width 288 height 512
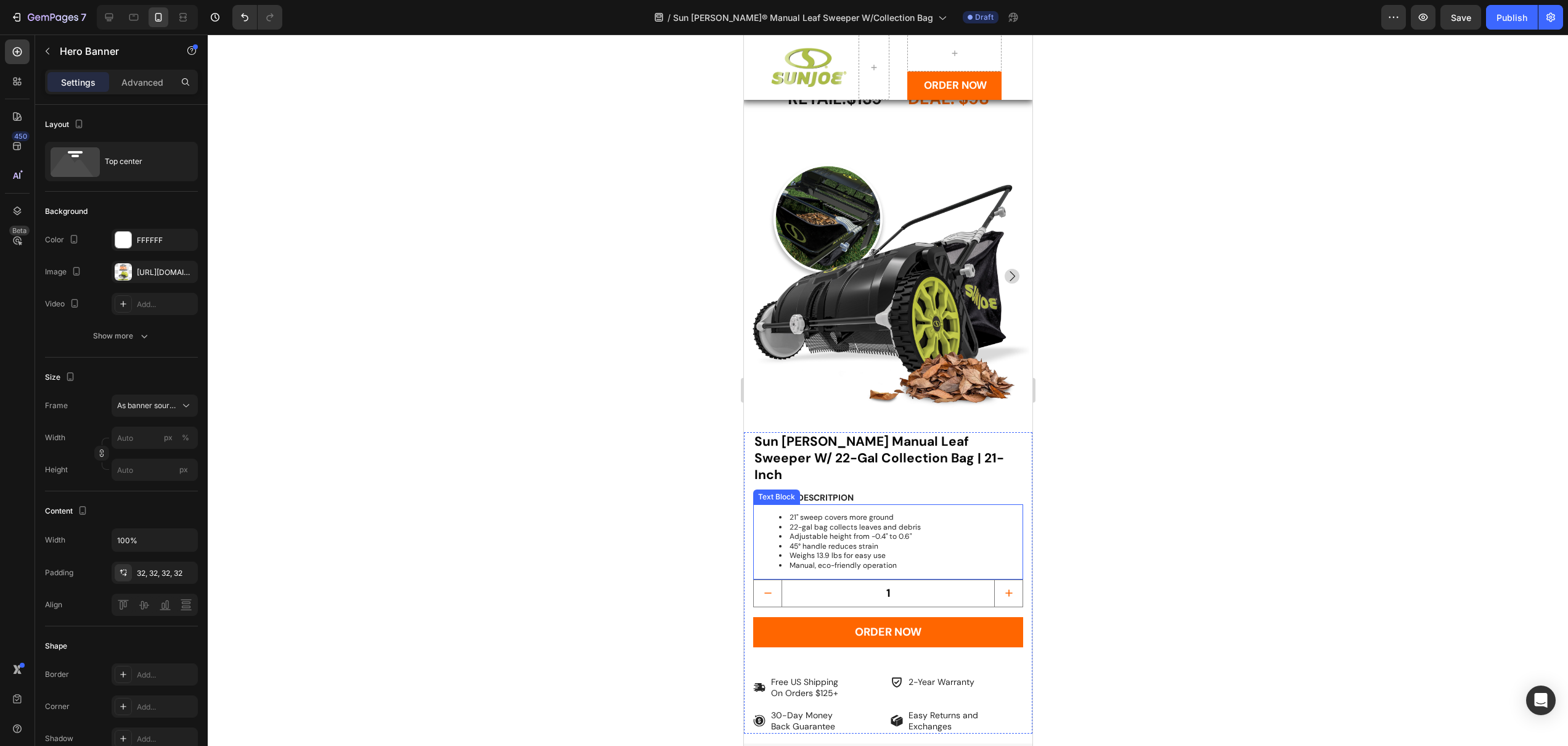
scroll to position [96, 0]
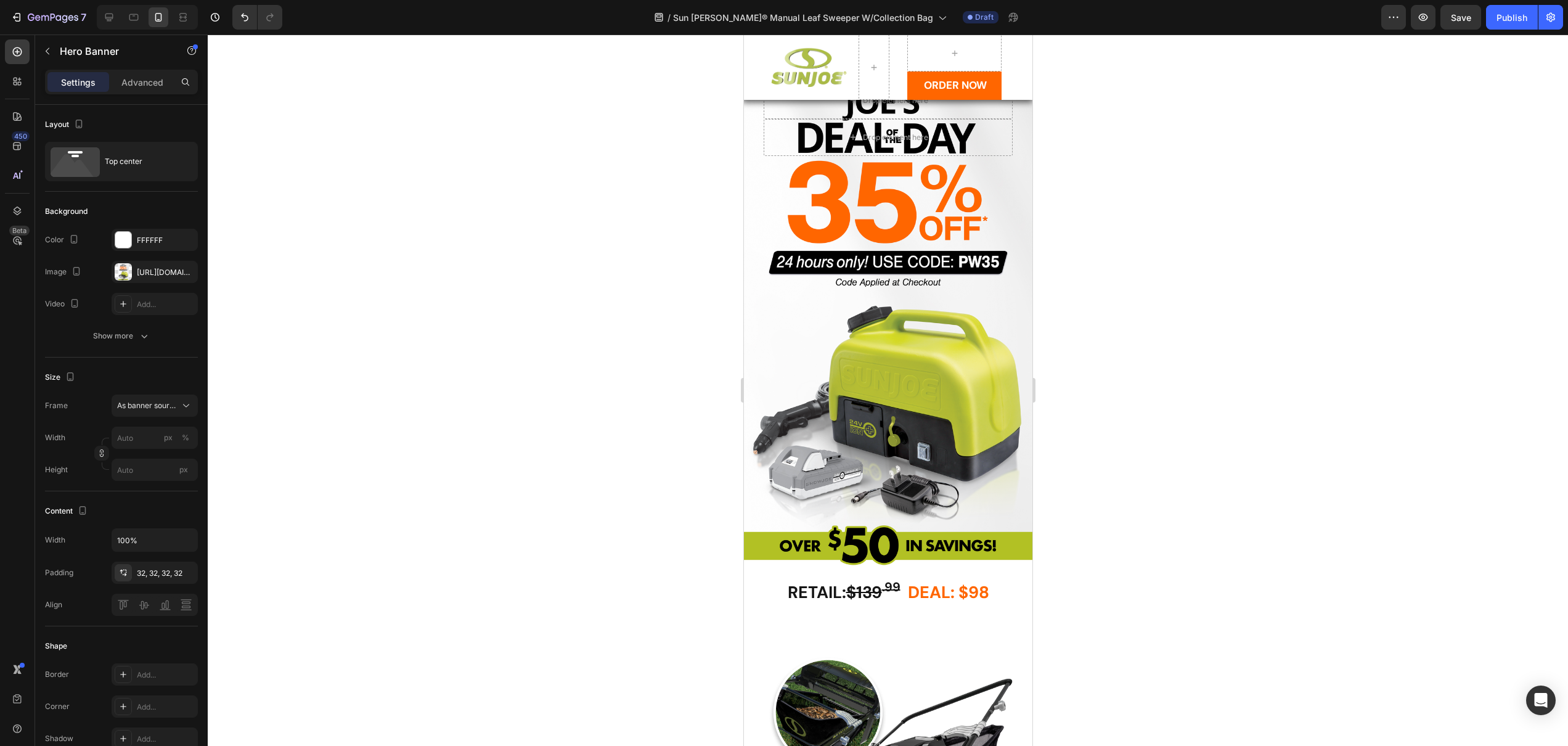
click at [897, 376] on div "Overlay" at bounding box center [887, 318] width 288 height 512
click at [148, 274] on div "[URL][DOMAIN_NAME]" at bounding box center [155, 272] width 36 height 11
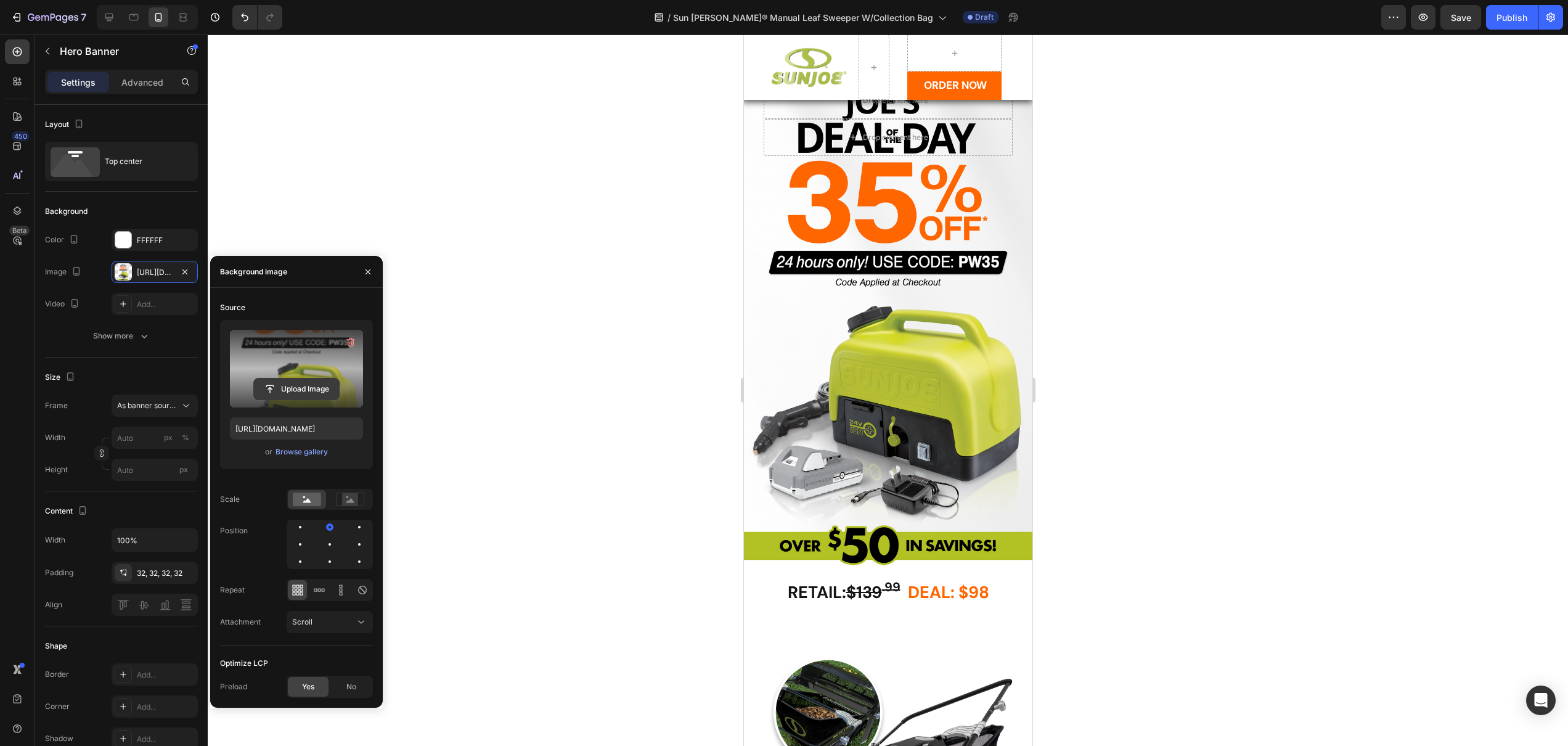
click at [300, 384] on input "file" at bounding box center [296, 389] width 85 height 21
type input "[URL][DOMAIN_NAME]"
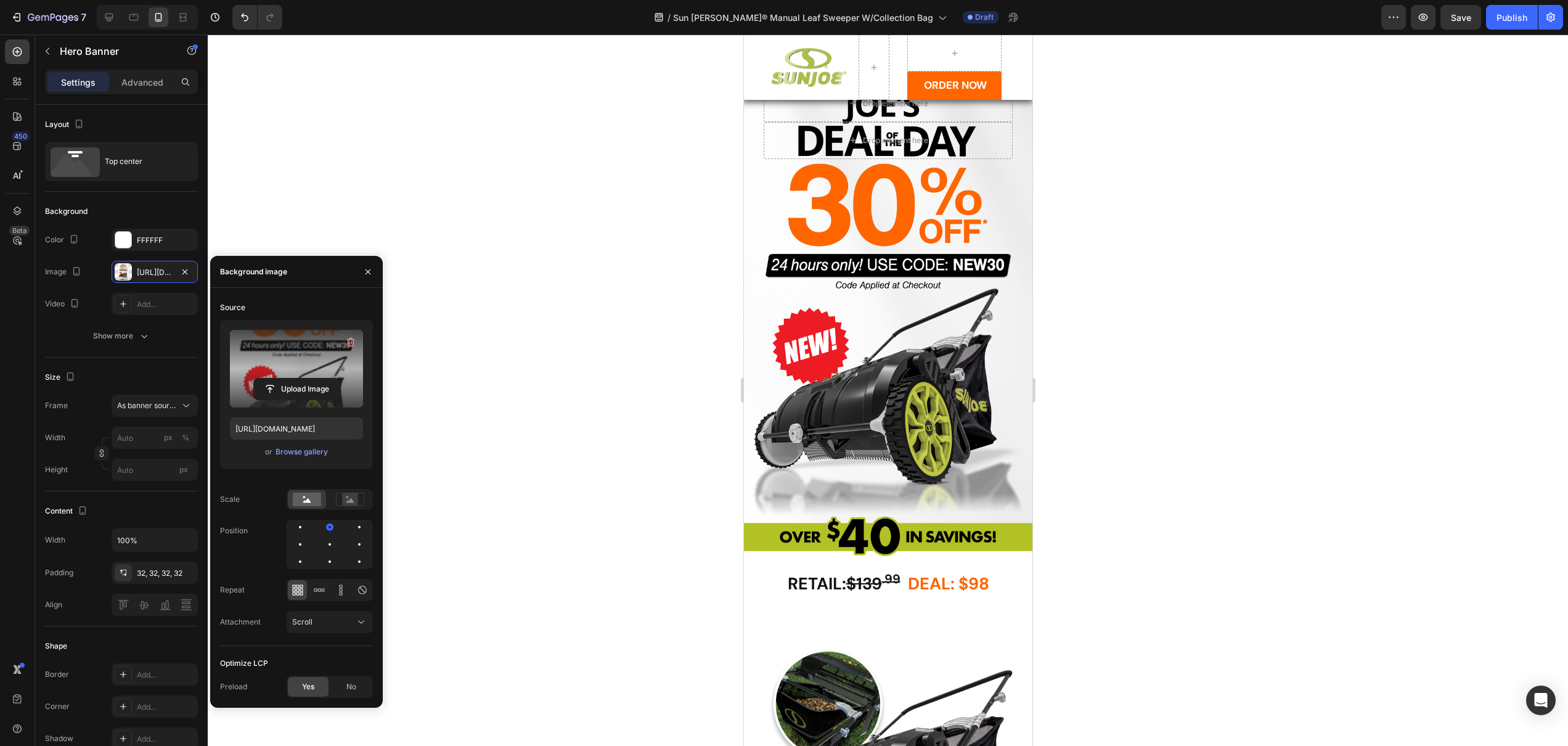
scroll to position [162, 0]
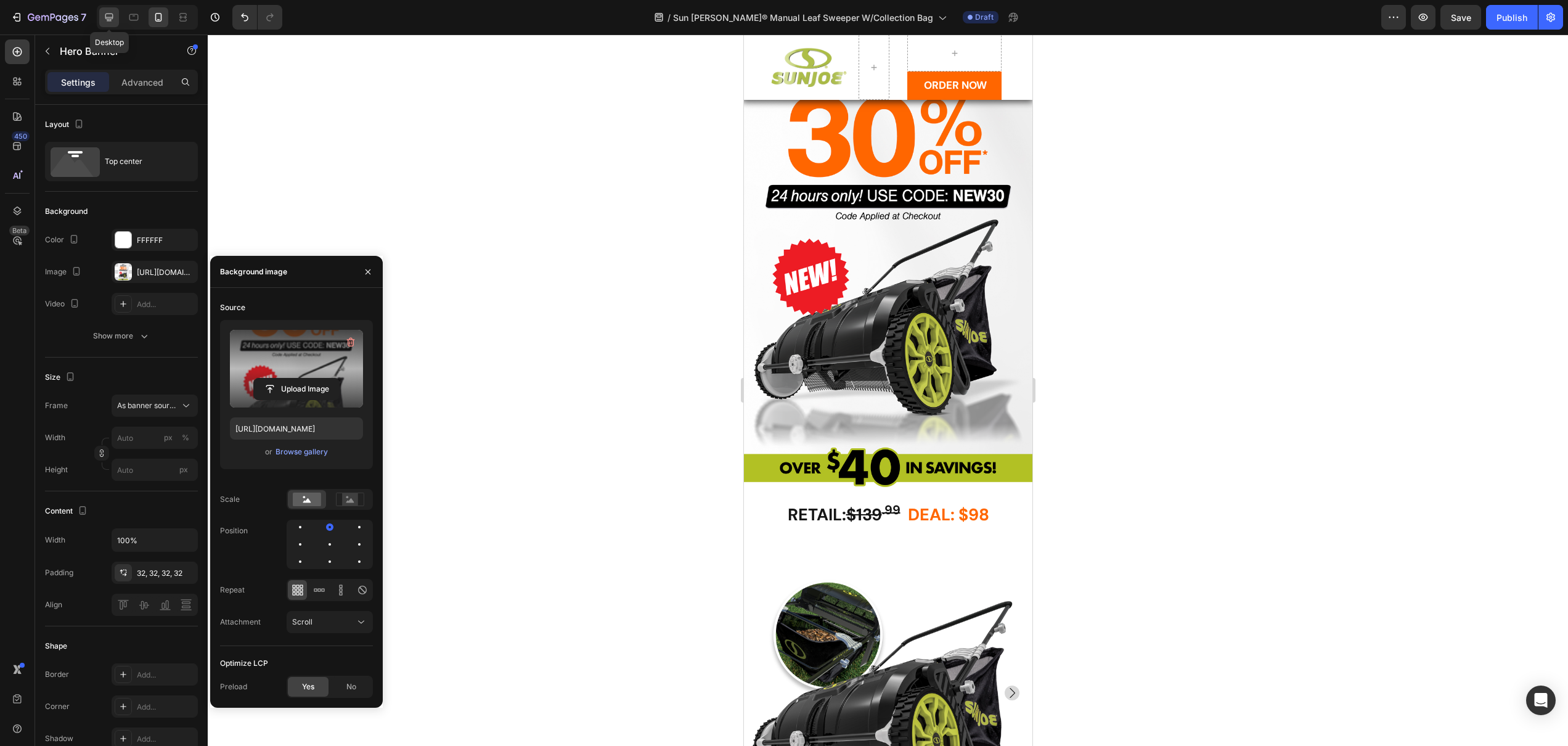
click at [109, 12] on icon at bounding box center [109, 17] width 13 height 13
type input "100"
type input "850"
type input "1200"
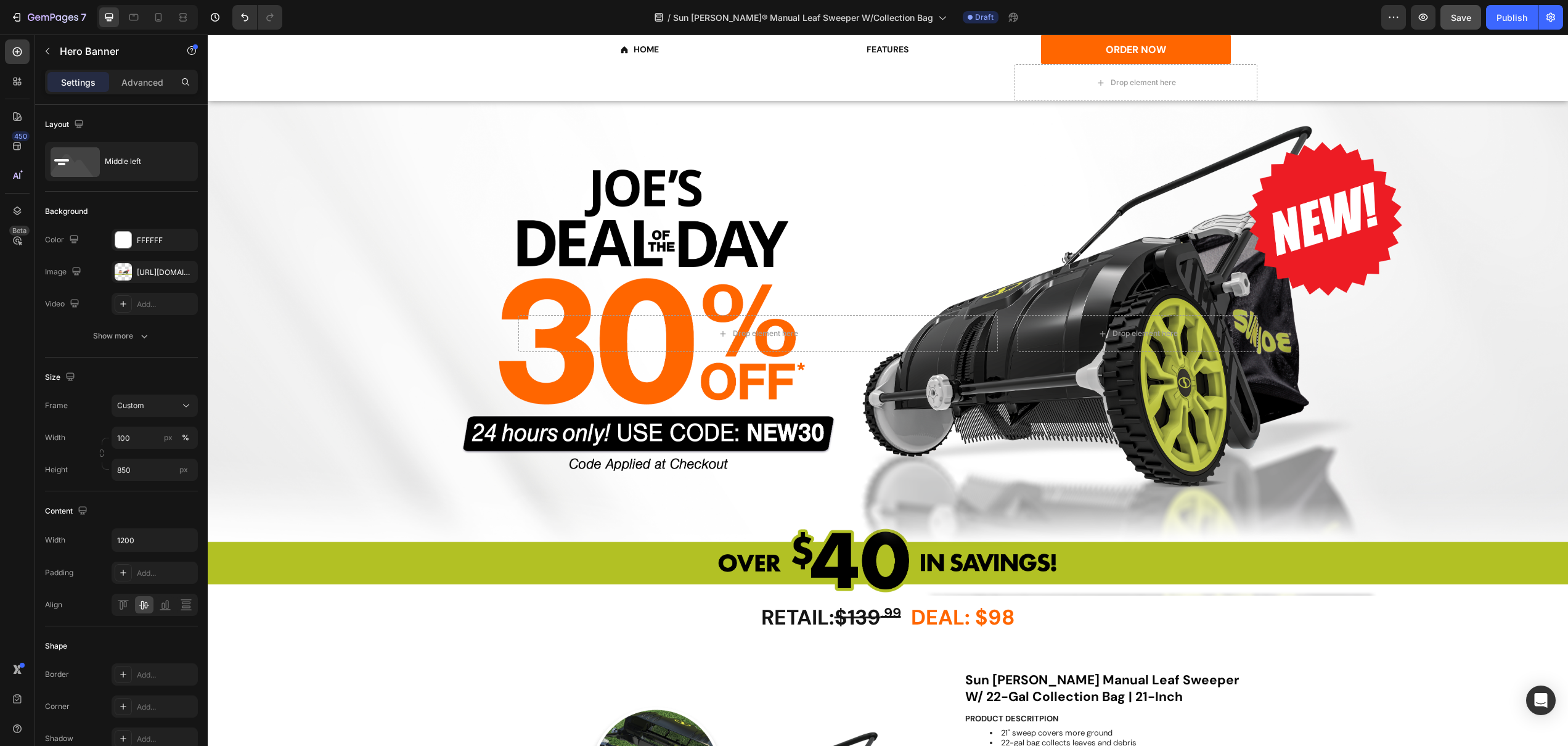
click at [1474, 16] on button "Save" at bounding box center [1461, 16] width 41 height 24
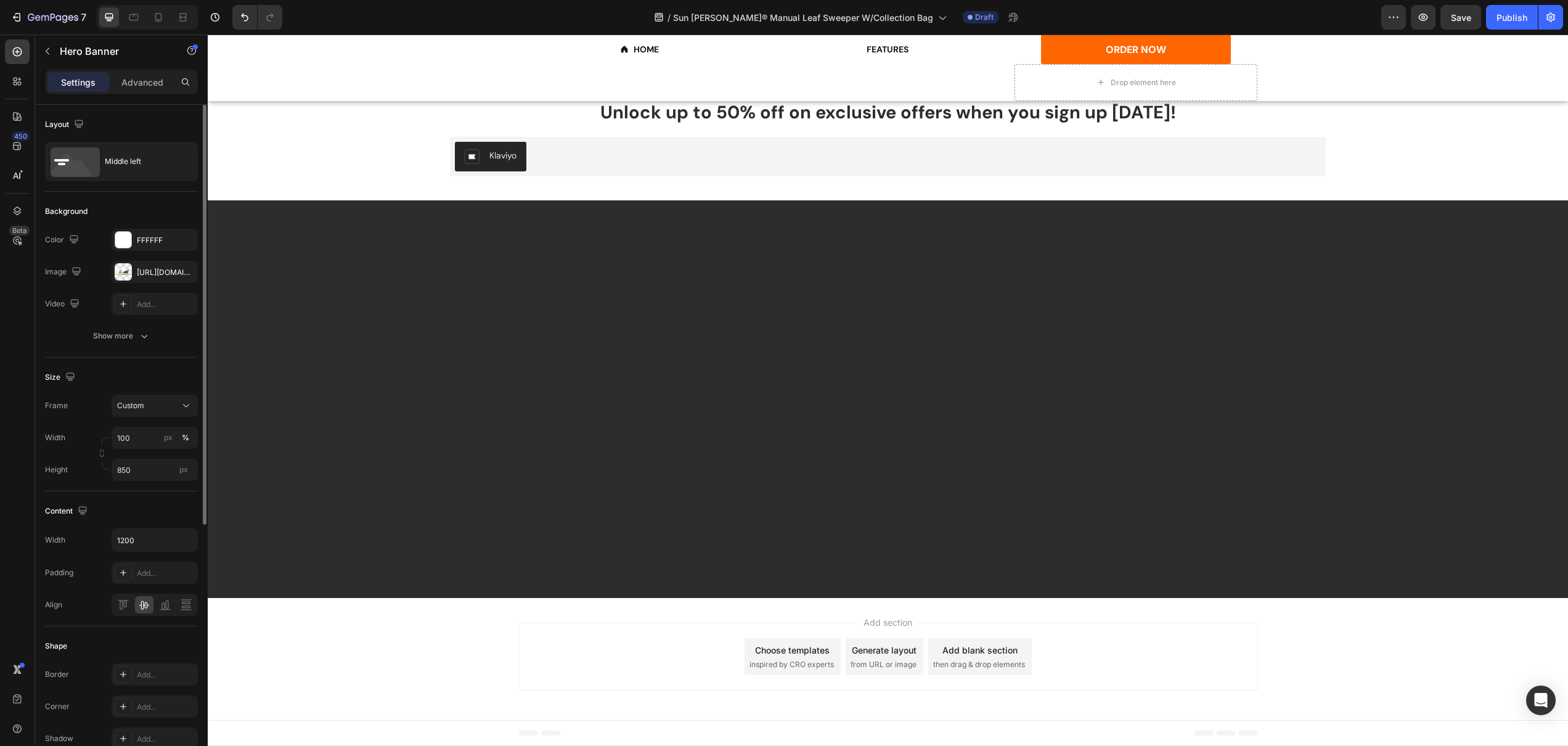
scroll to position [2079, 0]
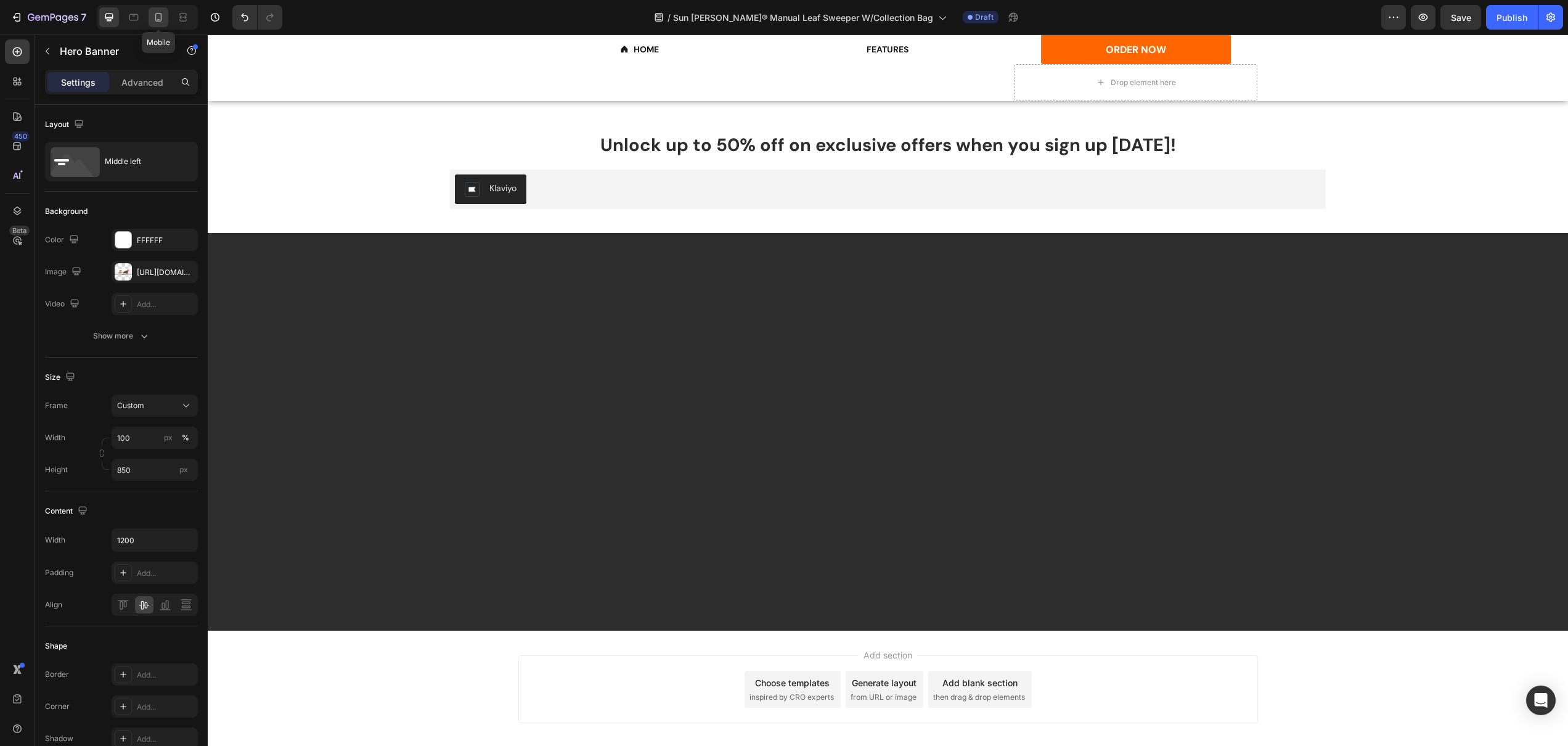
click at [157, 20] on icon at bounding box center [159, 16] width 7 height 9
type input "100%"
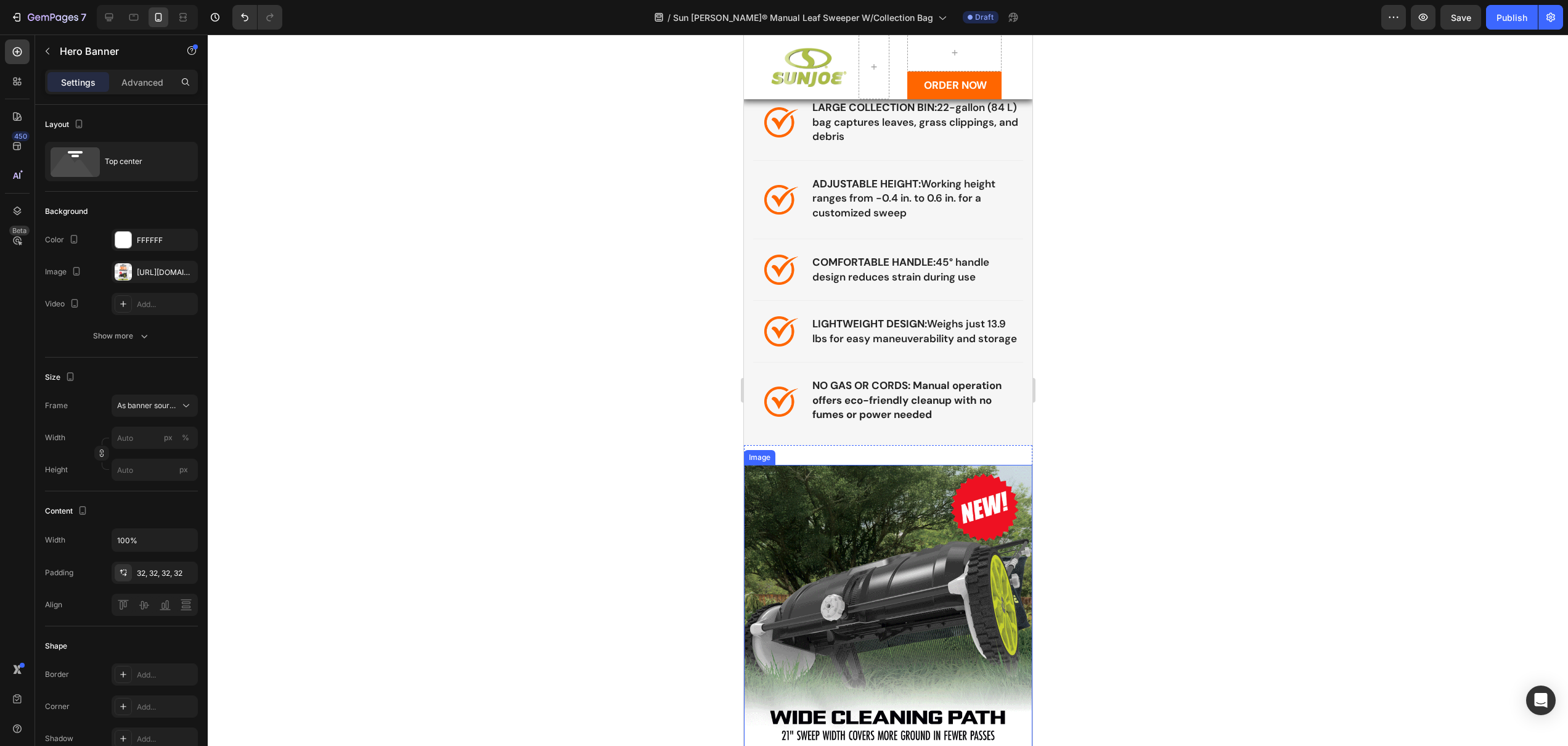
scroll to position [1433, 0]
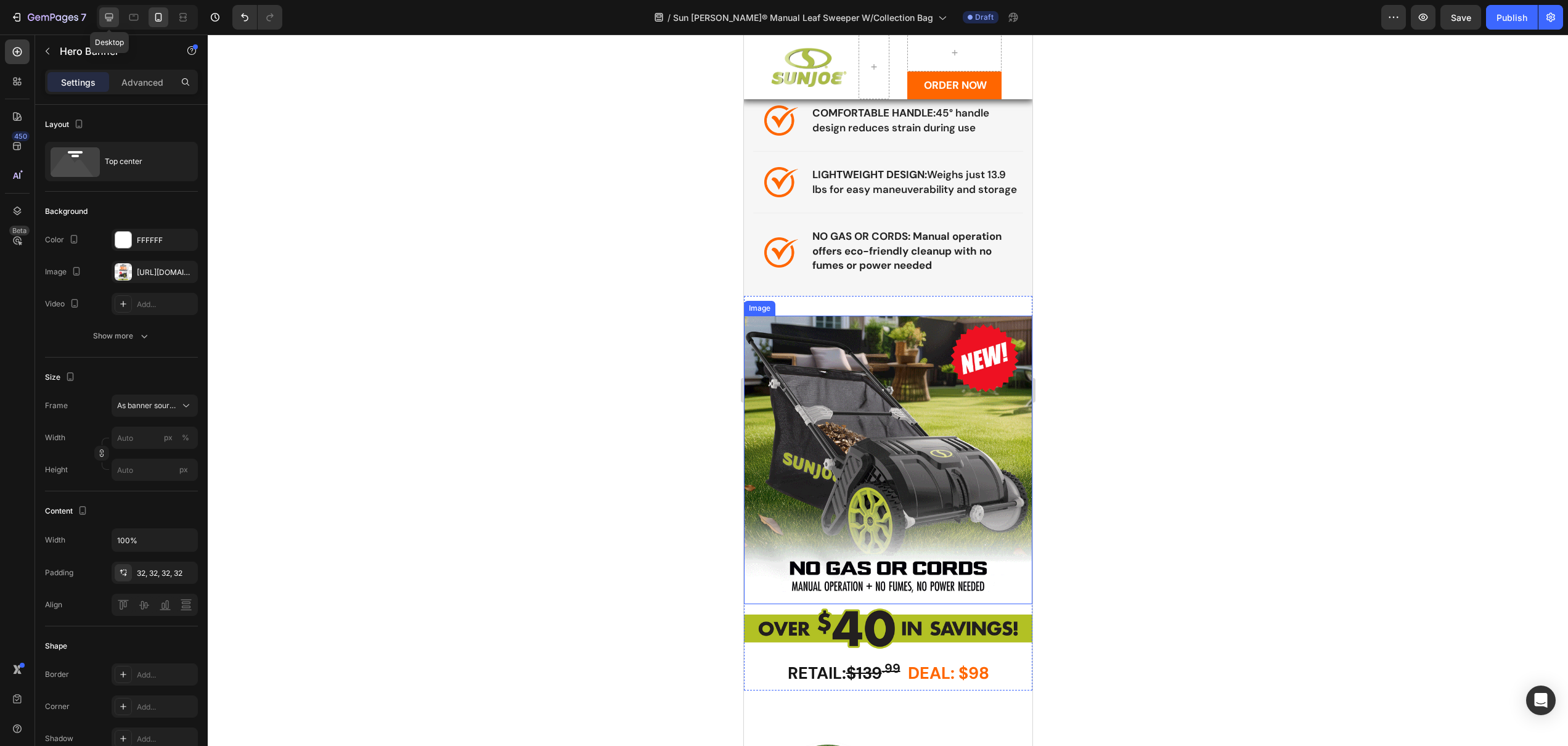
click at [111, 14] on icon at bounding box center [109, 17] width 13 height 13
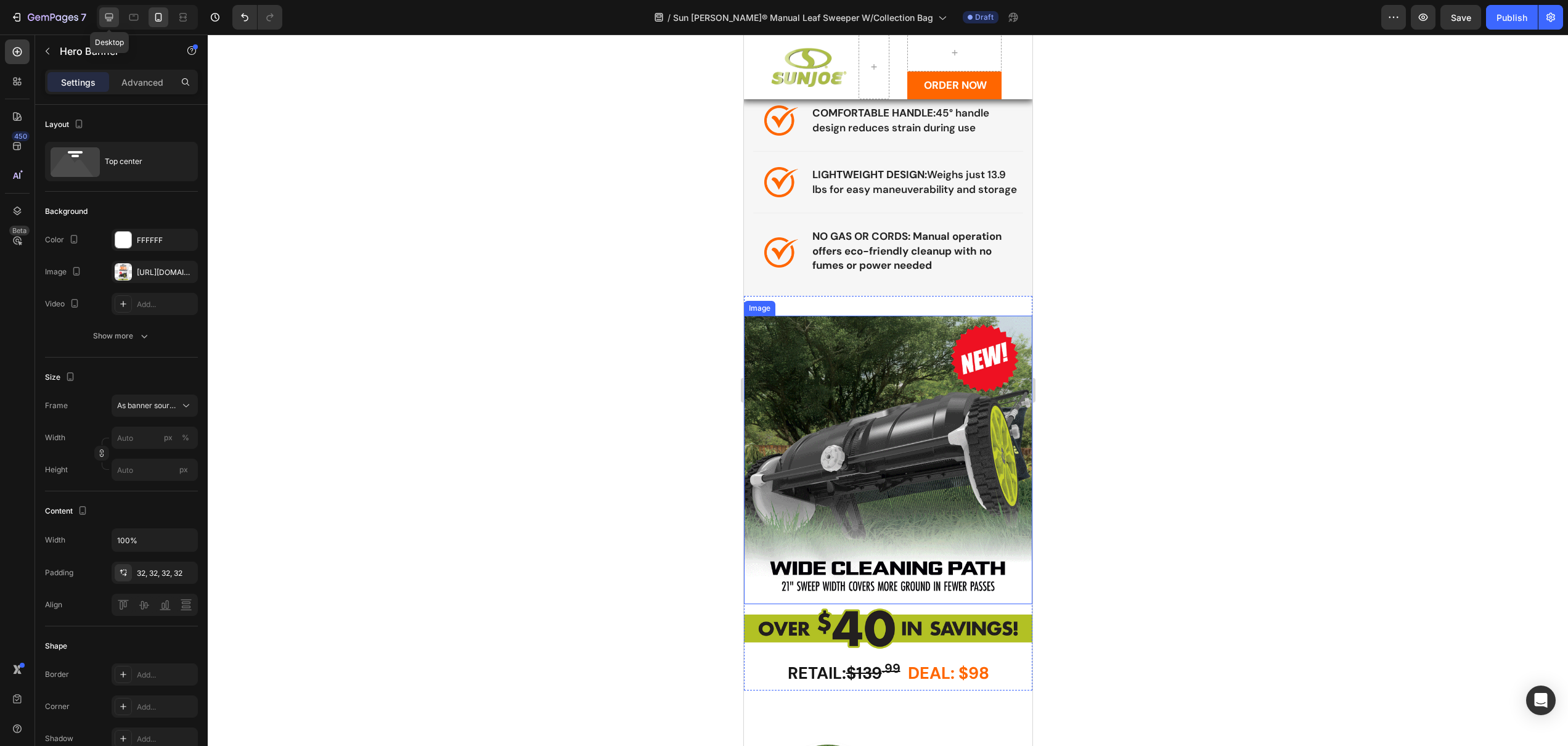
type input "100"
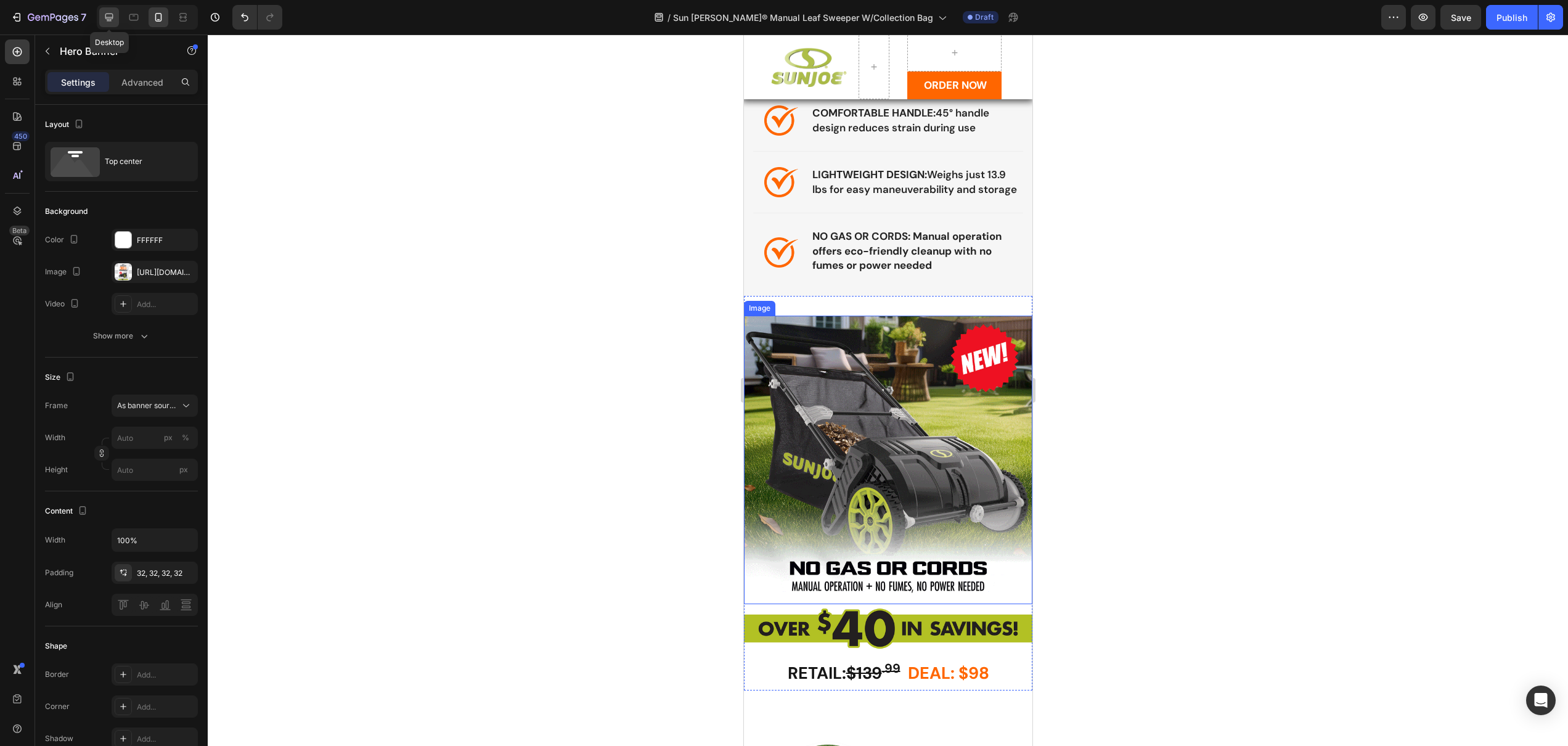
type input "850"
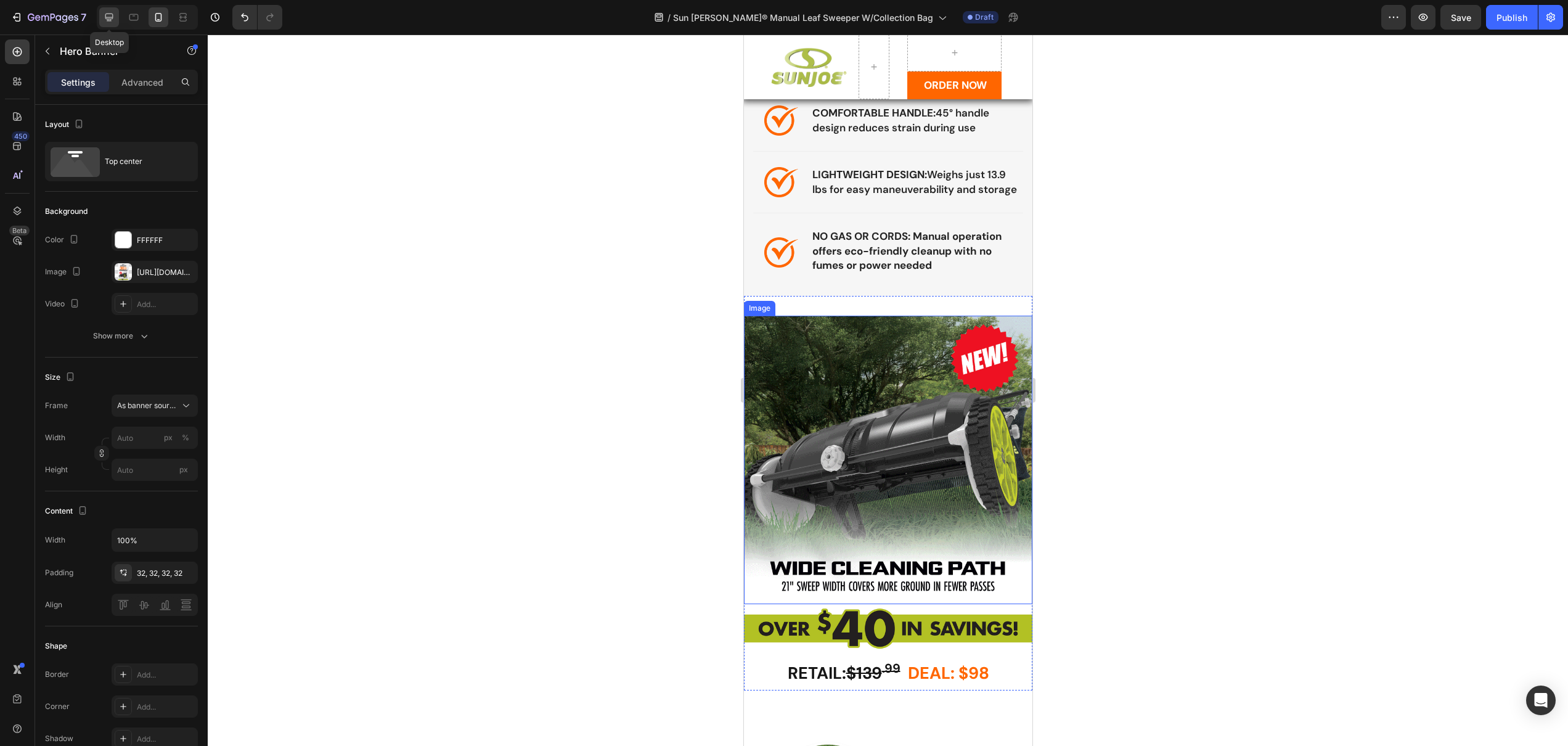
type input "1200"
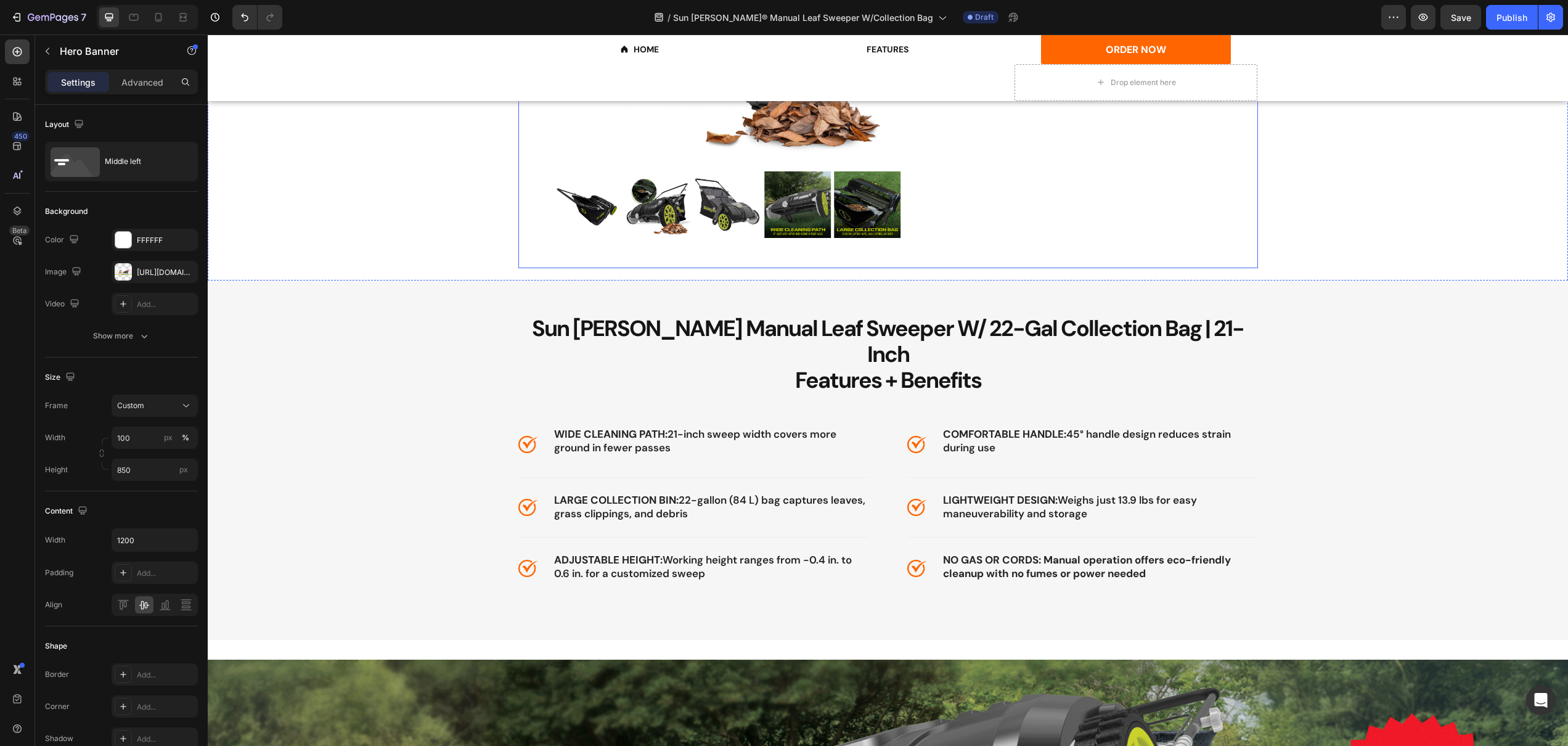
scroll to position [1009, 0]
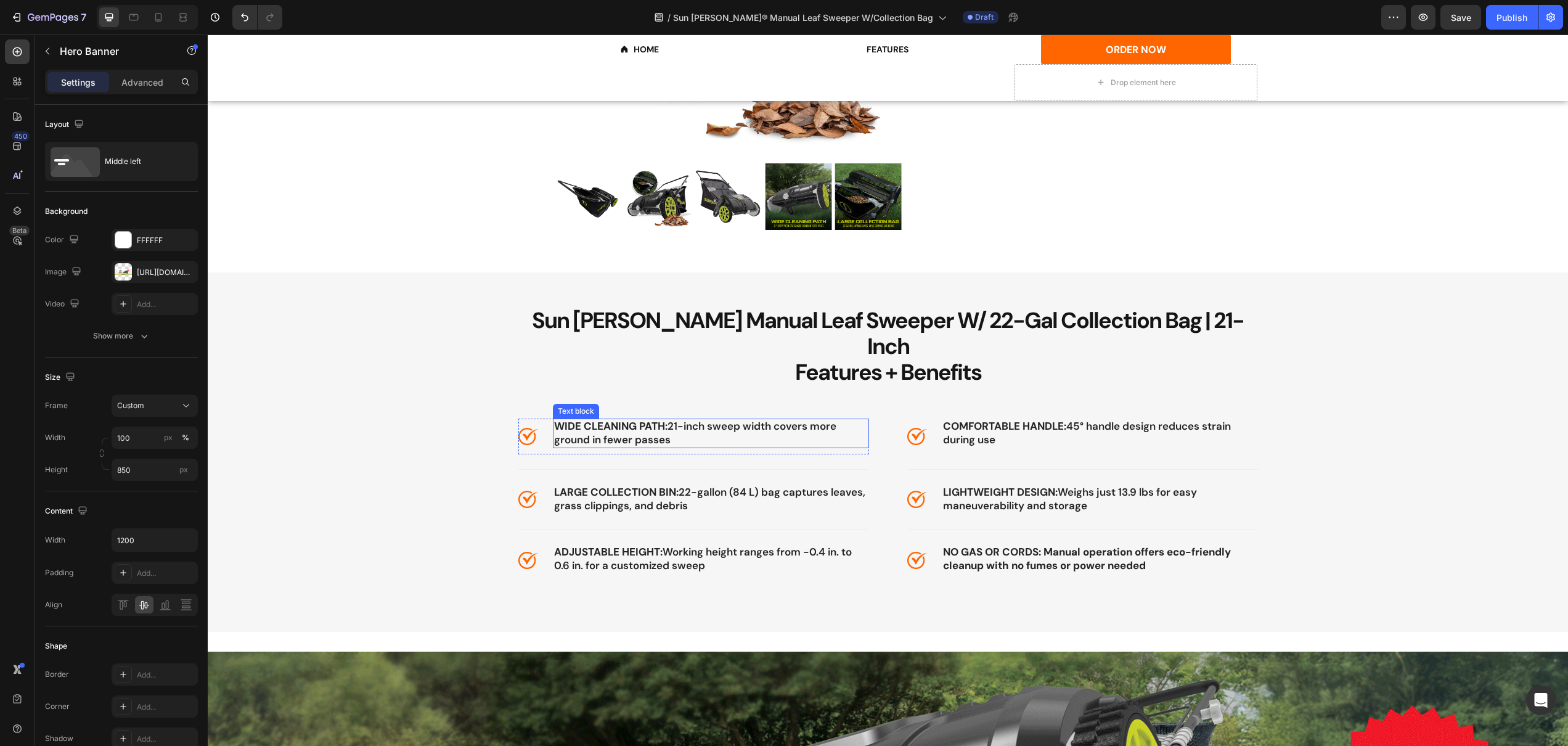
click at [638, 419] on strong "WIDE CLEANING PATH:" at bounding box center [611, 426] width 113 height 13
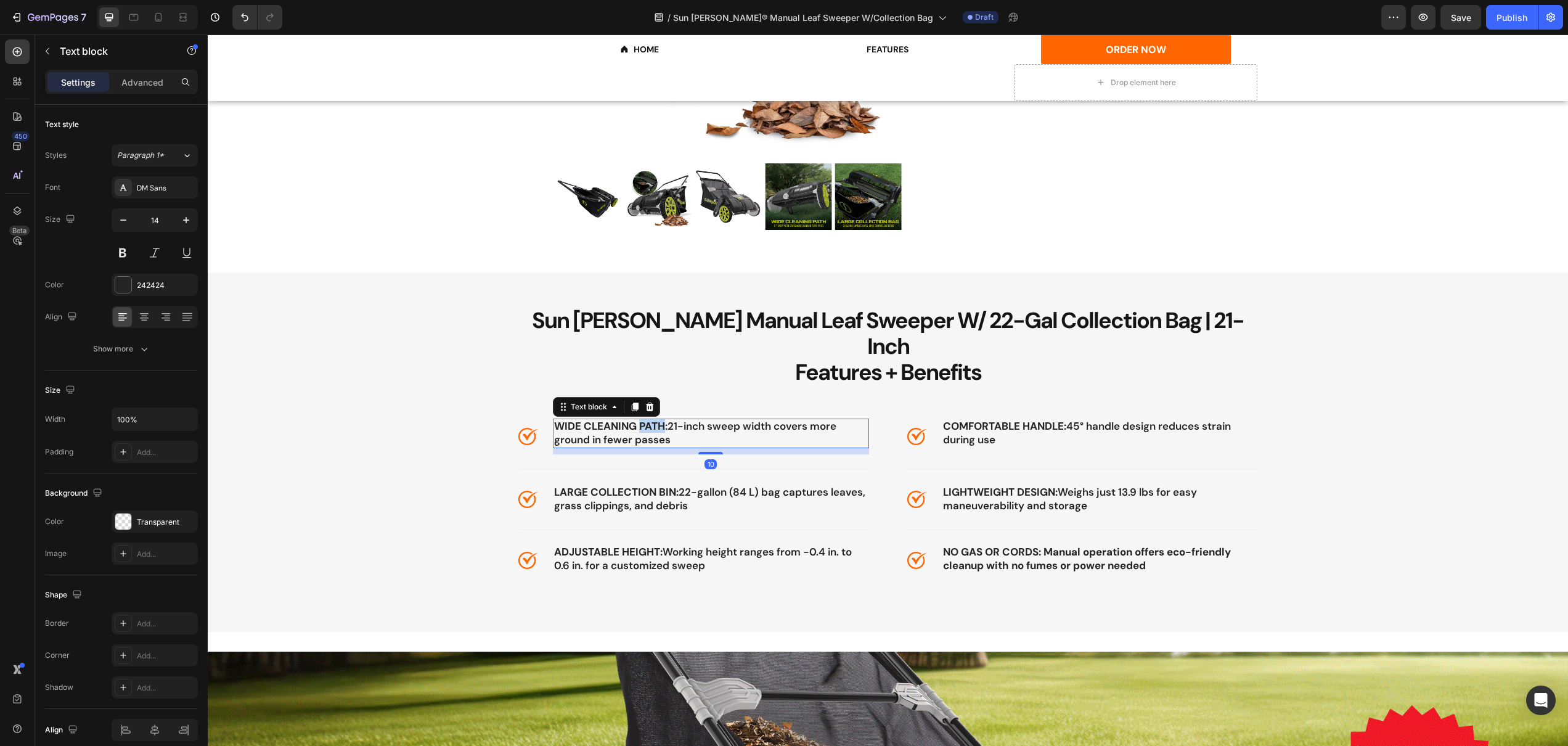
click at [638, 419] on strong "WIDE CLEANING PATH:" at bounding box center [611, 426] width 113 height 13
click at [672, 420] on p "WIDE CLEANING PATH: 21-inch sweep width covers more ground in fewer passes" at bounding box center [711, 433] width 314 height 27
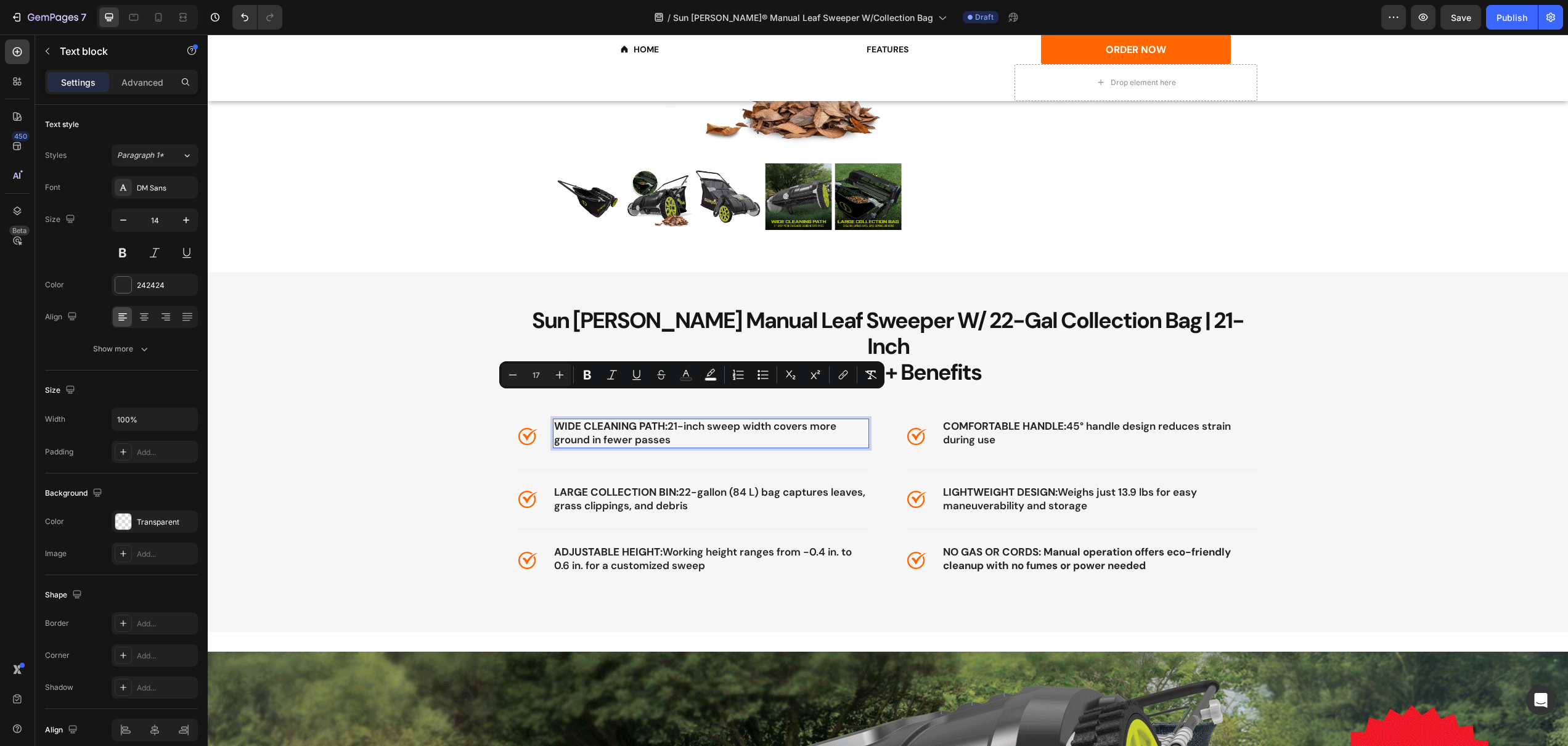
drag, startPoint x: 667, startPoint y: 400, endPoint x: 687, endPoint y: 415, distance: 25.0
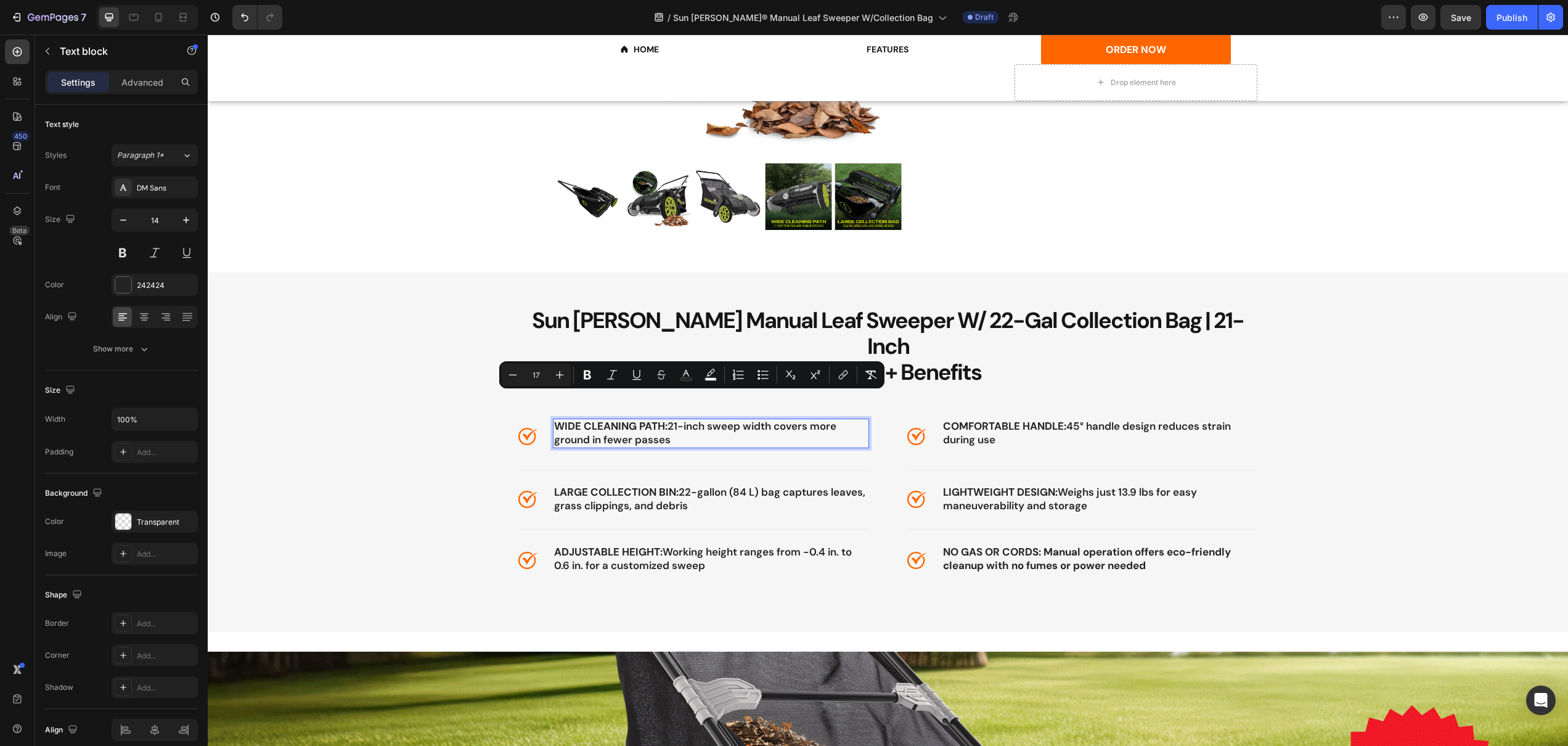
click at [687, 420] on p "WIDE CLEANING PATH: 21-inch sweep width covers more ground in fewer passes" at bounding box center [711, 433] width 314 height 27
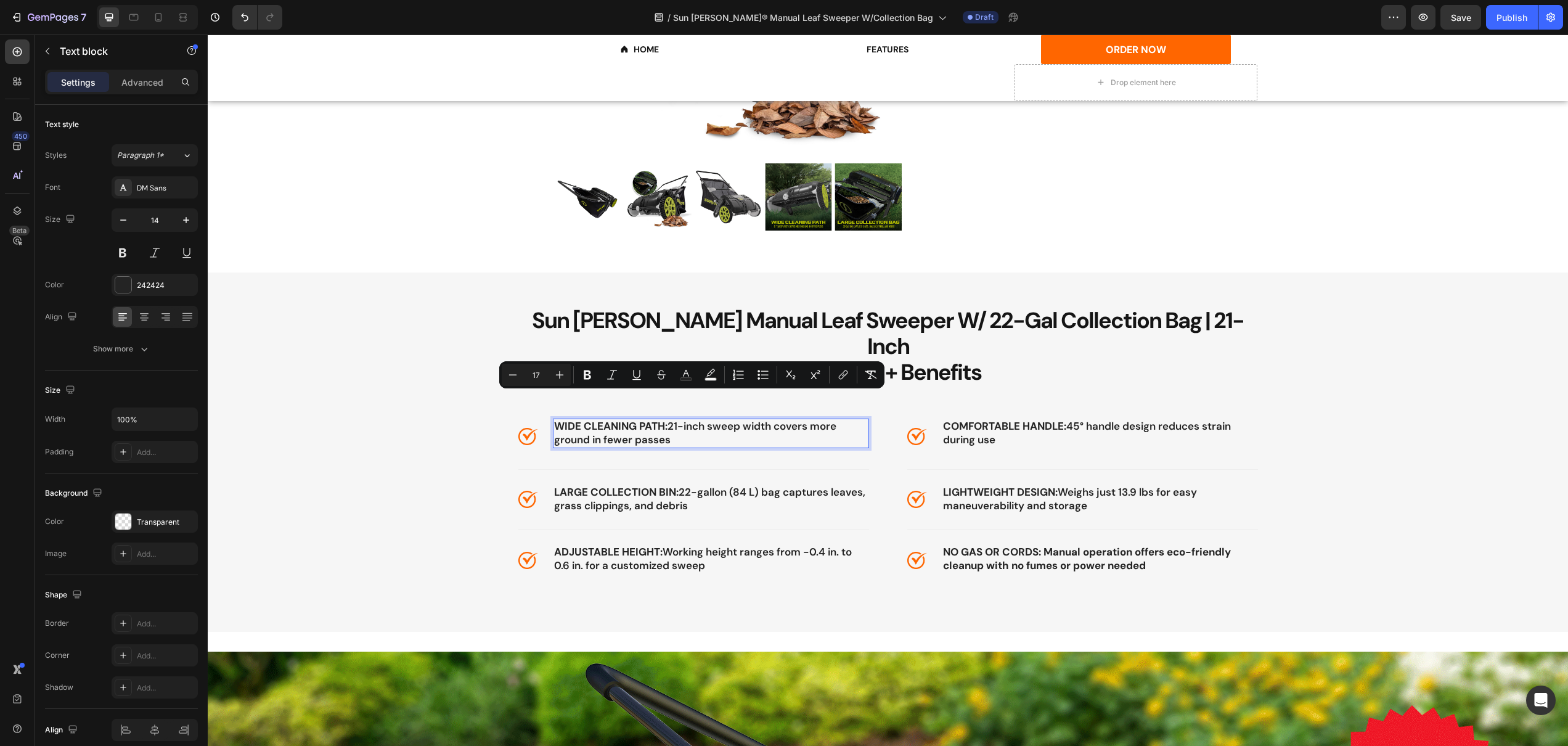
copy span "21-inch sweep width covers more ground in fewer passes"
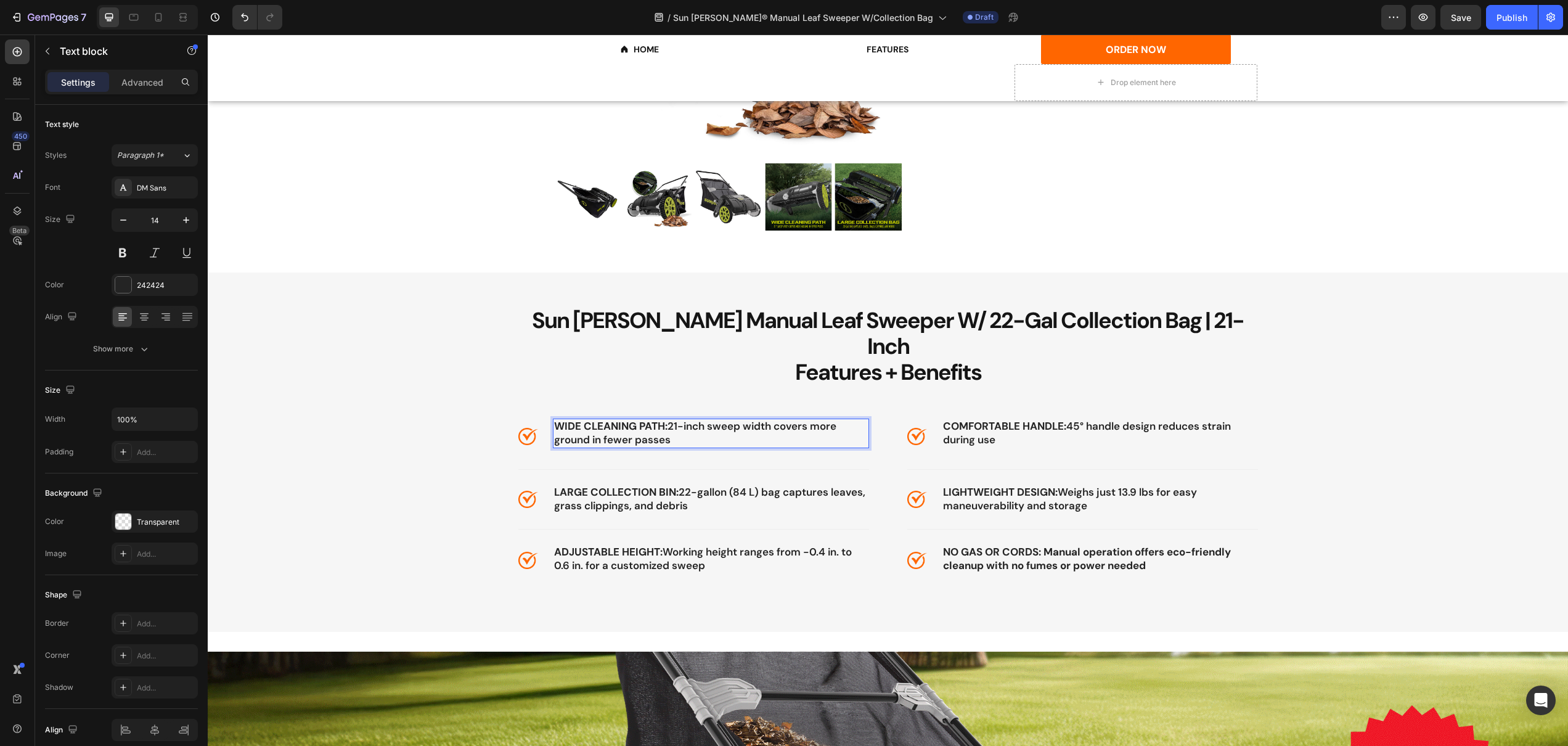
click at [627, 419] on strong "WIDE CLEANING PATH:" at bounding box center [611, 426] width 113 height 13
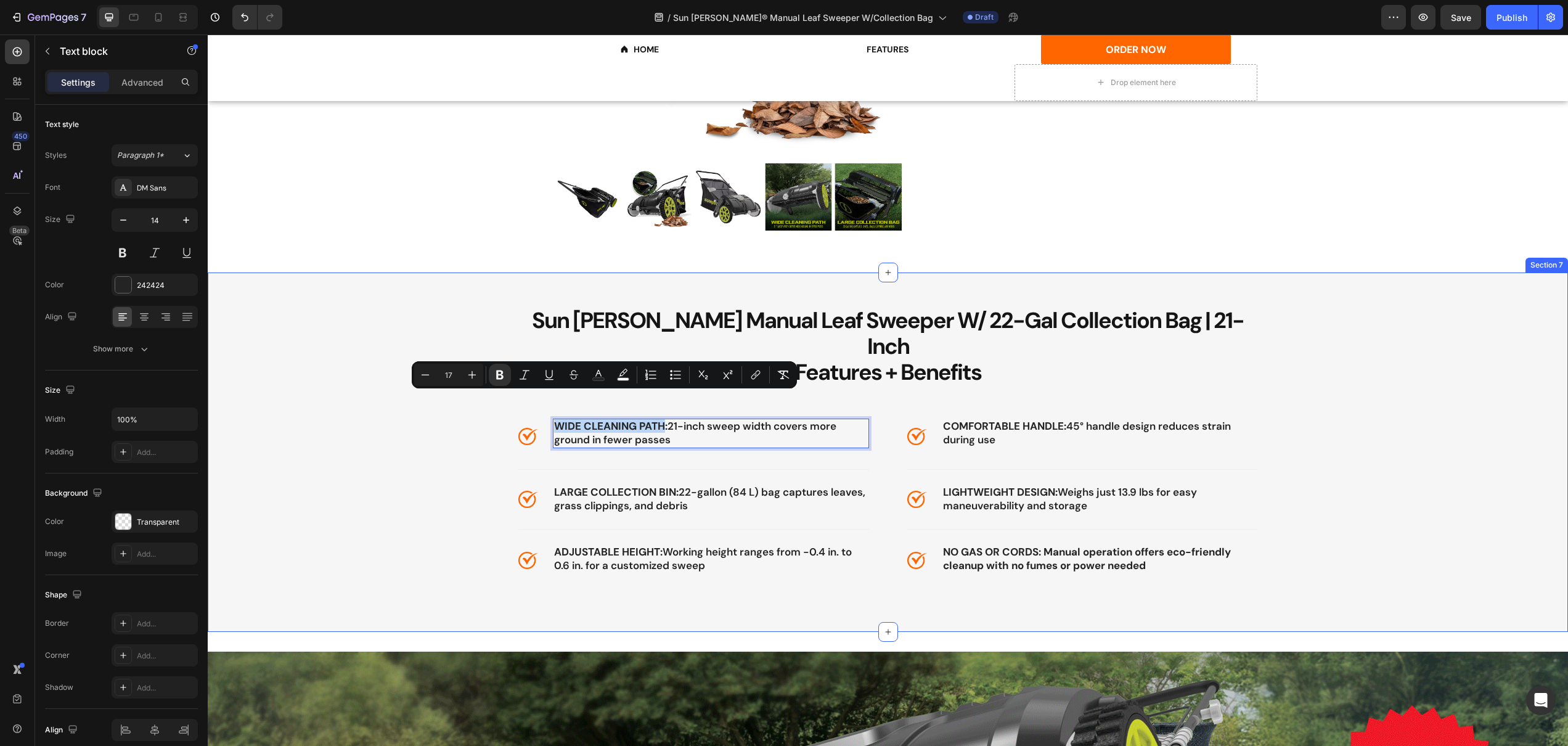
drag, startPoint x: 660, startPoint y: 400, endPoint x: 576, endPoint y: 389, distance: 84.7
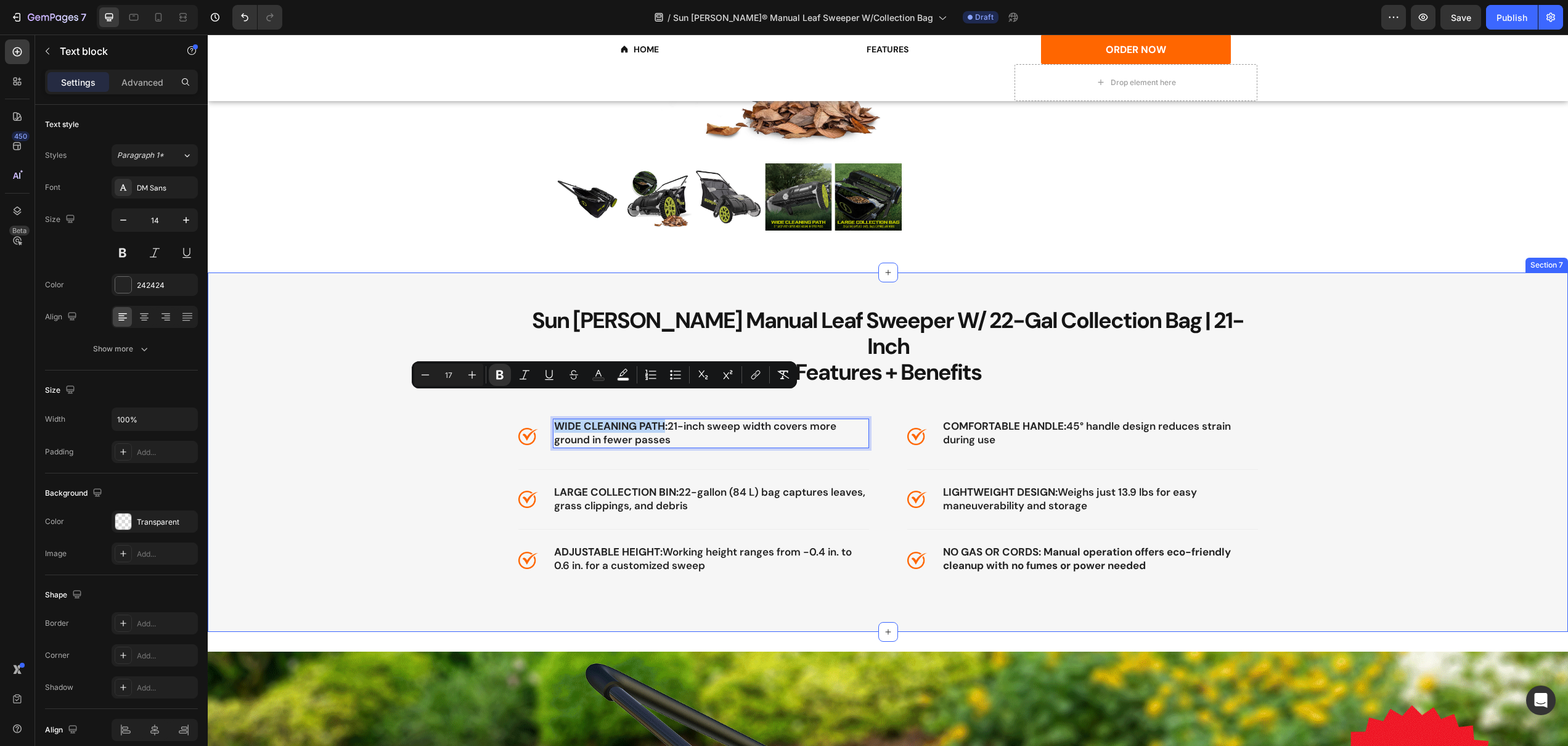
click at [576, 389] on div "Sun Joe Manual Leaf Sweeper W/ 22-Gal Collection Bag | 21-Inch Features + Benef…" at bounding box center [887, 441] width 1342 height 270
copy strong "WIDE CLEANING PATH"
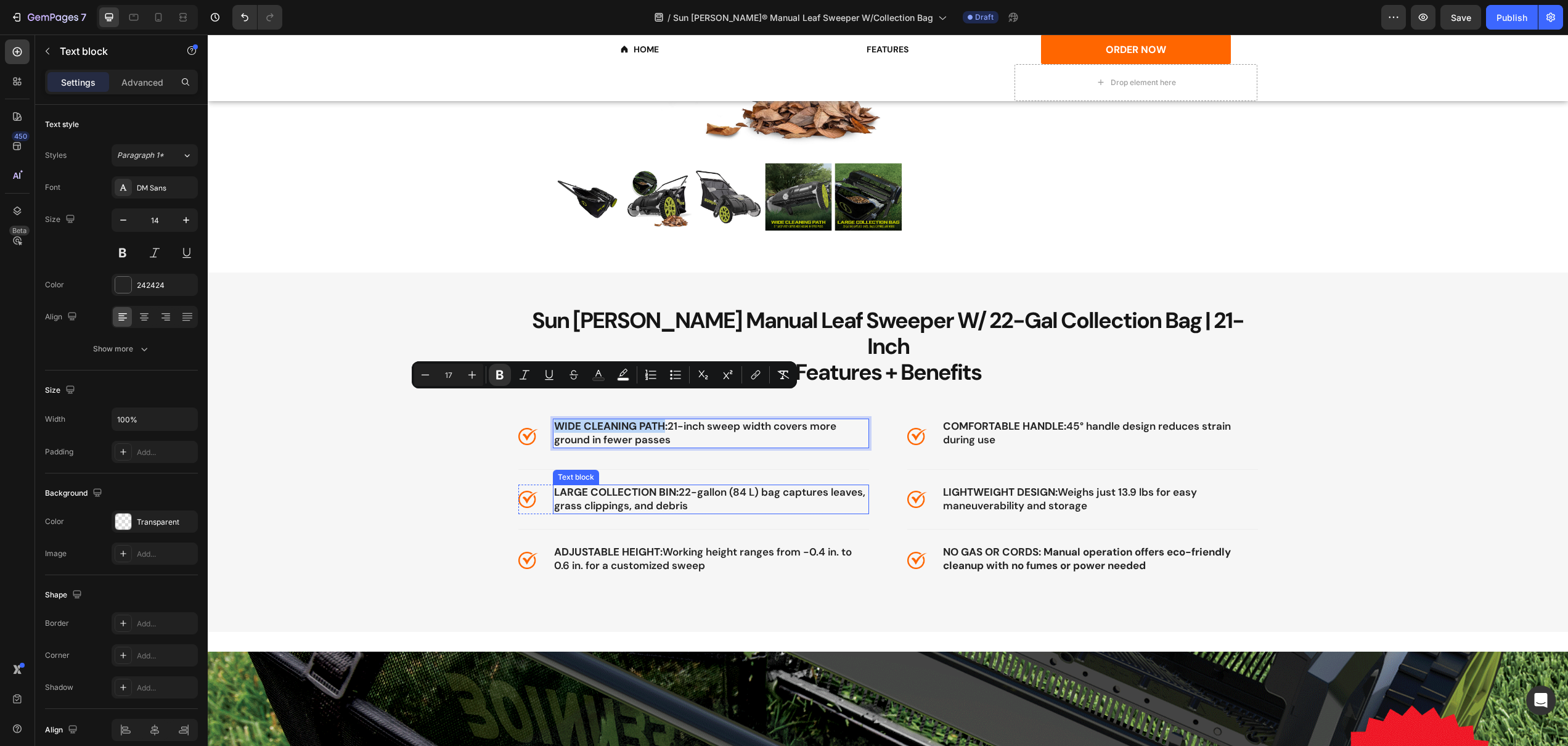
click at [642, 485] on span "LARGE COLLECTION BIN: 22-gallon (84 L) bag captures leaves, grass clippings, an…" at bounding box center [710, 499] width 311 height 27
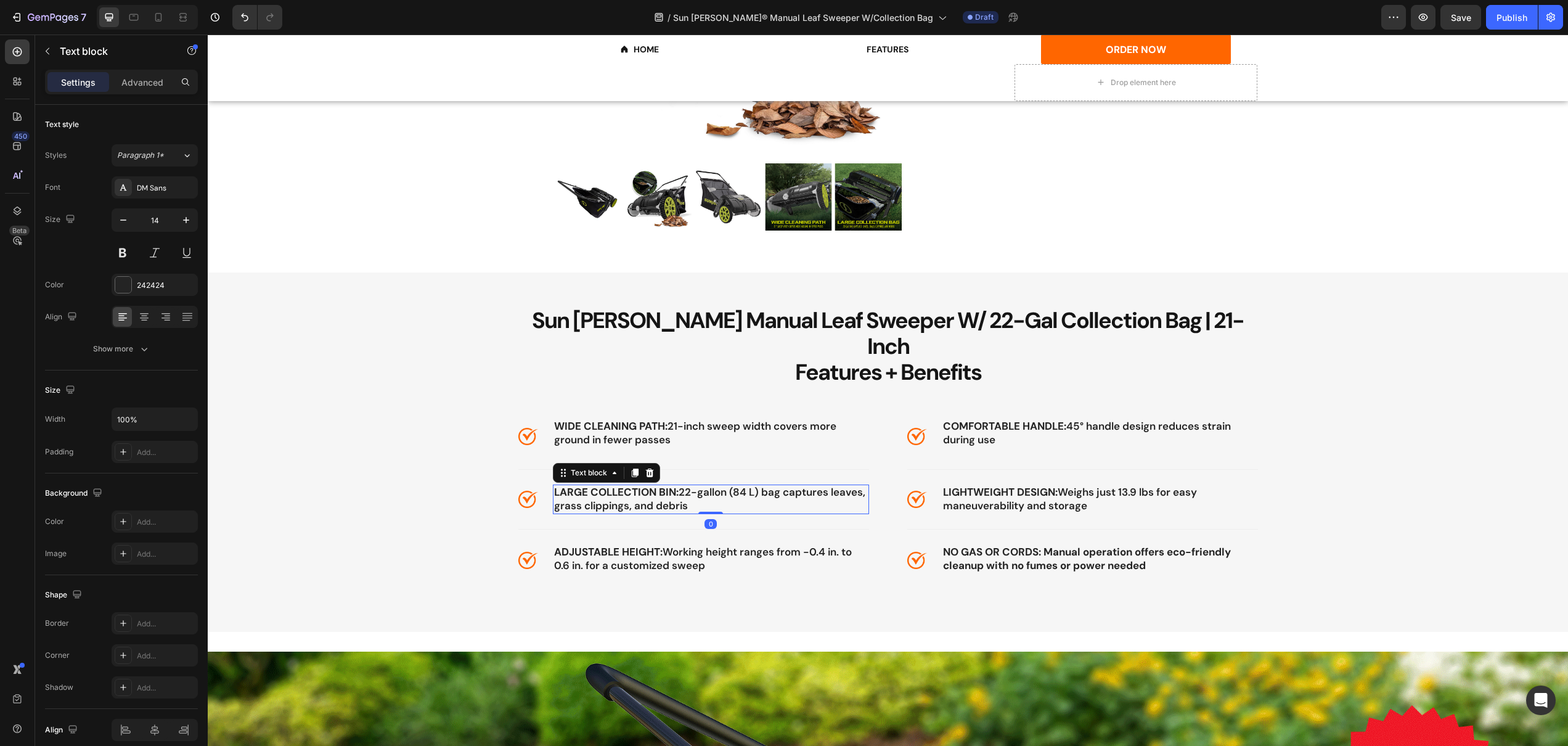
click at [642, 485] on span "LARGE COLLECTION BIN: 22-gallon (84 L) bag captures leaves, grass clippings, an…" at bounding box center [710, 499] width 311 height 27
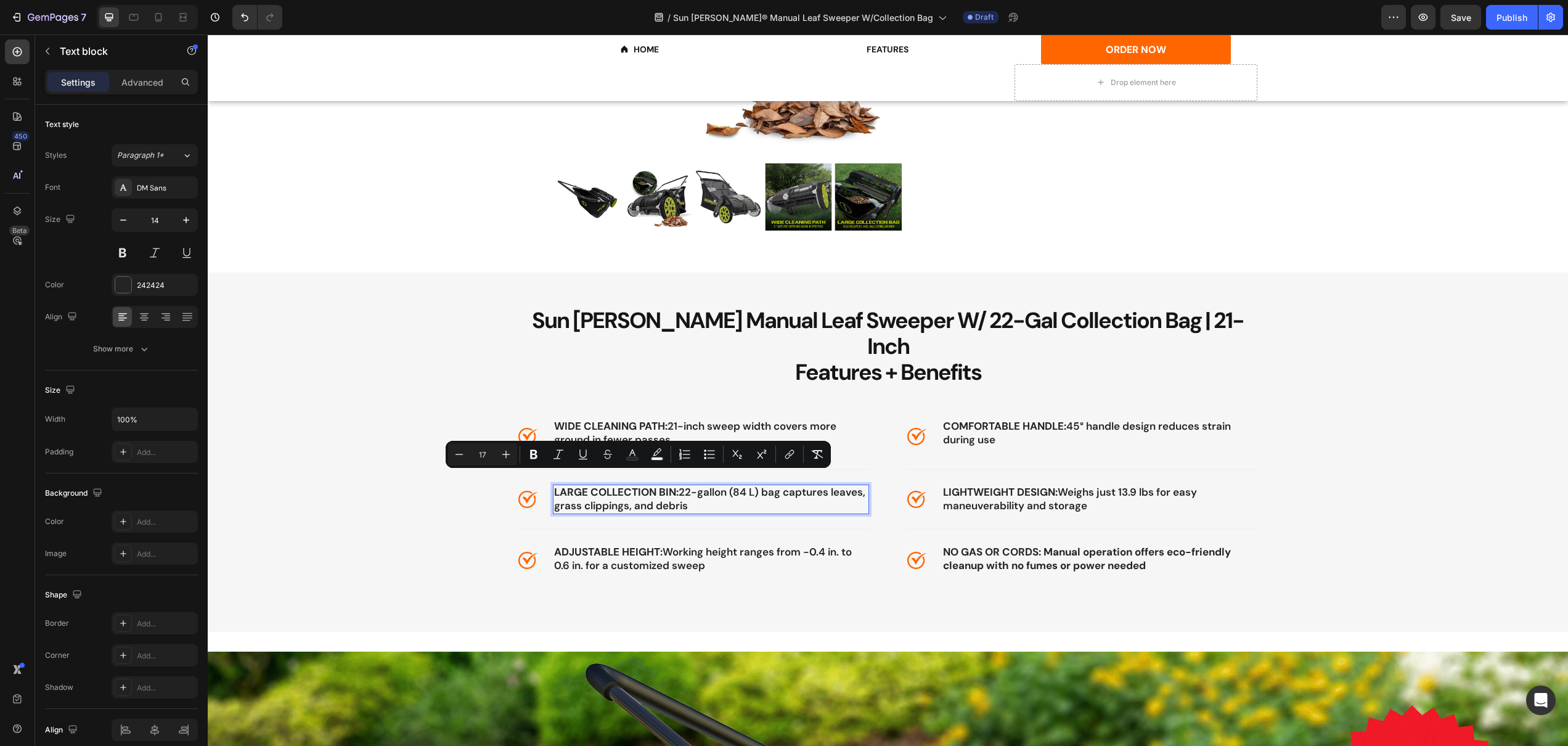
click at [730, 486] on p "LARGE COLLECTION BIN: 22-gallon (84 L) bag captures leaves, grass clippings, an…" at bounding box center [711, 499] width 314 height 27
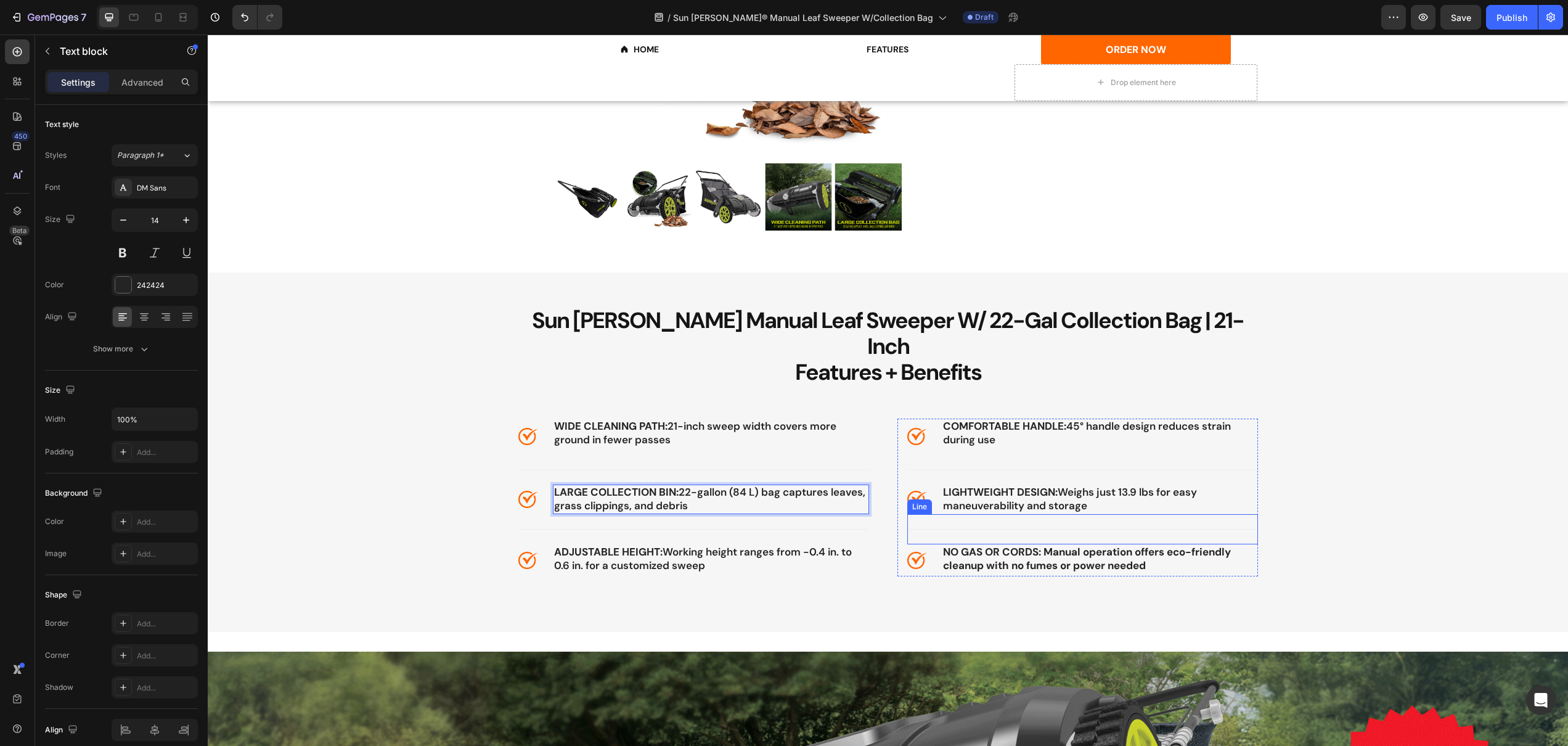
click at [1031, 545] on strong "NO GAS OR CORDS: Manual operation offers eco-friendly cleanup with no fumes or …" at bounding box center [1087, 558] width 288 height 27
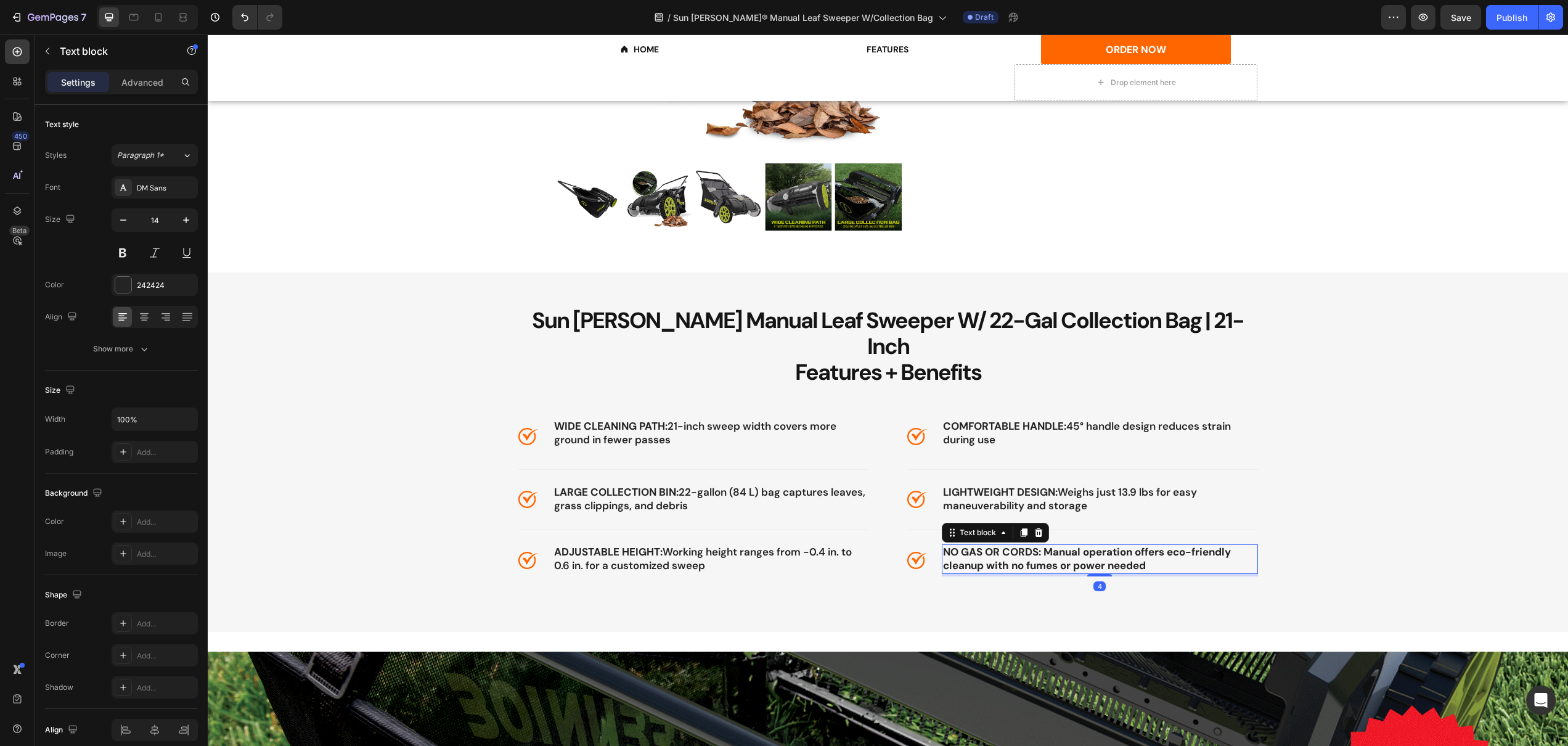
click at [1031, 545] on strong "NO GAS OR CORDS: Manual operation offers eco-friendly cleanup with no fumes or …" at bounding box center [1087, 558] width 288 height 27
click at [1043, 545] on strong "NO GAS OR CORDS: Manual operation offers eco-friendly cleanup with no fumes or …" at bounding box center [1087, 558] width 288 height 27
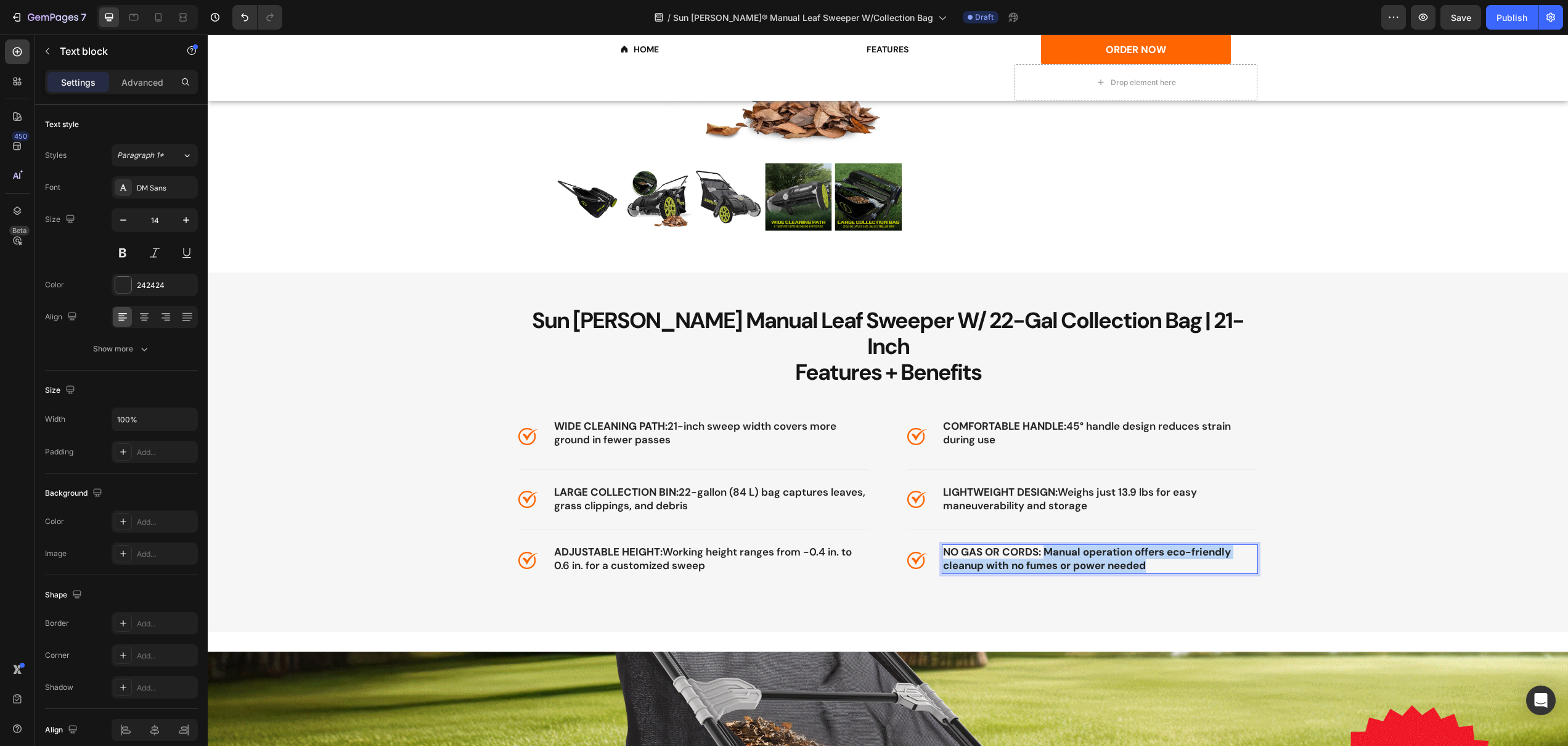
drag, startPoint x: 1040, startPoint y: 526, endPoint x: 1143, endPoint y: 542, distance: 104.2
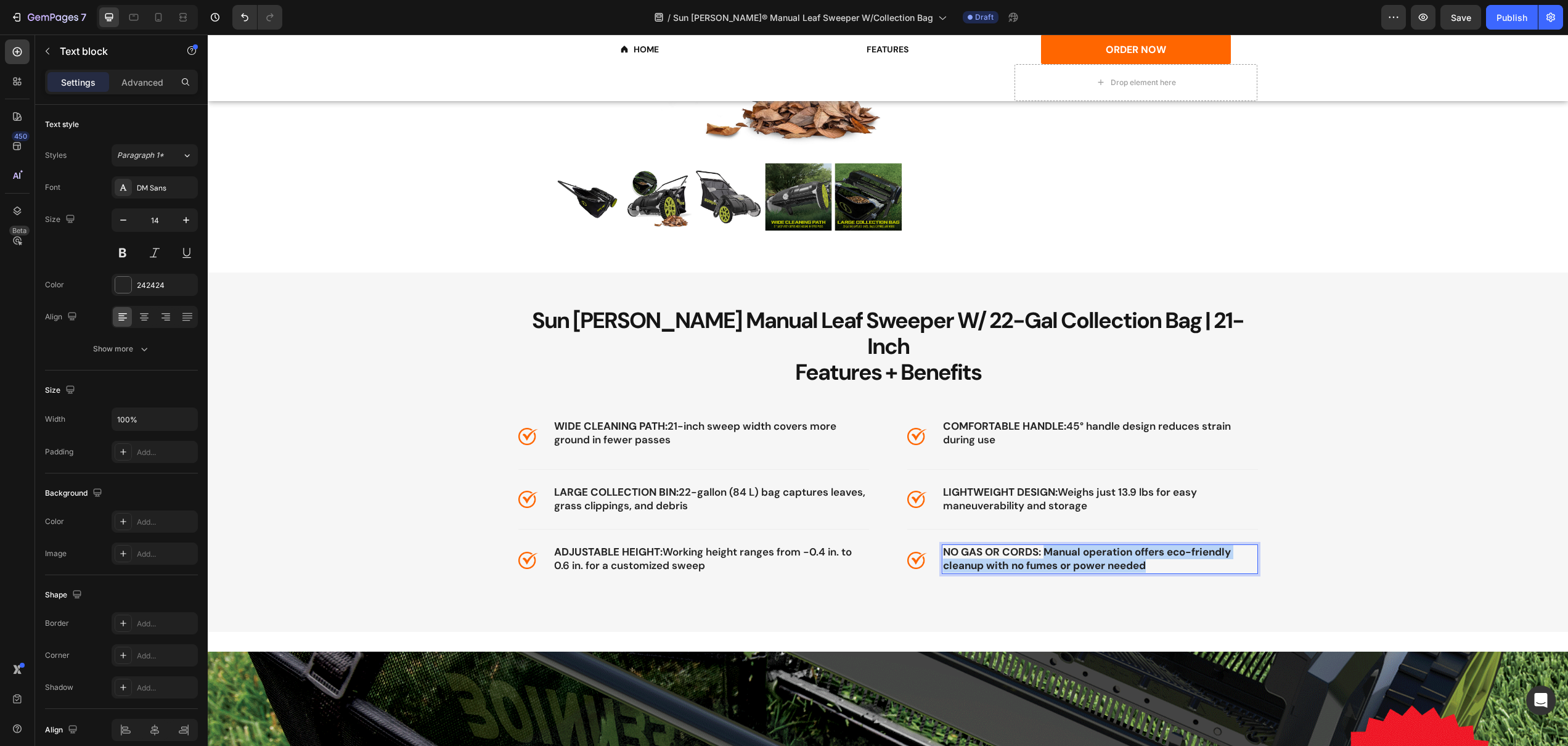
click at [1143, 545] on strong "NO GAS OR CORDS: Manual operation offers eco-friendly cleanup with no fumes or …" at bounding box center [1087, 558] width 288 height 27
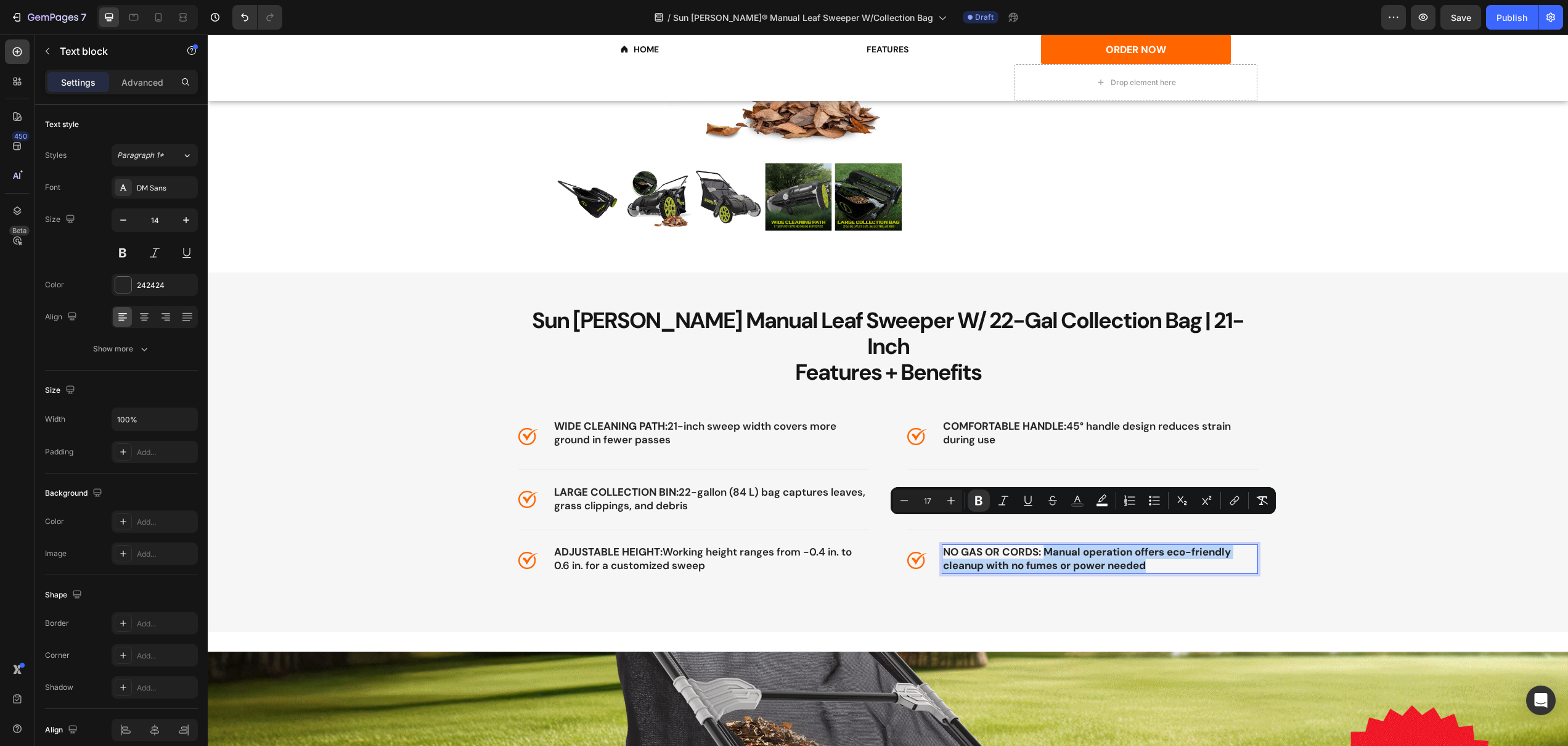
copy strong "Manual operation offers eco-friendly cleanup with no fumes or power needed"
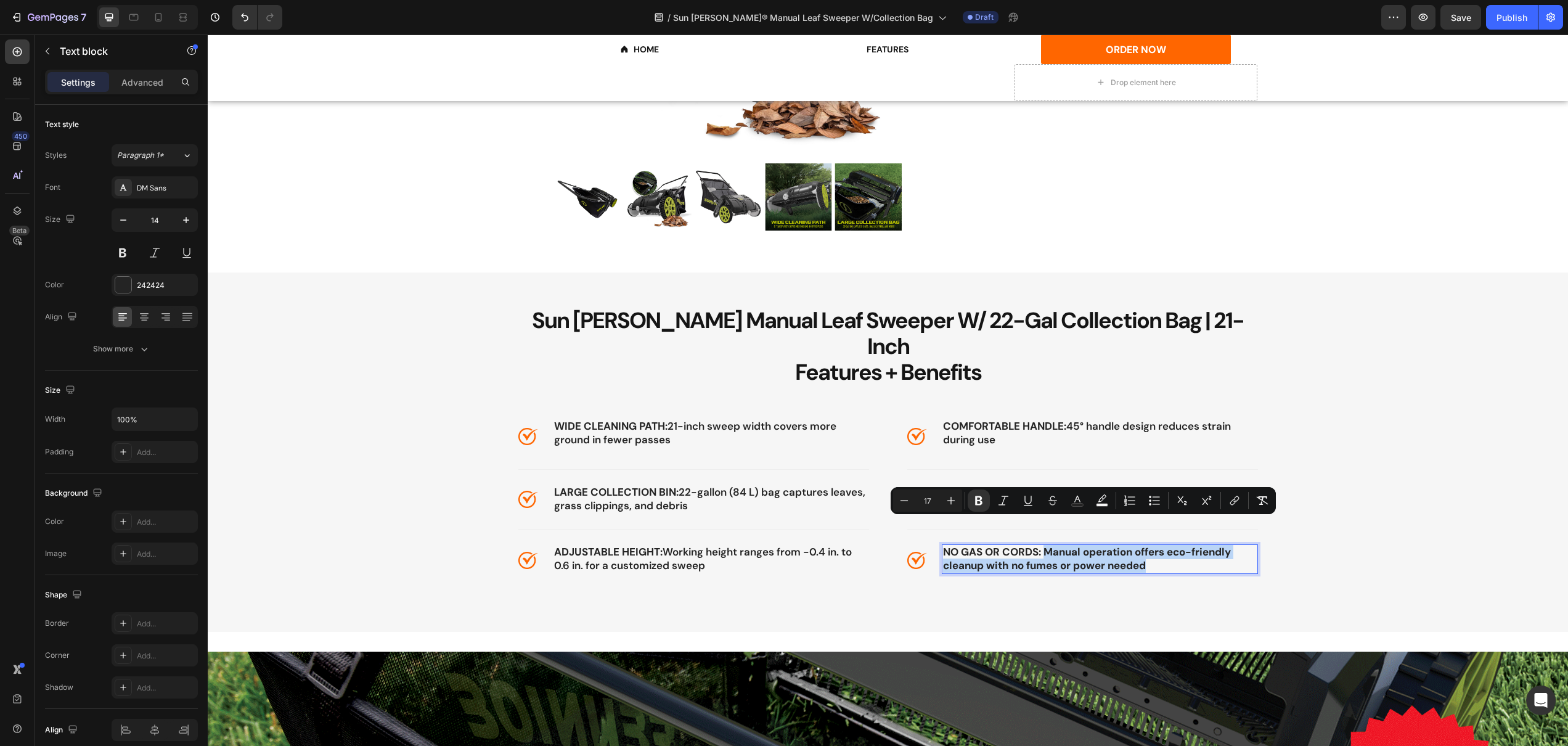
click at [1013, 545] on strong "NO GAS OR CORDS: Manual operation offers eco-friendly cleanup with no fumes or …" at bounding box center [1087, 558] width 288 height 27
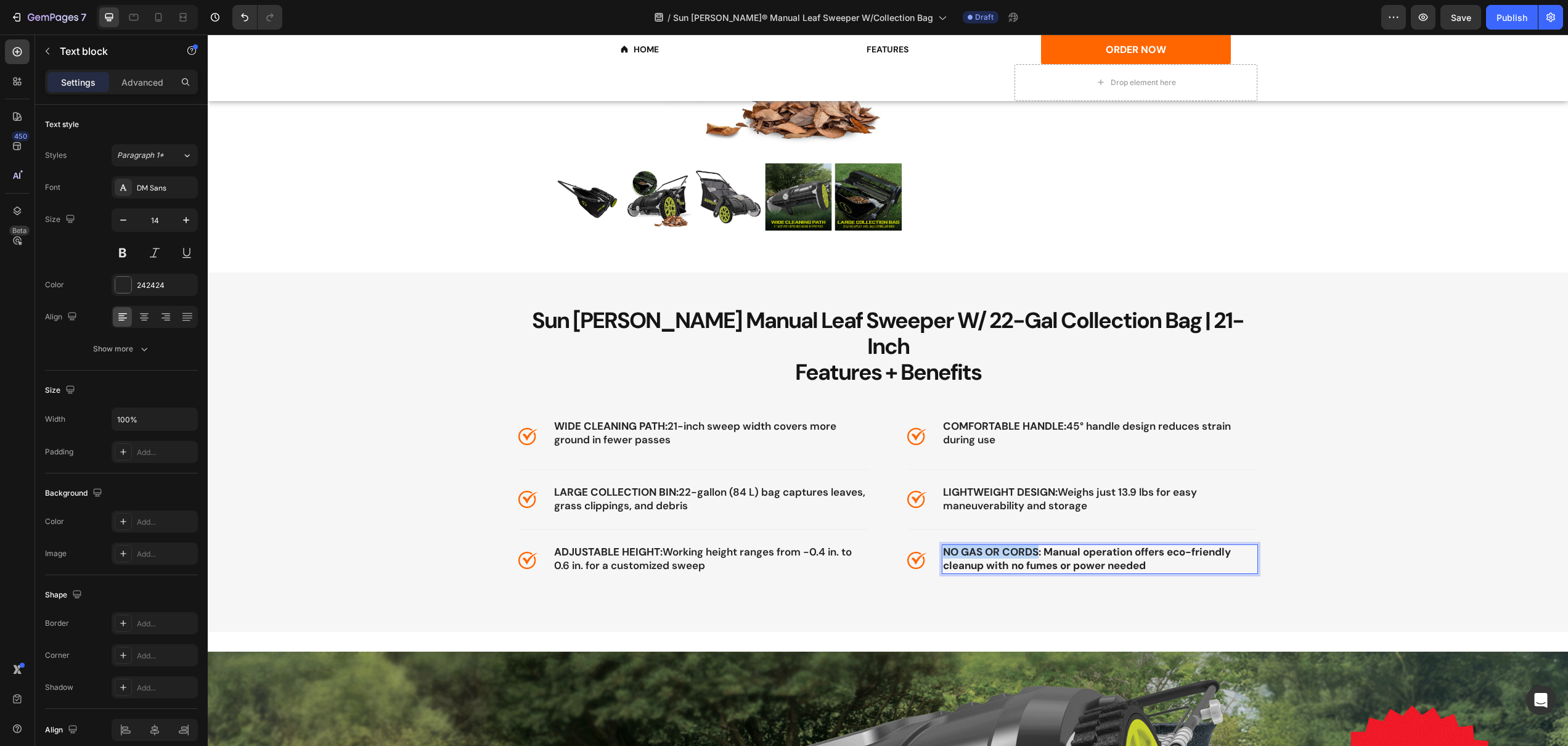
drag, startPoint x: 1033, startPoint y: 527, endPoint x: 941, endPoint y: 524, distance: 92.0
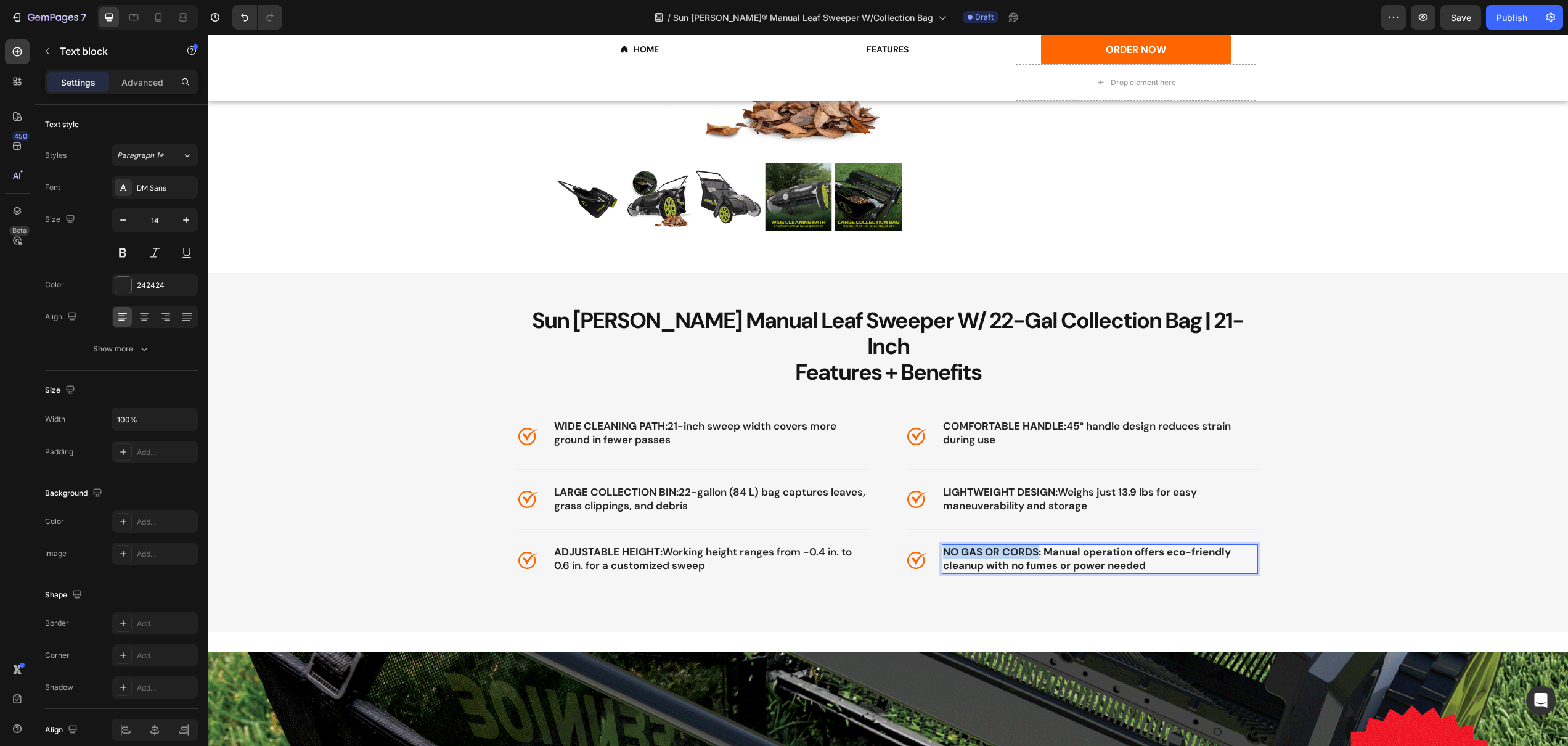
click at [943, 545] on strong "NO GAS OR CORDS: Manual operation offers eco-friendly cleanup with no fumes or …" at bounding box center [1087, 558] width 288 height 27
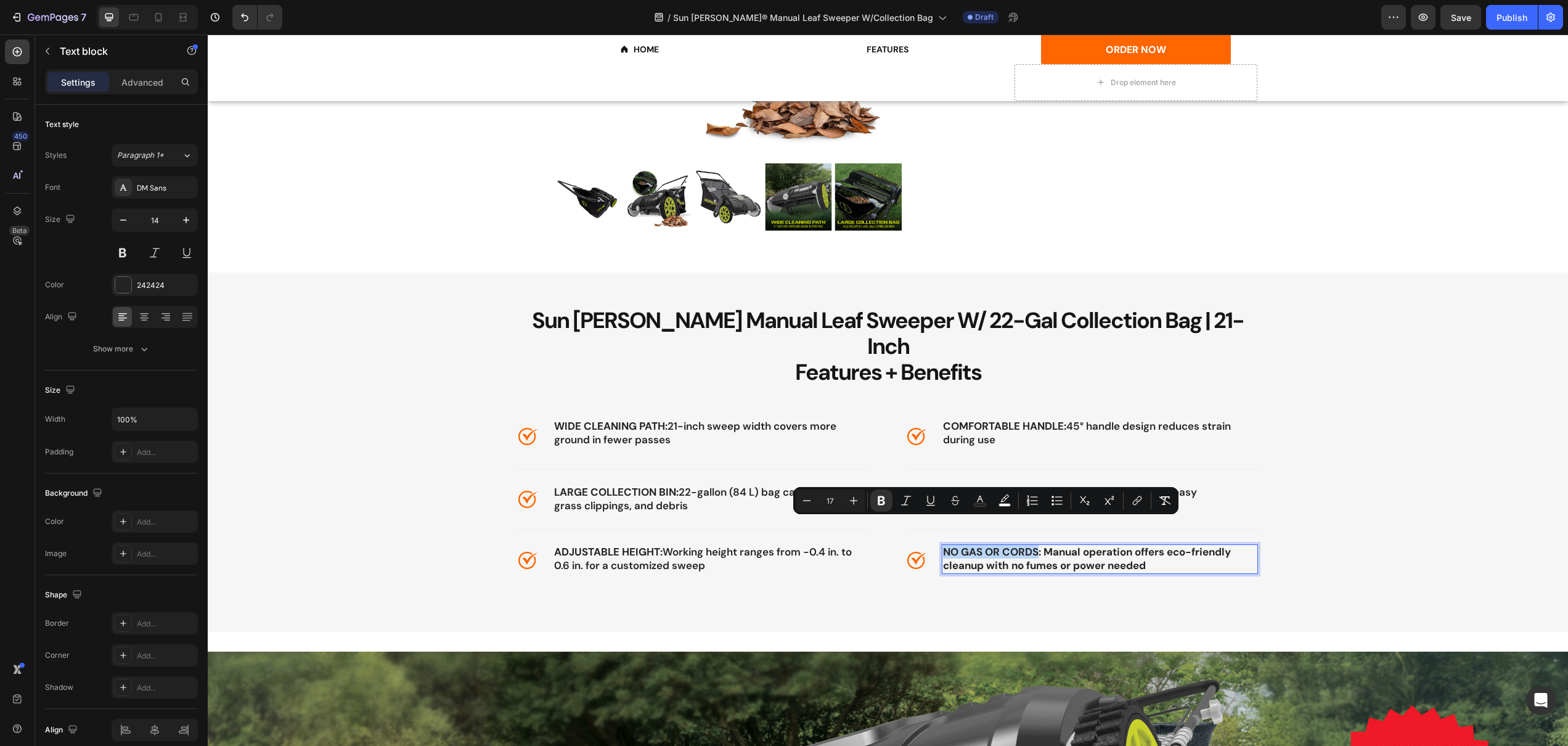
copy strong "NO GAS OR CORDS"
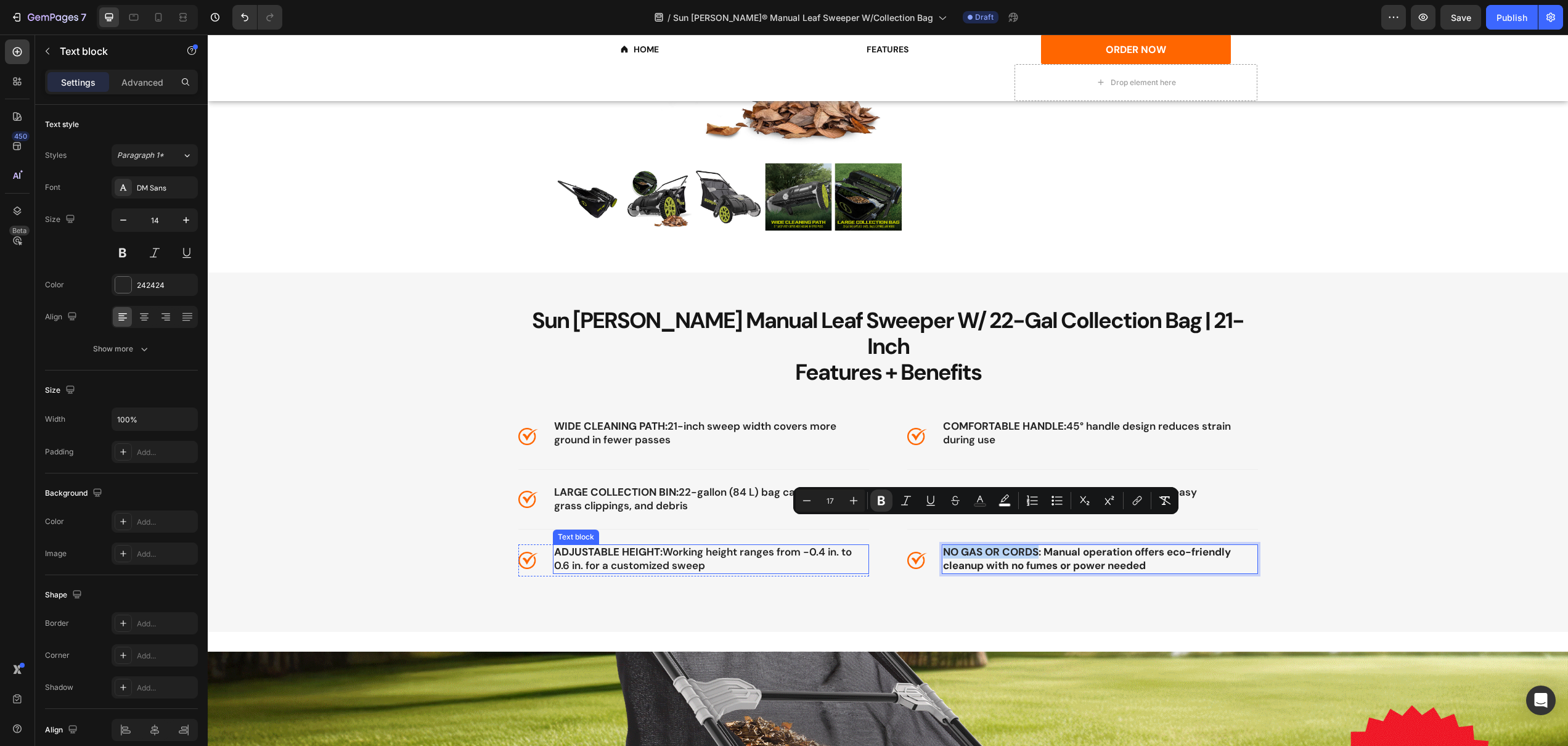
click at [622, 545] on strong "ADJUSTABLE HEIGHT:" at bounding box center [609, 551] width 108 height 13
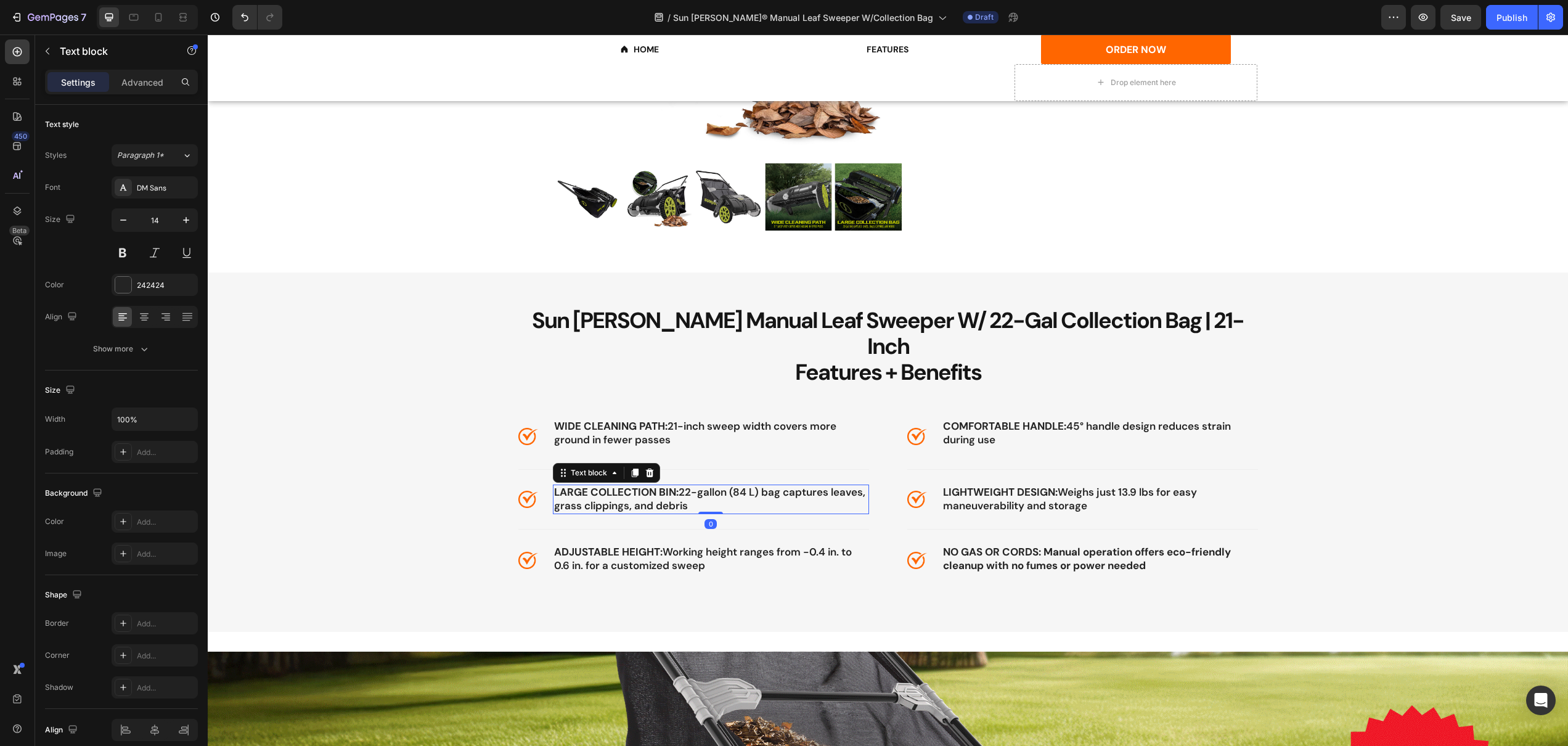
click at [664, 485] on span "LARGE COLLECTION BIN: 22-gallon (84 L) bag captures leaves, grass clippings, an…" at bounding box center [710, 499] width 311 height 27
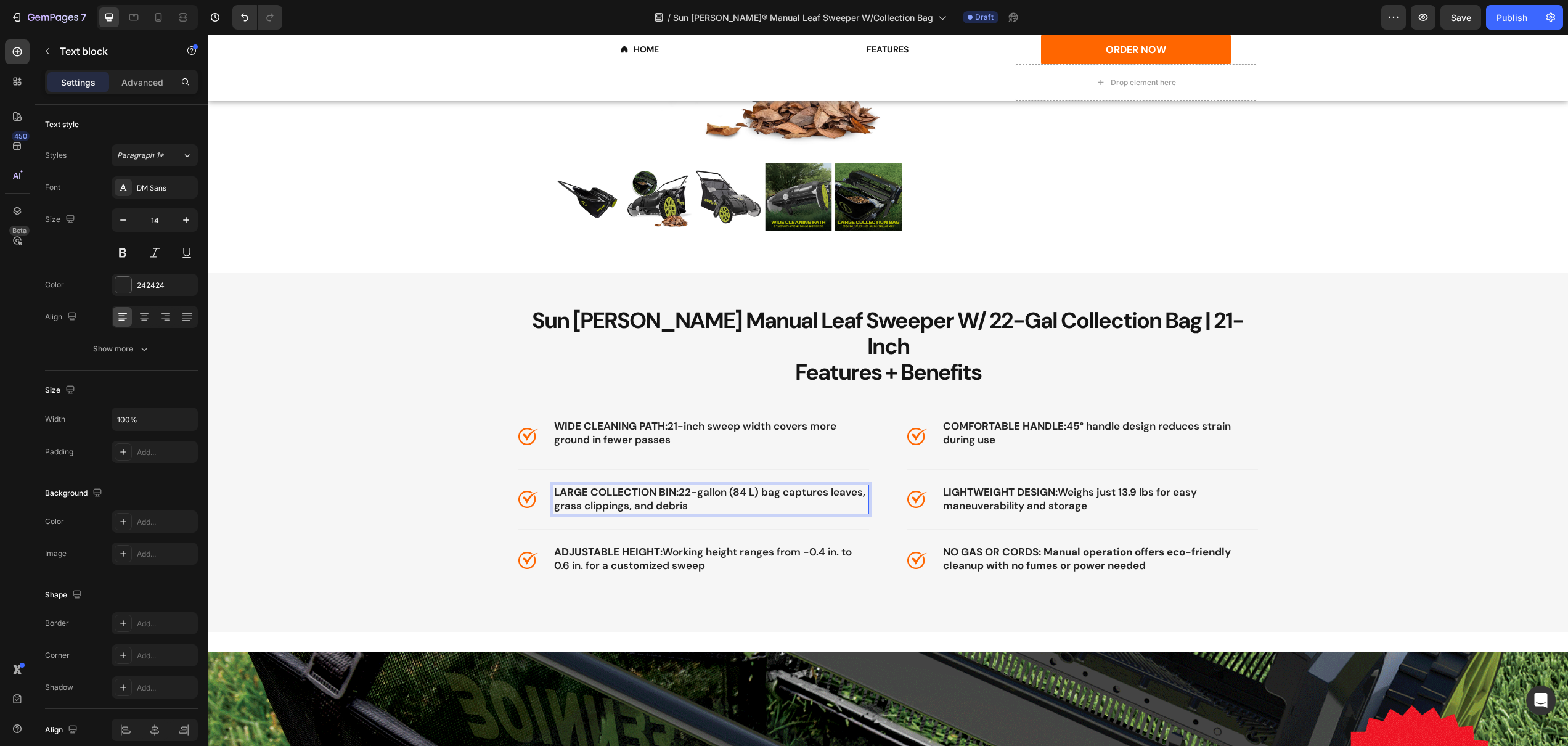
click at [704, 485] on span "LARGE COLLECTION BIN: 22-gallon (84 L) bag captures leaves, grass clippings, an…" at bounding box center [710, 499] width 311 height 27
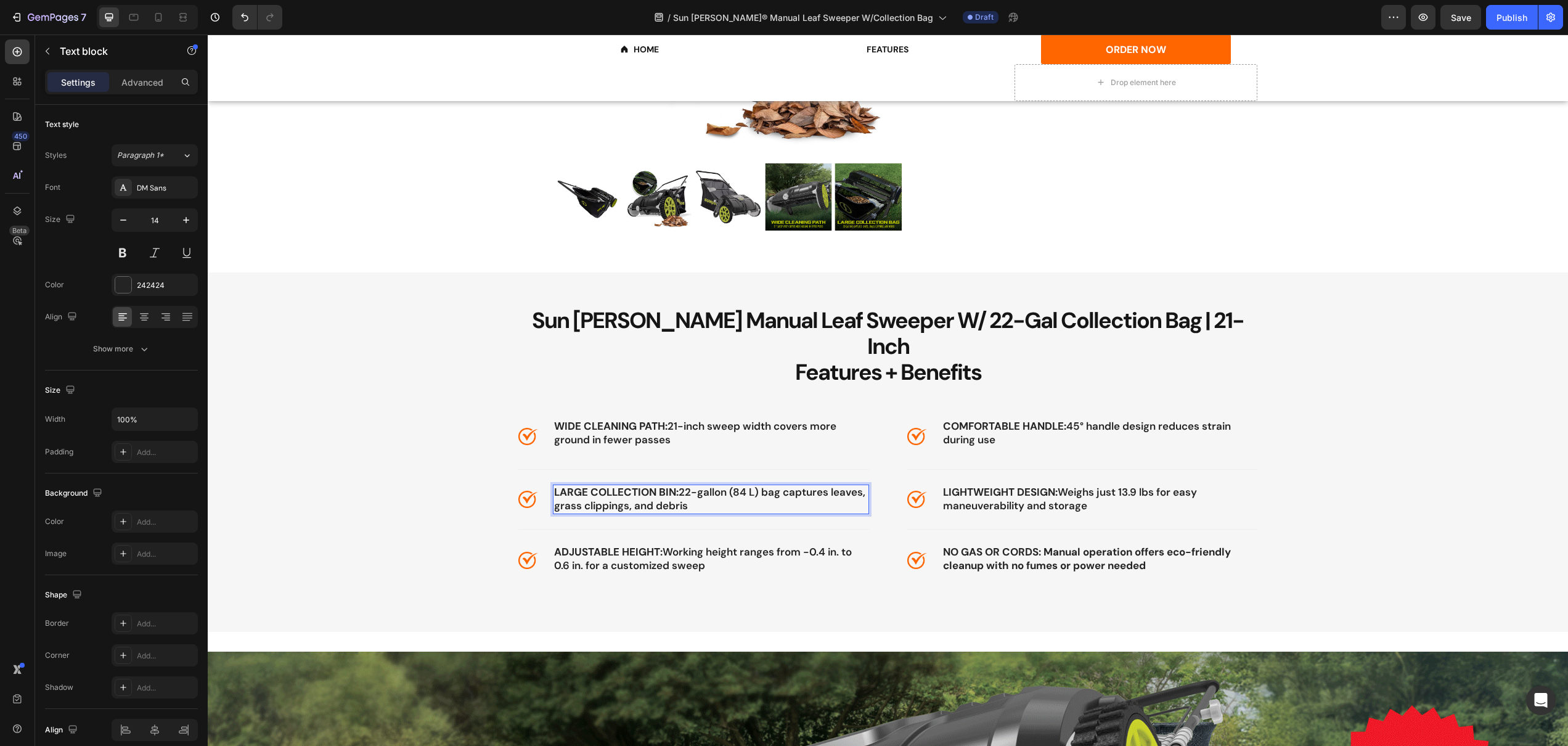
drag, startPoint x: 678, startPoint y: 467, endPoint x: 718, endPoint y: 483, distance: 43.1
click at [718, 485] on span "LARGE COLLECTION BIN: 22-gallon (84 L) bag captures leaves, grass clippings, an…" at bounding box center [710, 499] width 311 height 27
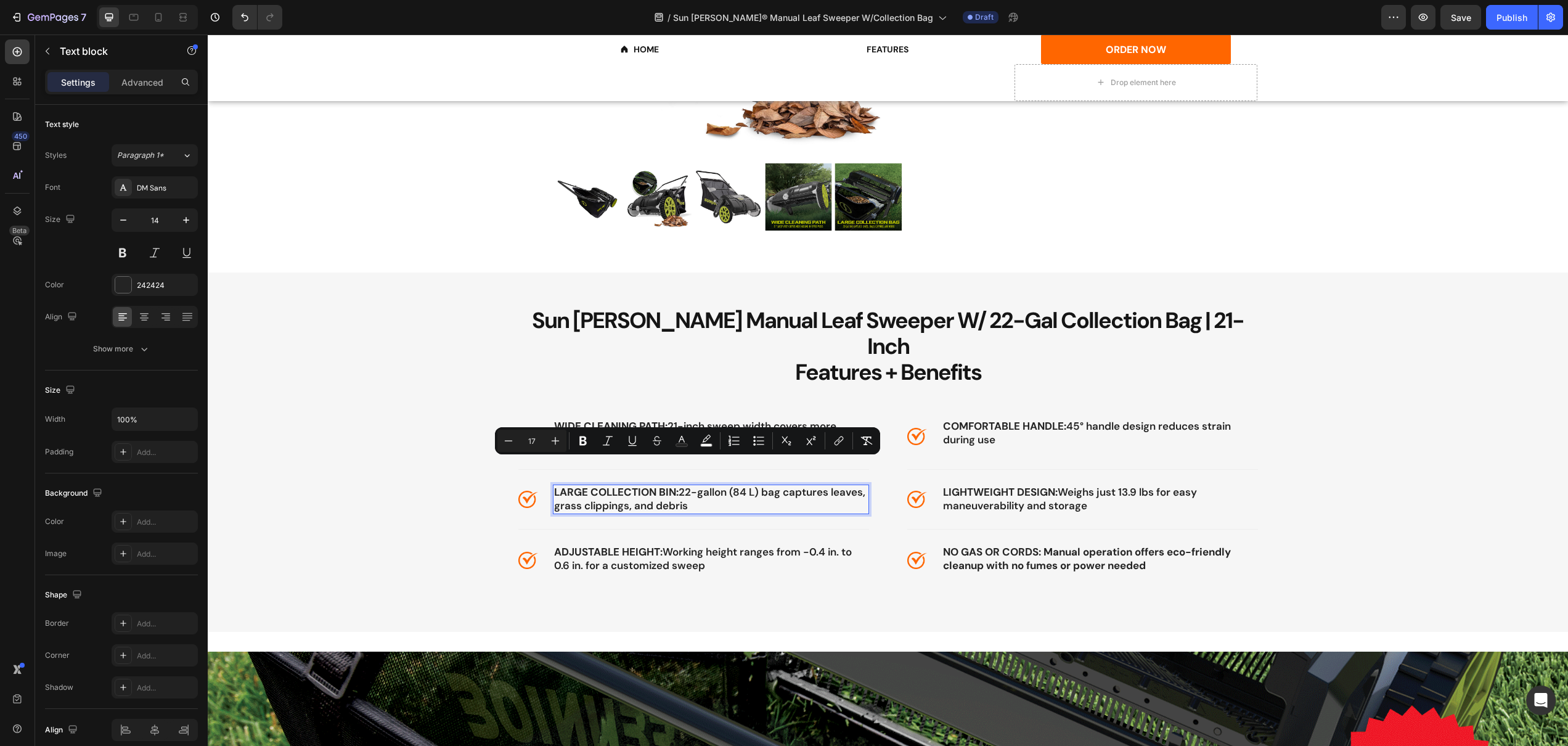
copy span "22-gallon (84 L) bag captures leaves, grass clippings, and debris"
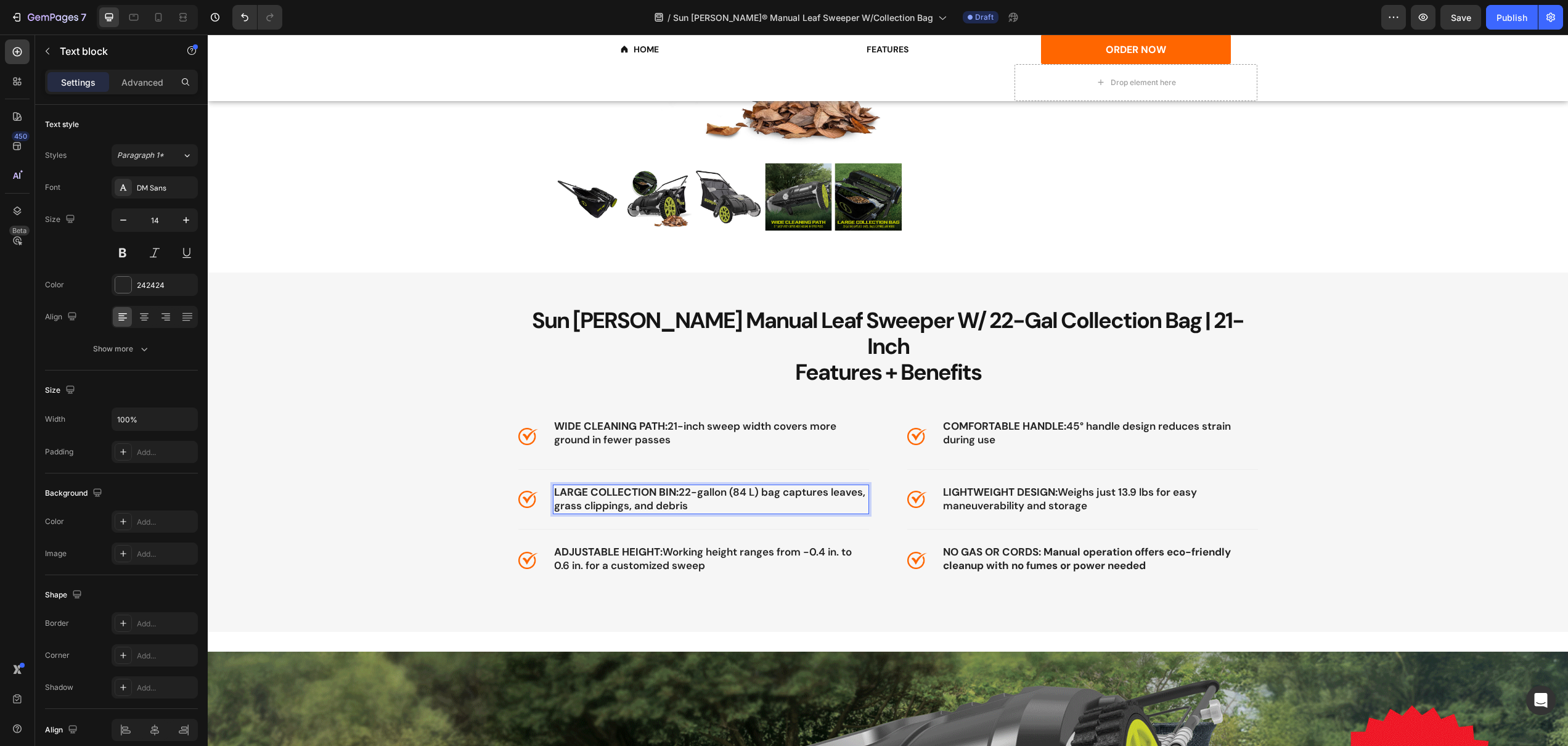
click at [590, 485] on strong "LARGE COLLECTION BIN:" at bounding box center [616, 492] width 125 height 13
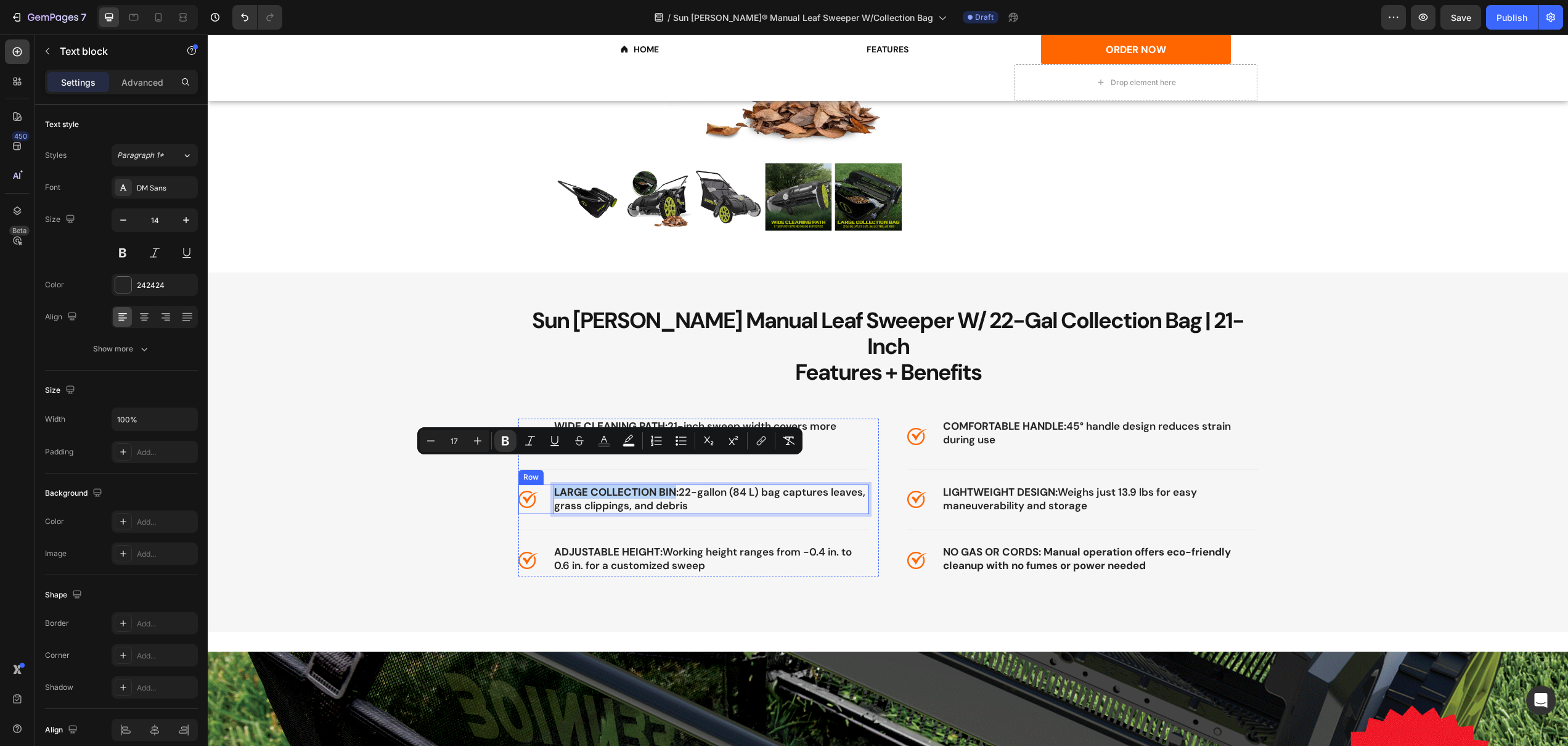
drag, startPoint x: 670, startPoint y: 468, endPoint x: 546, endPoint y: 461, distance: 124.2
click at [546, 485] on div "Image LARGE COLLECTION BIN: 22-gallon (84 L) bag captures leaves, grass clippin…" at bounding box center [693, 499] width 351 height 30
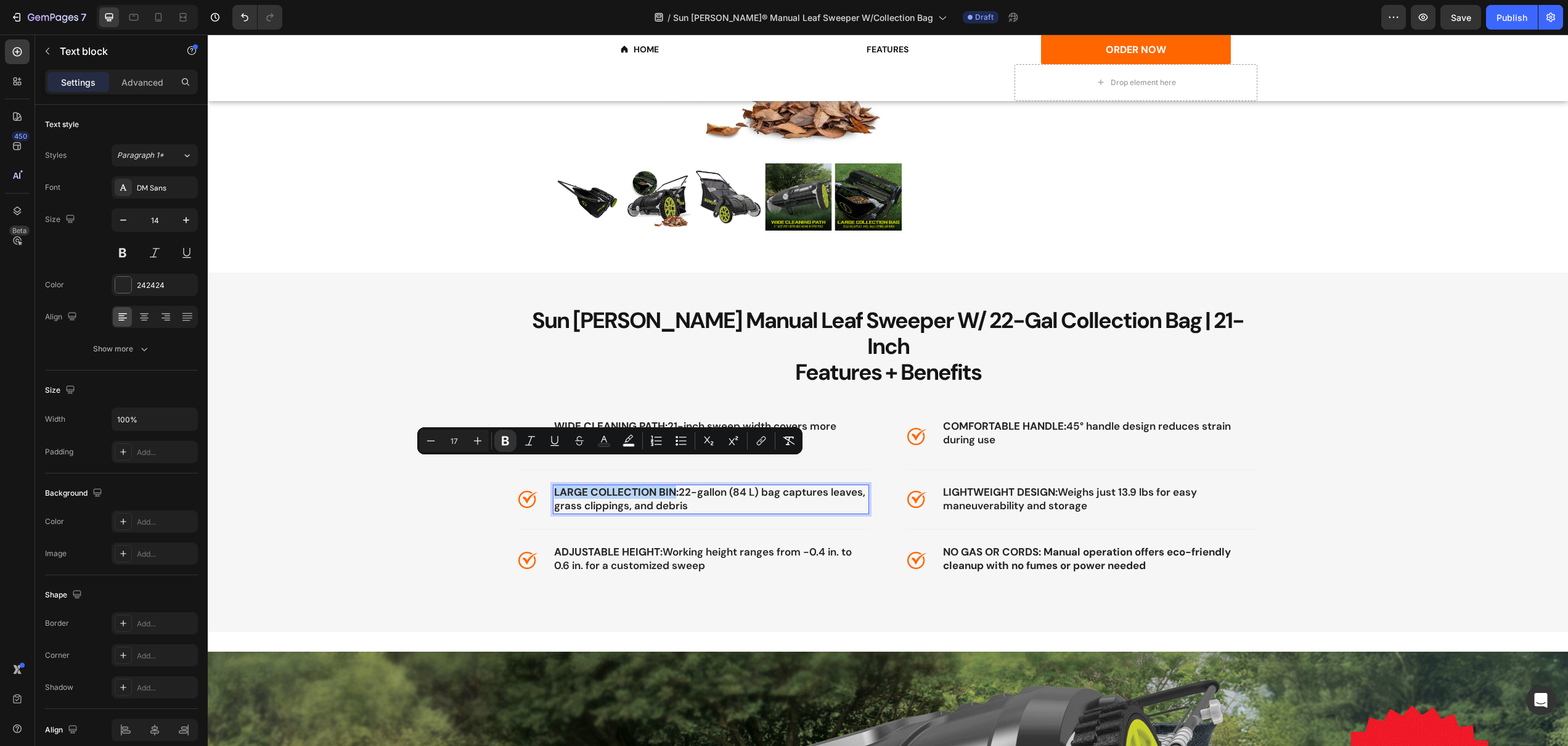
copy strong "LARGE COLLECTION BIN"
